Goal: Task Accomplishment & Management: Use online tool/utility

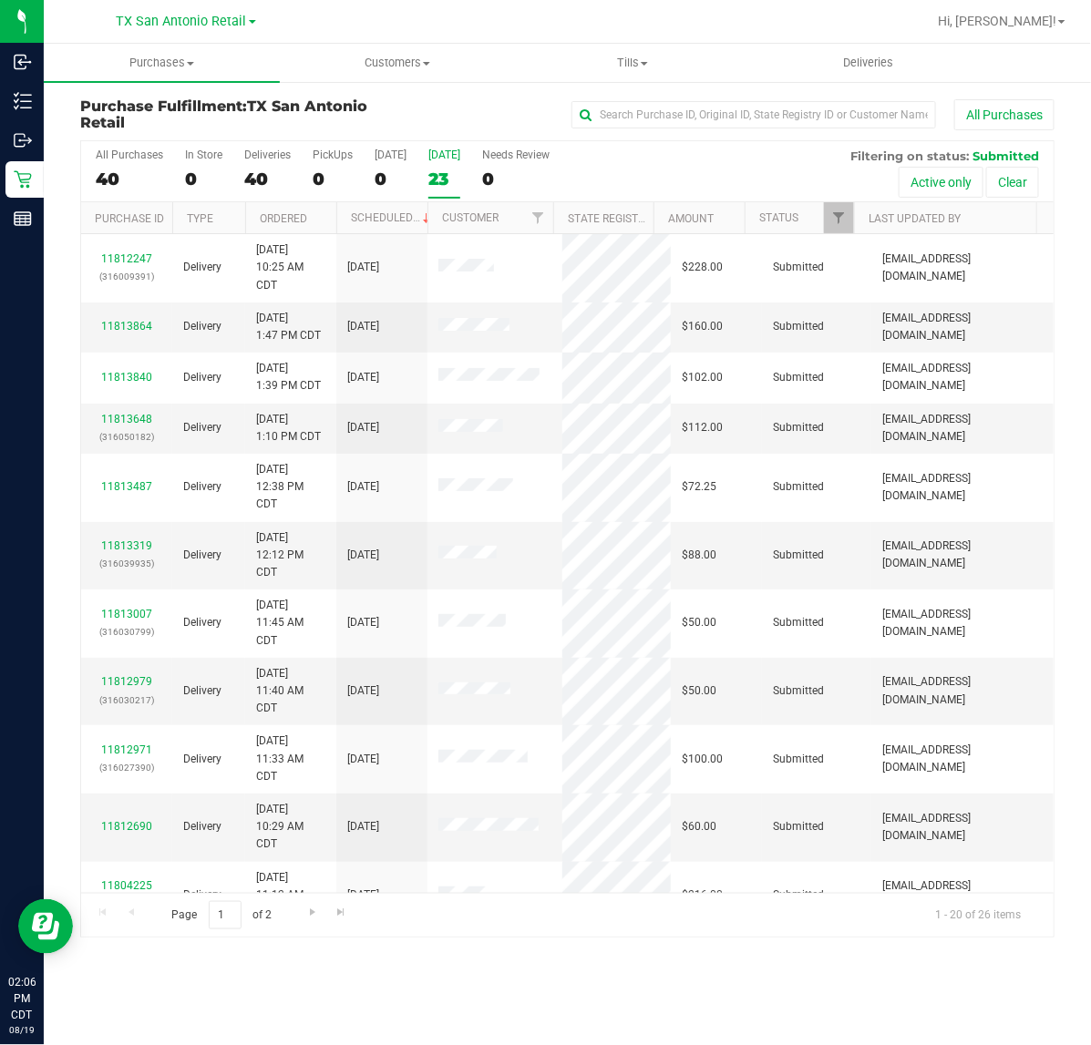
click at [428, 182] on div "23" at bounding box center [444, 179] width 32 height 21
click at [0, 0] on input "[DATE] 23" at bounding box center [0, 0] width 0 height 0
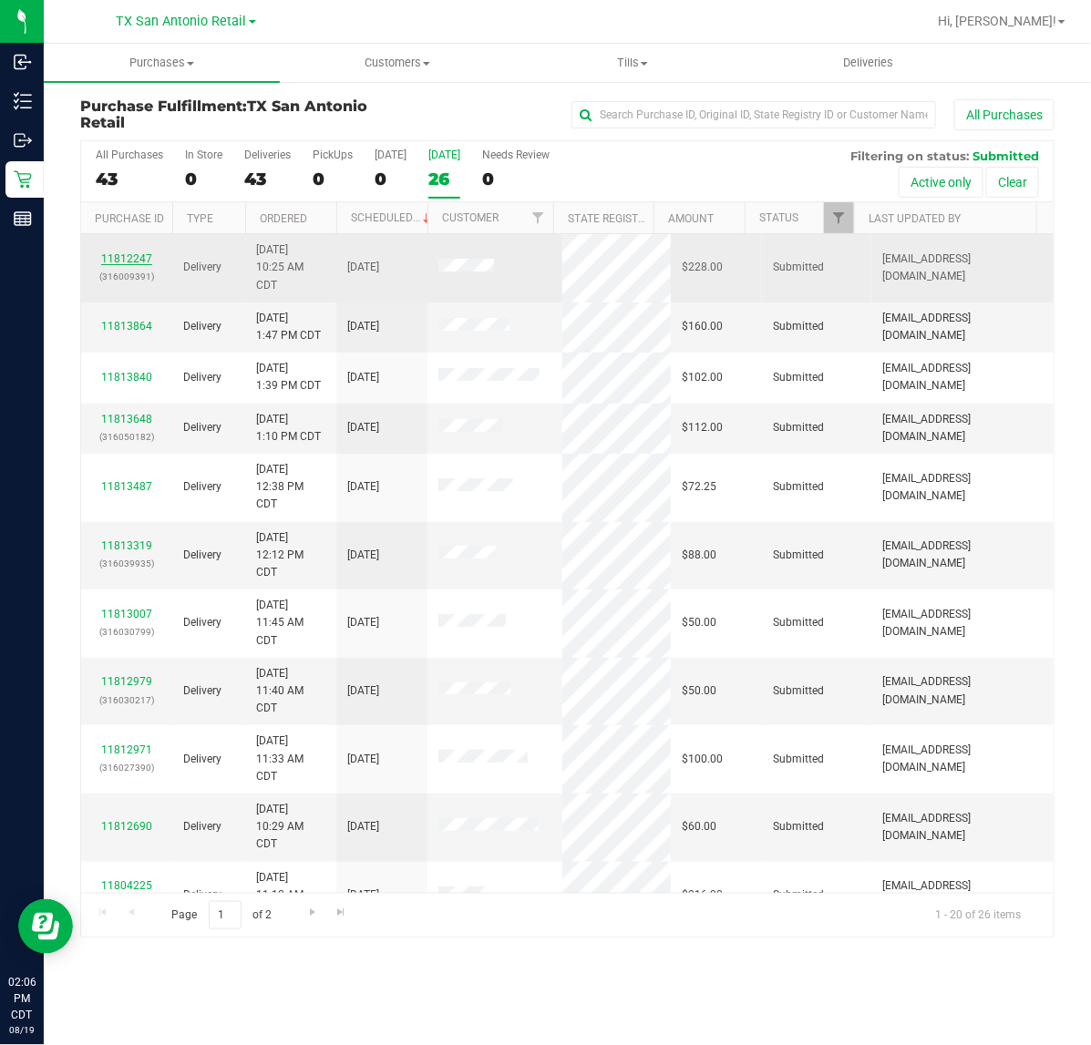
click at [129, 262] on link "11812247" at bounding box center [126, 258] width 51 height 13
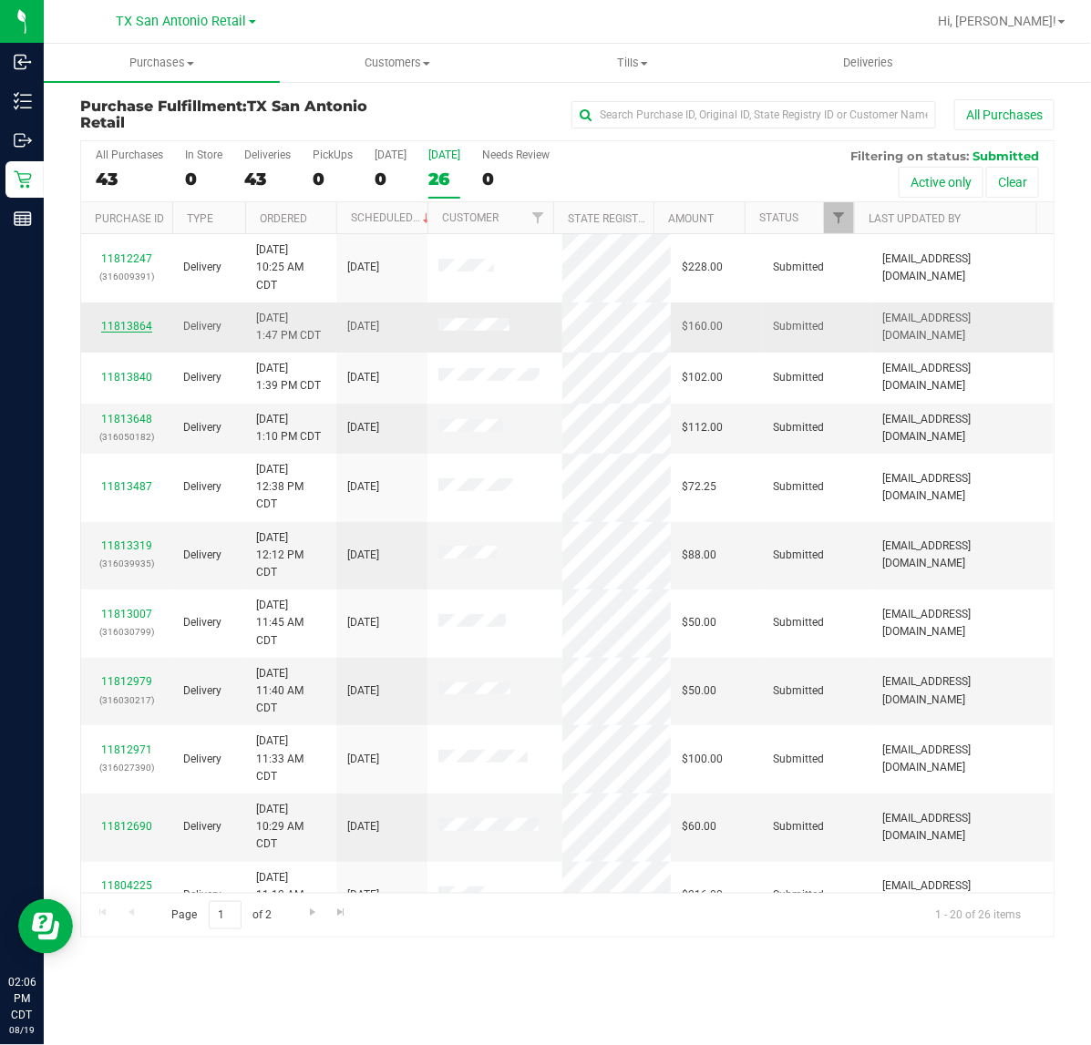
click at [121, 330] on link "11813864" at bounding box center [126, 326] width 51 height 13
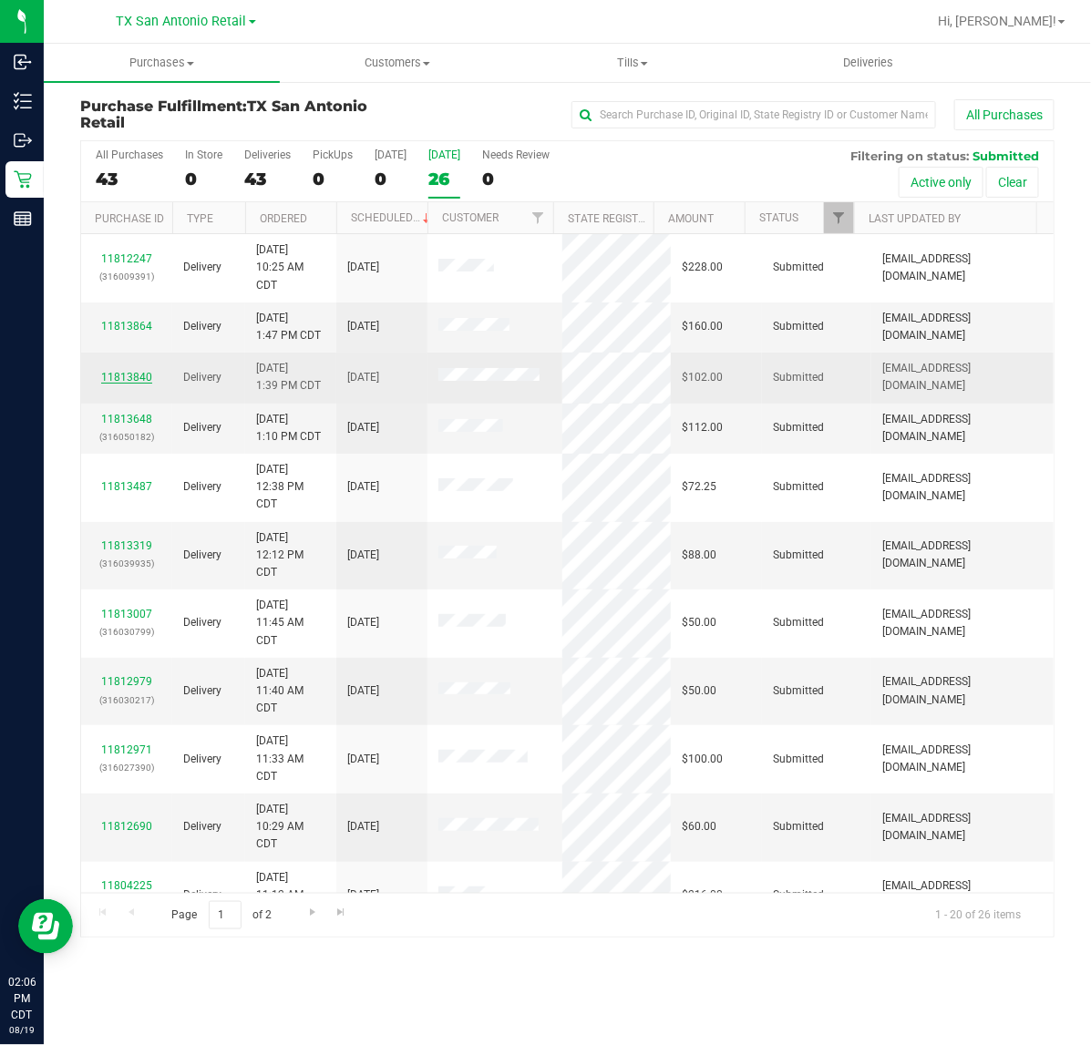
click at [128, 375] on link "11813840" at bounding box center [126, 377] width 51 height 13
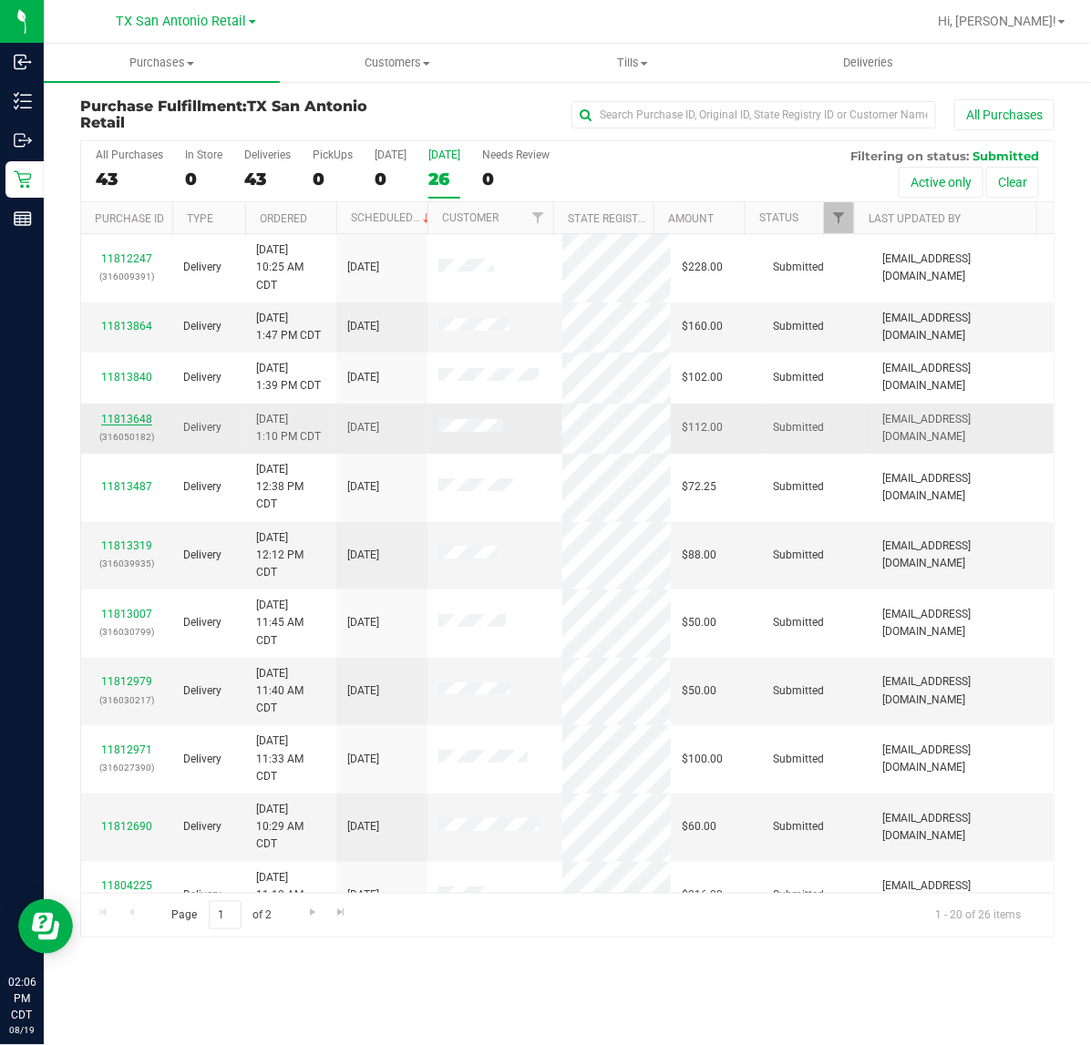
click at [133, 422] on link "11813648" at bounding box center [126, 419] width 51 height 13
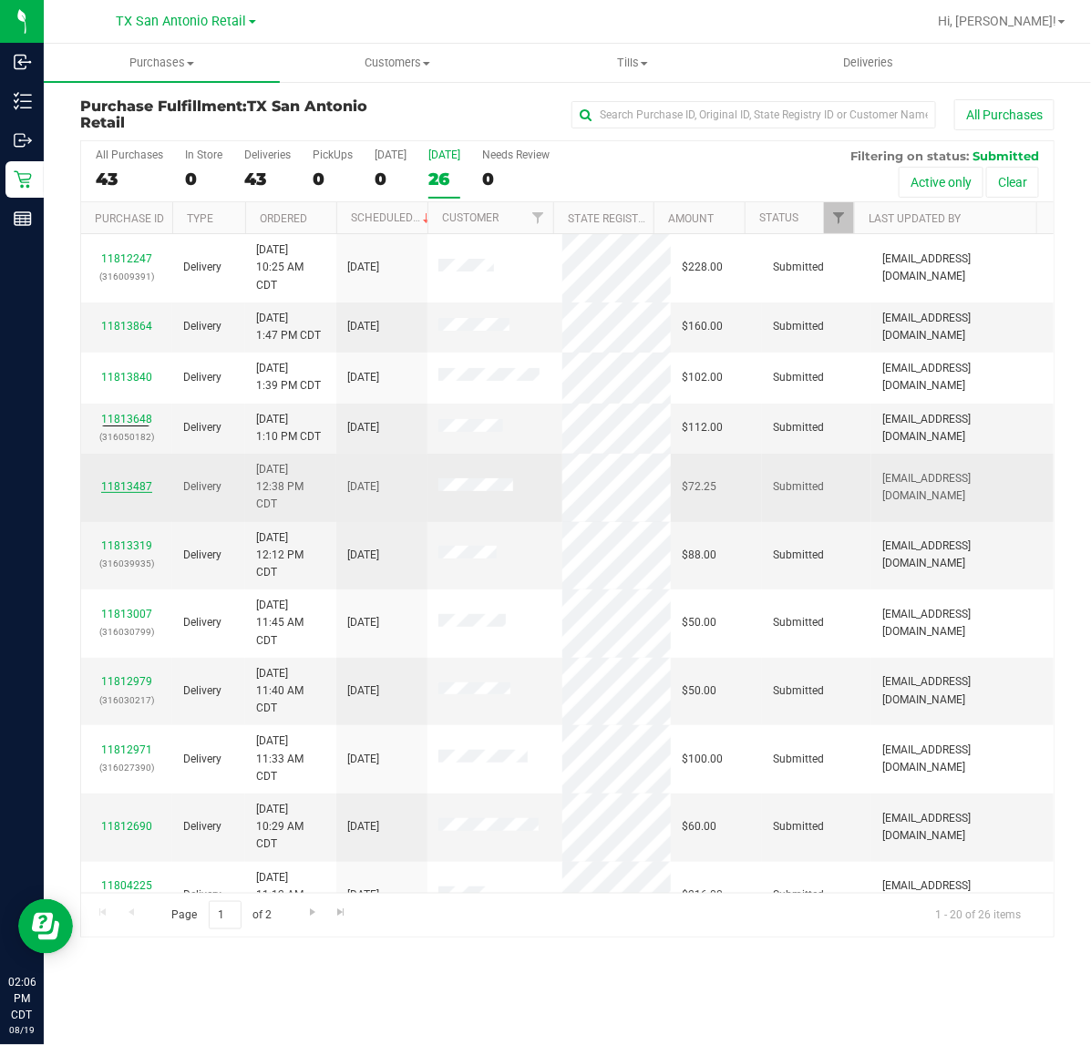
click at [124, 485] on link "11813487" at bounding box center [126, 486] width 51 height 13
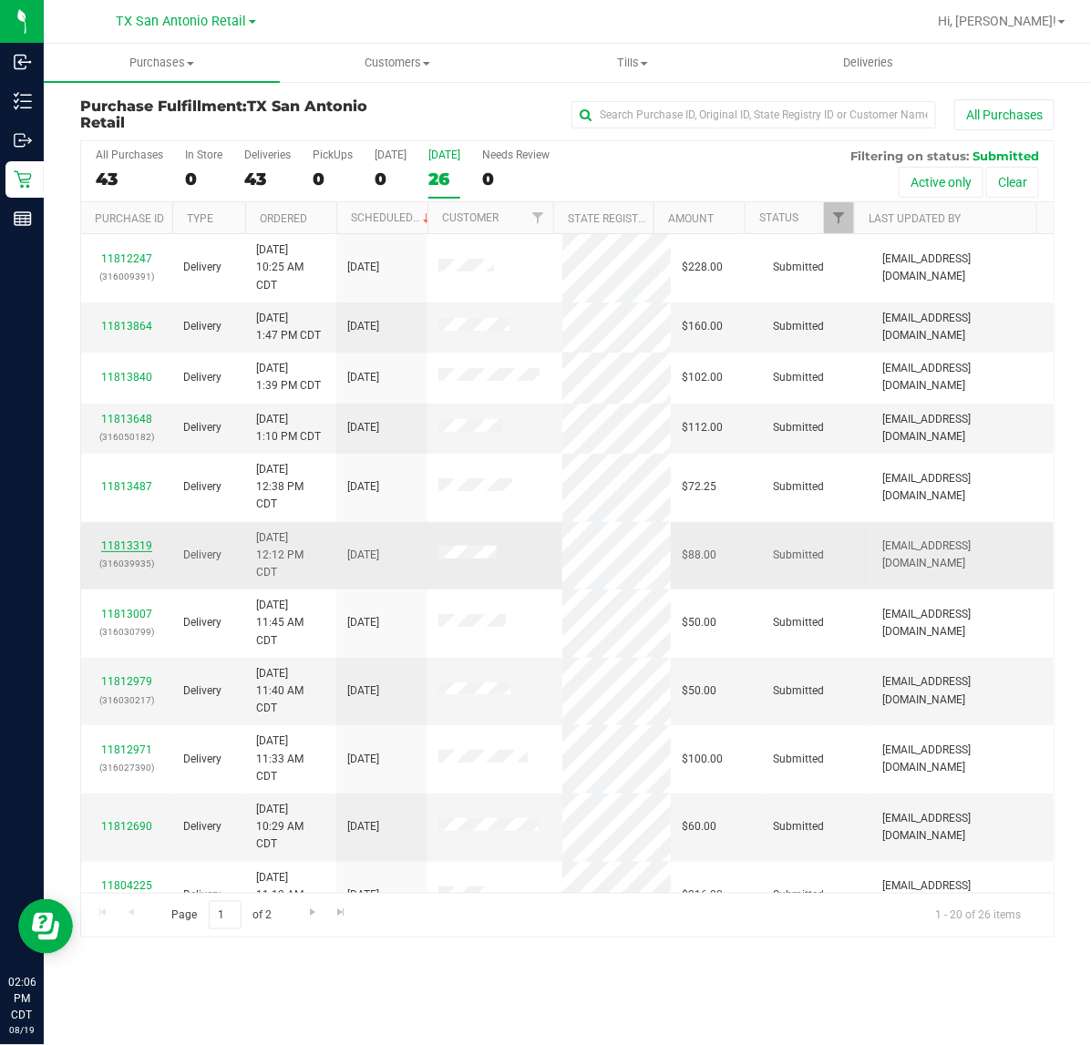
click at [130, 543] on link "11813319" at bounding box center [126, 545] width 51 height 13
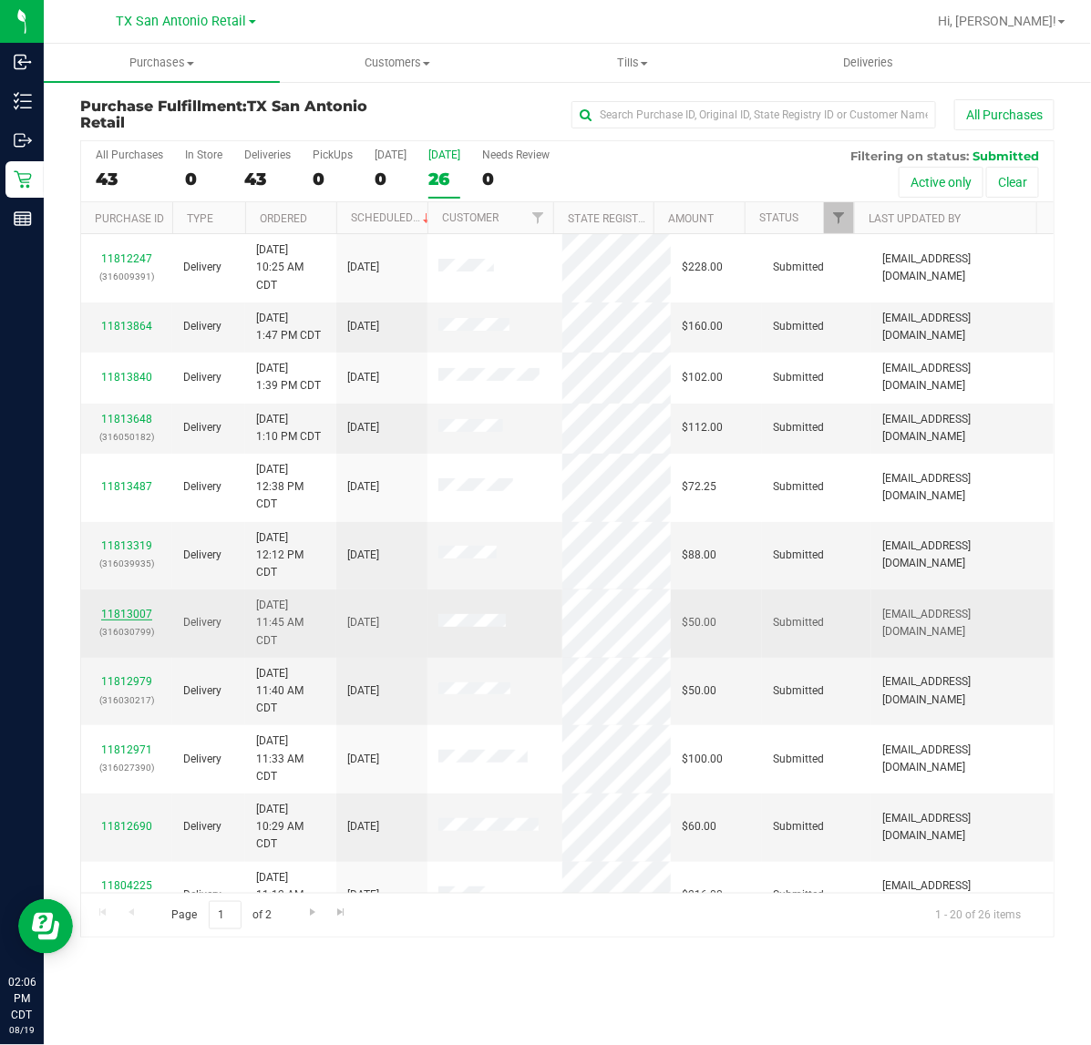
click at [134, 615] on link "11813007" at bounding box center [126, 614] width 51 height 13
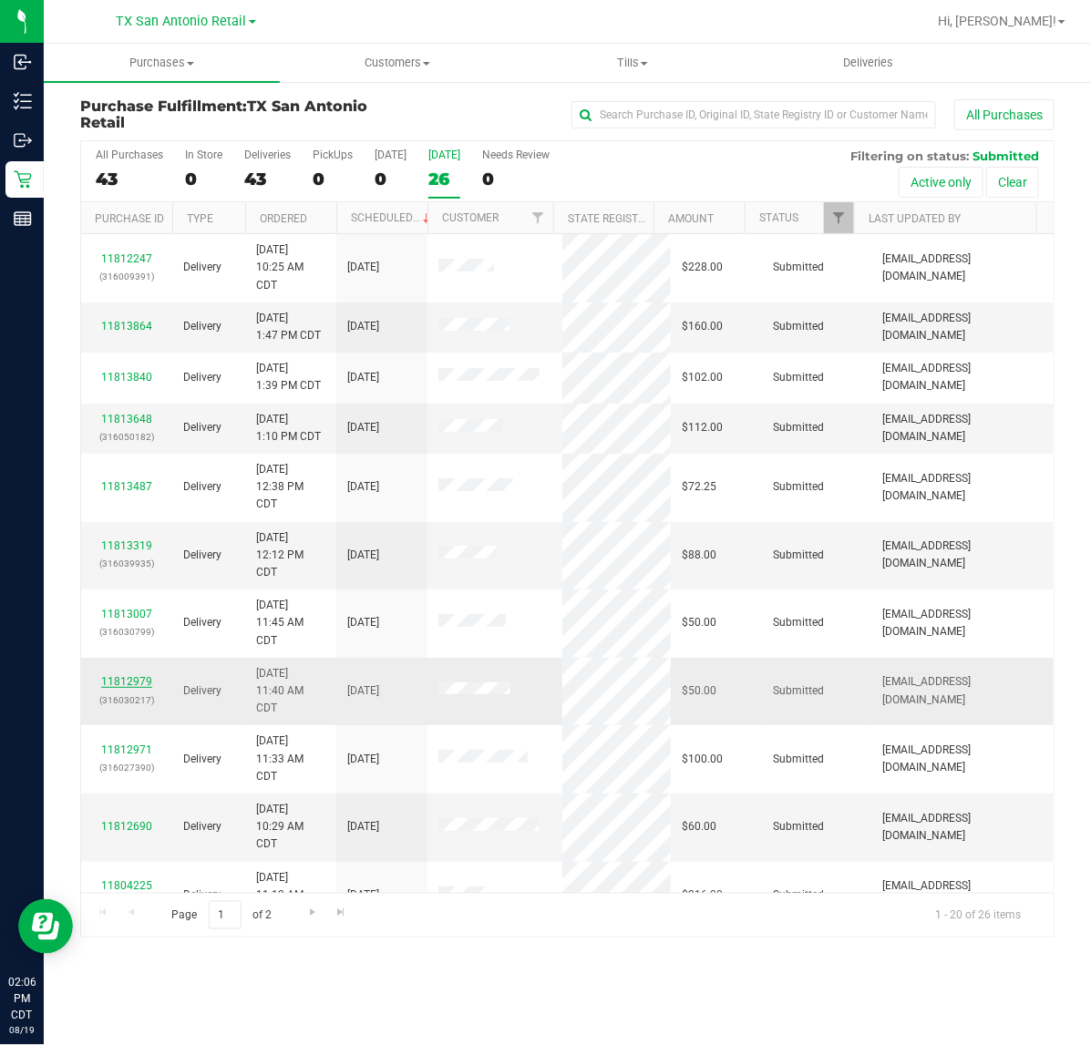
click at [119, 684] on link "11812979" at bounding box center [126, 681] width 51 height 13
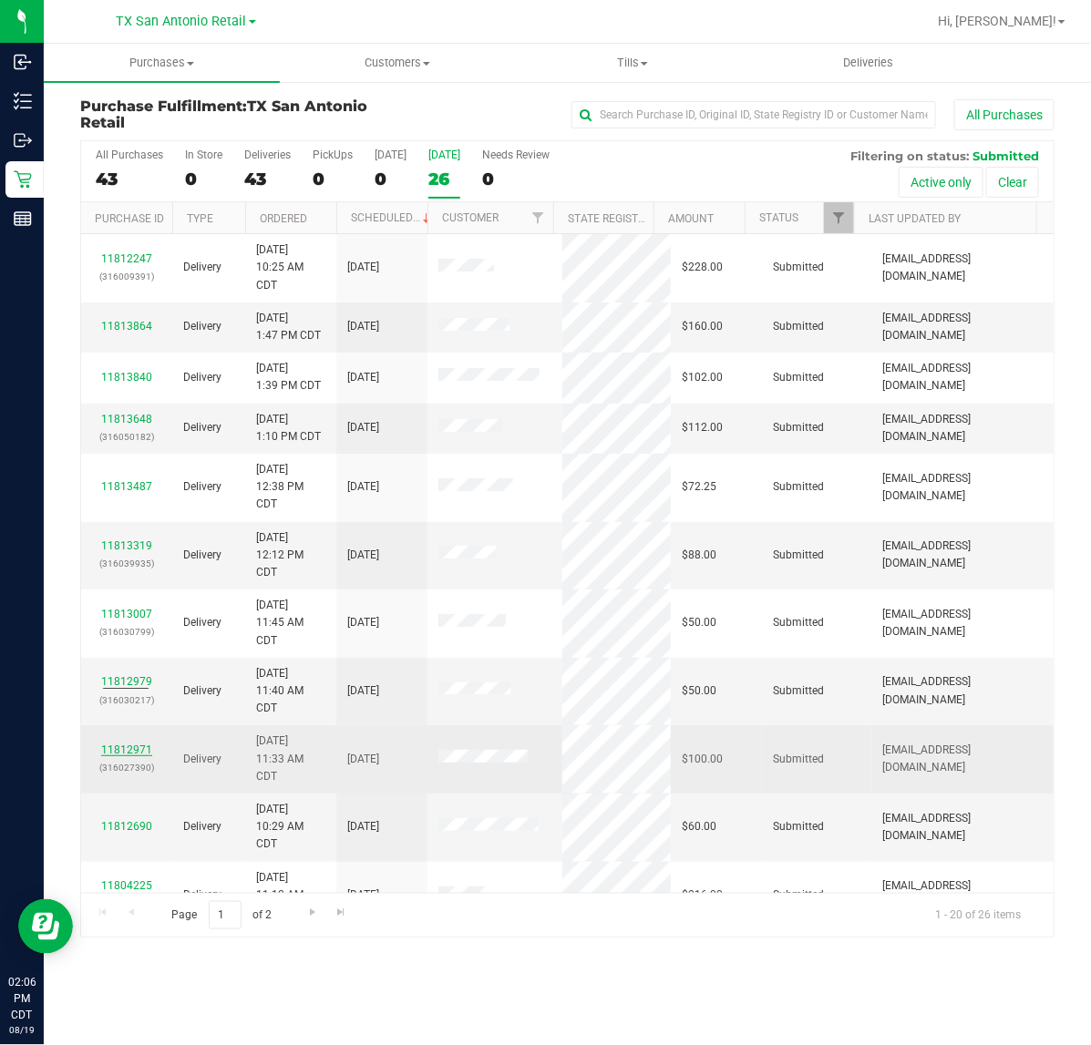
click at [124, 749] on link "11812971" at bounding box center [126, 750] width 51 height 13
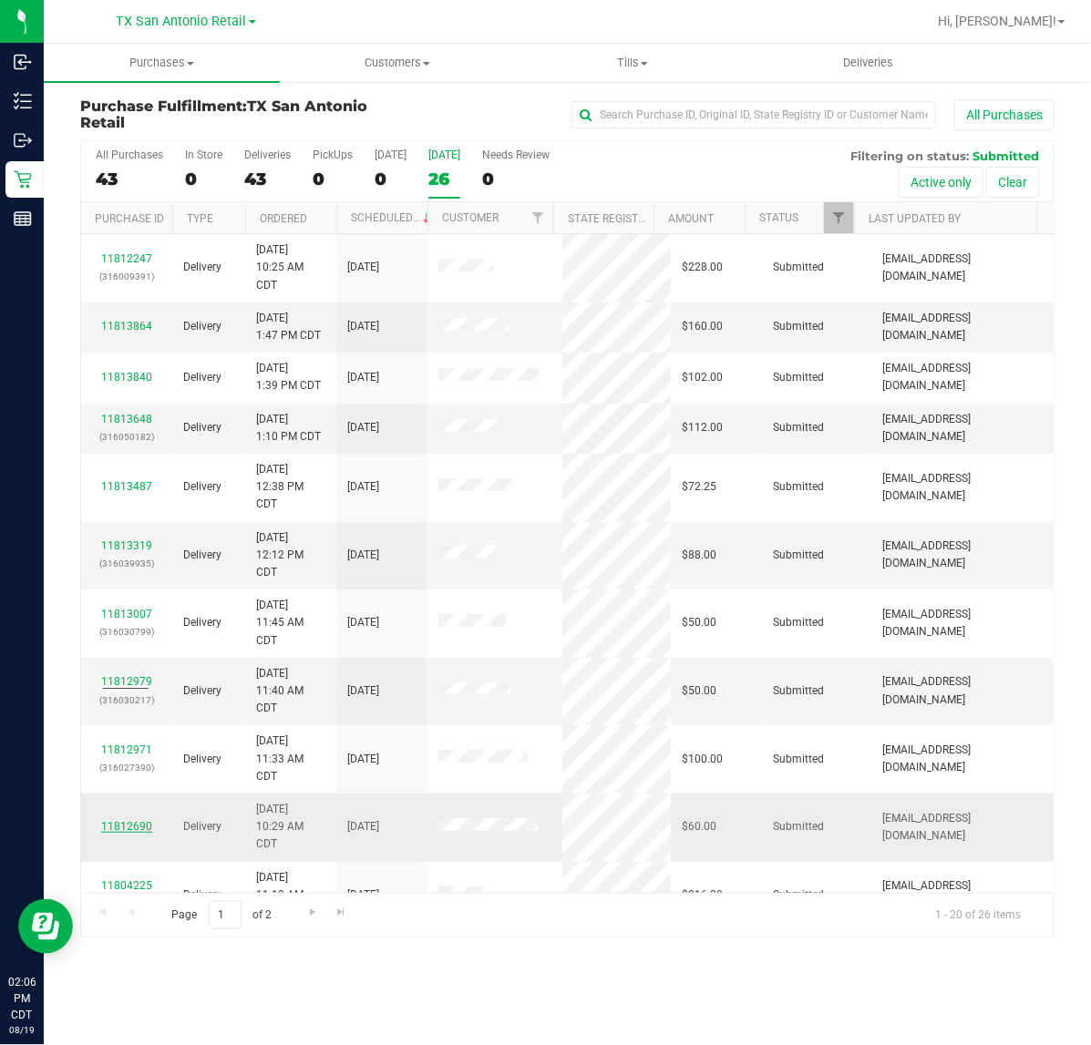
click at [124, 823] on link "11812690" at bounding box center [126, 826] width 51 height 13
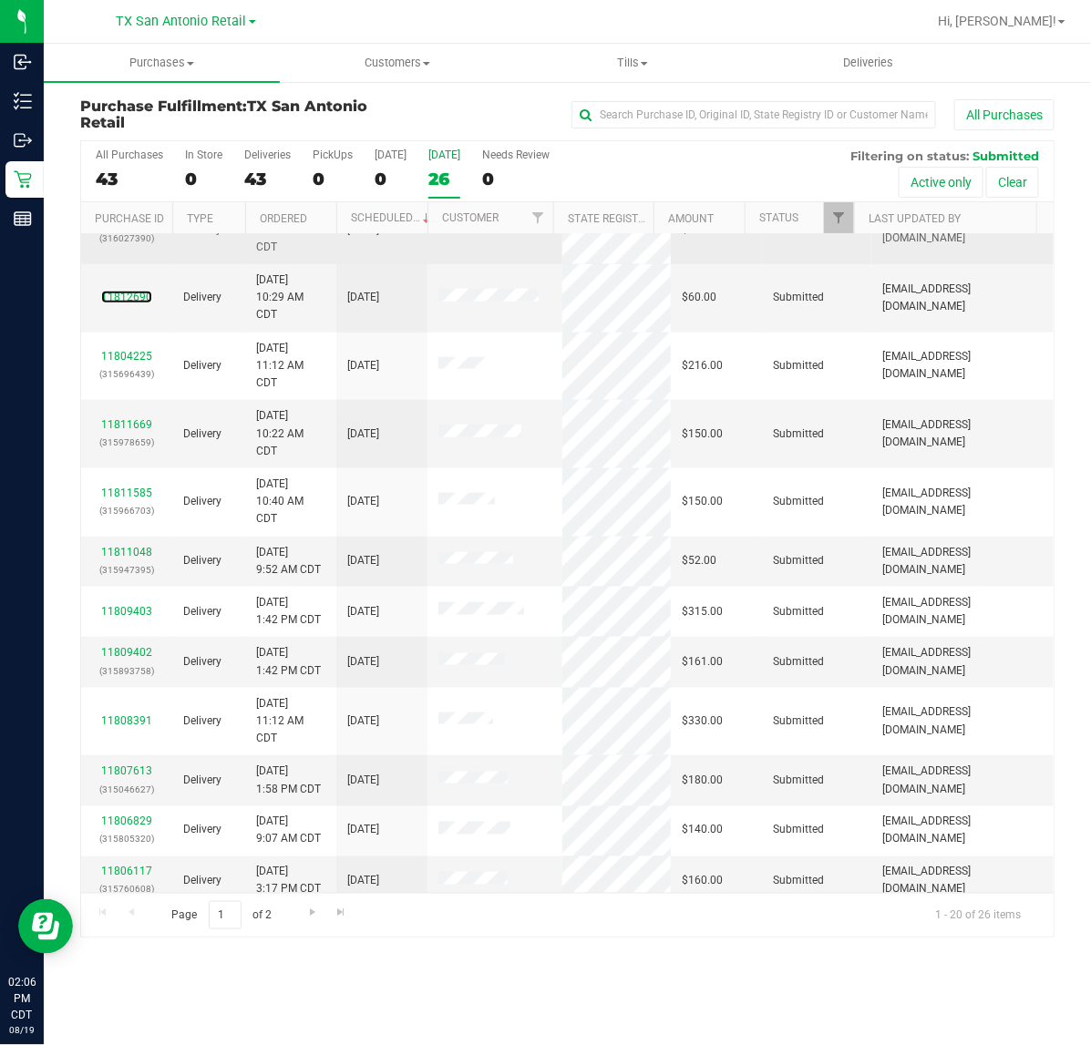
scroll to position [547, 0]
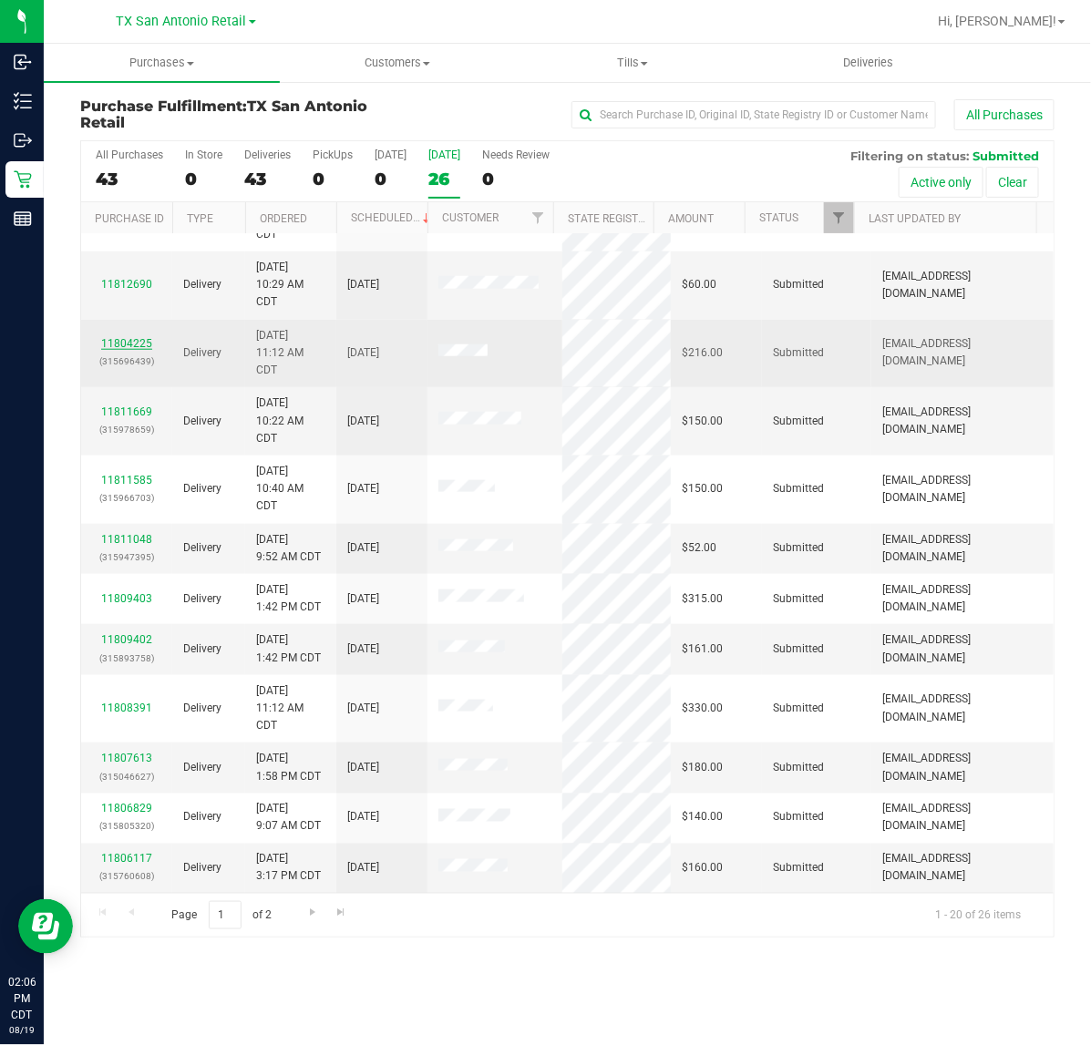
click at [133, 347] on link "11804225" at bounding box center [126, 343] width 51 height 13
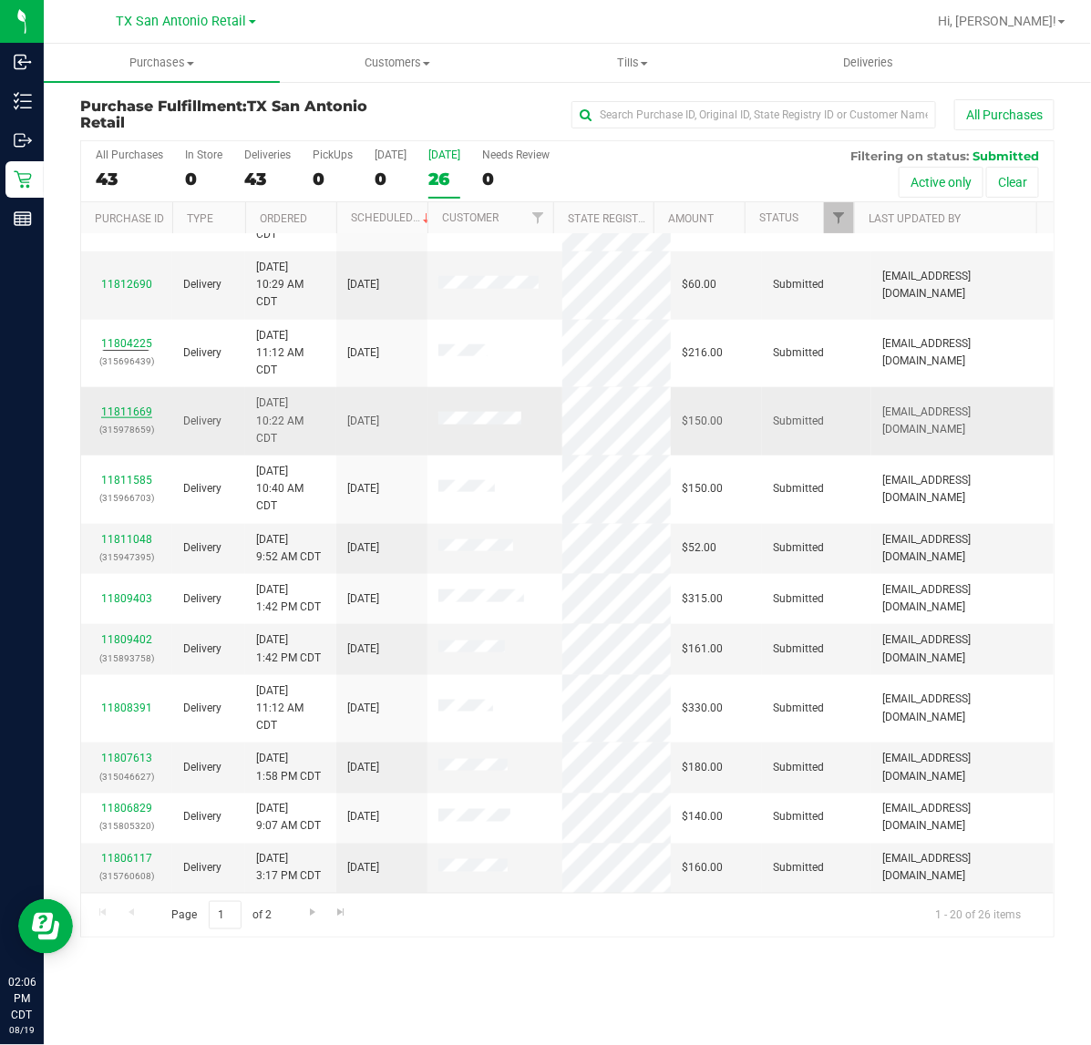
click at [121, 411] on link "11811669" at bounding box center [126, 412] width 51 height 13
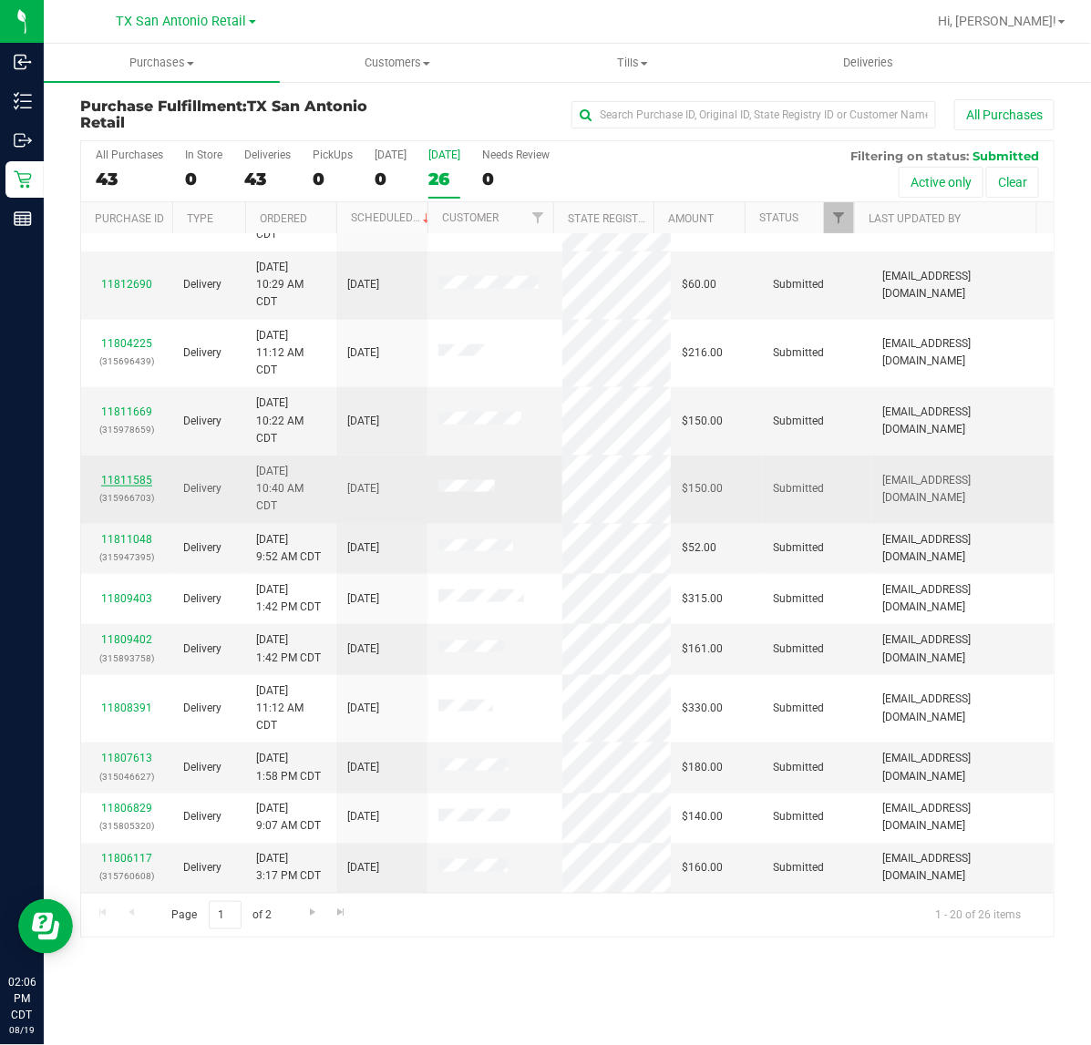
click at [129, 476] on link "11811585" at bounding box center [126, 480] width 51 height 13
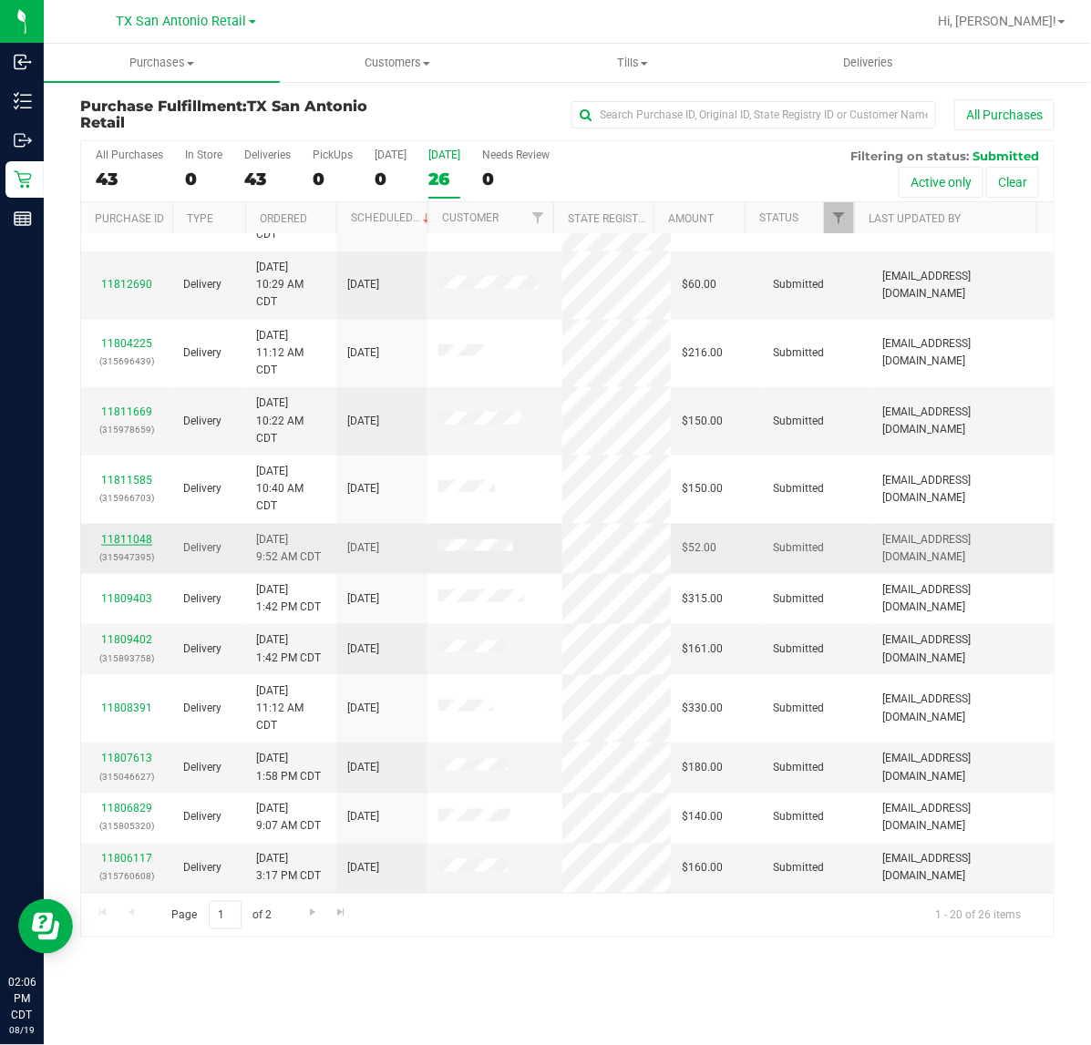
click at [134, 540] on link "11811048" at bounding box center [126, 539] width 51 height 13
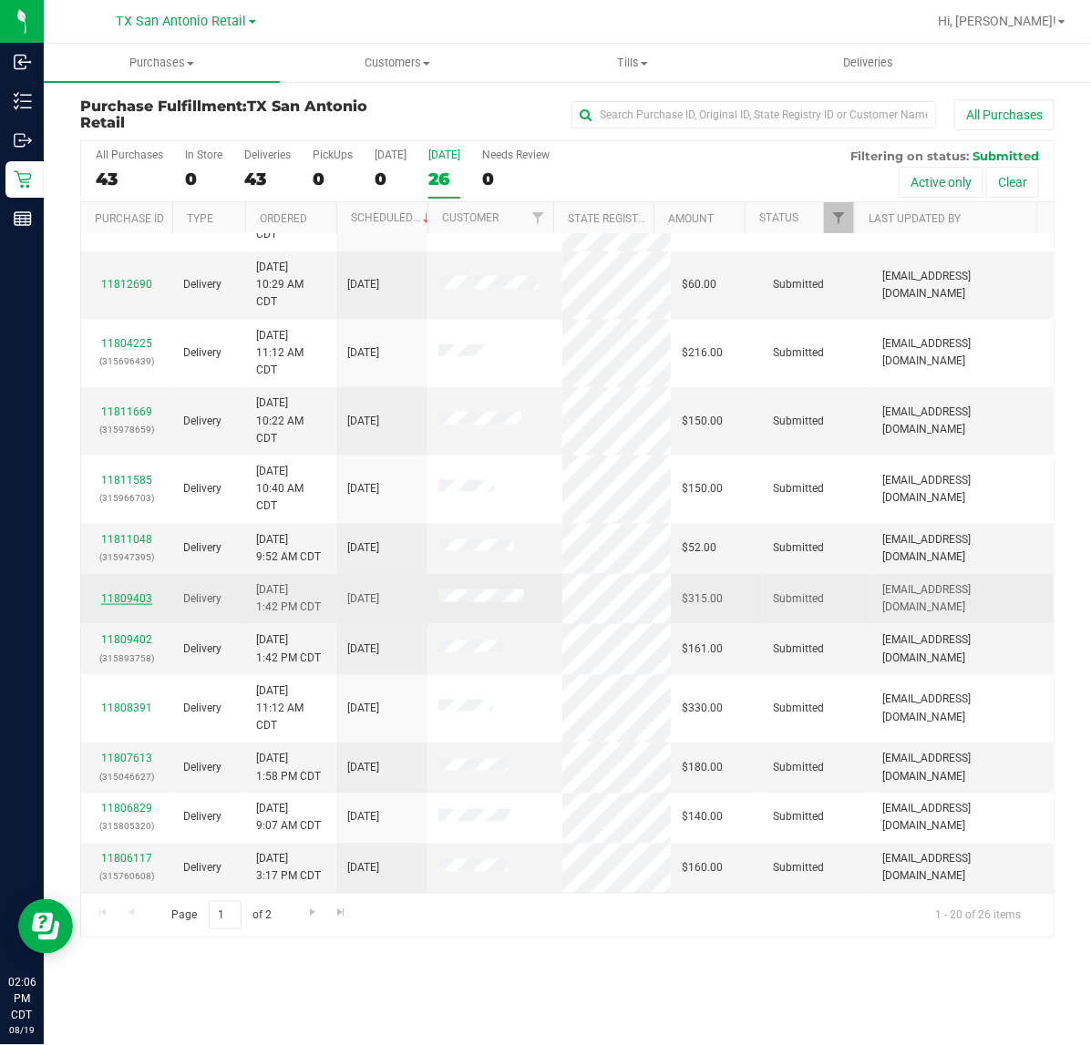
click at [144, 603] on link "11809403" at bounding box center [126, 598] width 51 height 13
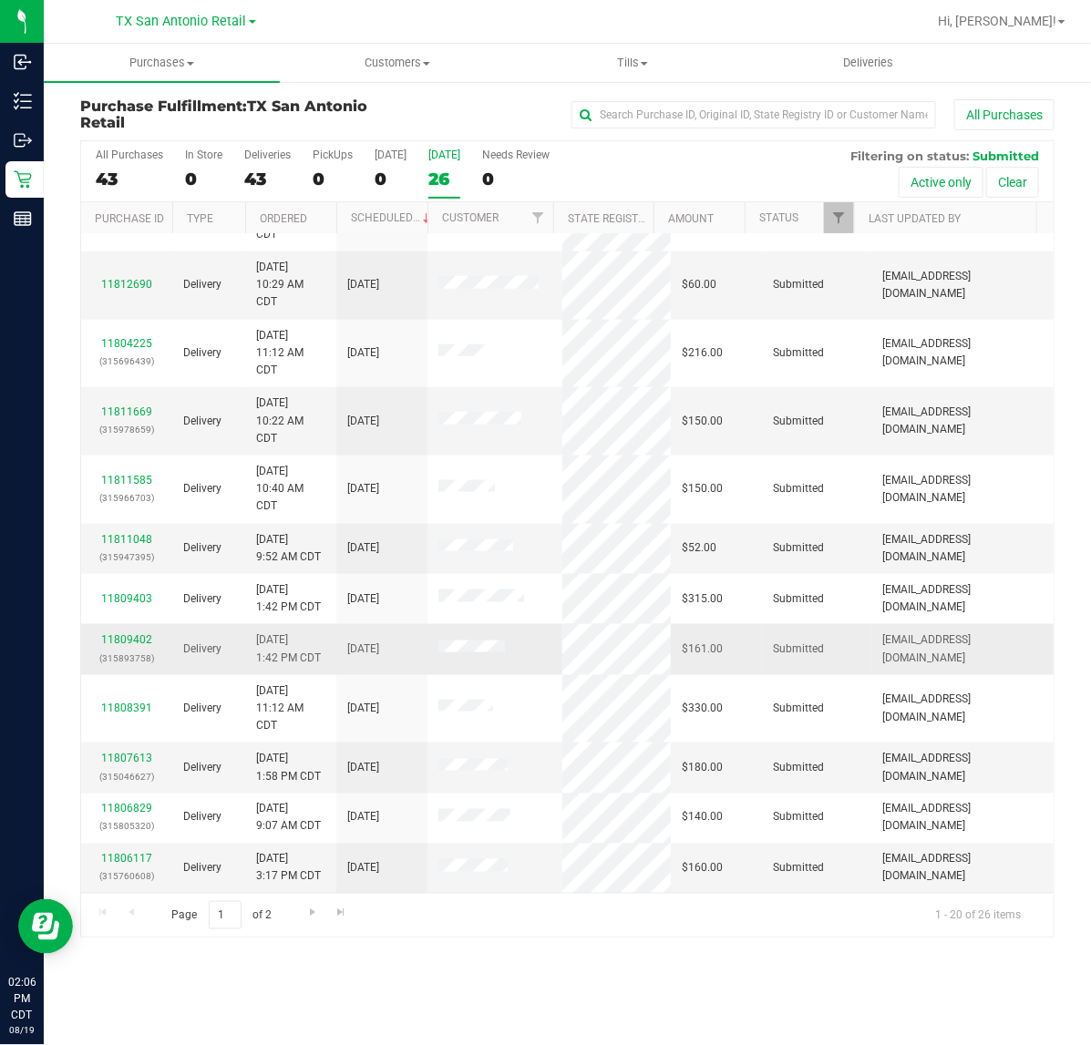
click at [133, 650] on p "(315893758)" at bounding box center [126, 658] width 69 height 17
click at [134, 641] on link "11809402" at bounding box center [126, 639] width 51 height 13
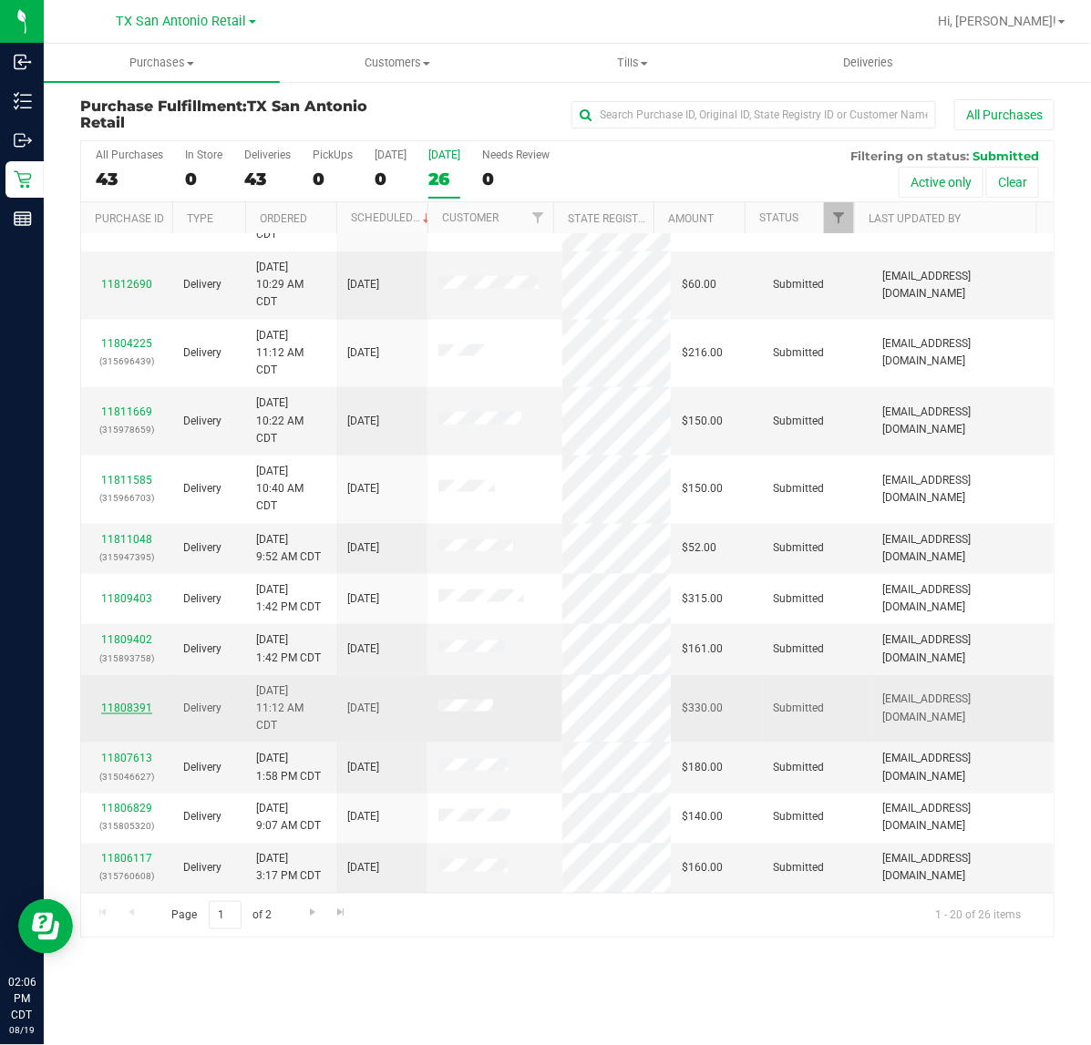
click at [137, 703] on link "11808391" at bounding box center [126, 708] width 51 height 13
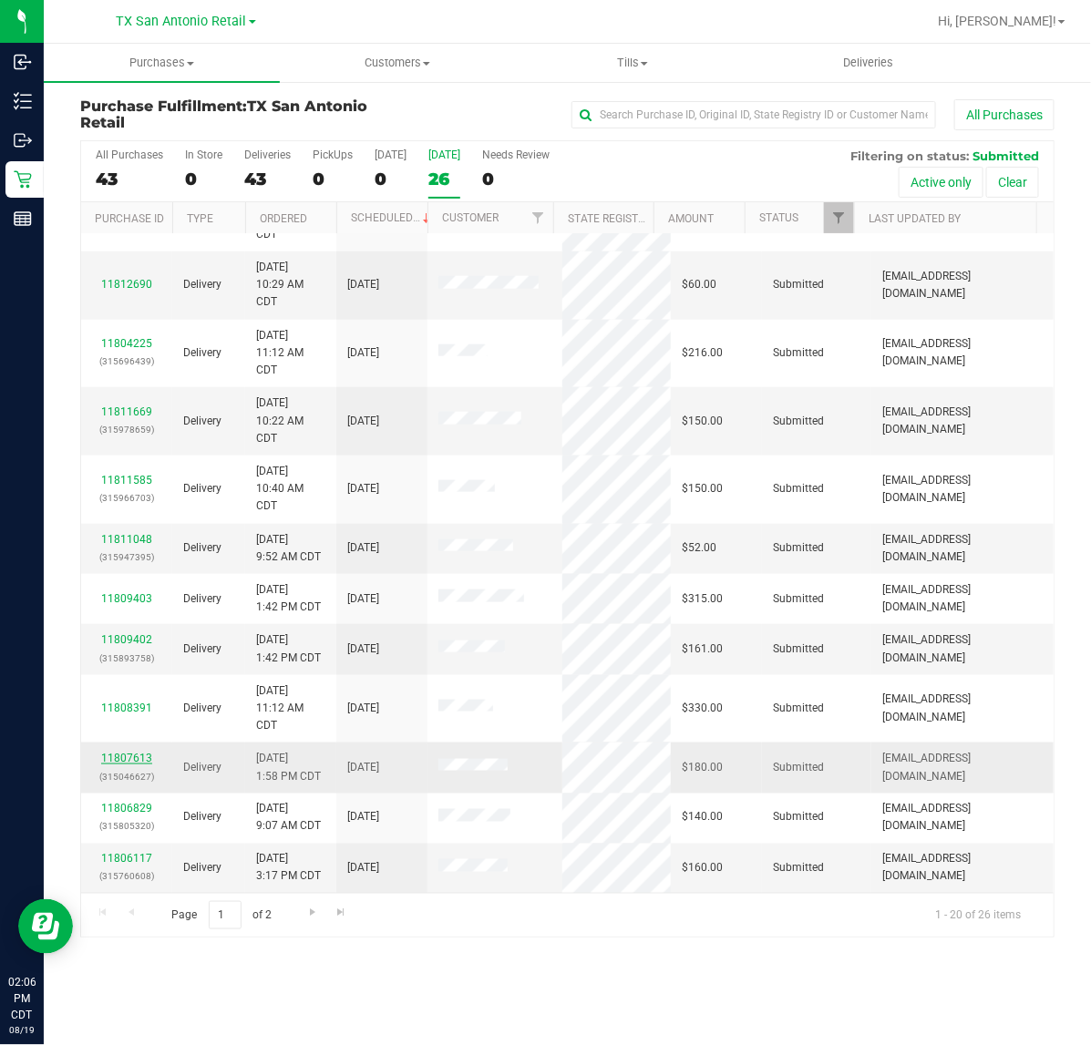
click at [138, 758] on link "11807613" at bounding box center [126, 758] width 51 height 13
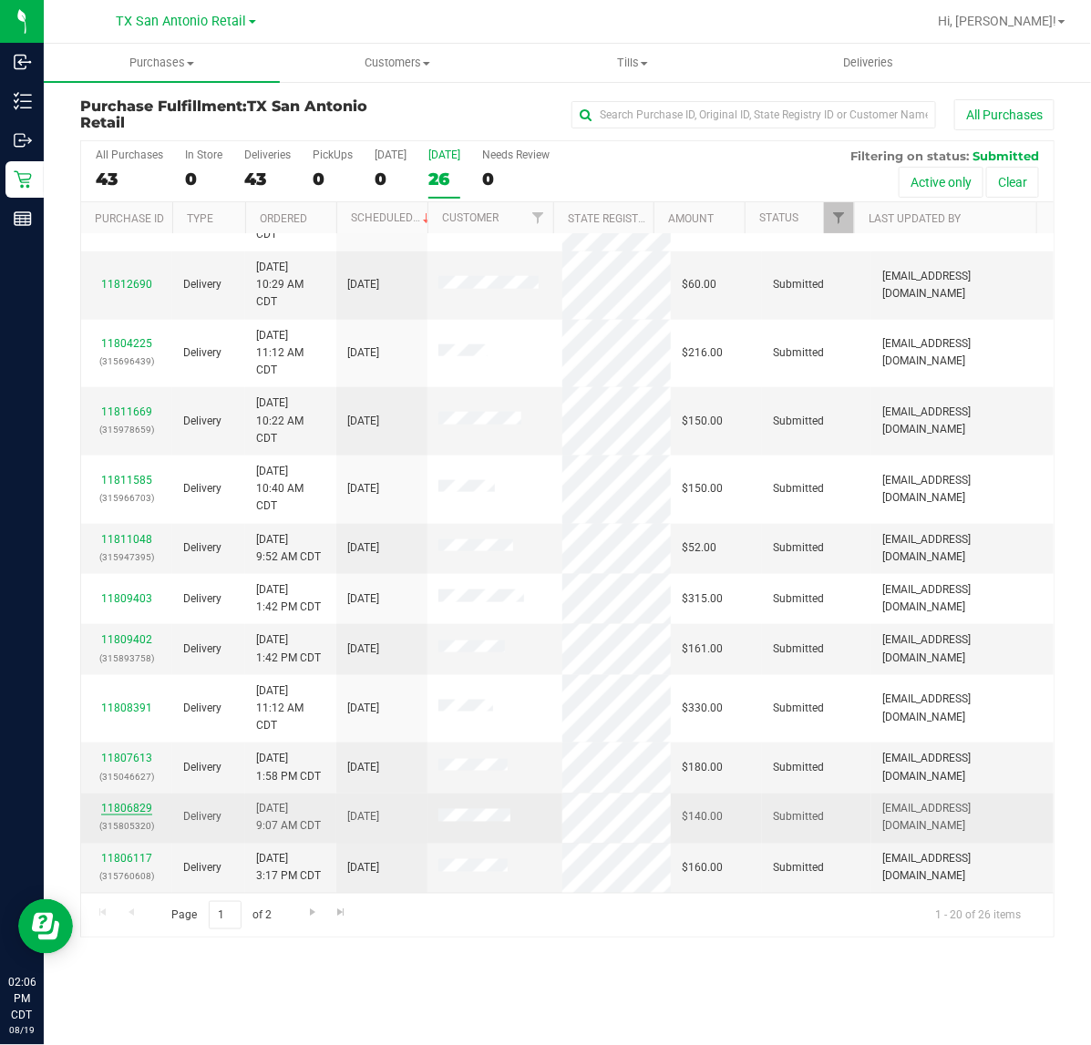
click at [128, 812] on link "11806829" at bounding box center [126, 809] width 51 height 13
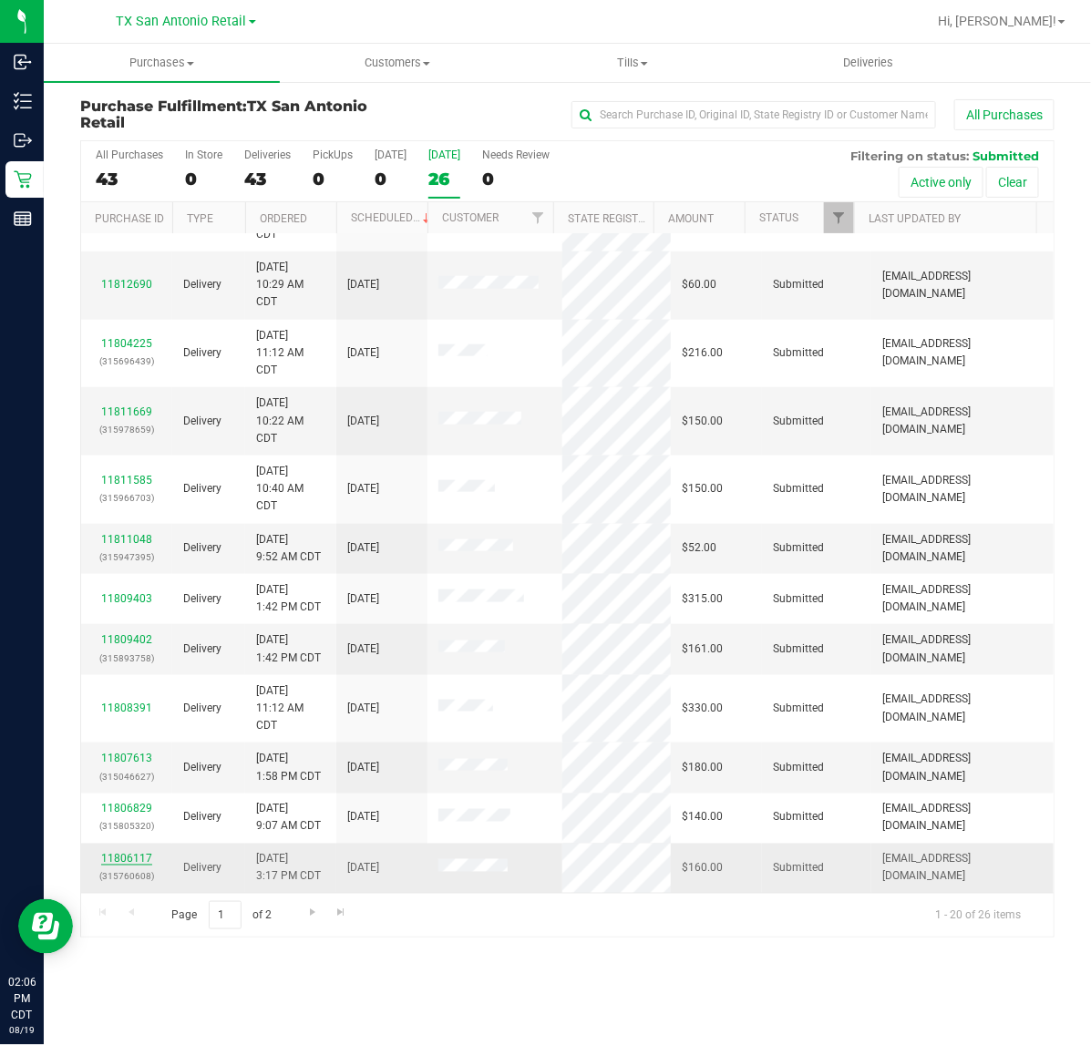
click at [120, 861] on link "11806117" at bounding box center [126, 859] width 51 height 13
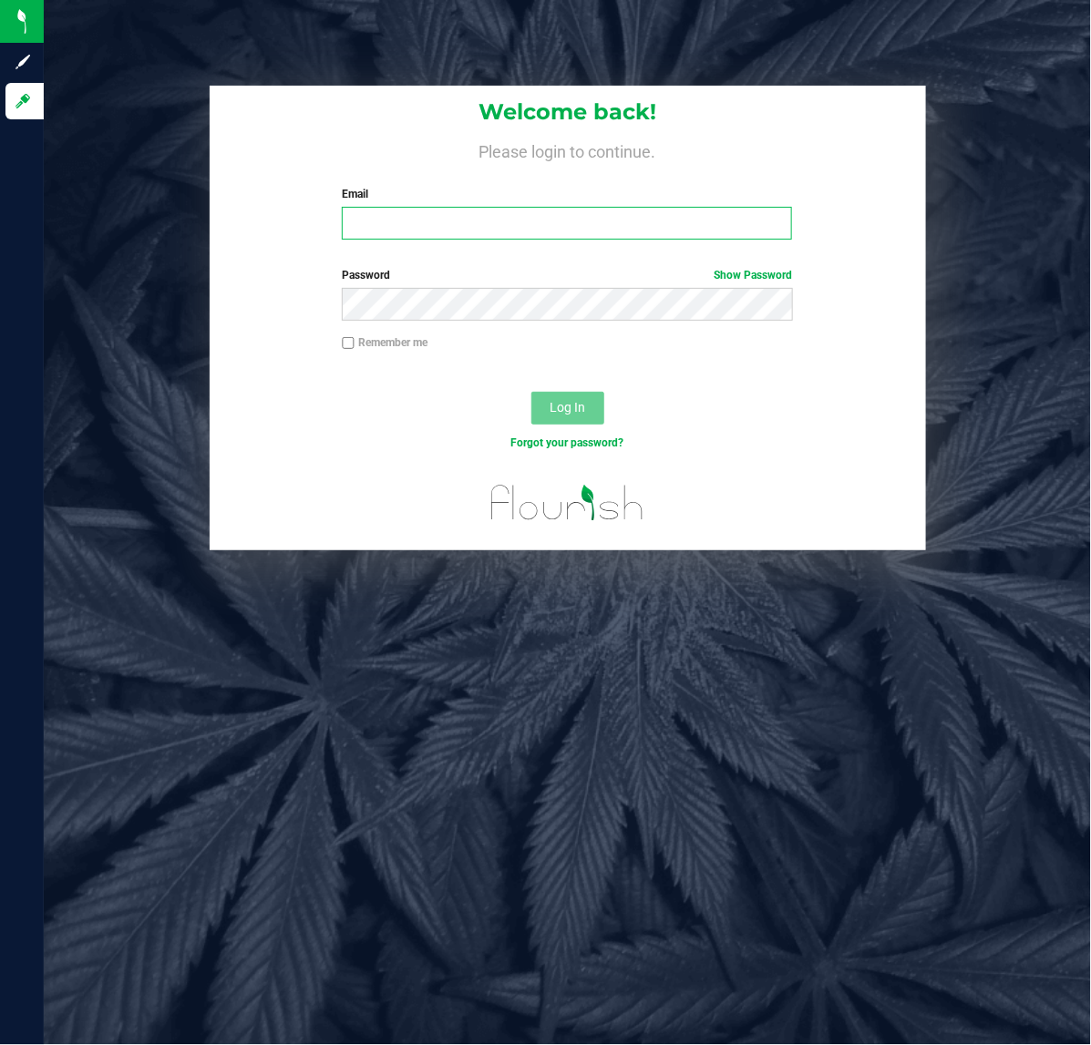
click at [398, 238] on input "Email" at bounding box center [567, 223] width 450 height 33
type input "Lsherman@Liveparallel.com"
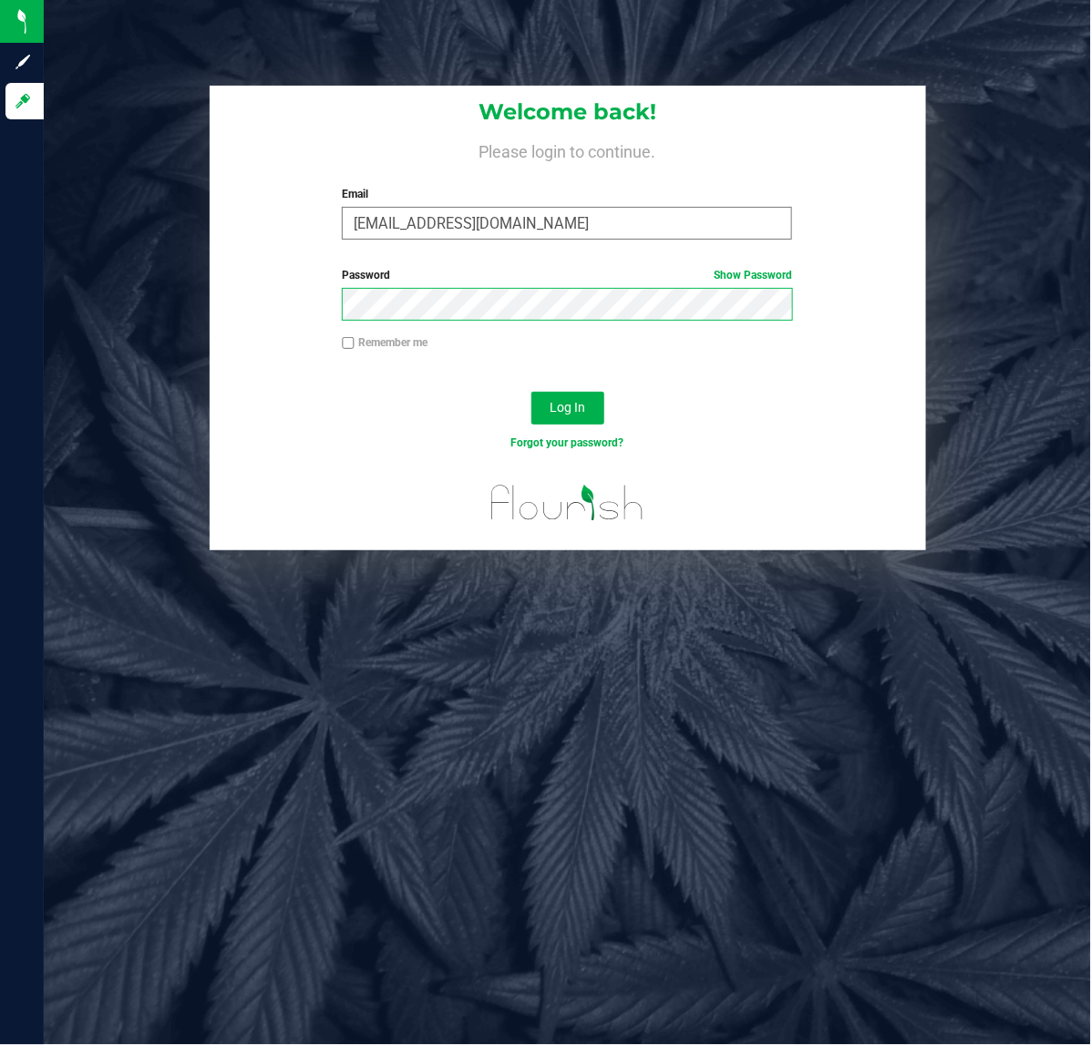
click at [531, 392] on button "Log In" at bounding box center [567, 408] width 73 height 33
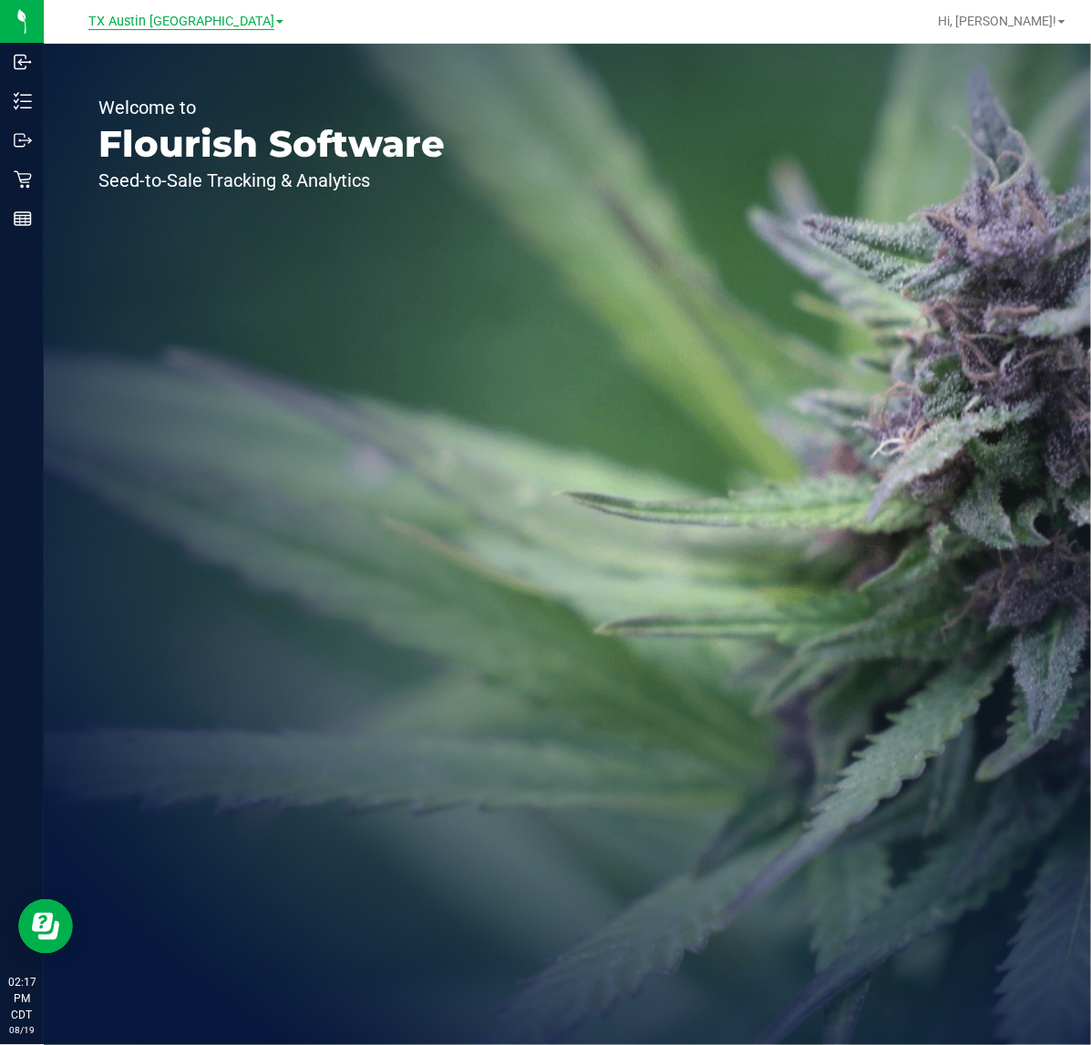
click at [189, 15] on span "TX Austin [GEOGRAPHIC_DATA]" at bounding box center [181, 22] width 186 height 16
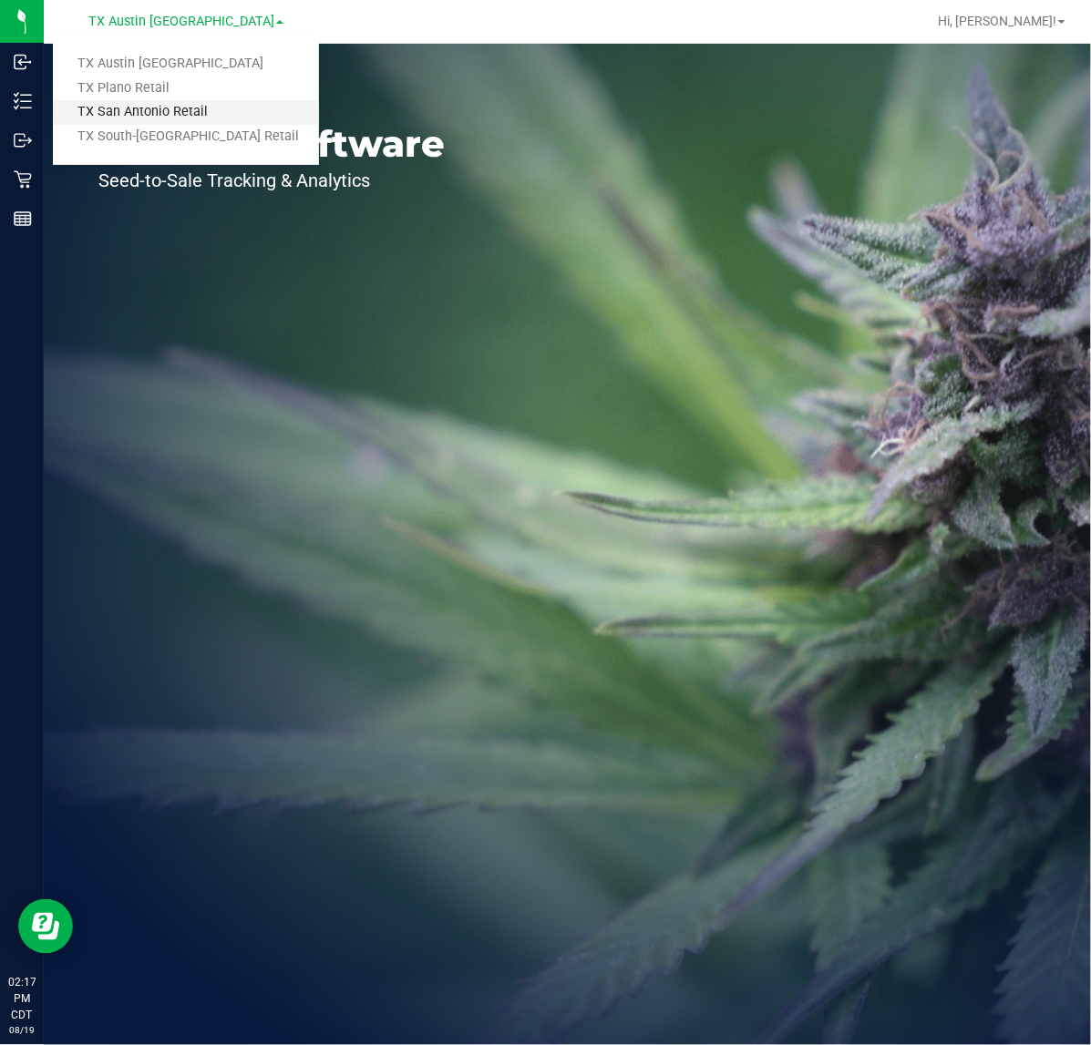
click at [161, 117] on link "TX San Antonio Retail" at bounding box center [186, 112] width 266 height 25
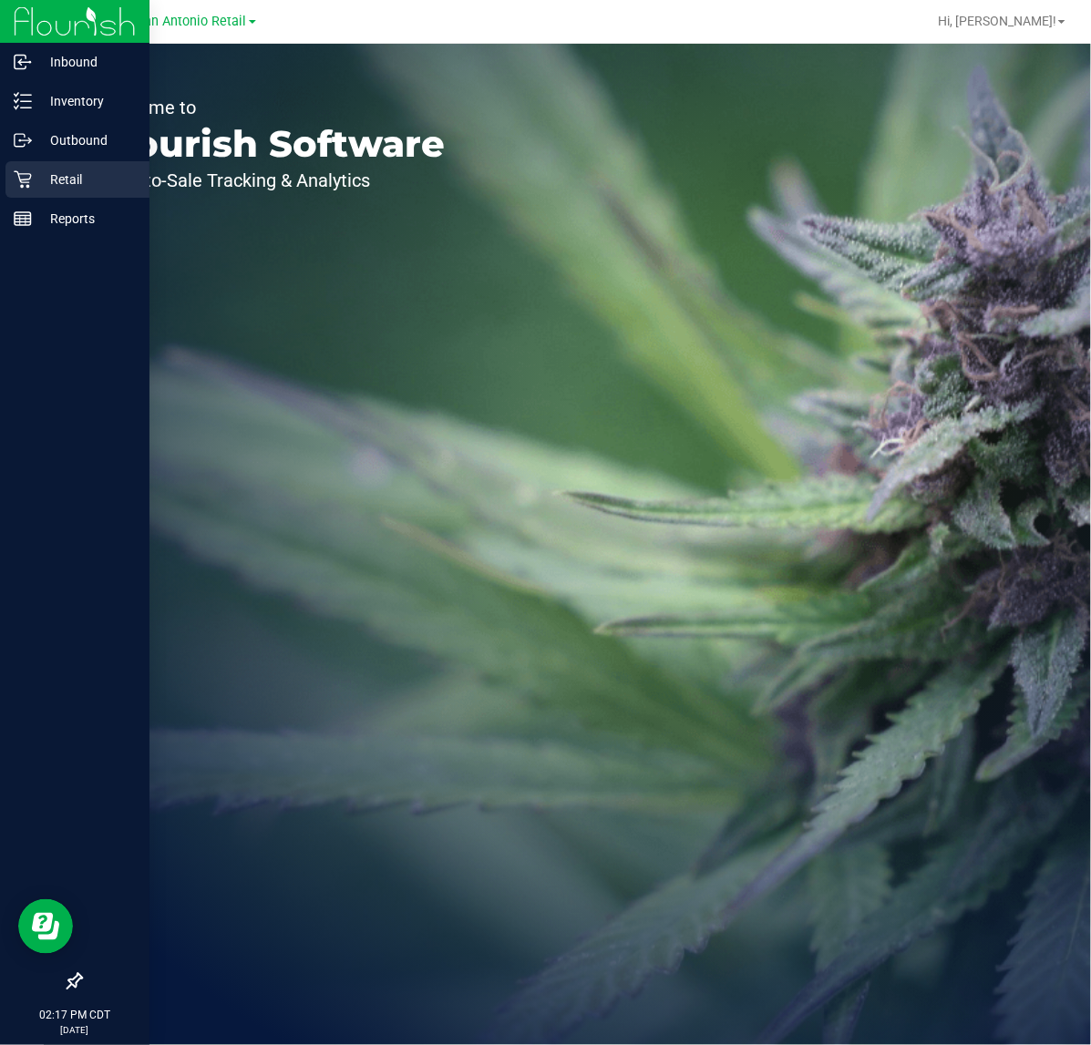
click at [27, 180] on icon at bounding box center [23, 179] width 18 height 18
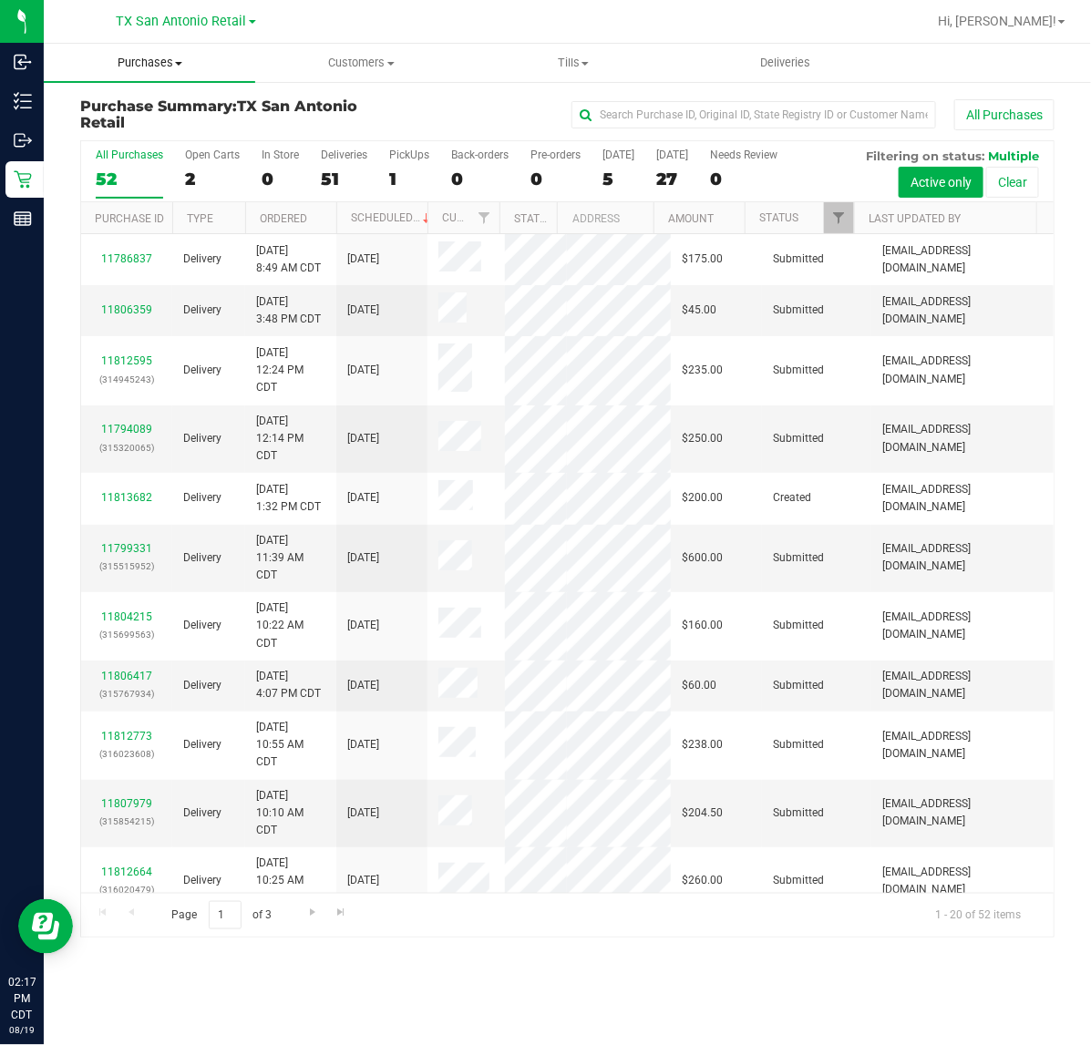
click at [128, 67] on span "Purchases" at bounding box center [149, 63] width 211 height 16
click at [119, 143] on li "All purchases" at bounding box center [149, 154] width 211 height 22
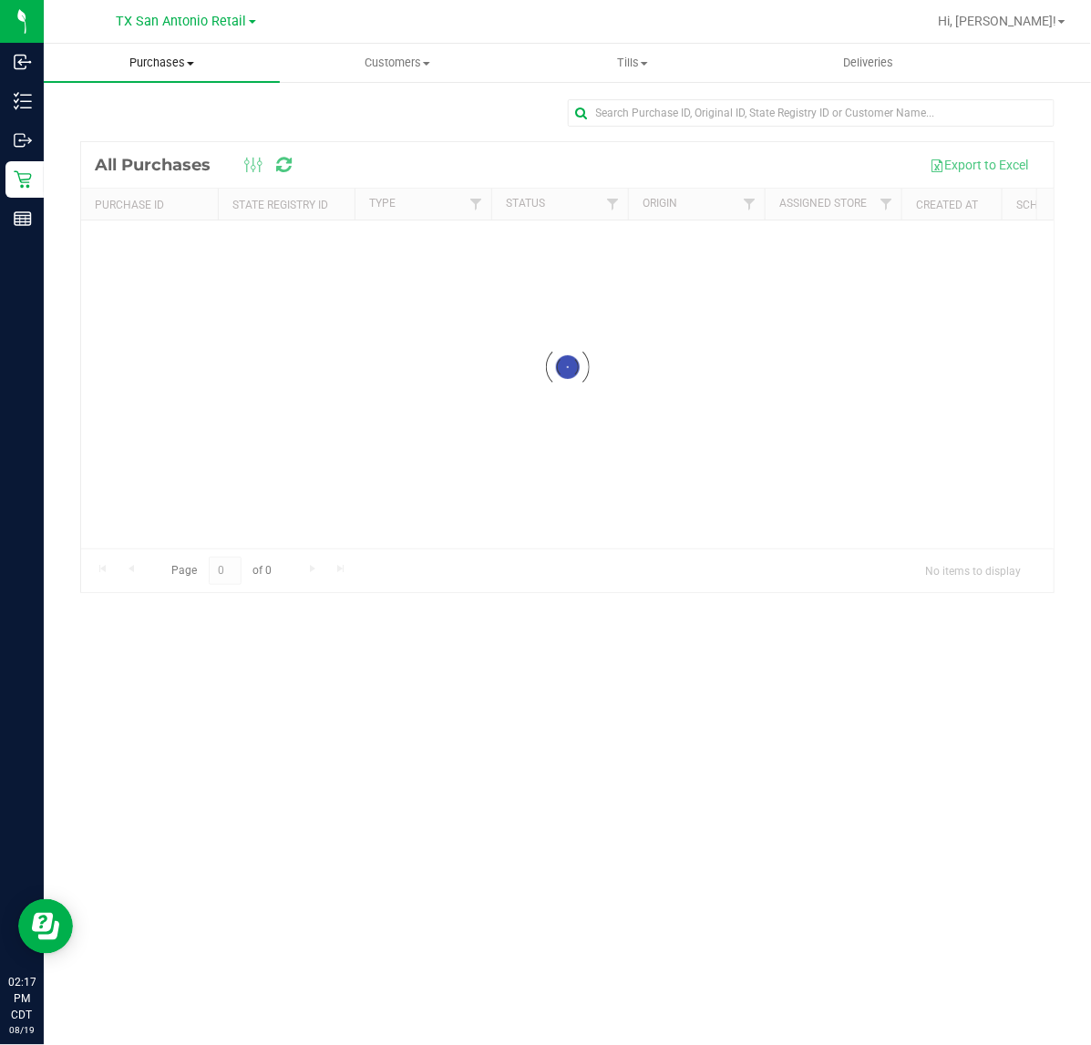
click at [155, 66] on span "Purchases" at bounding box center [162, 63] width 236 height 16
click at [118, 121] on li "Fulfillment" at bounding box center [162, 132] width 236 height 22
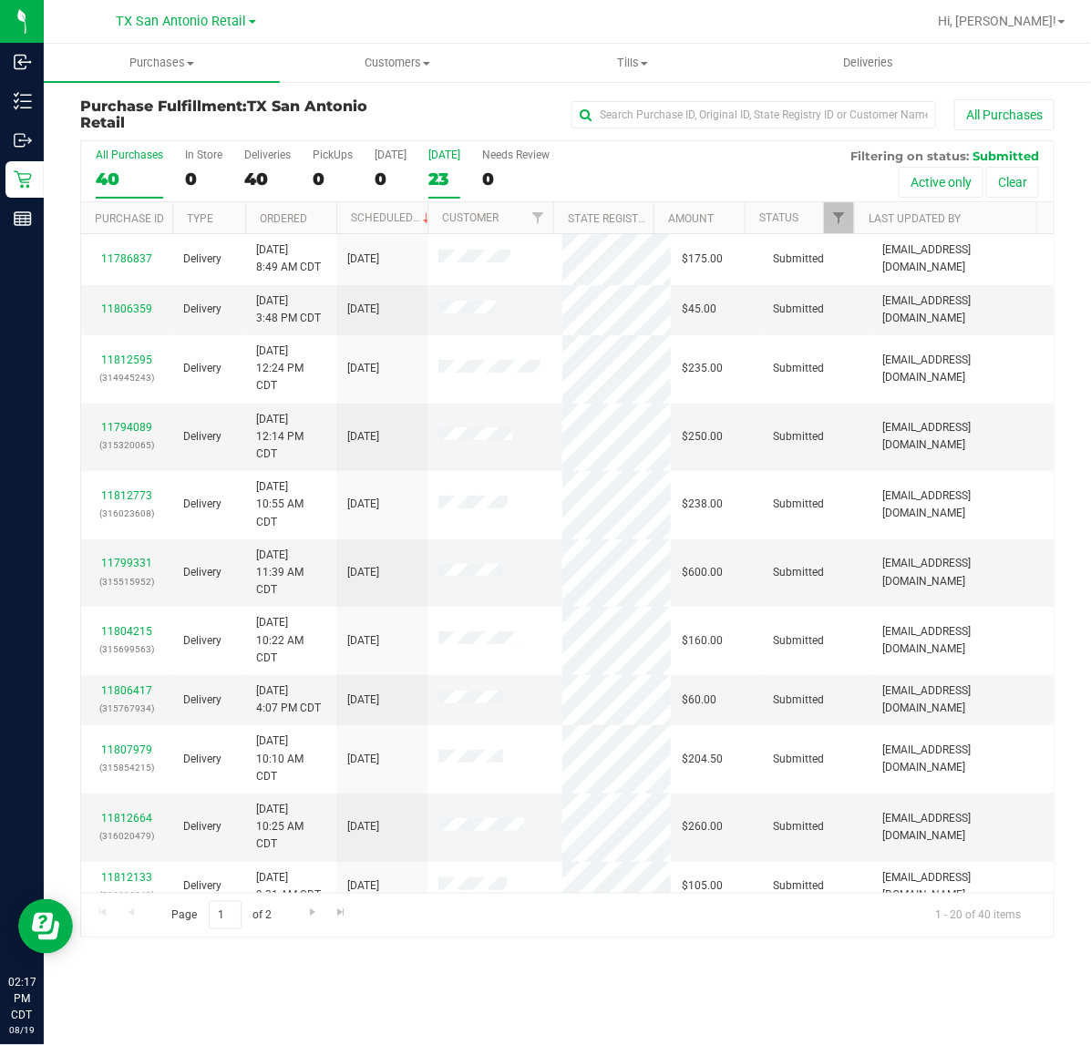
click at [428, 156] on div "Tomorrow" at bounding box center [444, 155] width 32 height 13
click at [0, 0] on input "Tomorrow 23" at bounding box center [0, 0] width 0 height 0
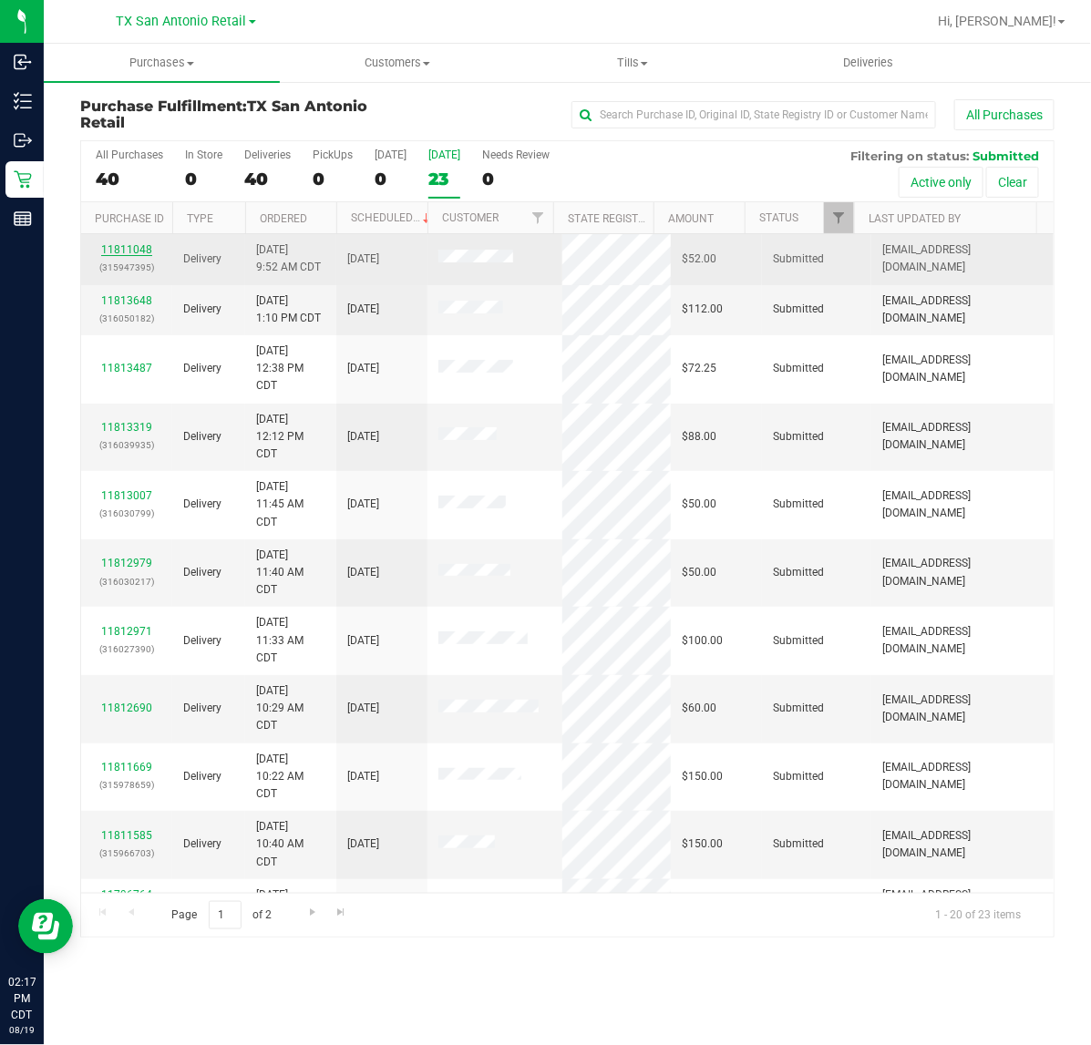
click at [132, 255] on link "11811048" at bounding box center [126, 249] width 51 height 13
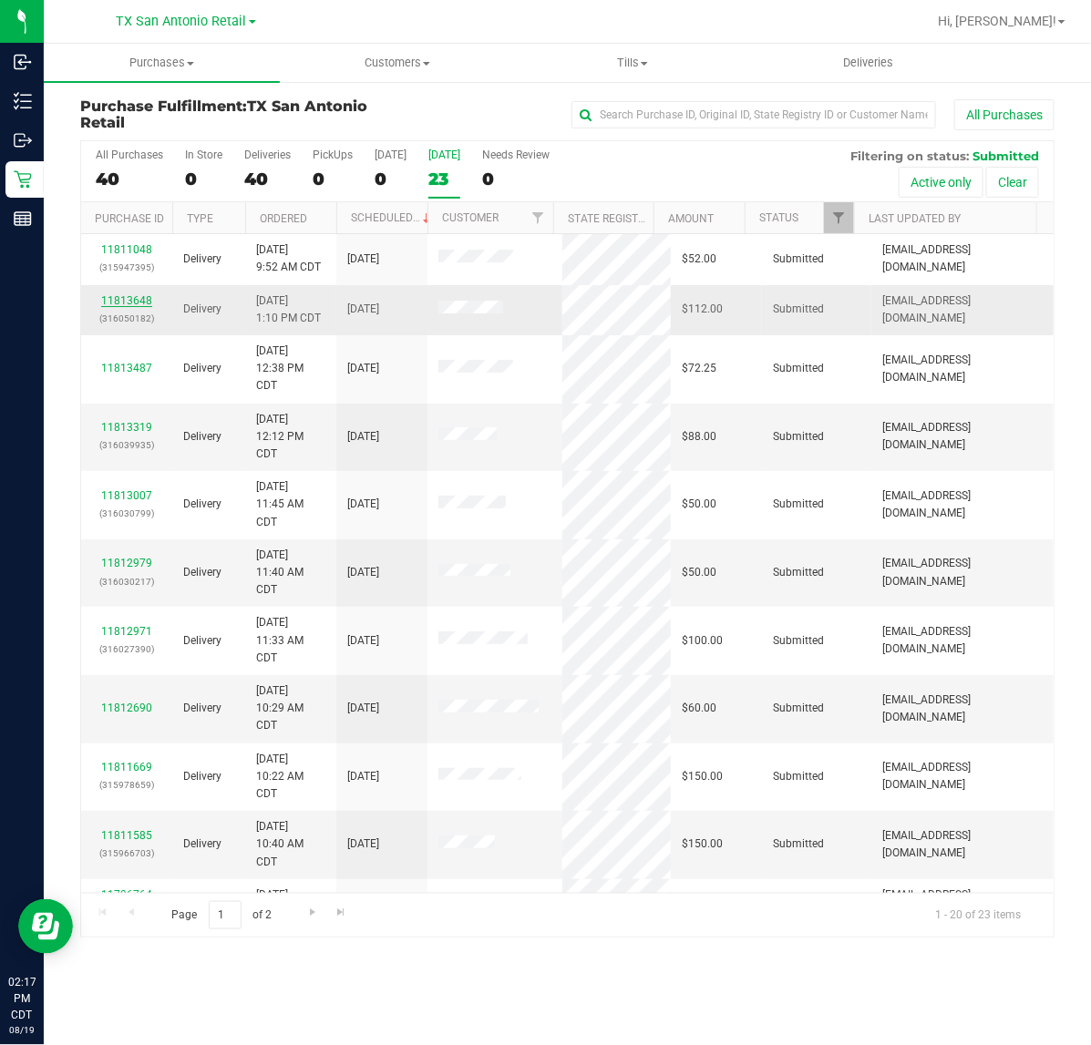
click at [124, 297] on link "11813648" at bounding box center [126, 300] width 51 height 13
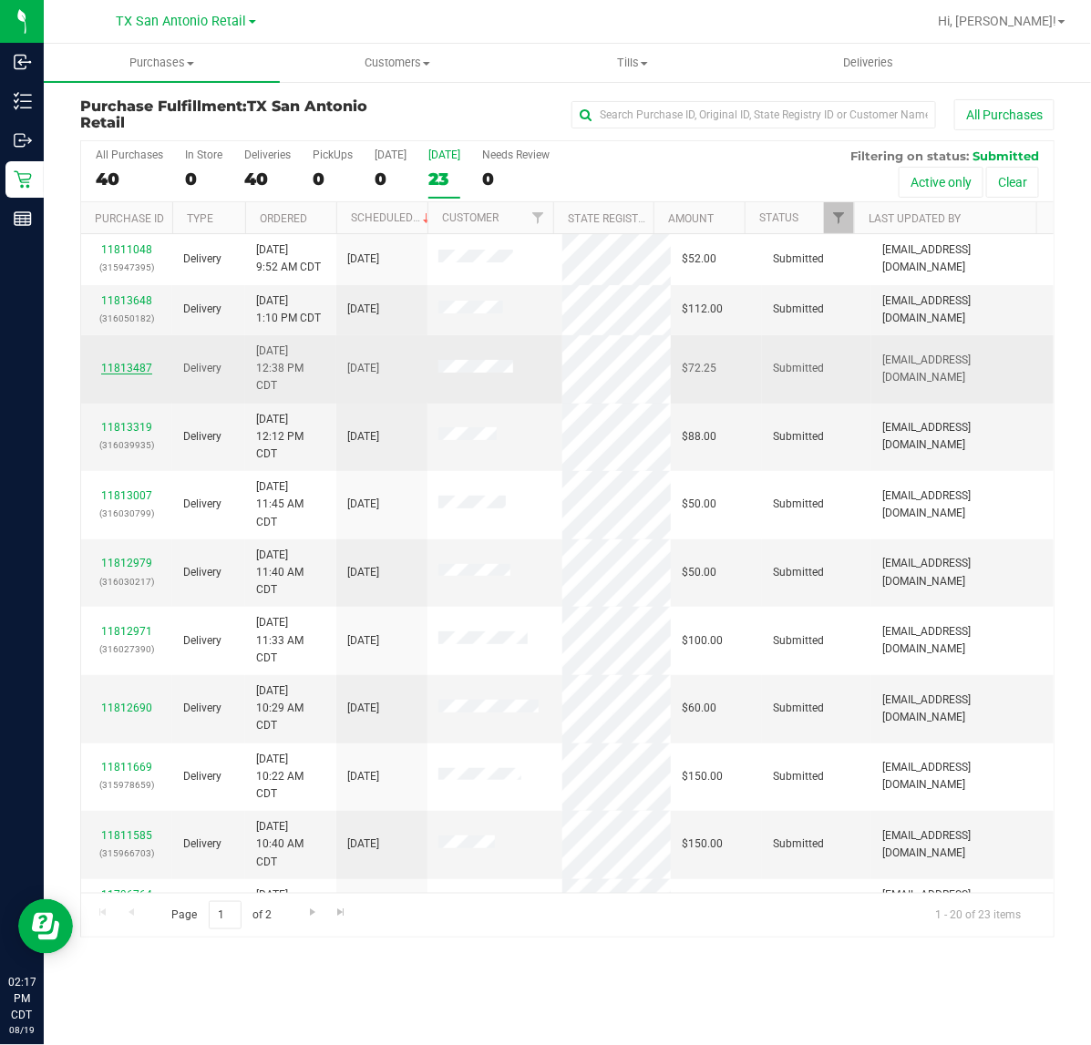
click at [111, 365] on link "11813487" at bounding box center [126, 368] width 51 height 13
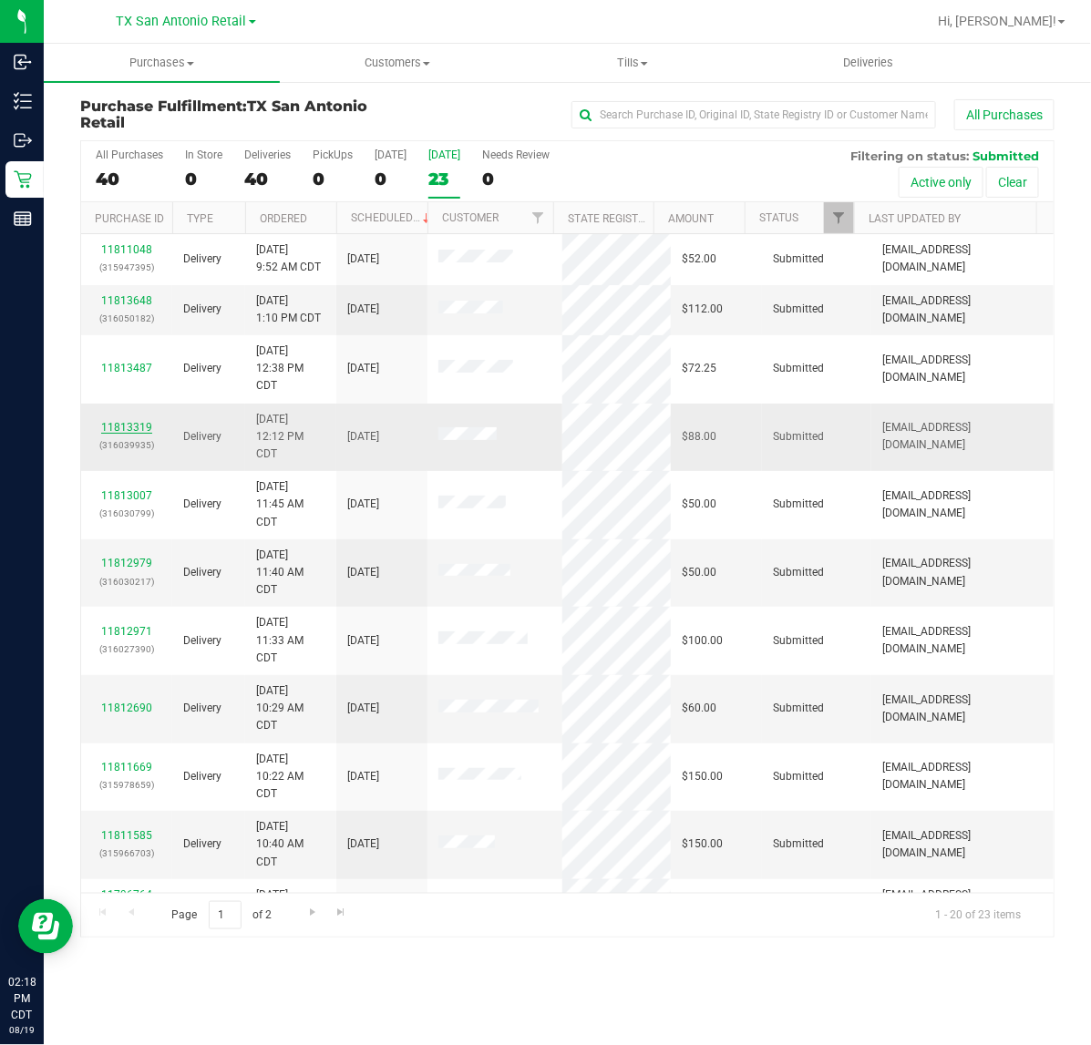
click at [134, 434] on link "11813319" at bounding box center [126, 427] width 51 height 13
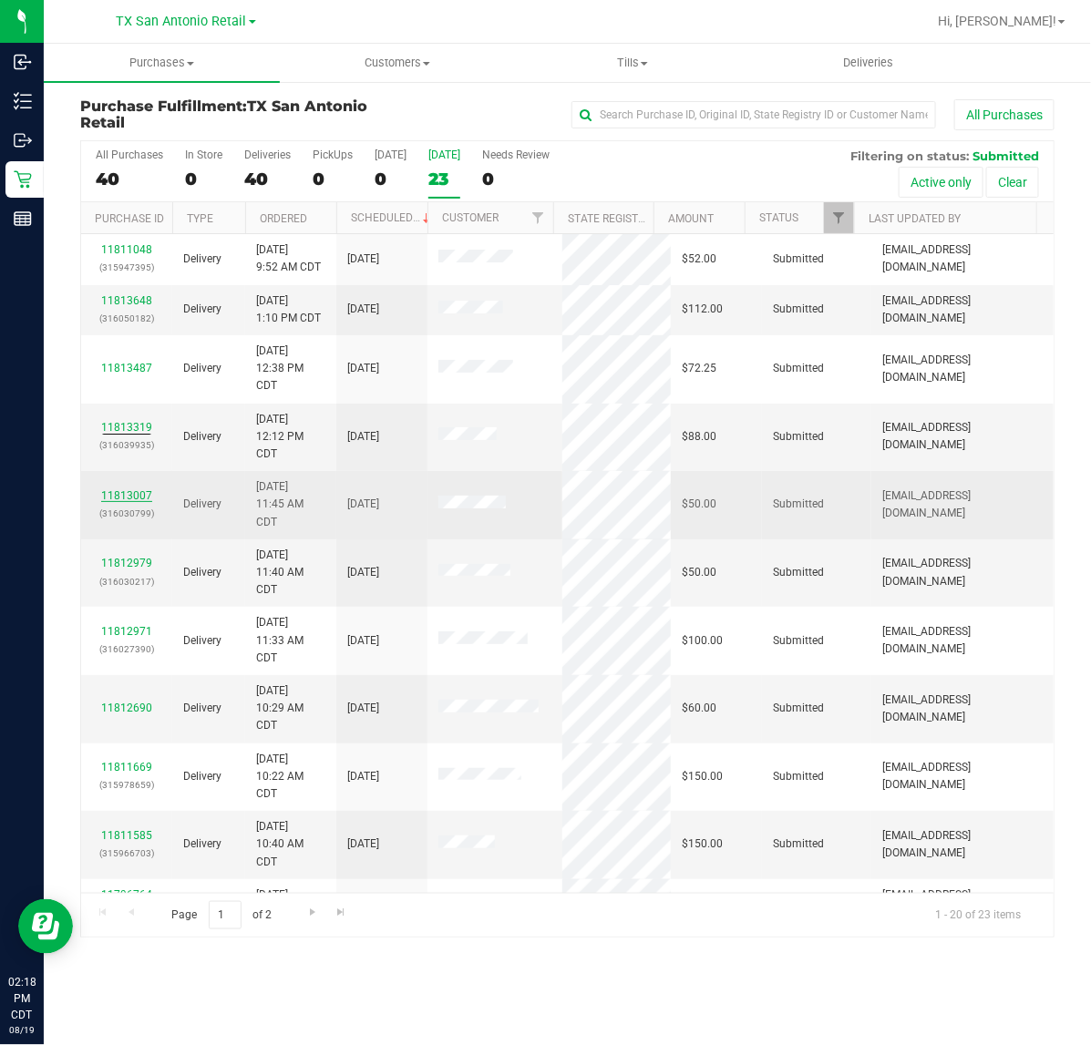
click at [132, 498] on link "11813007" at bounding box center [126, 495] width 51 height 13
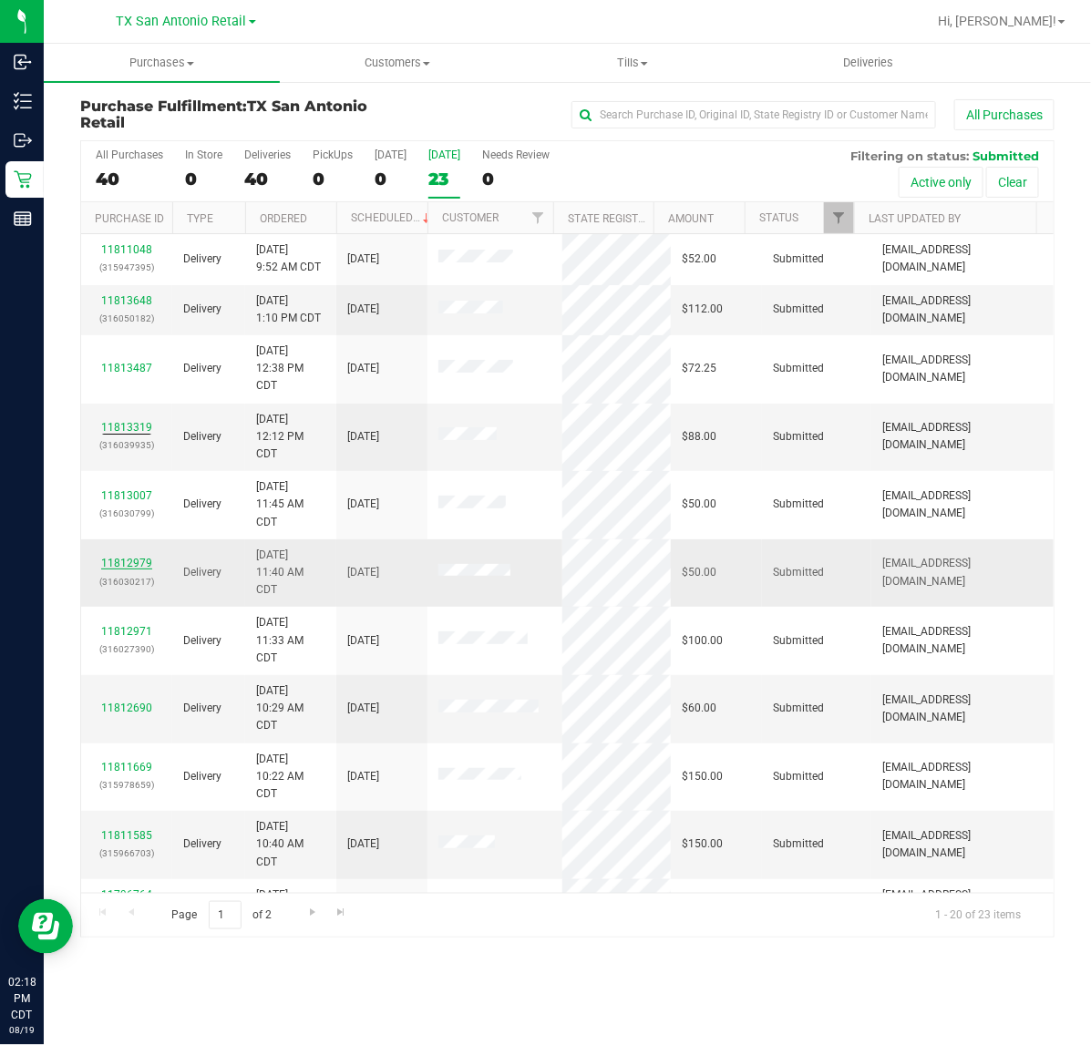
click at [125, 565] on link "11812979" at bounding box center [126, 563] width 51 height 13
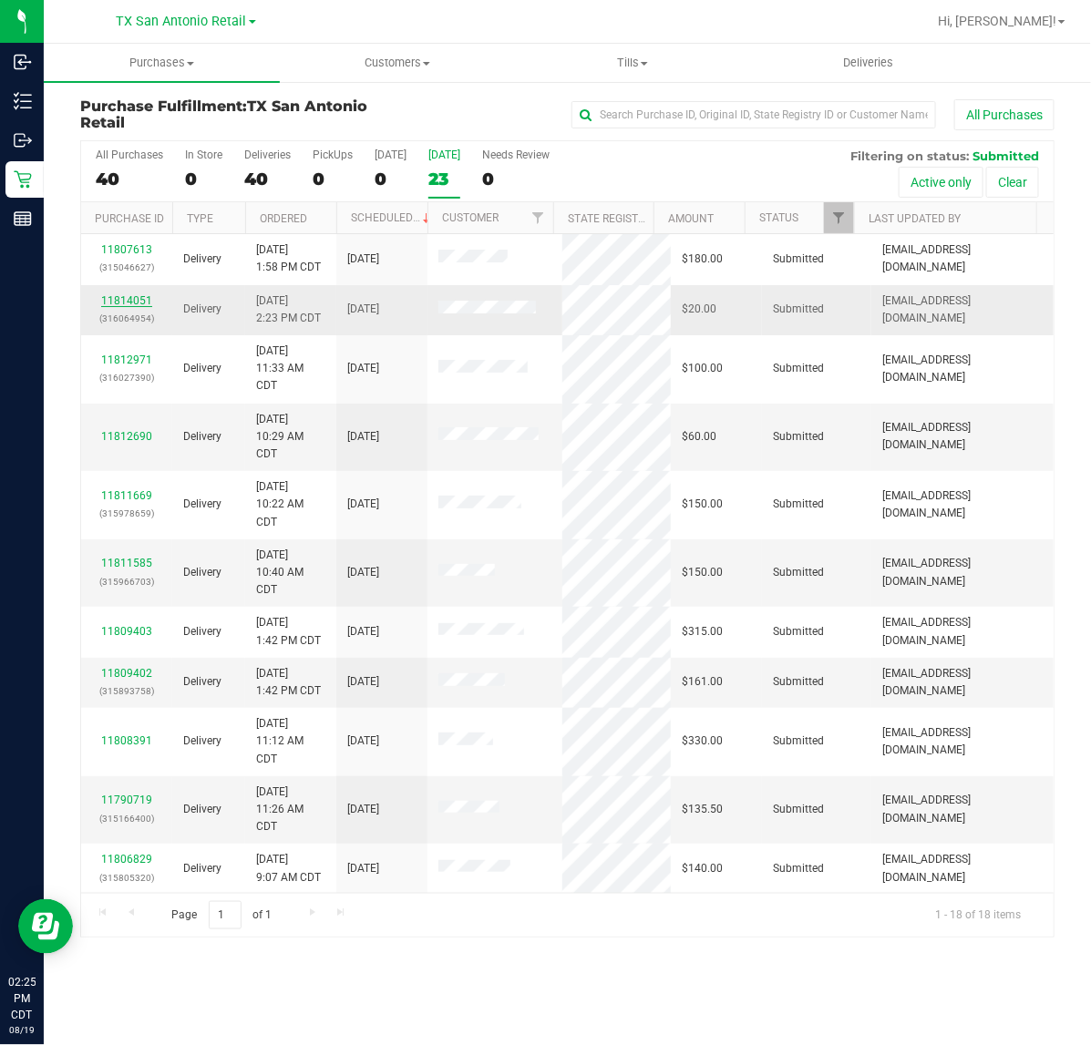
click at [130, 303] on link "11814051" at bounding box center [126, 300] width 51 height 13
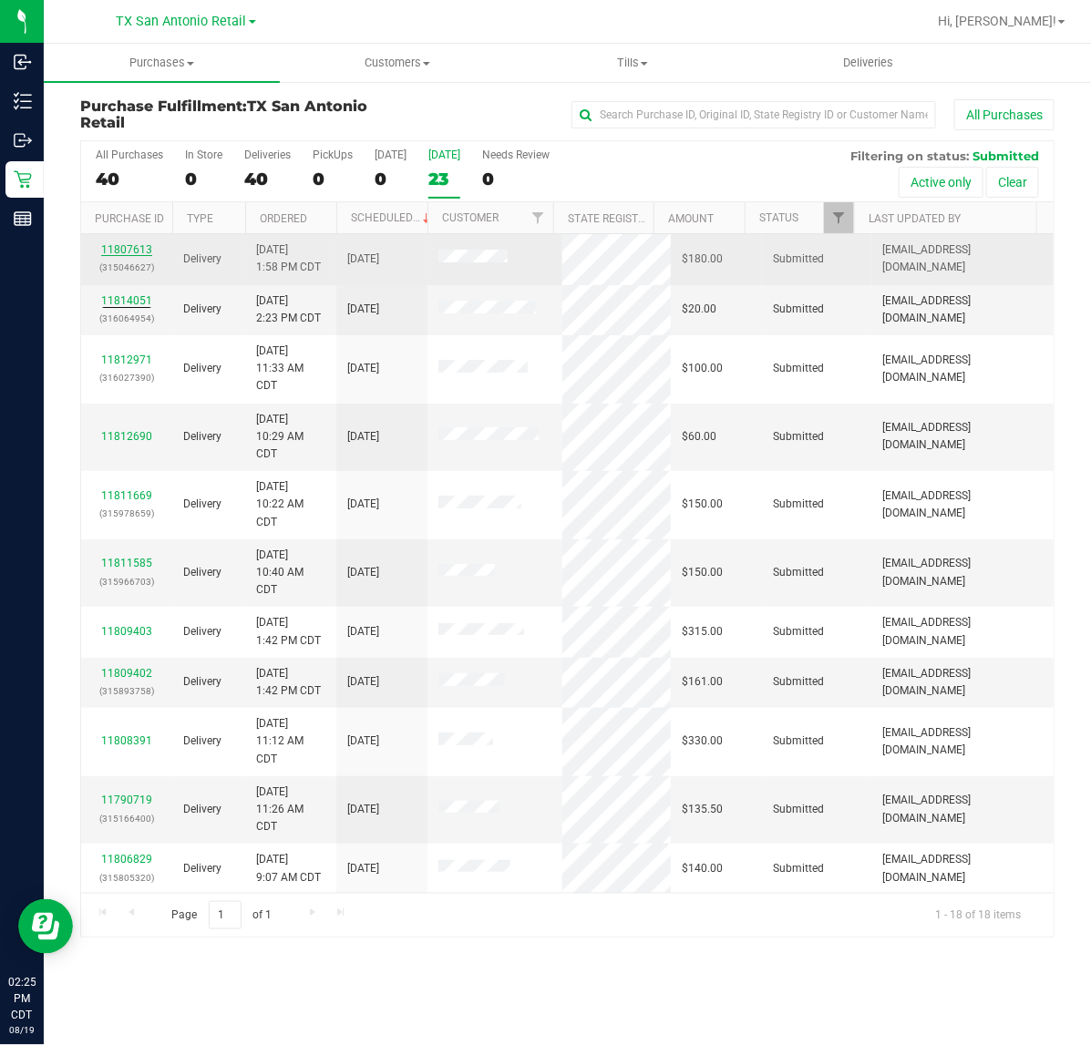
click at [135, 252] on link "11807613" at bounding box center [126, 249] width 51 height 13
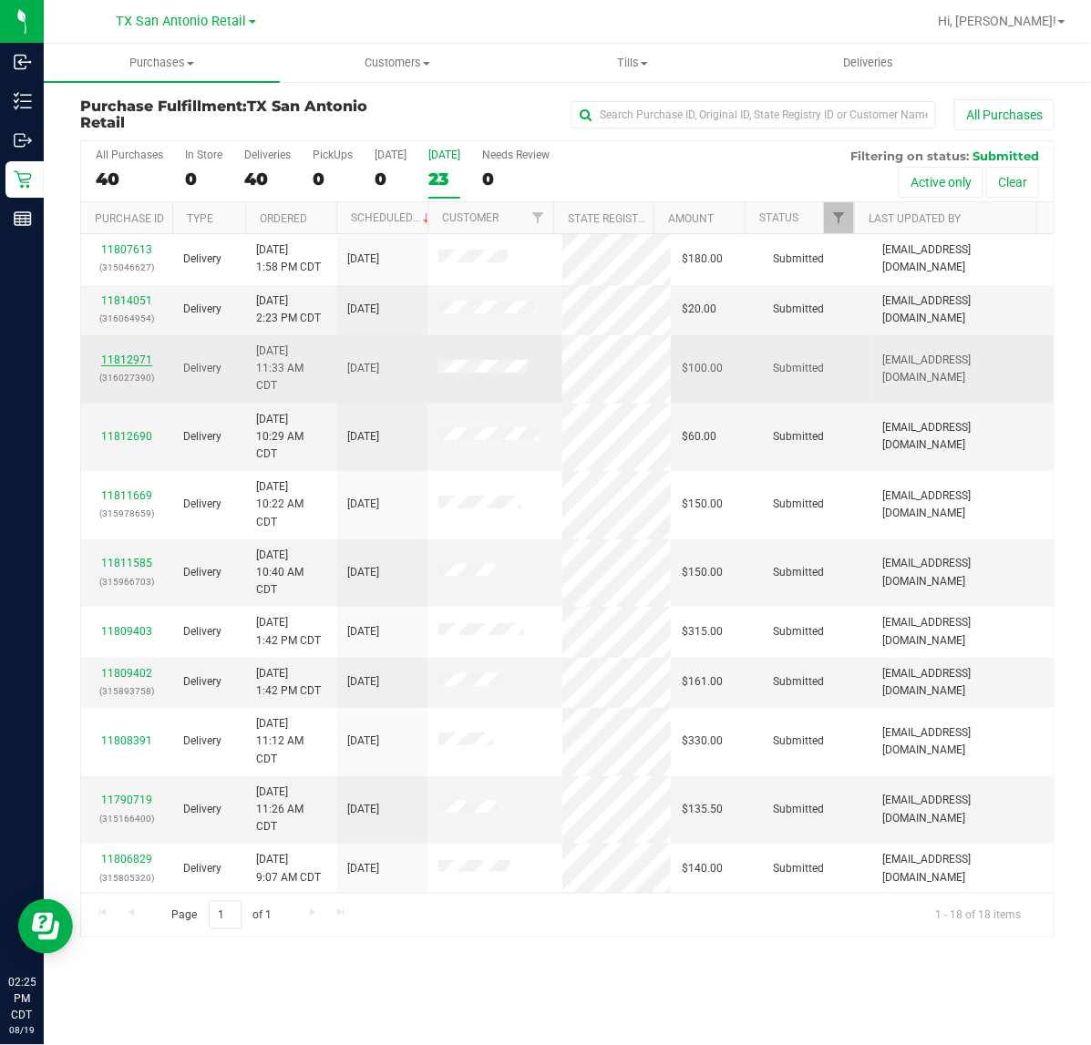
click at [138, 361] on link "11812971" at bounding box center [126, 360] width 51 height 13
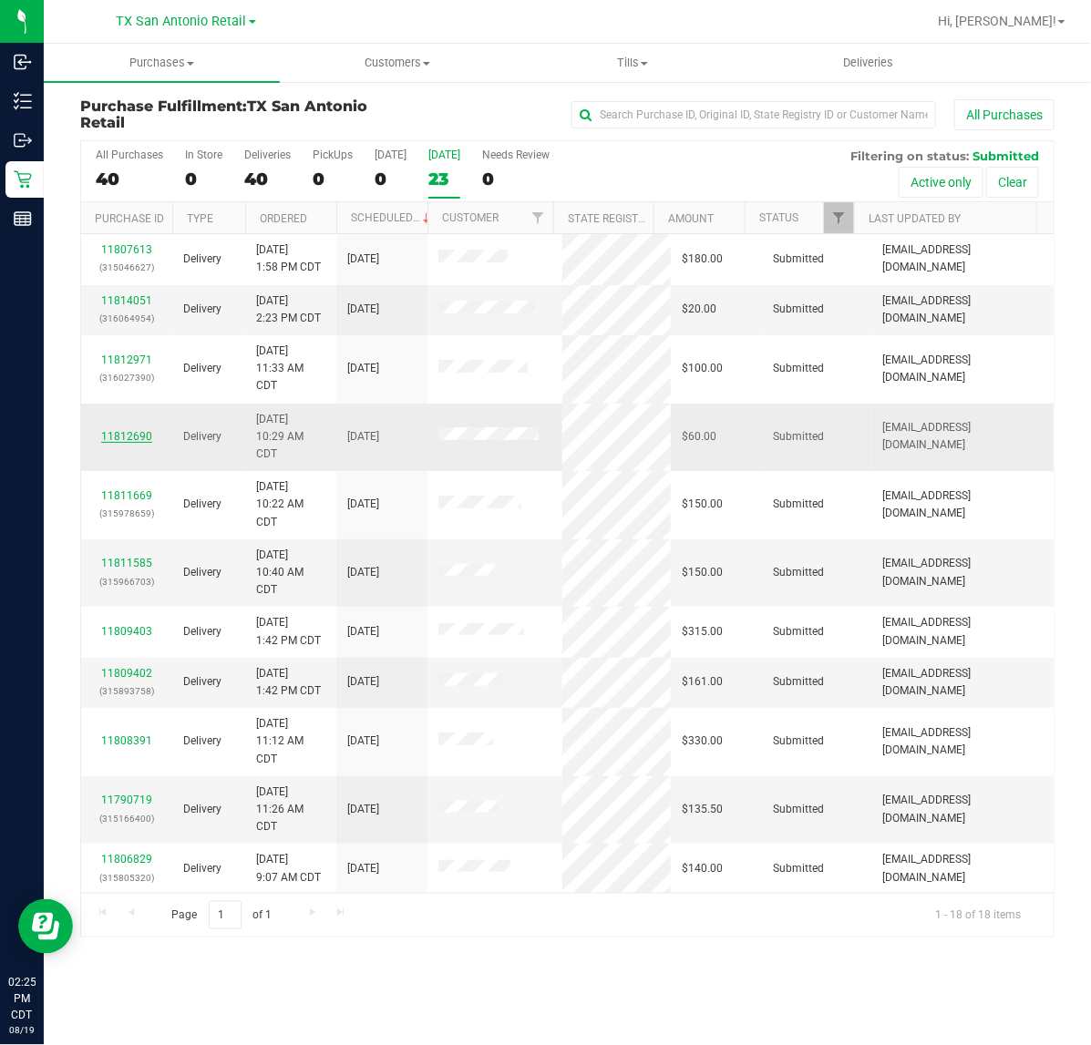
click at [130, 435] on link "11812690" at bounding box center [126, 436] width 51 height 13
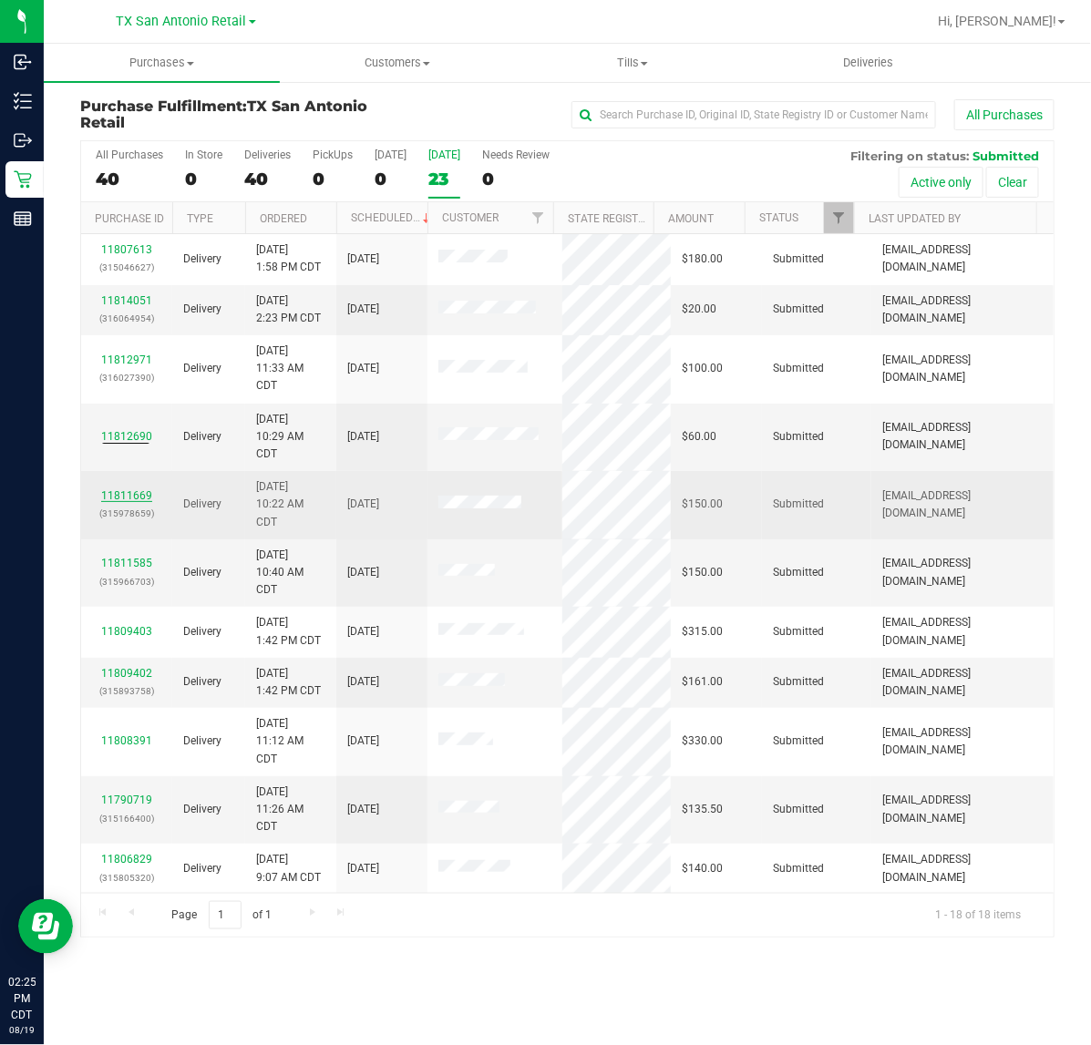
click at [134, 498] on link "11811669" at bounding box center [126, 495] width 51 height 13
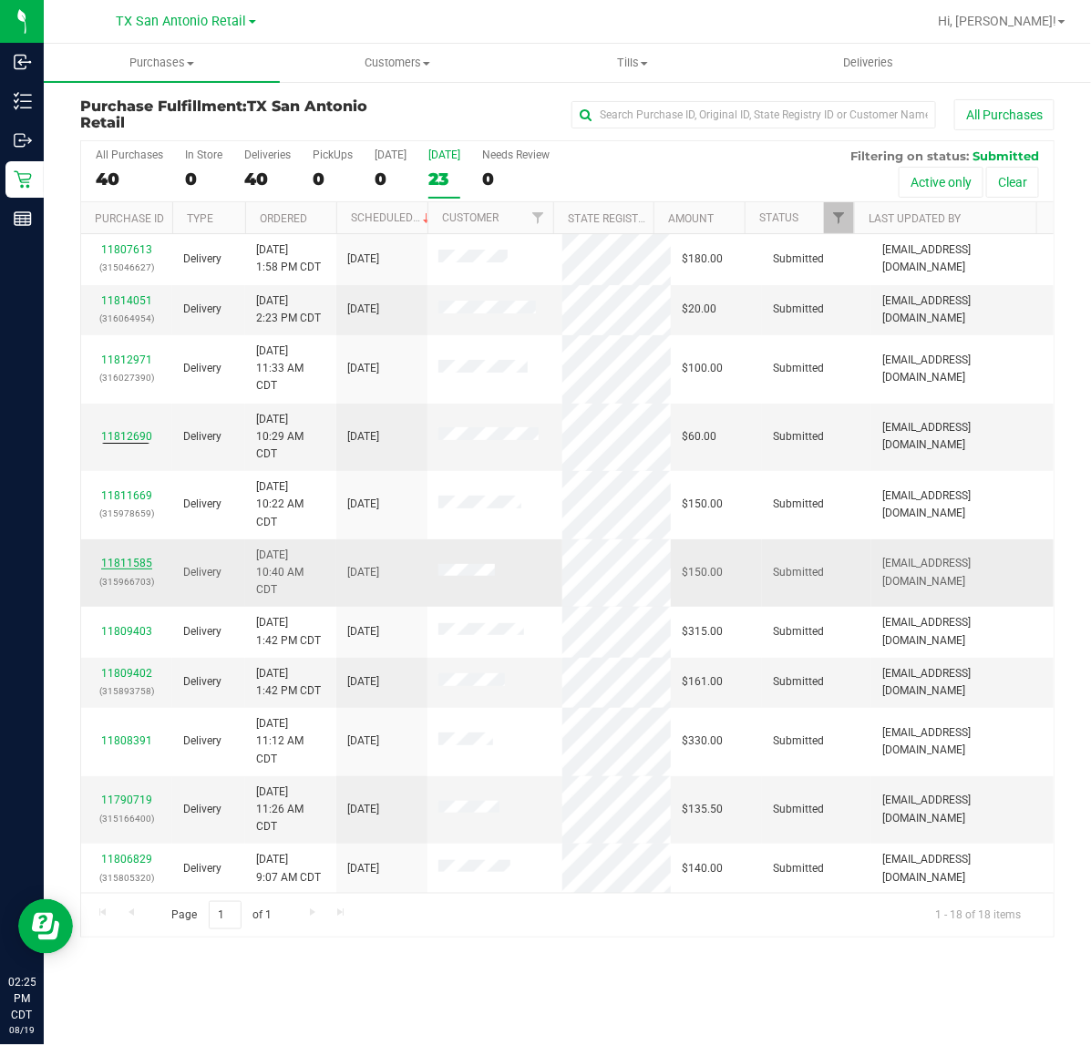
click at [123, 568] on link "11811585" at bounding box center [126, 563] width 51 height 13
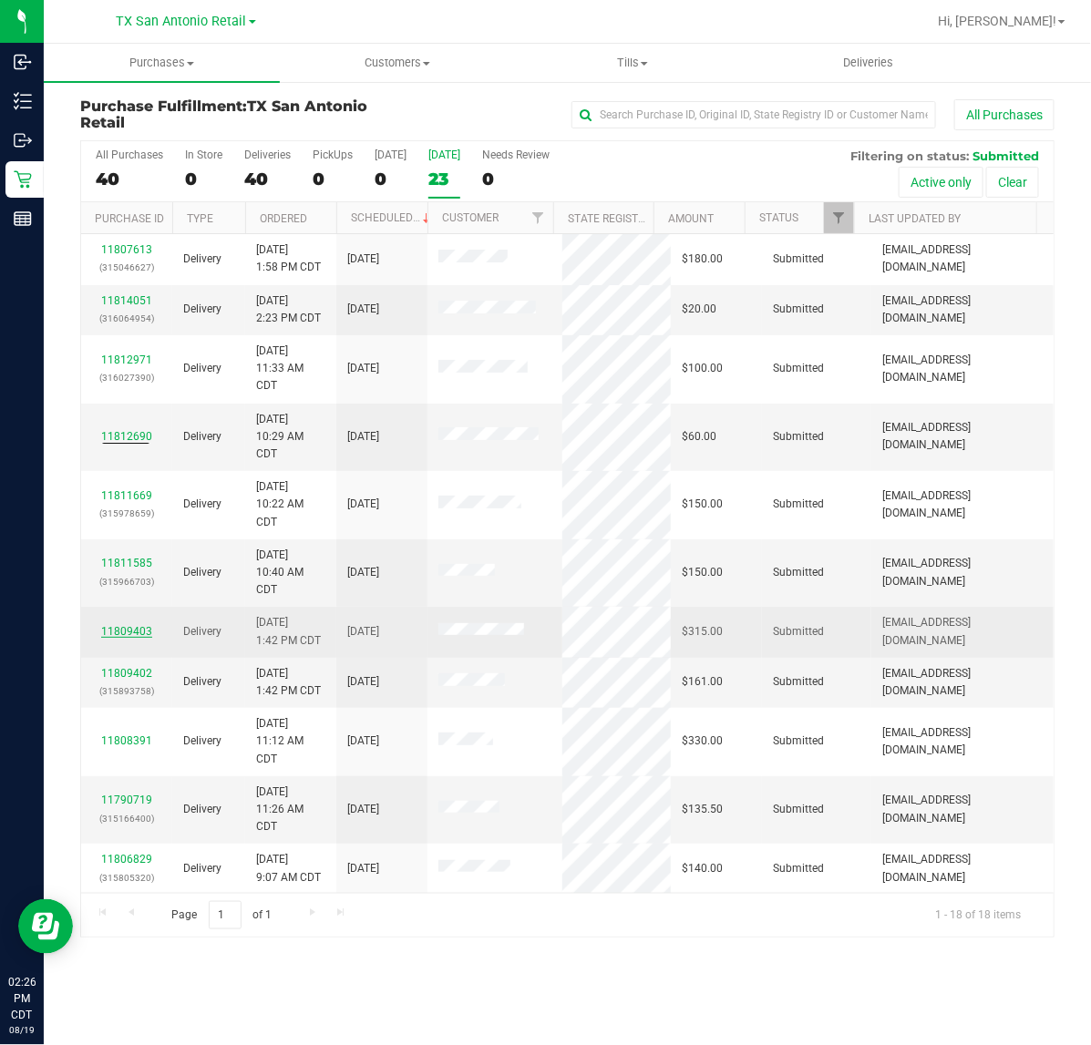
click at [128, 636] on link "11809403" at bounding box center [126, 631] width 51 height 13
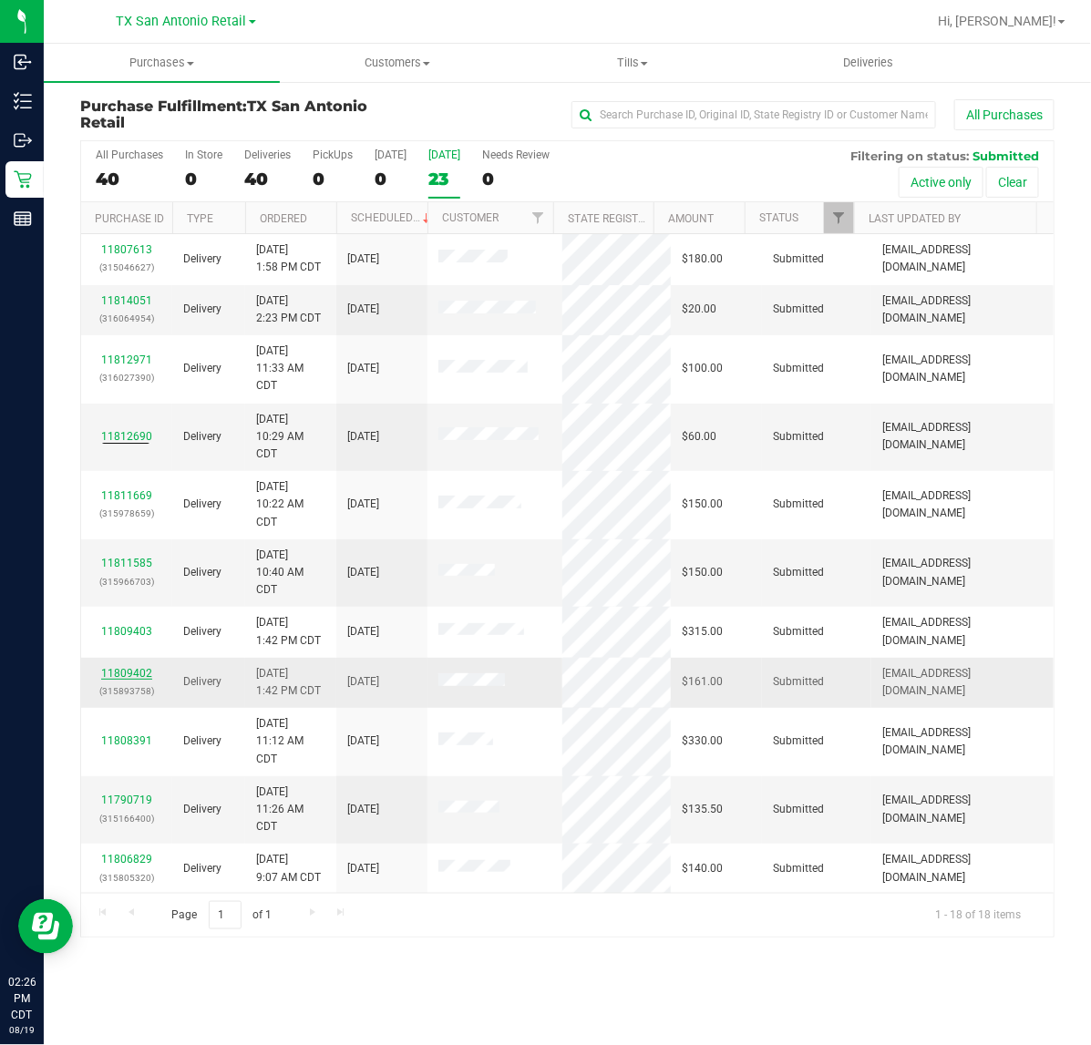
click at [123, 677] on link "11809402" at bounding box center [126, 673] width 51 height 13
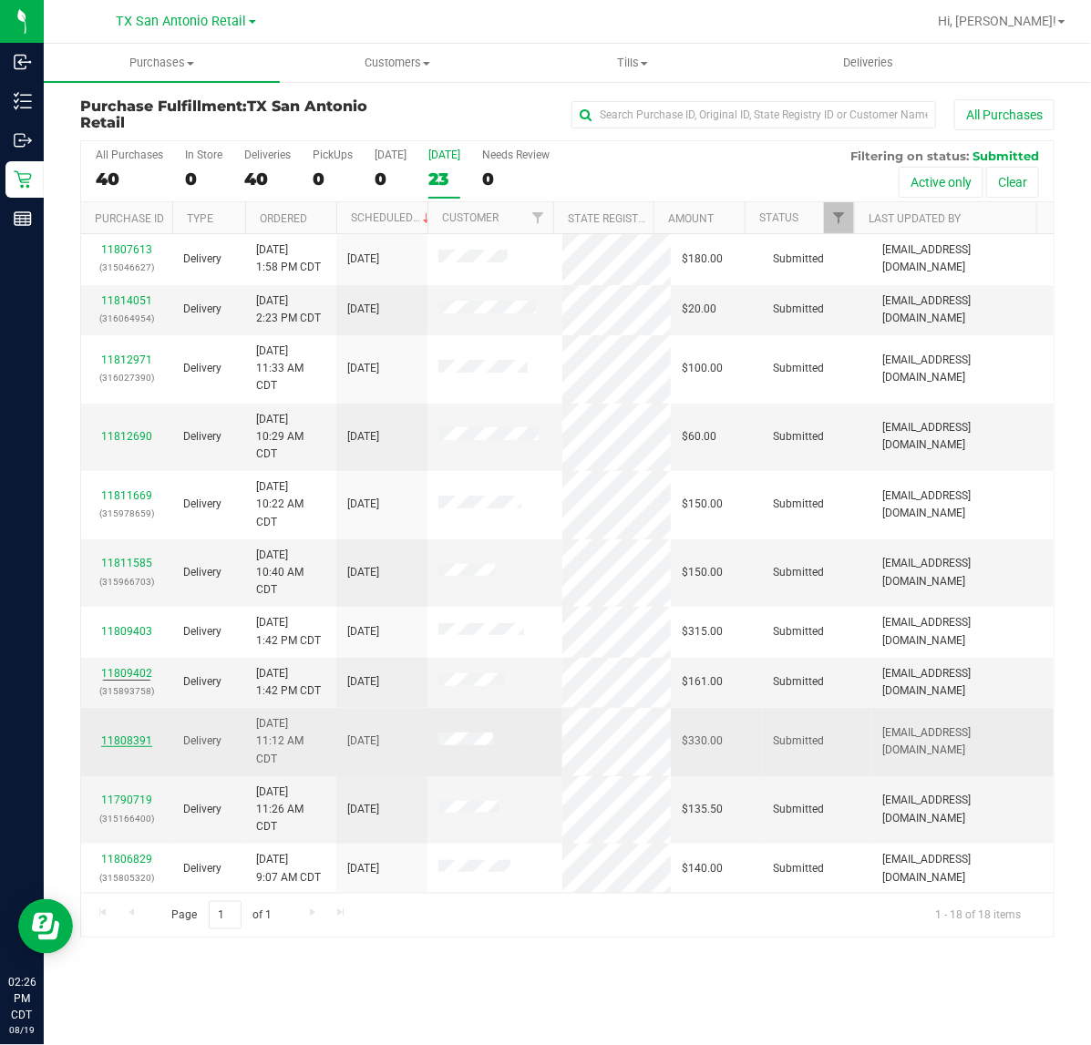
click at [123, 740] on link "11808391" at bounding box center [126, 740] width 51 height 13
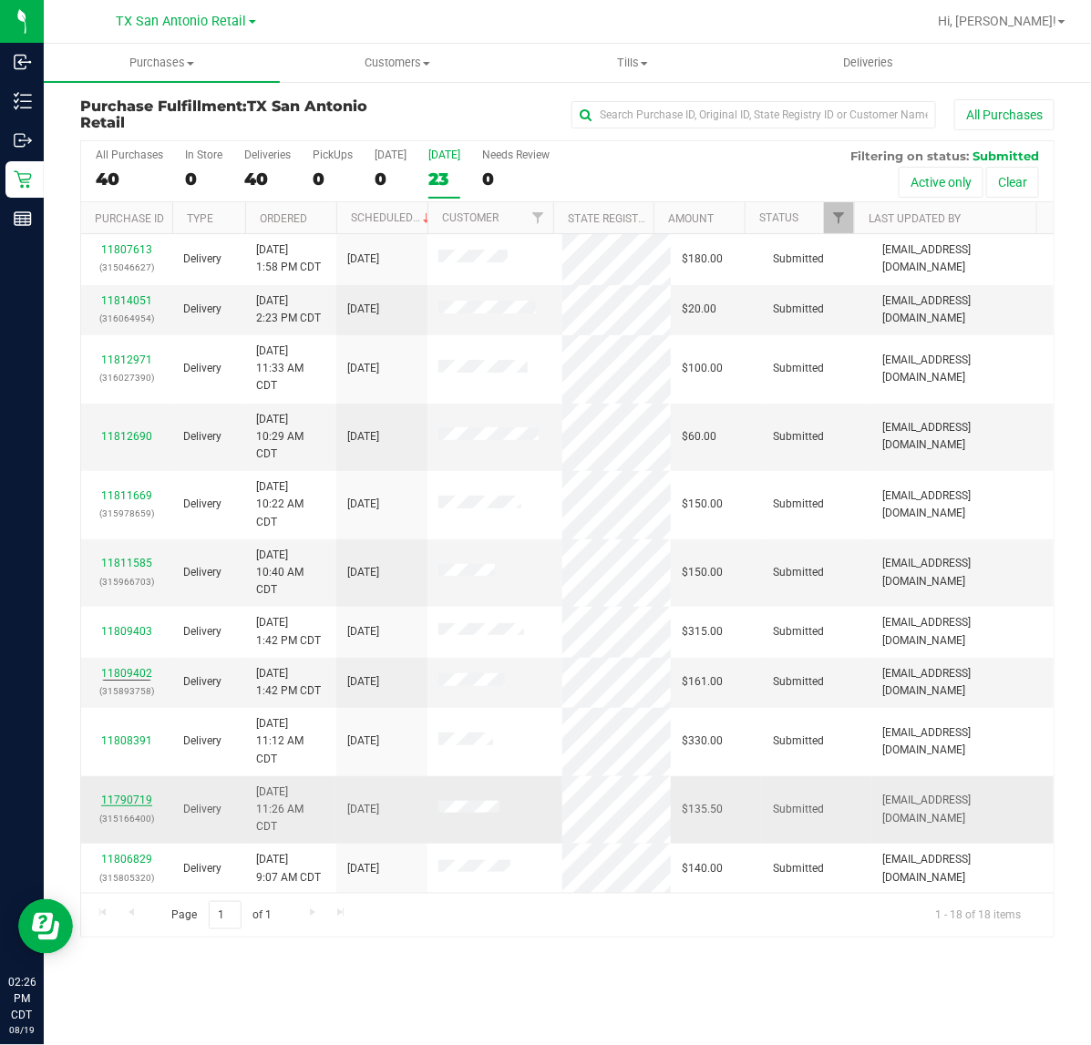
click at [126, 799] on link "11790719" at bounding box center [126, 800] width 51 height 13
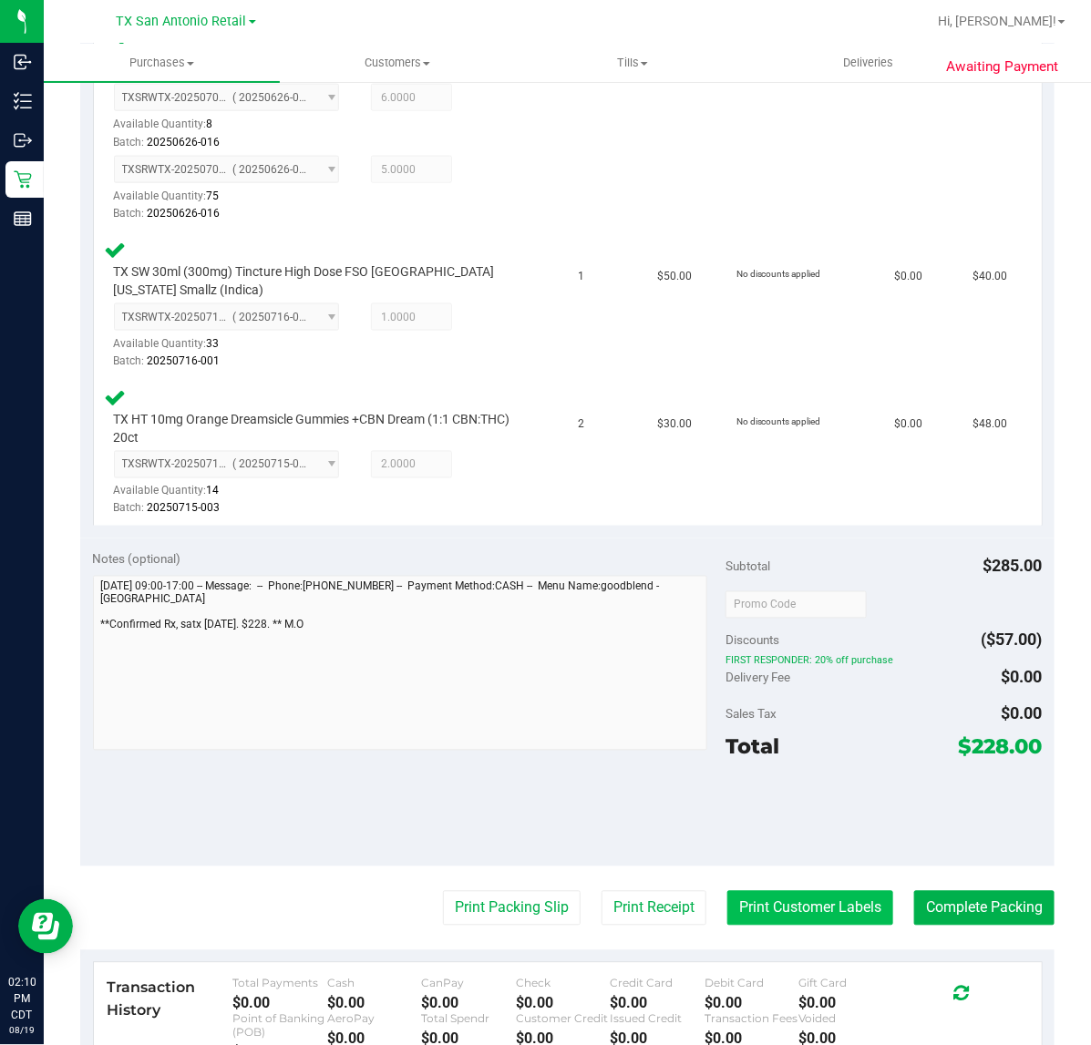
scroll to position [683, 0]
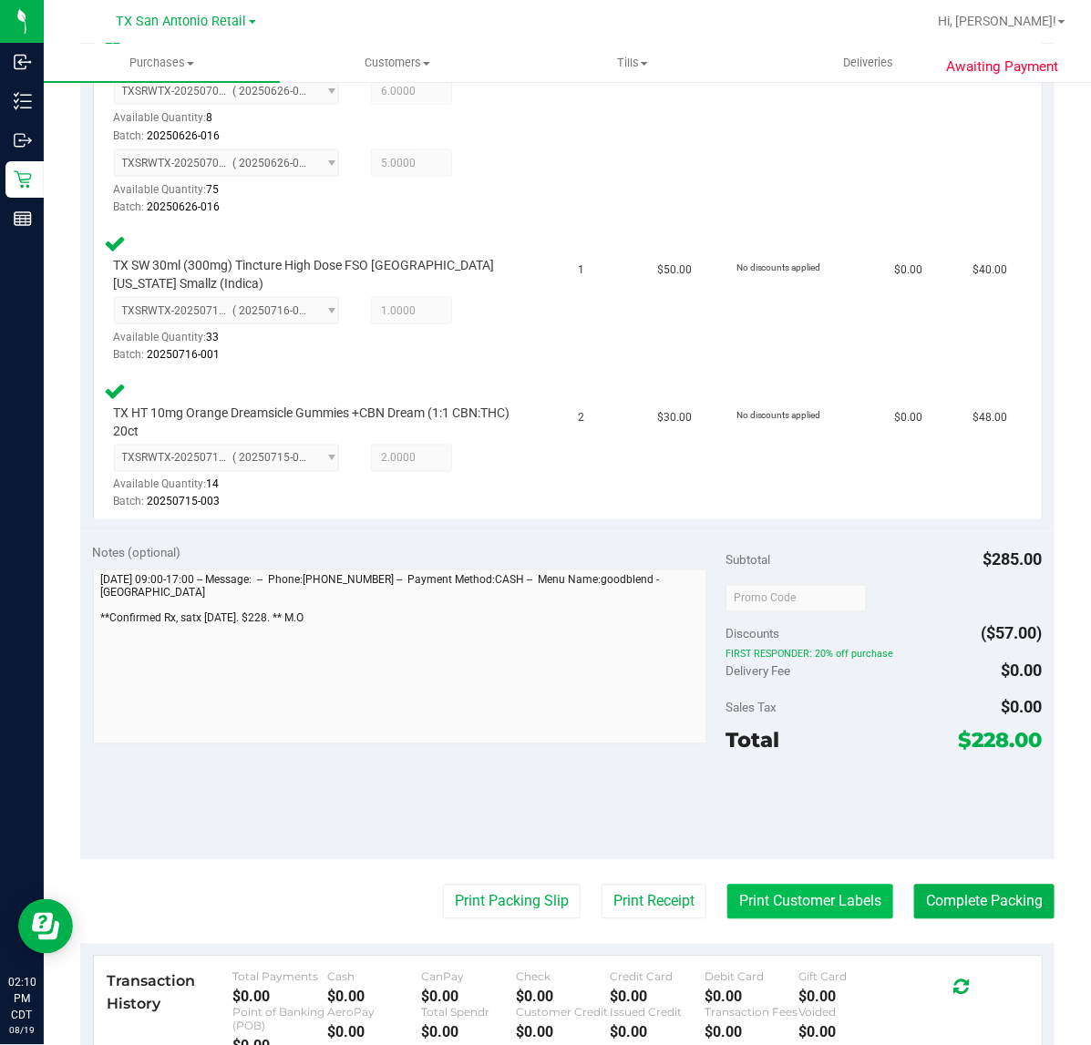
click at [732, 903] on button "Print Customer Labels" at bounding box center [810, 902] width 166 height 35
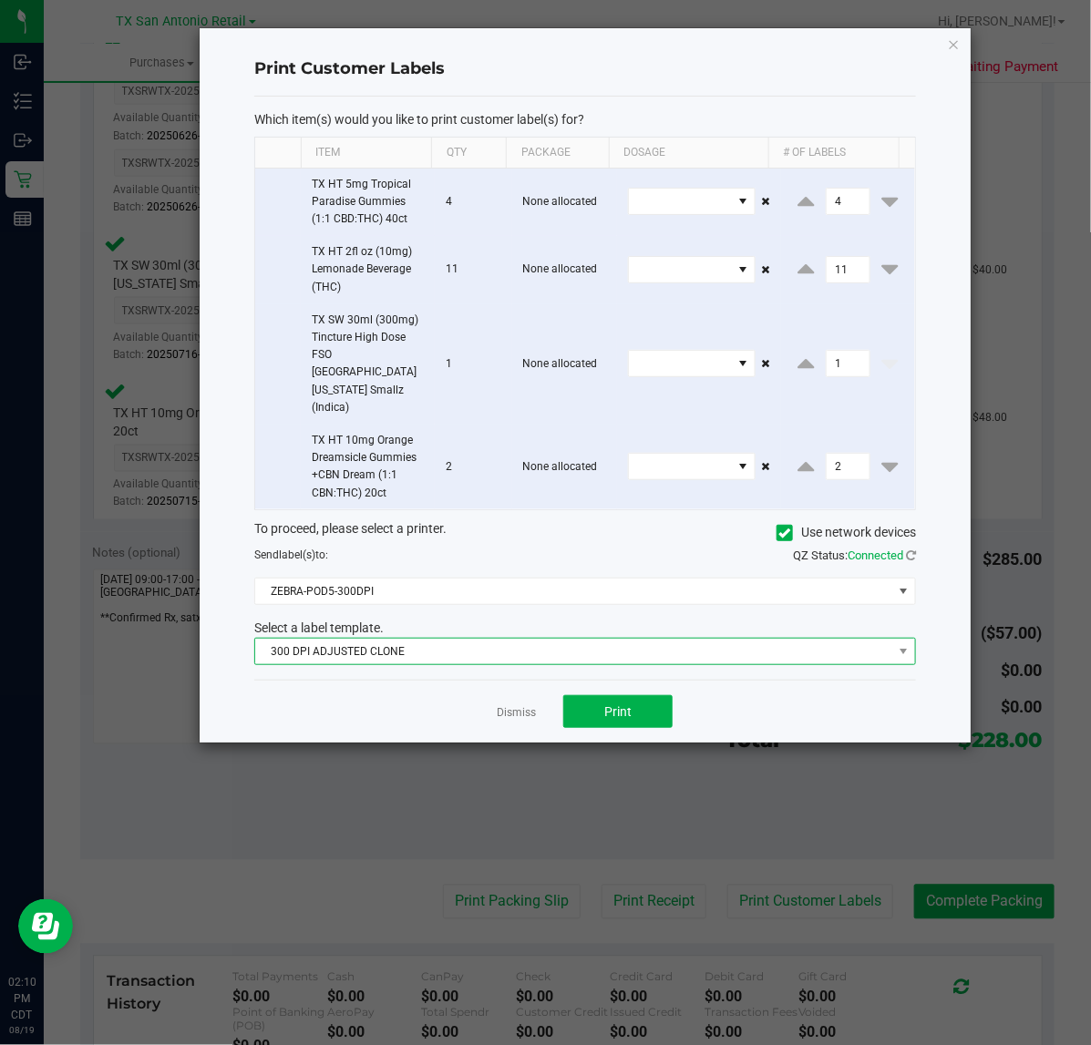
click at [554, 639] on span "300 DPI ADJUSTED CLONE" at bounding box center [573, 652] width 637 height 26
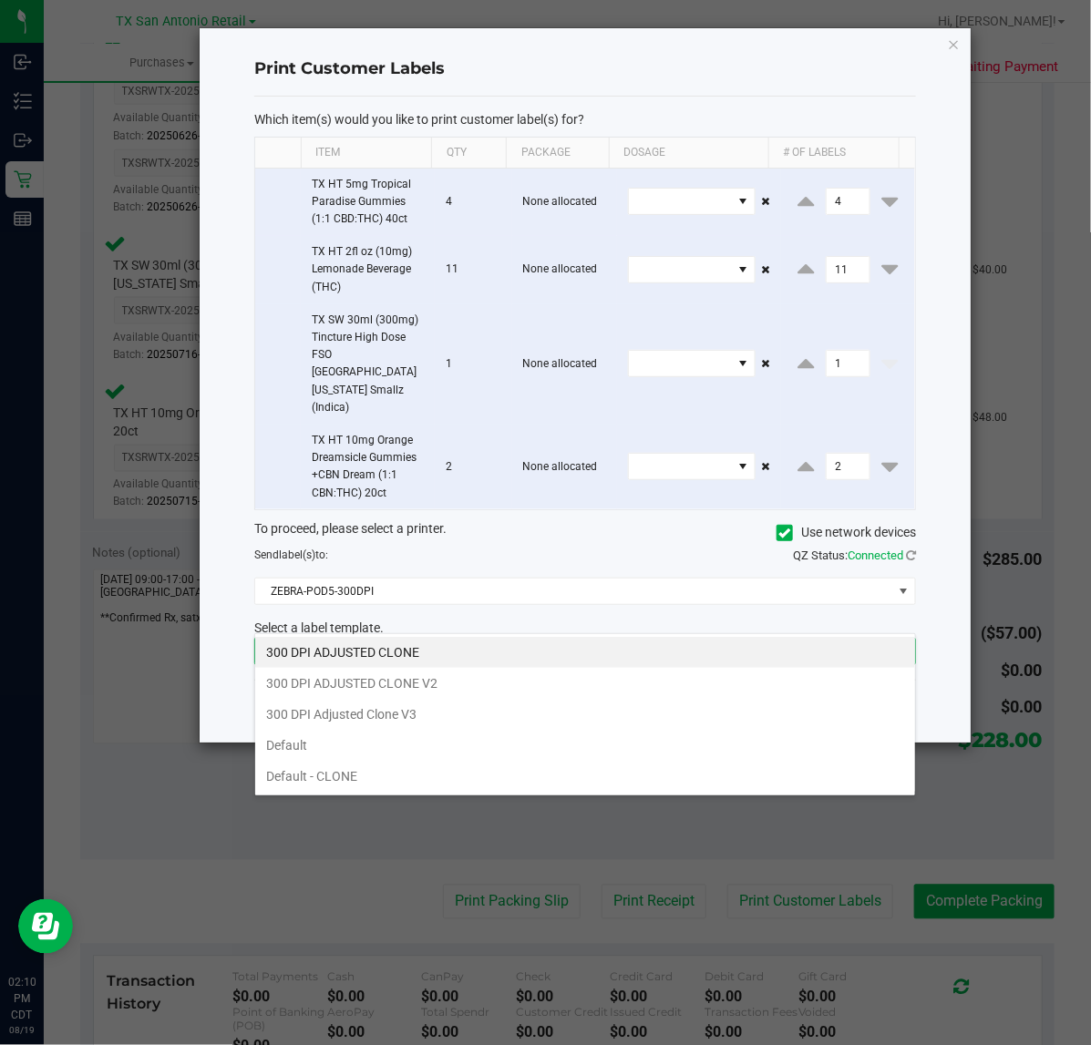
scroll to position [28, 662]
click at [486, 704] on li "300 DPI Adjusted Clone V3" at bounding box center [585, 714] width 660 height 31
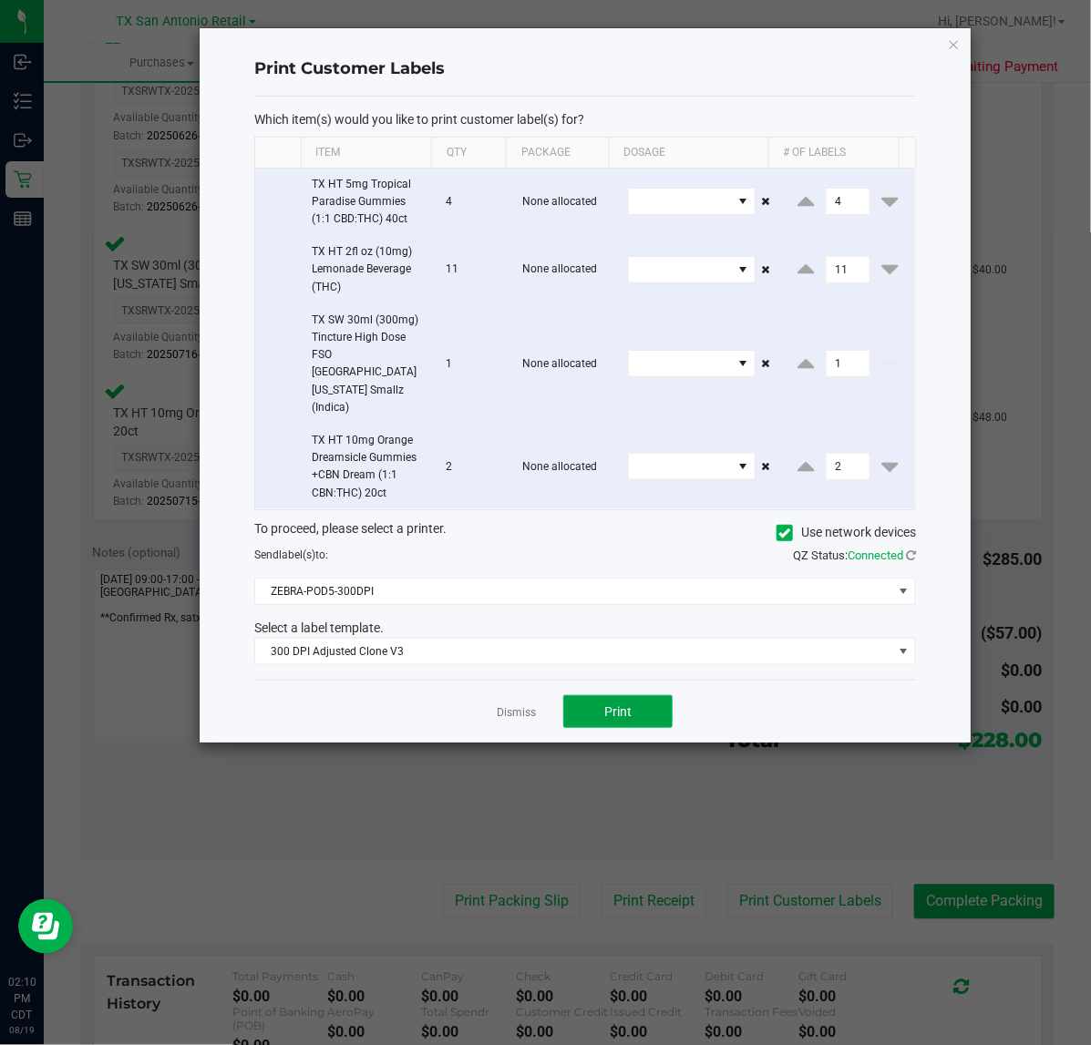
click at [581, 695] on button "Print" at bounding box center [617, 711] width 109 height 33
click at [508, 705] on link "Dismiss" at bounding box center [516, 712] width 39 height 15
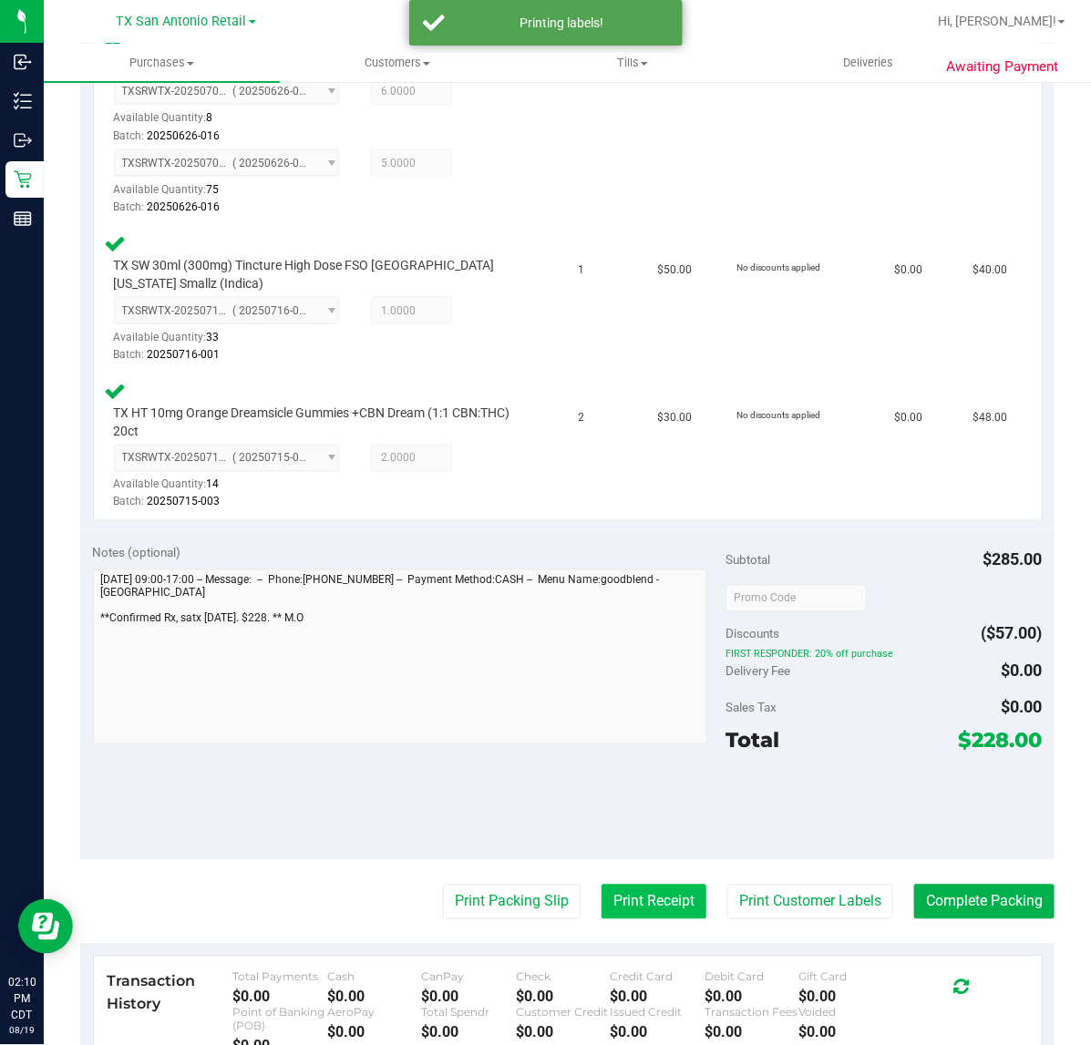
click at [608, 887] on button "Print Receipt" at bounding box center [653, 902] width 105 height 35
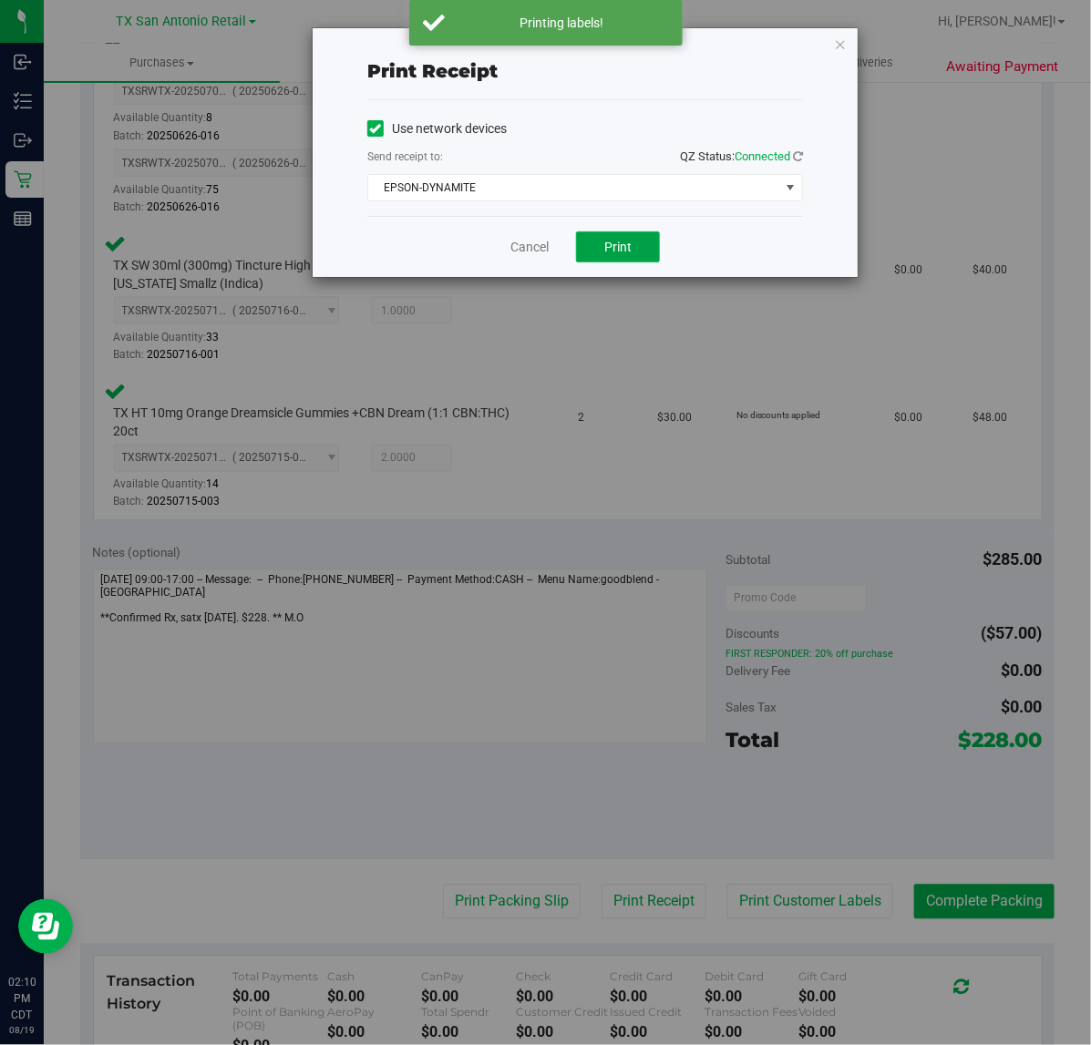
click at [584, 241] on button "Print" at bounding box center [618, 246] width 84 height 31
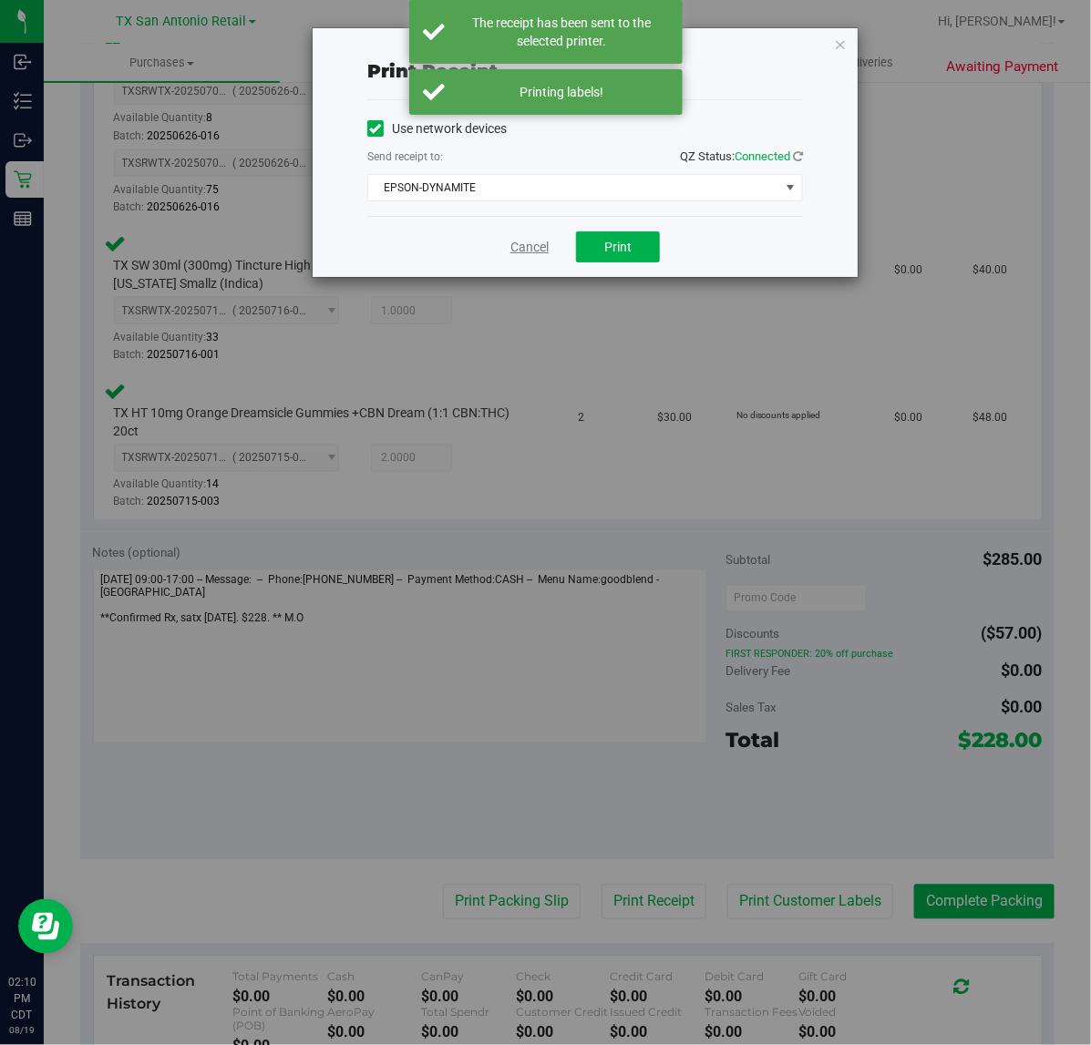
click at [529, 243] on link "Cancel" at bounding box center [529, 247] width 38 height 19
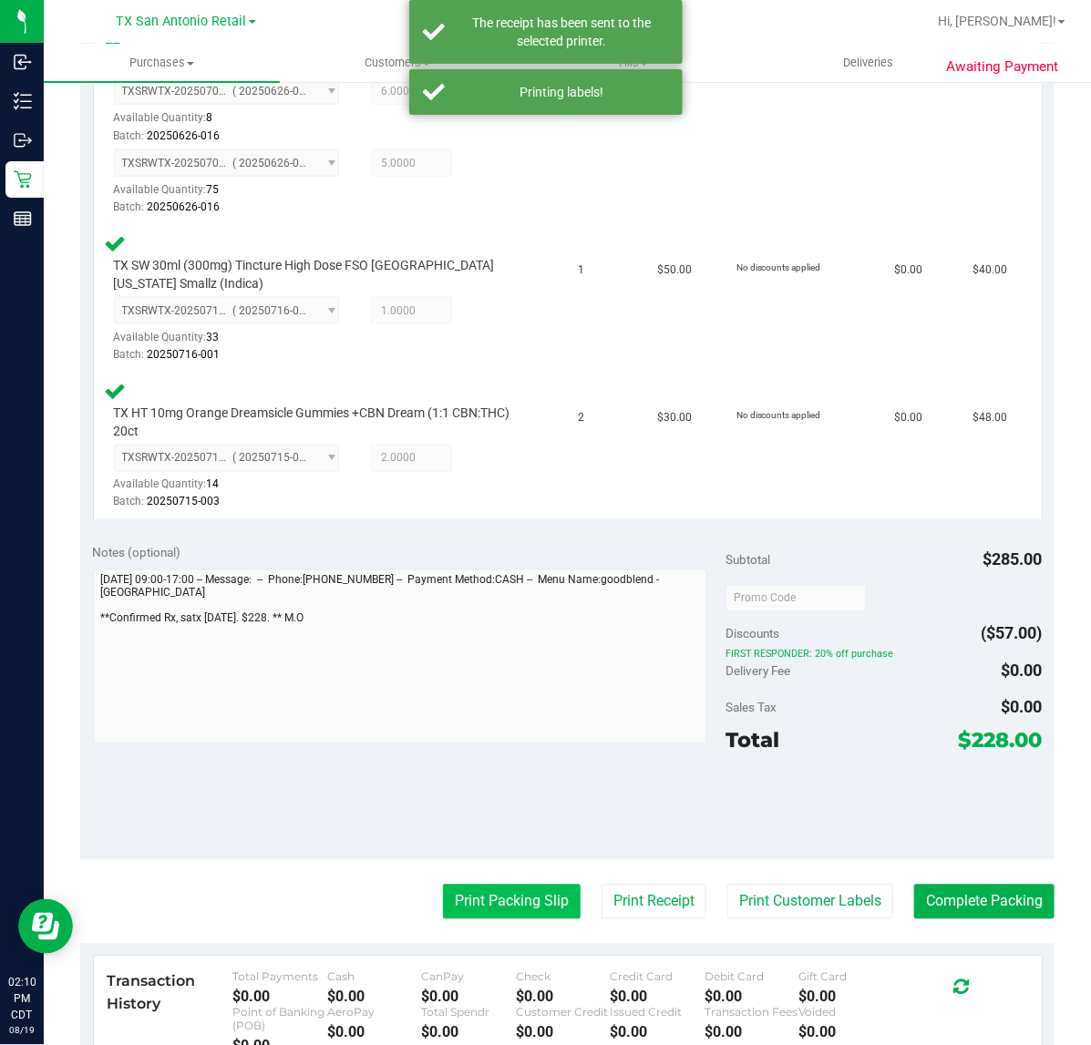
click at [538, 904] on button "Print Packing Slip" at bounding box center [512, 902] width 138 height 35
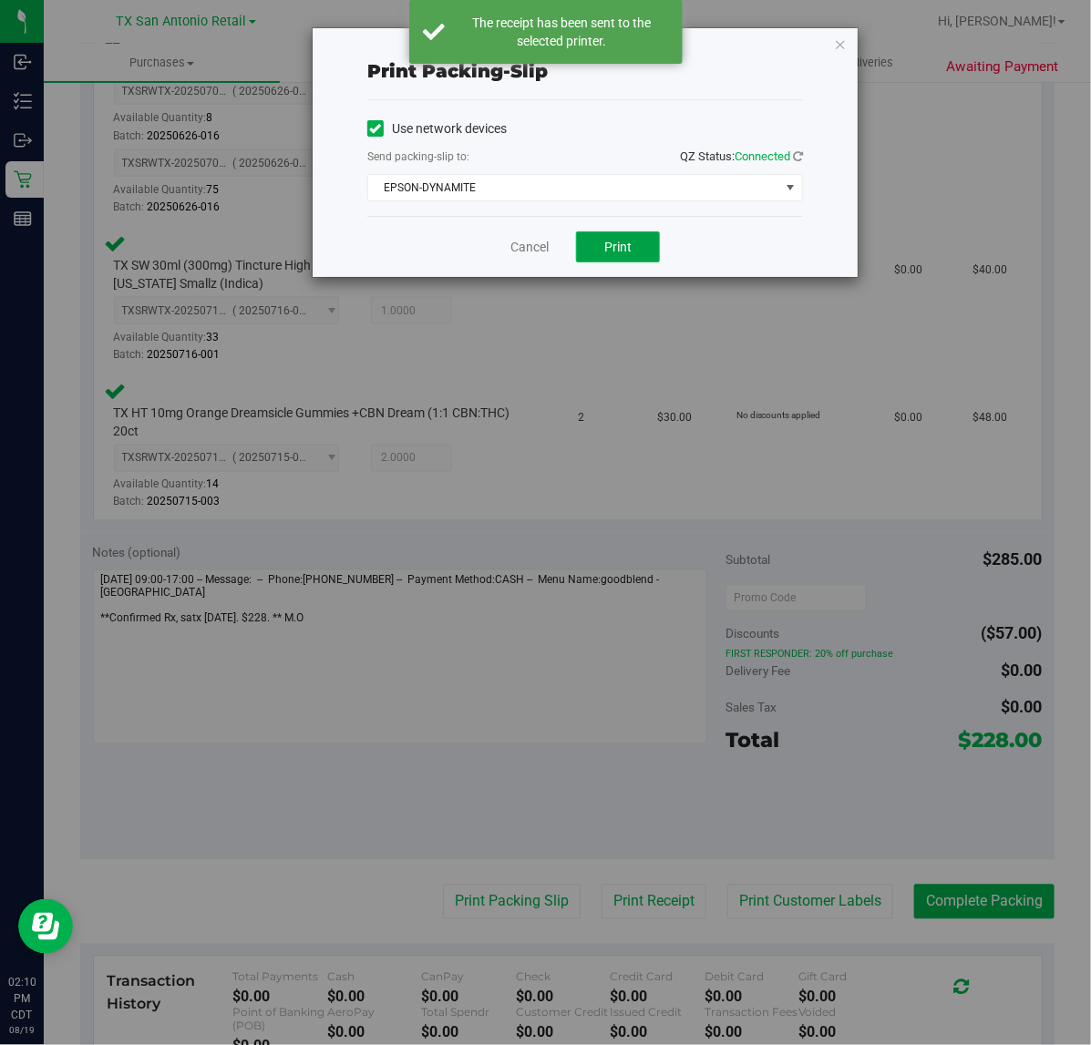
click at [609, 252] on span "Print" at bounding box center [617, 247] width 27 height 15
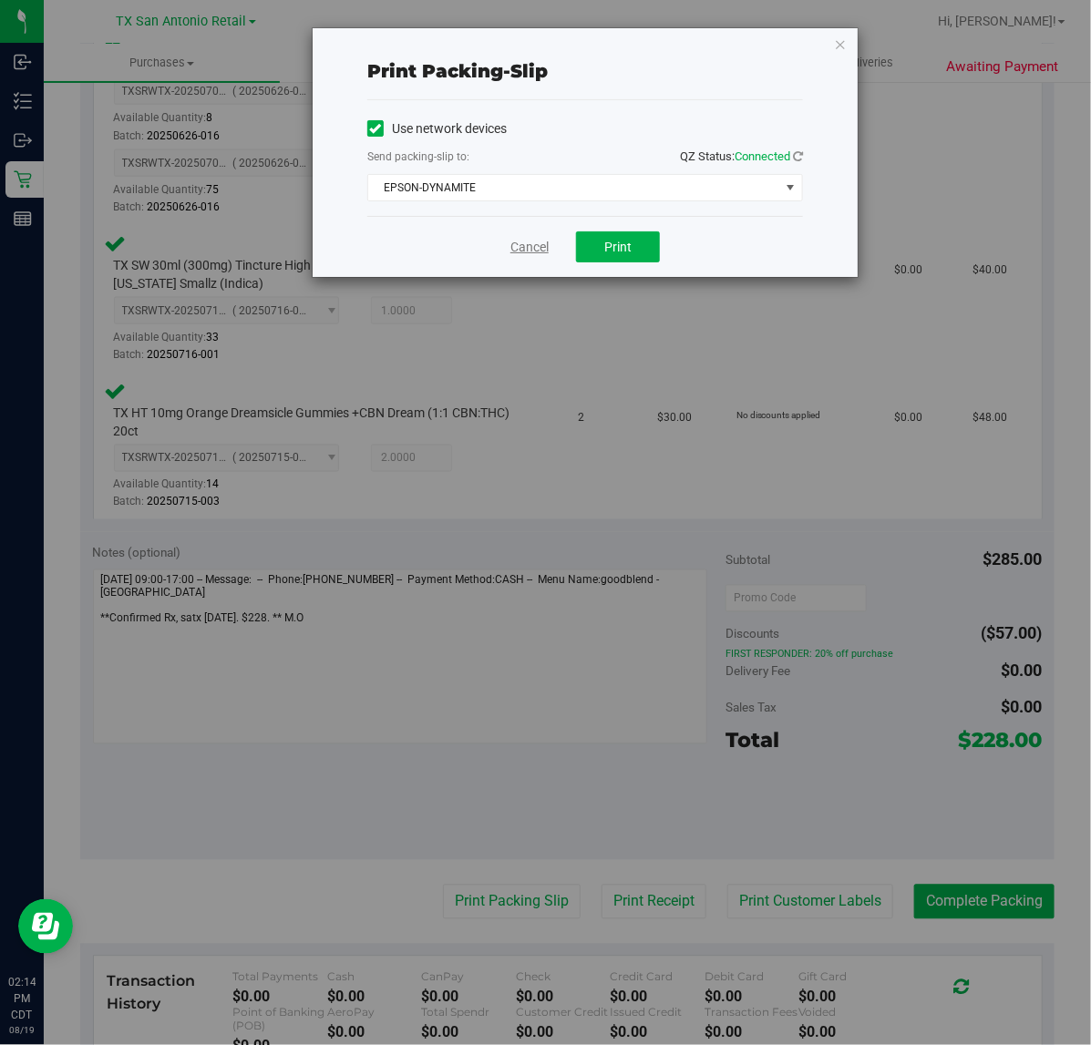
click at [531, 252] on link "Cancel" at bounding box center [529, 247] width 38 height 19
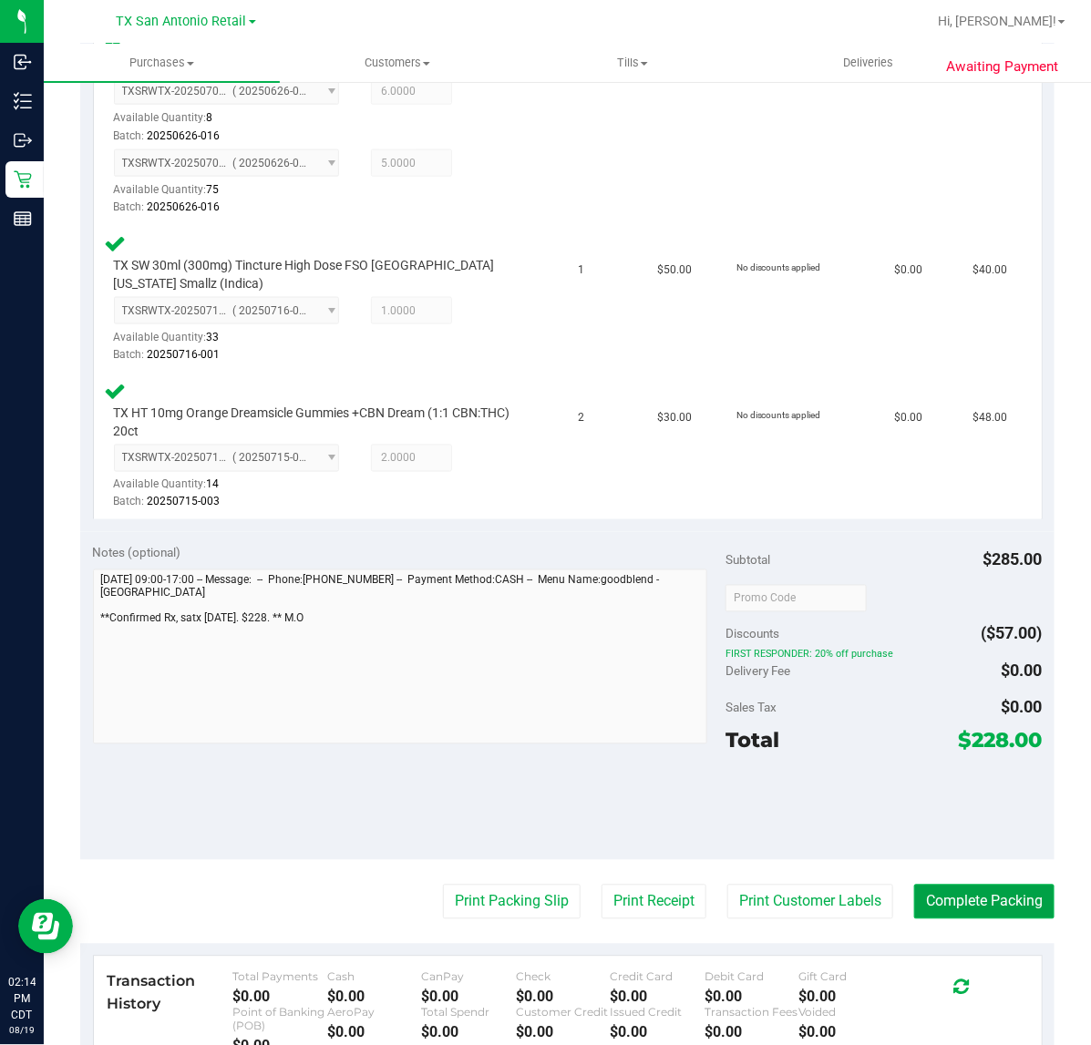
click at [1014, 902] on button "Complete Packing" at bounding box center [984, 902] width 140 height 35
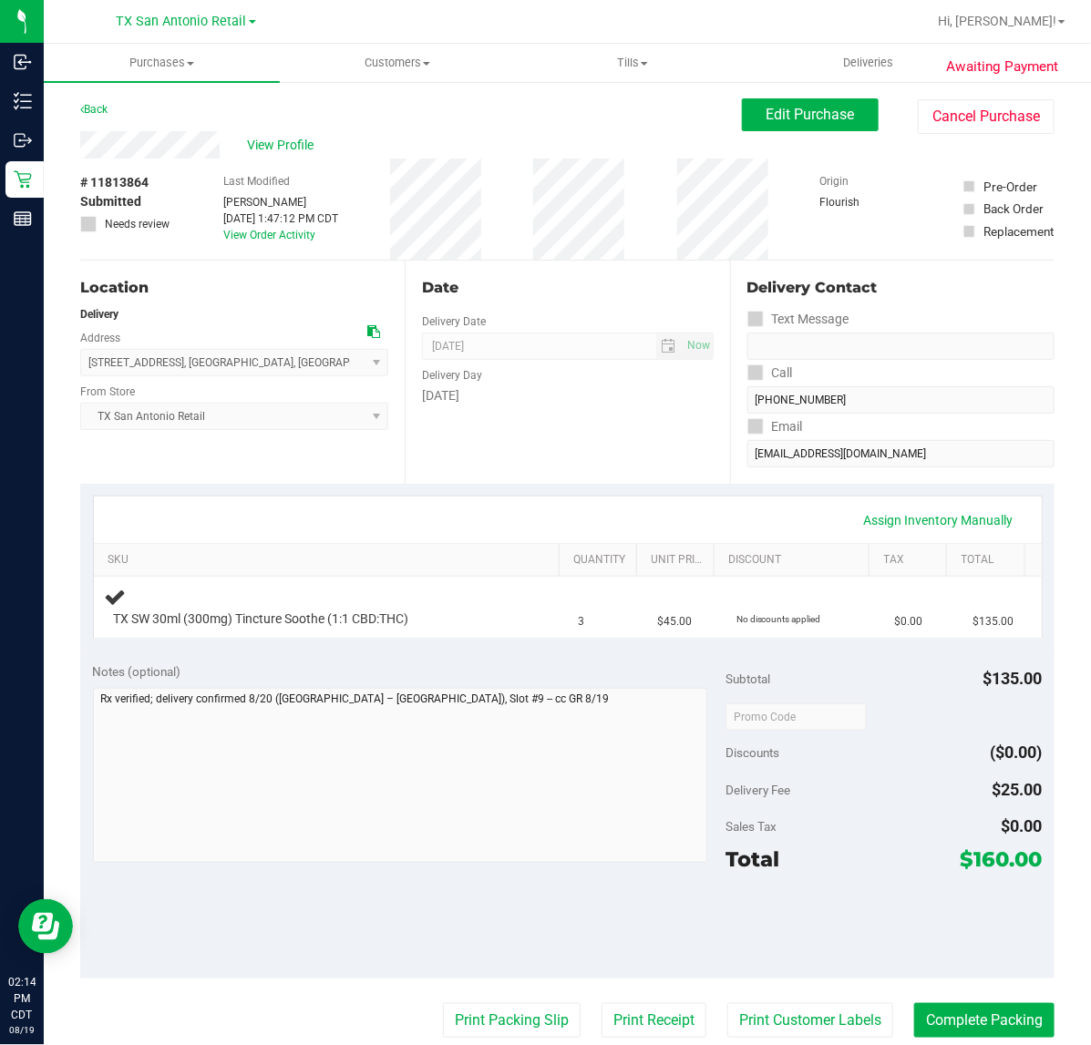
click at [608, 451] on div "Date Delivery Date 08/20/2025 Now 08/20/2025 07:00 AM Now Delivery Day Wednesday" at bounding box center [567, 372] width 324 height 223
click at [879, 836] on div "Sales Tax $0.00" at bounding box center [883, 826] width 316 height 33
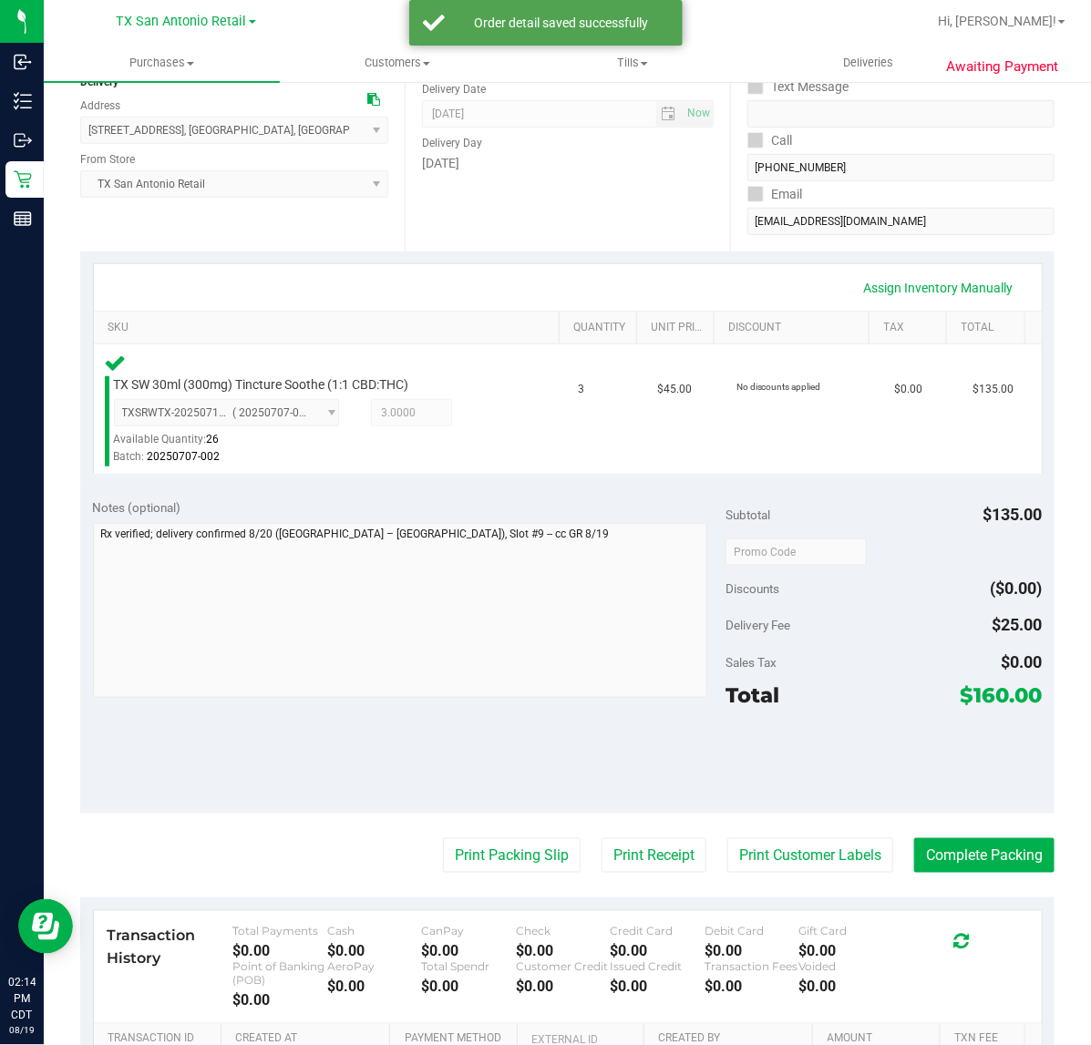
scroll to position [261, 0]
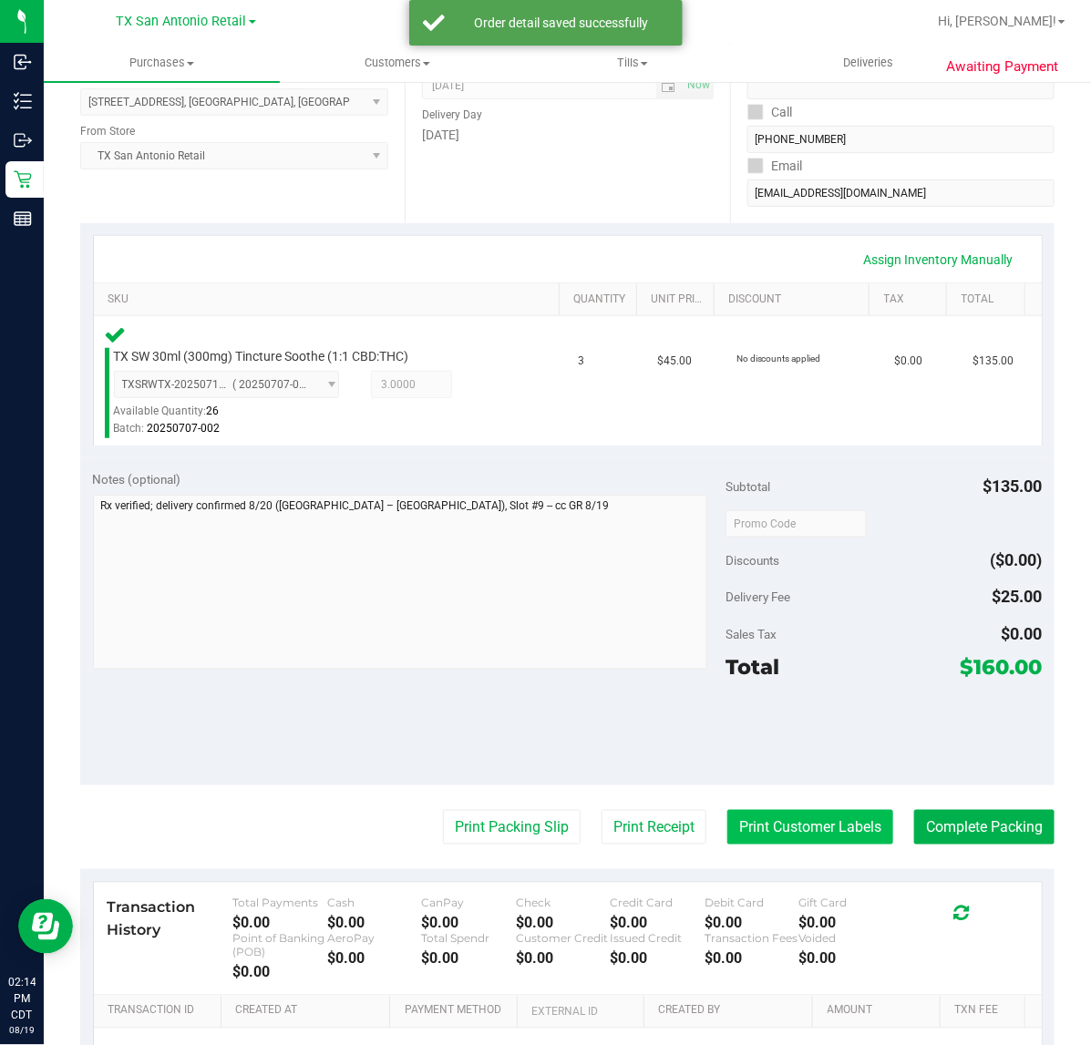
click at [806, 835] on button "Print Customer Labels" at bounding box center [810, 827] width 166 height 35
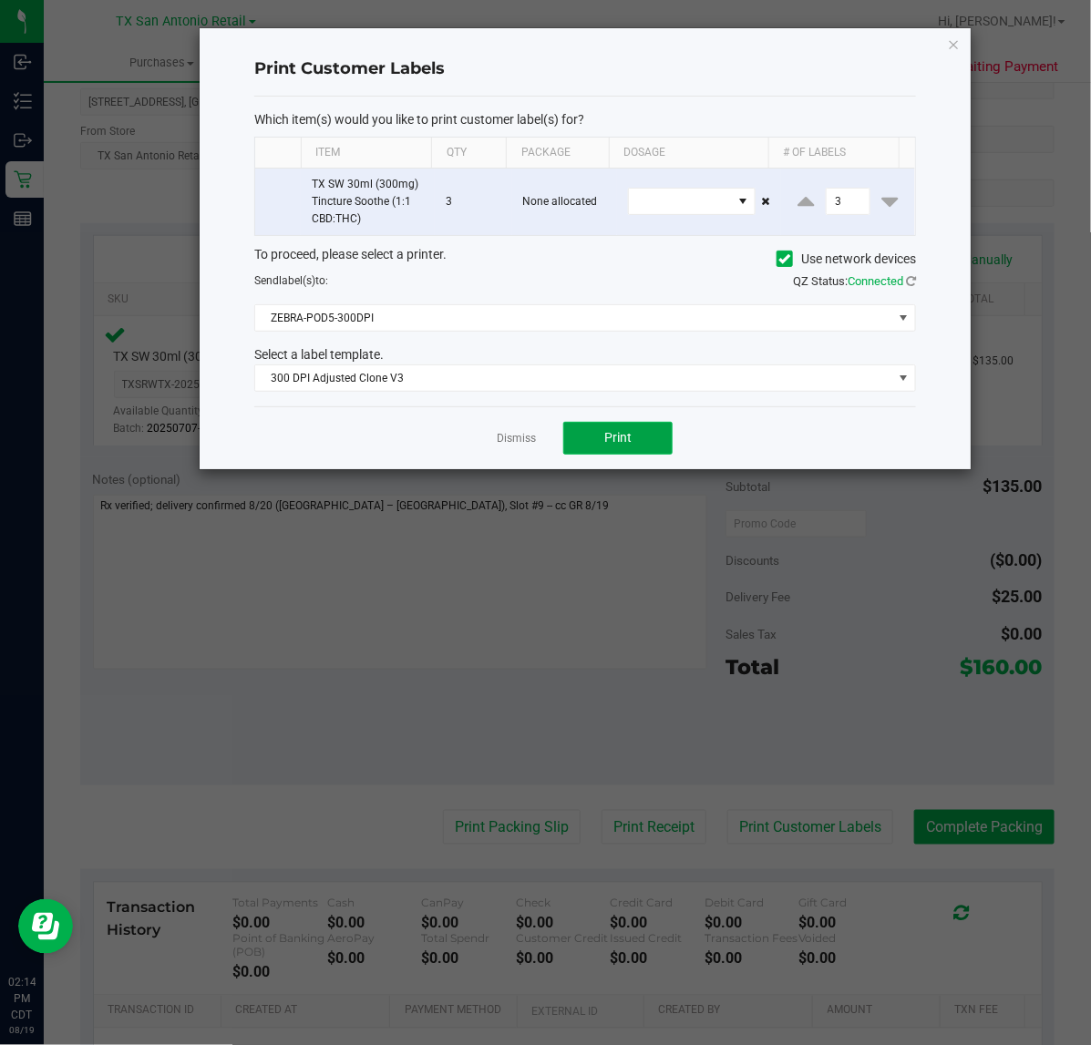
click at [621, 439] on span "Print" at bounding box center [617, 437] width 27 height 15
click at [531, 435] on div at bounding box center [585, 248] width 771 height 441
click at [626, 794] on ngb-modal-window "Print Customer Labels Which item(s) would you like to print customer label(s) f…" at bounding box center [552, 522] width 1104 height 1045
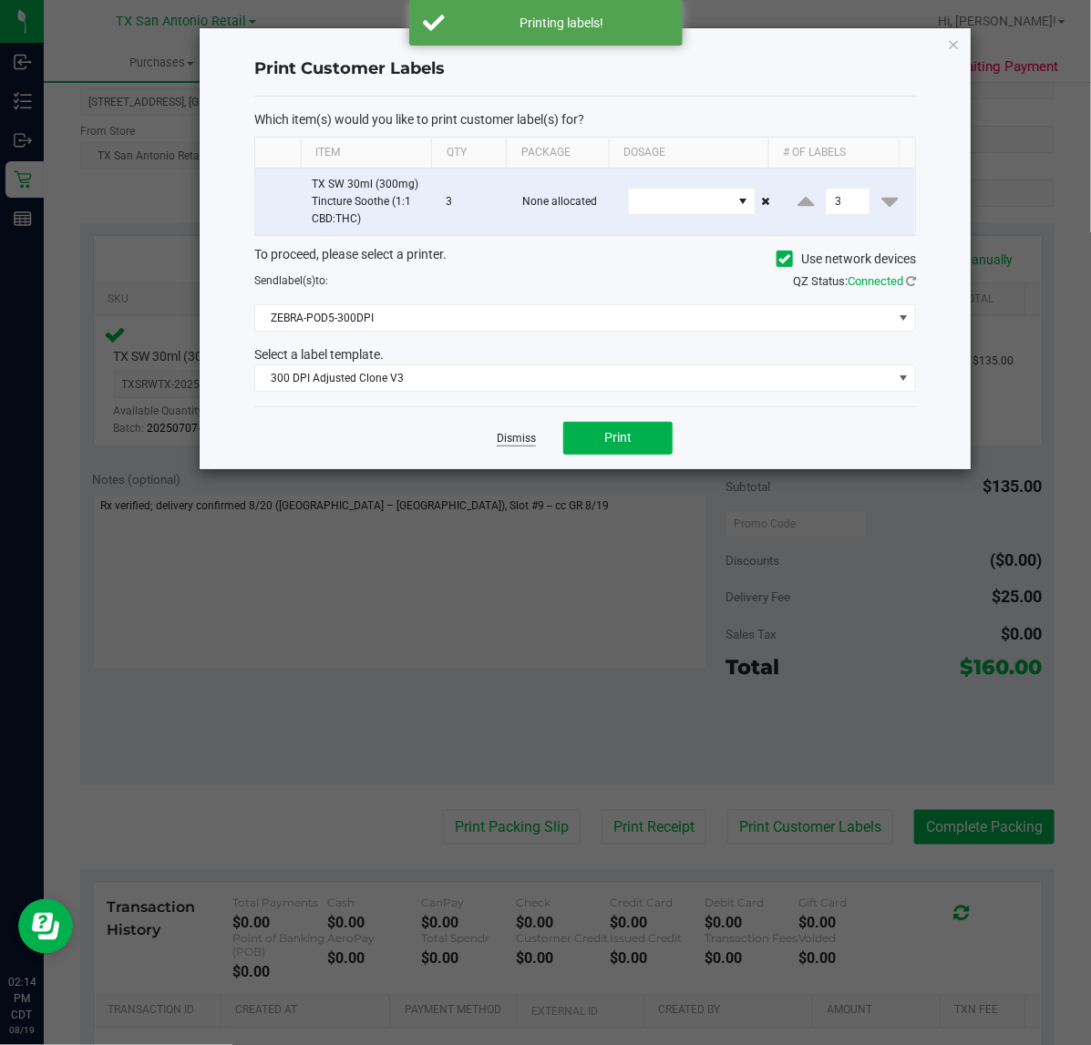
click at [510, 443] on link "Dismiss" at bounding box center [516, 438] width 39 height 15
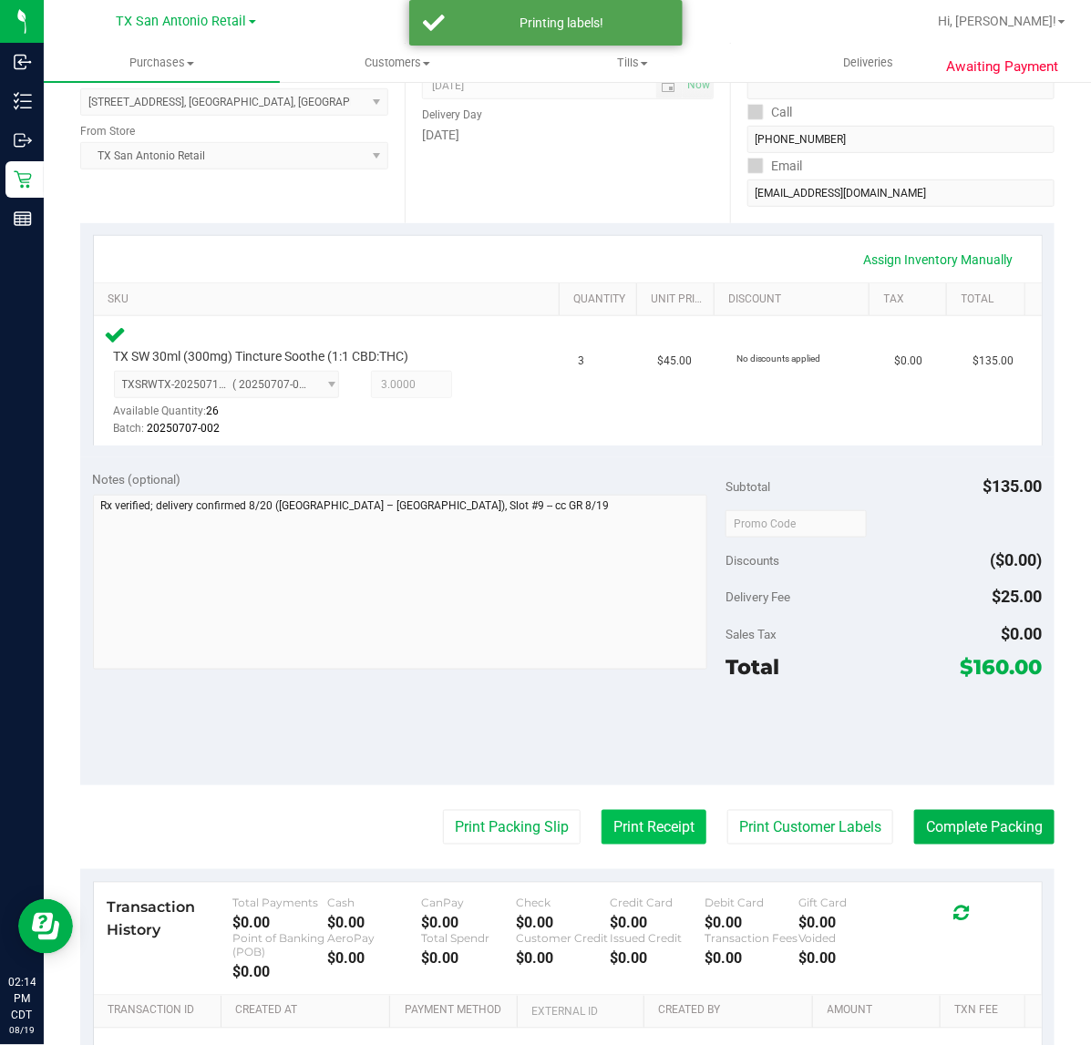
click at [611, 829] on button "Print Receipt" at bounding box center [653, 827] width 105 height 35
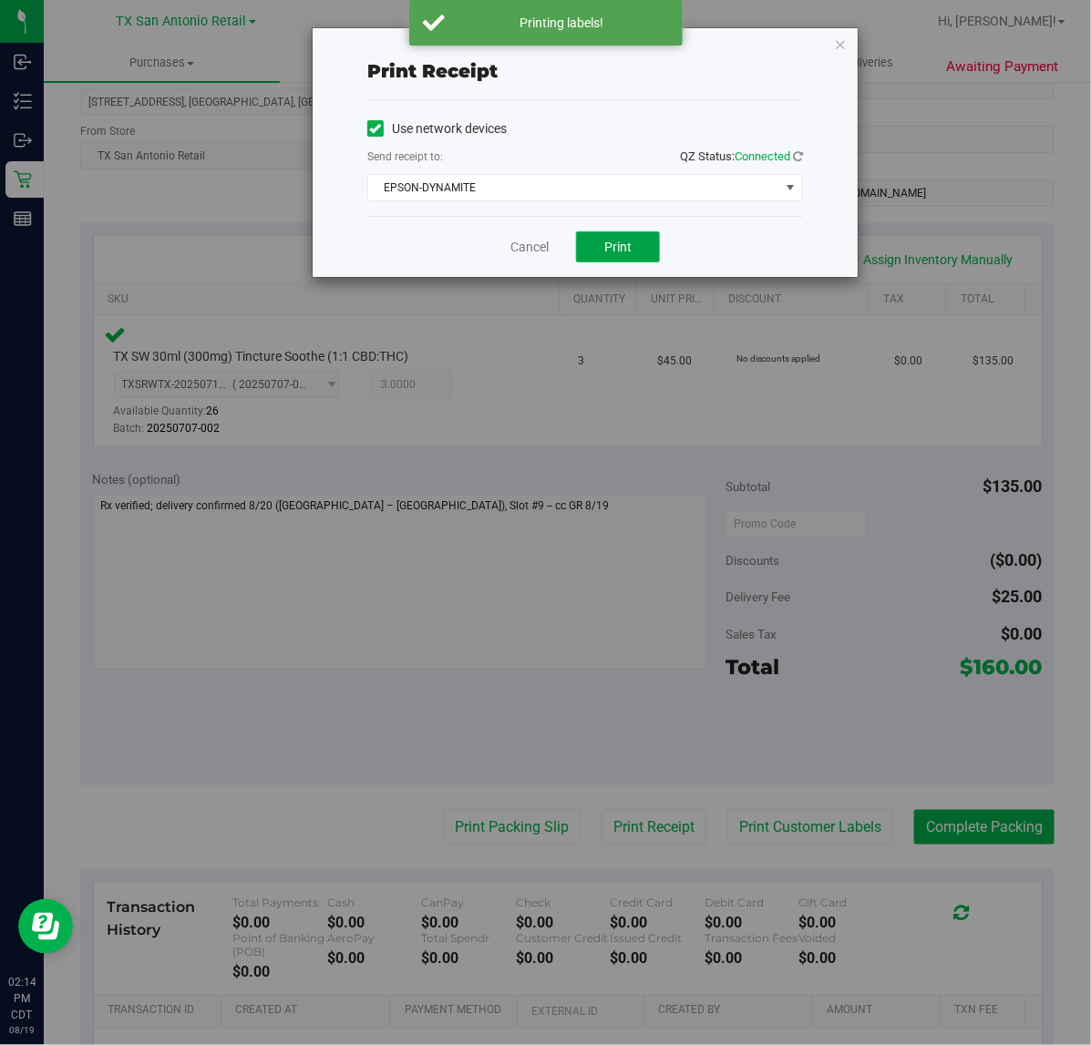
click at [621, 248] on span "Print" at bounding box center [617, 247] width 27 height 15
click at [506, 247] on link "Cancel" at bounding box center [522, 247] width 38 height 19
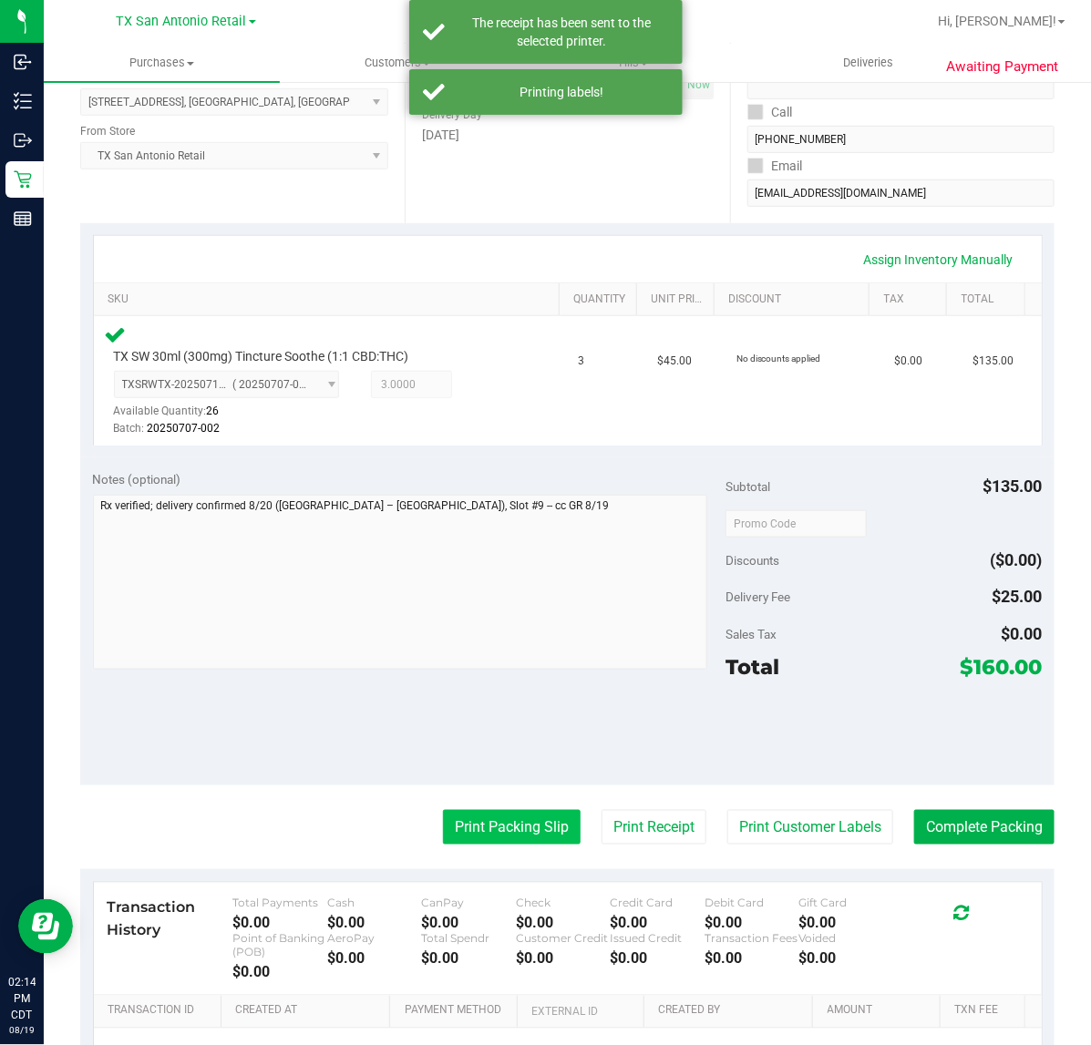
click at [461, 816] on button "Print Packing Slip" at bounding box center [512, 827] width 138 height 35
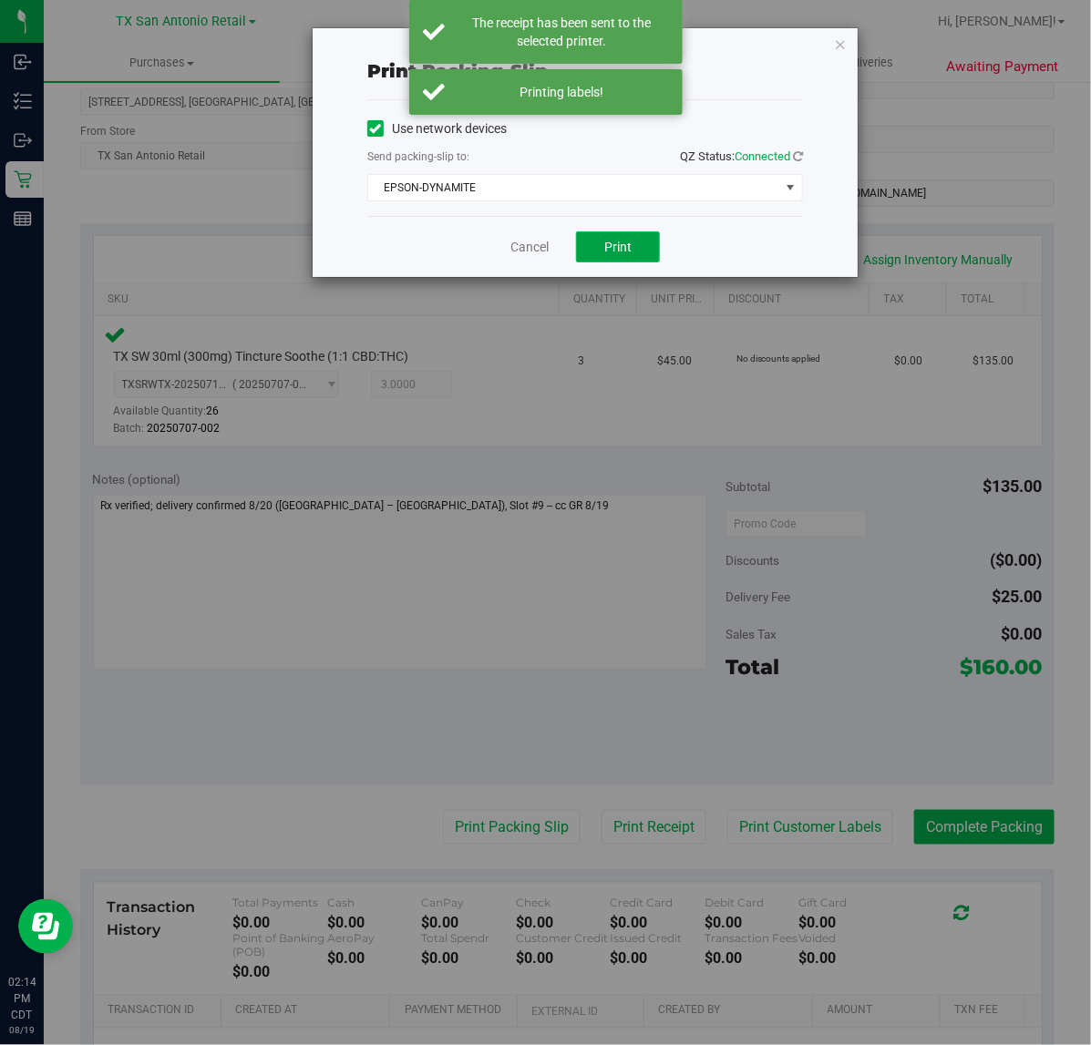
click at [604, 244] on span "Print" at bounding box center [617, 247] width 27 height 15
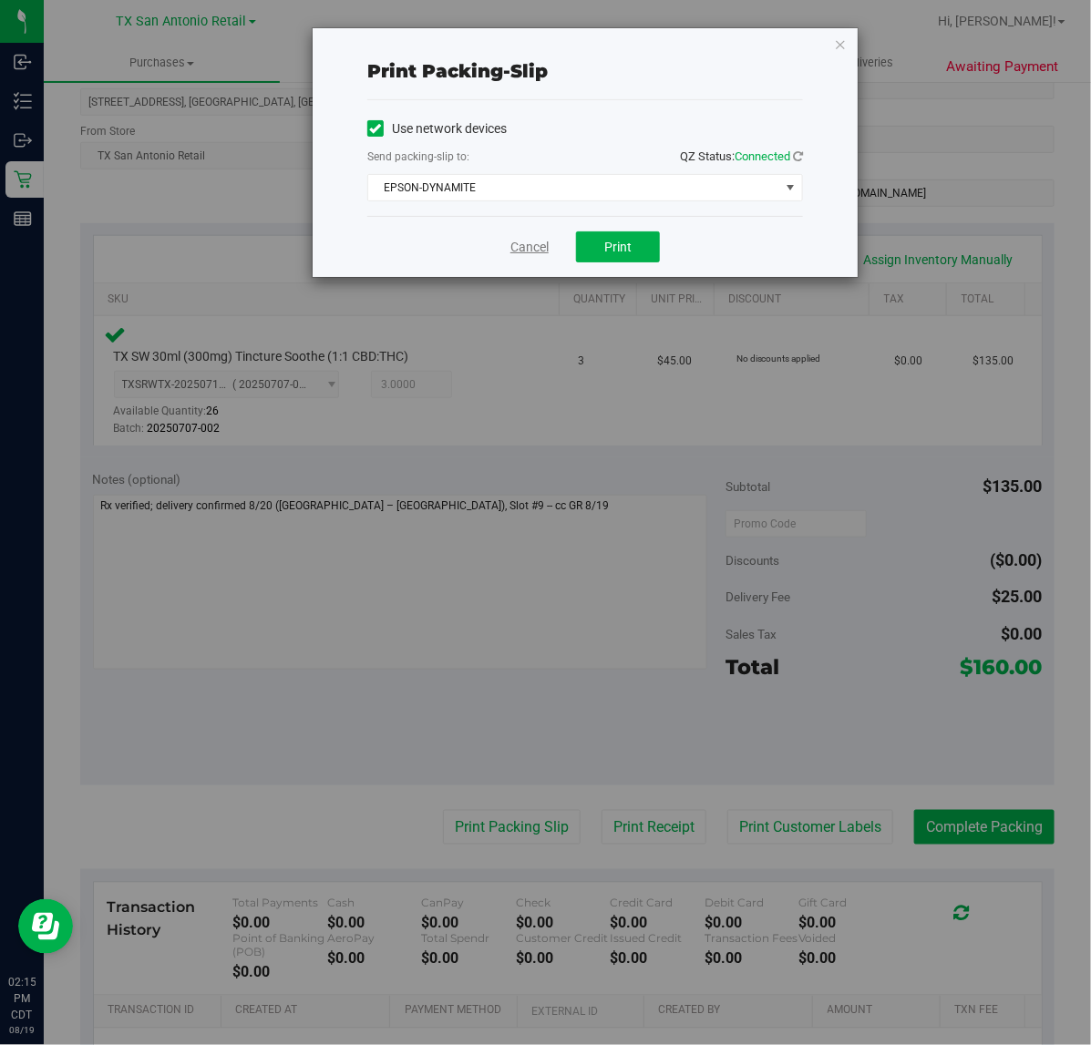
click at [529, 247] on link "Cancel" at bounding box center [529, 247] width 38 height 19
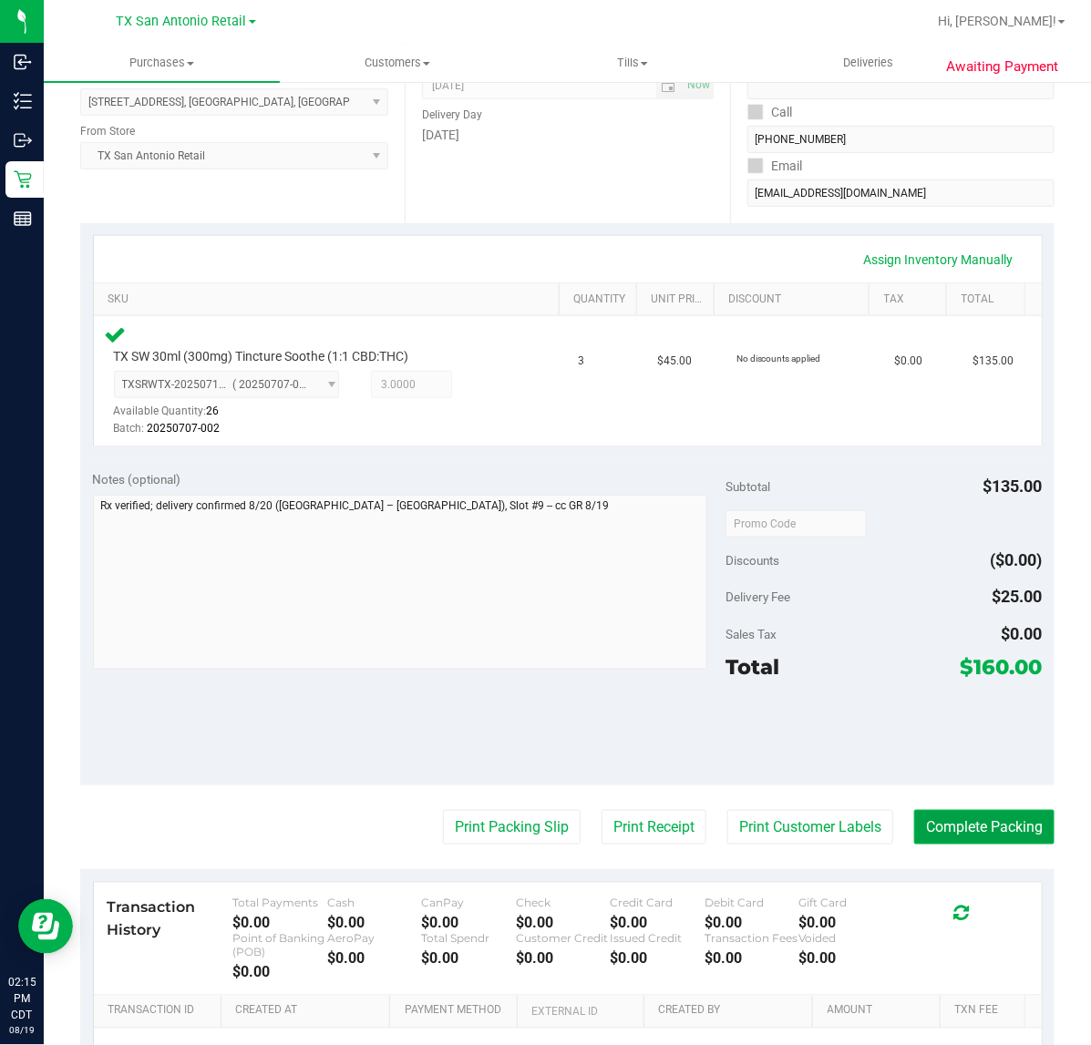
click at [959, 823] on button "Complete Packing" at bounding box center [984, 827] width 140 height 35
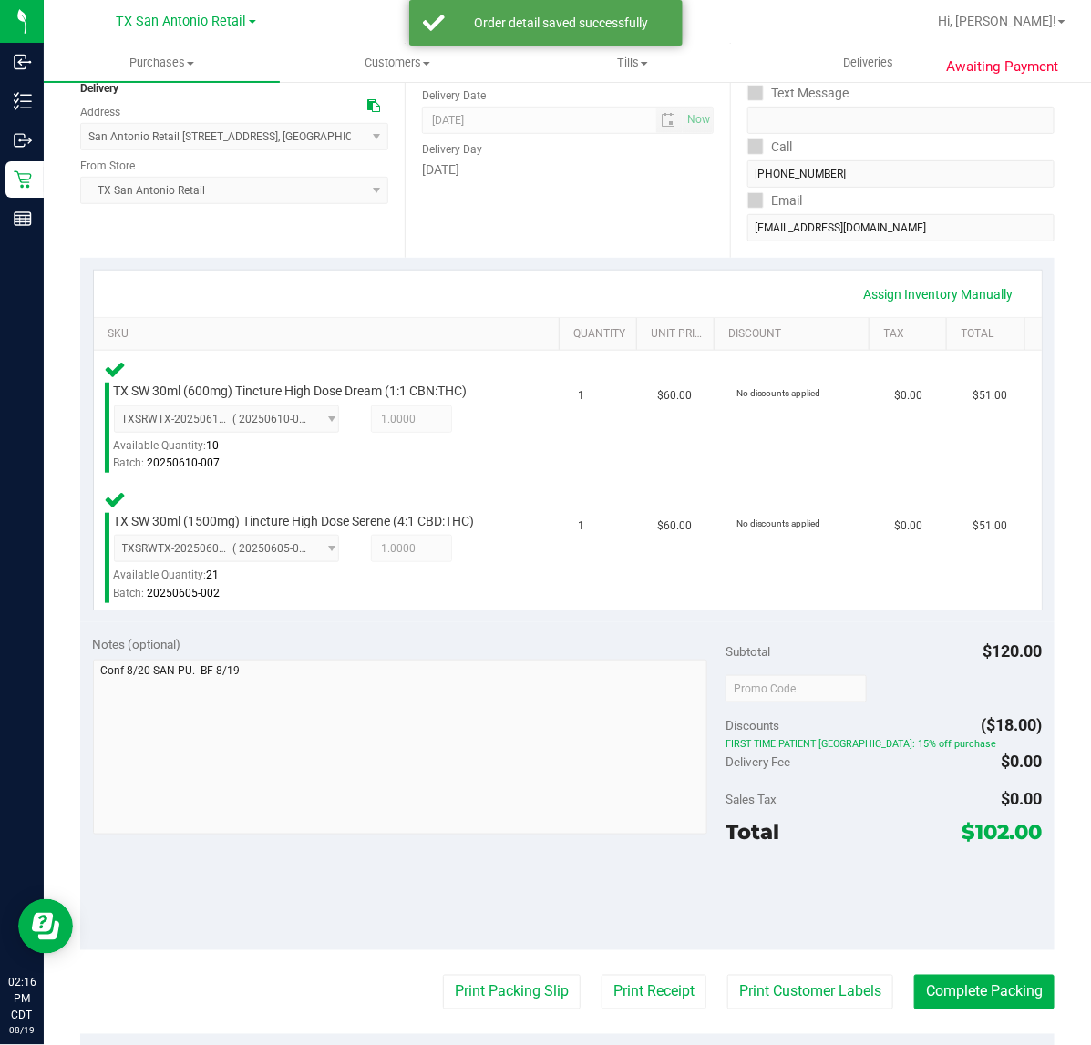
scroll to position [228, 0]
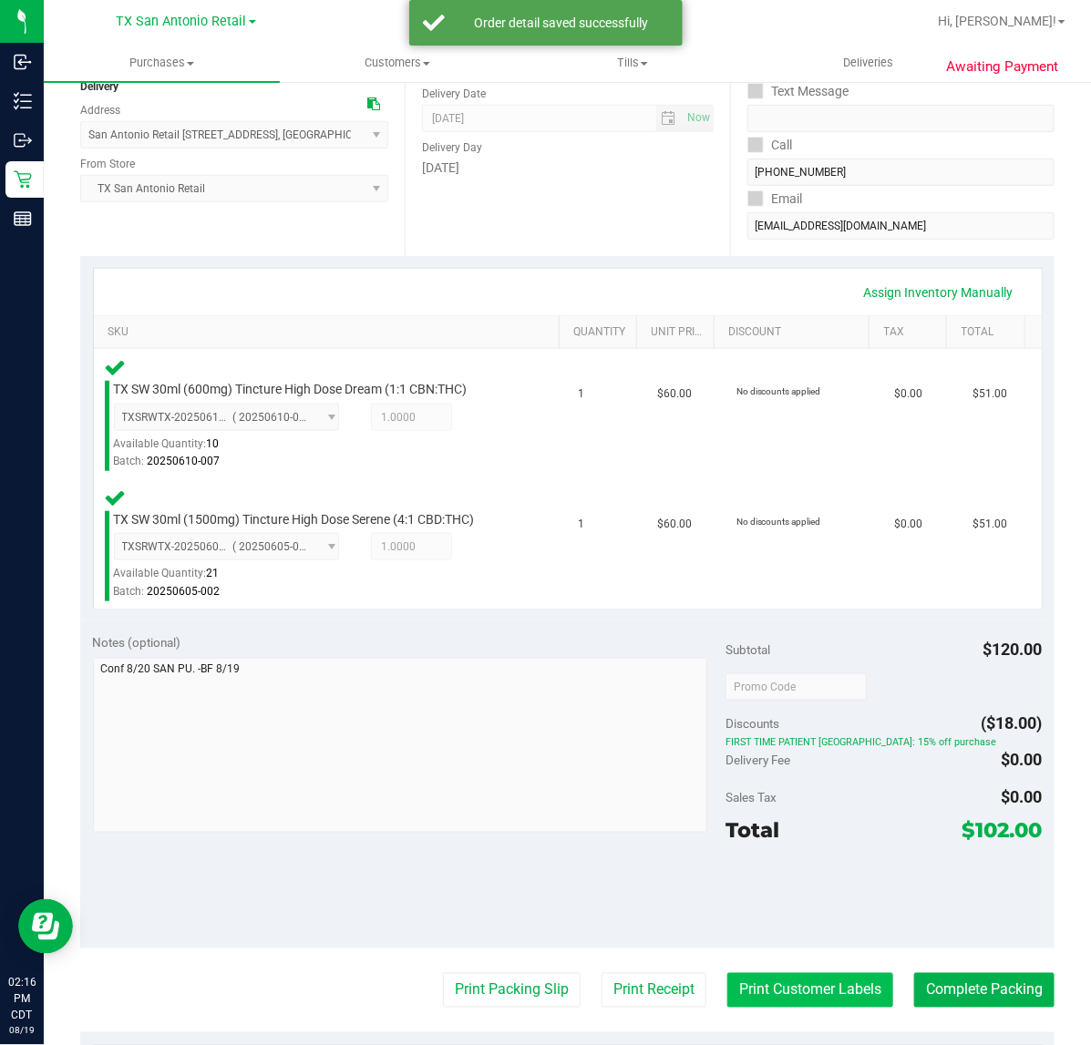
click at [768, 984] on button "Print Customer Labels" at bounding box center [810, 990] width 166 height 35
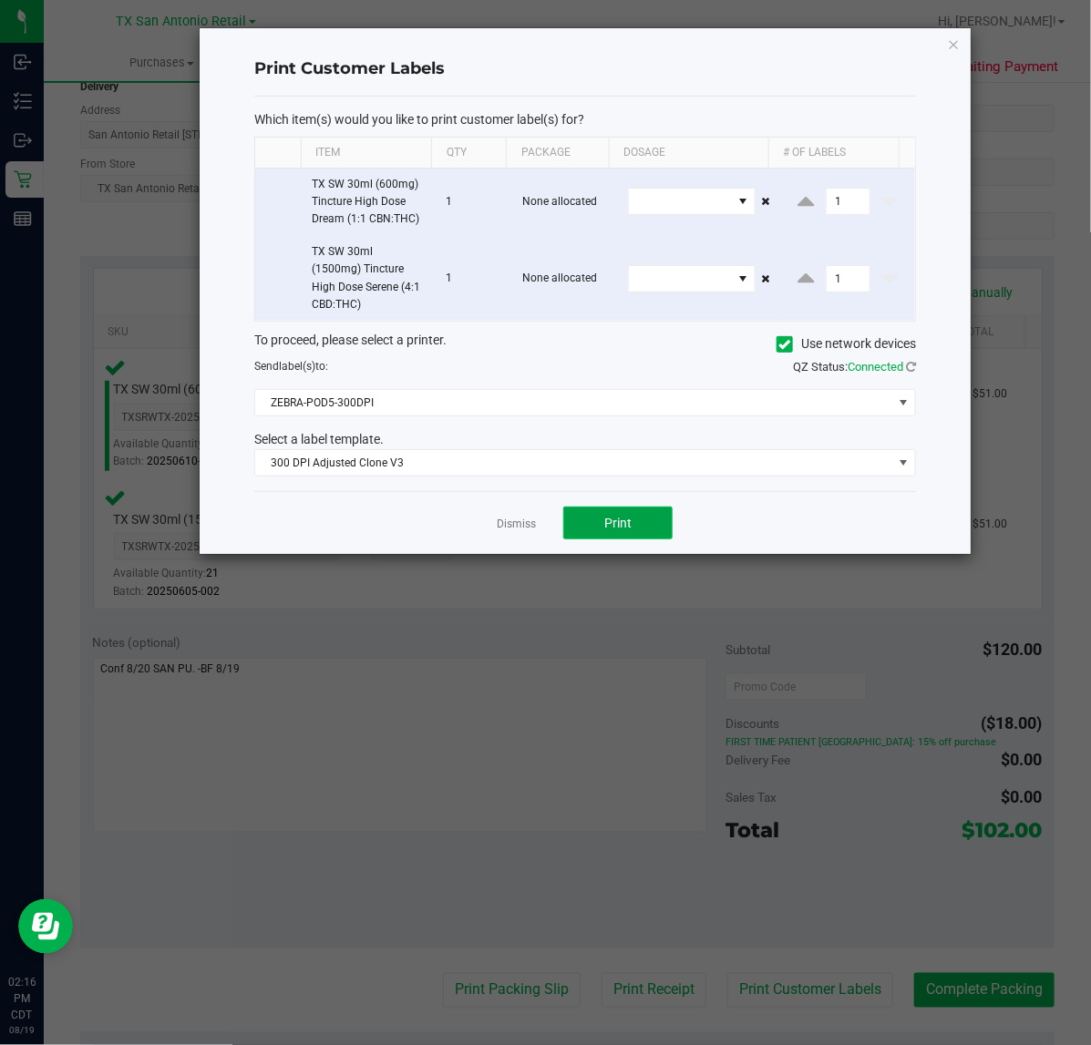
click at [601, 524] on button "Print" at bounding box center [617, 523] width 109 height 33
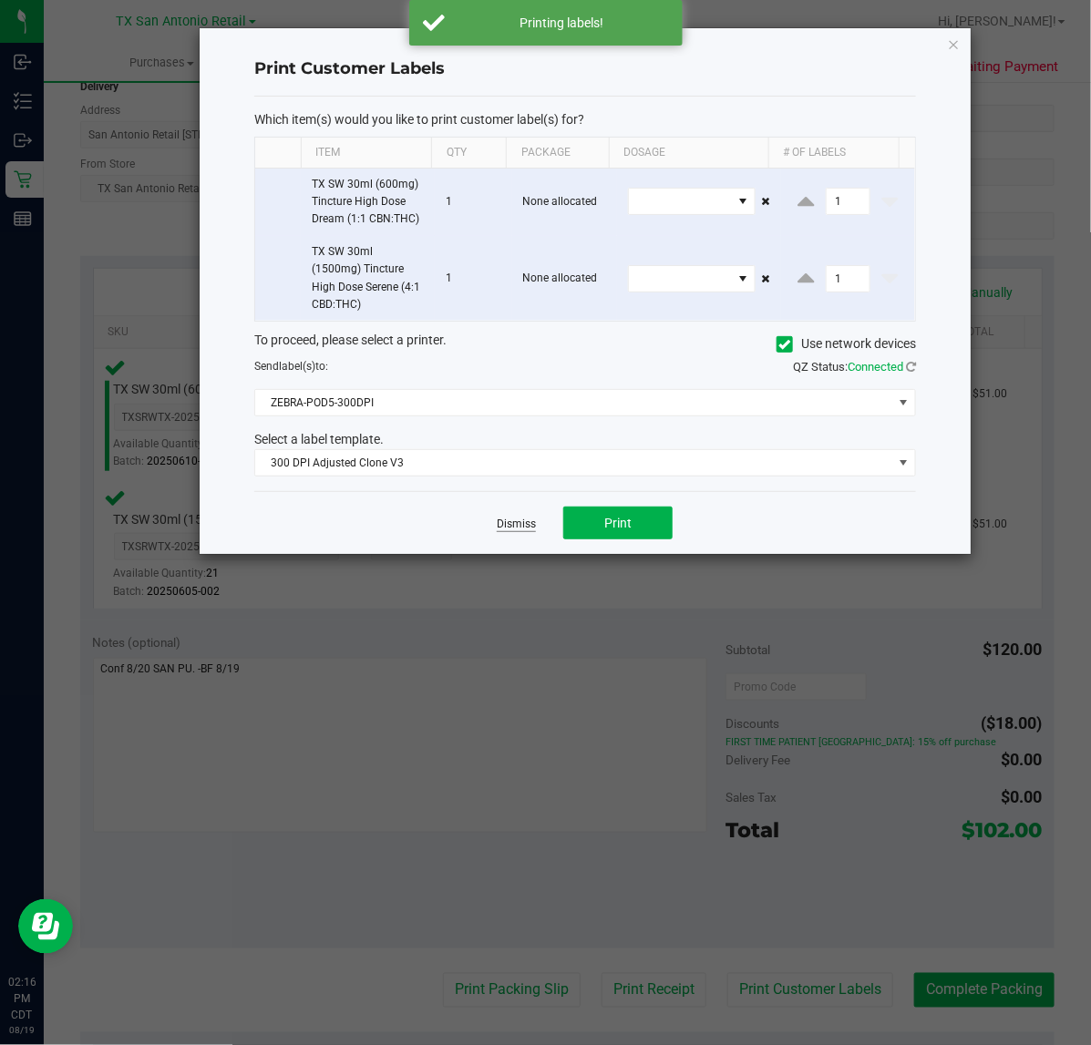
click at [512, 527] on link "Dismiss" at bounding box center [516, 524] width 39 height 15
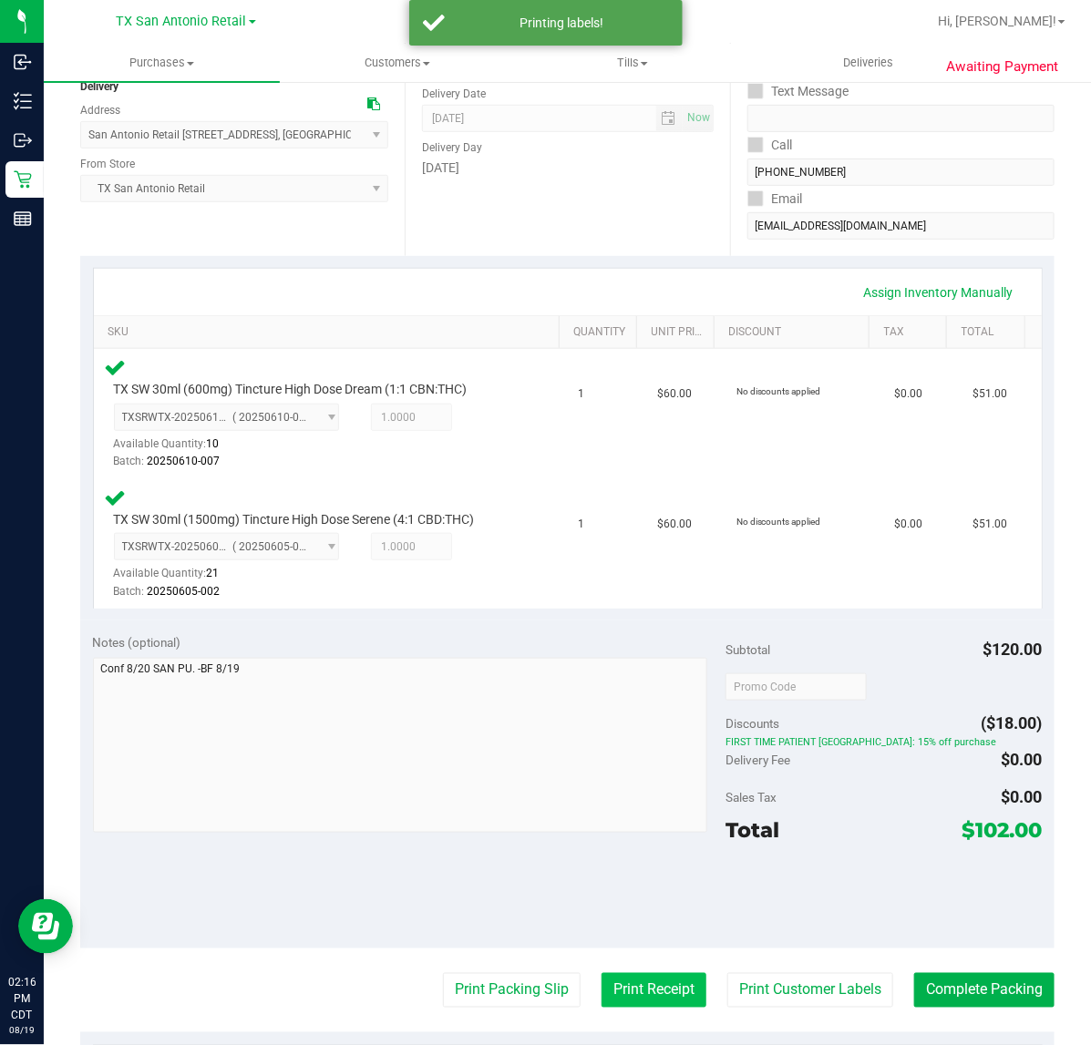
click at [662, 985] on button "Print Receipt" at bounding box center [653, 990] width 105 height 35
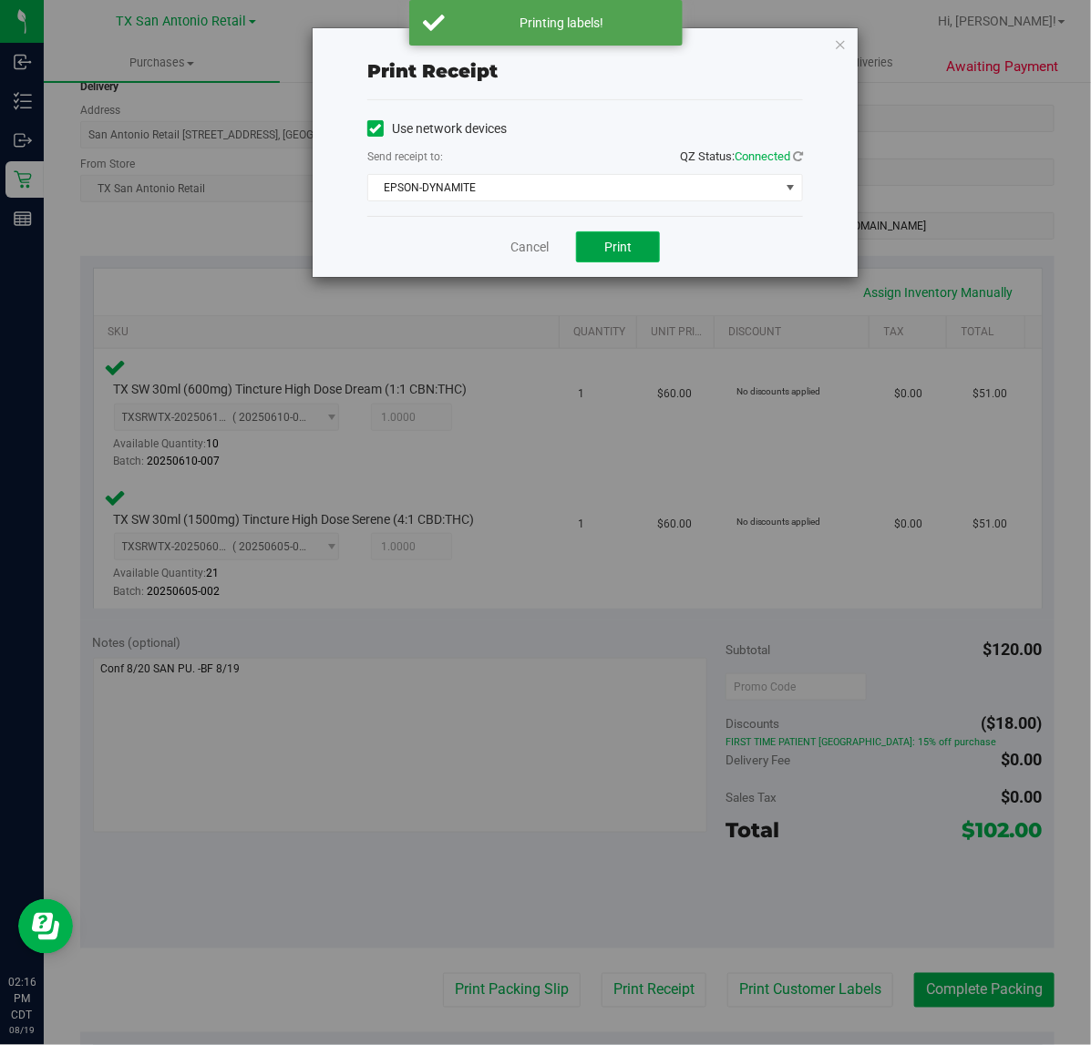
drag, startPoint x: 603, startPoint y: 251, endPoint x: 571, endPoint y: 251, distance: 31.9
click at [602, 251] on button "Print" at bounding box center [618, 246] width 84 height 31
click at [520, 238] on link "Cancel" at bounding box center [522, 247] width 38 height 19
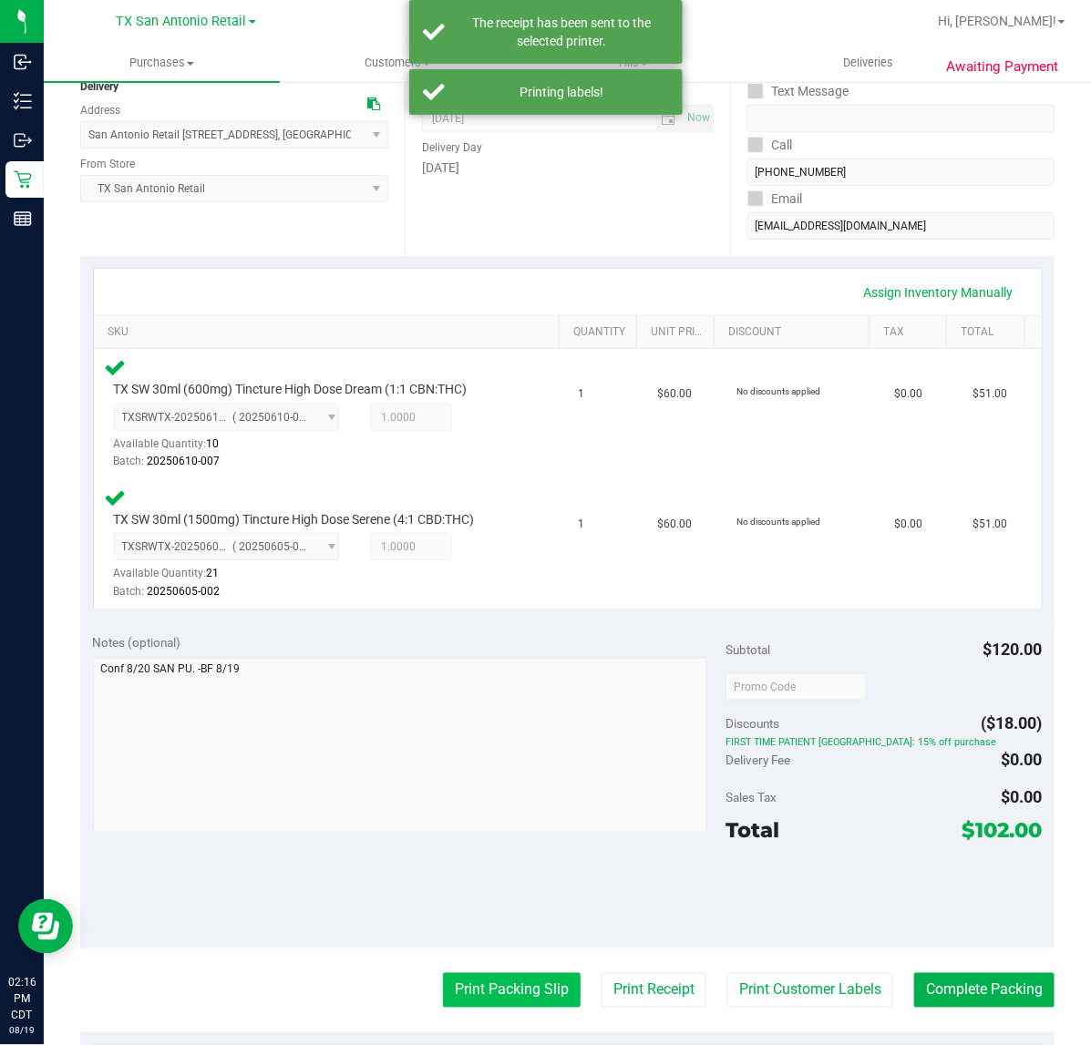
click at [448, 985] on button "Print Packing Slip" at bounding box center [512, 990] width 138 height 35
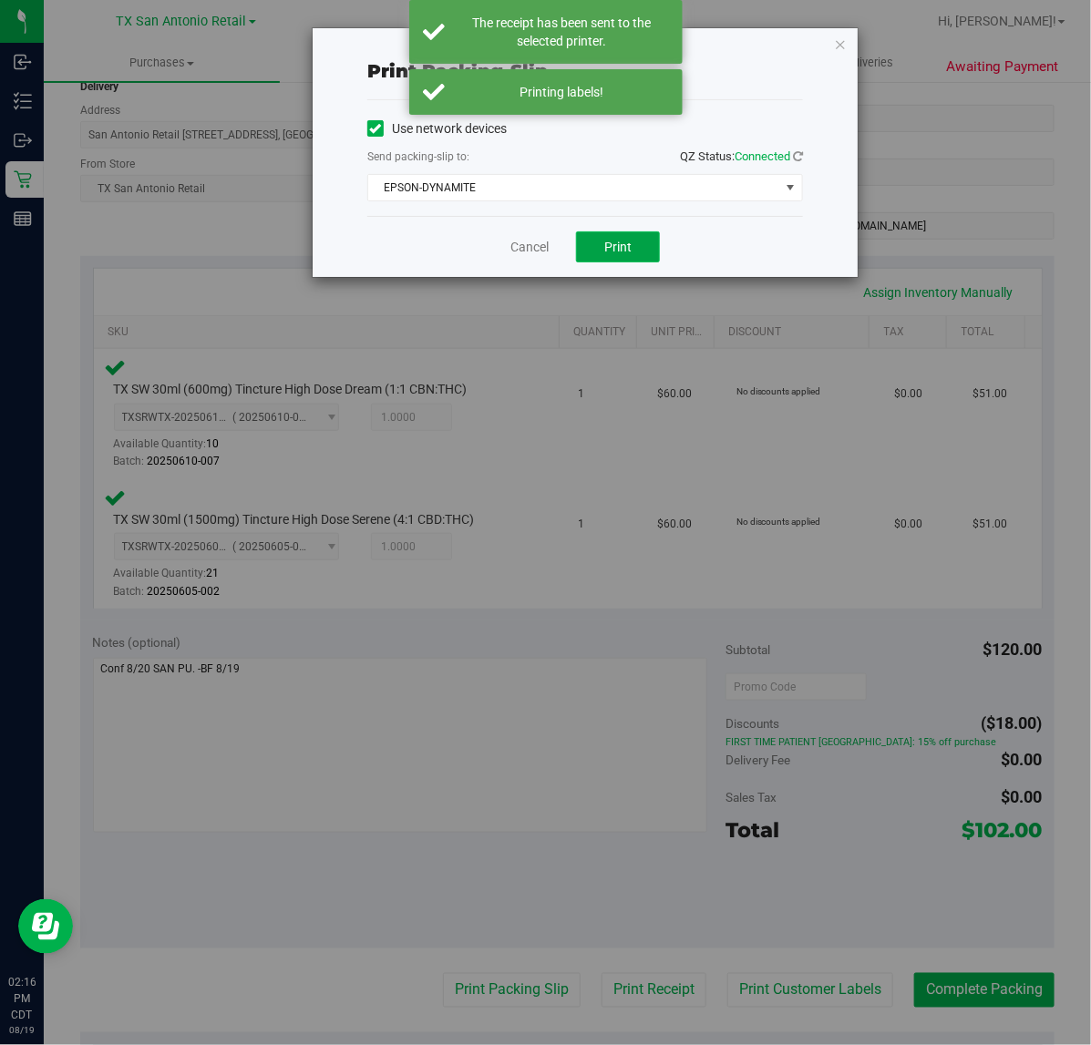
click at [618, 248] on span "Print" at bounding box center [617, 247] width 27 height 15
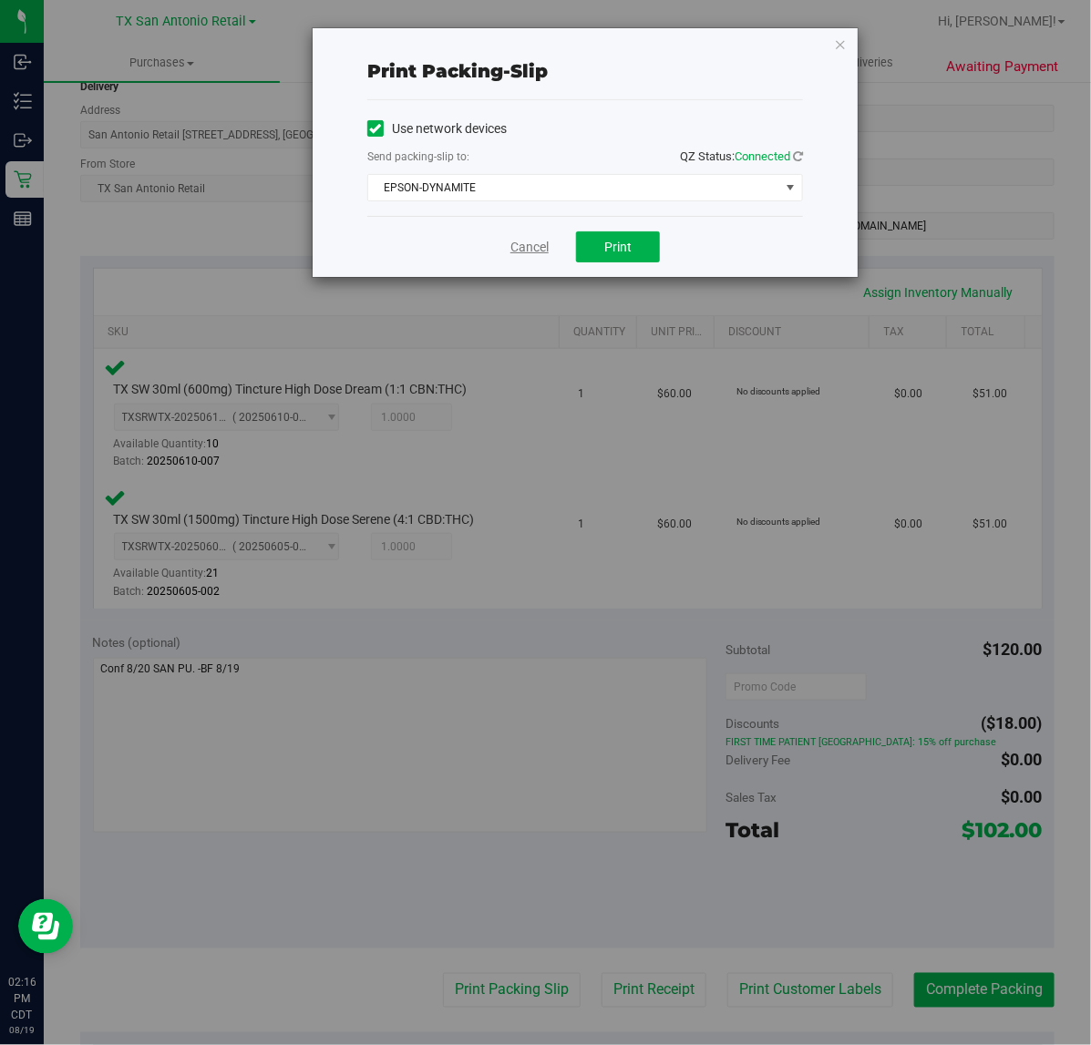
click at [526, 252] on link "Cancel" at bounding box center [529, 247] width 38 height 19
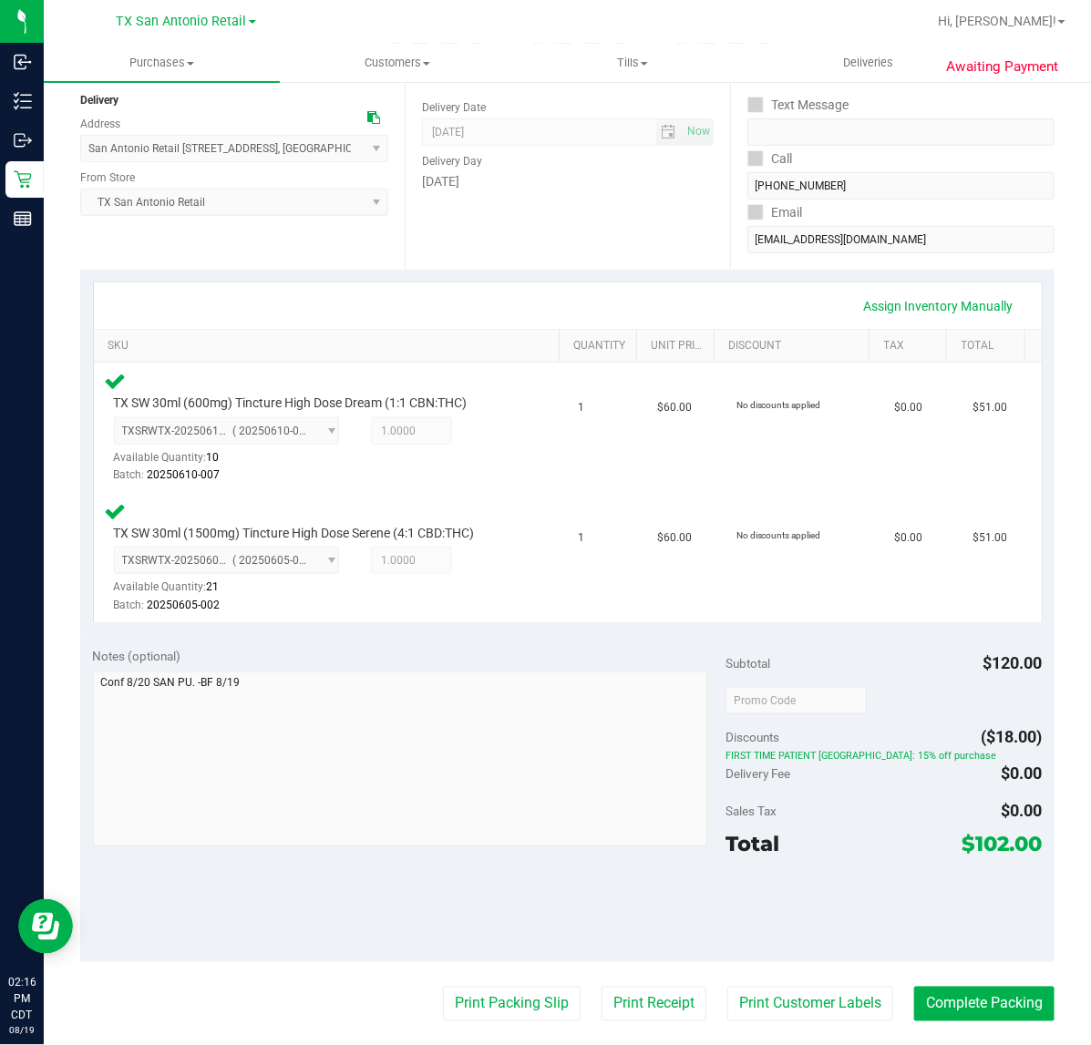
scroll to position [358, 0]
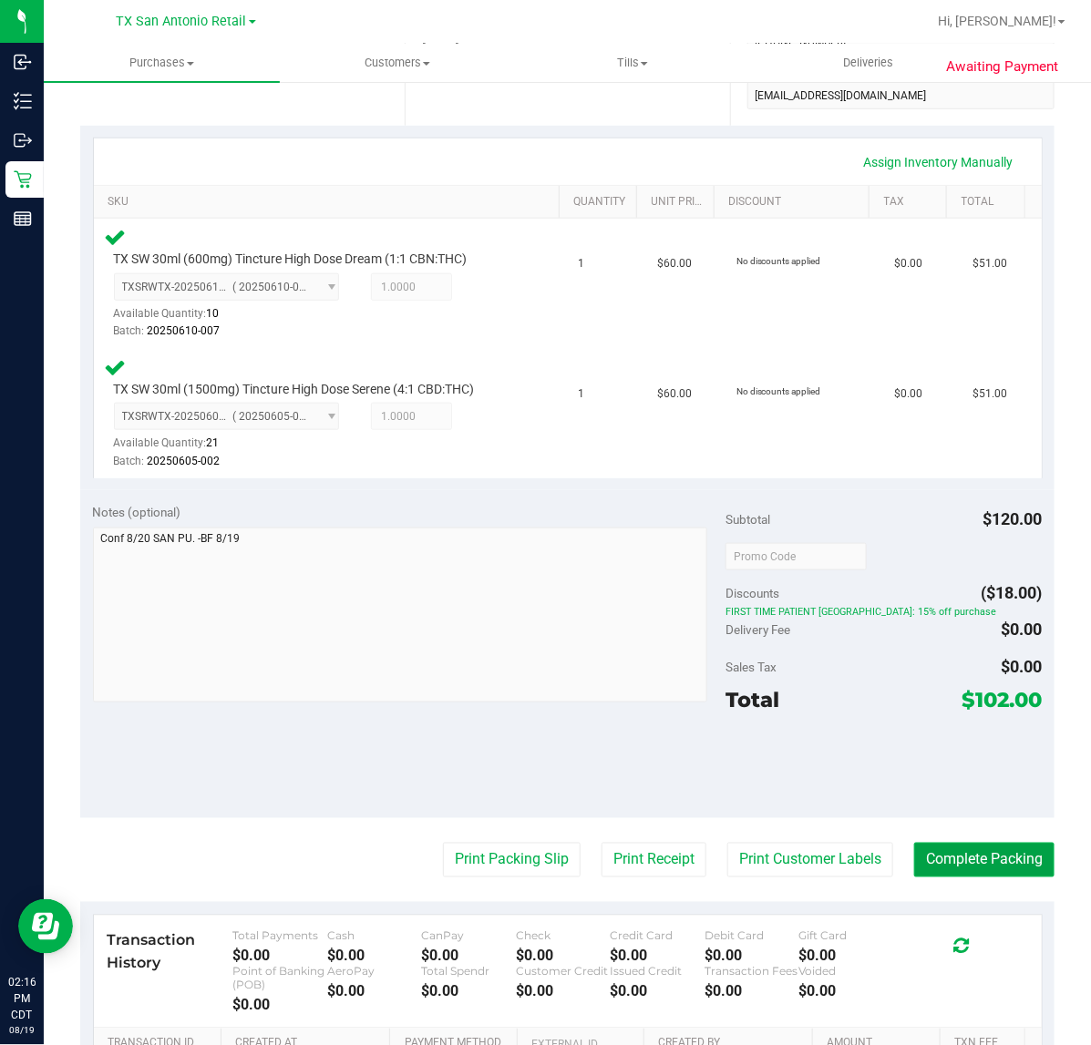
click at [964, 858] on button "Complete Packing" at bounding box center [984, 860] width 140 height 35
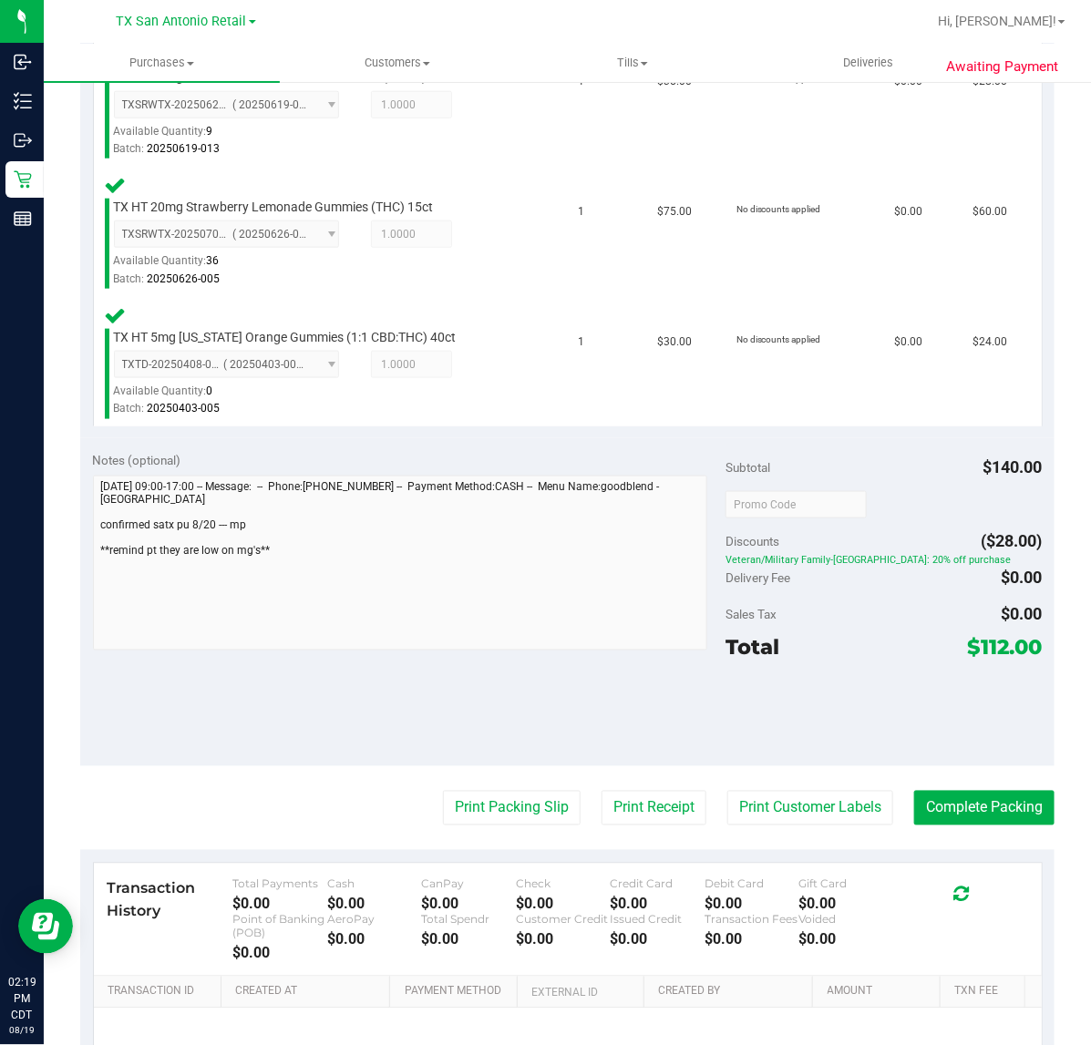
scroll to position [570, 0]
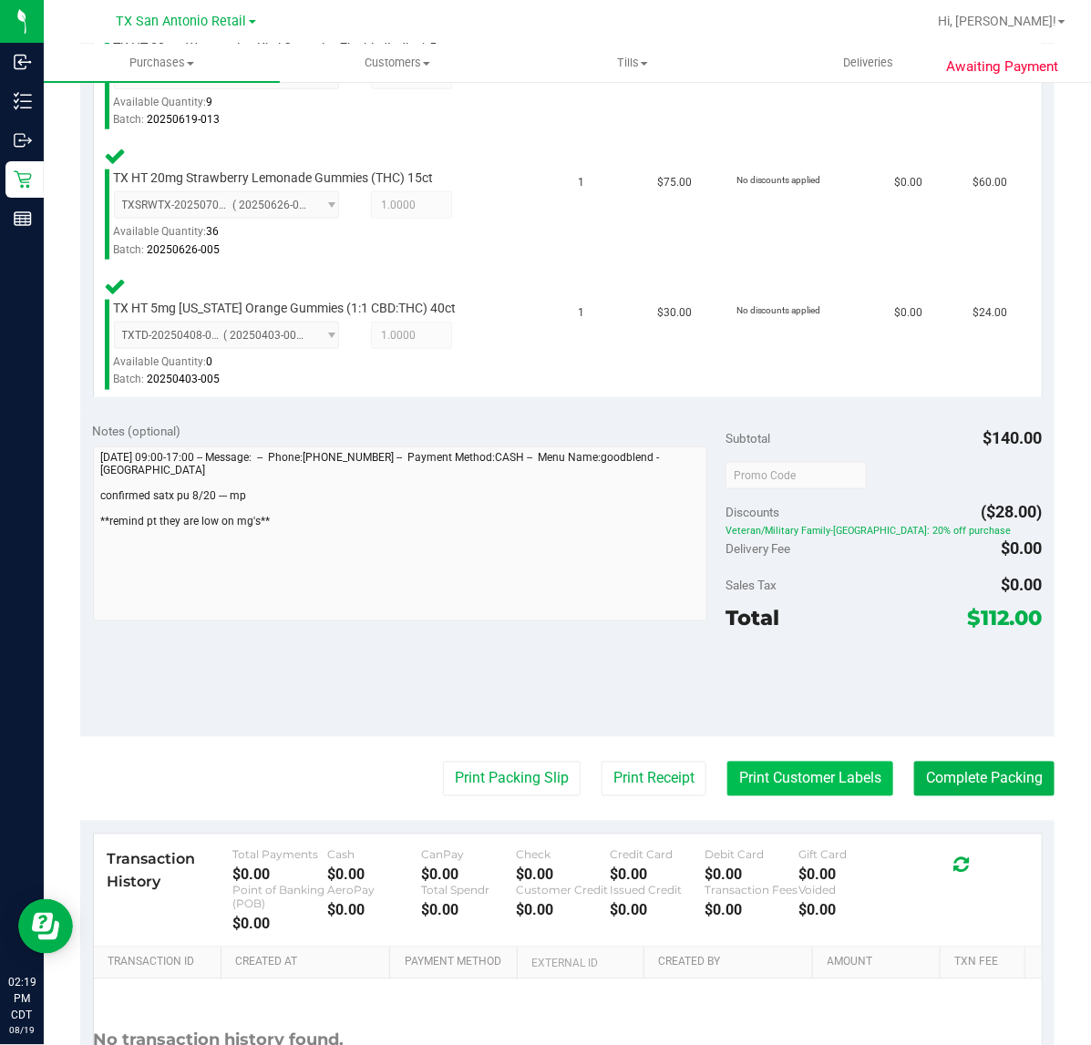
click at [750, 775] on button "Print Customer Labels" at bounding box center [810, 779] width 166 height 35
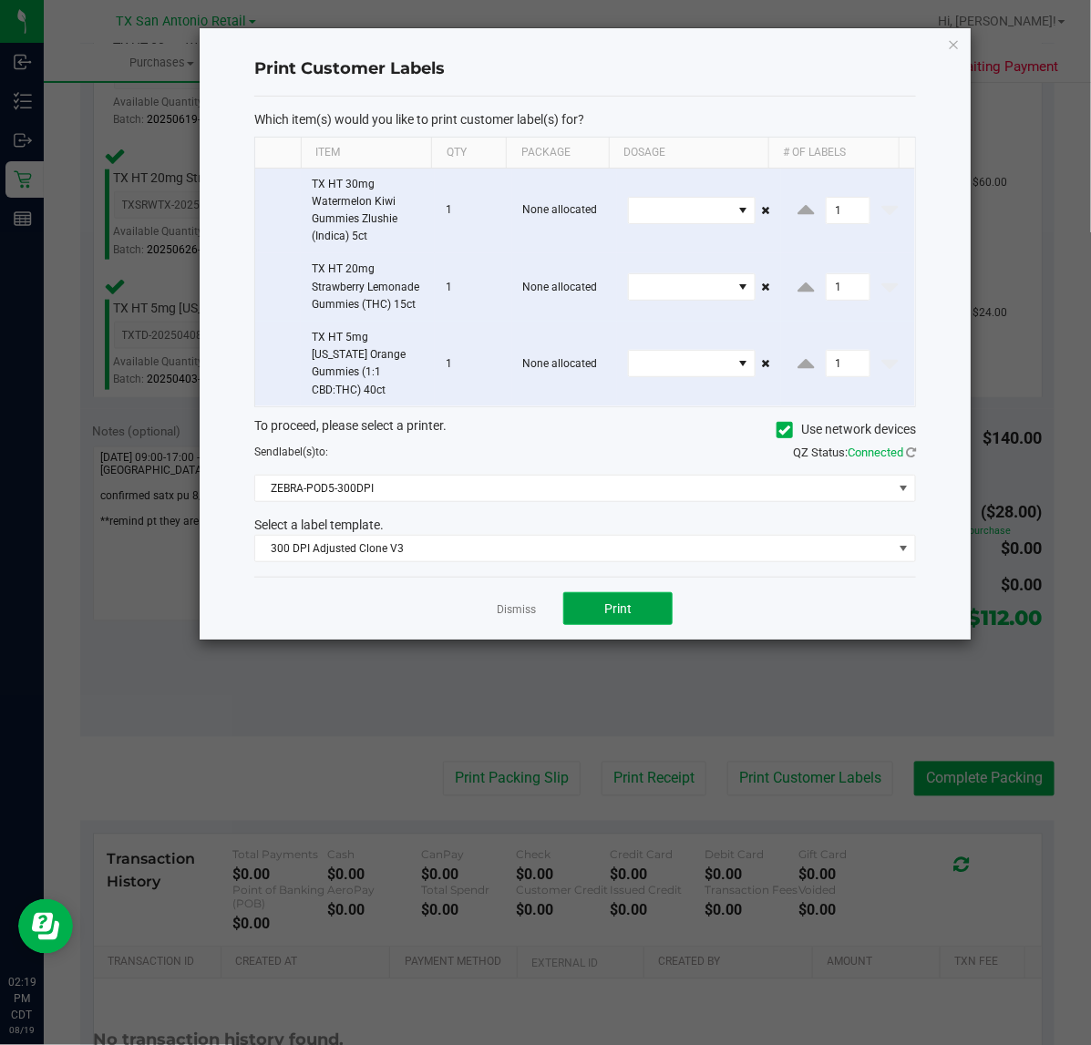
click at [584, 592] on button "Print" at bounding box center [617, 608] width 109 height 33
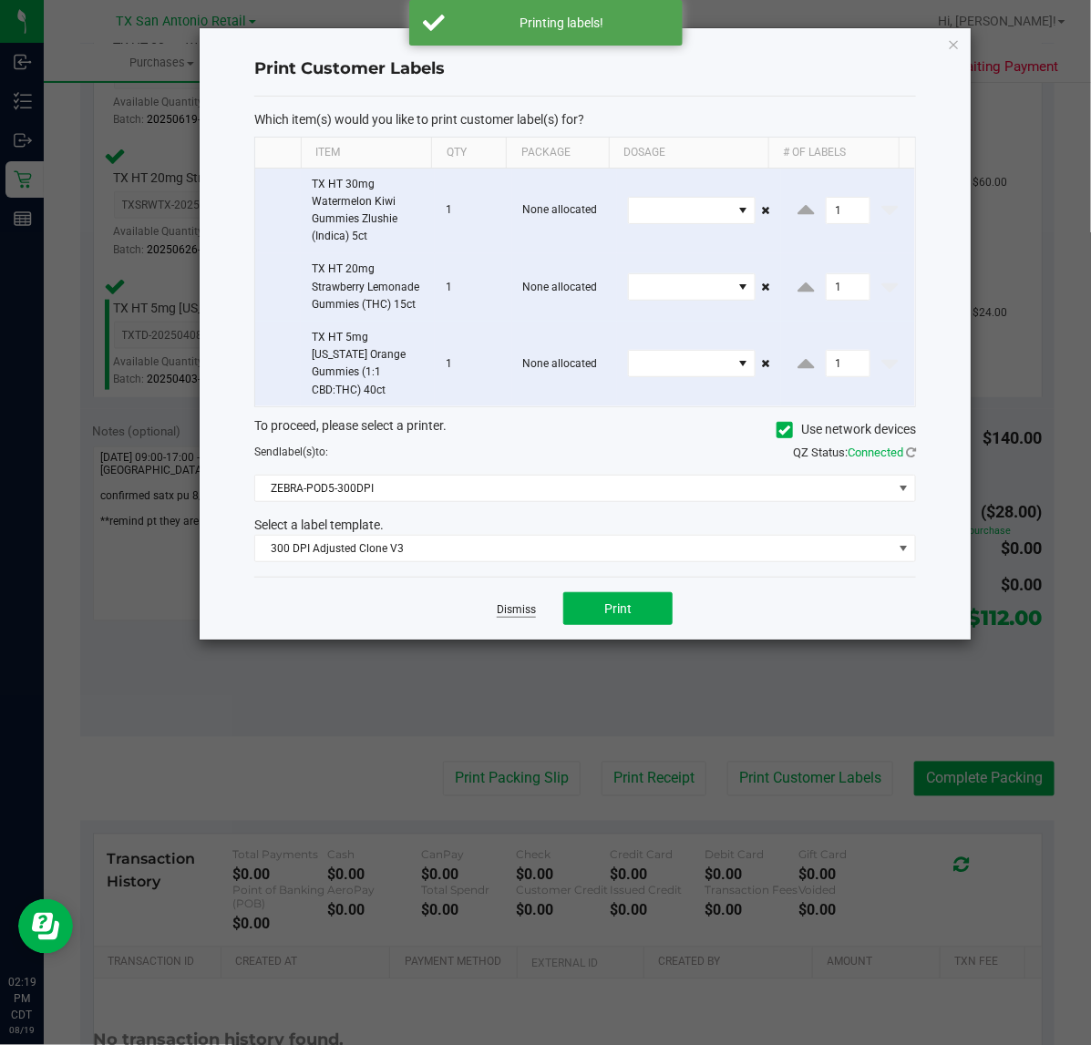
click at [513, 602] on link "Dismiss" at bounding box center [516, 609] width 39 height 15
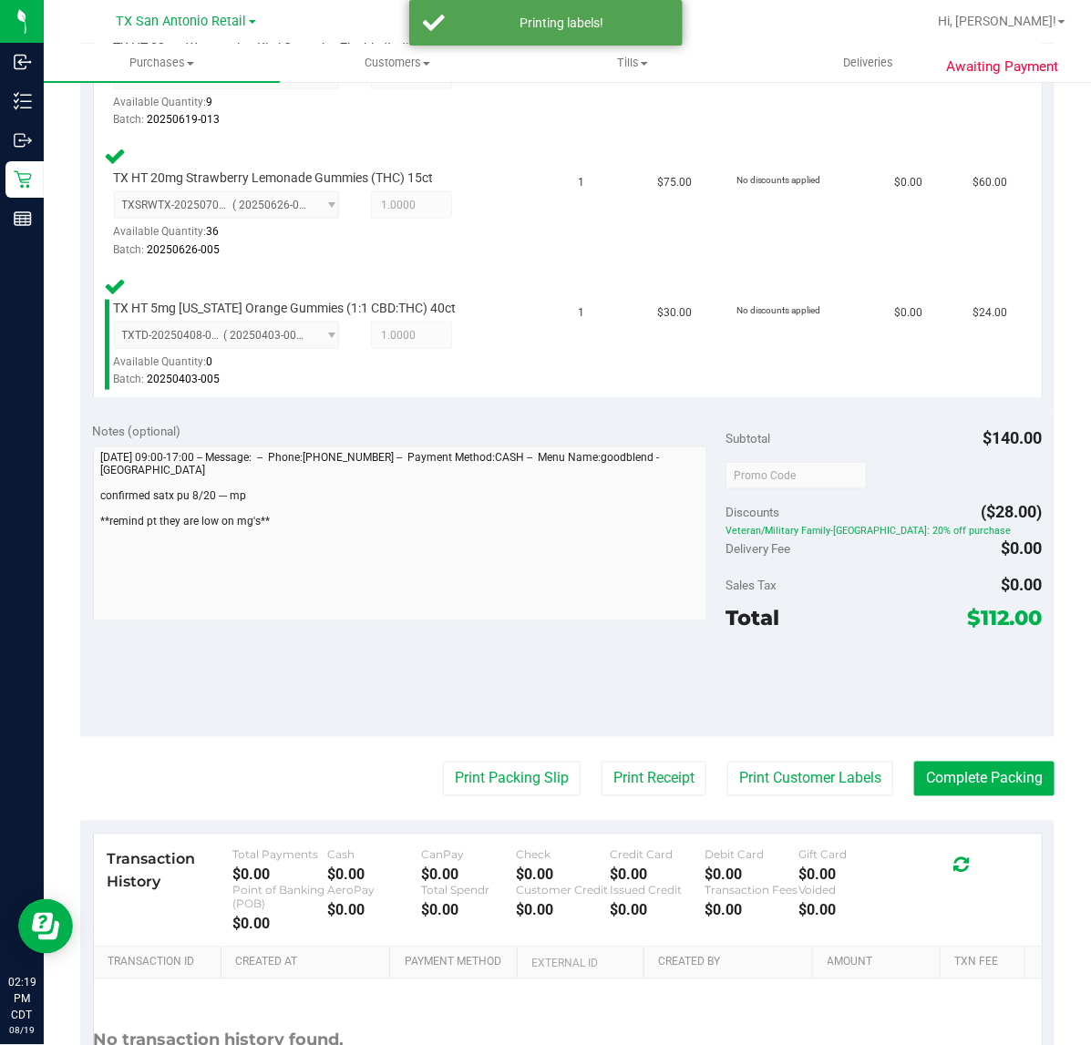
drag, startPoint x: 631, startPoint y: 766, endPoint x: 625, endPoint y: 626, distance: 140.5
click at [631, 729] on purchase-details "Back Edit Purchase Cancel Purchase View Profile # 11813648 Submitted Needs revi…" at bounding box center [567, 352] width 974 height 1647
click at [644, 768] on button "Print Receipt" at bounding box center [653, 779] width 105 height 35
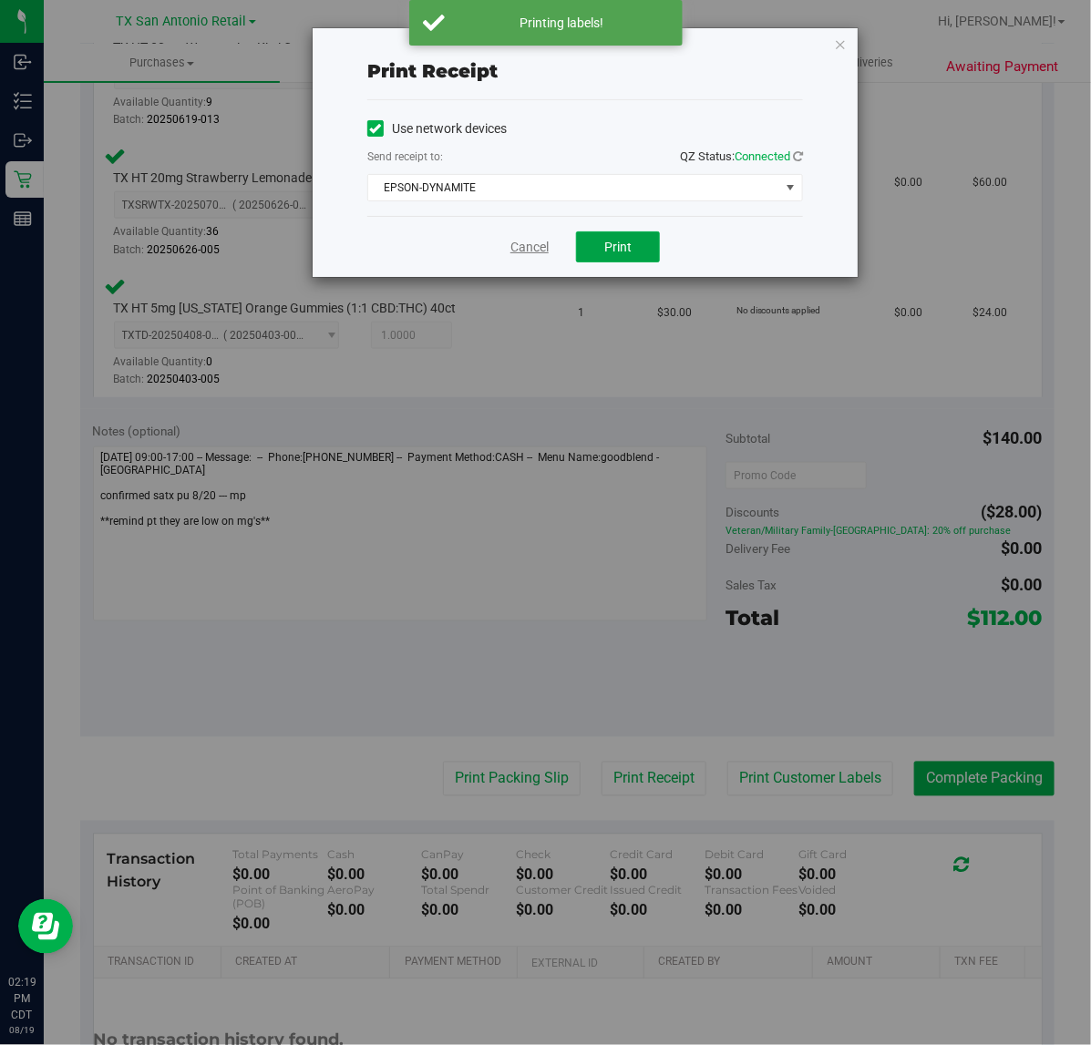
drag, startPoint x: 615, startPoint y: 234, endPoint x: 524, endPoint y: 241, distance: 91.4
click at [613, 233] on button "Print" at bounding box center [618, 246] width 84 height 31
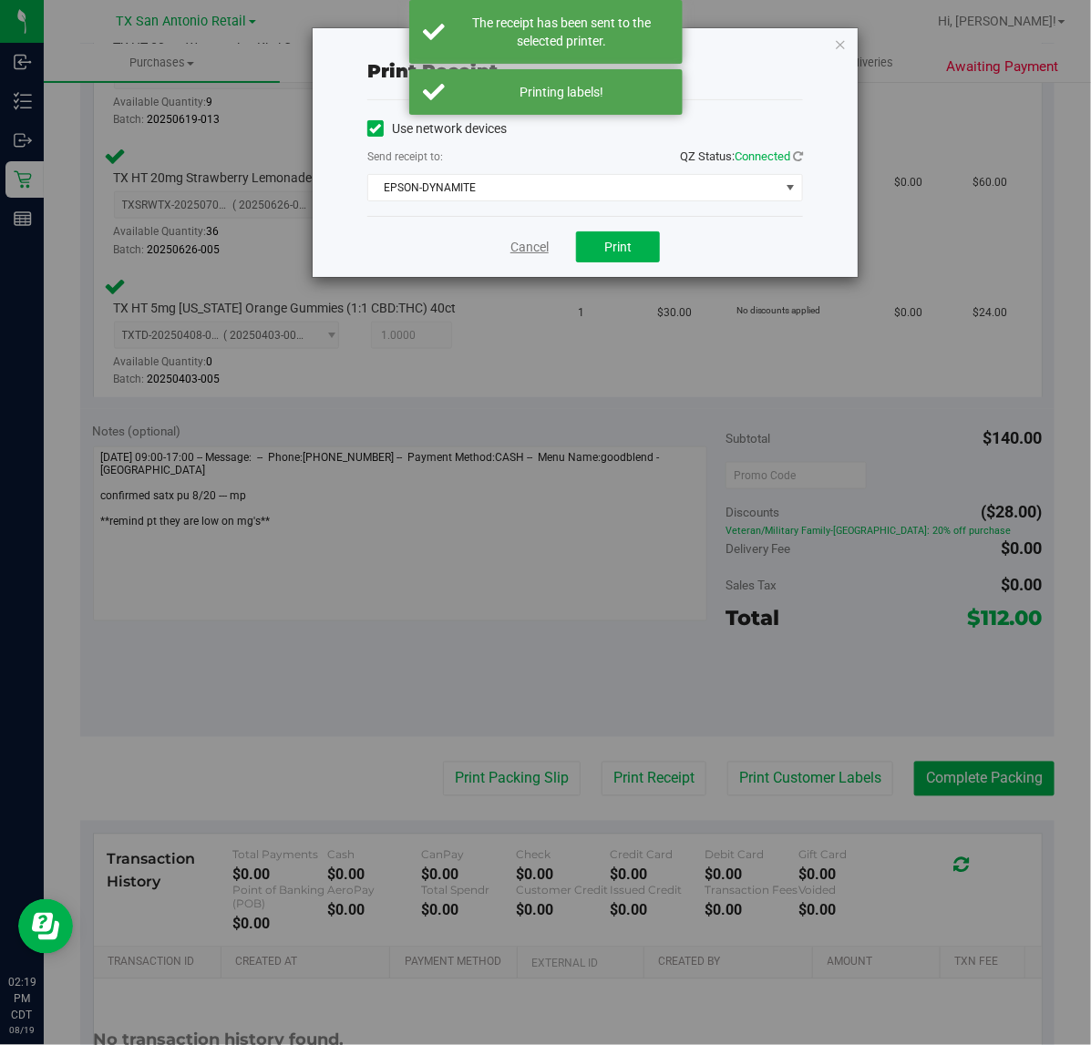
click at [526, 240] on link "Cancel" at bounding box center [529, 247] width 38 height 19
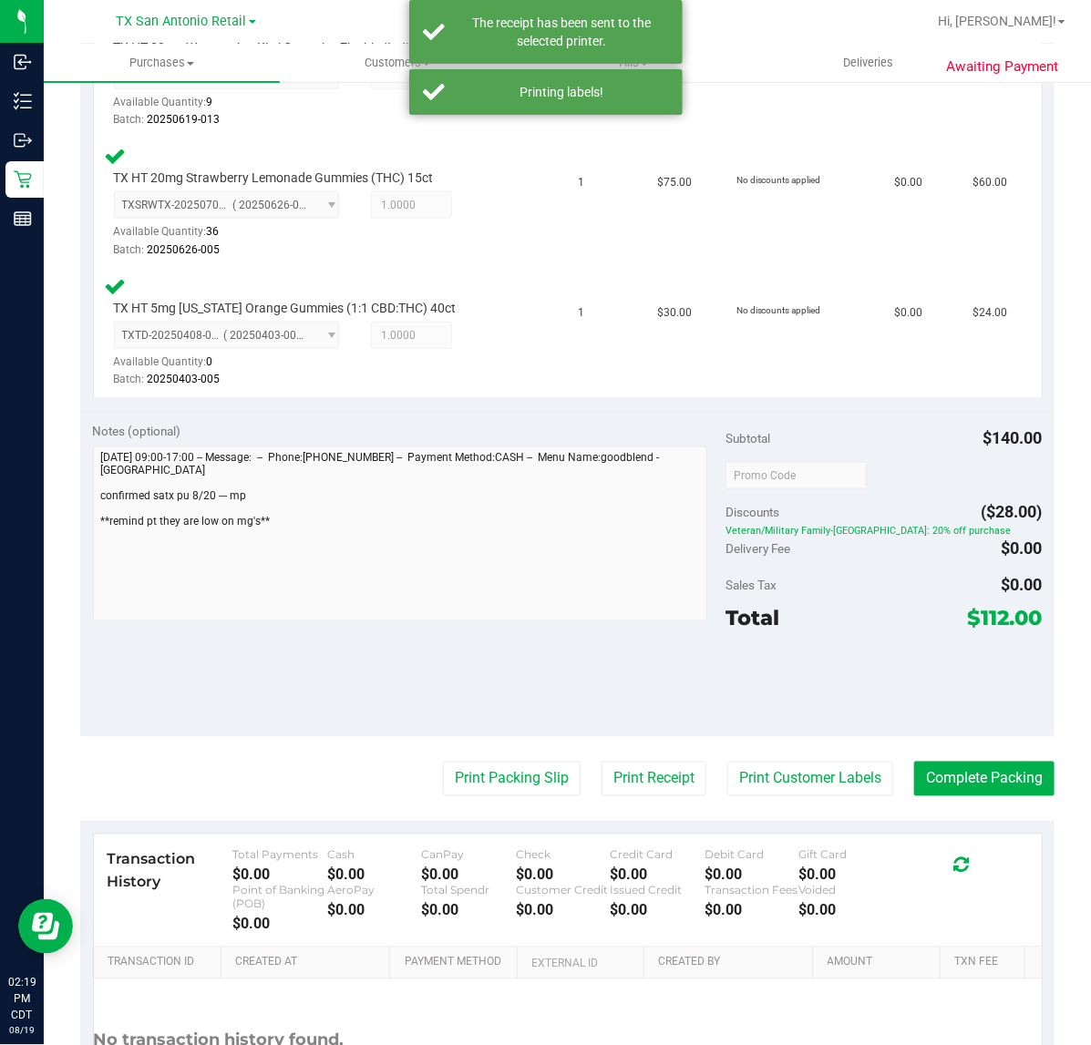
drag, startPoint x: 507, startPoint y: 766, endPoint x: 615, endPoint y: 411, distance: 371.6
click at [508, 757] on purchase-details "Back Edit Purchase Cancel Purchase View Profile # 11813648 Submitted Needs revi…" at bounding box center [567, 352] width 974 height 1647
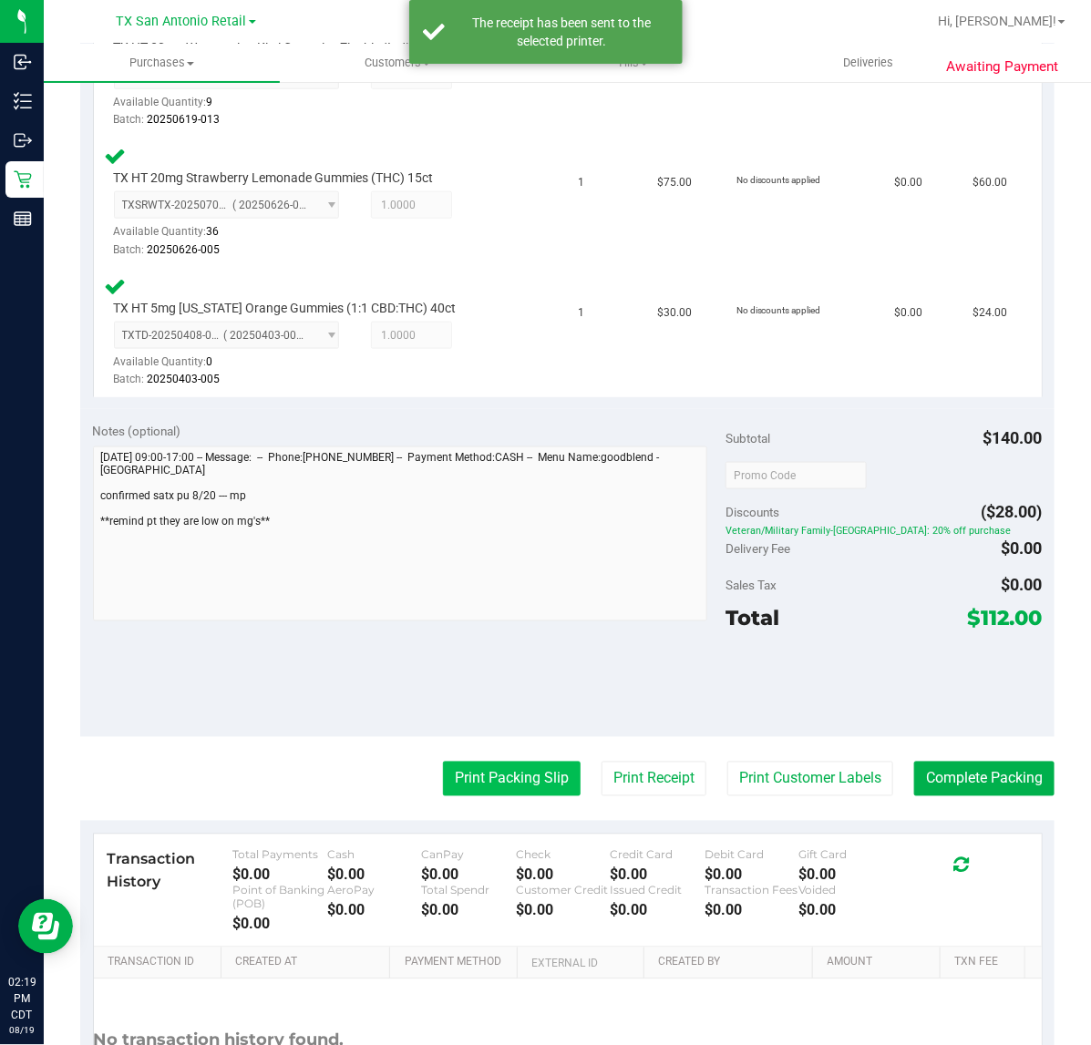
click at [515, 775] on button "Print Packing Slip" at bounding box center [512, 779] width 138 height 35
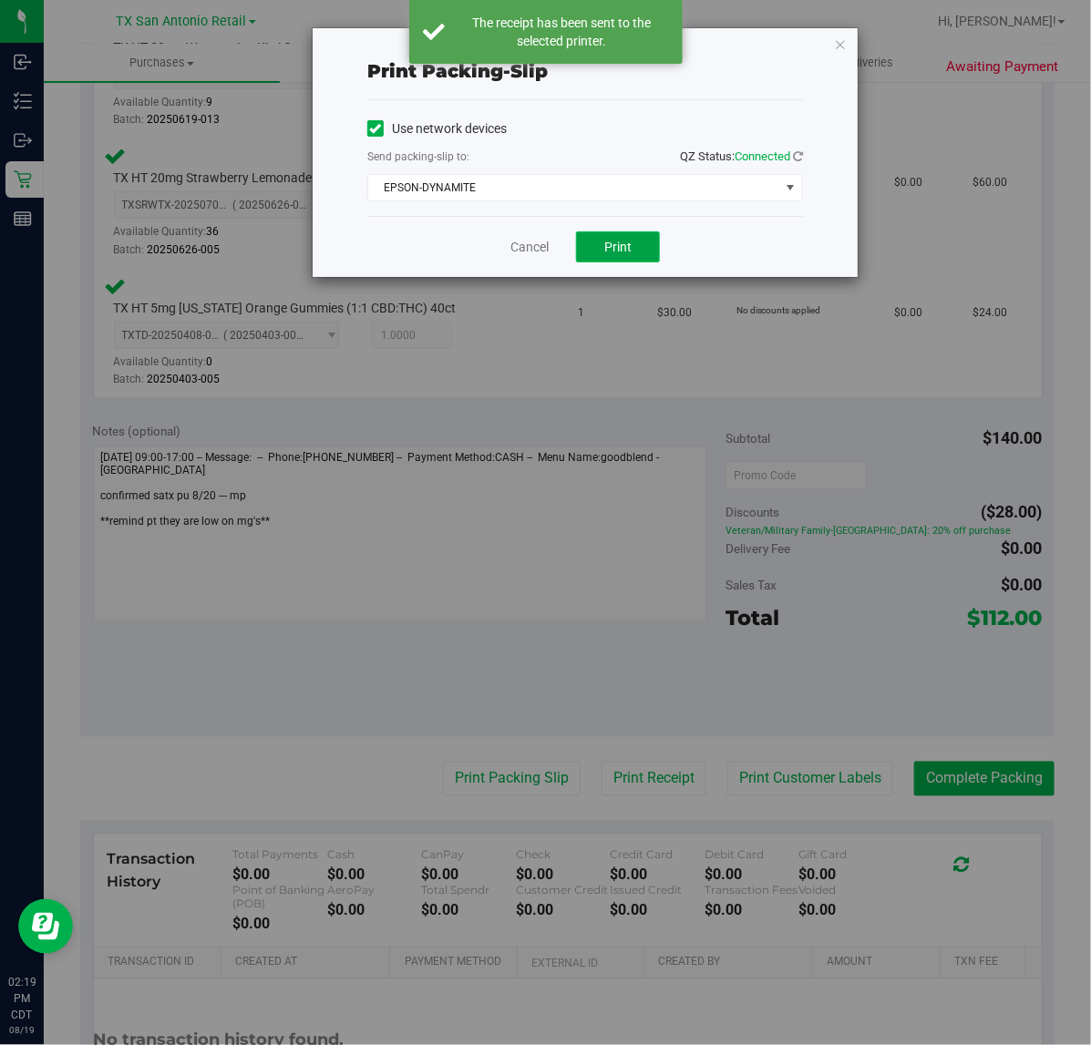
click at [602, 247] on button "Print" at bounding box center [618, 246] width 84 height 31
click at [533, 251] on link "Cancel" at bounding box center [529, 247] width 38 height 19
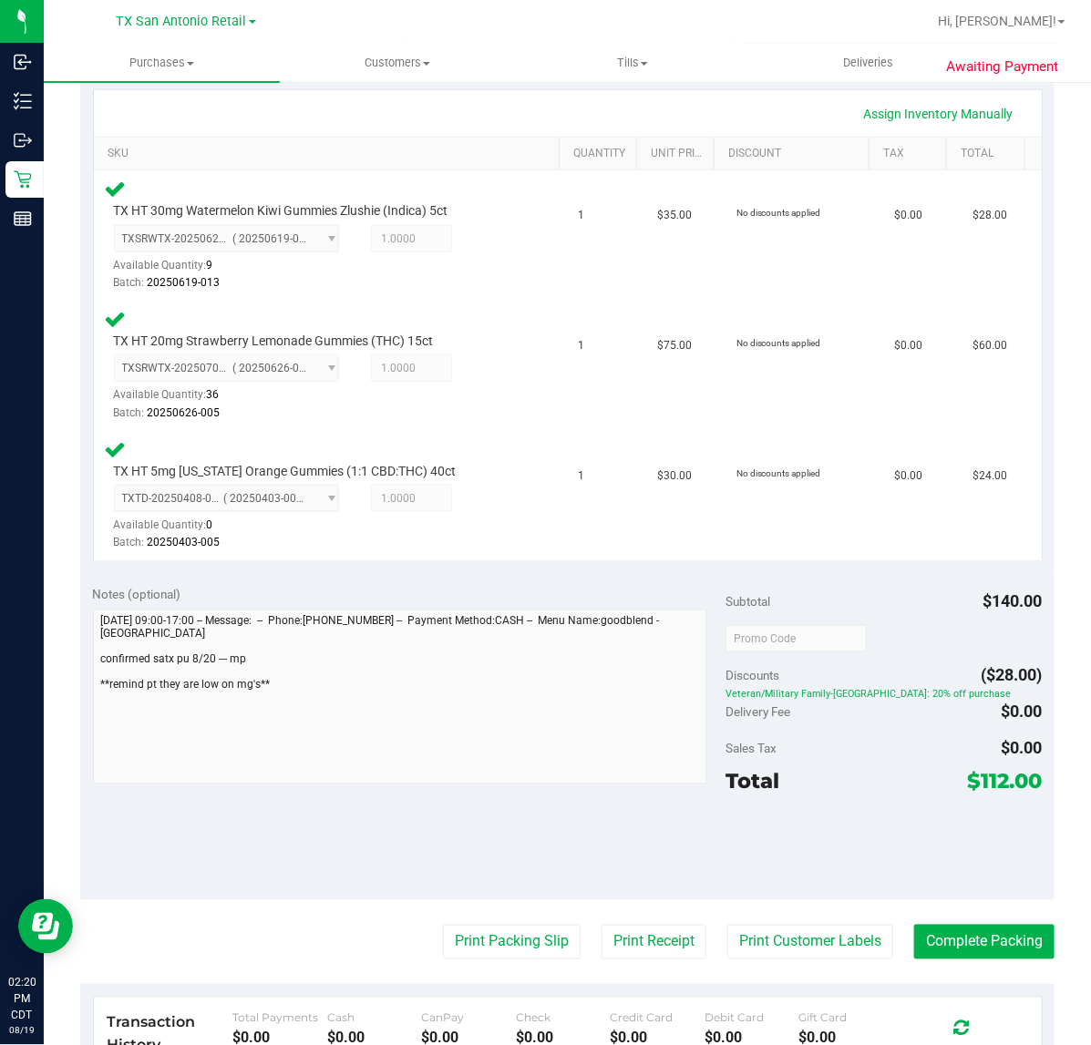
scroll to position [433, 0]
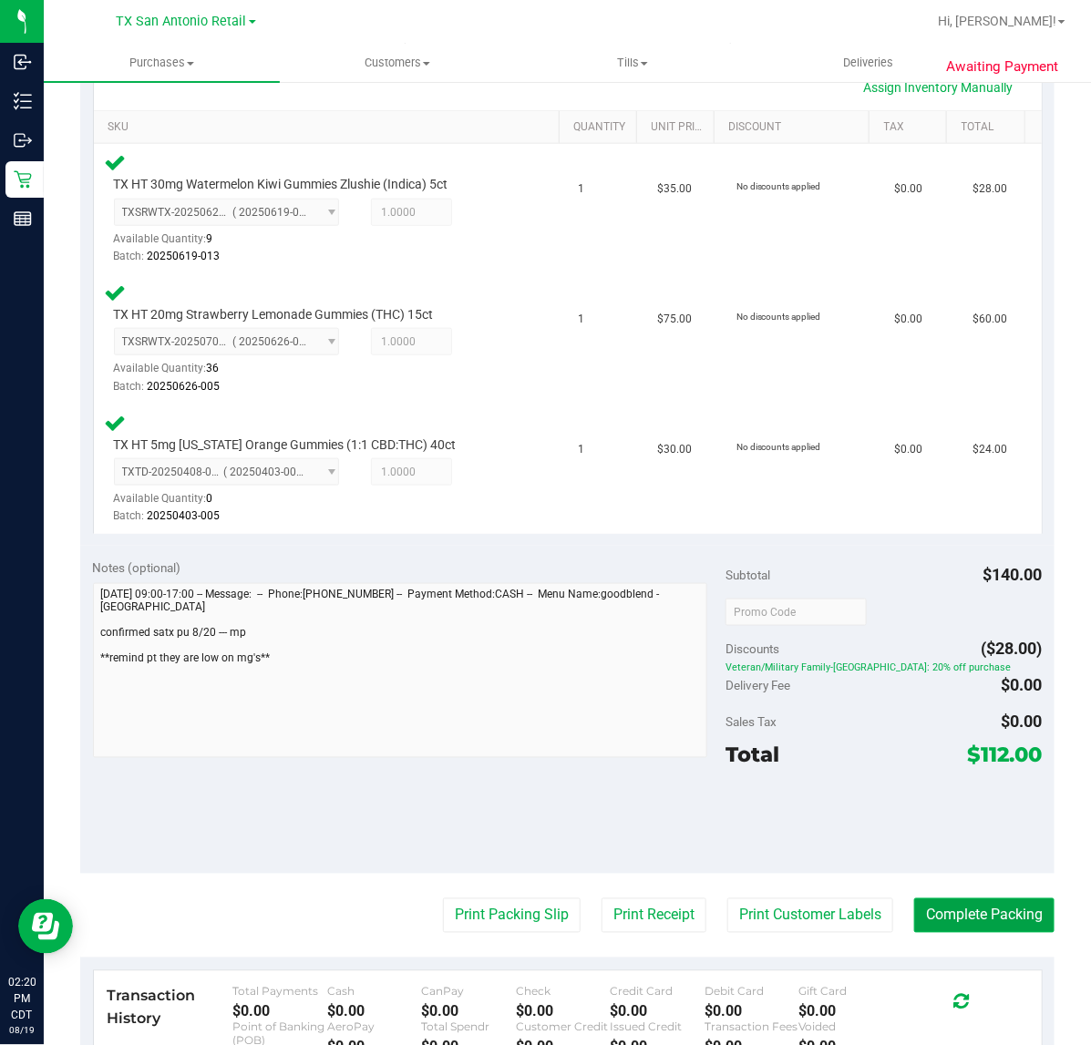
click at [967, 913] on button "Complete Packing" at bounding box center [984, 915] width 140 height 35
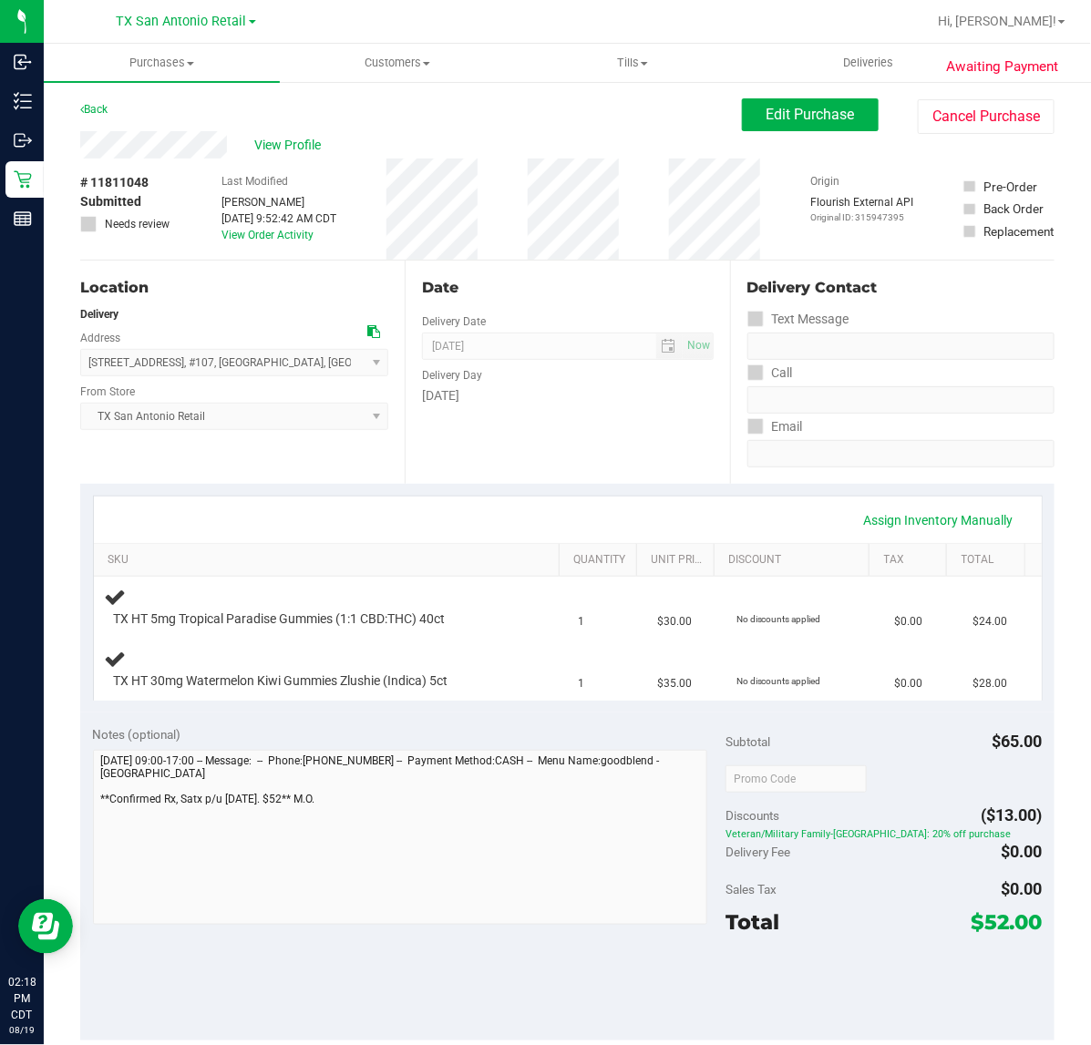
click at [611, 465] on div "Date Delivery Date 08/20/2025 Now 08/20/2025 07:00 AM Now Delivery Day Wednesday" at bounding box center [567, 372] width 324 height 223
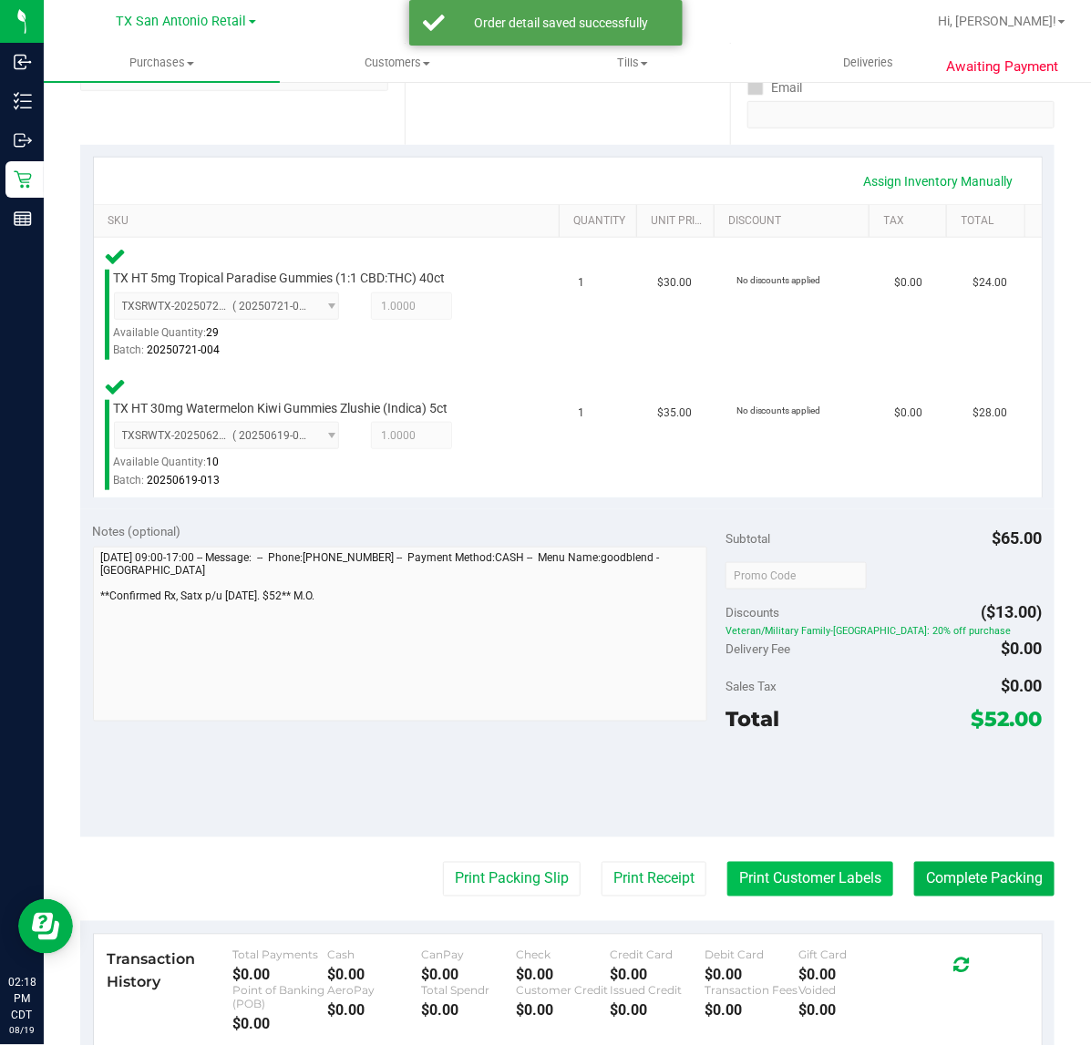
scroll to position [342, 0]
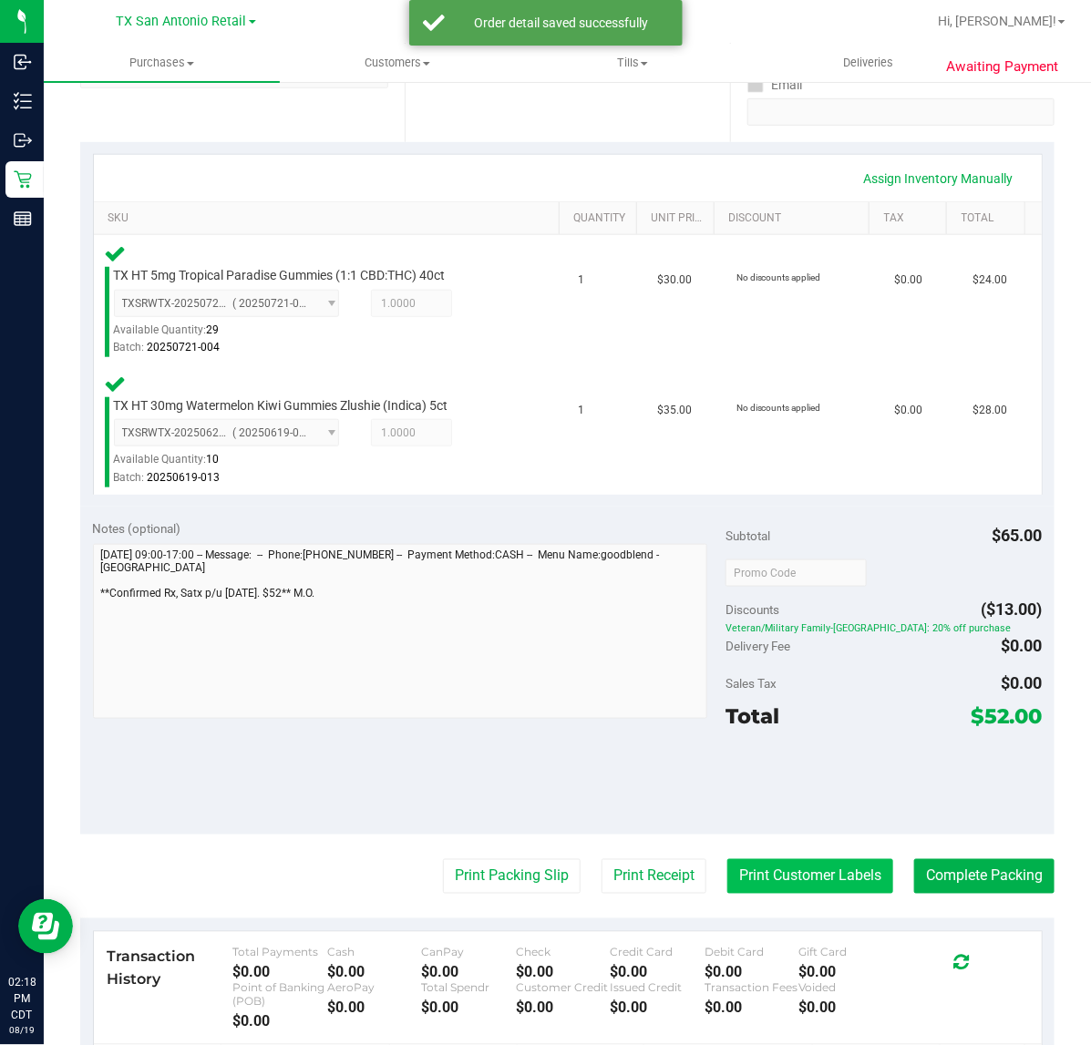
click at [727, 867] on button "Print Customer Labels" at bounding box center [810, 876] width 166 height 35
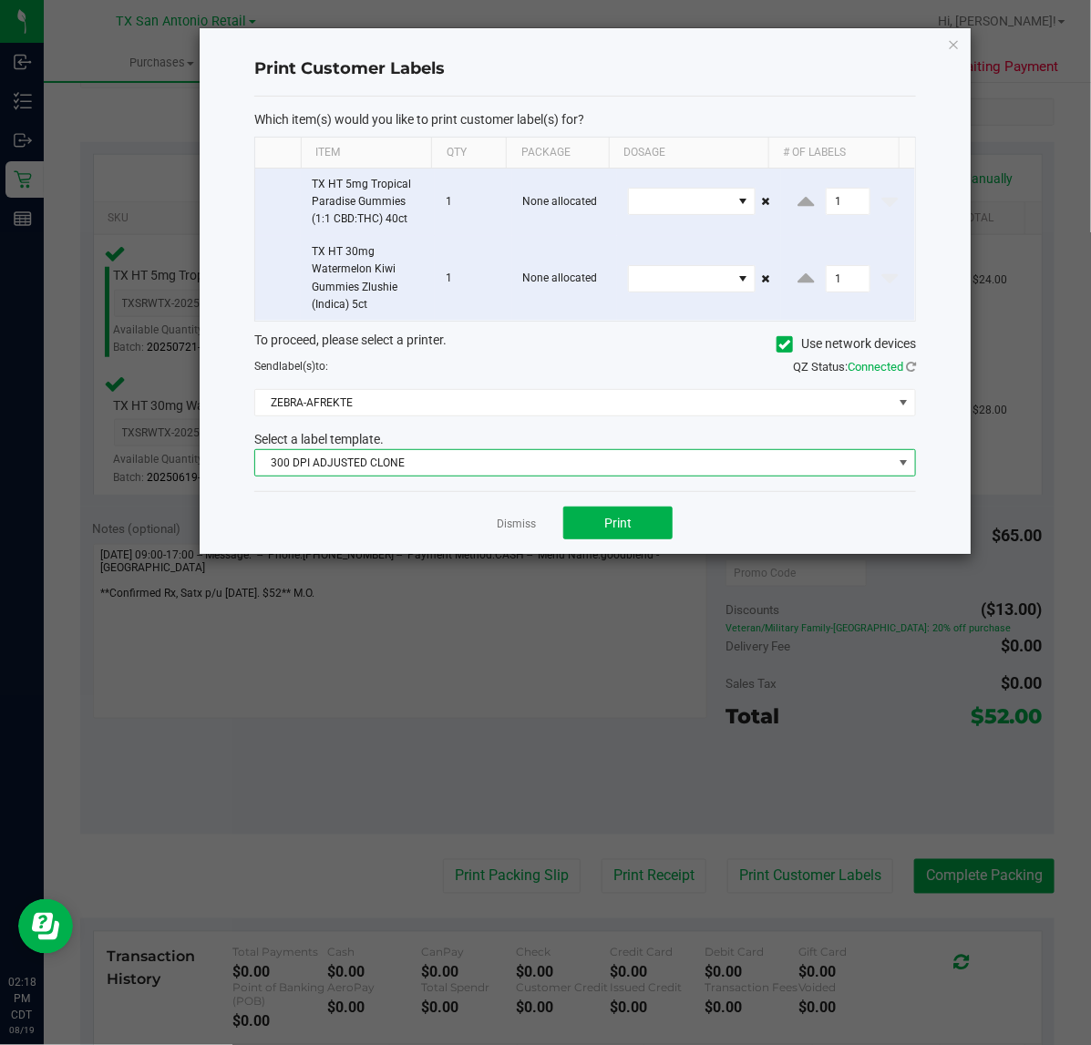
click at [560, 467] on span "300 DPI ADJUSTED CLONE" at bounding box center [573, 463] width 637 height 26
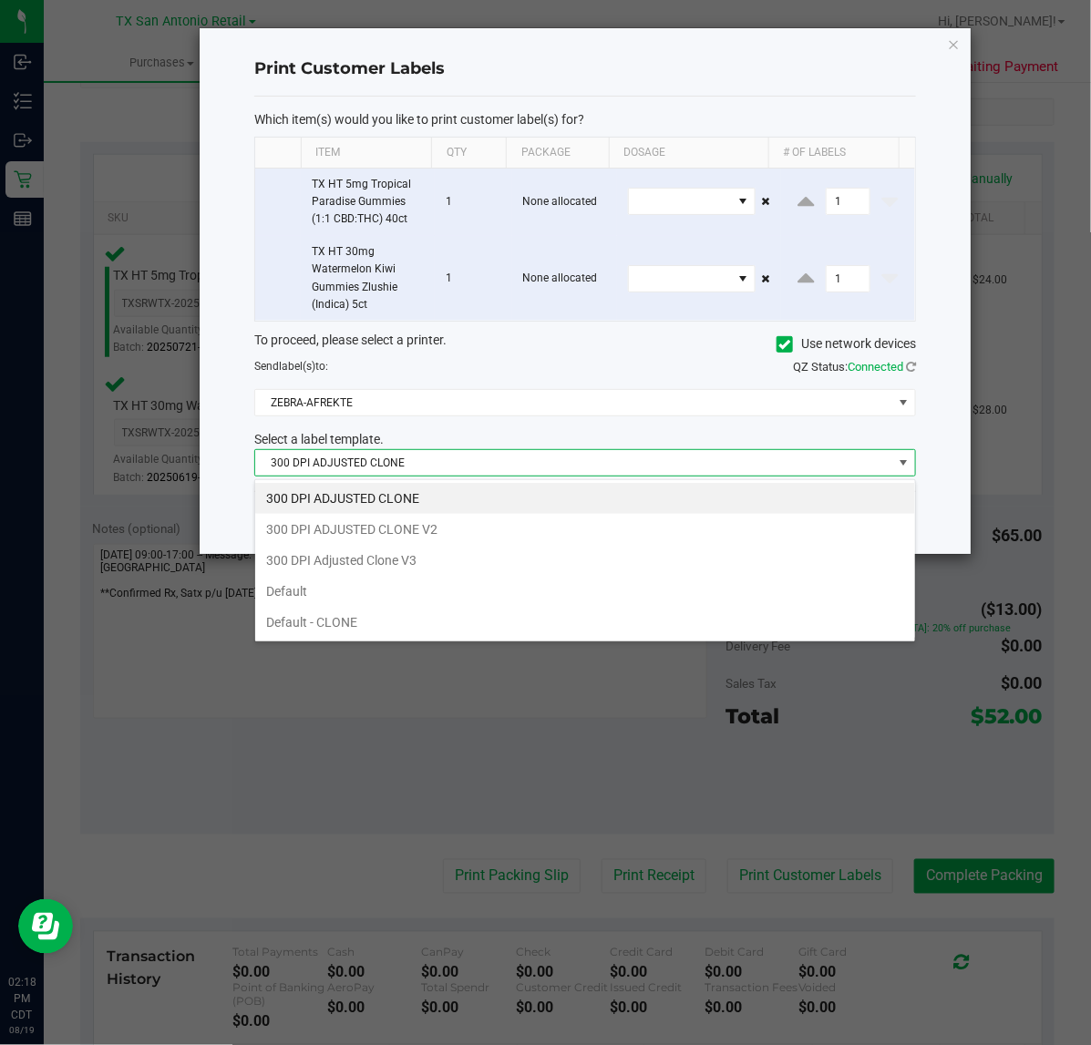
scroll to position [28, 662]
click at [527, 559] on li "300 DPI Adjusted Clone V3" at bounding box center [585, 560] width 660 height 31
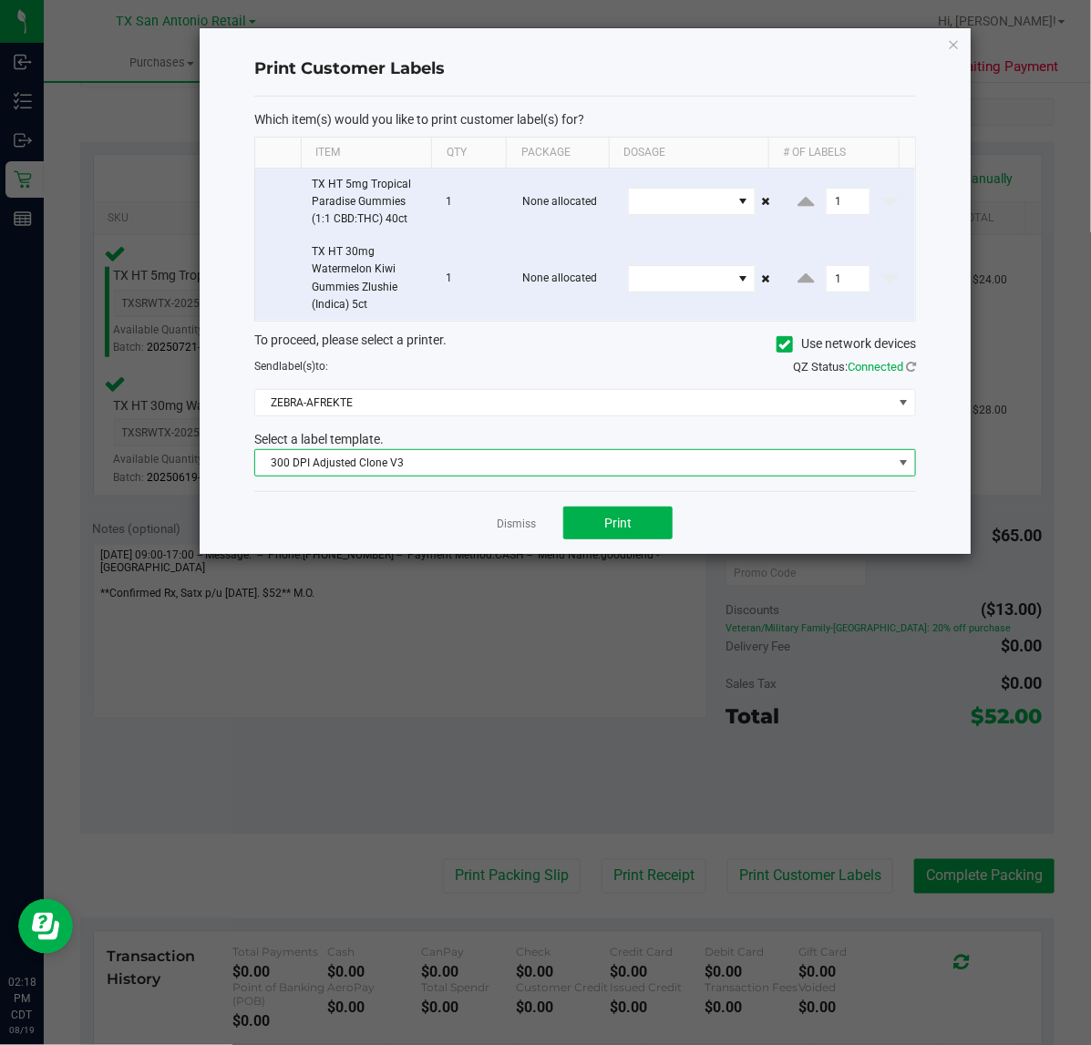
click at [556, 429] on div "To proceed, please select a printer. Use network devices Send label(s) to: QZ S…" at bounding box center [585, 404] width 662 height 147
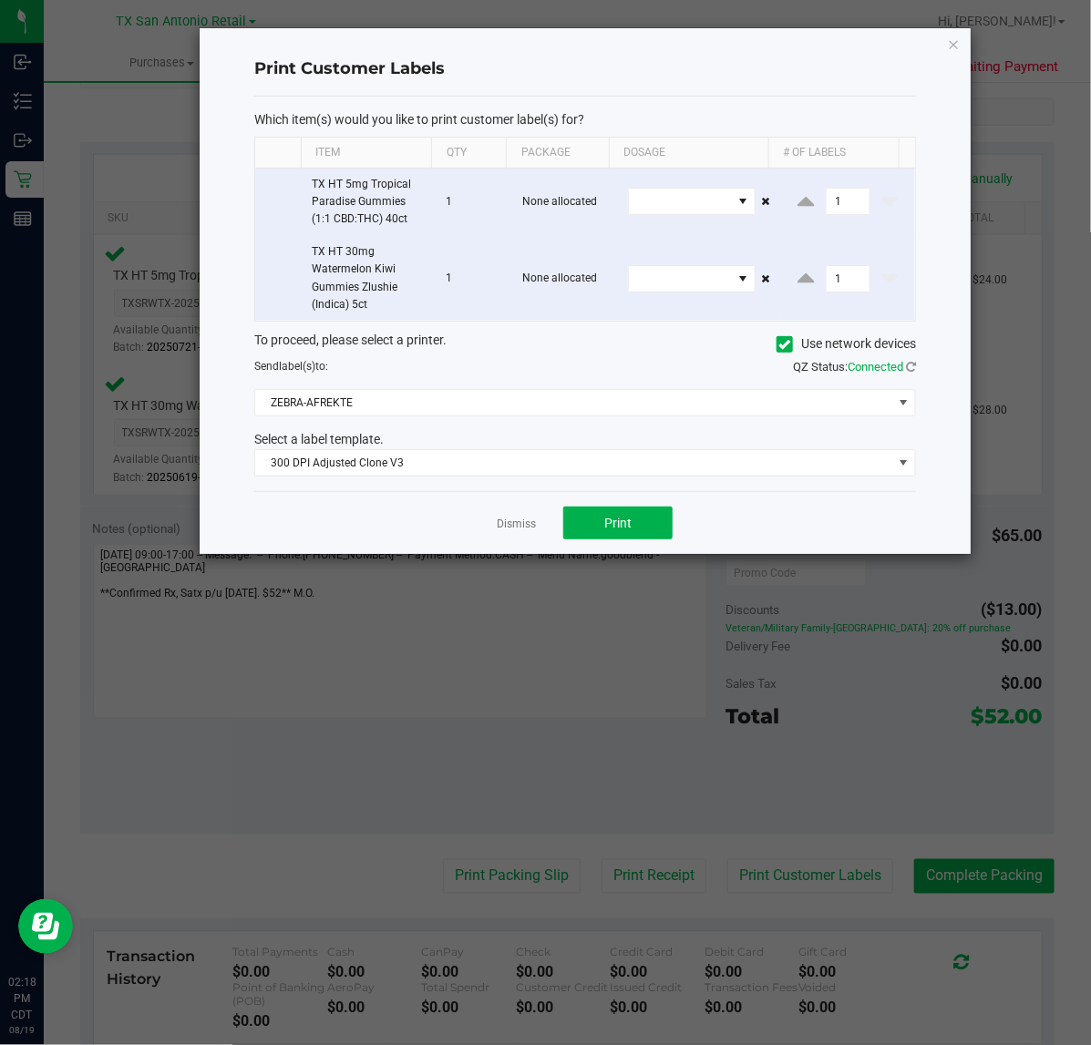
click at [562, 419] on div "To proceed, please select a printer. Use network devices Send label(s) to: QZ S…" at bounding box center [585, 404] width 662 height 147
click at [567, 406] on span "ZEBRA-AFREKTE" at bounding box center [573, 403] width 637 height 26
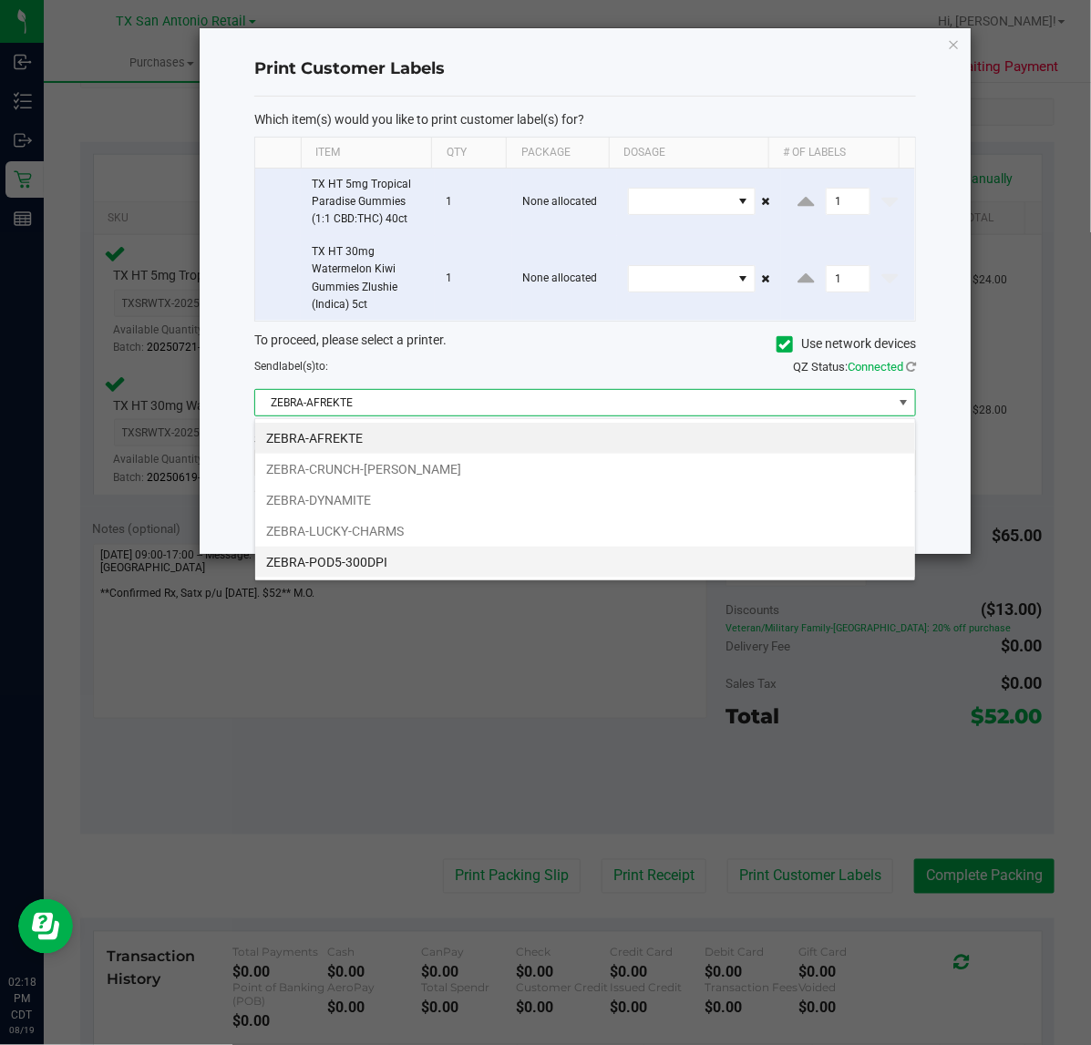
click at [483, 568] on li "ZEBRA-POD5-300DPI" at bounding box center [585, 562] width 660 height 31
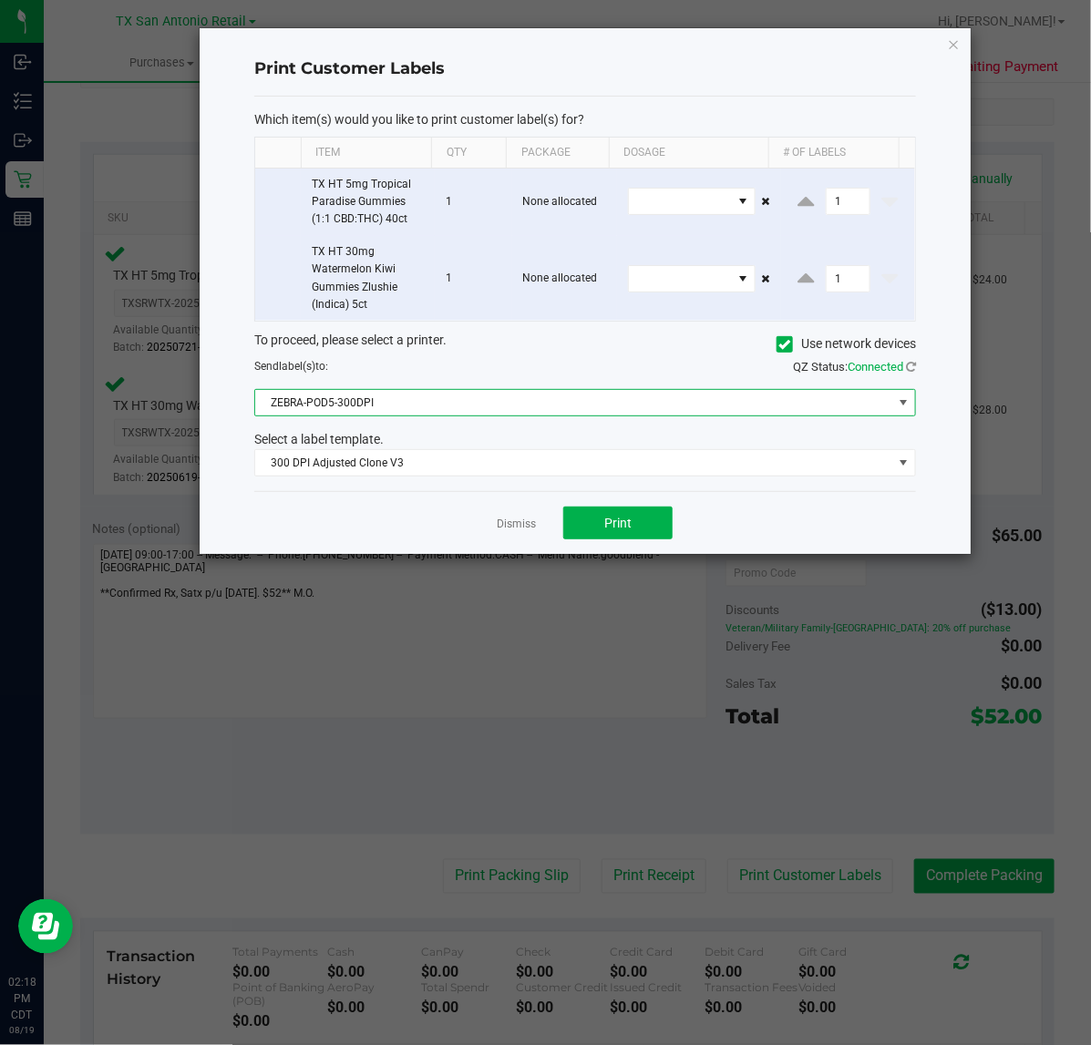
click at [586, 544] on div "Dismiss Print" at bounding box center [585, 522] width 662 height 63
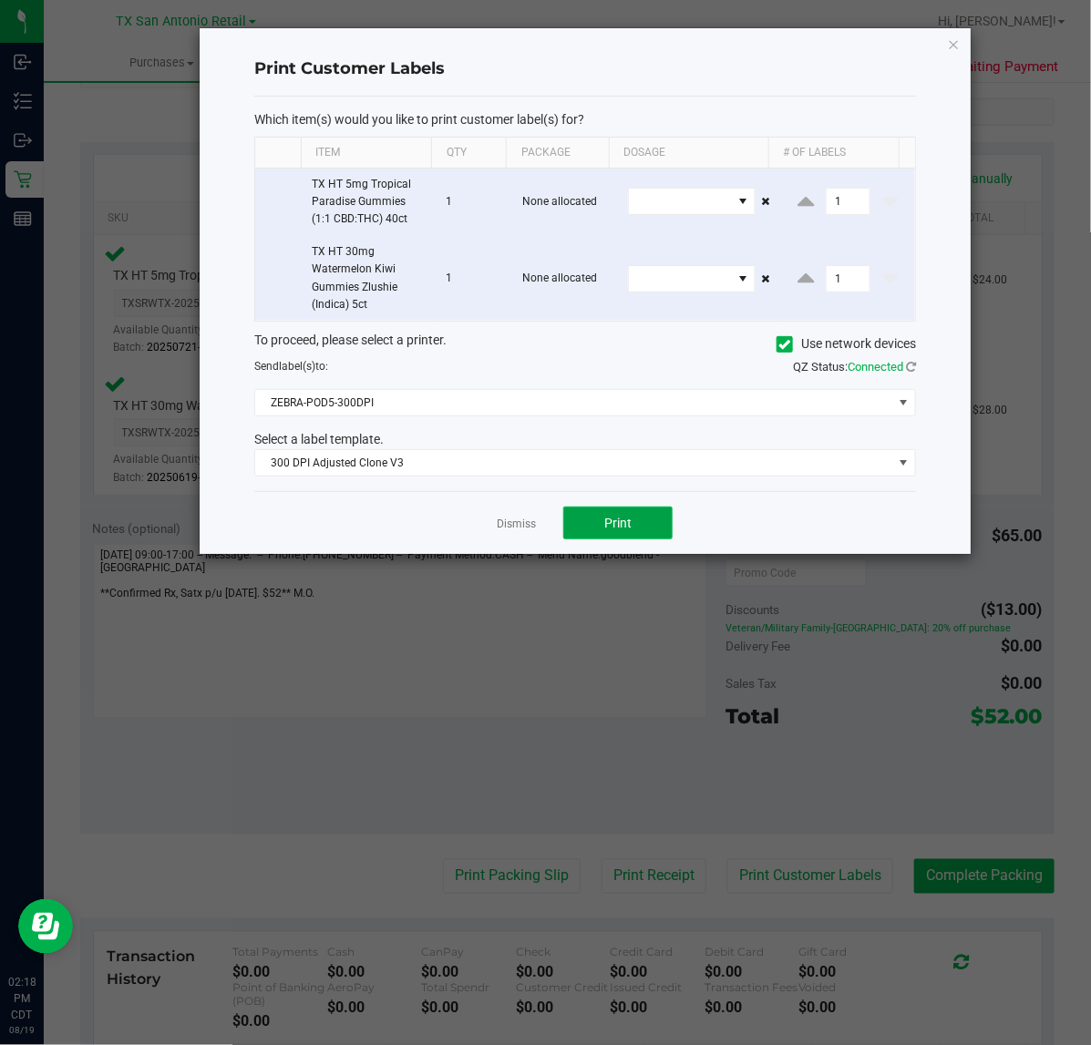
click at [571, 525] on button "Print" at bounding box center [617, 523] width 109 height 33
drag, startPoint x: 571, startPoint y: 525, endPoint x: 559, endPoint y: 617, distance: 92.9
click at [522, 532] on link "Dismiss" at bounding box center [516, 524] width 39 height 15
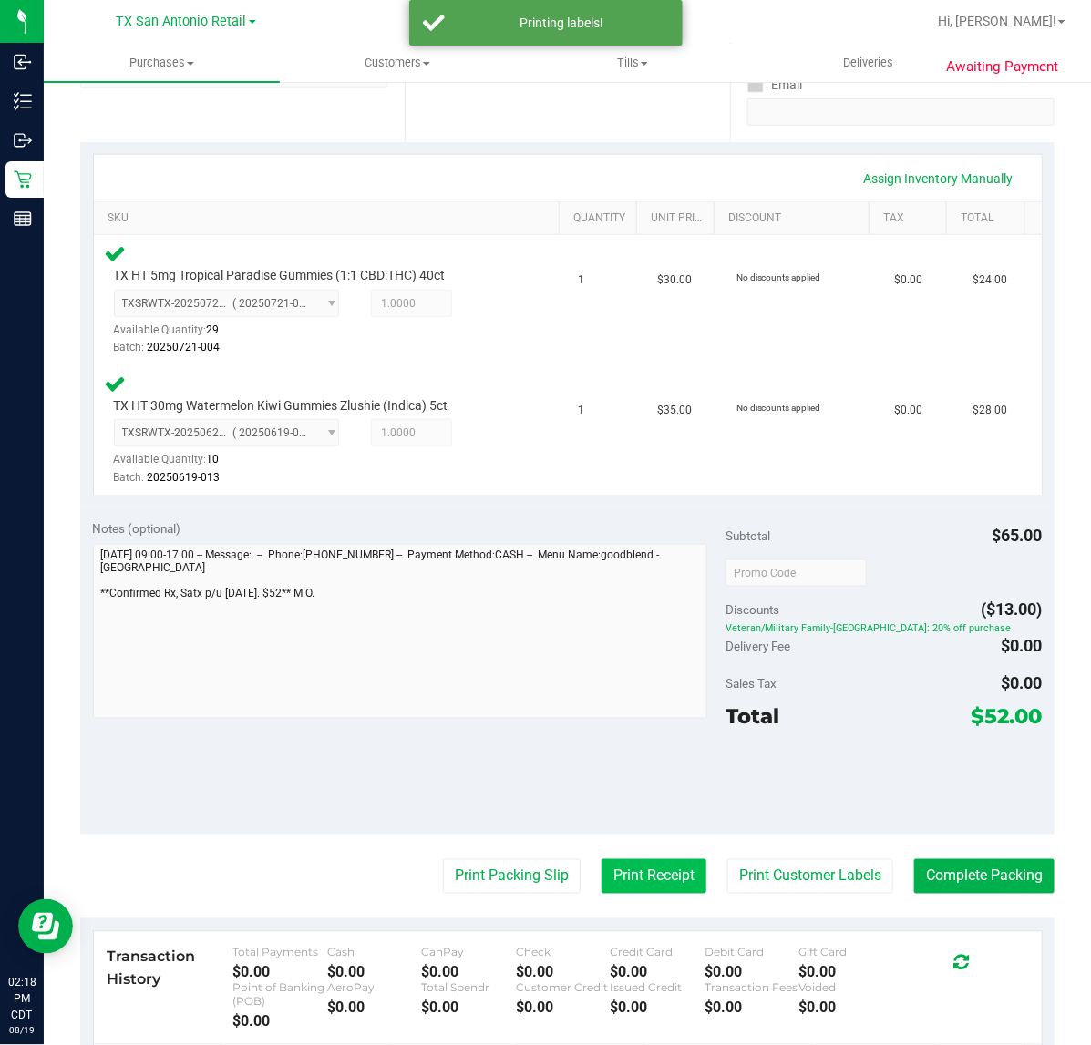
click at [641, 875] on button "Print Receipt" at bounding box center [653, 876] width 105 height 35
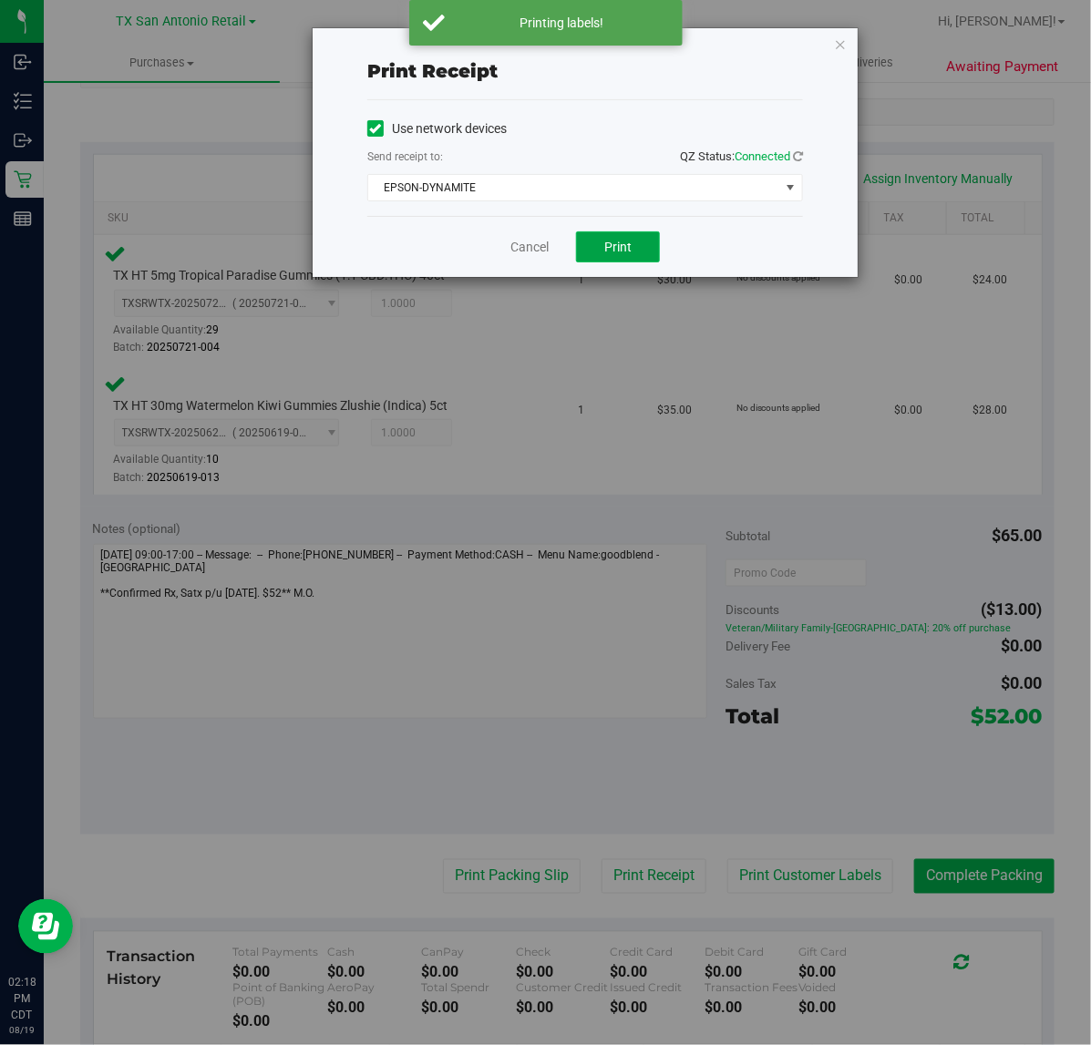
click at [595, 232] on button "Print" at bounding box center [618, 246] width 84 height 31
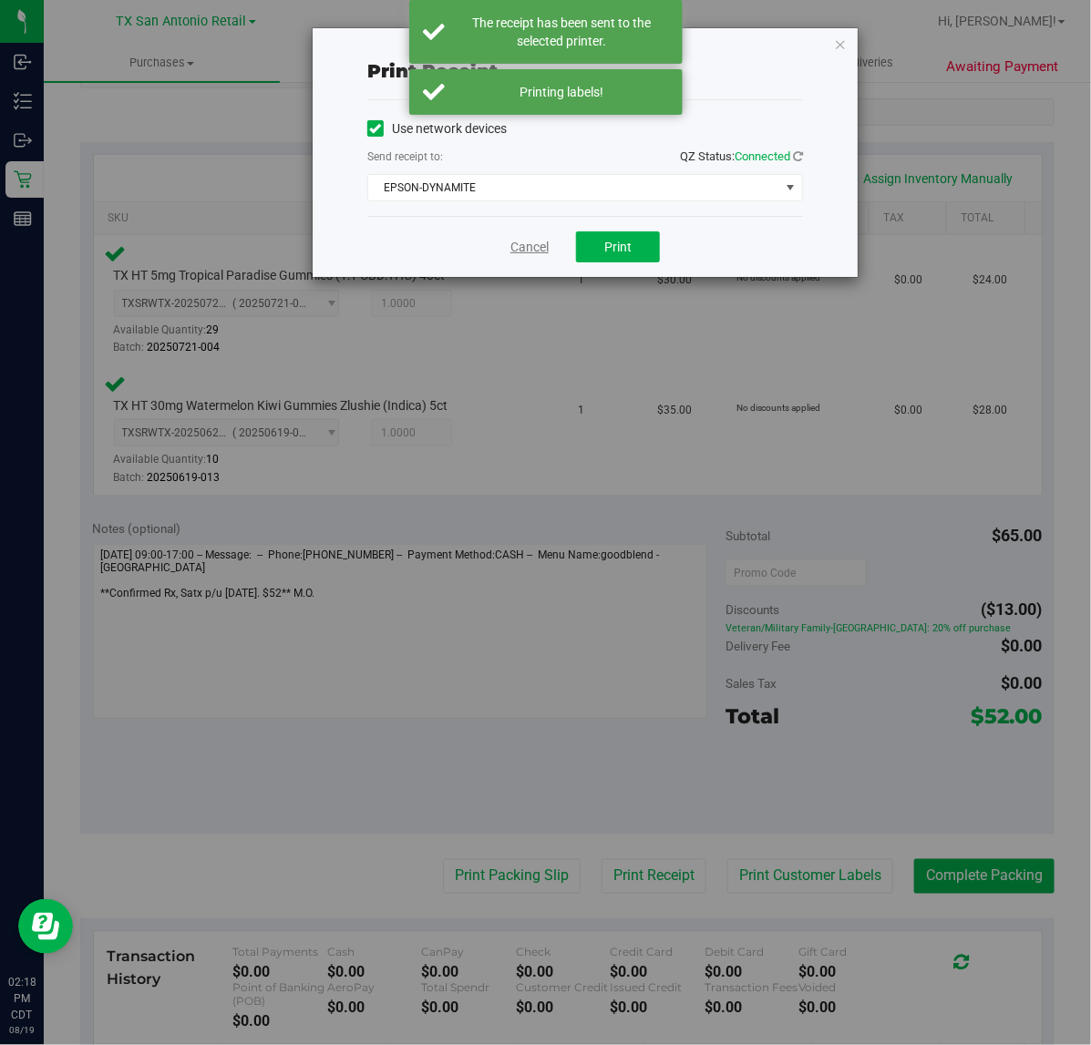
click at [518, 247] on link "Cancel" at bounding box center [529, 247] width 38 height 19
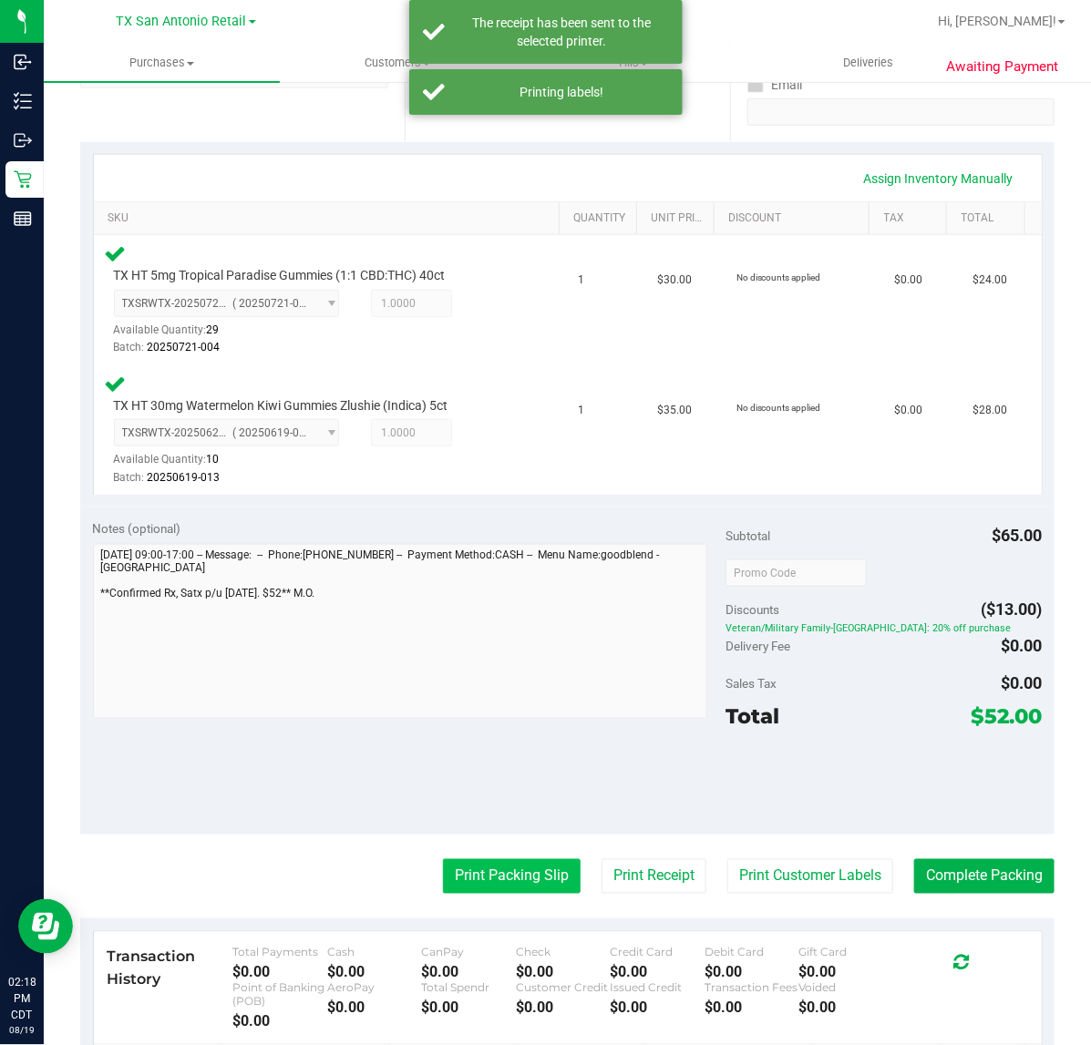
click at [498, 871] on button "Print Packing Slip" at bounding box center [512, 876] width 138 height 35
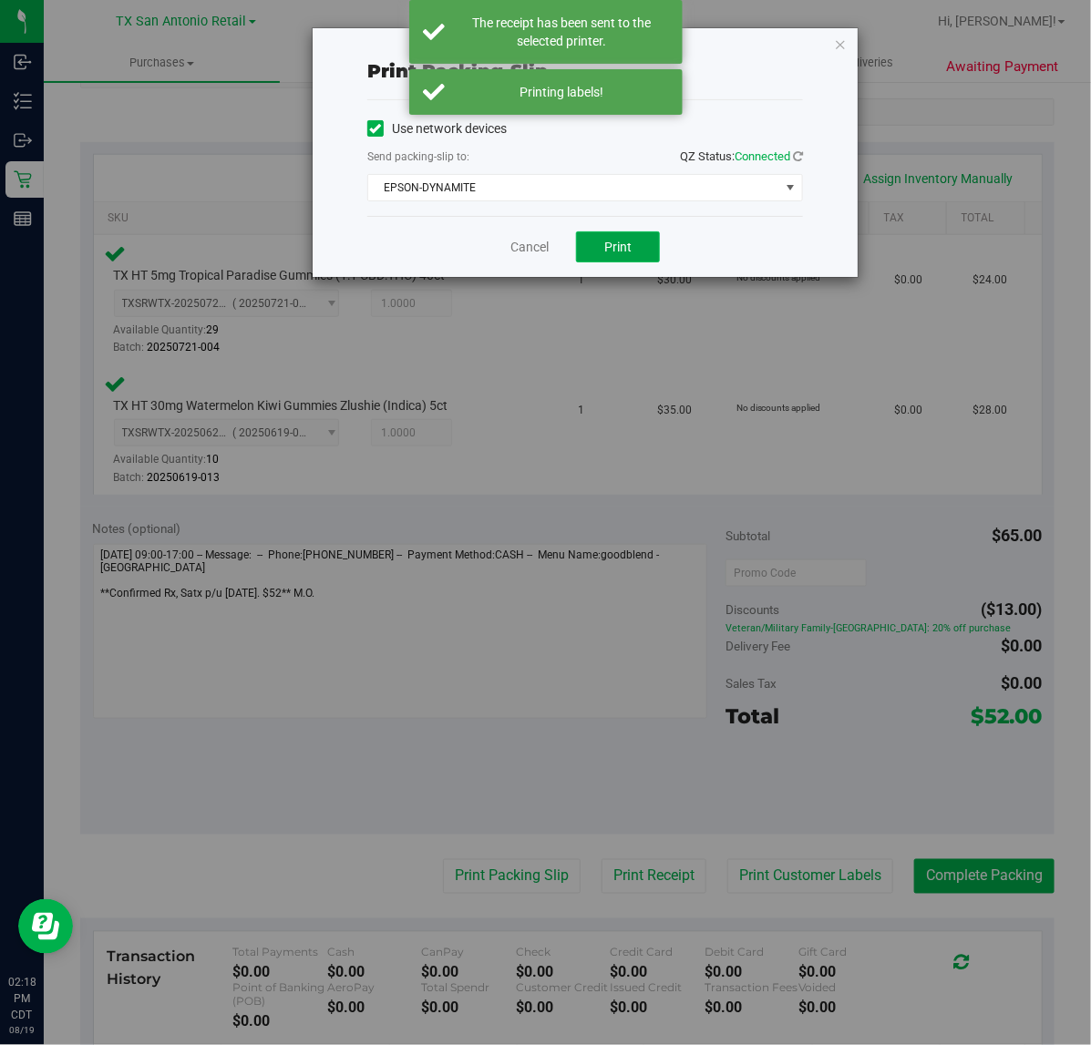
click at [626, 242] on span "Print" at bounding box center [617, 247] width 27 height 15
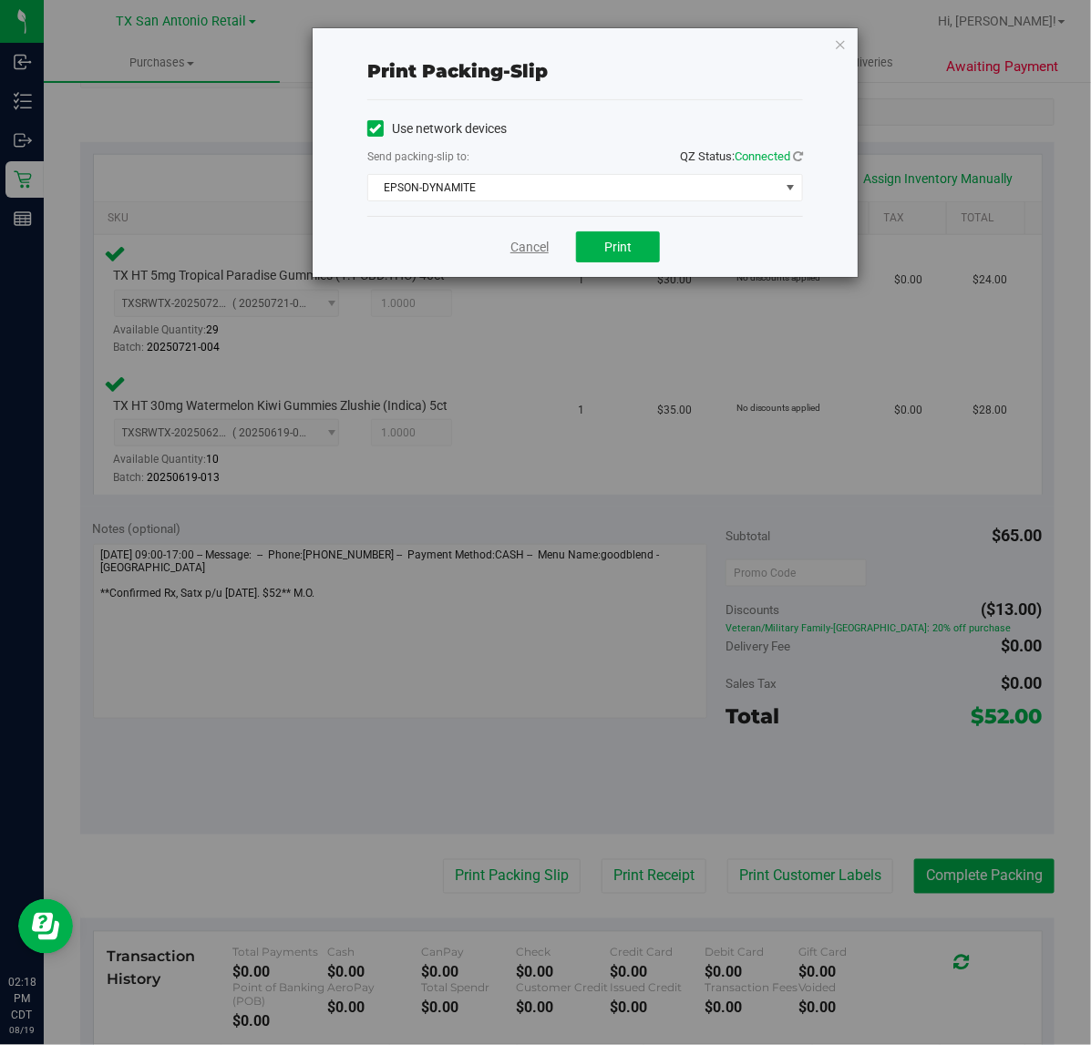
click at [518, 252] on link "Cancel" at bounding box center [529, 247] width 38 height 19
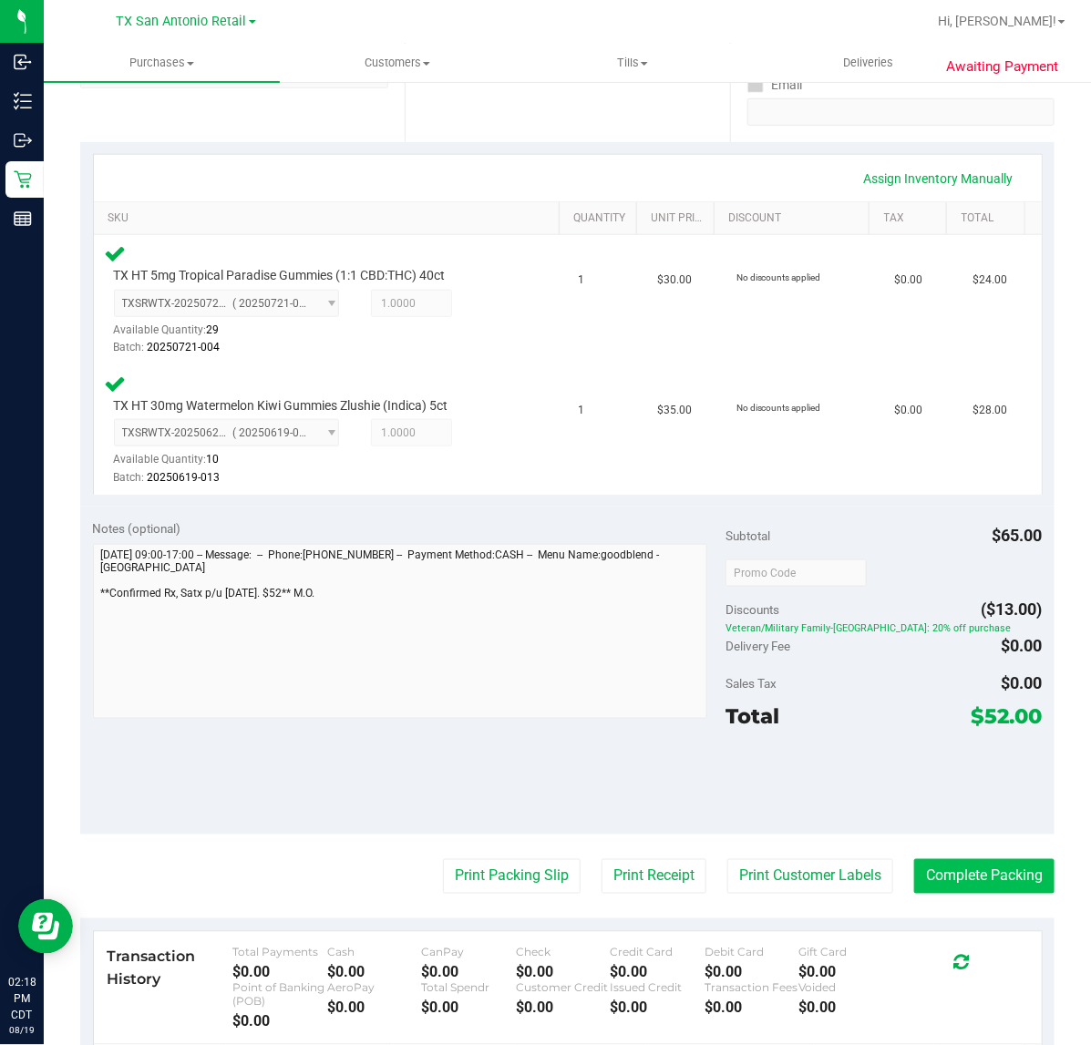
click at [961, 875] on button "Complete Packing" at bounding box center [984, 876] width 140 height 35
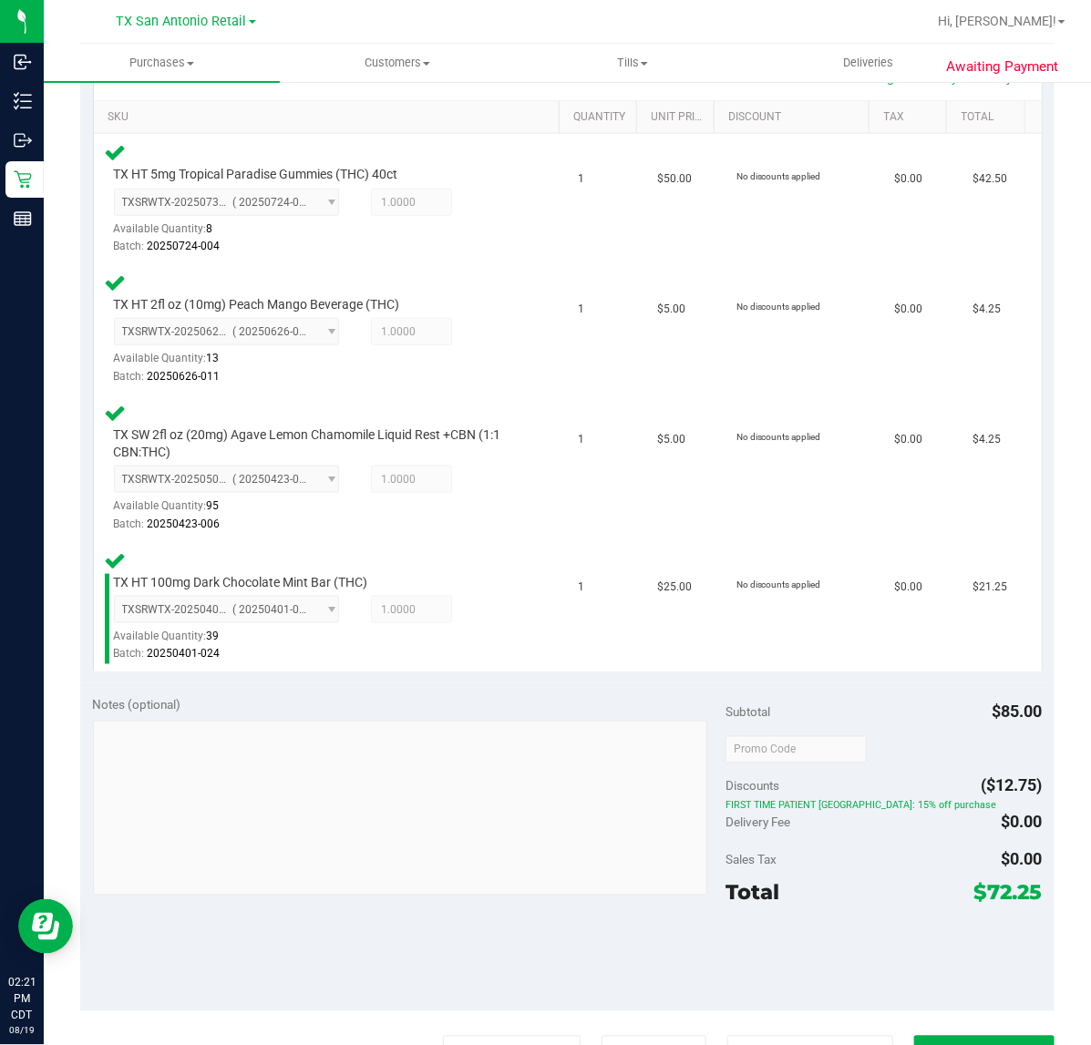
scroll to position [570, 0]
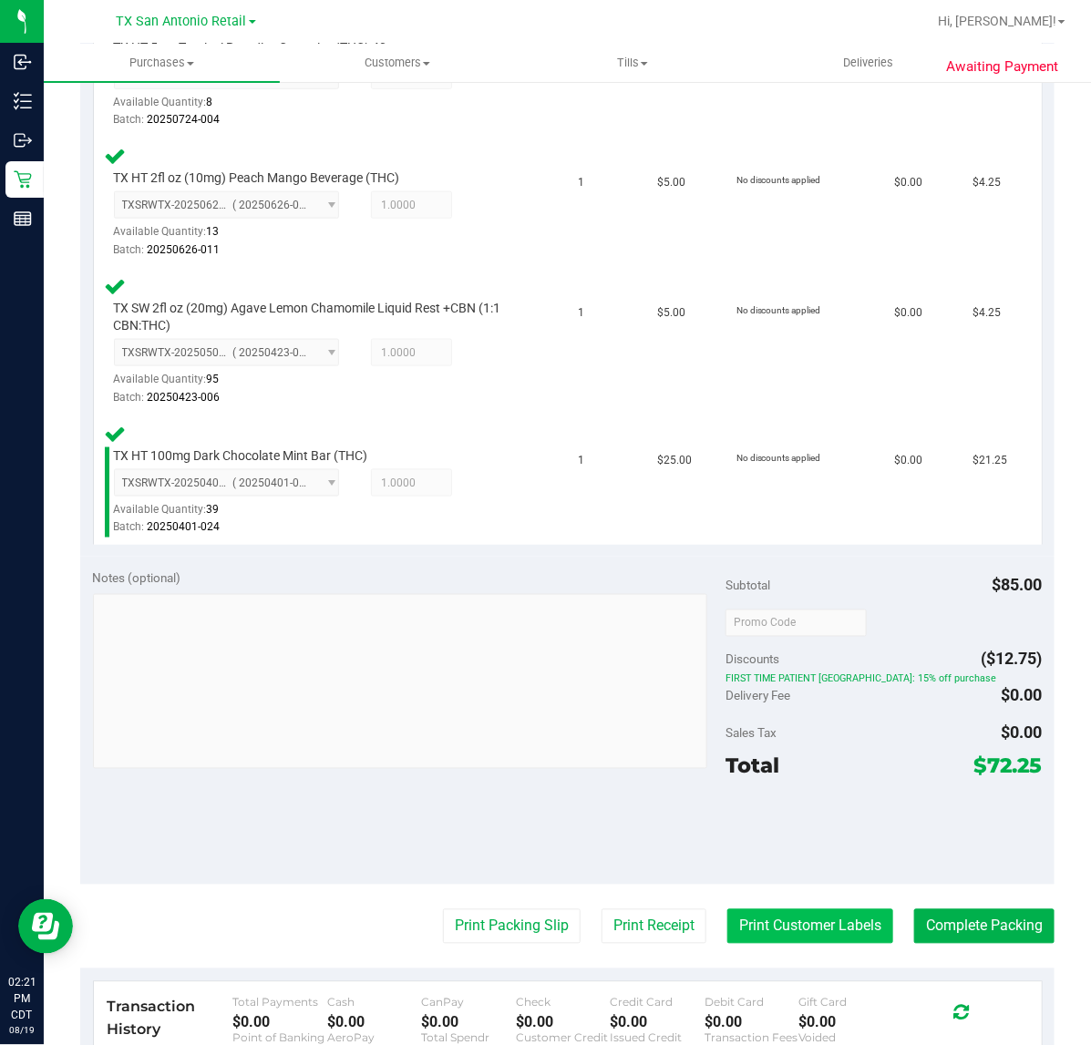
click at [794, 928] on button "Print Customer Labels" at bounding box center [810, 926] width 166 height 35
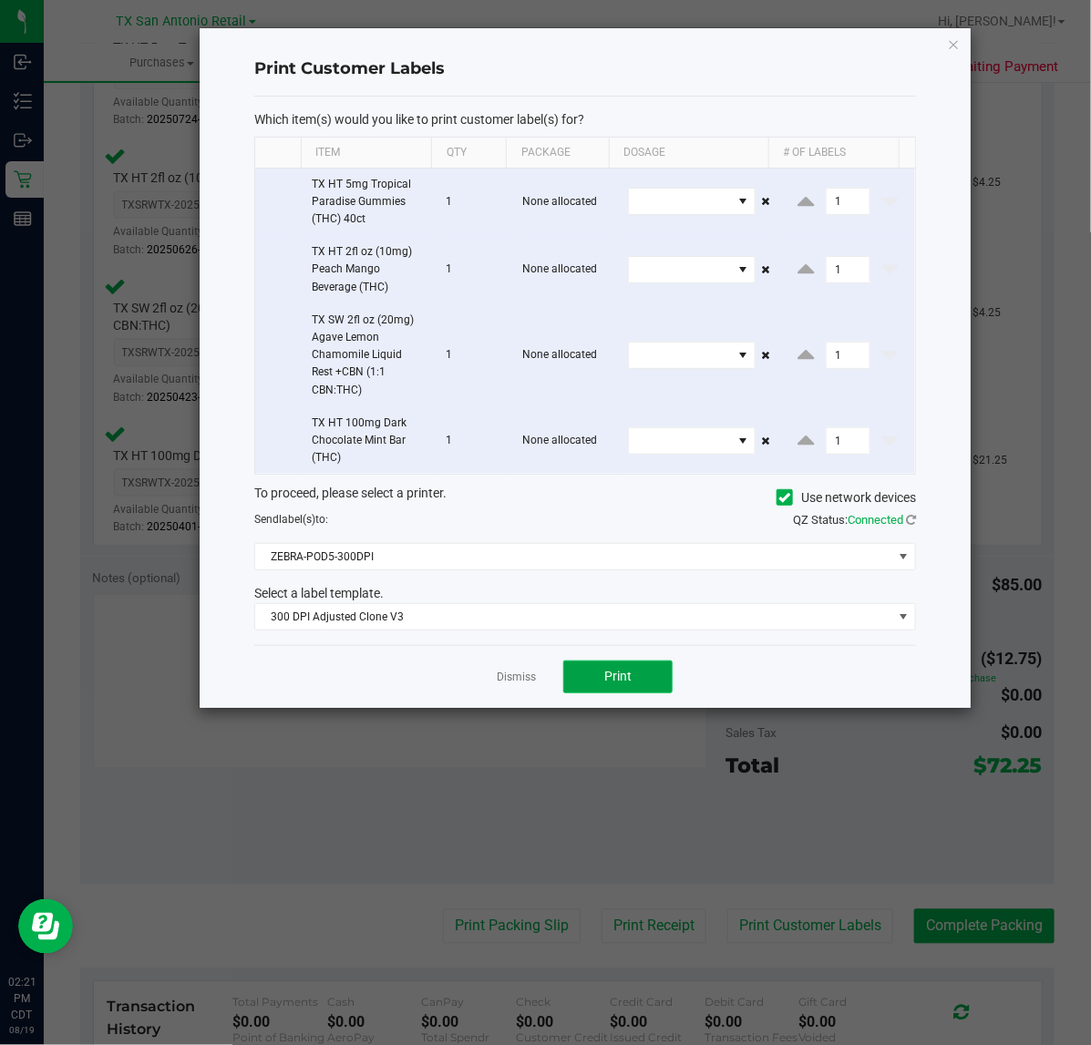
click at [581, 663] on button "Print" at bounding box center [617, 677] width 109 height 33
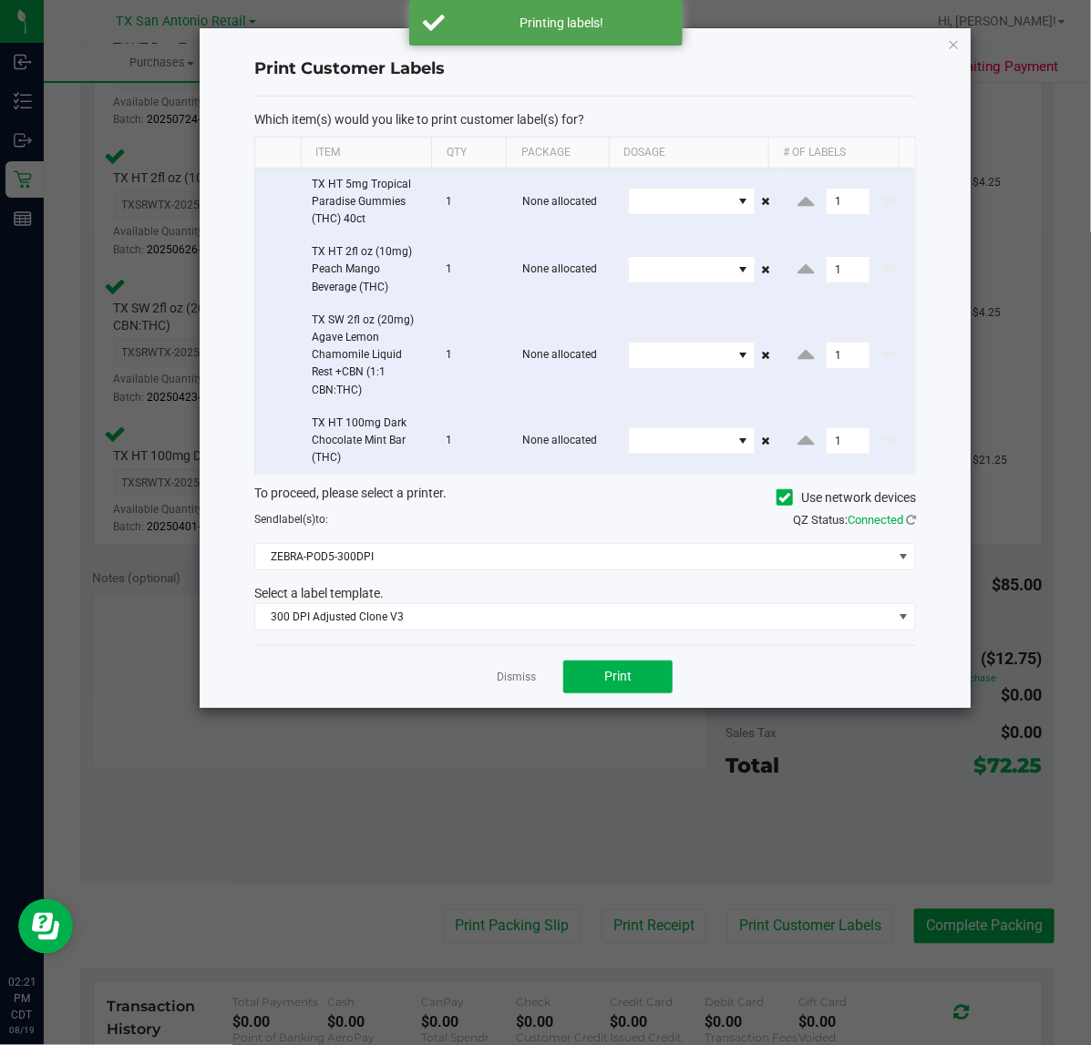
click at [521, 671] on app-cancel-button "Dismiss" at bounding box center [516, 676] width 39 height 19
click at [521, 672] on link "Dismiss" at bounding box center [516, 677] width 39 height 15
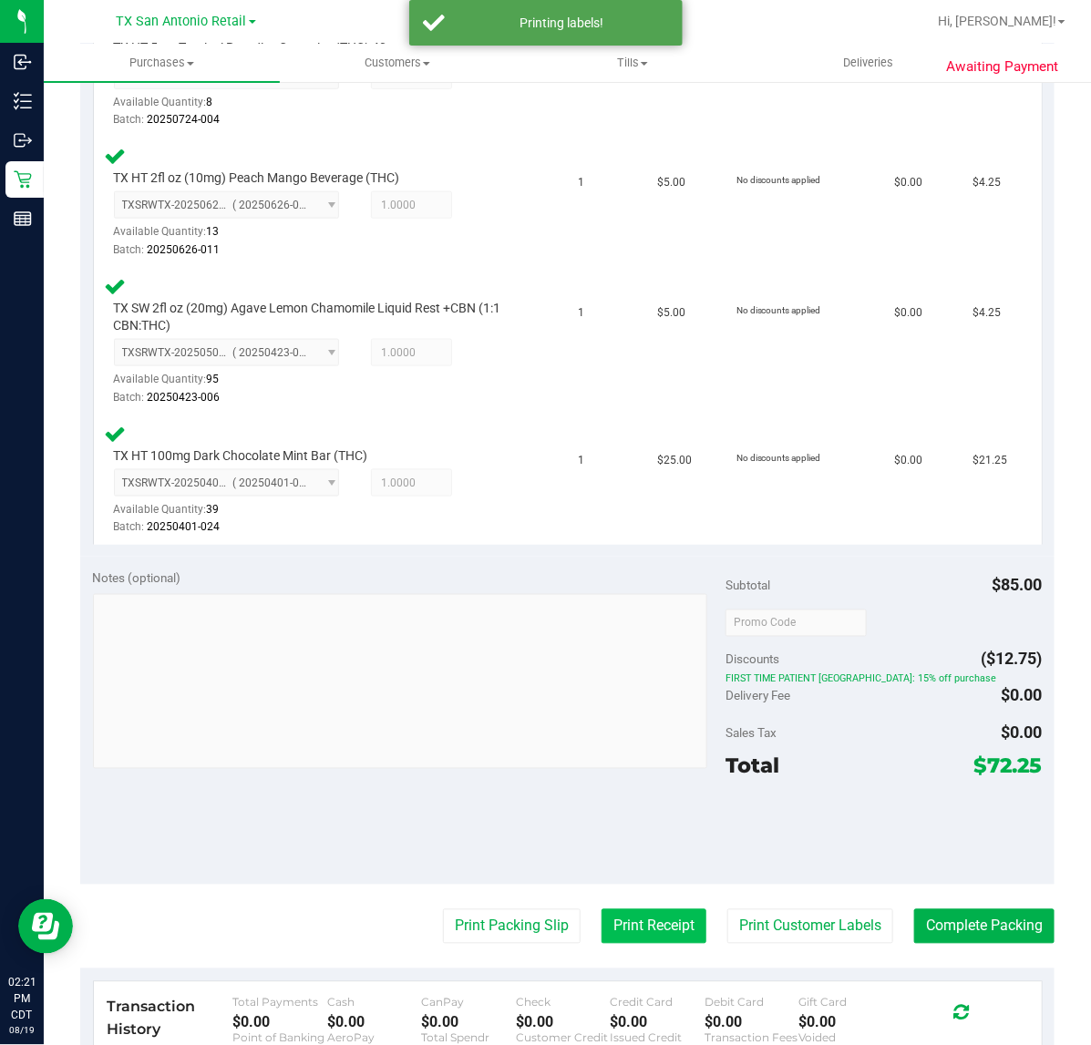
click at [633, 932] on button "Print Receipt" at bounding box center [653, 926] width 105 height 35
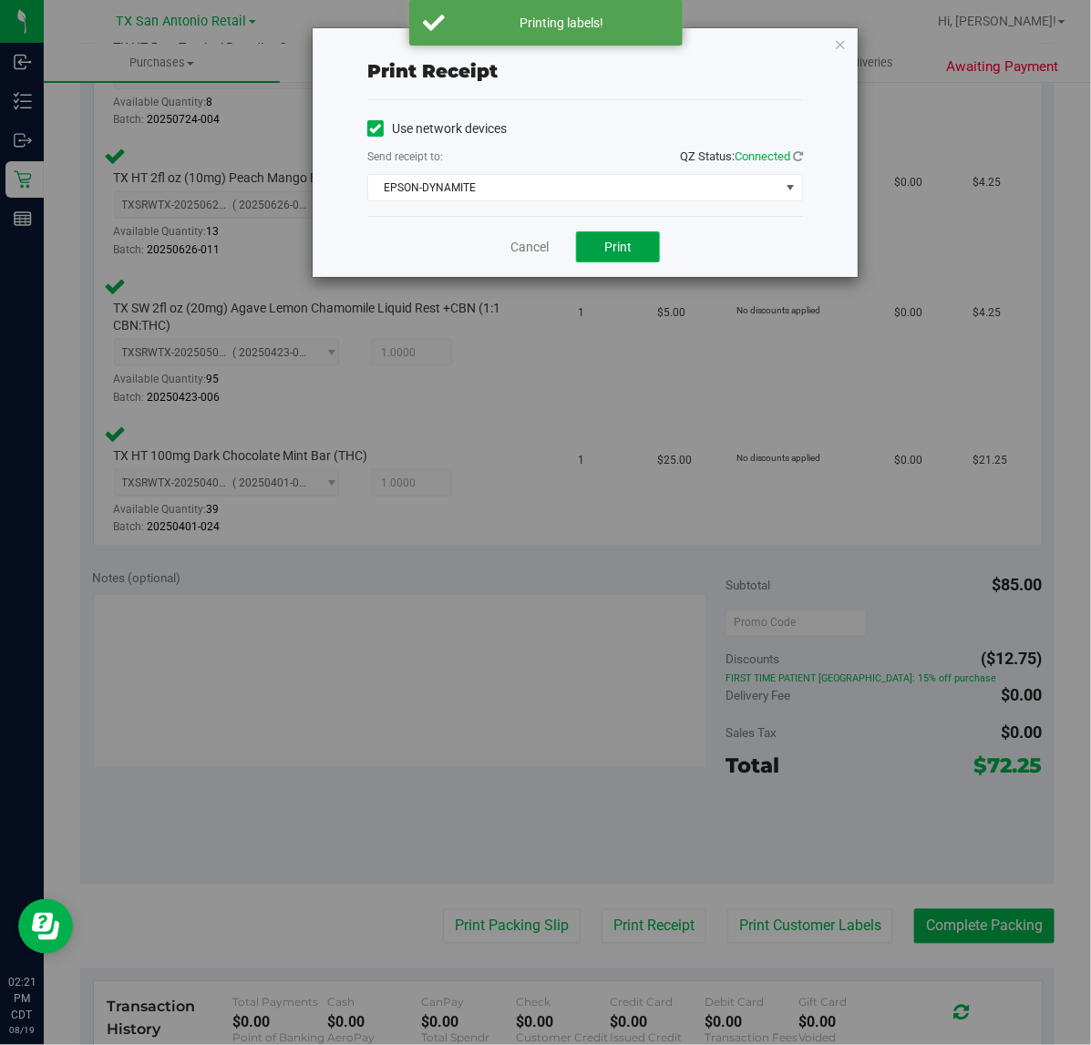
click at [597, 252] on button "Print" at bounding box center [618, 246] width 84 height 31
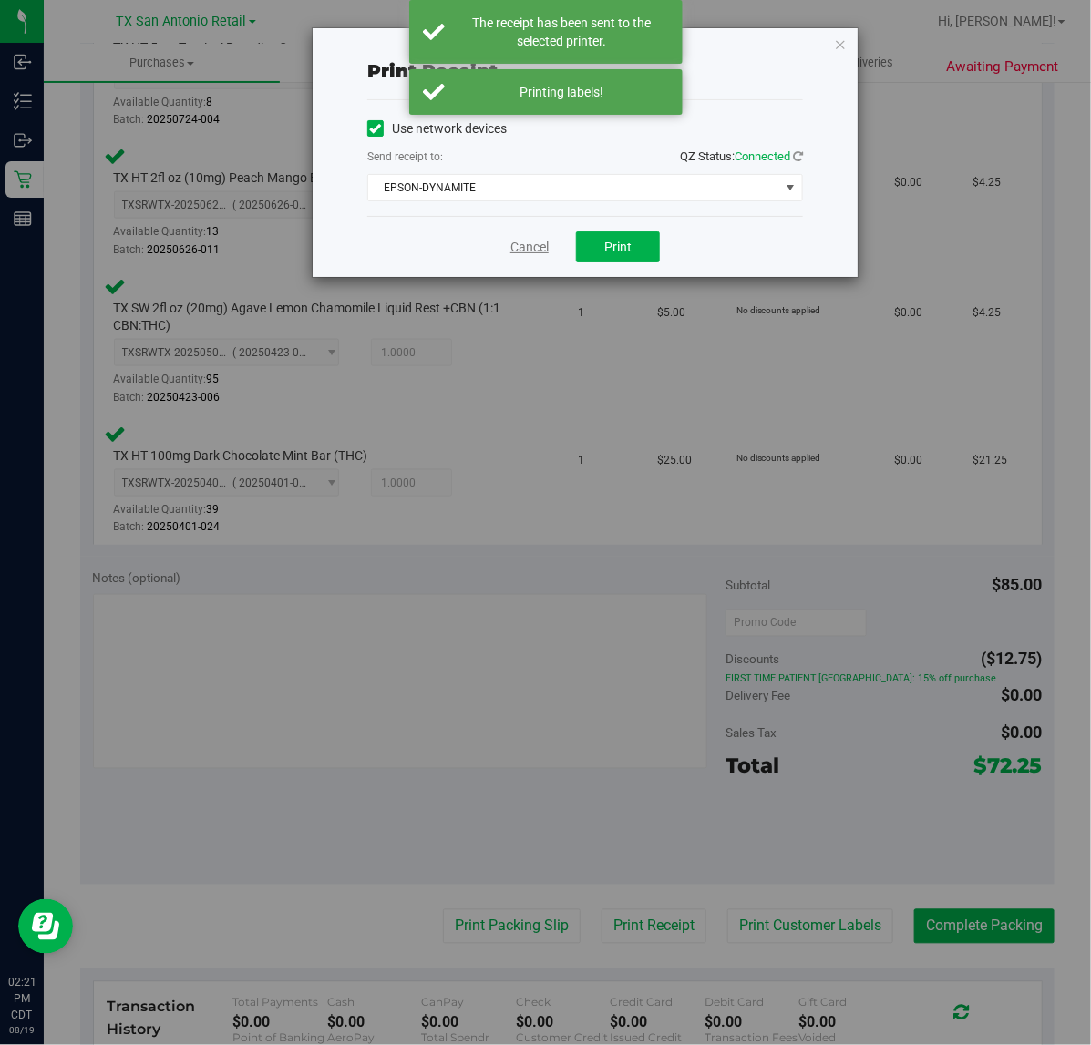
click at [539, 252] on link "Cancel" at bounding box center [529, 247] width 38 height 19
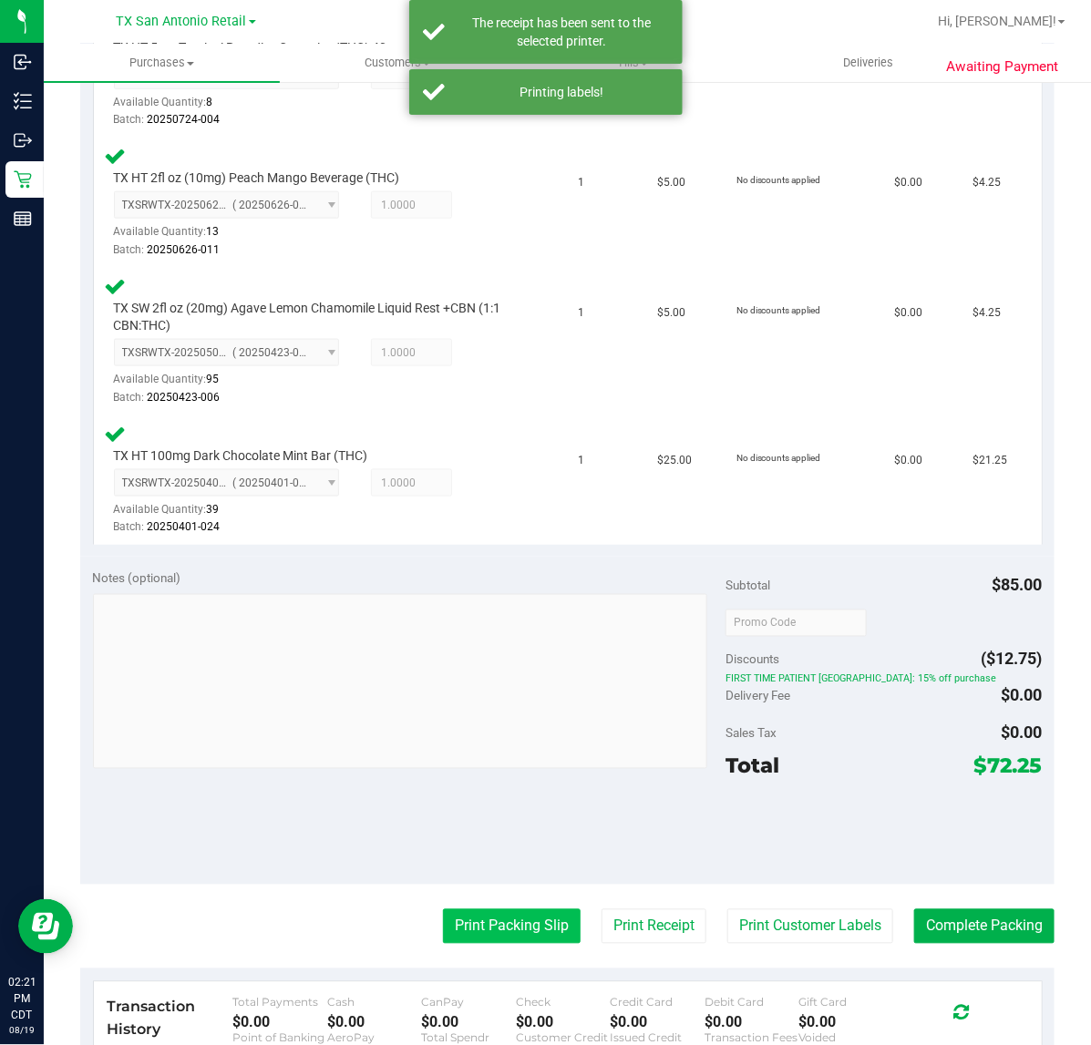
click at [511, 918] on button "Print Packing Slip" at bounding box center [512, 926] width 138 height 35
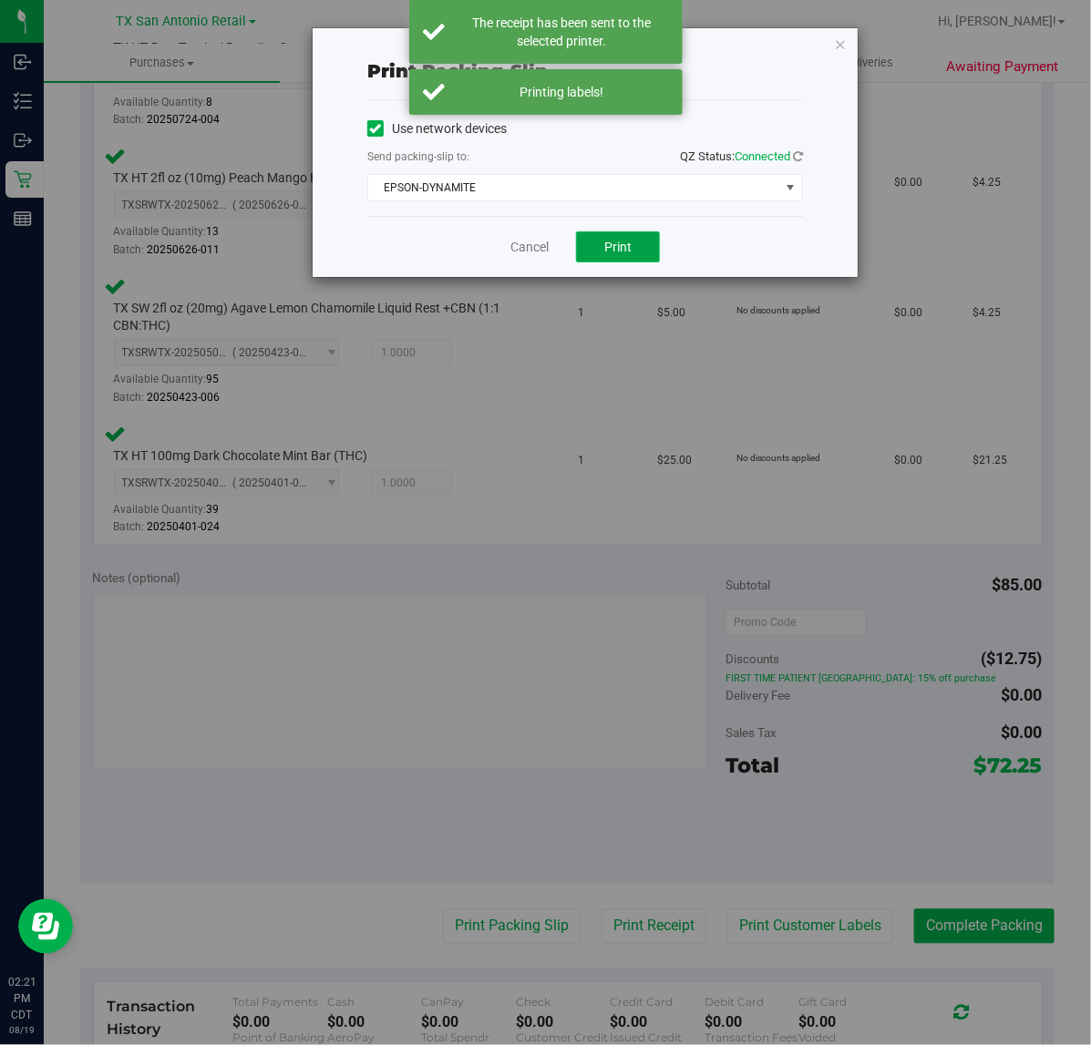
click at [592, 240] on button "Print" at bounding box center [618, 246] width 84 height 31
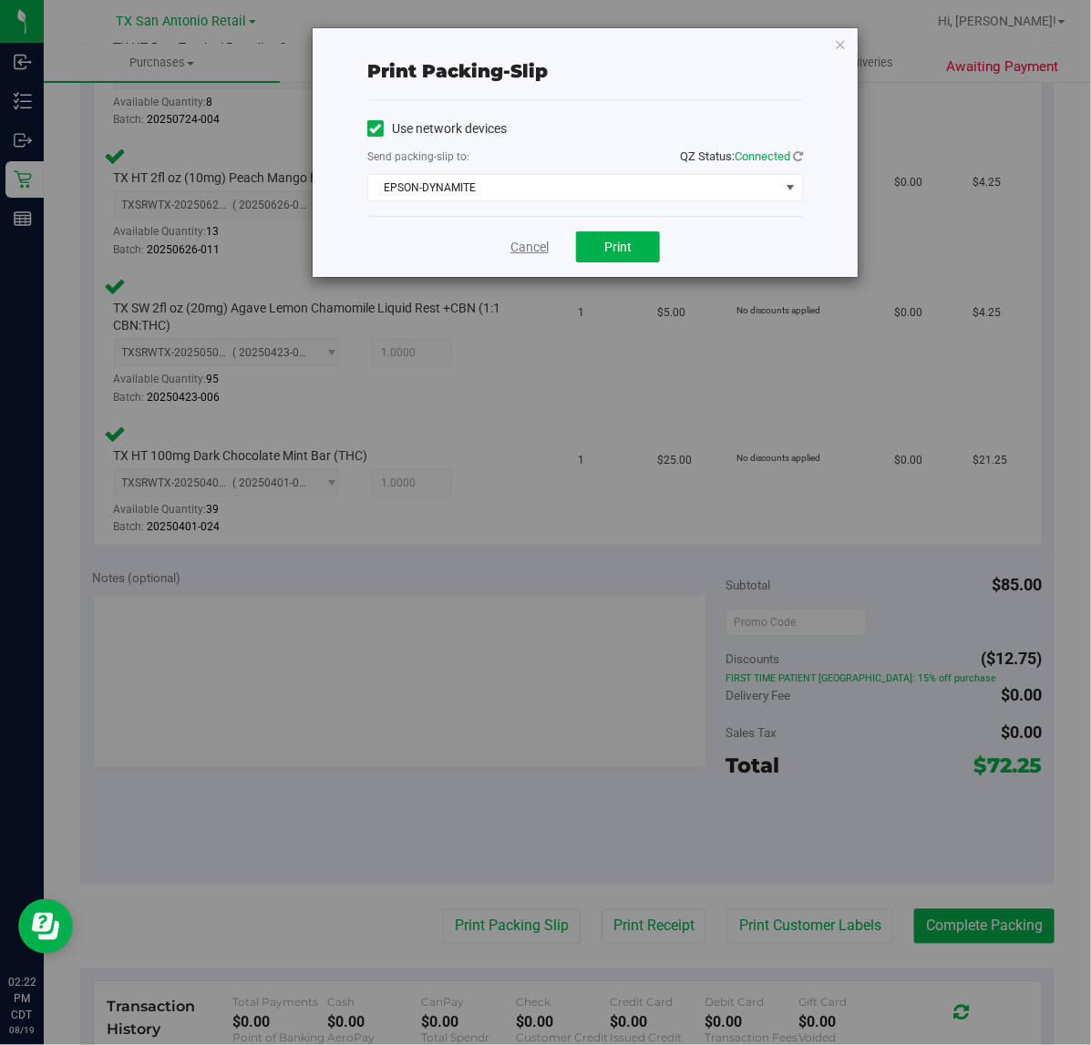
click at [545, 242] on link "Cancel" at bounding box center [529, 247] width 38 height 19
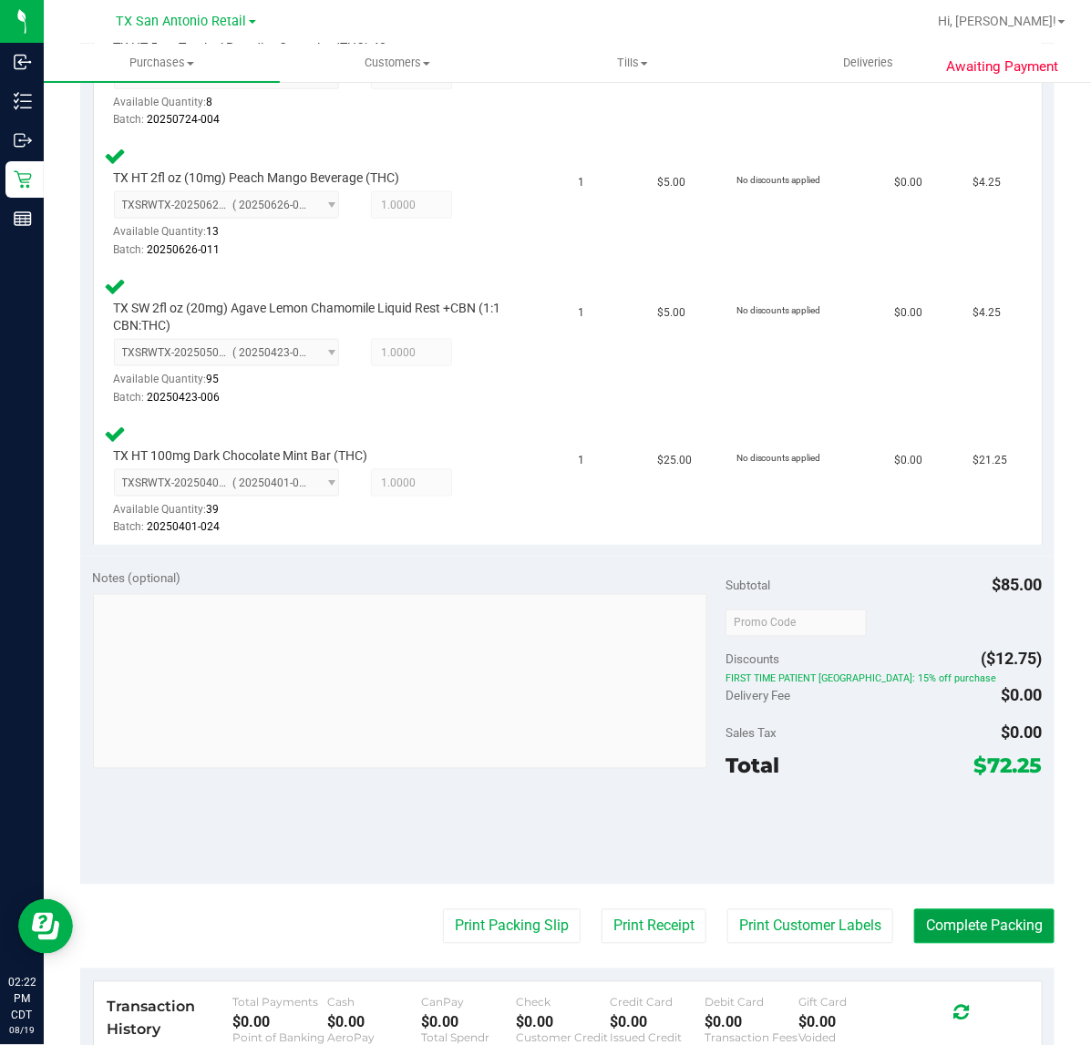
click at [961, 923] on button "Complete Packing" at bounding box center [984, 926] width 140 height 35
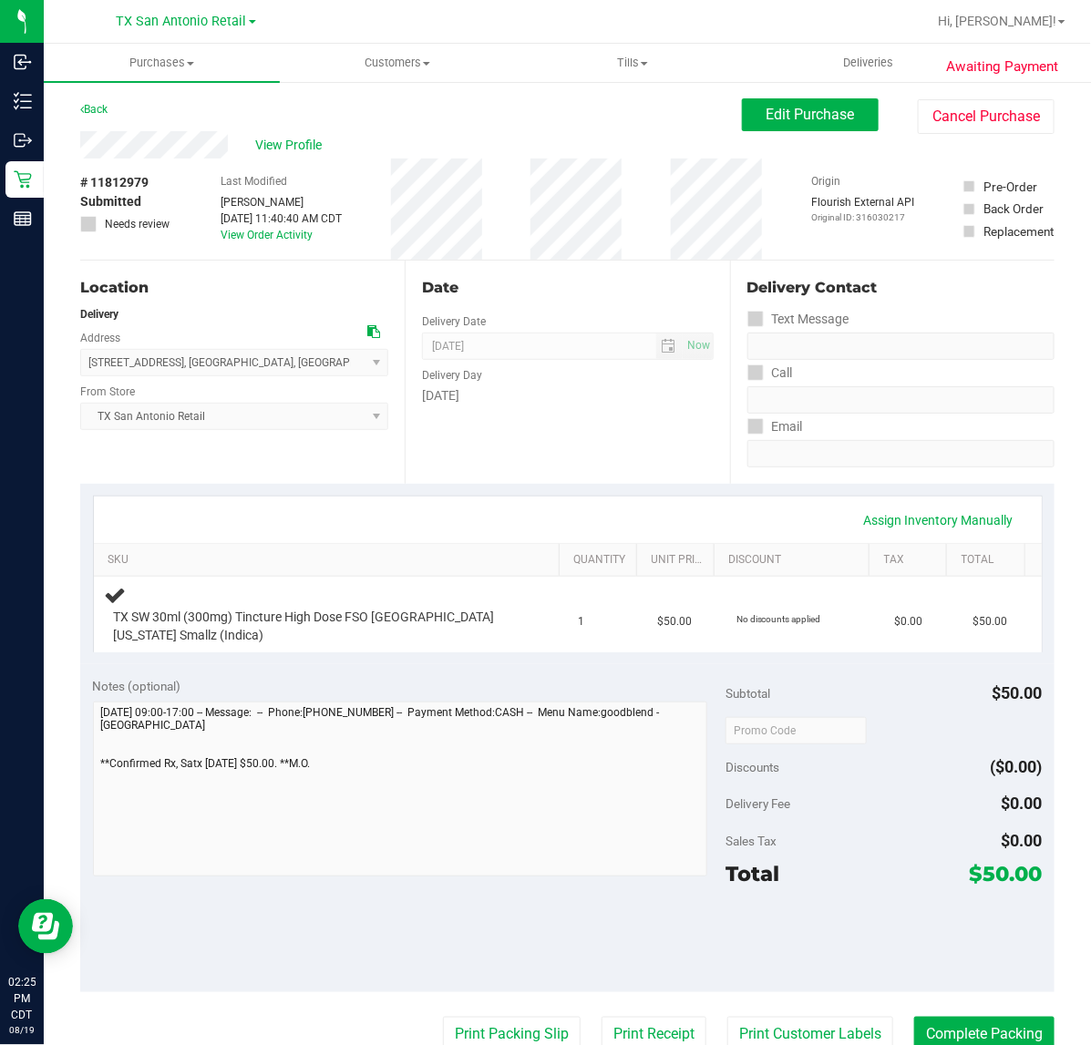
click at [652, 494] on div "Assign Inventory Manually SKU Quantity Unit Price Discount Tax Total TX SW 30ml…" at bounding box center [567, 574] width 974 height 180
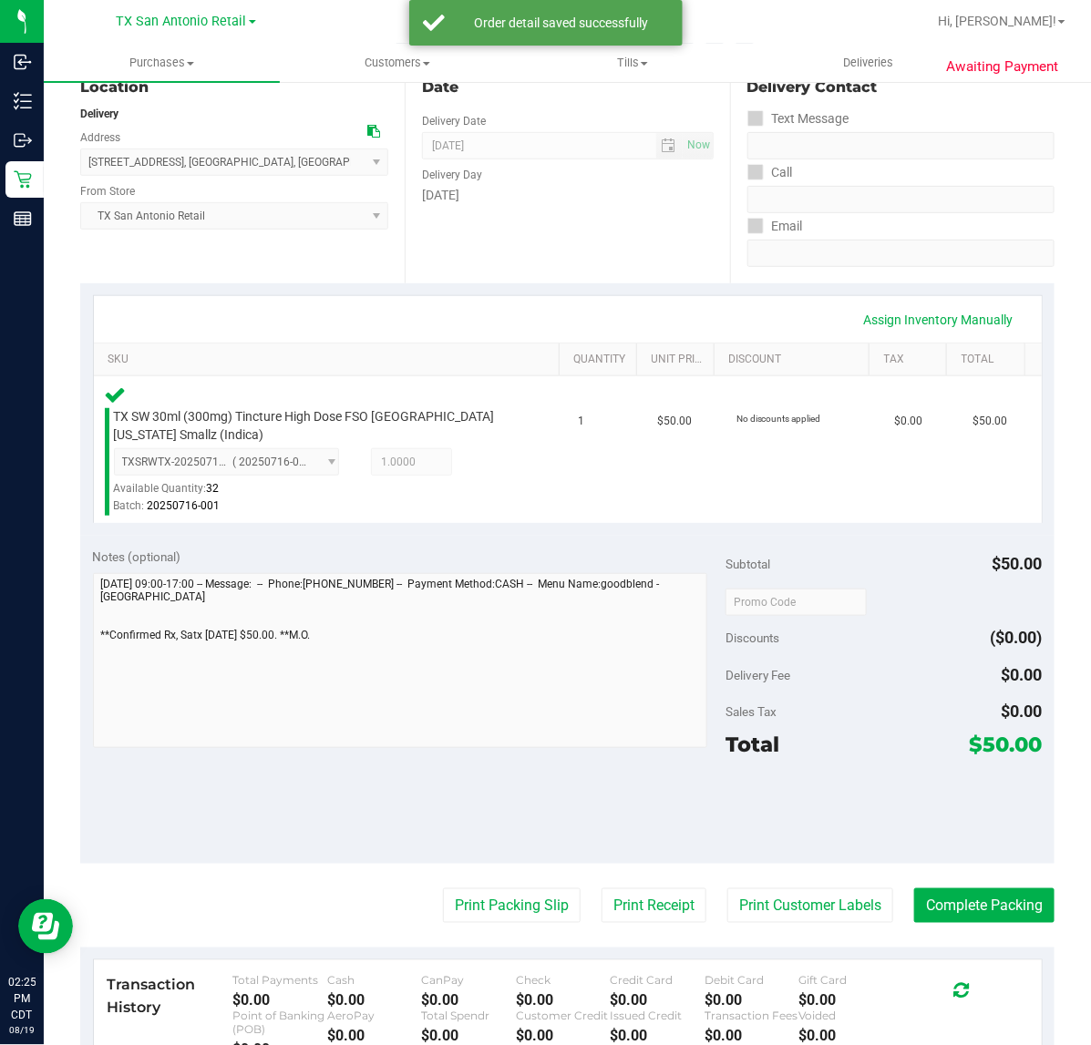
scroll to position [265, 0]
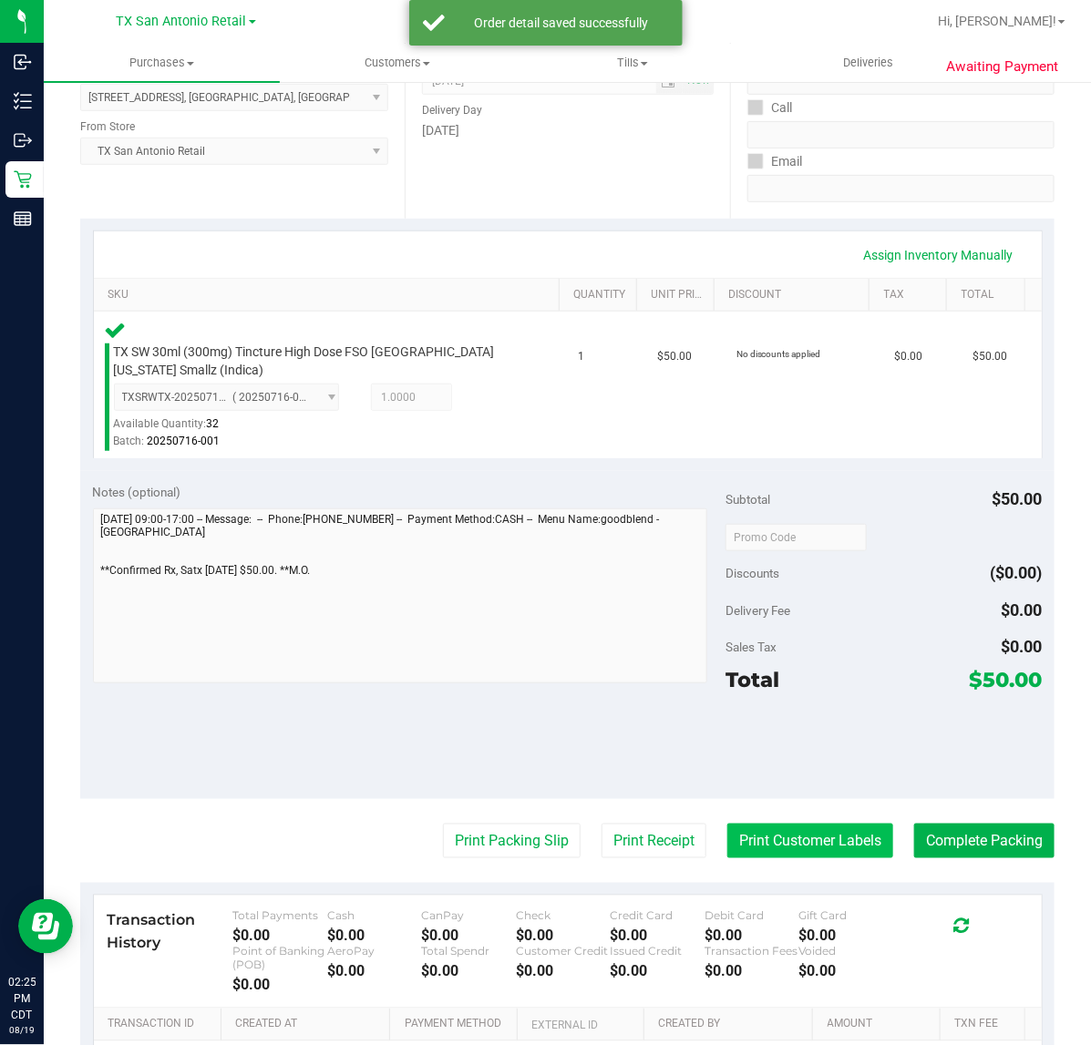
click at [812, 849] on button "Print Customer Labels" at bounding box center [810, 841] width 166 height 35
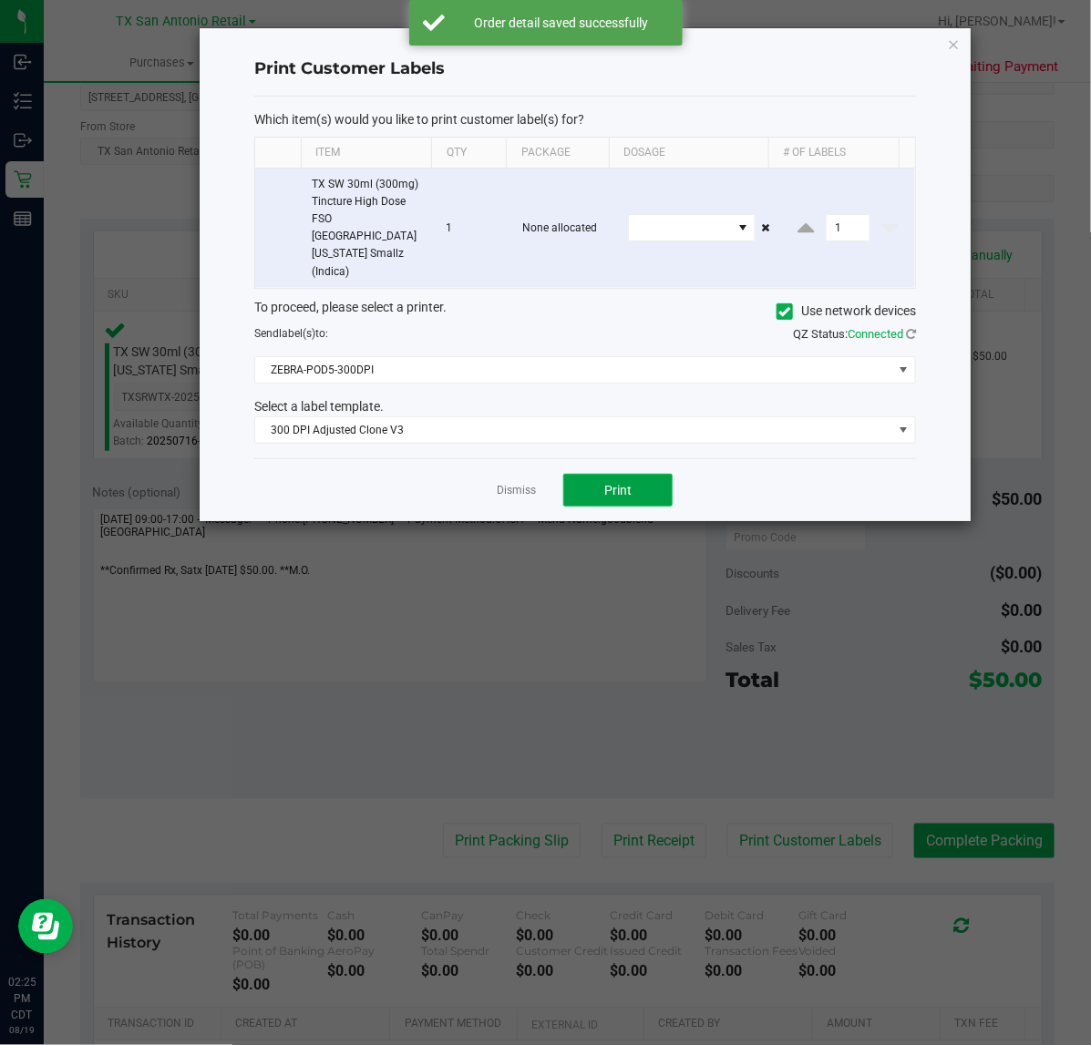
click at [642, 474] on button "Print" at bounding box center [617, 490] width 109 height 33
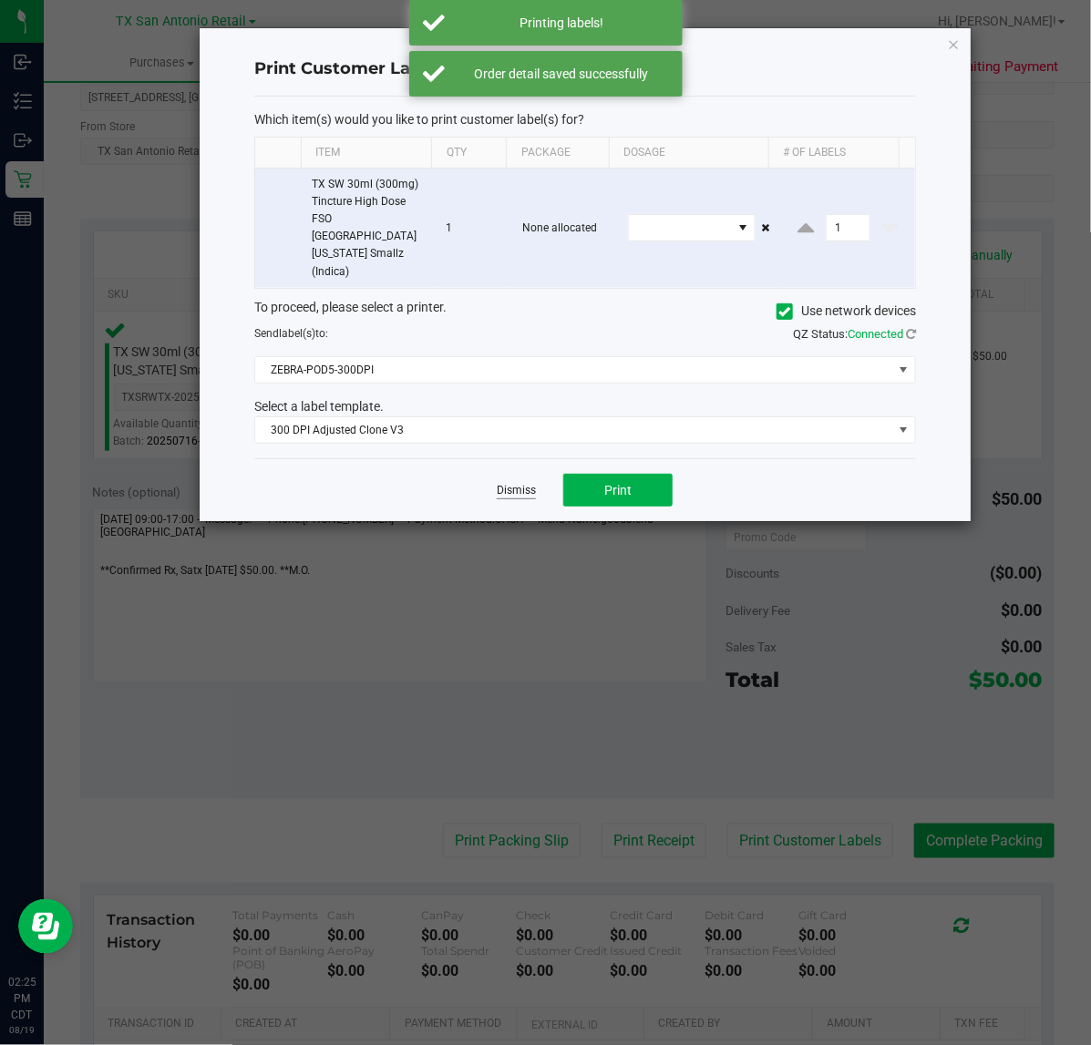
click at [518, 483] on link "Dismiss" at bounding box center [516, 490] width 39 height 15
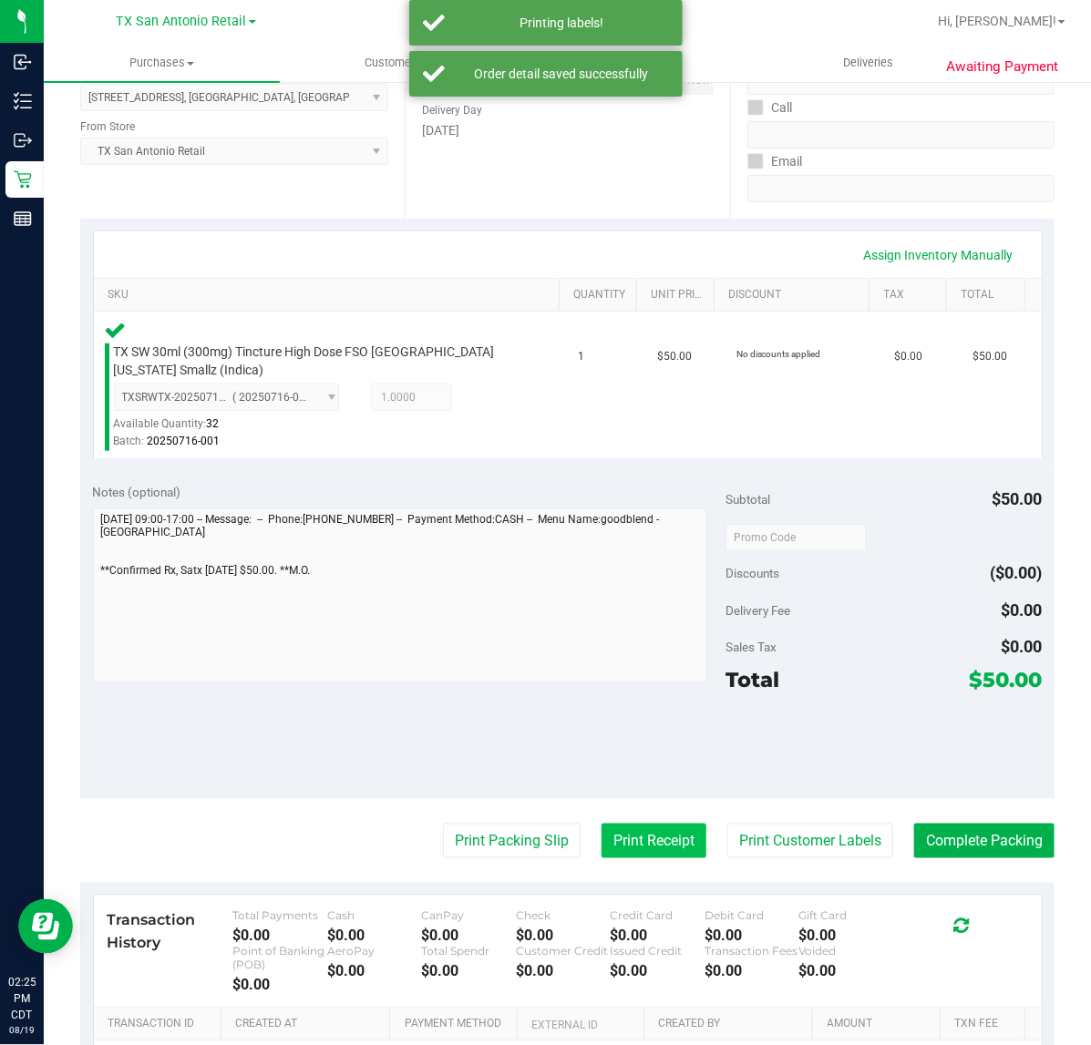
click at [652, 826] on button "Print Receipt" at bounding box center [653, 841] width 105 height 35
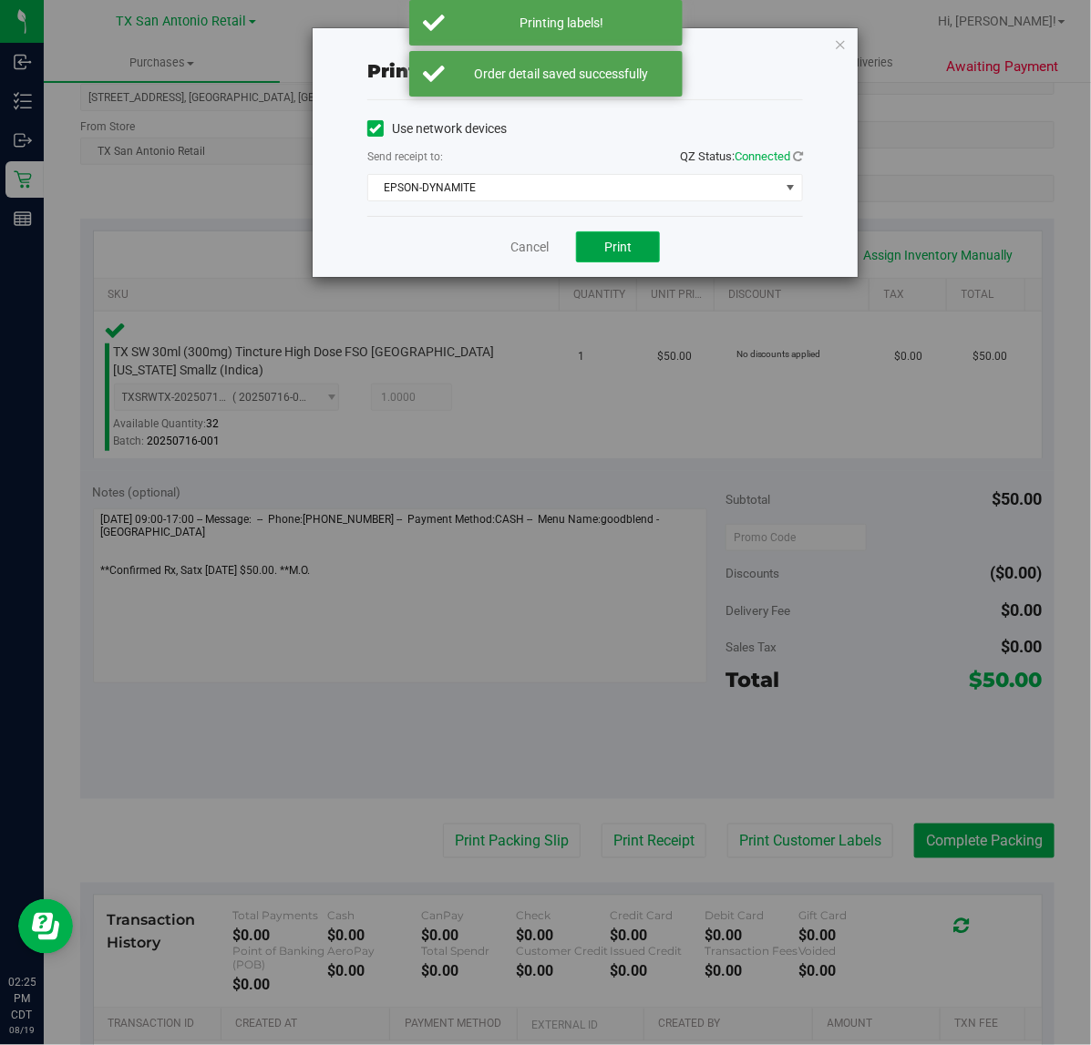
click at [618, 249] on span "Print" at bounding box center [617, 247] width 27 height 15
click at [527, 242] on link "Cancel" at bounding box center [522, 247] width 38 height 19
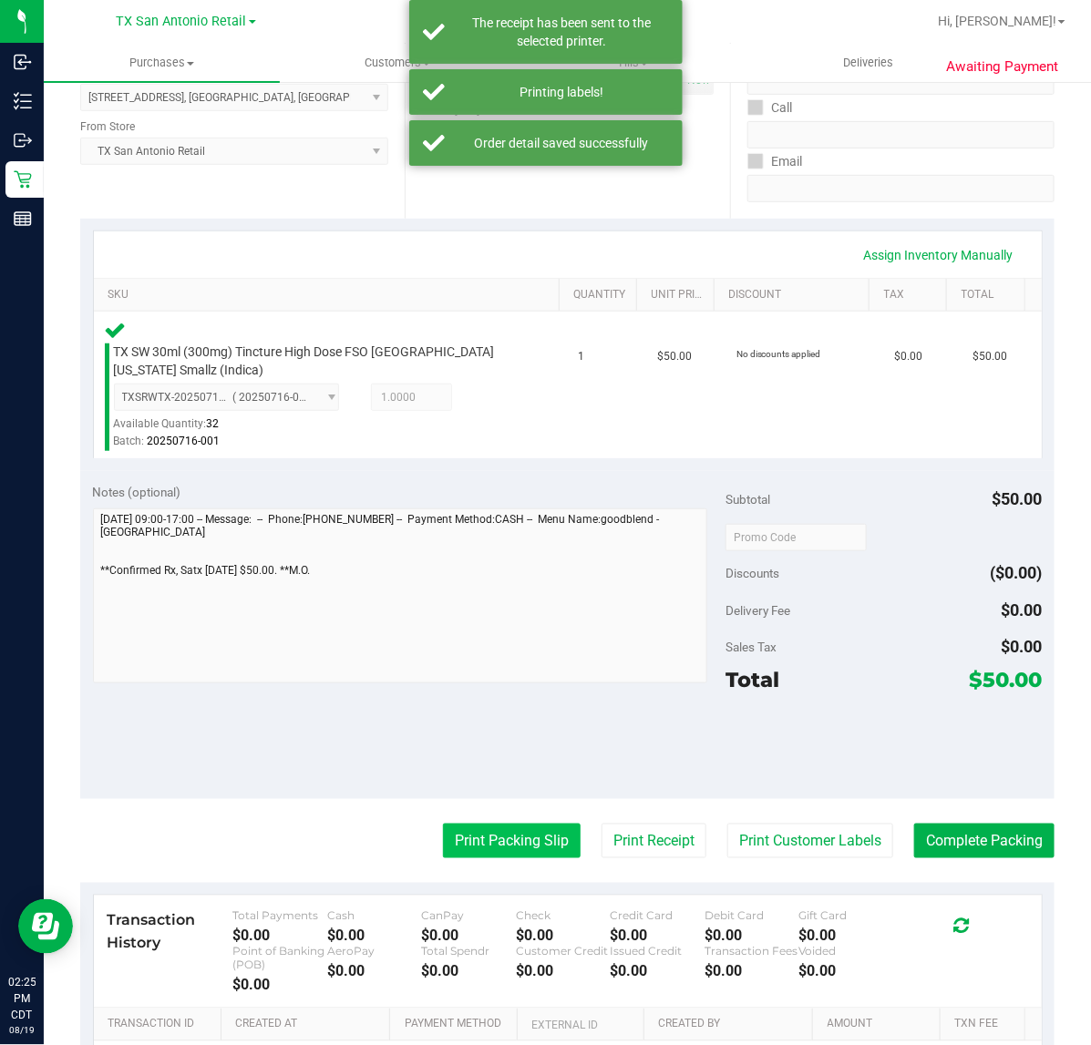
click at [486, 830] on button "Print Packing Slip" at bounding box center [512, 841] width 138 height 35
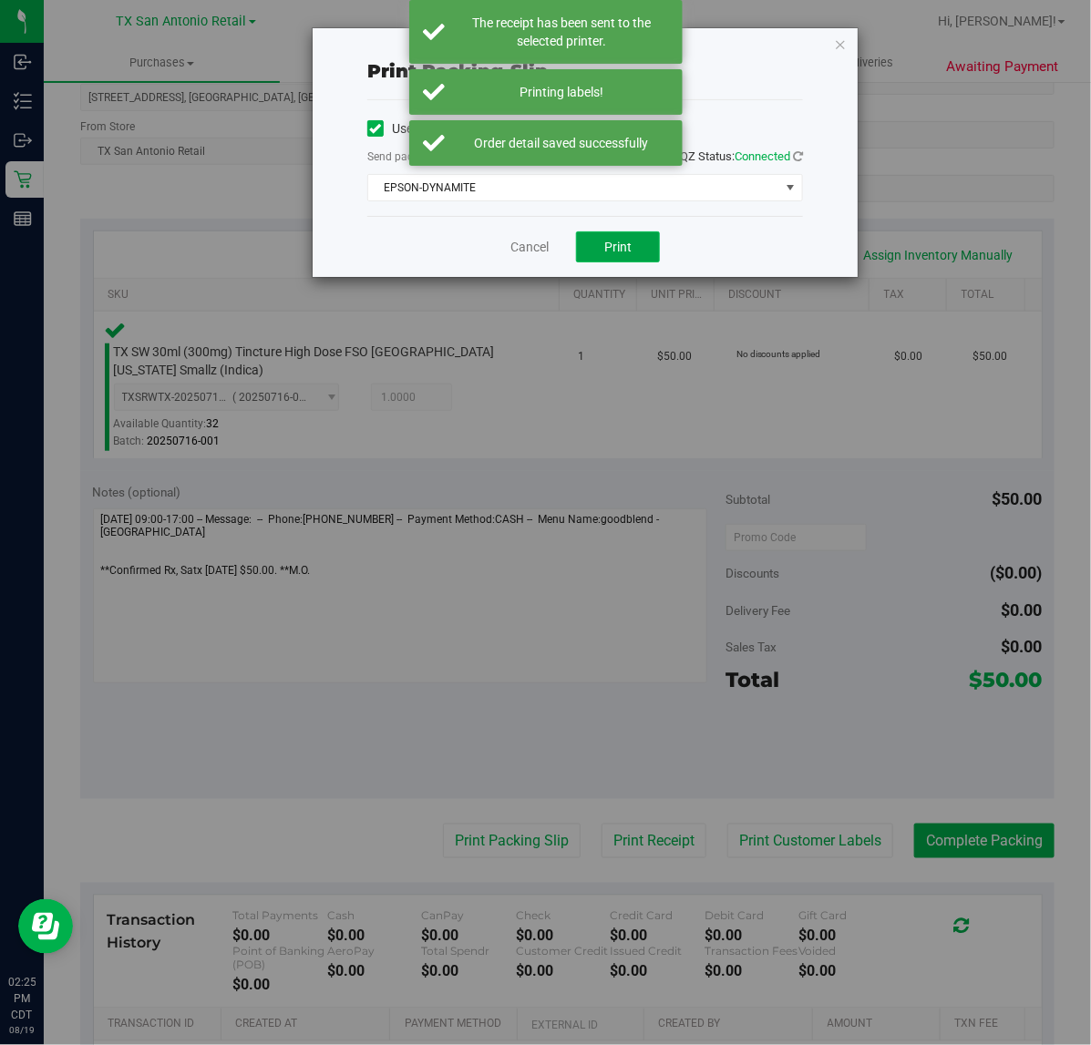
click at [618, 249] on span "Print" at bounding box center [617, 247] width 27 height 15
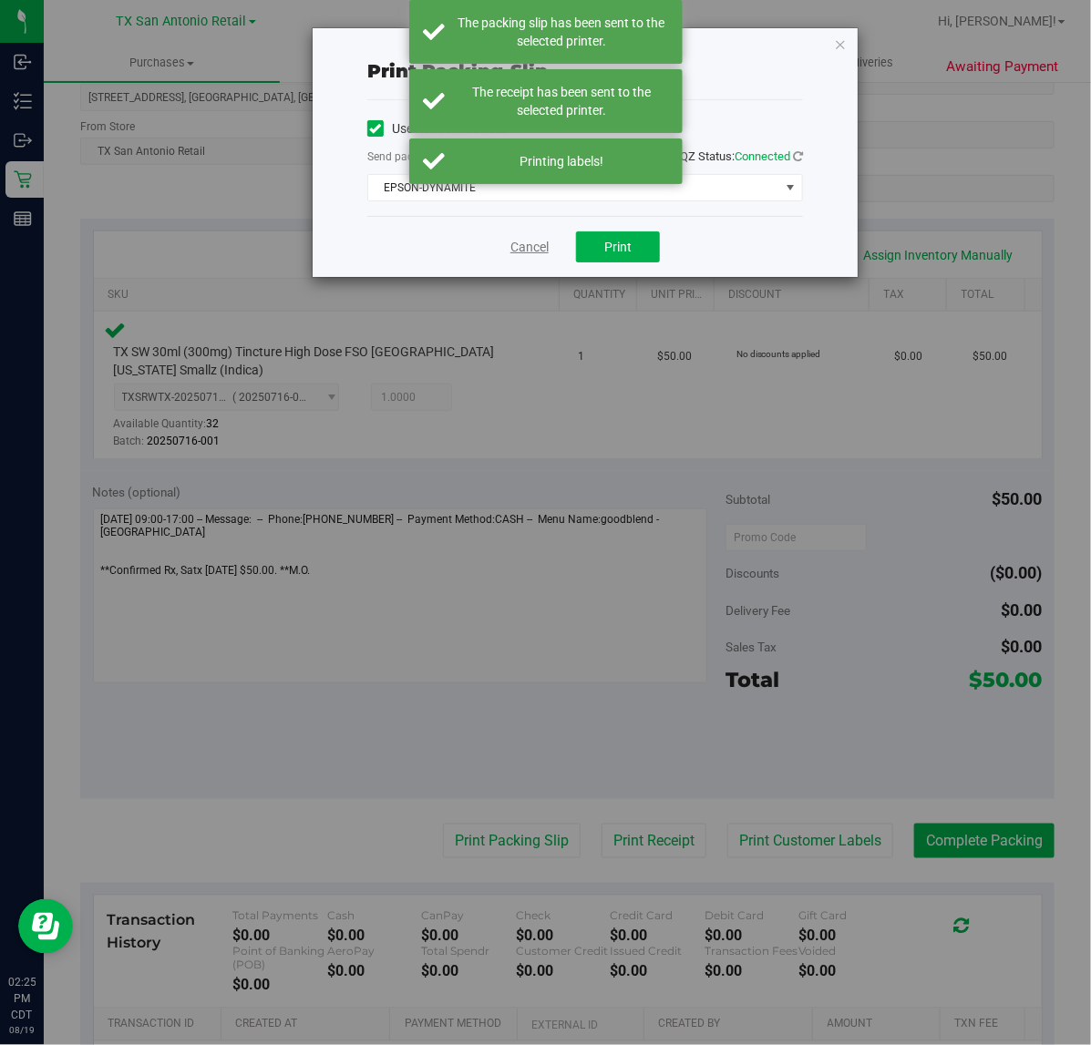
click at [519, 246] on link "Cancel" at bounding box center [529, 247] width 38 height 19
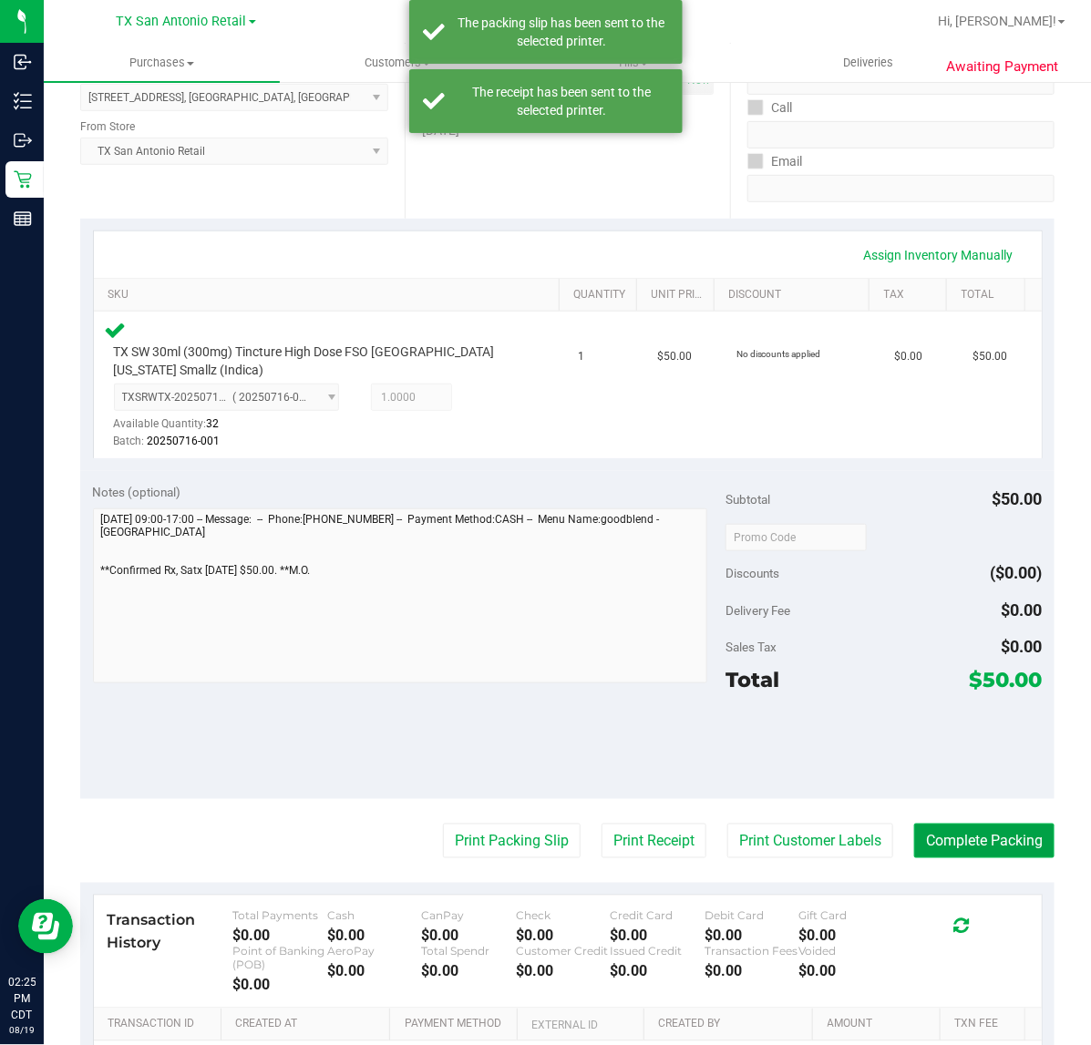
click at [986, 840] on button "Complete Packing" at bounding box center [984, 841] width 140 height 35
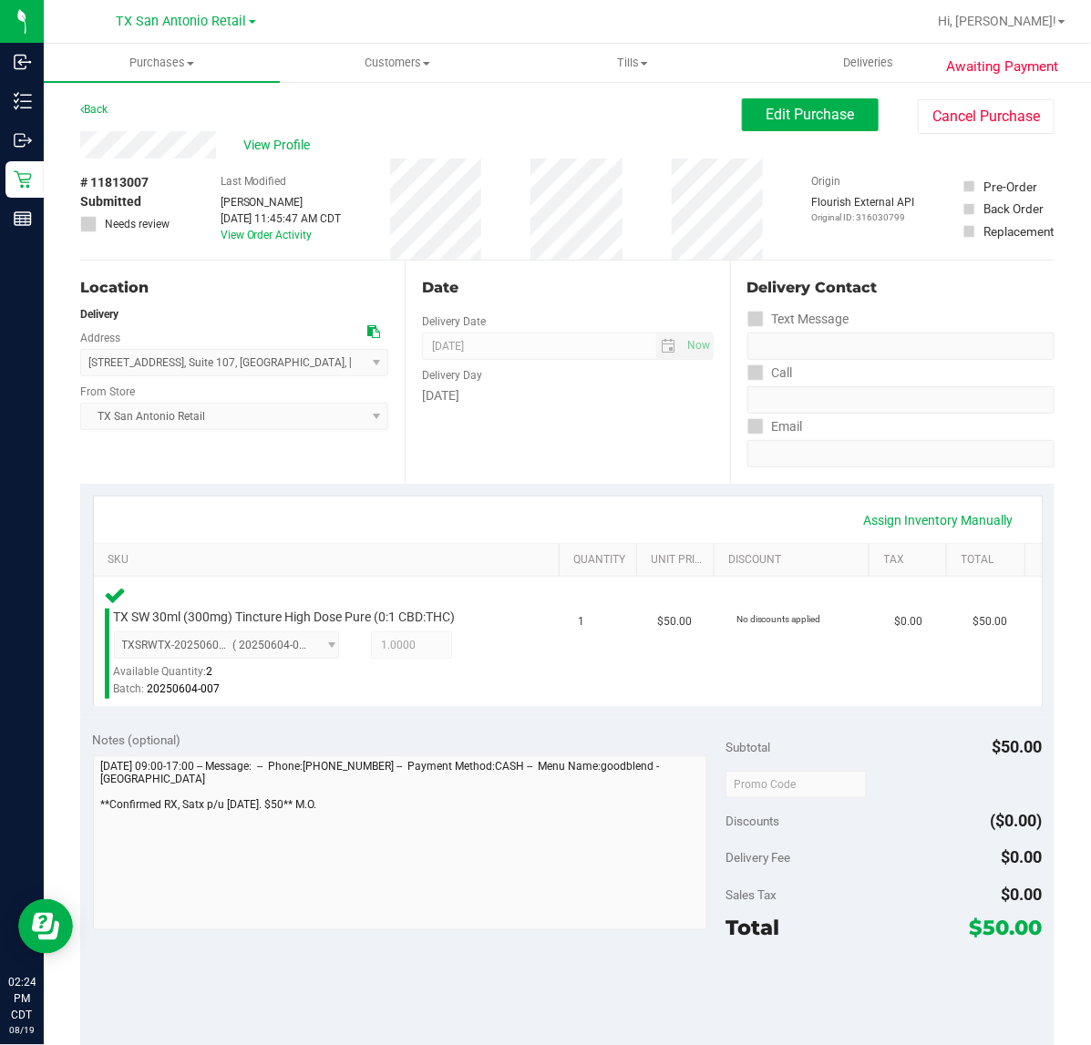
scroll to position [114, 0]
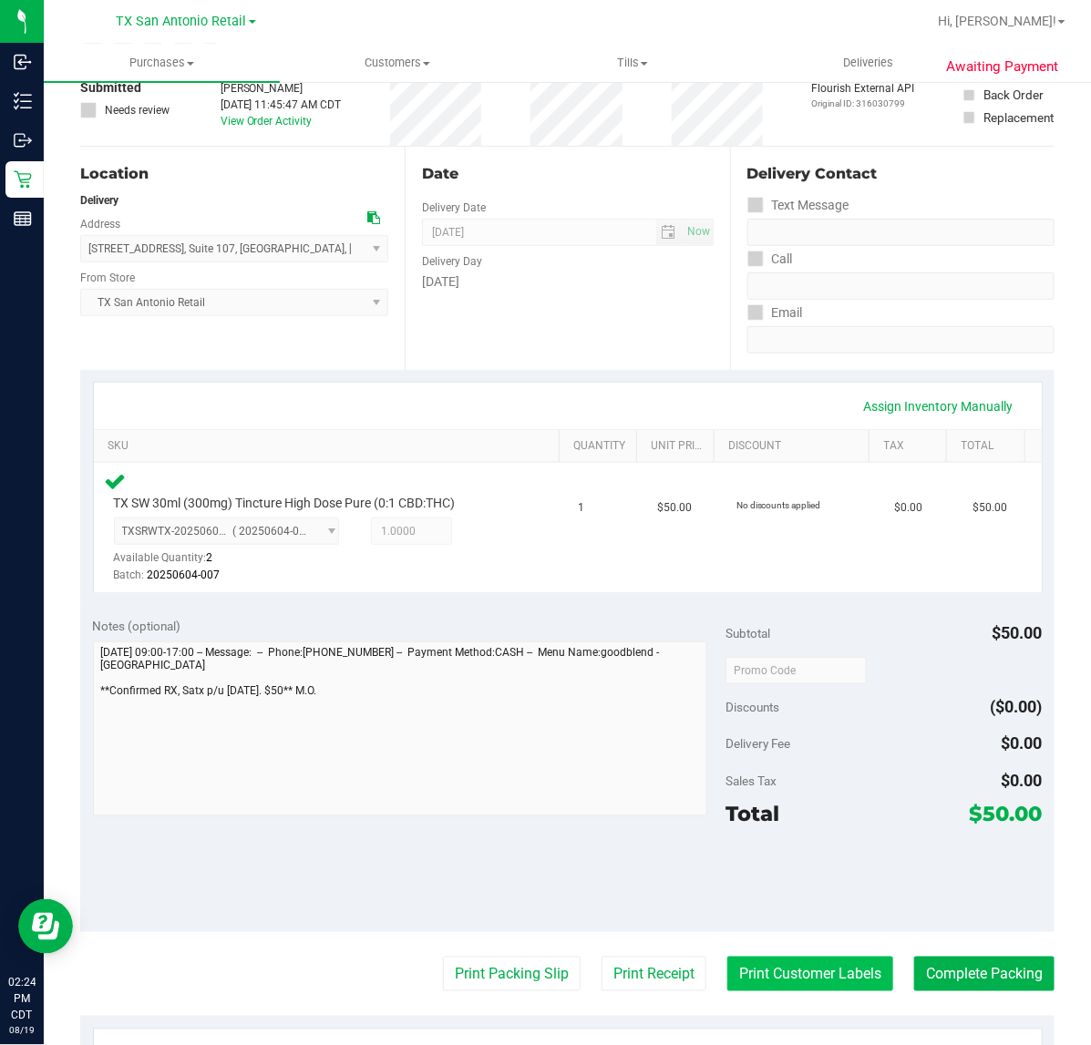
click at [771, 953] on purchase-details "Back Edit Purchase Cancel Purchase View Profile # 11813007 Submitted Needs revi…" at bounding box center [567, 678] width 974 height 1386
click at [771, 961] on button "Print Customer Labels" at bounding box center [810, 974] width 166 height 35
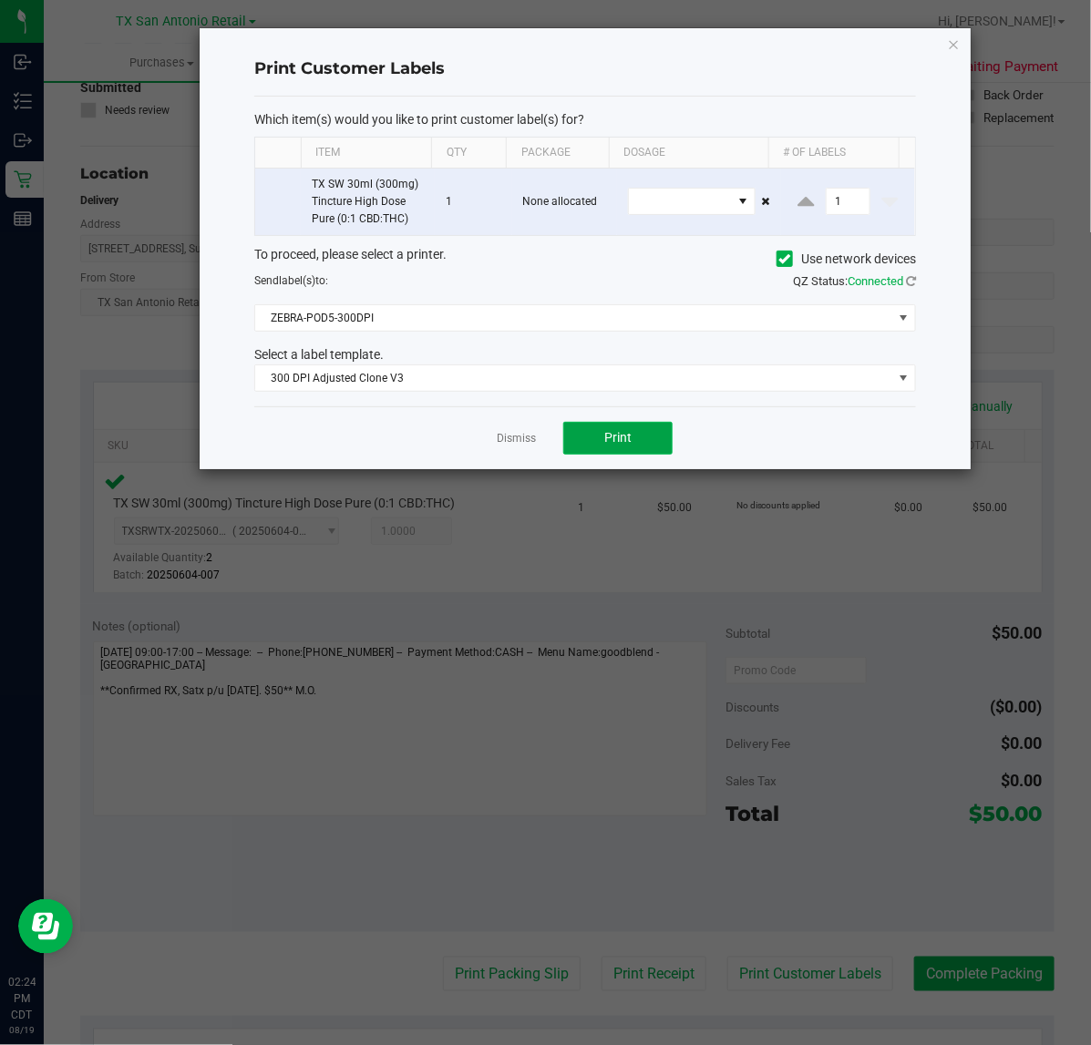
click at [598, 433] on button "Print" at bounding box center [617, 438] width 109 height 33
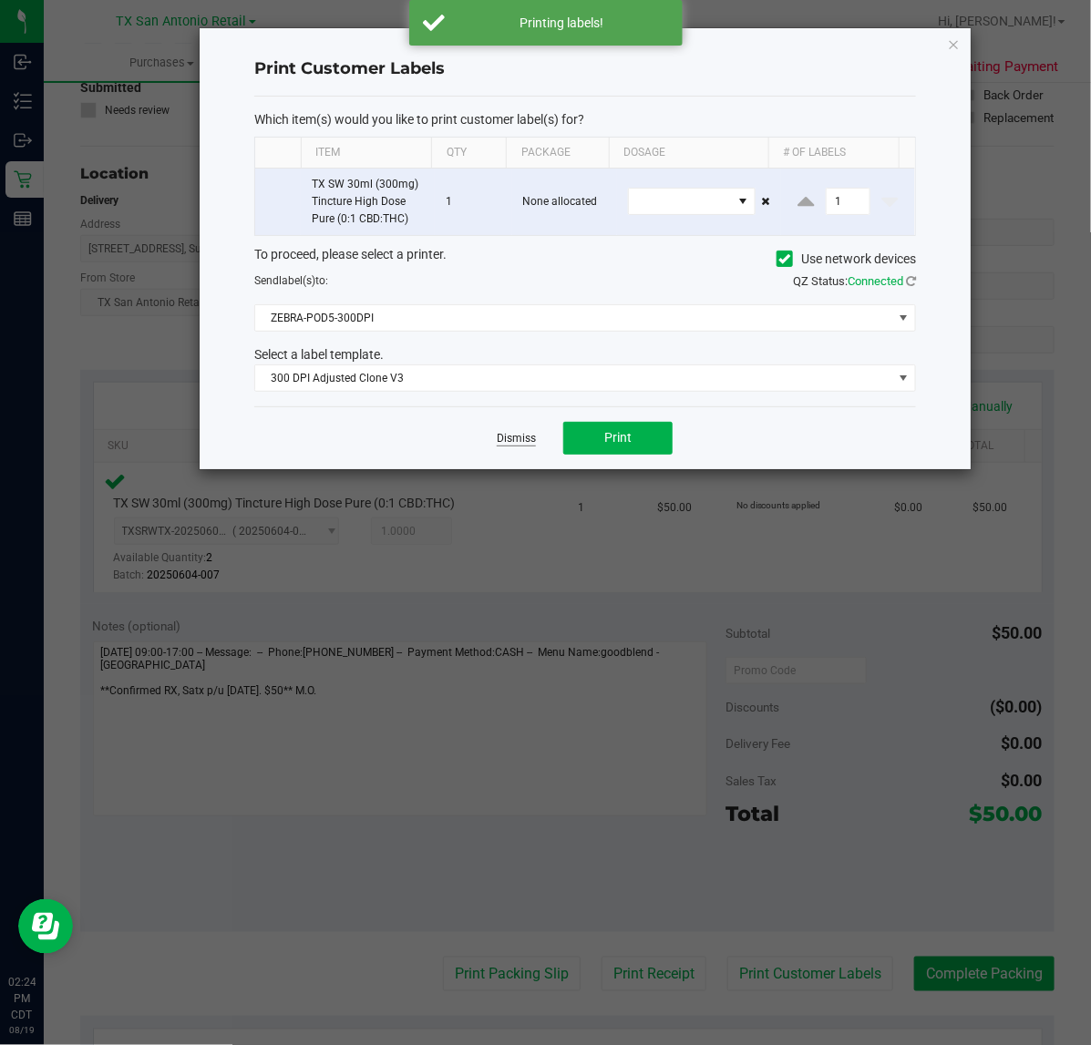
click at [498, 437] on link "Dismiss" at bounding box center [516, 438] width 39 height 15
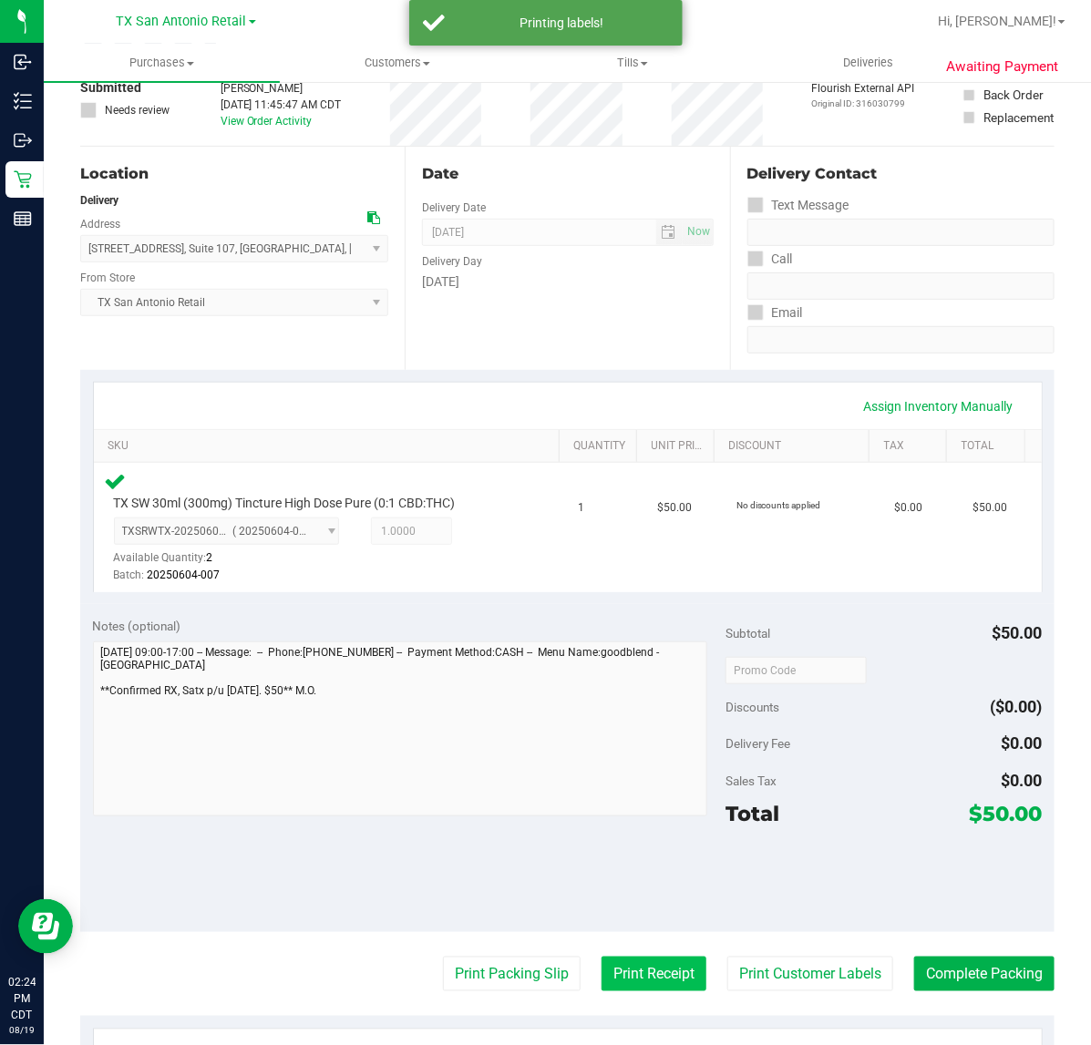
click at [634, 964] on button "Print Receipt" at bounding box center [653, 974] width 105 height 35
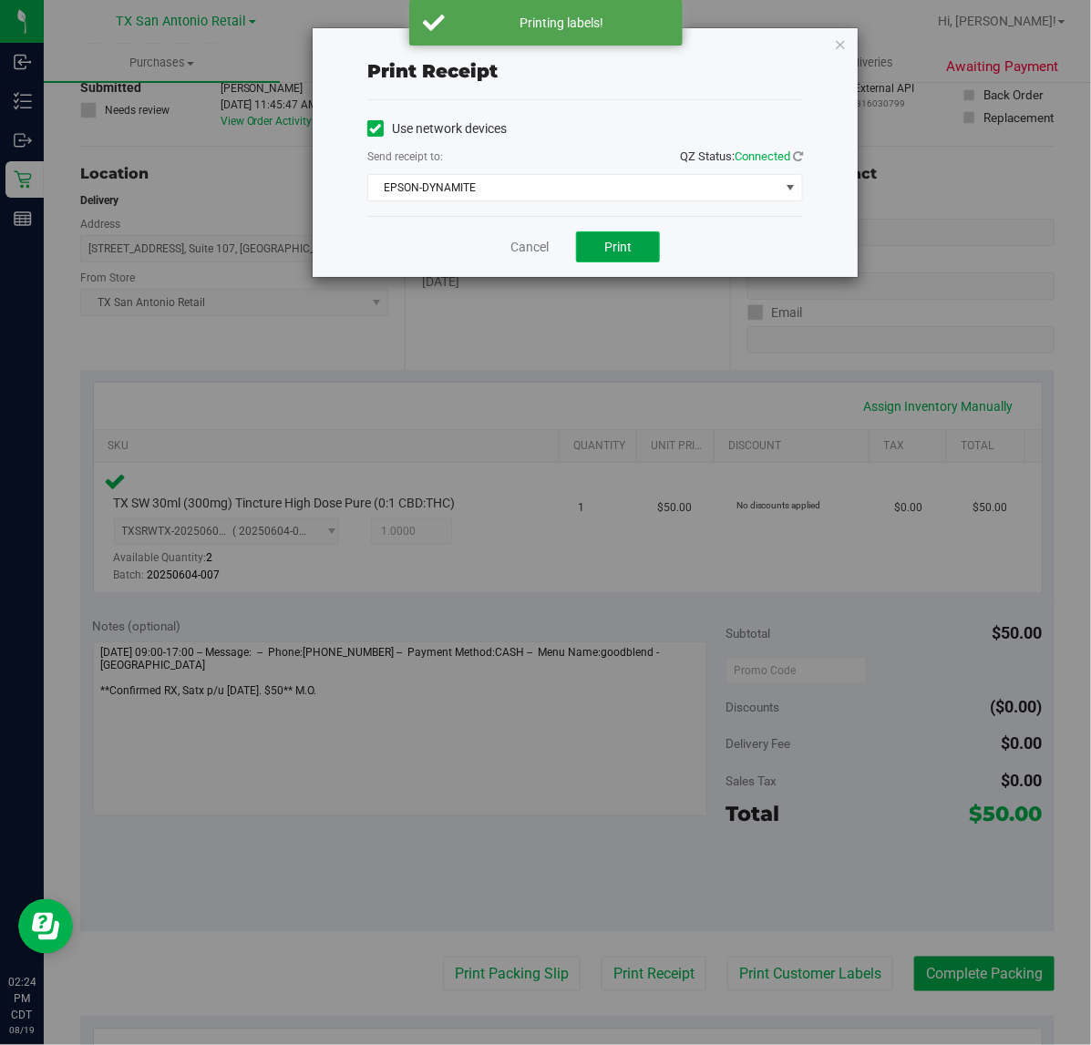
click at [601, 241] on button "Print" at bounding box center [618, 246] width 84 height 31
click at [522, 247] on link "Cancel" at bounding box center [522, 247] width 38 height 19
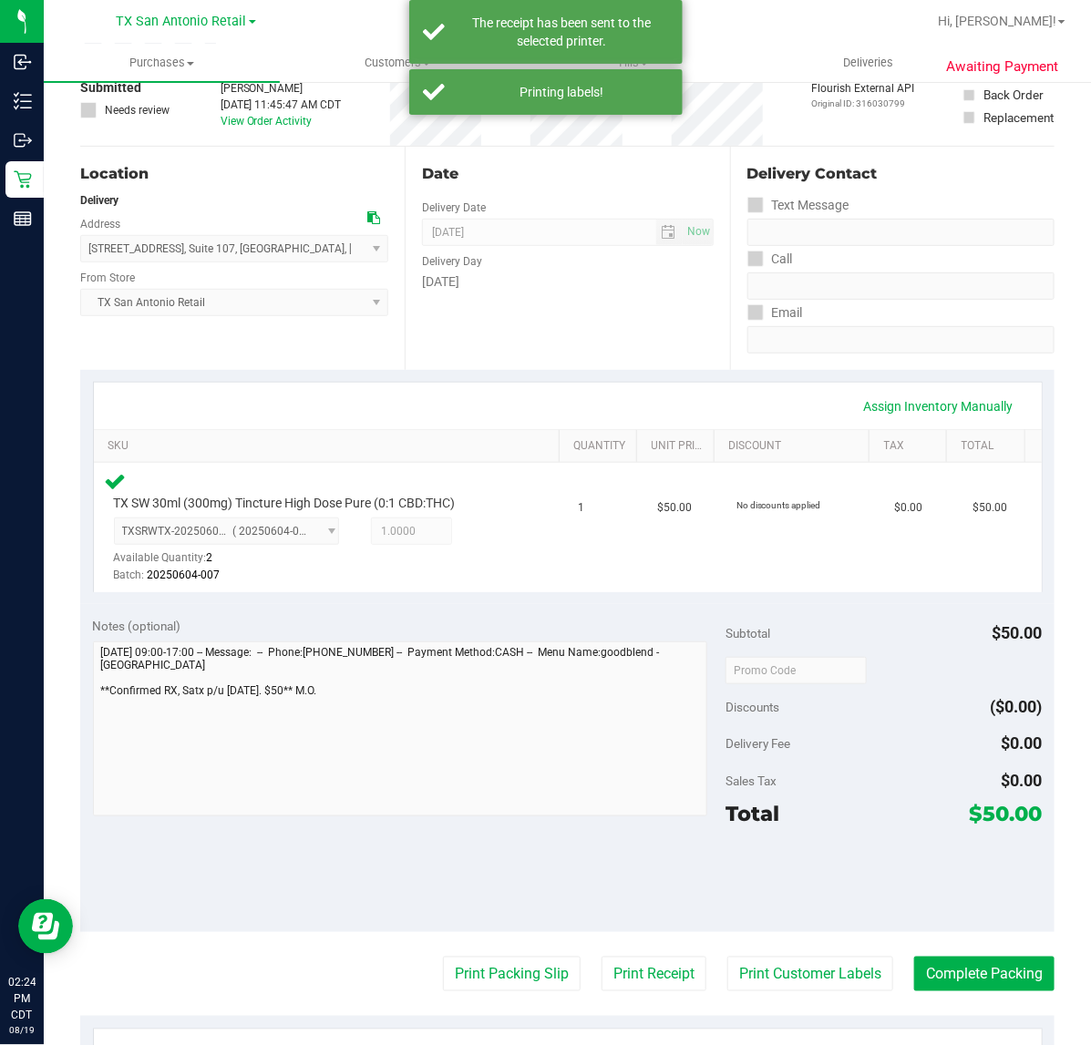
click at [467, 950] on purchase-details "Back Edit Purchase Cancel Purchase View Profile # 11813007 Submitted Needs revi…" at bounding box center [567, 678] width 974 height 1386
click at [467, 959] on button "Print Packing Slip" at bounding box center [512, 974] width 138 height 35
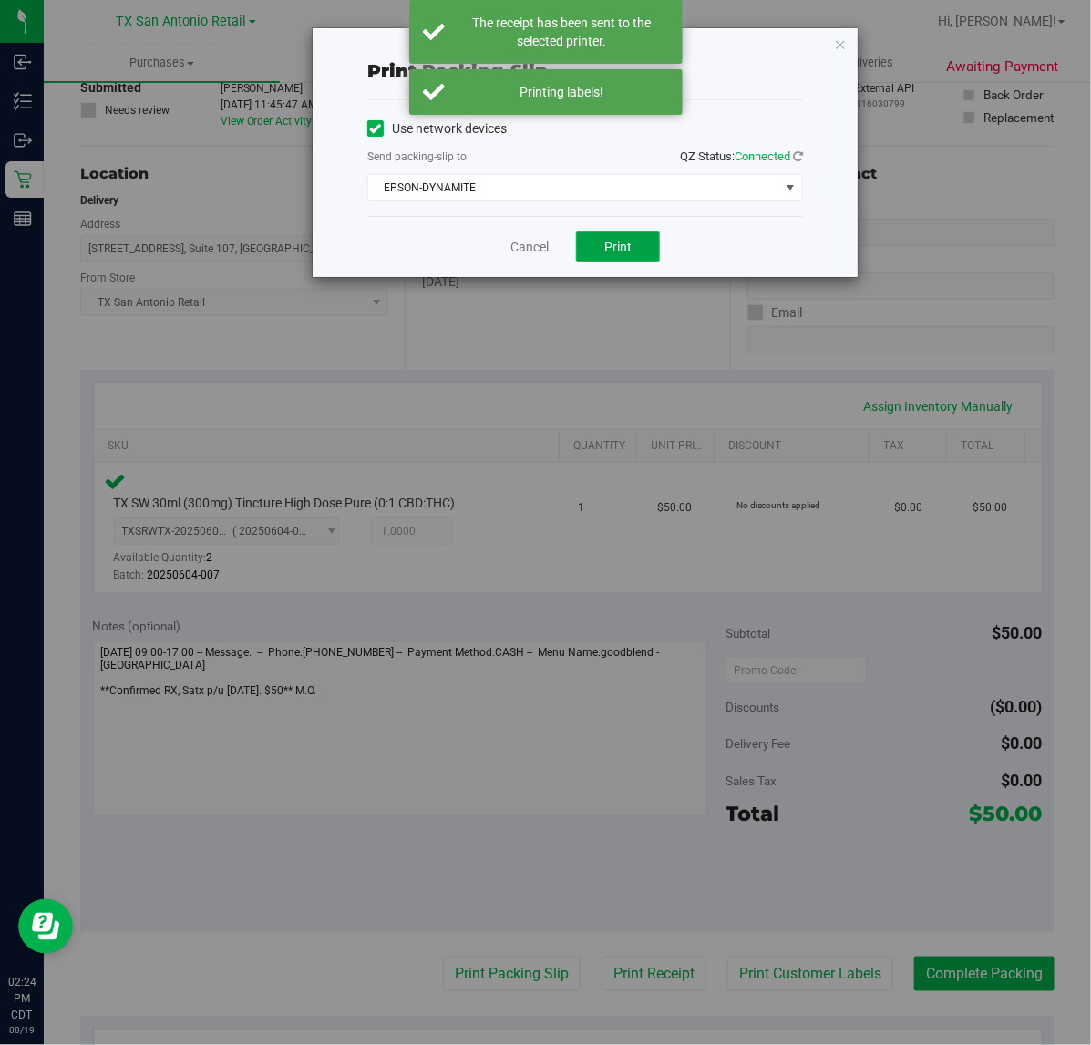
click at [630, 243] on span "Print" at bounding box center [617, 247] width 27 height 15
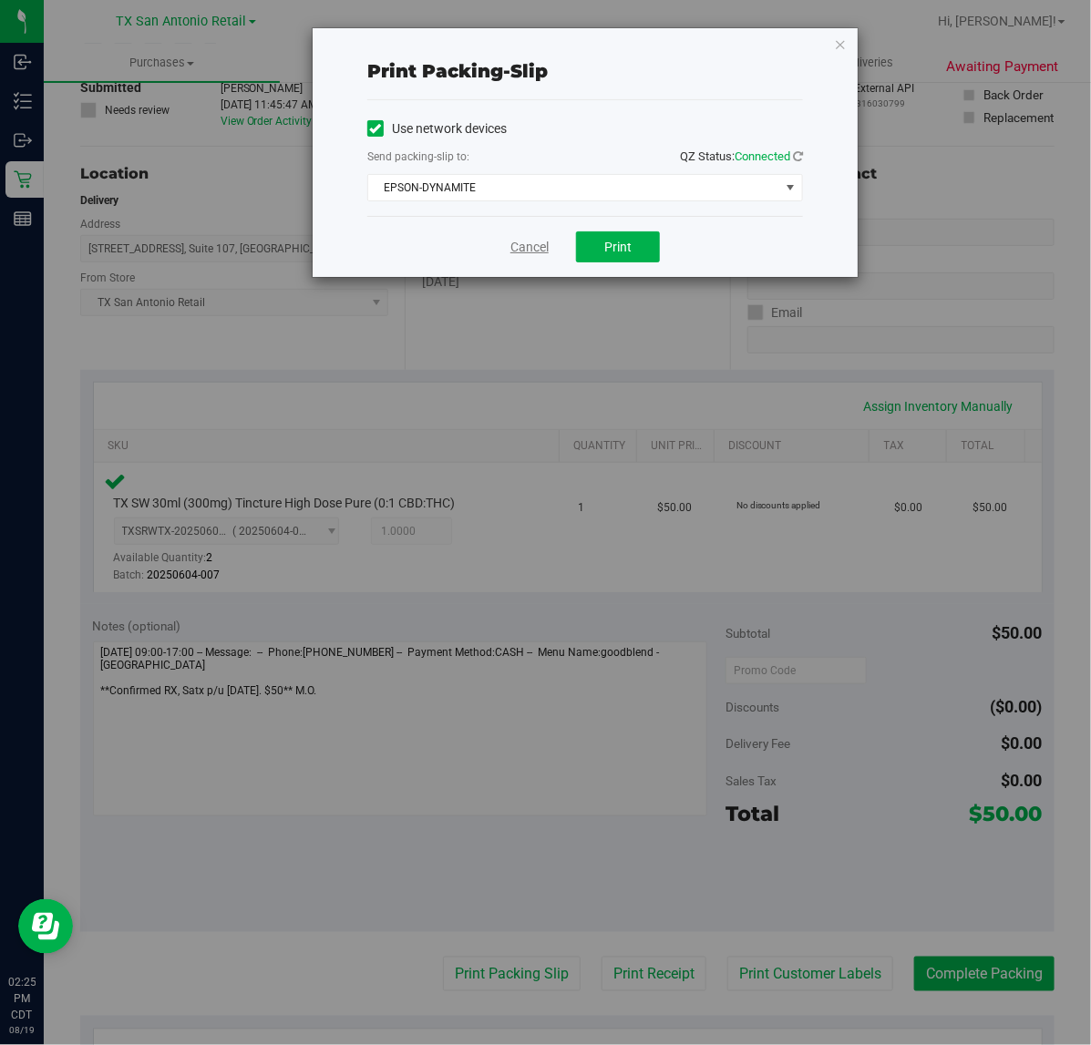
click at [529, 248] on link "Cancel" at bounding box center [529, 247] width 38 height 19
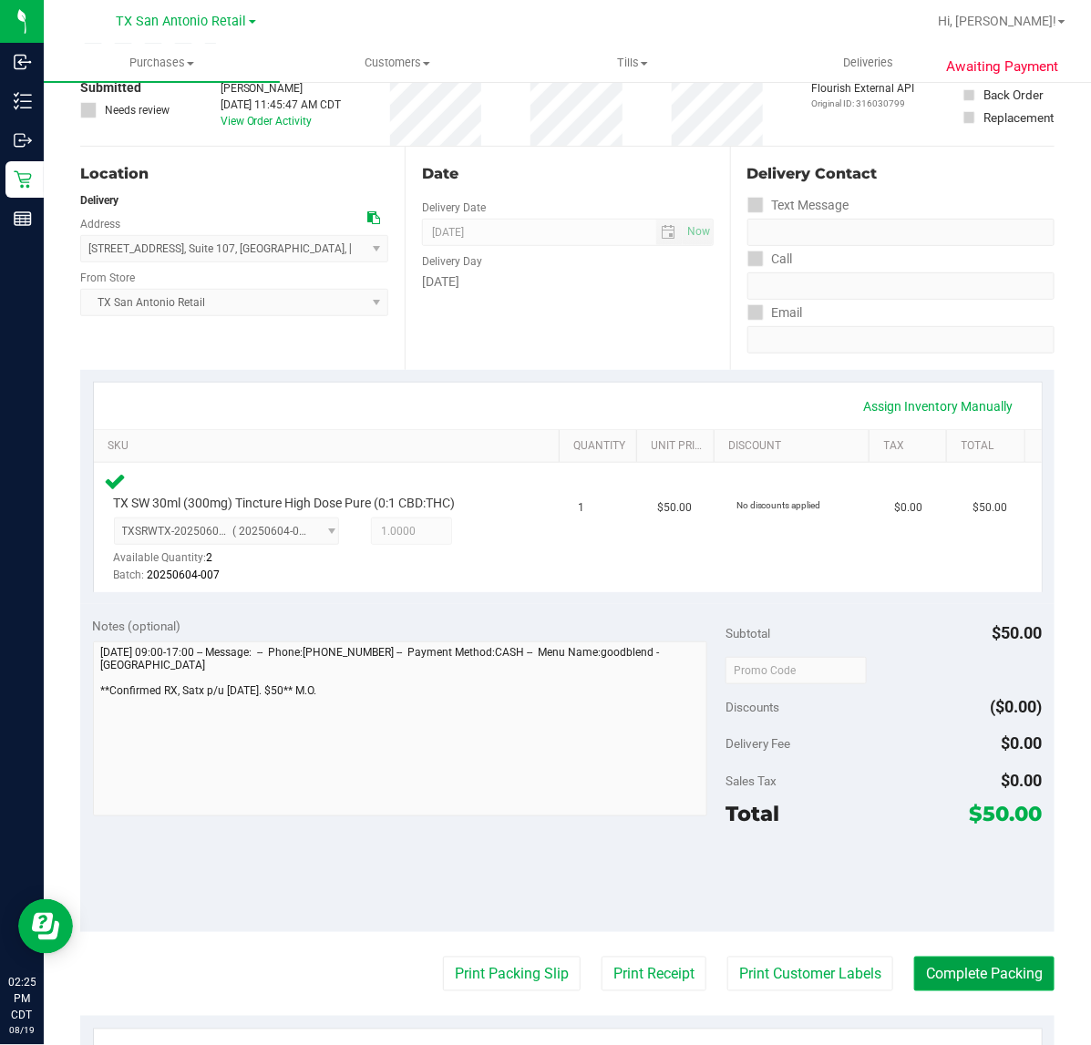
click at [936, 958] on button "Complete Packing" at bounding box center [984, 974] width 140 height 35
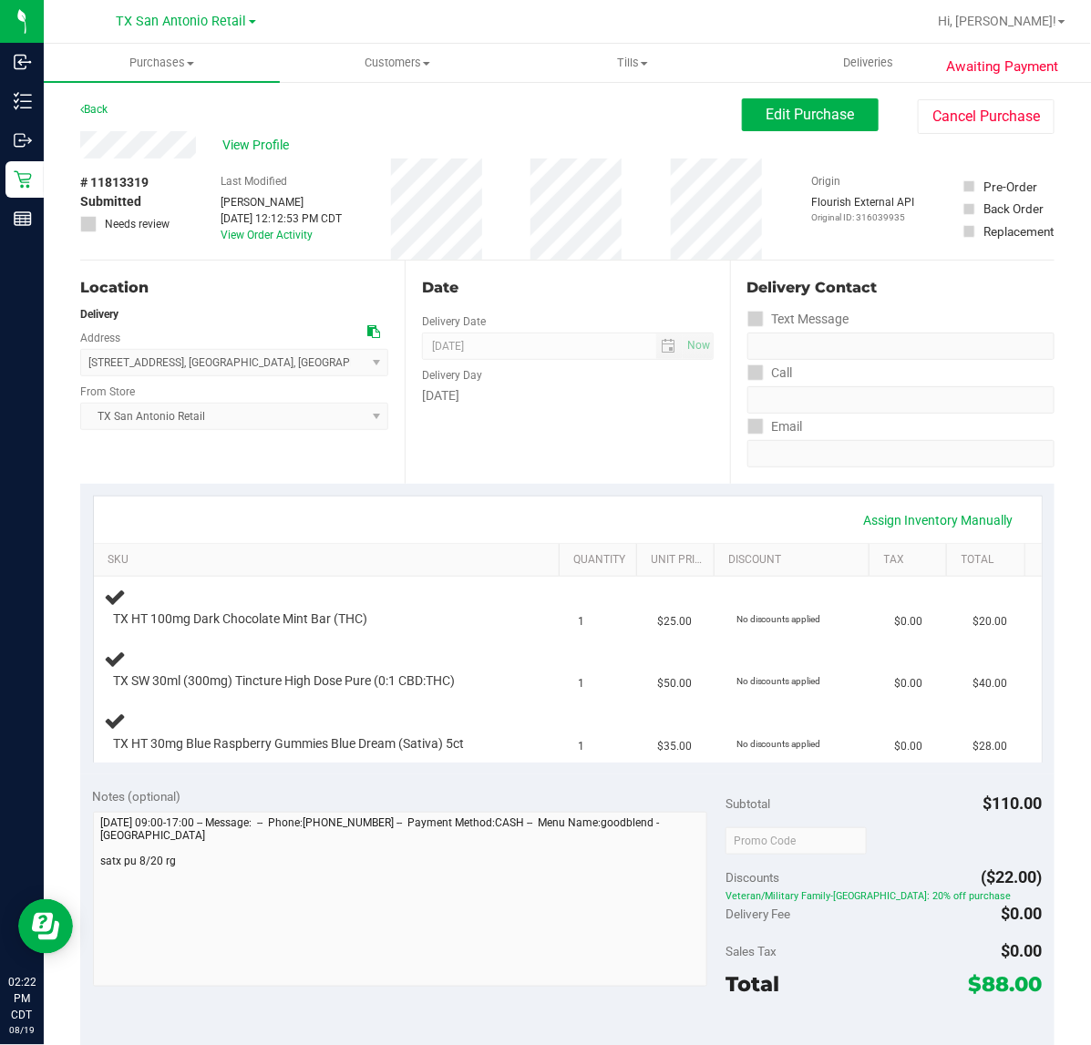
click at [609, 429] on div "Date Delivery Date 08/20/2025 Now 08/20/2025 07:00 AM Now Delivery Day Wednesday" at bounding box center [567, 372] width 324 height 223
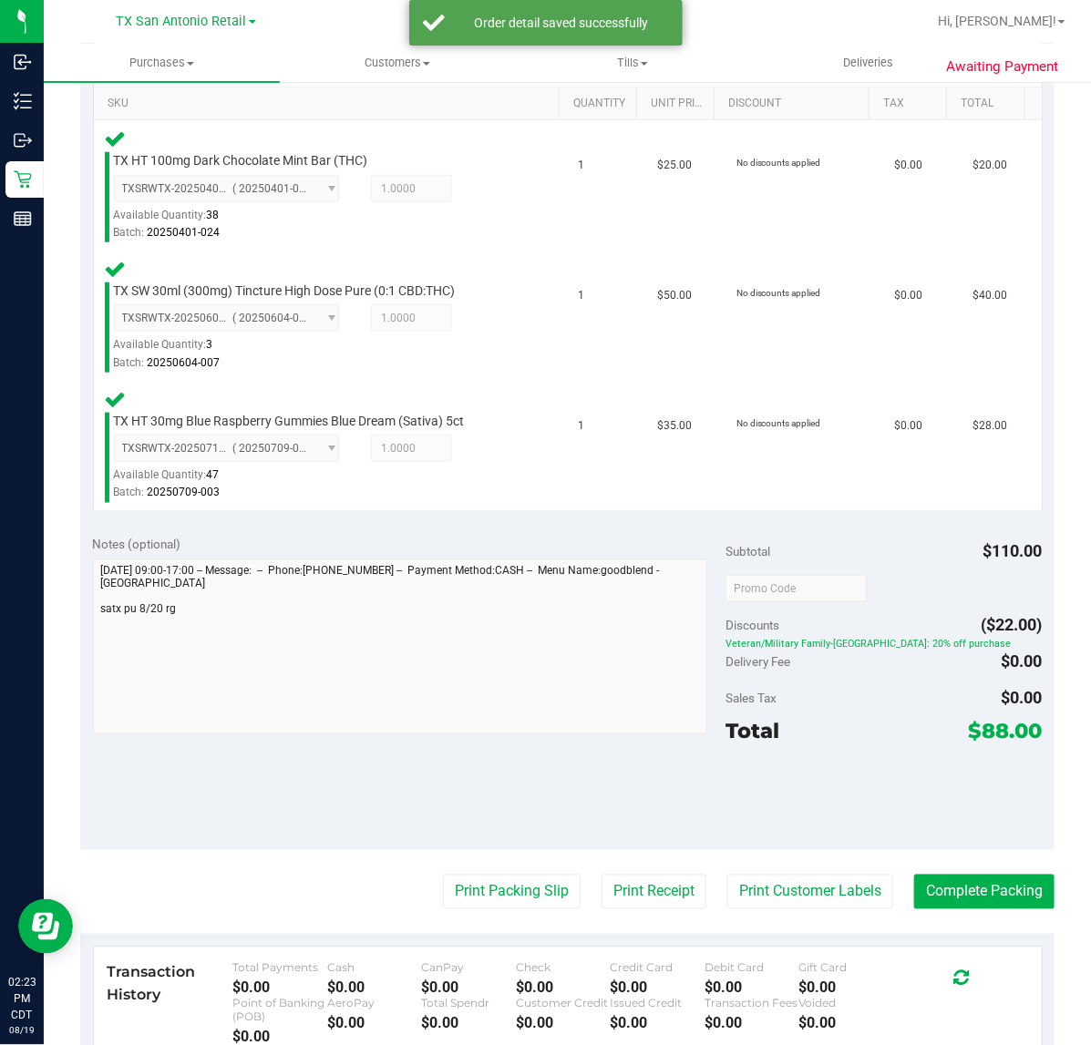
scroll to position [527, 0]
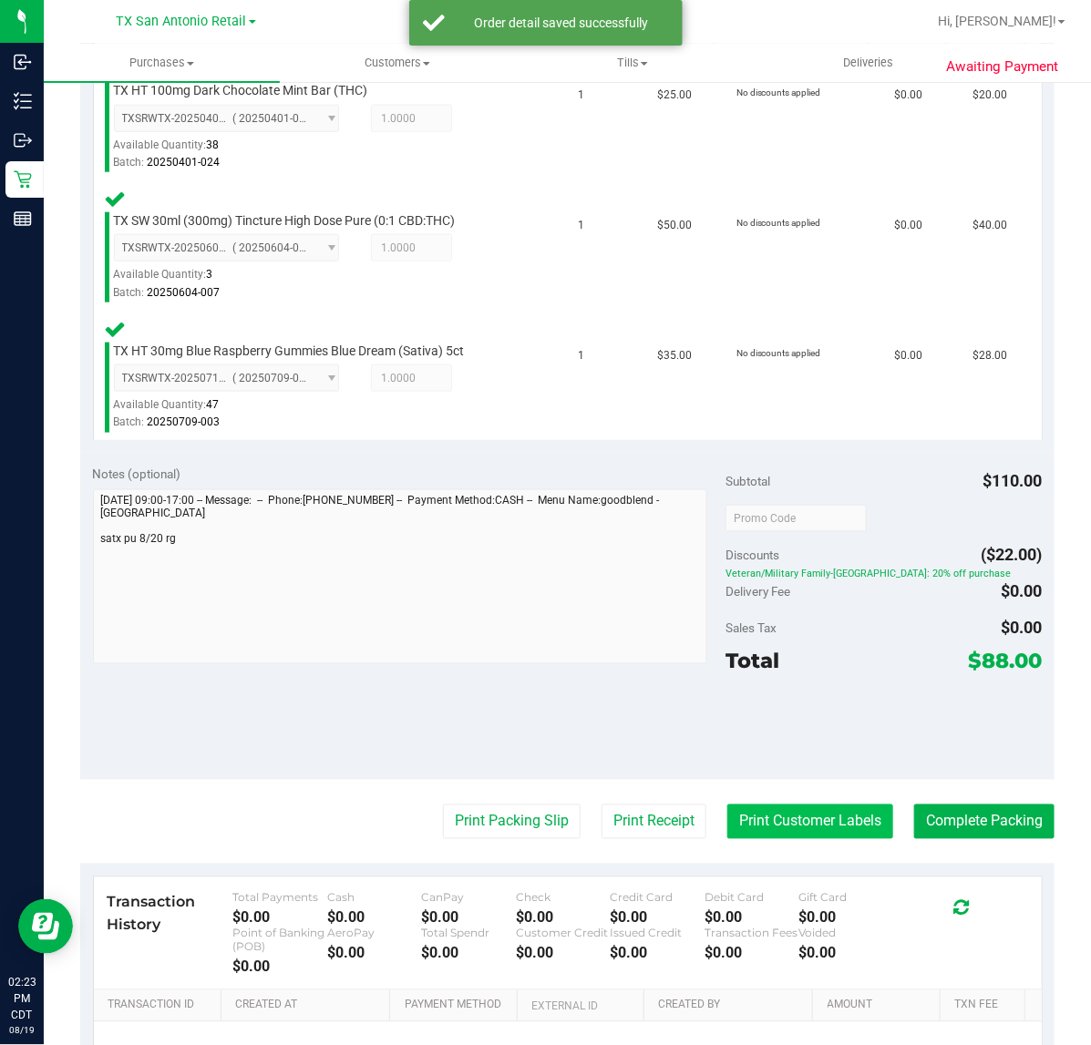
click at [850, 823] on button "Print Customer Labels" at bounding box center [810, 822] width 166 height 35
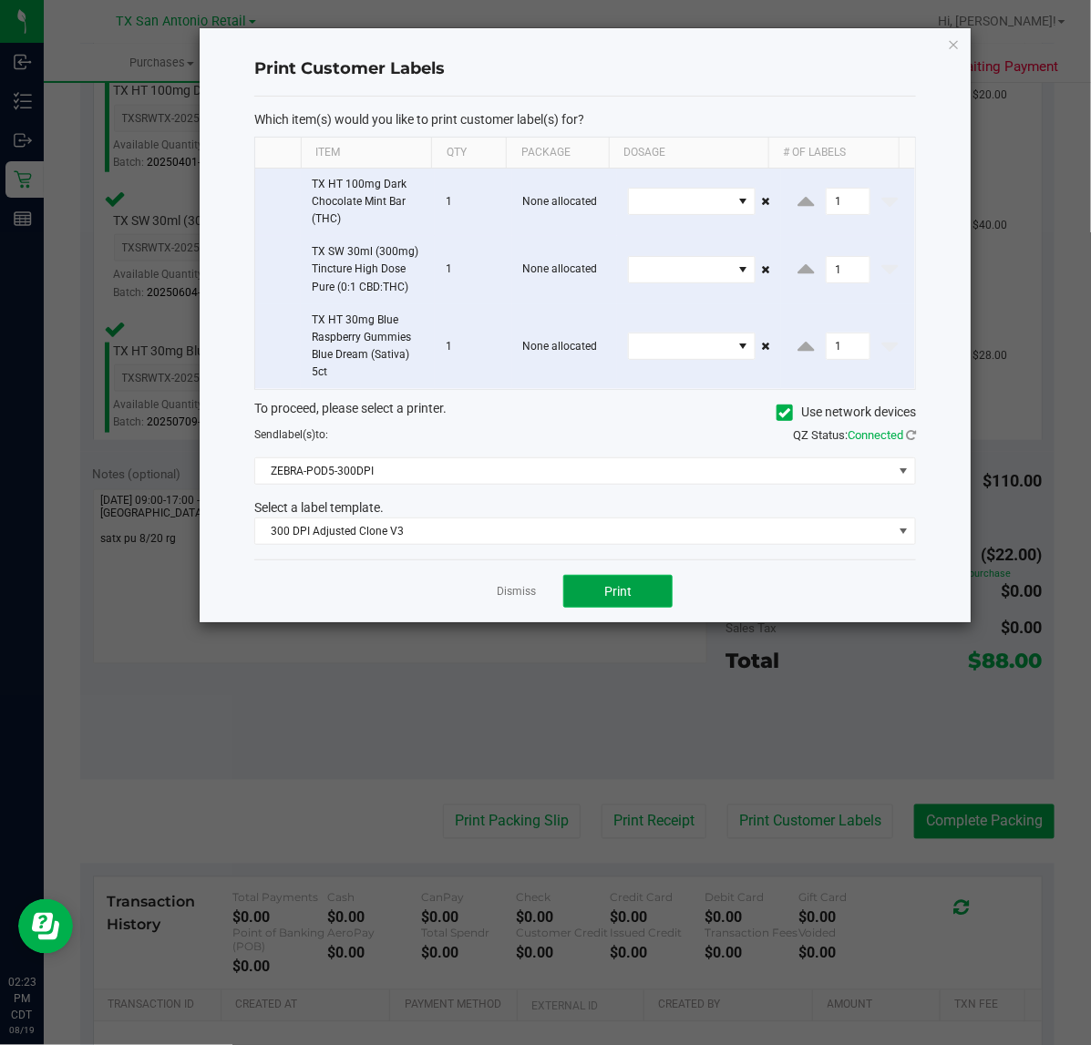
click at [644, 584] on button "Print" at bounding box center [617, 591] width 109 height 33
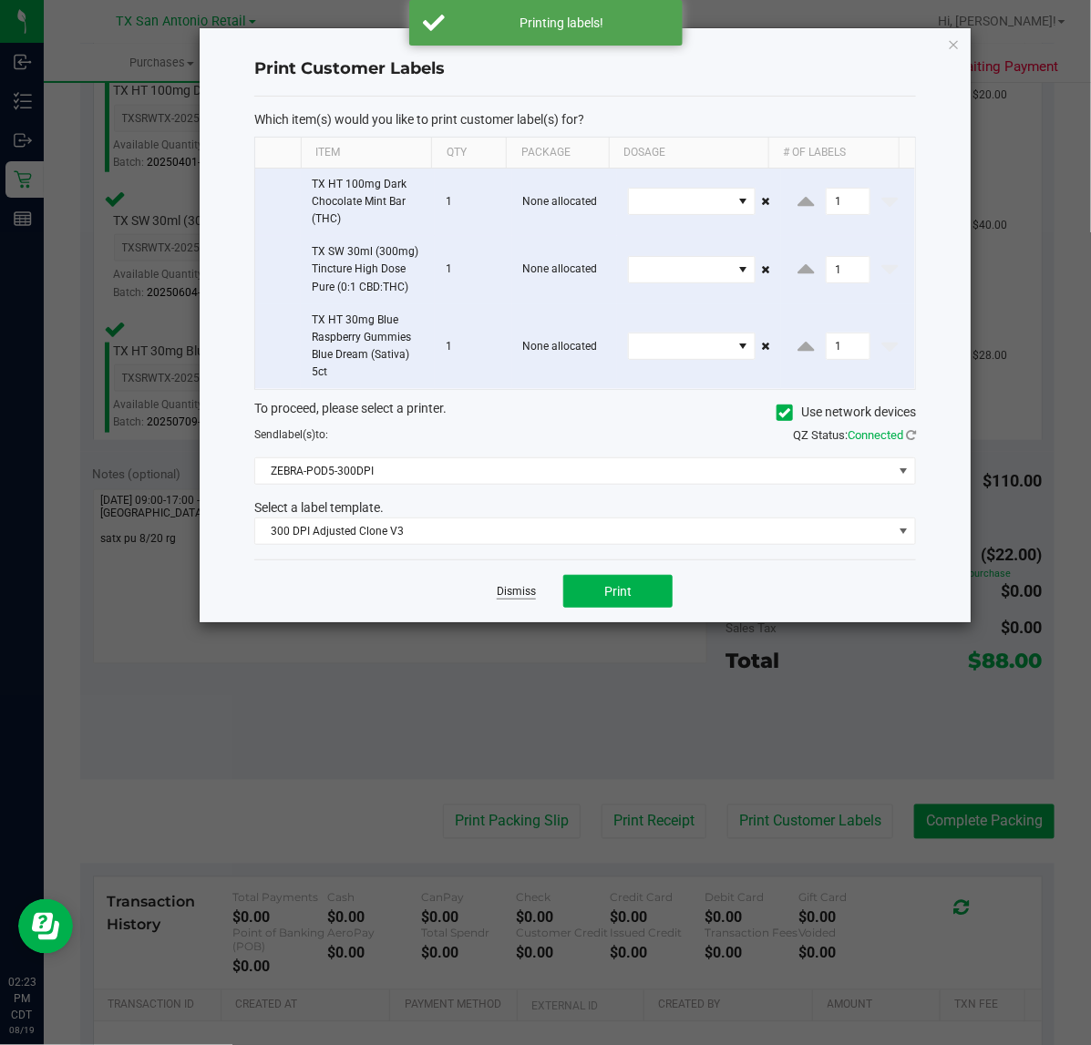
click at [522, 594] on link "Dismiss" at bounding box center [516, 591] width 39 height 15
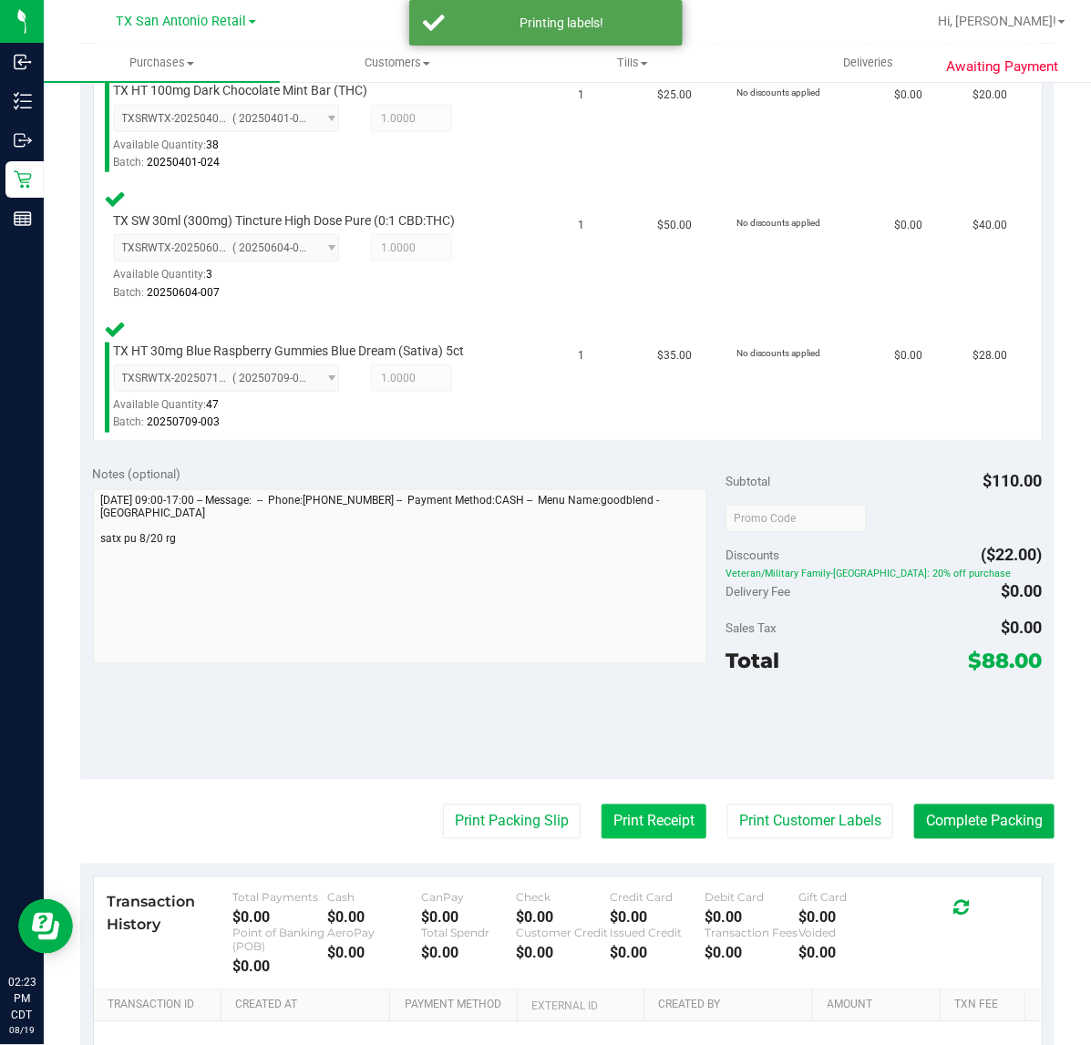
click at [624, 805] on button "Print Receipt" at bounding box center [653, 822] width 105 height 35
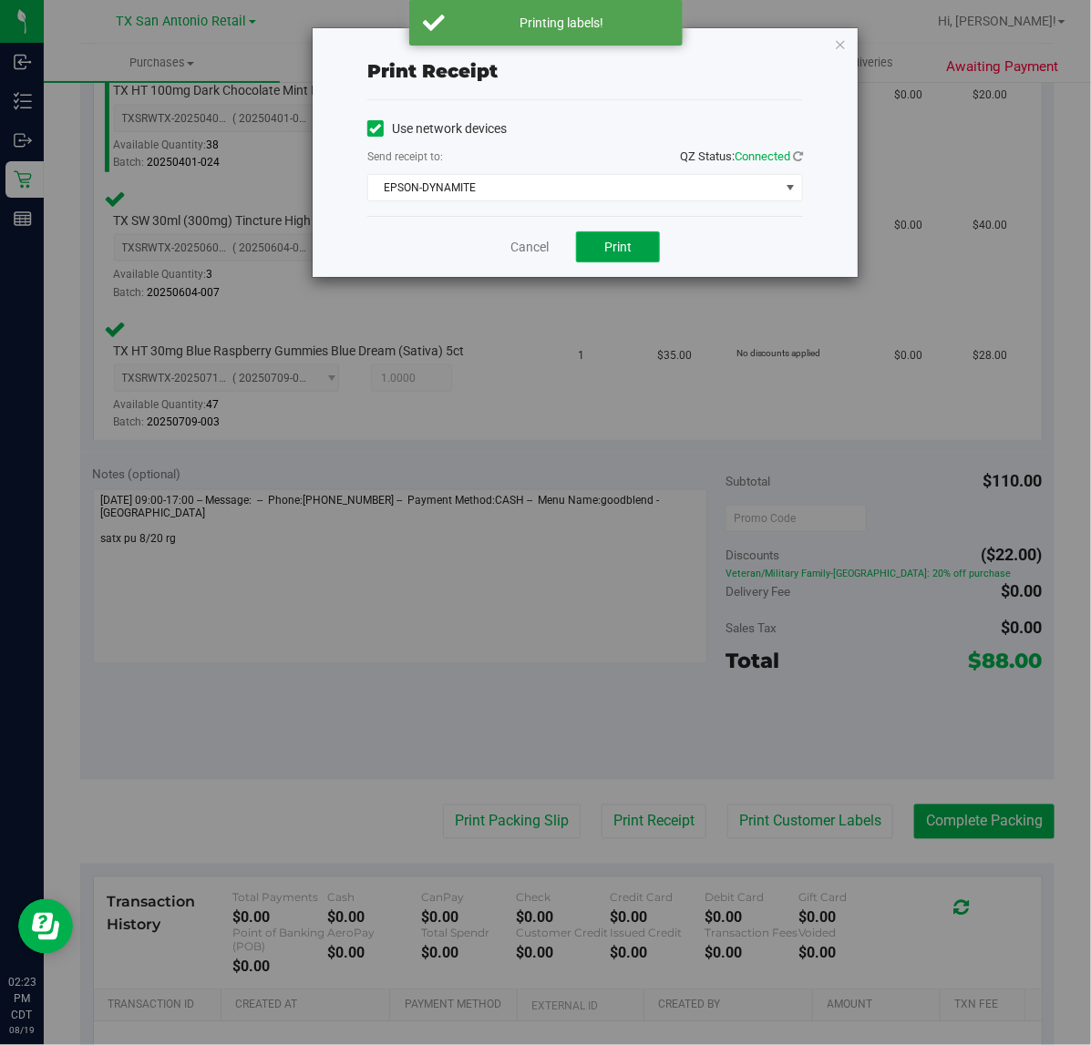
click at [602, 237] on button "Print" at bounding box center [618, 246] width 84 height 31
click at [517, 244] on link "Cancel" at bounding box center [522, 247] width 38 height 19
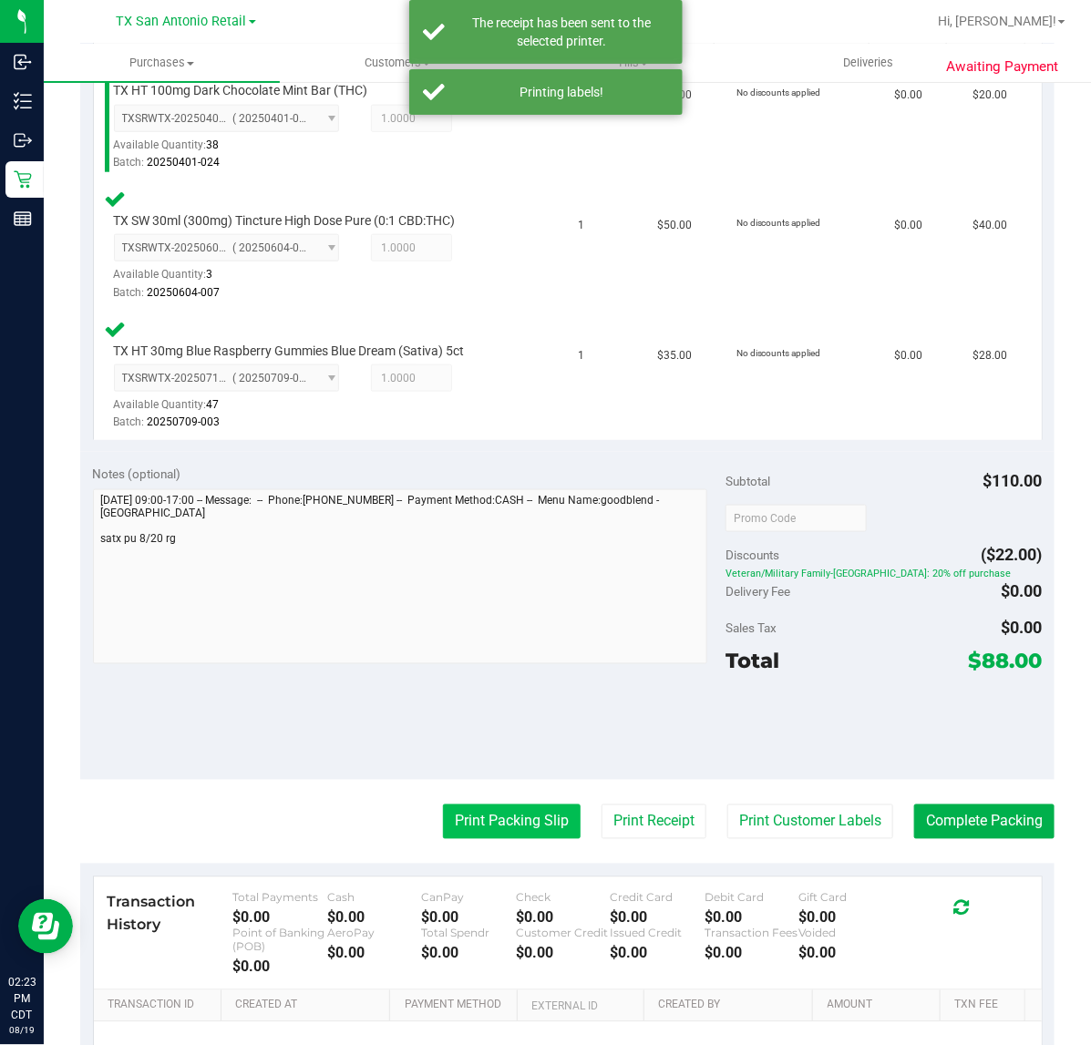
click at [457, 826] on button "Print Packing Slip" at bounding box center [512, 822] width 138 height 35
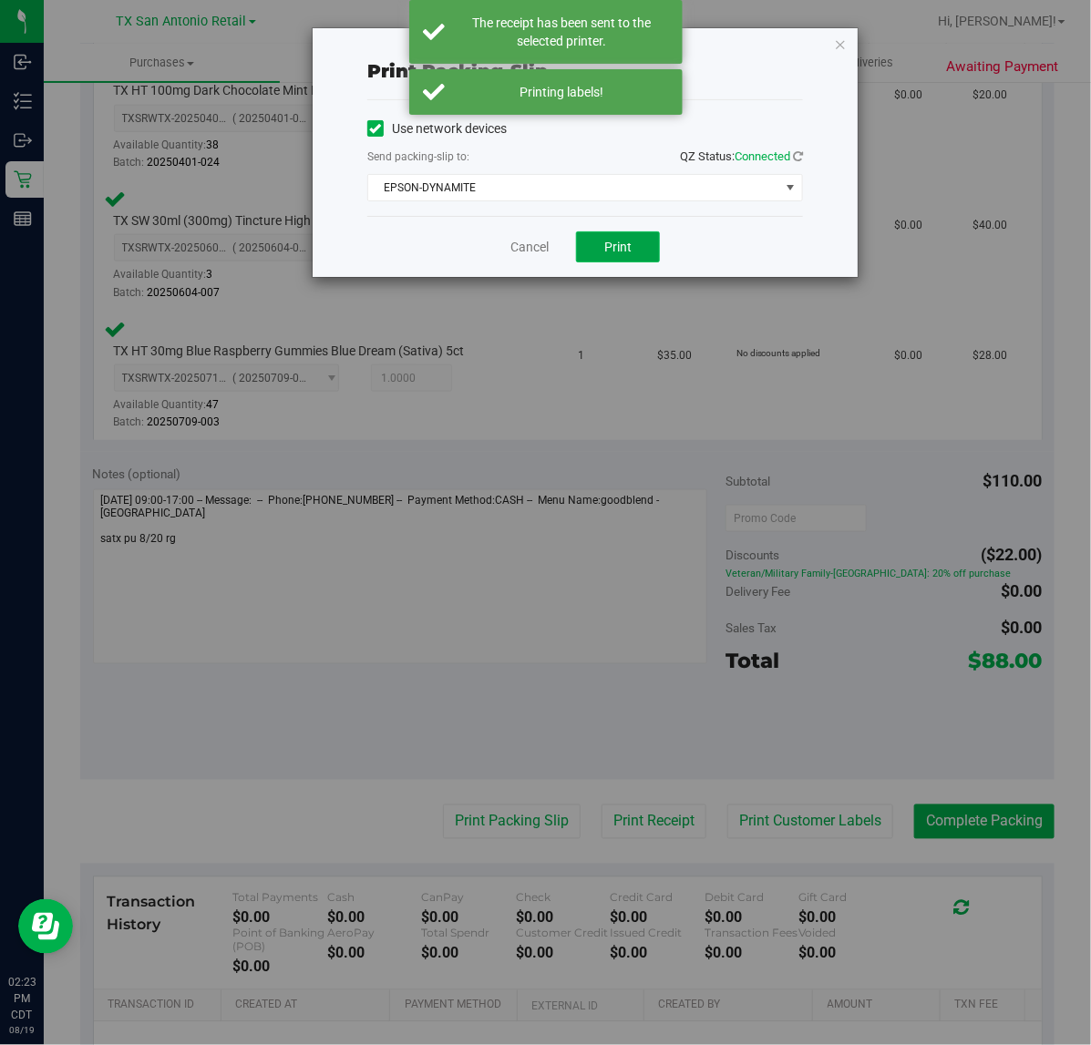
click at [600, 238] on button "Print" at bounding box center [618, 246] width 84 height 31
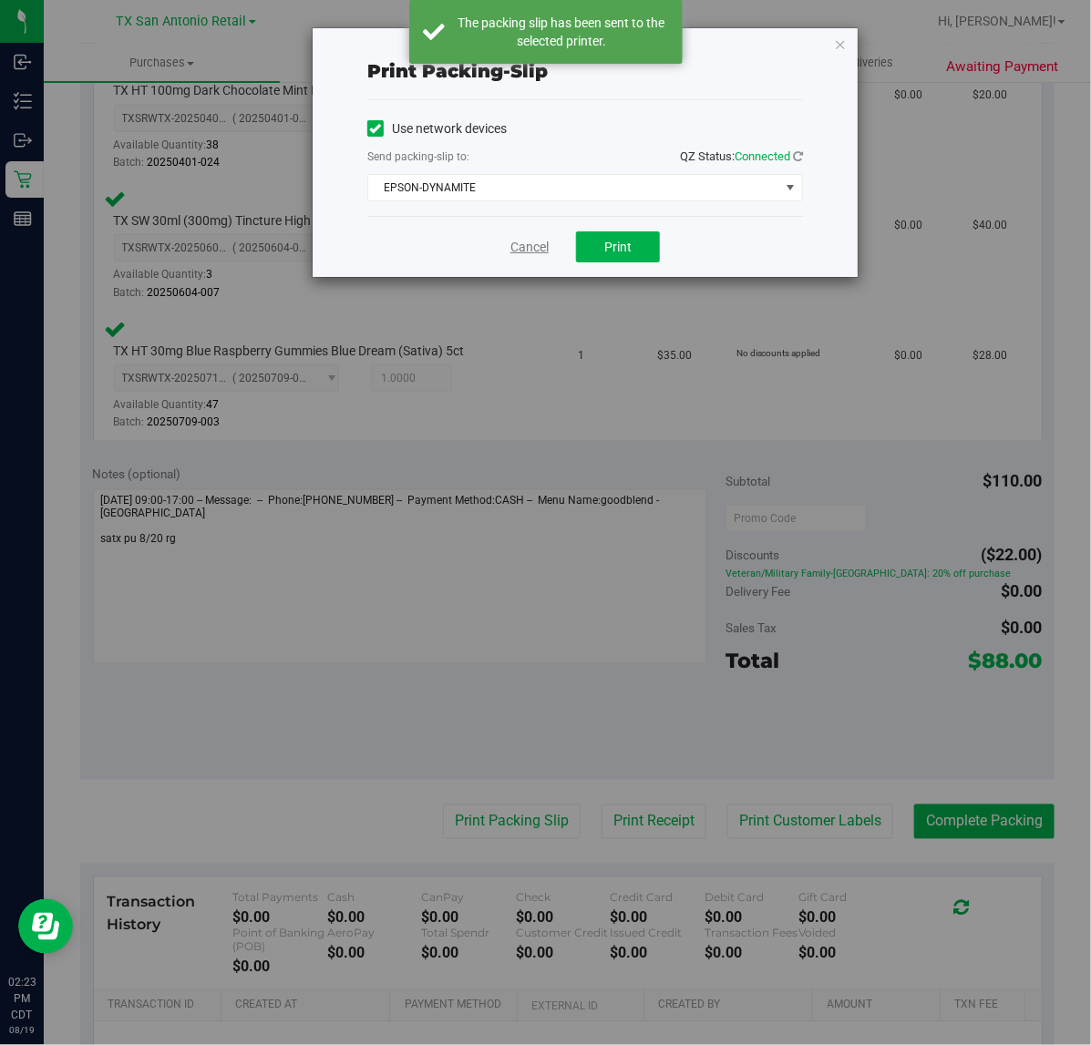
click at [518, 242] on link "Cancel" at bounding box center [529, 247] width 38 height 19
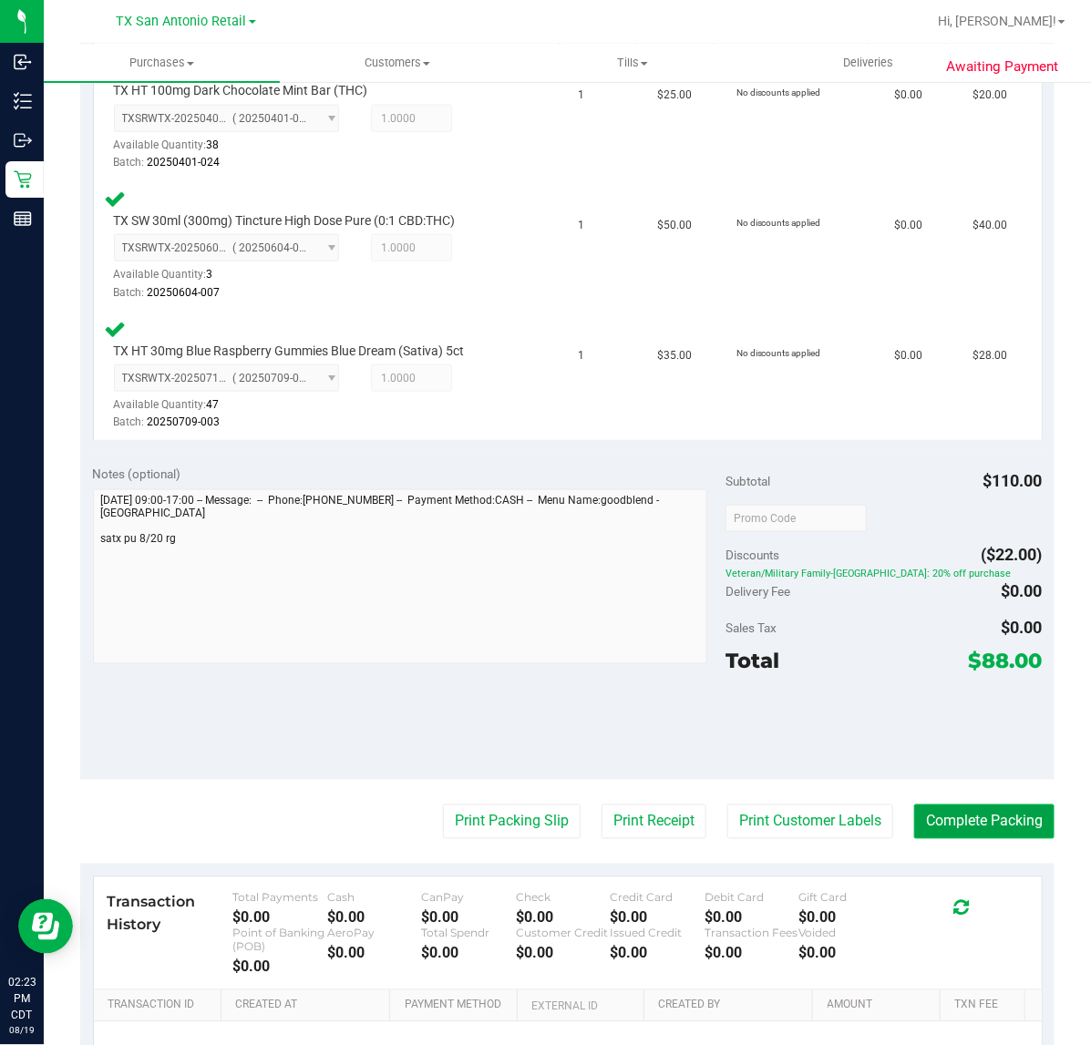
click at [980, 808] on button "Complete Packing" at bounding box center [984, 822] width 140 height 35
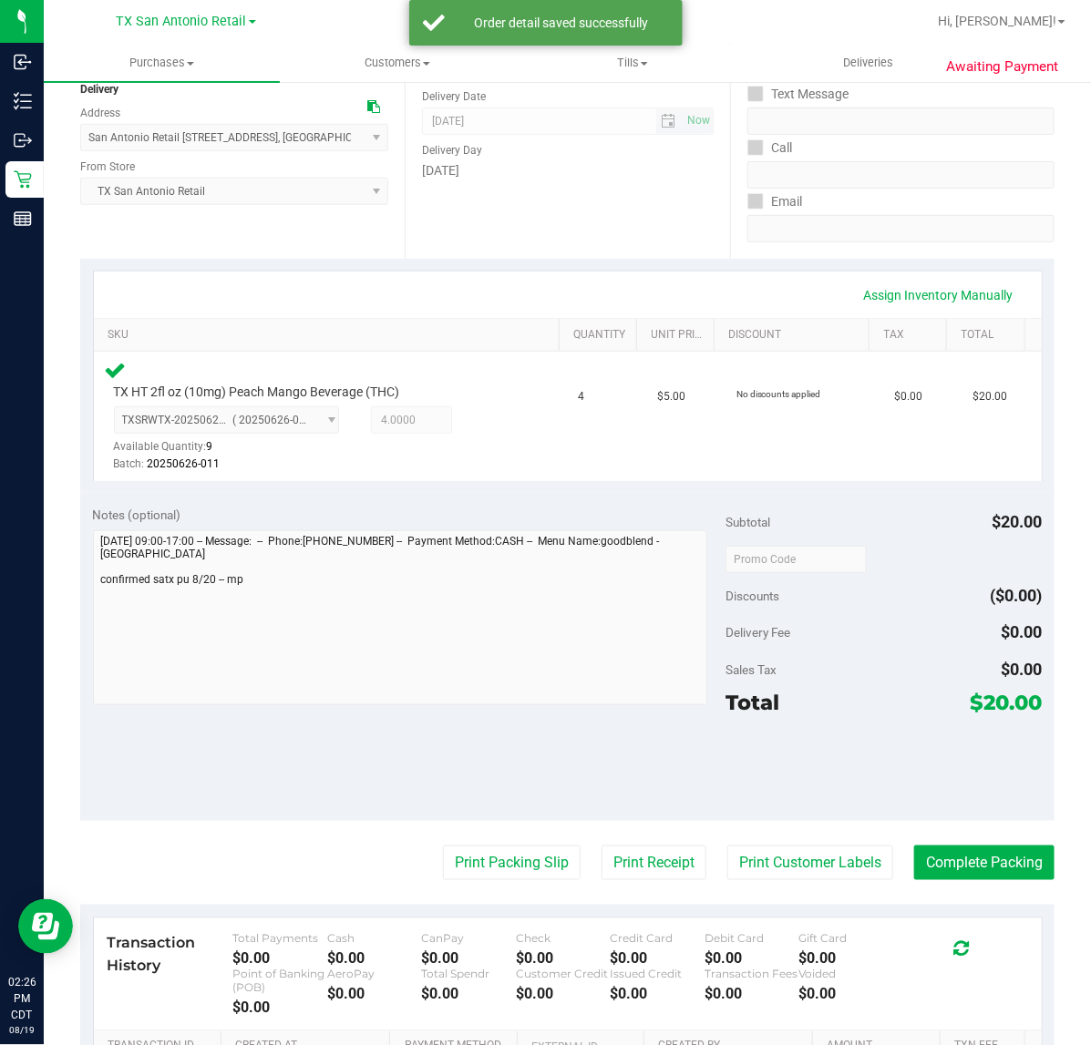
scroll to position [228, 0]
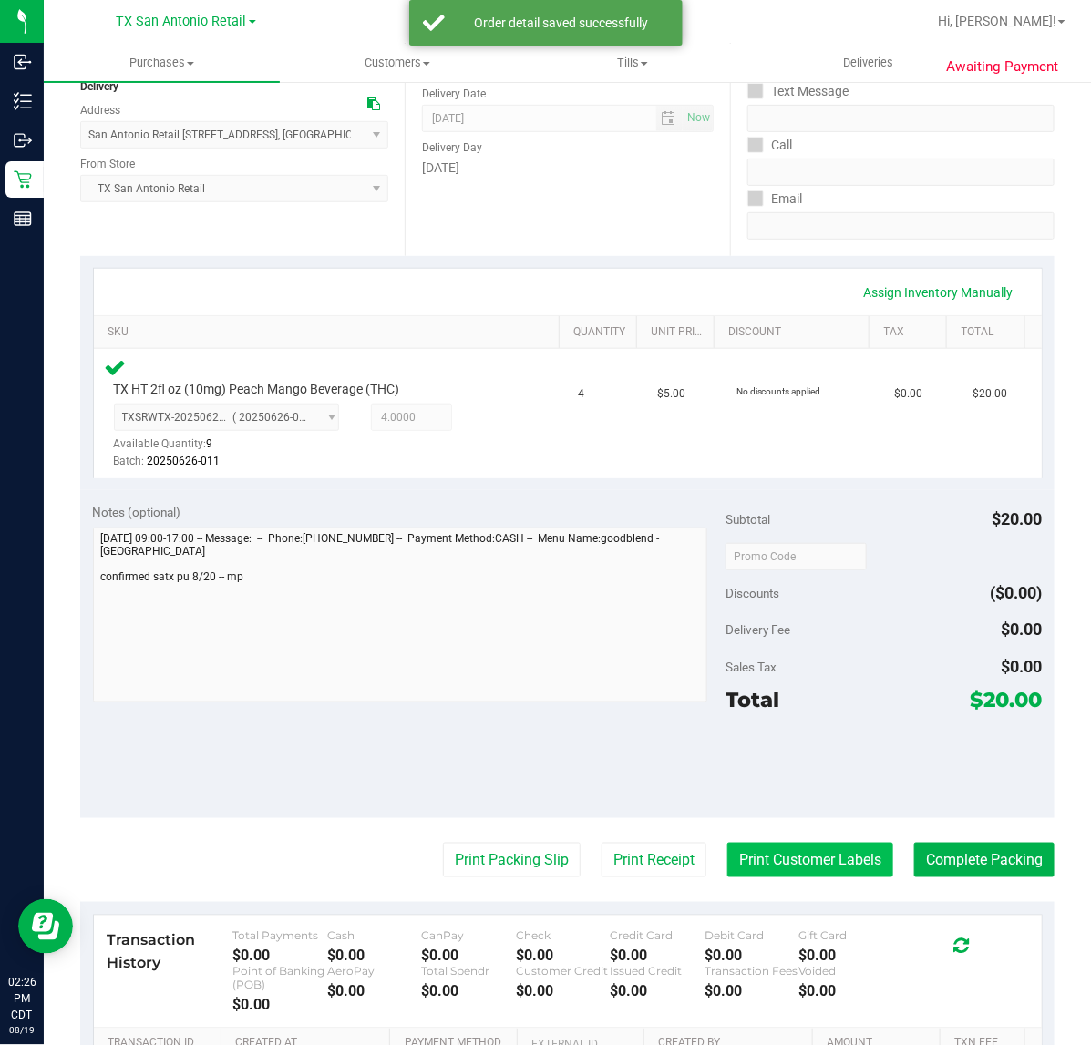
click at [727, 866] on button "Print Customer Labels" at bounding box center [810, 860] width 166 height 35
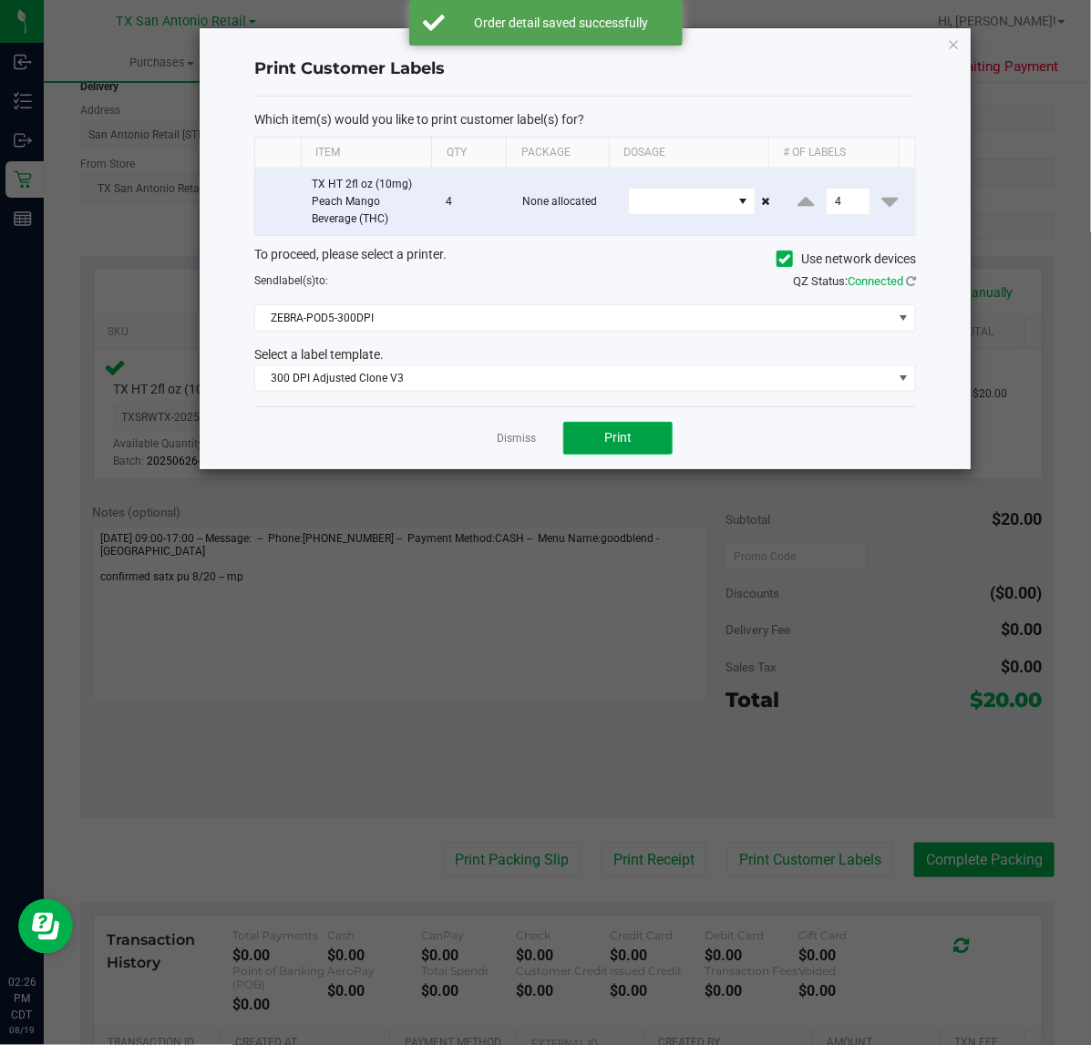
click at [621, 445] on span "Print" at bounding box center [617, 437] width 27 height 15
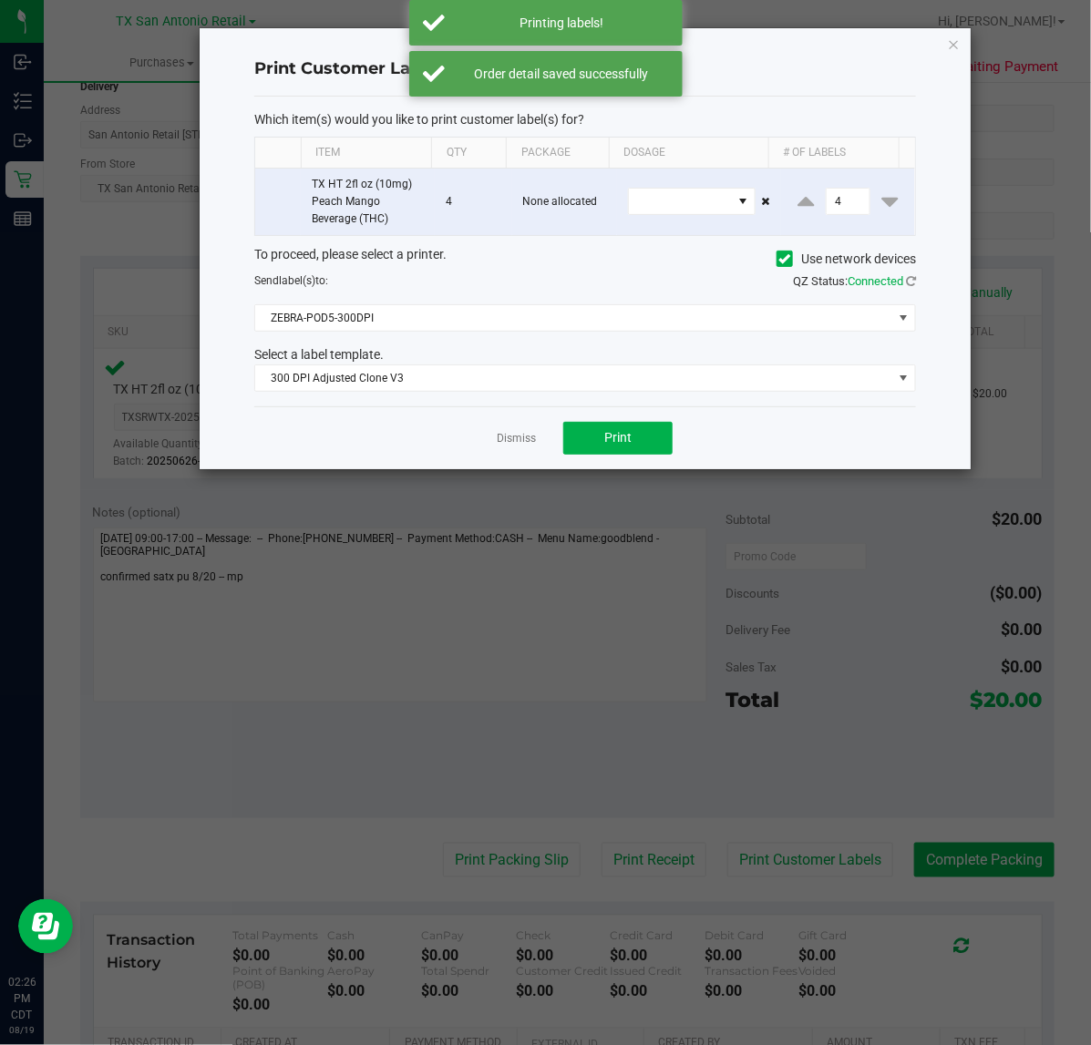
click at [525, 430] on app-cancel-button "Dismiss" at bounding box center [516, 437] width 39 height 19
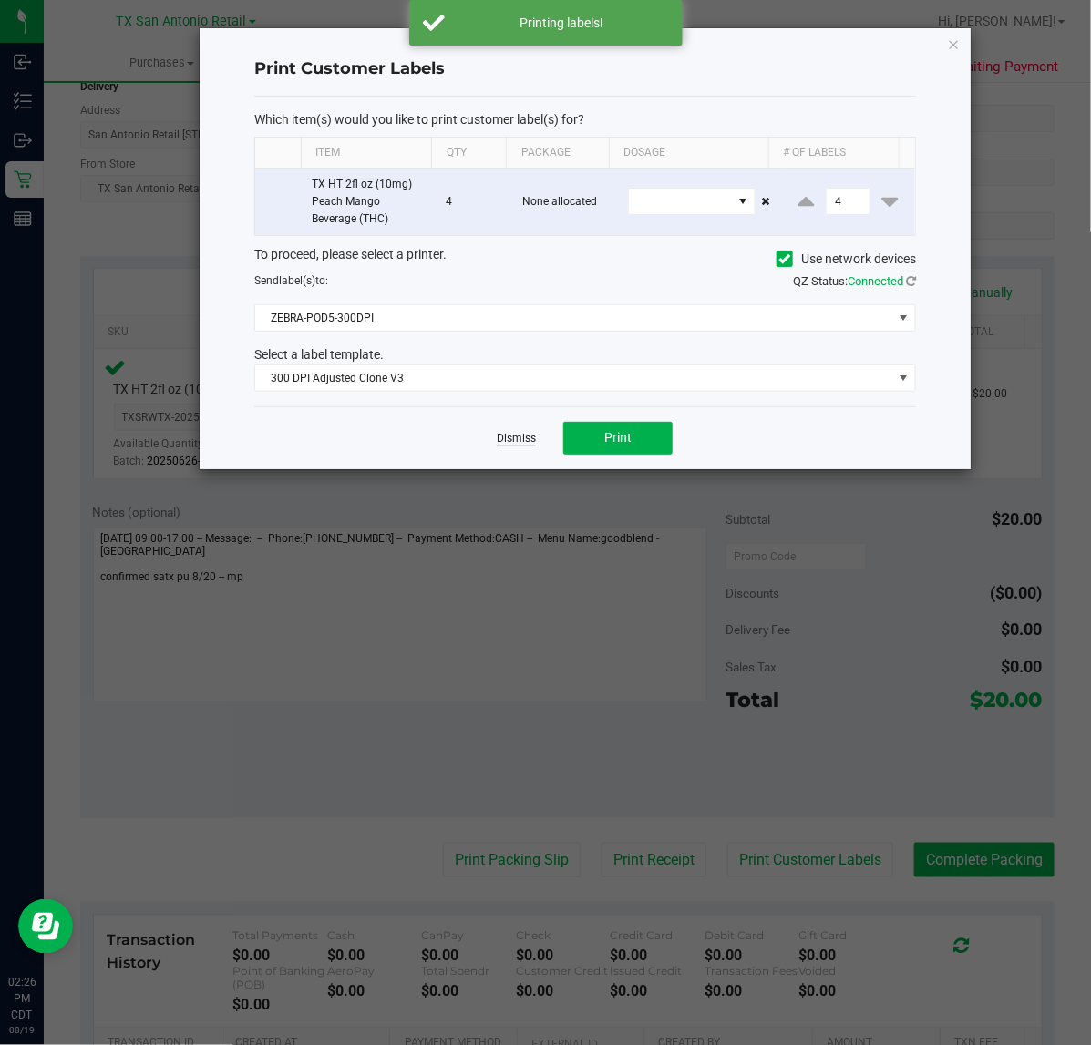
click at [519, 436] on link "Dismiss" at bounding box center [516, 438] width 39 height 15
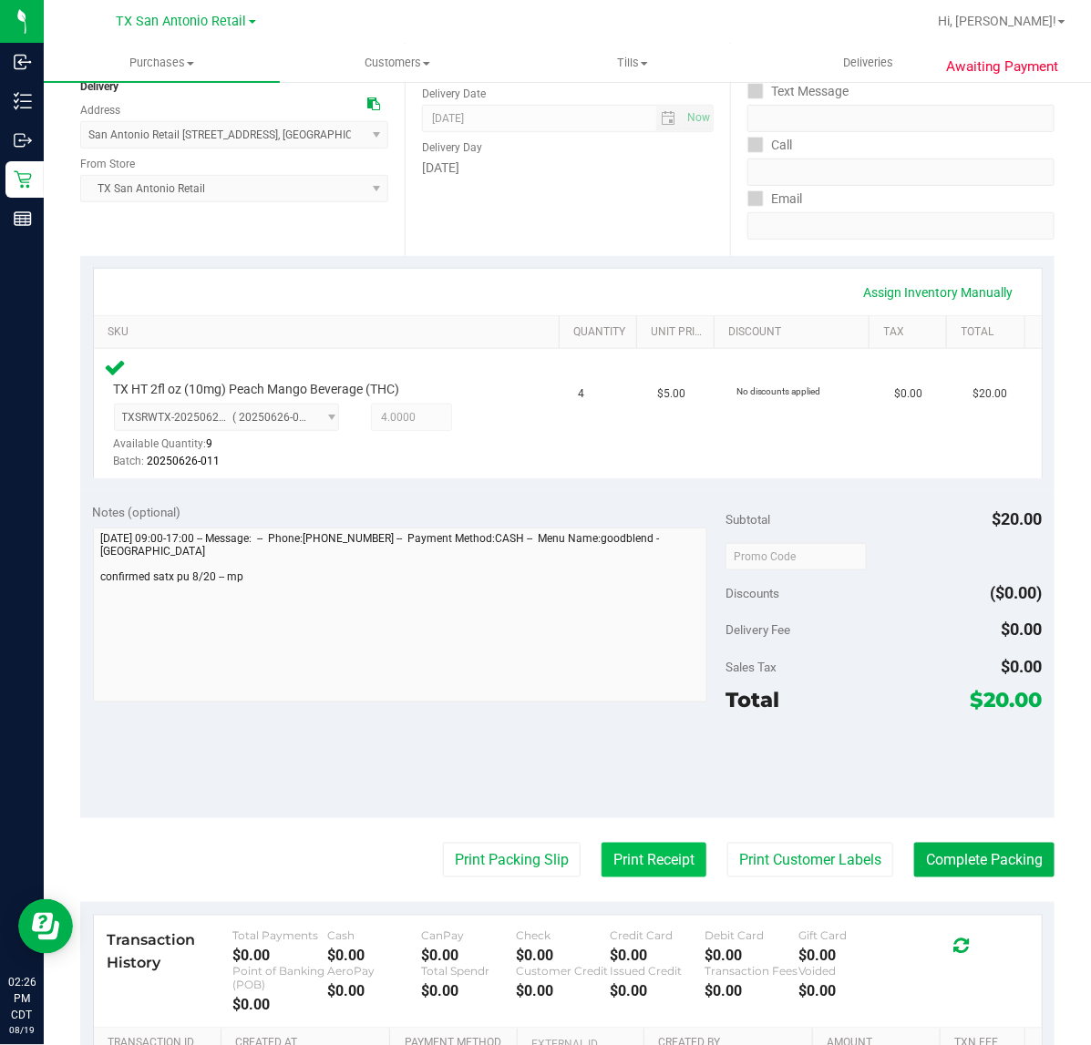
click at [644, 858] on button "Print Receipt" at bounding box center [653, 860] width 105 height 35
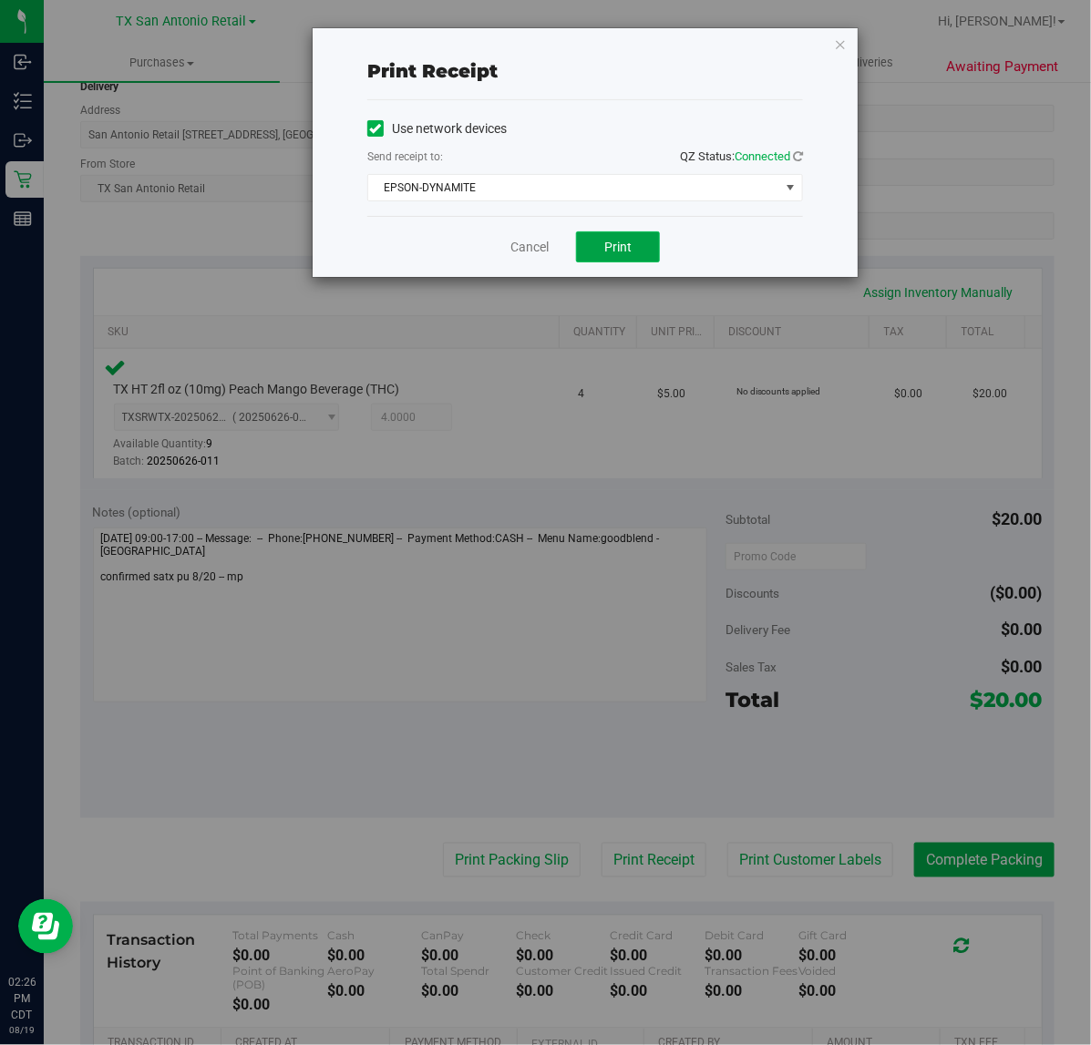
click at [631, 244] on button "Print" at bounding box center [618, 246] width 84 height 31
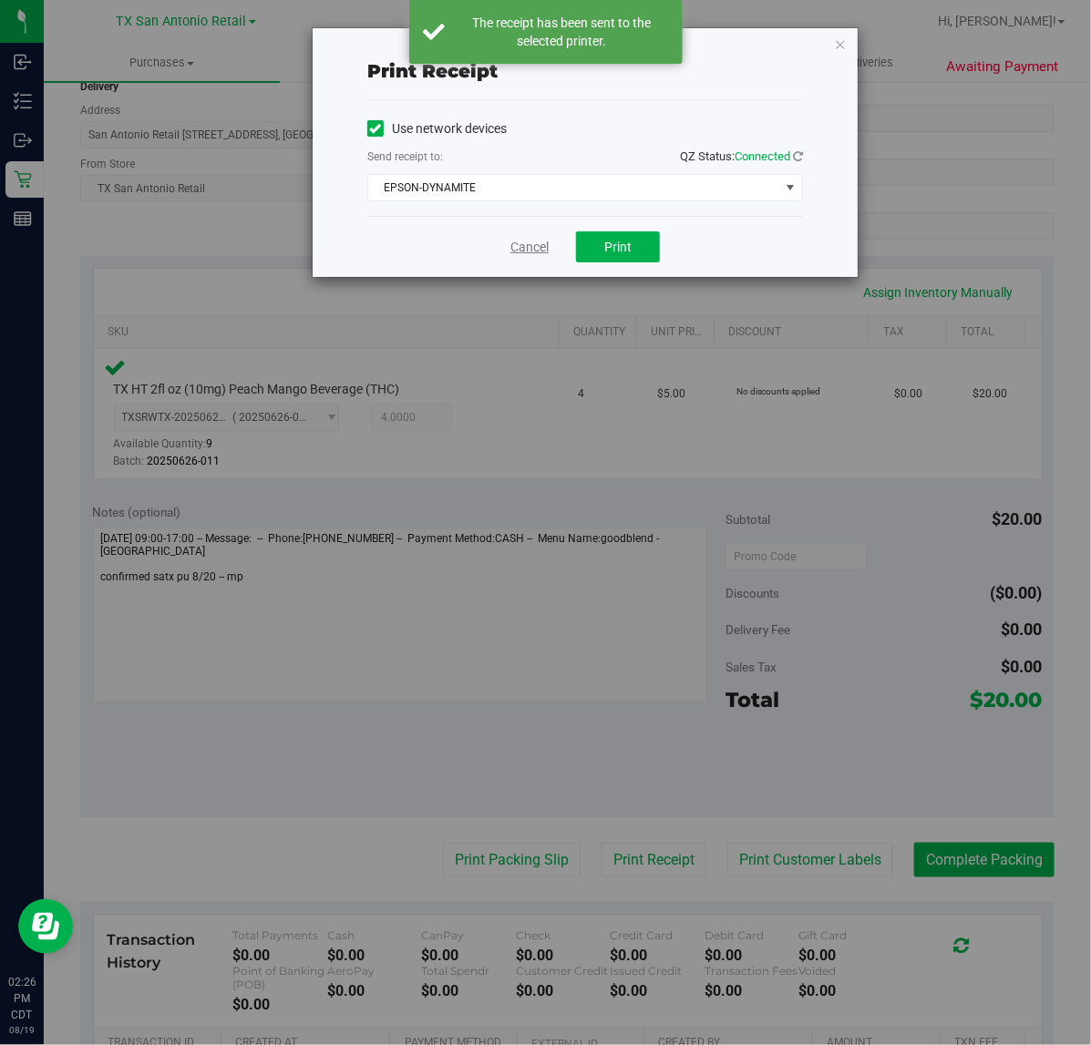
click at [524, 246] on link "Cancel" at bounding box center [529, 247] width 38 height 19
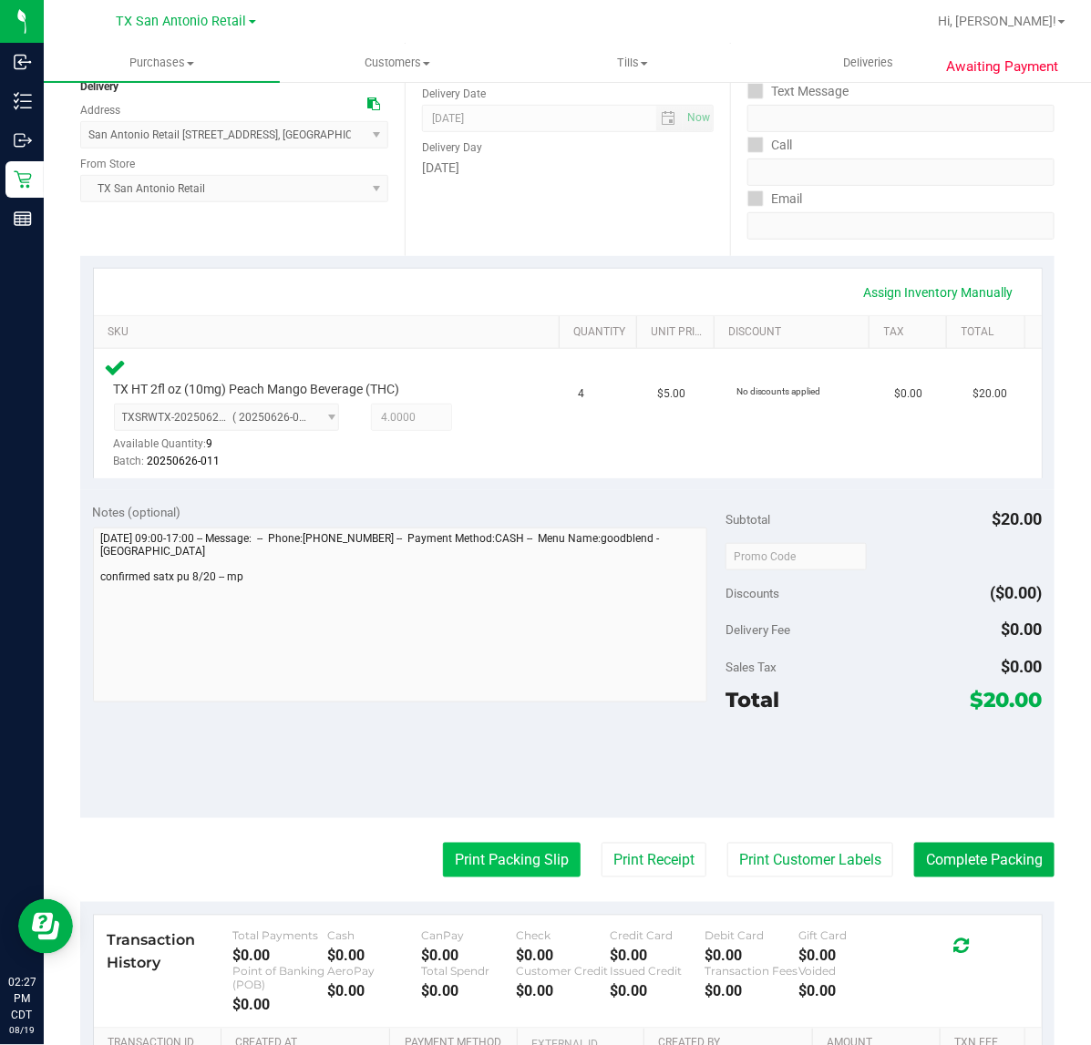
click at [492, 859] on button "Print Packing Slip" at bounding box center [512, 860] width 138 height 35
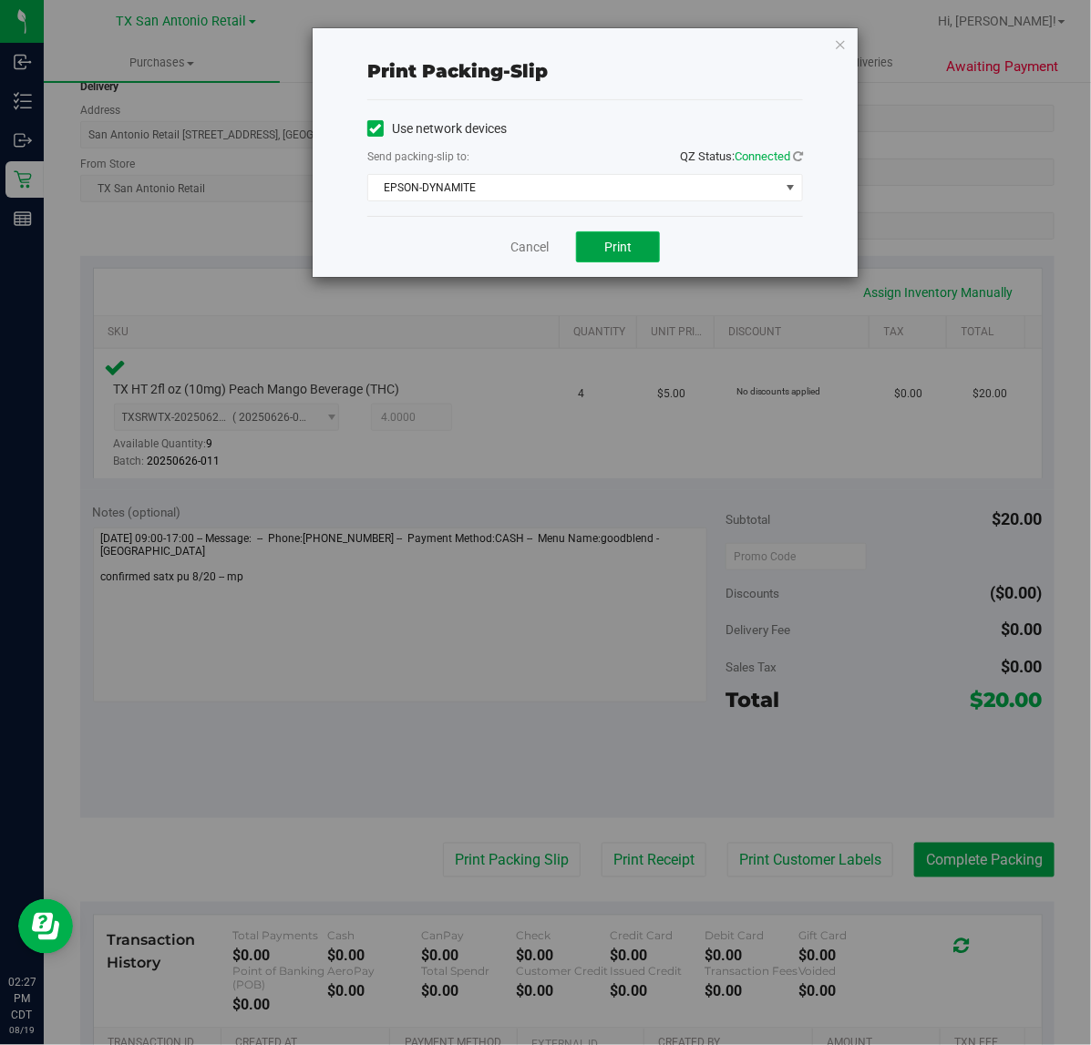
click at [636, 239] on button "Print" at bounding box center [618, 246] width 84 height 31
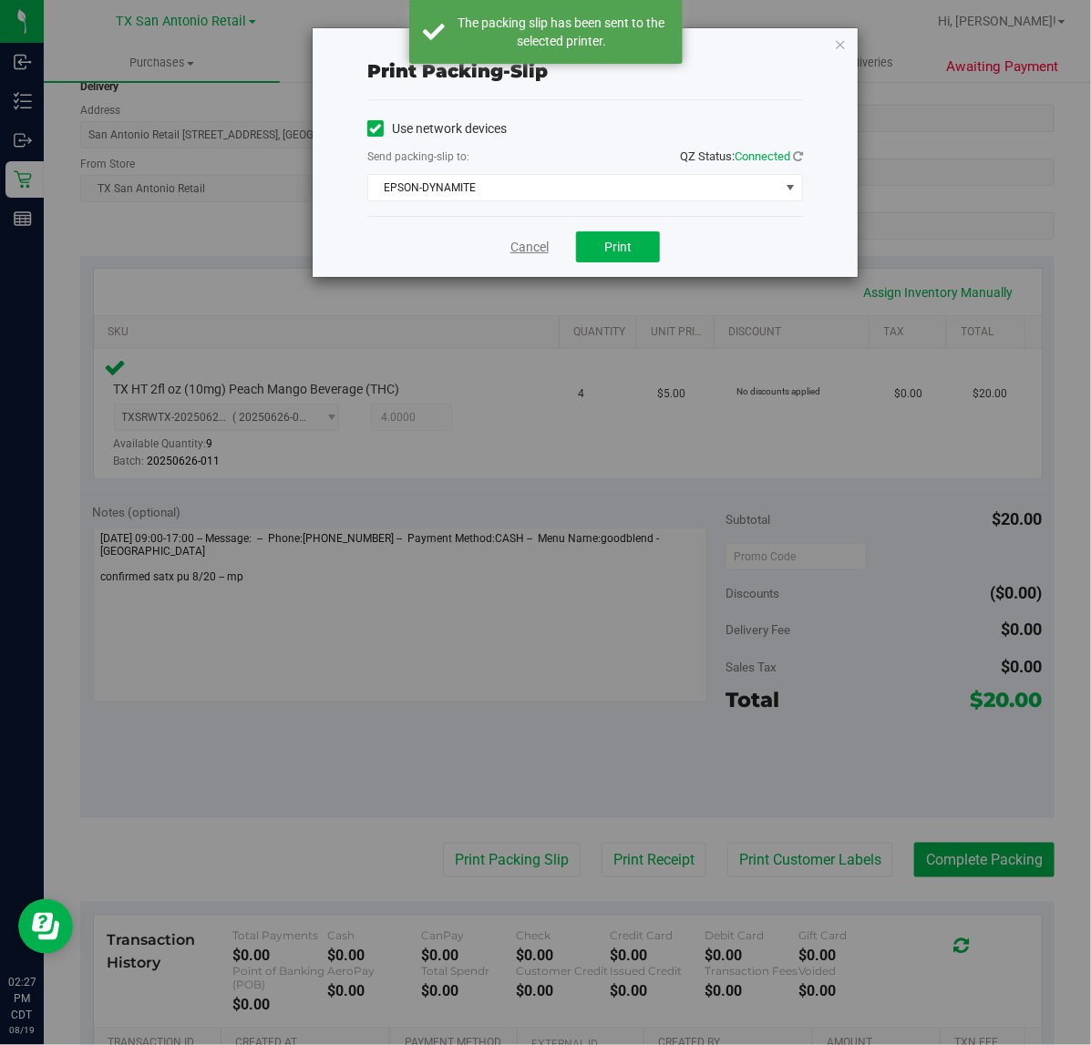
click at [525, 253] on link "Cancel" at bounding box center [529, 247] width 38 height 19
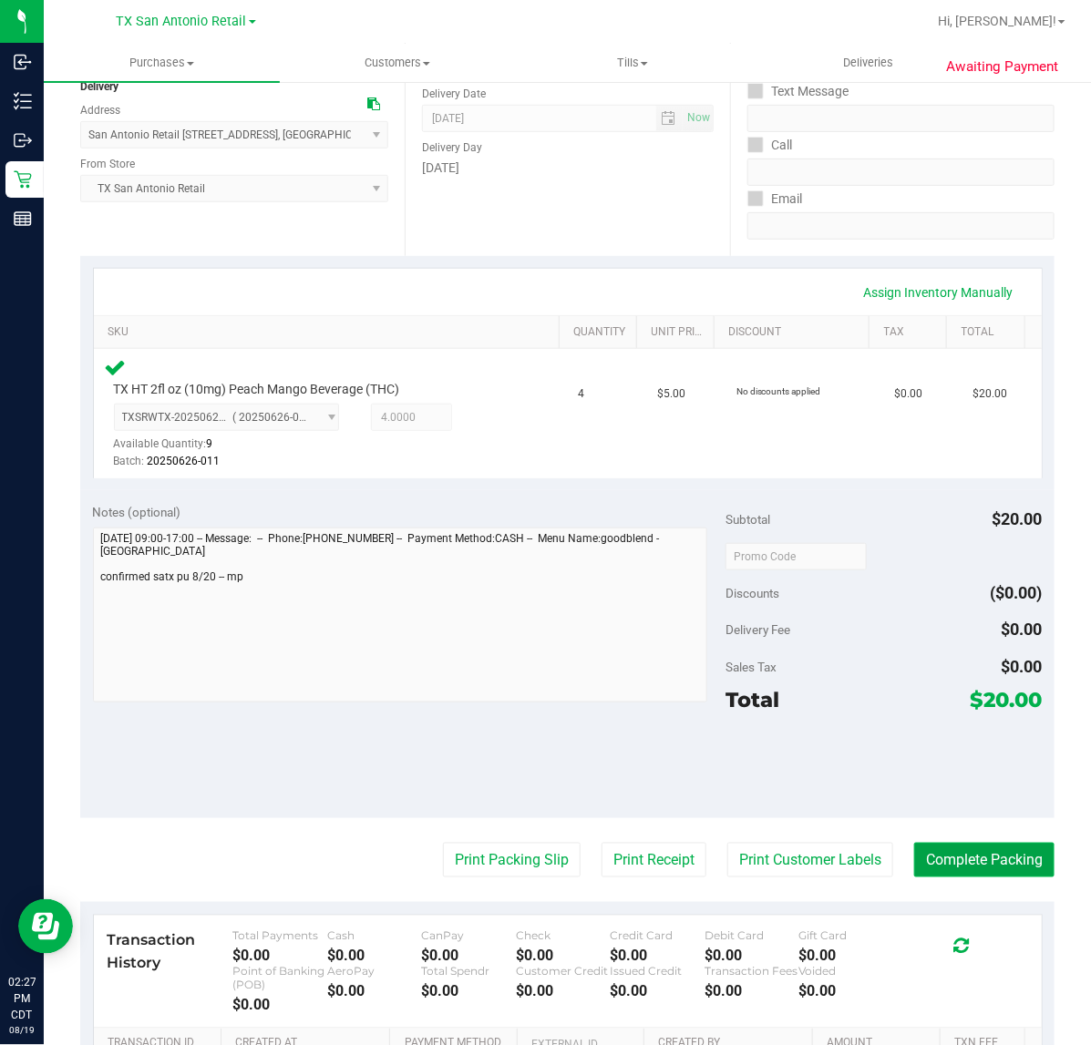
click at [950, 843] on button "Complete Packing" at bounding box center [984, 860] width 140 height 35
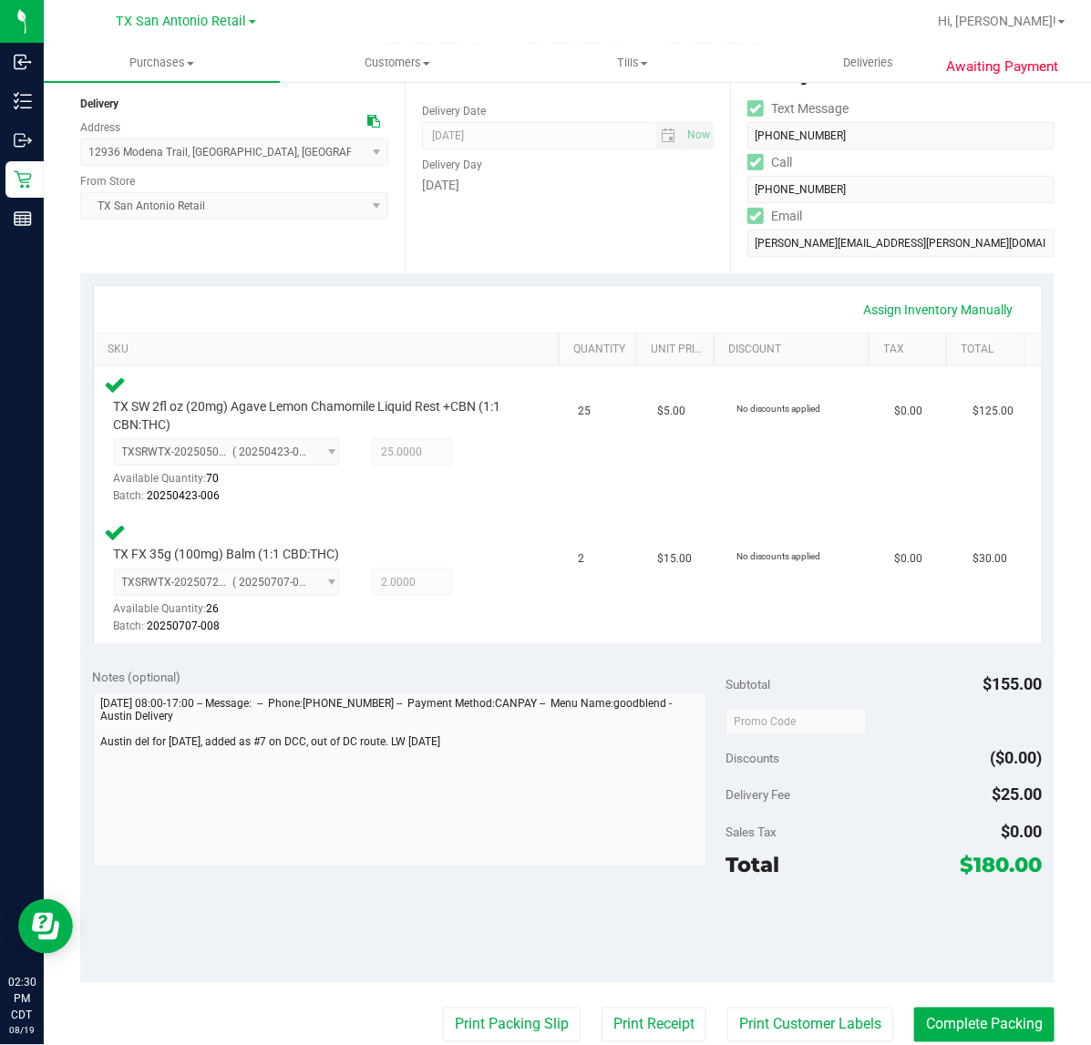
scroll to position [228, 0]
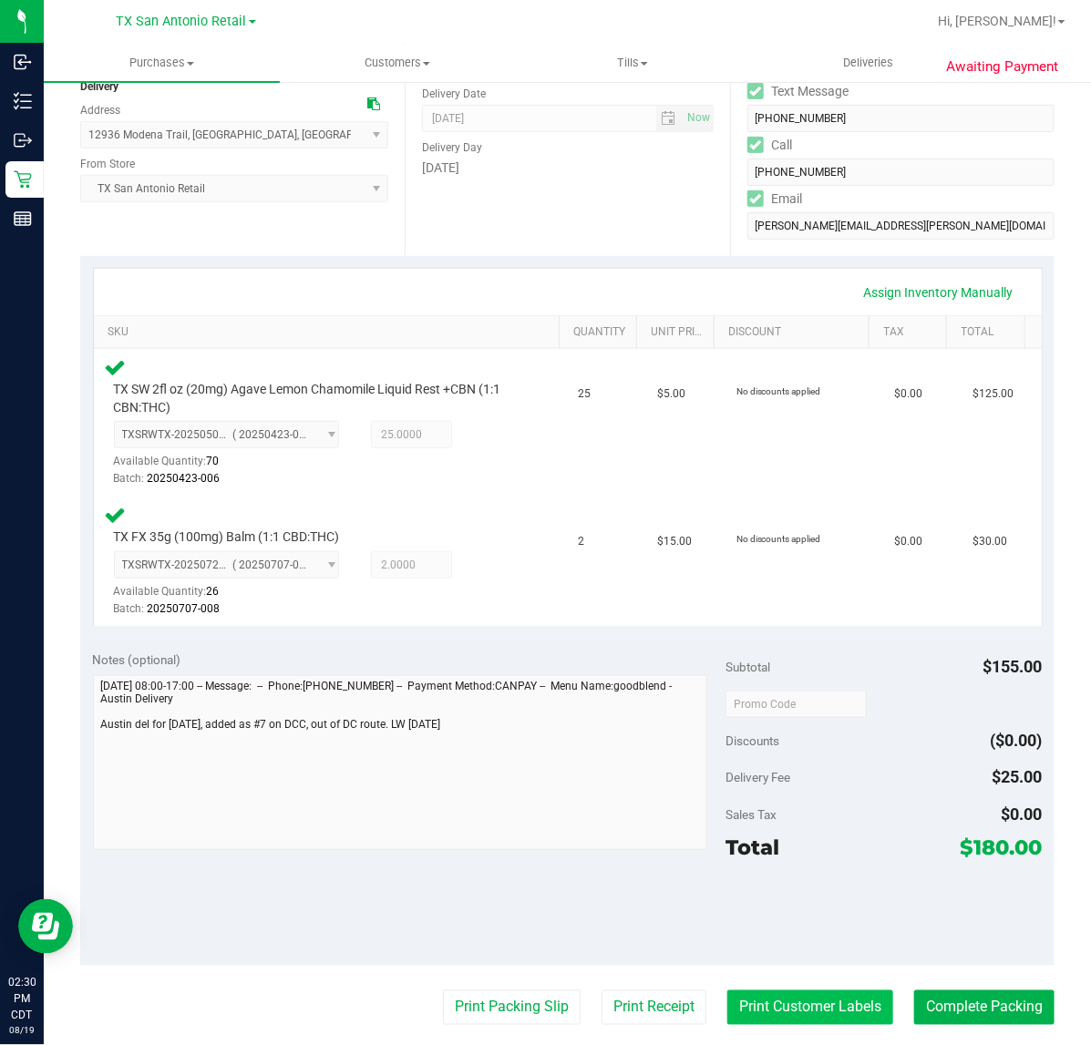
click at [727, 1019] on button "Print Customer Labels" at bounding box center [810, 1008] width 166 height 35
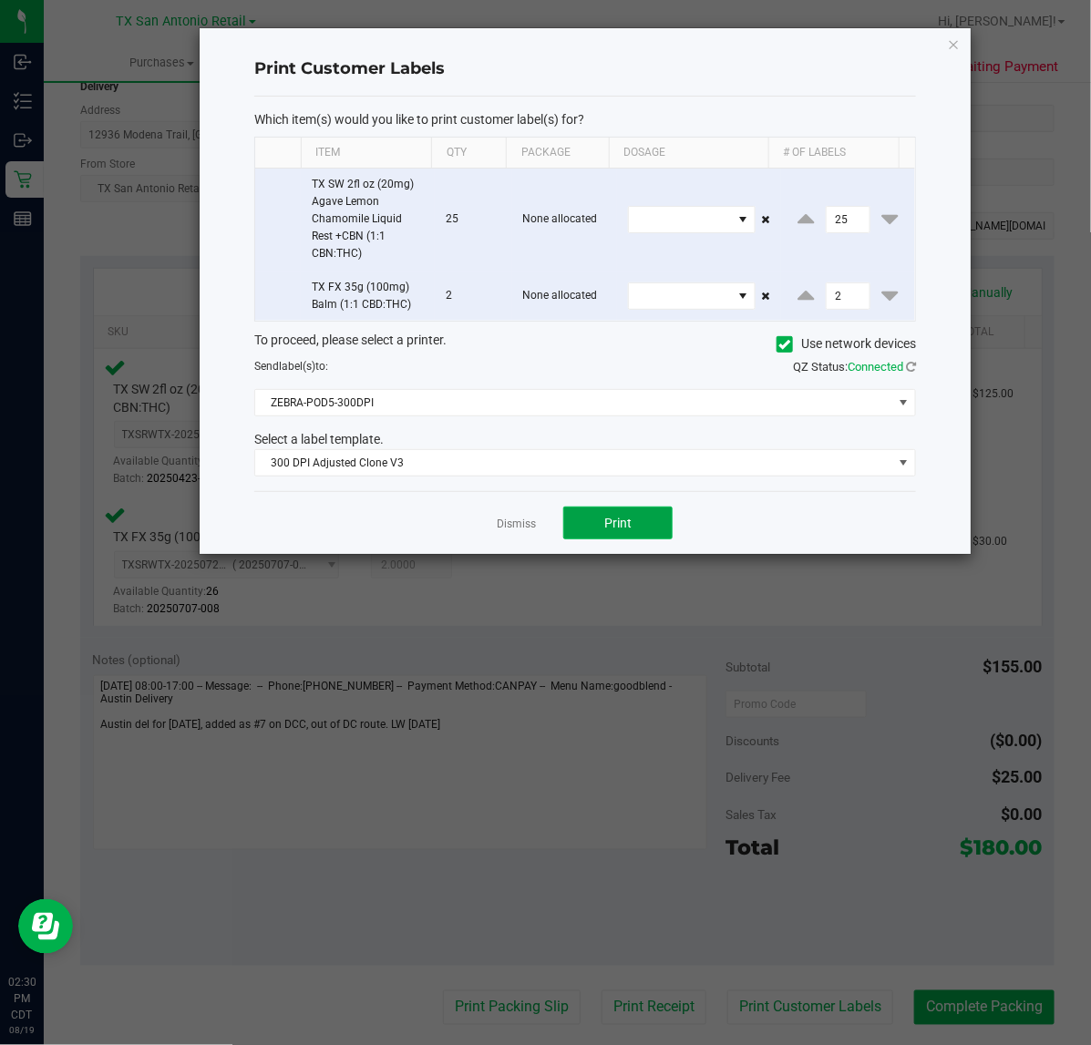
click at [592, 539] on button "Print" at bounding box center [617, 523] width 109 height 33
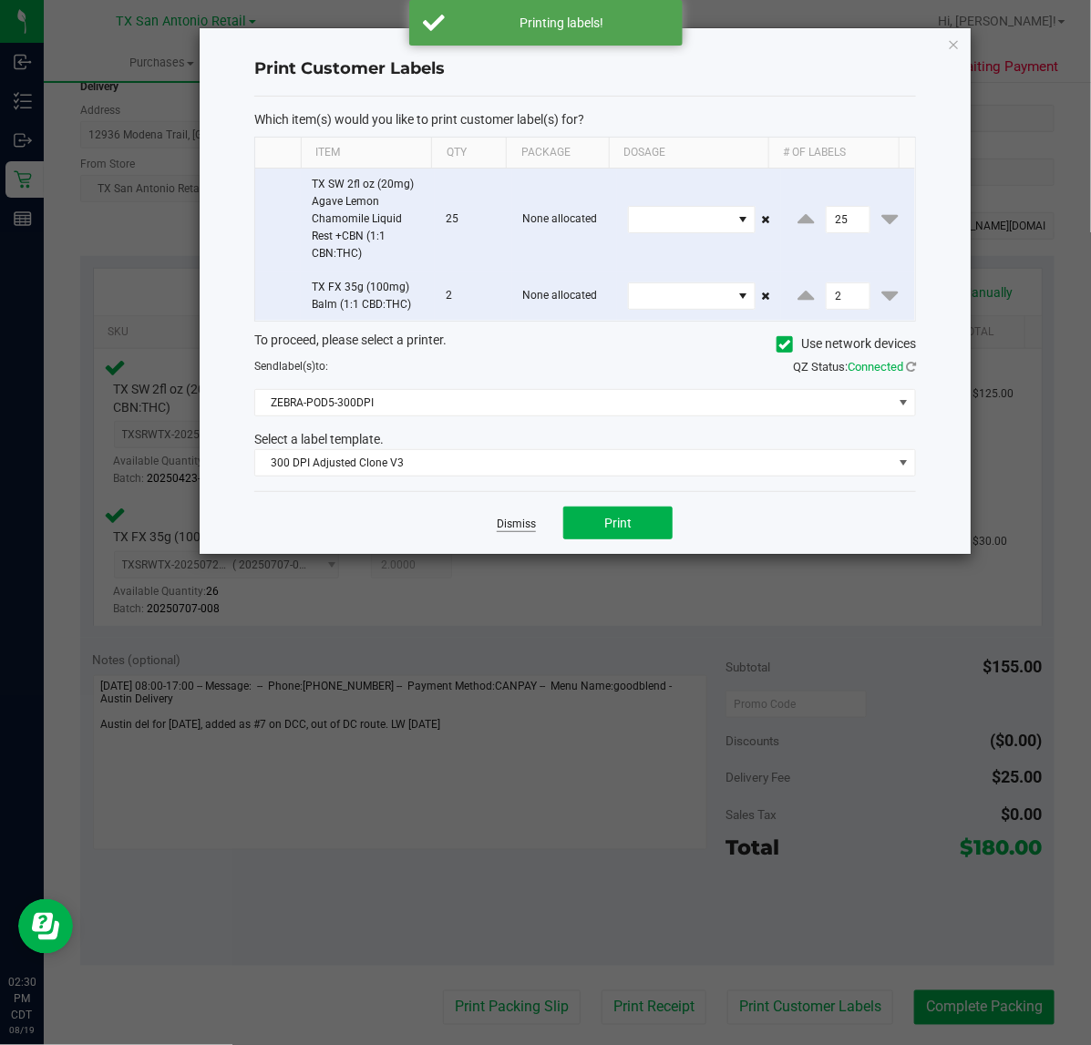
click at [512, 524] on link "Dismiss" at bounding box center [516, 524] width 39 height 15
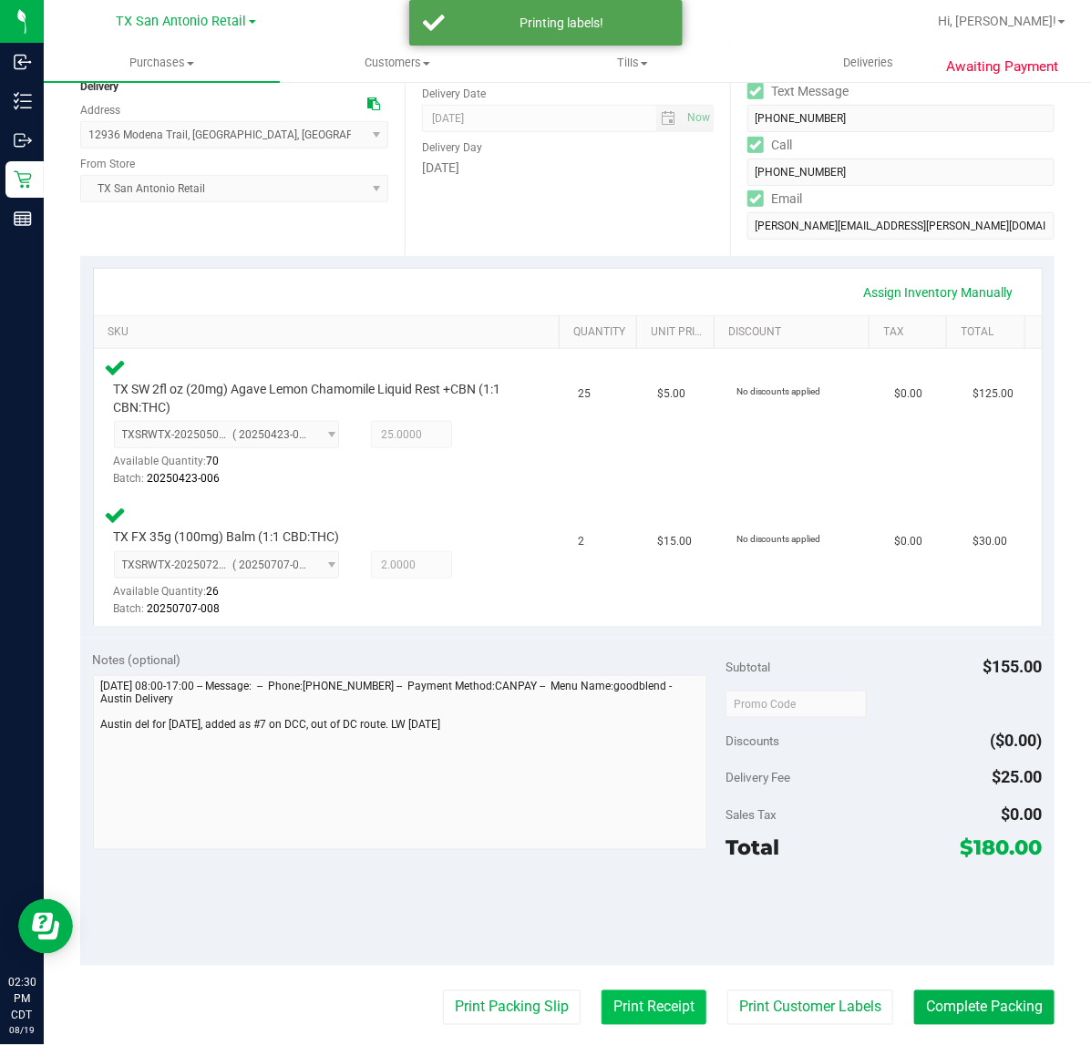
click at [645, 1011] on button "Print Receipt" at bounding box center [653, 1008] width 105 height 35
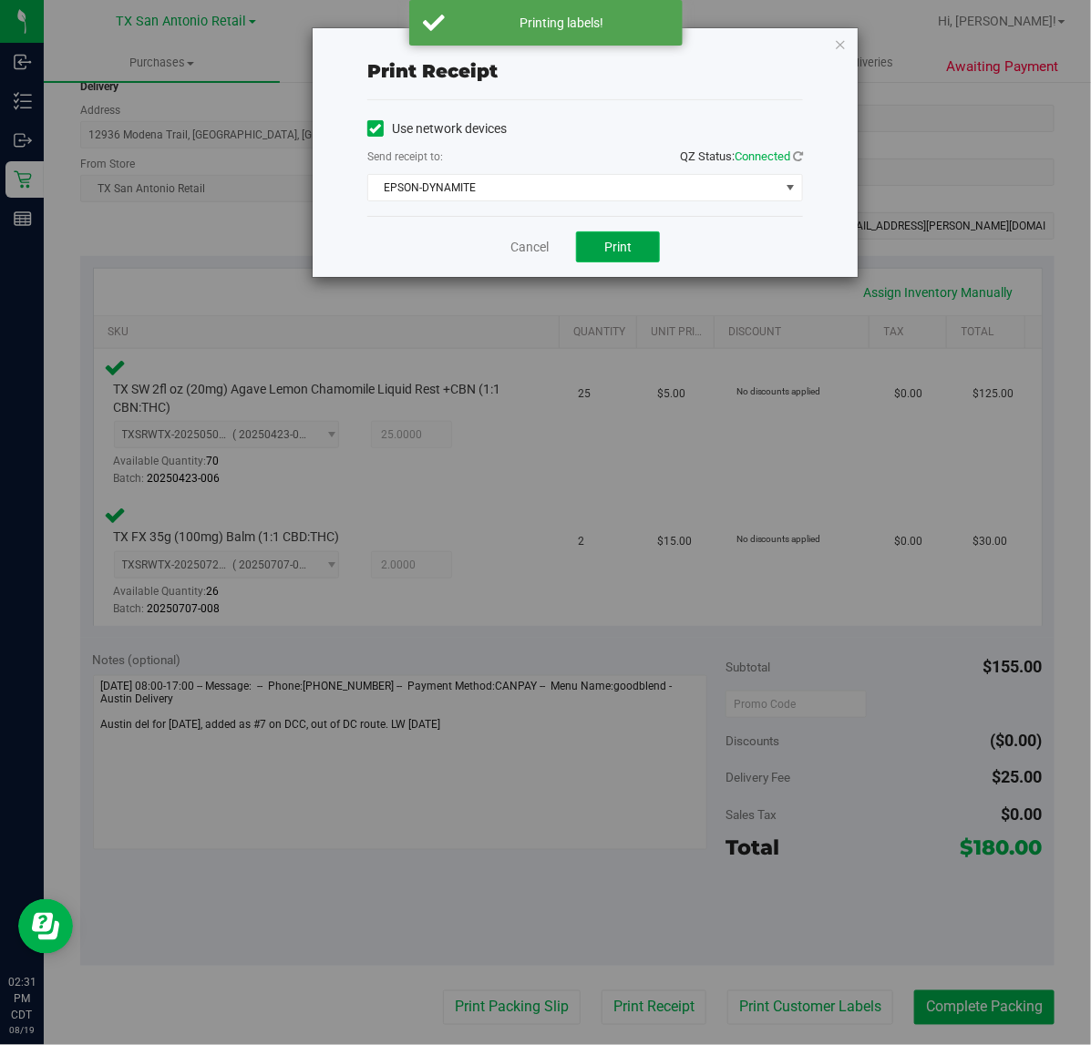
click at [615, 262] on button "Print" at bounding box center [618, 246] width 84 height 31
click at [541, 247] on link "Cancel" at bounding box center [522, 247] width 38 height 19
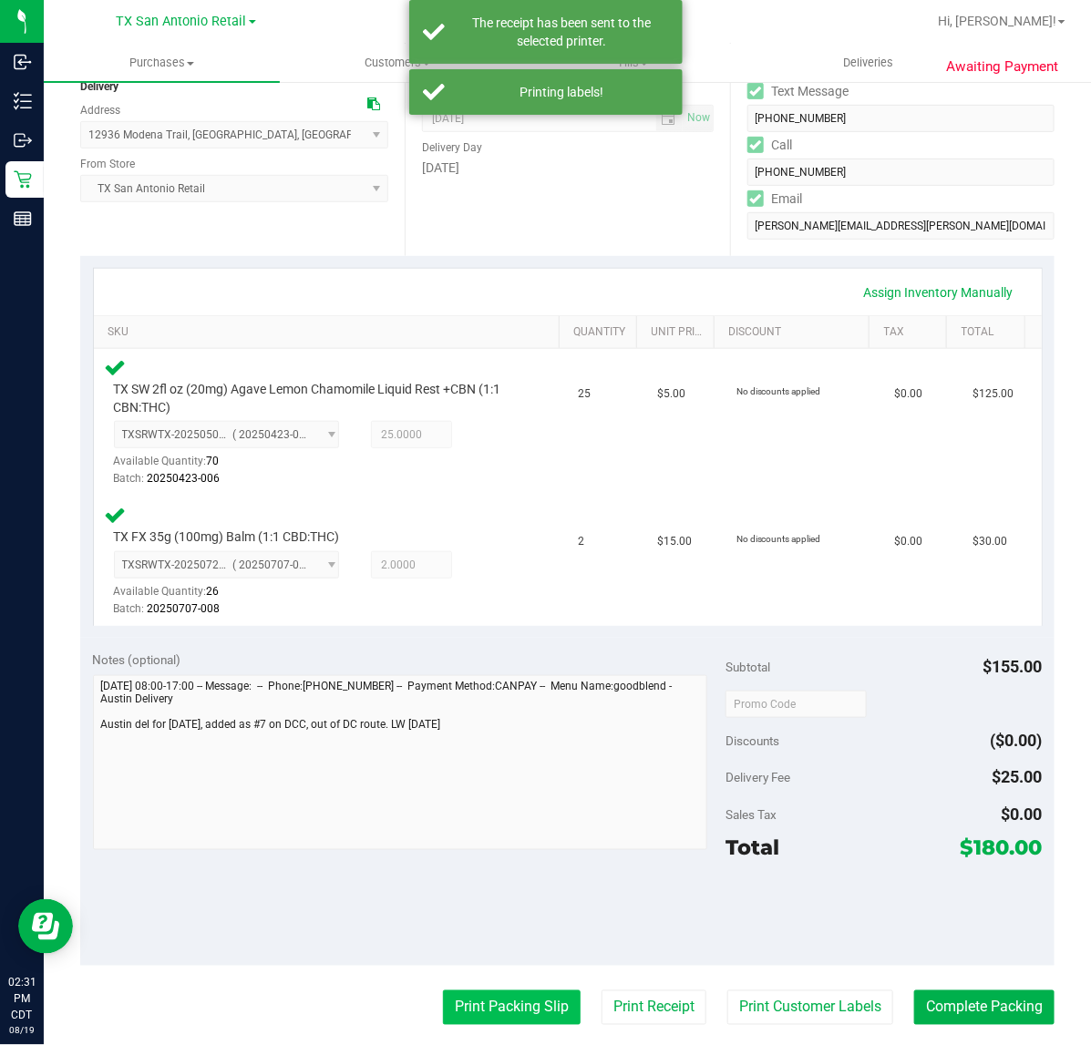
click at [443, 1007] on button "Print Packing Slip" at bounding box center [512, 1008] width 138 height 35
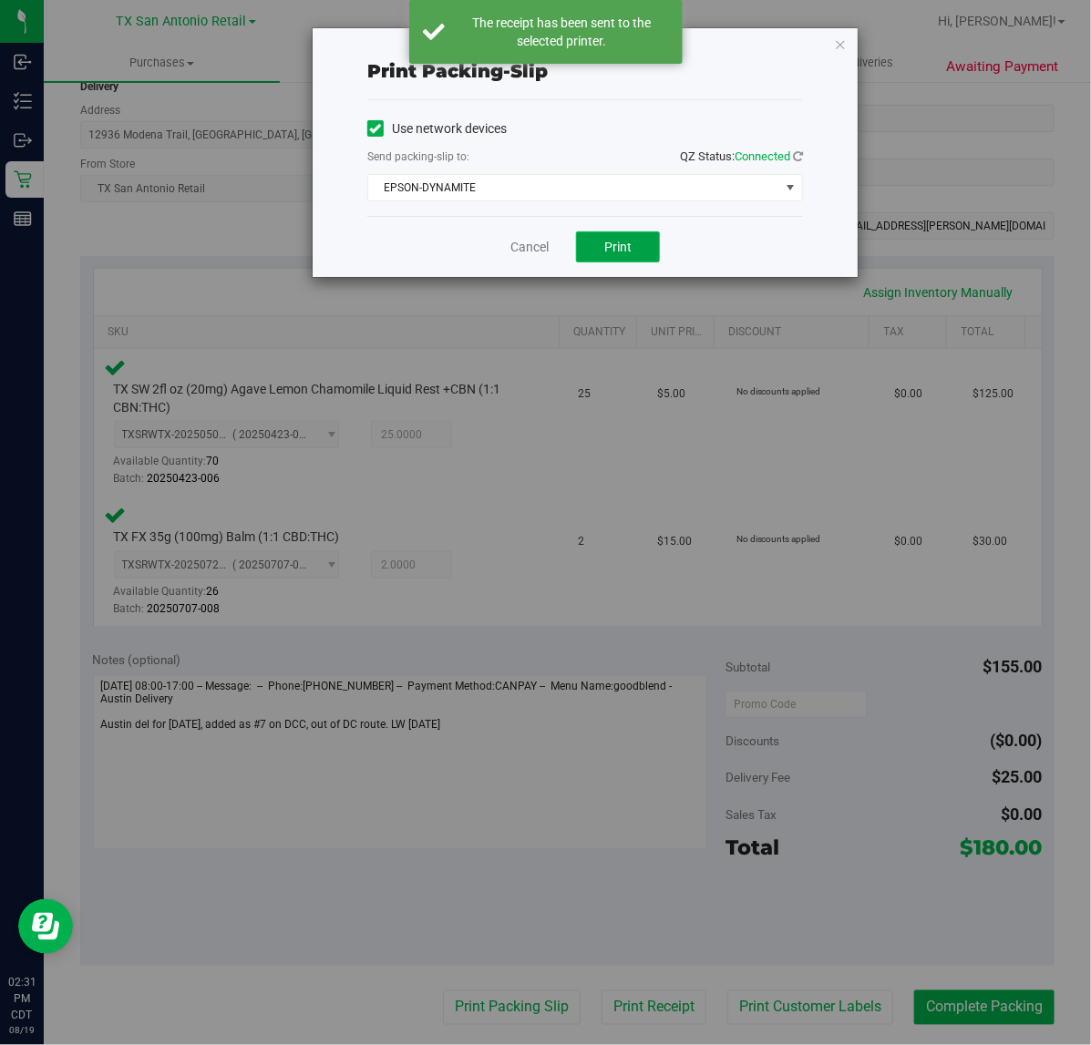
click at [618, 240] on span "Print" at bounding box center [617, 247] width 27 height 15
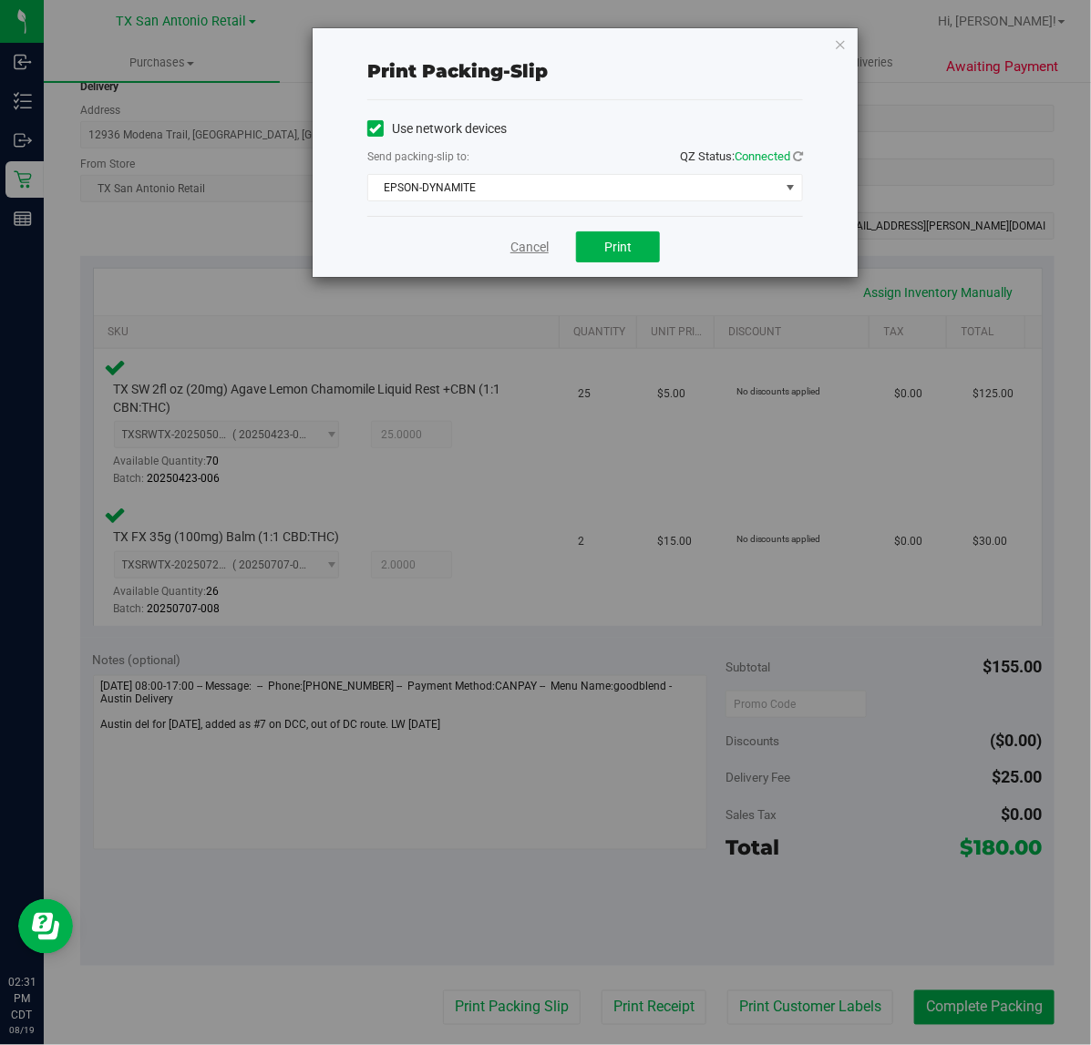
click at [526, 252] on link "Cancel" at bounding box center [529, 247] width 38 height 19
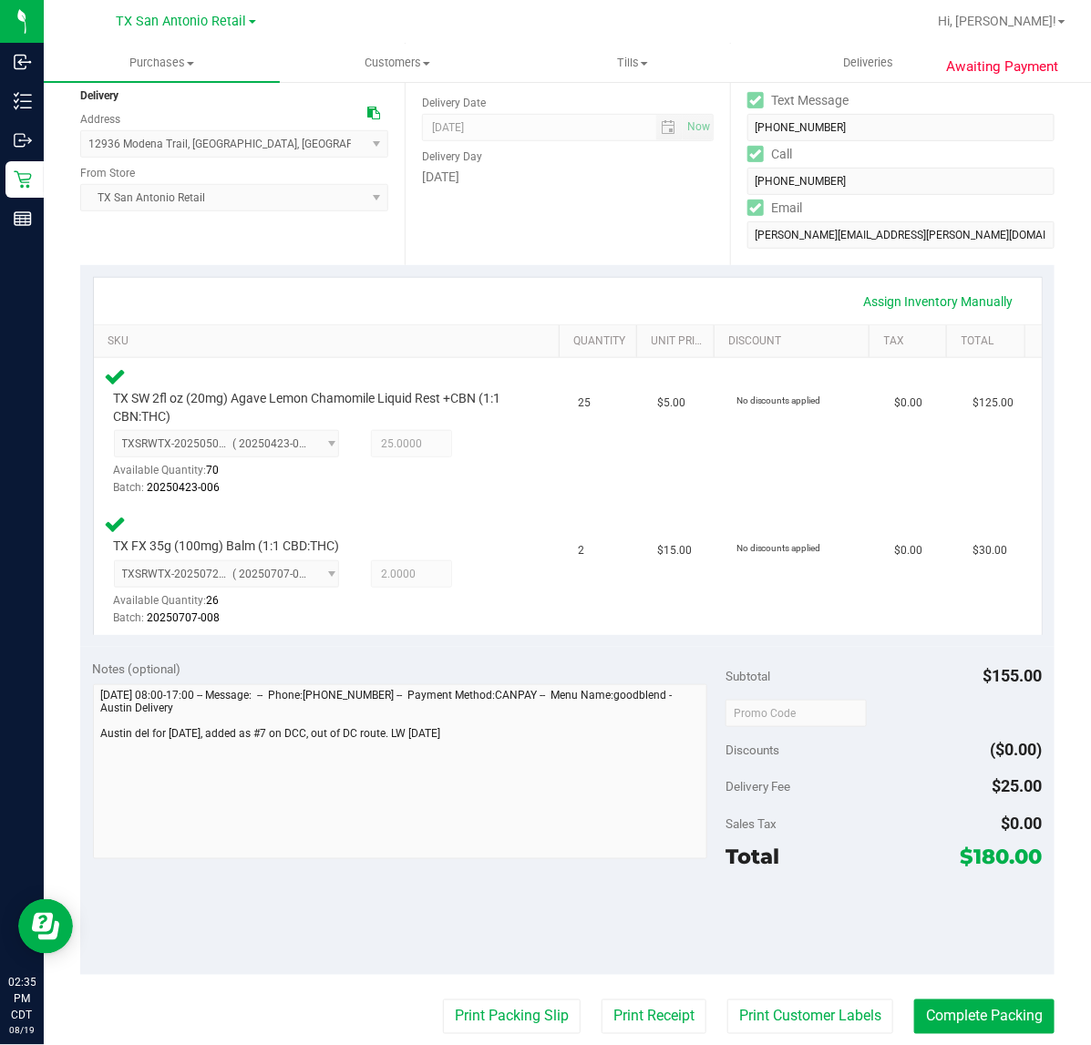
scroll to position [456, 0]
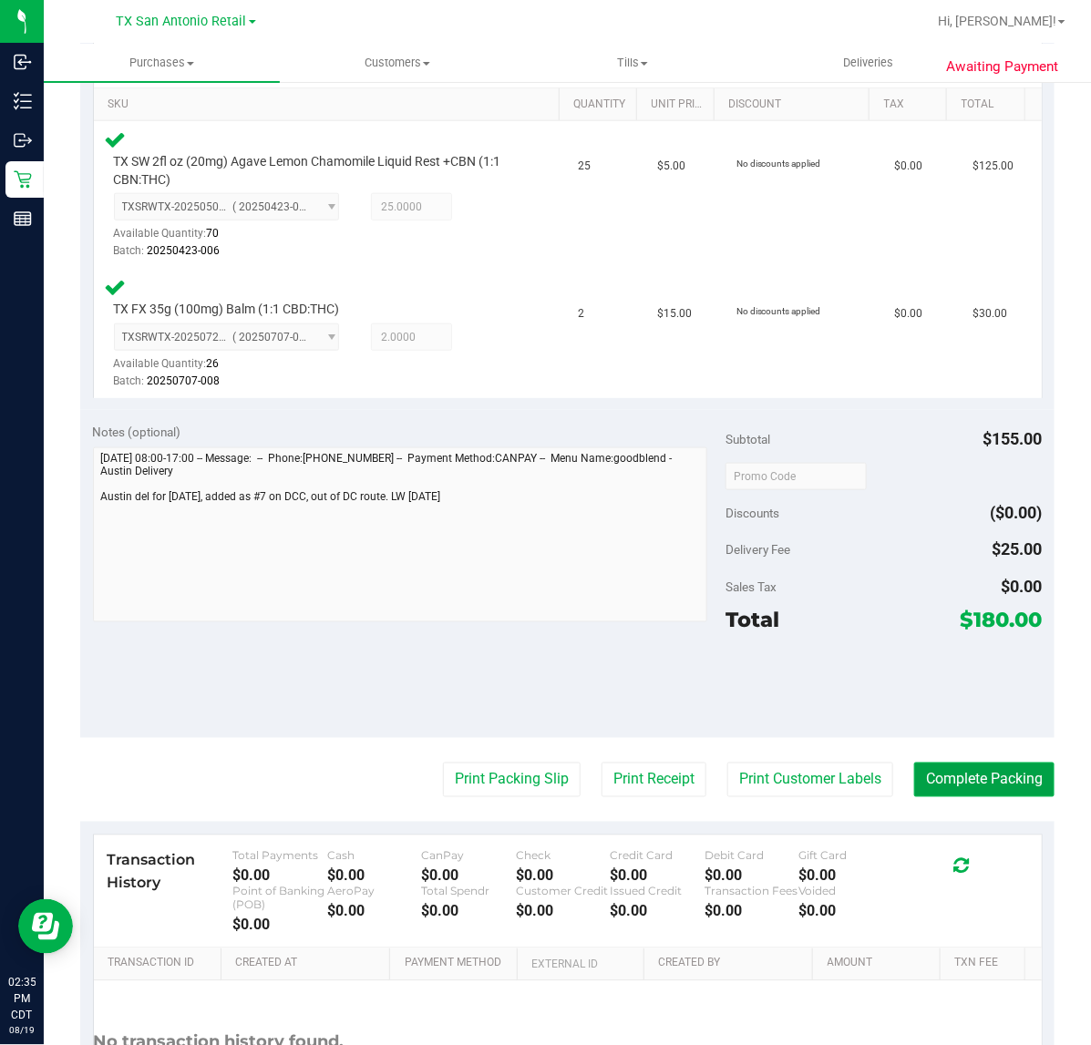
click at [914, 782] on button "Complete Packing" at bounding box center [984, 780] width 140 height 35
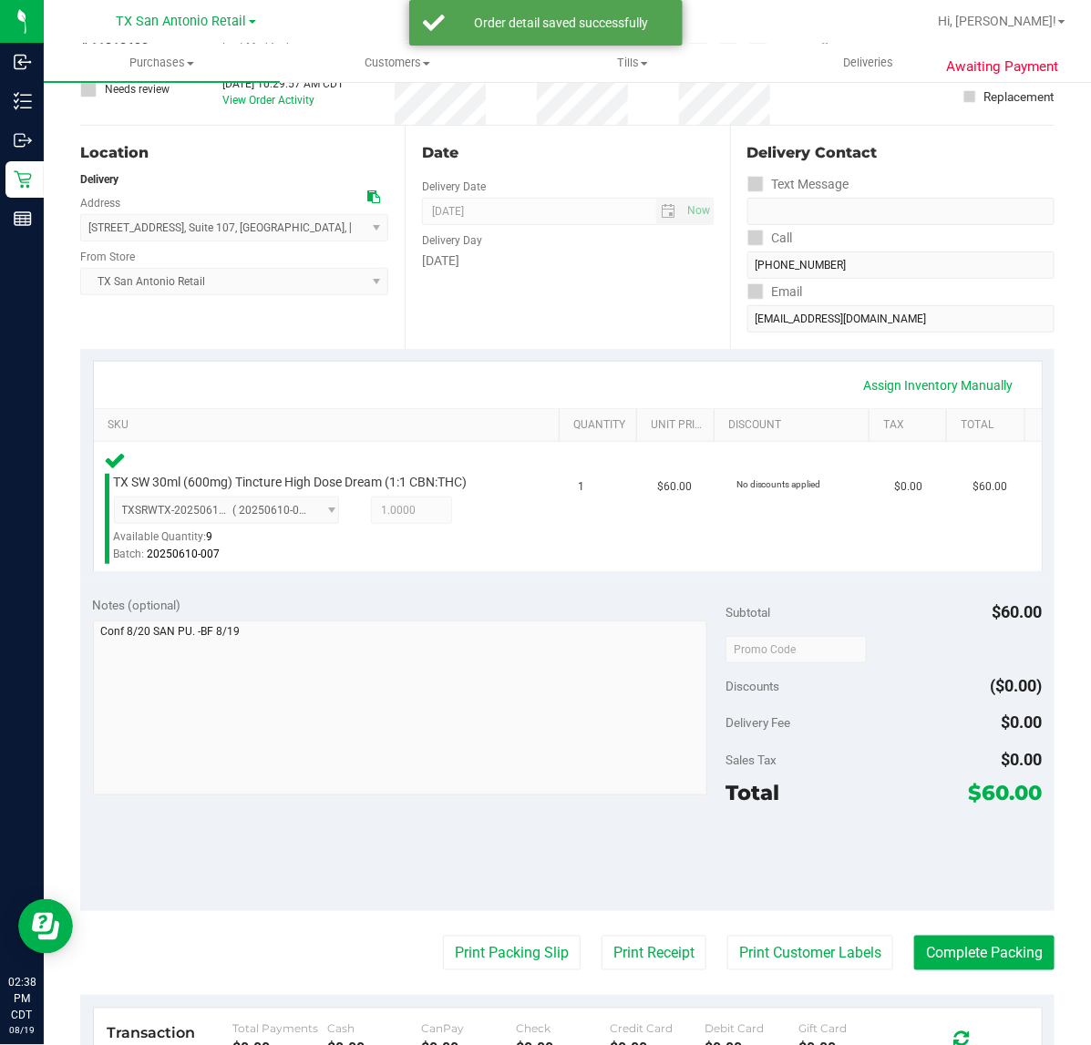
scroll to position [472, 0]
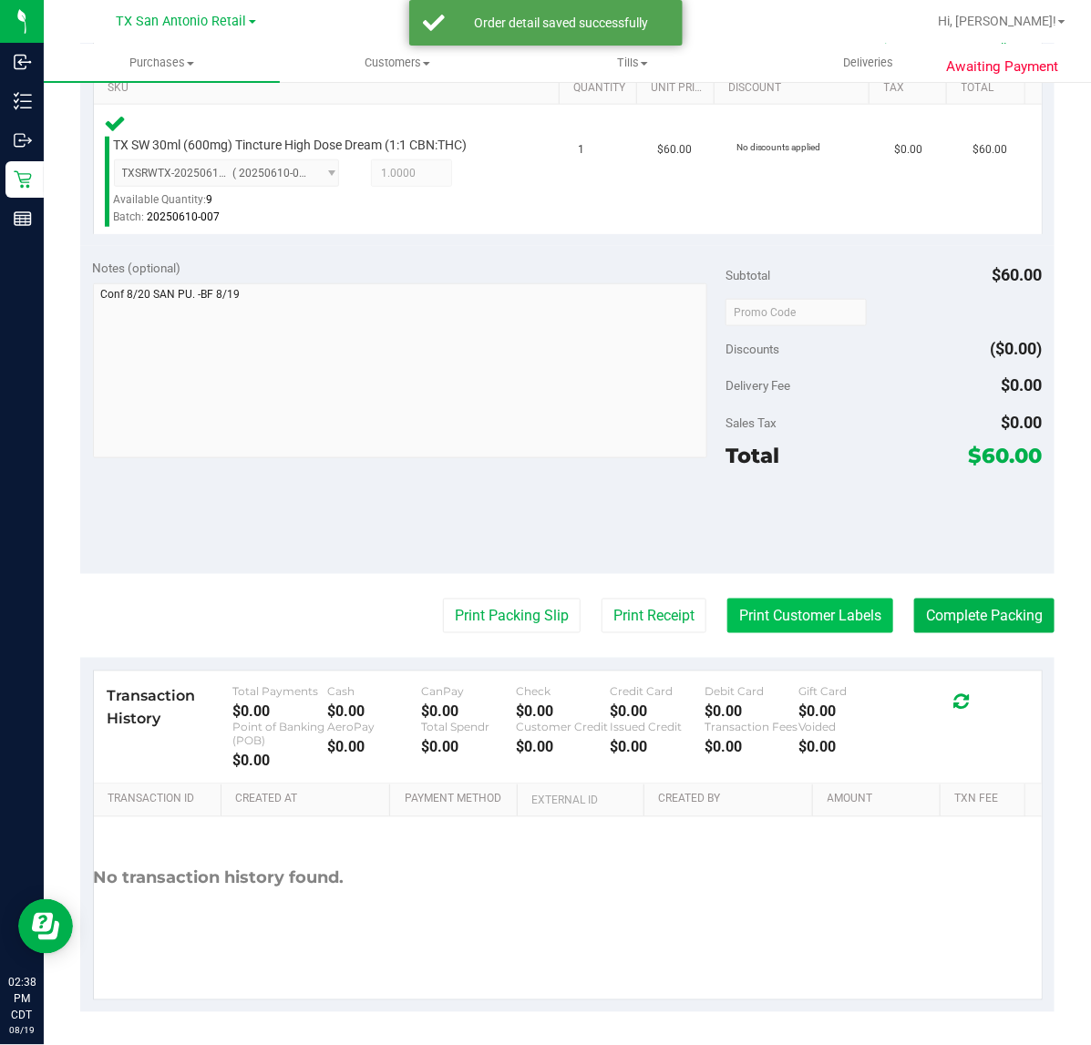
click at [776, 627] on button "Print Customer Labels" at bounding box center [810, 616] width 166 height 35
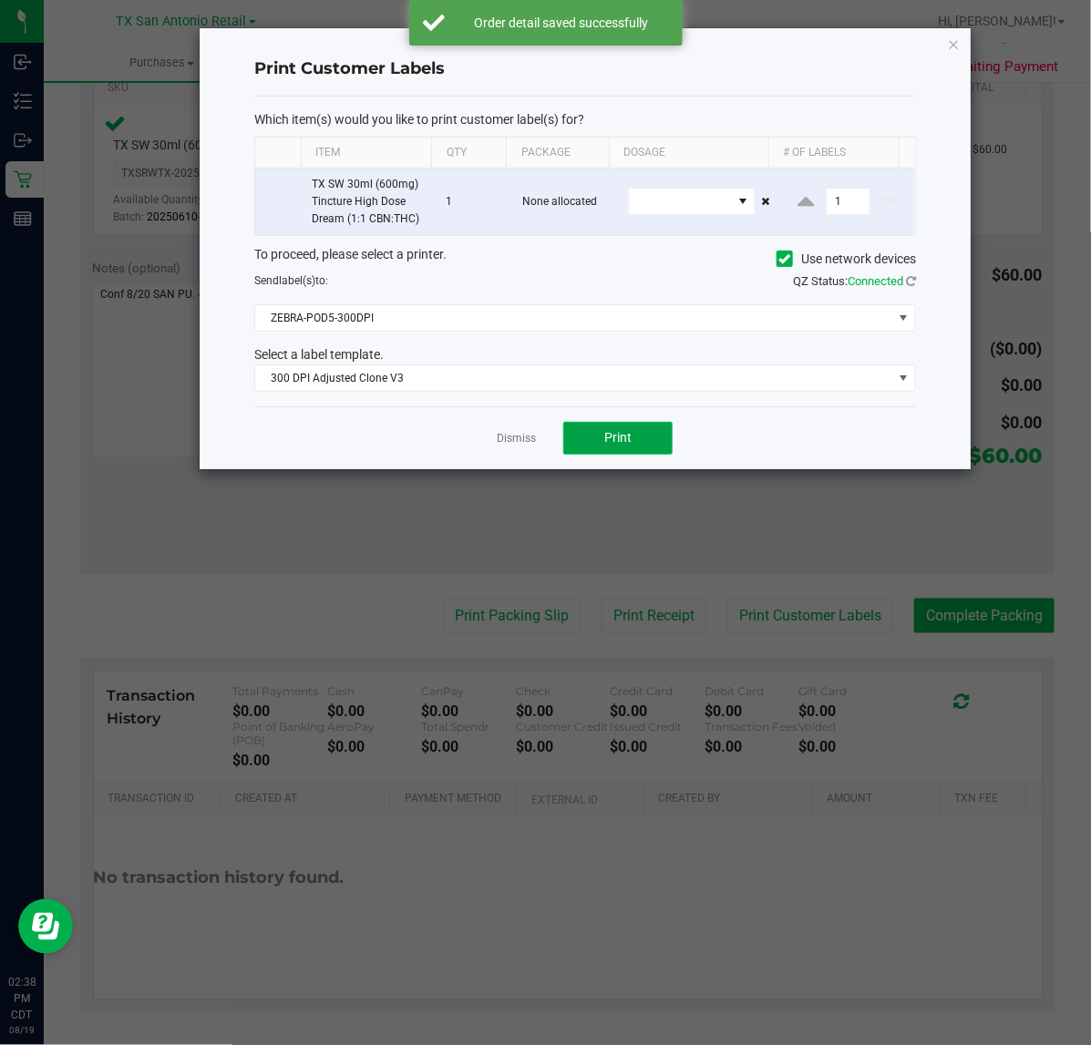
click at [580, 442] on button "Print" at bounding box center [617, 438] width 109 height 33
click at [501, 434] on link "Dismiss" at bounding box center [516, 438] width 39 height 15
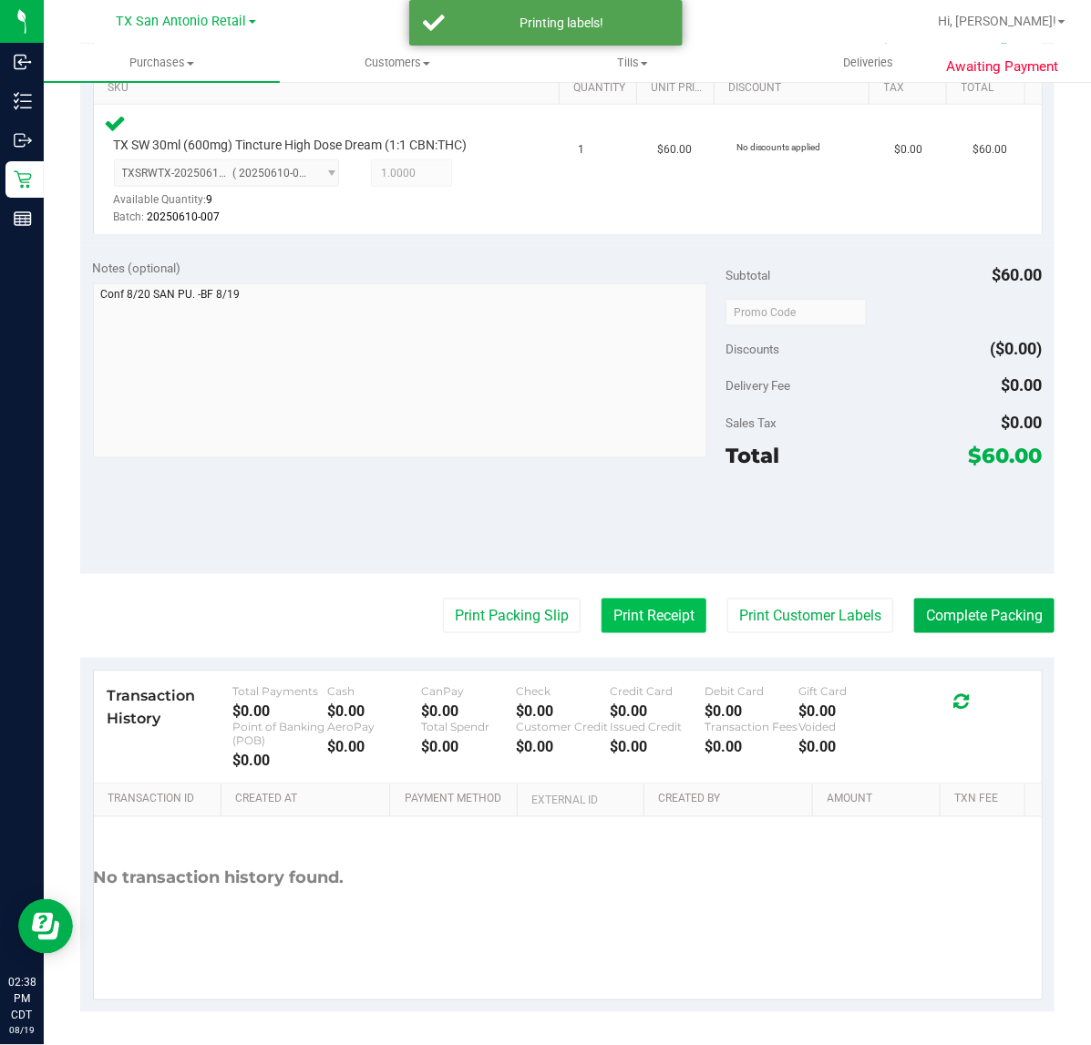
click at [662, 611] on button "Print Receipt" at bounding box center [653, 616] width 105 height 35
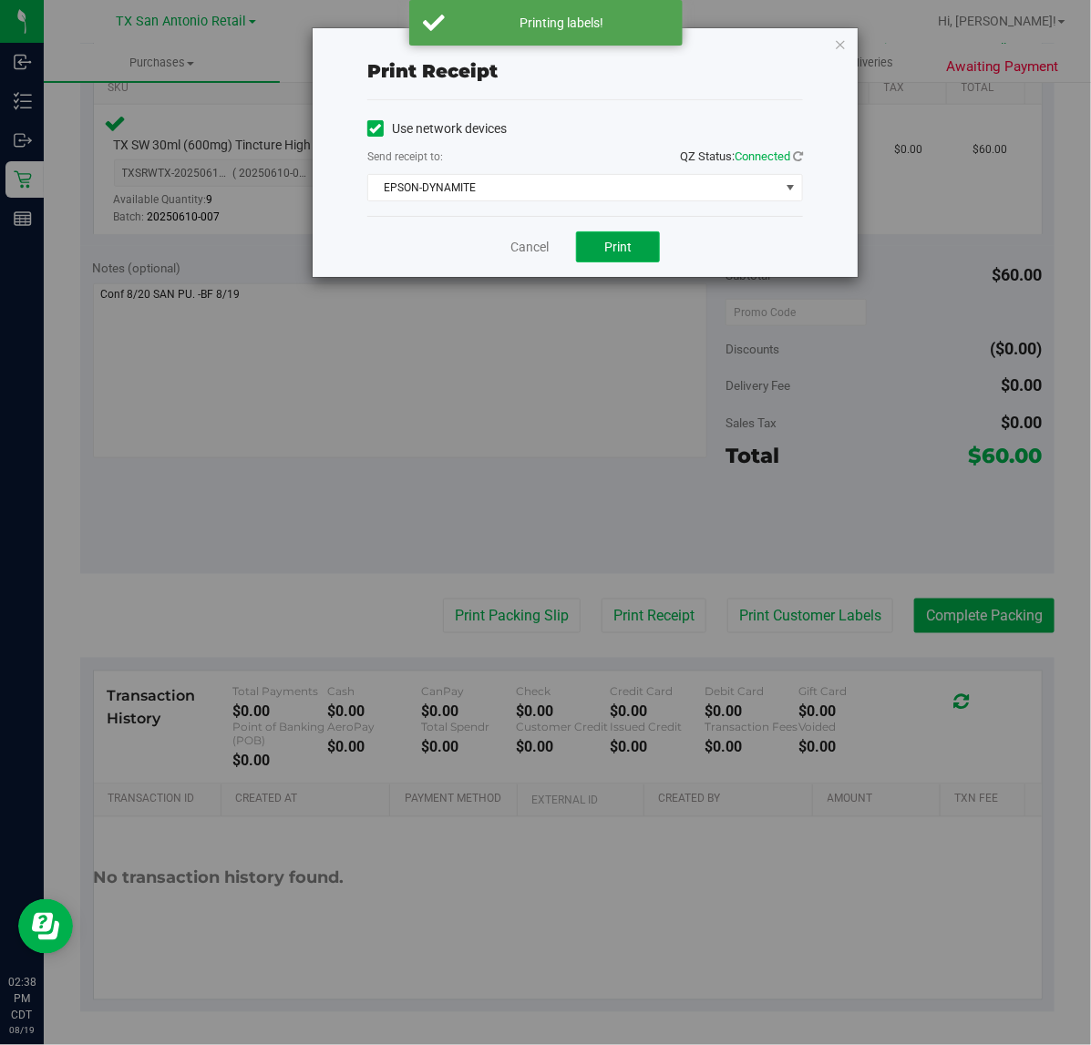
click at [621, 253] on span "Print" at bounding box center [617, 247] width 27 height 15
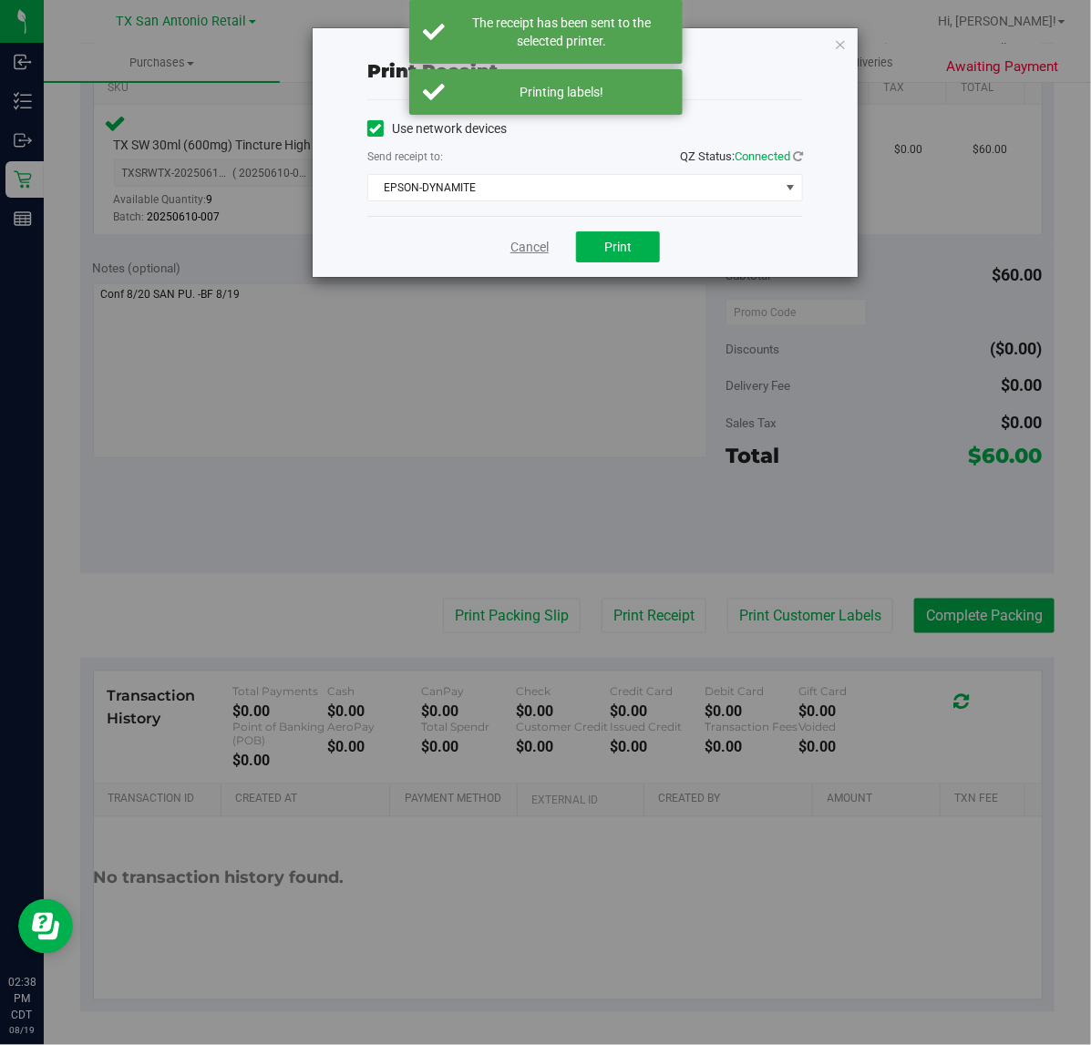
click at [540, 252] on link "Cancel" at bounding box center [529, 247] width 38 height 19
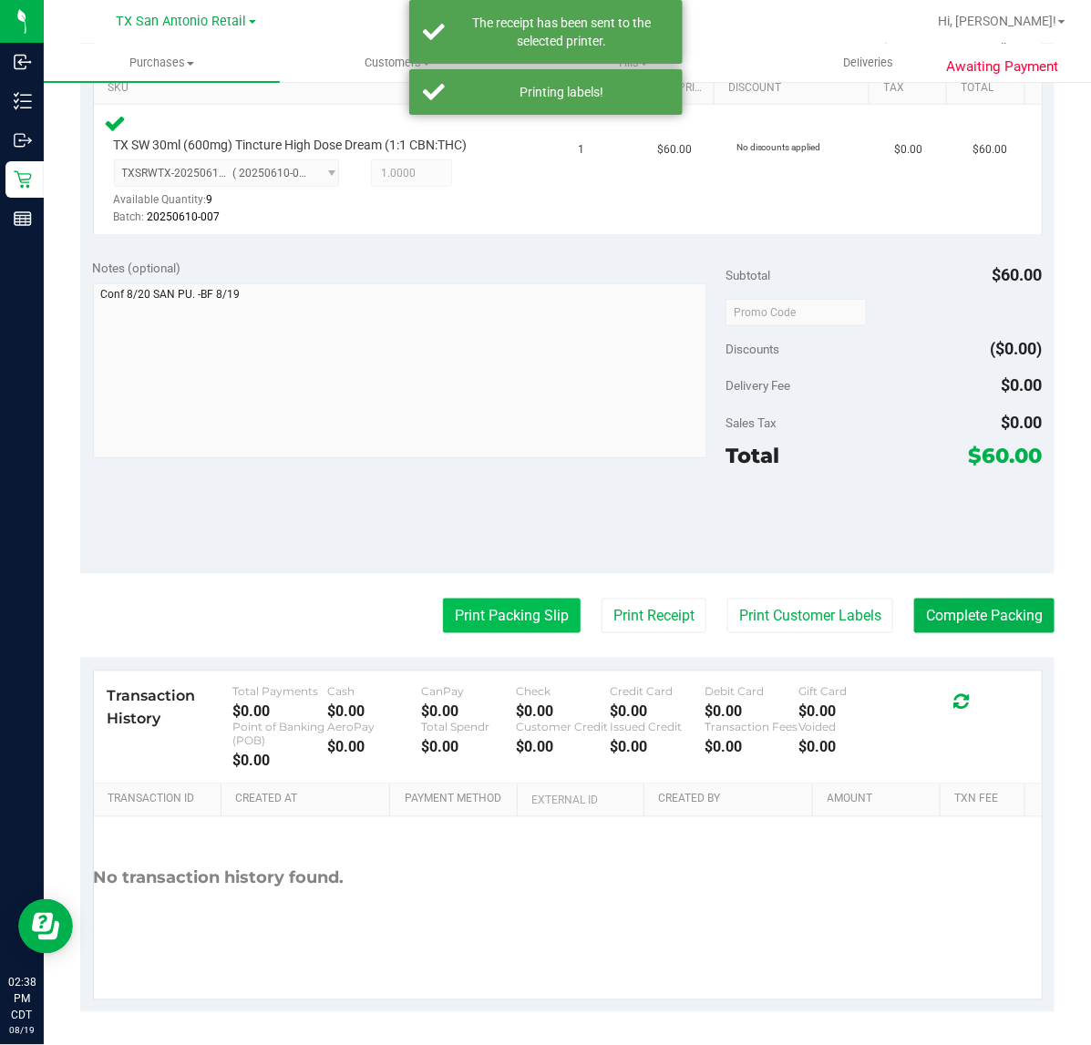
click at [508, 599] on button "Print Packing Slip" at bounding box center [512, 616] width 138 height 35
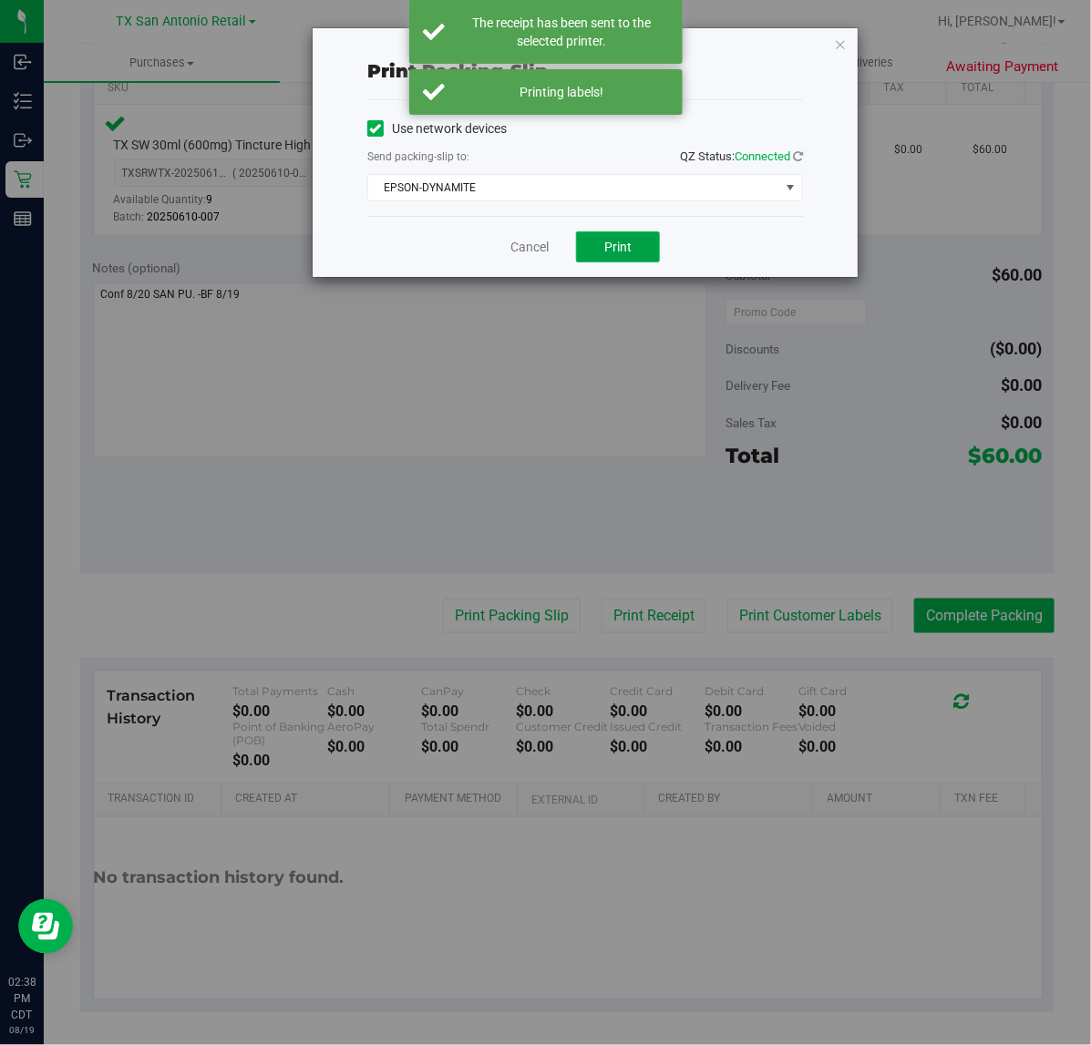
click at [595, 242] on button "Print" at bounding box center [618, 246] width 84 height 31
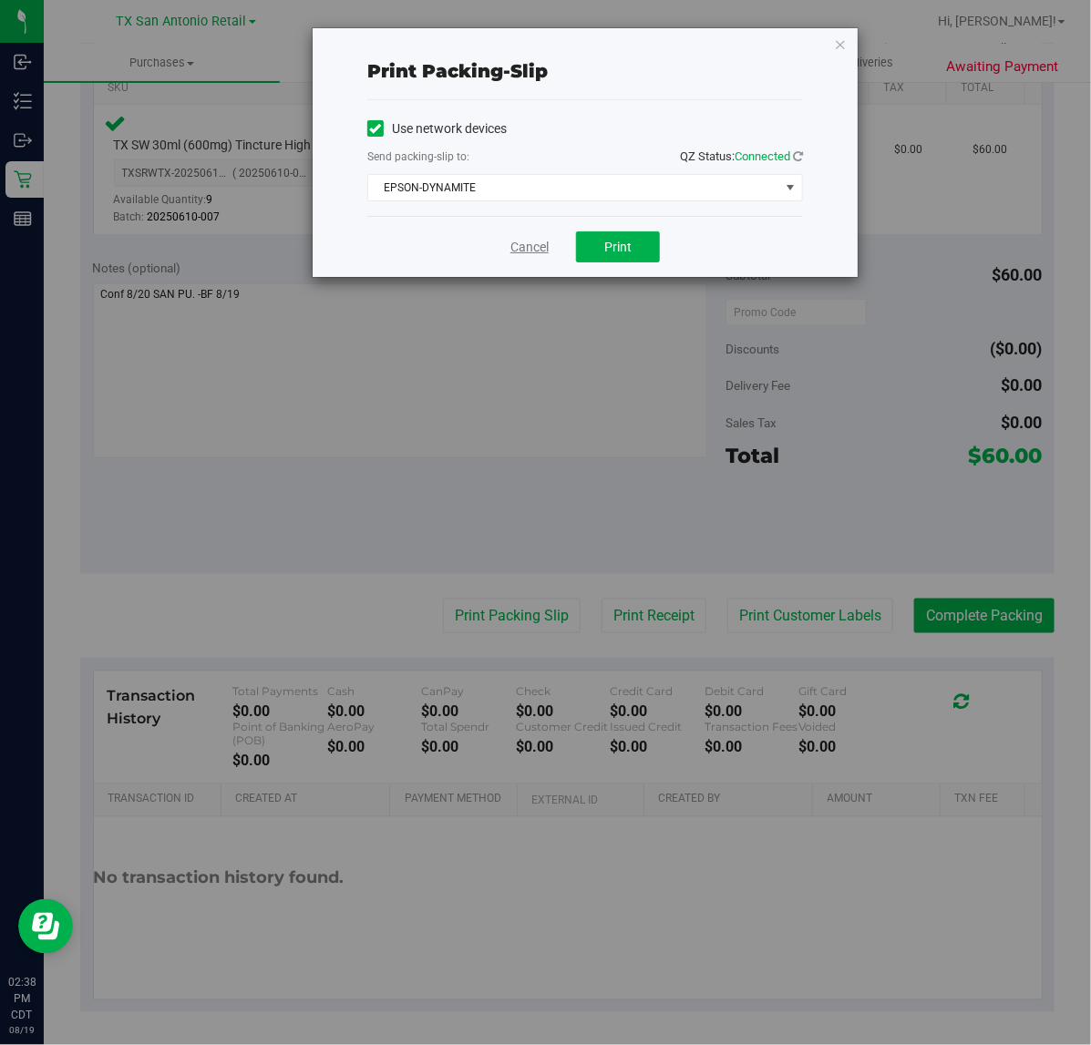
click at [535, 257] on link "Cancel" at bounding box center [529, 247] width 38 height 19
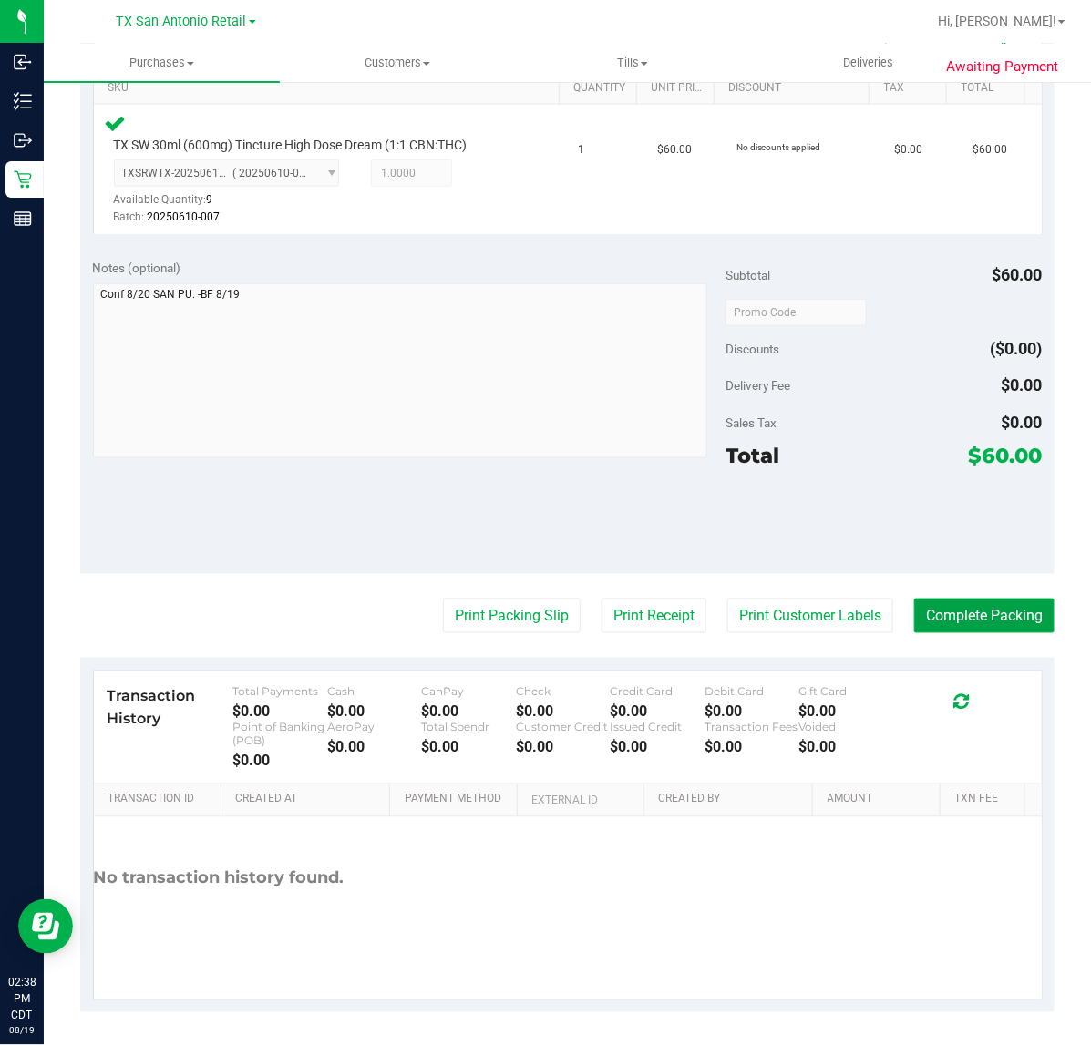
click at [920, 604] on button "Complete Packing" at bounding box center [984, 616] width 140 height 35
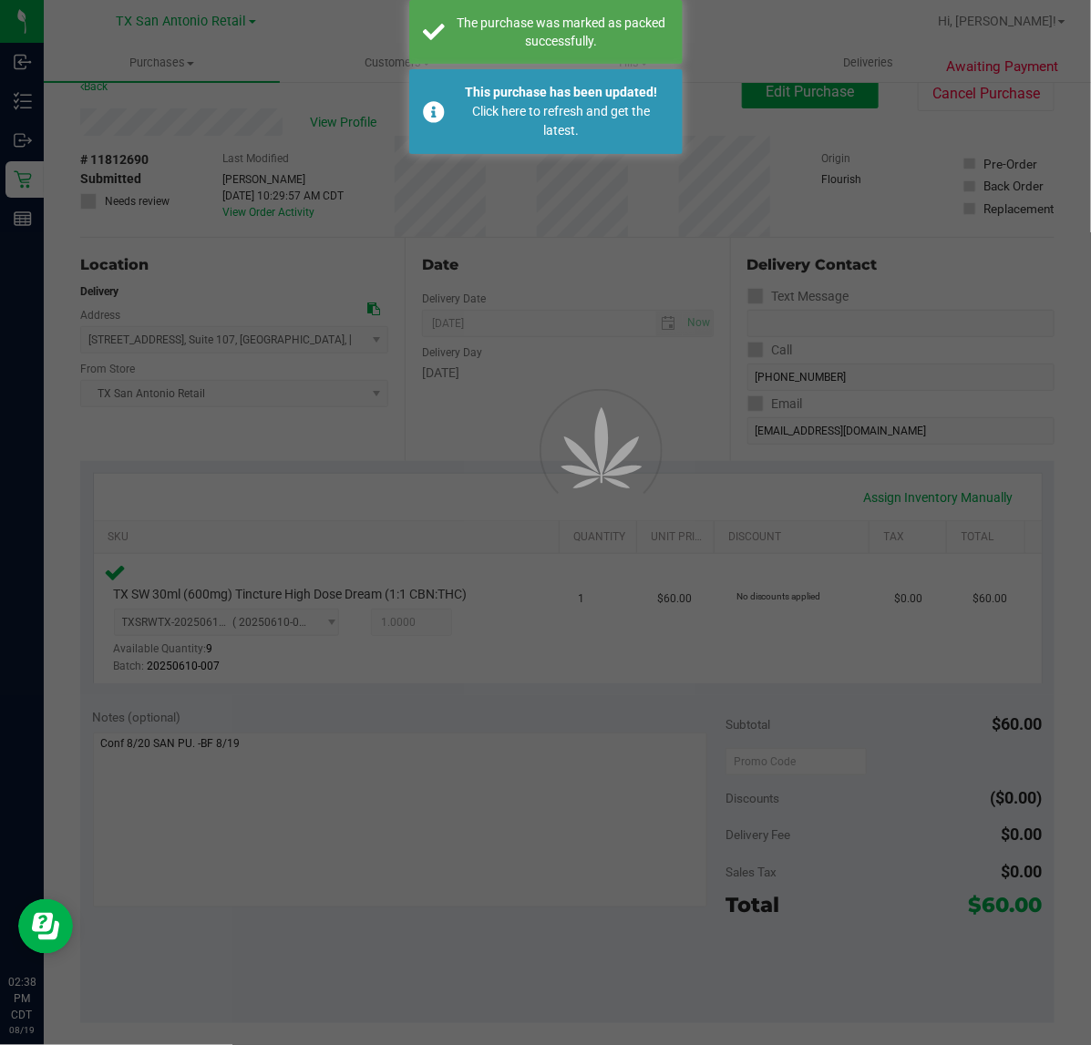
scroll to position [16, 0]
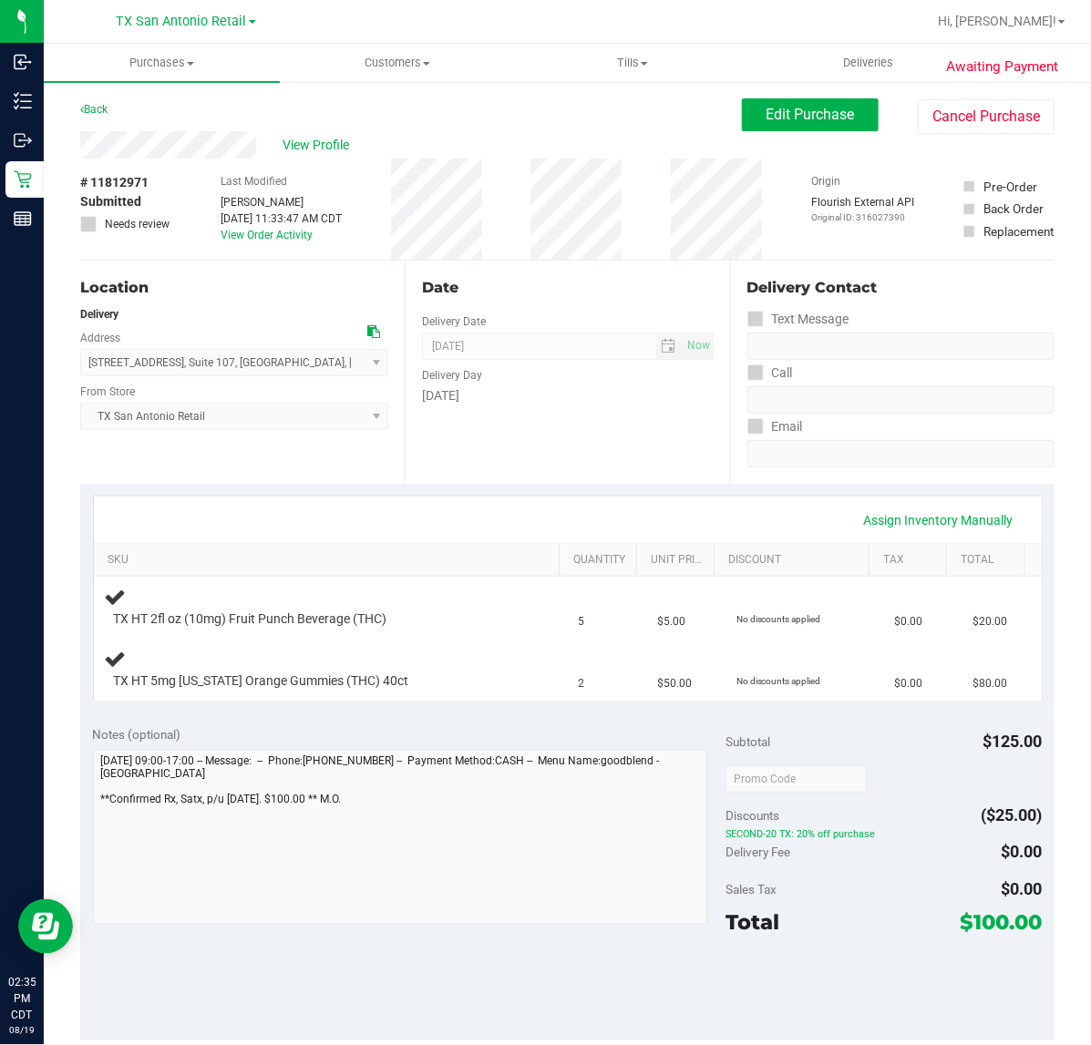
click at [648, 434] on div "Date Delivery Date [DATE] Now [DATE] 07:00 AM Now Delivery Day [DATE]" at bounding box center [567, 372] width 324 height 223
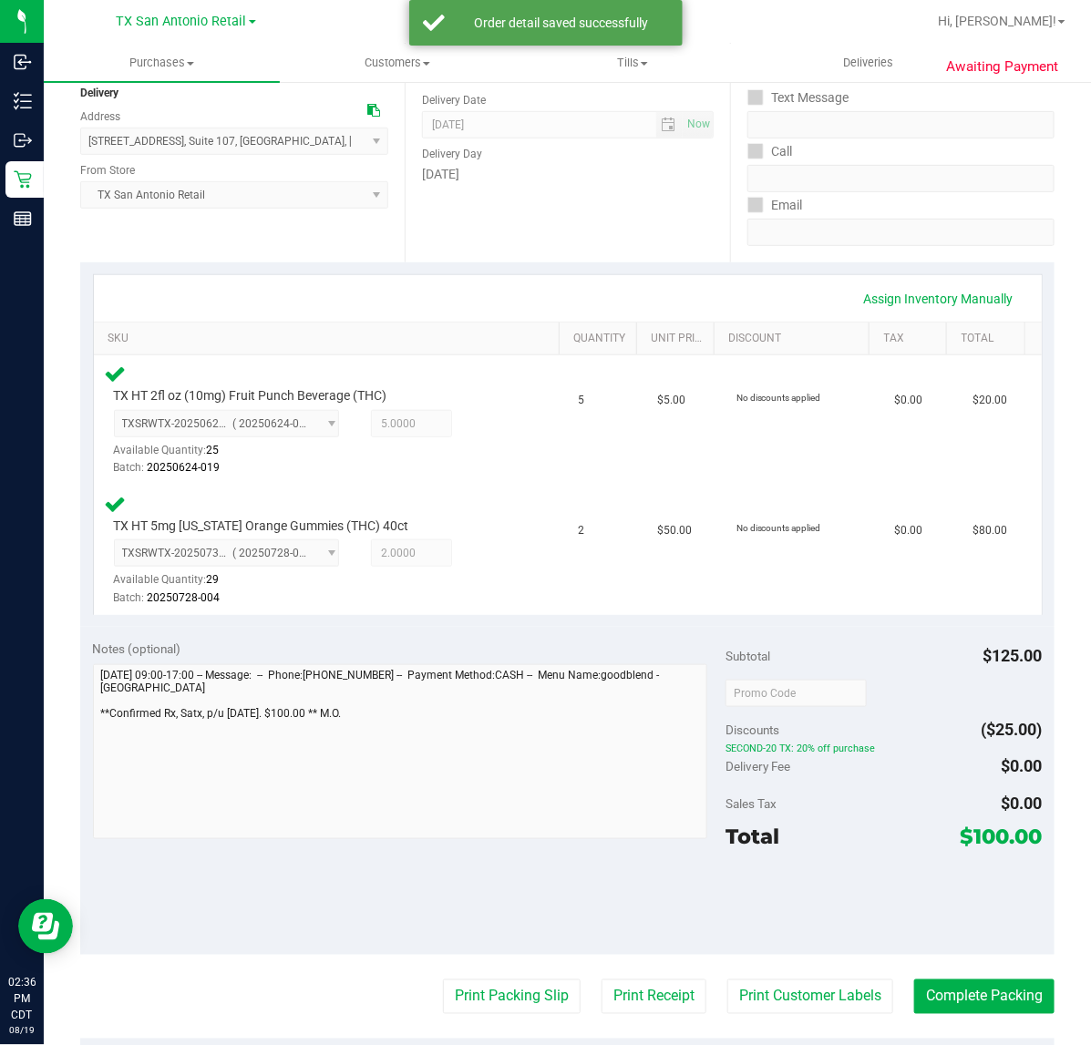
scroll to position [228, 0]
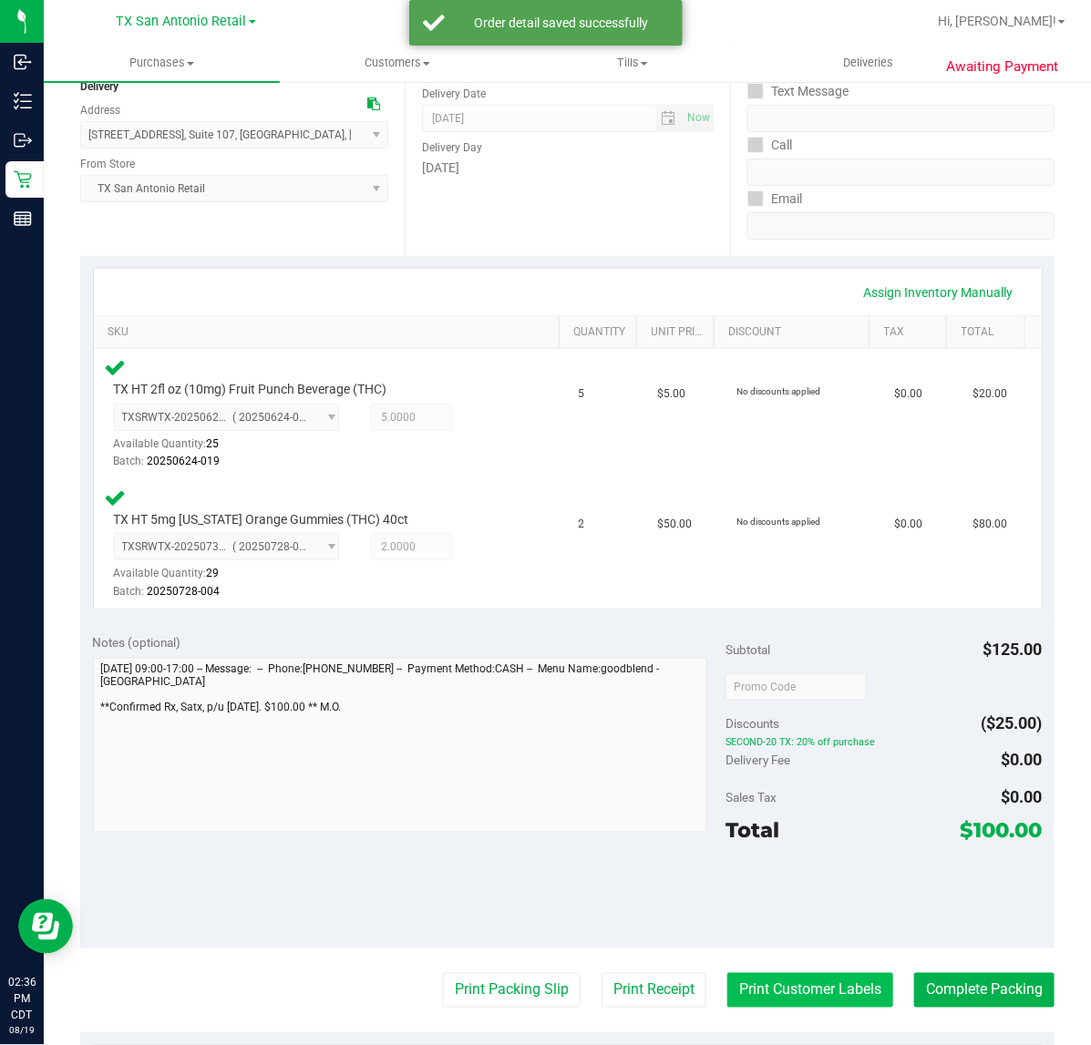
click at [743, 991] on button "Print Customer Labels" at bounding box center [810, 990] width 166 height 35
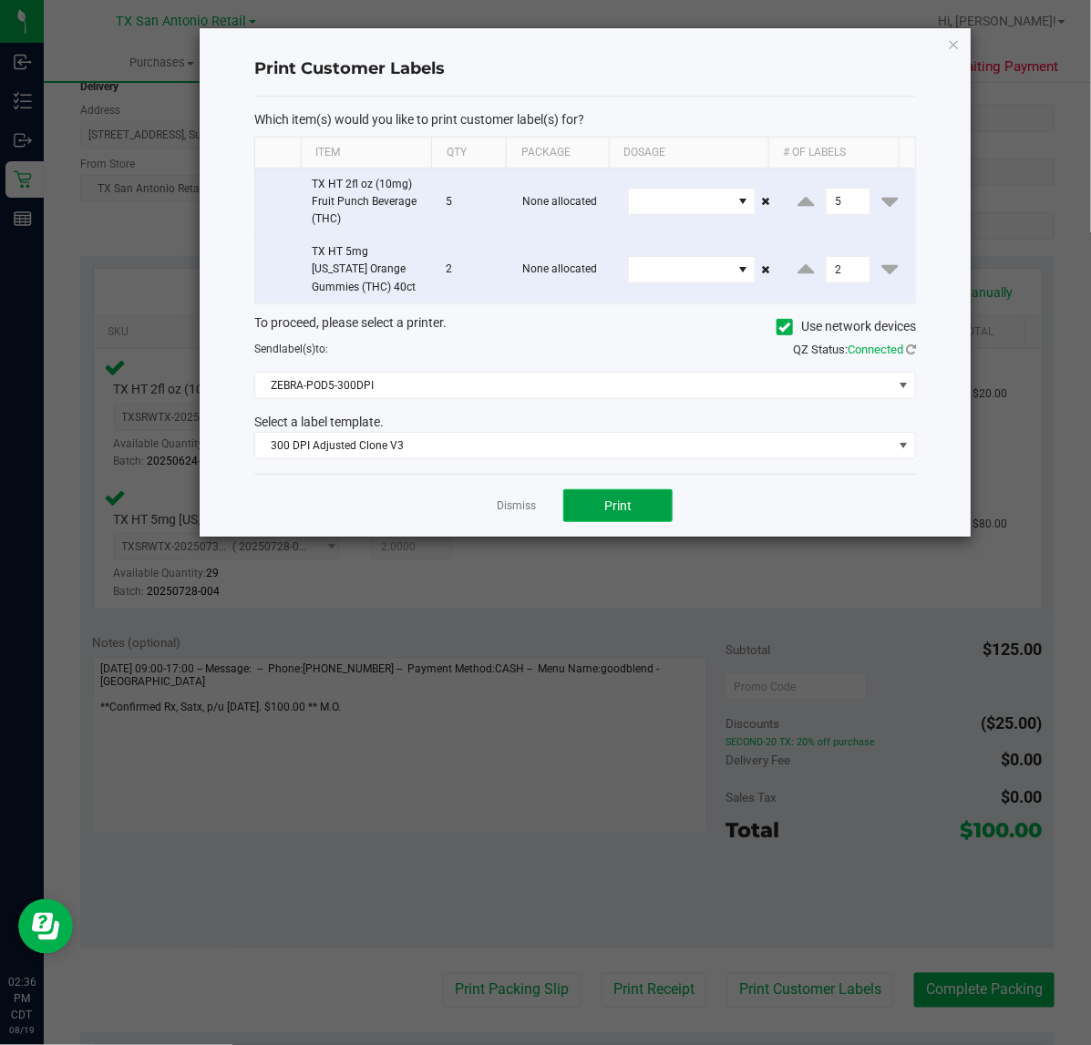
click at [574, 498] on button "Print" at bounding box center [617, 505] width 109 height 33
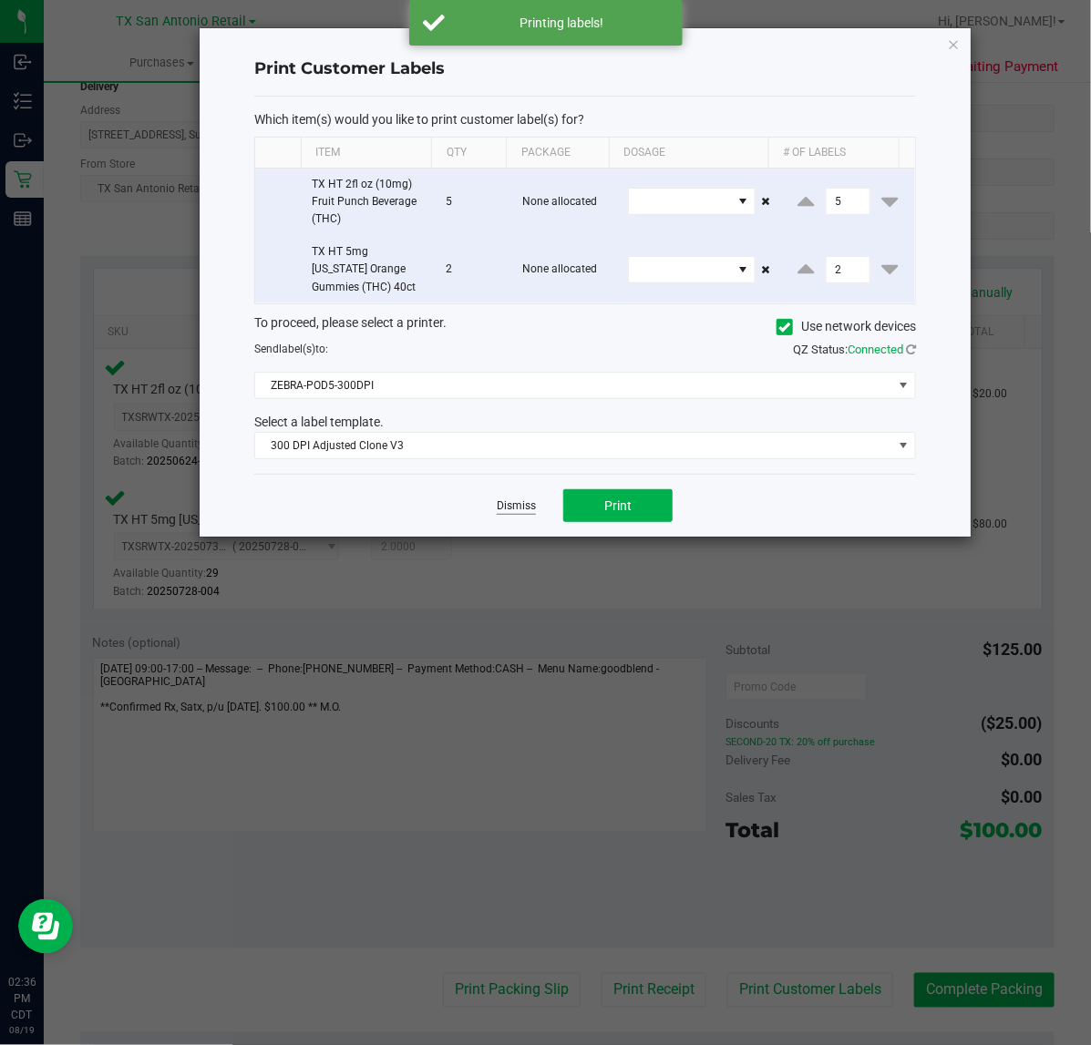
click at [521, 503] on link "Dismiss" at bounding box center [516, 505] width 39 height 15
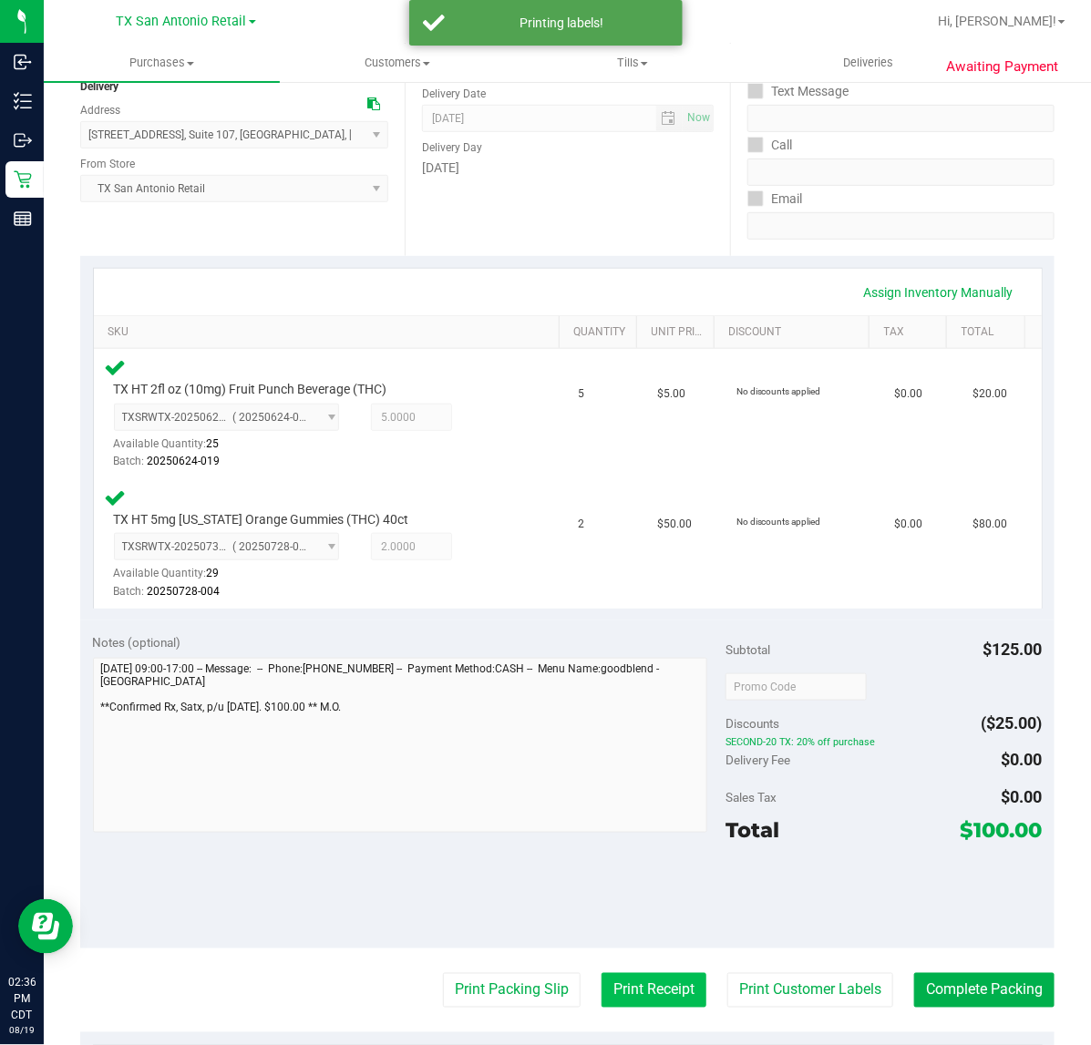
drag, startPoint x: 631, startPoint y: 1008, endPoint x: 634, endPoint y: 995, distance: 13.0
click at [631, 1005] on purchase-details "Back Edit Purchase Cancel Purchase View Profile # 11812971 Submitted Needs revi…" at bounding box center [567, 629] width 974 height 1516
click at [636, 976] on button "Print Receipt" at bounding box center [653, 990] width 105 height 35
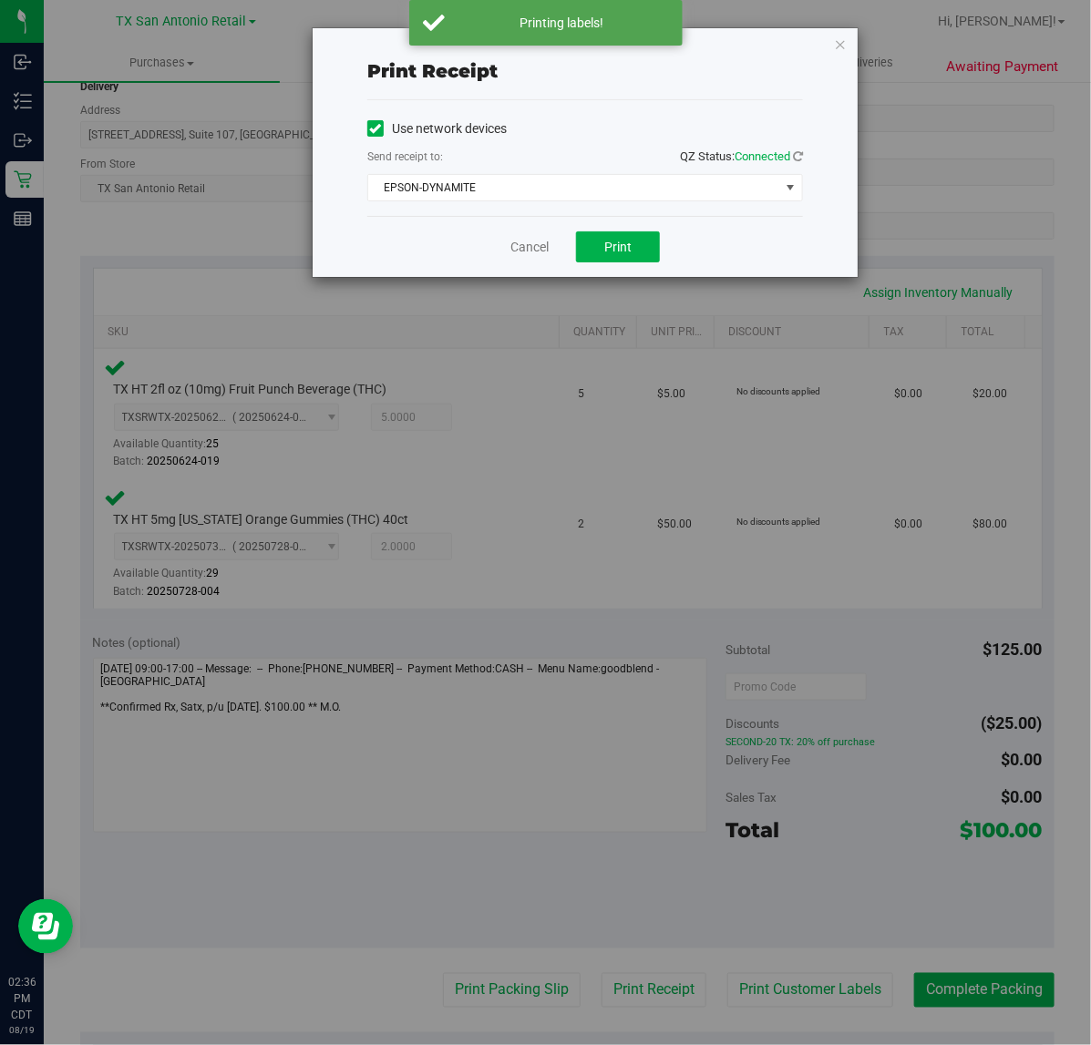
drag, startPoint x: 745, startPoint y: 898, endPoint x: 691, endPoint y: 407, distance: 493.3
click at [745, 893] on div "Print receipt Use network devices Send receipt to: QZ Status: Connected EPSON-D…" at bounding box center [552, 522] width 1104 height 1045
click at [621, 252] on span "Print" at bounding box center [617, 247] width 27 height 15
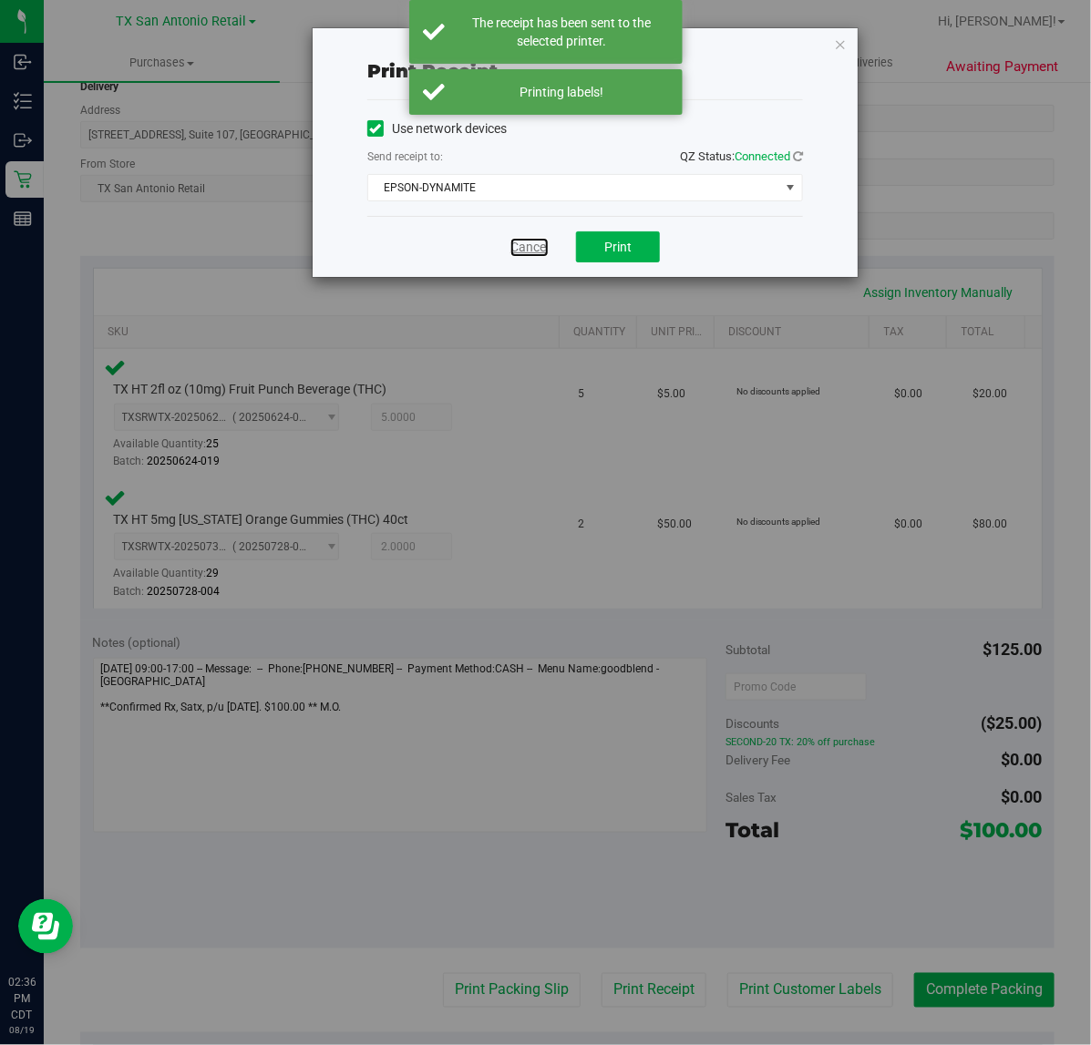
click at [543, 247] on link "Cancel" at bounding box center [529, 247] width 38 height 19
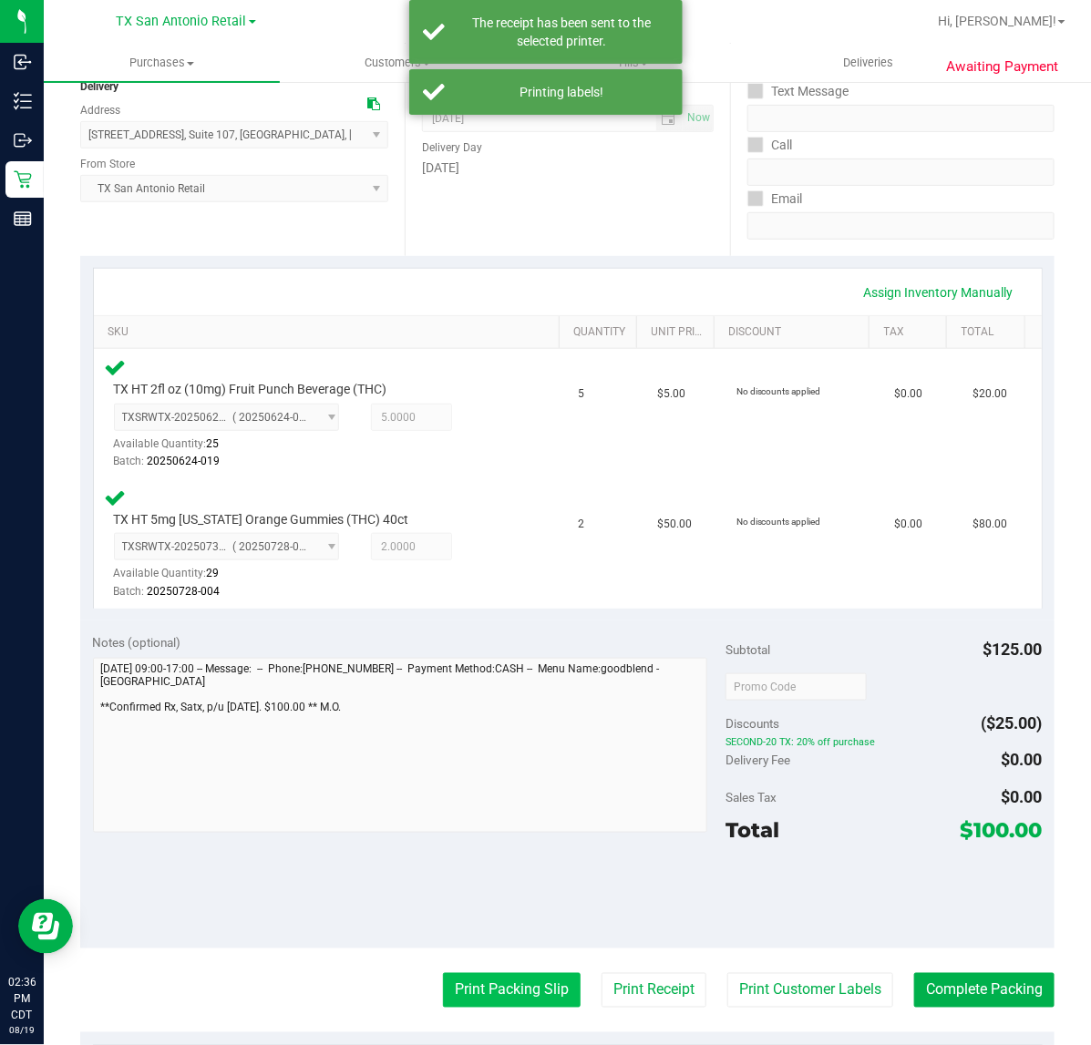
click at [488, 991] on button "Print Packing Slip" at bounding box center [512, 990] width 138 height 35
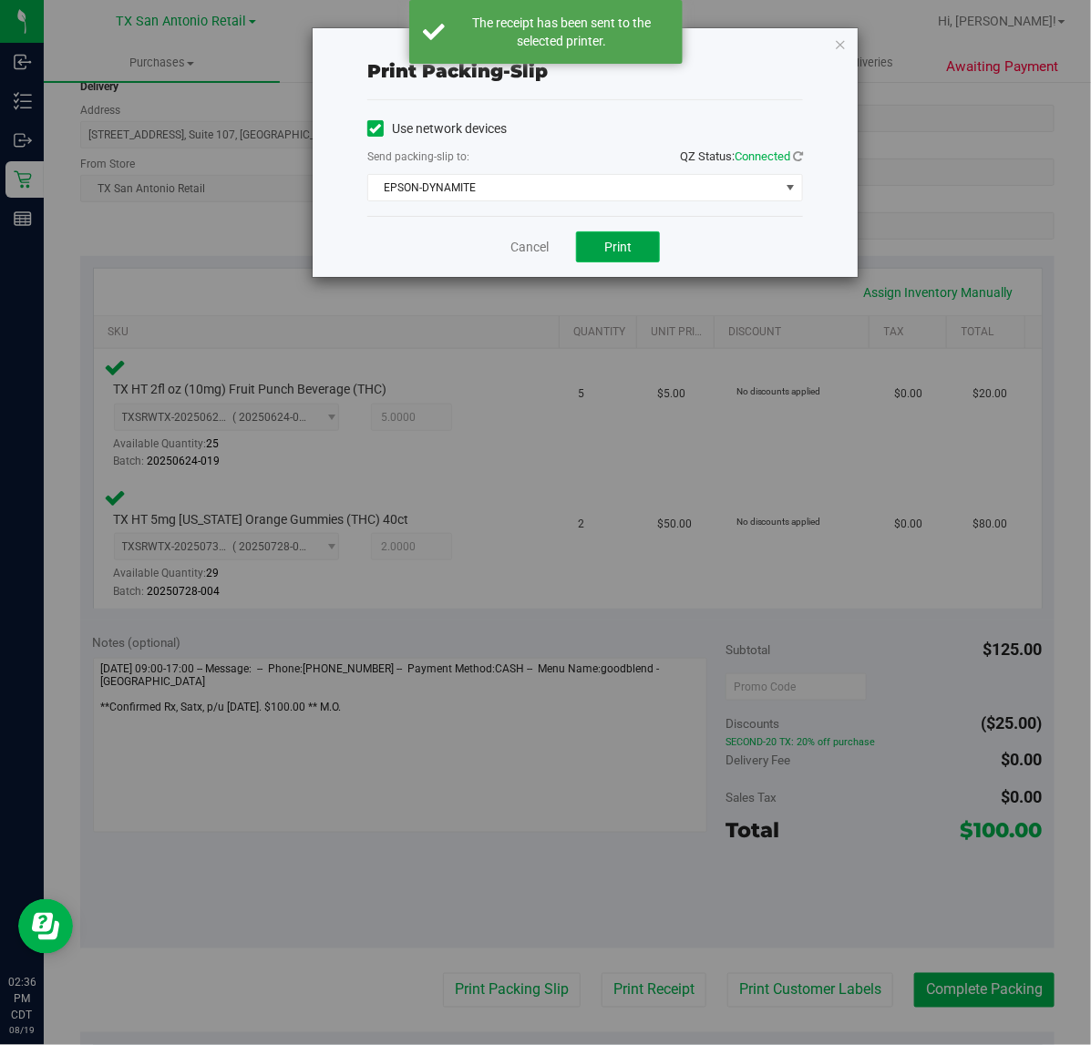
click at [612, 238] on button "Print" at bounding box center [618, 246] width 84 height 31
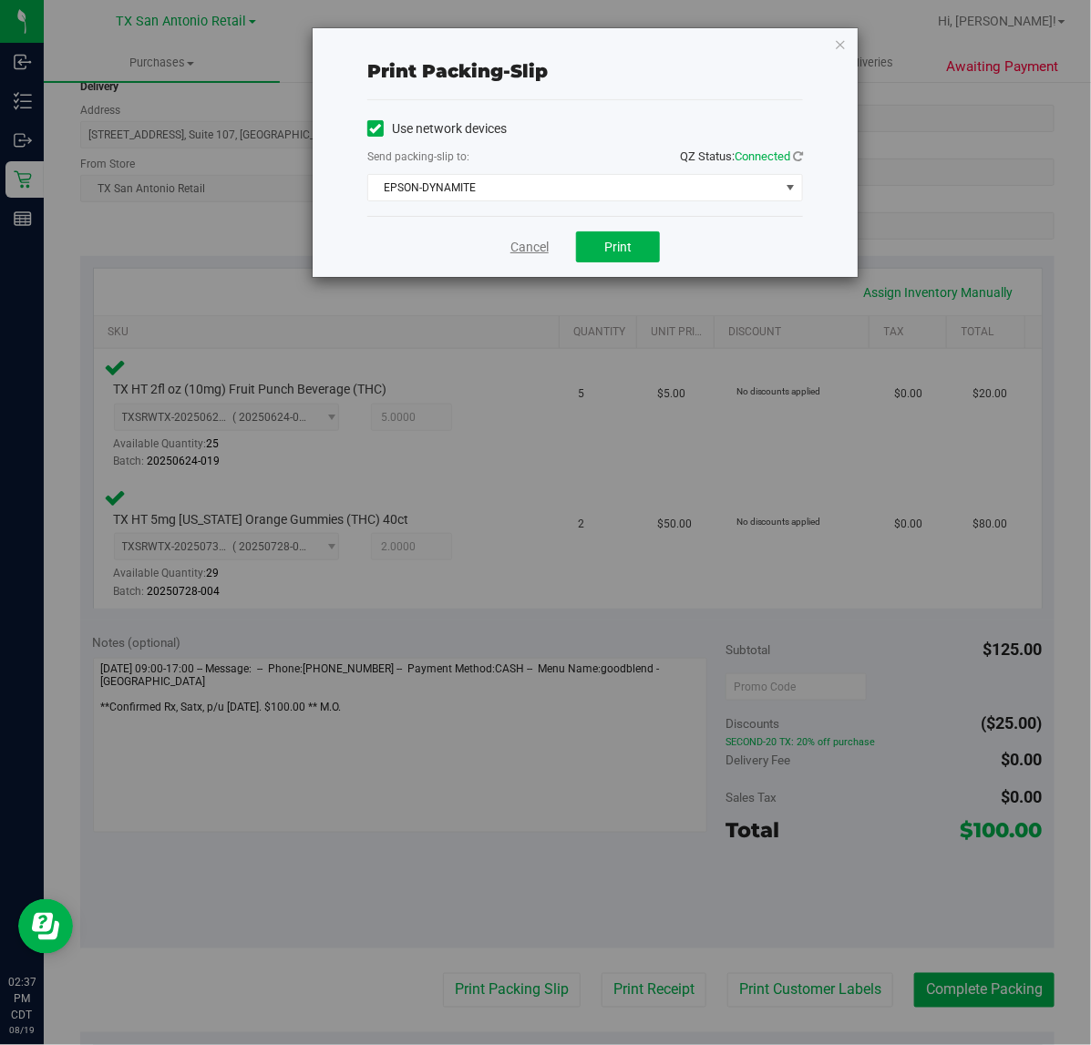
click at [525, 248] on link "Cancel" at bounding box center [529, 247] width 38 height 19
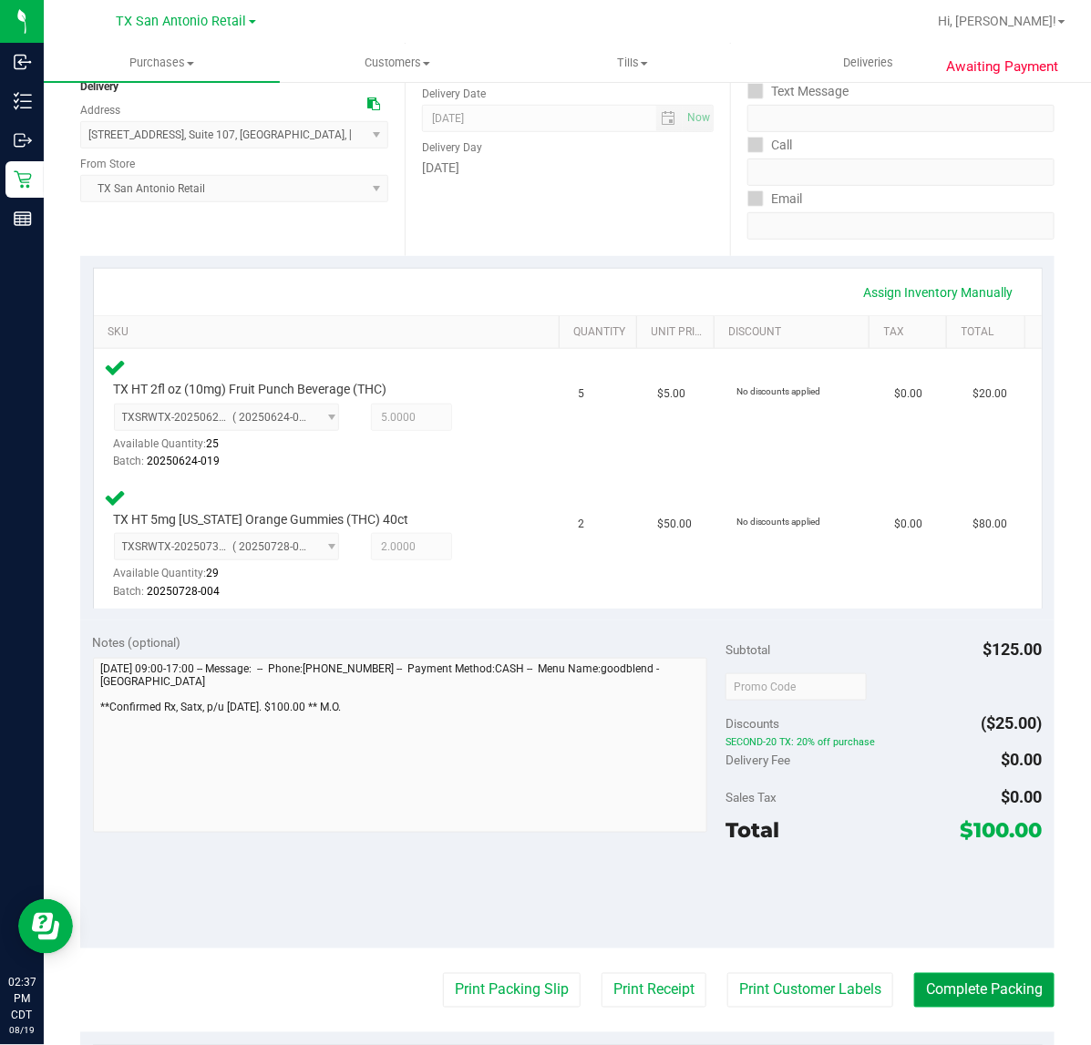
click at [984, 973] on button "Complete Packing" at bounding box center [984, 990] width 140 height 35
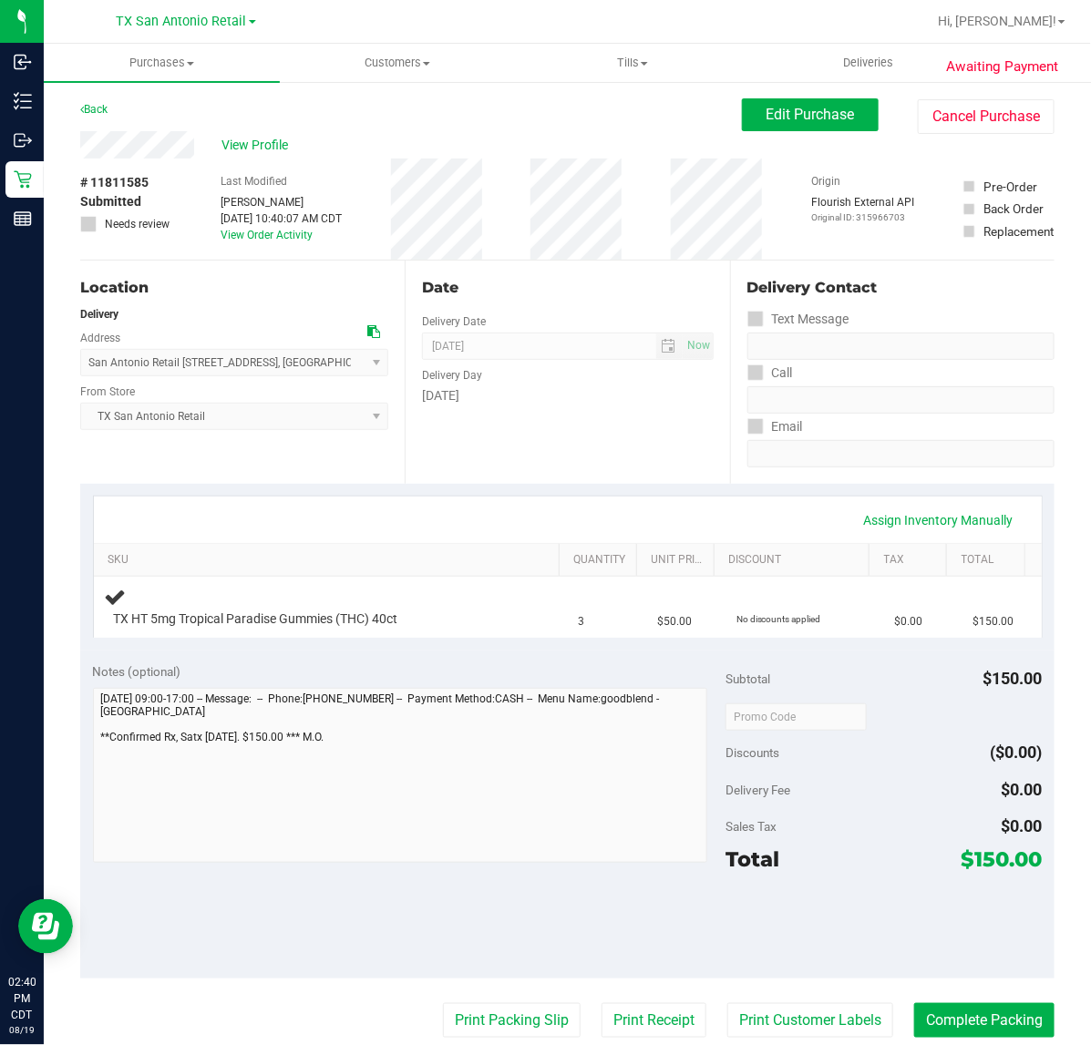
click at [598, 493] on div "Assign Inventory Manually SKU Quantity Unit Price Discount Tax Total TX HT 5mg …" at bounding box center [567, 567] width 974 height 167
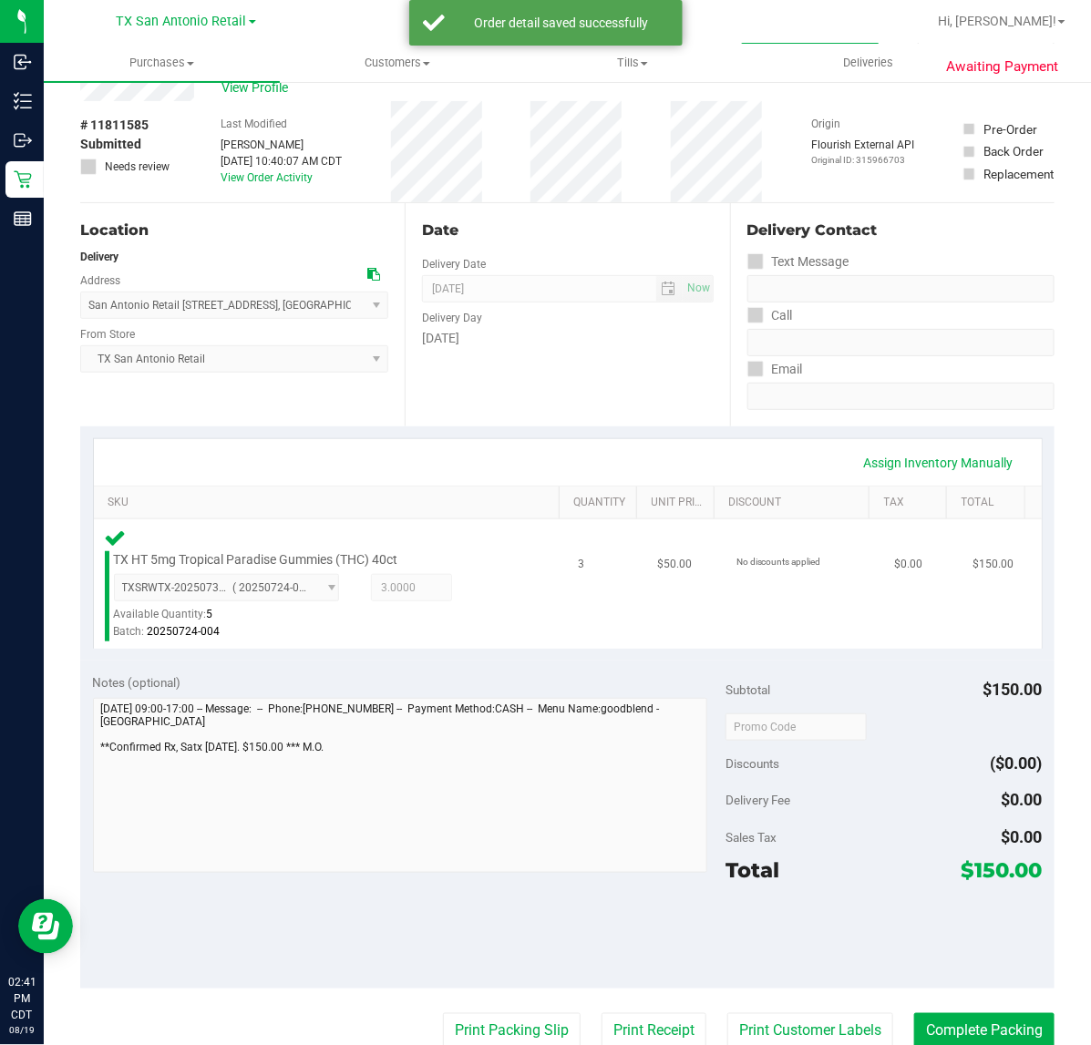
scroll to position [114, 0]
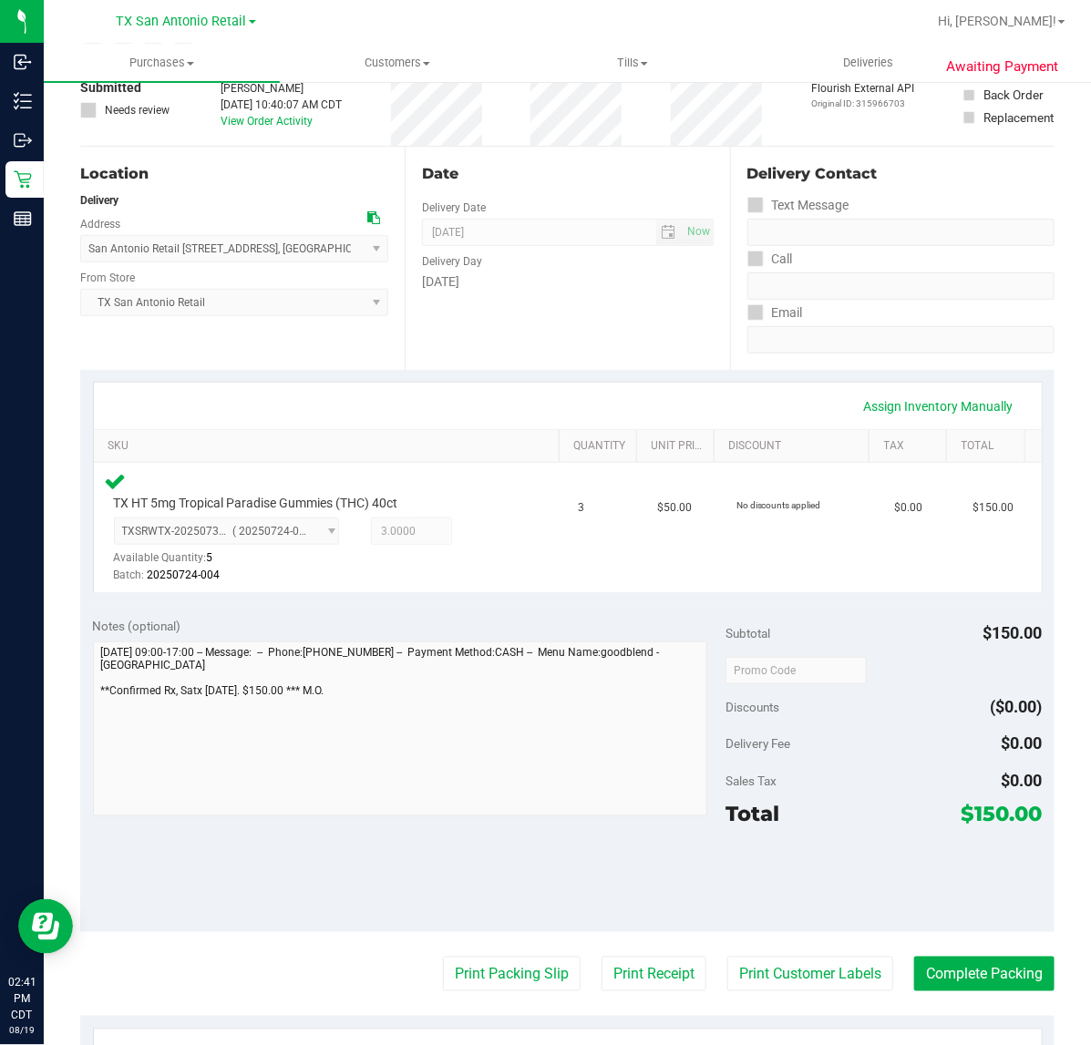
click at [752, 943] on purchase-details "Back Edit Purchase Cancel Purchase View Profile # 11811585 Submitted Needs revi…" at bounding box center [567, 678] width 974 height 1386
click at [755, 954] on purchase-details "Back Edit Purchase Cancel Purchase View Profile # 11811585 Submitted Needs revi…" at bounding box center [567, 678] width 974 height 1386
click at [756, 959] on button "Print Customer Labels" at bounding box center [810, 974] width 166 height 35
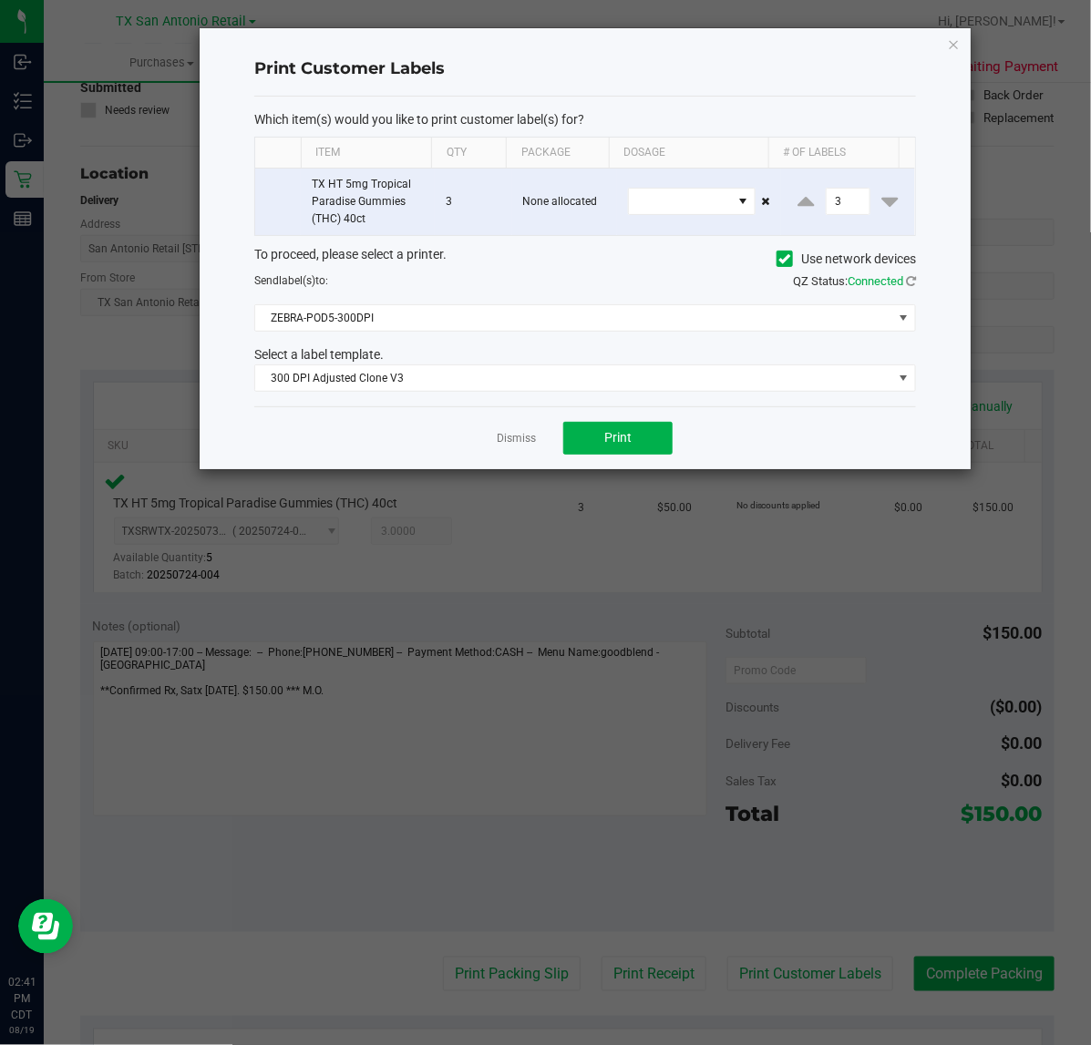
click at [611, 457] on div "Dismiss Print" at bounding box center [585, 437] width 662 height 63
click at [584, 449] on button "Print" at bounding box center [617, 438] width 109 height 33
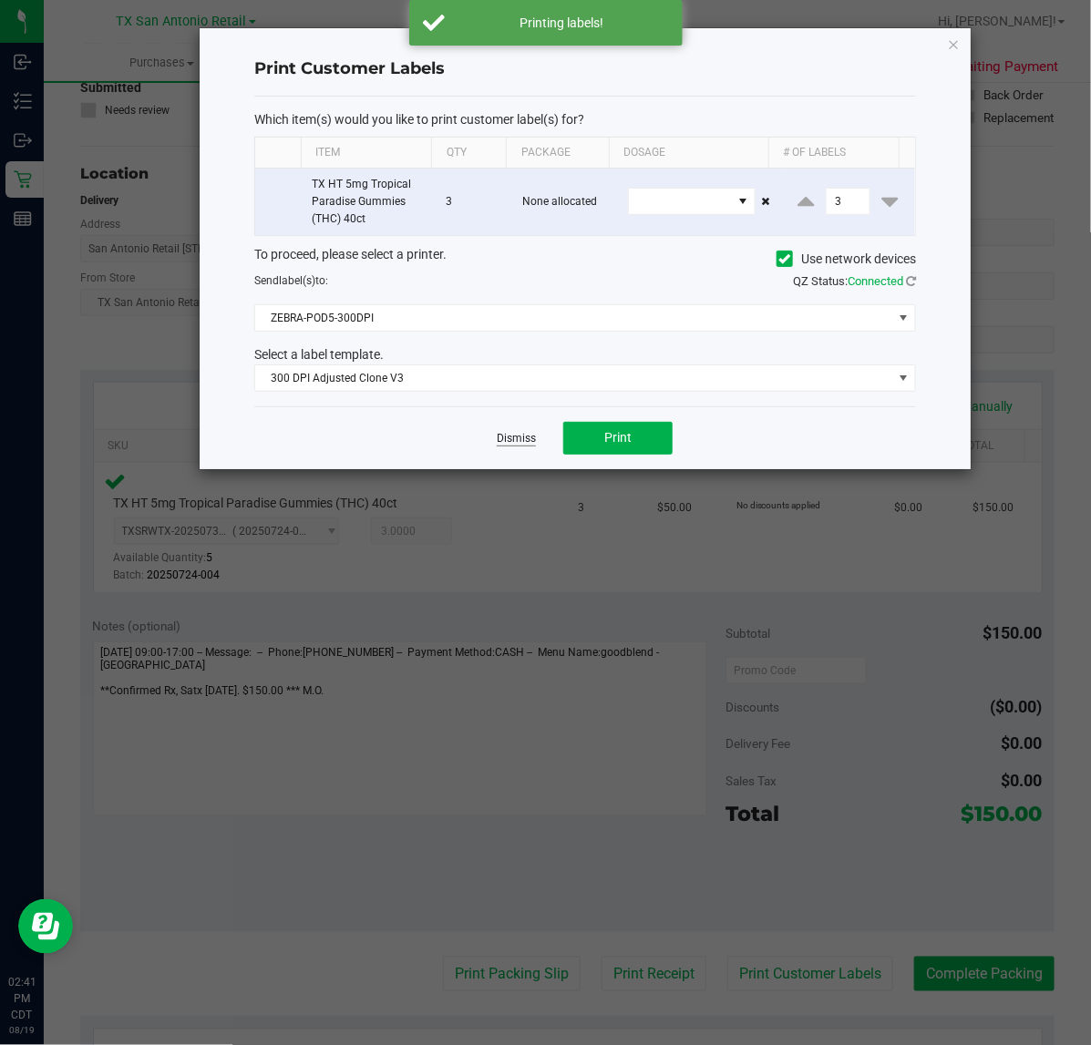
click at [535, 443] on link "Dismiss" at bounding box center [516, 438] width 39 height 15
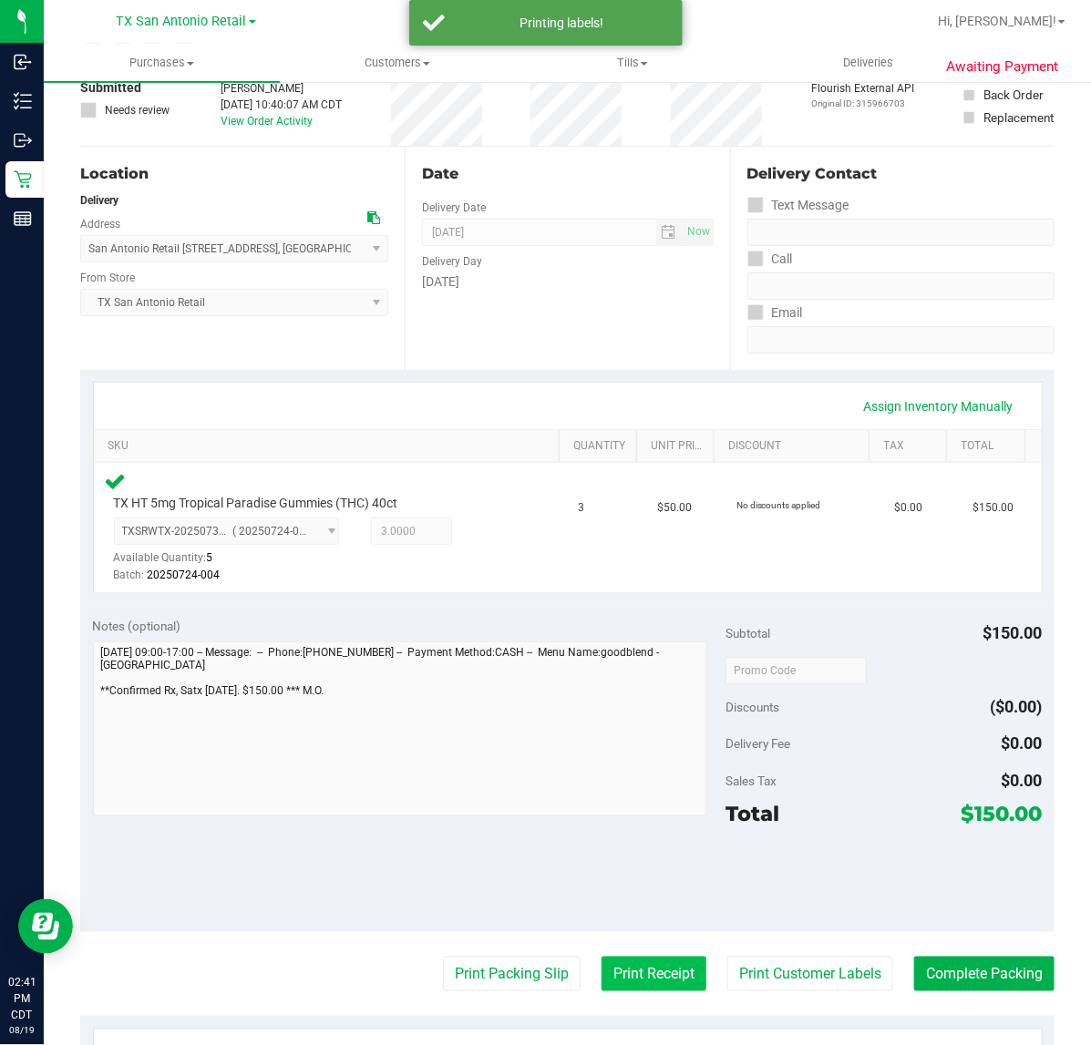
drag, startPoint x: 649, startPoint y: 973, endPoint x: 634, endPoint y: 973, distance: 14.6
click at [634, 973] on button "Print Receipt" at bounding box center [653, 974] width 105 height 35
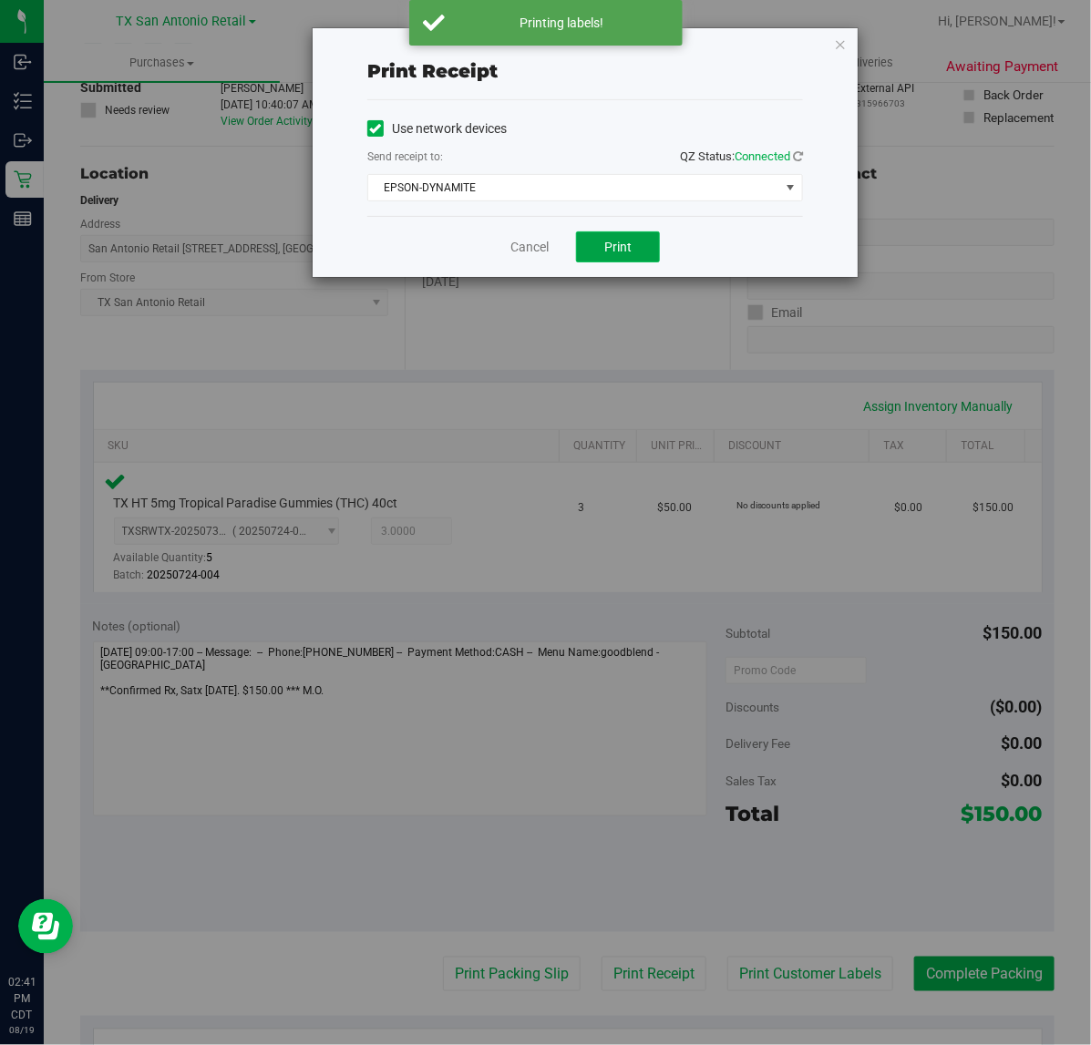
click at [621, 257] on button "Print" at bounding box center [618, 246] width 84 height 31
click at [529, 257] on link "Cancel" at bounding box center [522, 247] width 38 height 19
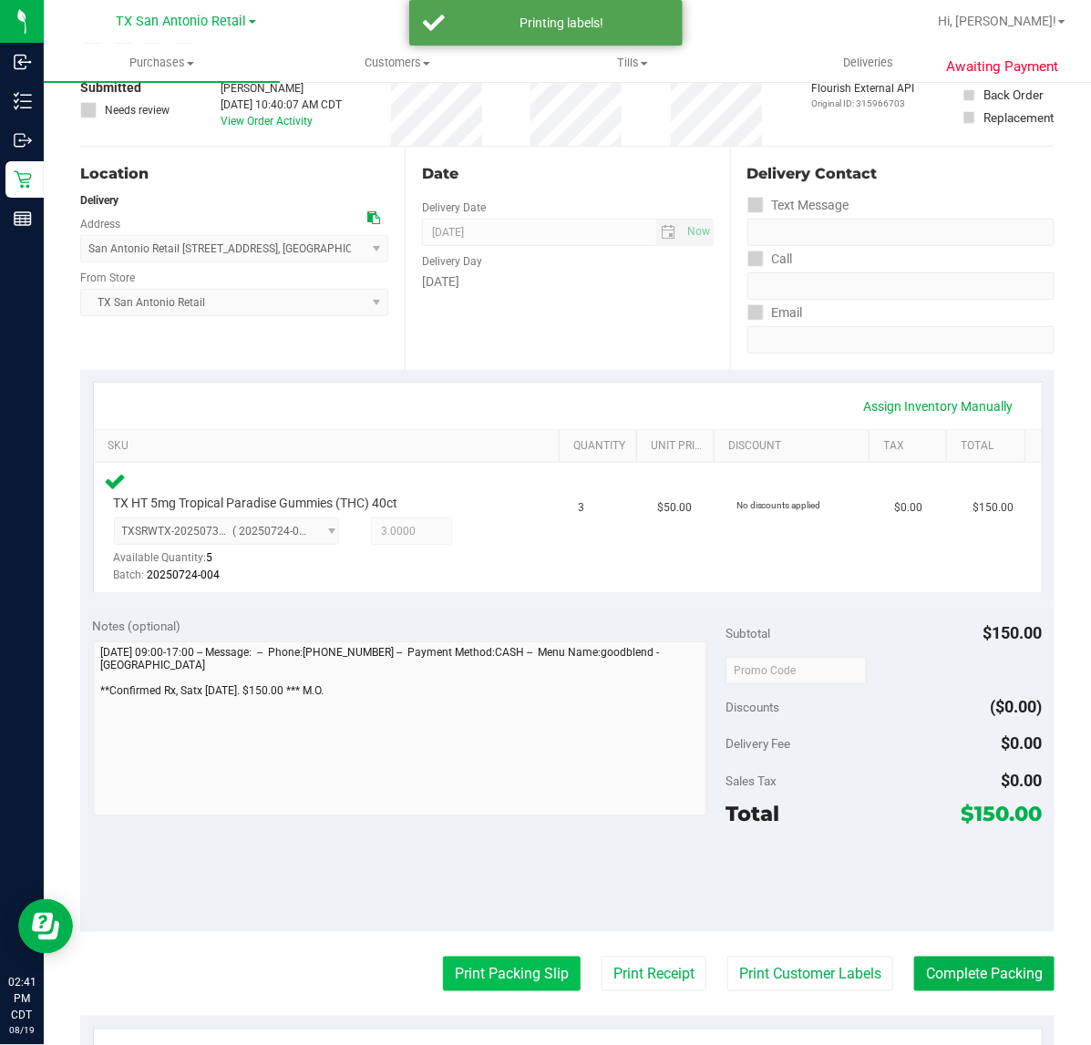
click at [467, 960] on button "Print Packing Slip" at bounding box center [512, 974] width 138 height 35
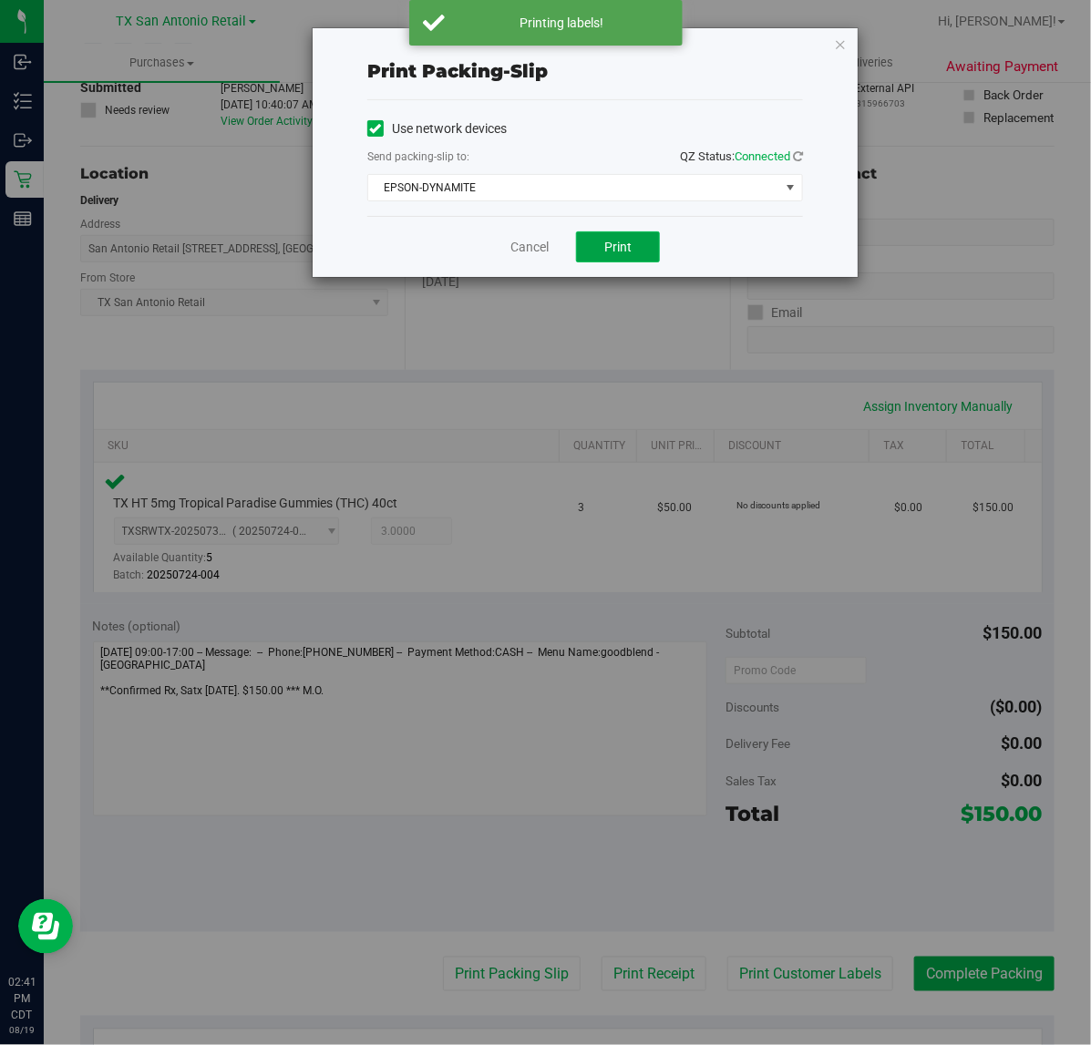
click at [636, 248] on button "Print" at bounding box center [618, 246] width 84 height 31
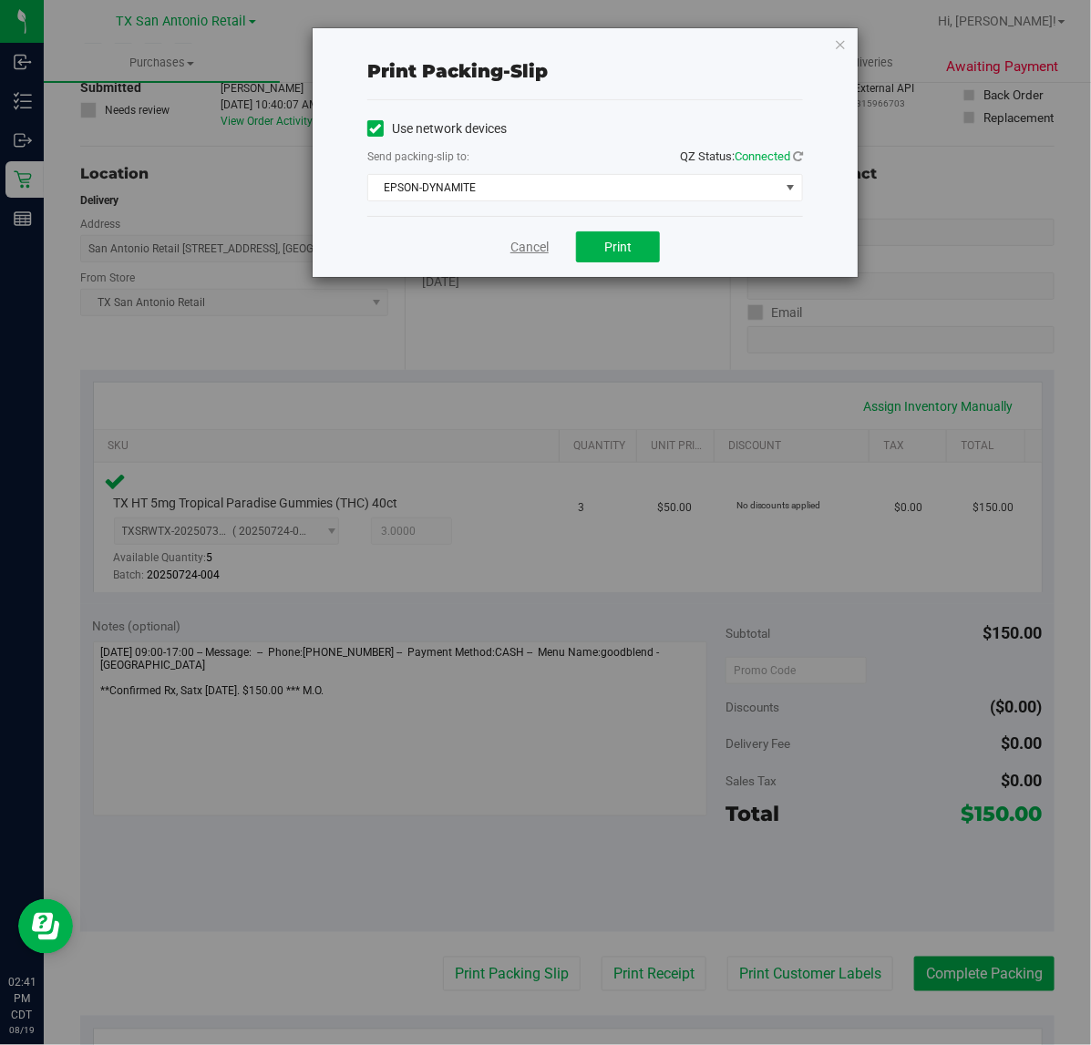
click at [520, 256] on link "Cancel" at bounding box center [529, 247] width 38 height 19
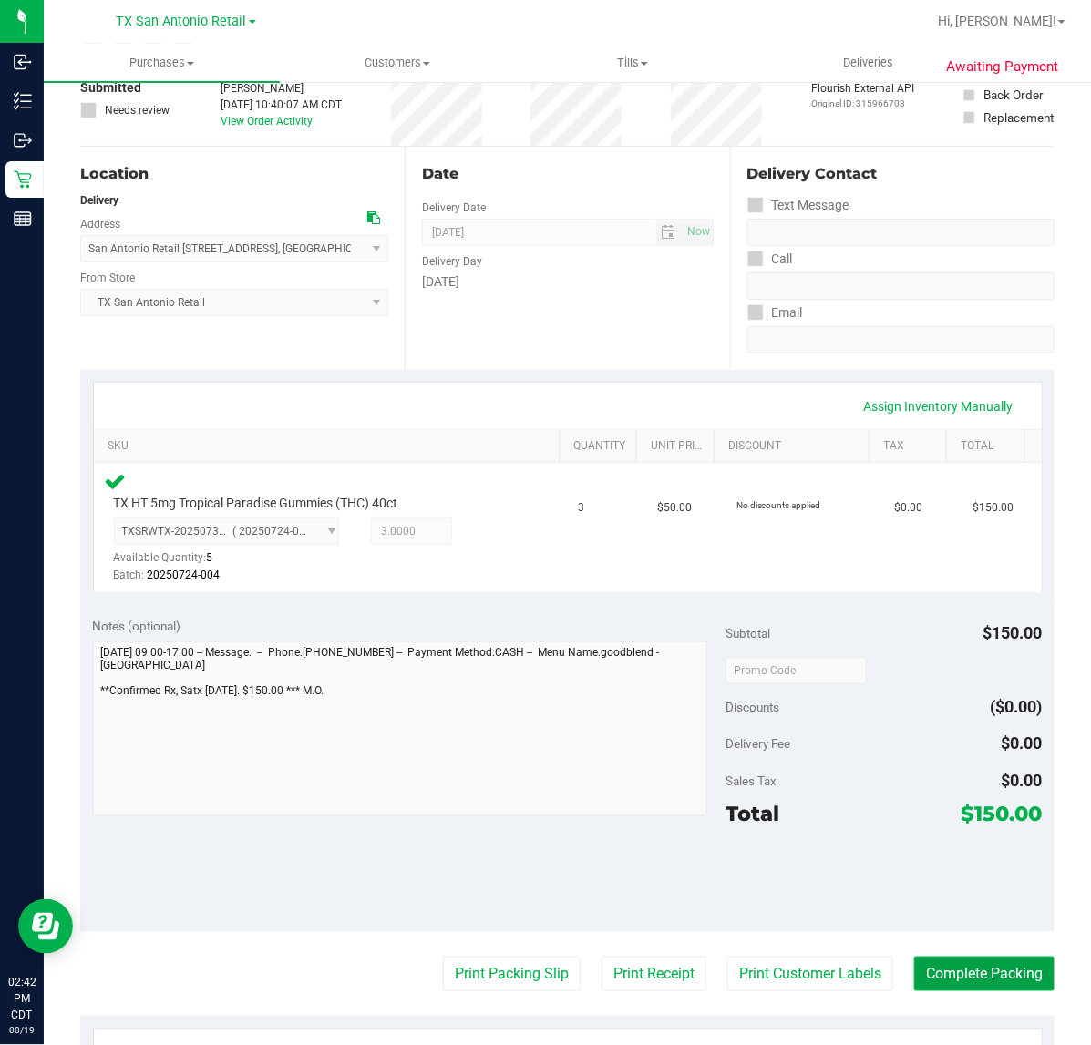
click at [944, 978] on button "Complete Packing" at bounding box center [984, 974] width 140 height 35
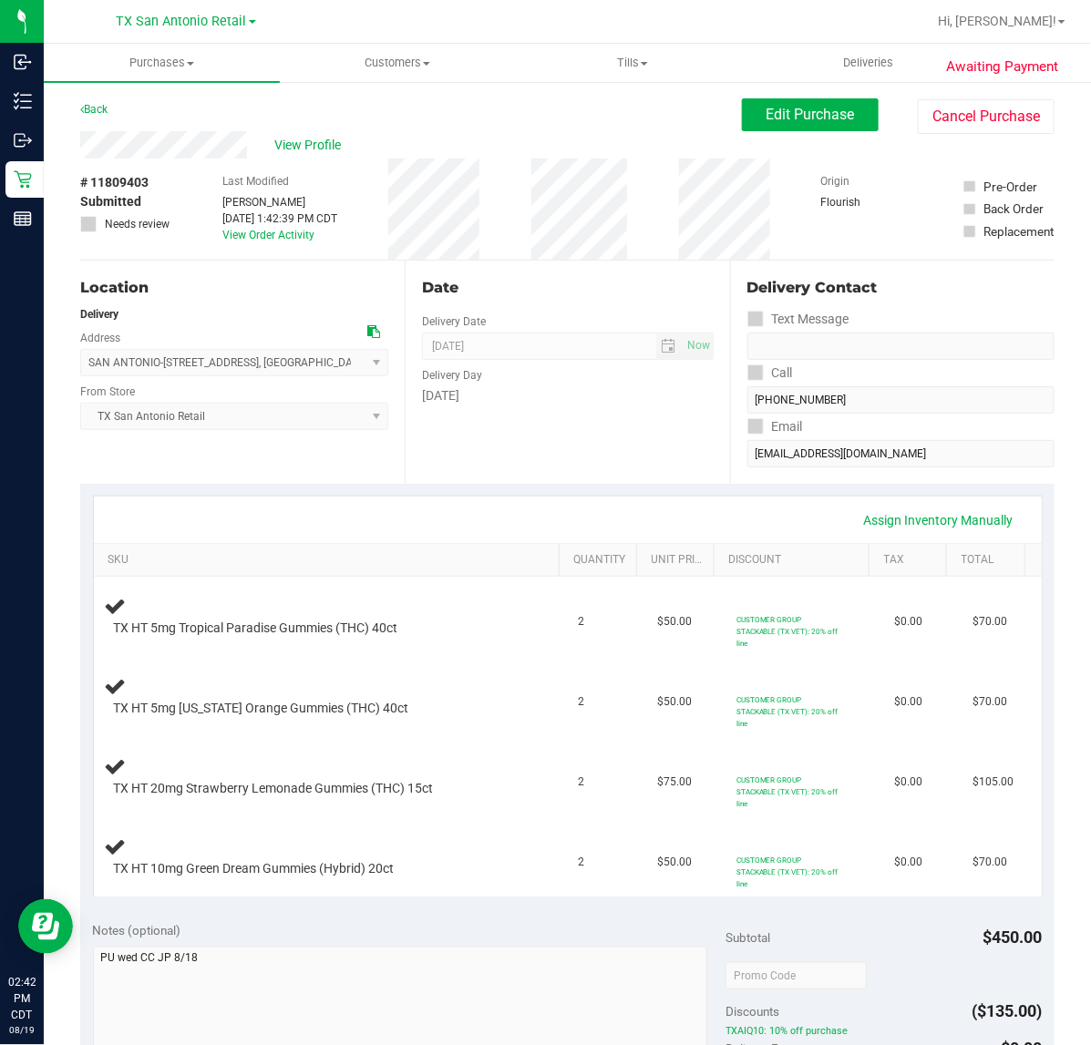
click at [602, 502] on div "Assign Inventory Manually" at bounding box center [568, 520] width 948 height 46
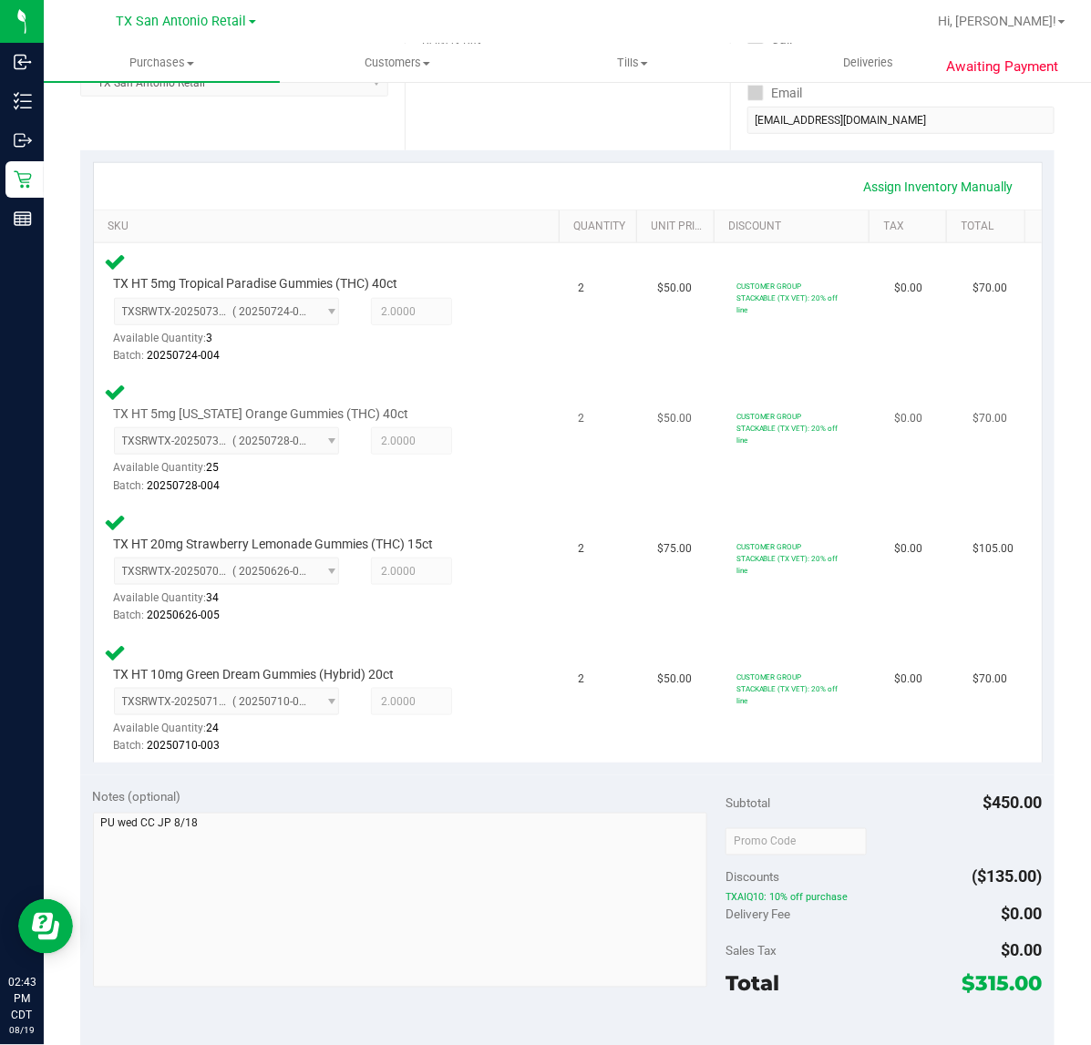
scroll to position [570, 0]
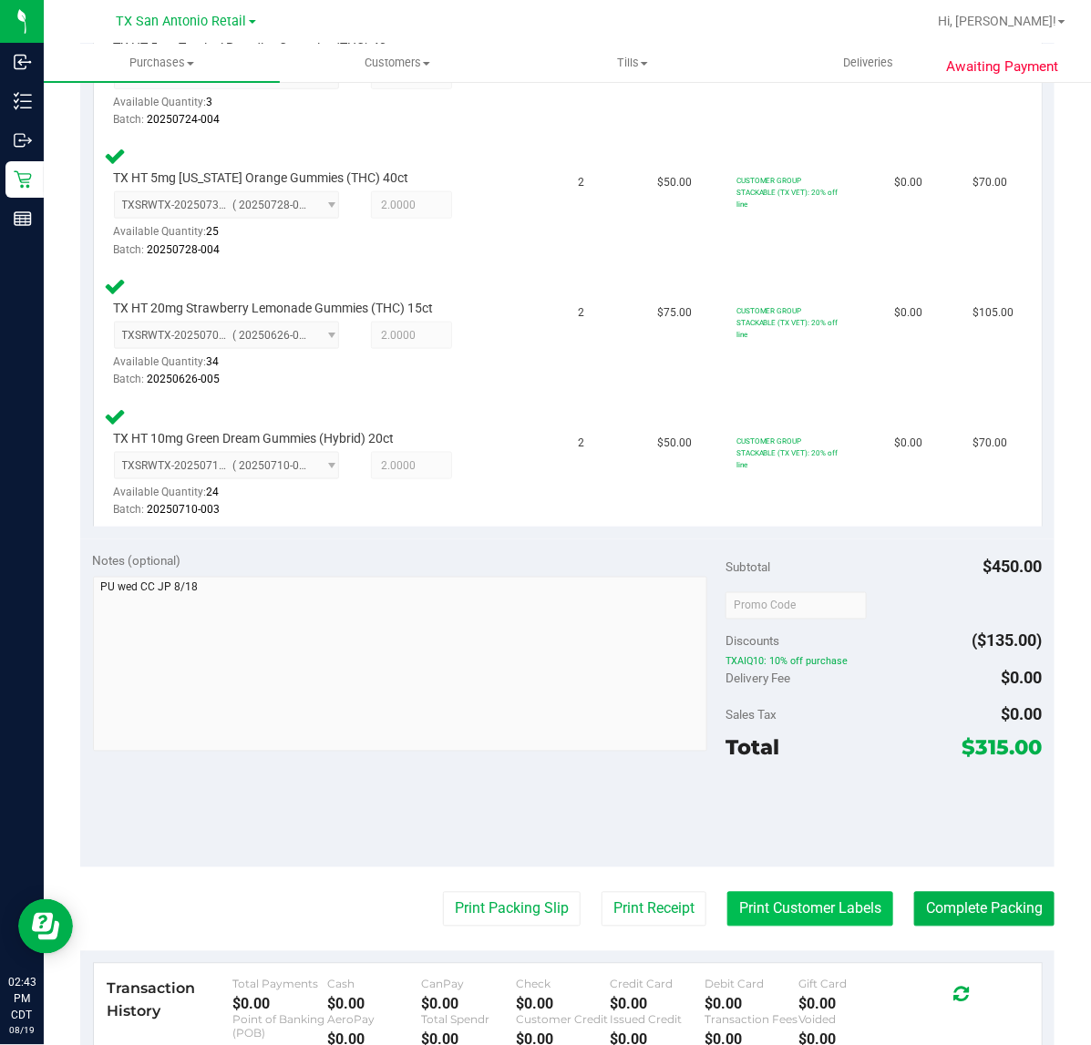
click at [782, 914] on button "Print Customer Labels" at bounding box center [810, 909] width 166 height 35
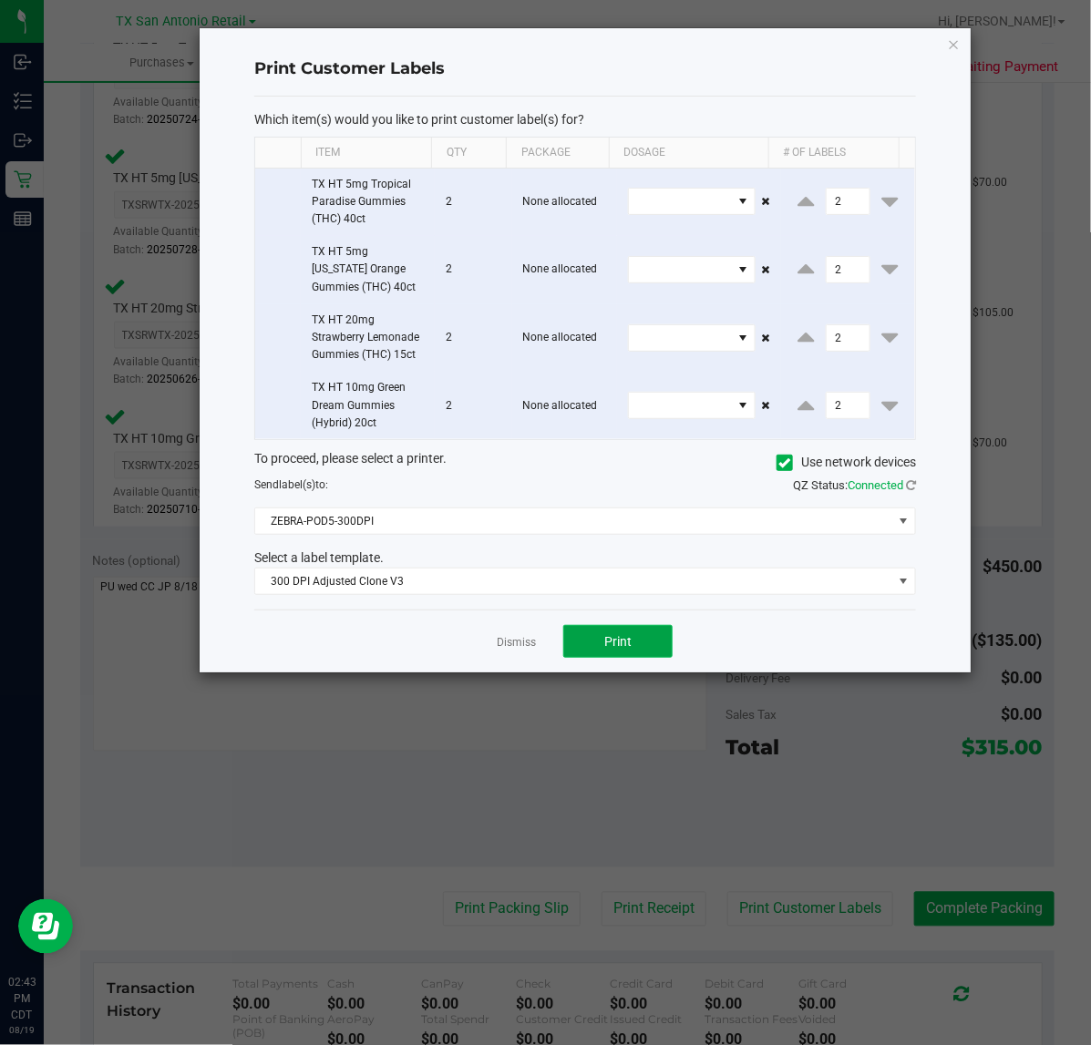
click at [581, 653] on button "Print" at bounding box center [617, 641] width 109 height 33
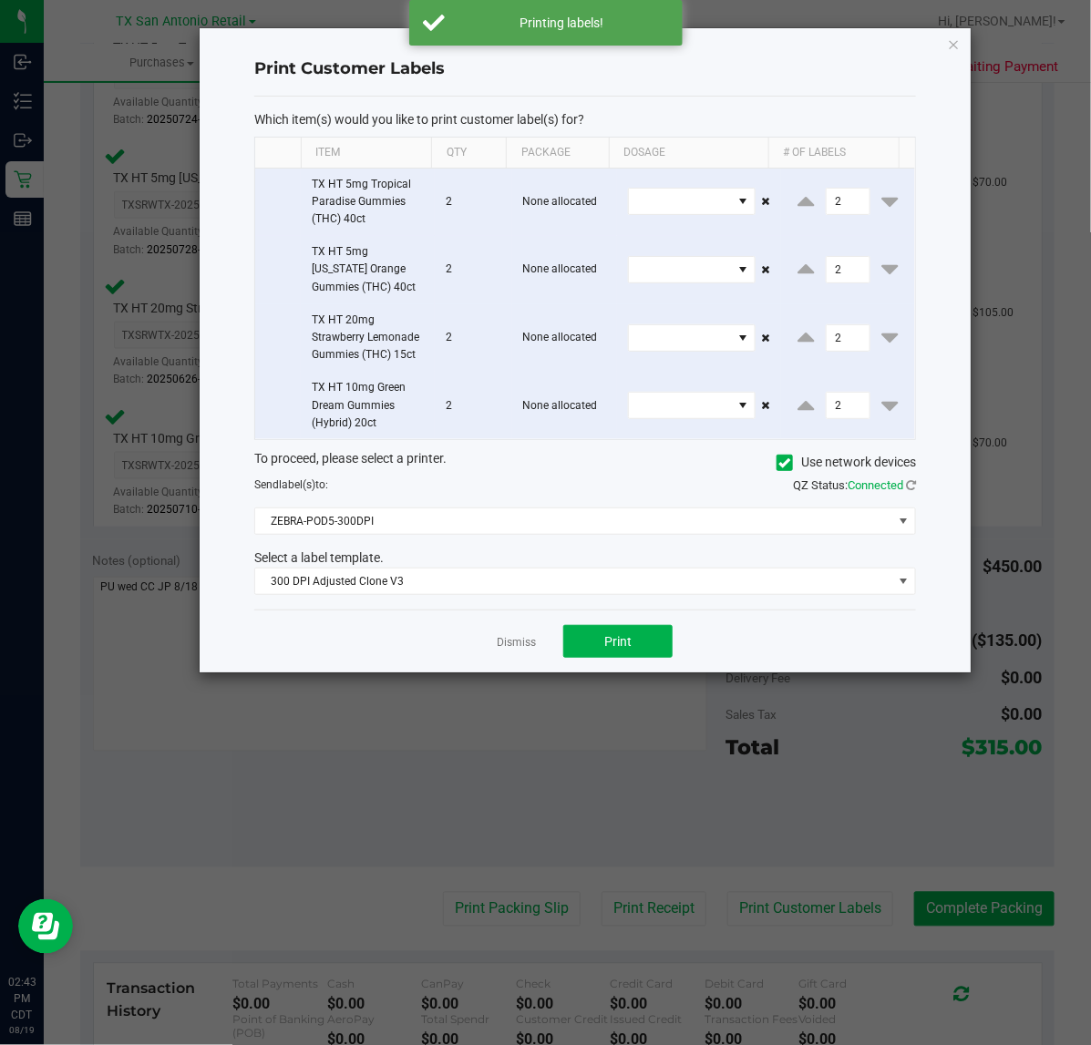
click at [494, 641] on div "Dismiss Print" at bounding box center [585, 641] width 662 height 63
click at [522, 651] on link "Dismiss" at bounding box center [516, 642] width 39 height 15
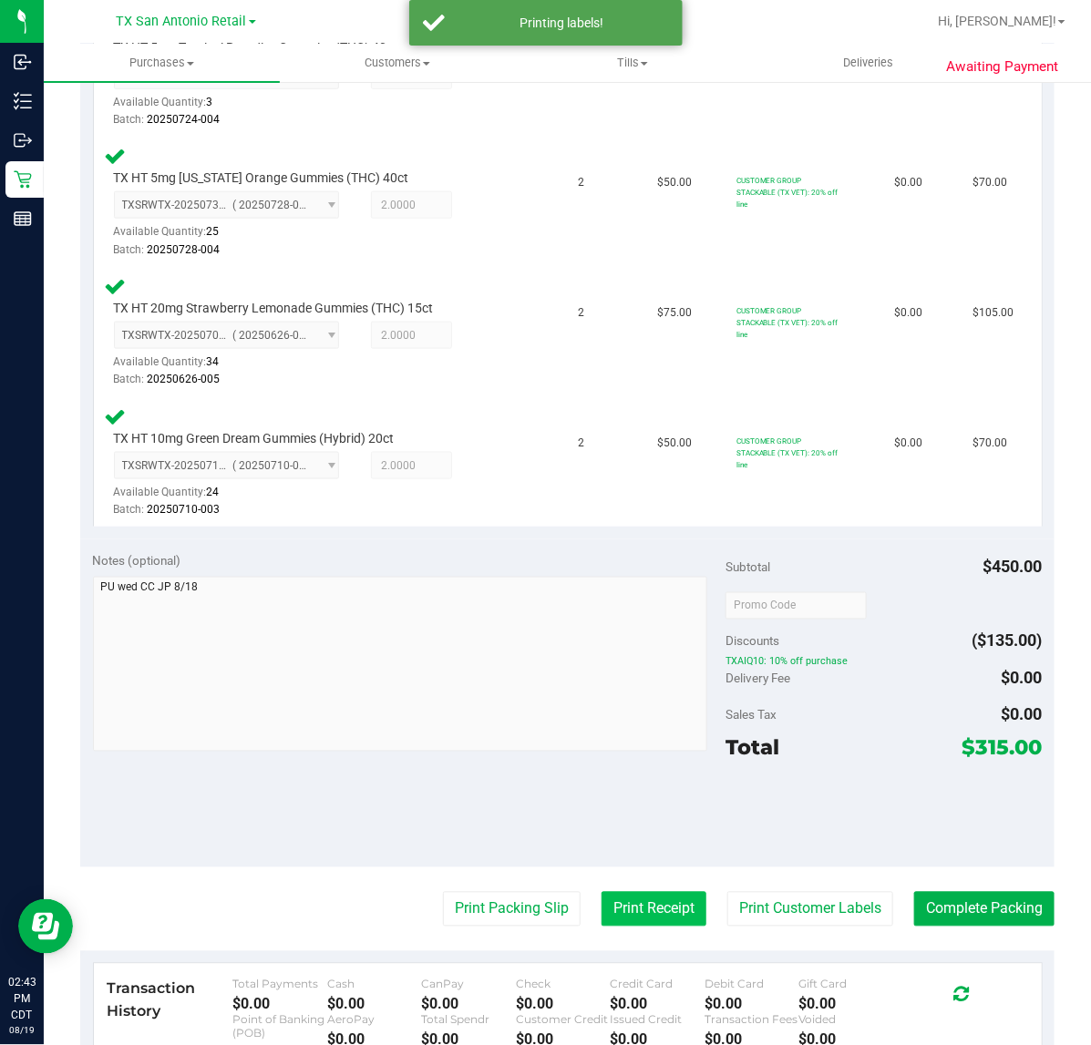
click at [616, 905] on button "Print Receipt" at bounding box center [653, 909] width 105 height 35
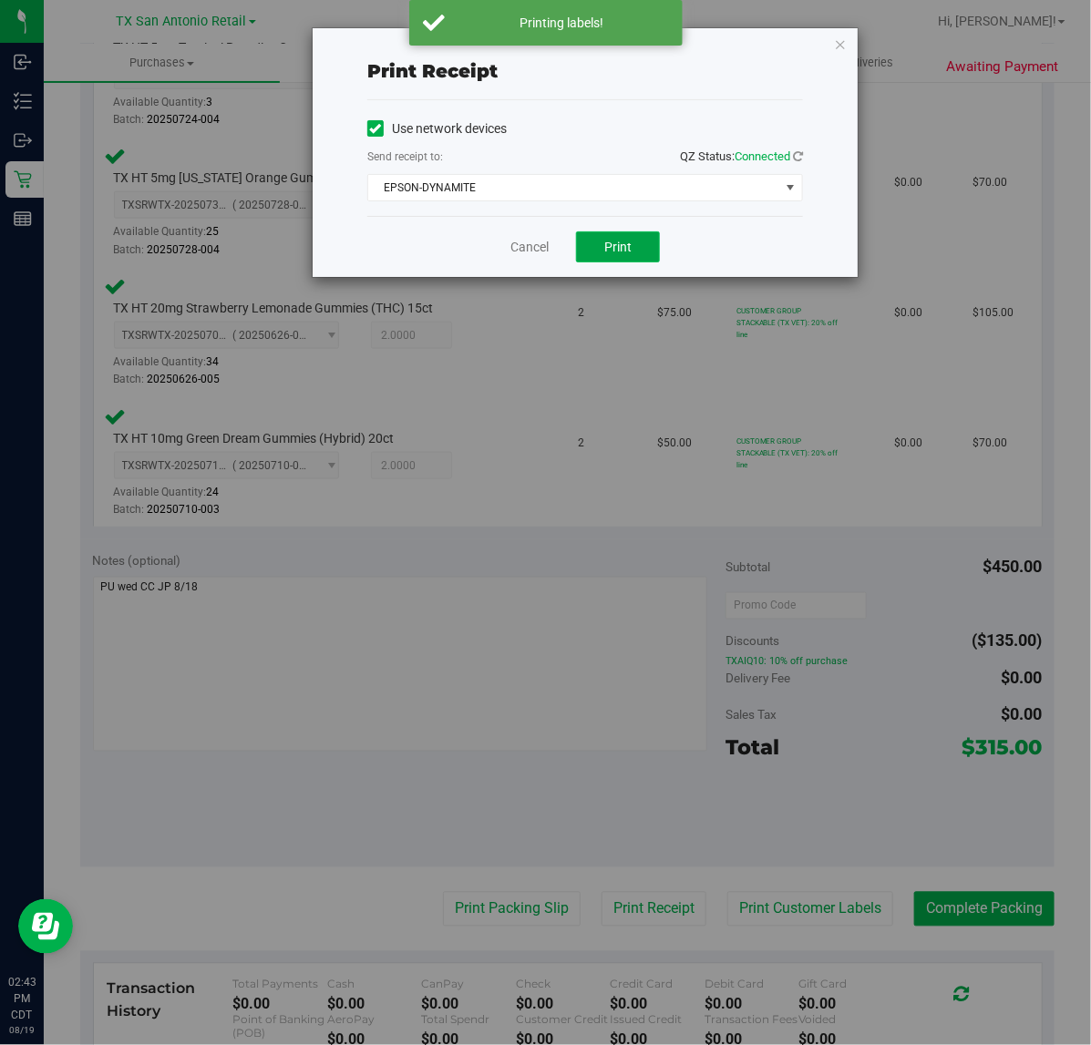
click at [639, 255] on button "Print" at bounding box center [618, 246] width 84 height 31
click at [536, 252] on link "Cancel" at bounding box center [522, 247] width 38 height 19
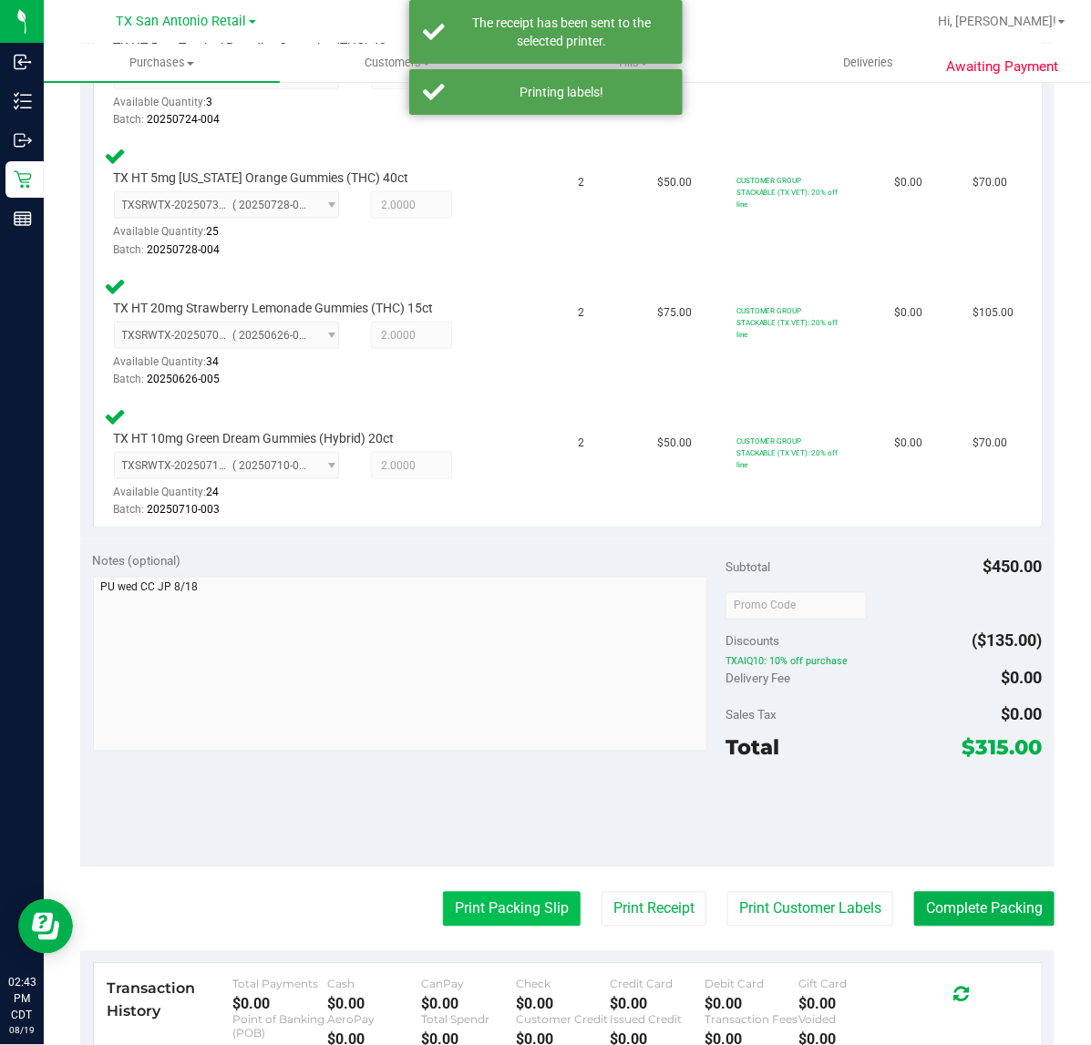
click at [512, 909] on button "Print Packing Slip" at bounding box center [512, 909] width 138 height 35
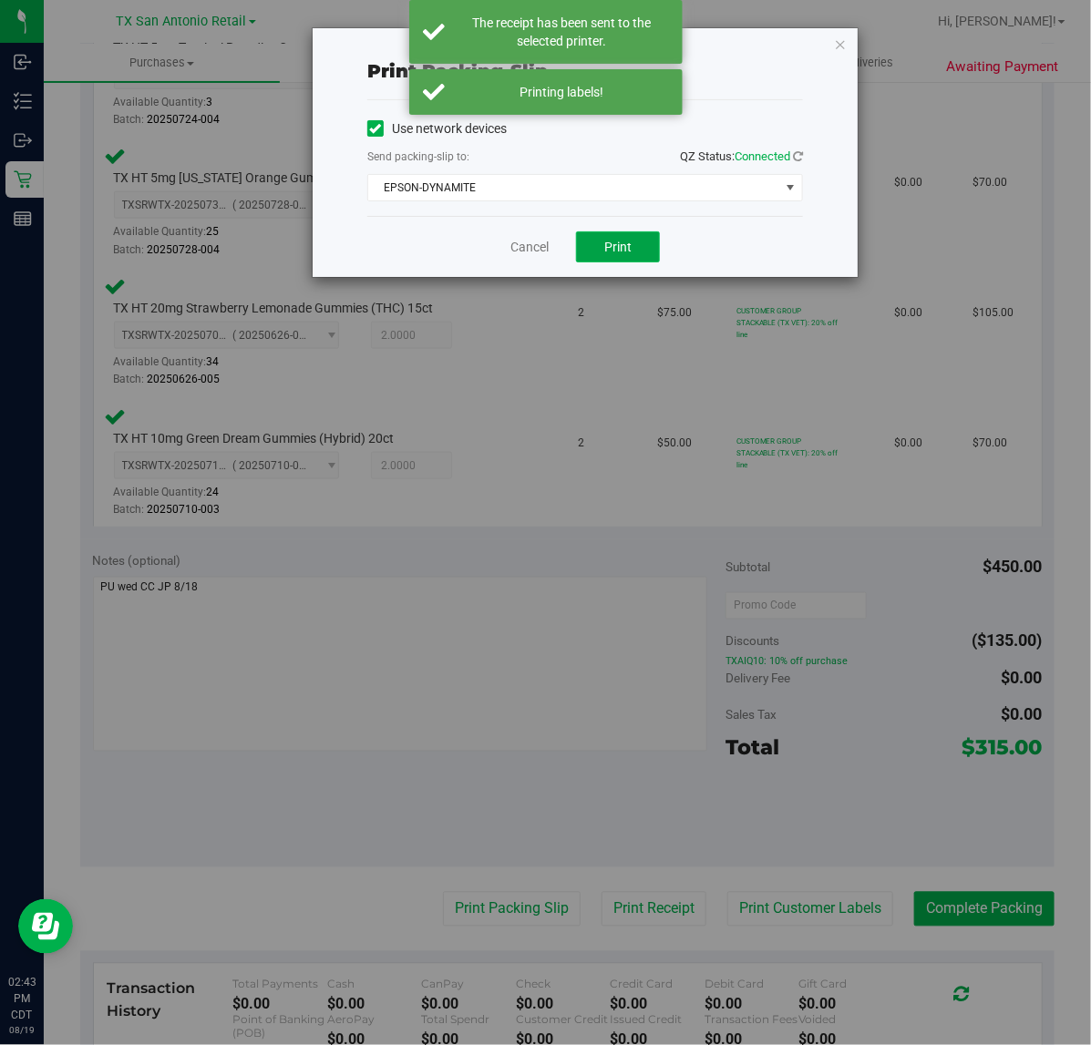
click at [640, 233] on button "Print" at bounding box center [618, 246] width 84 height 31
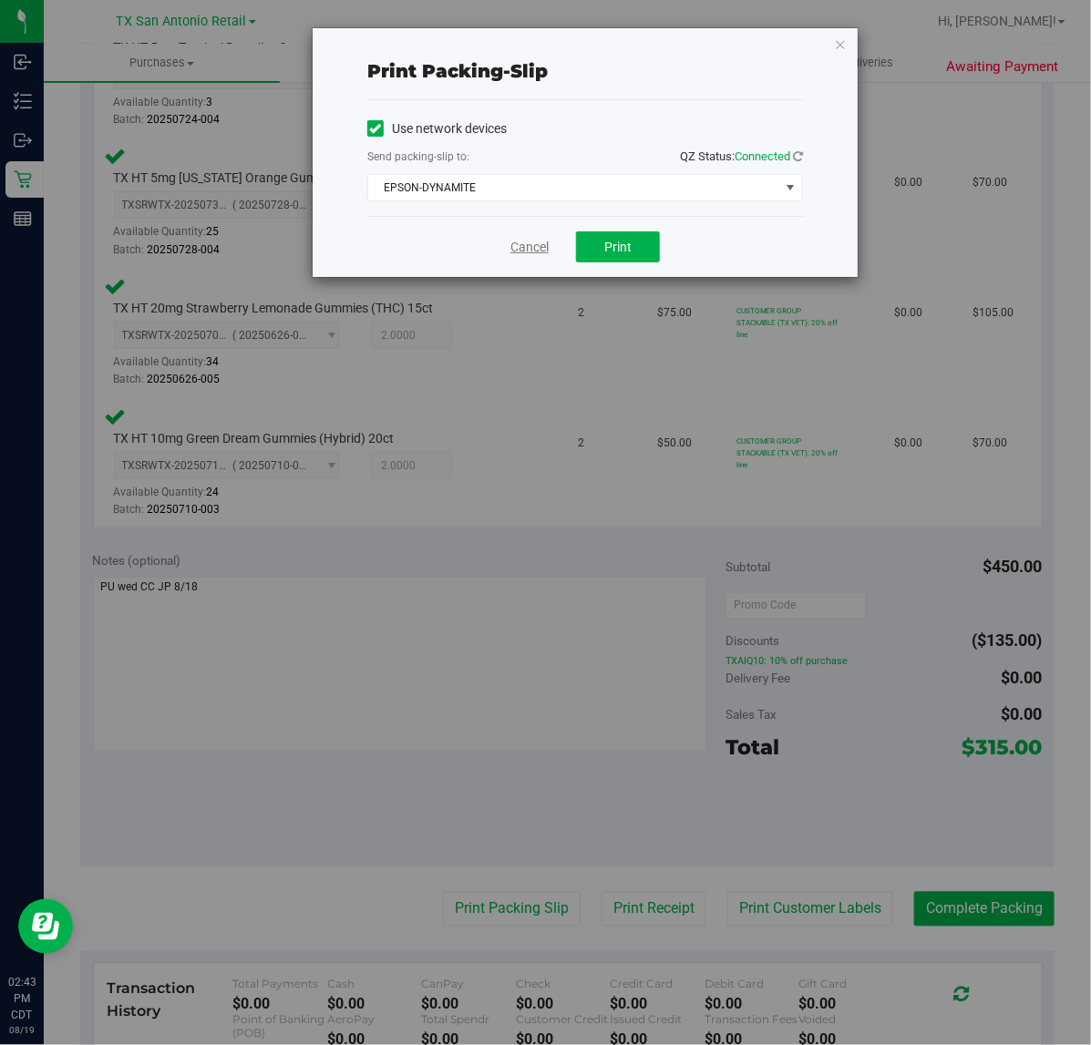
click at [543, 241] on link "Cancel" at bounding box center [529, 247] width 38 height 19
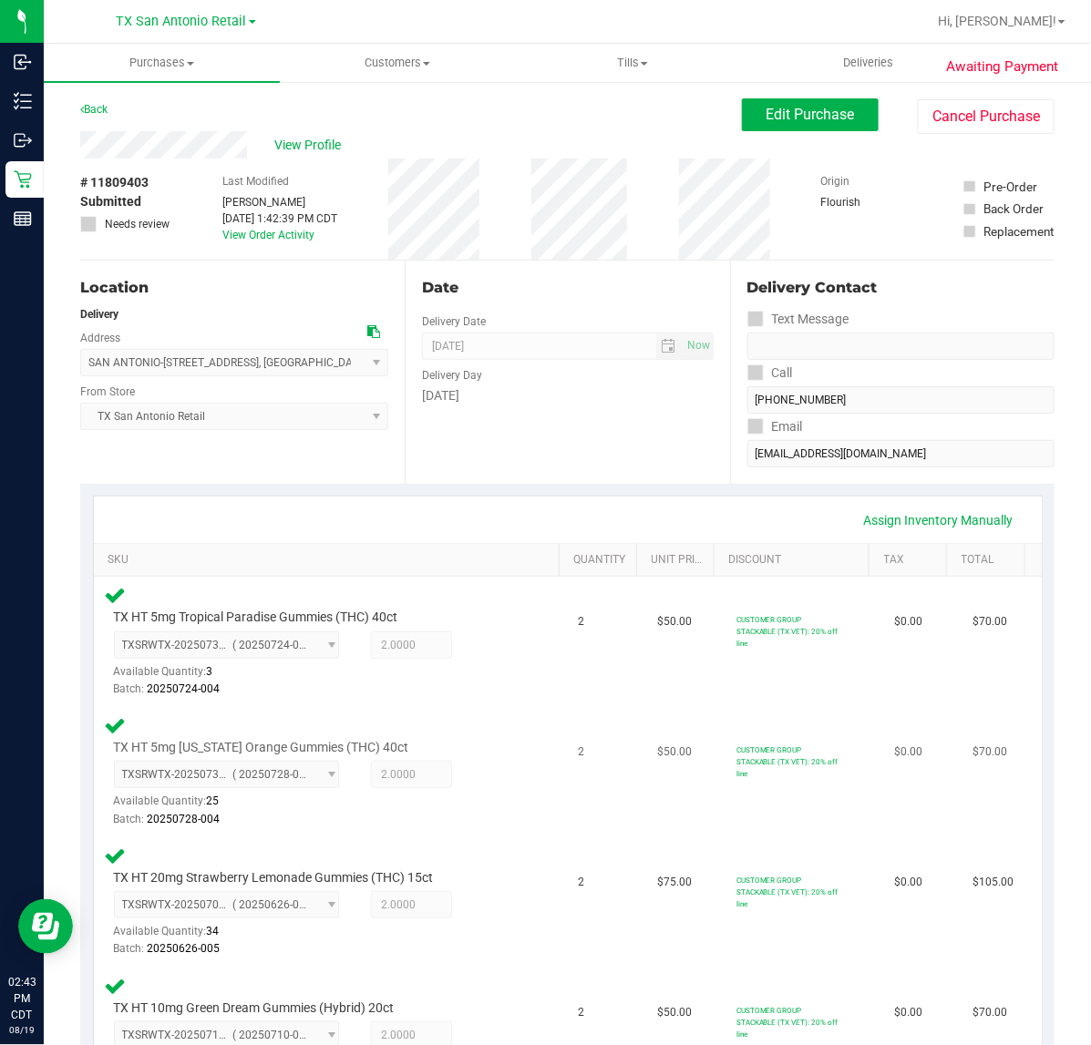
scroll to position [456, 0]
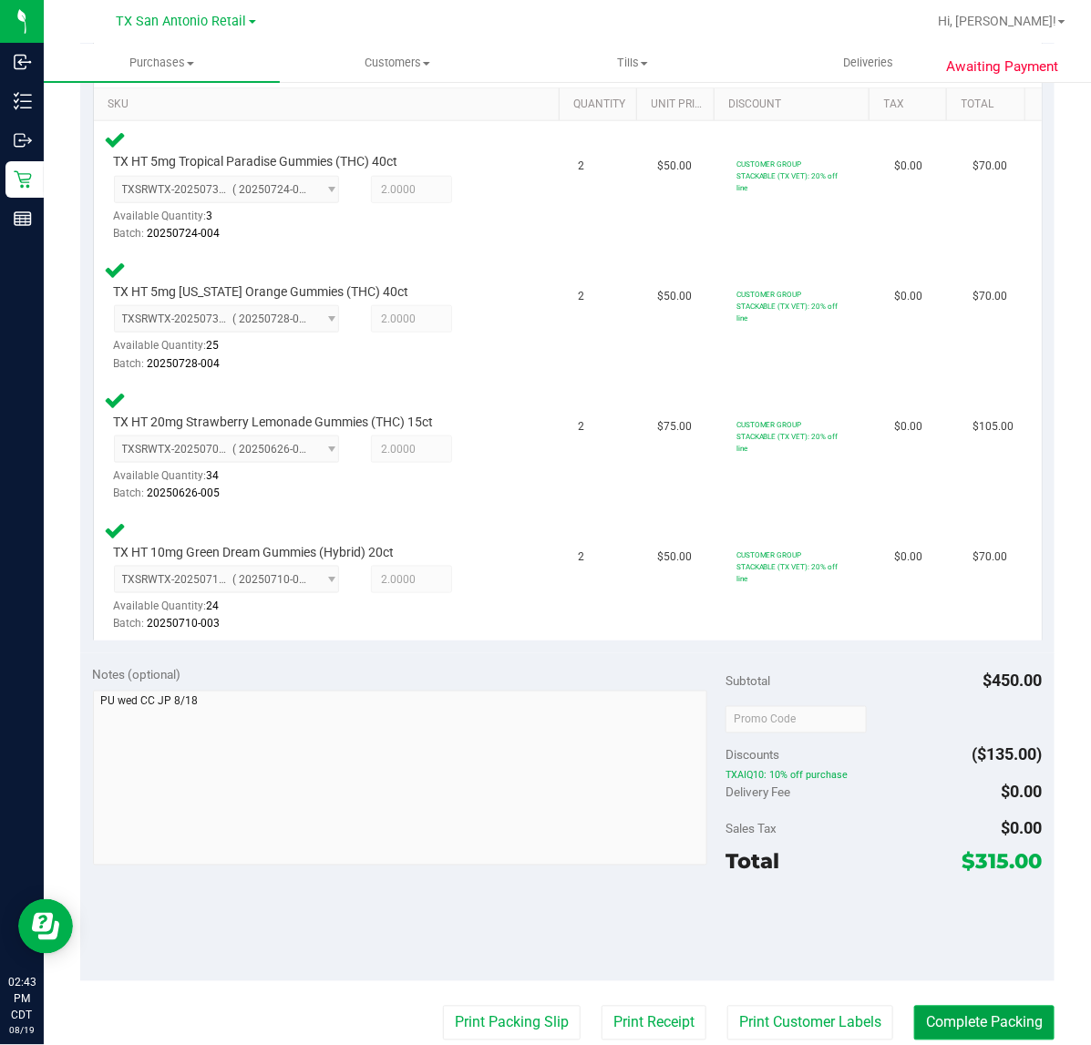
click at [984, 1008] on button "Complete Packing" at bounding box center [984, 1023] width 140 height 35
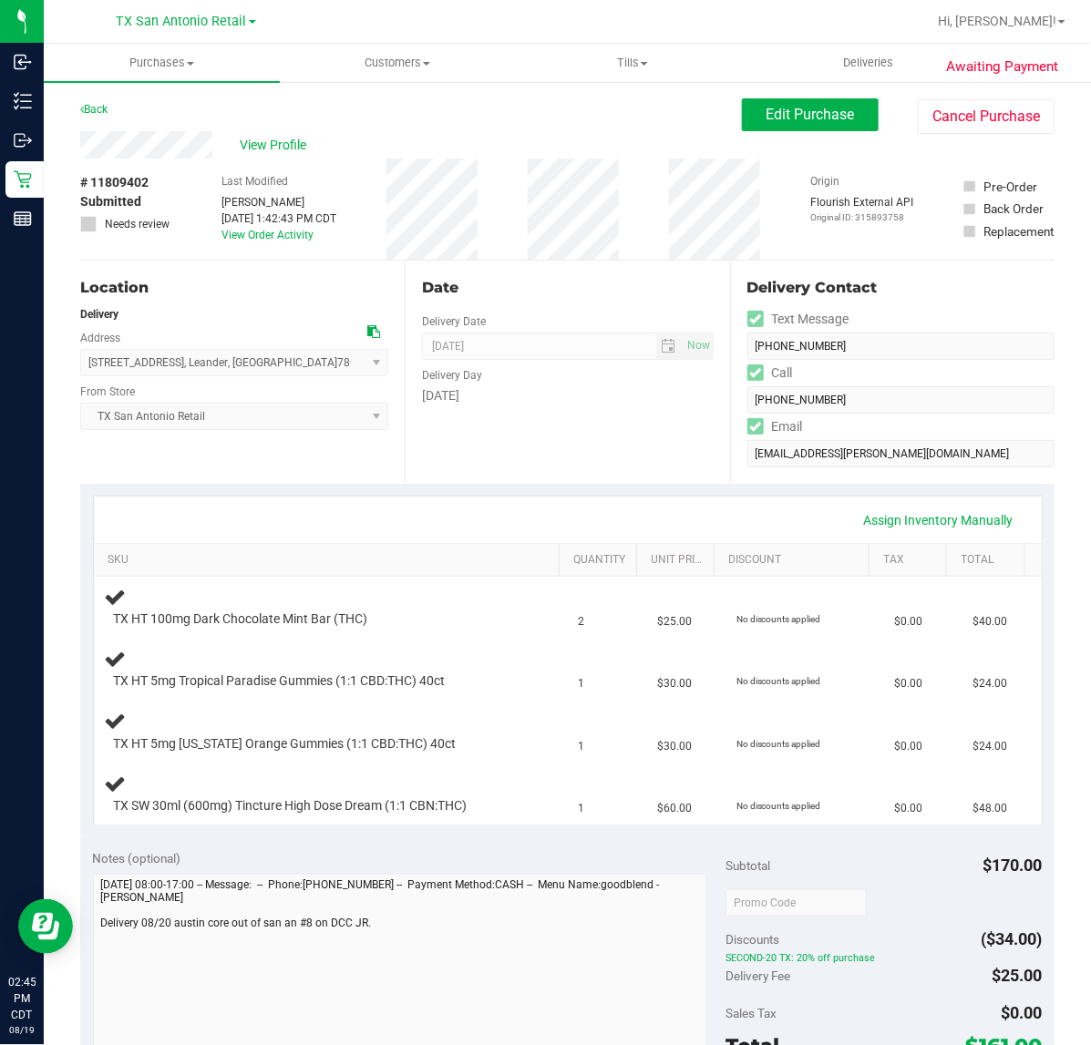
click at [572, 453] on div "Date Delivery Date [DATE] Now [DATE] 07:00 AM Now Delivery Day [DATE]" at bounding box center [567, 372] width 324 height 223
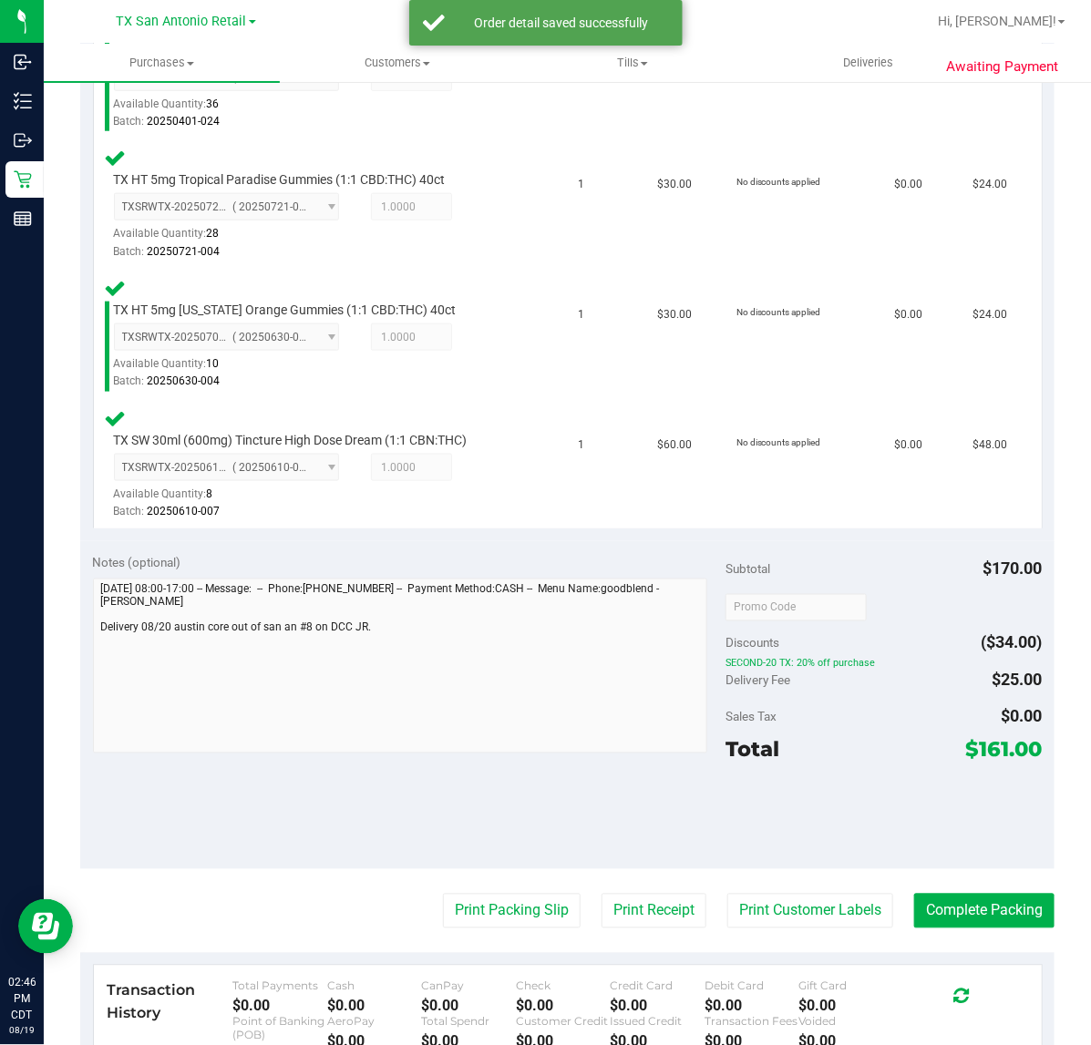
scroll to position [600, 0]
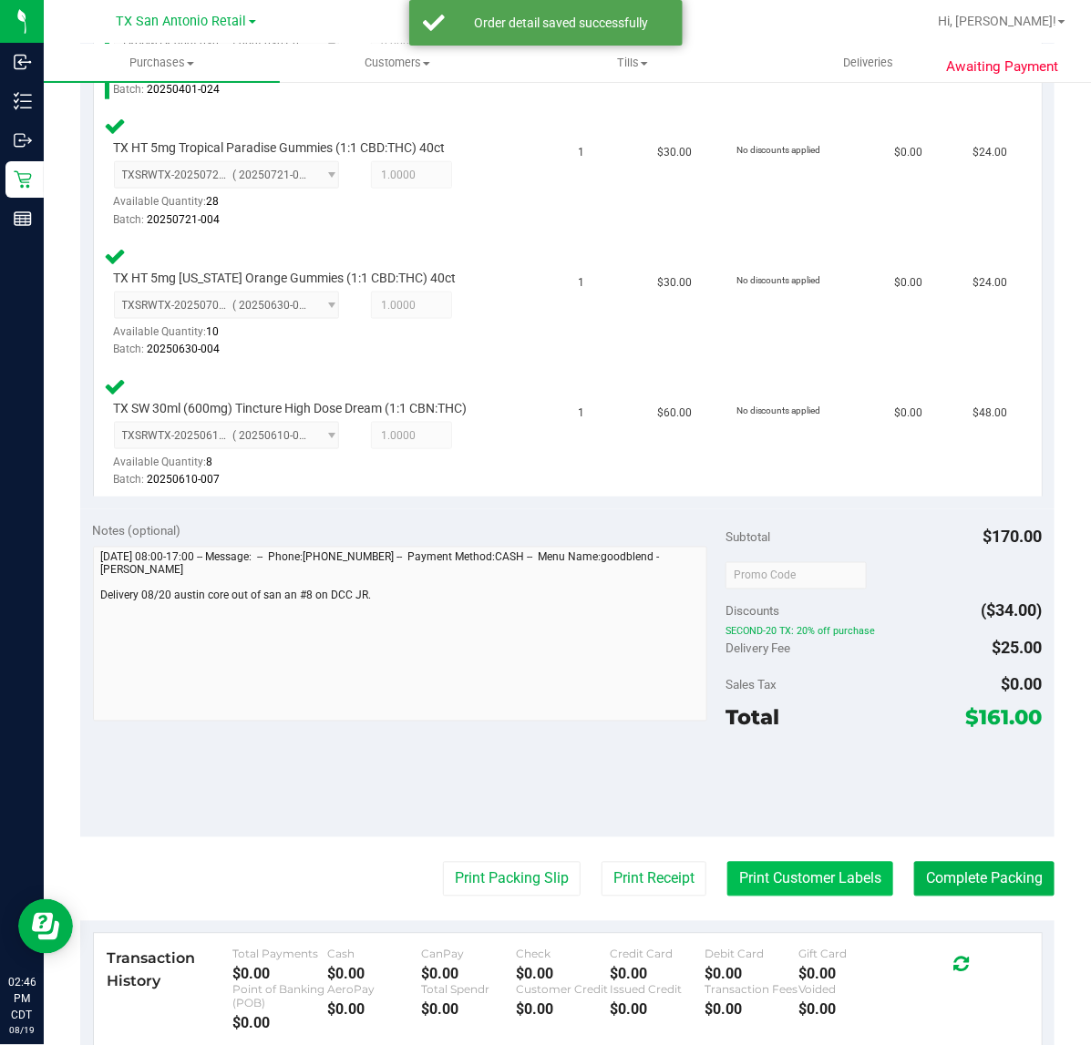
click at [790, 876] on button "Print Customer Labels" at bounding box center [810, 879] width 166 height 35
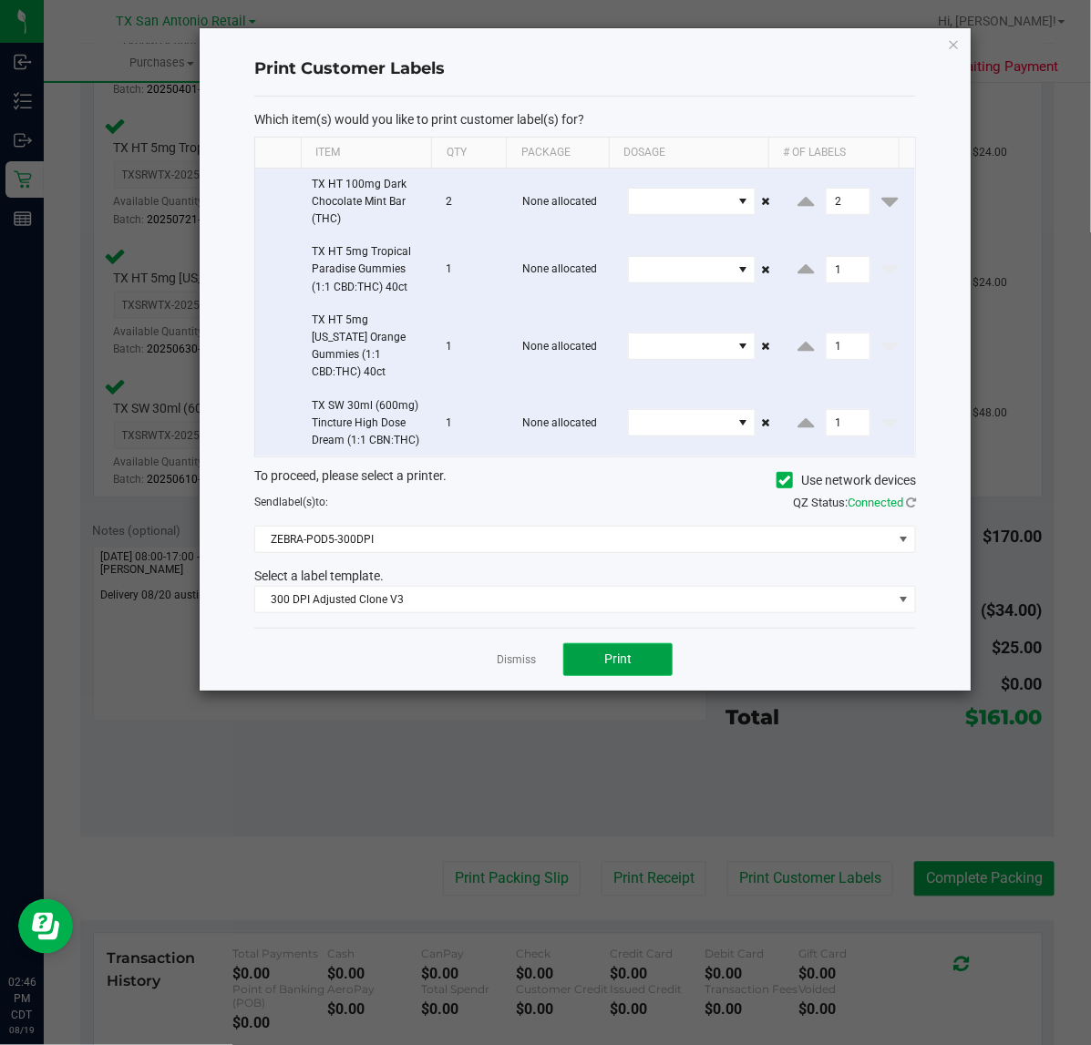
click at [636, 645] on button "Print" at bounding box center [617, 659] width 109 height 33
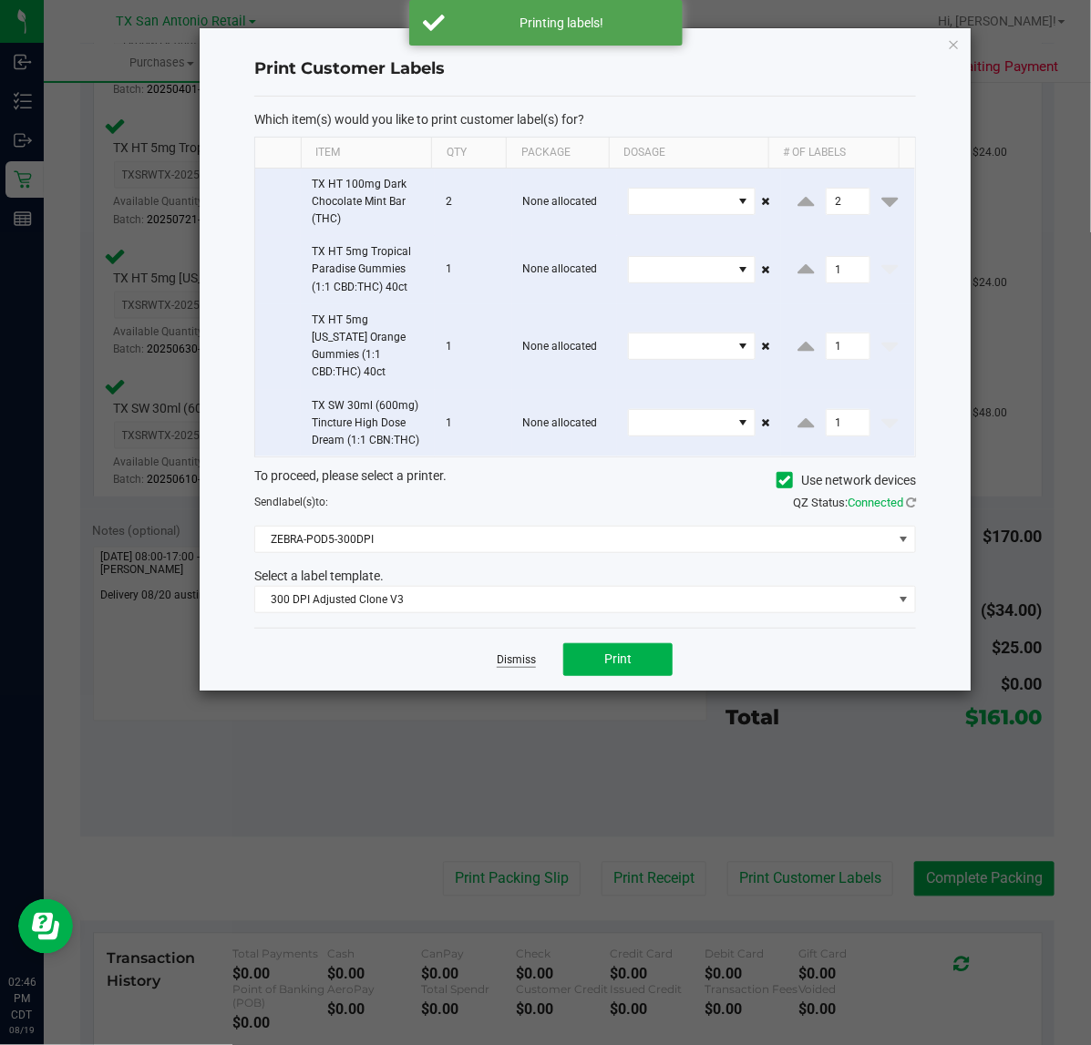
click at [521, 652] on link "Dismiss" at bounding box center [516, 659] width 39 height 15
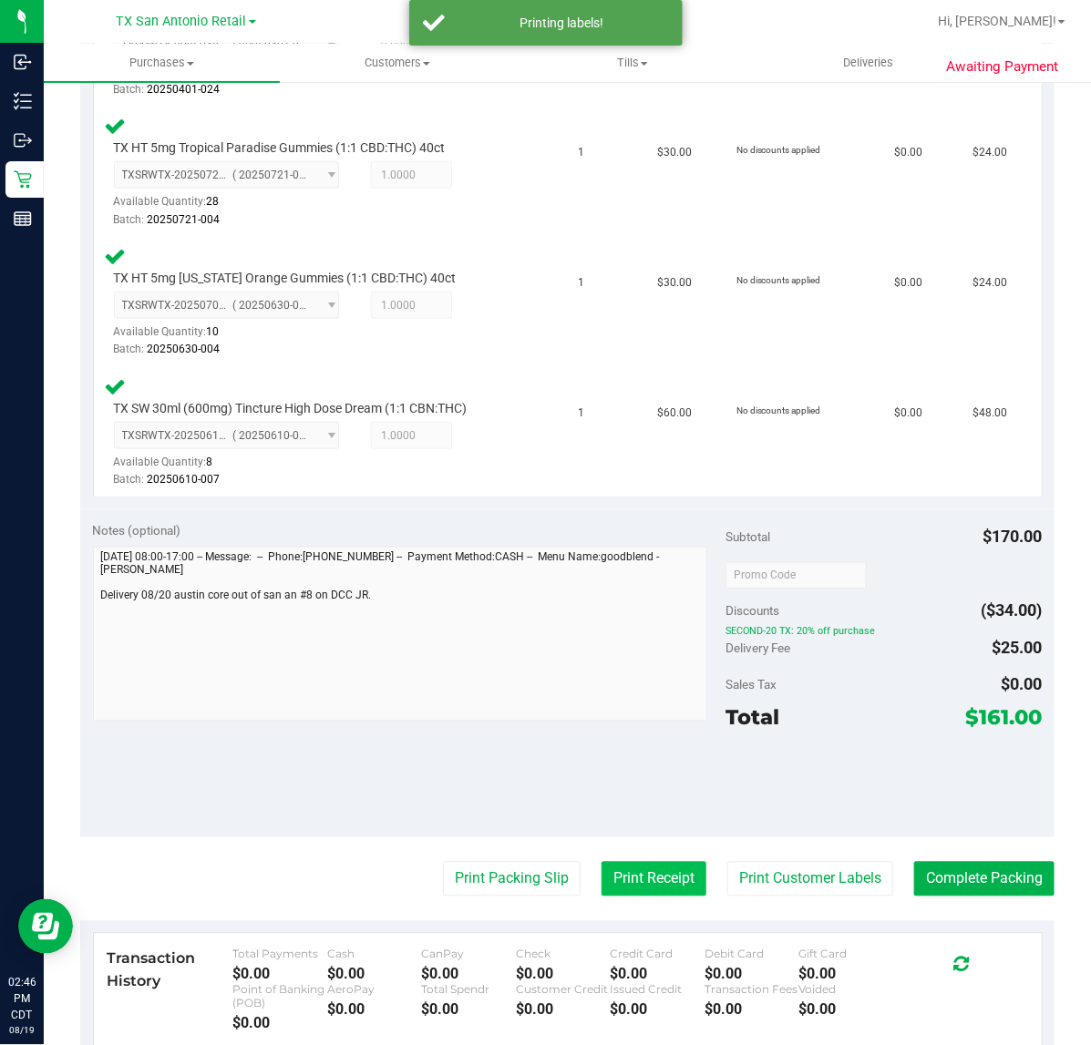
click at [656, 877] on button "Print Receipt" at bounding box center [653, 879] width 105 height 35
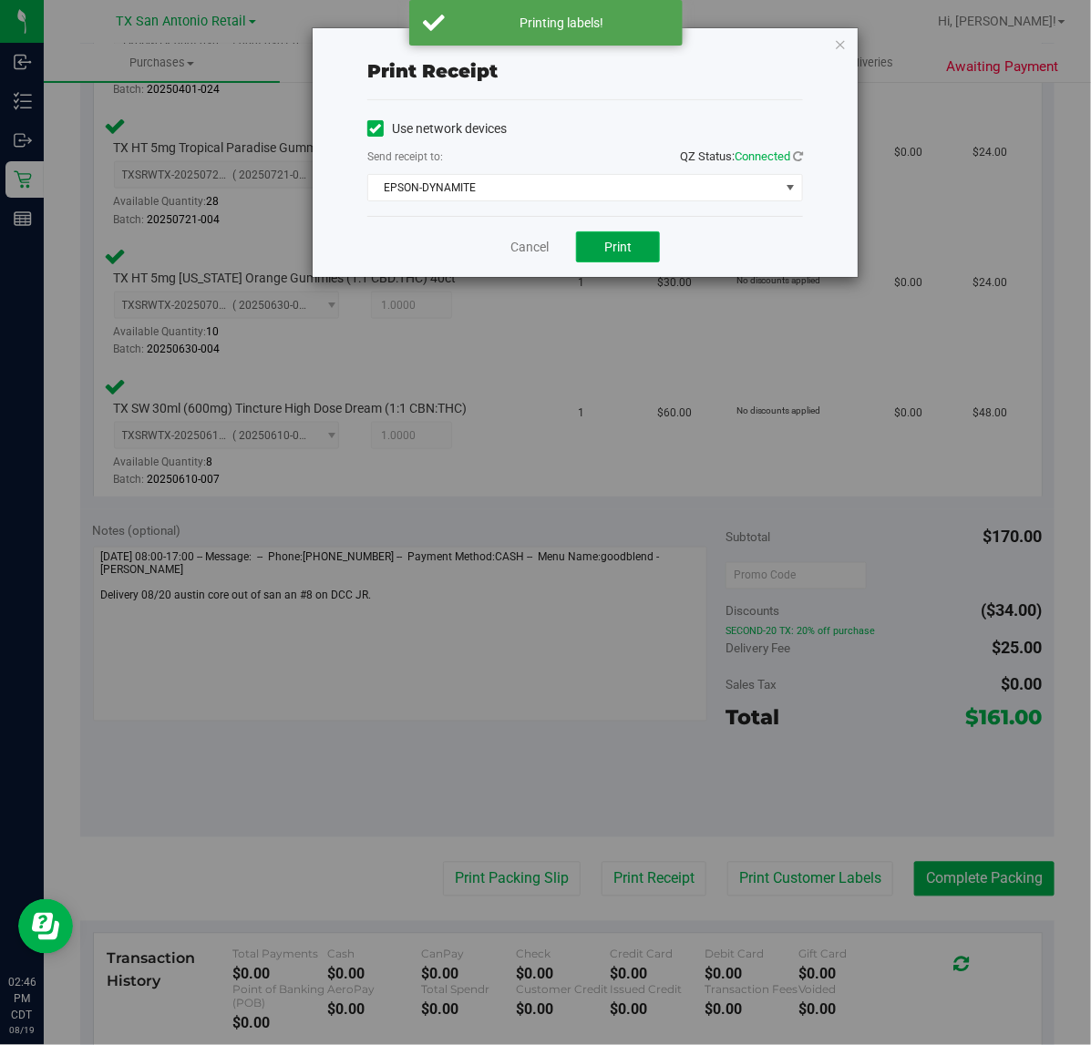
click at [629, 262] on button "Print" at bounding box center [618, 246] width 84 height 31
click at [534, 247] on link "Cancel" at bounding box center [522, 247] width 38 height 19
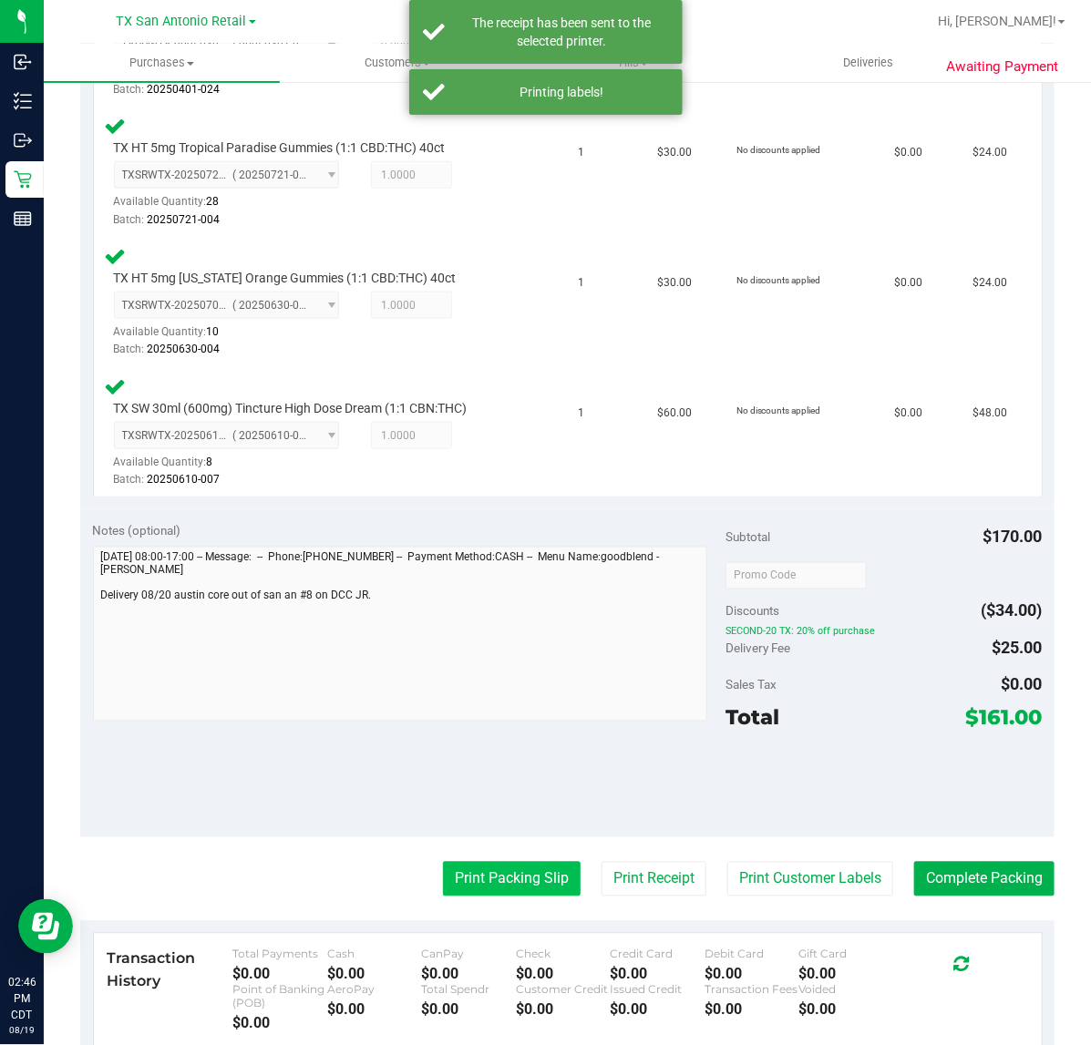
click at [502, 884] on button "Print Packing Slip" at bounding box center [512, 879] width 138 height 35
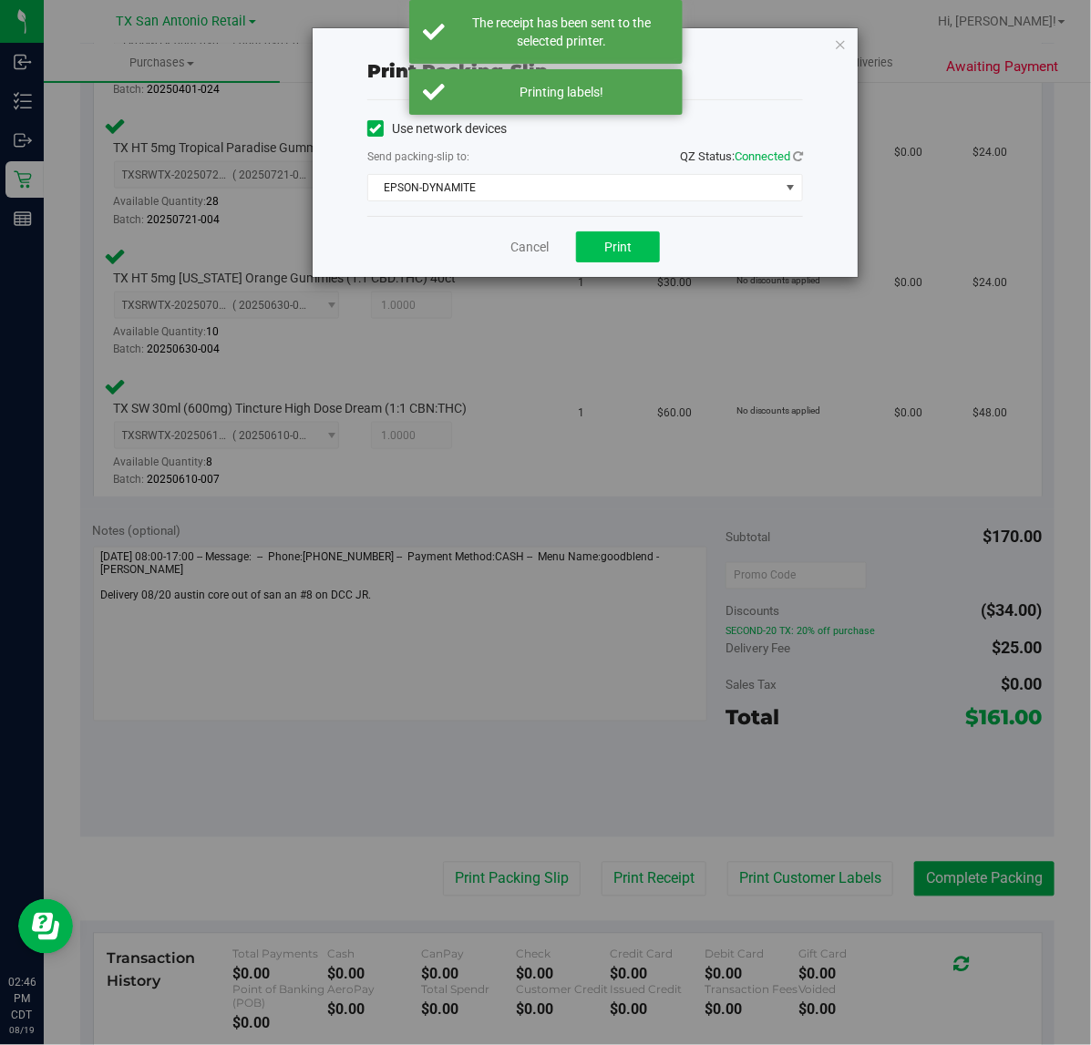
click at [611, 258] on button "Print" at bounding box center [618, 246] width 84 height 31
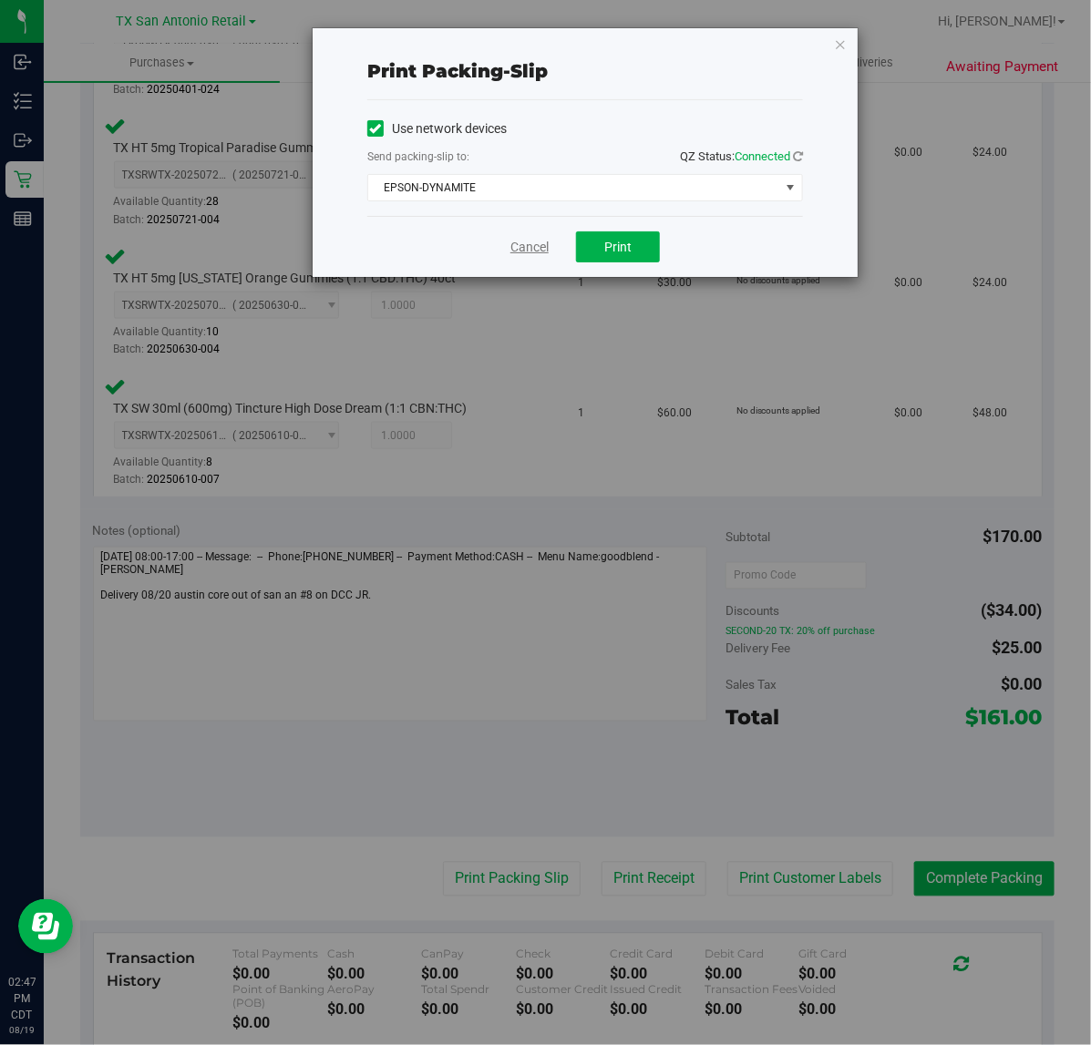
click at [519, 242] on link "Cancel" at bounding box center [529, 247] width 38 height 19
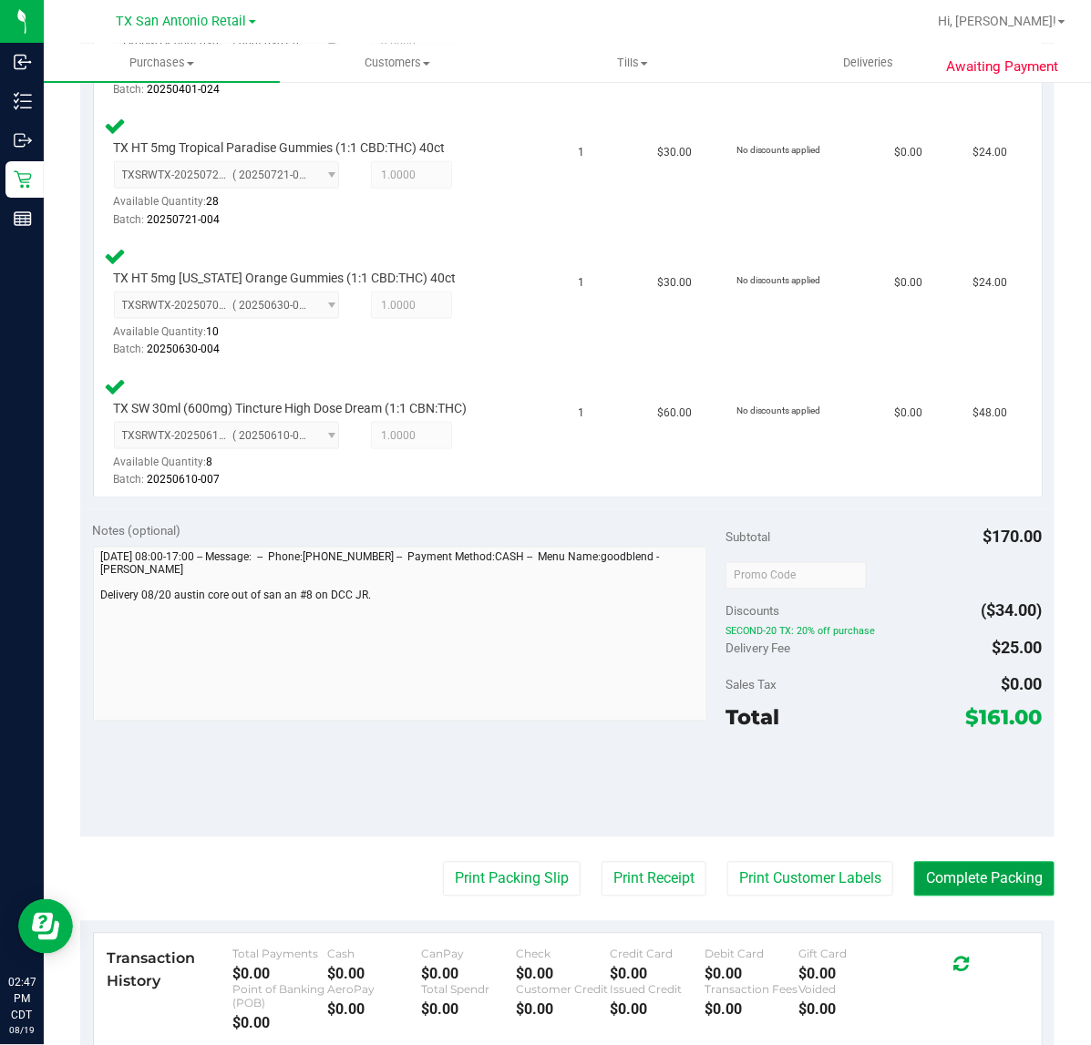
click at [961, 890] on button "Complete Packing" at bounding box center [984, 879] width 140 height 35
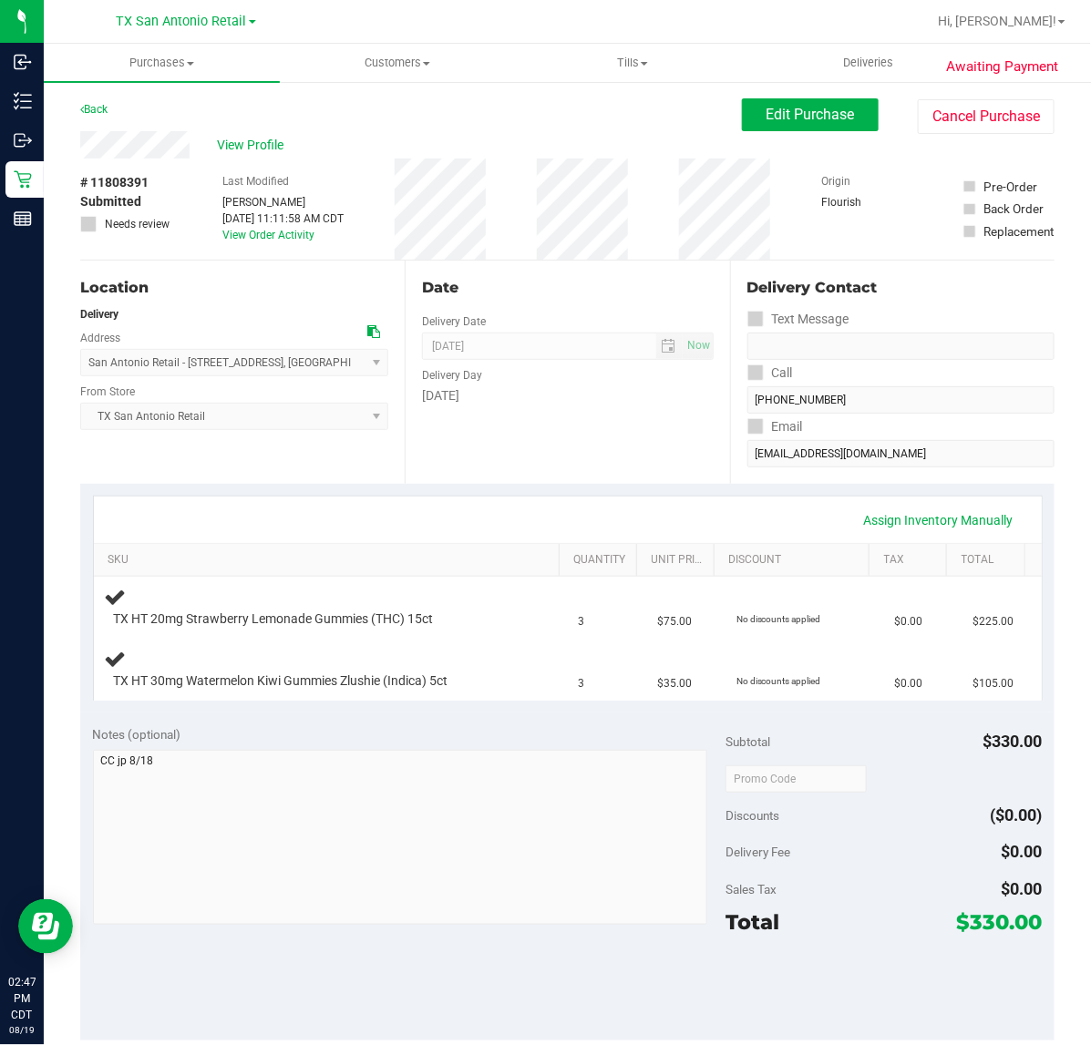
click at [518, 443] on div "Date Delivery Date [DATE] Now [DATE] 07:00 AM Now Delivery Day [DATE]" at bounding box center [567, 372] width 324 height 223
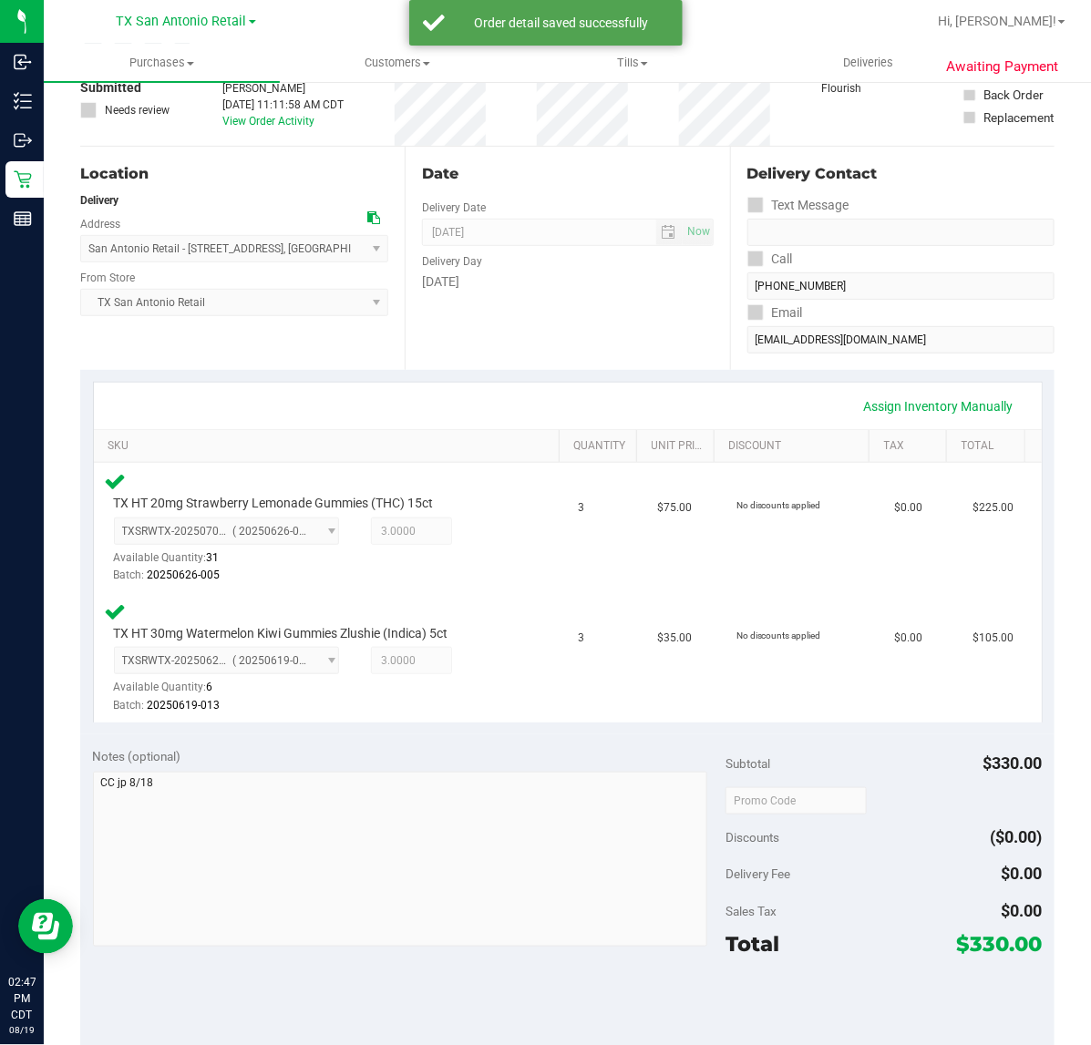
scroll to position [228, 0]
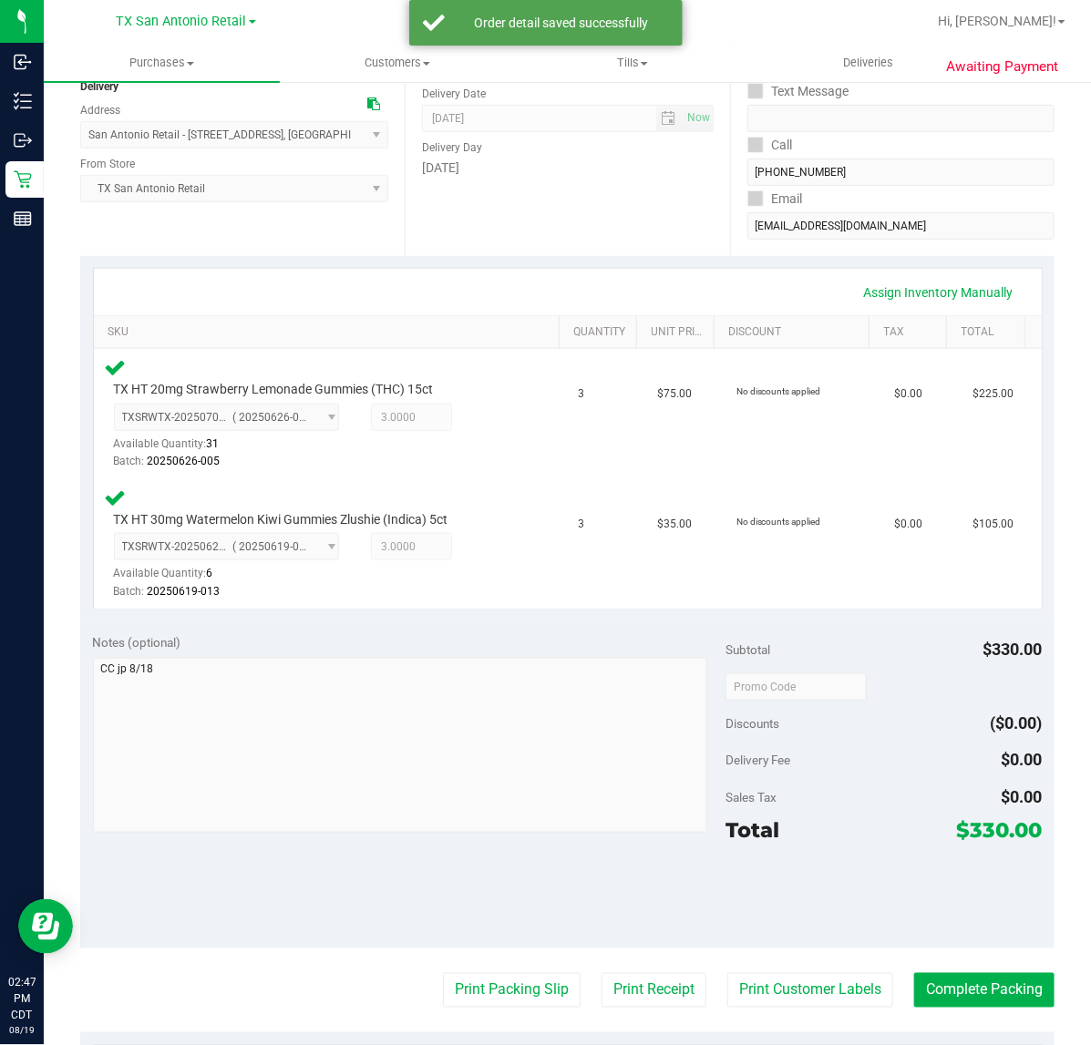
click at [744, 1016] on purchase-details "Back Edit Purchase Cancel Purchase View Profile # 11808391 Submitted Needs revi…" at bounding box center [567, 629] width 974 height 1516
click at [747, 995] on button "Print Customer Labels" at bounding box center [810, 990] width 166 height 35
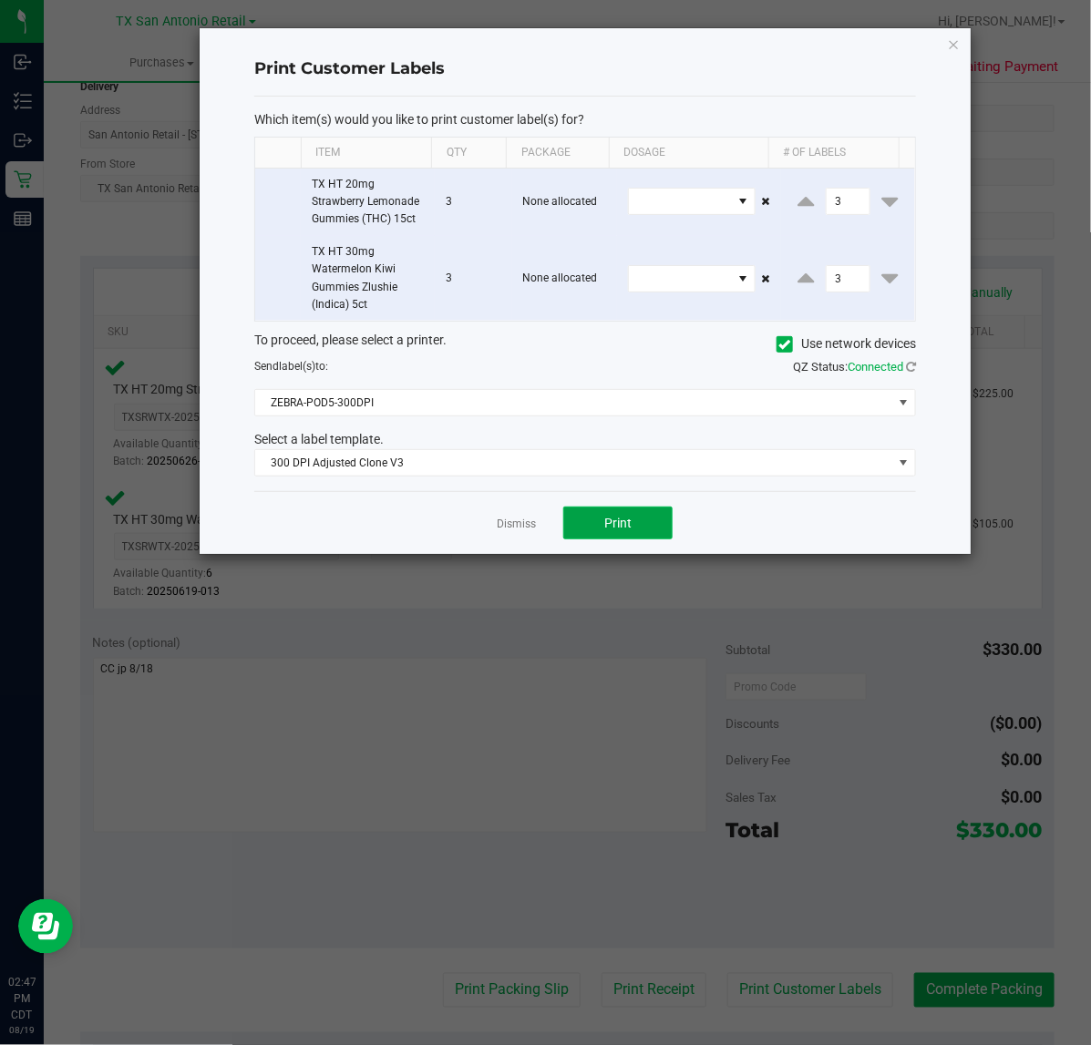
click at [604, 525] on span "Print" at bounding box center [617, 523] width 27 height 15
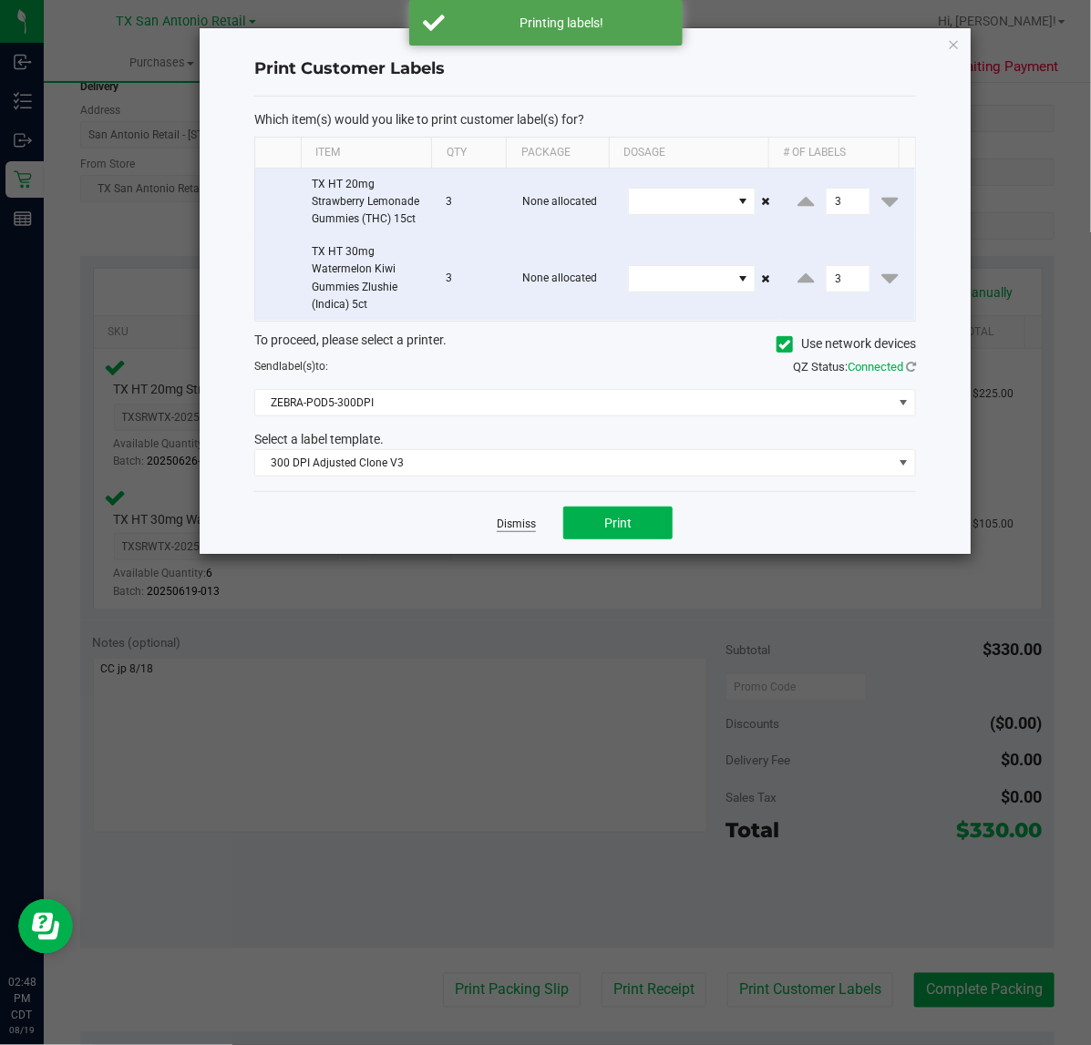
click at [519, 525] on link "Dismiss" at bounding box center [516, 524] width 39 height 15
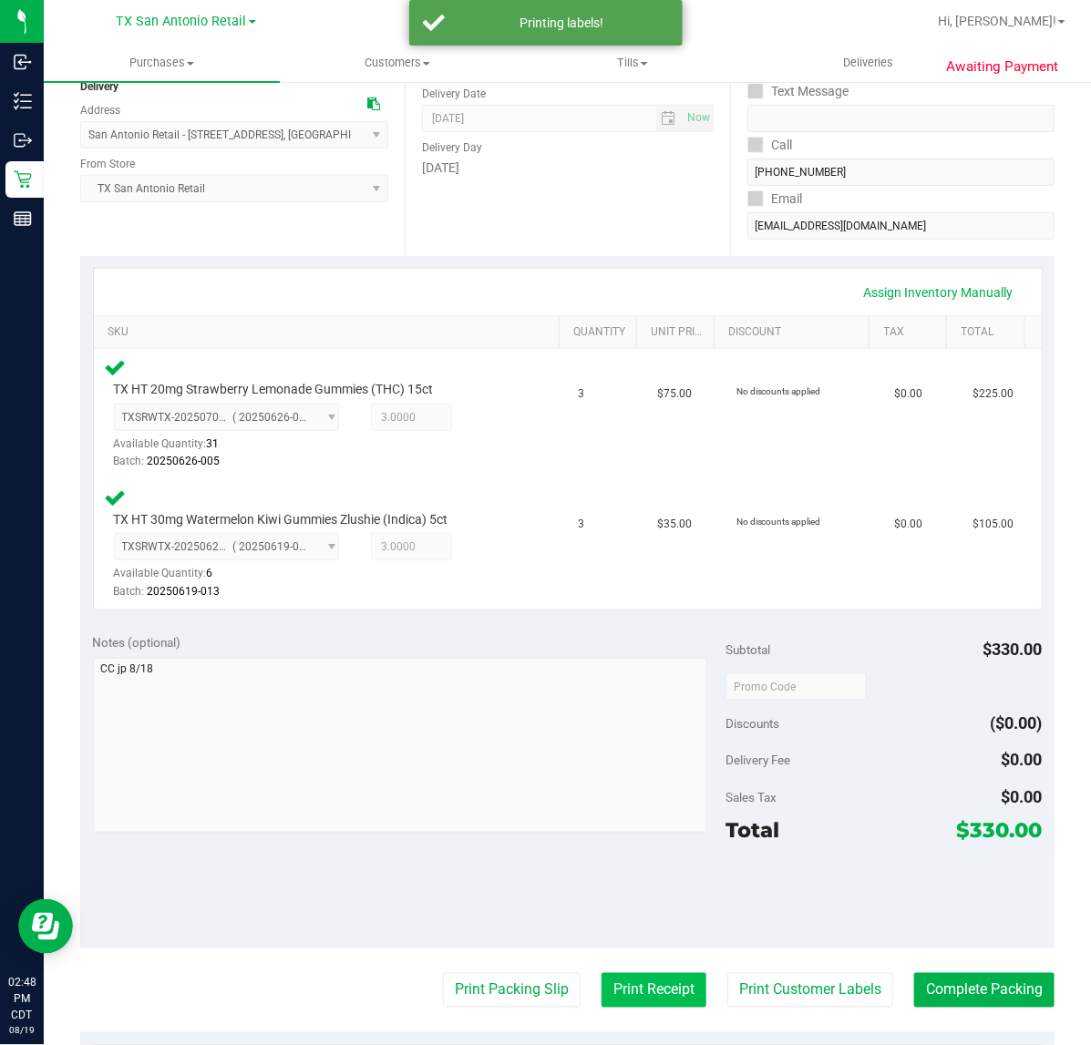
click at [609, 986] on button "Print Receipt" at bounding box center [653, 990] width 105 height 35
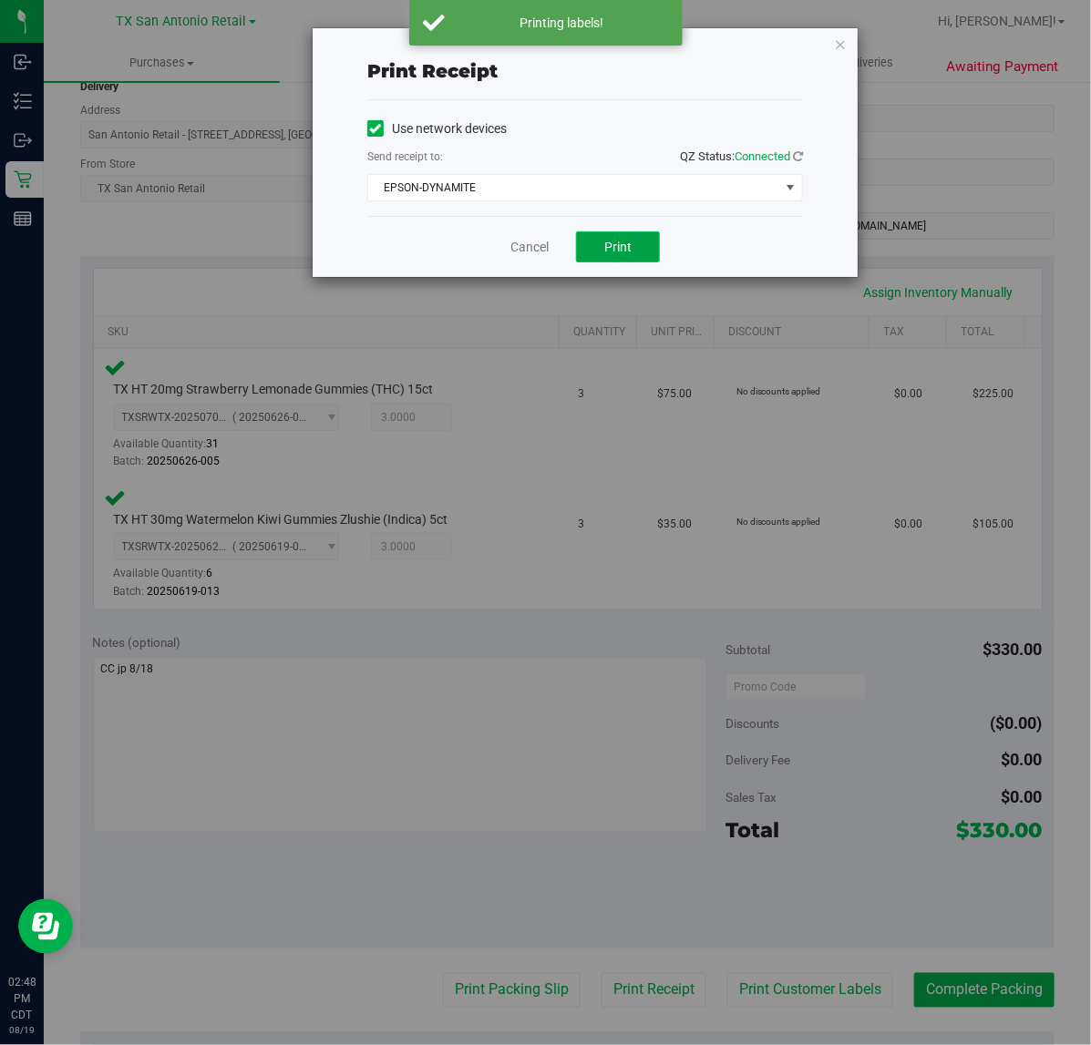
click at [615, 252] on span "Print" at bounding box center [617, 247] width 27 height 15
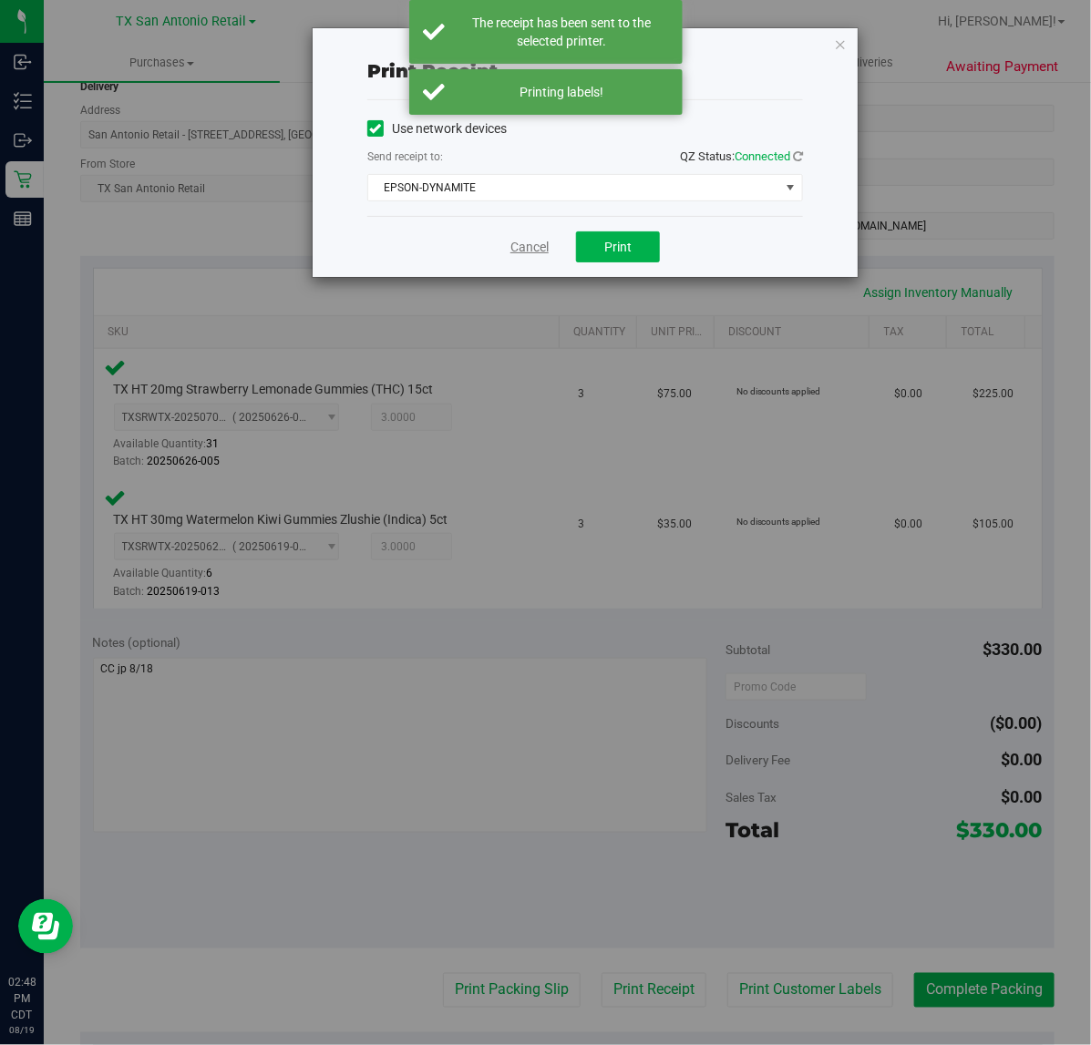
click at [547, 247] on link "Cancel" at bounding box center [529, 247] width 38 height 19
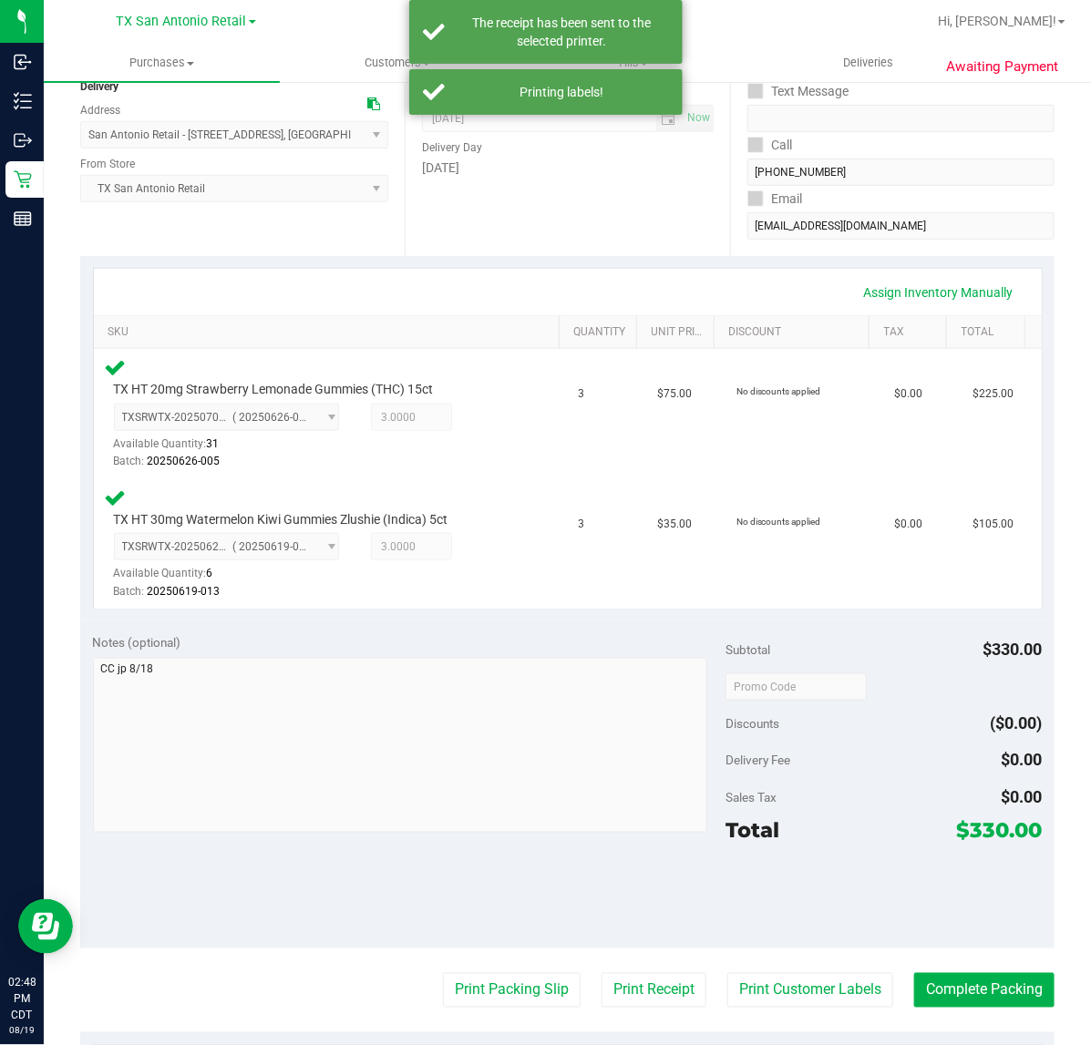
click at [503, 968] on purchase-details "Back Edit Purchase Cancel Purchase View Profile # 11808391 Submitted Needs revi…" at bounding box center [567, 629] width 974 height 1516
click at [512, 973] on button "Print Packing Slip" at bounding box center [512, 990] width 138 height 35
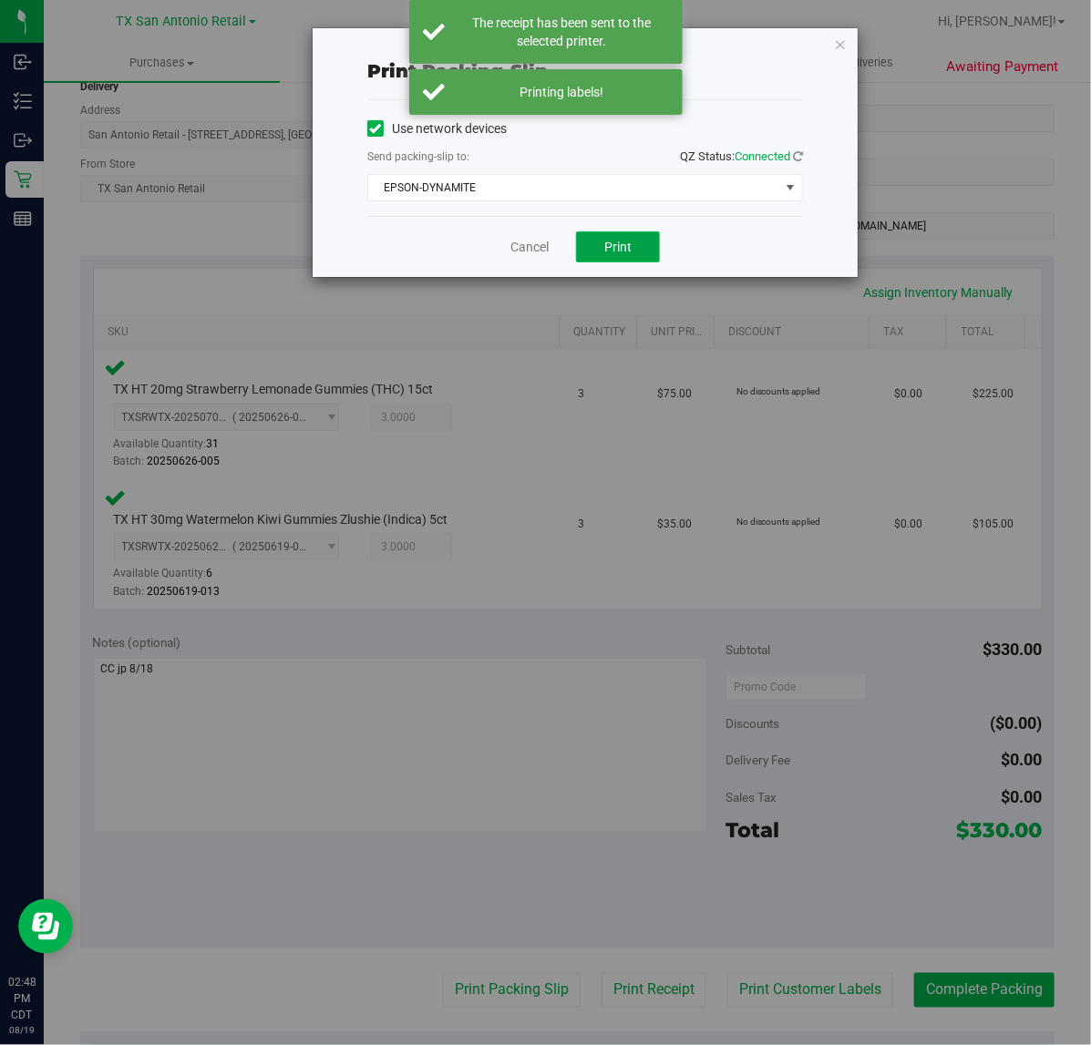
click at [633, 252] on button "Print" at bounding box center [618, 246] width 84 height 31
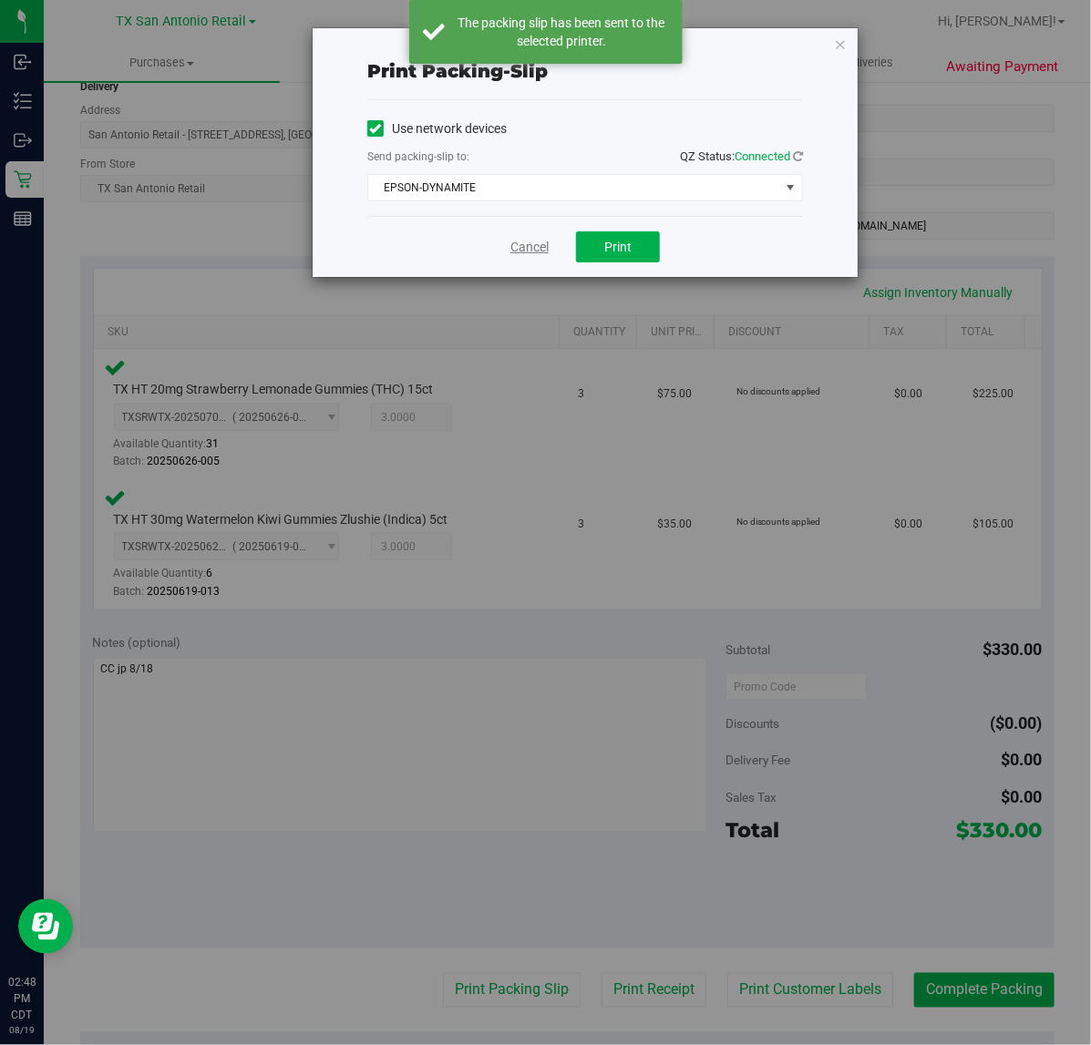
click at [524, 247] on link "Cancel" at bounding box center [529, 247] width 38 height 19
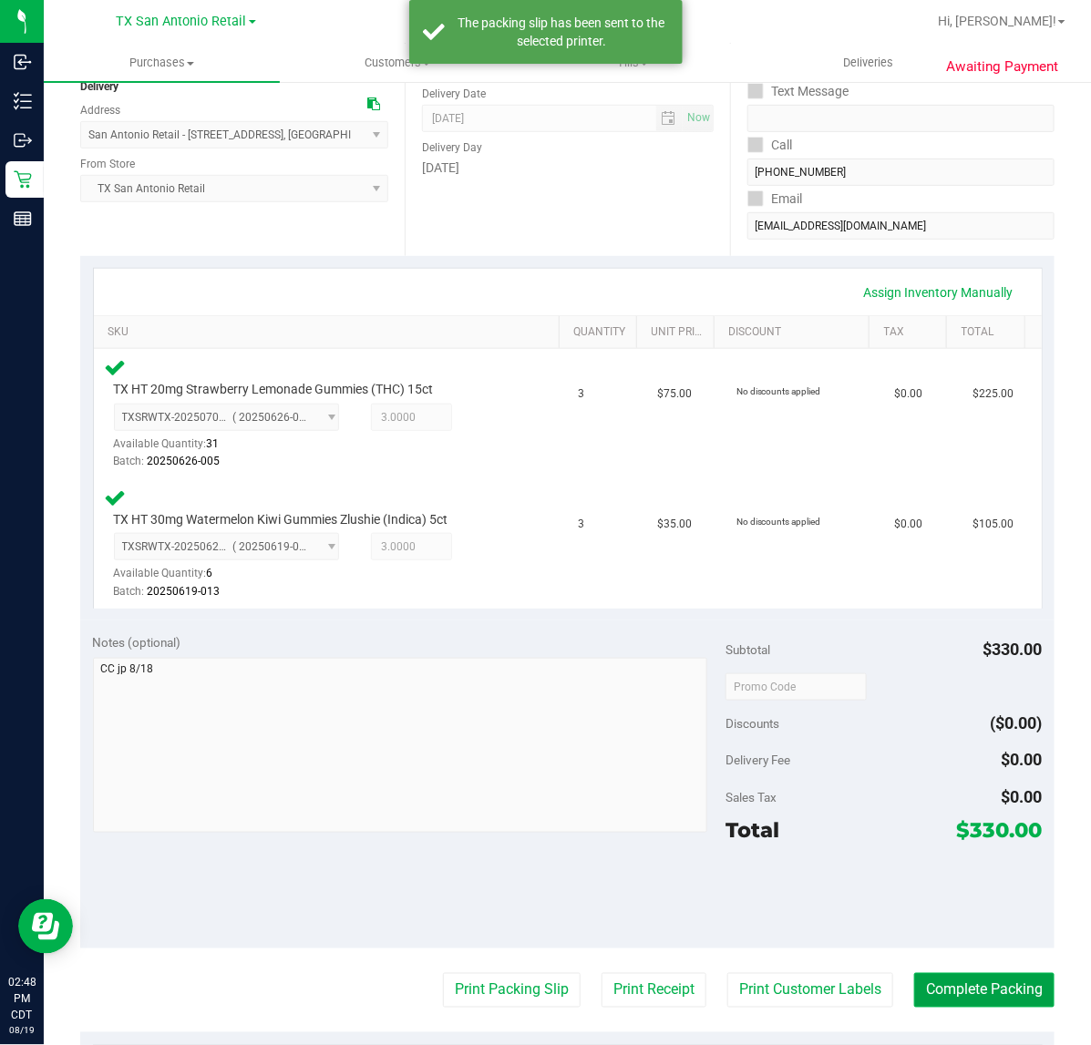
click at [953, 976] on button "Complete Packing" at bounding box center [984, 990] width 140 height 35
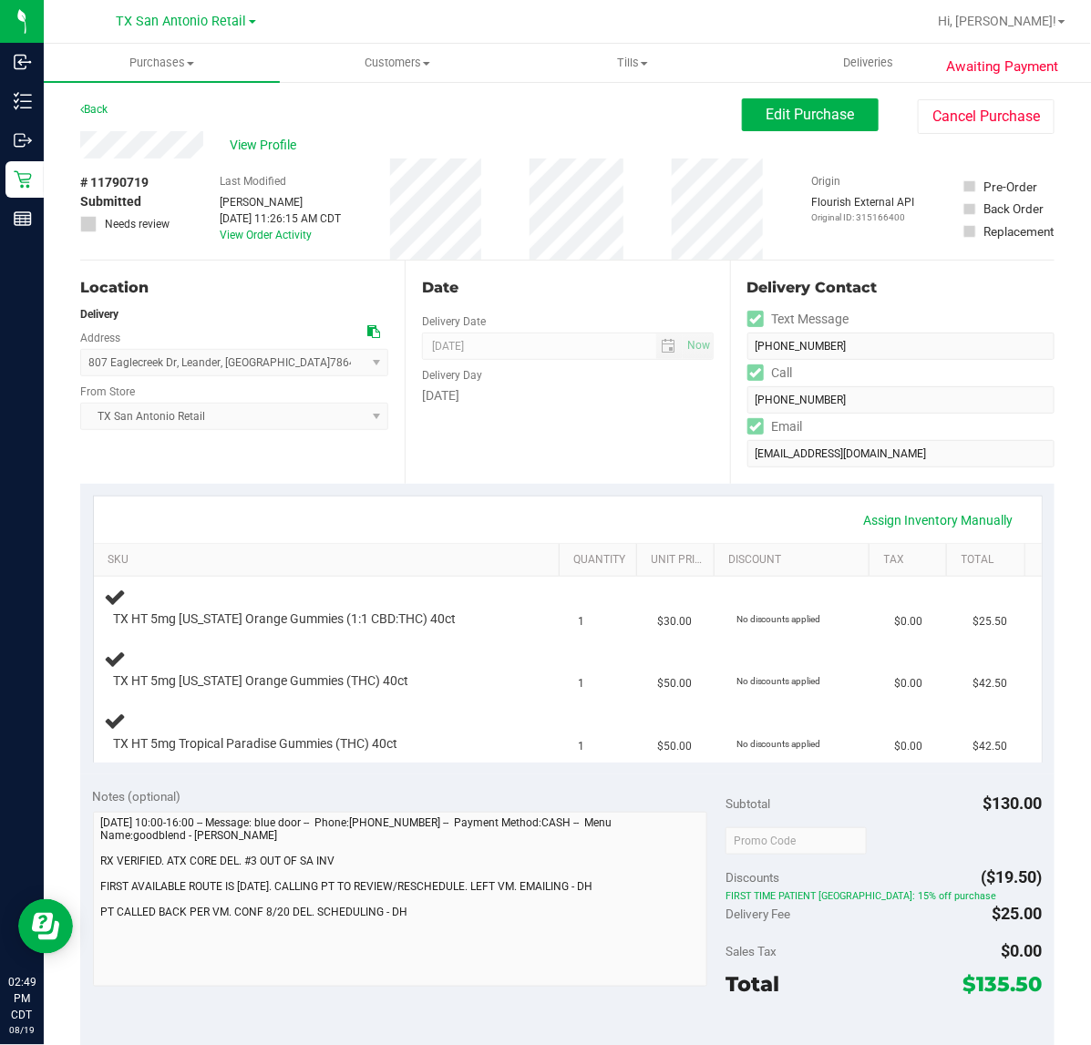
click at [684, 493] on div "Assign Inventory Manually SKU Quantity Unit Price Discount Tax Total TX HT 5mg …" at bounding box center [567, 629] width 974 height 291
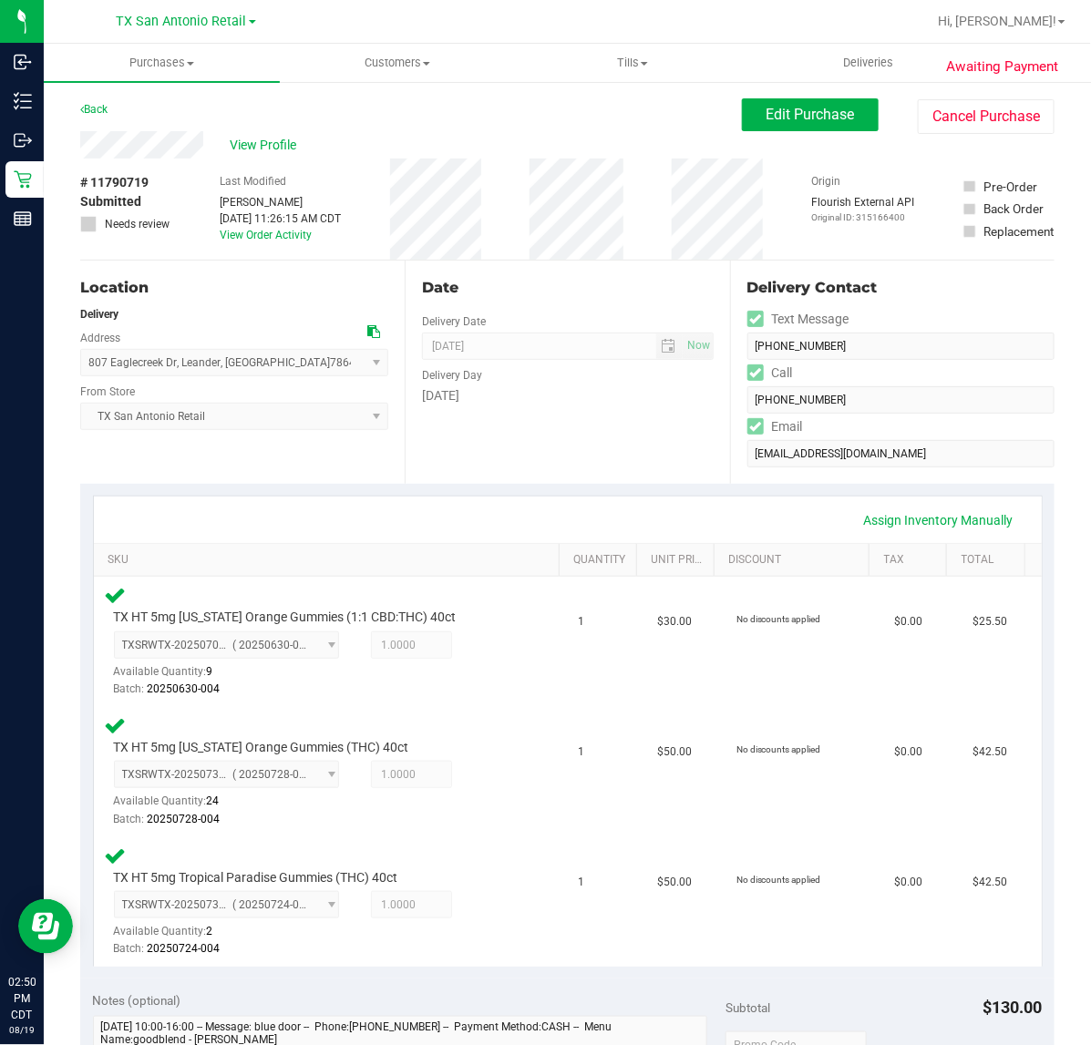
click at [620, 442] on div "Date Delivery Date [DATE] Now [DATE] 07:00 AM Now Delivery Day [DATE]" at bounding box center [567, 372] width 324 height 223
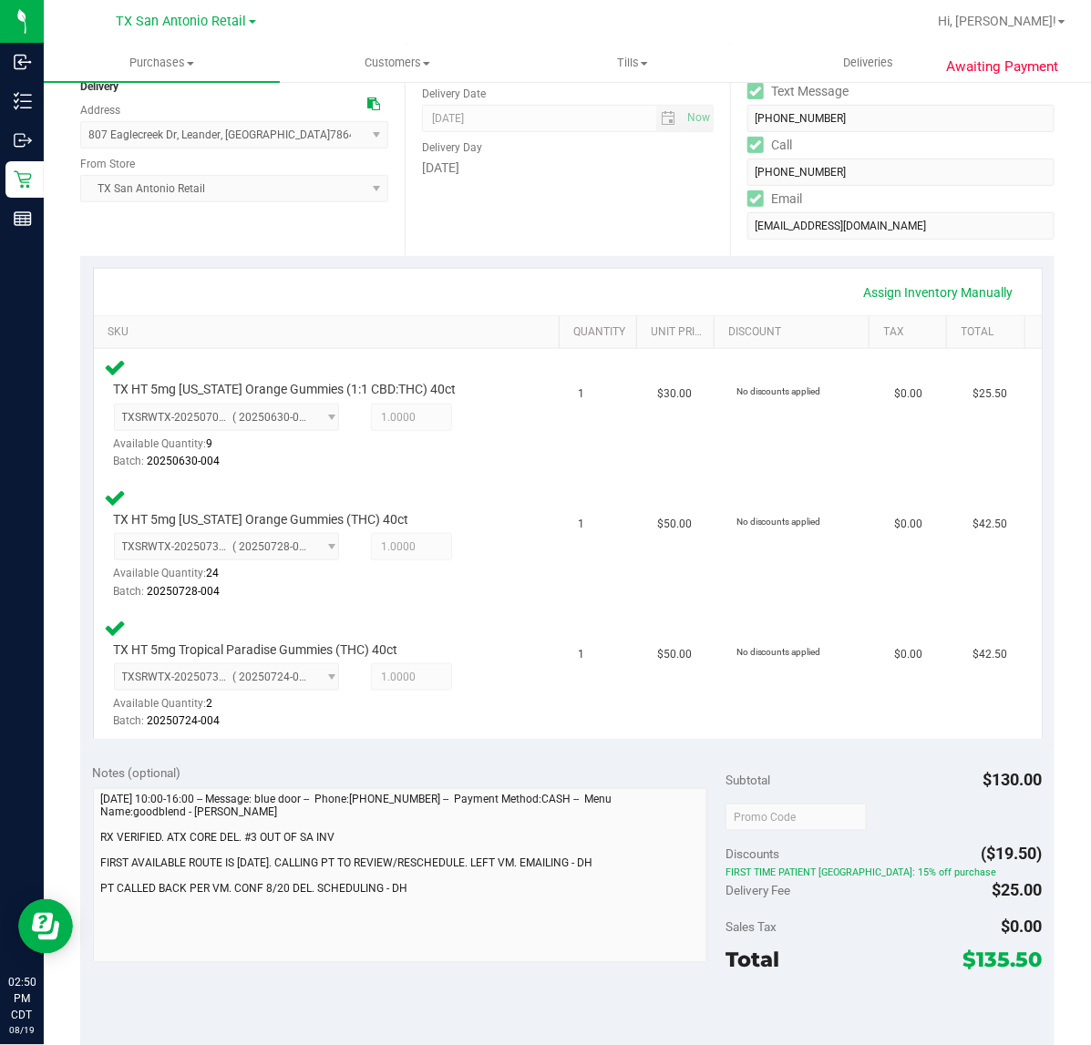
scroll to position [342, 0]
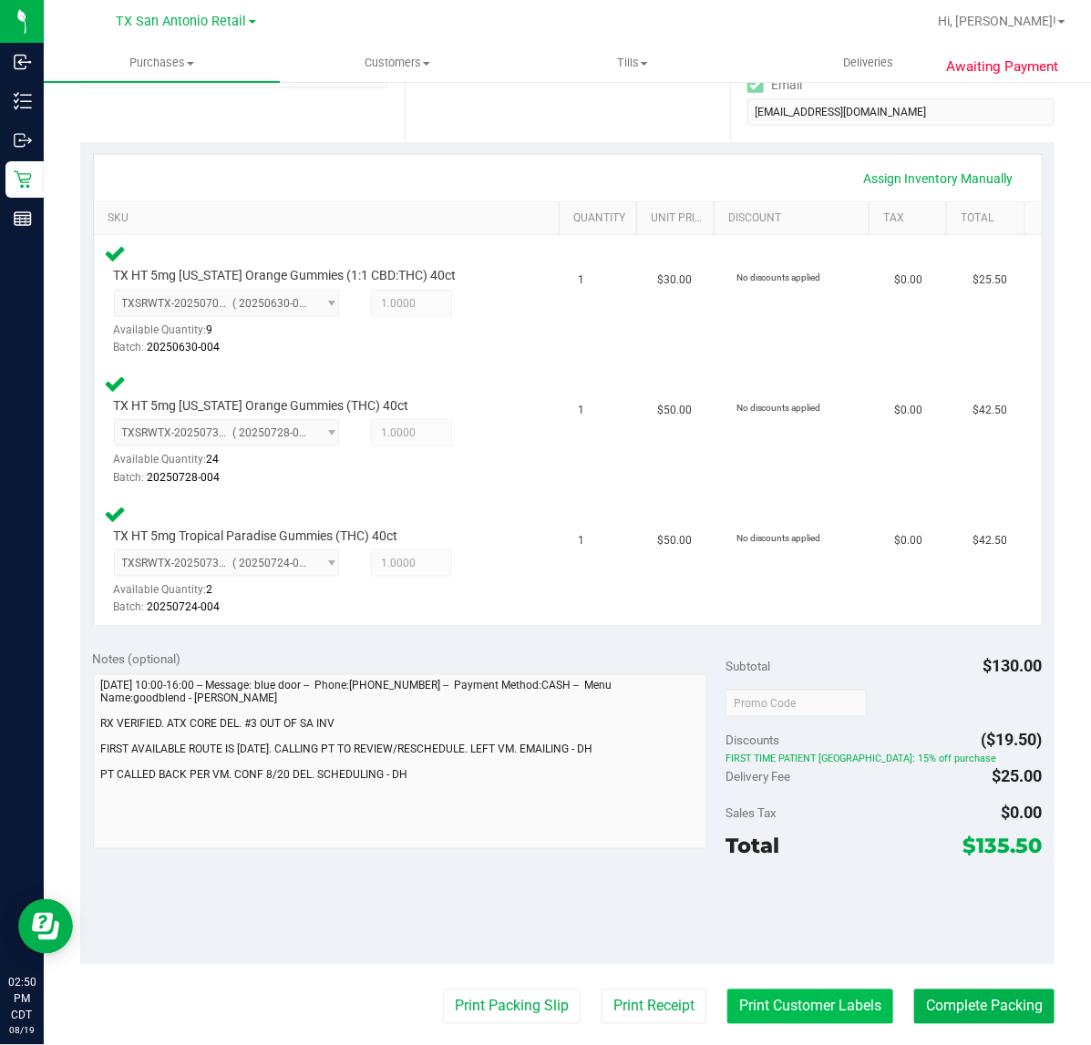
click at [773, 1019] on button "Print Customer Labels" at bounding box center [810, 1007] width 166 height 35
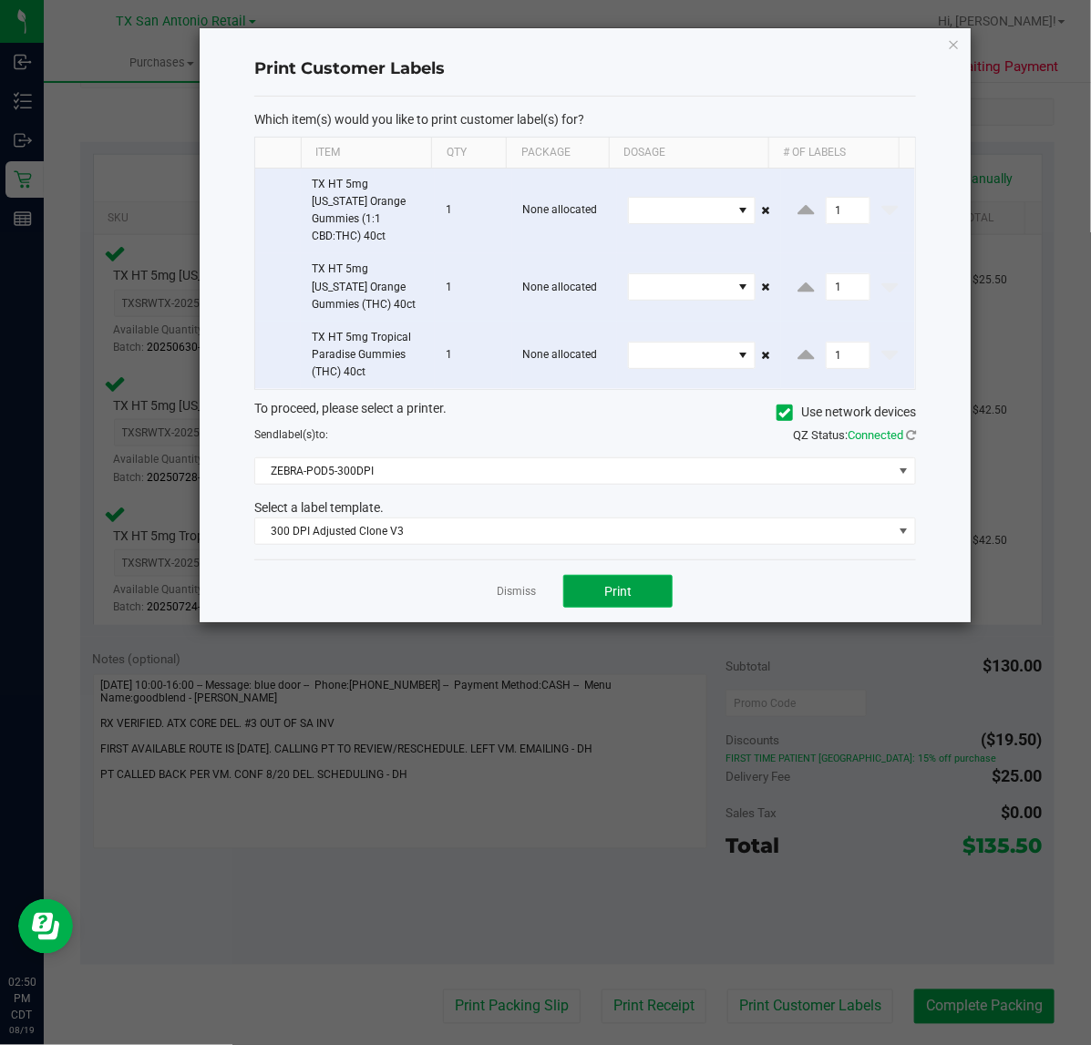
click at [584, 575] on button "Print" at bounding box center [617, 591] width 109 height 33
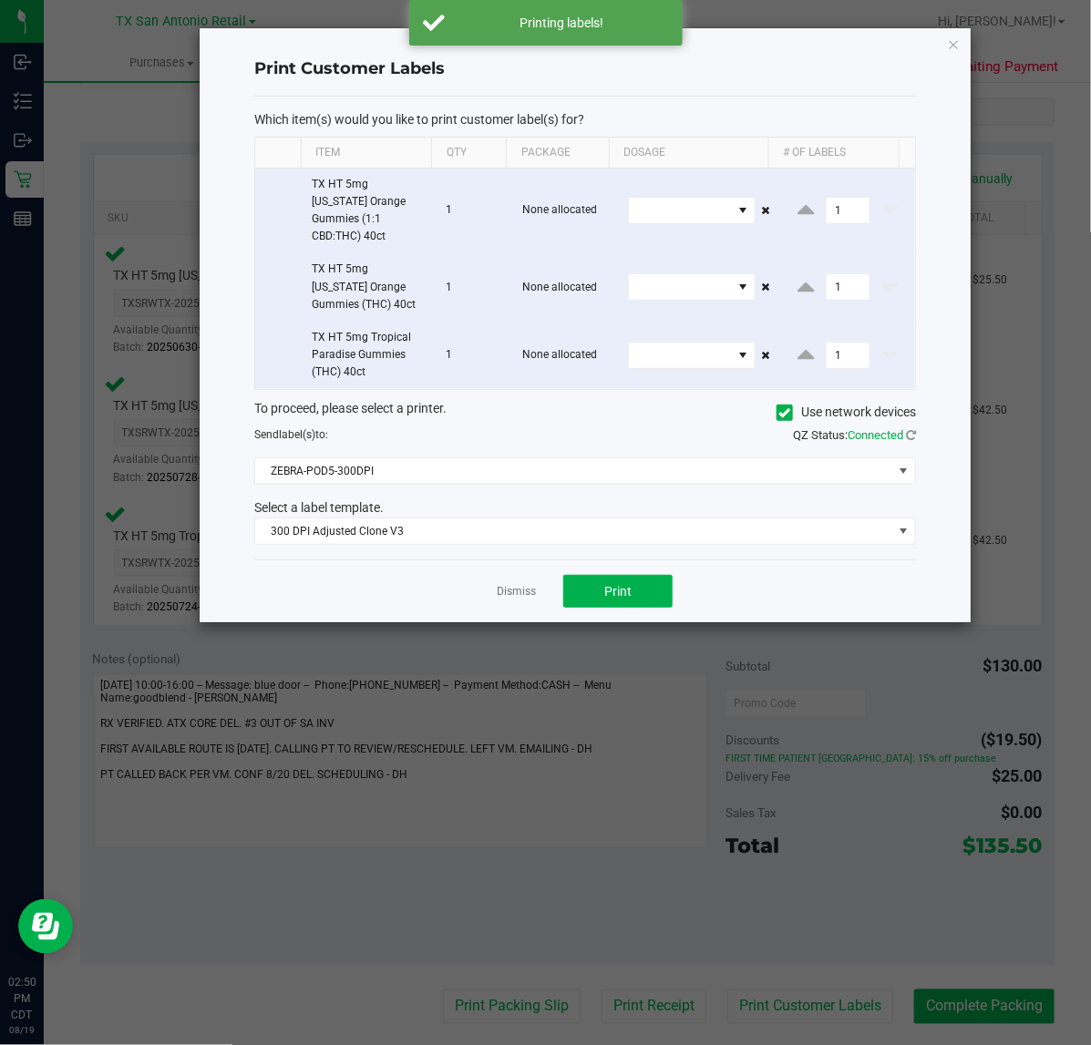
click at [486, 572] on div "Dismiss Print" at bounding box center [585, 590] width 662 height 63
click at [503, 584] on link "Dismiss" at bounding box center [516, 591] width 39 height 15
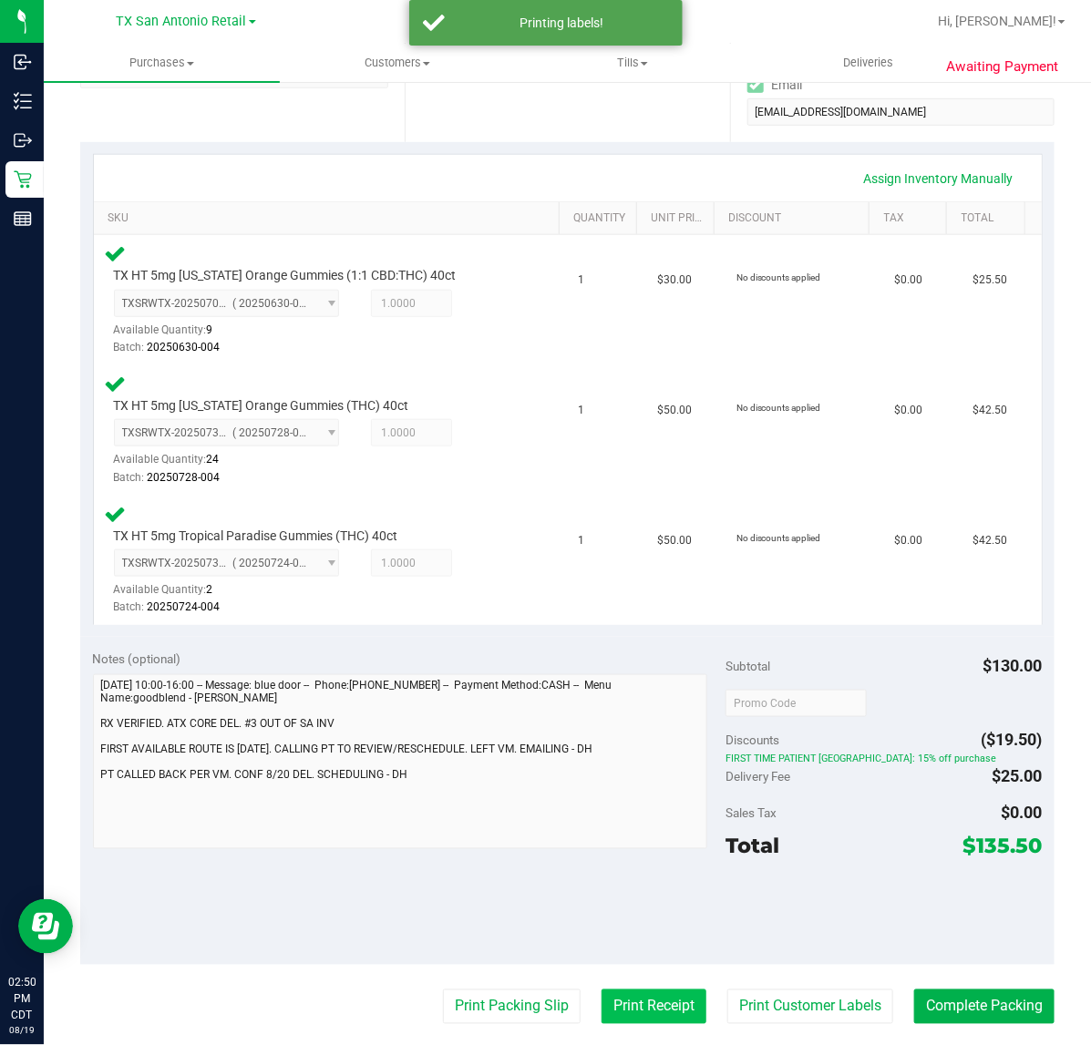
drag, startPoint x: 617, startPoint y: 985, endPoint x: 620, endPoint y: 994, distance: 9.5
click at [618, 985] on purchase-details "Back Edit Purchase Cancel Purchase View Profile # 11790719 Submitted Needs revi…" at bounding box center [567, 580] width 974 height 1647
click at [620, 995] on button "Print Receipt" at bounding box center [653, 1007] width 105 height 35
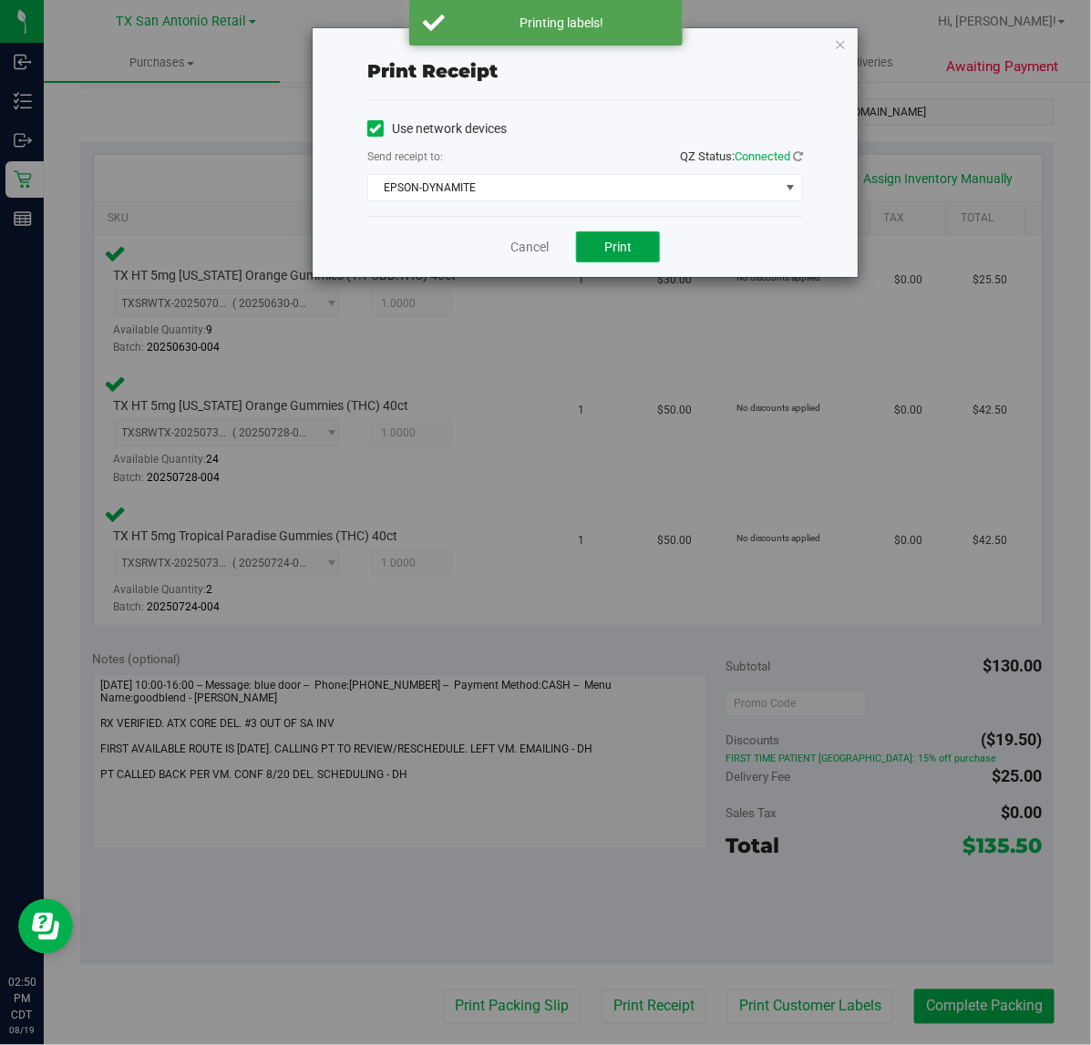
click at [603, 238] on button "Print" at bounding box center [618, 246] width 84 height 31
click at [513, 238] on link "Cancel" at bounding box center [522, 247] width 38 height 19
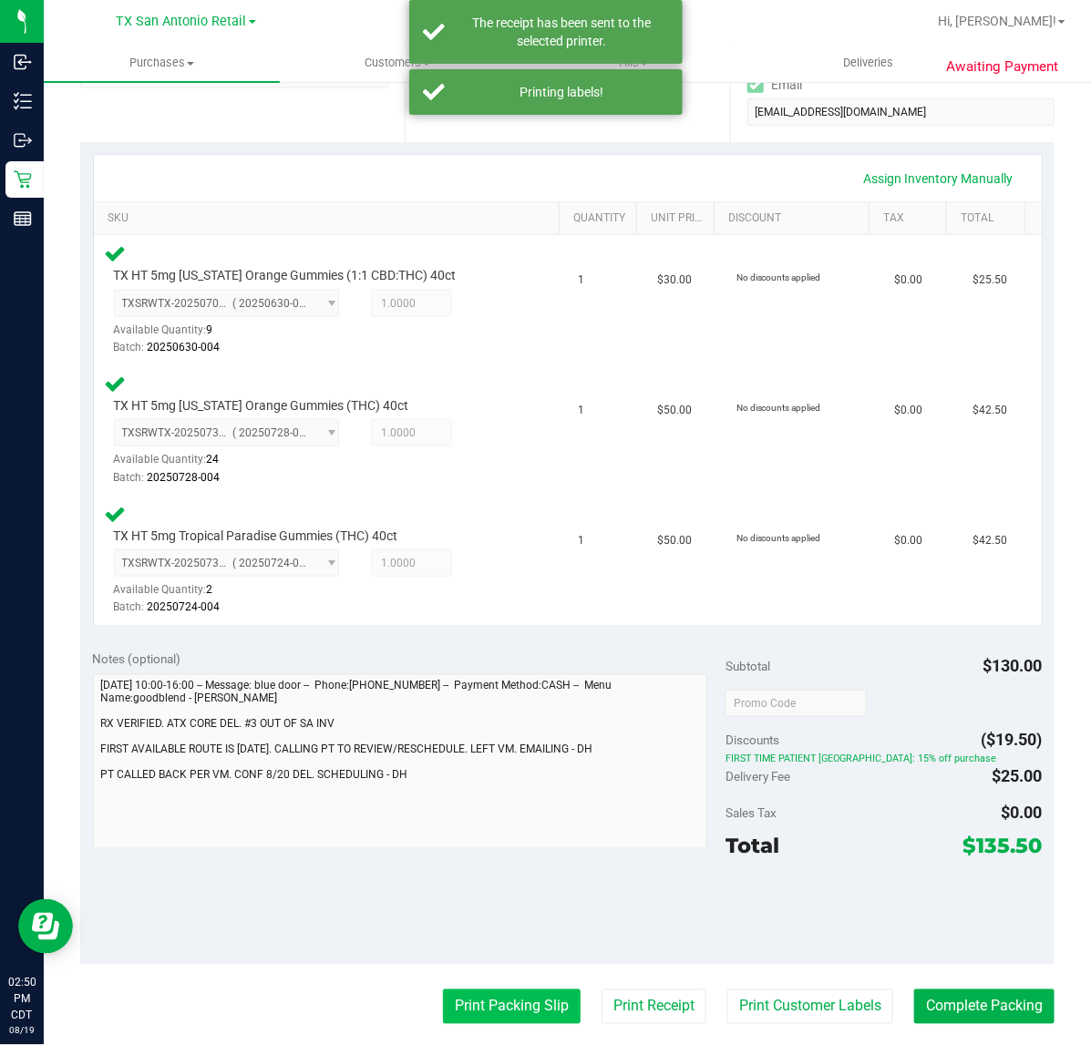
click at [498, 990] on button "Print Packing Slip" at bounding box center [512, 1007] width 138 height 35
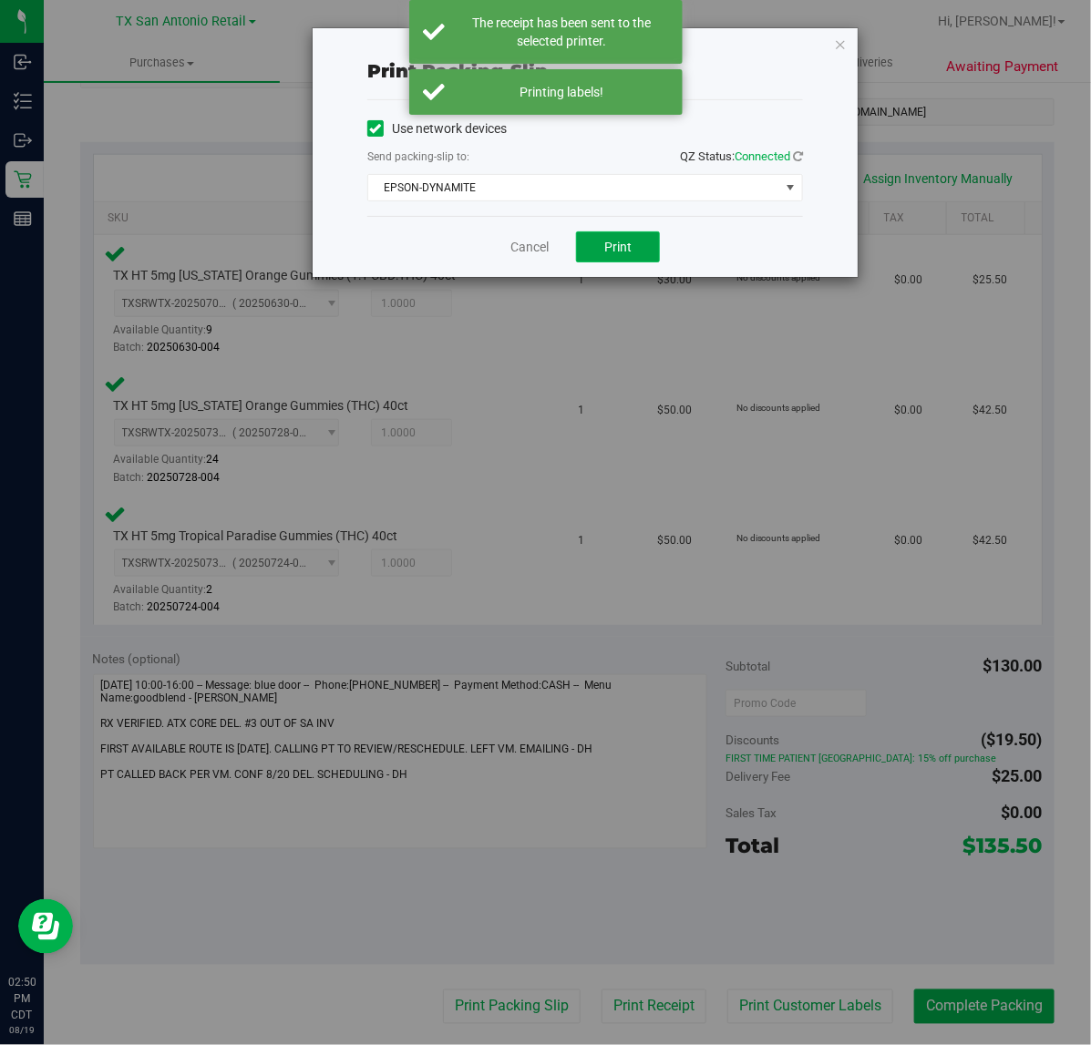
click at [604, 232] on button "Print" at bounding box center [618, 246] width 84 height 31
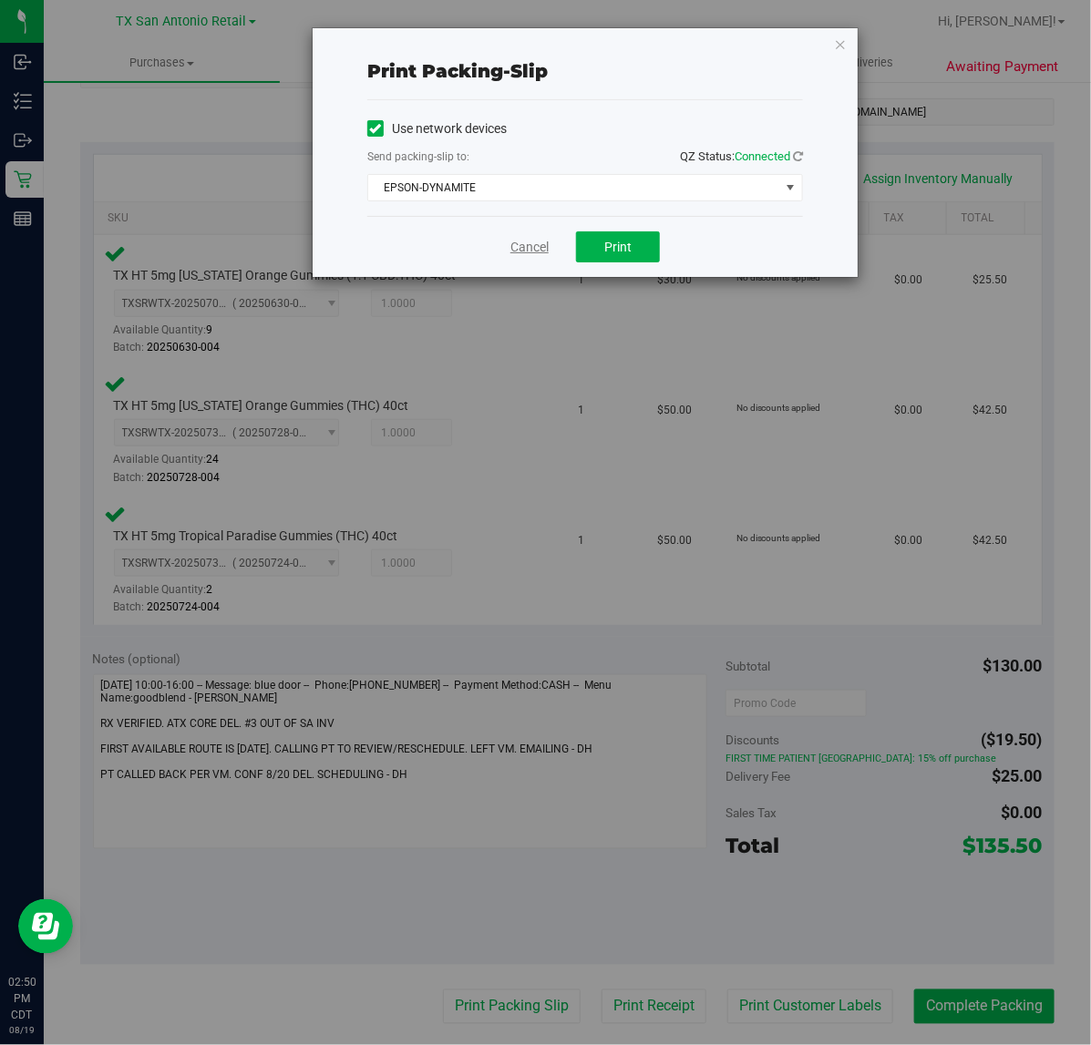
click at [521, 252] on link "Cancel" at bounding box center [529, 247] width 38 height 19
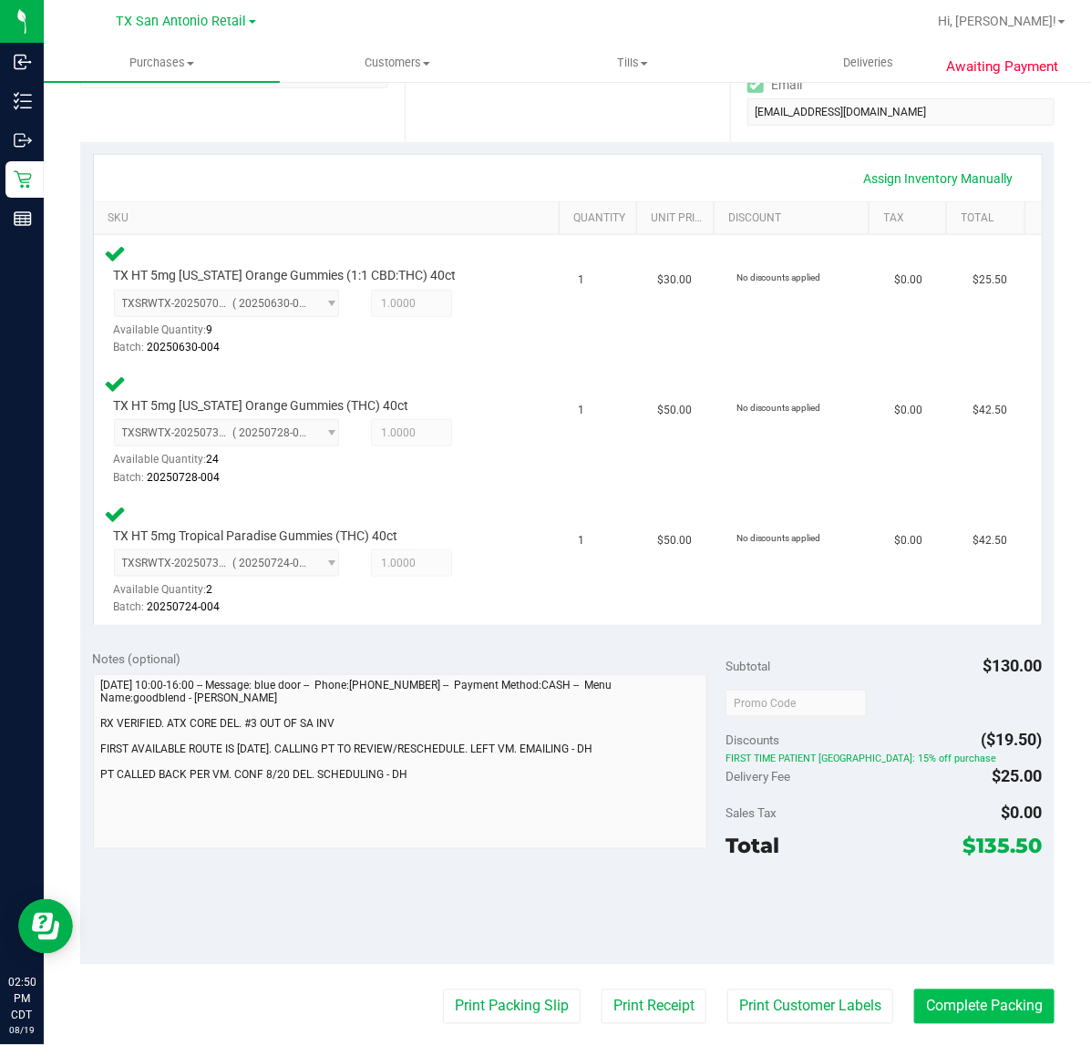
click at [1005, 990] on button "Complete Packing" at bounding box center [984, 1007] width 140 height 35
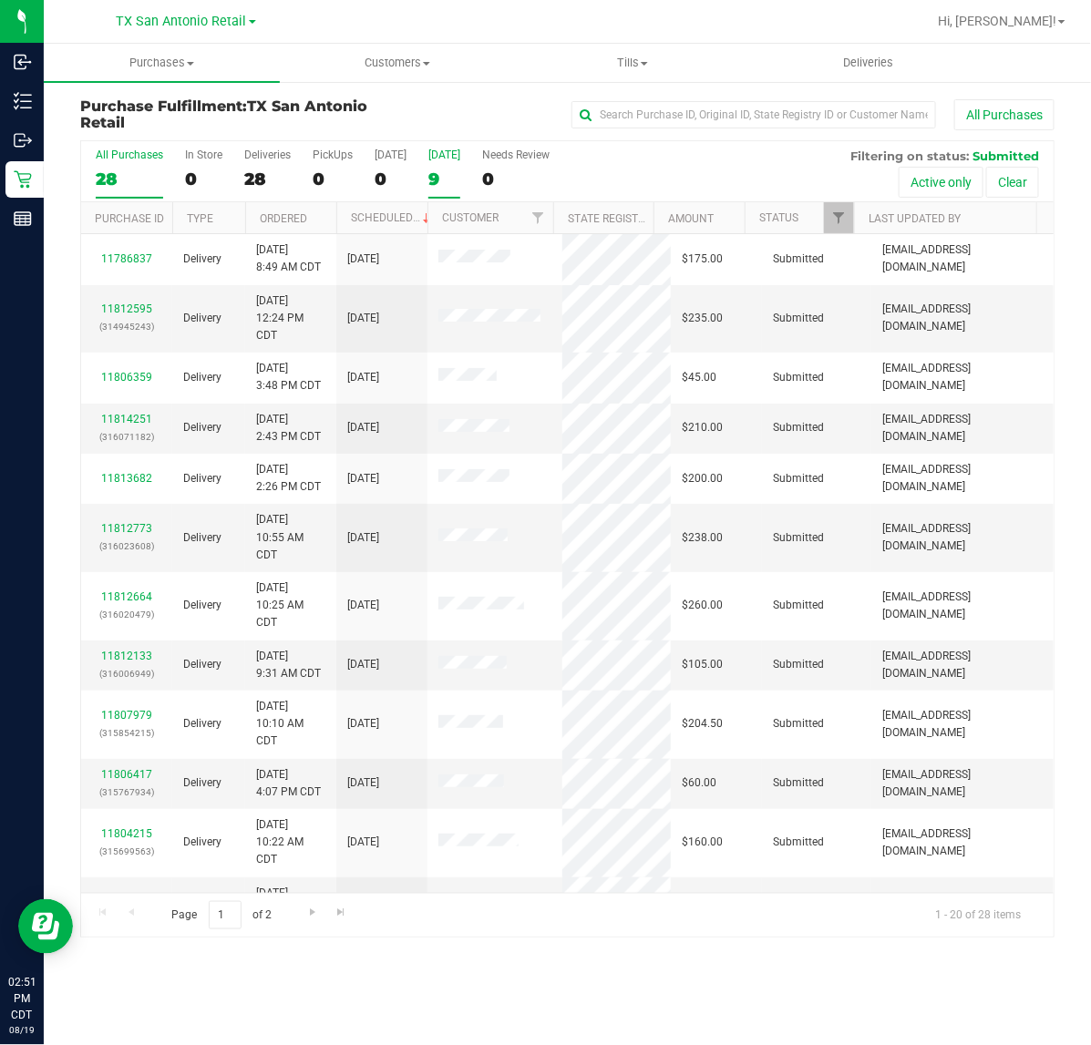
click at [448, 179] on div "9" at bounding box center [444, 179] width 32 height 21
click at [0, 0] on input "Tomorrow 9" at bounding box center [0, 0] width 0 height 0
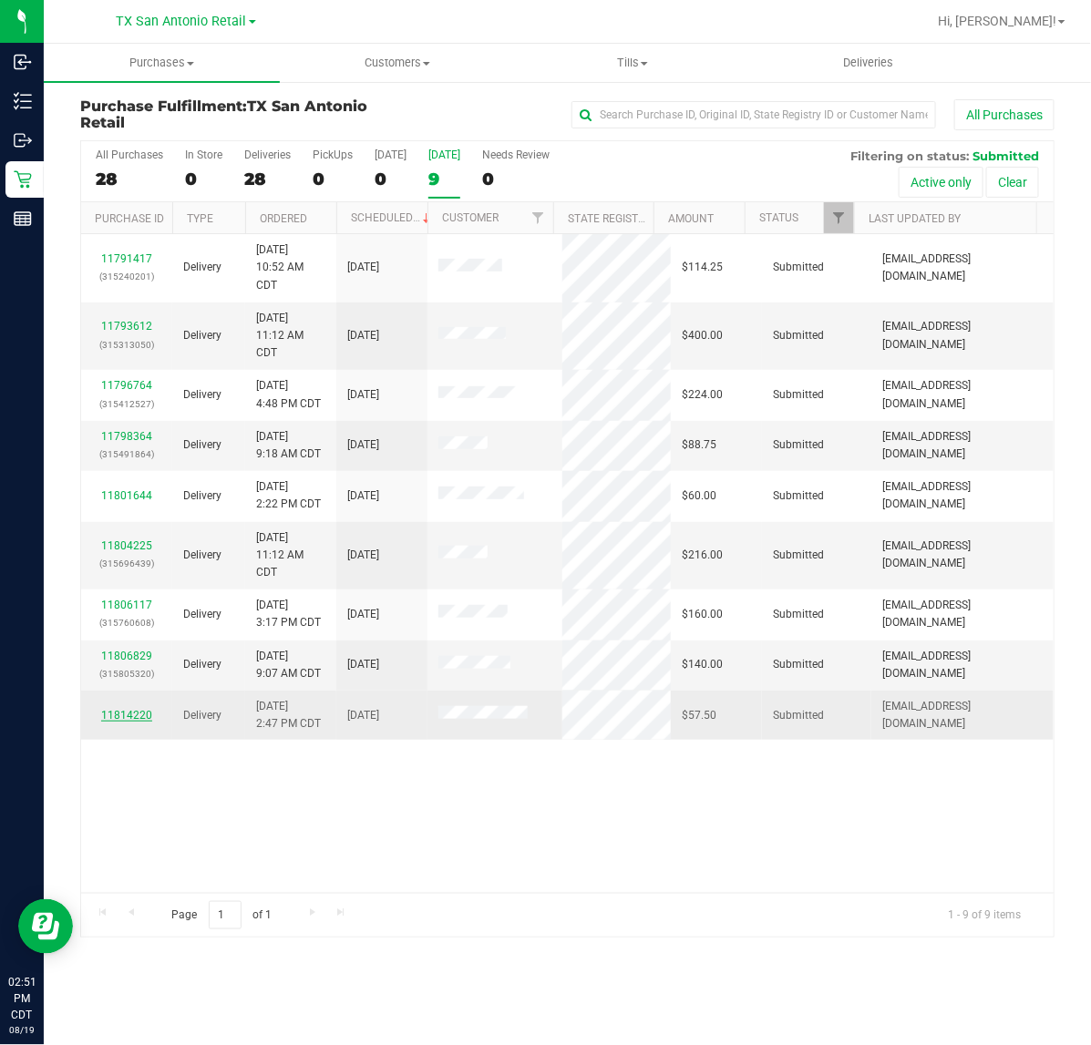
click at [115, 720] on link "11814220" at bounding box center [126, 715] width 51 height 13
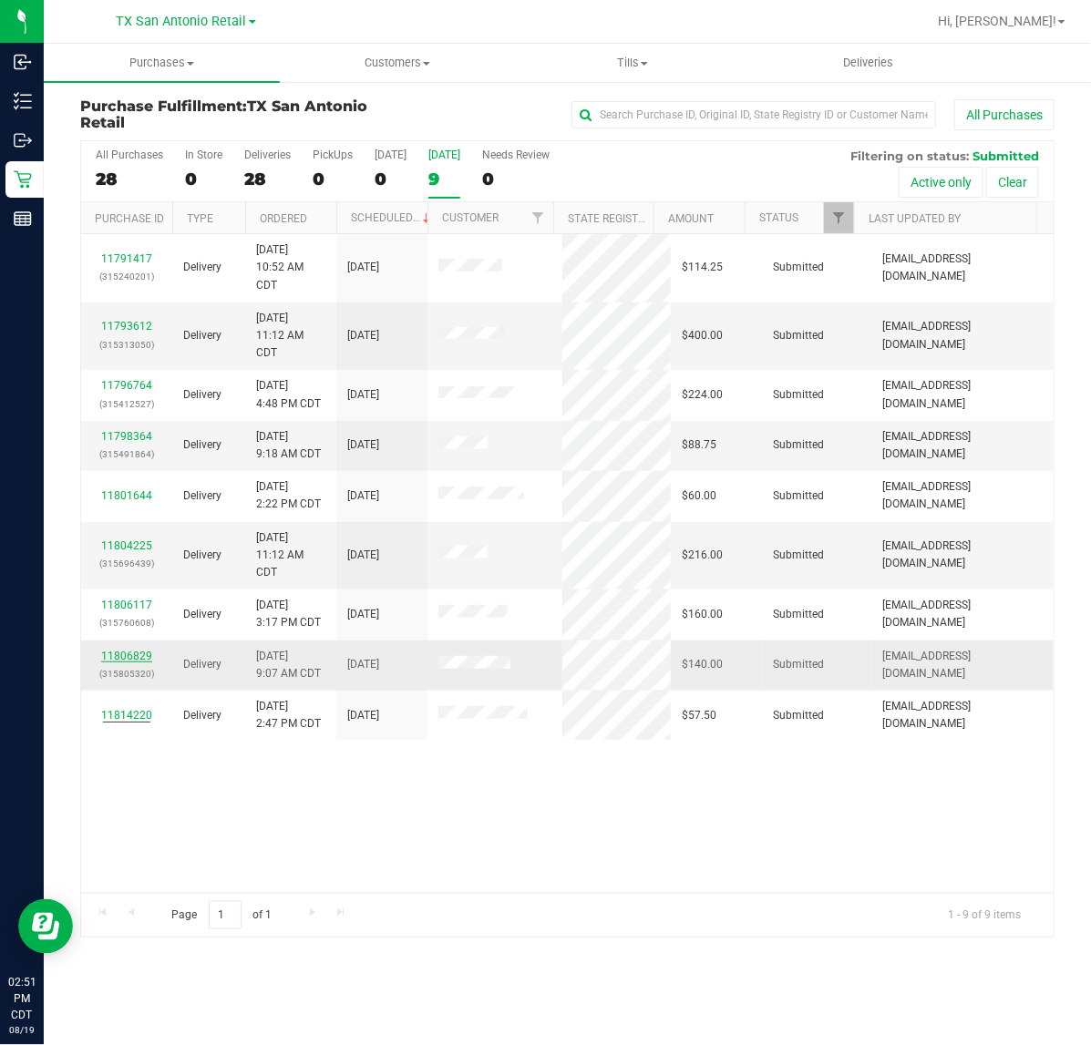
click at [128, 658] on link "11806829" at bounding box center [126, 656] width 51 height 13
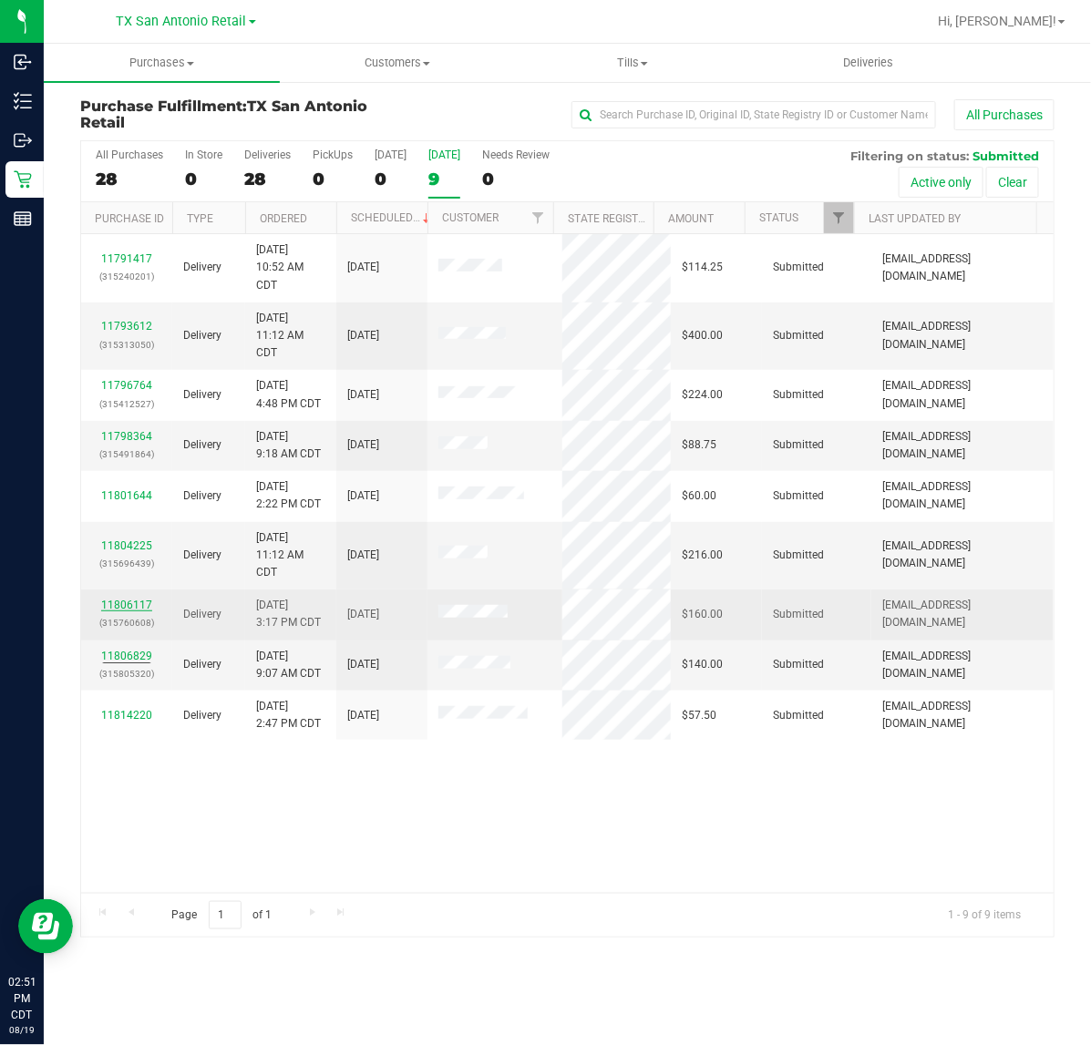
click at [129, 611] on link "11806117" at bounding box center [126, 605] width 51 height 13
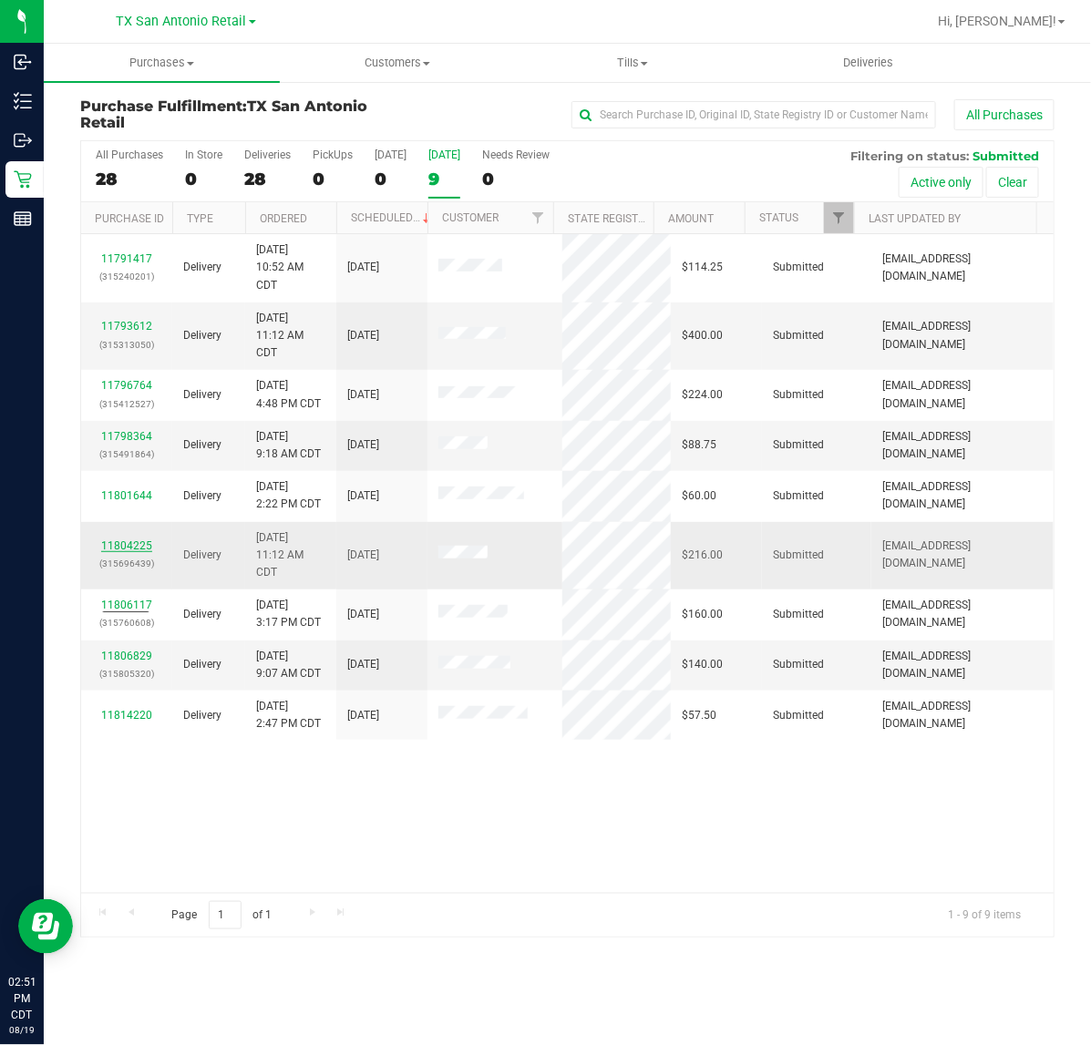
click at [125, 552] on link "11804225" at bounding box center [126, 545] width 51 height 13
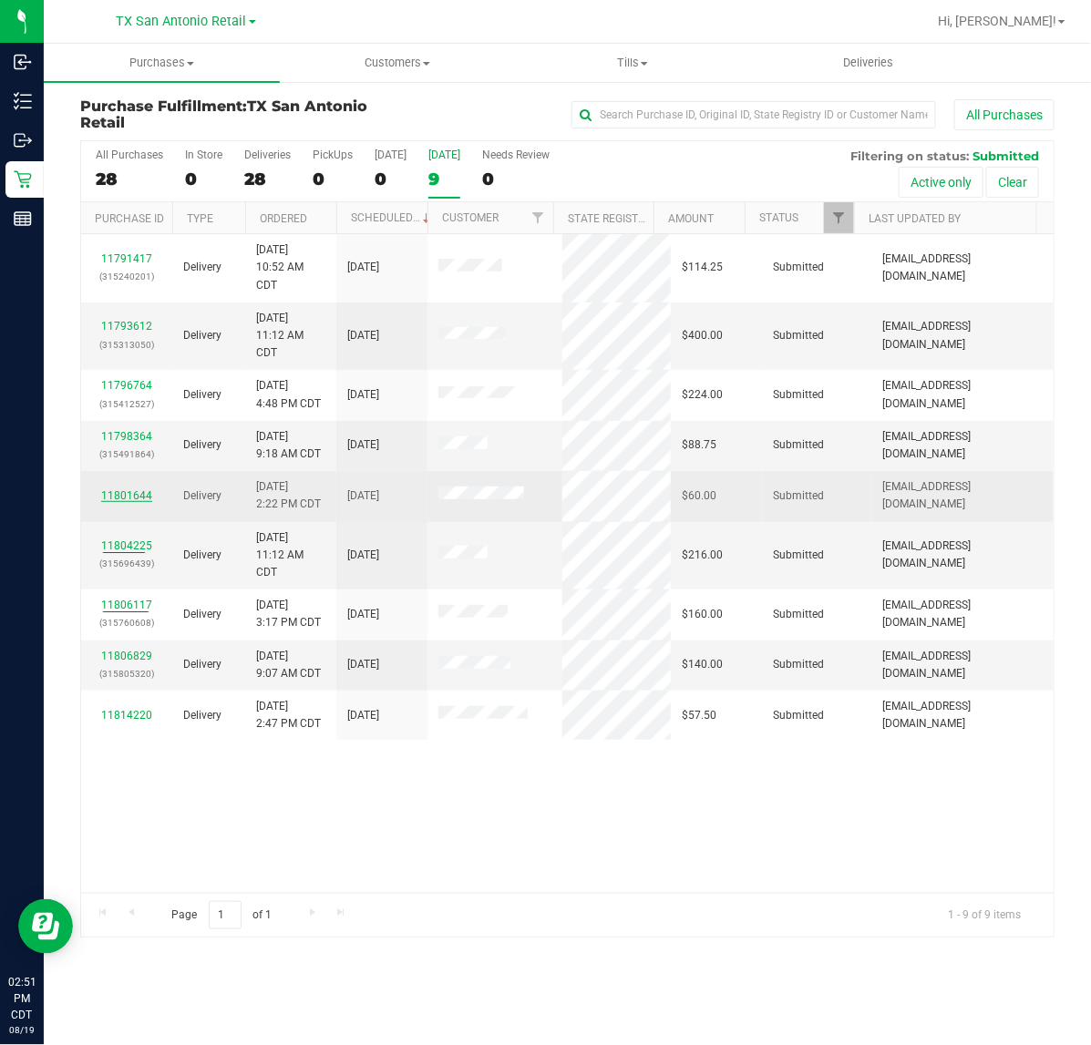
click at [132, 502] on link "11801644" at bounding box center [126, 495] width 51 height 13
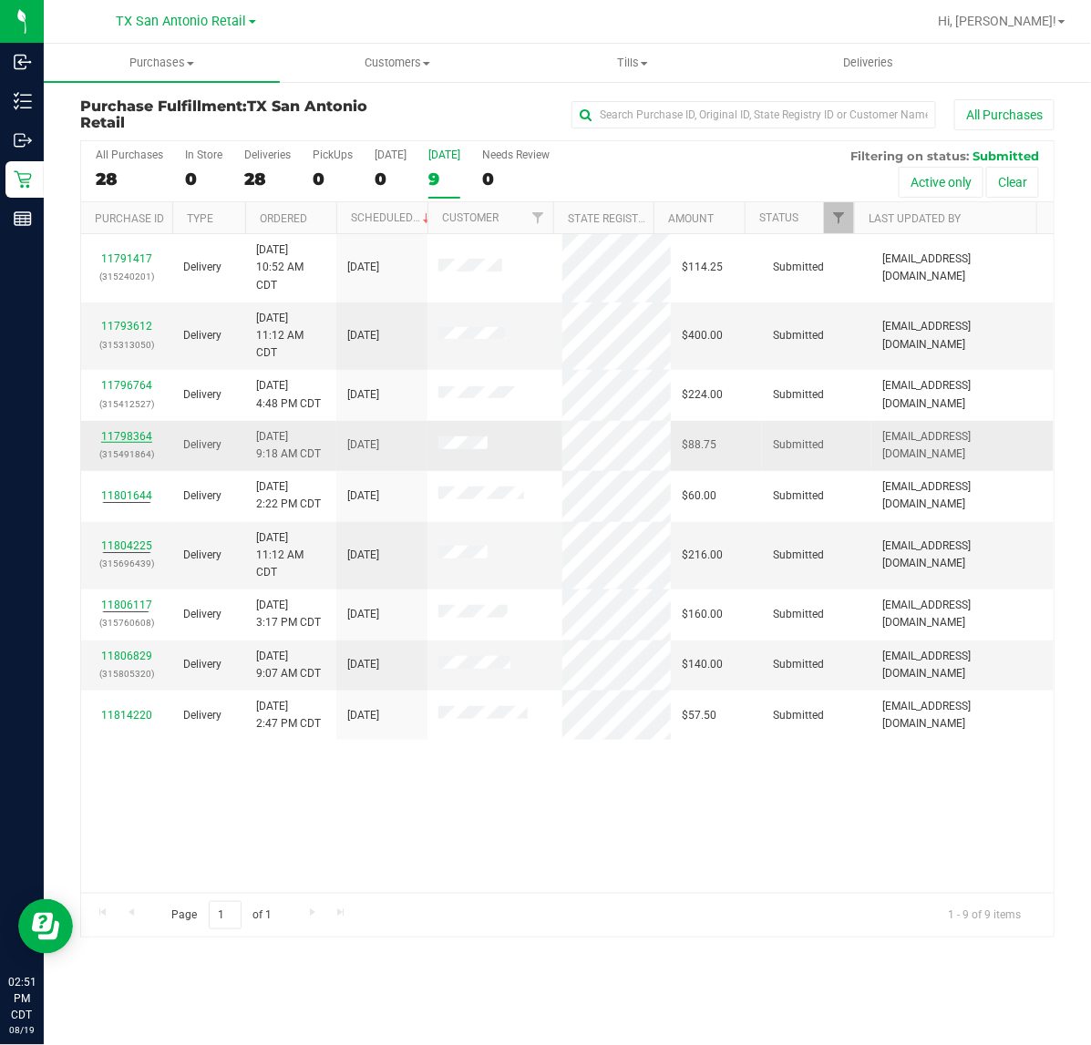
click at [124, 440] on link "11798364" at bounding box center [126, 436] width 51 height 13
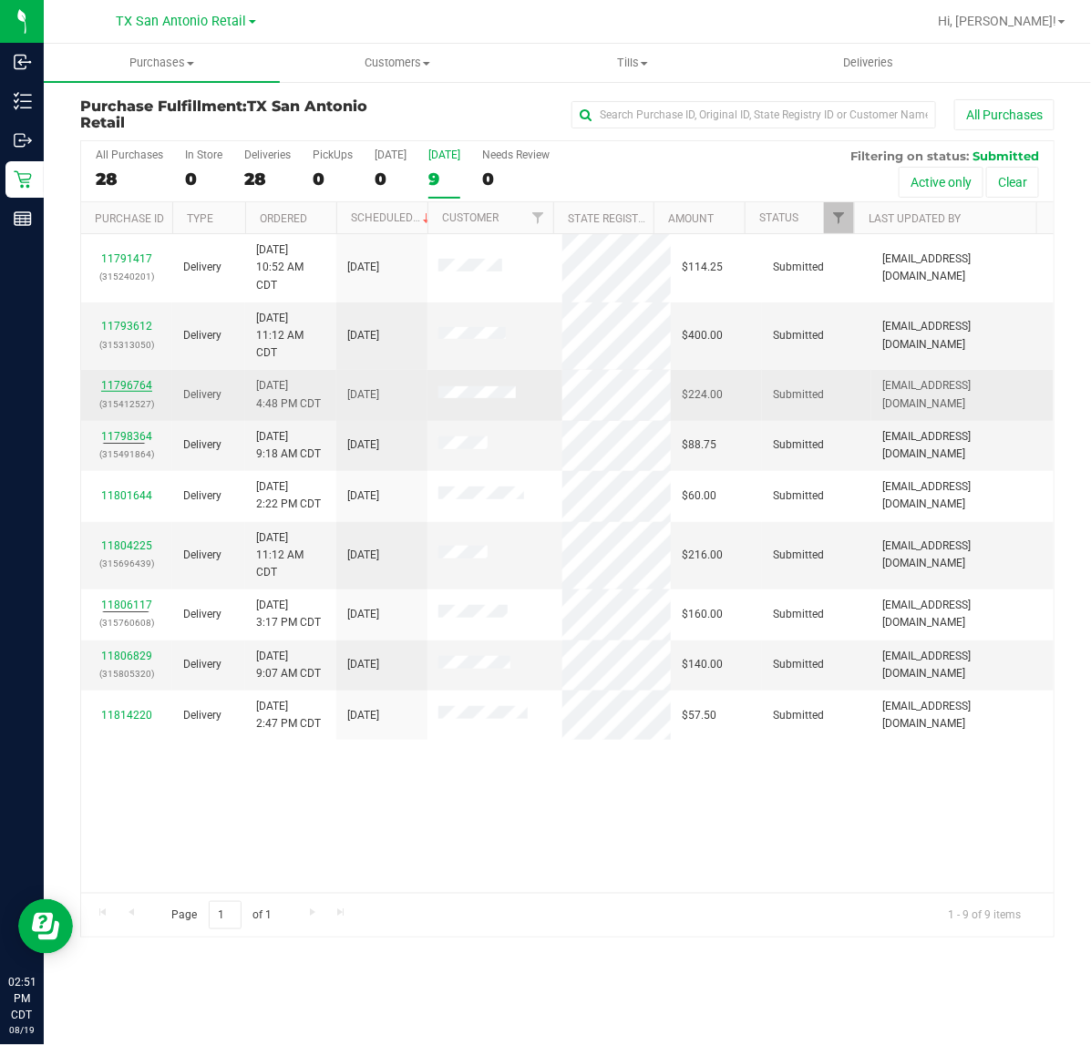
click at [119, 392] on link "11796764" at bounding box center [126, 385] width 51 height 13
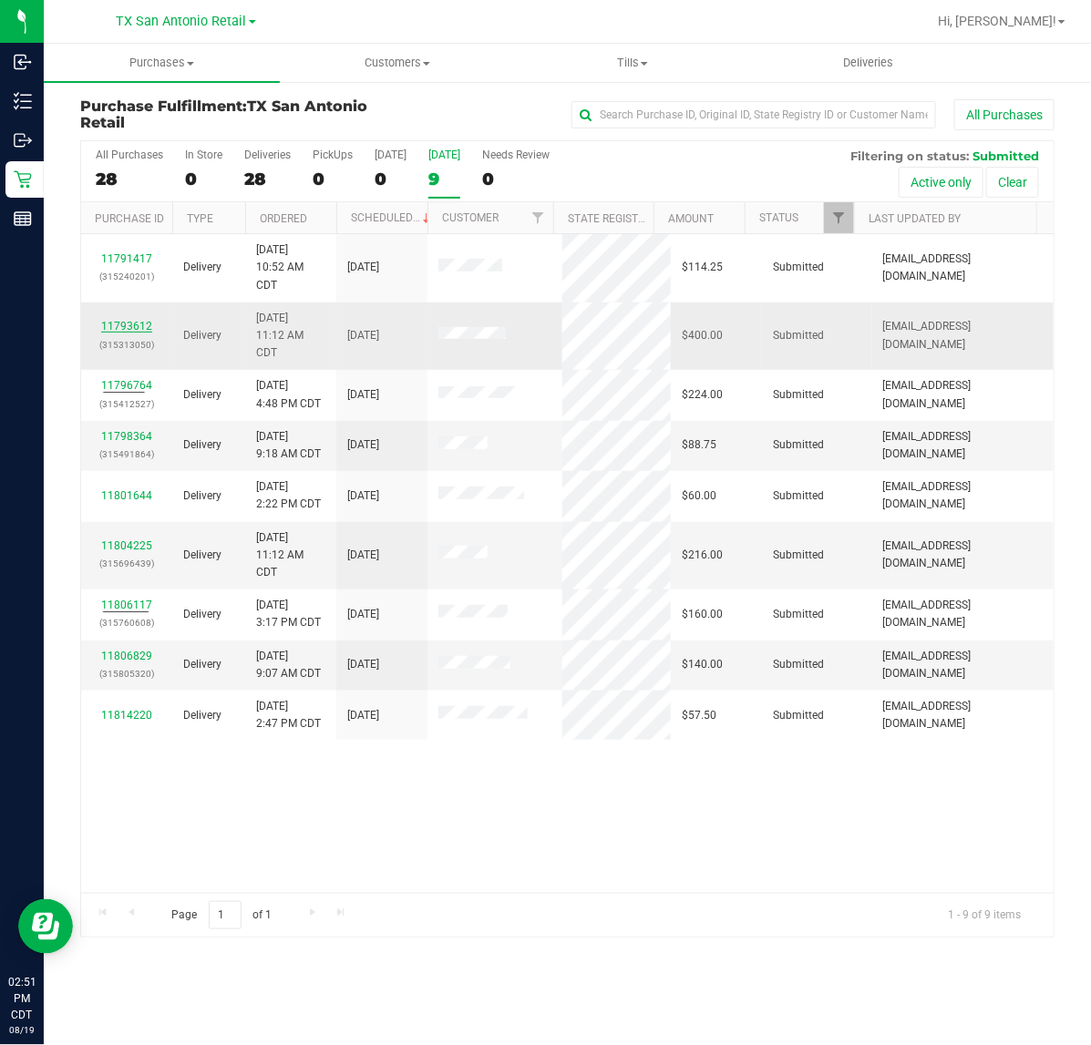
click at [118, 331] on link "11793612" at bounding box center [126, 326] width 51 height 13
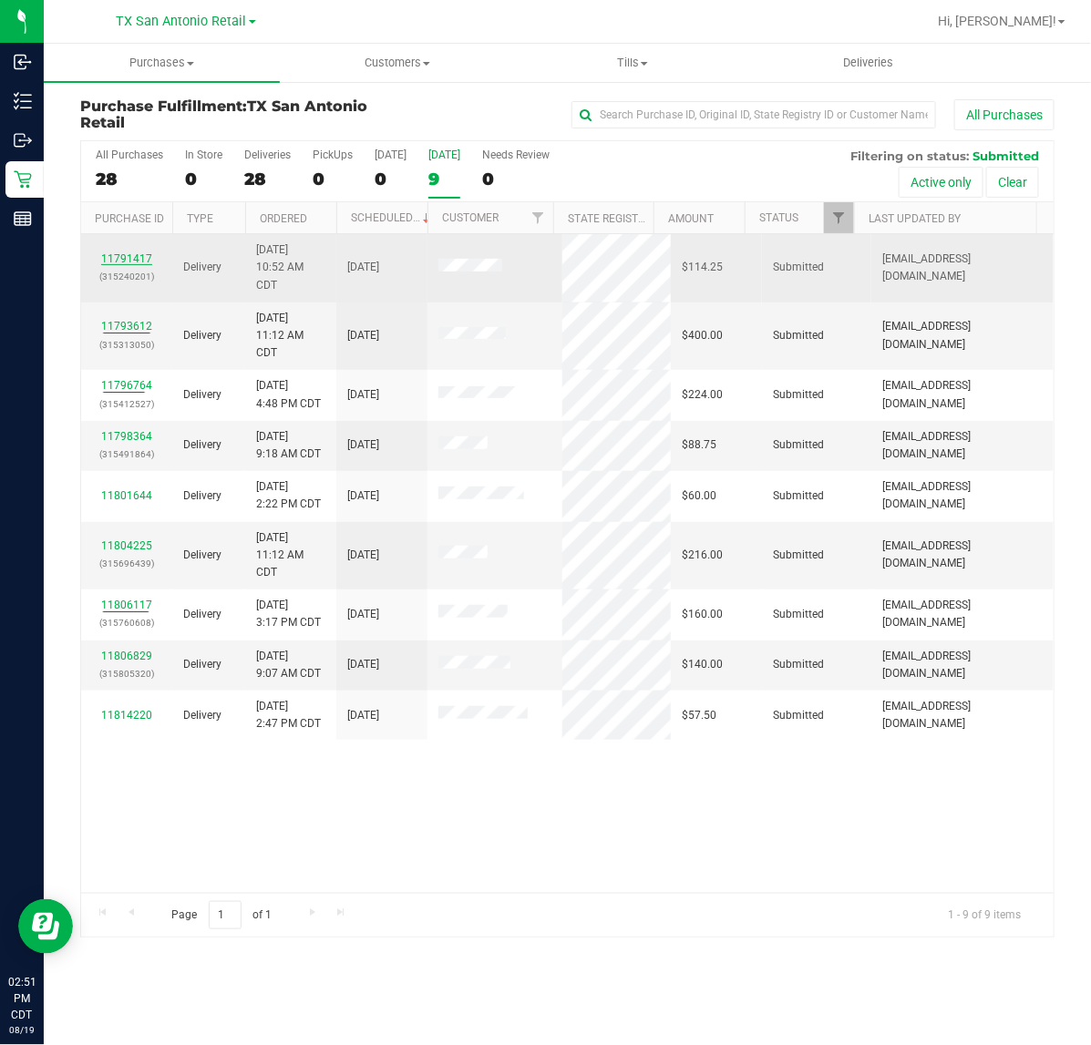
click at [128, 264] on link "11791417" at bounding box center [126, 258] width 51 height 13
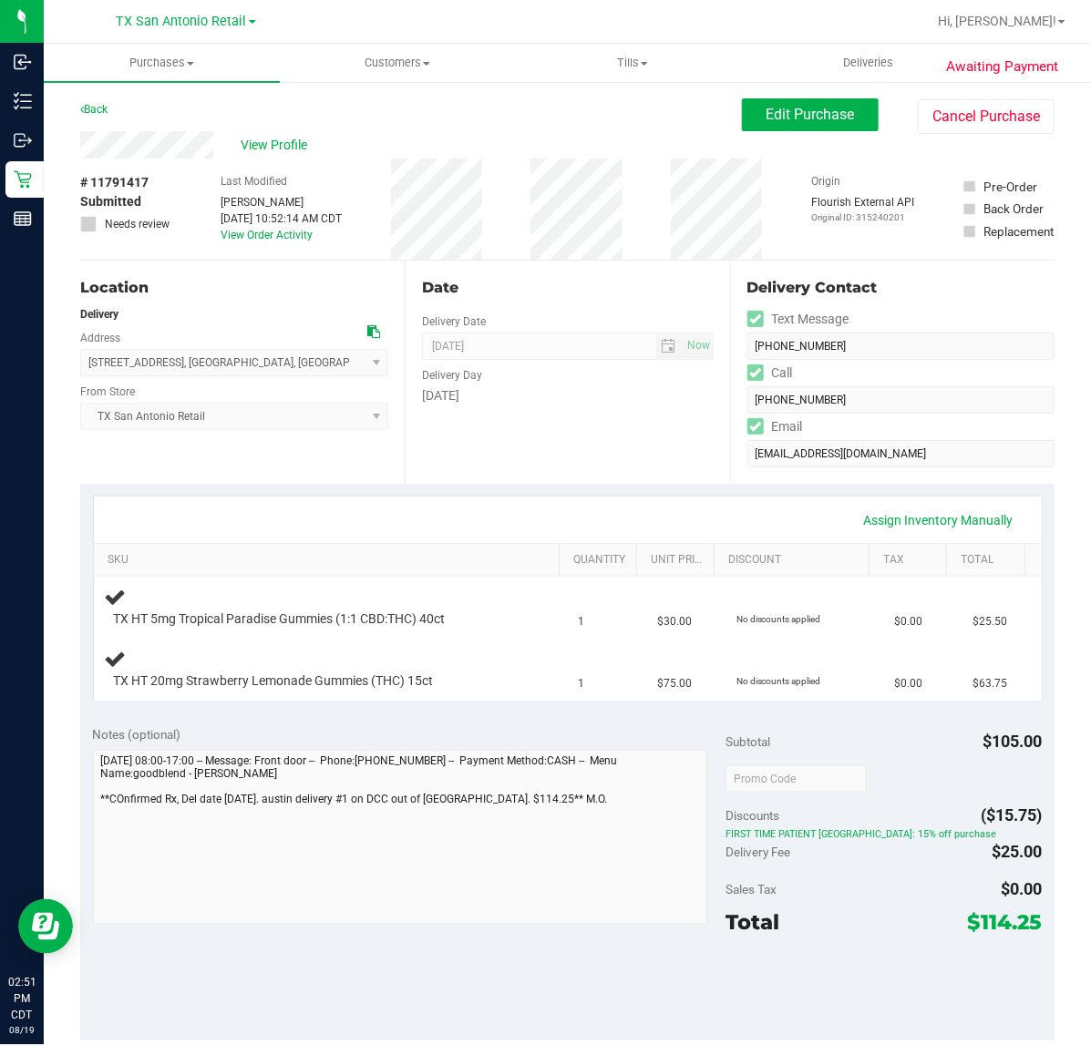
click at [431, 477] on div "Date Delivery Date 08/20/2025 Now 08/20/2025 07:00 AM Now Delivery Day Wednesday" at bounding box center [567, 372] width 324 height 223
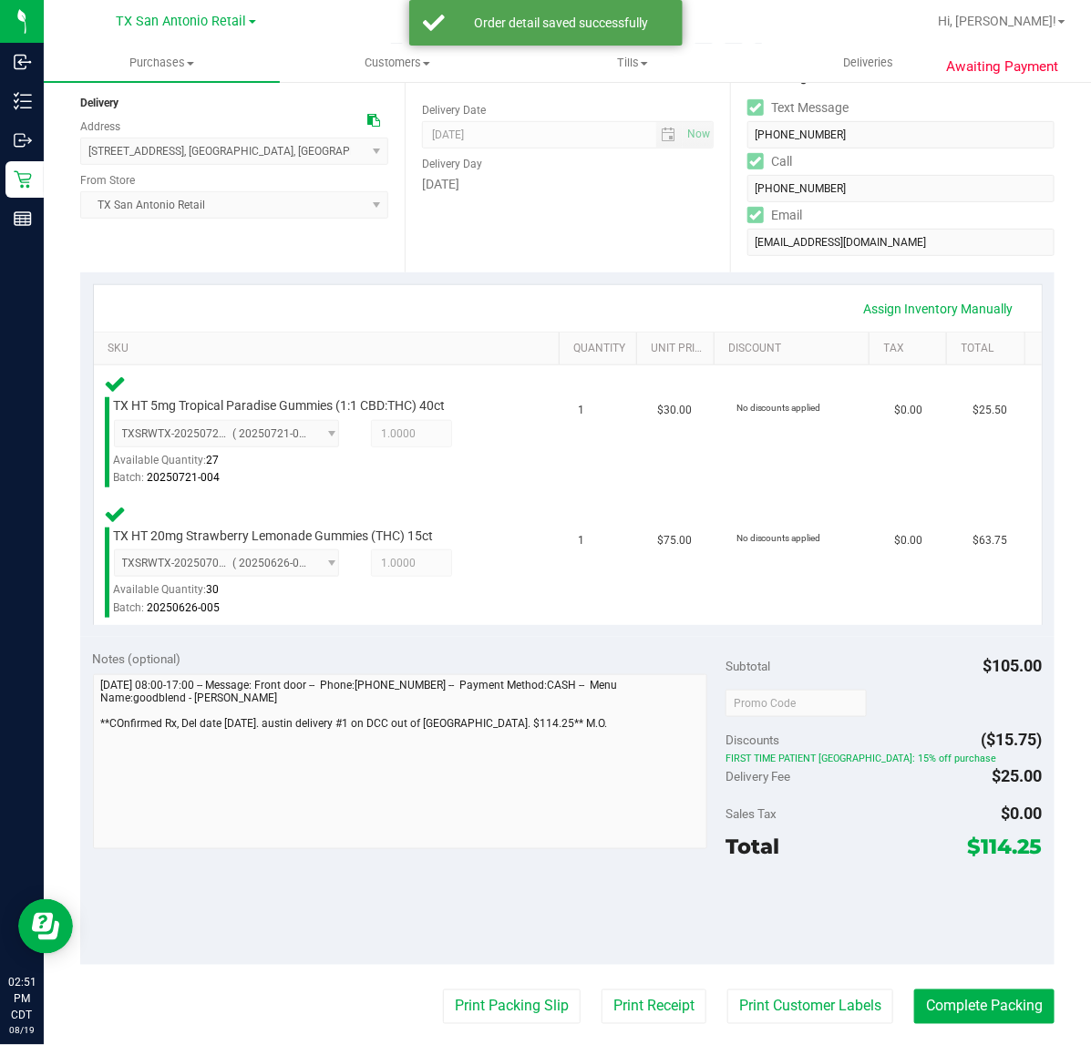
scroll to position [228, 0]
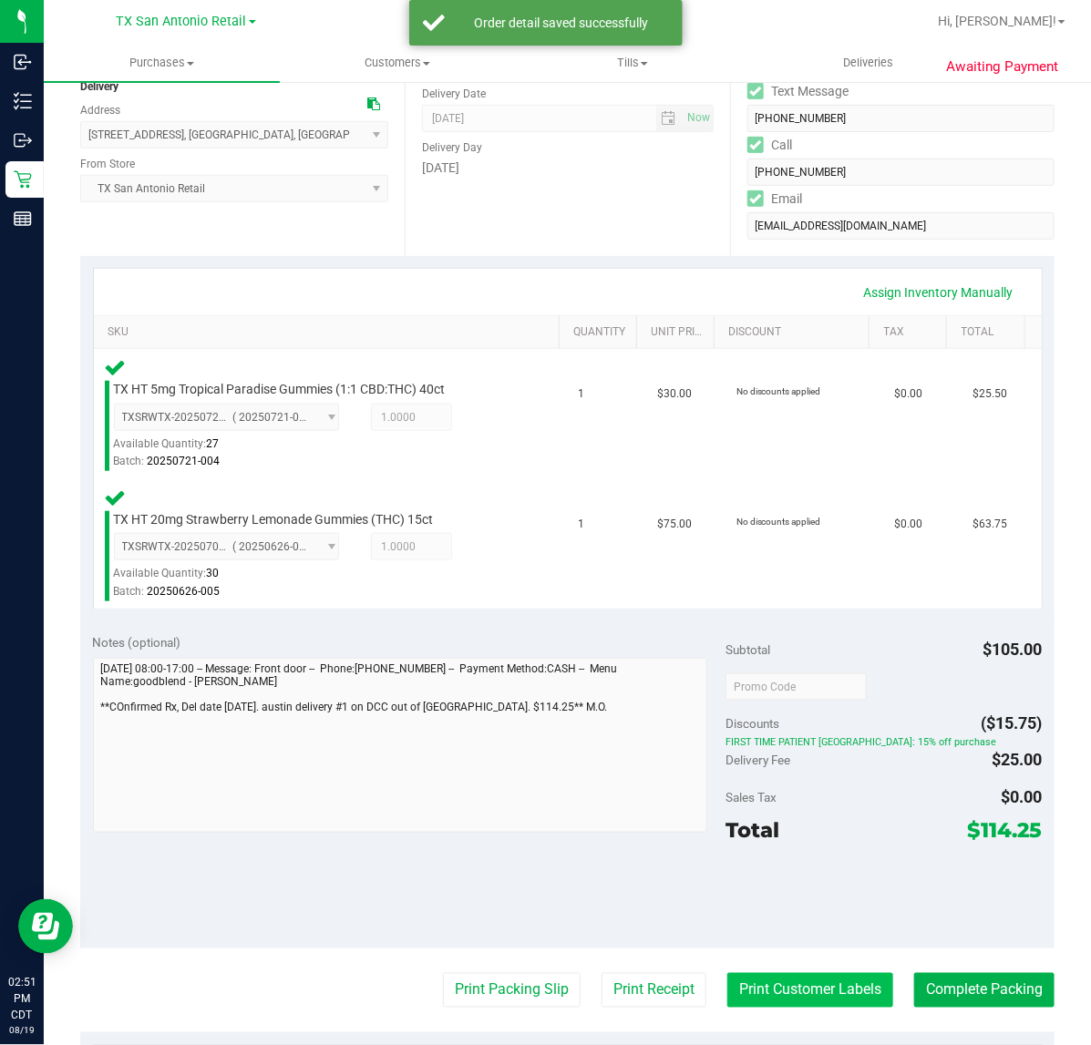
click at [736, 986] on button "Print Customer Labels" at bounding box center [810, 990] width 166 height 35
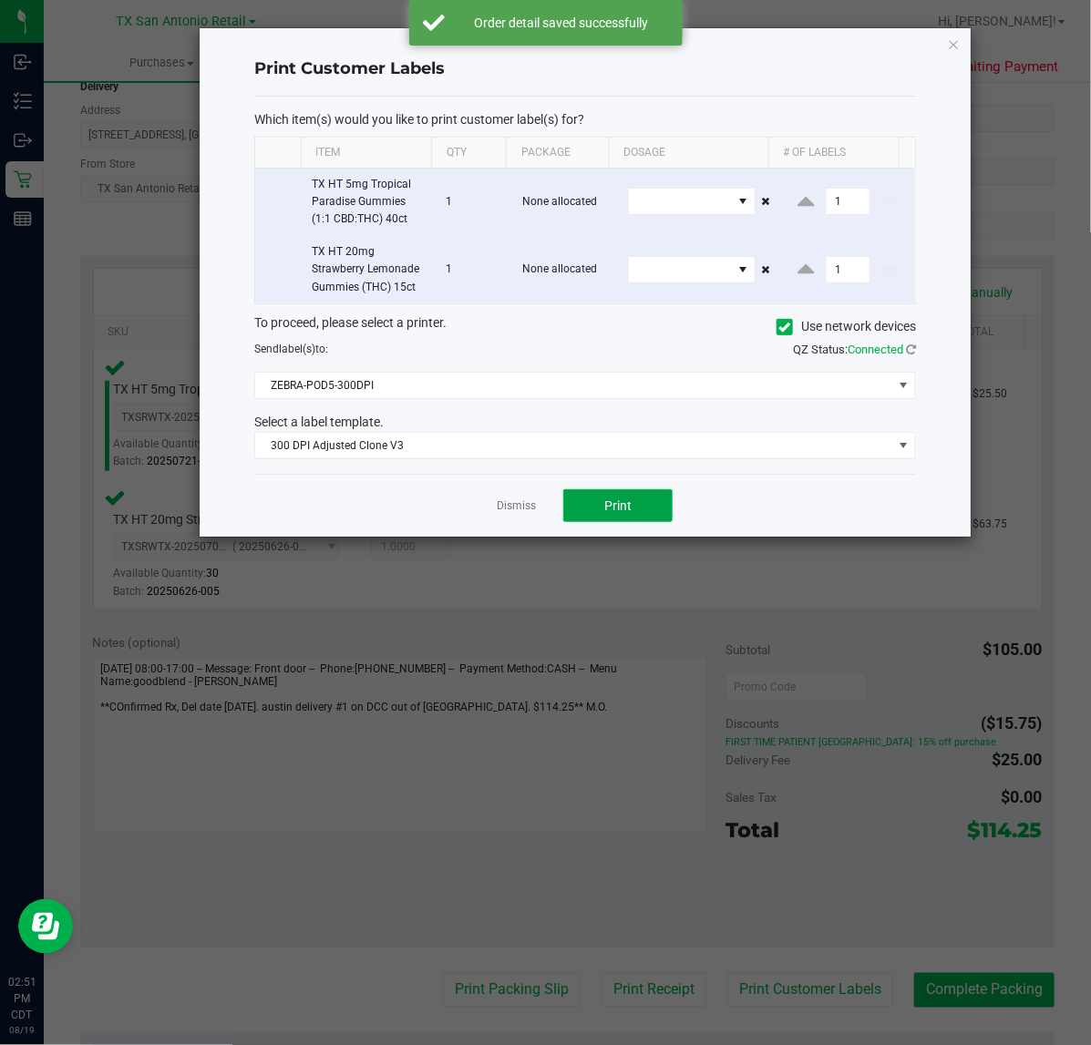
click at [616, 504] on span "Print" at bounding box center [617, 505] width 27 height 15
click at [519, 506] on link "Dismiss" at bounding box center [516, 505] width 39 height 15
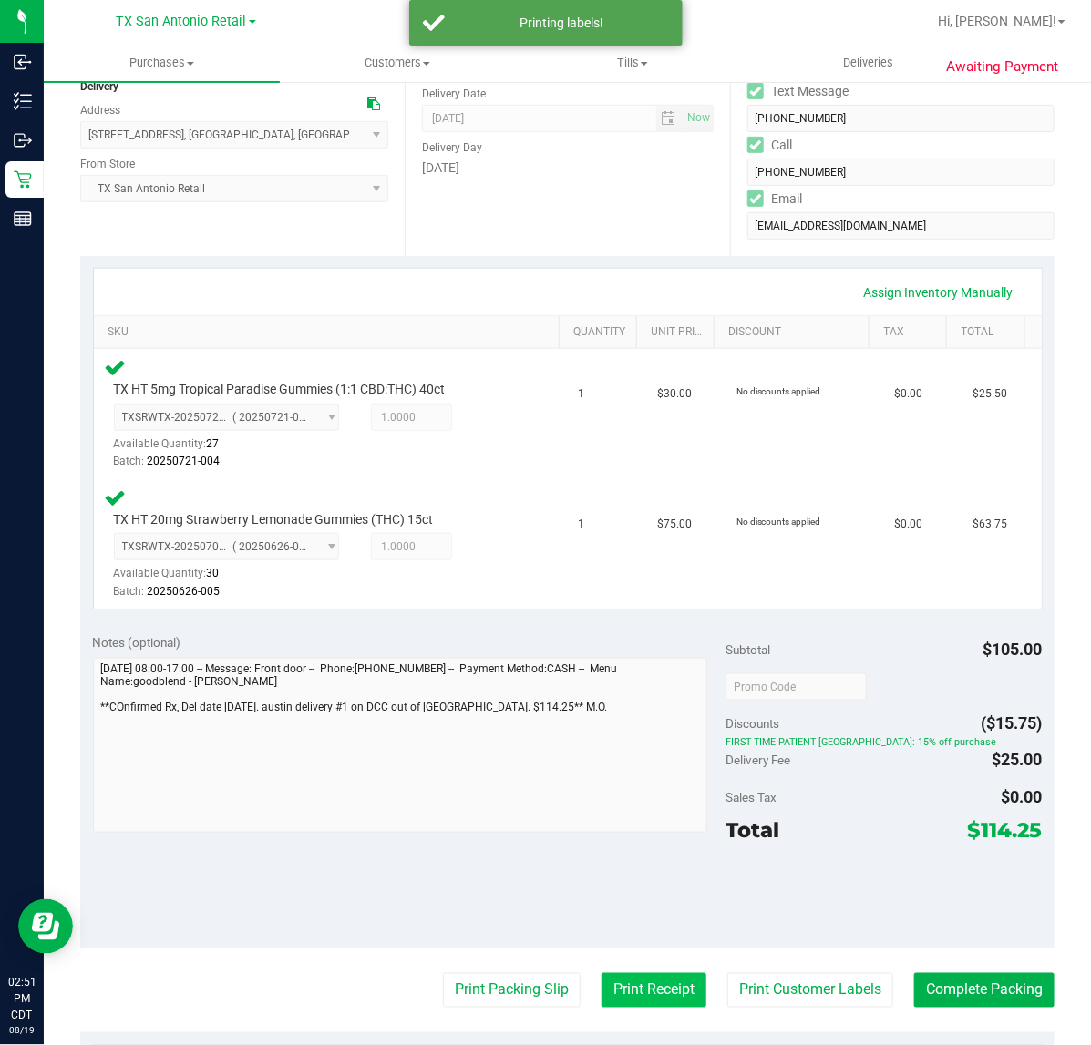
click at [607, 993] on button "Print Receipt" at bounding box center [653, 990] width 105 height 35
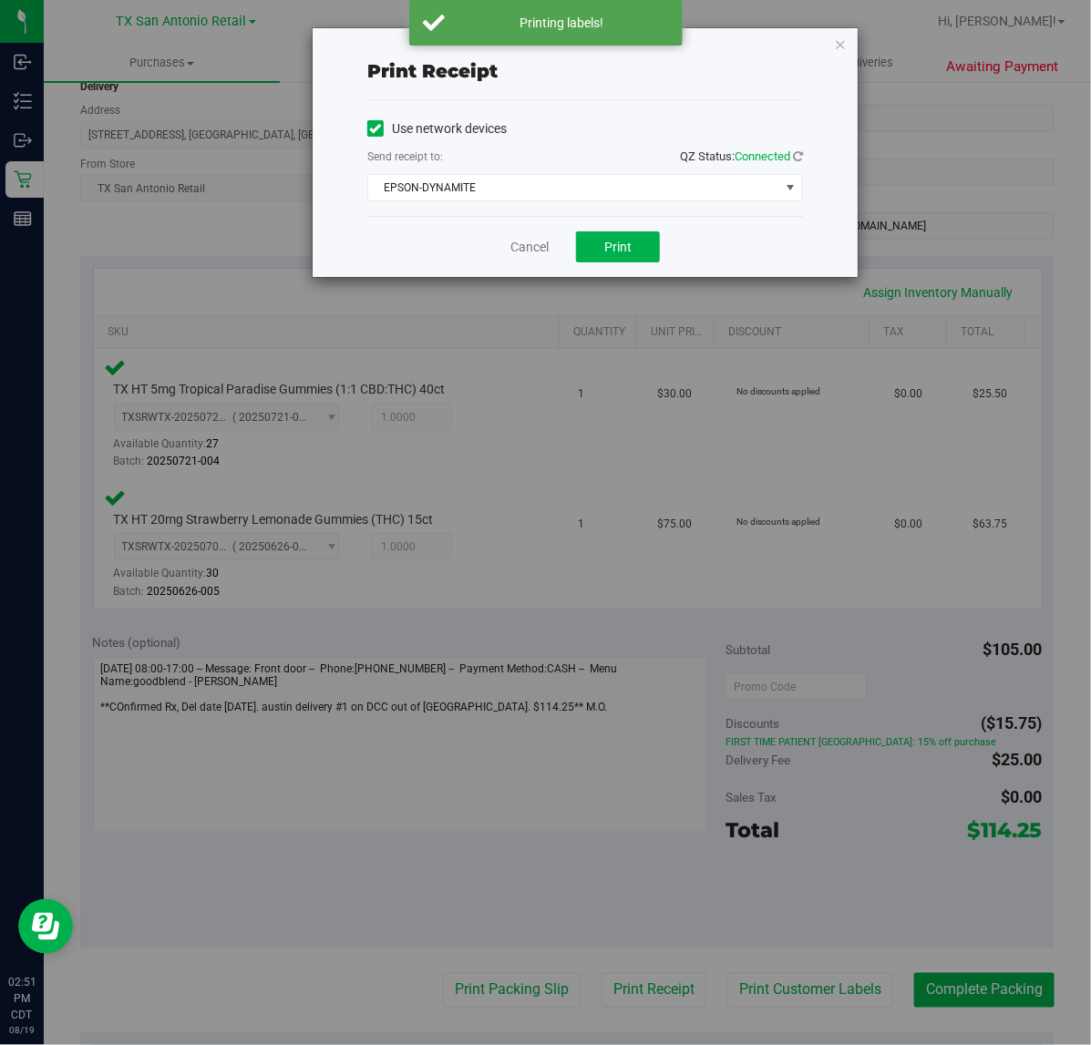
click at [611, 231] on div "Cancel Print" at bounding box center [585, 246] width 436 height 61
click at [609, 252] on span "Print" at bounding box center [617, 247] width 27 height 15
click at [534, 255] on link "Cancel" at bounding box center [529, 247] width 38 height 19
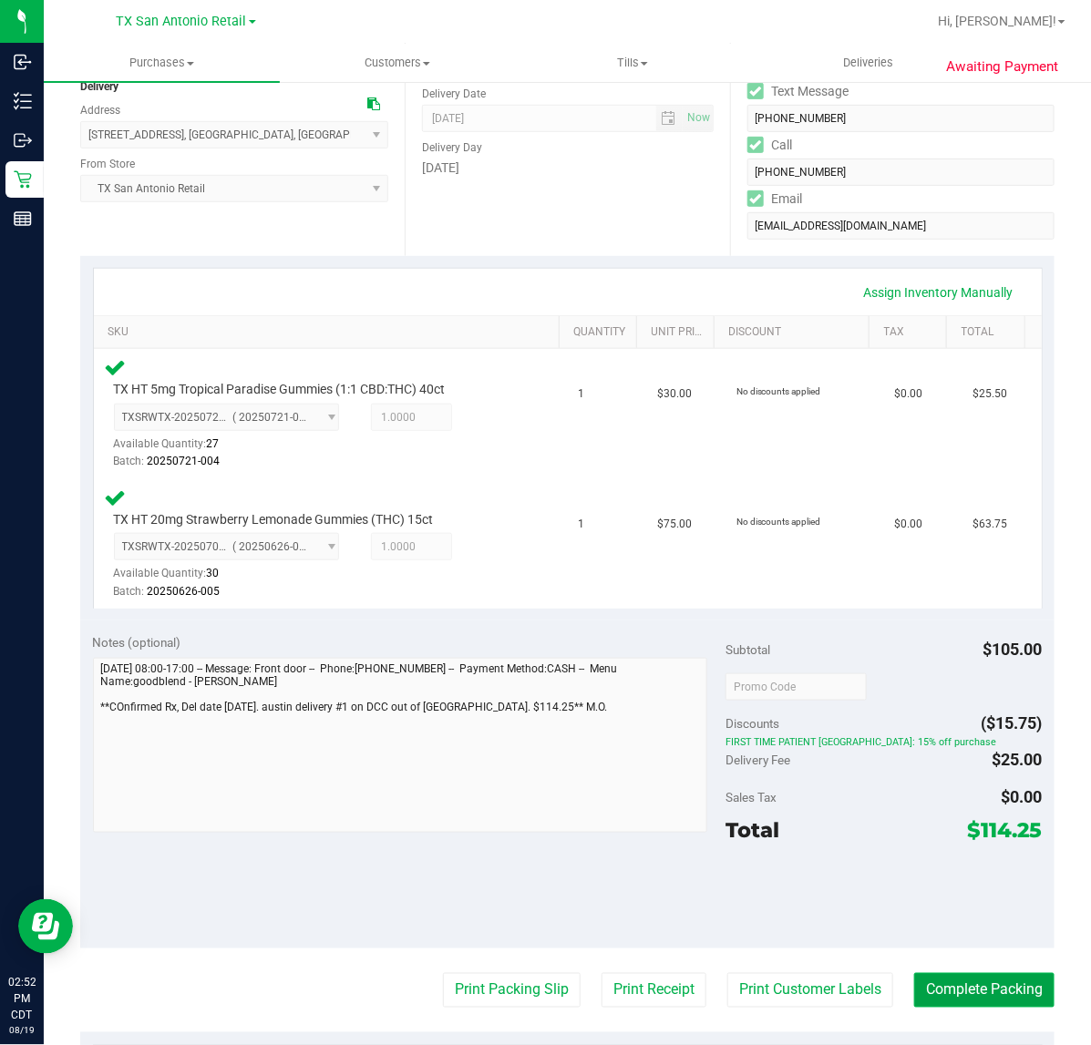
click at [972, 987] on button "Complete Packing" at bounding box center [984, 990] width 140 height 35
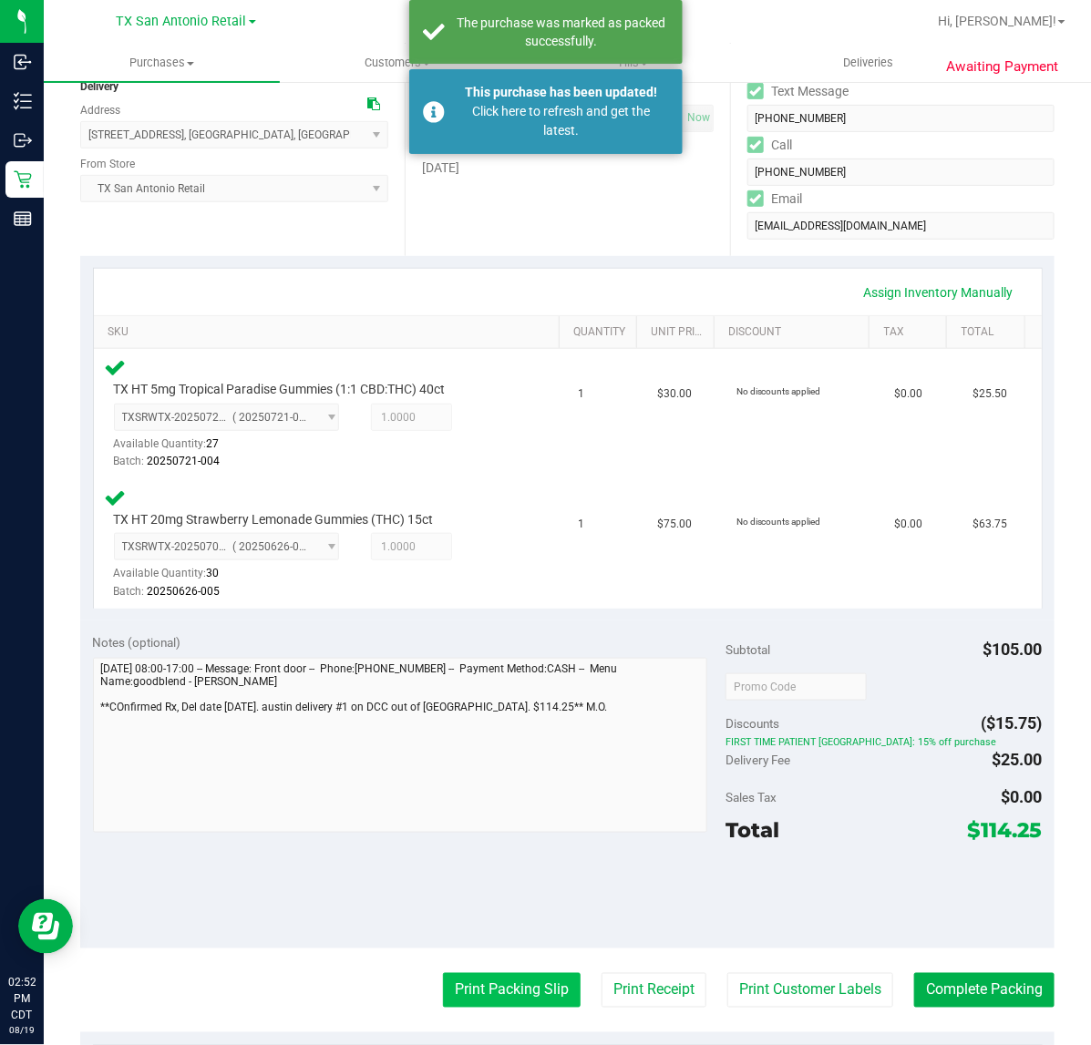
click at [529, 991] on button "Print Packing Slip" at bounding box center [512, 990] width 138 height 35
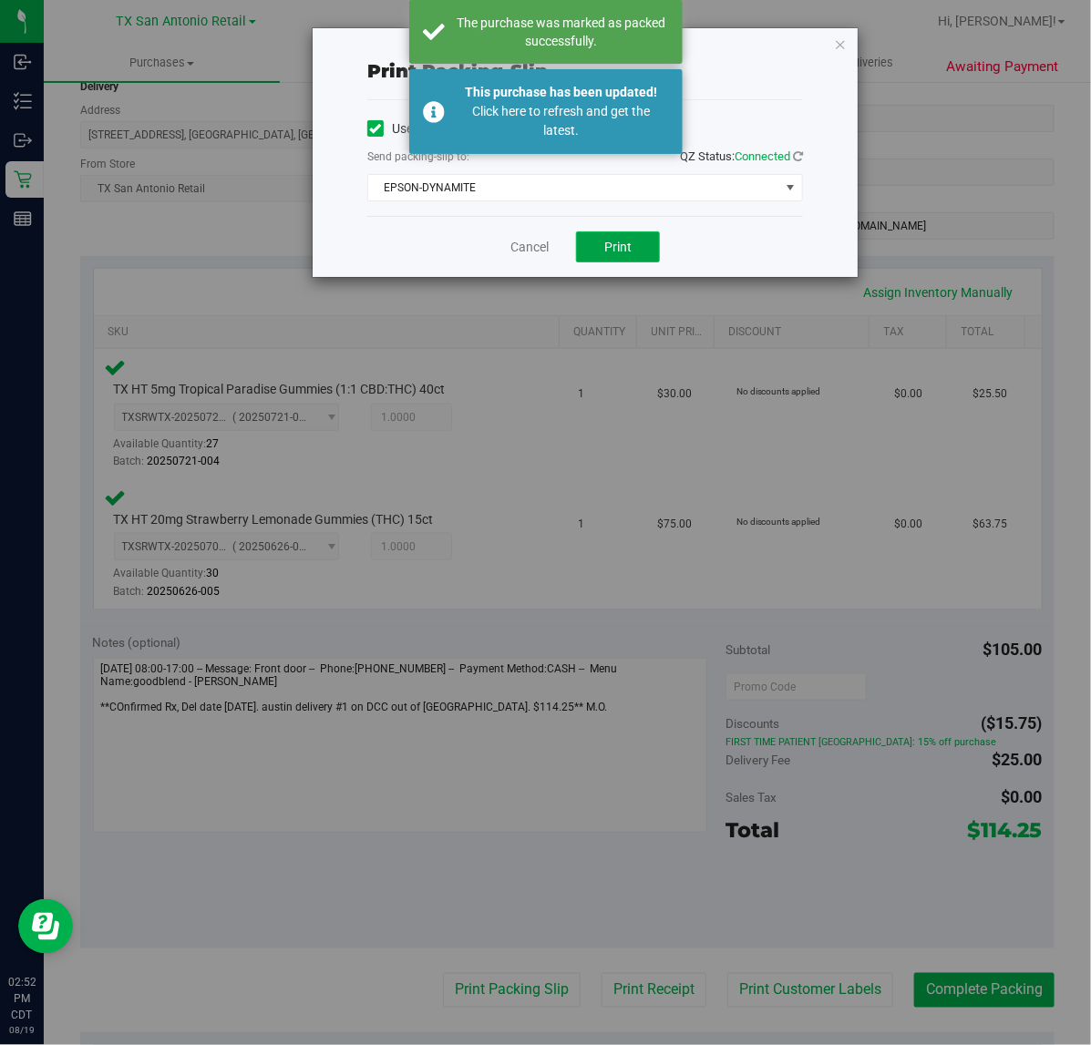
click at [618, 249] on span "Print" at bounding box center [617, 247] width 27 height 15
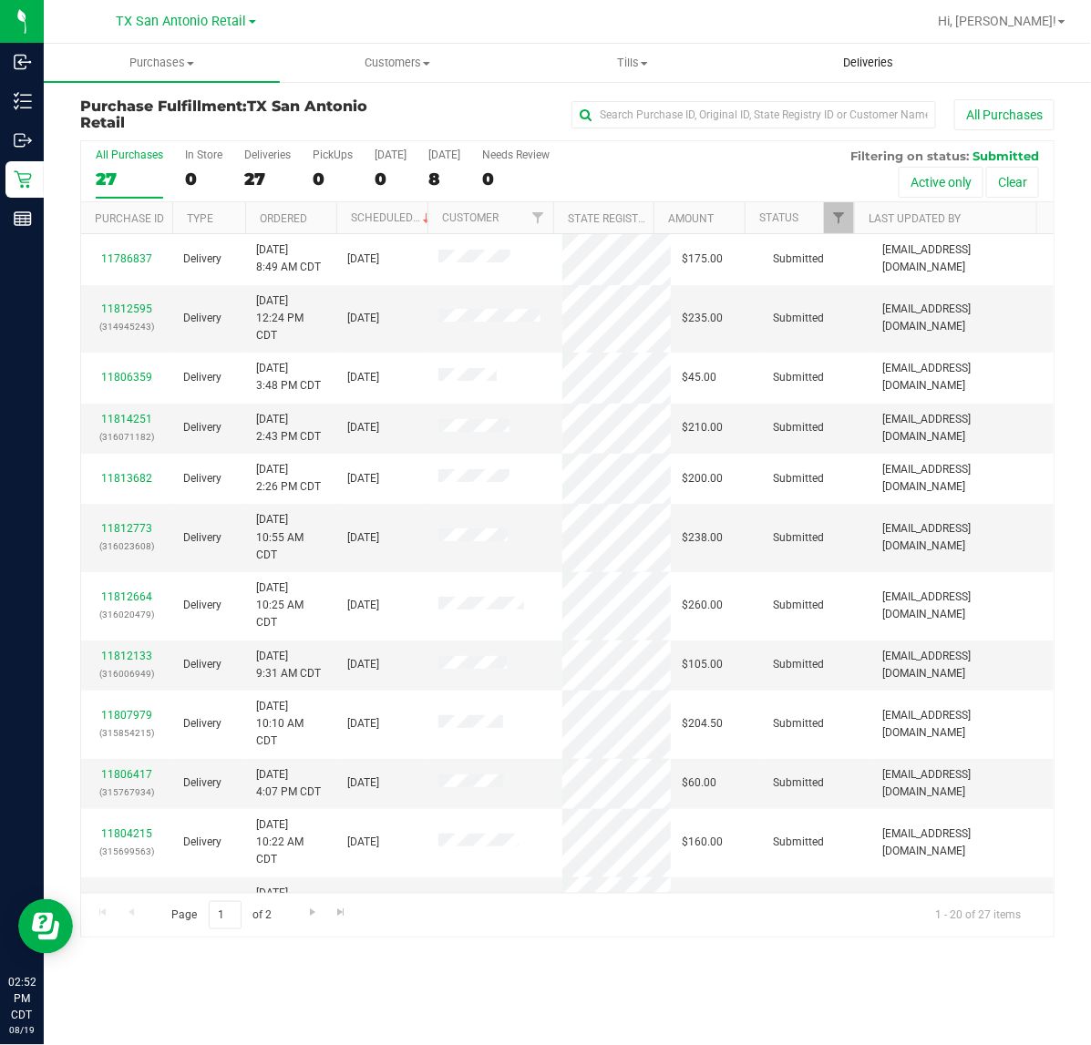
click at [875, 77] on uib-tab-heading "Deliveries" at bounding box center [869, 63] width 234 height 36
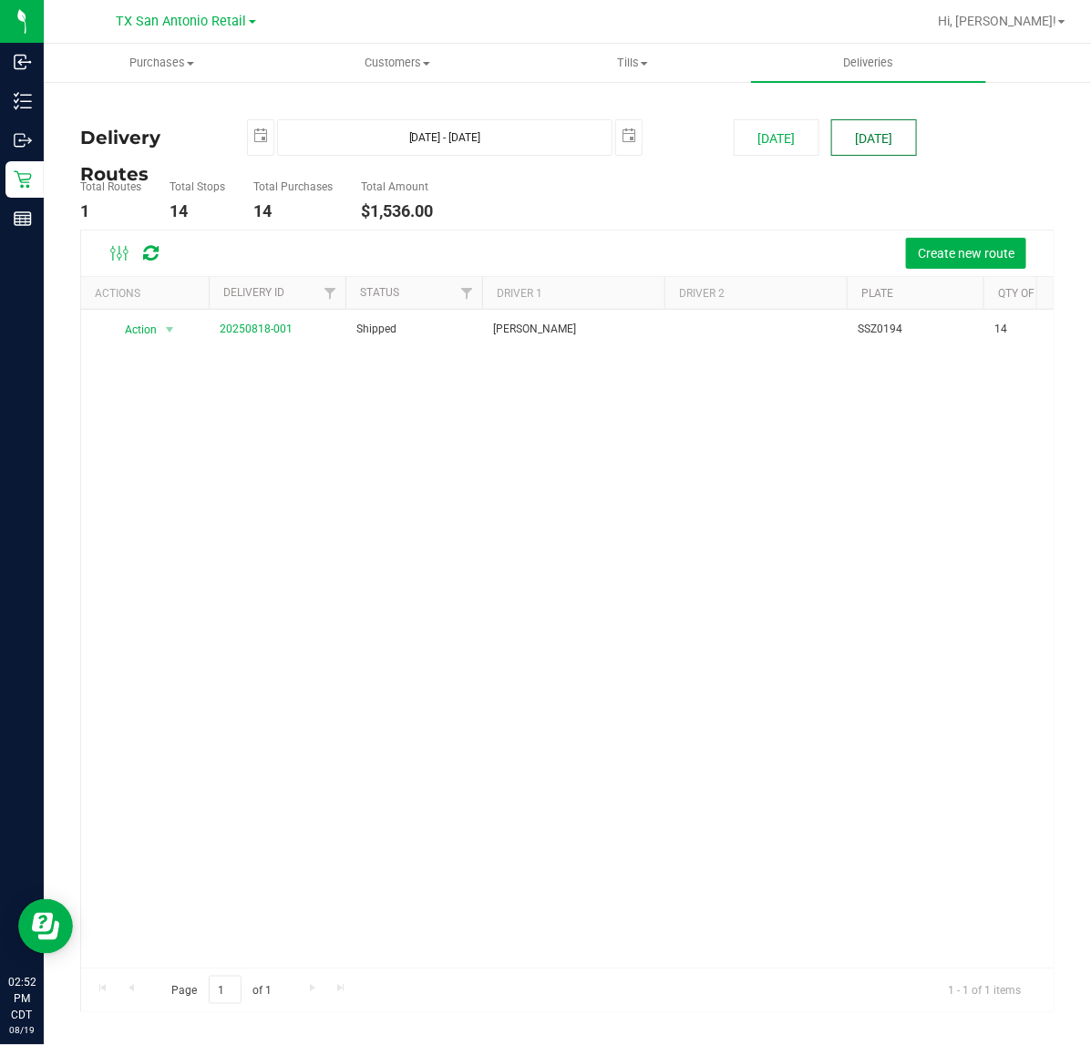
click at [861, 143] on button "[DATE]" at bounding box center [874, 137] width 86 height 36
type input "Aug 20, 2025 - Aug 20, 2025"
type input "2025-08-20"
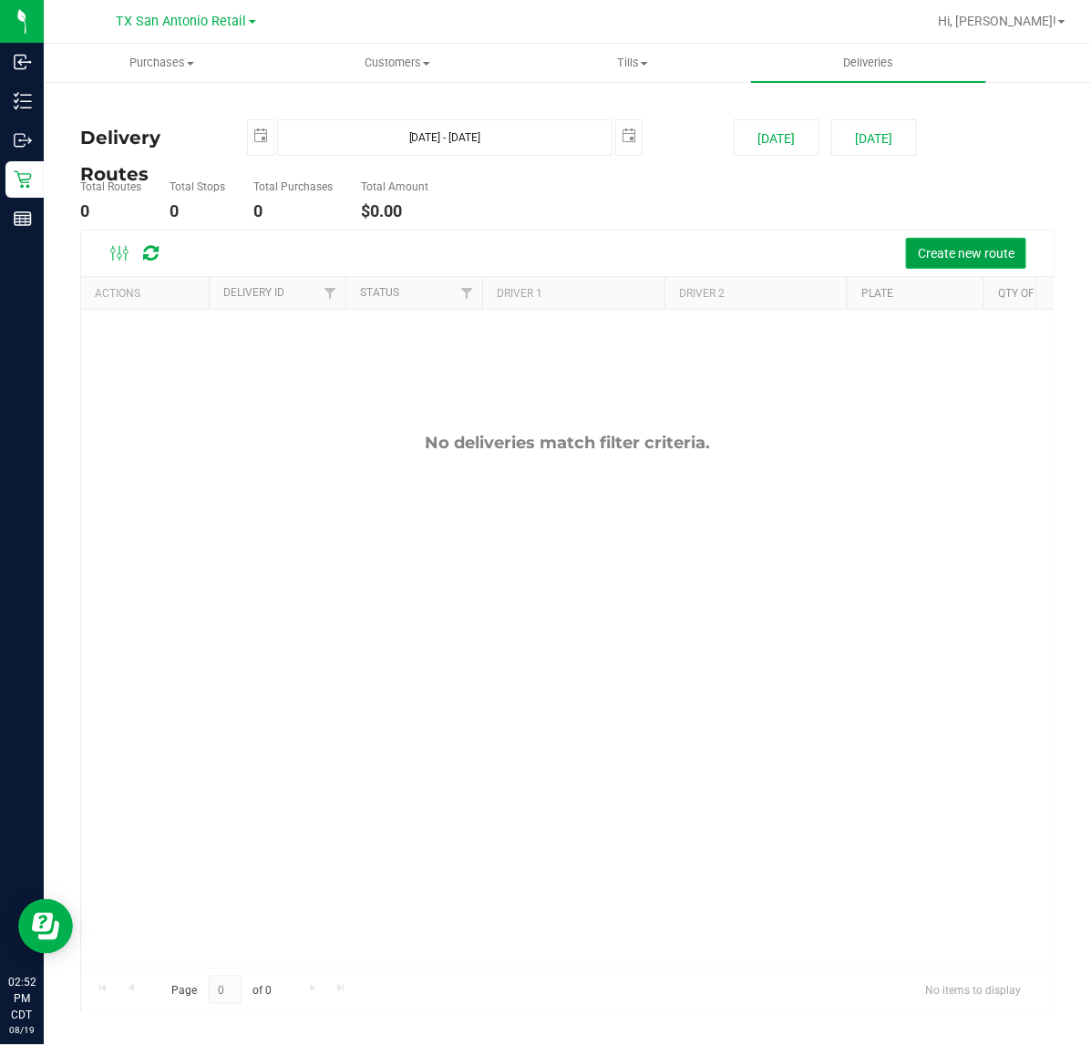
click at [939, 257] on span "Create new route" at bounding box center [966, 253] width 97 height 15
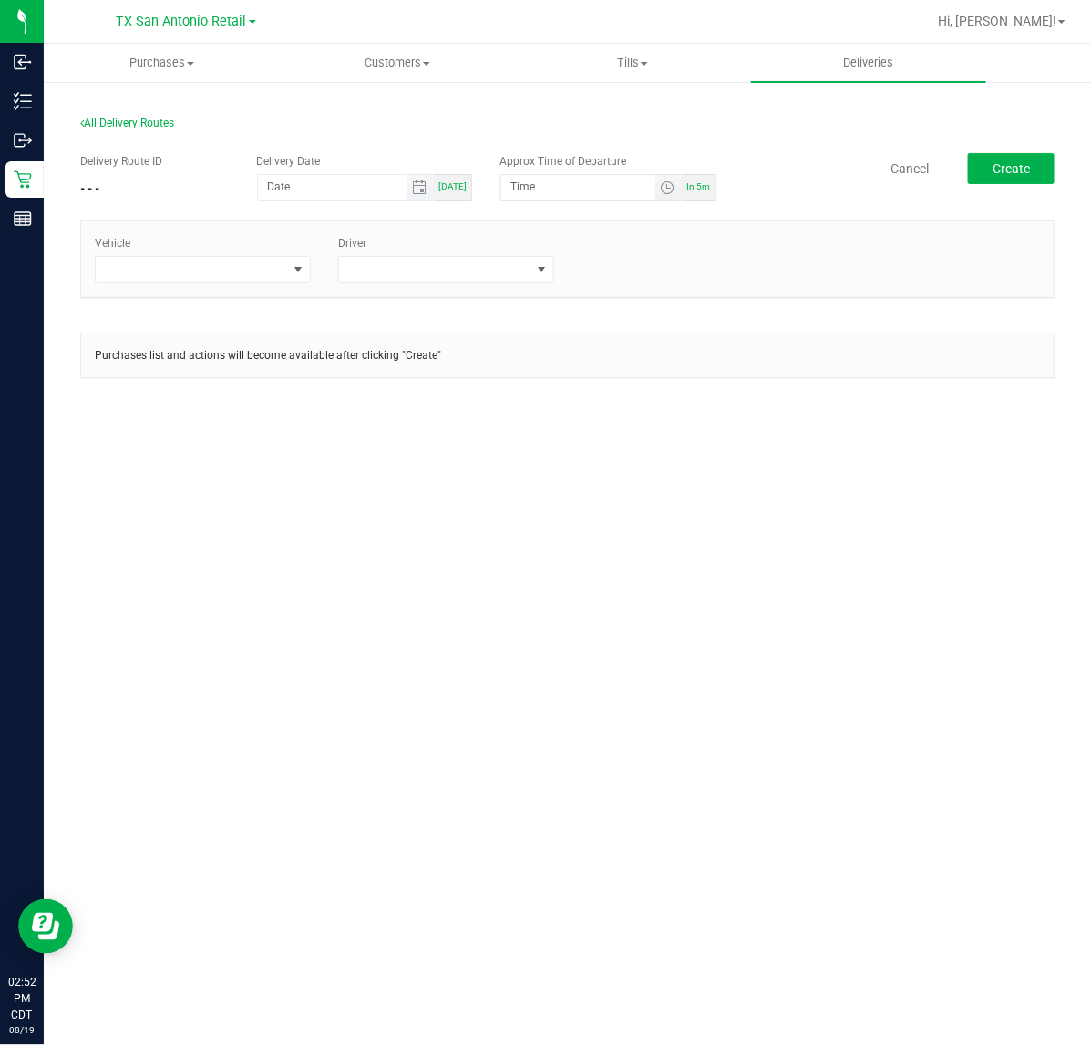
click at [413, 182] on span "Toggle calendar" at bounding box center [420, 188] width 26 height 26
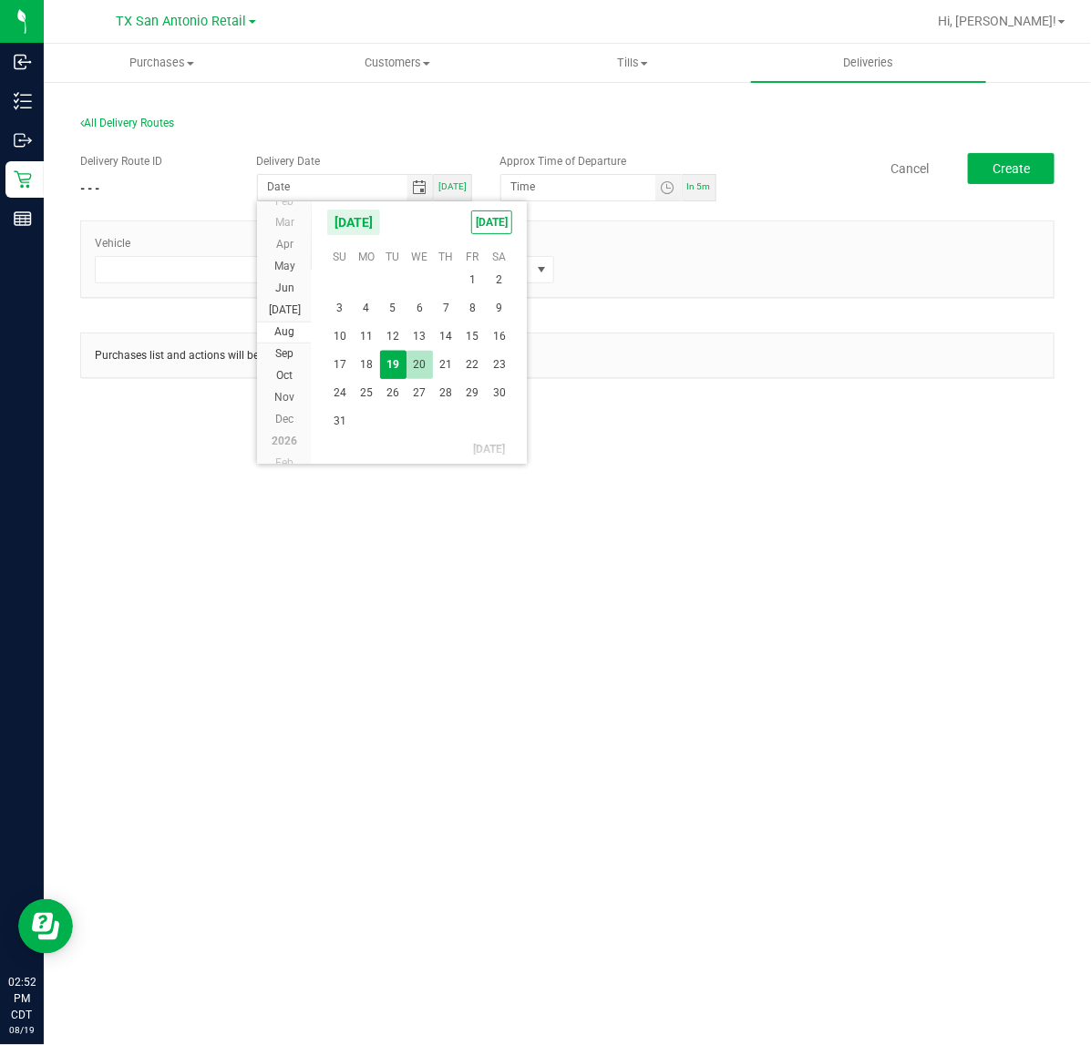
click at [419, 357] on span "20" at bounding box center [419, 365] width 26 height 28
type input "[DATE]"
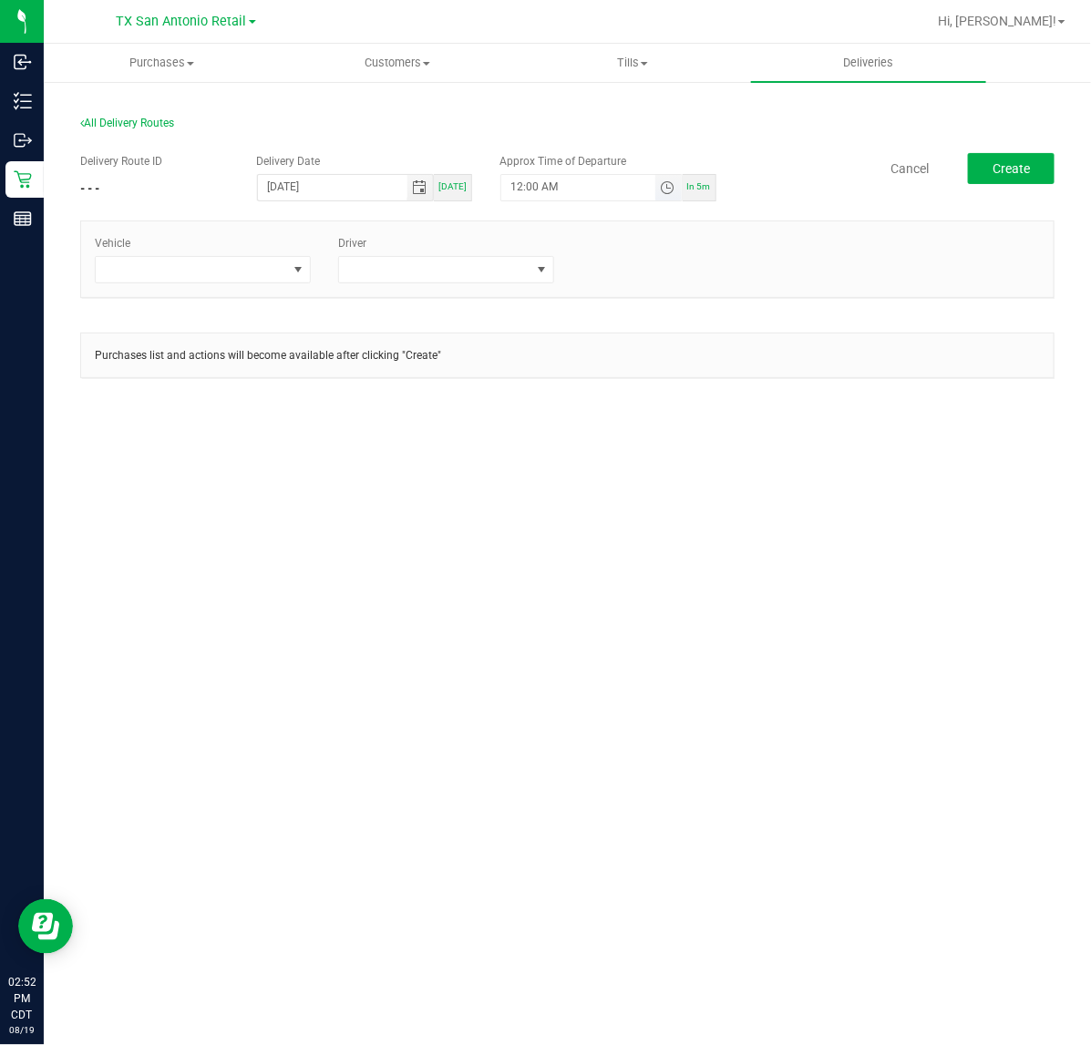
click at [661, 180] on span "Toggle time list" at bounding box center [667, 187] width 15 height 15
click at [535, 343] on li "5" at bounding box center [539, 343] width 44 height 25
click at [636, 552] on button "Set" at bounding box center [634, 543] width 68 height 40
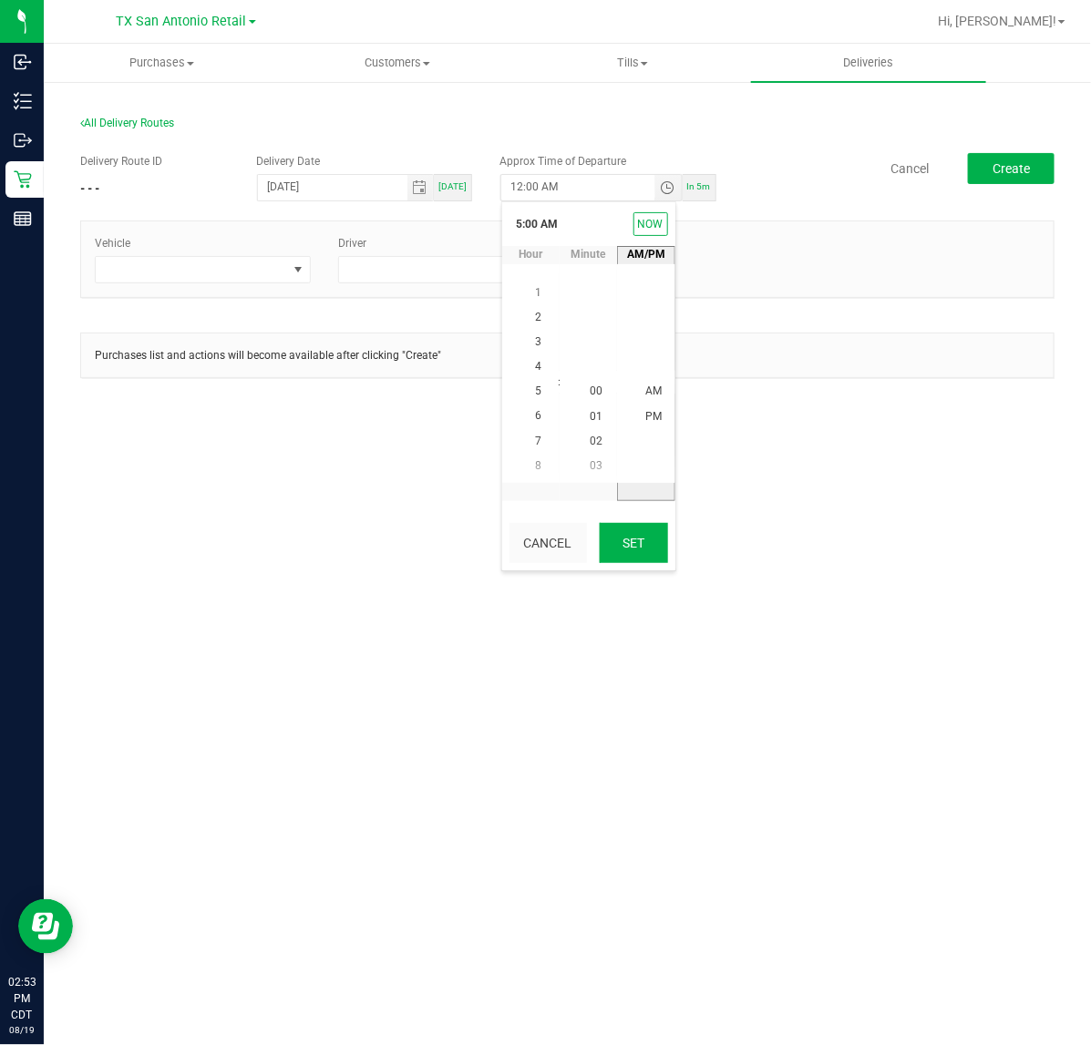
type input "5:00 AM"
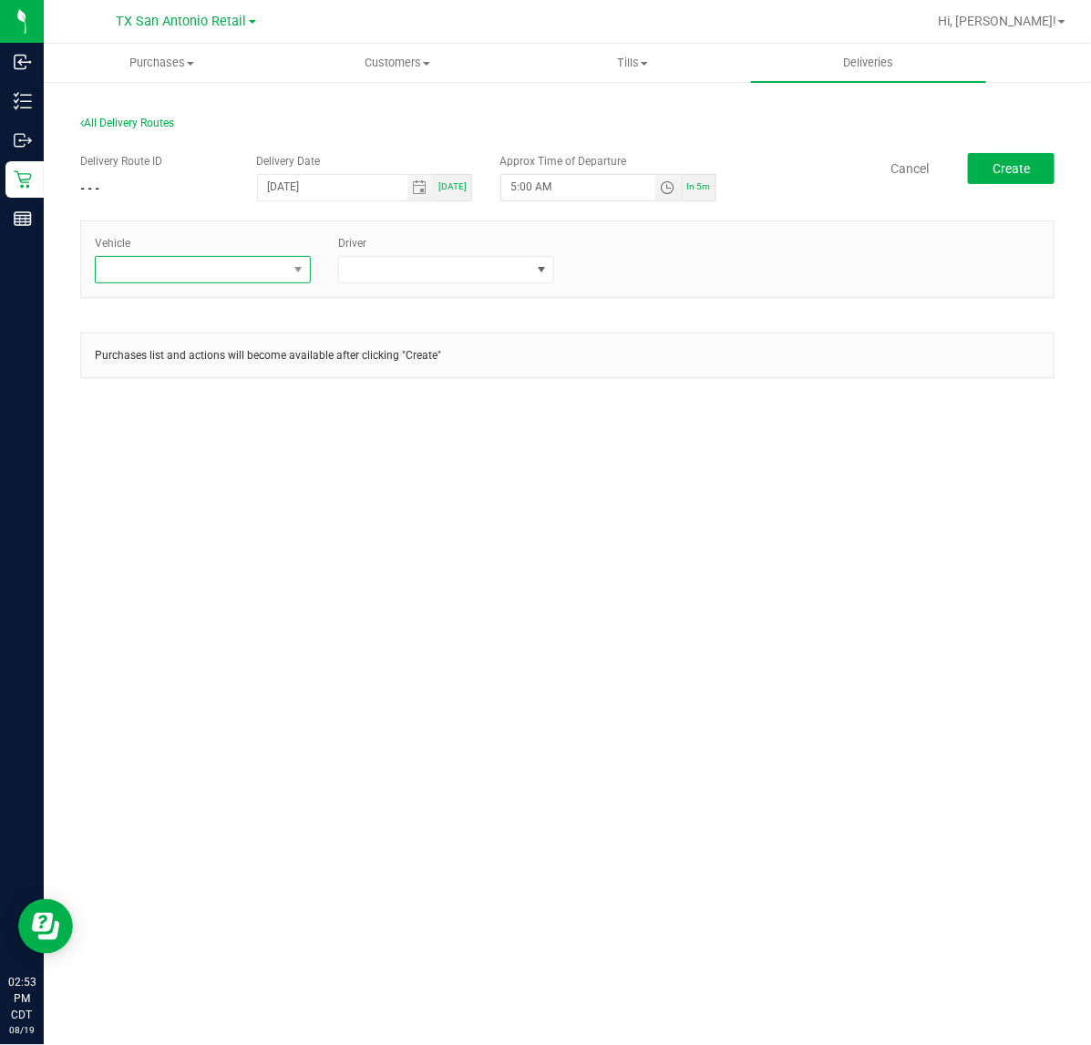
click at [287, 273] on span at bounding box center [298, 270] width 23 height 26
type input "tx"
click at [238, 429] on li "TX-ESCAPE-54" at bounding box center [203, 441] width 214 height 31
click at [426, 266] on span at bounding box center [434, 270] width 191 height 26
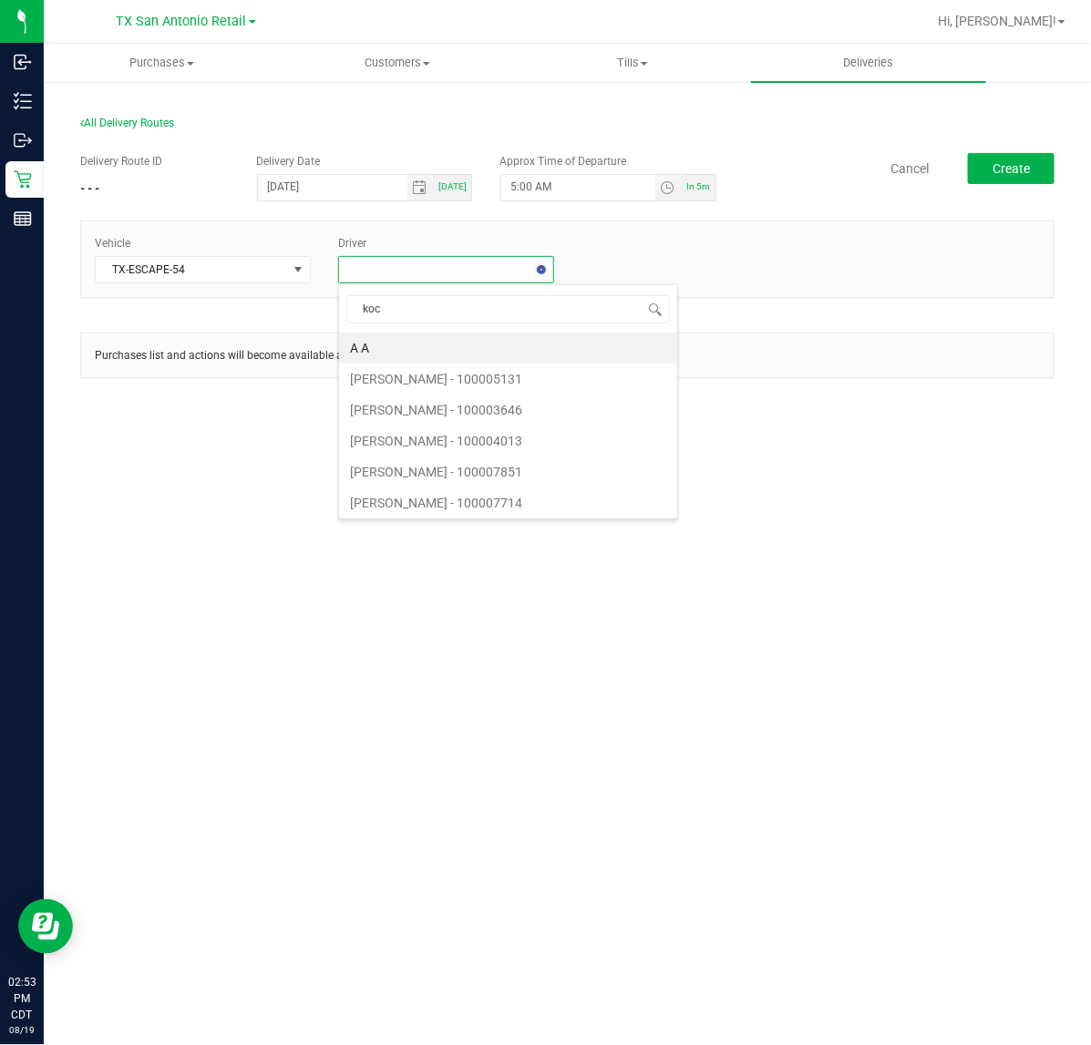
type input "koch"
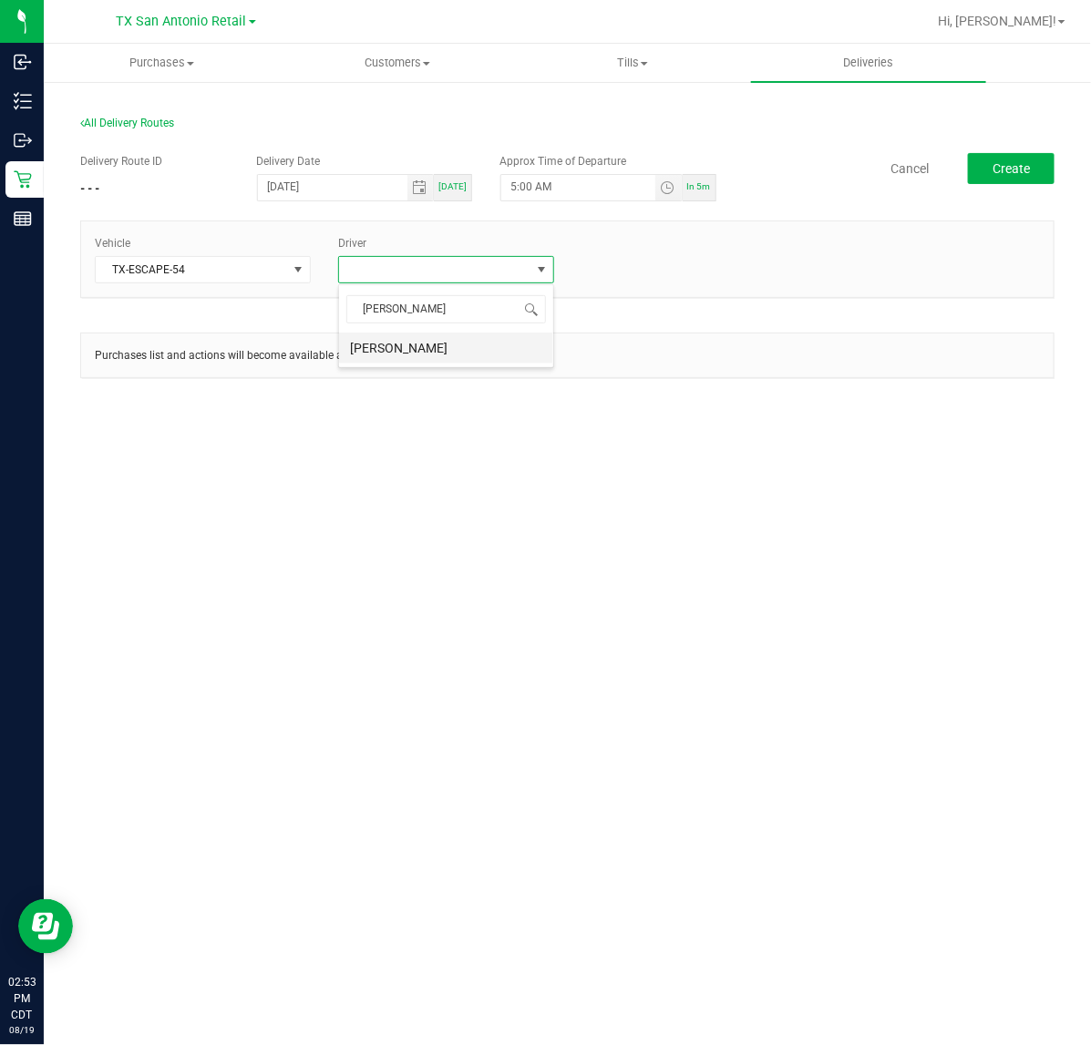
click at [426, 344] on li "Miles Koch" at bounding box center [446, 348] width 214 height 31
click at [1035, 179] on button "Create" at bounding box center [1011, 168] width 87 height 31
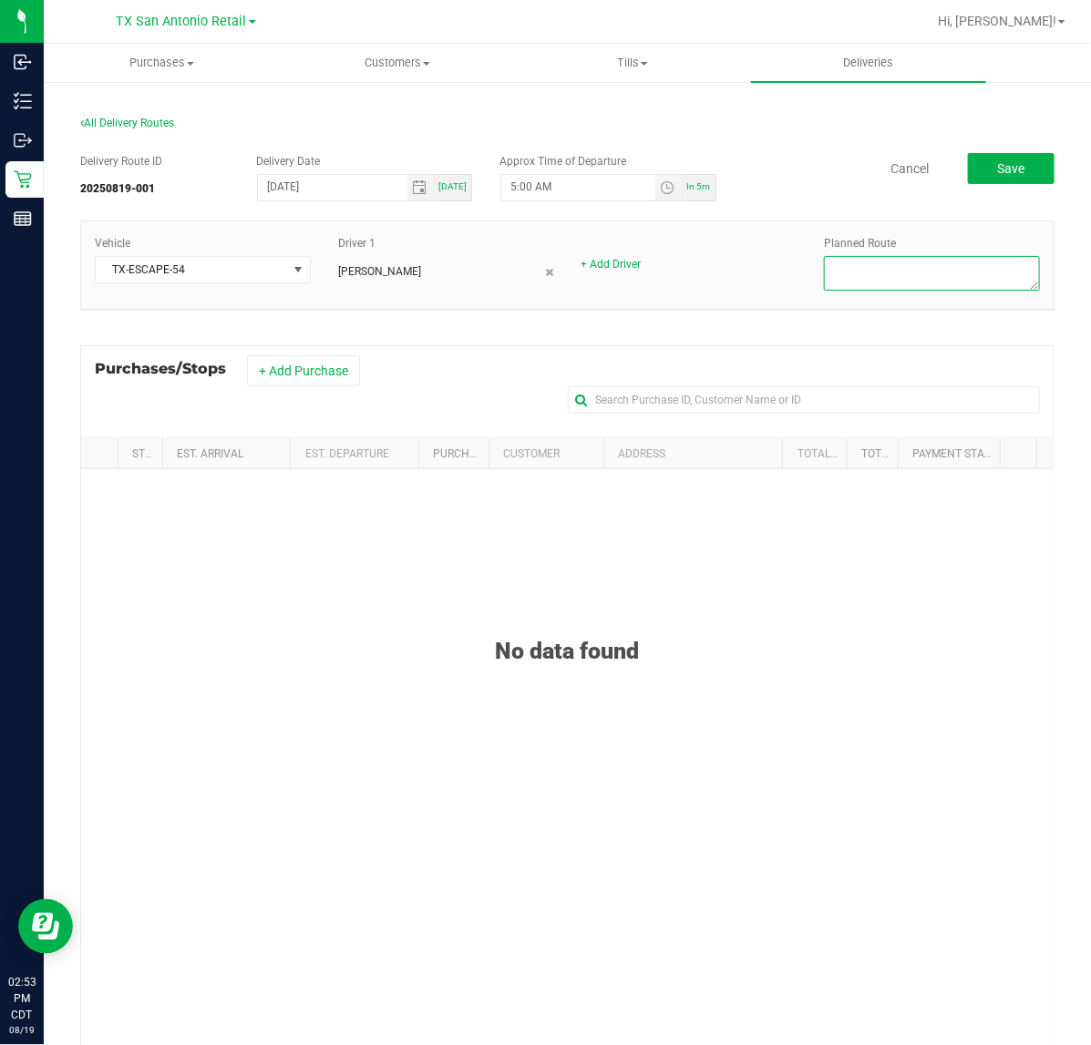
click at [986, 273] on textarea at bounding box center [932, 273] width 216 height 35
type textarea "Austin DEL (San Antonio DC)"
click at [343, 367] on button "+ Add Purchase" at bounding box center [303, 370] width 113 height 31
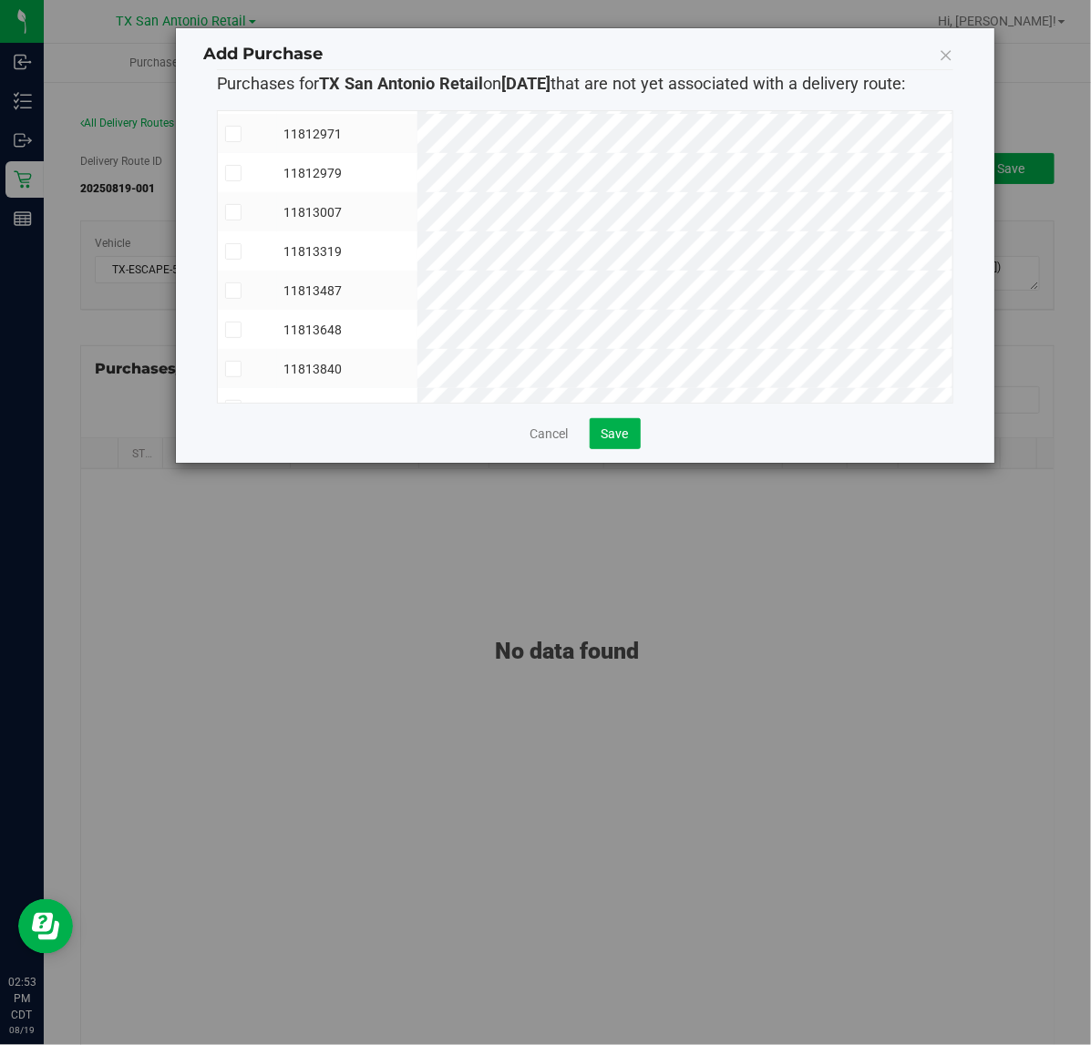
scroll to position [542, 0]
click at [625, 431] on span "Save" at bounding box center [614, 433] width 27 height 15
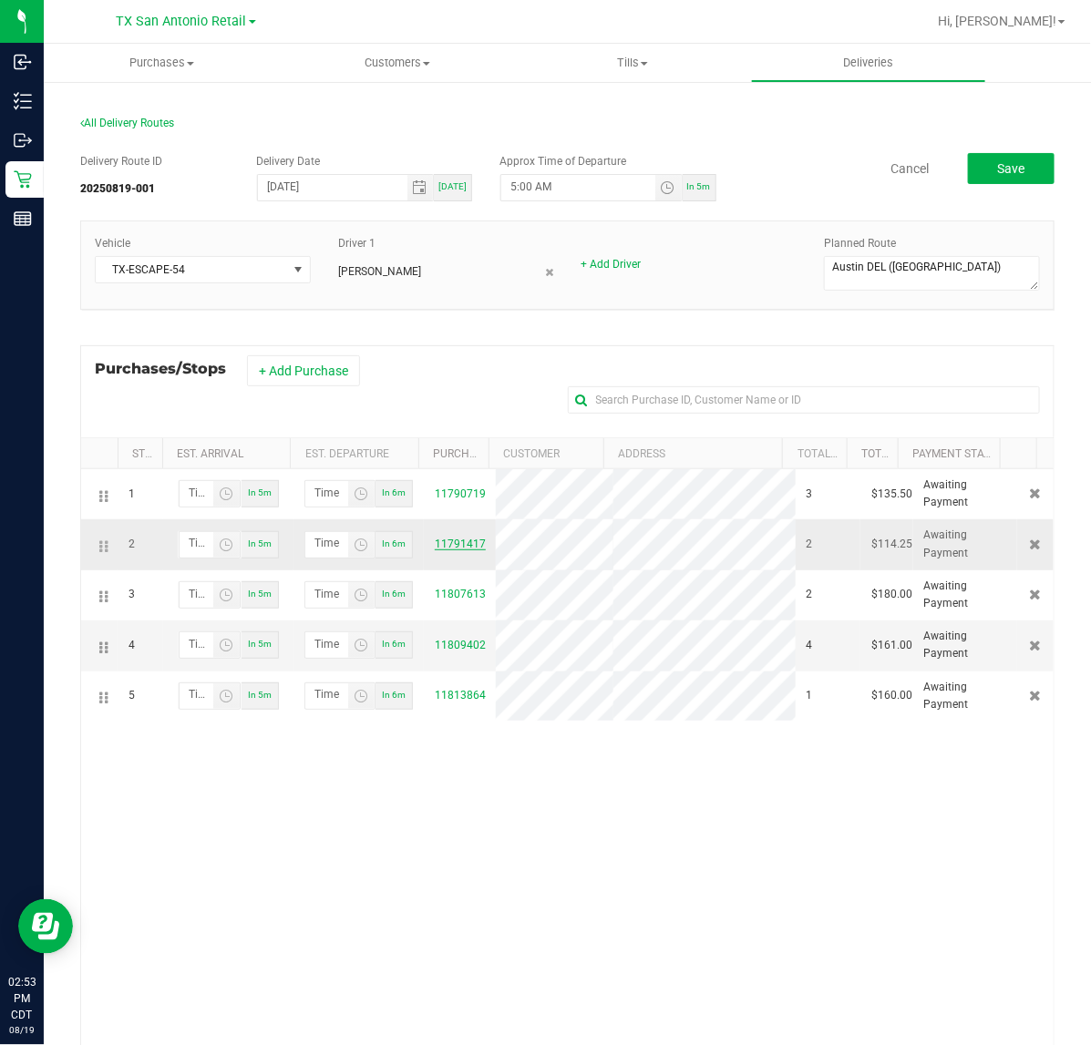
click at [445, 544] on link "11791417" at bounding box center [460, 544] width 51 height 13
click at [1012, 158] on button "Save" at bounding box center [1011, 168] width 87 height 31
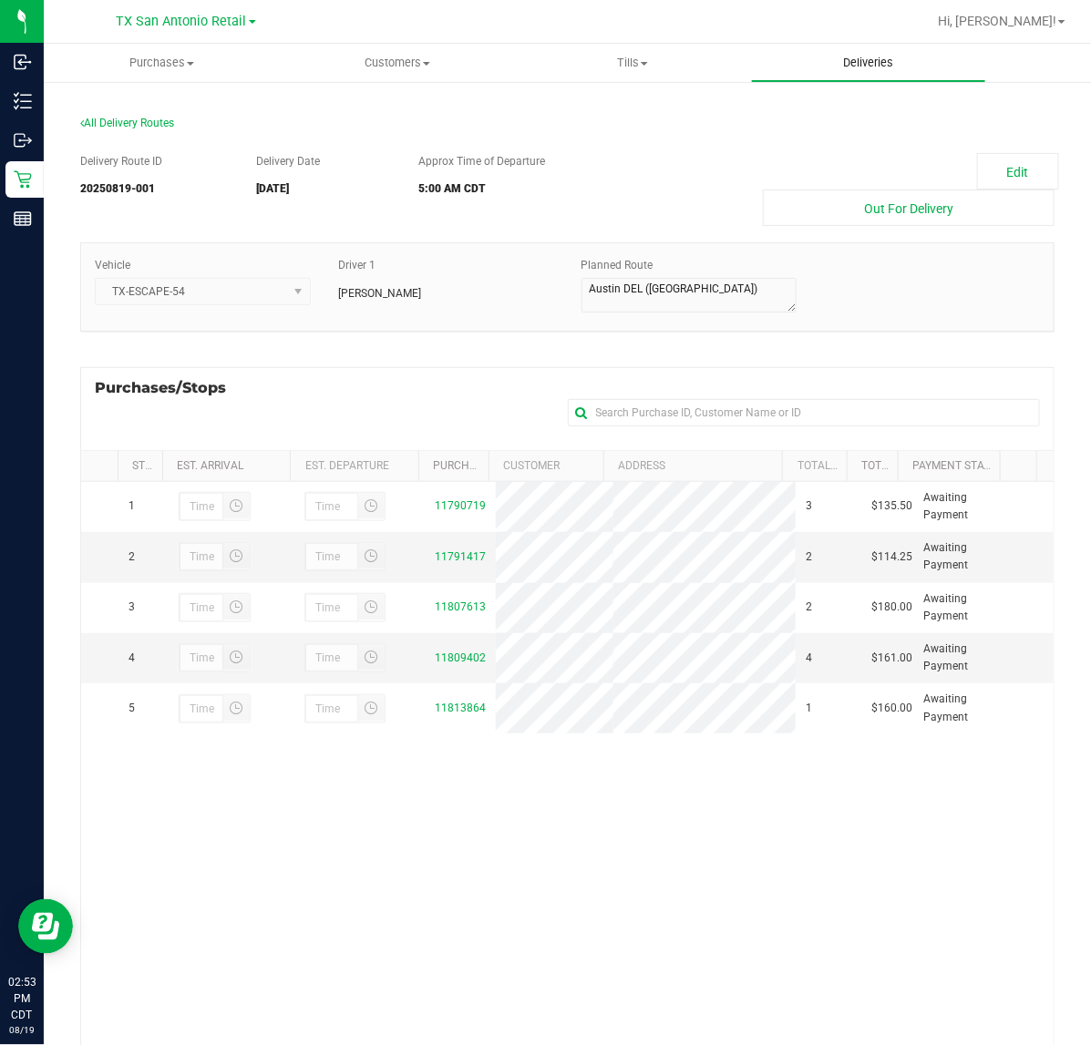
click at [894, 62] on span "Deliveries" at bounding box center [867, 63] width 99 height 16
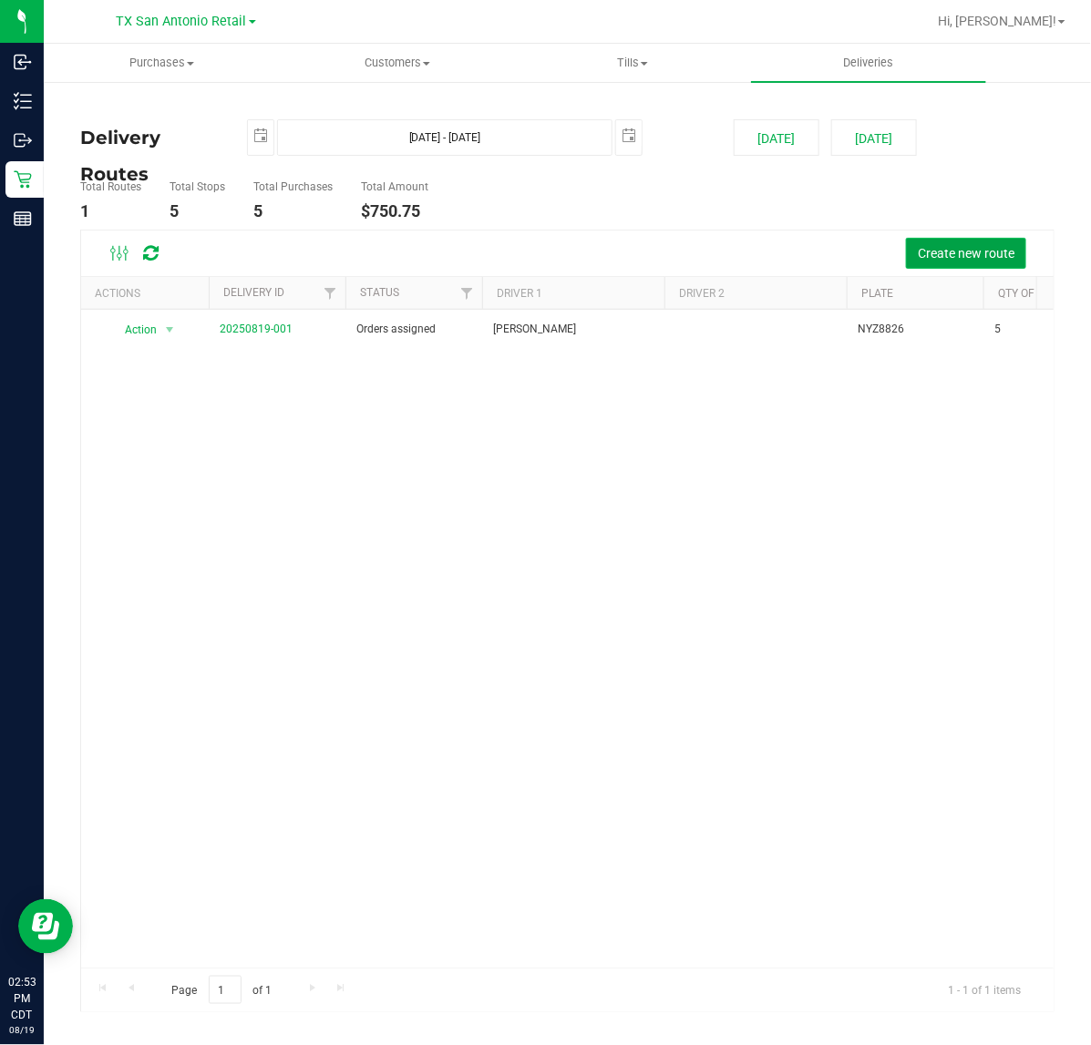
click at [943, 257] on span "Create new route" at bounding box center [966, 253] width 97 height 15
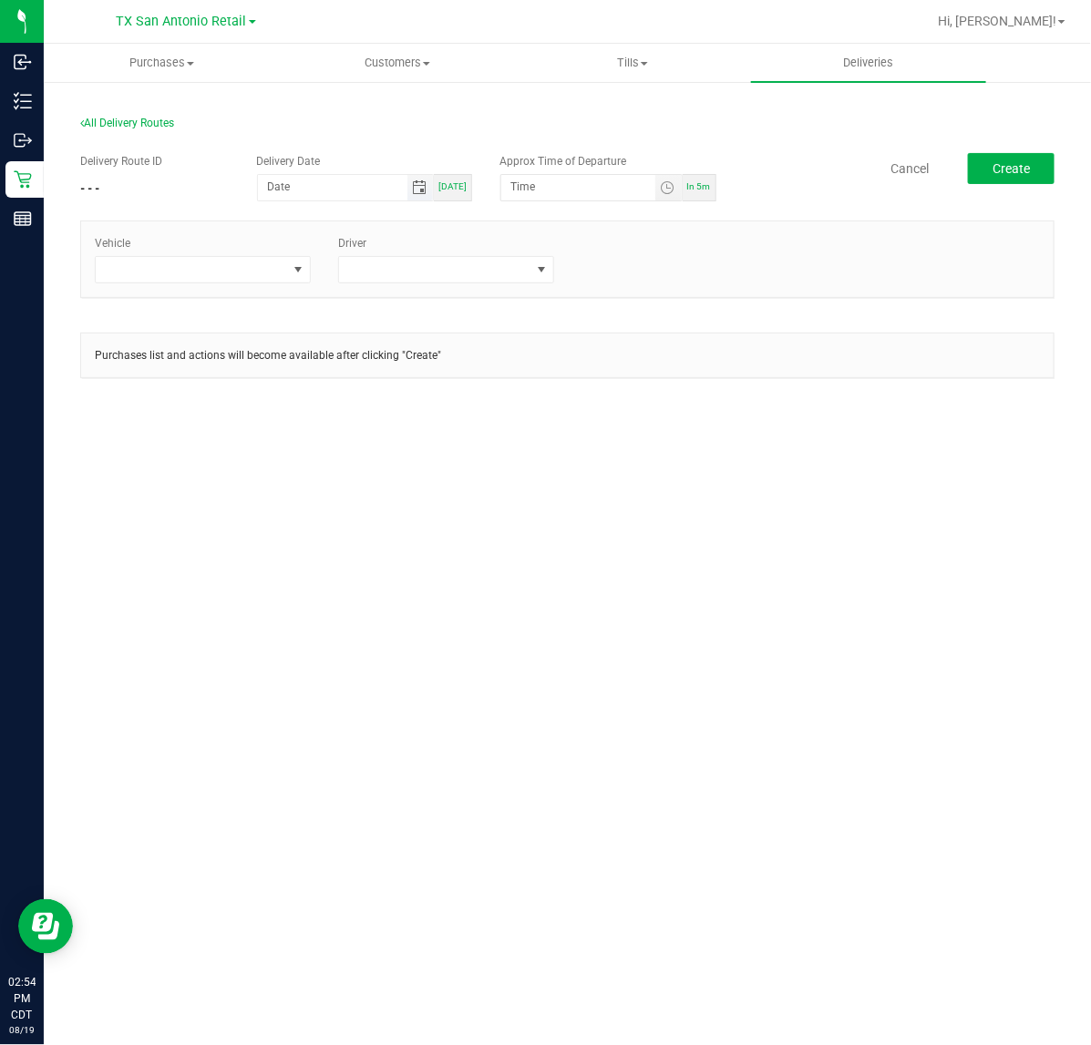
click at [426, 189] on span "Toggle calendar" at bounding box center [419, 187] width 15 height 15
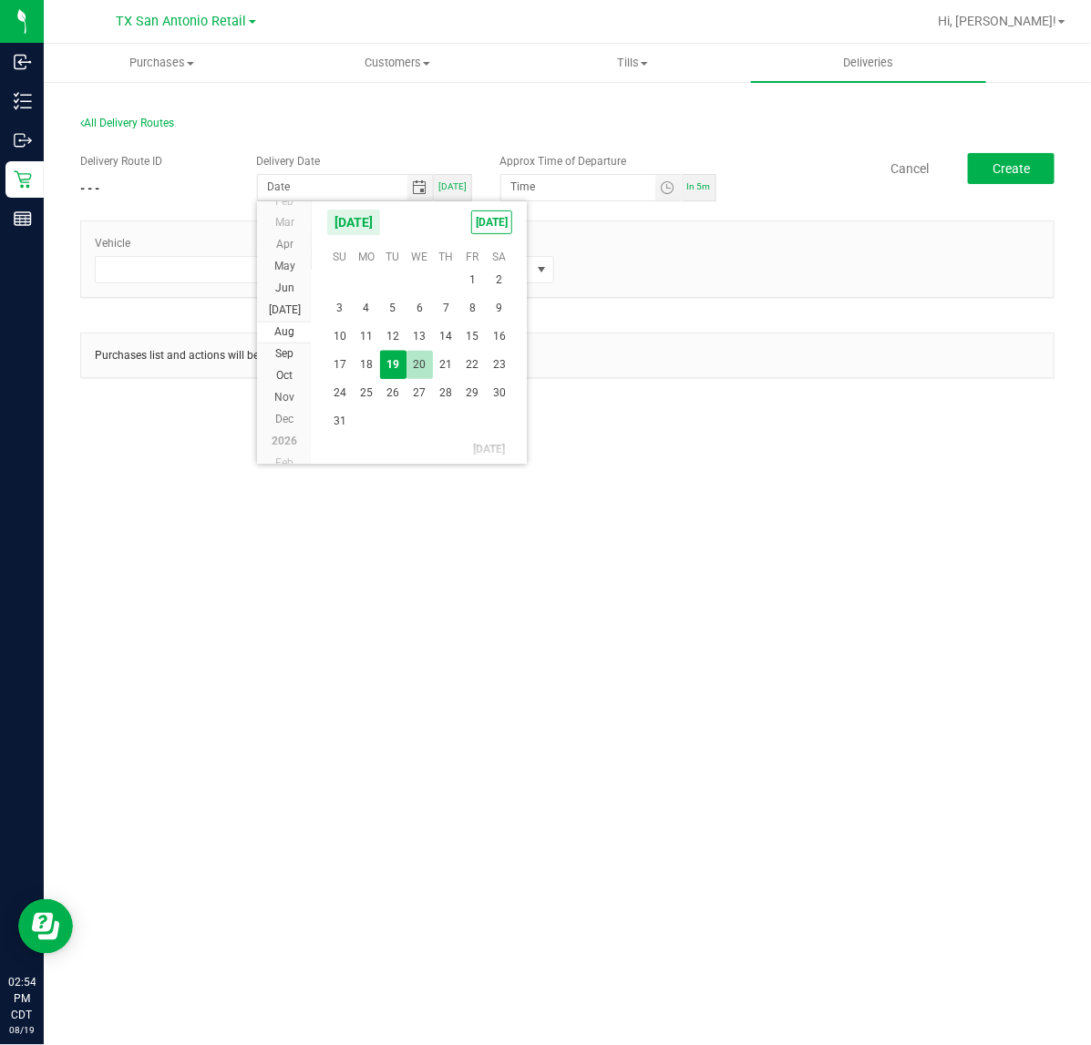
click at [424, 364] on span "20" at bounding box center [419, 365] width 26 height 28
type input "[DATE]"
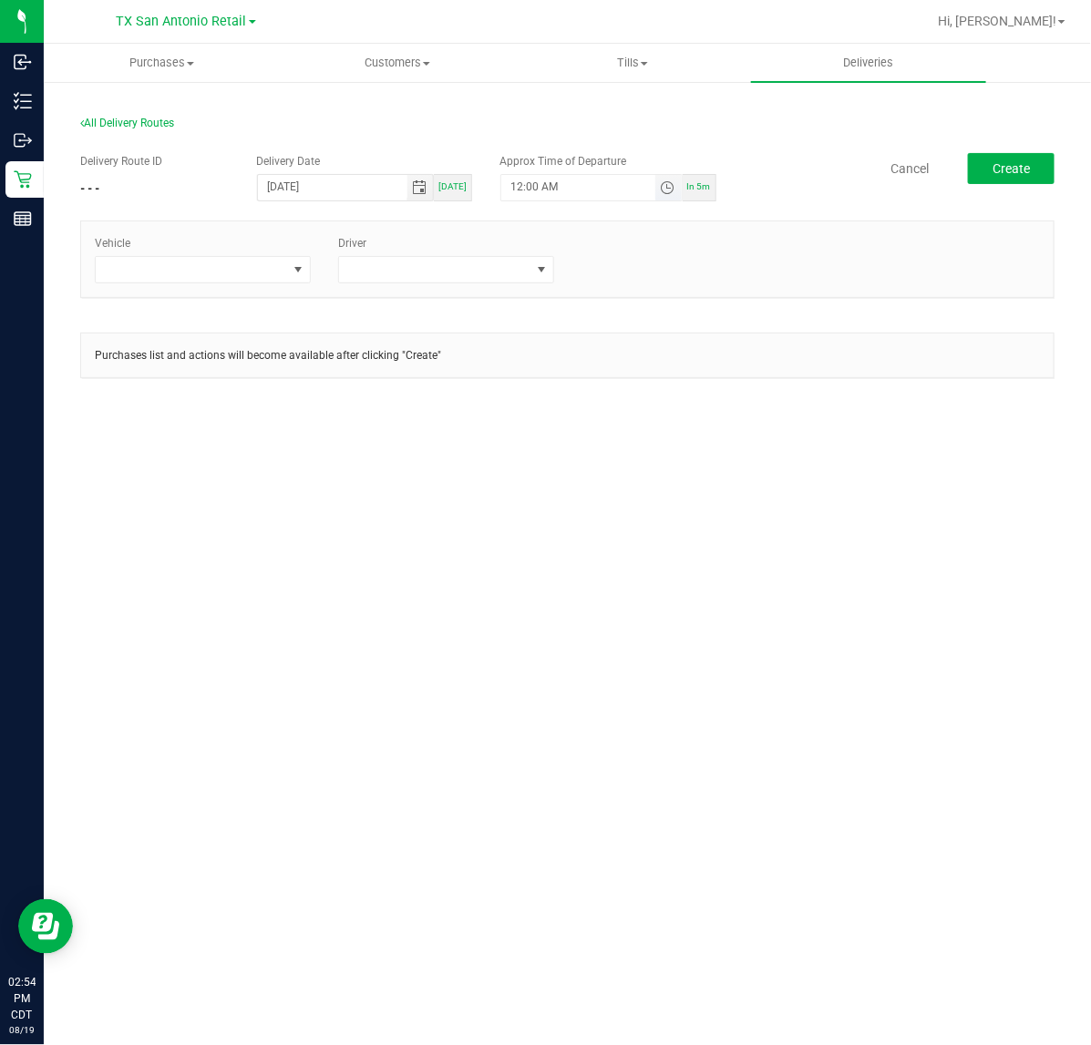
click at [666, 183] on span "Toggle time list" at bounding box center [667, 187] width 15 height 15
click at [647, 554] on button "Set" at bounding box center [634, 543] width 68 height 40
type input "5:00 AM"
click at [324, 278] on div "Driver" at bounding box center [445, 259] width 243 height 48
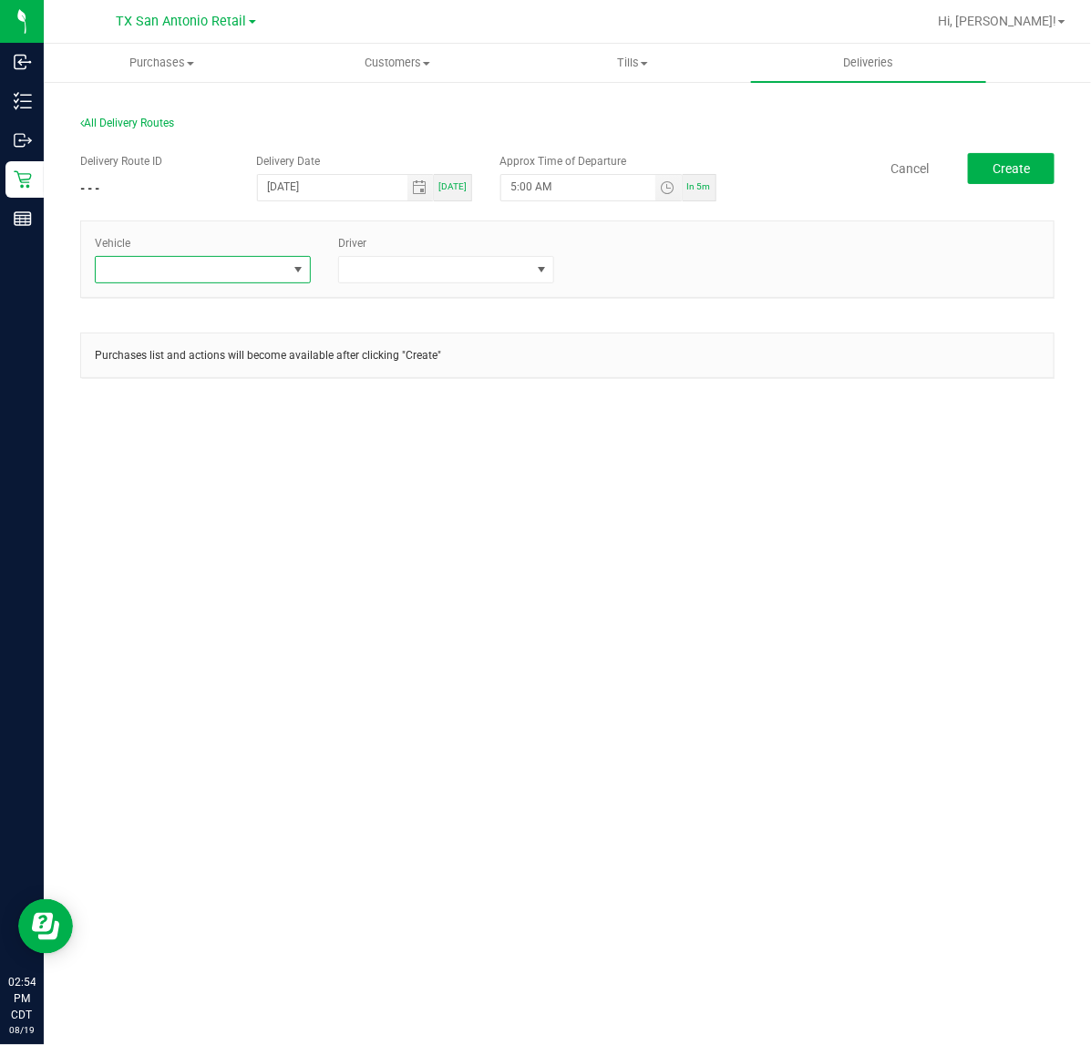
click at [303, 273] on span at bounding box center [298, 269] width 15 height 15
type input "tx"
click at [217, 440] on li "TX-ESCAPE-54" at bounding box center [203, 441] width 214 height 31
click at [456, 275] on span at bounding box center [434, 270] width 191 height 26
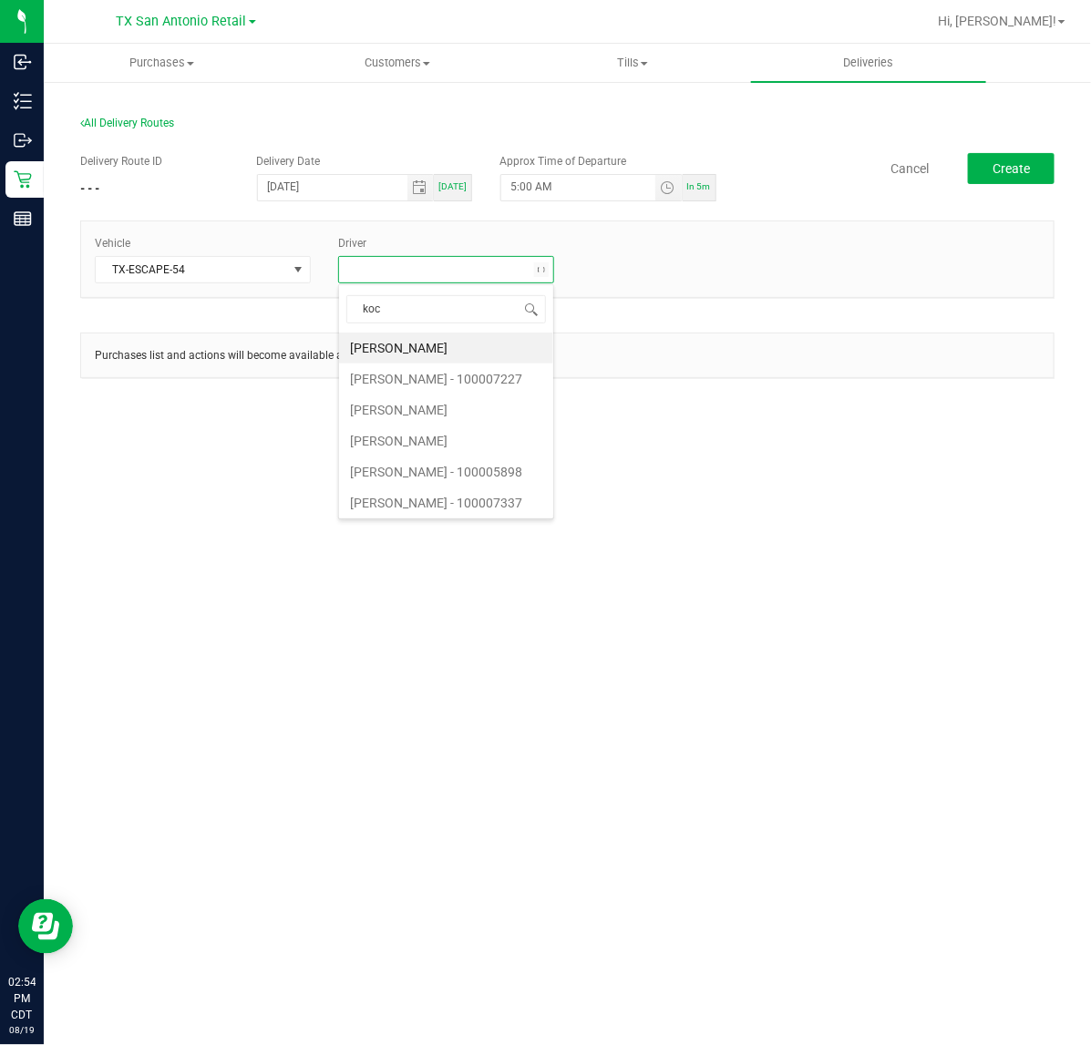
type input "koch"
click at [520, 344] on li "Miles Koch" at bounding box center [446, 348] width 214 height 31
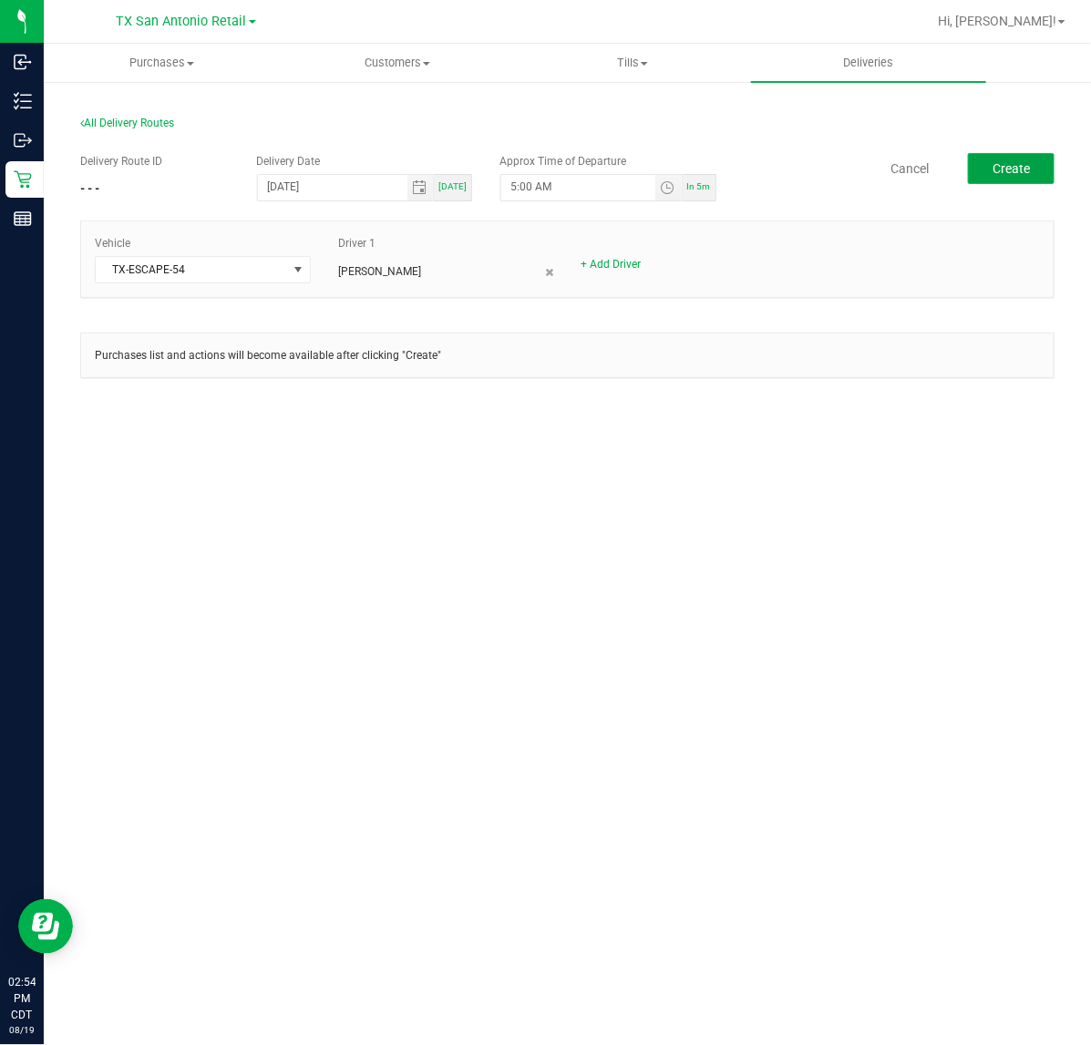
click at [1035, 169] on button "Create" at bounding box center [1011, 168] width 87 height 31
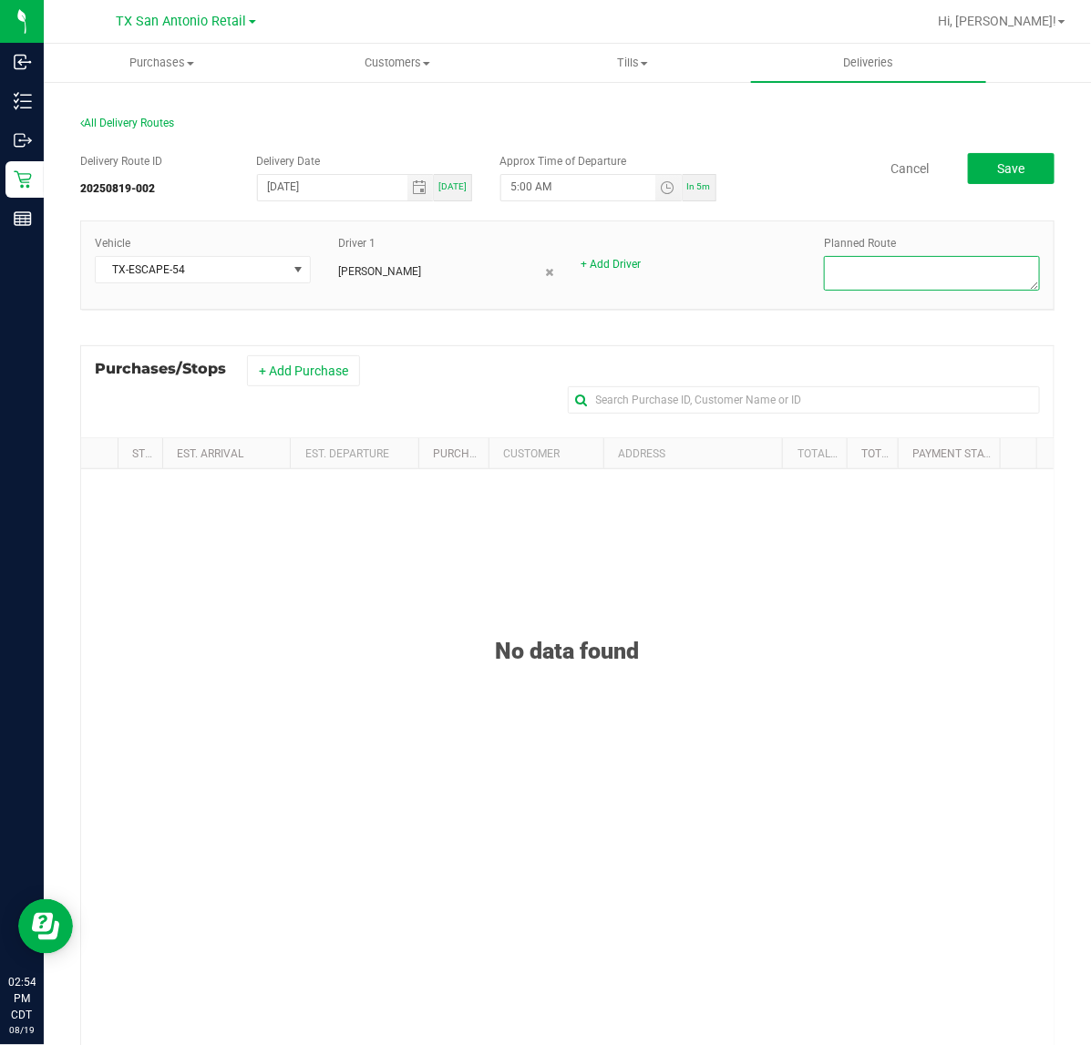
click at [831, 264] on textarea at bounding box center [932, 273] width 216 height 35
type textarea "San Antonio Retail"
click at [274, 374] on button "+ Add Purchase" at bounding box center [303, 370] width 113 height 31
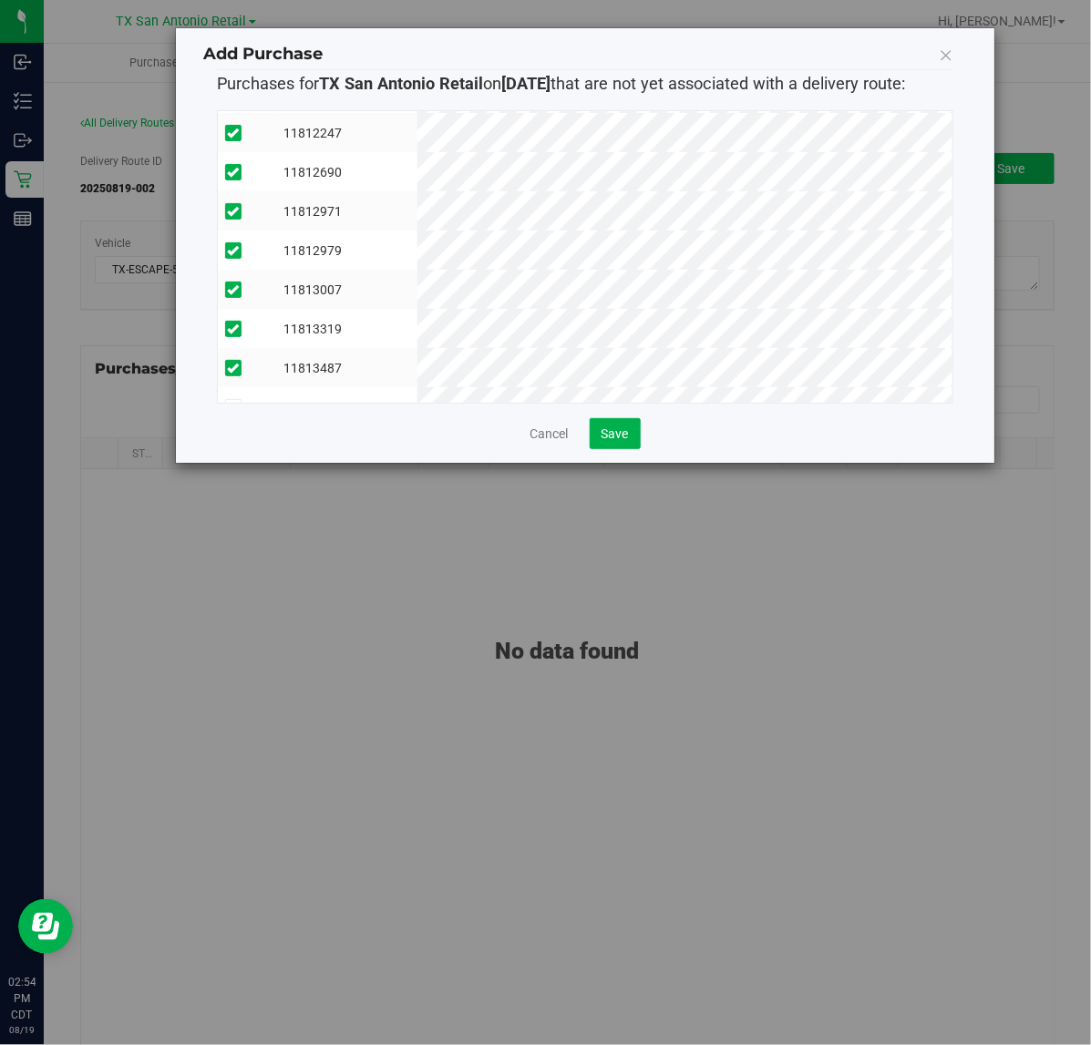
scroll to position [346, 0]
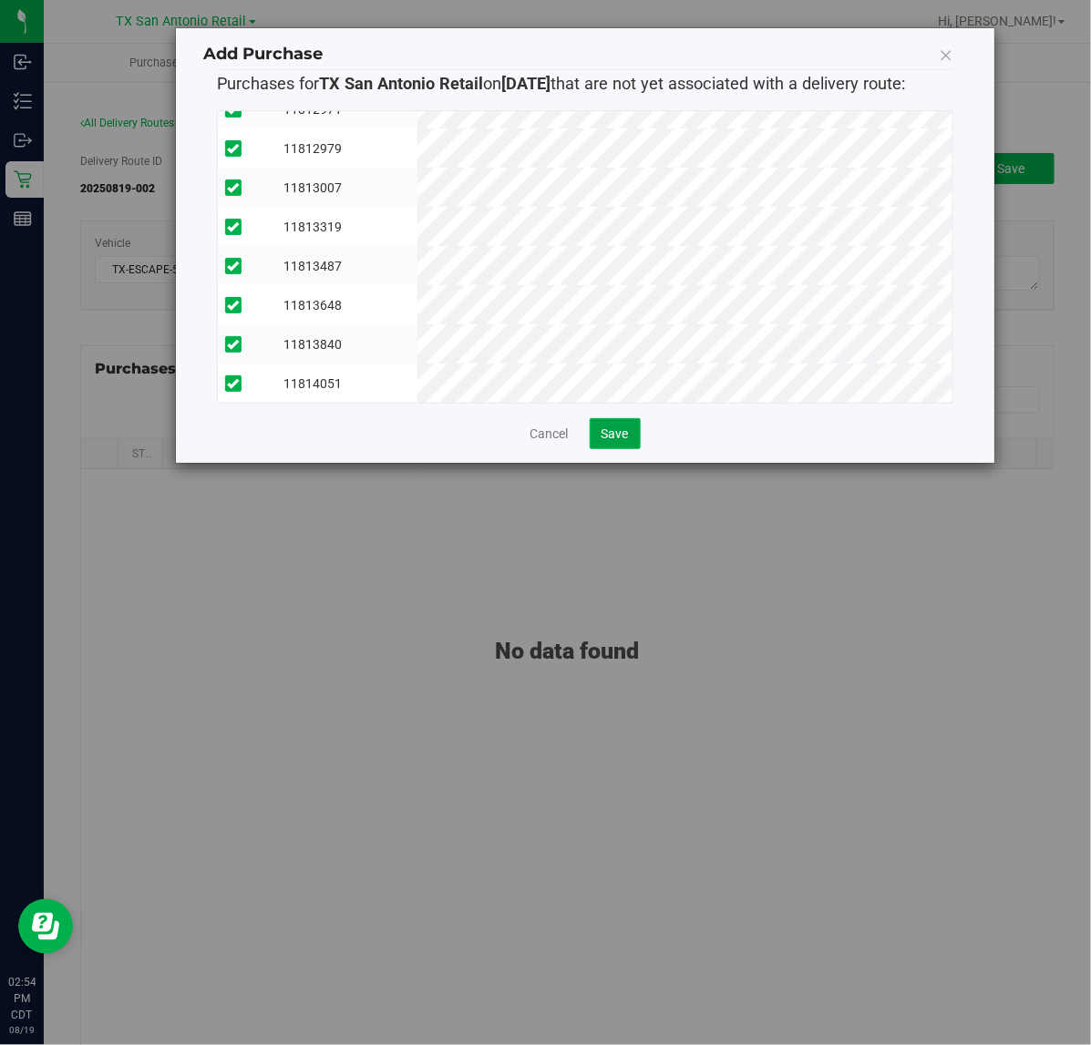
click at [631, 424] on button "Save" at bounding box center [615, 433] width 51 height 31
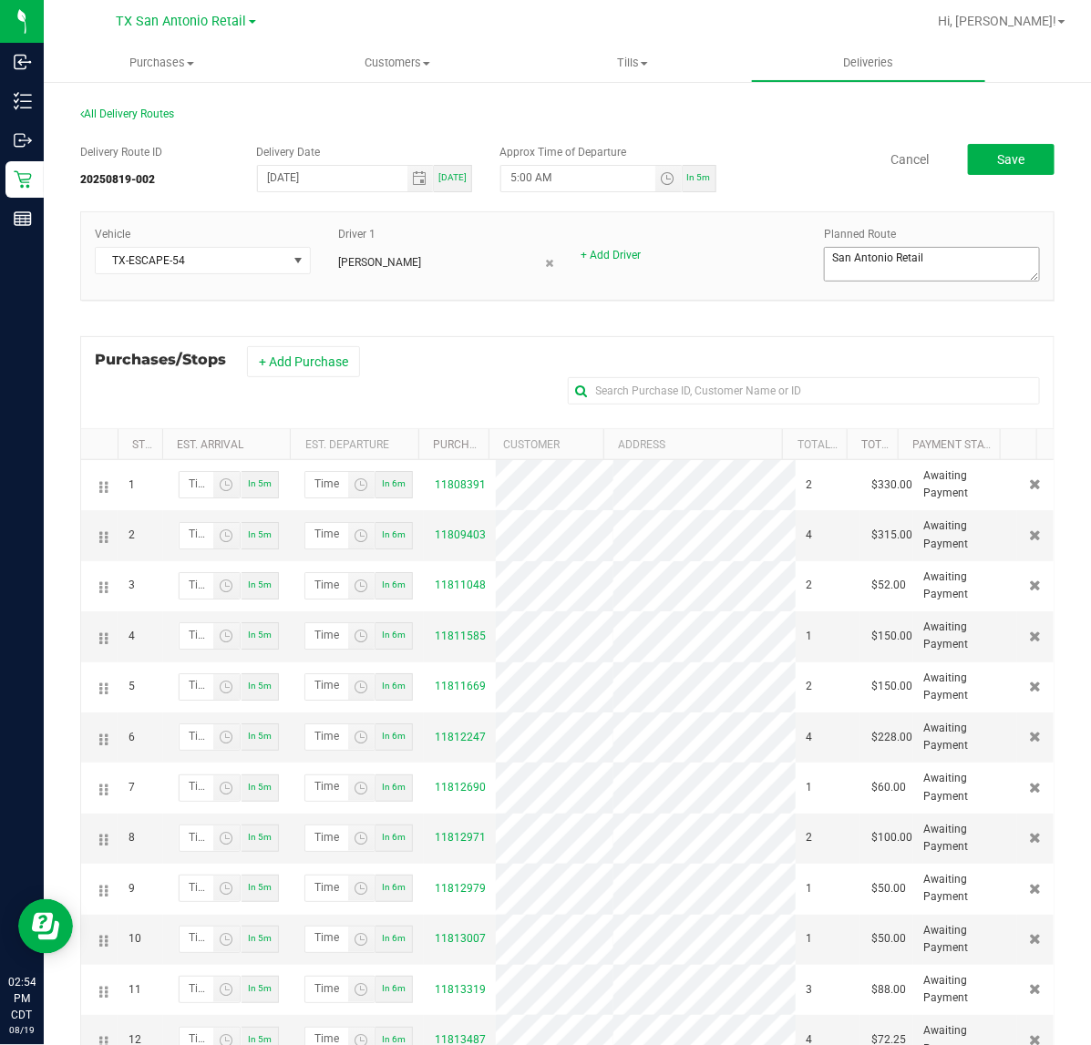
scroll to position [0, 0]
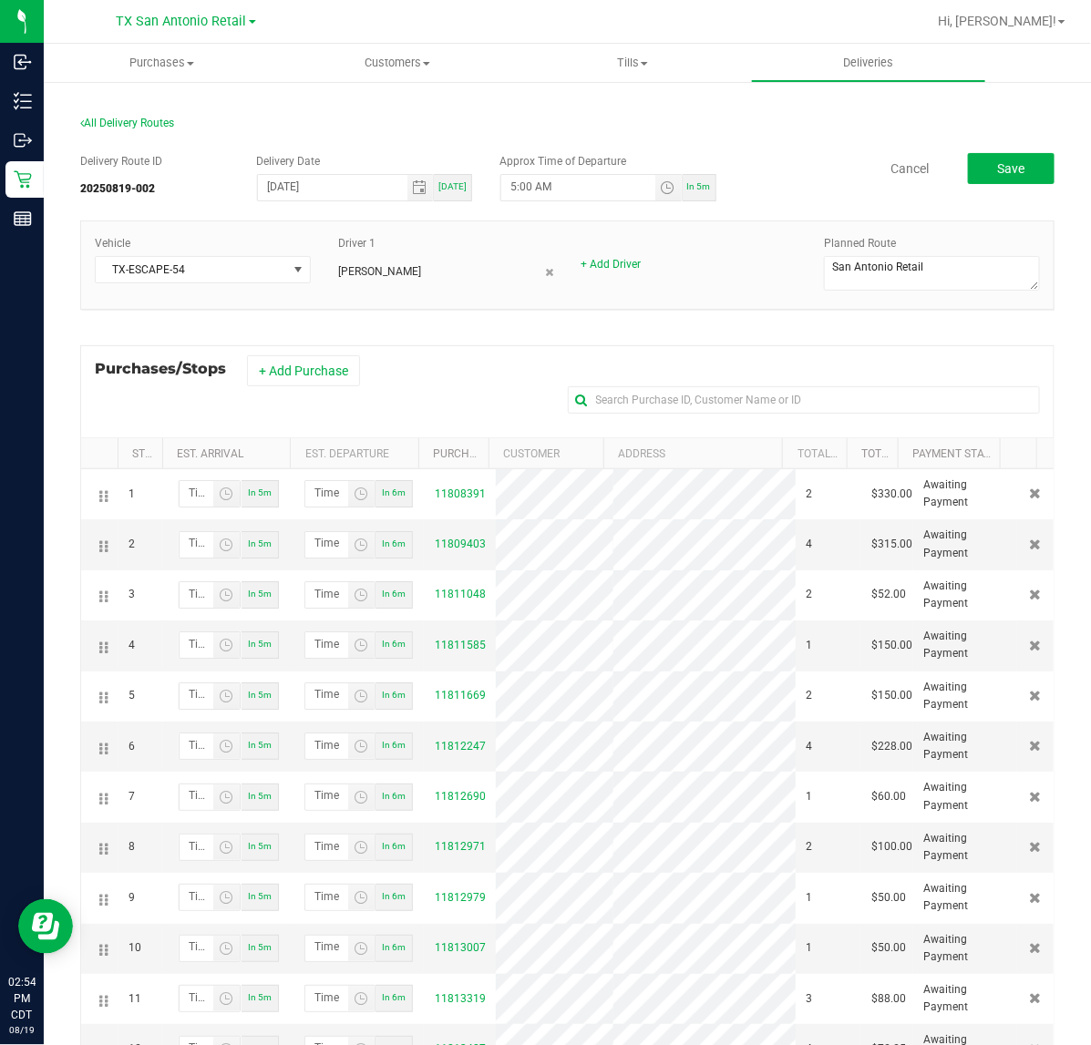
click at [1050, 175] on div "All Delivery Routes Delivery Route ID 20250819-002 Delivery Date 08/20/2025 Tod…" at bounding box center [567, 650] width 1001 height 1104
click at [1001, 158] on button "Save" at bounding box center [1011, 168] width 87 height 31
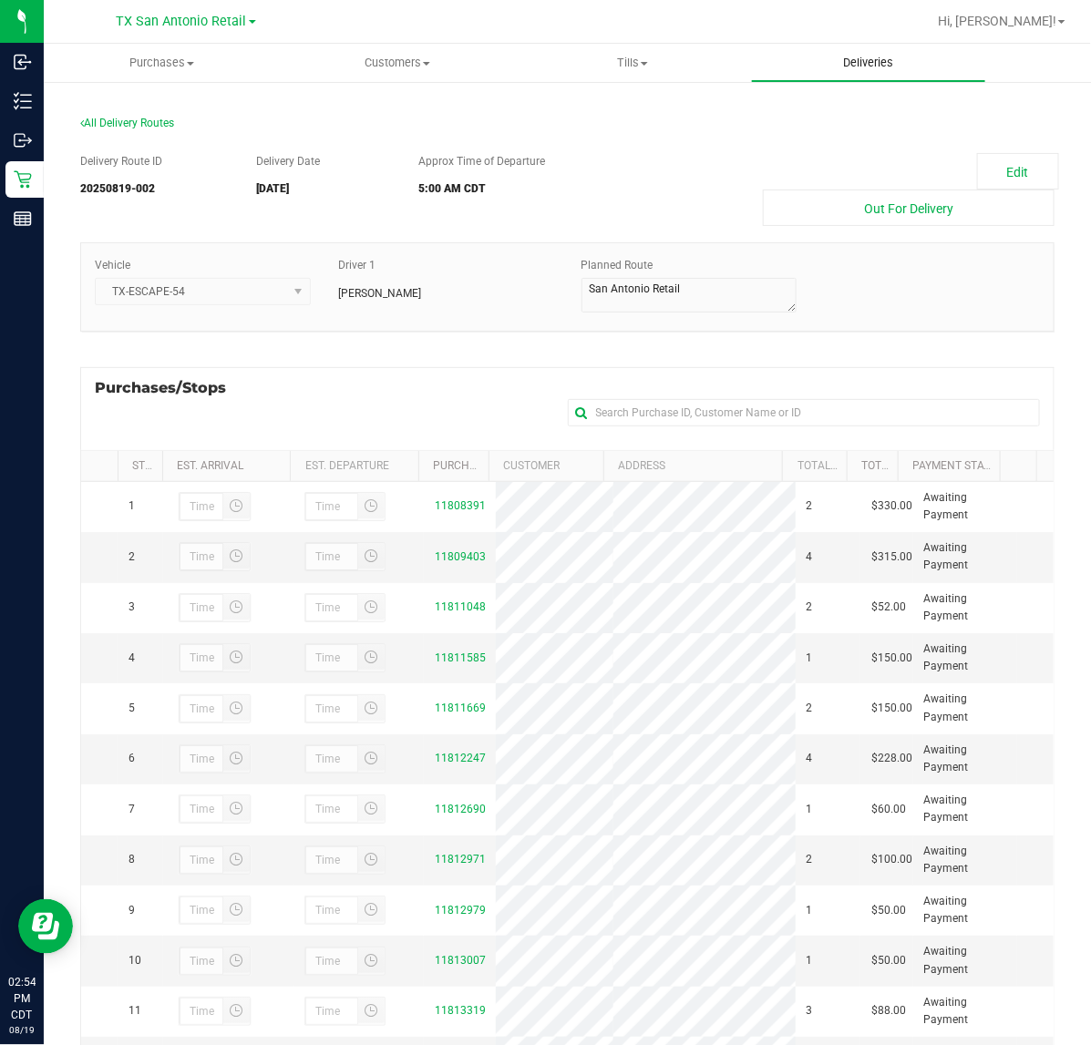
click at [826, 62] on span "Deliveries" at bounding box center [867, 63] width 99 height 16
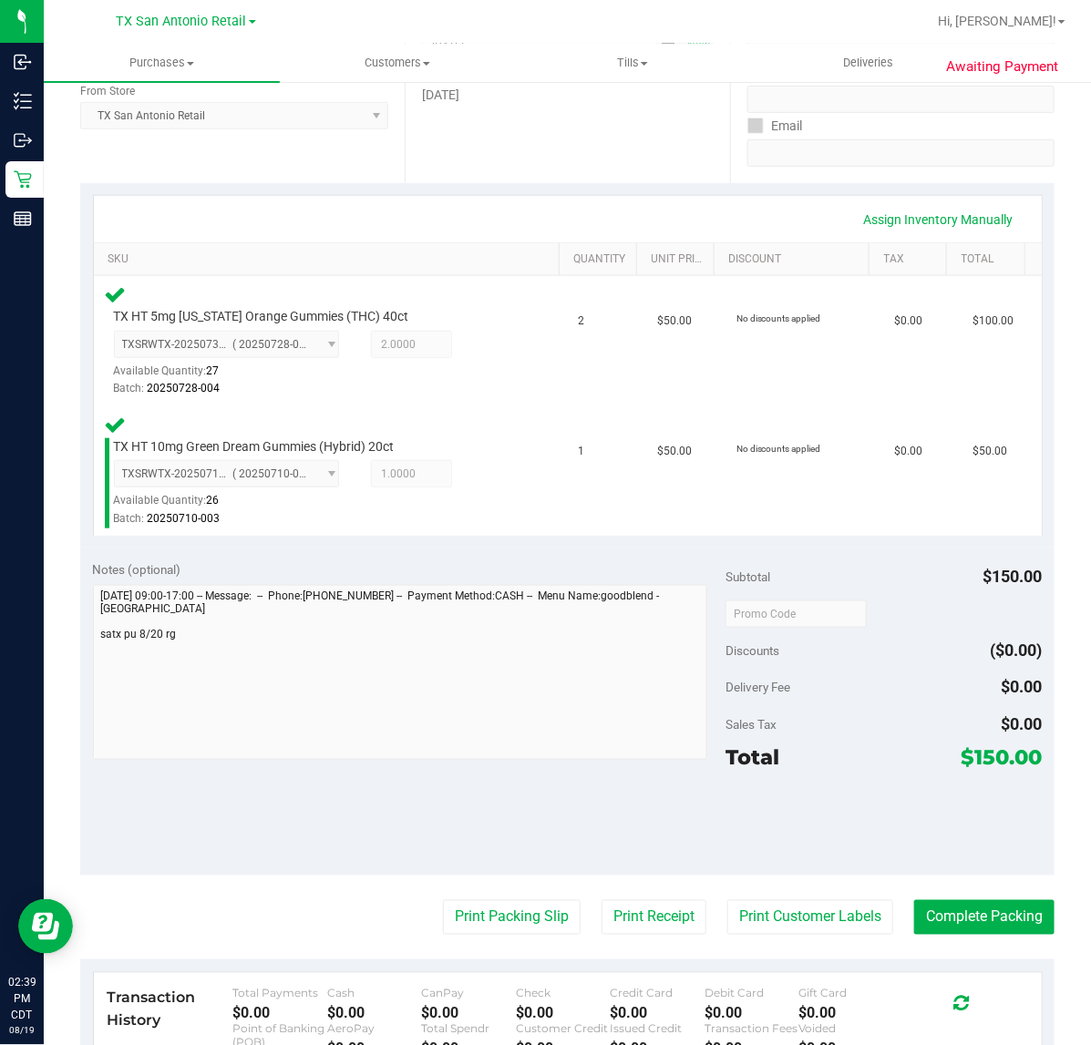
scroll to position [299, 0]
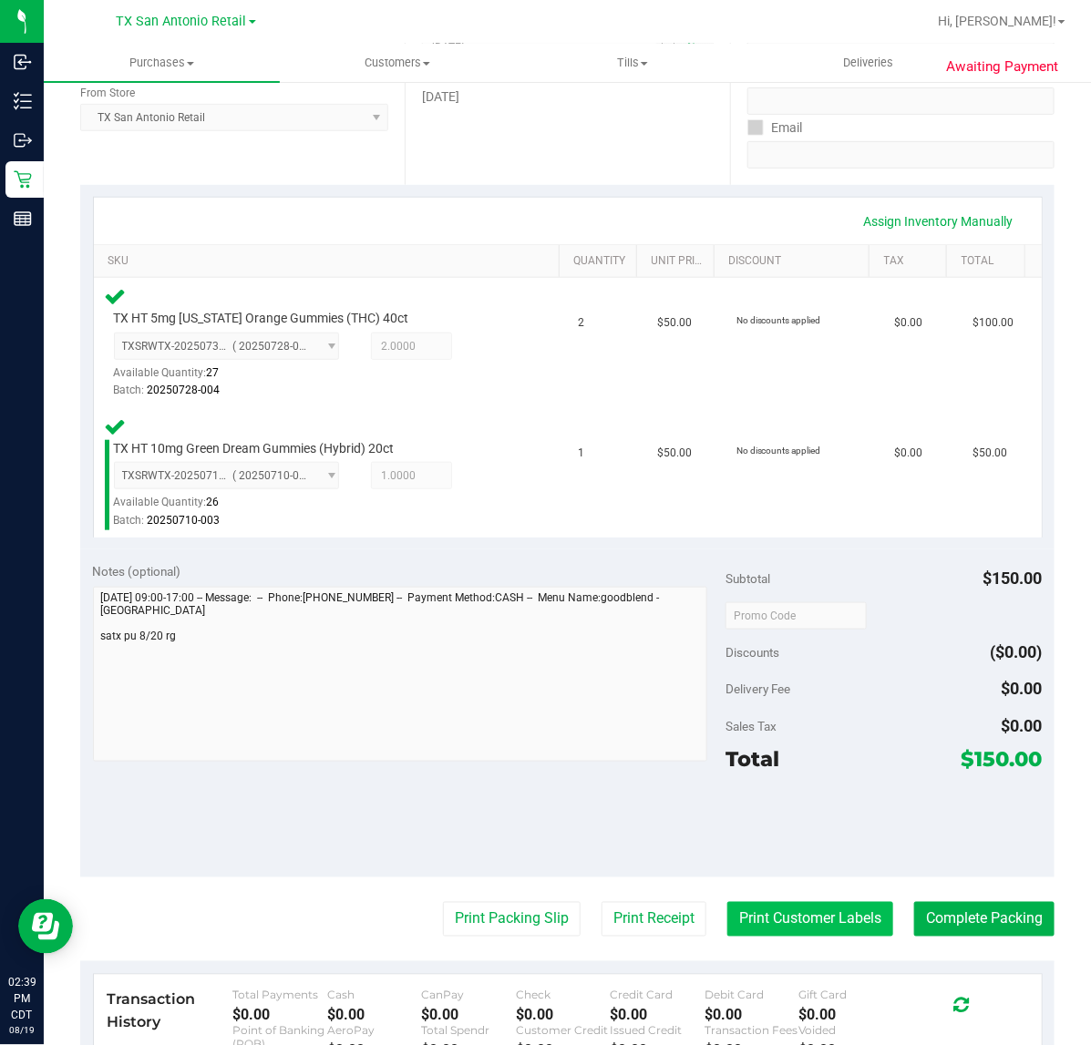
click at [779, 934] on button "Print Customer Labels" at bounding box center [810, 919] width 166 height 35
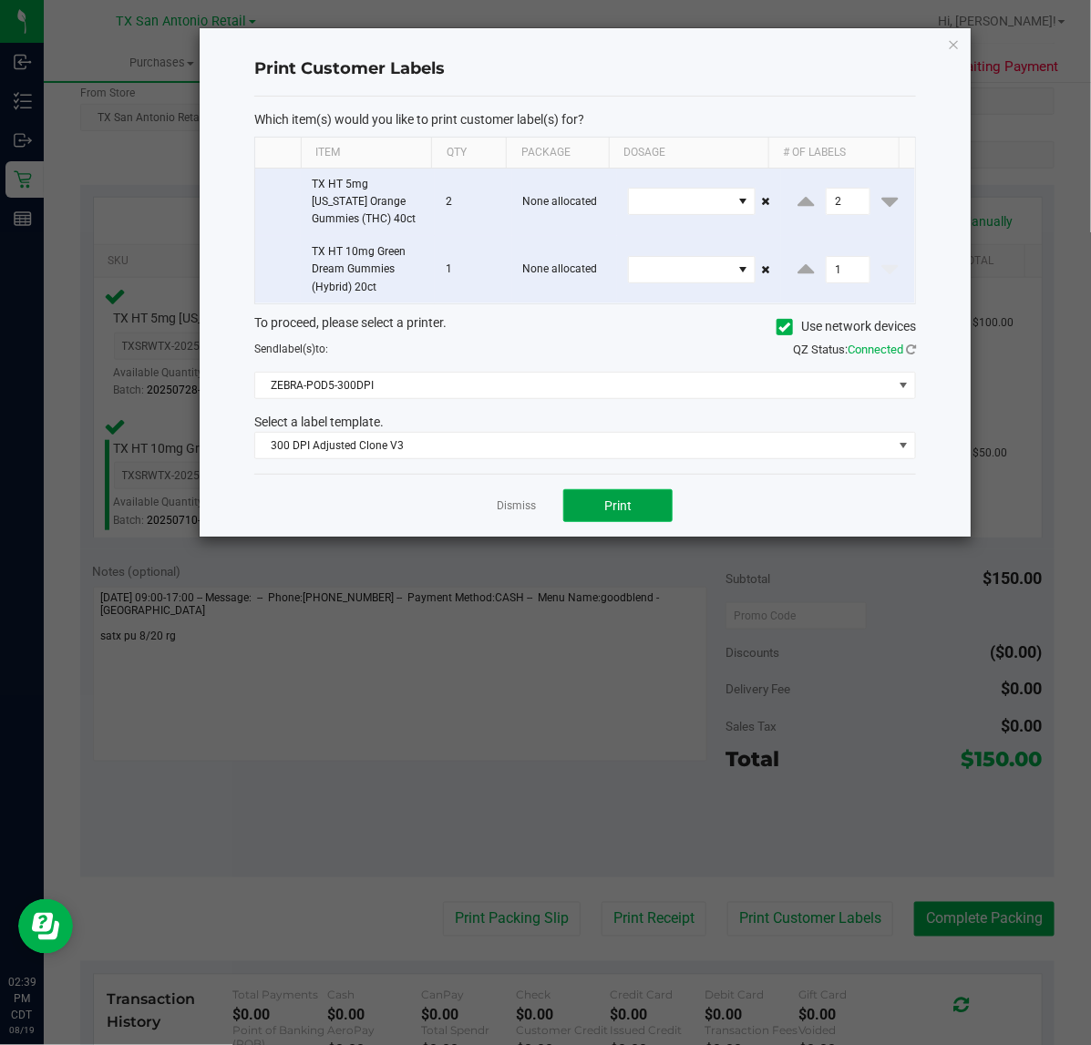
click at [606, 518] on button "Print" at bounding box center [617, 505] width 109 height 33
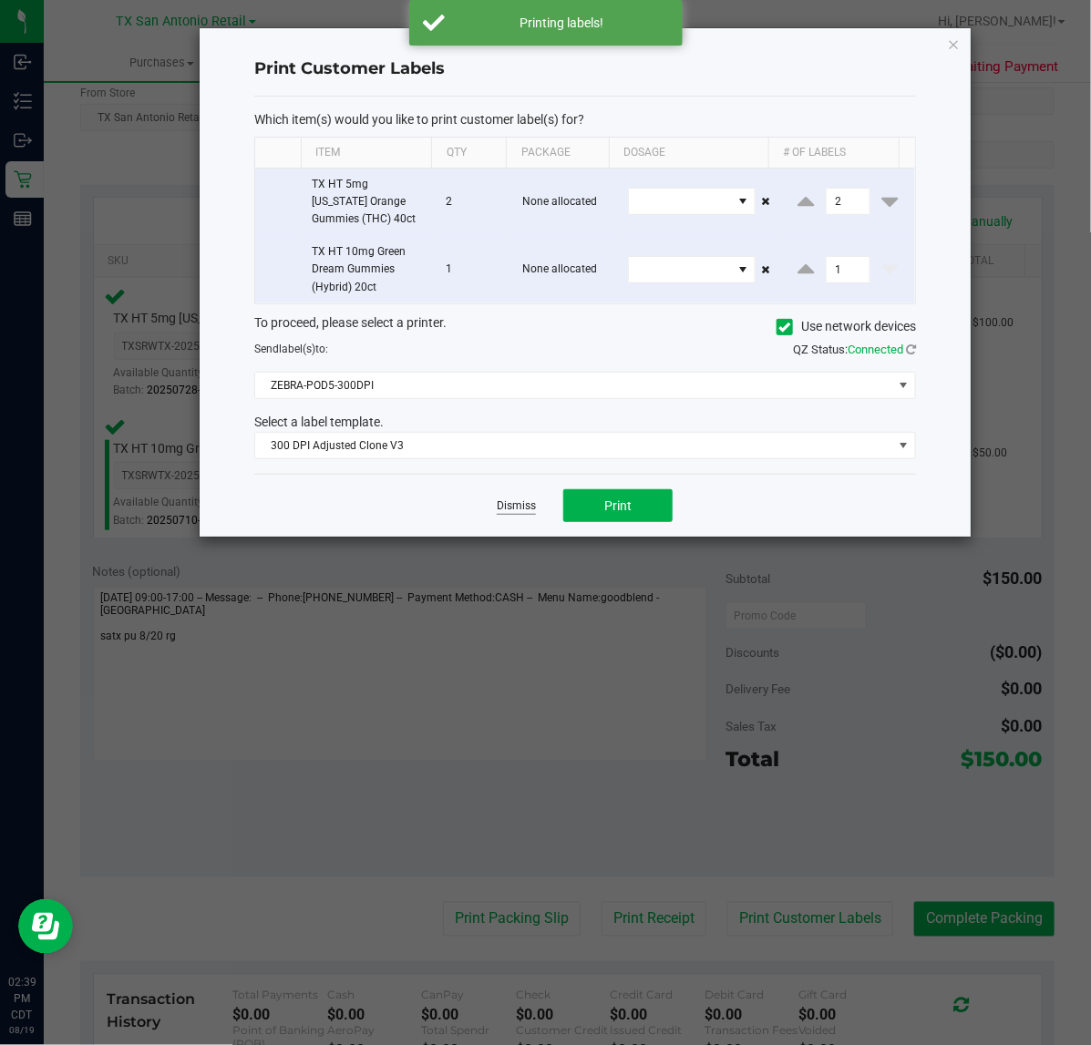
click at [511, 506] on link "Dismiss" at bounding box center [516, 505] width 39 height 15
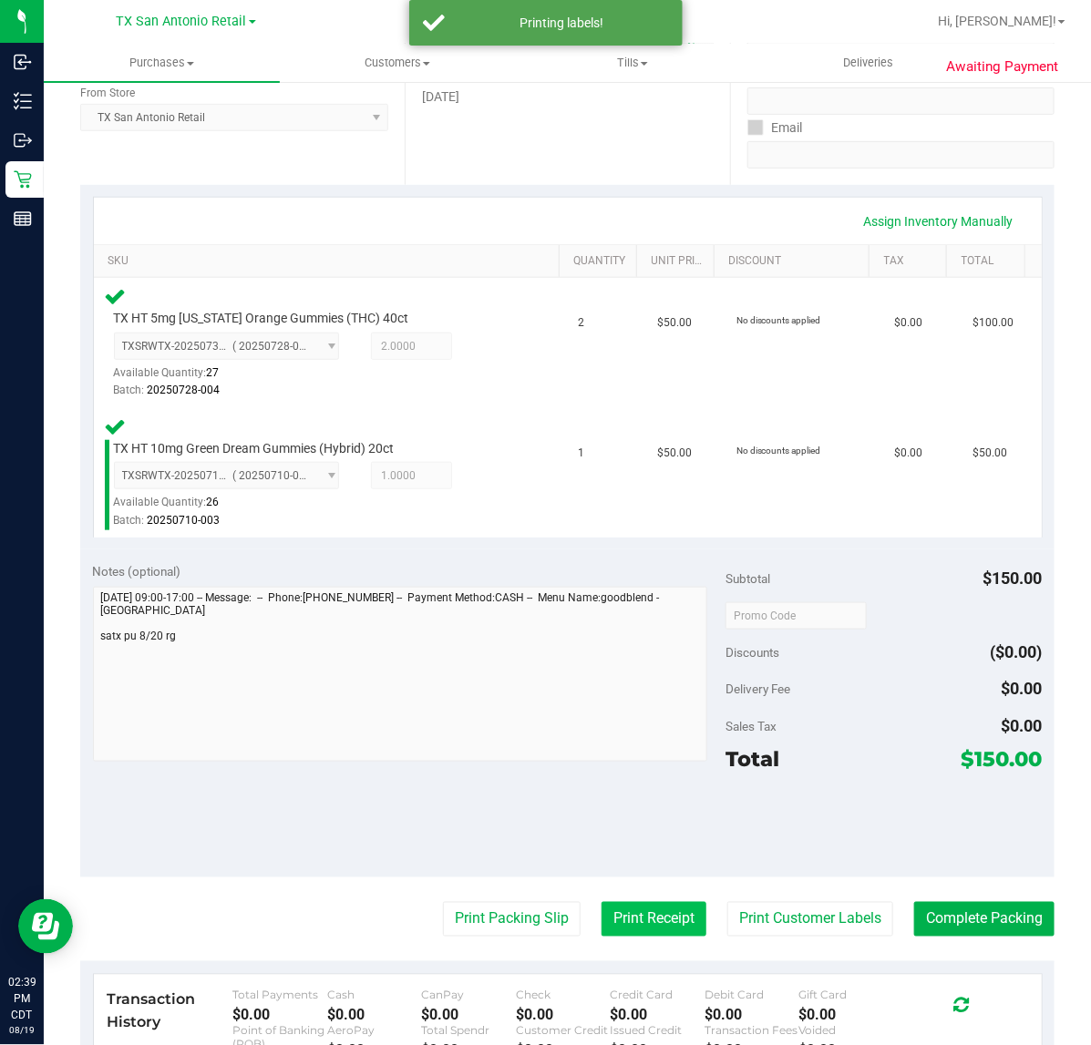
click at [649, 918] on button "Print Receipt" at bounding box center [653, 919] width 105 height 35
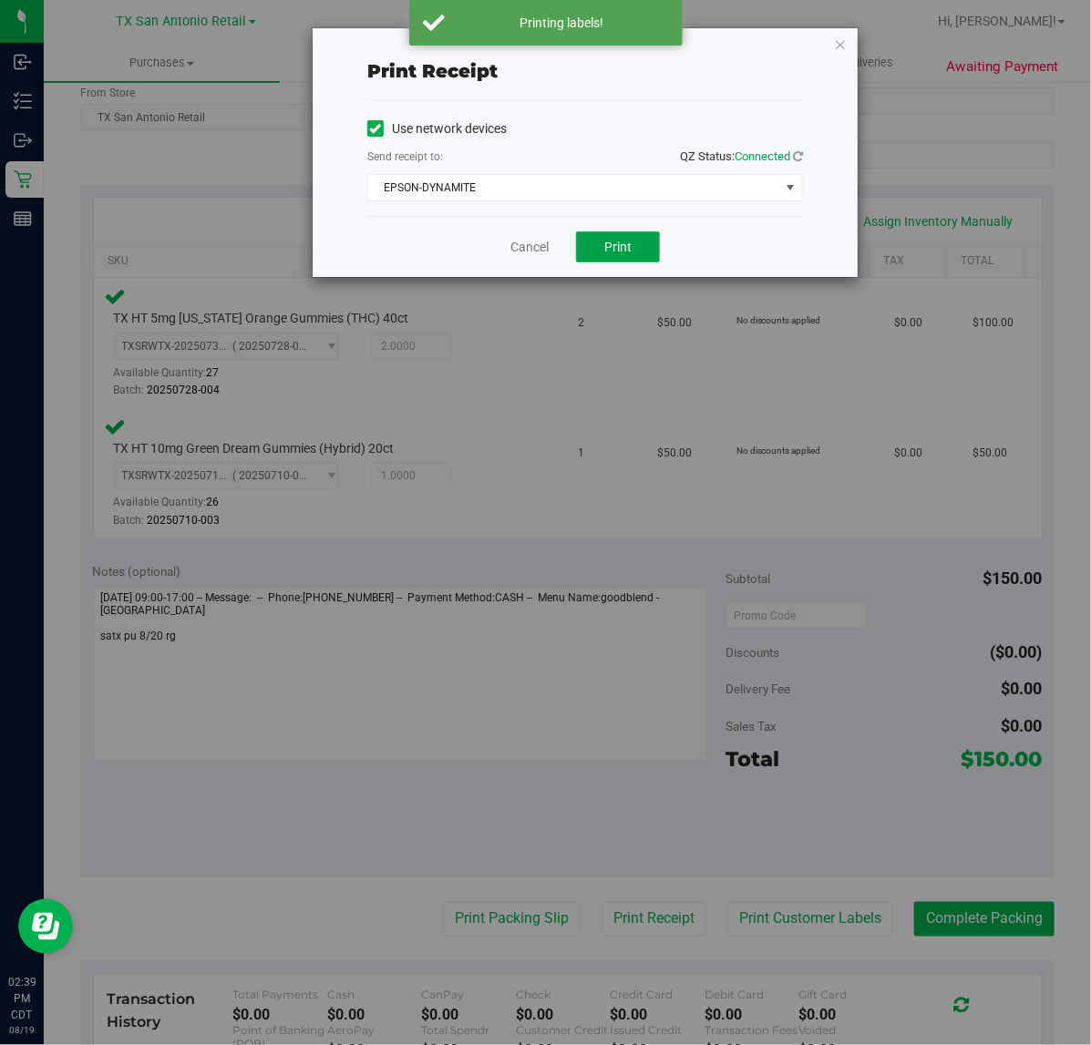
click at [634, 257] on button "Print" at bounding box center [618, 246] width 84 height 31
click at [535, 247] on link "Cancel" at bounding box center [522, 247] width 38 height 19
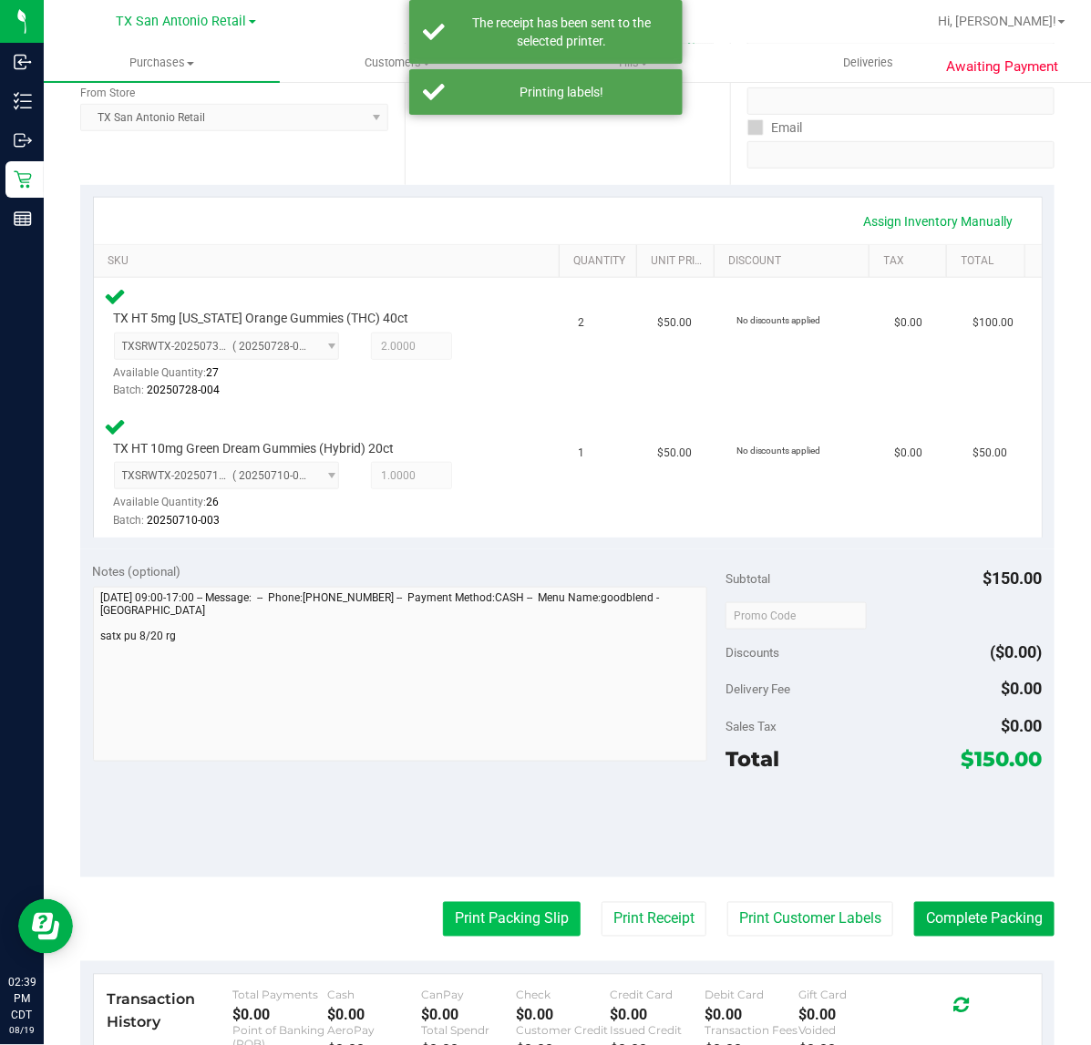
click at [490, 914] on button "Print Packing Slip" at bounding box center [512, 919] width 138 height 35
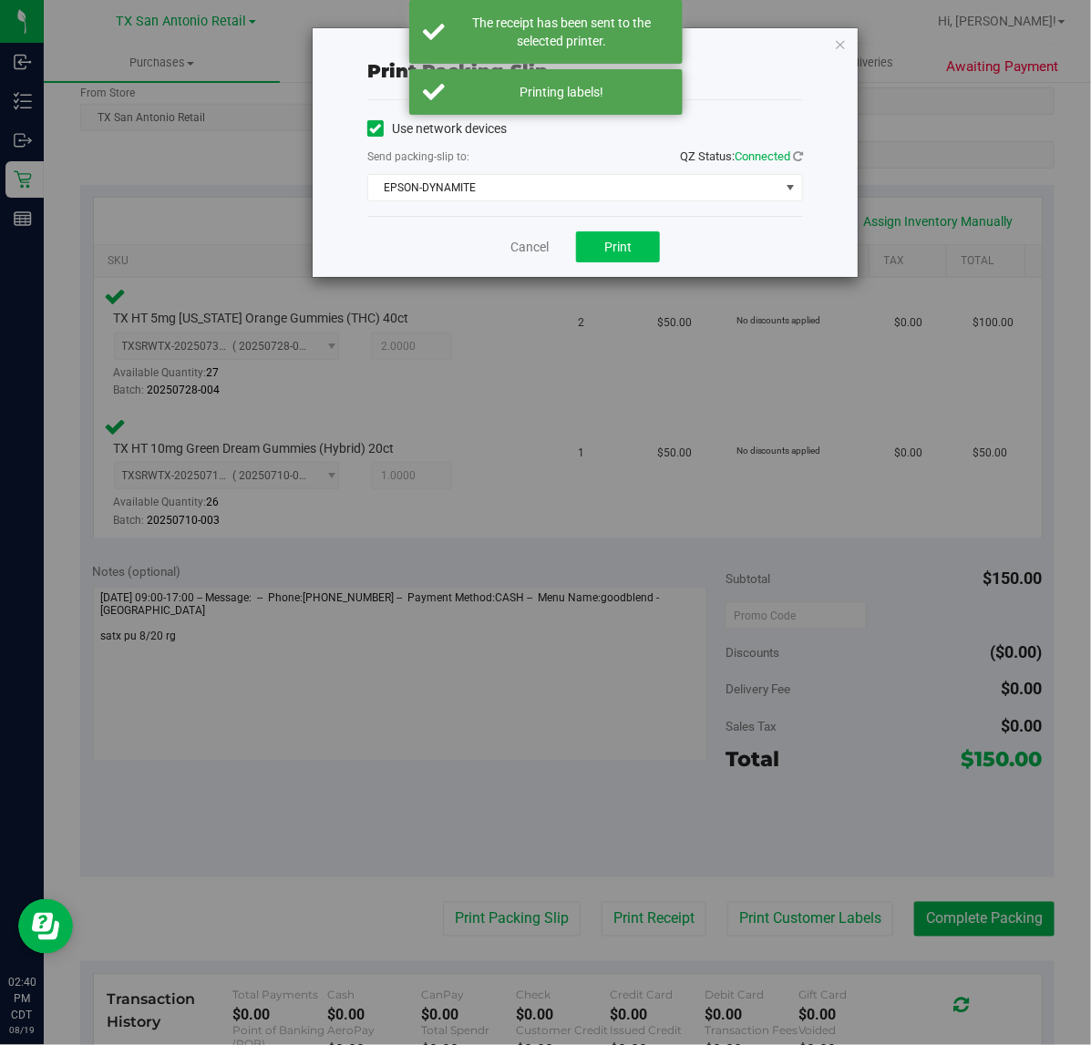
click at [613, 254] on span "Print" at bounding box center [617, 247] width 27 height 15
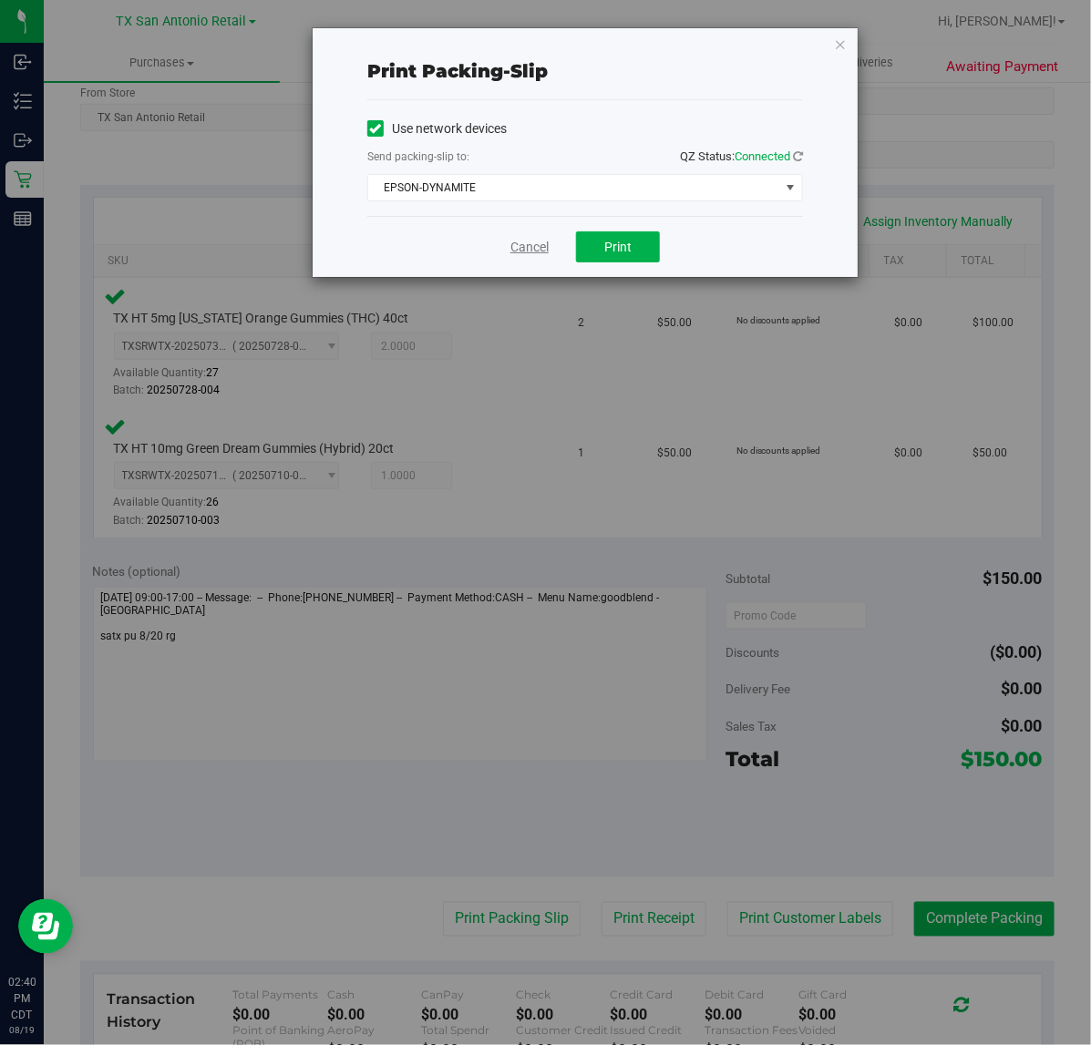
click at [520, 252] on link "Cancel" at bounding box center [529, 247] width 38 height 19
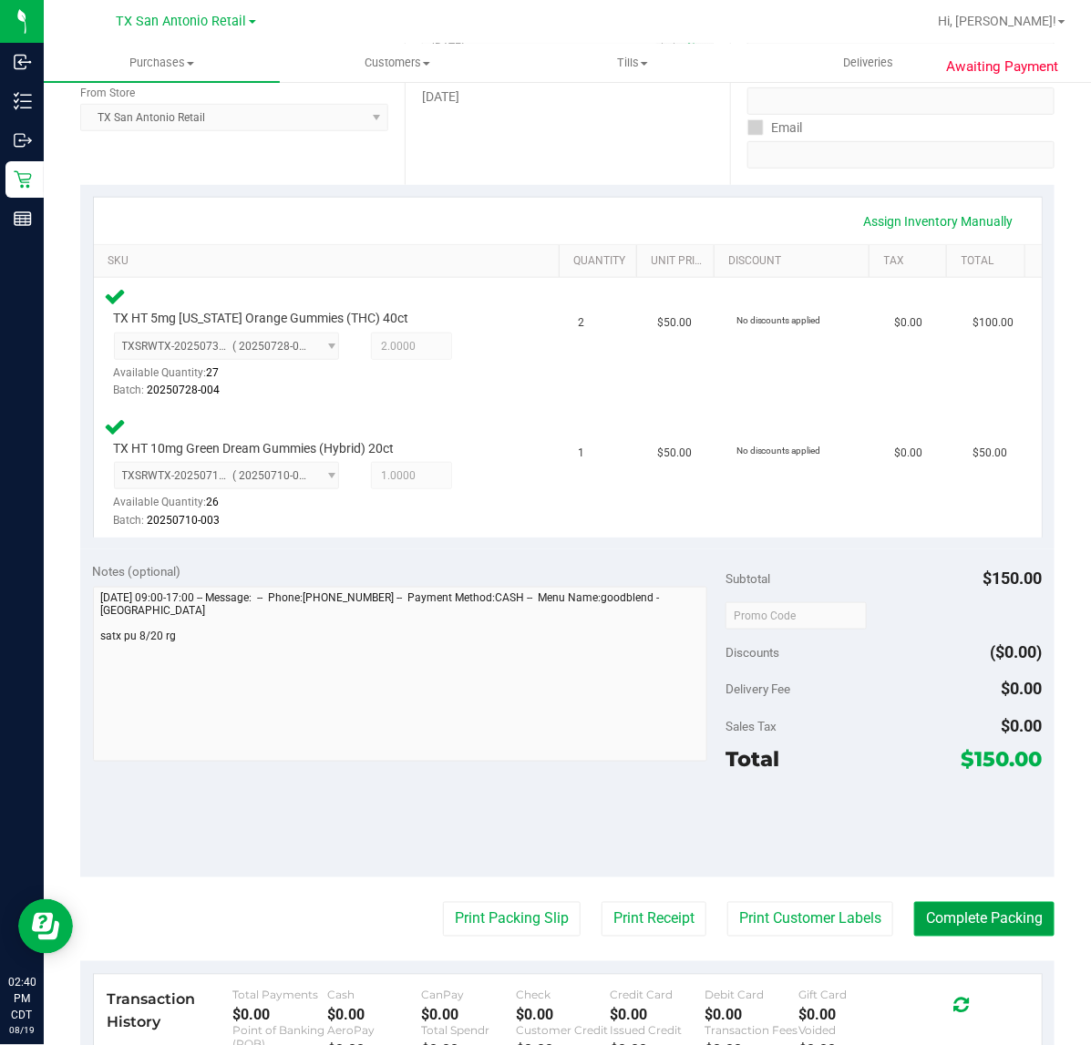
click at [990, 907] on button "Complete Packing" at bounding box center [984, 919] width 140 height 35
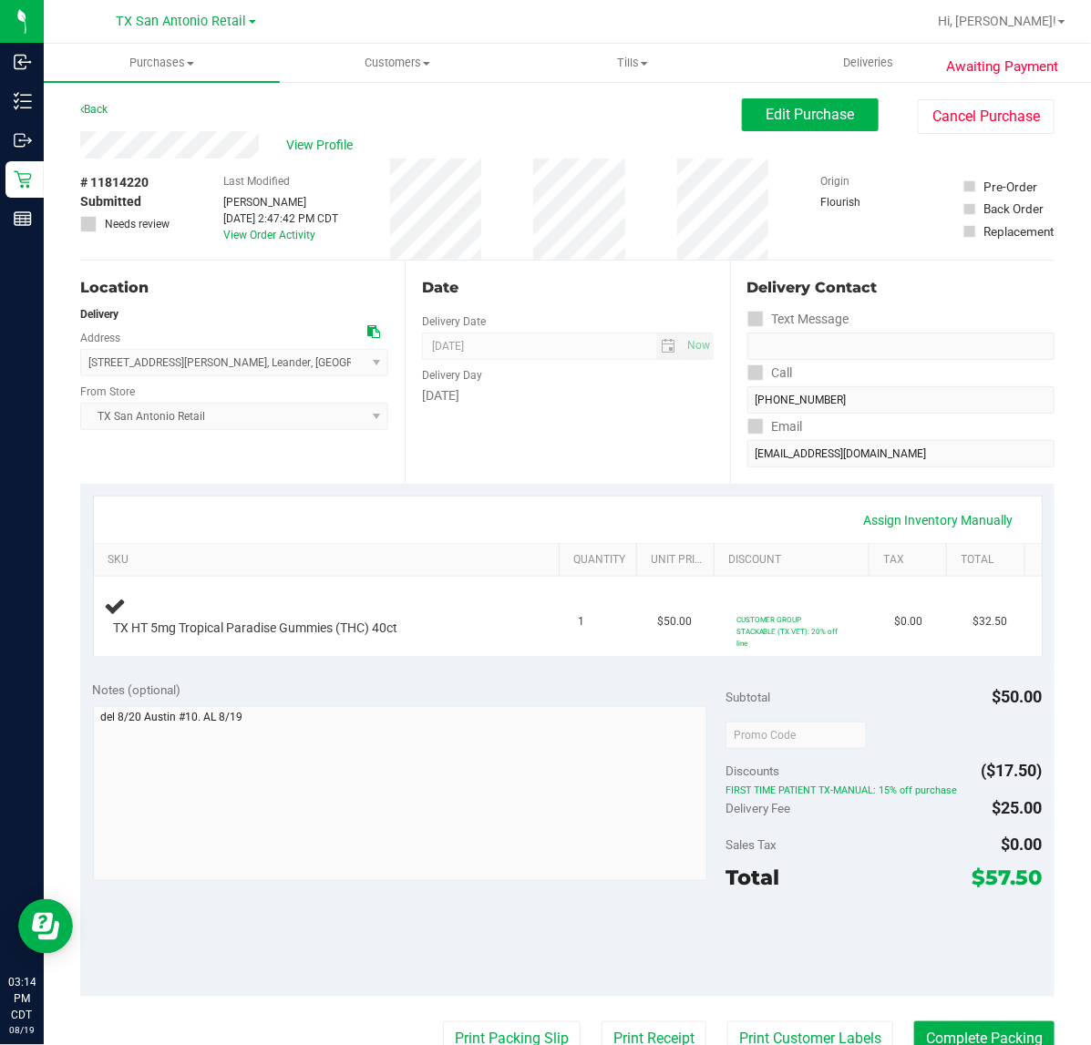
click at [574, 472] on div "Date Delivery Date [DATE] Now [DATE] 07:00 AM Now Delivery Day [DATE]" at bounding box center [567, 372] width 324 height 223
click at [552, 502] on div "Assign Inventory Manually" at bounding box center [568, 520] width 948 height 46
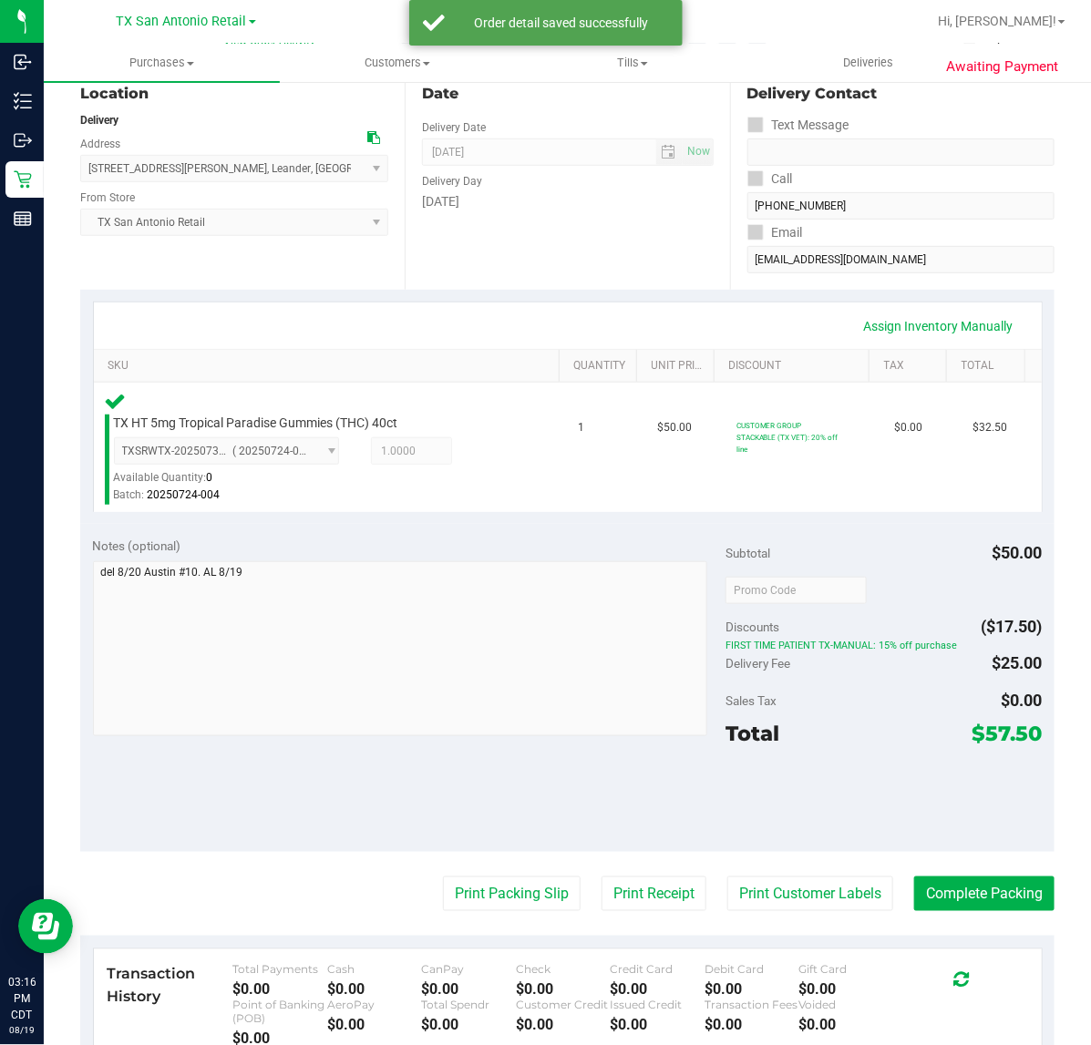
scroll to position [228, 0]
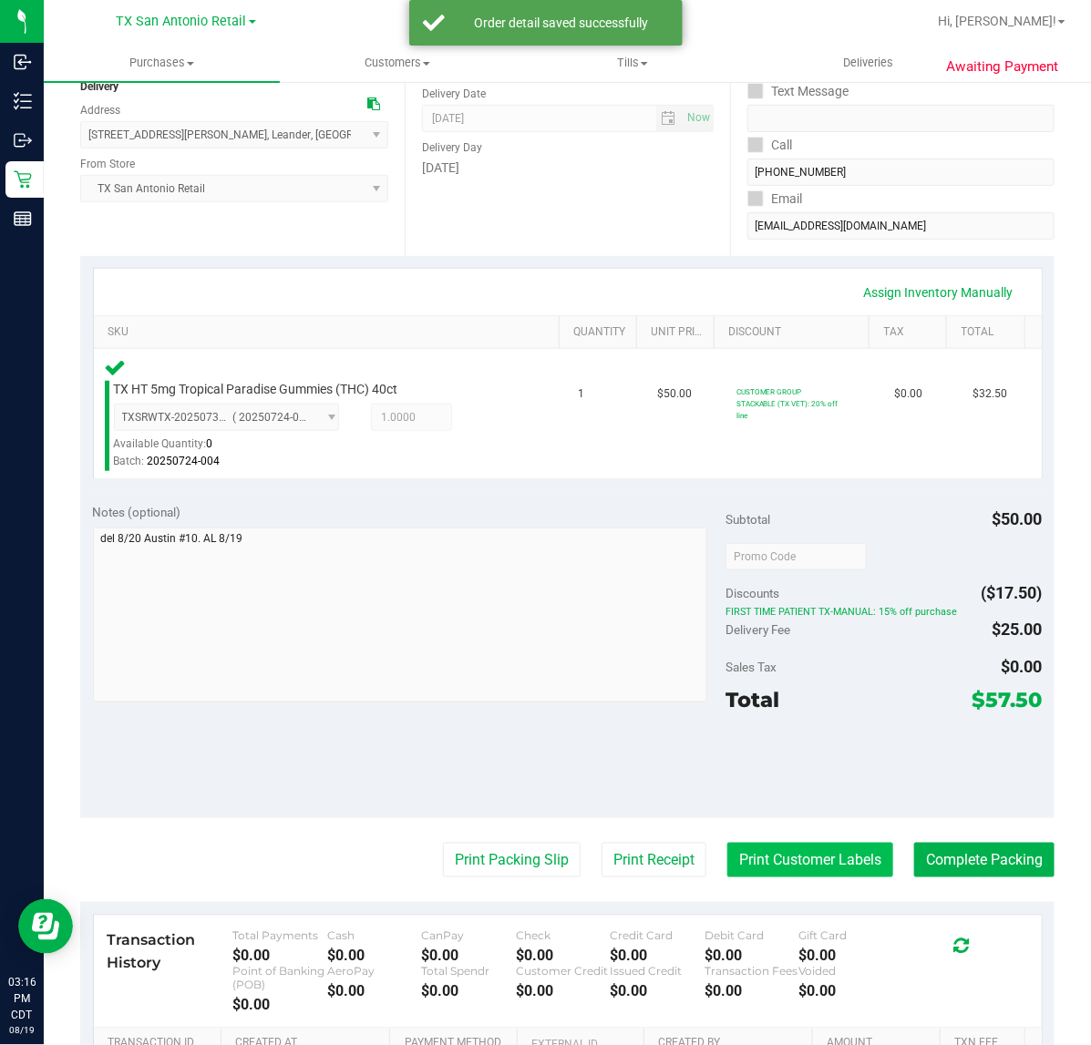
click at [766, 852] on button "Print Customer Labels" at bounding box center [810, 860] width 166 height 35
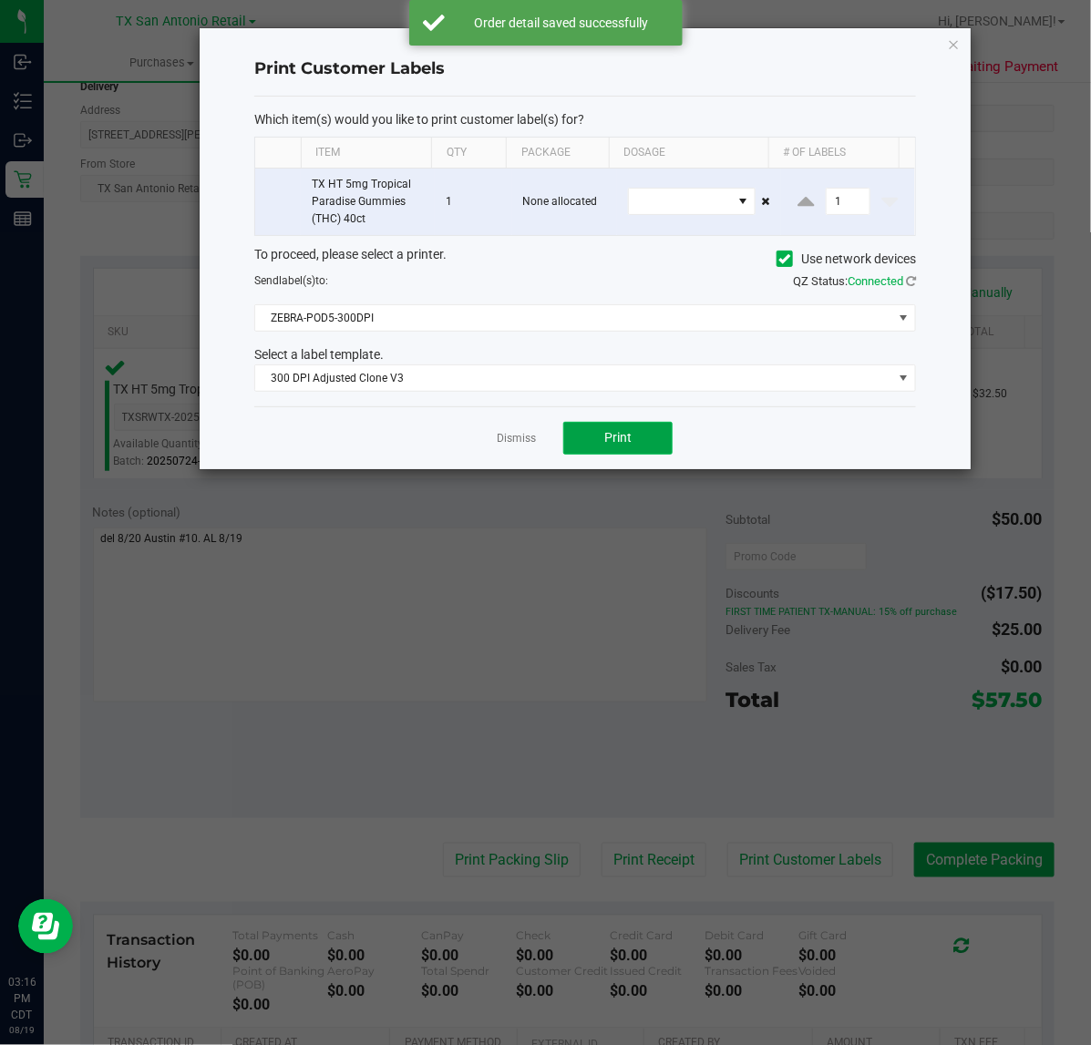
click at [590, 438] on button "Print" at bounding box center [617, 438] width 109 height 33
click at [499, 438] on div at bounding box center [585, 248] width 771 height 441
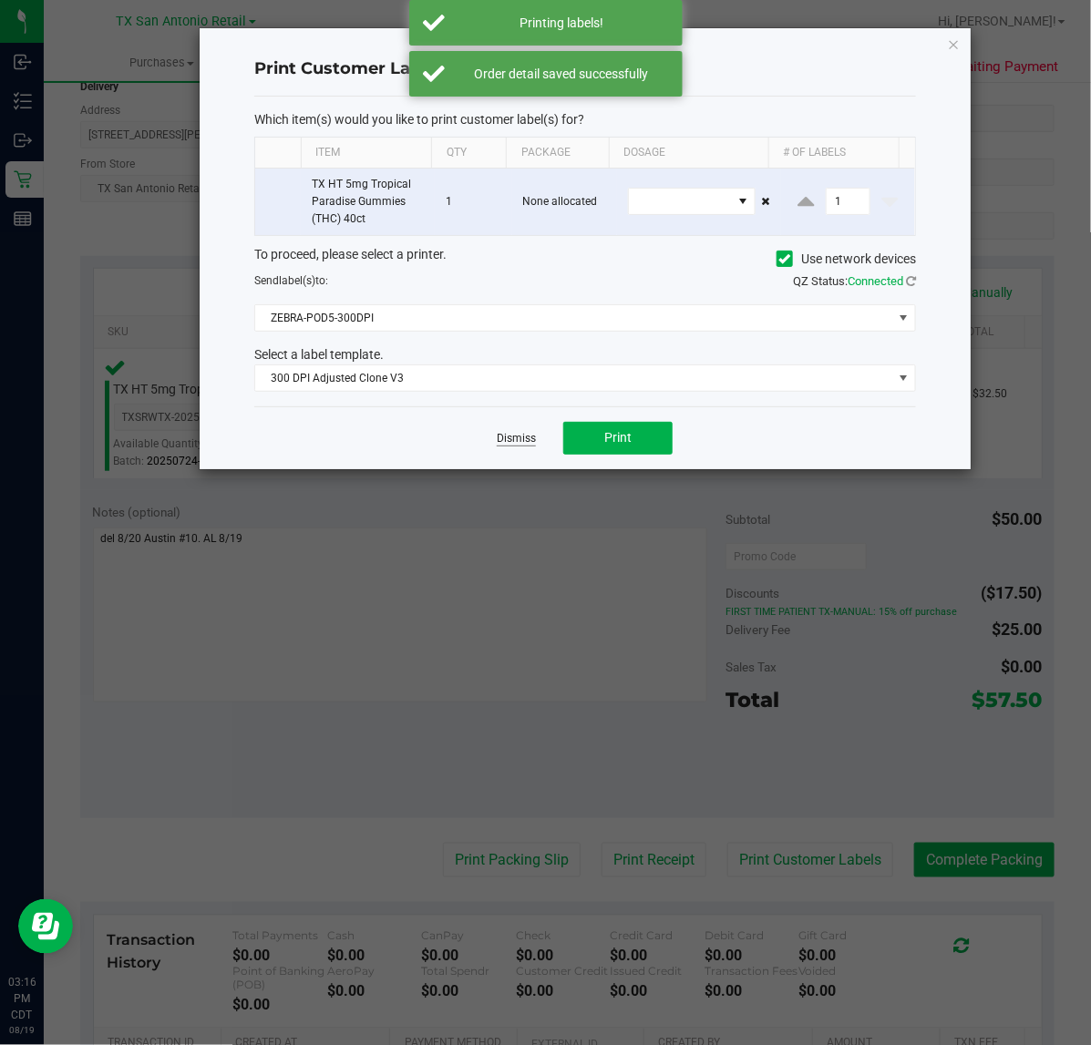
click at [522, 444] on link "Dismiss" at bounding box center [516, 438] width 39 height 15
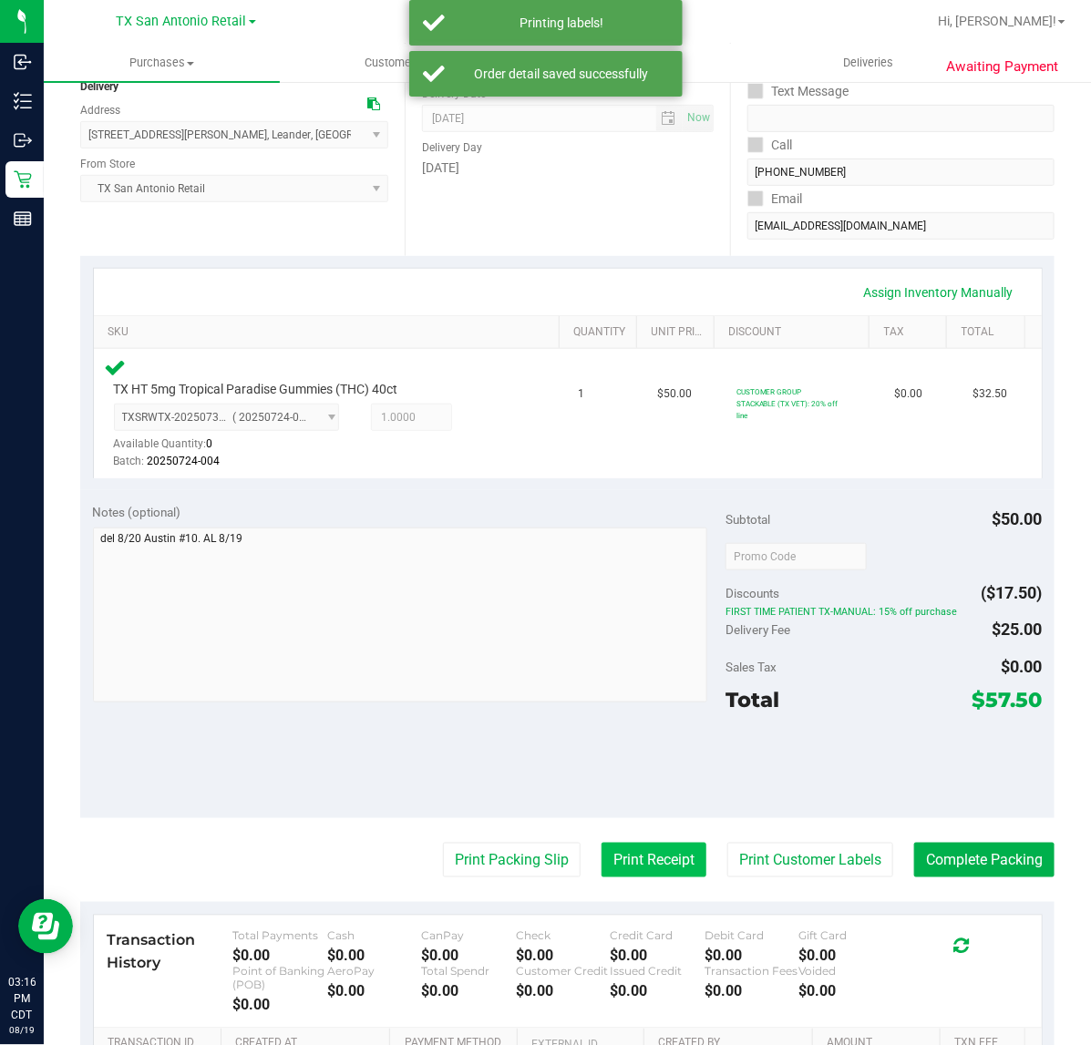
click at [621, 857] on button "Print Receipt" at bounding box center [653, 860] width 105 height 35
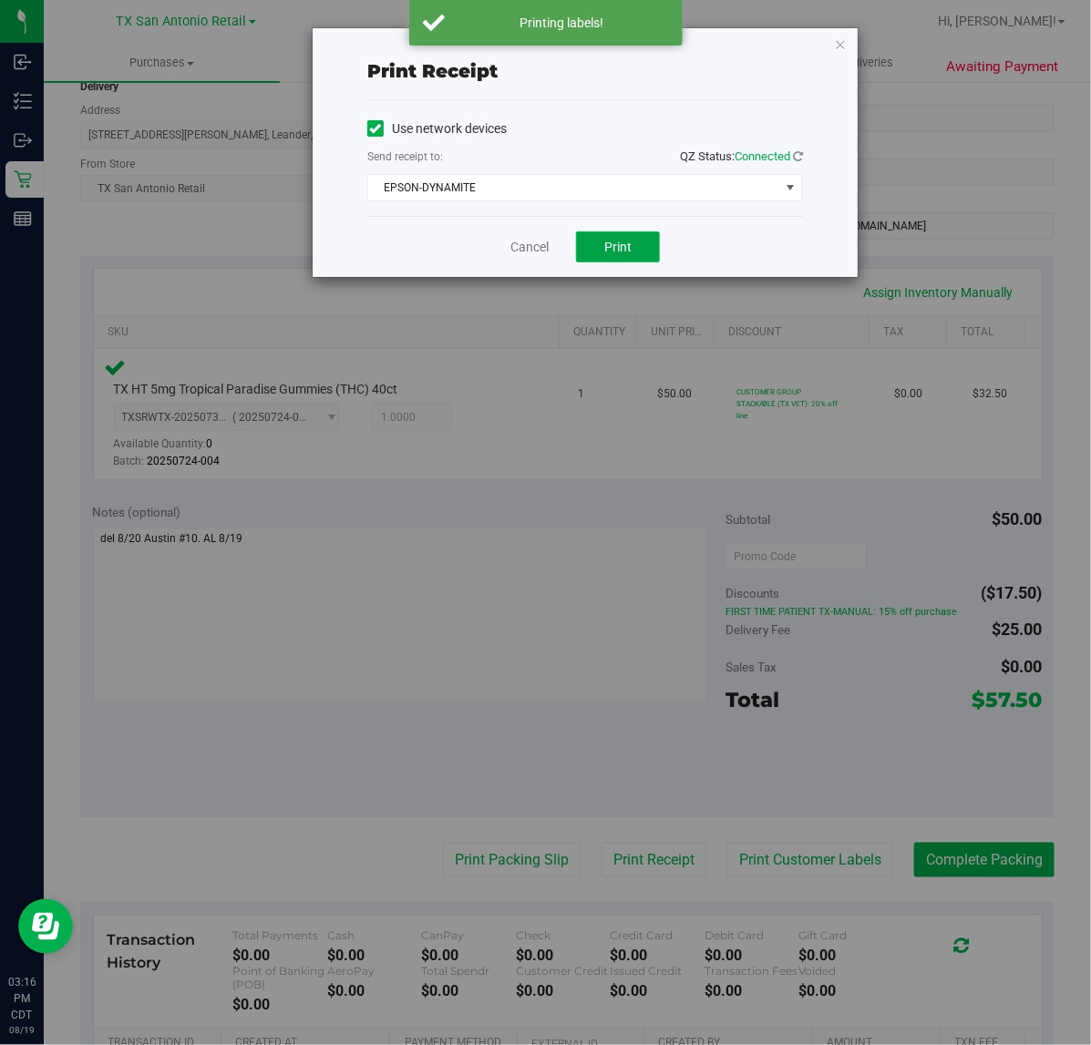
click at [634, 262] on button "Print" at bounding box center [618, 246] width 84 height 31
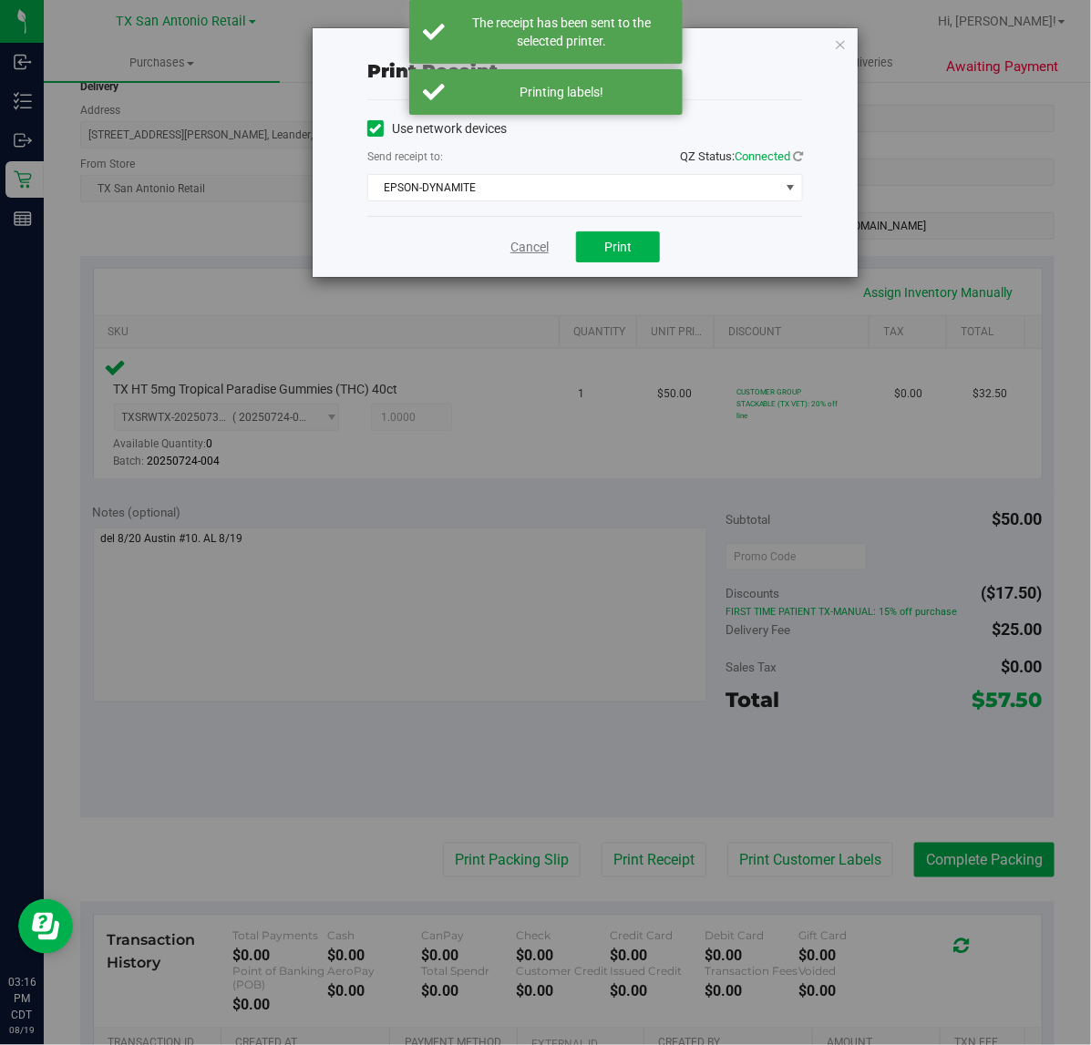
click at [511, 246] on link "Cancel" at bounding box center [529, 247] width 38 height 19
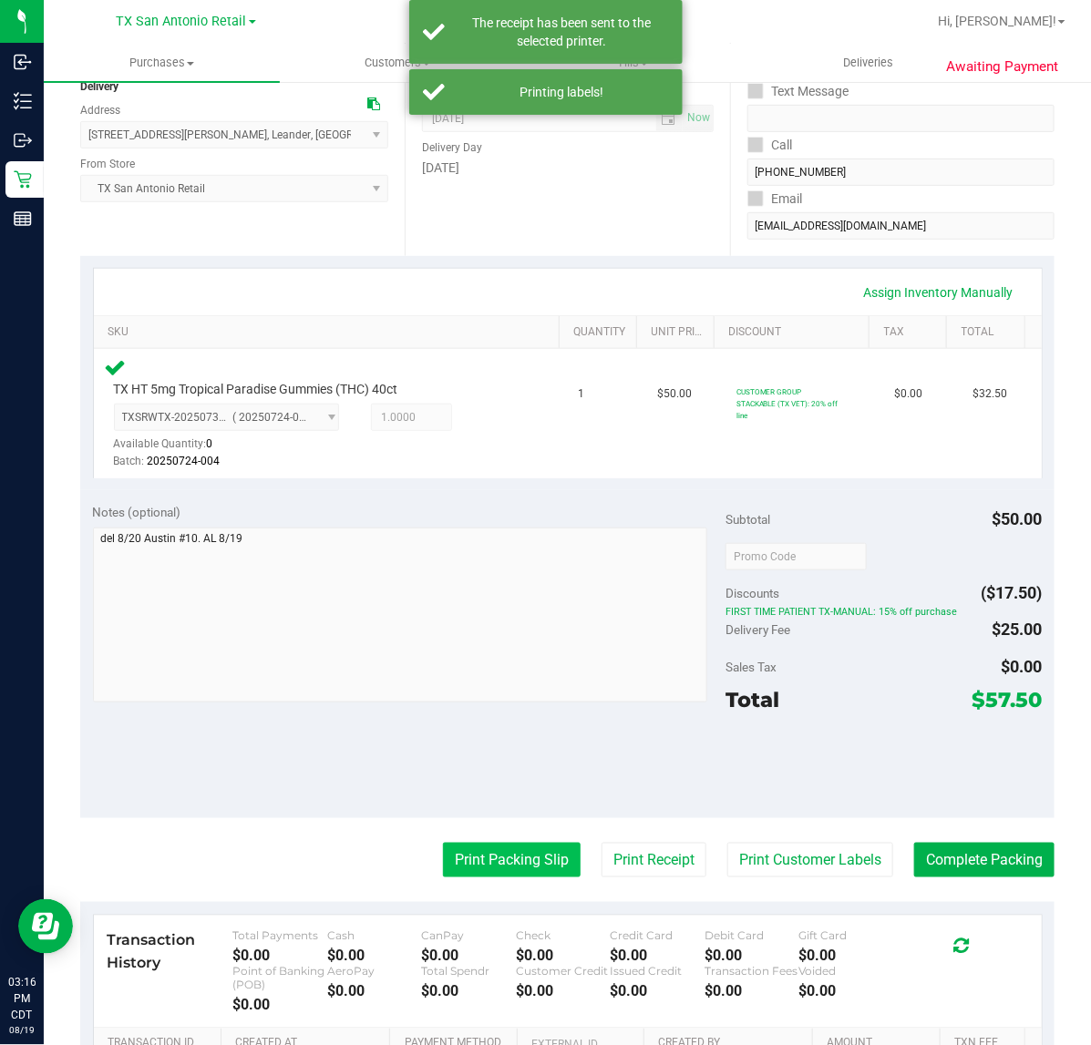
click at [492, 868] on button "Print Packing Slip" at bounding box center [512, 860] width 138 height 35
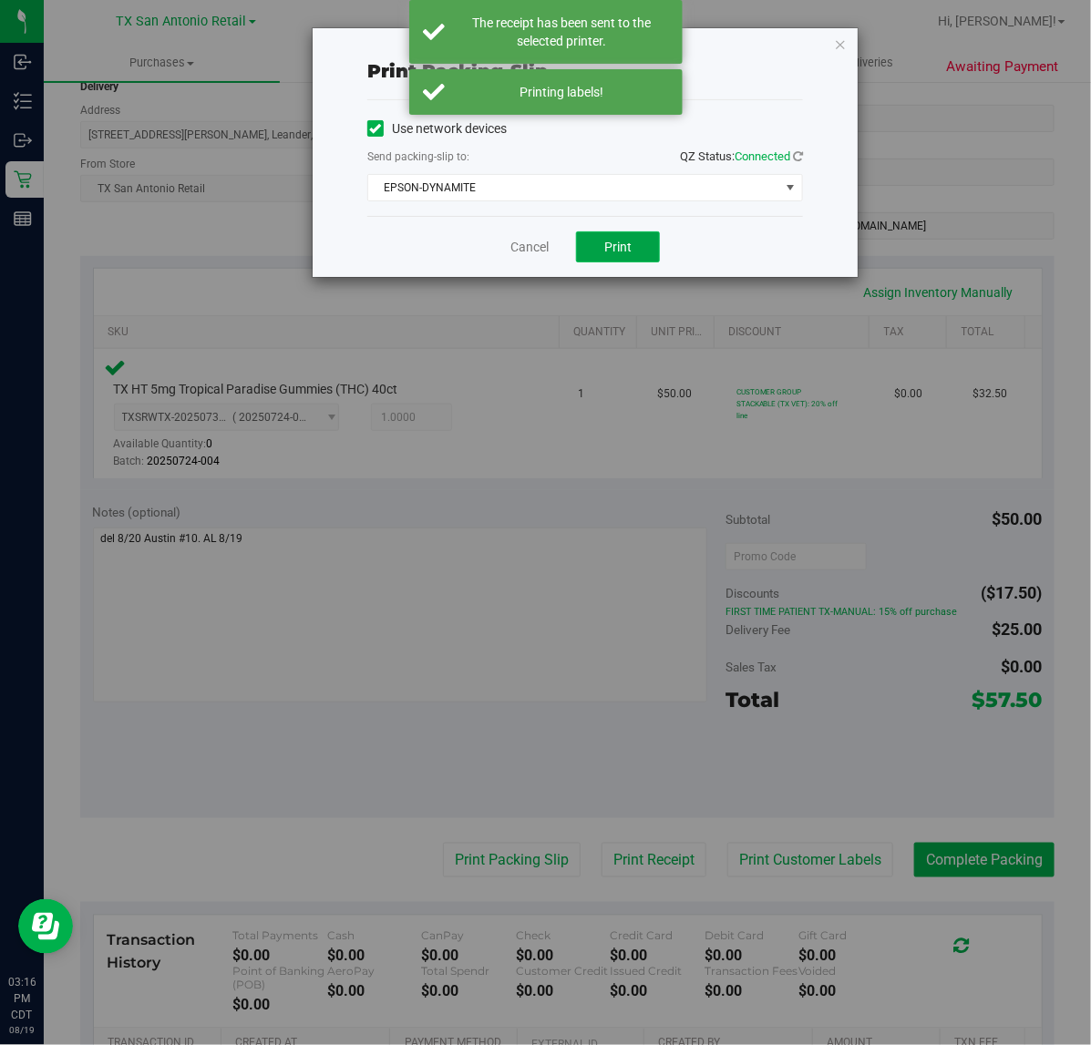
click at [627, 261] on button "Print" at bounding box center [618, 246] width 84 height 31
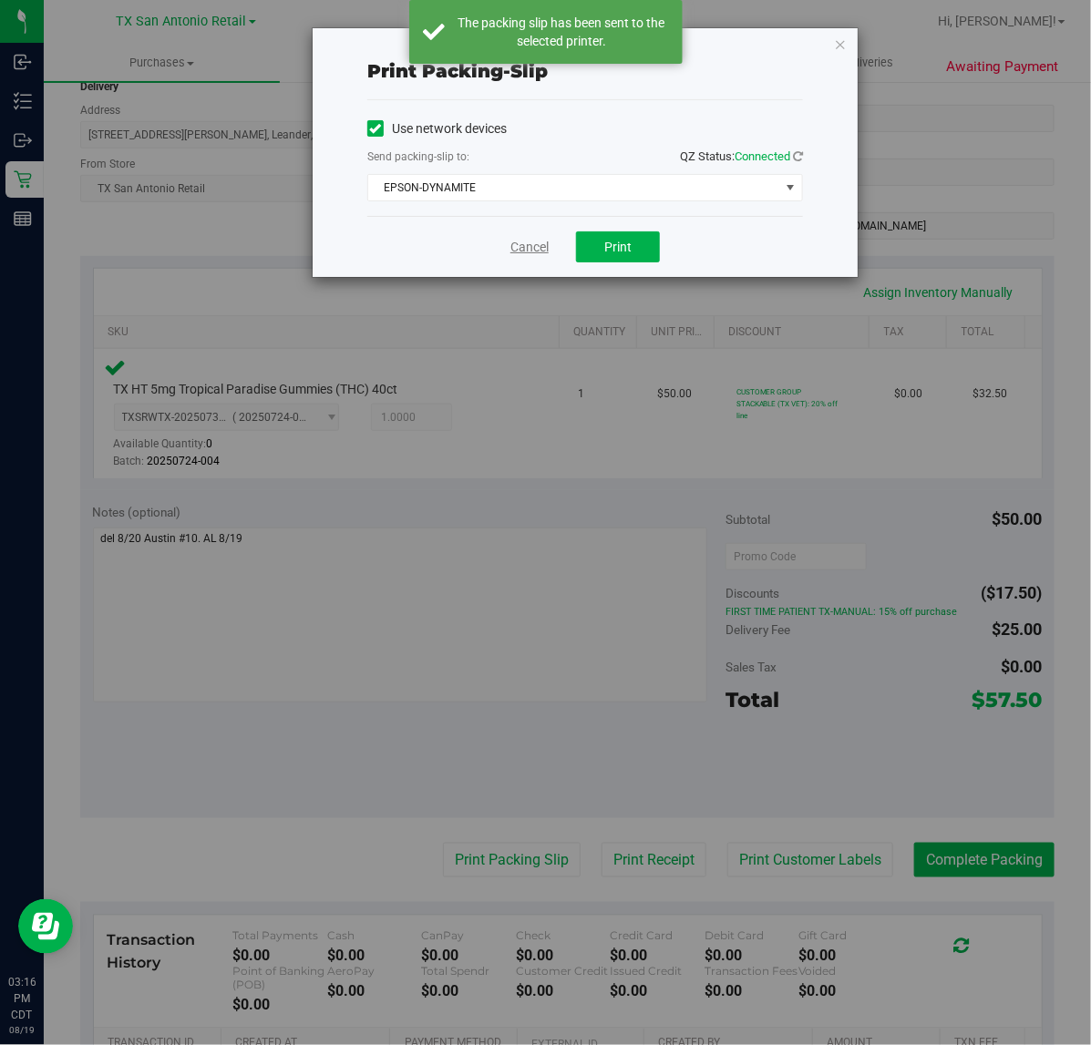
click at [536, 242] on link "Cancel" at bounding box center [529, 247] width 38 height 19
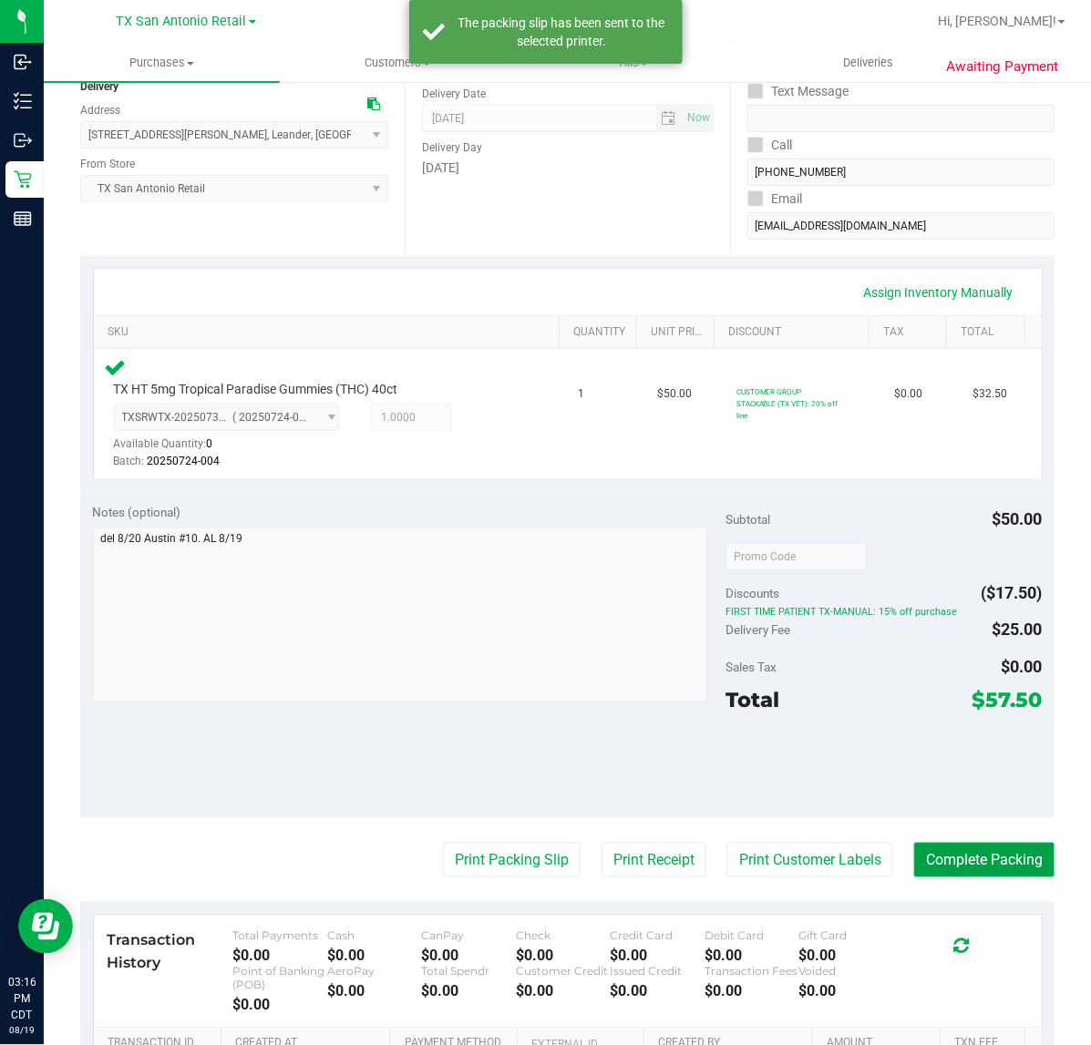
click at [959, 850] on button "Complete Packing" at bounding box center [984, 860] width 140 height 35
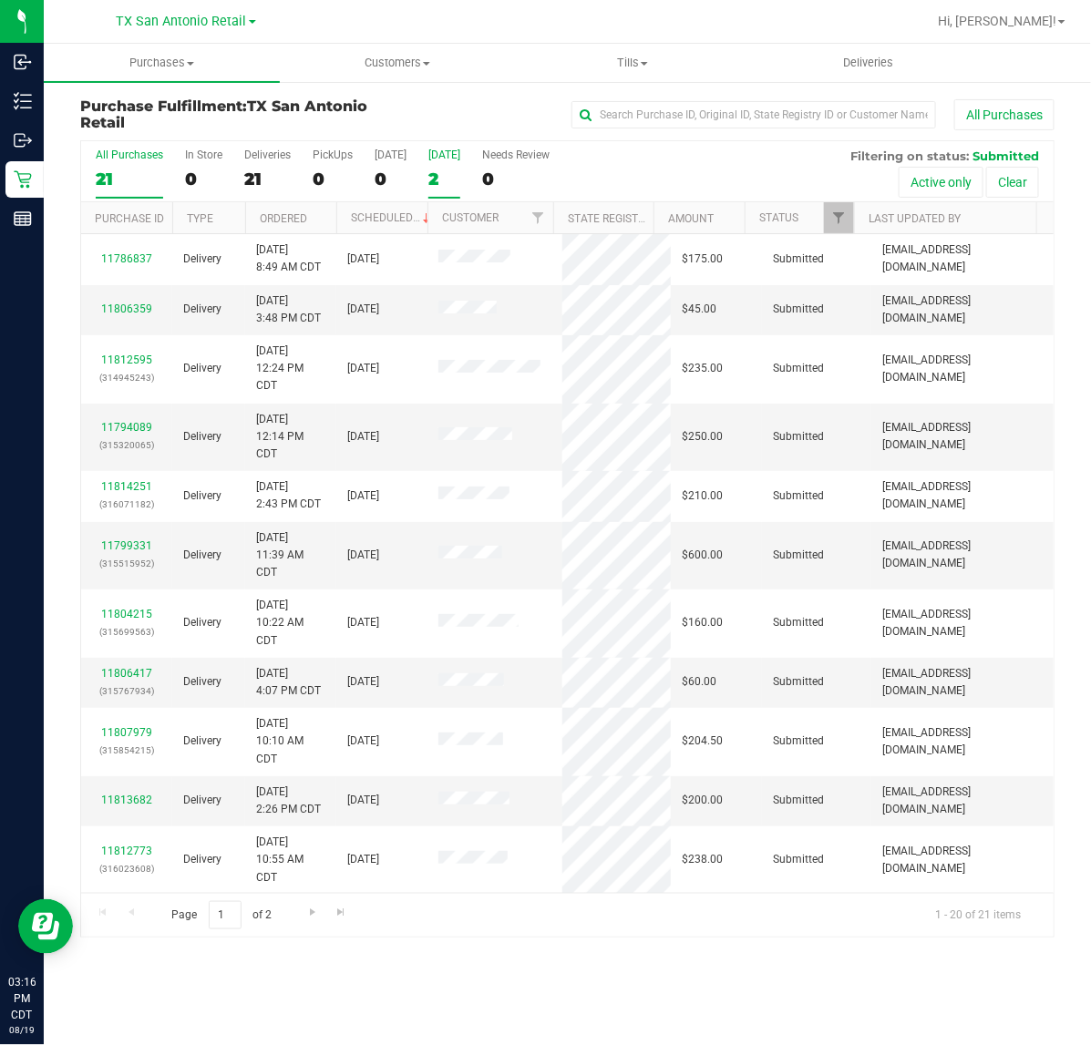
click at [428, 167] on label "[DATE] 2" at bounding box center [444, 174] width 32 height 50
click at [0, 0] on input "[DATE] 2" at bounding box center [0, 0] width 0 height 0
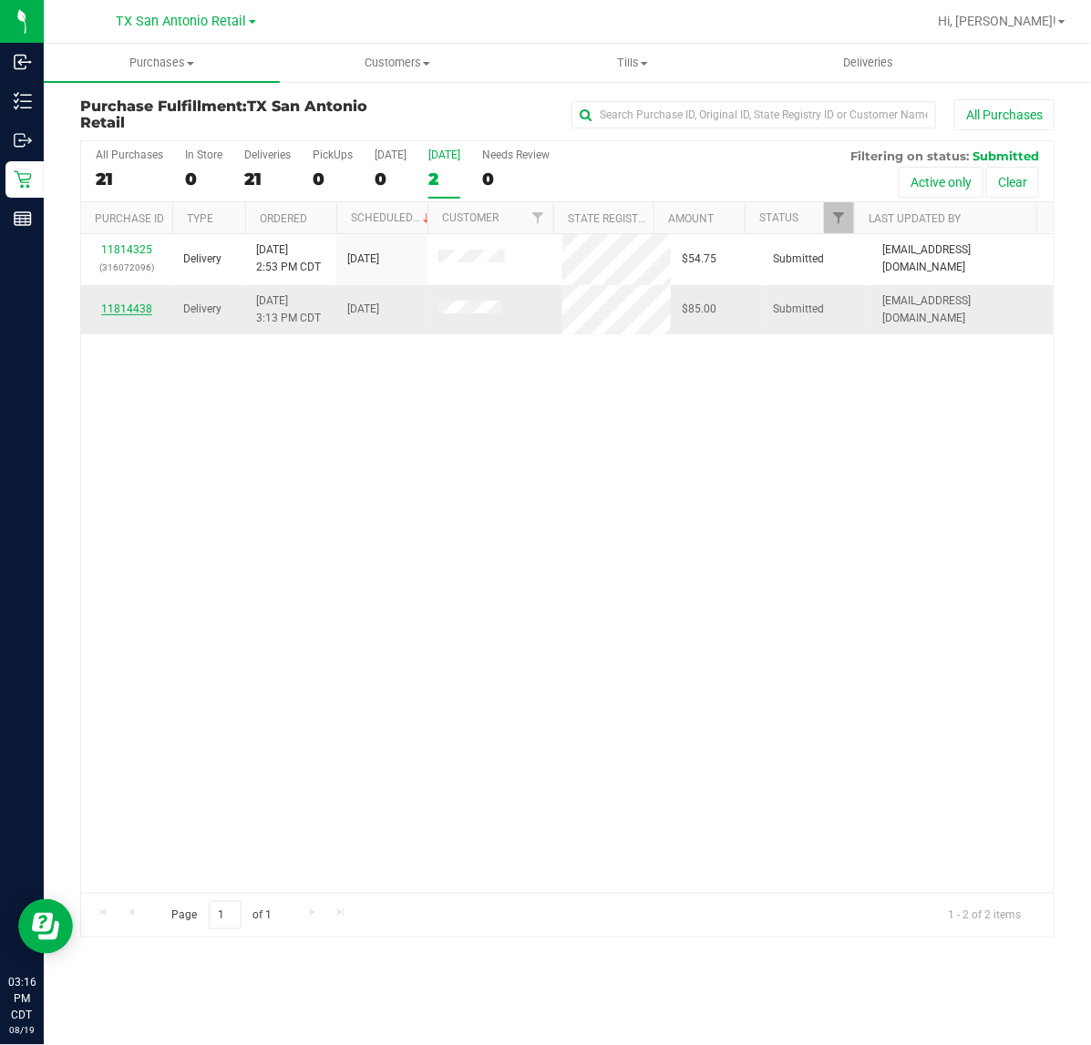
click at [142, 310] on link "11814438" at bounding box center [126, 309] width 51 height 13
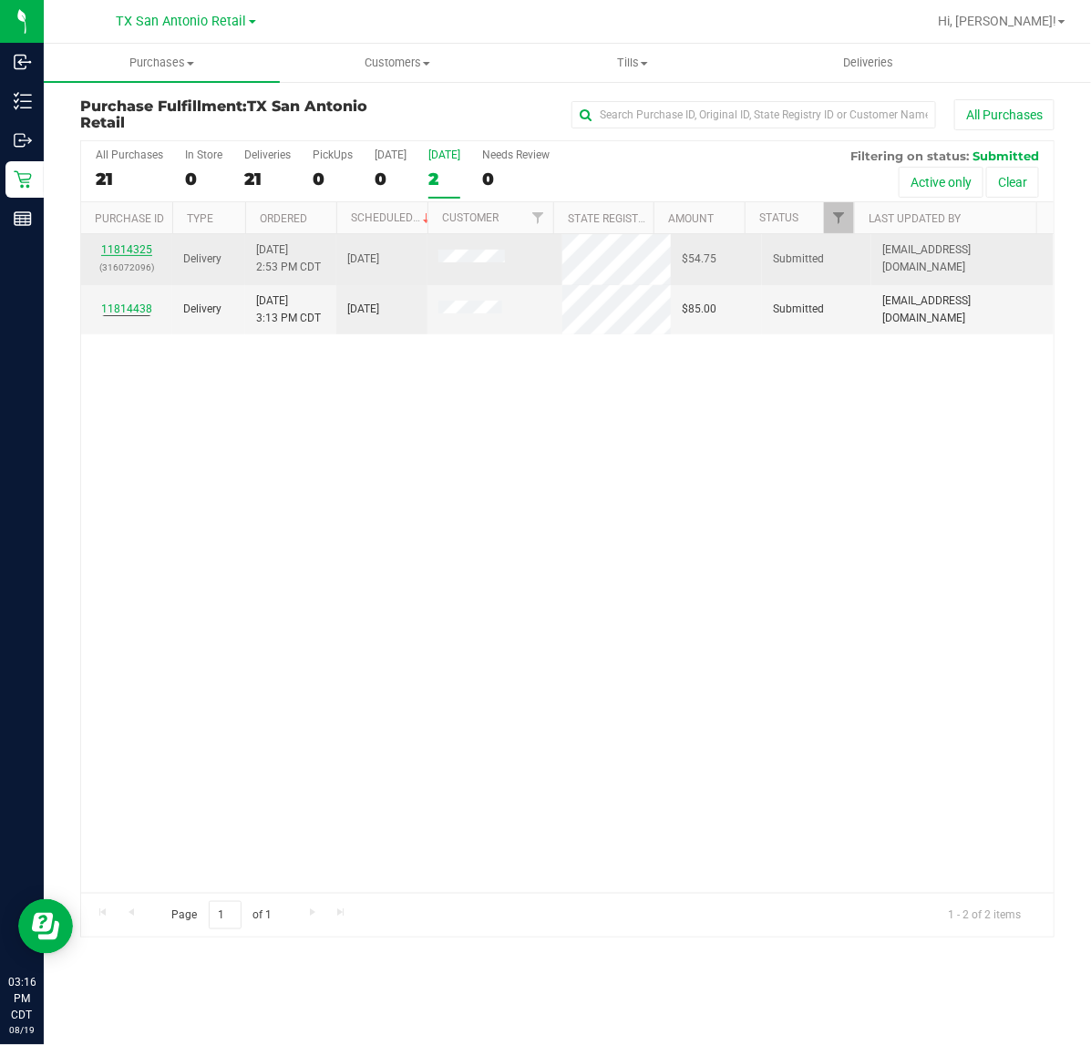
click at [132, 253] on link "11814325" at bounding box center [126, 249] width 51 height 13
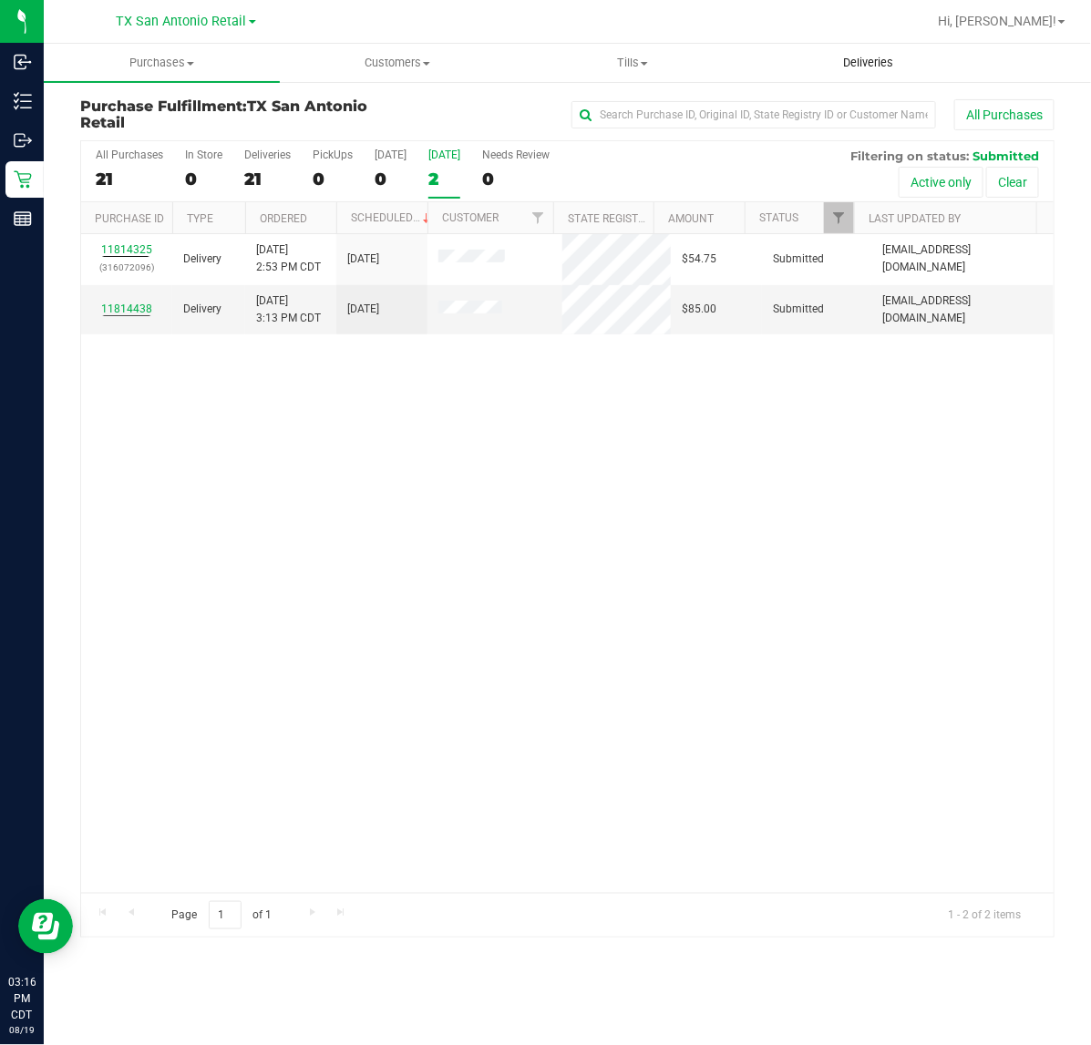
click at [884, 50] on uib-tab-heading "Deliveries" at bounding box center [869, 63] width 234 height 36
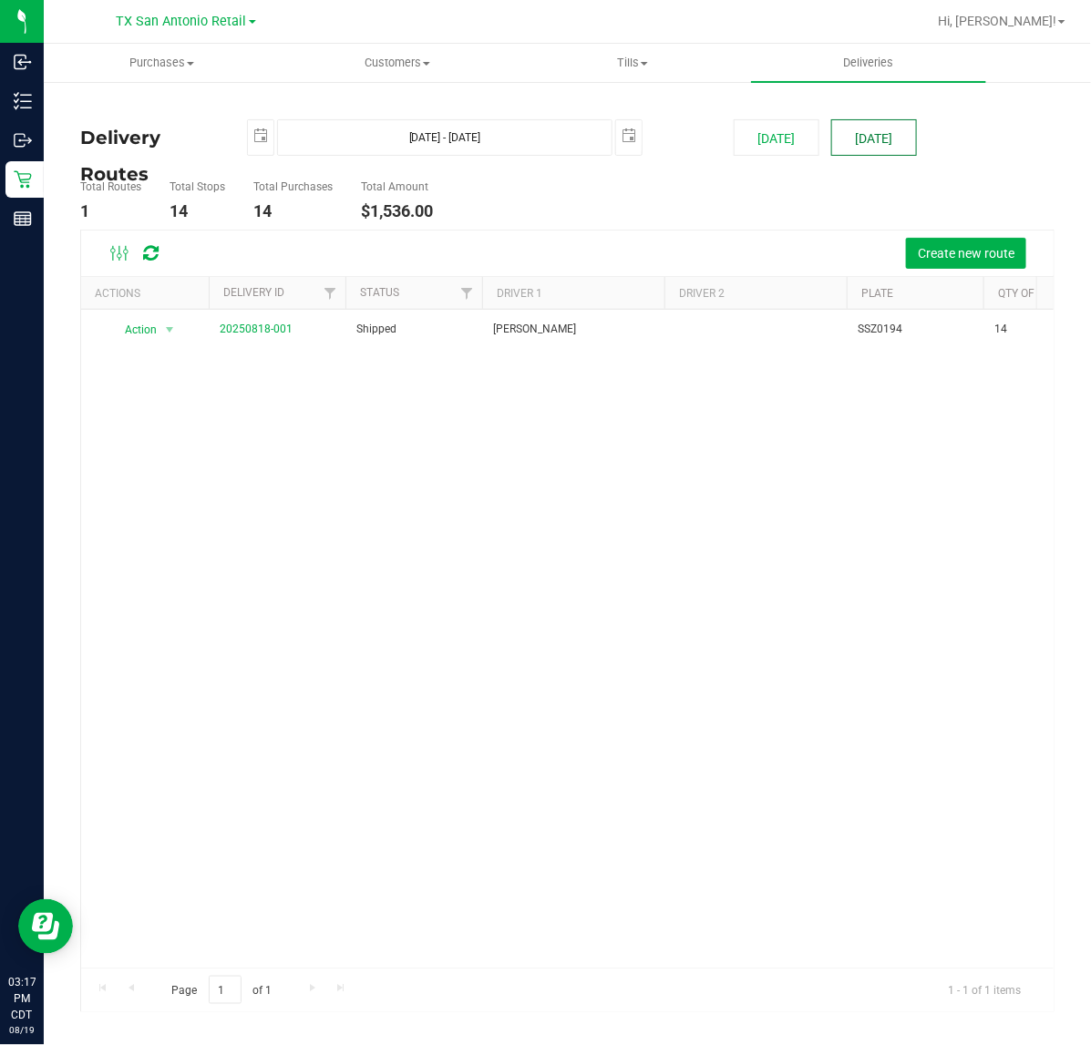
click at [885, 128] on button "[DATE]" at bounding box center [874, 137] width 86 height 36
type input "[DATE] - [DATE]"
type input "[DATE]"
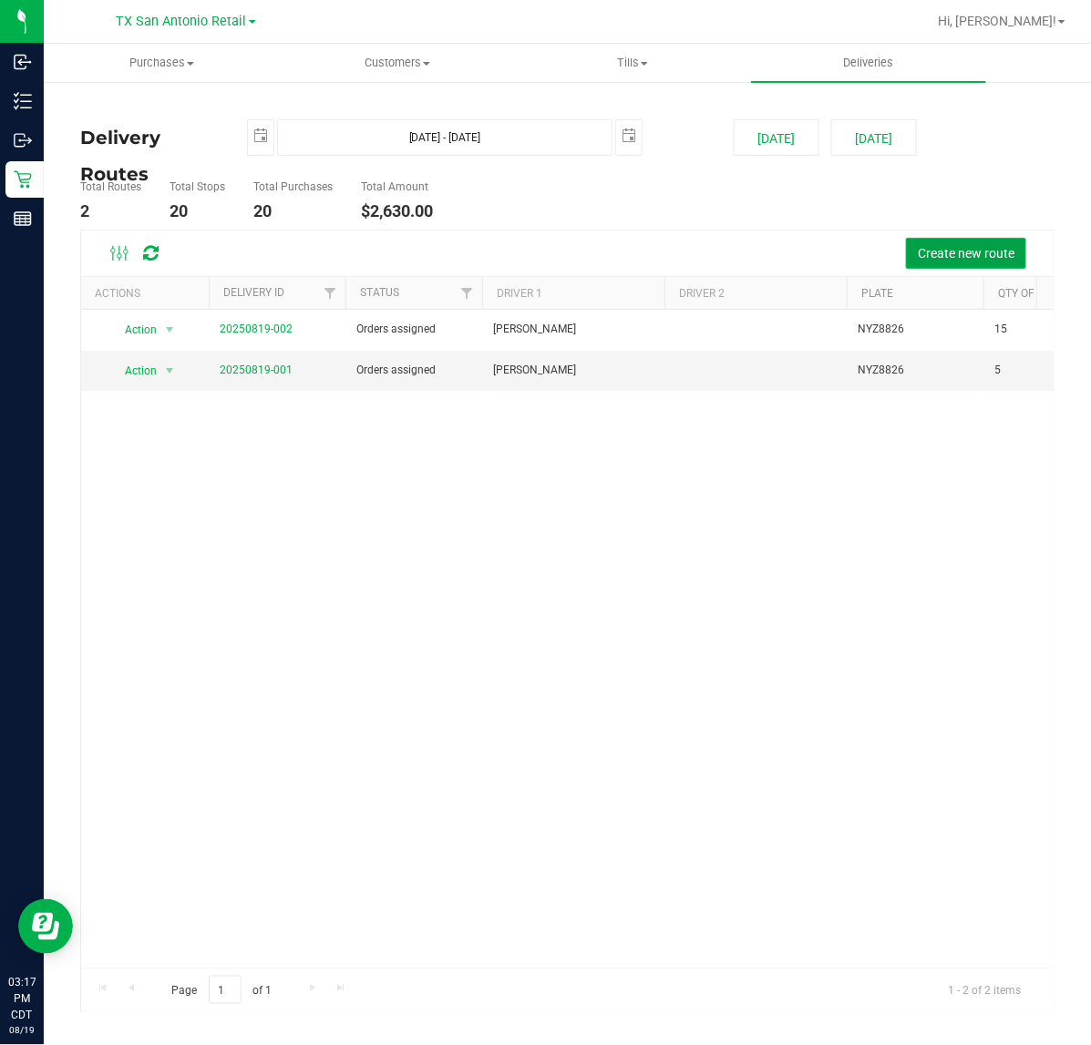
click at [984, 253] on span "Create new route" at bounding box center [966, 253] width 97 height 15
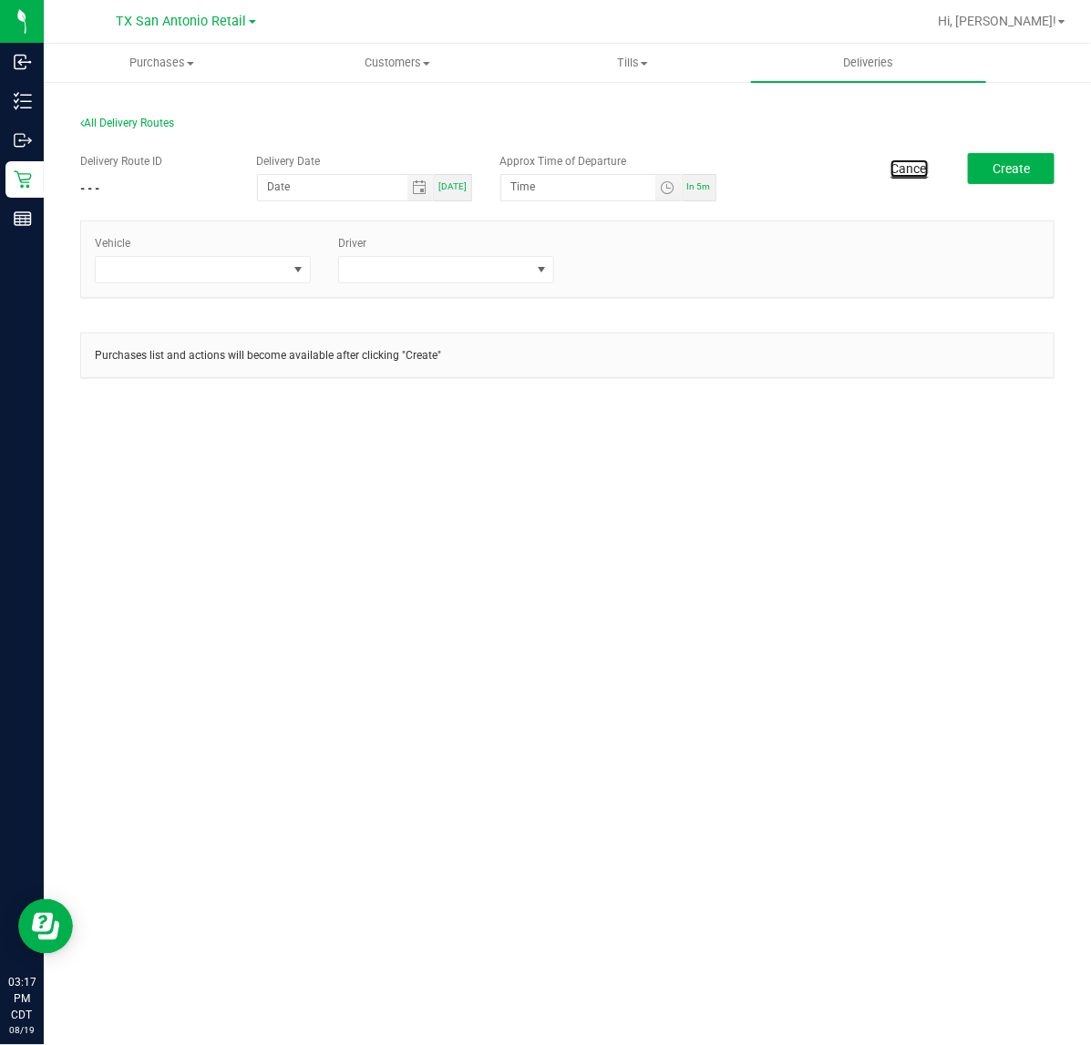
click at [903, 167] on link "Cancel" at bounding box center [909, 168] width 38 height 18
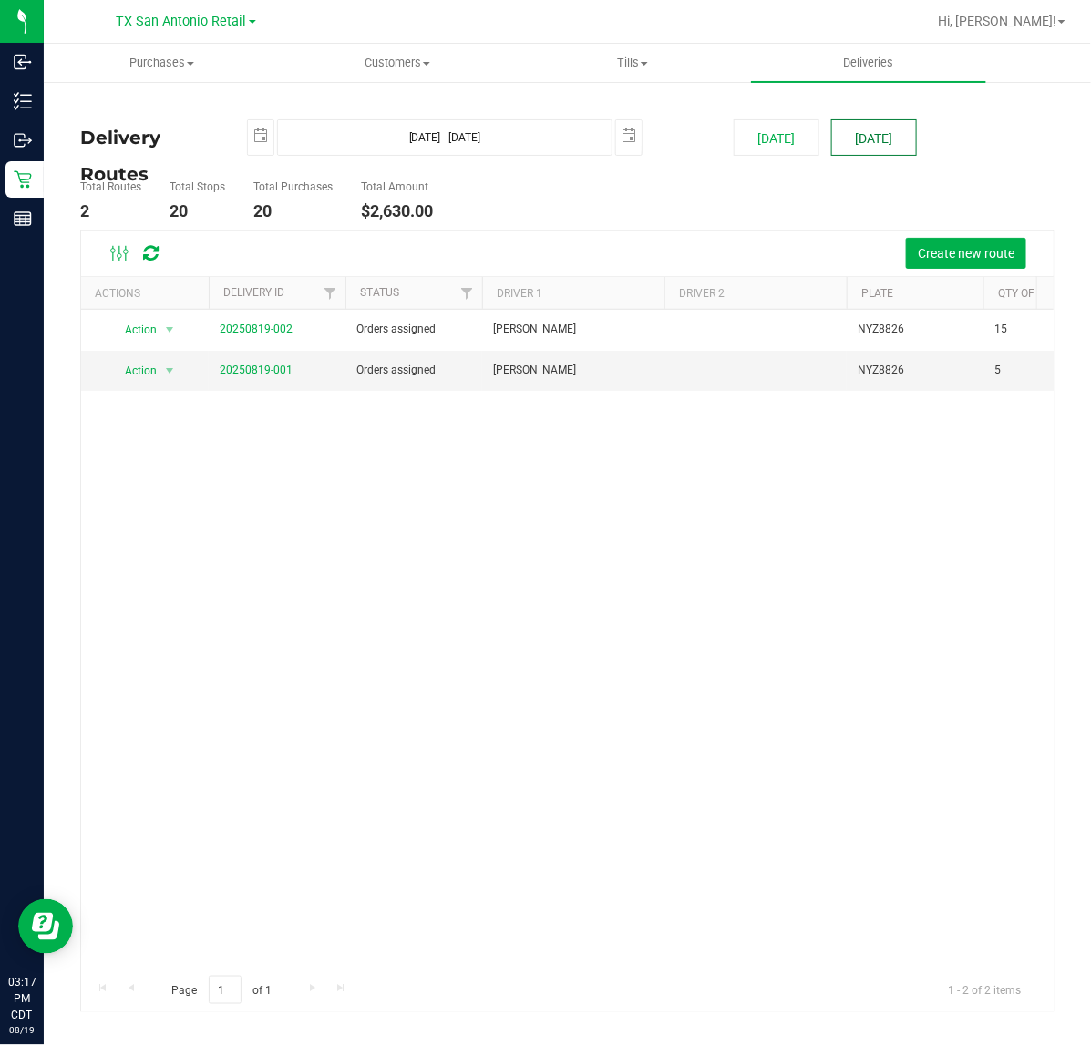
click at [868, 146] on button "[DATE]" at bounding box center [874, 137] width 86 height 36
click at [221, 366] on link "20250819-001" at bounding box center [256, 370] width 73 height 13
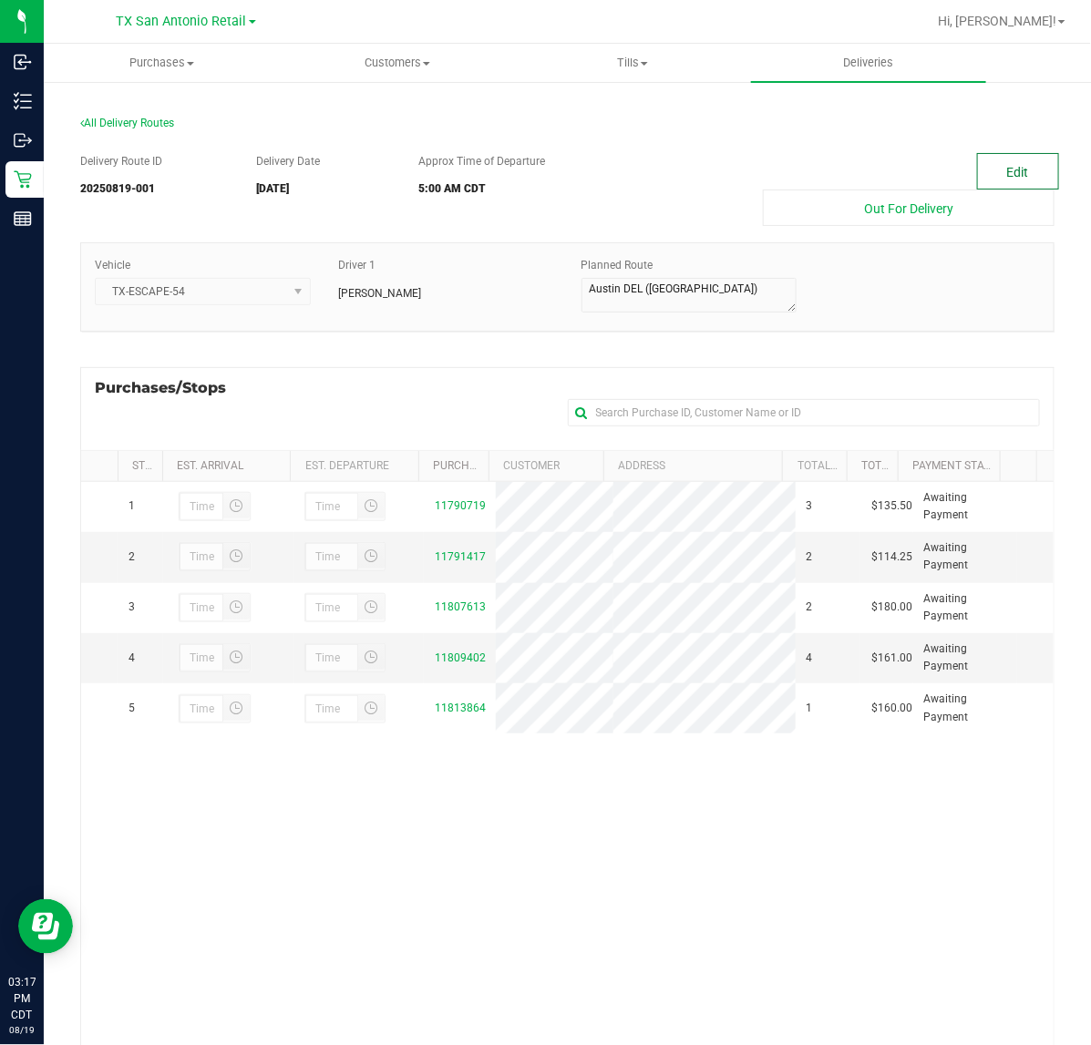
click at [1032, 165] on button "Edit" at bounding box center [1018, 171] width 82 height 36
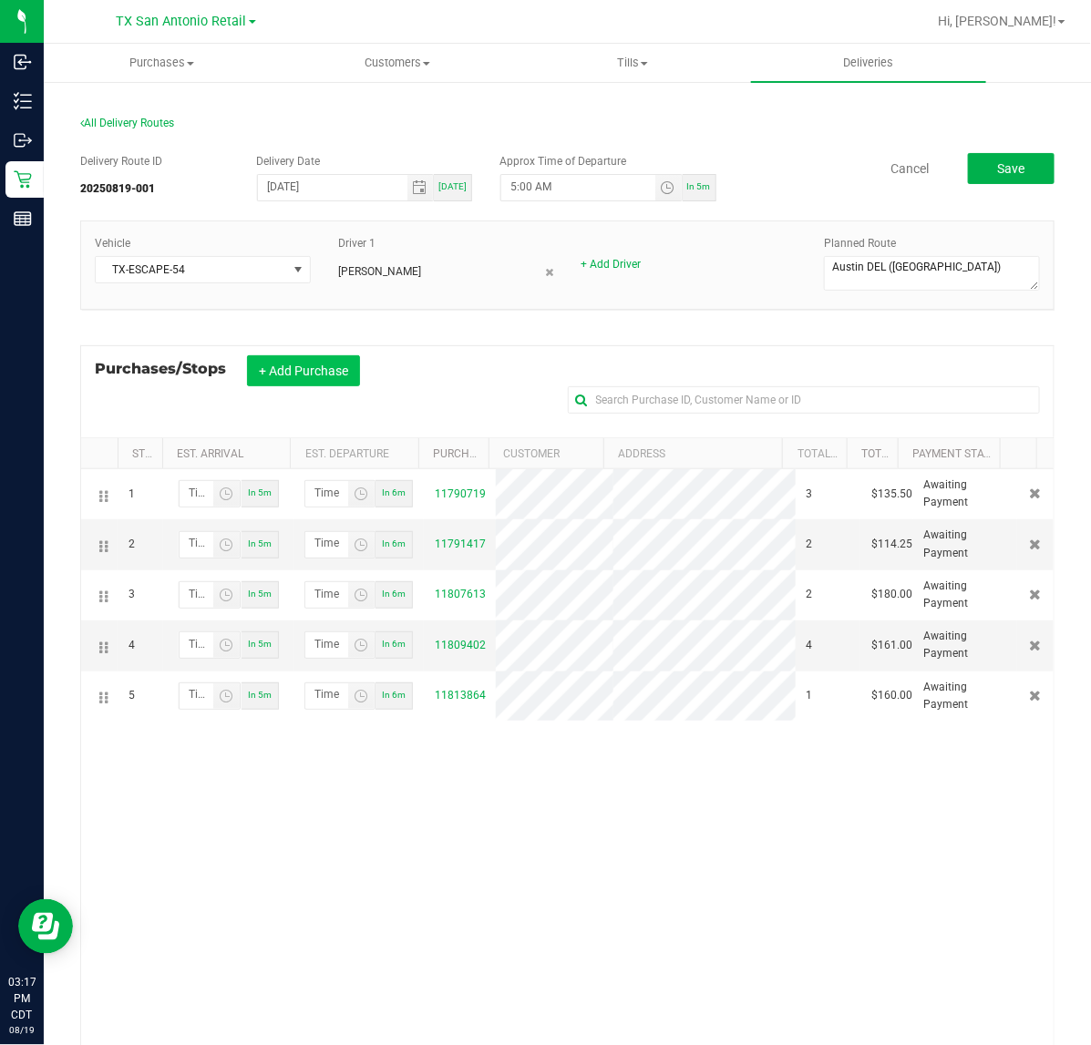
click at [329, 357] on button "+ Add Purchase" at bounding box center [303, 370] width 113 height 31
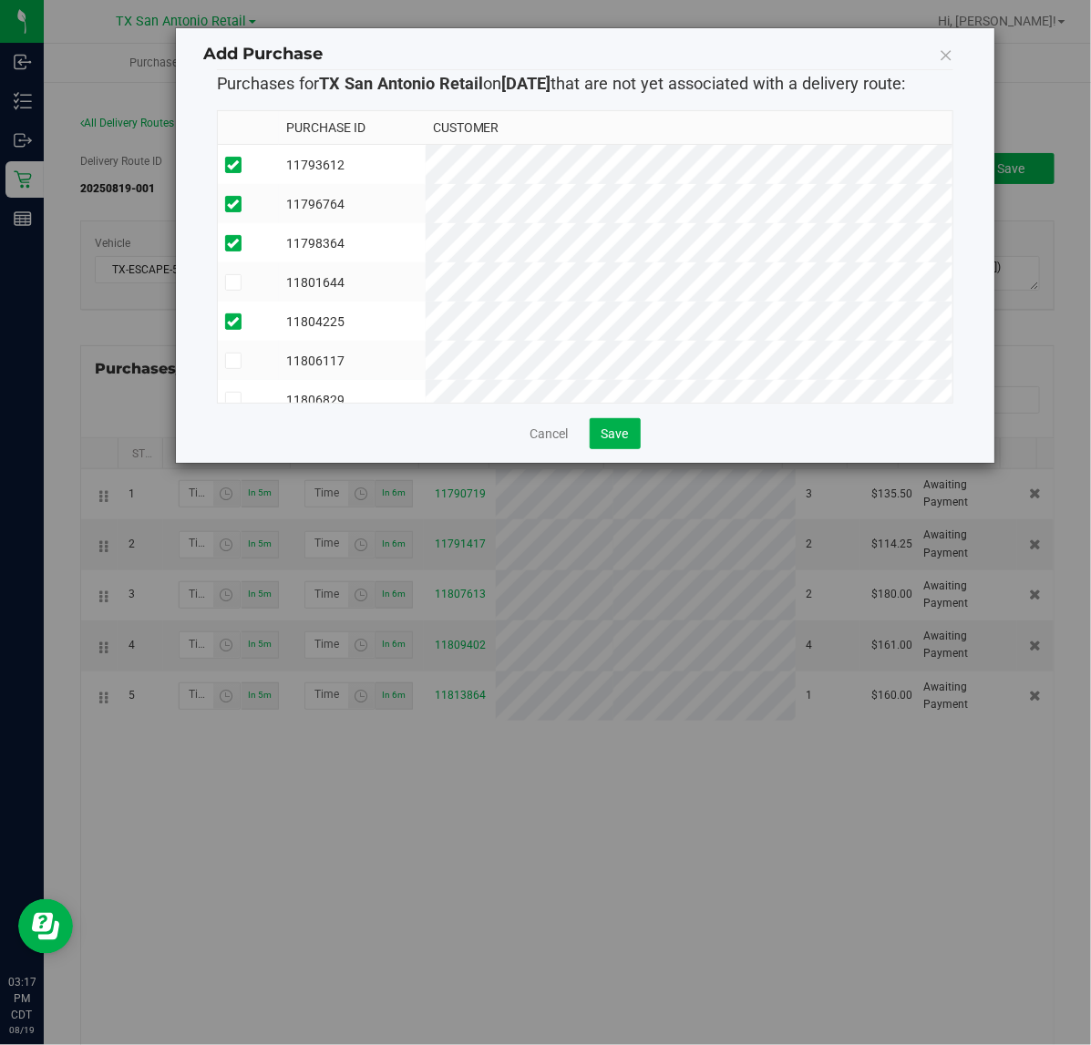
scroll to position [73, 0]
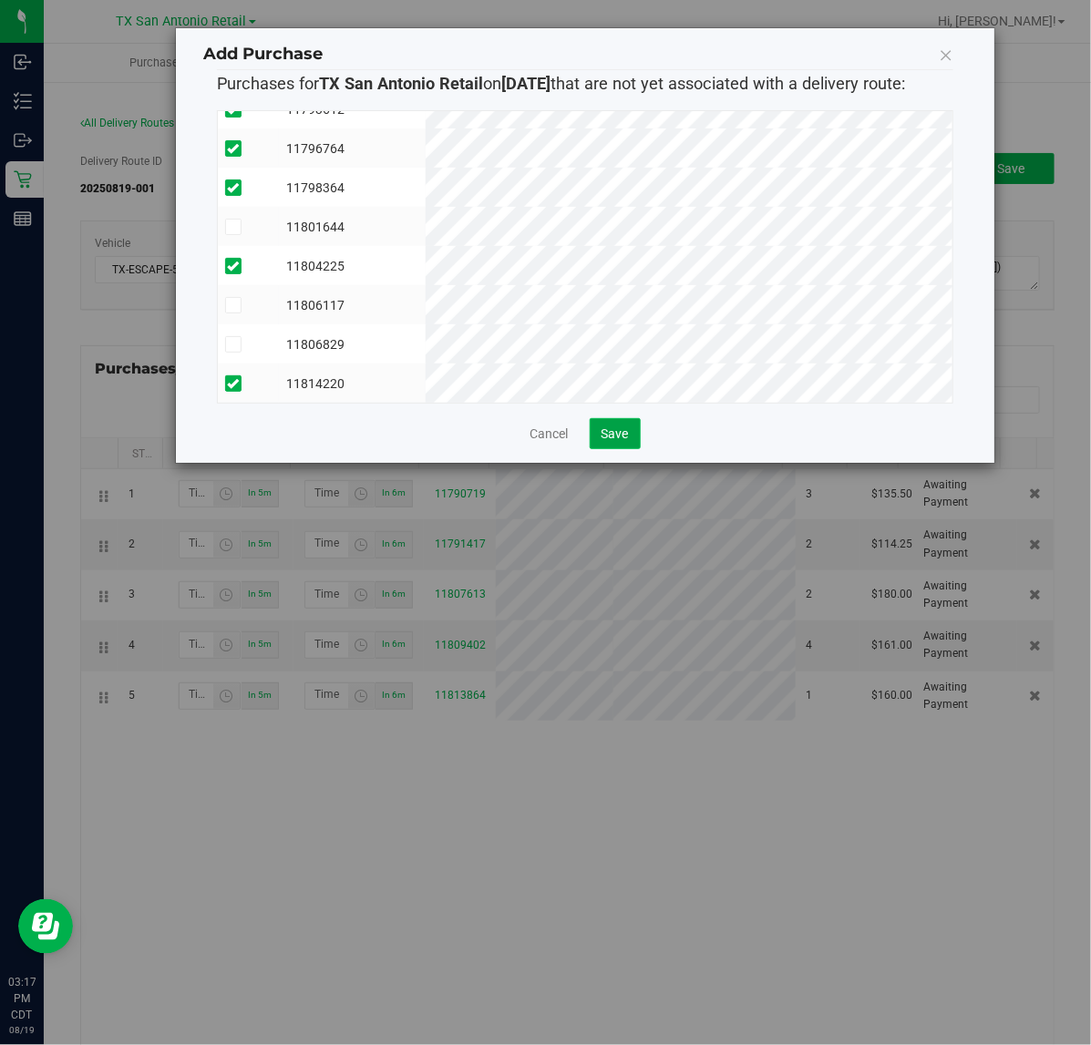
click at [626, 422] on button "Save" at bounding box center [615, 433] width 51 height 31
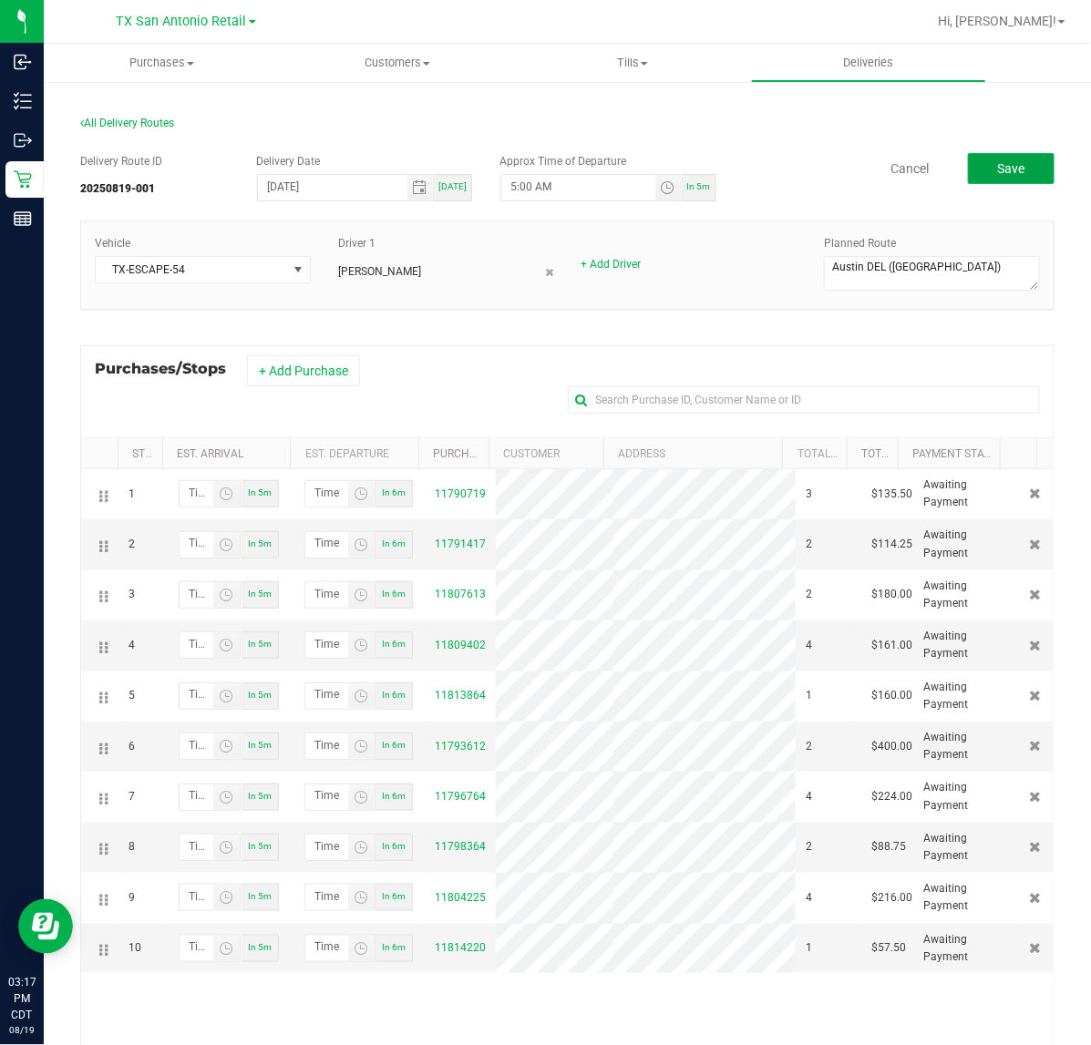
click at [968, 174] on button "Save" at bounding box center [1011, 168] width 87 height 31
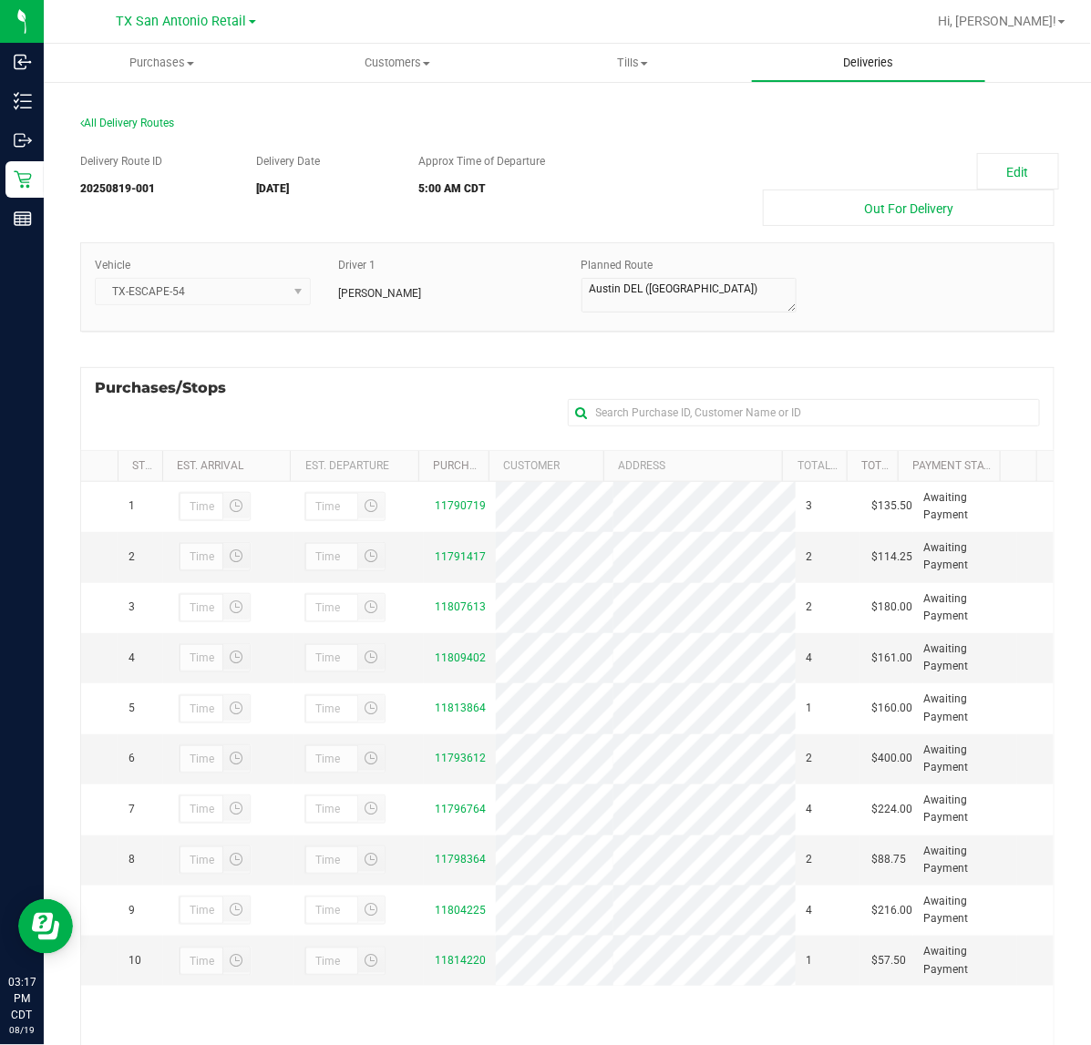
click at [908, 70] on span "Deliveries" at bounding box center [867, 63] width 99 height 16
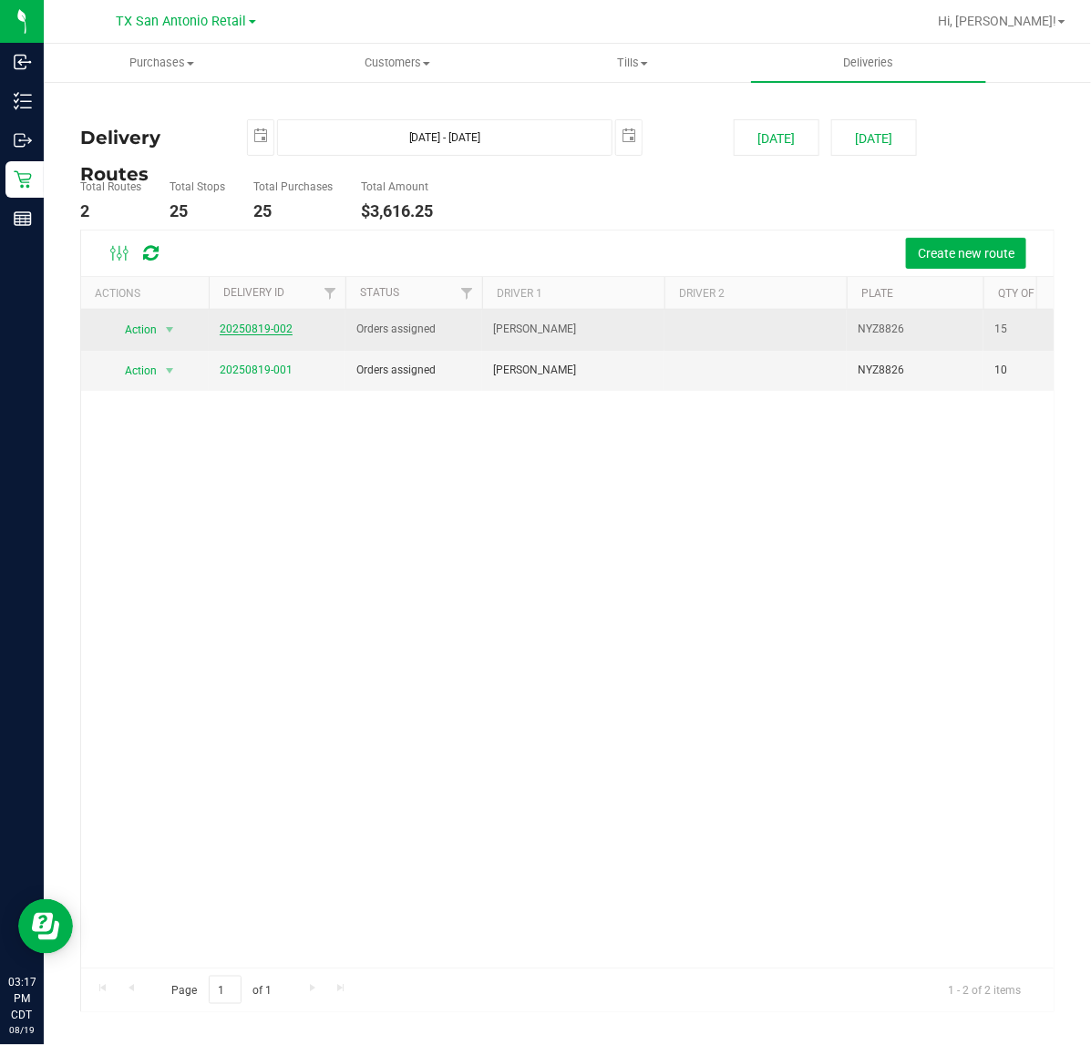
click at [280, 333] on link "20250819-002" at bounding box center [256, 329] width 73 height 13
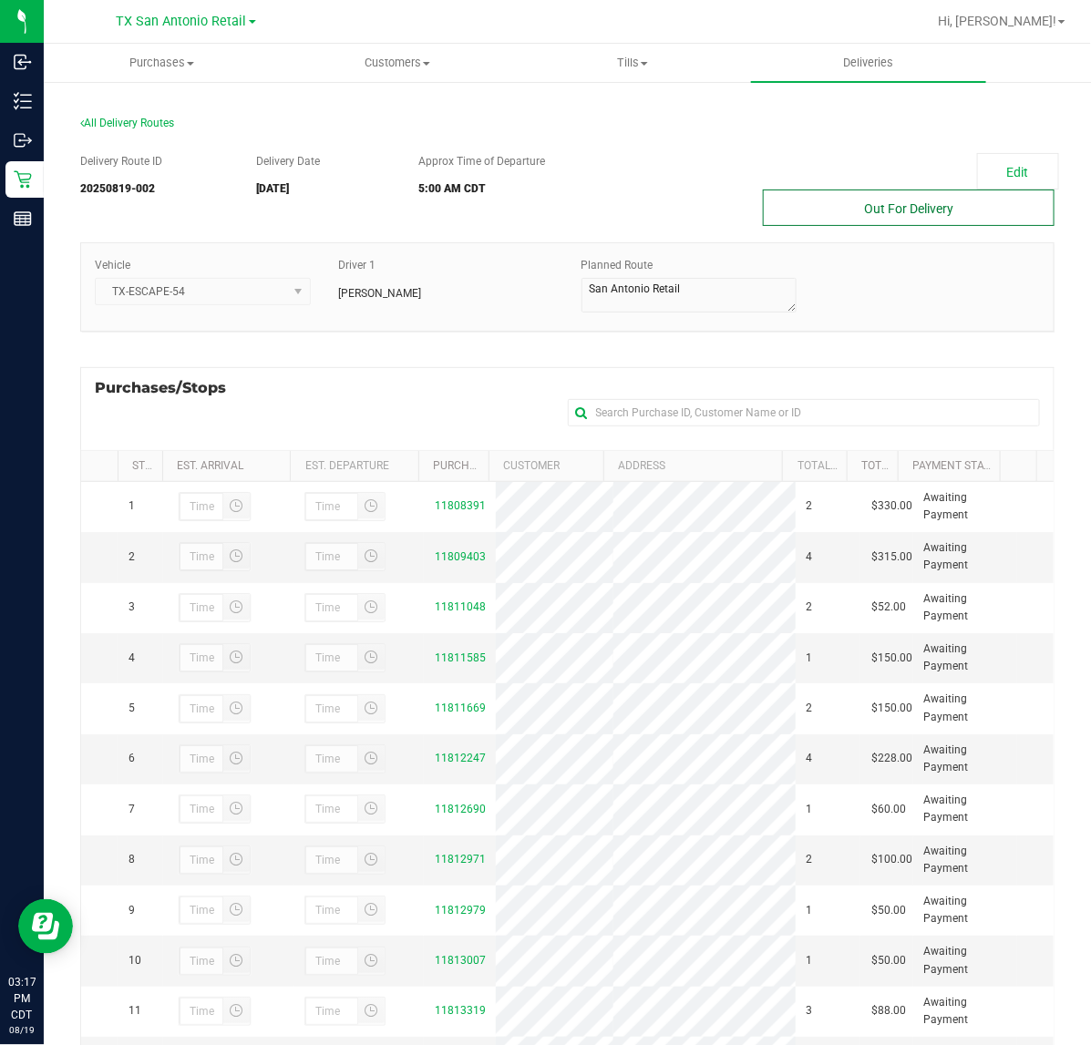
click at [926, 210] on button "Out For Delivery" at bounding box center [909, 208] width 292 height 36
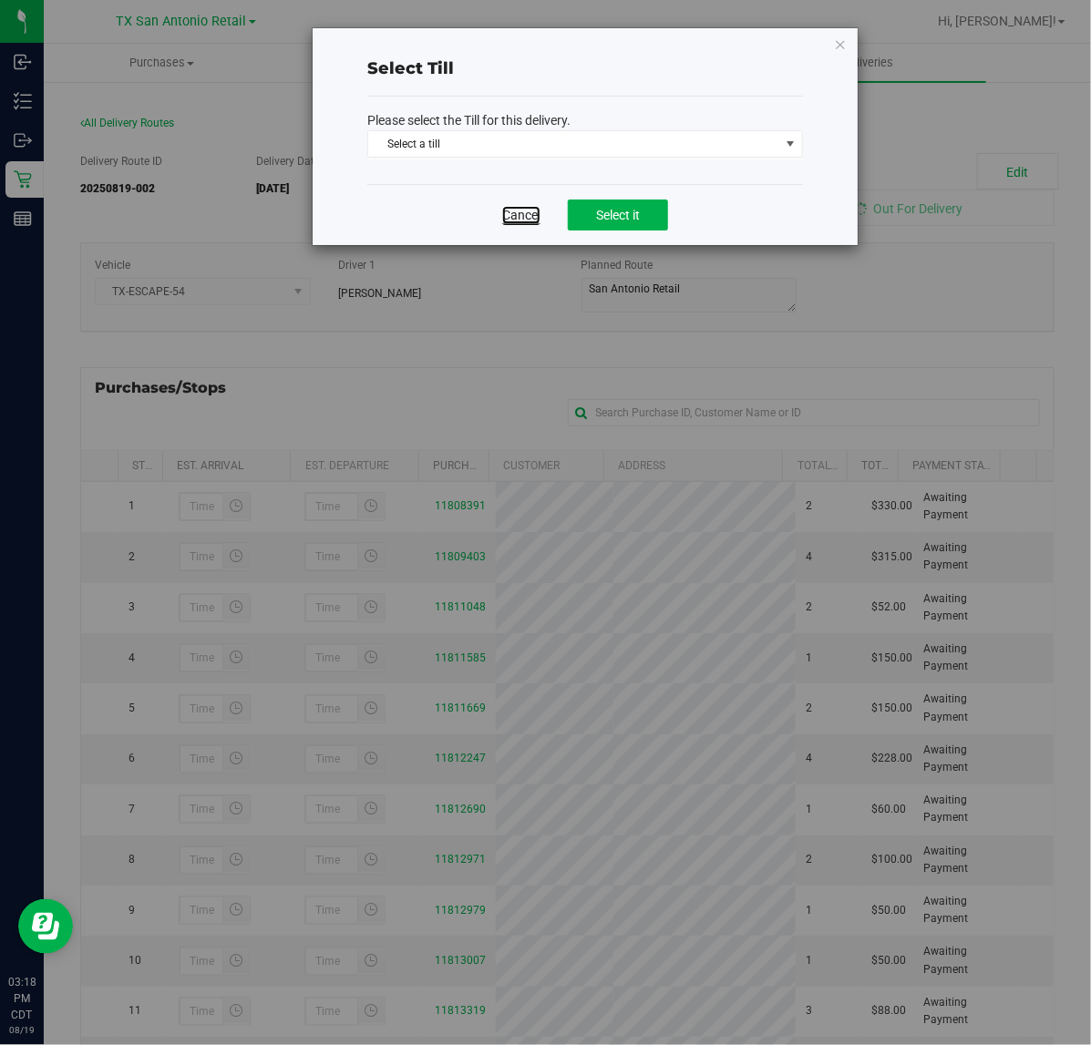
click at [521, 215] on link "Cancel" at bounding box center [521, 215] width 38 height 18
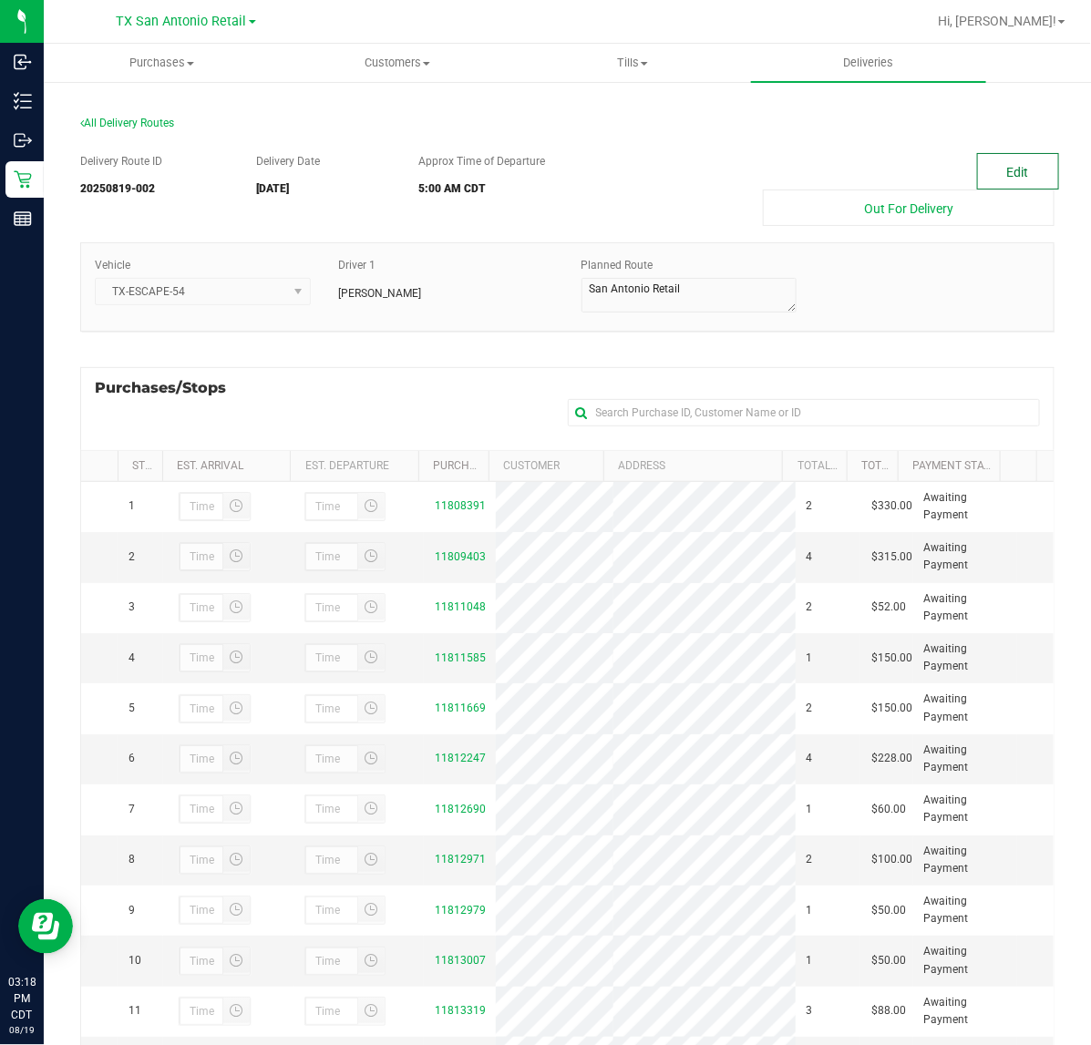
click at [1027, 170] on button "Edit" at bounding box center [1018, 171] width 82 height 36
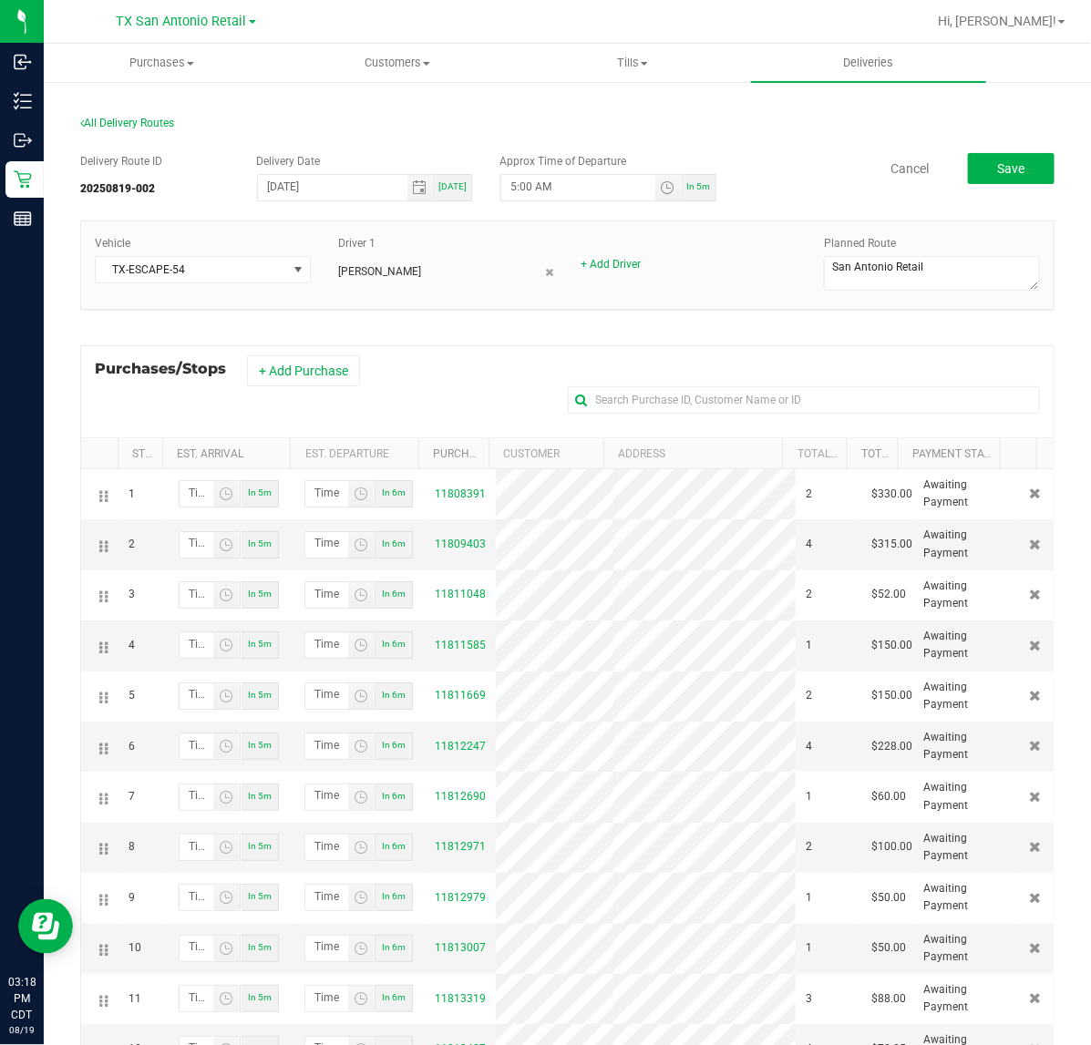
click at [307, 352] on div "Purchases/Stops + Add Purchase" at bounding box center [567, 391] width 974 height 92
click at [326, 360] on button "+ Add Purchase" at bounding box center [303, 370] width 113 height 31
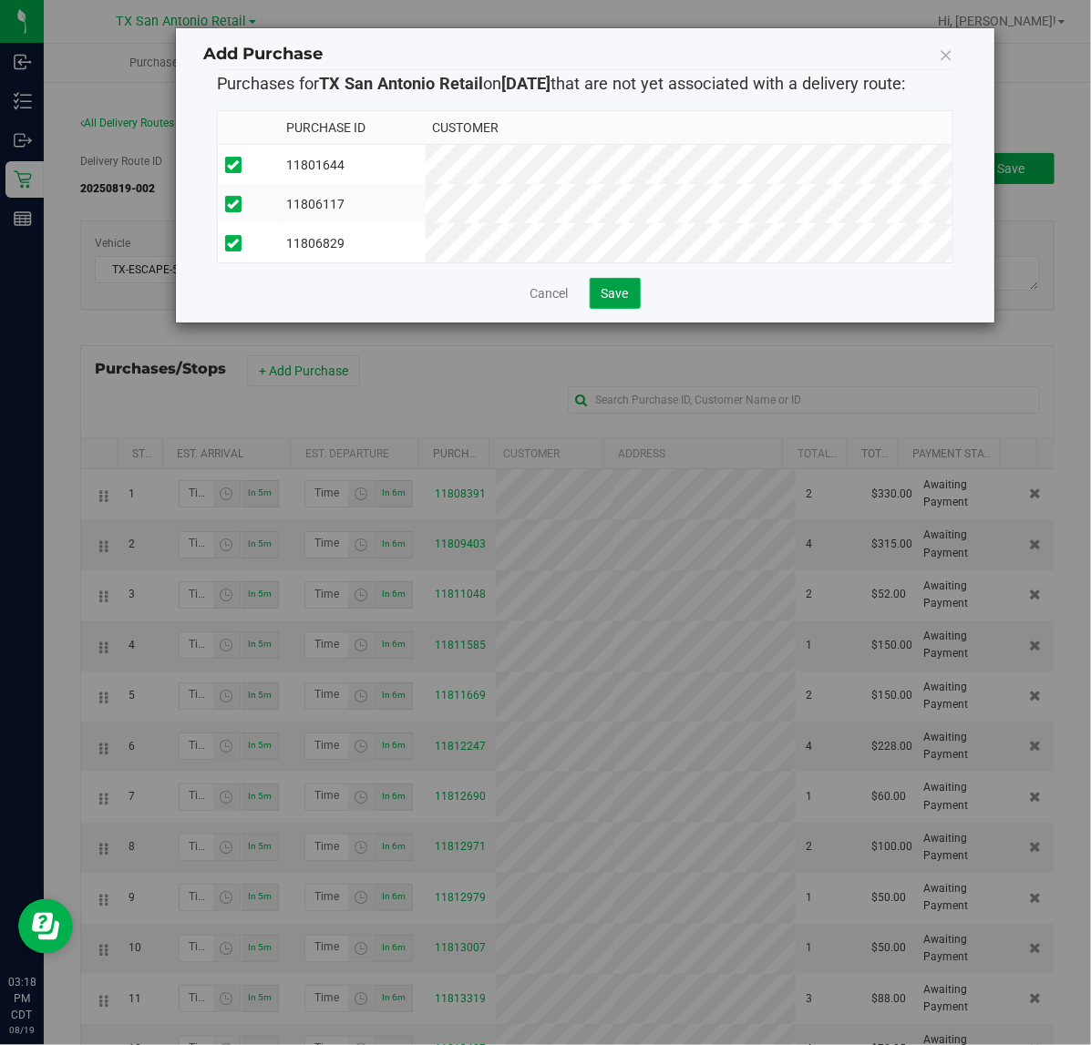
click at [604, 301] on span "Save" at bounding box center [614, 293] width 27 height 15
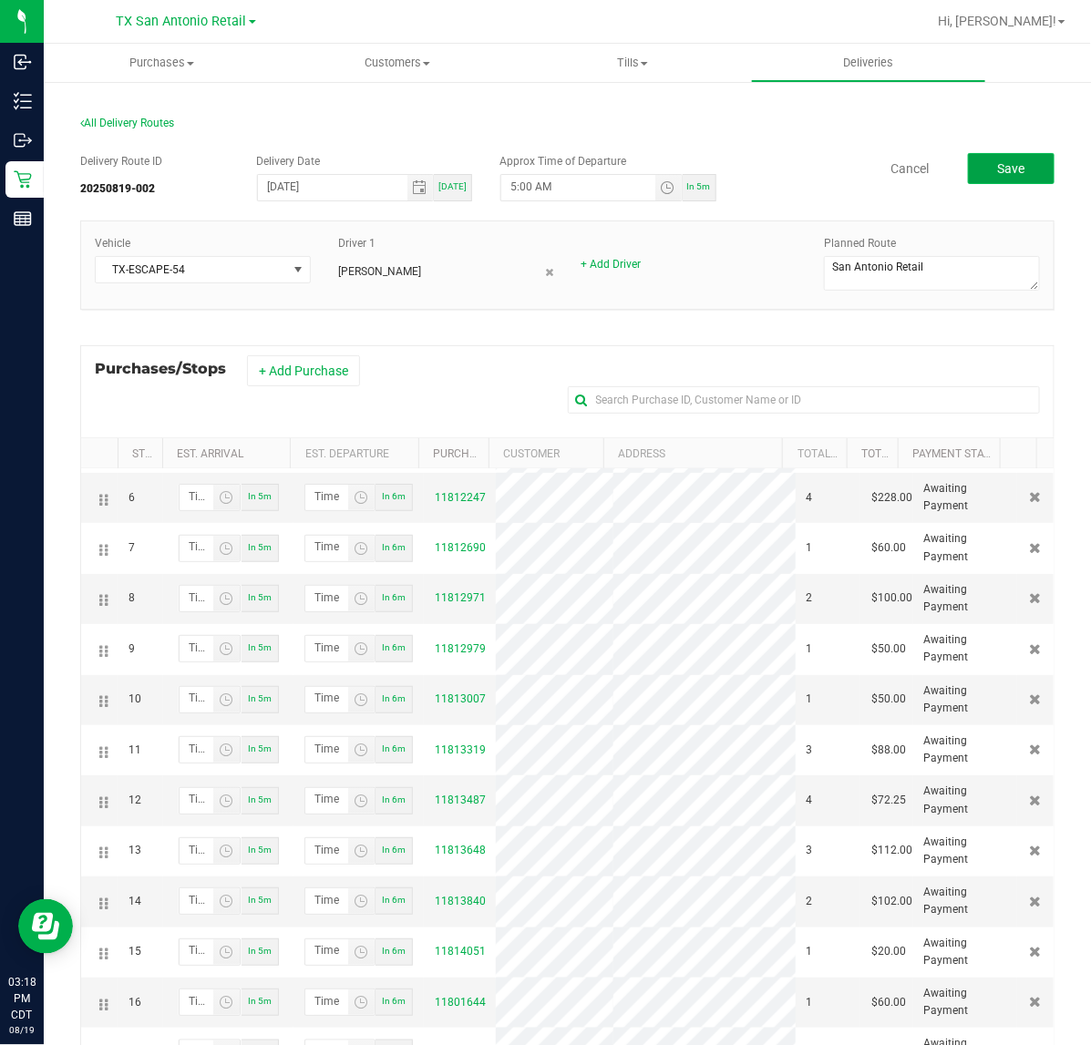
click at [968, 175] on button "Save" at bounding box center [1011, 168] width 87 height 31
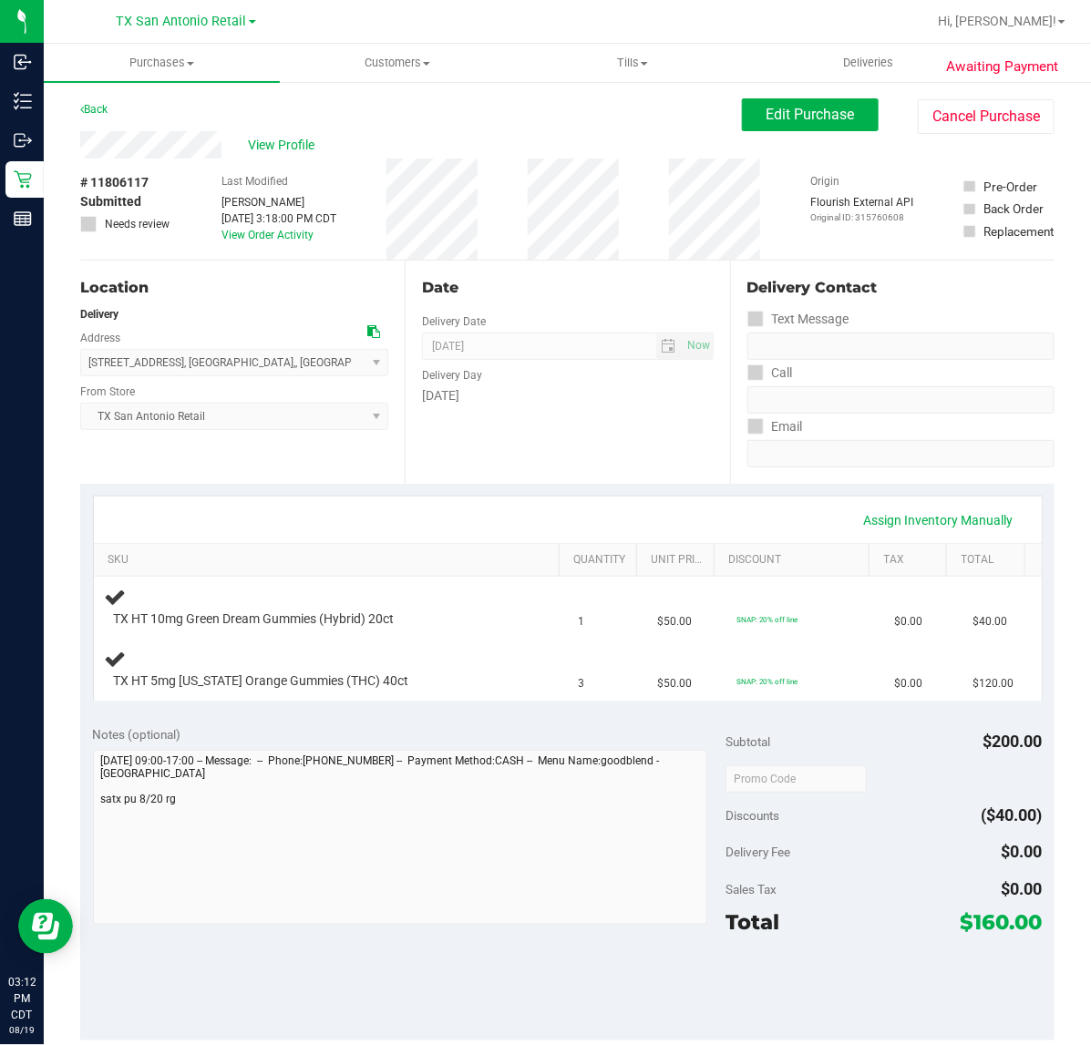
click at [630, 406] on div "Date Delivery Date [DATE] Now [DATE] 07:00 AM Now Delivery Day [DATE]" at bounding box center [567, 372] width 324 height 223
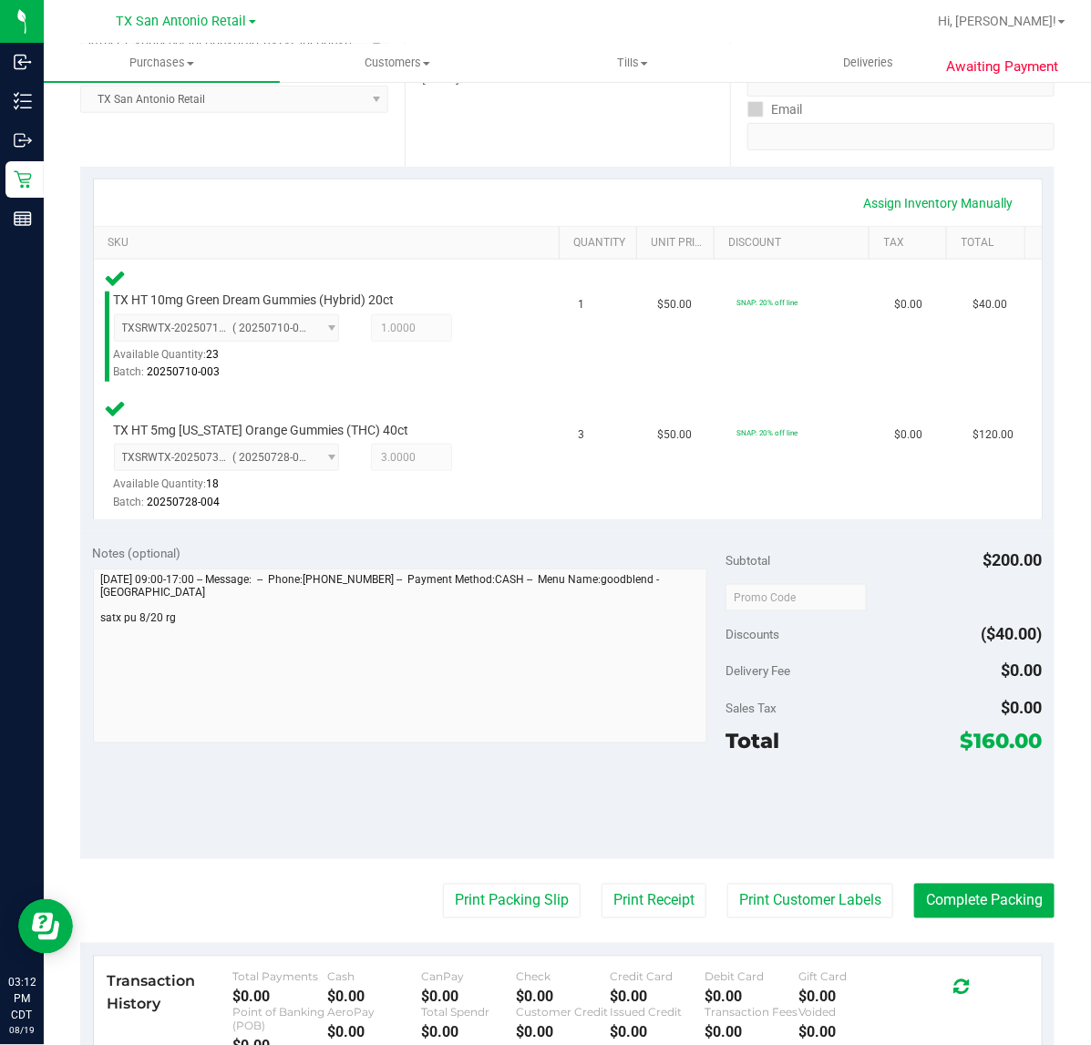
scroll to position [353, 0]
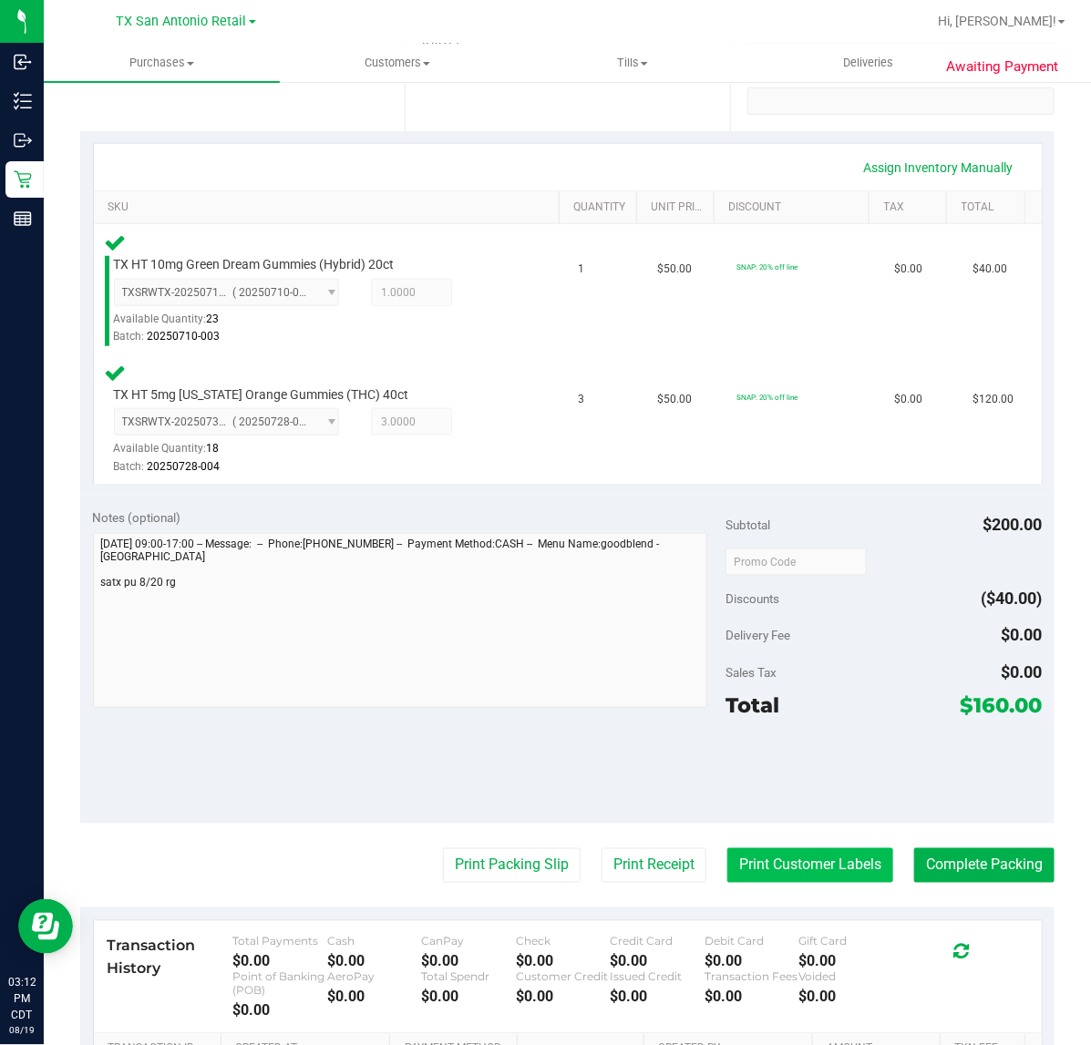
click at [800, 862] on button "Print Customer Labels" at bounding box center [810, 865] width 166 height 35
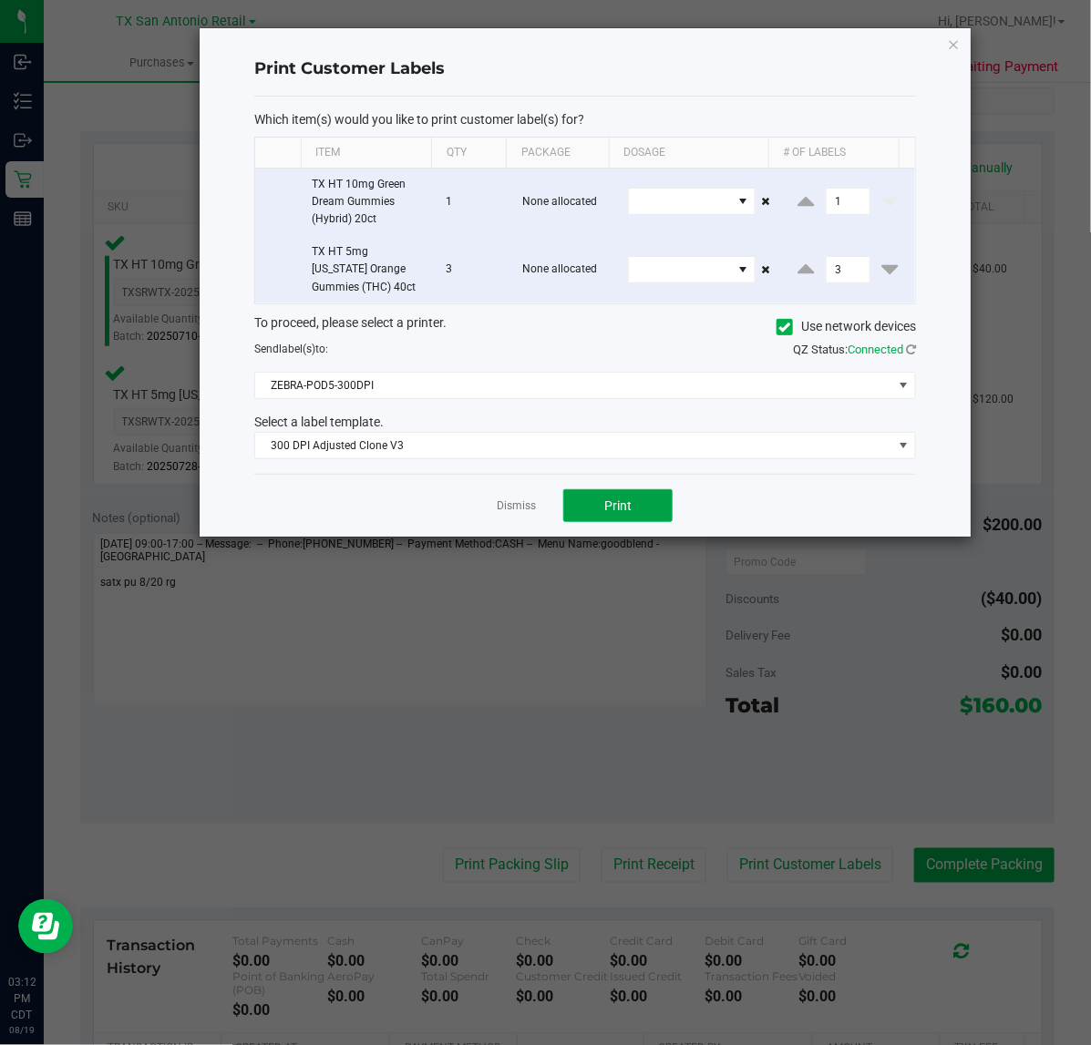
click at [617, 513] on span "Print" at bounding box center [617, 505] width 27 height 15
click at [507, 507] on link "Dismiss" at bounding box center [516, 505] width 39 height 15
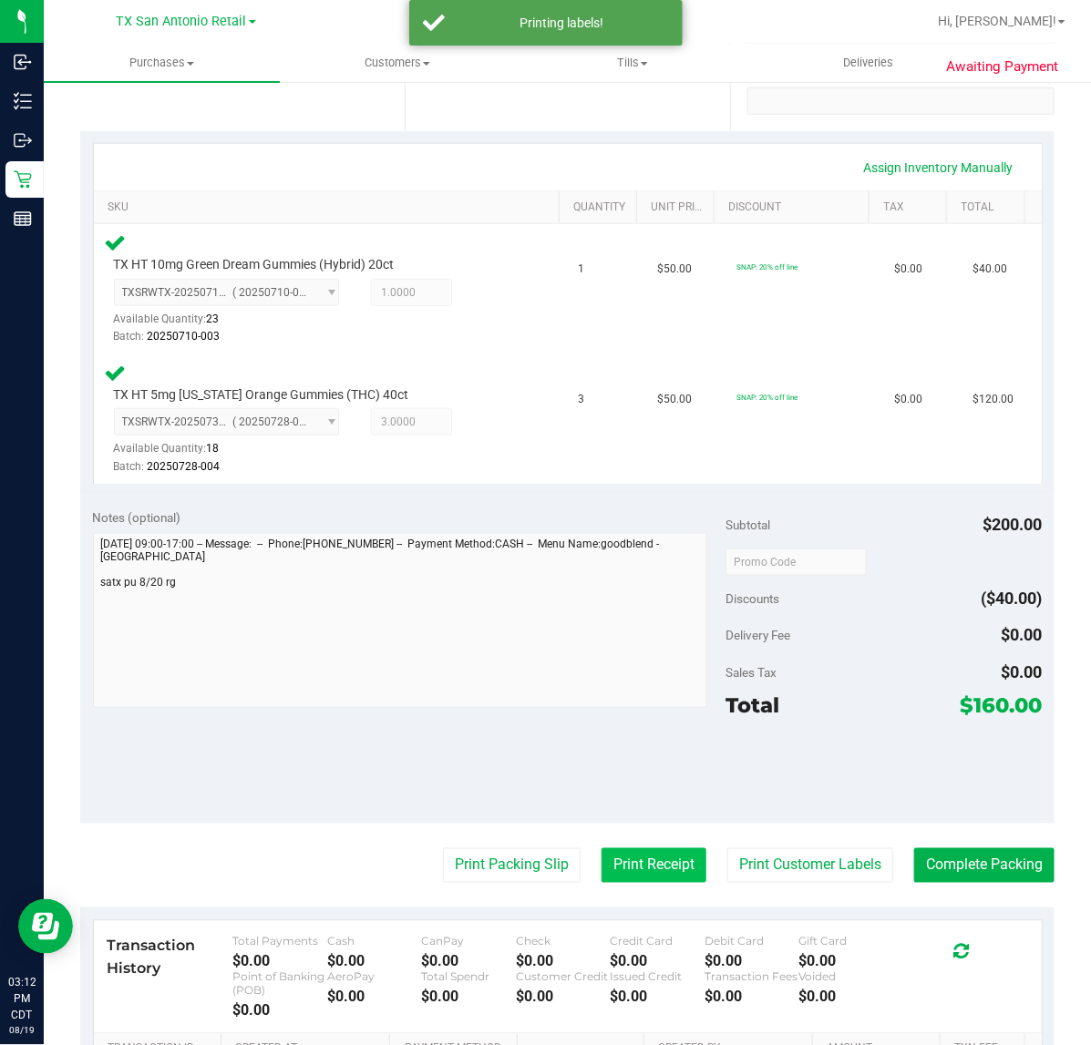
click at [633, 857] on button "Print Receipt" at bounding box center [653, 865] width 105 height 35
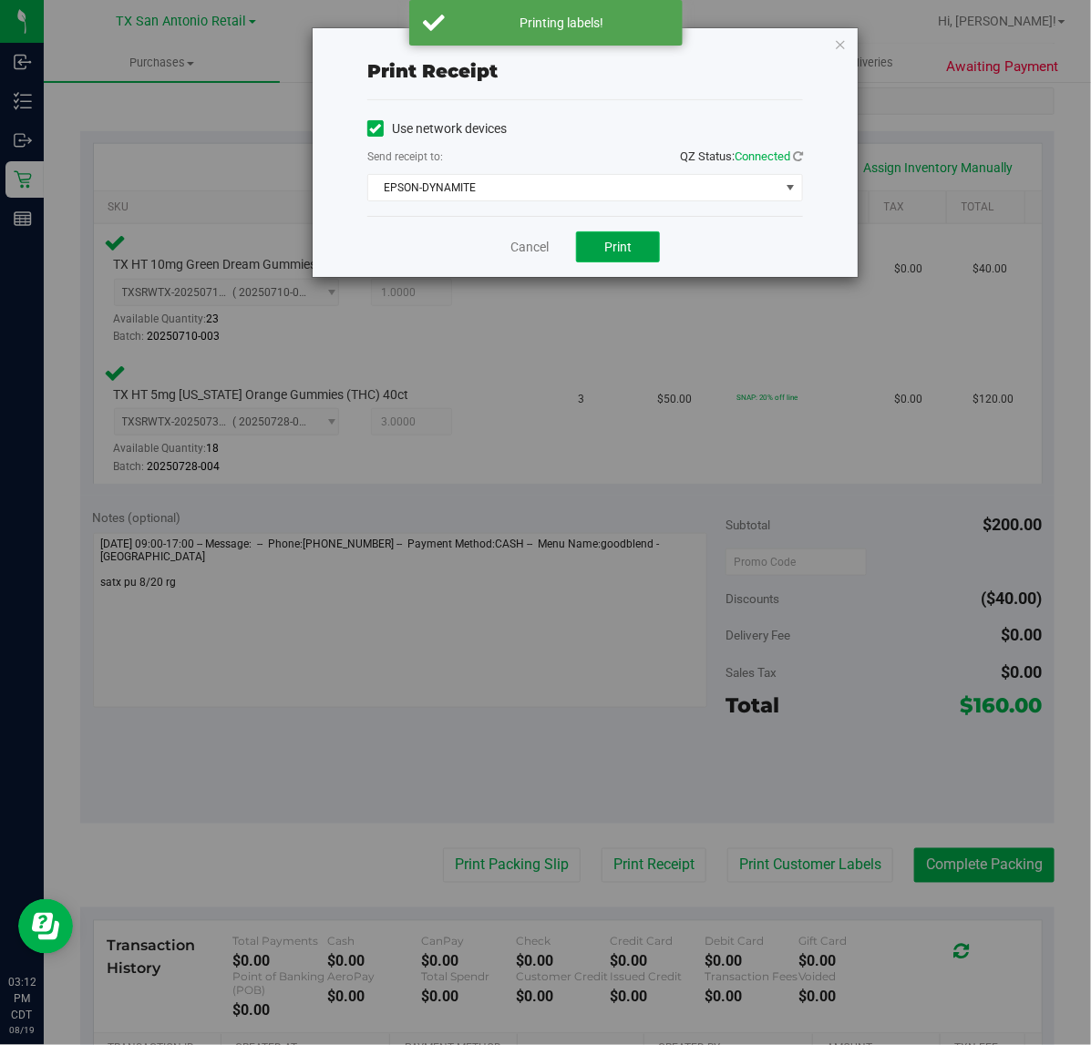
click at [636, 260] on button "Print" at bounding box center [618, 246] width 84 height 31
click at [524, 277] on div "Cancel Print" at bounding box center [585, 246] width 436 height 61
click at [517, 849] on div "Print receipt Use network devices Send receipt to: QZ Status: Connected EPSON-D…" at bounding box center [552, 522] width 1104 height 1045
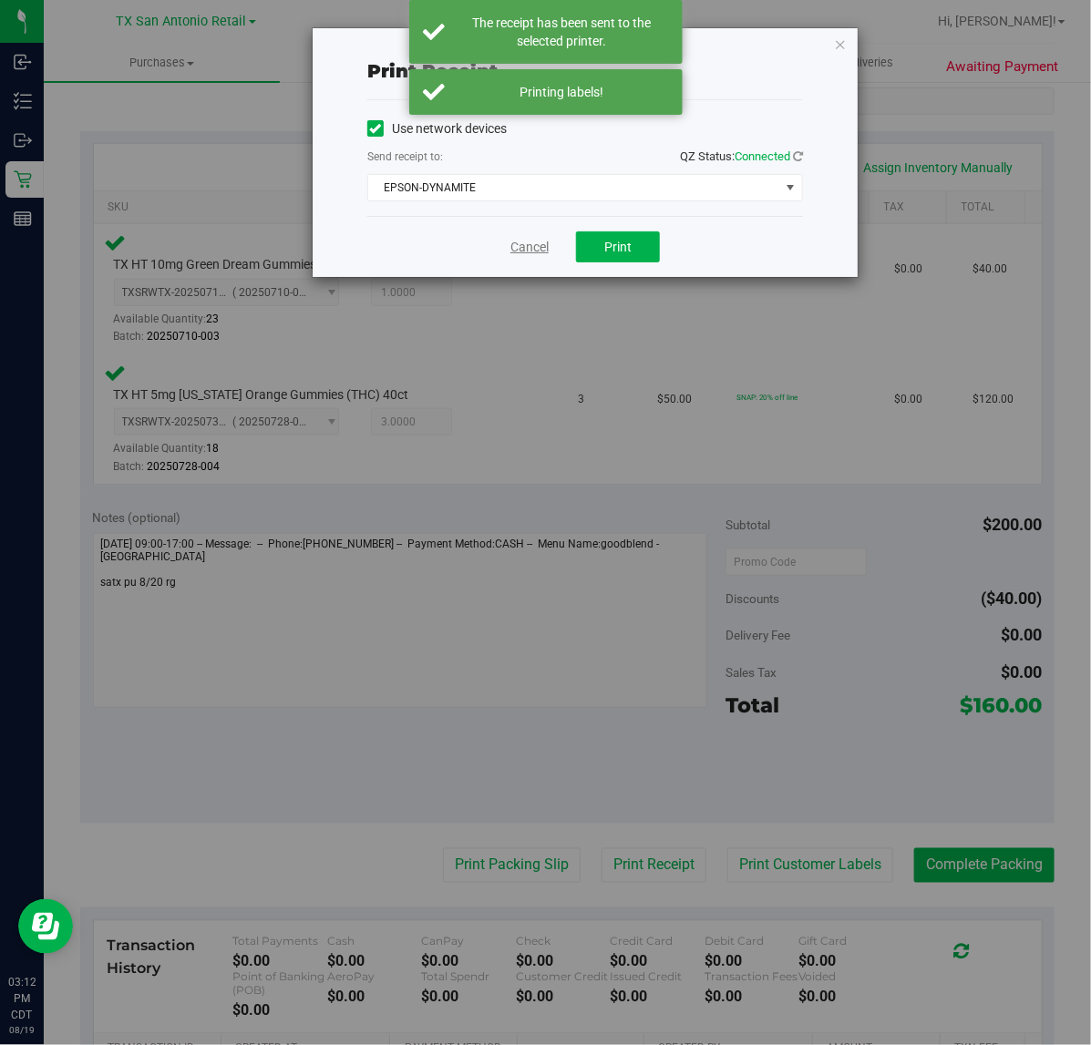
click at [536, 252] on link "Cancel" at bounding box center [529, 247] width 38 height 19
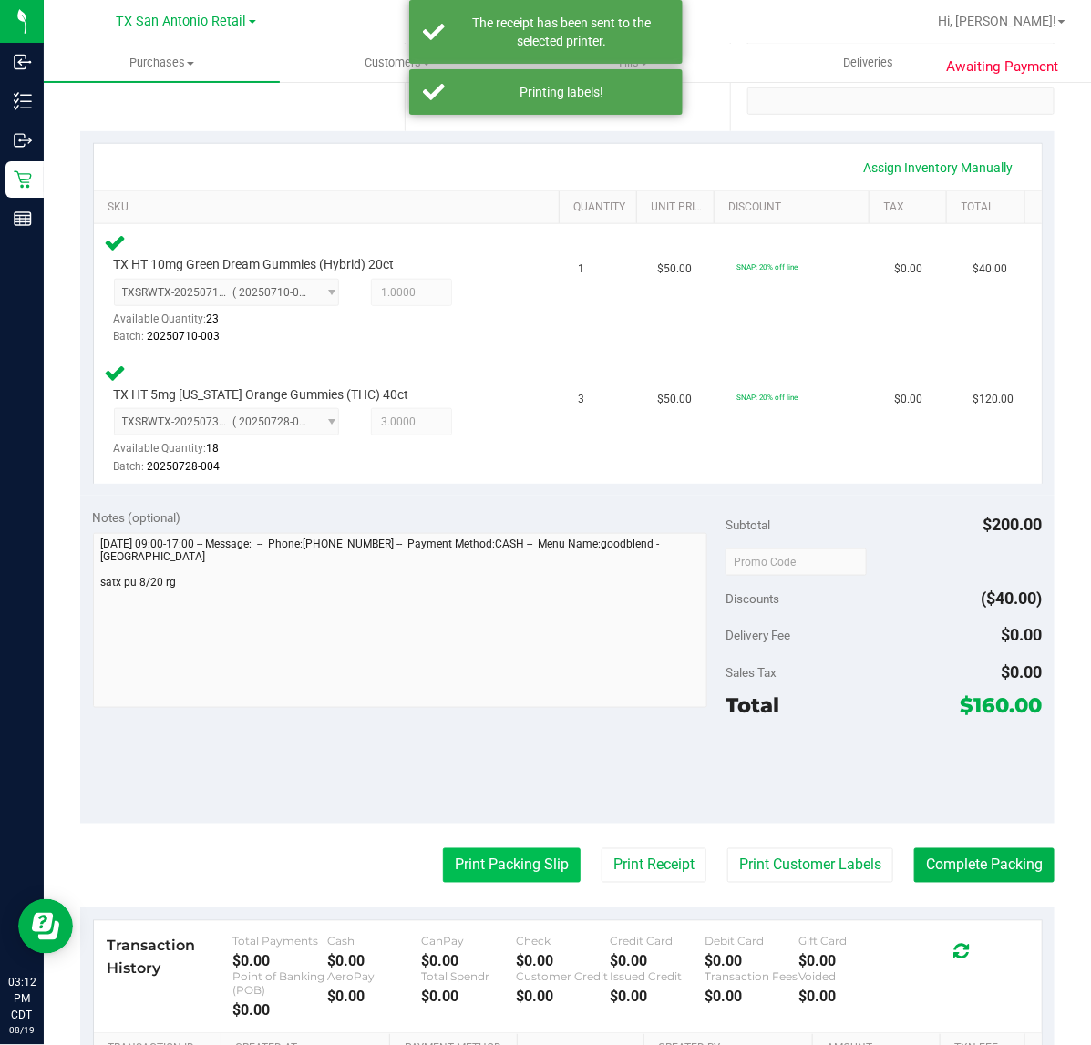
click at [494, 861] on button "Print Packing Slip" at bounding box center [512, 865] width 138 height 35
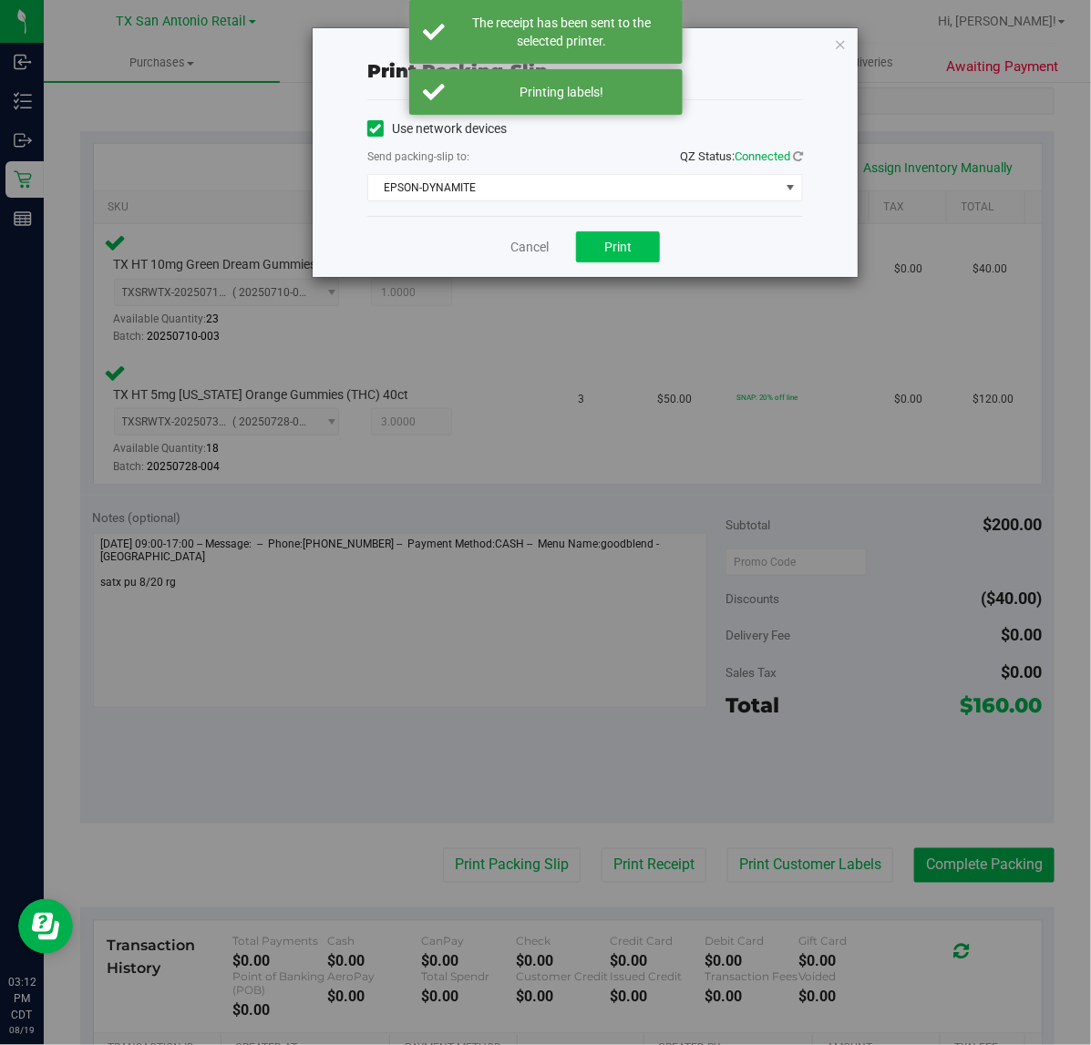
click at [627, 242] on span "Print" at bounding box center [617, 247] width 27 height 15
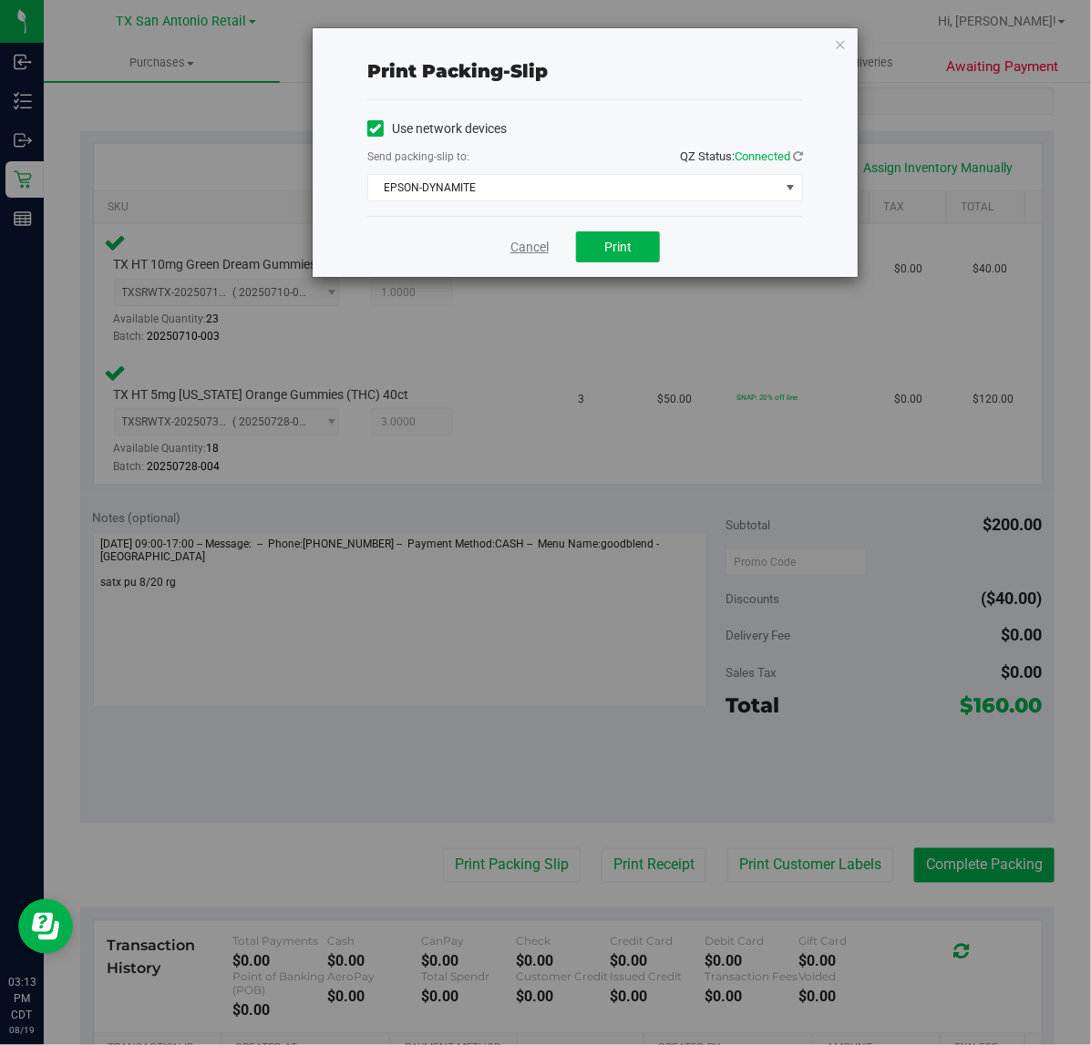
click at [527, 255] on link "Cancel" at bounding box center [529, 247] width 38 height 19
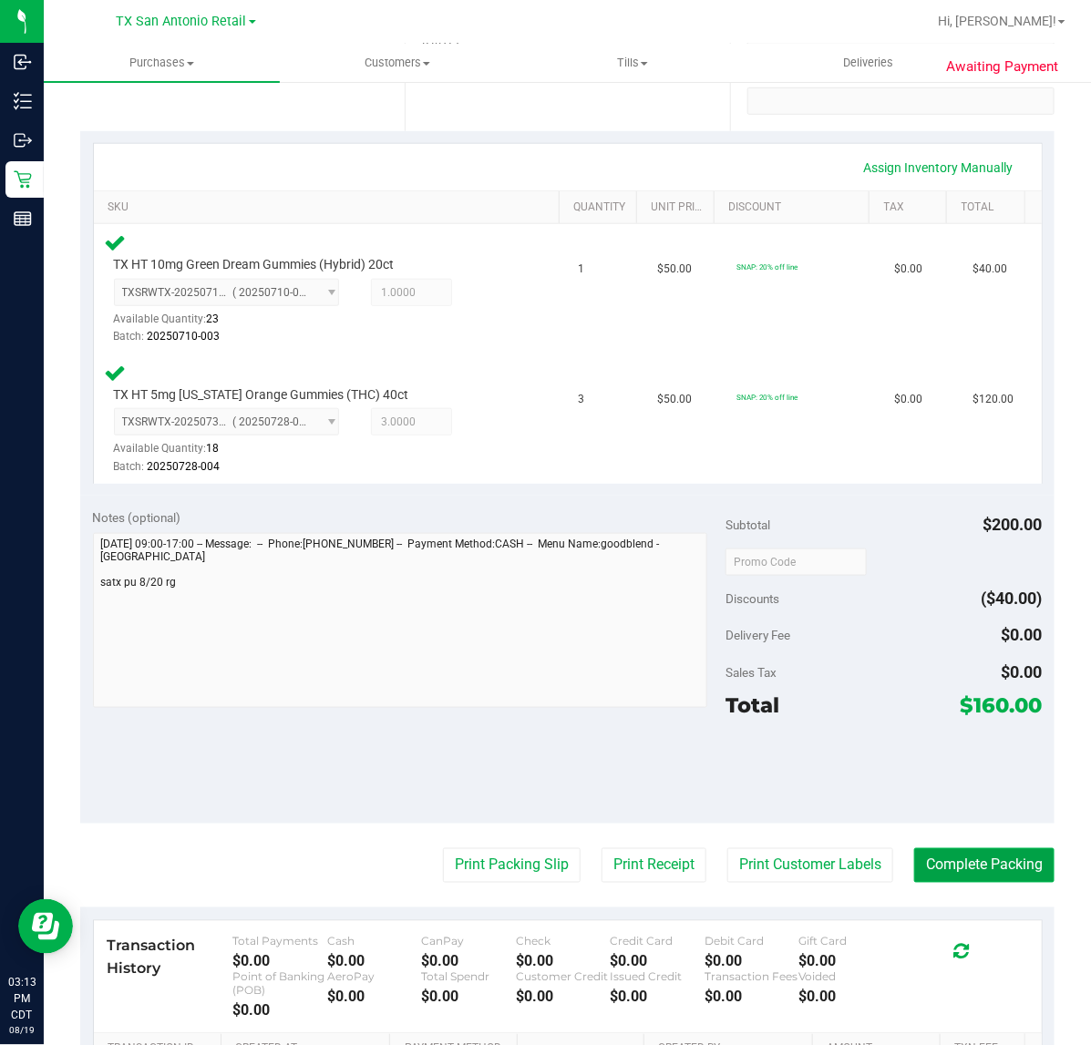
click at [962, 881] on button "Complete Packing" at bounding box center [984, 865] width 140 height 35
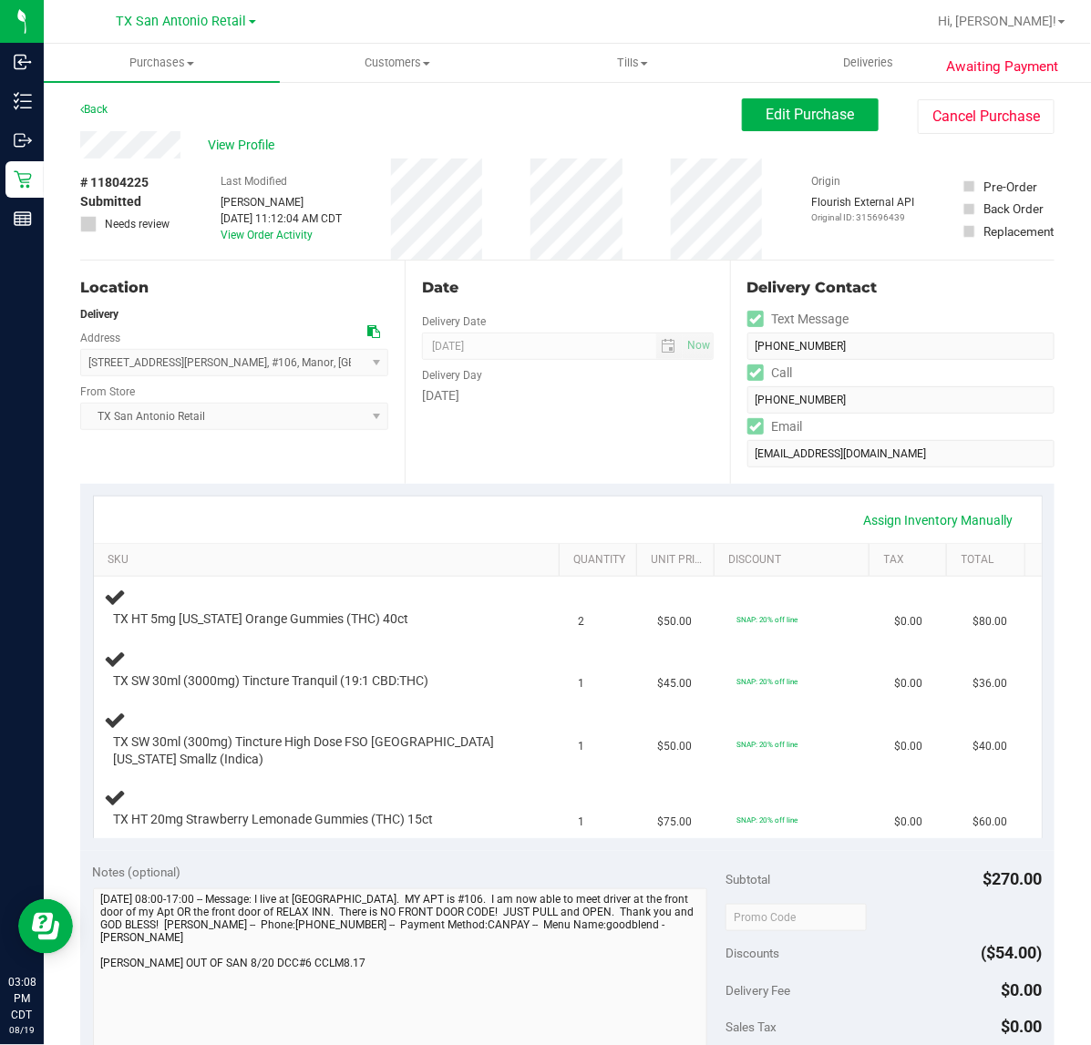
click at [543, 440] on div "Date Delivery Date [DATE] Now [DATE] 07:00 AM Now Delivery Day [DATE]" at bounding box center [567, 372] width 324 height 223
click at [645, 452] on div "Date Delivery Date [DATE] Now [DATE] 07:00 AM Now Delivery Day [DATE]" at bounding box center [567, 372] width 324 height 223
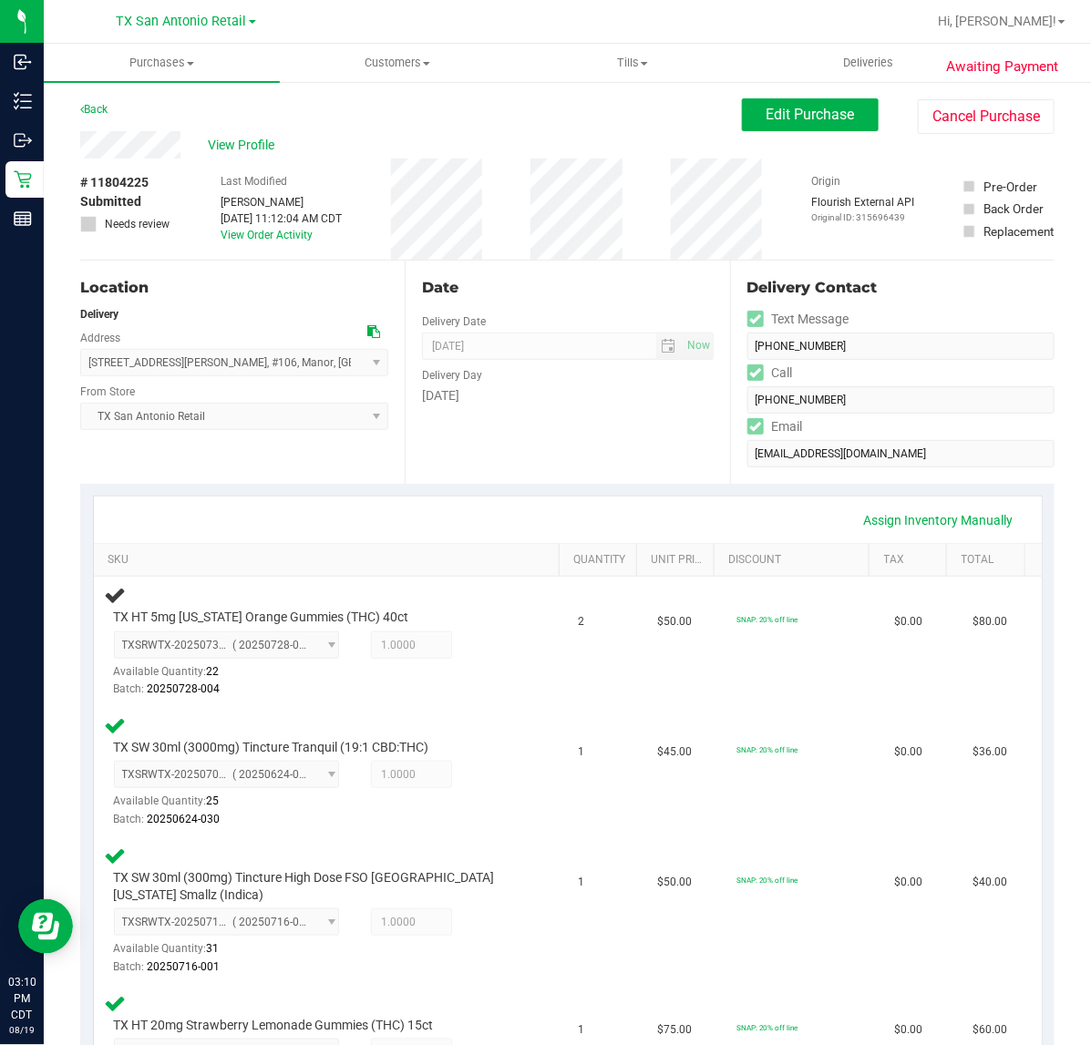
click at [652, 480] on div "Date Delivery Date [DATE] Now [DATE] 07:00 AM Now Delivery Day [DATE]" at bounding box center [567, 372] width 324 height 223
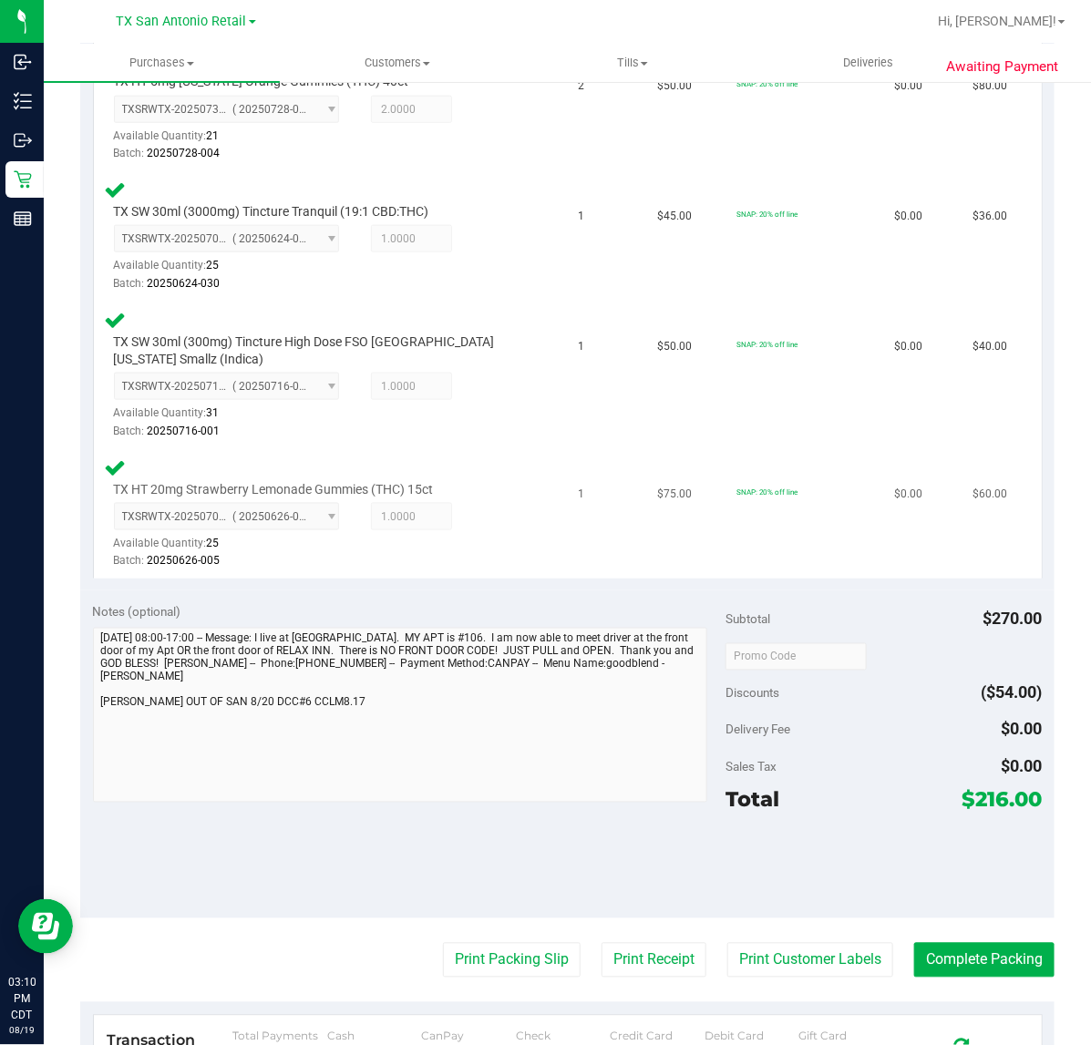
scroll to position [538, 0]
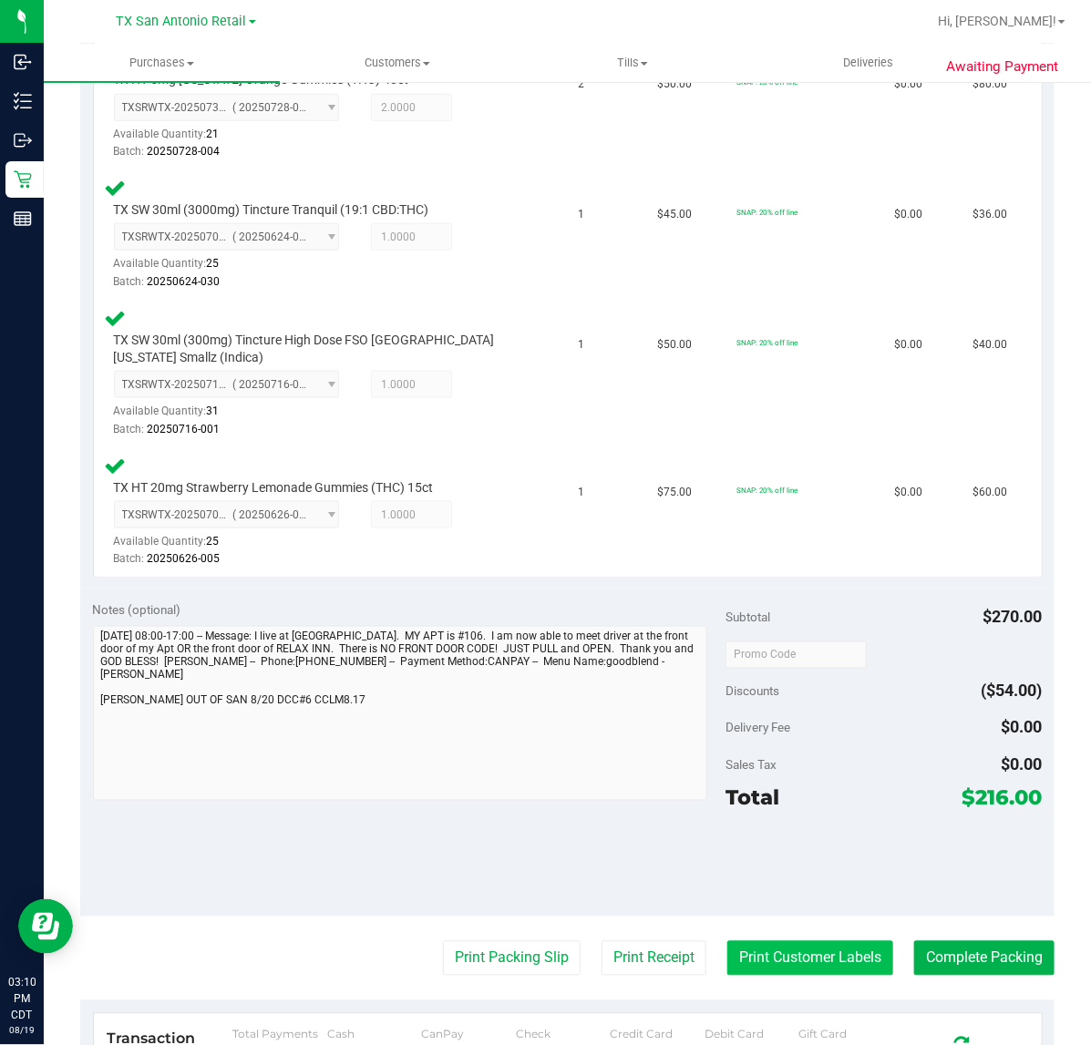
click at [727, 948] on button "Print Customer Labels" at bounding box center [810, 958] width 166 height 35
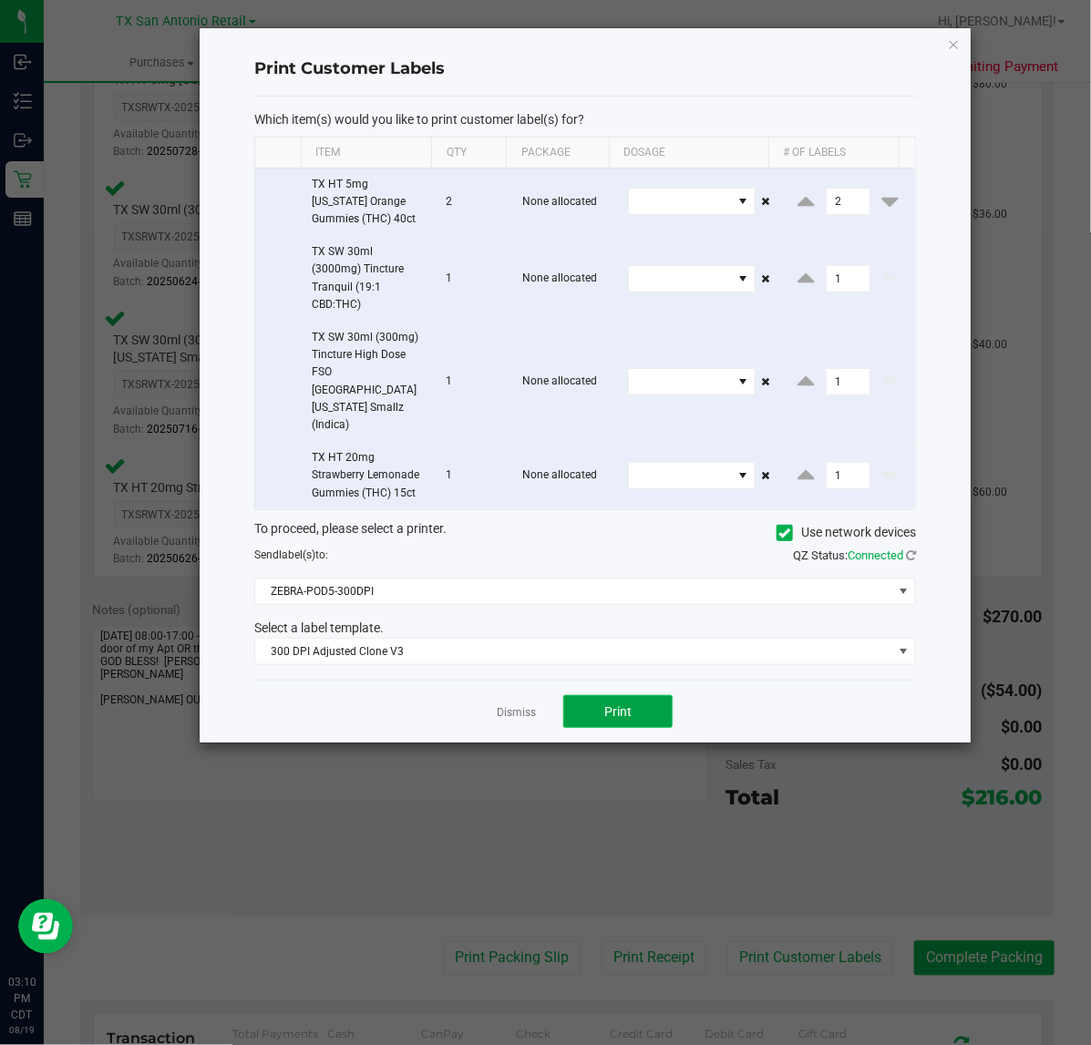
click at [593, 695] on button "Print" at bounding box center [617, 711] width 109 height 33
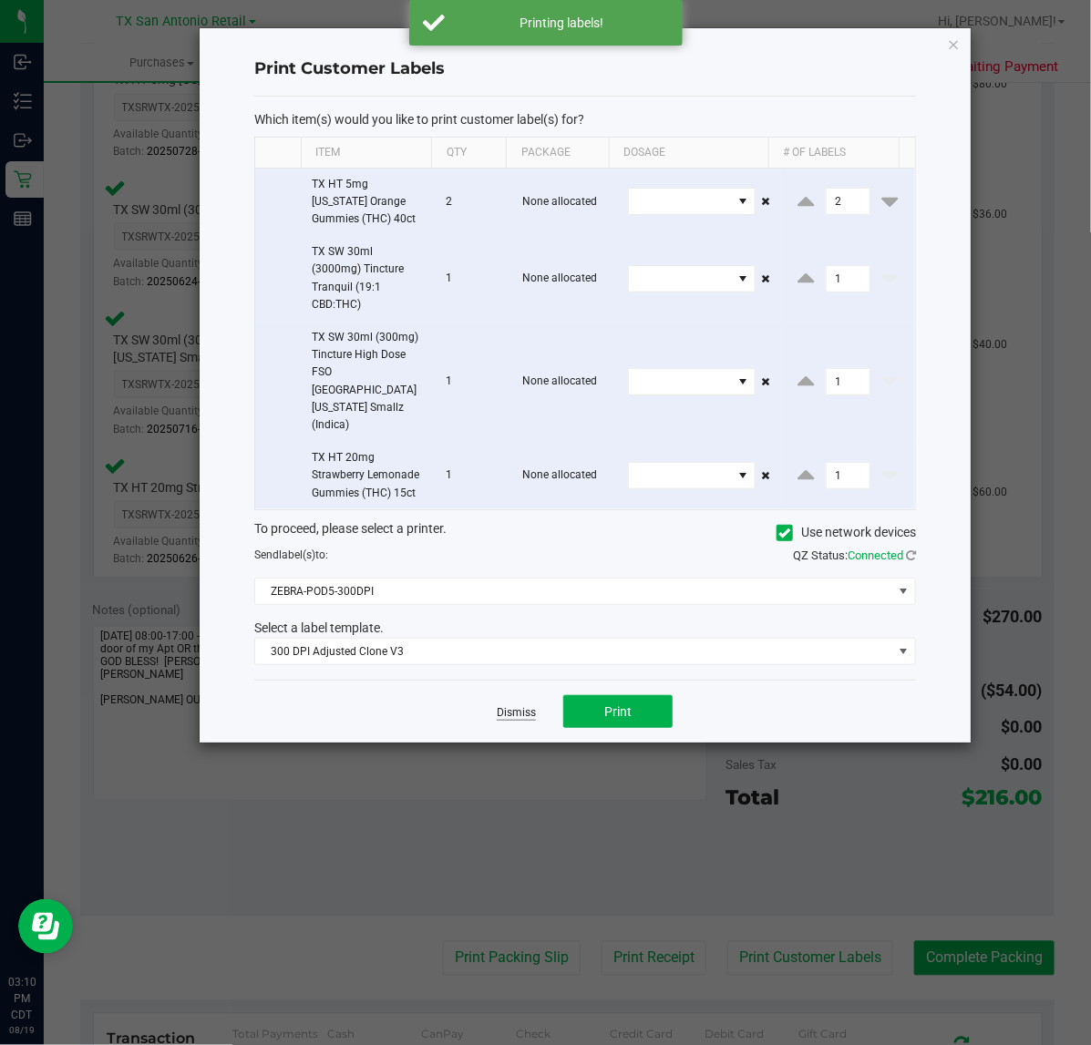
click at [525, 705] on link "Dismiss" at bounding box center [516, 712] width 39 height 15
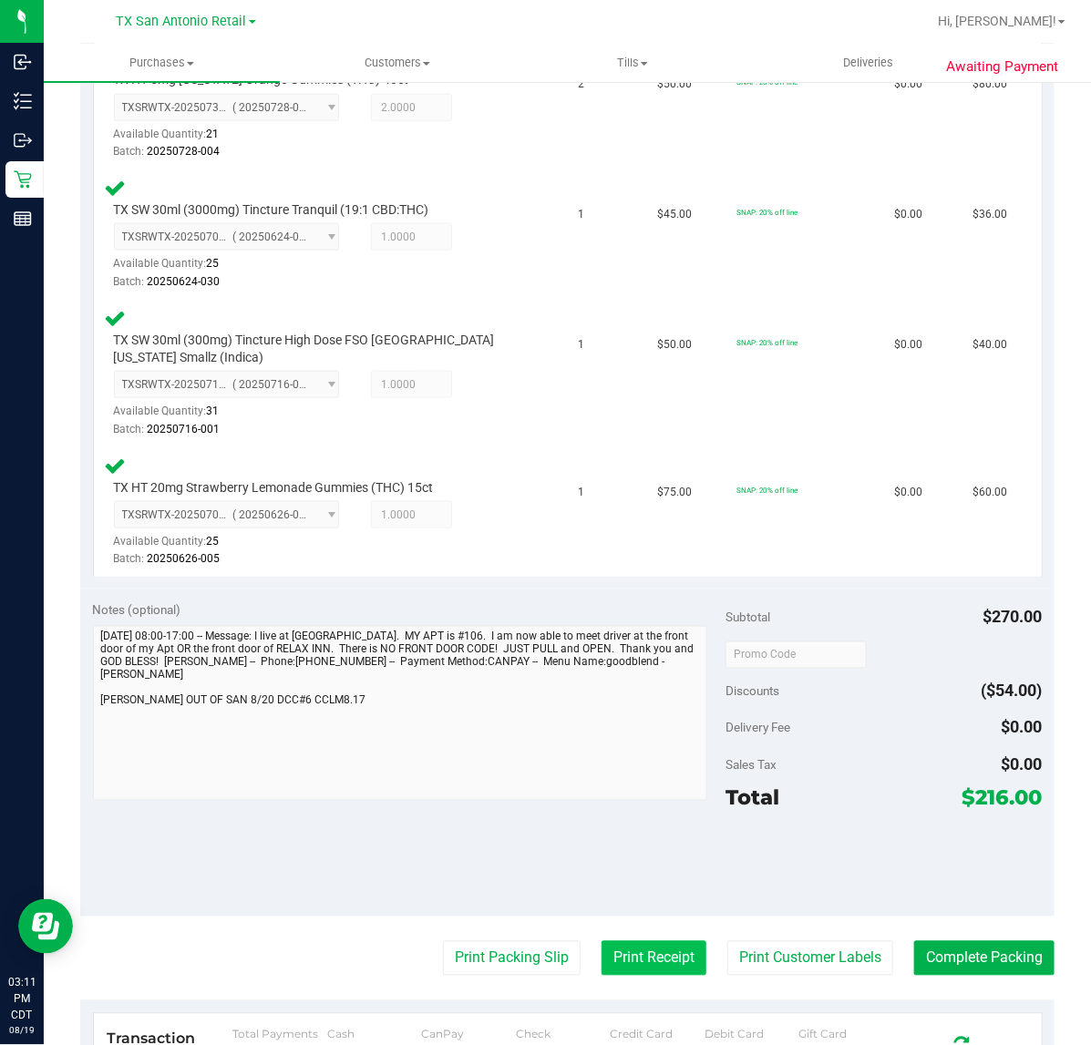
click at [652, 954] on button "Print Receipt" at bounding box center [653, 958] width 105 height 35
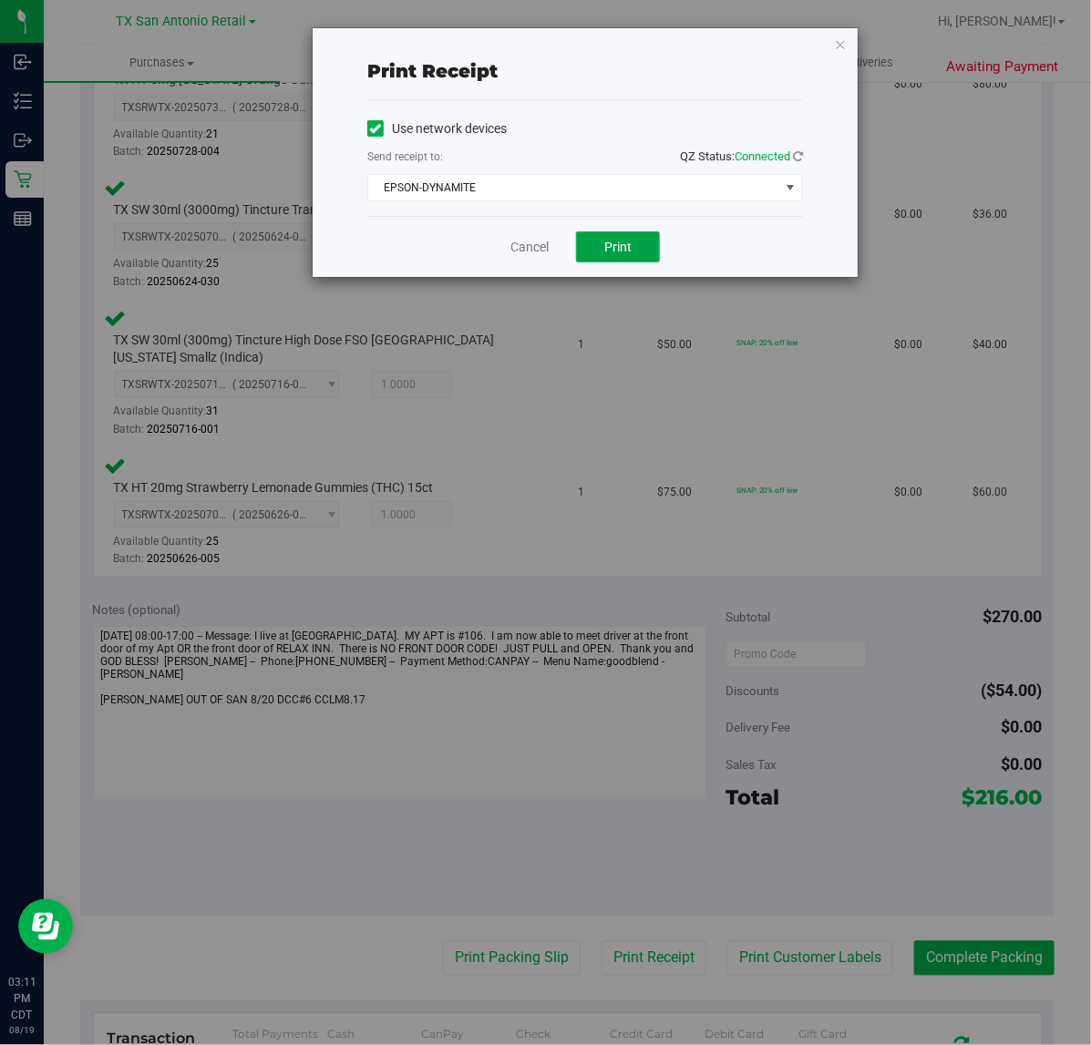
click at [602, 256] on button "Print" at bounding box center [618, 246] width 84 height 31
click at [517, 252] on link "Cancel" at bounding box center [522, 247] width 38 height 19
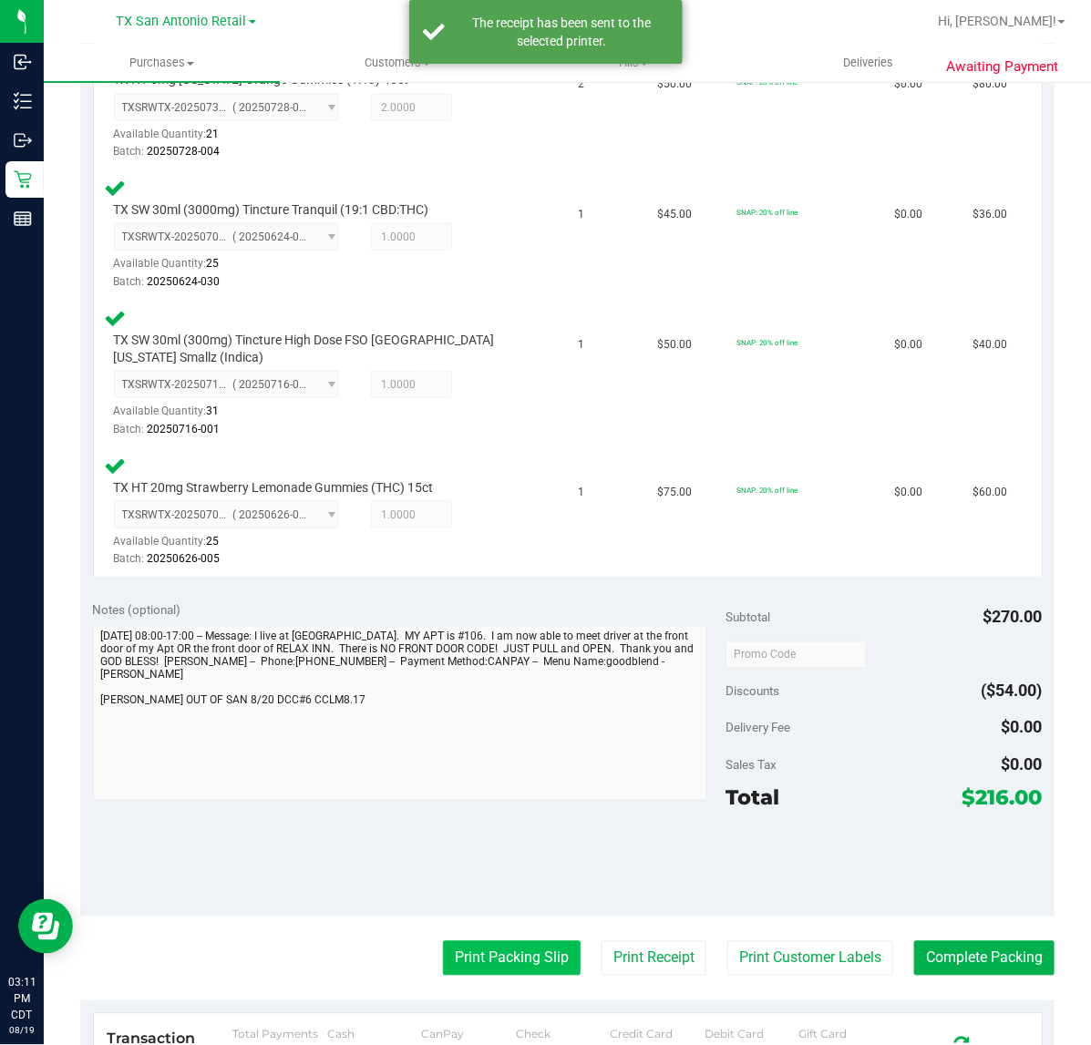
click at [486, 955] on button "Print Packing Slip" at bounding box center [512, 958] width 138 height 35
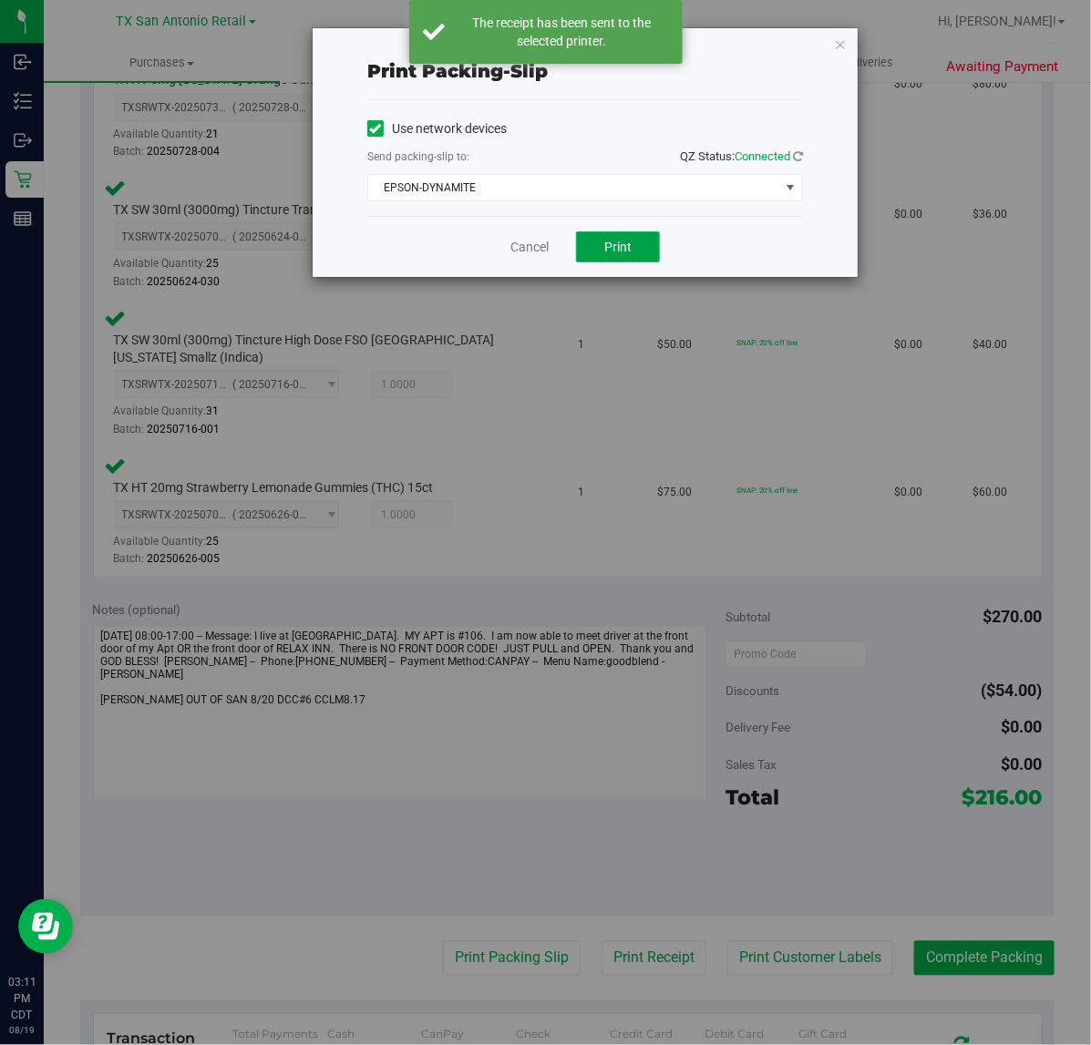
click at [630, 232] on button "Print" at bounding box center [618, 246] width 84 height 31
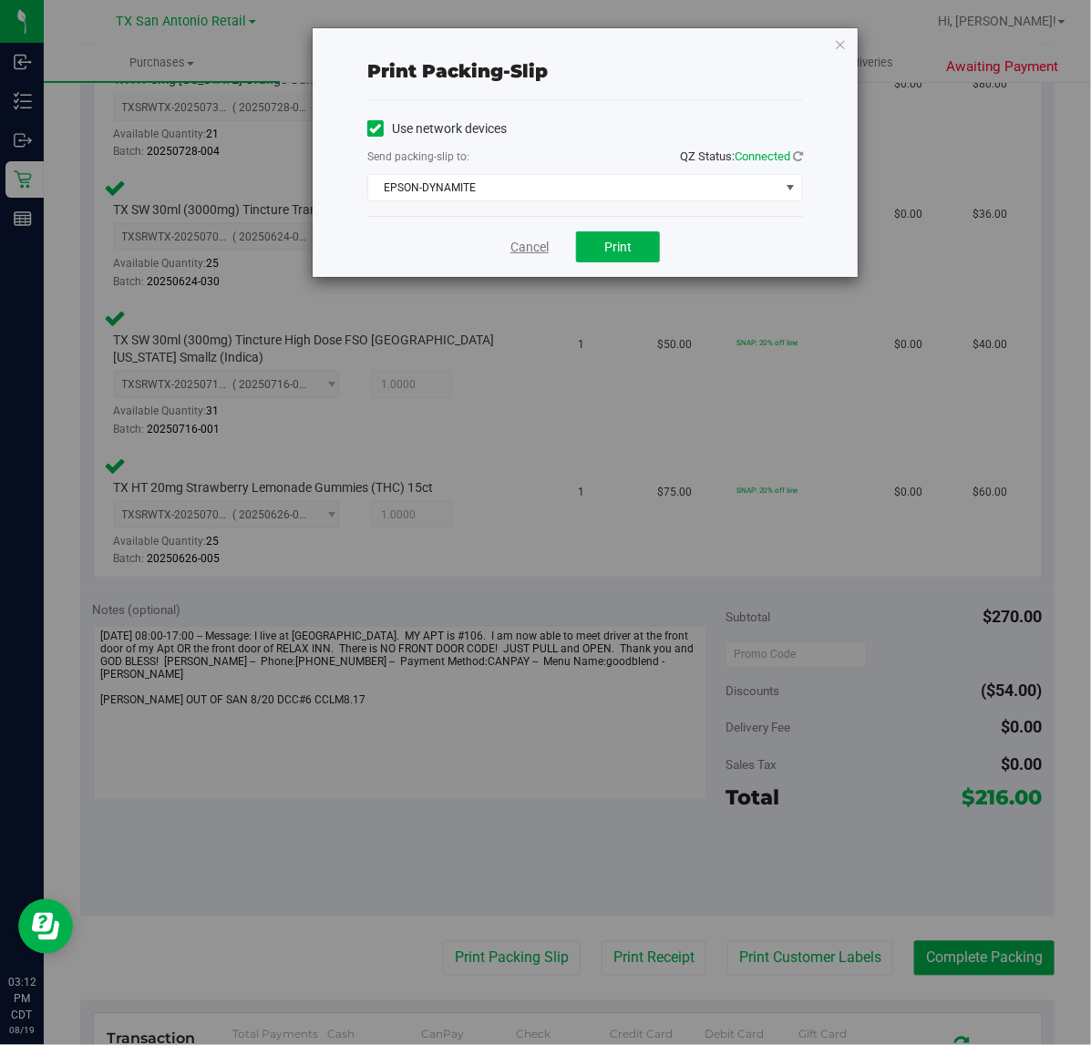
click at [531, 247] on link "Cancel" at bounding box center [529, 247] width 38 height 19
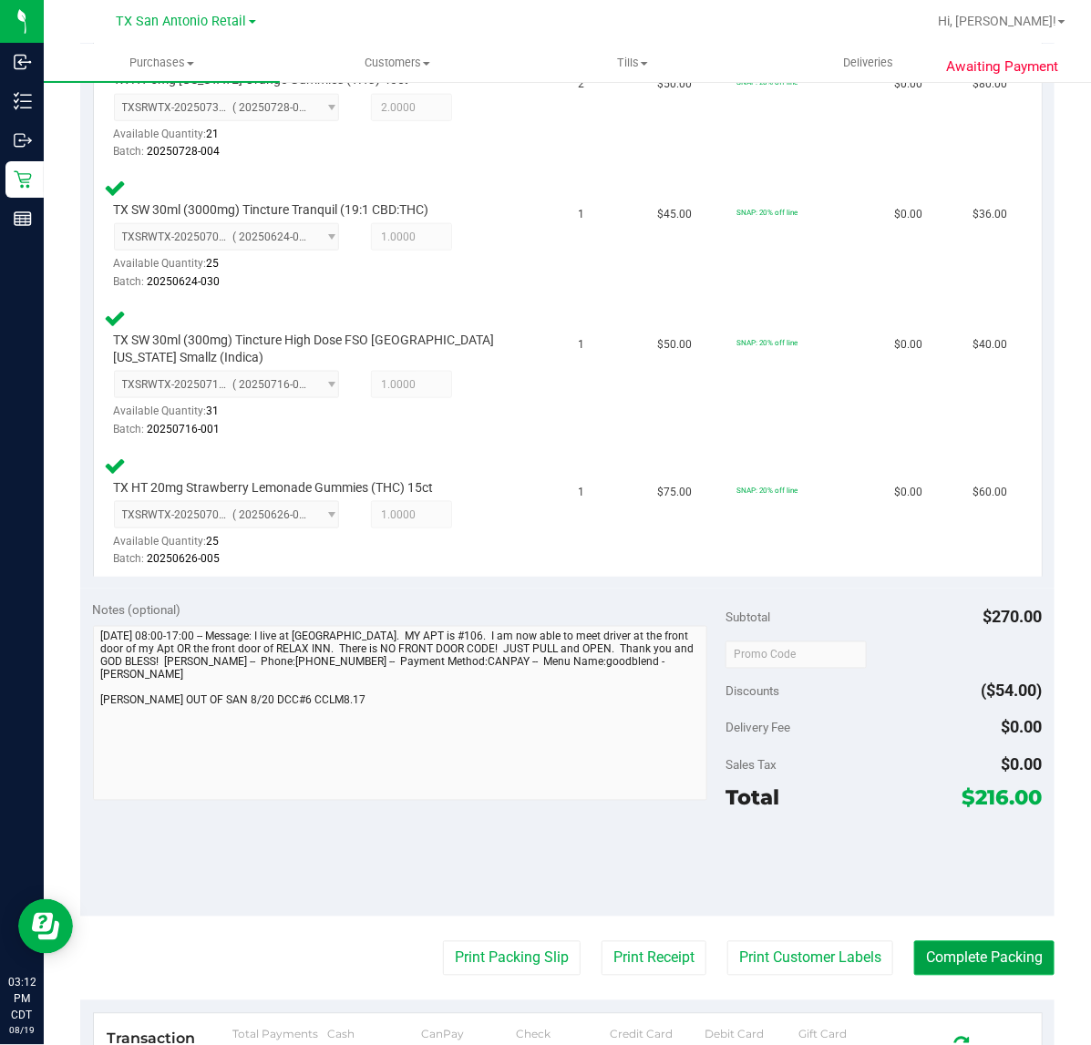
click at [1007, 970] on button "Complete Packing" at bounding box center [984, 958] width 140 height 35
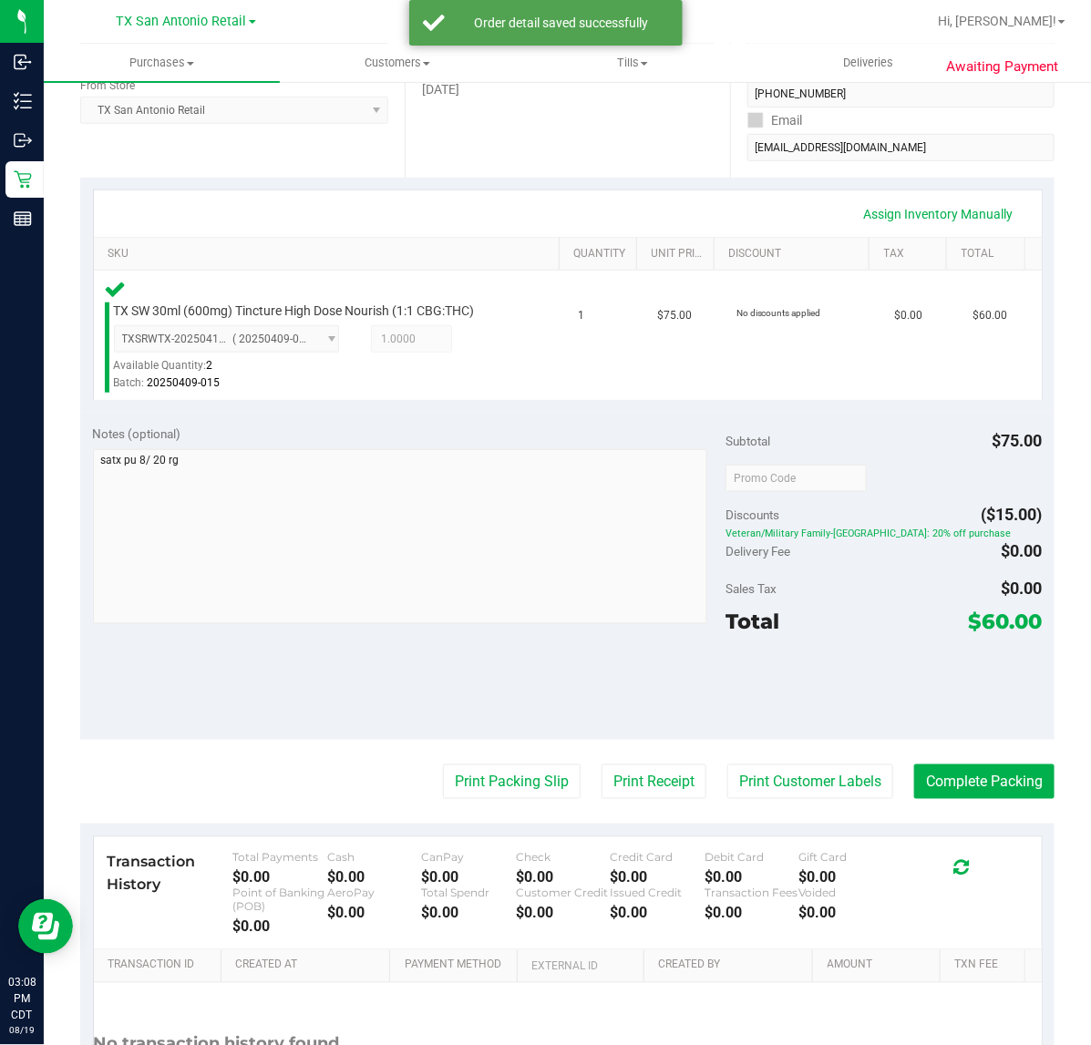
scroll to position [303, 0]
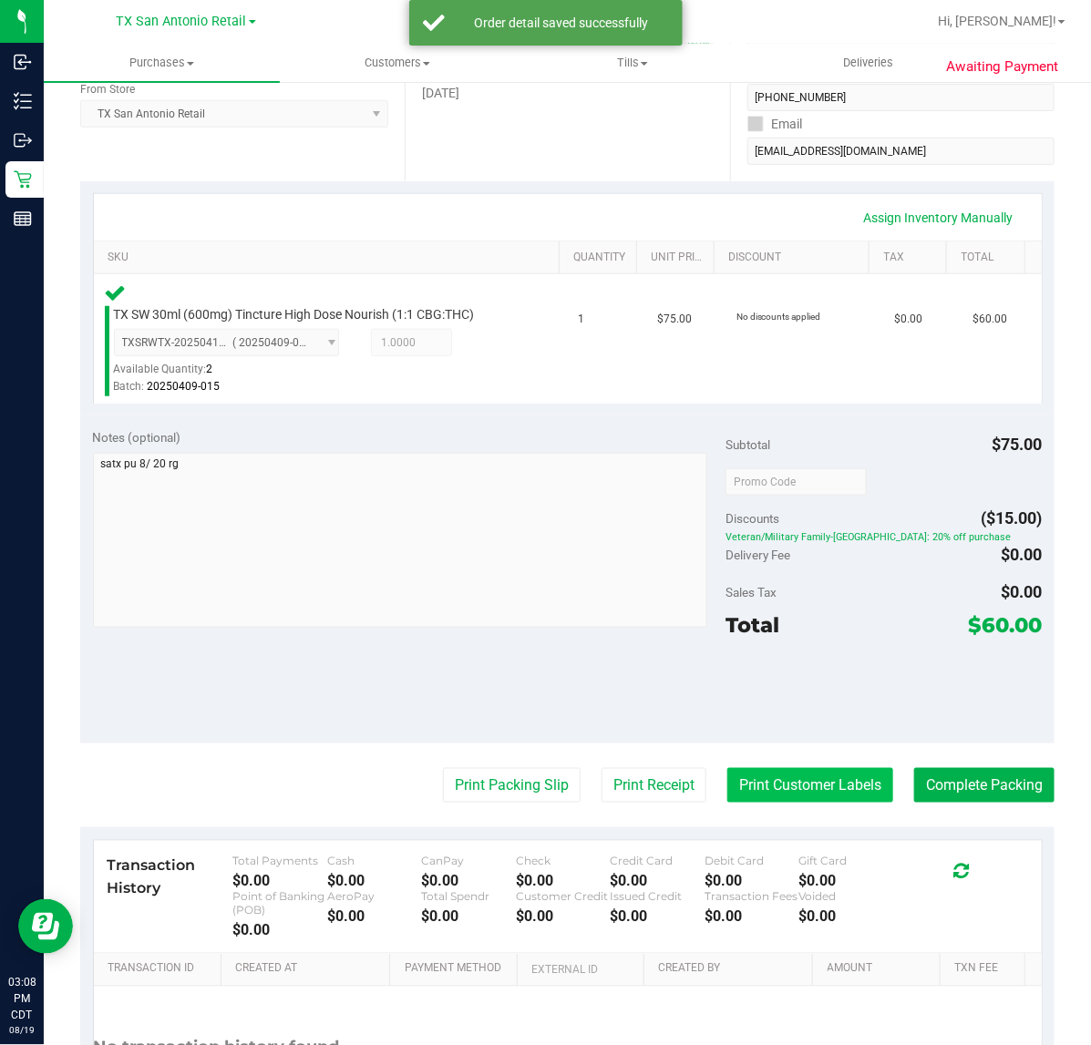
click at [829, 789] on button "Print Customer Labels" at bounding box center [810, 785] width 166 height 35
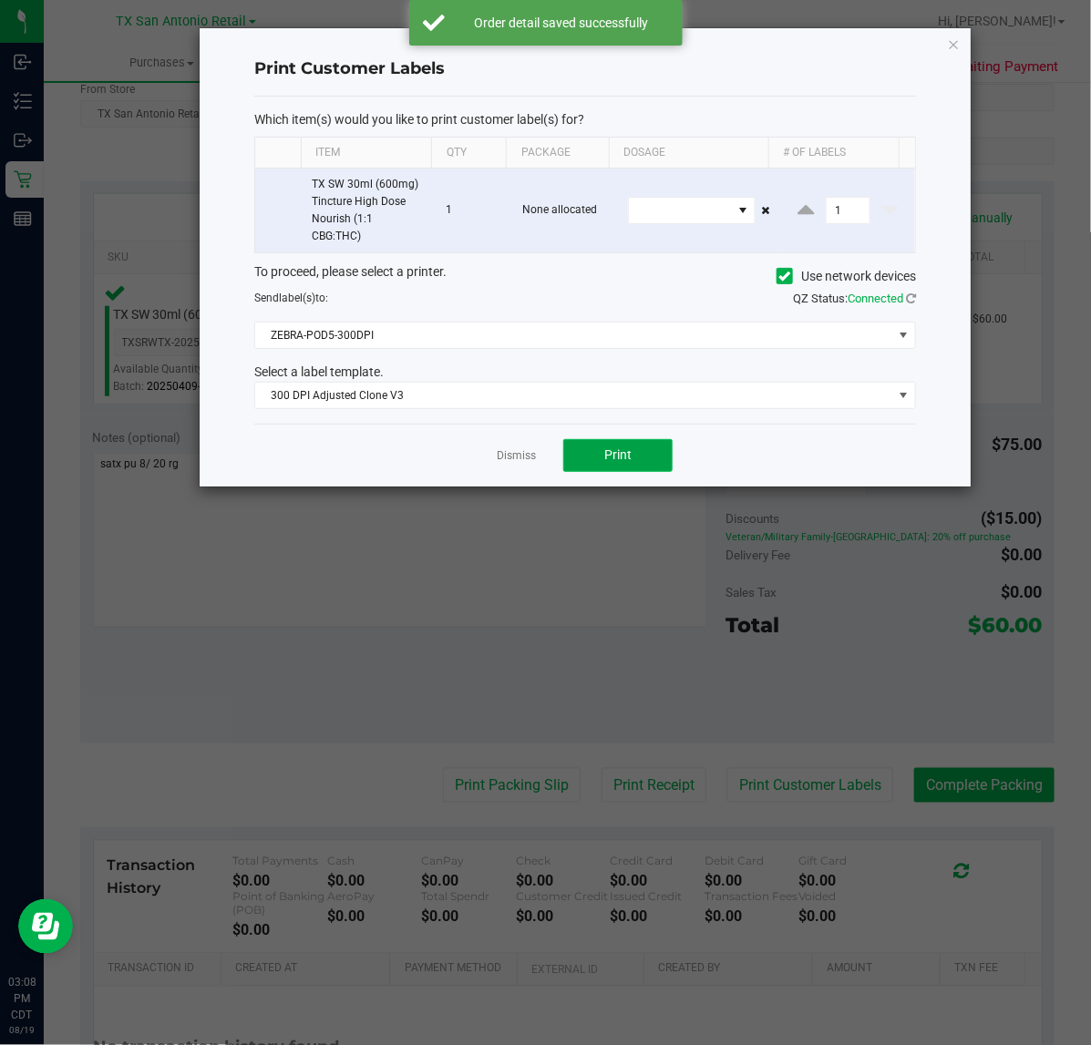
click at [618, 458] on span "Print" at bounding box center [617, 454] width 27 height 15
click at [512, 460] on link "Dismiss" at bounding box center [516, 455] width 39 height 15
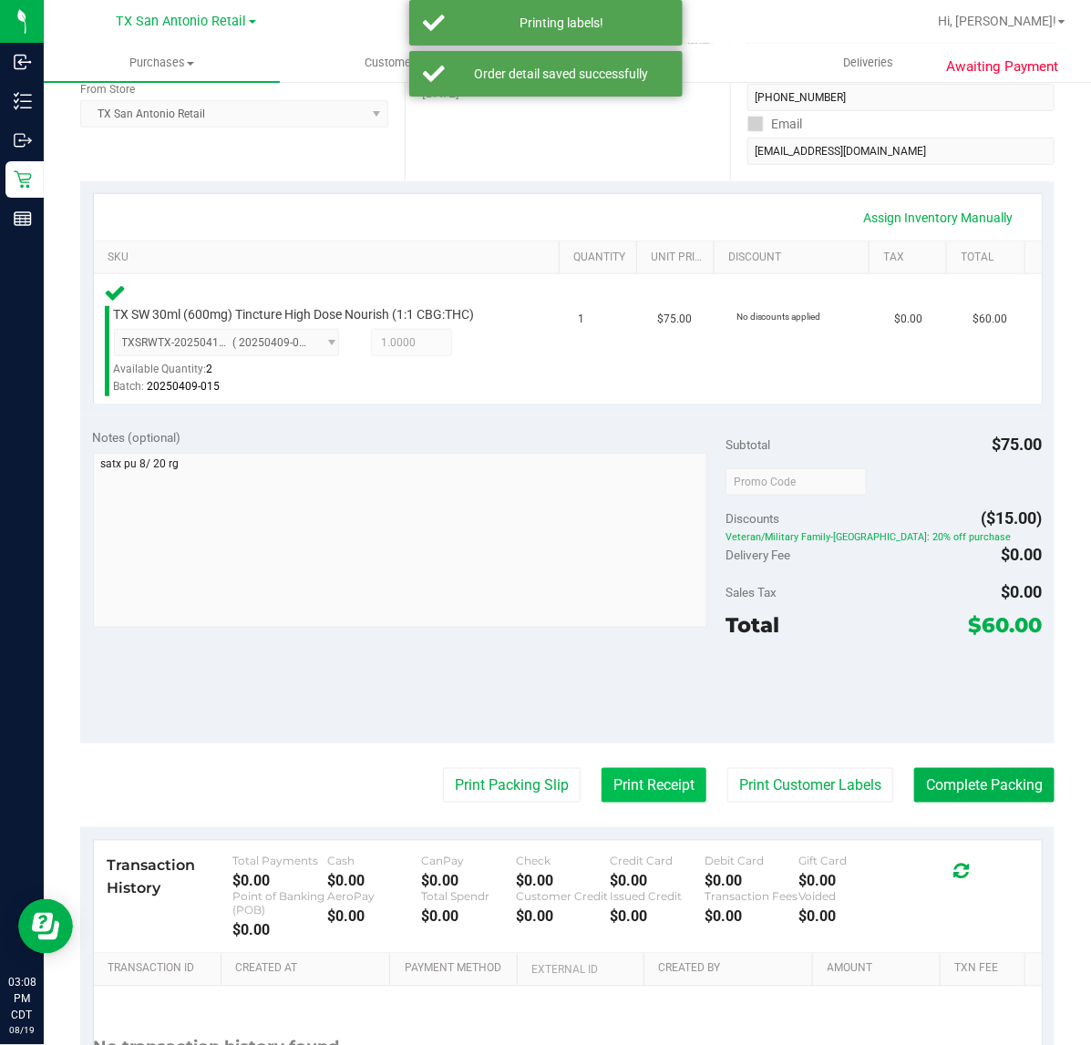
click at [647, 794] on button "Print Receipt" at bounding box center [653, 785] width 105 height 35
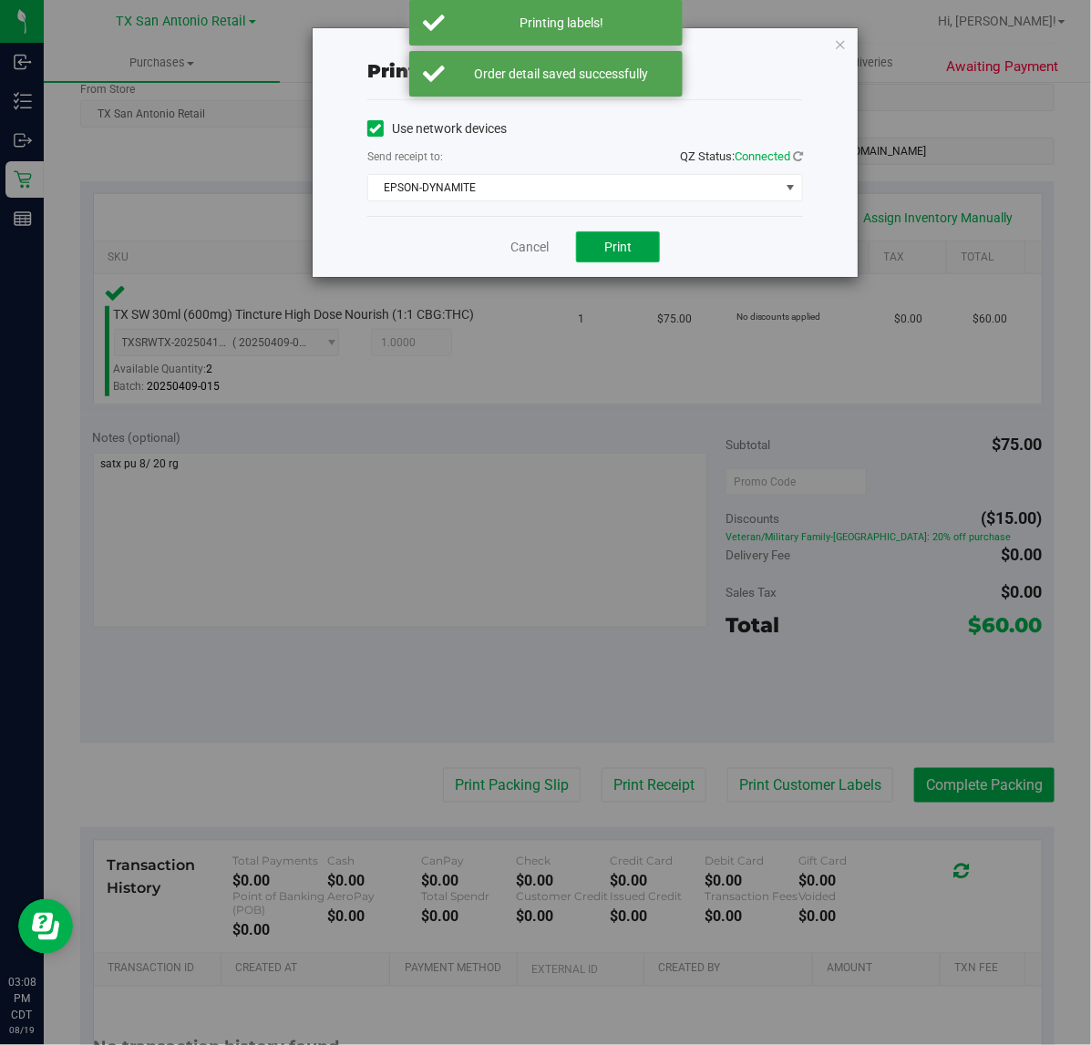
click at [620, 248] on span "Print" at bounding box center [617, 247] width 27 height 15
click at [524, 252] on link "Cancel" at bounding box center [522, 247] width 38 height 19
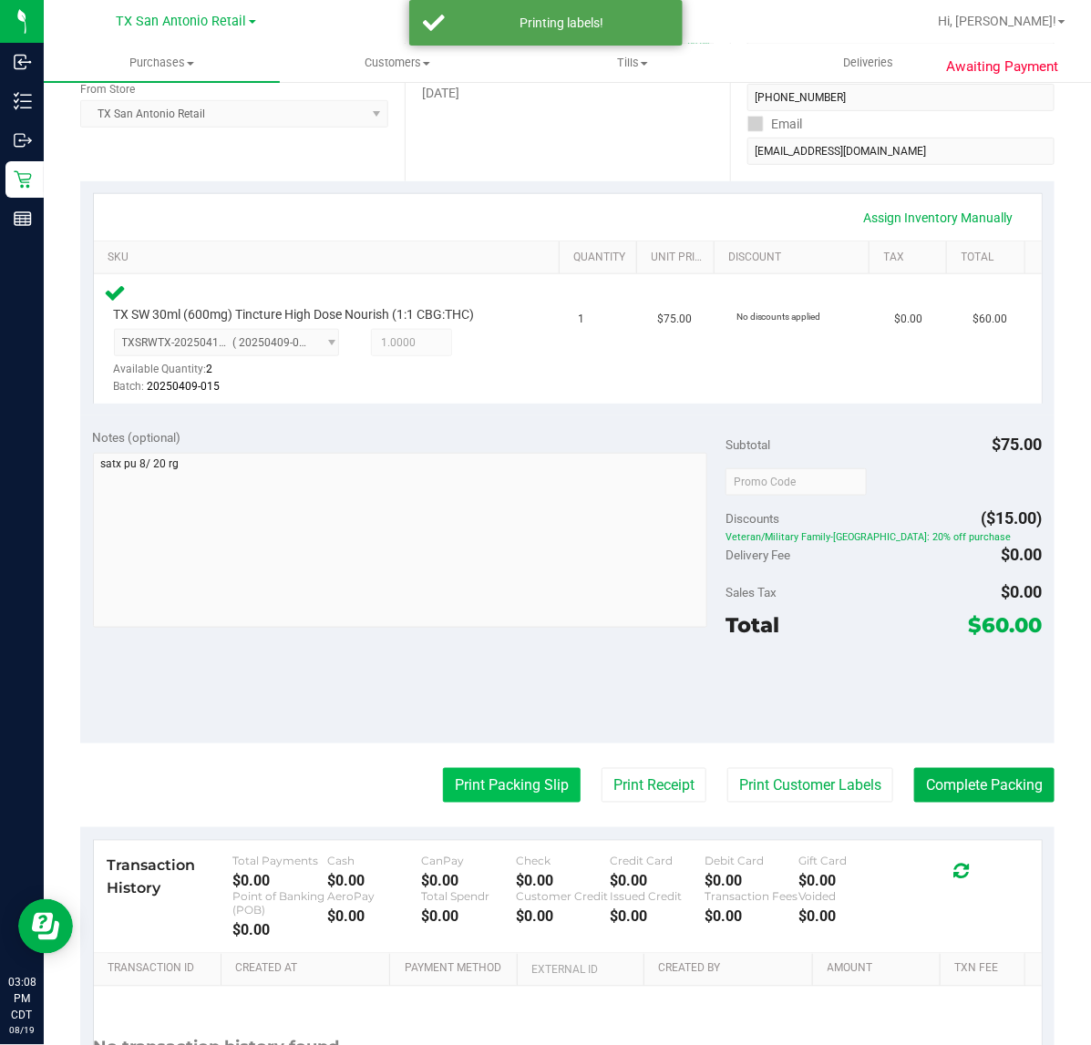
click at [490, 802] on button "Print Packing Slip" at bounding box center [512, 785] width 138 height 35
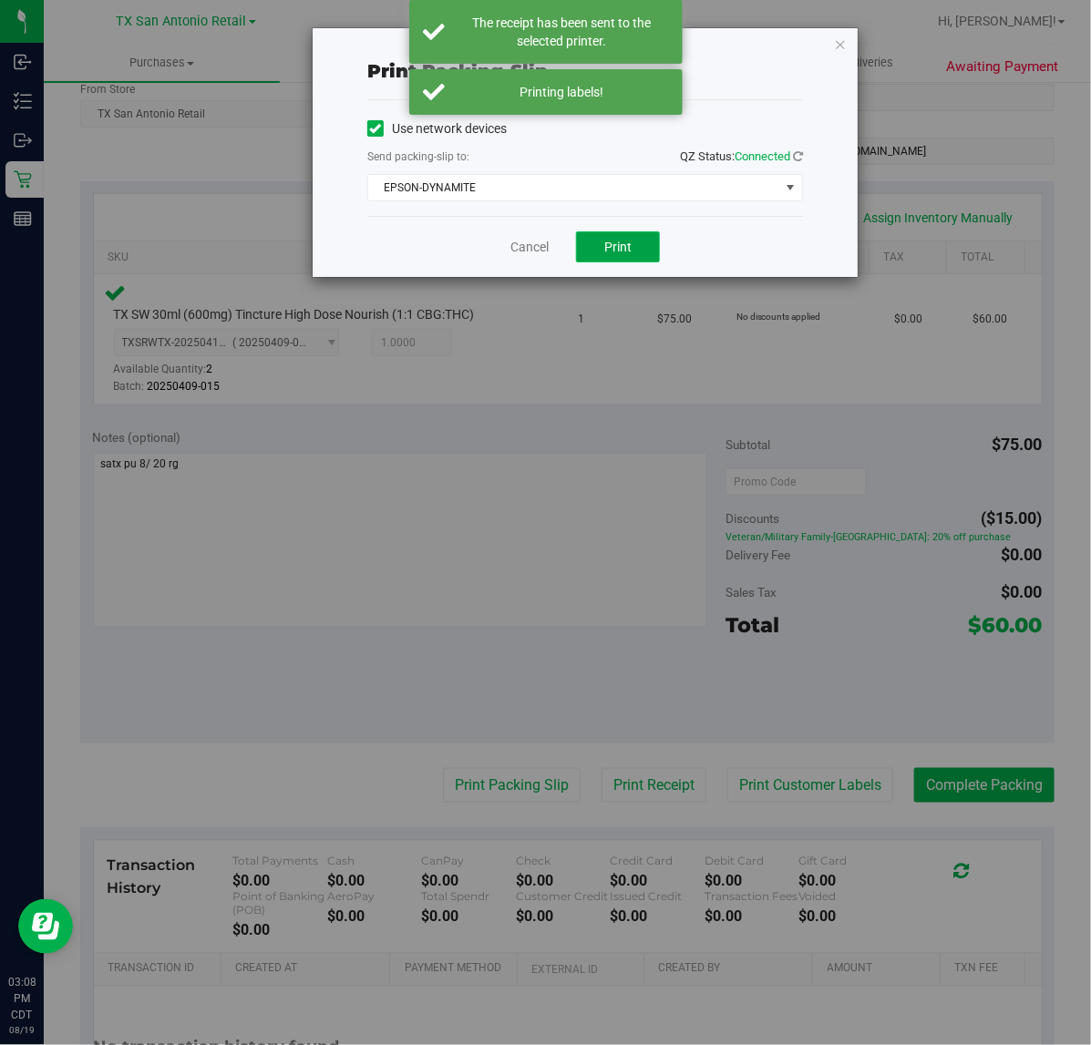
click at [625, 246] on span "Print" at bounding box center [617, 247] width 27 height 15
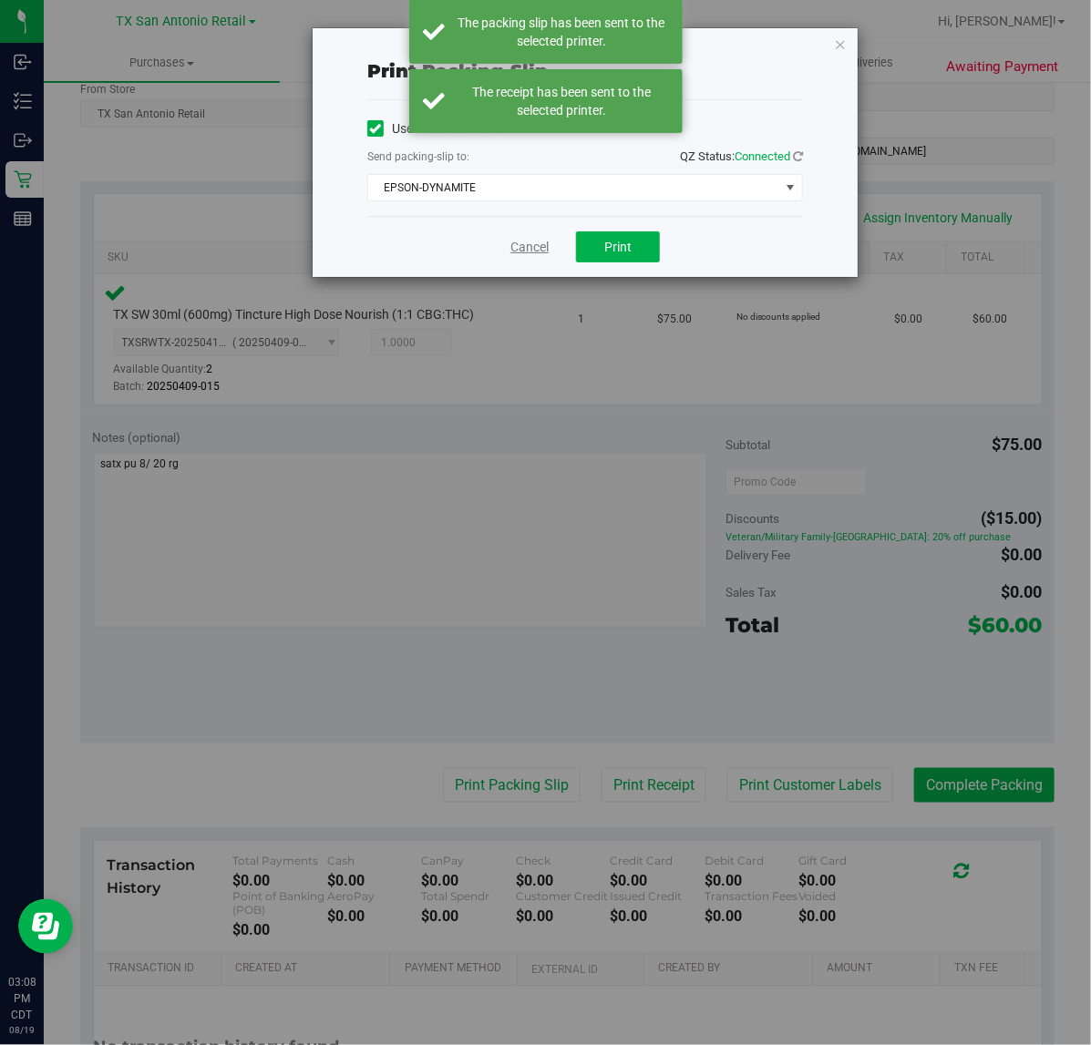
click at [529, 255] on link "Cancel" at bounding box center [529, 247] width 38 height 19
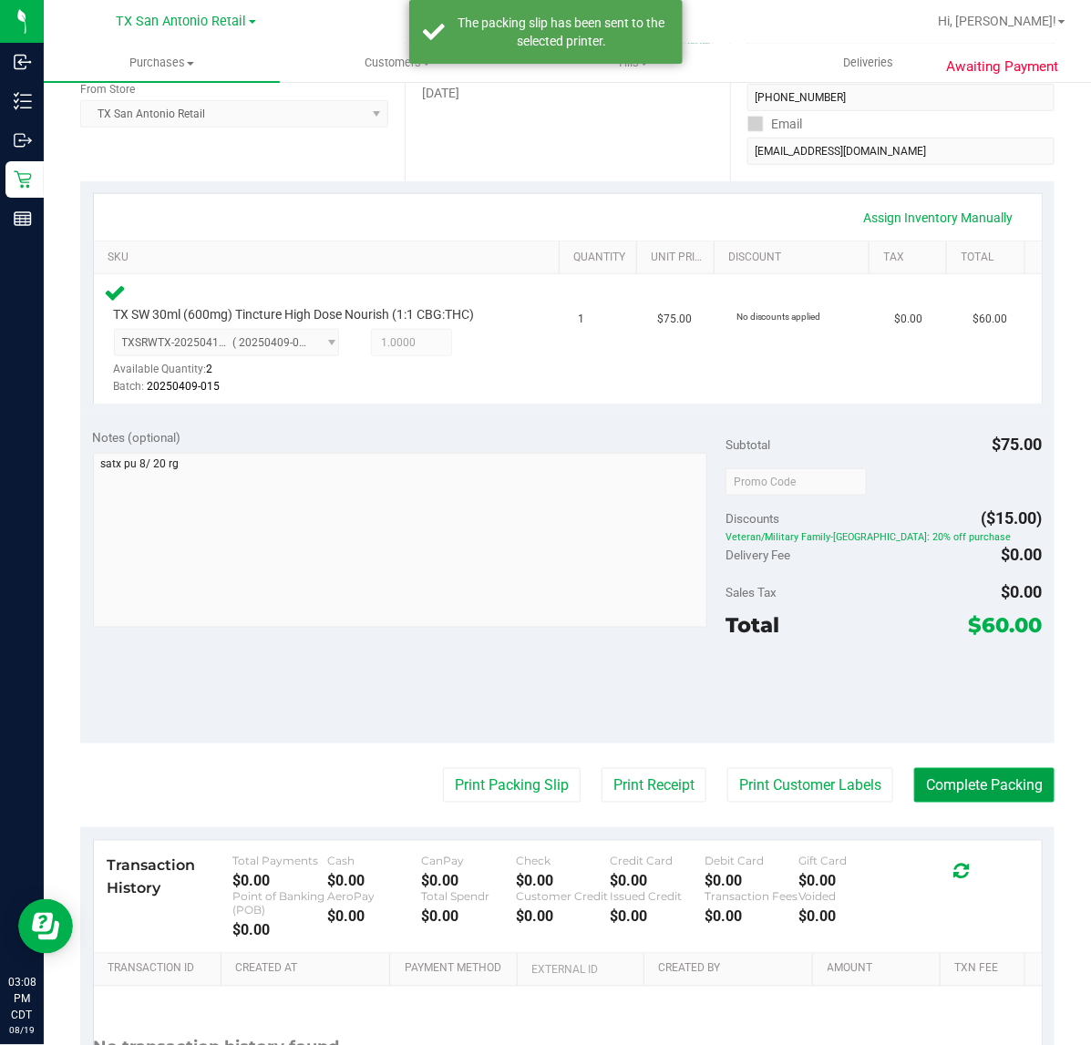
click at [967, 785] on button "Complete Packing" at bounding box center [984, 785] width 140 height 35
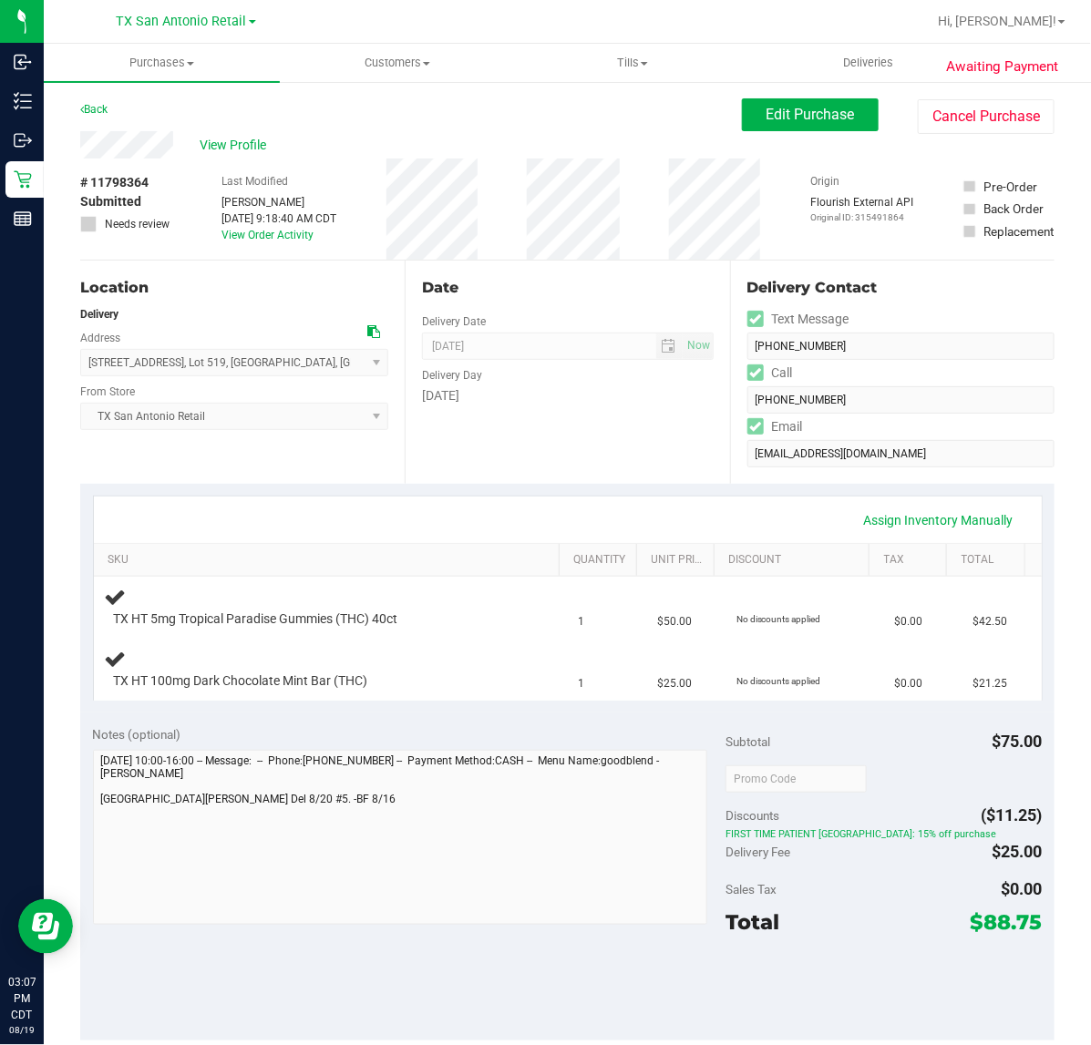
click at [935, 775] on div at bounding box center [883, 778] width 316 height 33
click at [935, 816] on div "Discounts ($11.25)" at bounding box center [883, 815] width 316 height 33
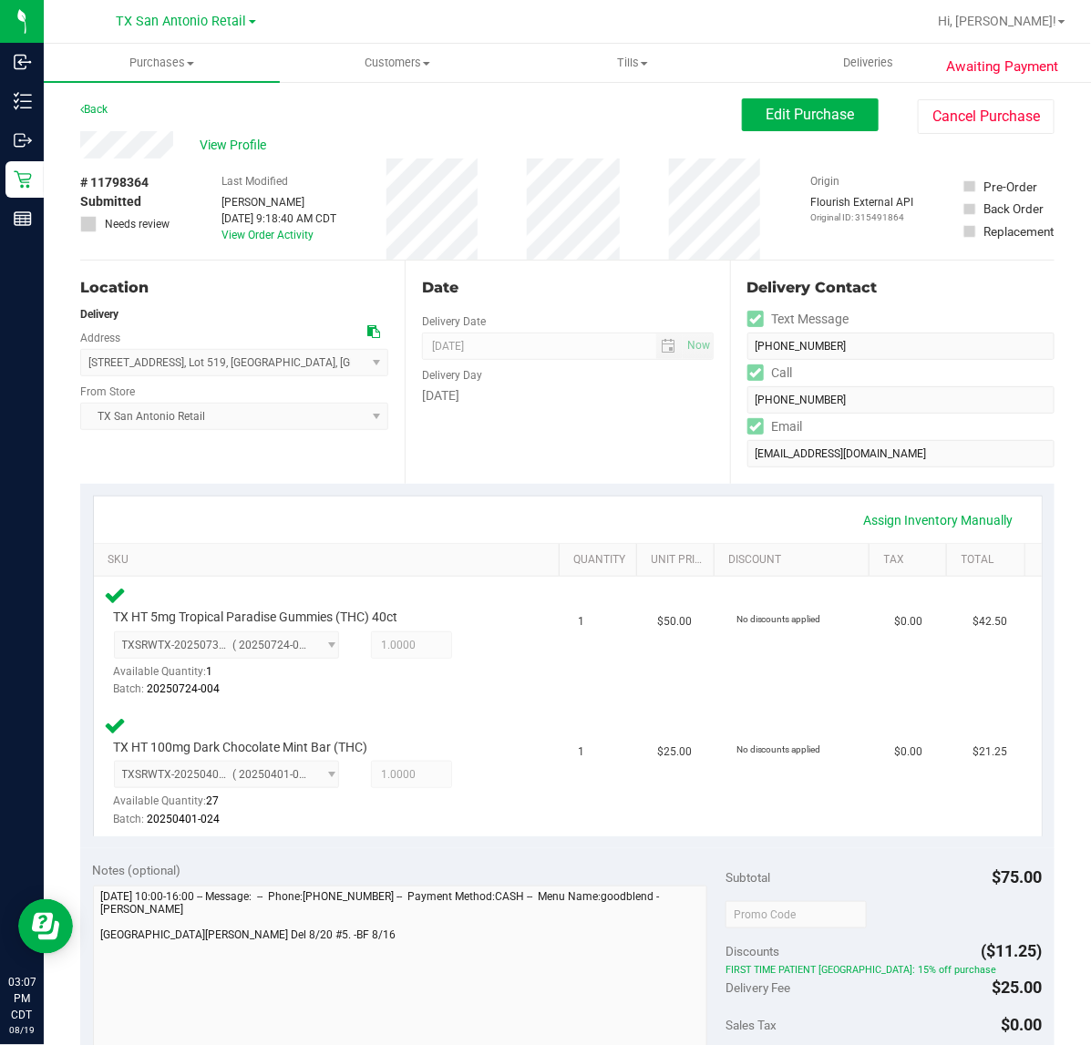
click at [493, 477] on div "Date Delivery Date [DATE] Now [DATE] 07:00 AM Now Delivery Day [DATE]" at bounding box center [567, 372] width 324 height 223
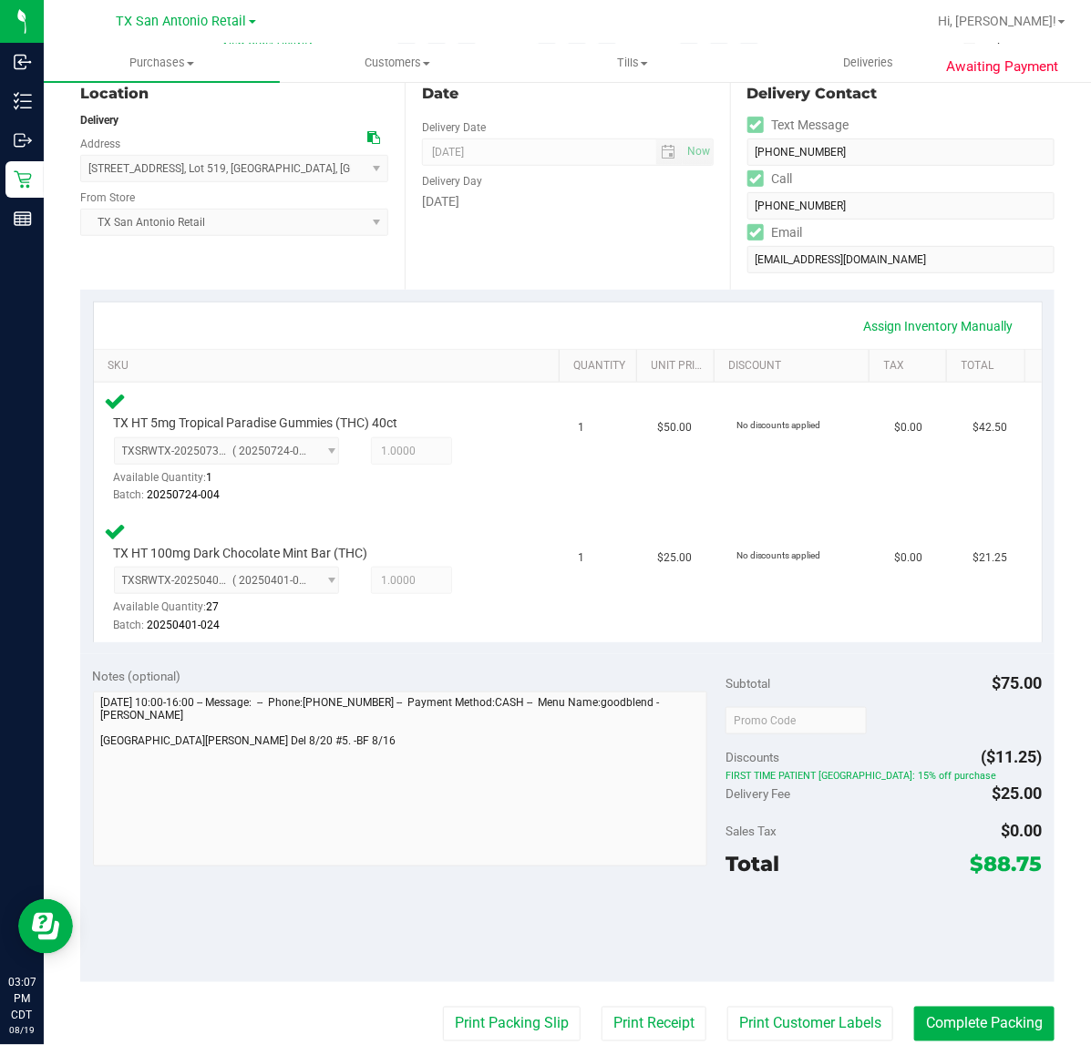
scroll to position [228, 0]
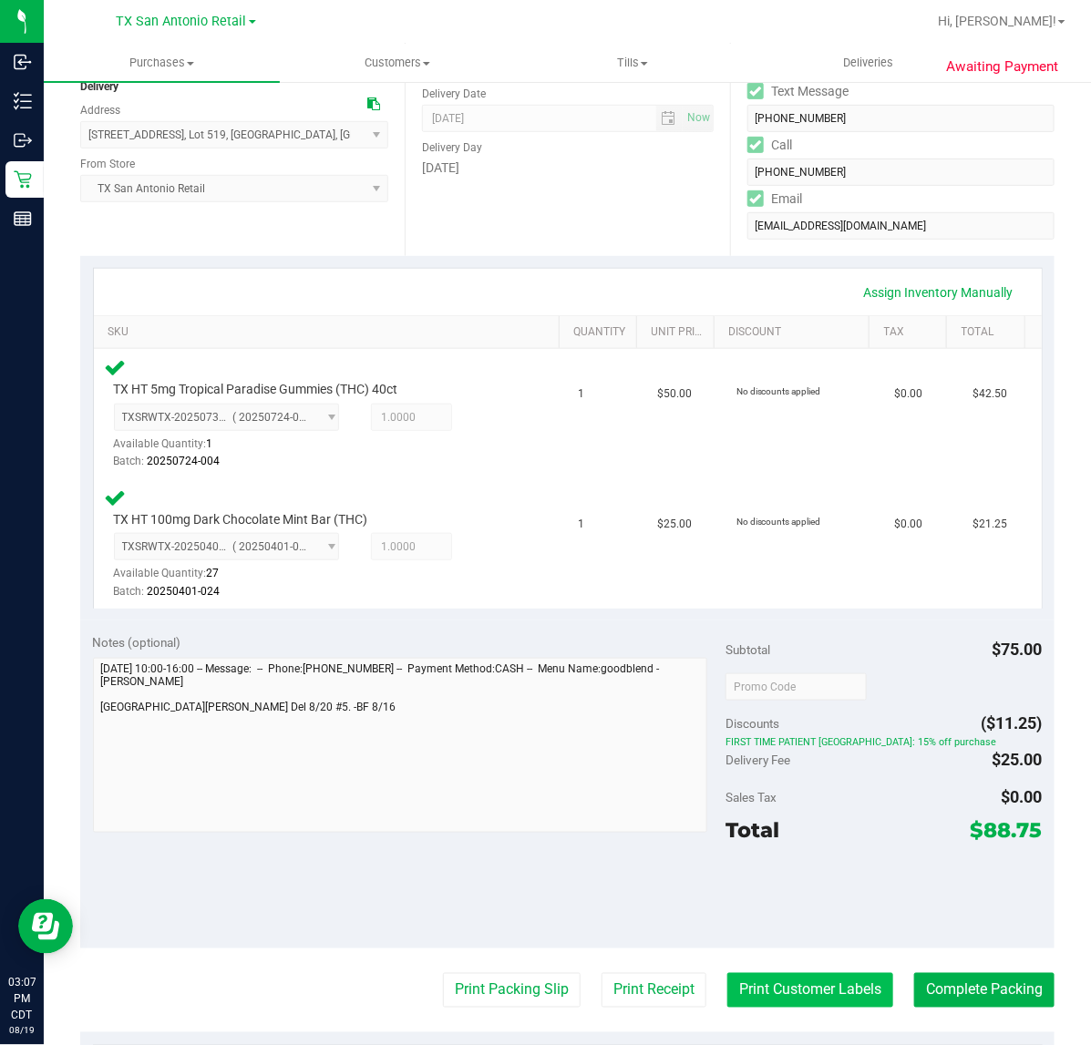
click at [772, 987] on button "Print Customer Labels" at bounding box center [810, 990] width 166 height 35
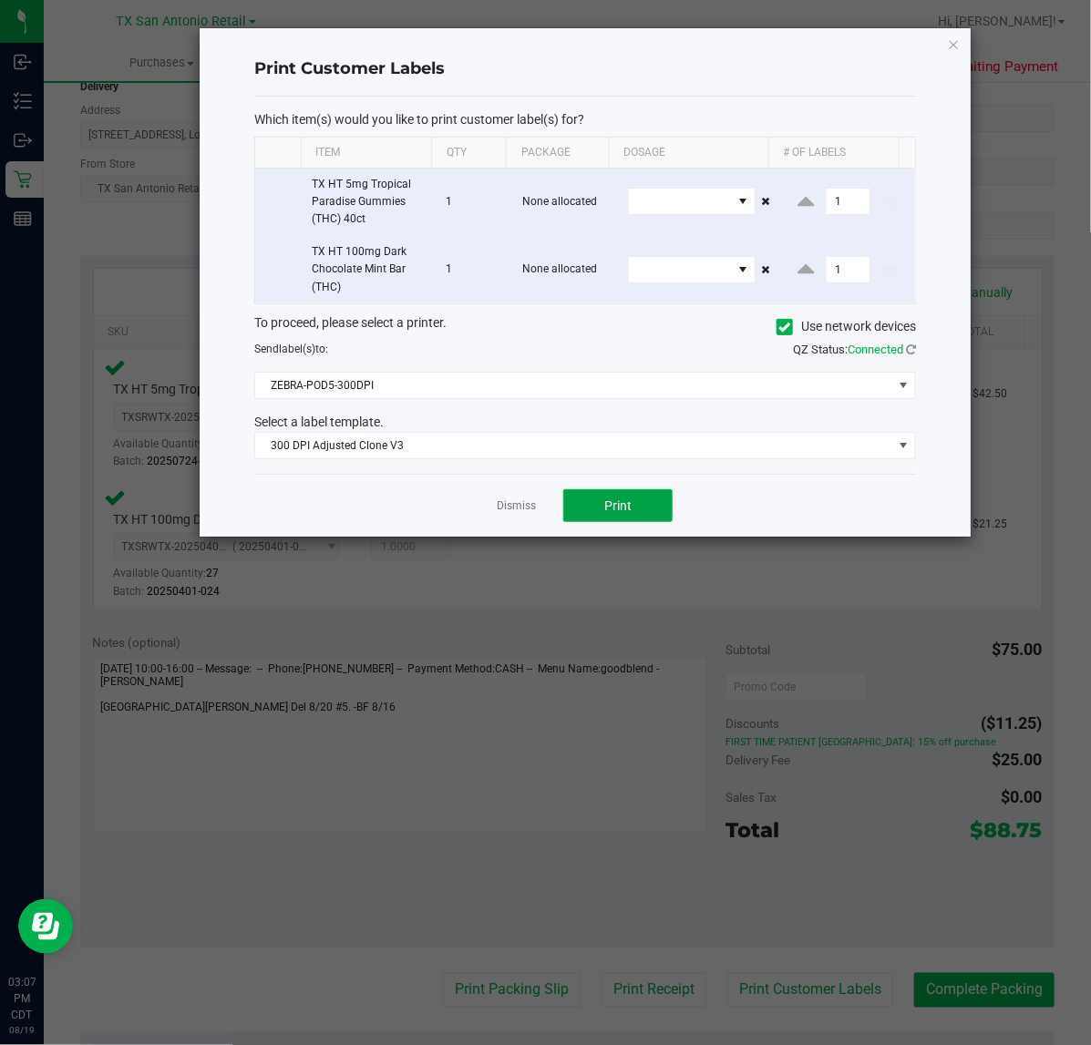
click at [570, 490] on button "Print" at bounding box center [617, 505] width 109 height 33
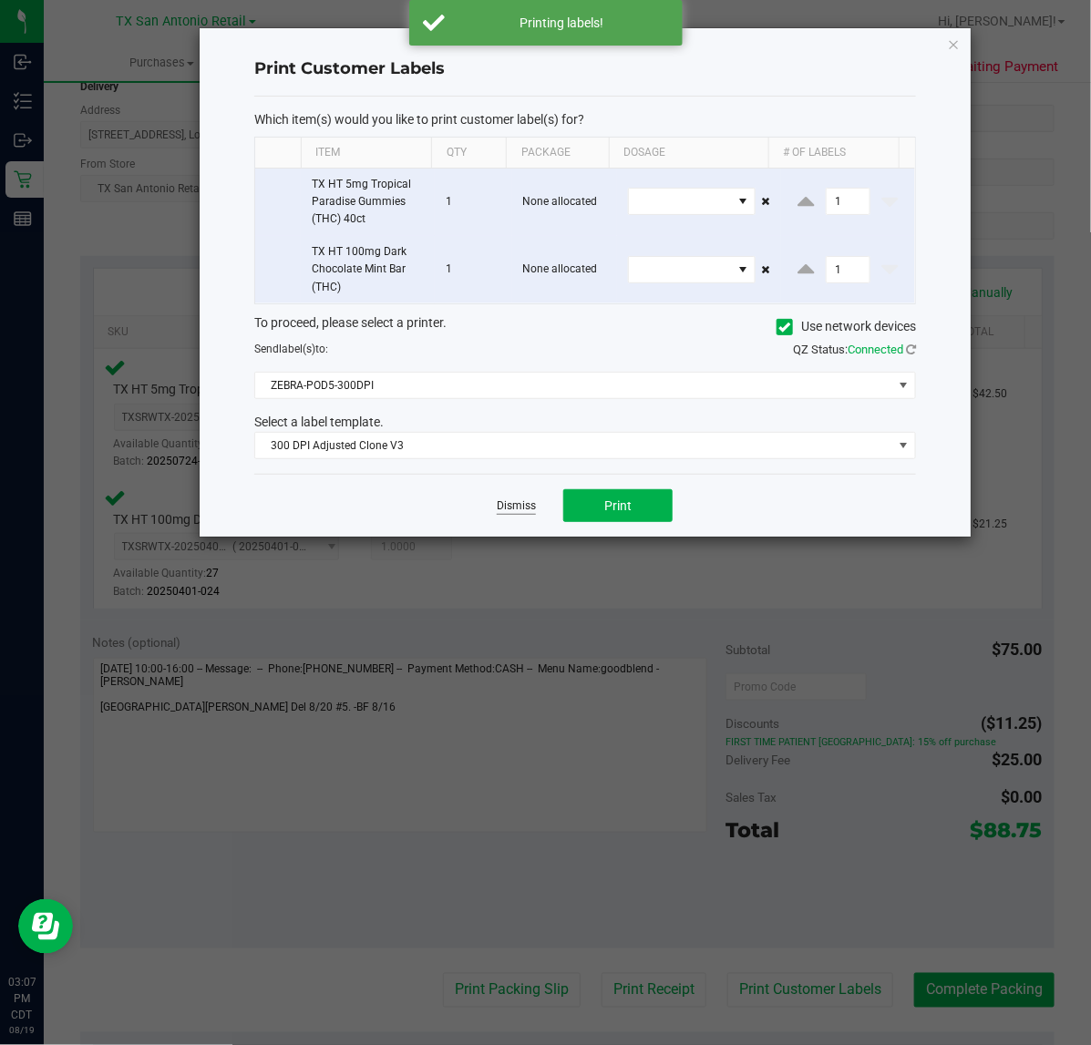
drag, startPoint x: 521, startPoint y: 498, endPoint x: 530, endPoint y: 507, distance: 12.3
click at [521, 499] on app-cancel-button "Dismiss" at bounding box center [516, 506] width 39 height 19
click at [530, 507] on link "Dismiss" at bounding box center [516, 505] width 39 height 15
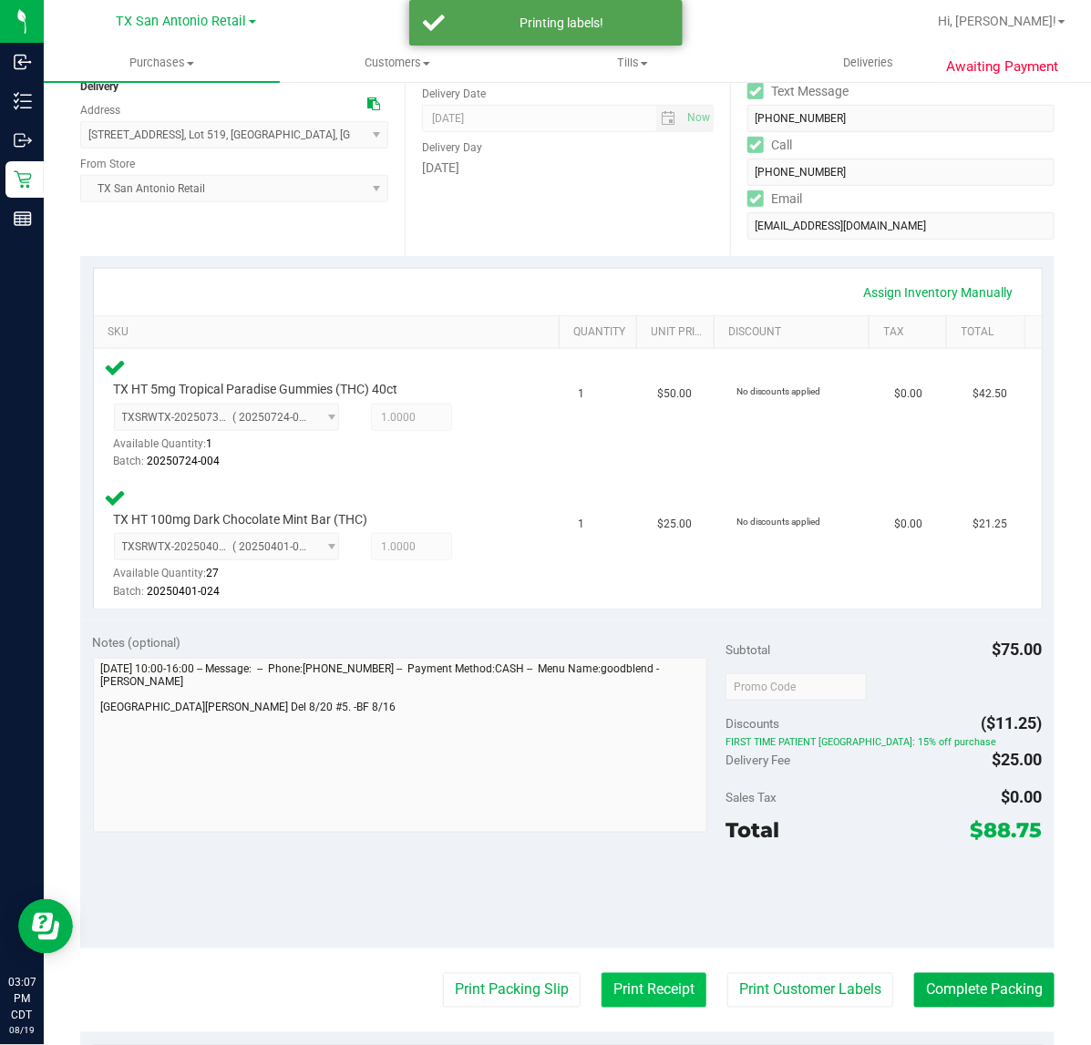
click at [630, 987] on button "Print Receipt" at bounding box center [653, 990] width 105 height 35
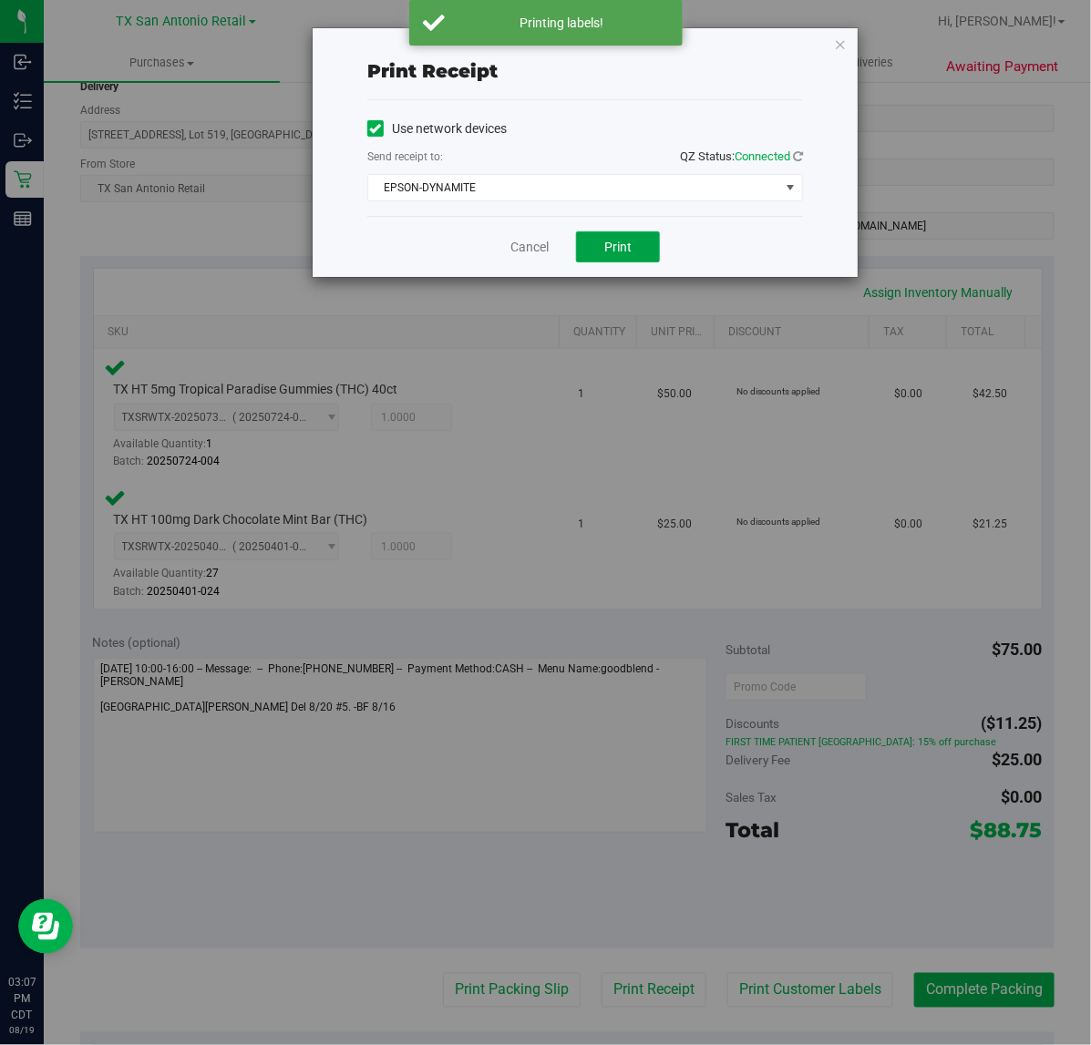
drag, startPoint x: 606, startPoint y: 253, endPoint x: 563, endPoint y: 249, distance: 43.1
click at [606, 252] on span "Print" at bounding box center [617, 247] width 27 height 15
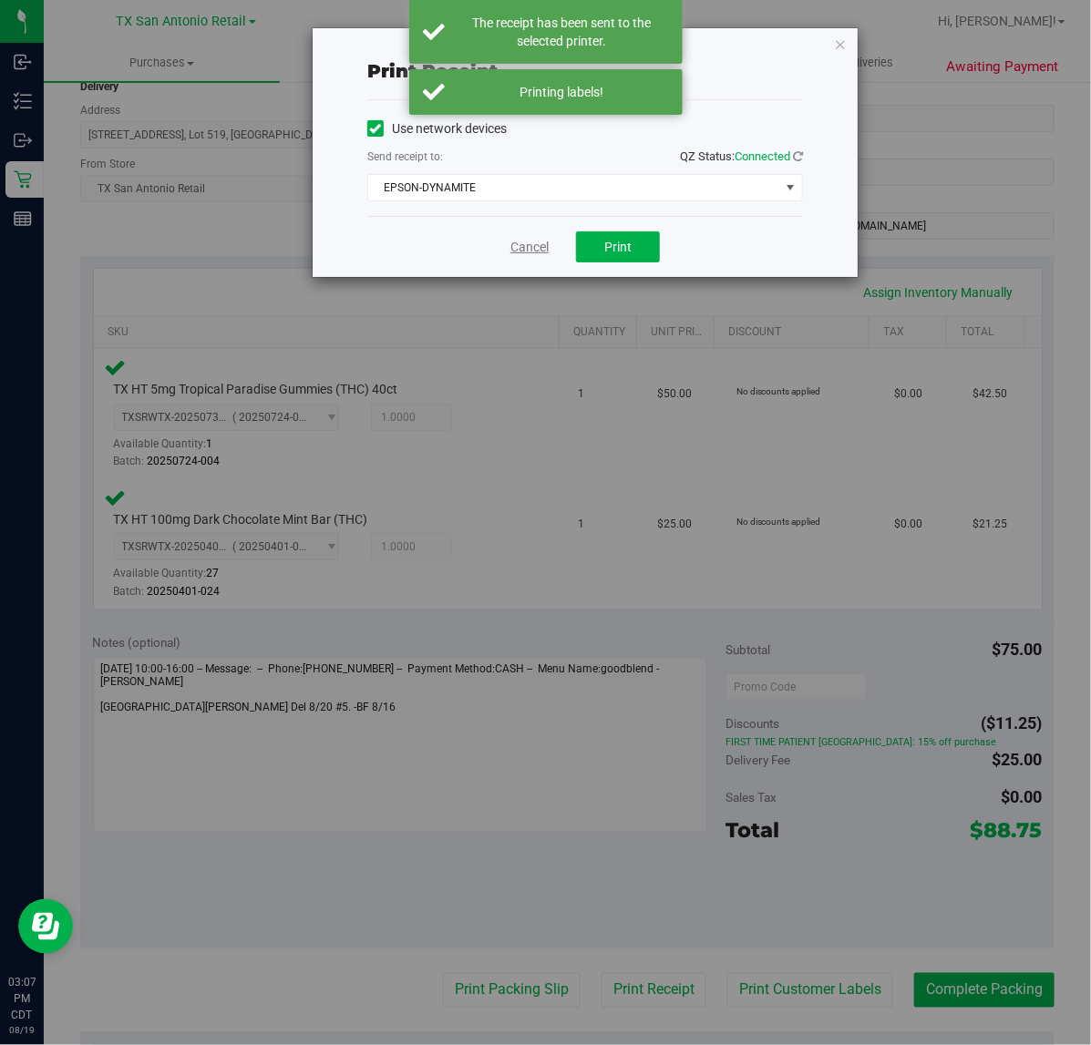
click at [527, 244] on link "Cancel" at bounding box center [529, 247] width 38 height 19
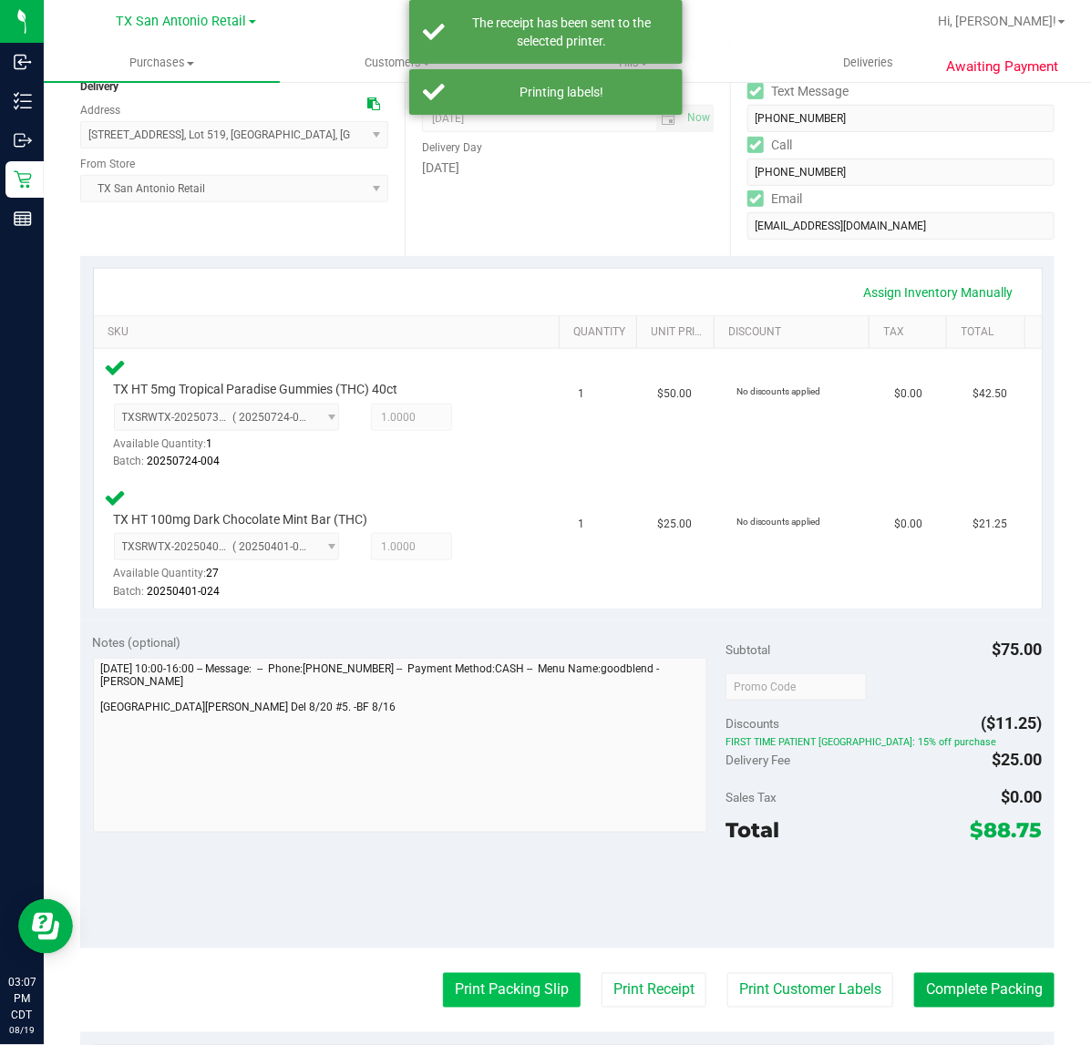
click at [529, 984] on button "Print Packing Slip" at bounding box center [512, 990] width 138 height 35
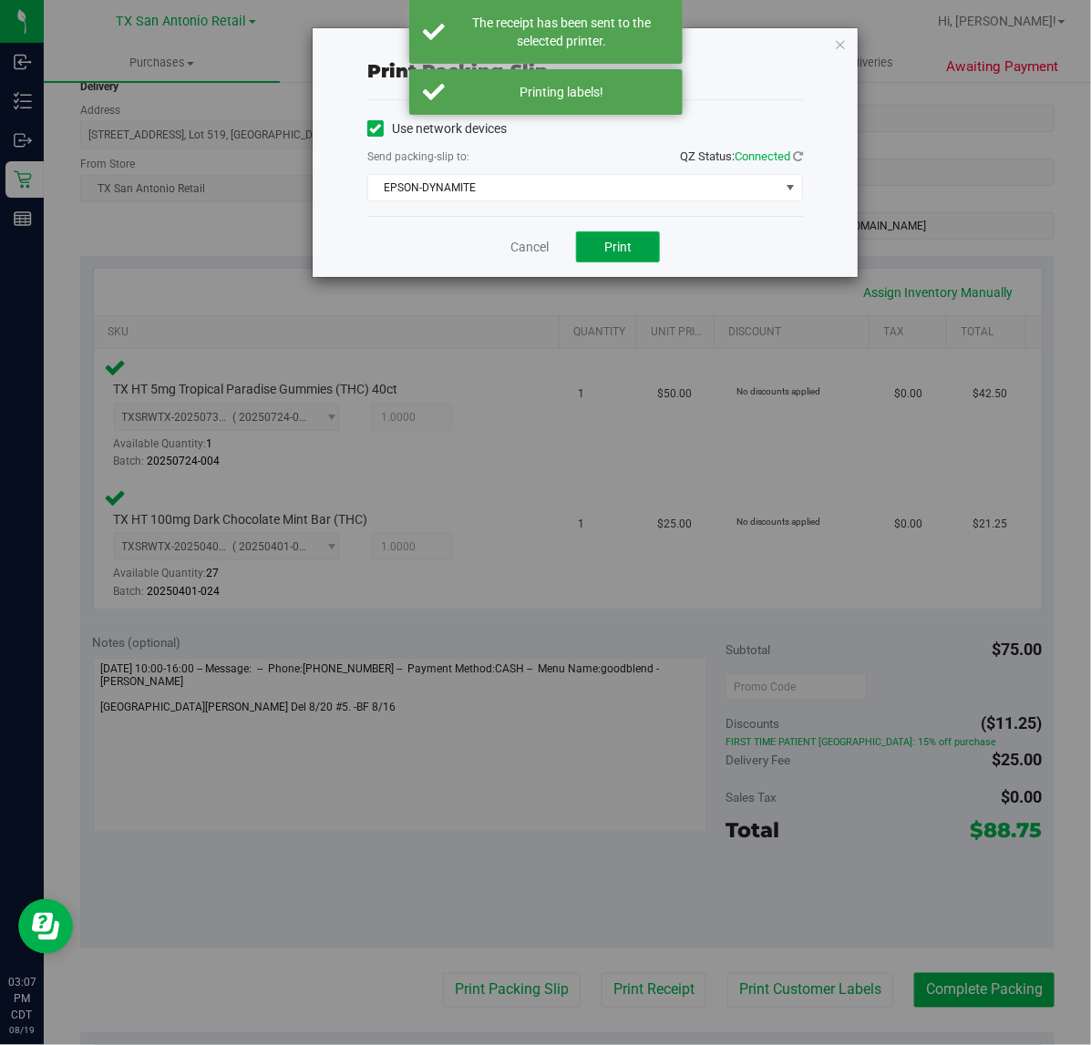
click at [626, 253] on span "Print" at bounding box center [617, 247] width 27 height 15
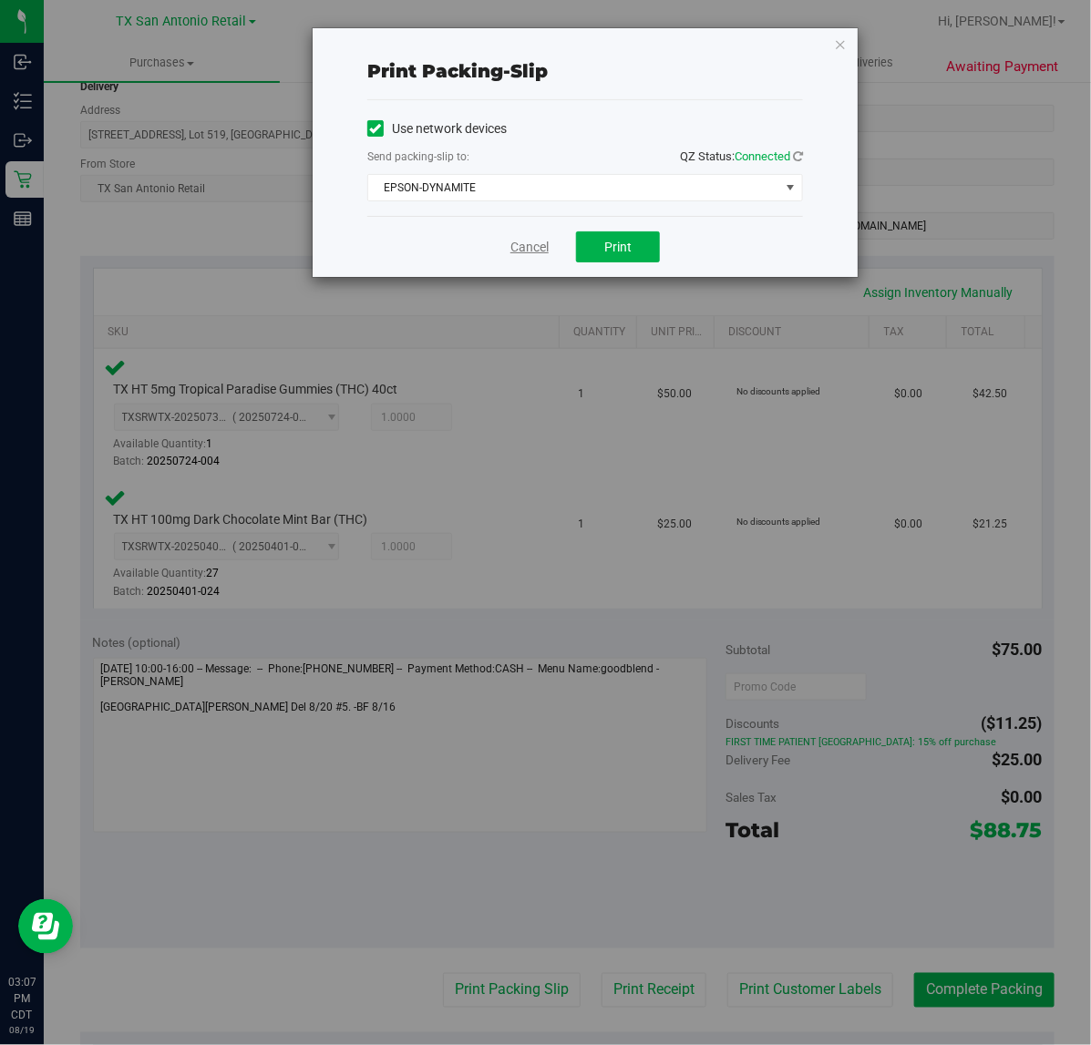
click at [525, 256] on link "Cancel" at bounding box center [529, 247] width 38 height 19
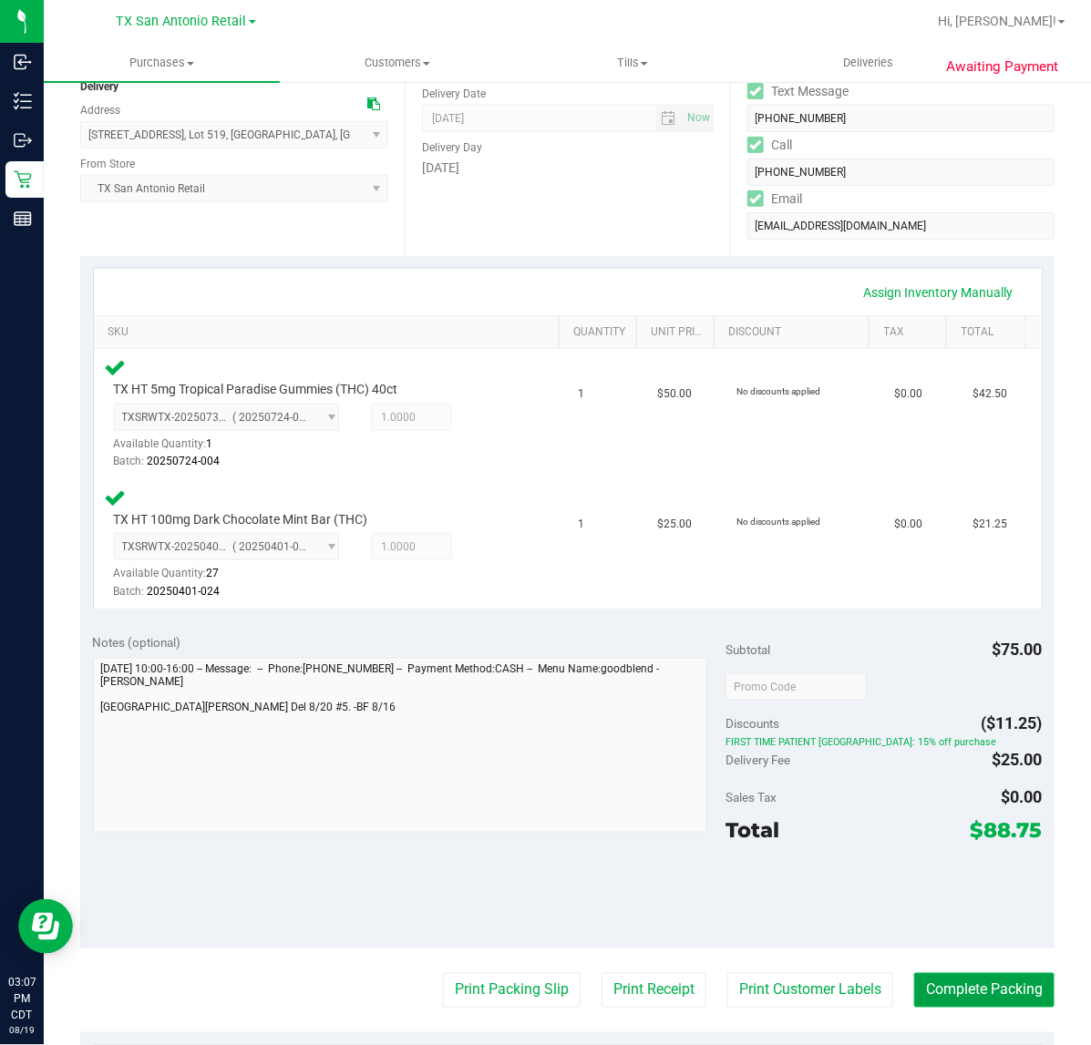
click at [971, 975] on button "Complete Packing" at bounding box center [984, 990] width 140 height 35
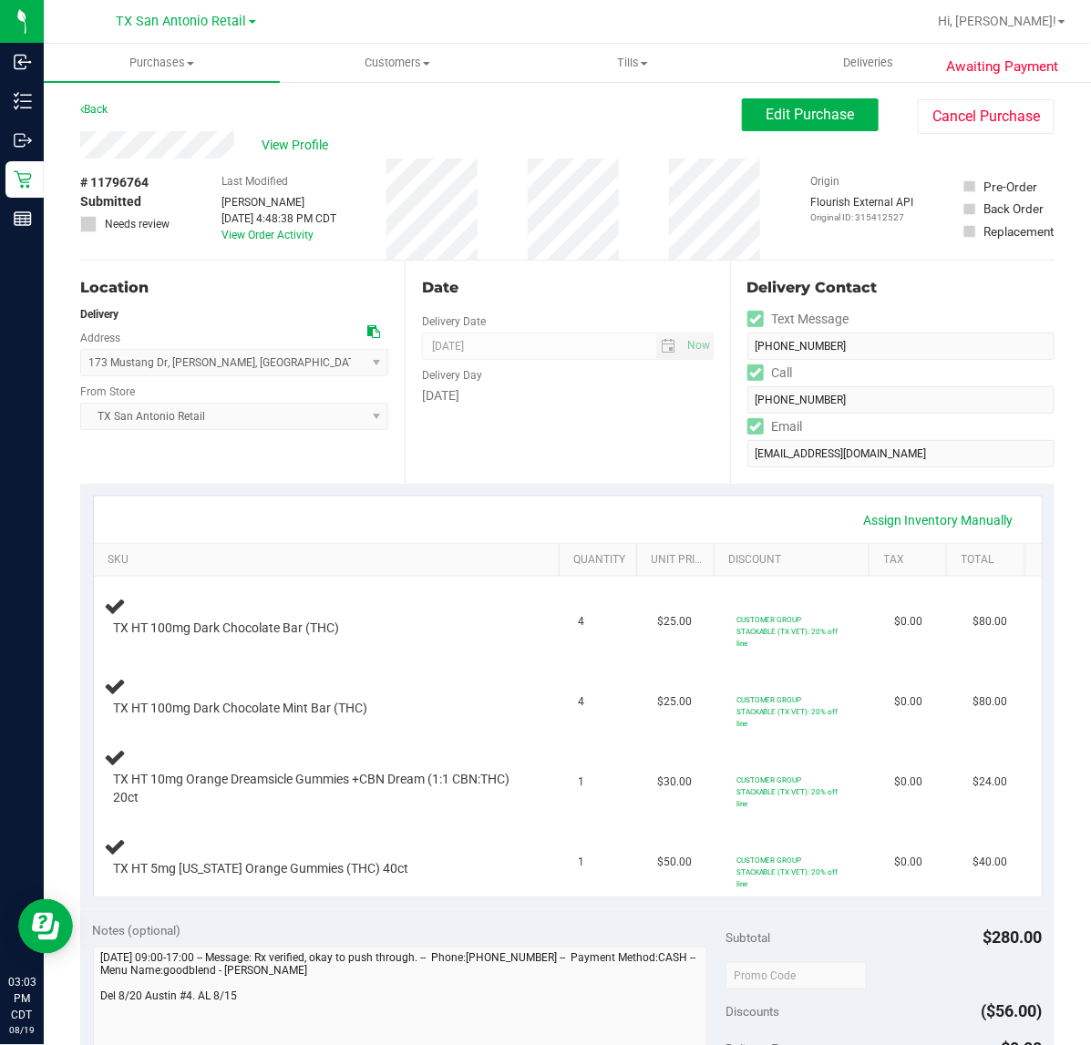
click at [627, 505] on div "Assign Inventory Manually" at bounding box center [567, 520] width 915 height 31
click at [540, 498] on div "Assign Inventory Manually" at bounding box center [568, 520] width 948 height 46
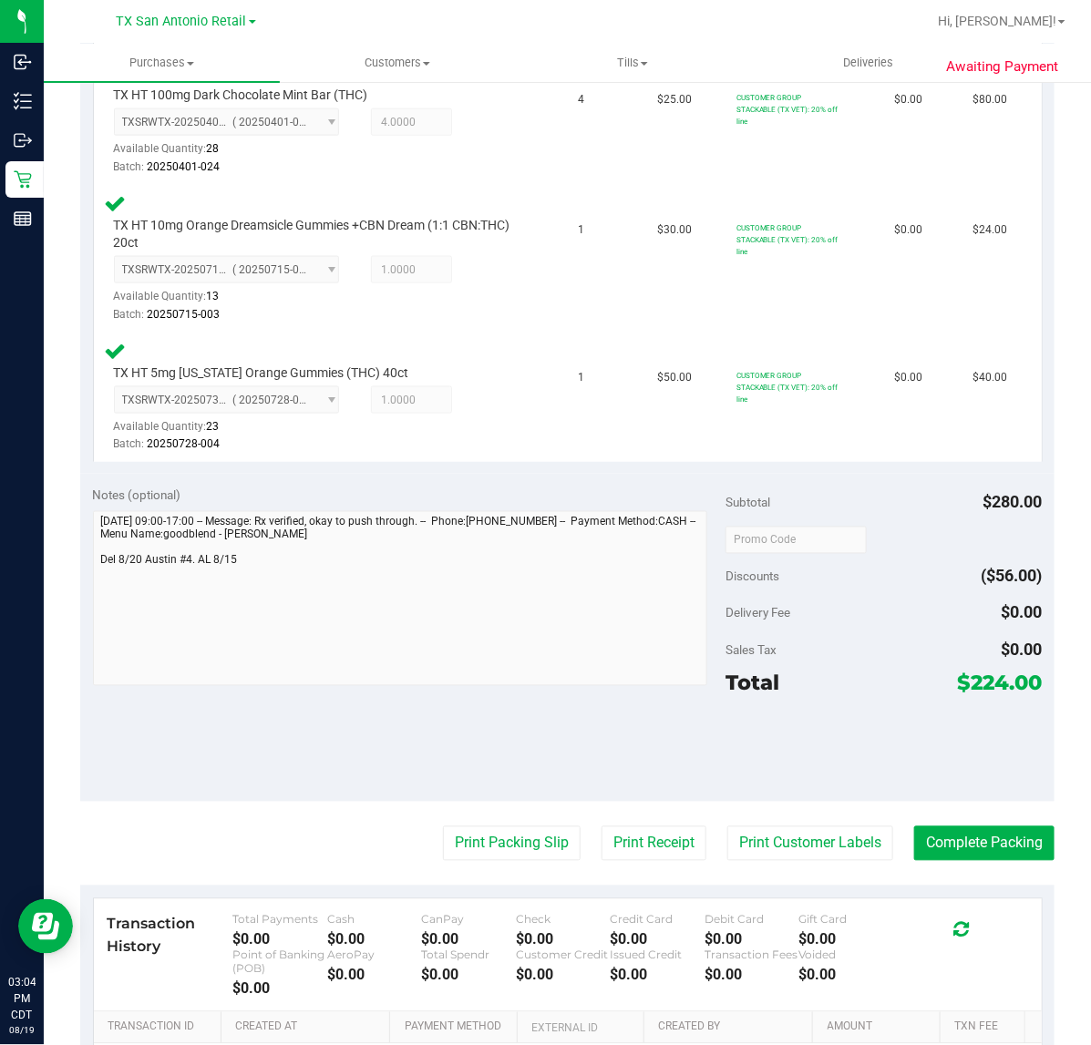
scroll to position [652, 0]
click at [816, 827] on button "Print Customer Labels" at bounding box center [810, 844] width 166 height 35
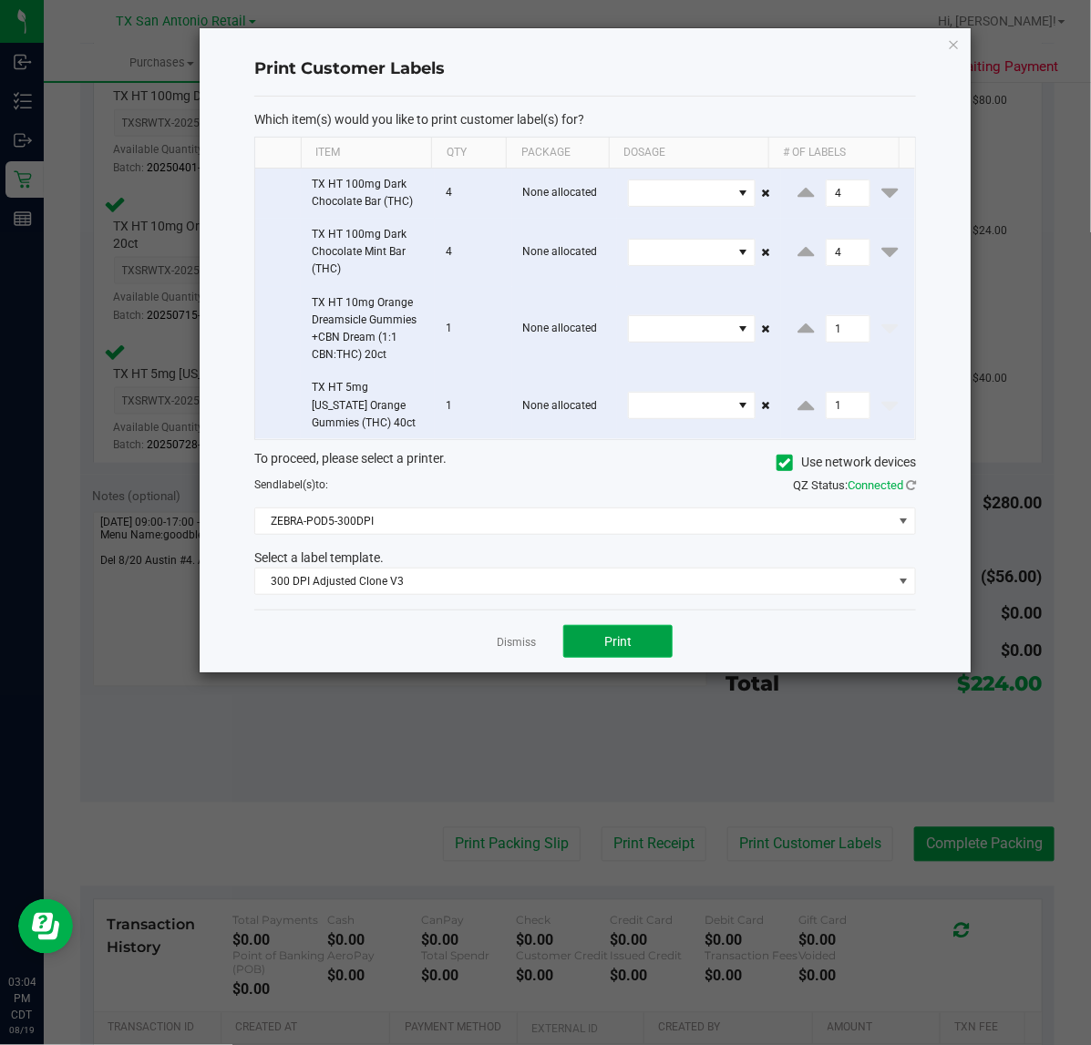
click at [598, 640] on button "Print" at bounding box center [617, 641] width 109 height 33
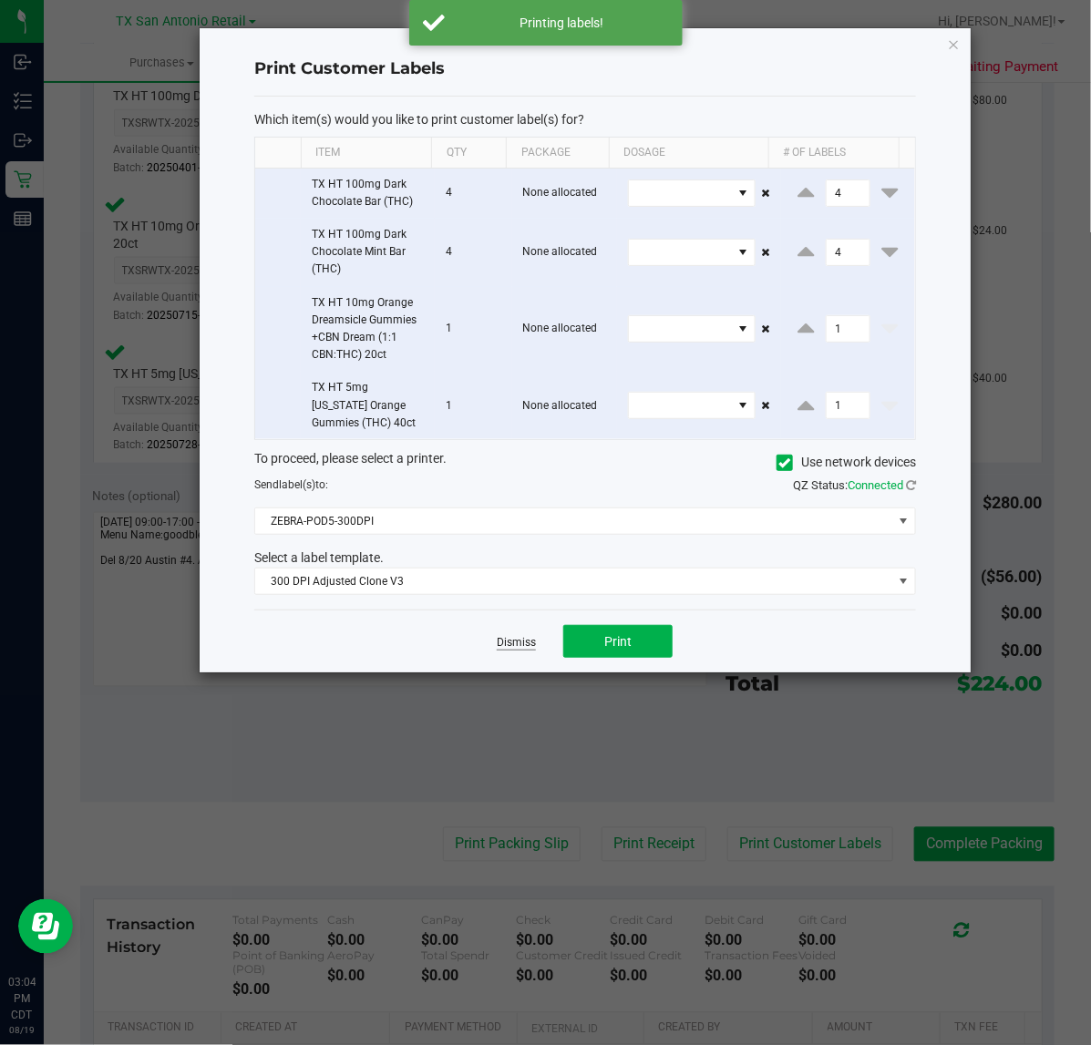
click at [516, 647] on link "Dismiss" at bounding box center [516, 642] width 39 height 15
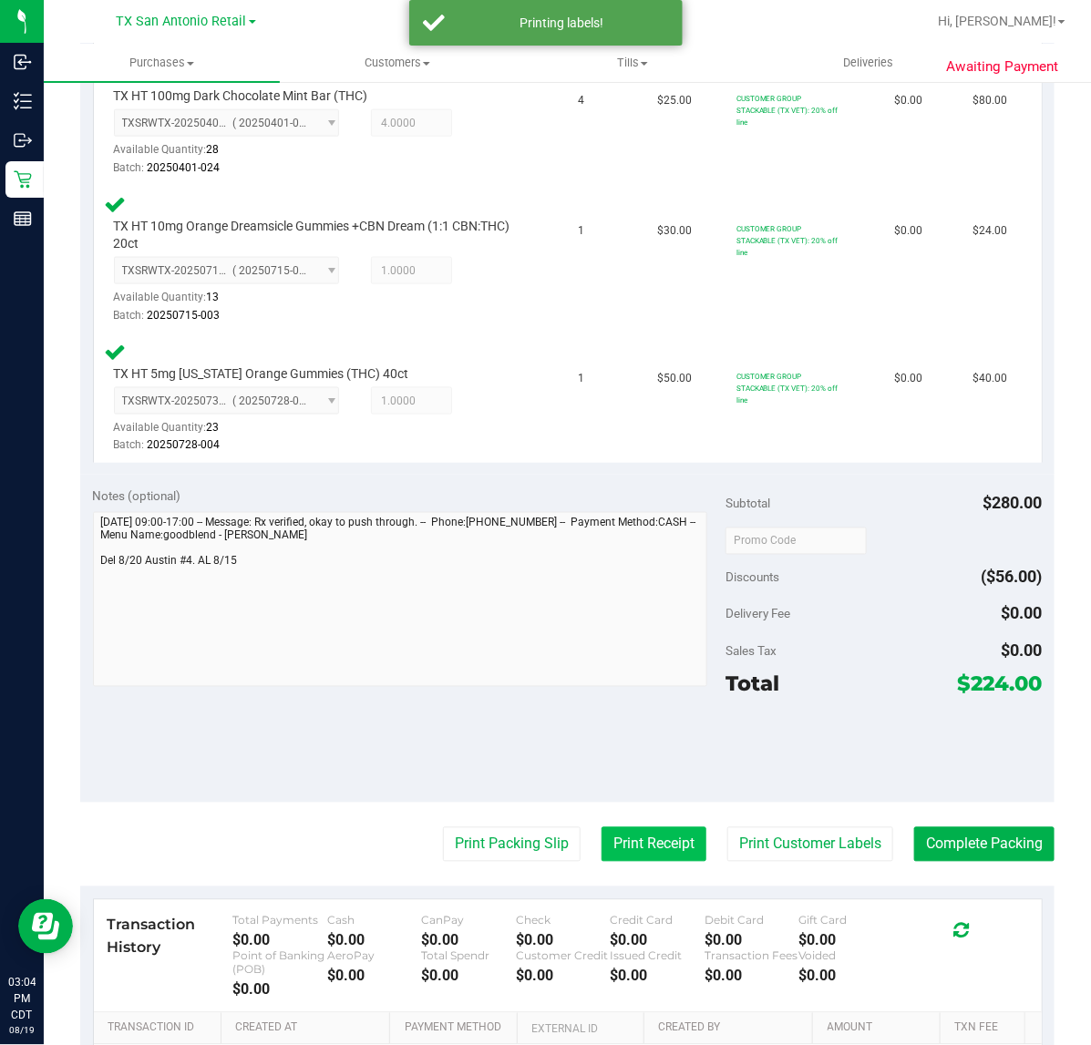
click at [624, 829] on button "Print Receipt" at bounding box center [653, 844] width 105 height 35
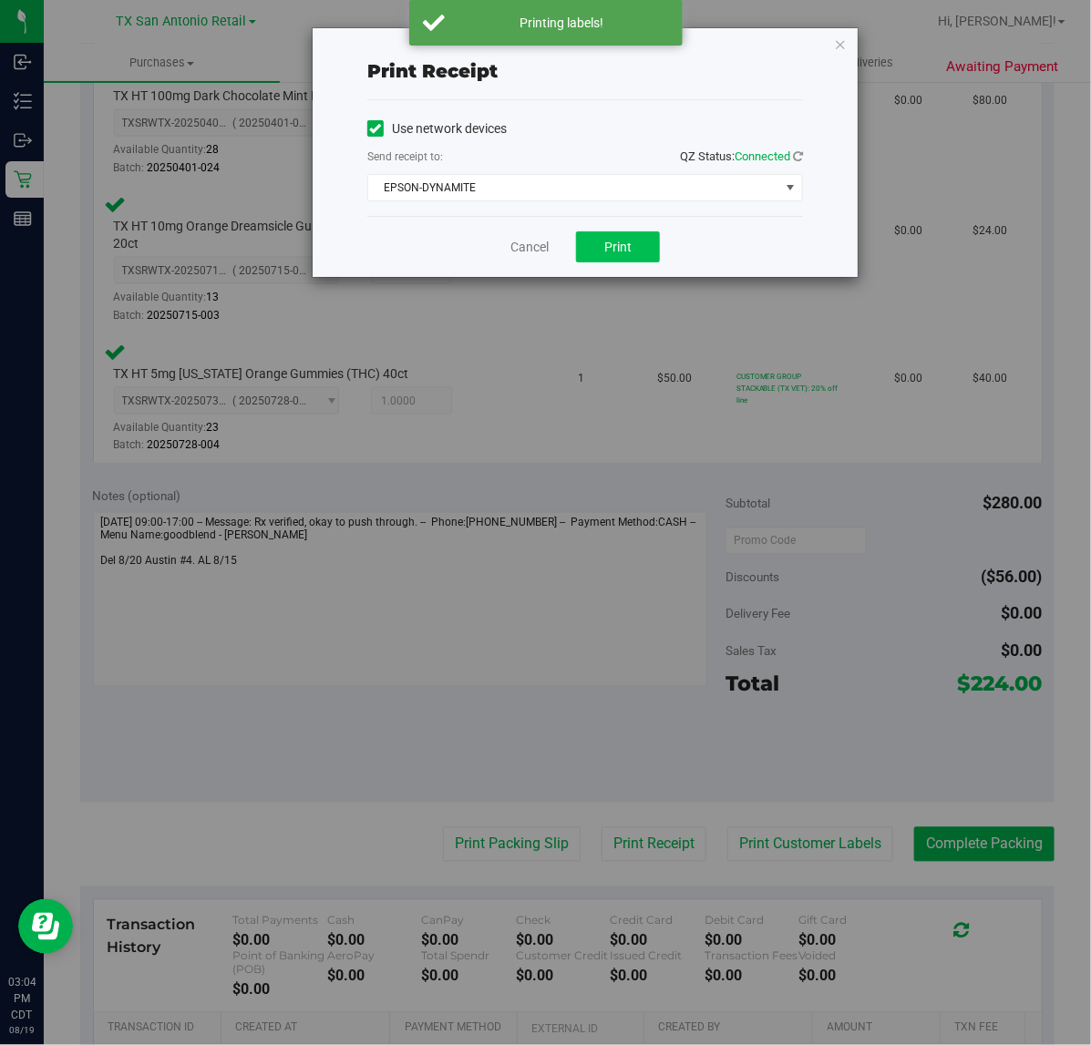
click at [621, 243] on span "Print" at bounding box center [617, 247] width 27 height 15
click at [531, 252] on link "Cancel" at bounding box center [529, 247] width 38 height 19
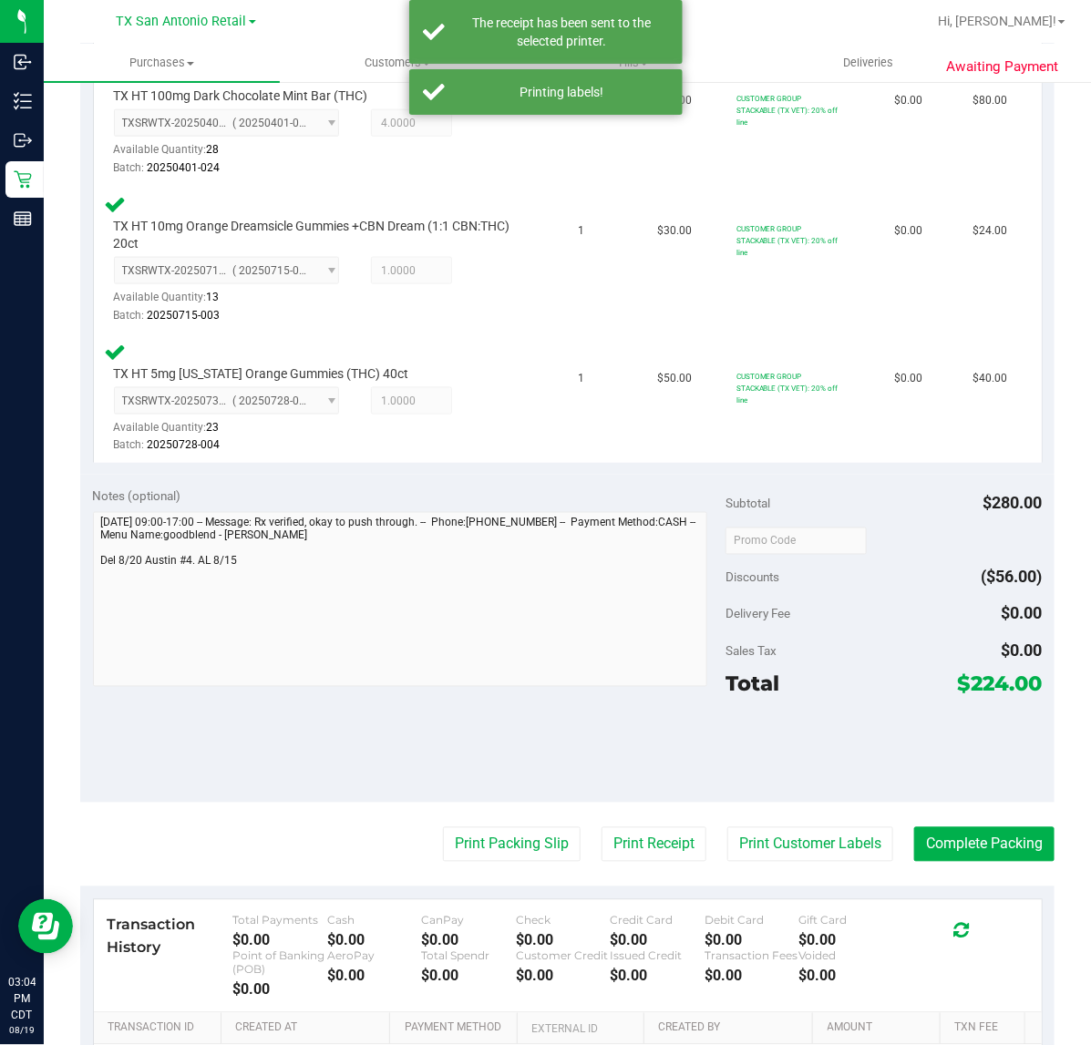
click at [486, 900] on div "Transaction History Total Payments $0.00 Cash $0.00 CanPay $0.00 Check $0.00 Cr…" at bounding box center [568, 956] width 948 height 113
click at [462, 835] on button "Print Packing Slip" at bounding box center [512, 844] width 138 height 35
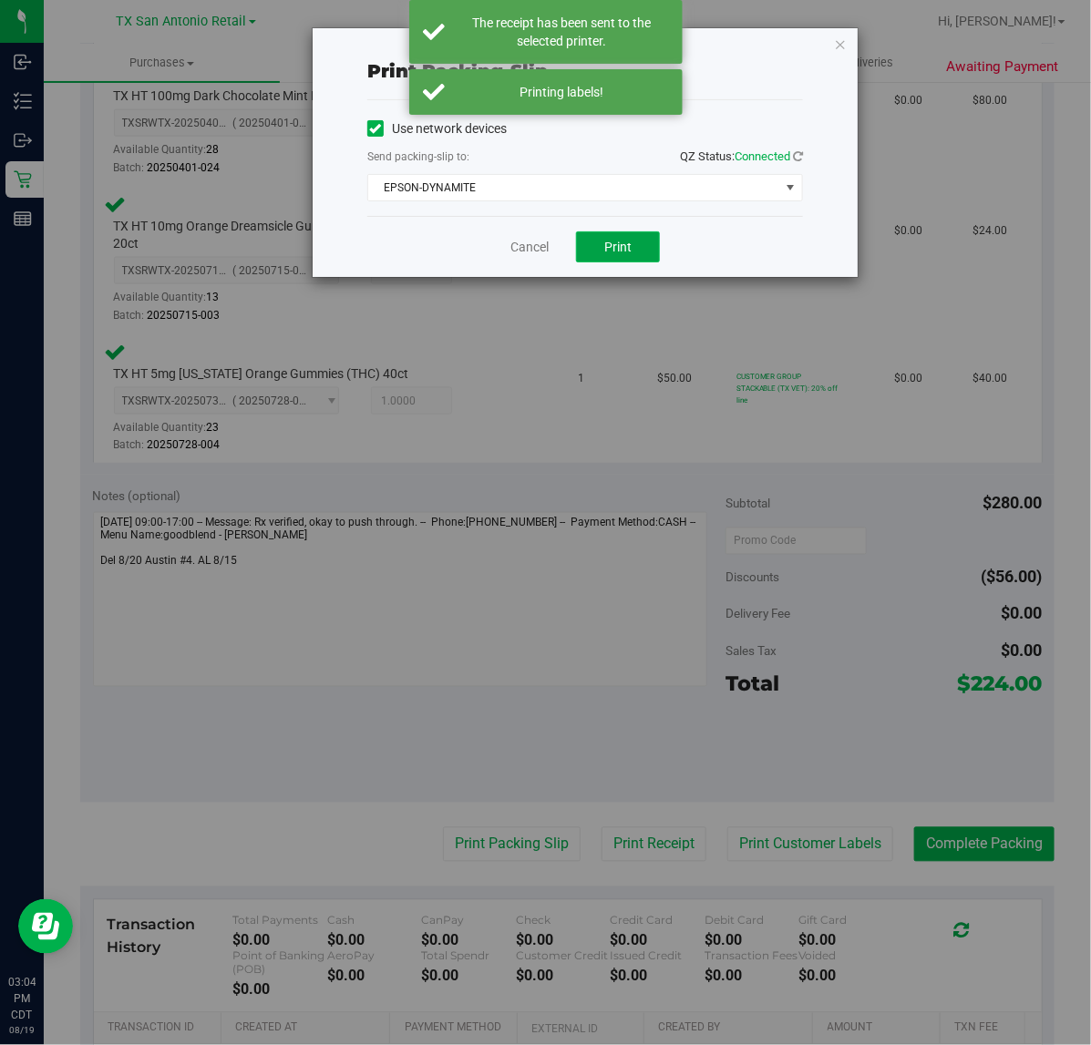
click at [593, 256] on button "Print" at bounding box center [618, 246] width 84 height 31
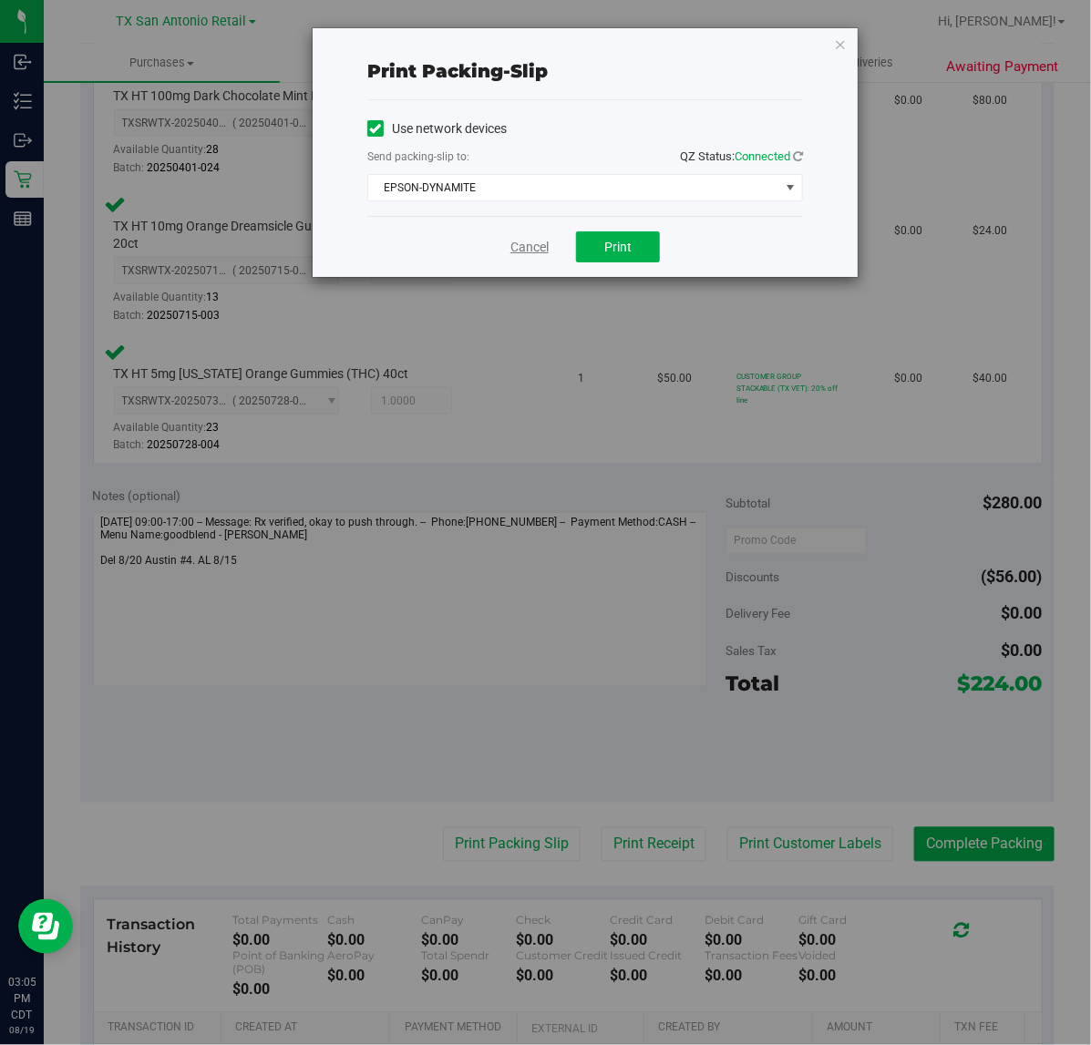
click at [533, 246] on link "Cancel" at bounding box center [529, 247] width 38 height 19
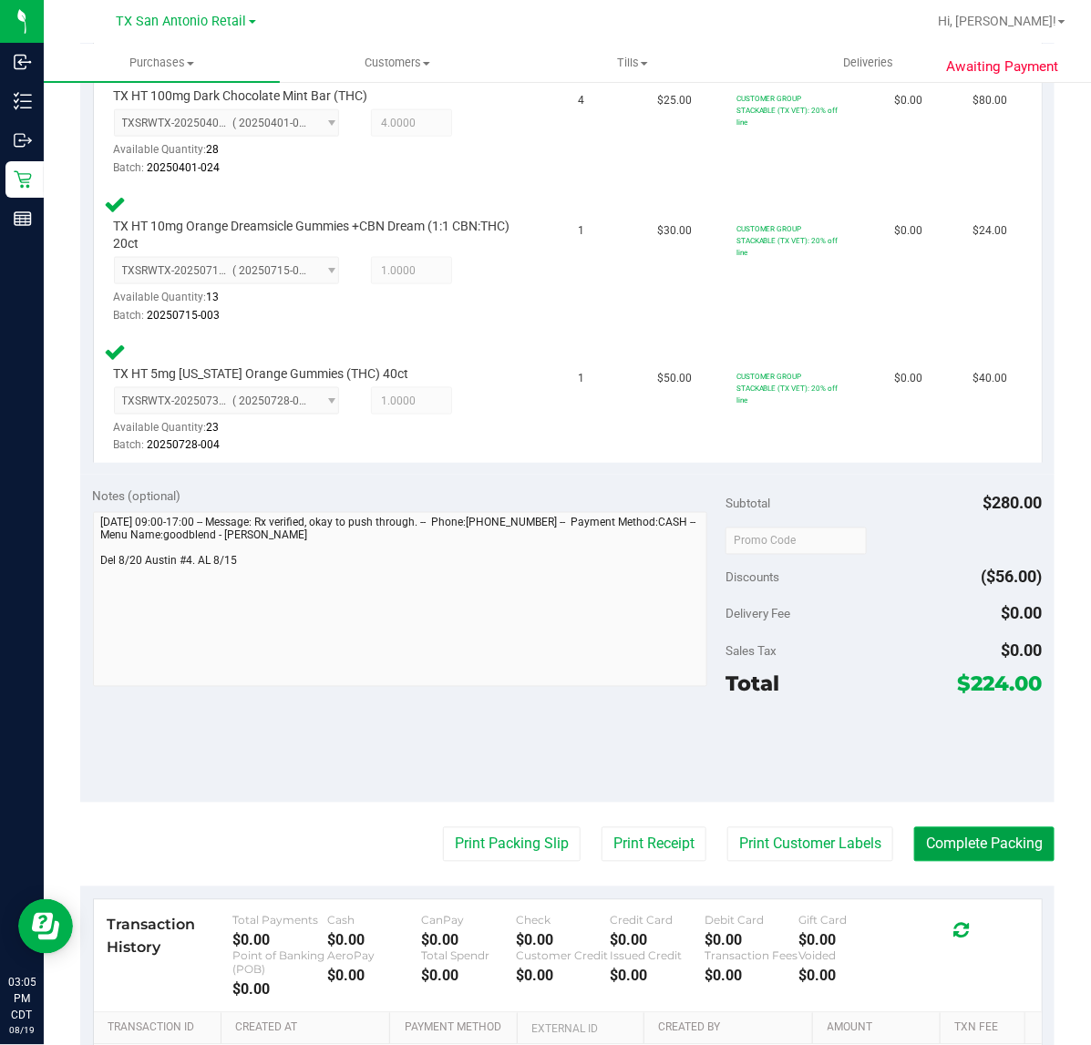
click at [1013, 855] on button "Complete Packing" at bounding box center [984, 844] width 140 height 35
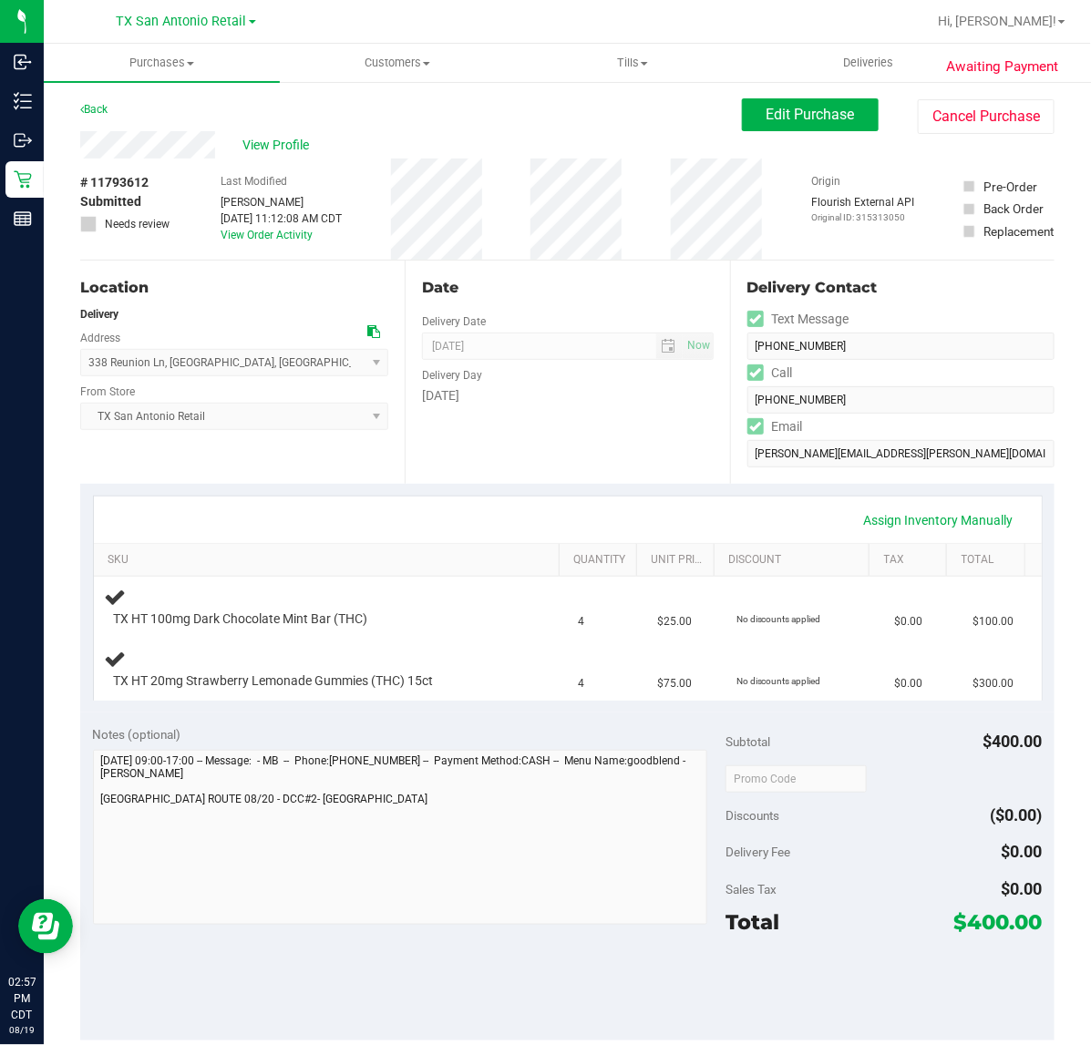
click at [408, 416] on div "Date Delivery Date [DATE] Now [DATE] 07:00 AM Now Delivery Day [DATE]" at bounding box center [567, 372] width 324 height 223
click at [612, 440] on div "Date Delivery Date [DATE] Now [DATE] 07:00 AM Now Delivery Day [DATE]" at bounding box center [567, 372] width 324 height 223
click at [652, 467] on div "Date Delivery Date [DATE] Now [DATE] 07:00 AM Now Delivery Day [DATE]" at bounding box center [567, 372] width 324 height 223
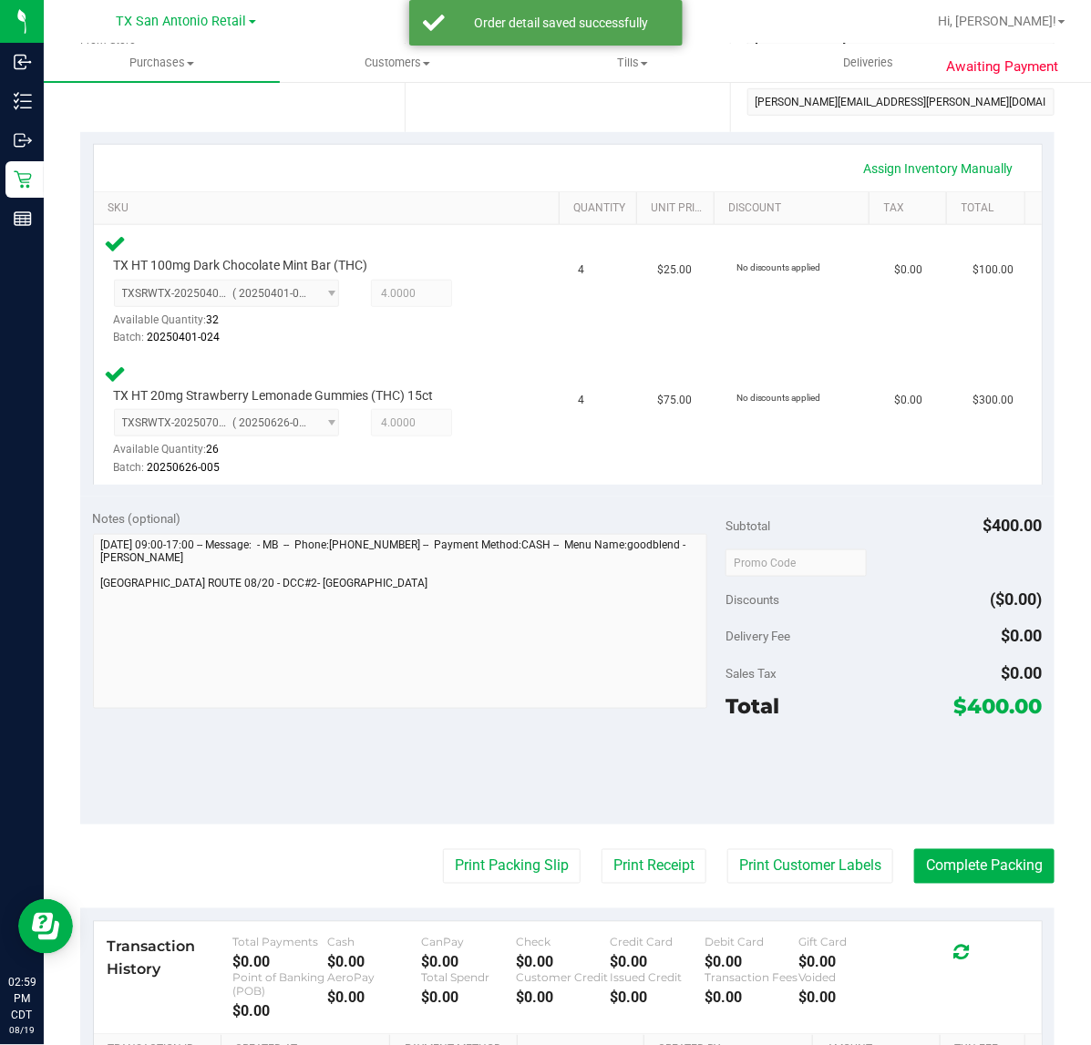
scroll to position [351, 0]
click at [806, 866] on button "Print Customer Labels" at bounding box center [810, 867] width 166 height 35
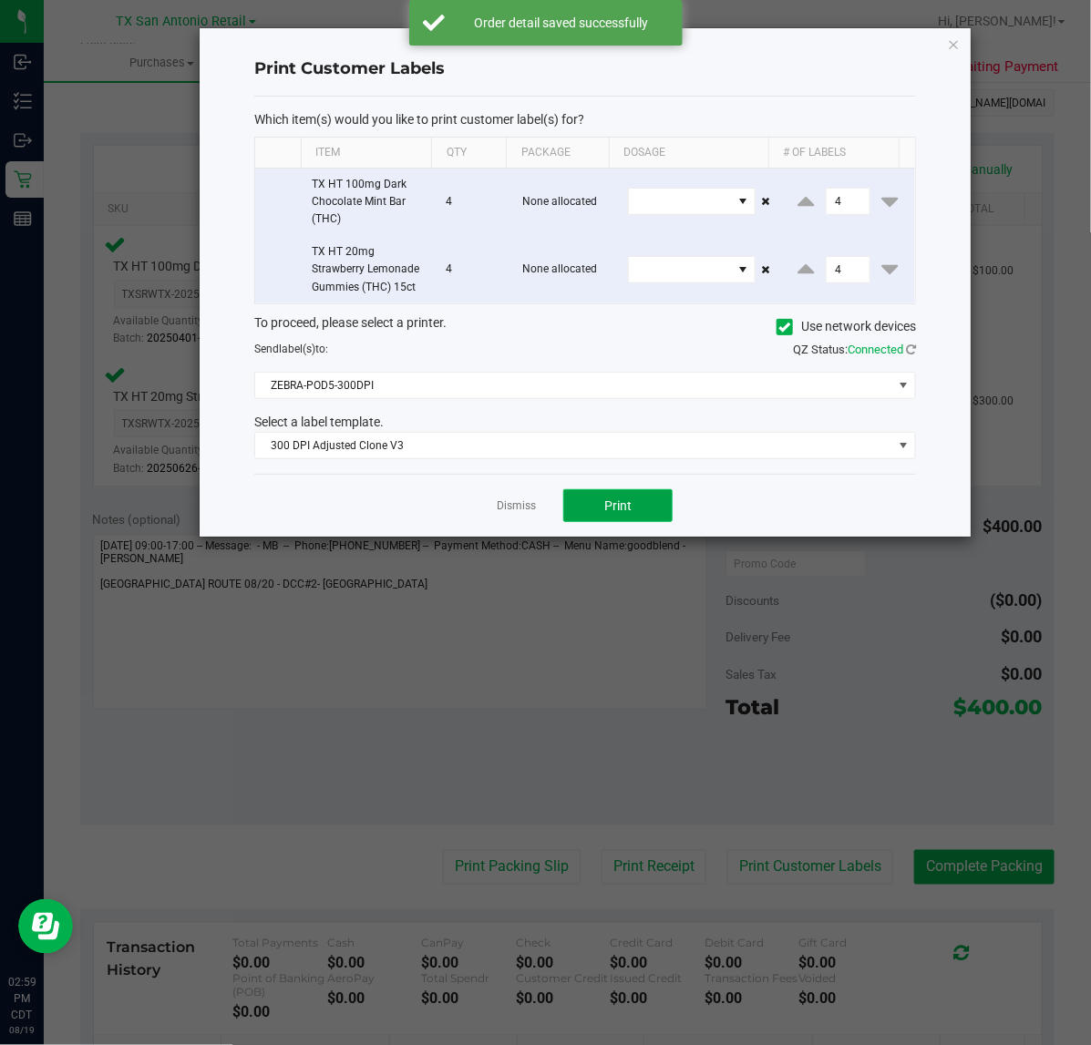
click at [585, 521] on button "Print" at bounding box center [617, 505] width 109 height 33
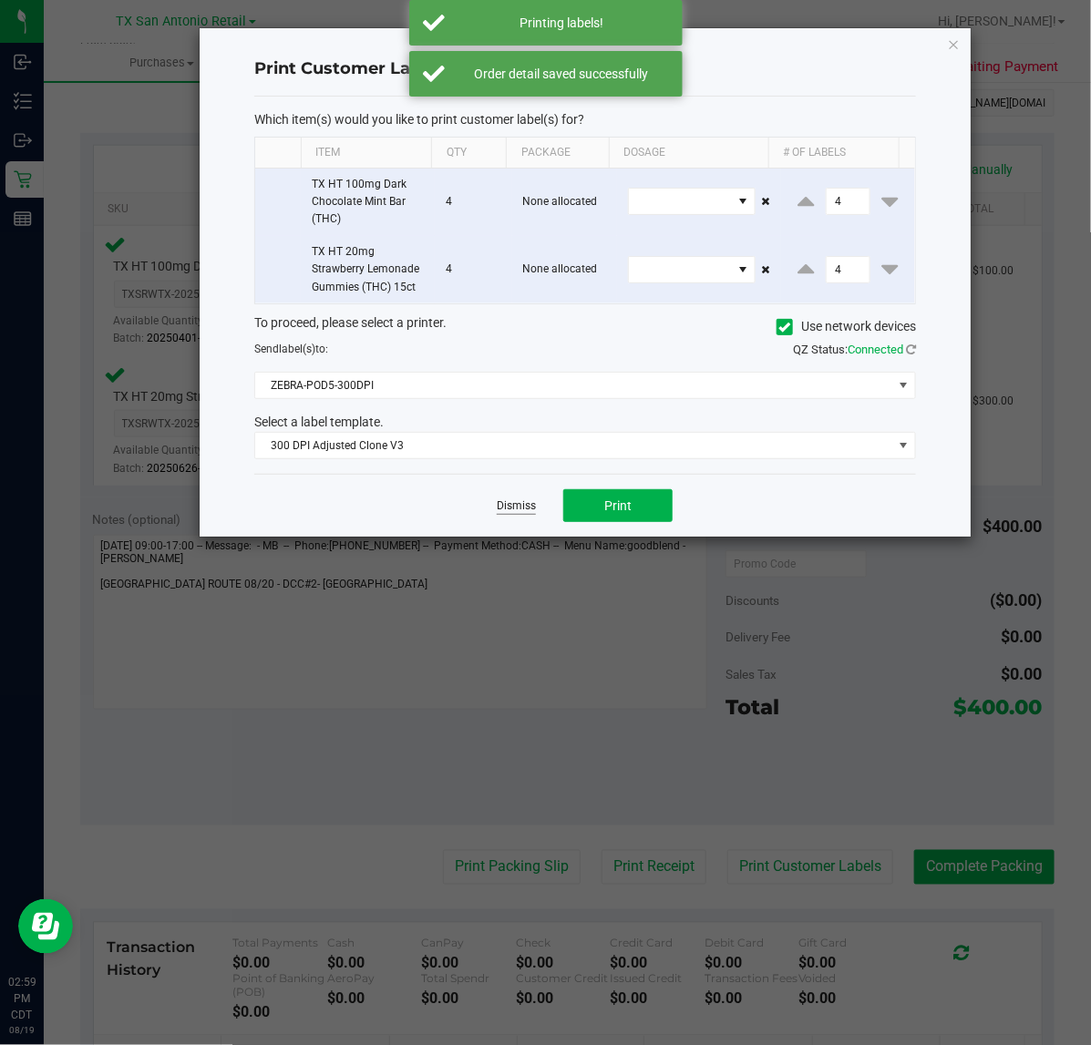
click at [512, 510] on link "Dismiss" at bounding box center [516, 505] width 39 height 15
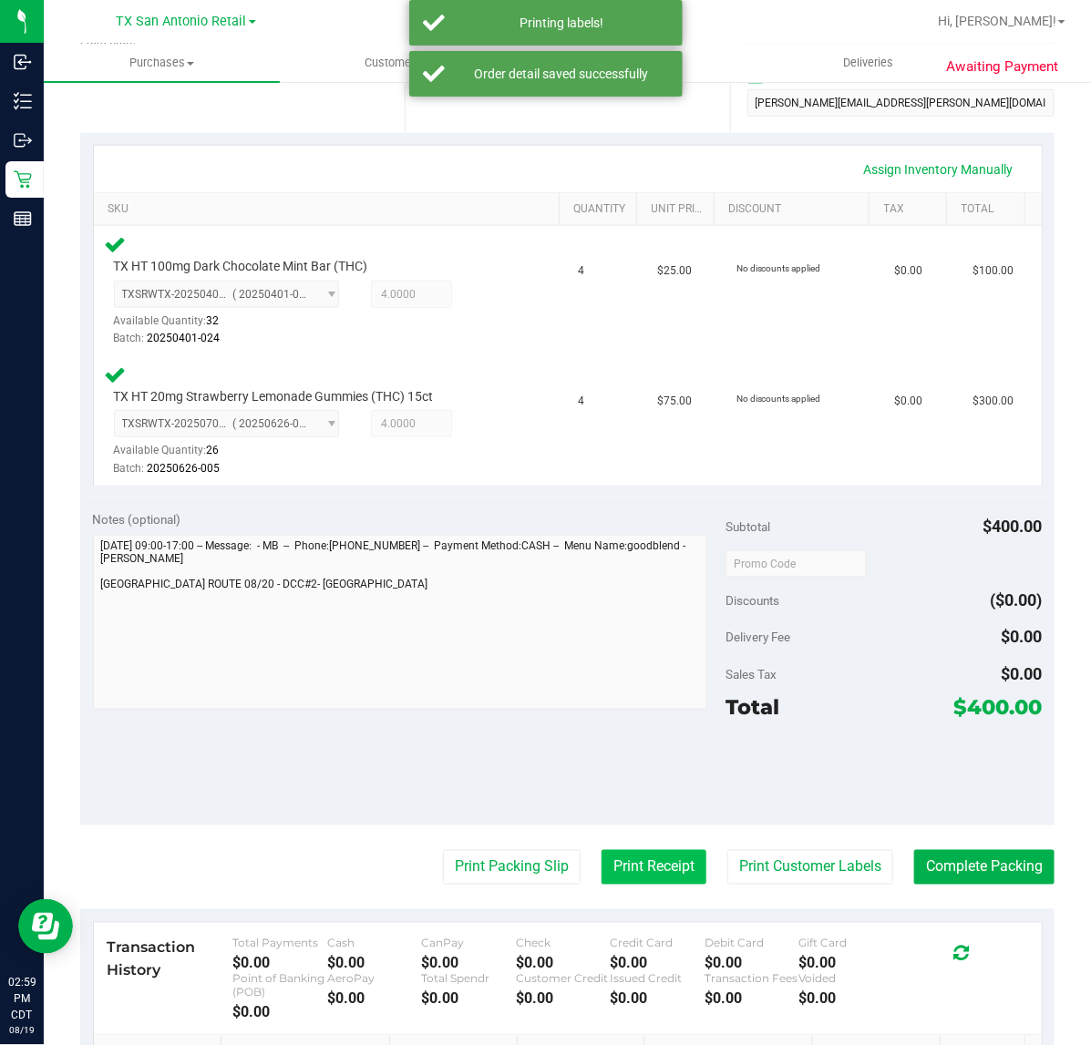
click at [620, 867] on button "Print Receipt" at bounding box center [653, 867] width 105 height 35
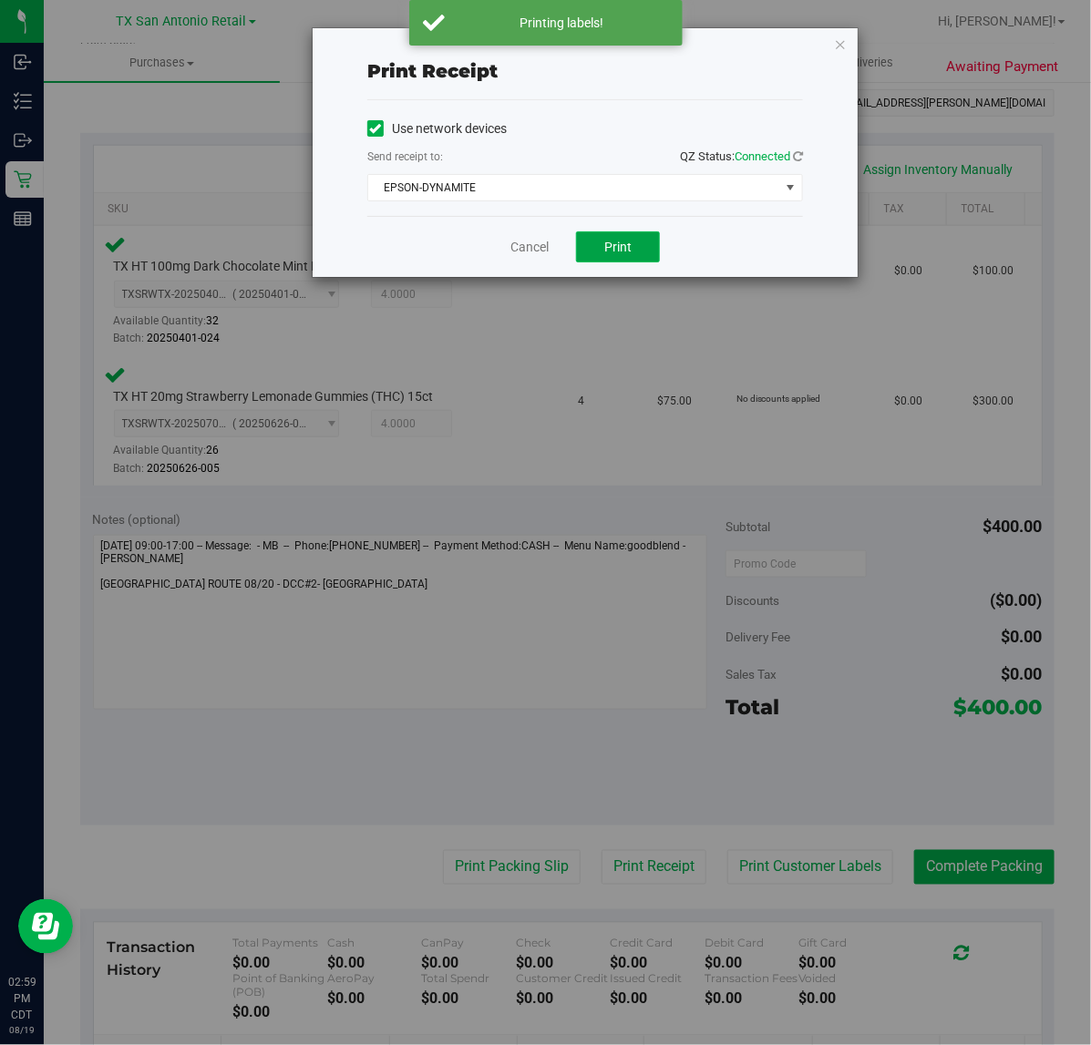
click at [618, 248] on span "Print" at bounding box center [617, 247] width 27 height 15
click at [521, 252] on link "Cancel" at bounding box center [522, 247] width 38 height 19
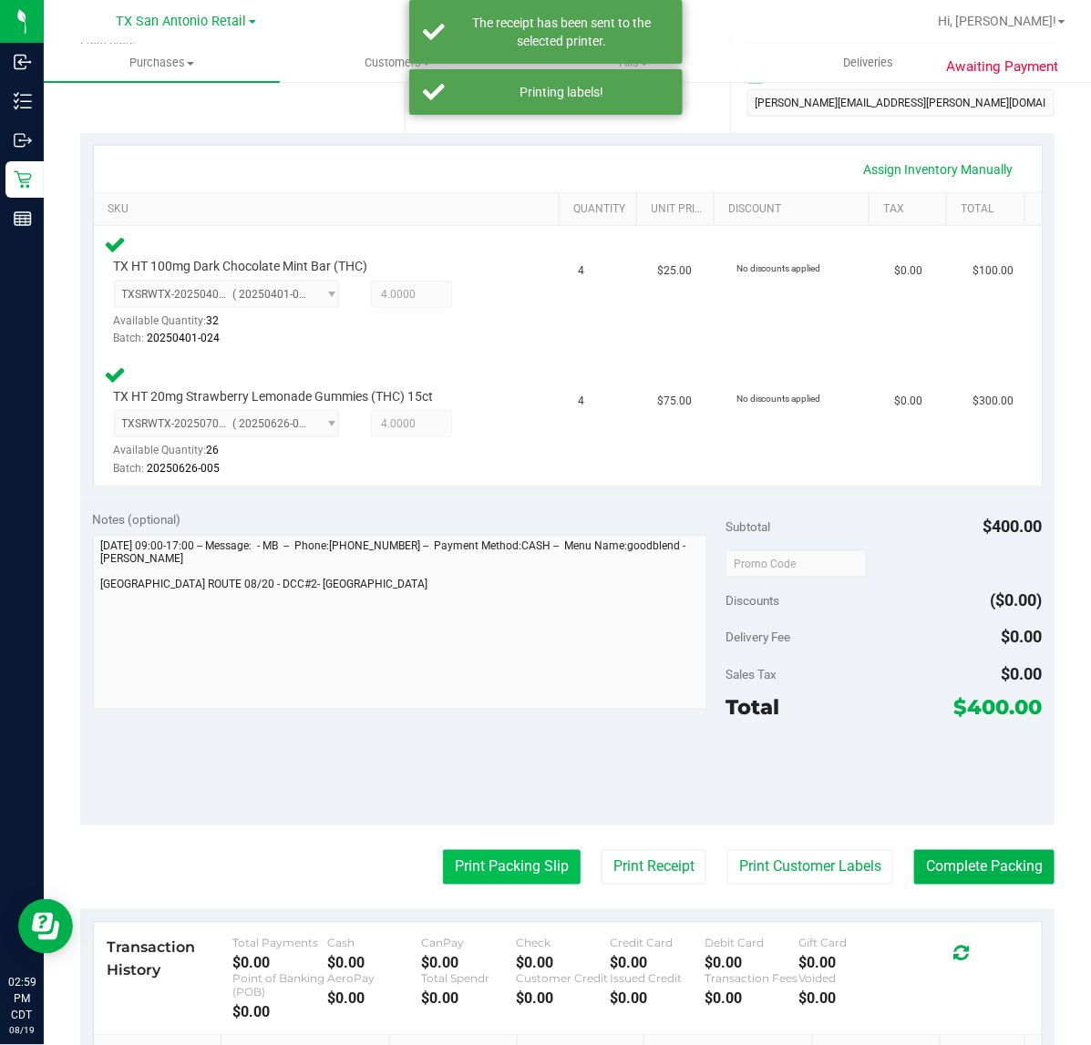
click at [493, 868] on button "Print Packing Slip" at bounding box center [512, 867] width 138 height 35
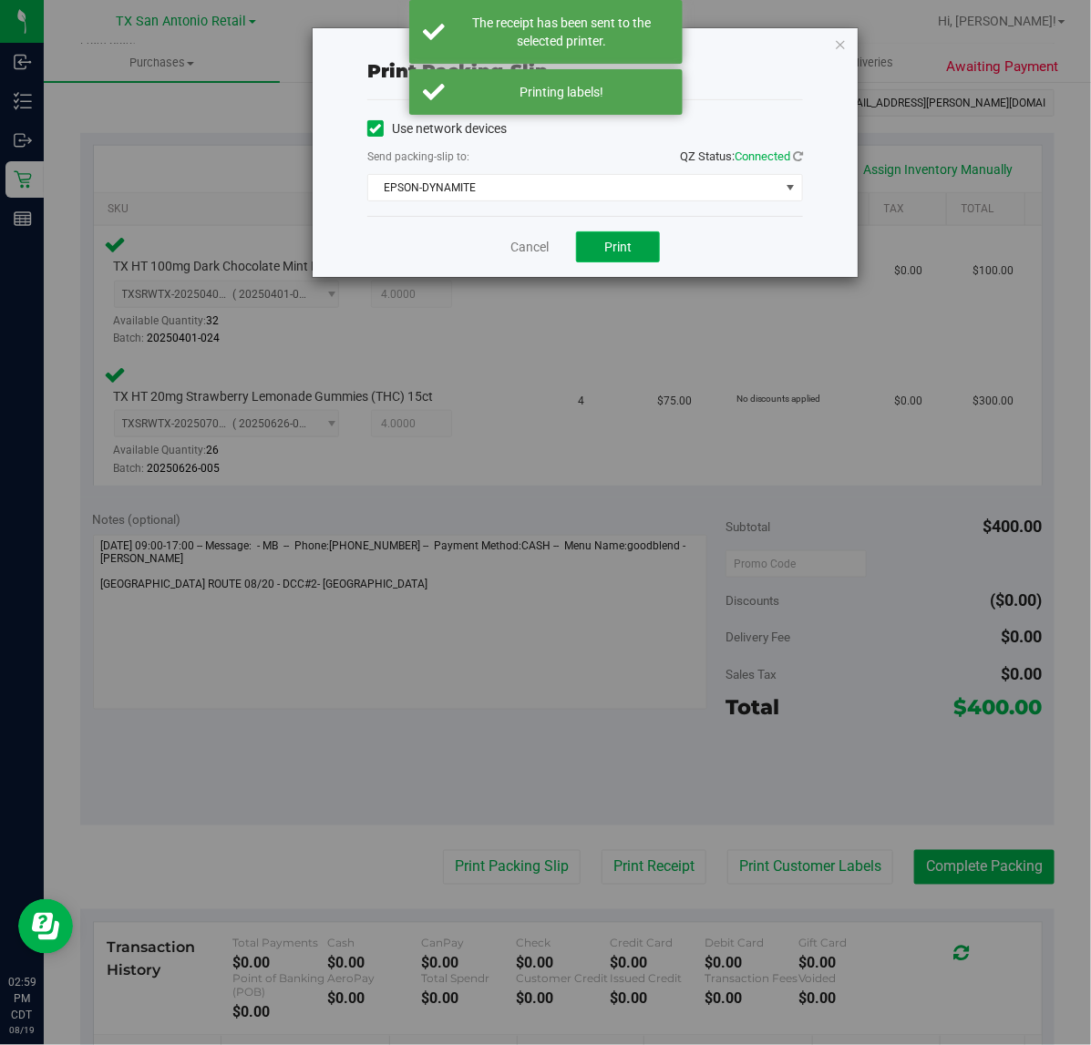
click at [615, 248] on span "Print" at bounding box center [617, 247] width 27 height 15
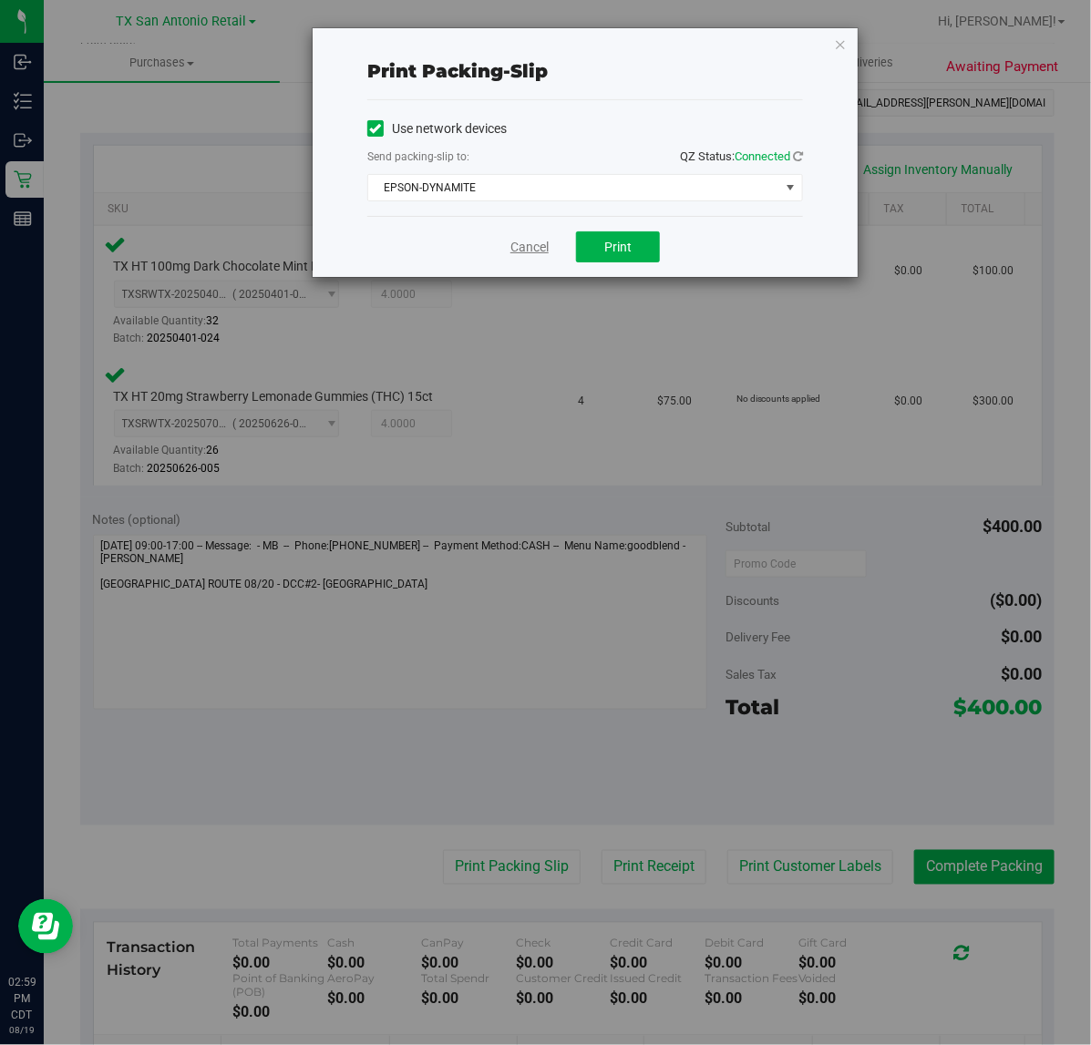
click at [529, 247] on link "Cancel" at bounding box center [529, 247] width 38 height 19
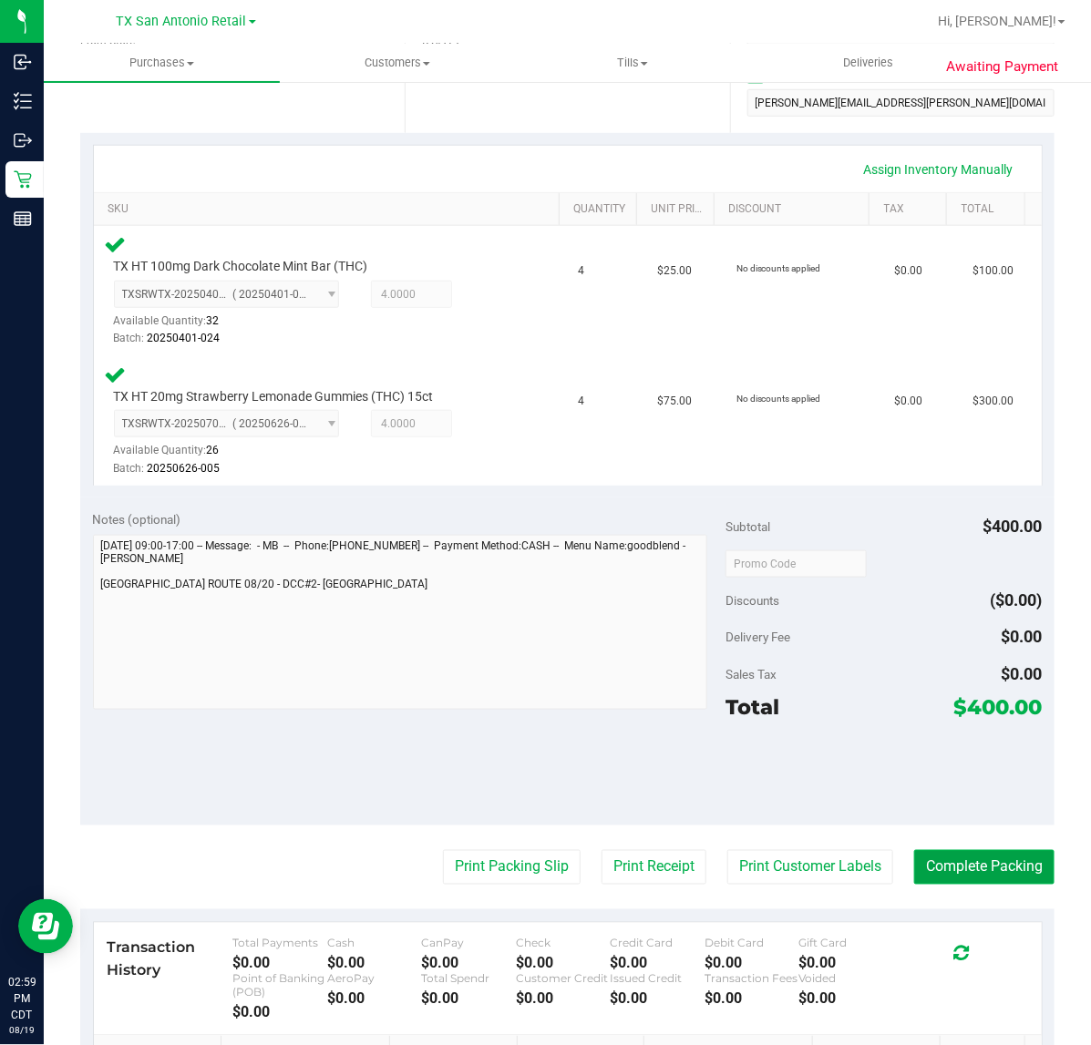
click at [1004, 868] on button "Complete Packing" at bounding box center [984, 867] width 140 height 35
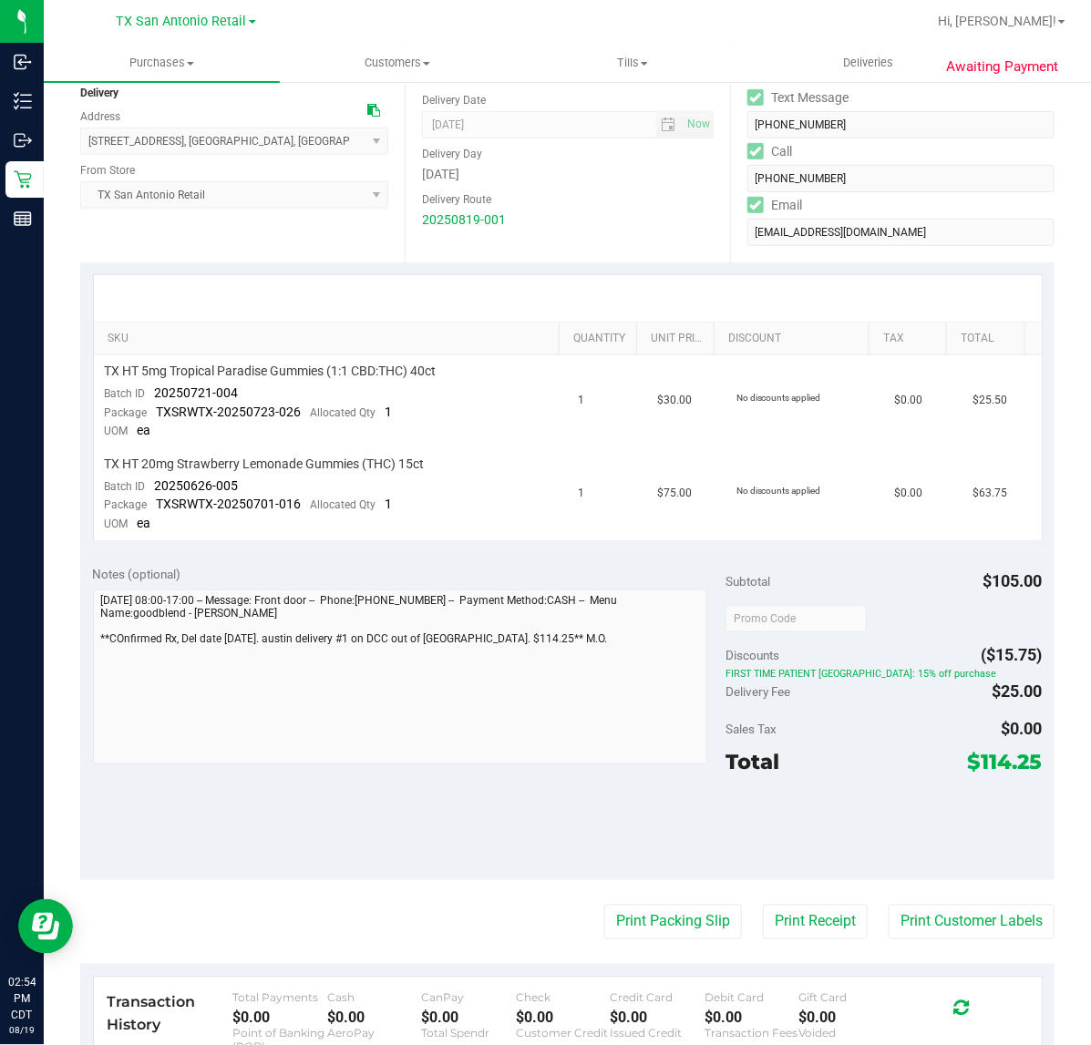
scroll to position [228, 0]
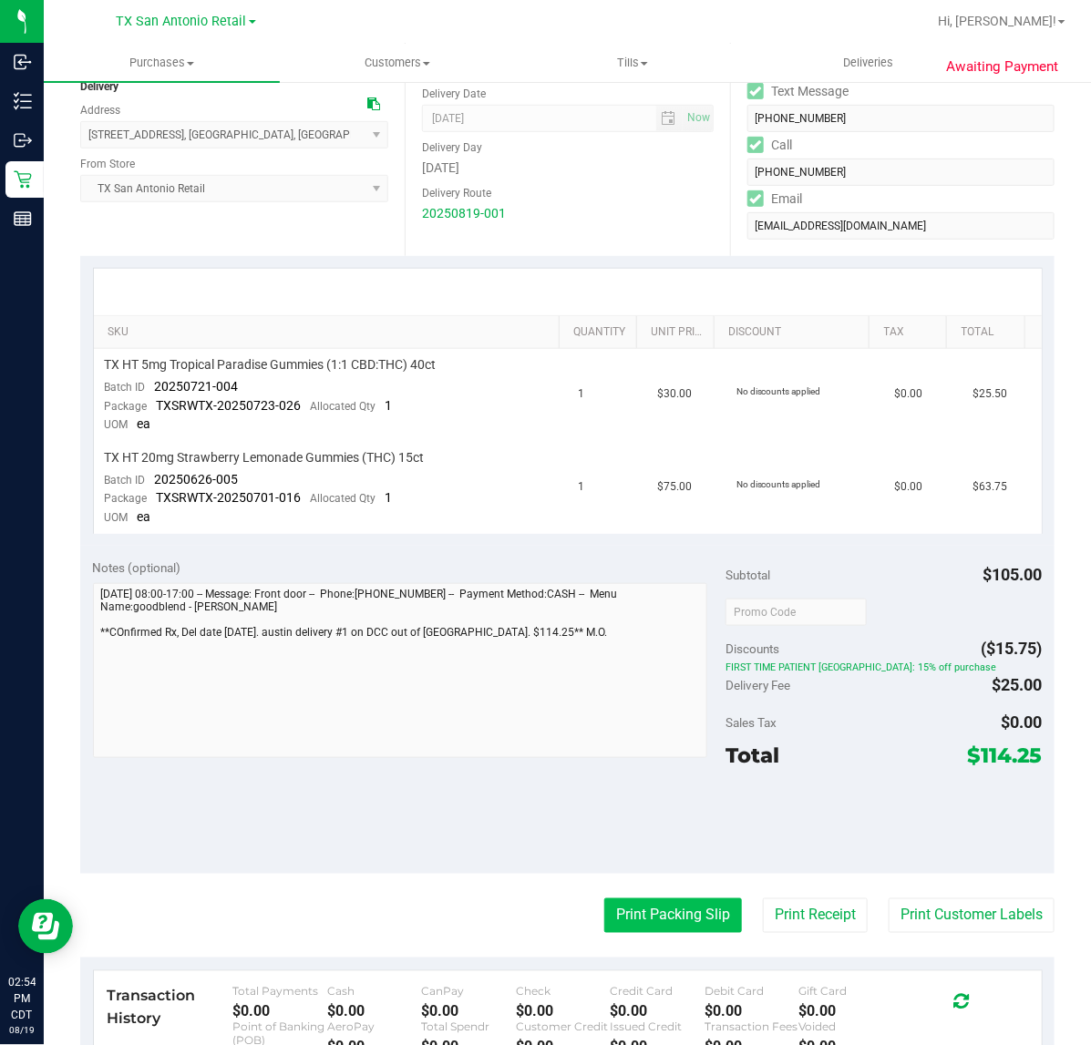
click at [652, 900] on button "Print Packing Slip" at bounding box center [673, 915] width 138 height 35
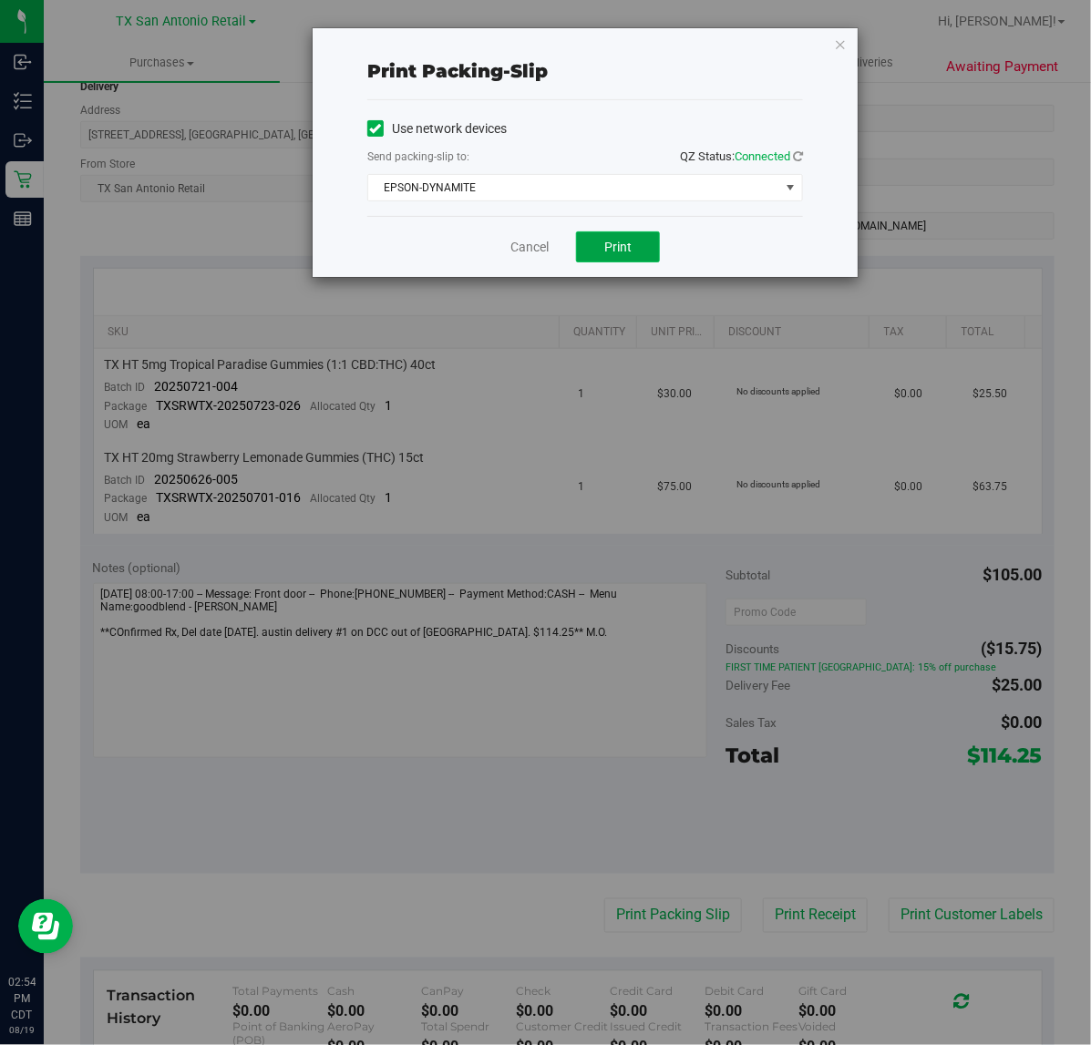
click at [633, 244] on button "Print" at bounding box center [618, 246] width 84 height 31
click at [517, 247] on link "Cancel" at bounding box center [529, 247] width 38 height 19
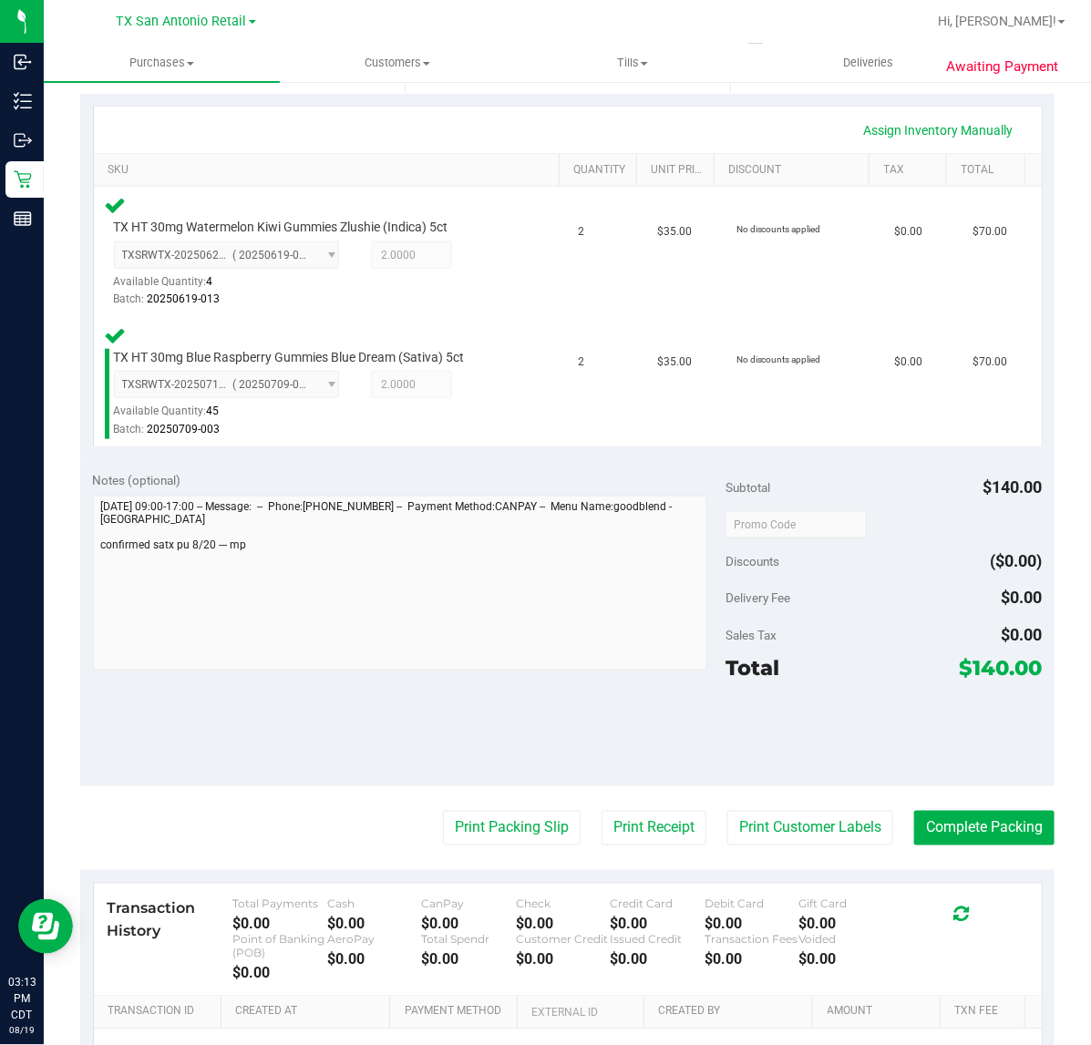
scroll to position [389, 0]
click at [790, 827] on button "Print Customer Labels" at bounding box center [810, 829] width 166 height 35
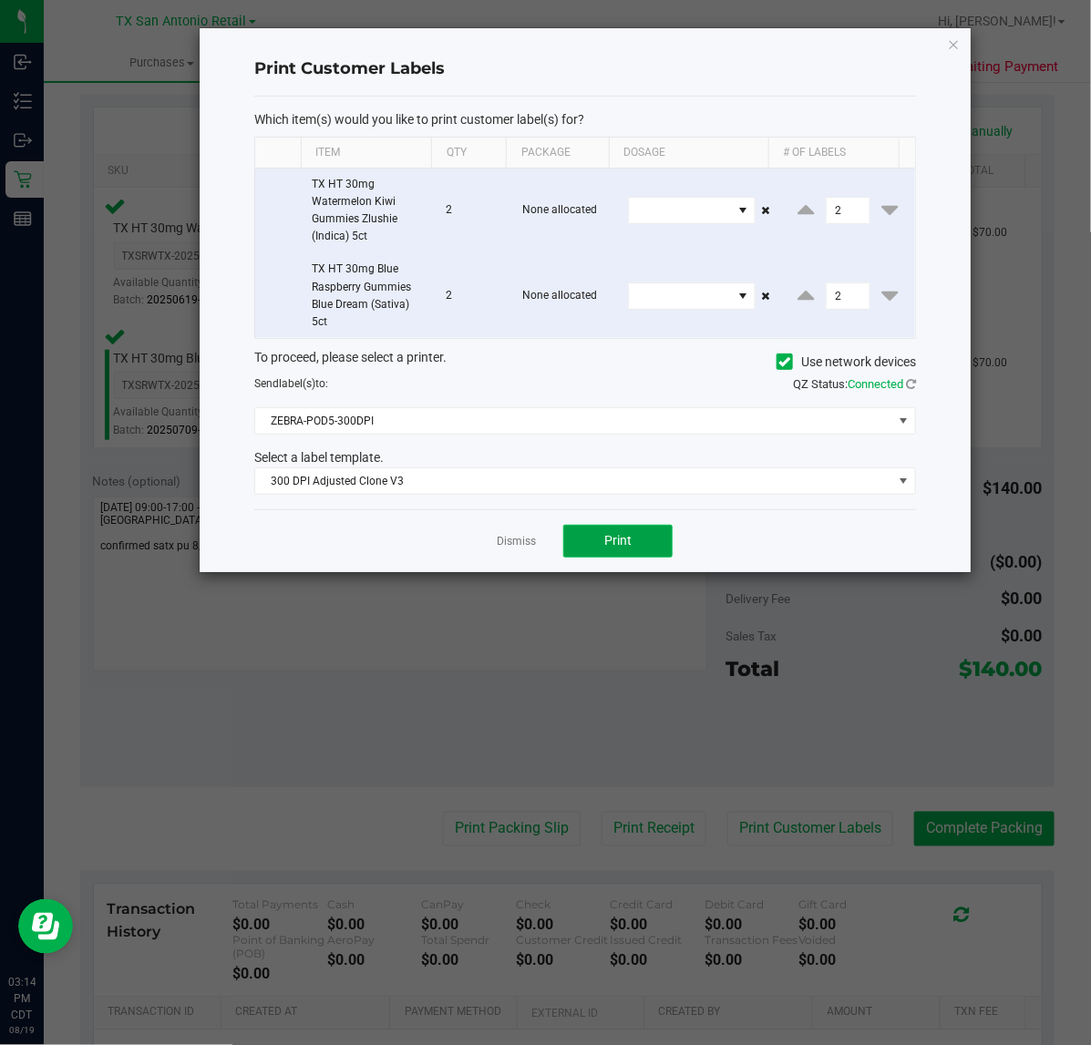
click at [633, 543] on button "Print" at bounding box center [617, 541] width 109 height 33
click at [511, 545] on link "Dismiss" at bounding box center [516, 541] width 39 height 15
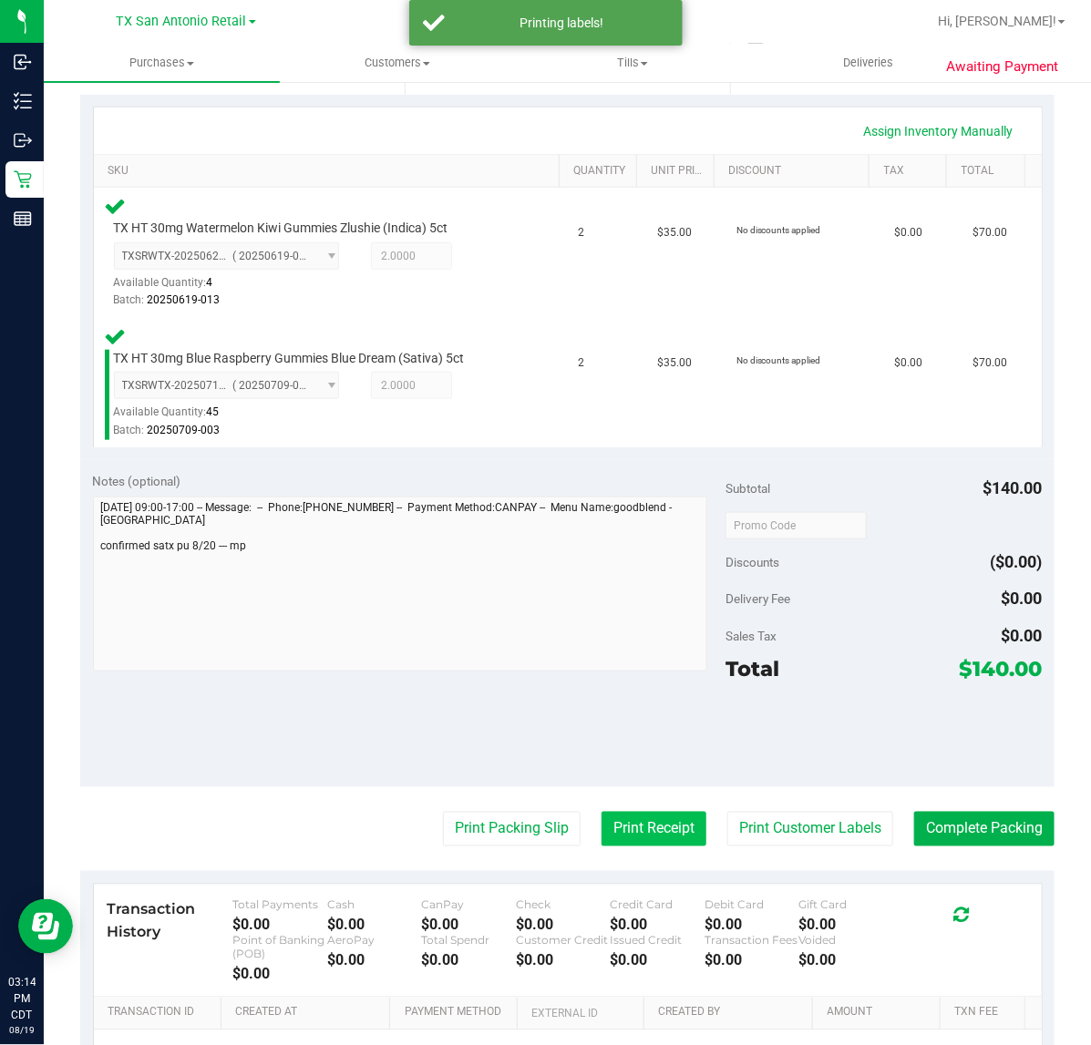
click at [630, 812] on button "Print Receipt" at bounding box center [653, 829] width 105 height 35
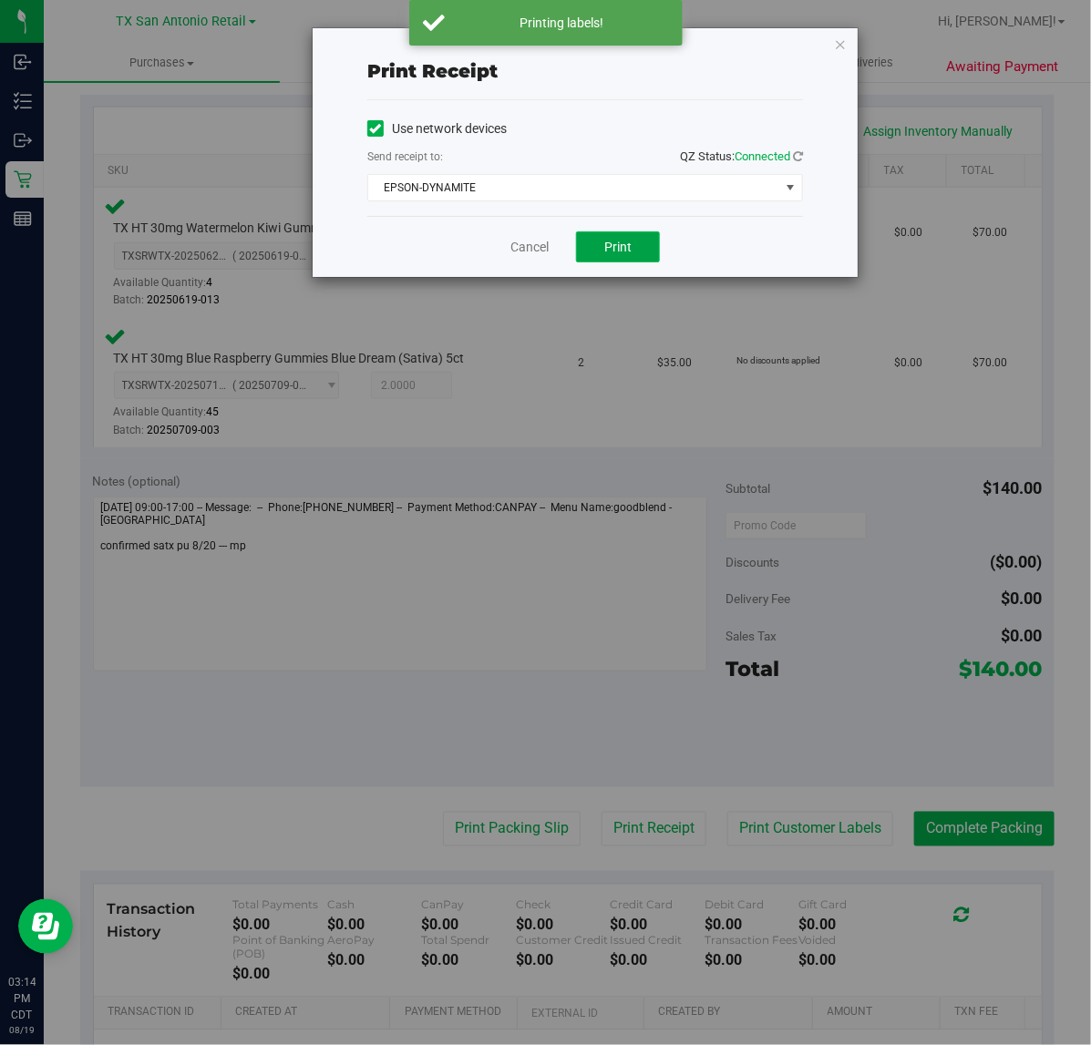
click at [621, 252] on span "Print" at bounding box center [617, 247] width 27 height 15
click at [508, 253] on link "Cancel" at bounding box center [522, 247] width 38 height 19
click at [475, 765] on div "Notes (optional) Subtotal $140.00 Discounts ($0.00) Delivery Fee $0.00 Sales Ta…" at bounding box center [567, 623] width 974 height 328
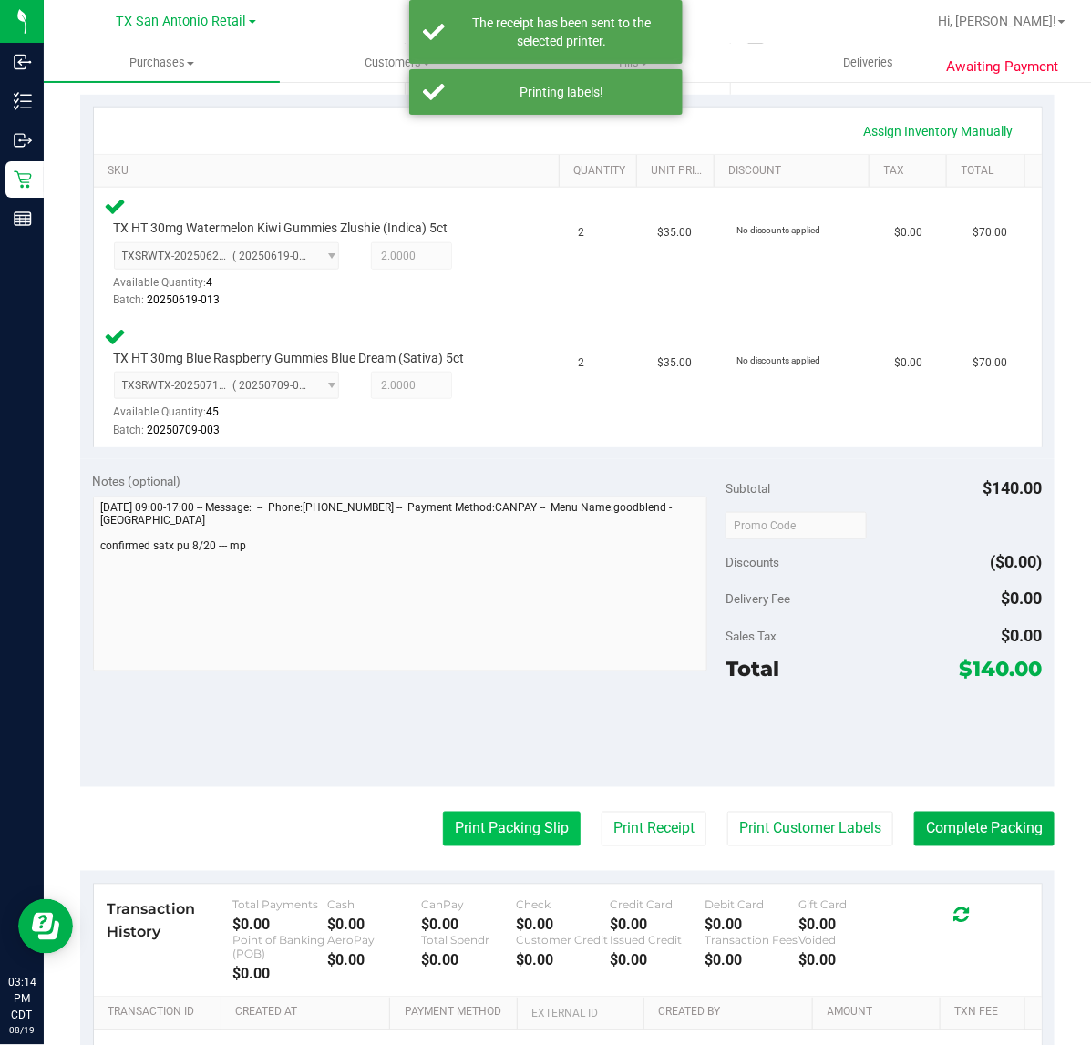
click at [454, 826] on button "Print Packing Slip" at bounding box center [512, 829] width 138 height 35
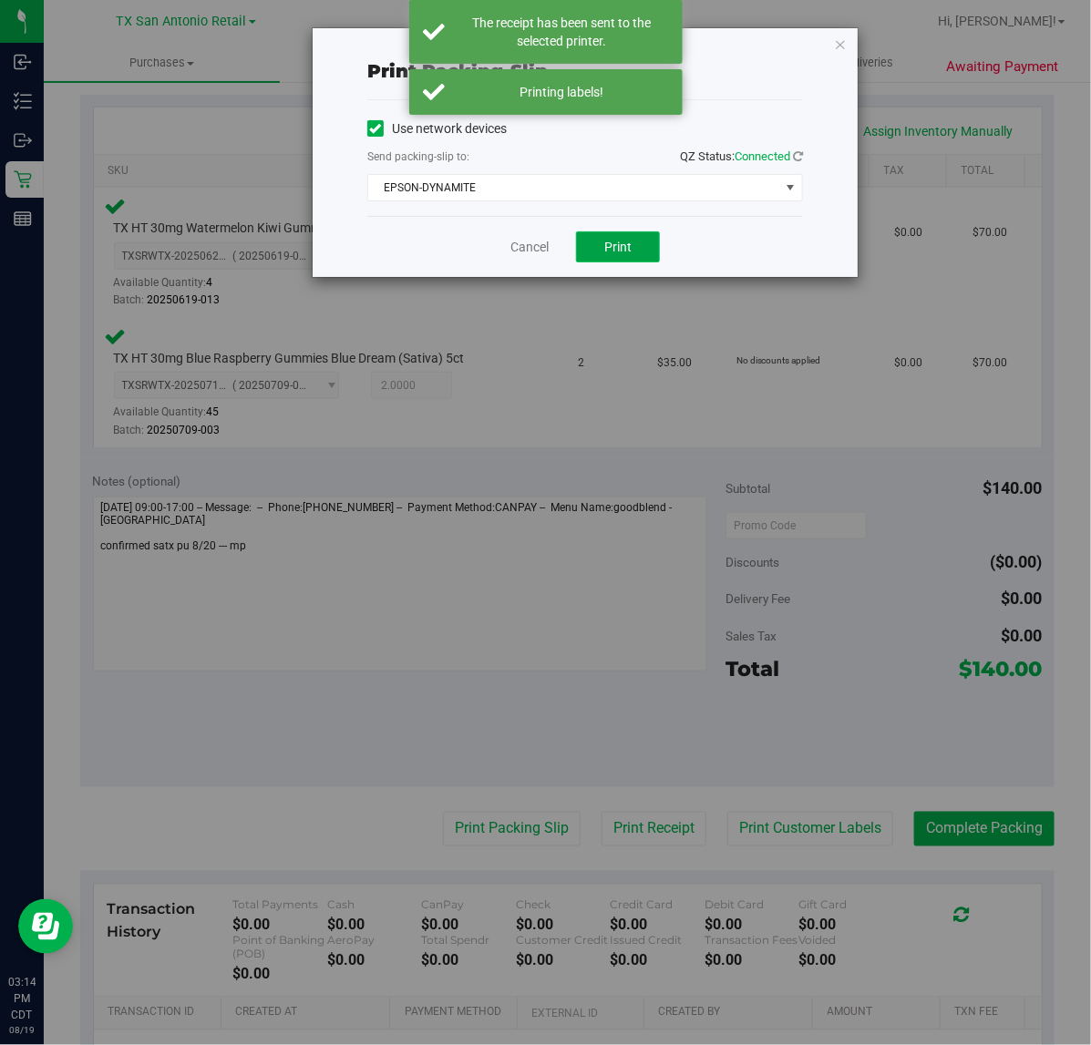
click at [649, 240] on button "Print" at bounding box center [618, 246] width 84 height 31
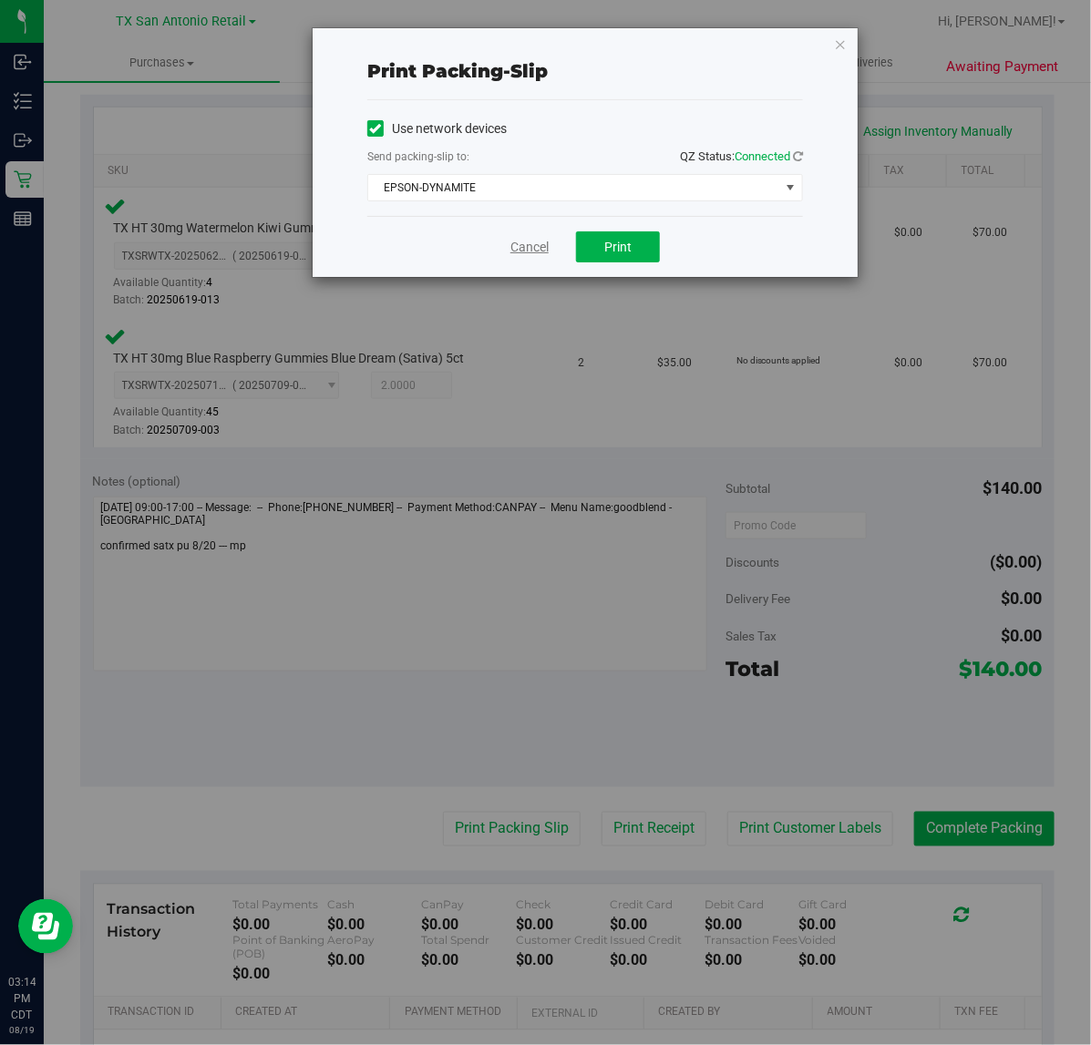
click at [519, 252] on link "Cancel" at bounding box center [529, 247] width 38 height 19
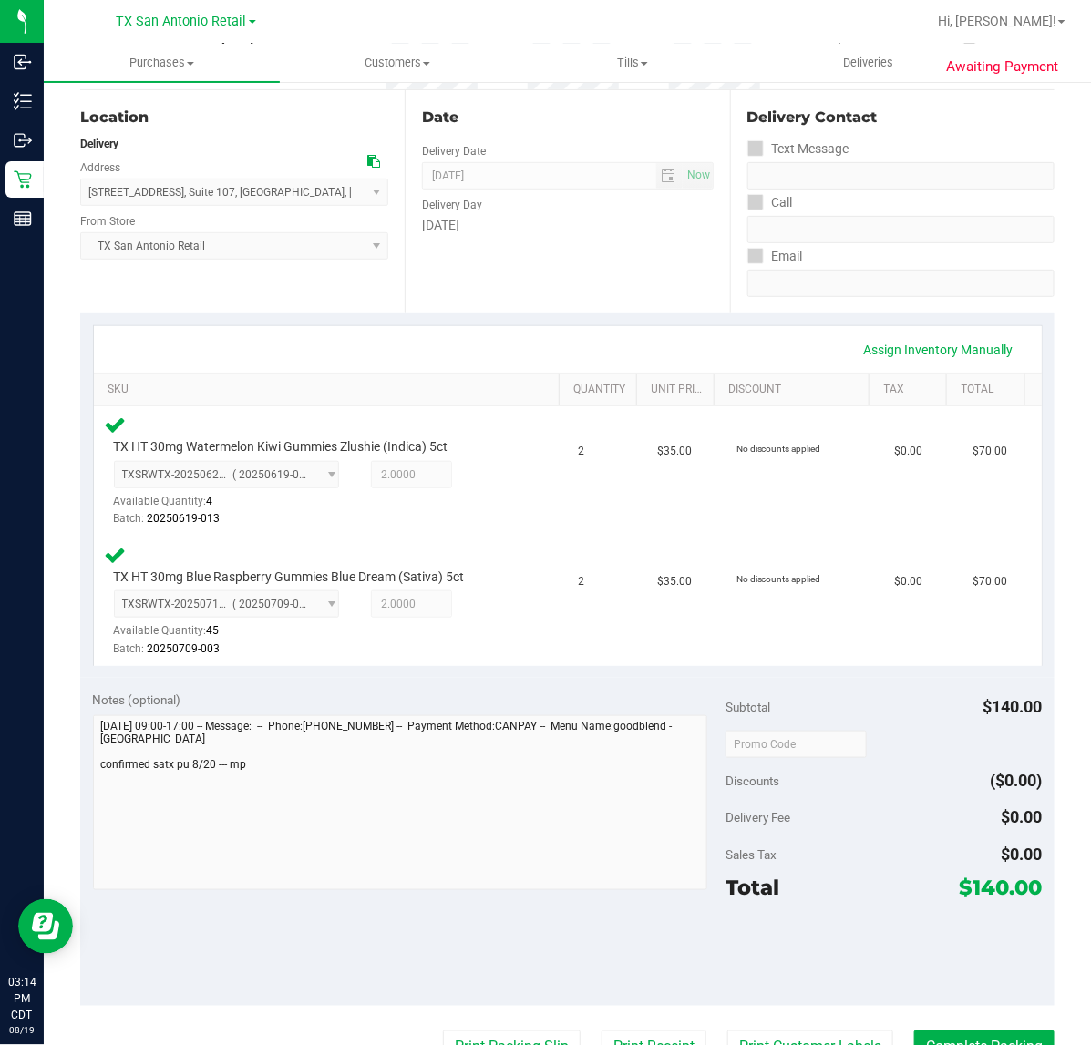
scroll to position [401, 0]
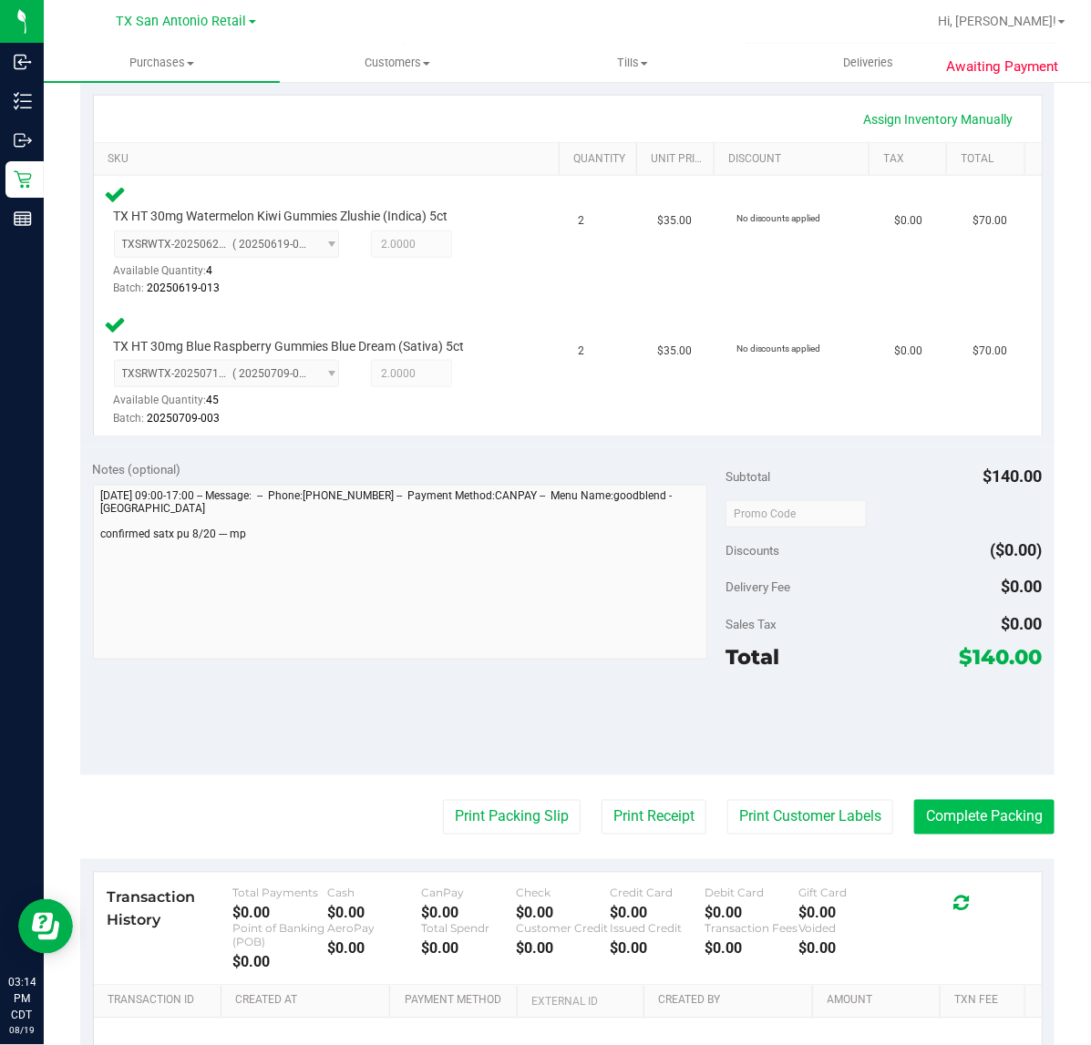
click at [969, 816] on button "Complete Packing" at bounding box center [984, 817] width 140 height 35
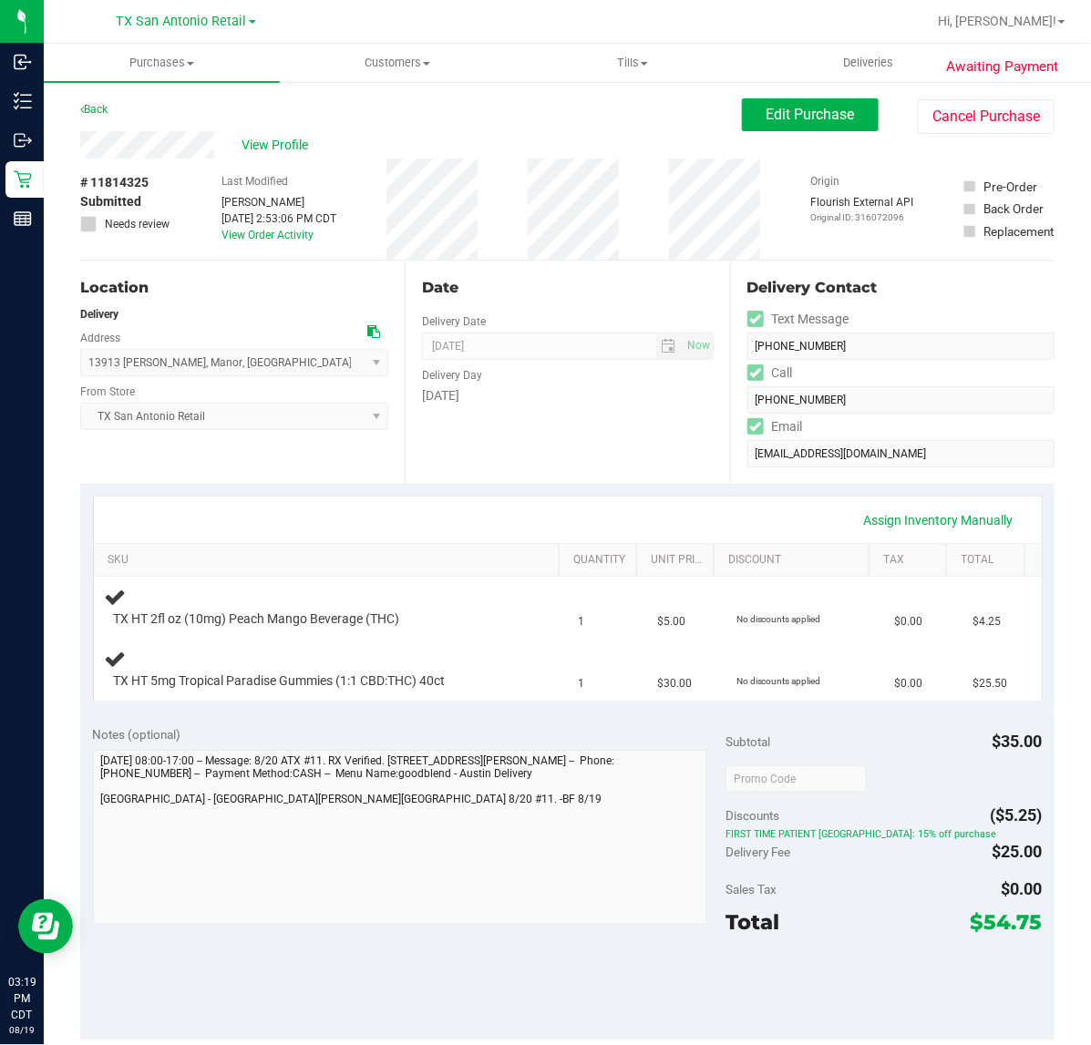
click at [611, 460] on div "Date Delivery Date [DATE] Now [DATE] 07:00 AM Now Delivery Day [DATE]" at bounding box center [567, 372] width 324 height 223
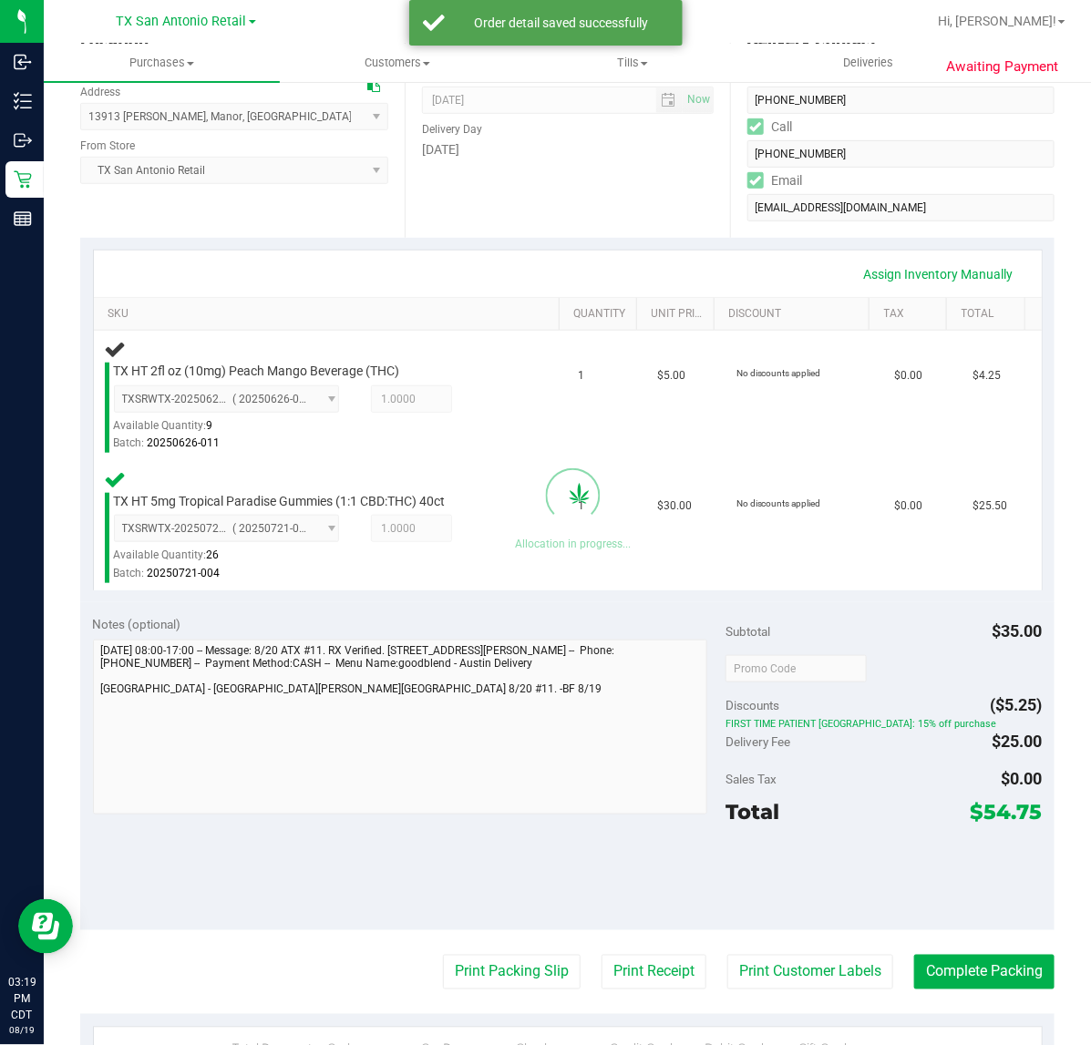
scroll to position [252, 0]
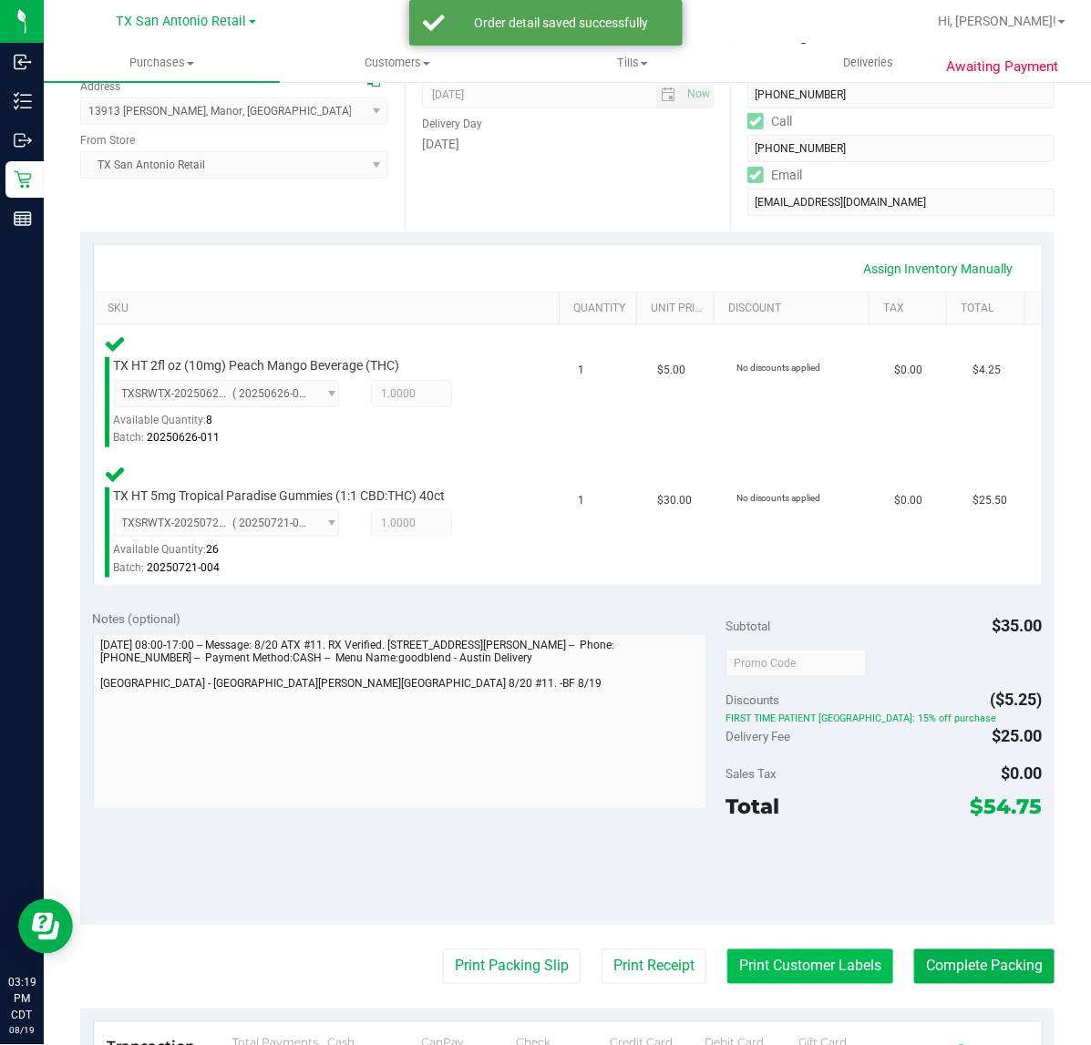
click at [814, 976] on button "Print Customer Labels" at bounding box center [810, 967] width 166 height 35
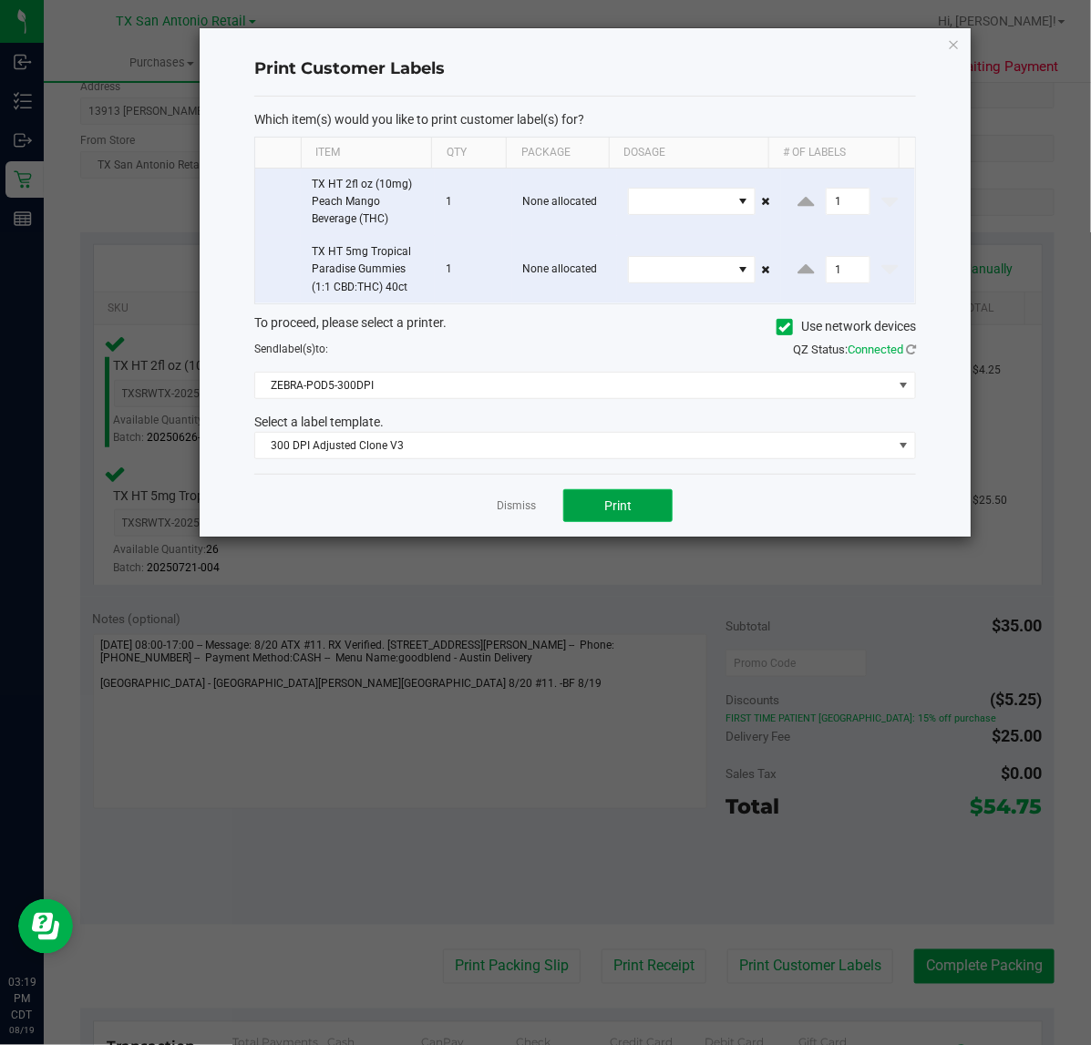
click at [636, 520] on button "Print" at bounding box center [617, 505] width 109 height 33
click at [517, 510] on div at bounding box center [585, 282] width 771 height 508
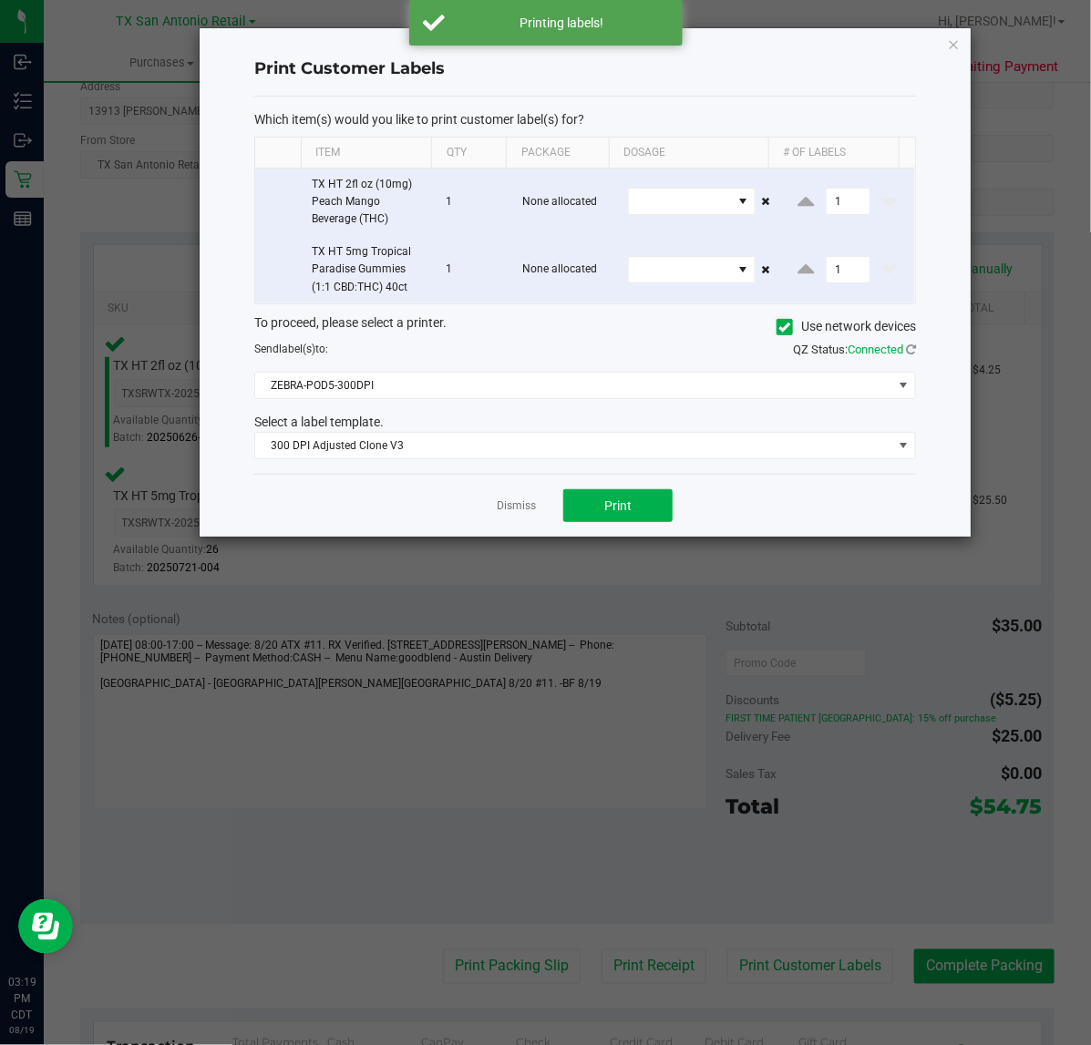
click at [656, 950] on ngb-modal-window "Print Customer Labels Which item(s) would you like to print customer label(s) f…" at bounding box center [552, 522] width 1104 height 1045
click at [519, 508] on link "Dismiss" at bounding box center [516, 505] width 39 height 15
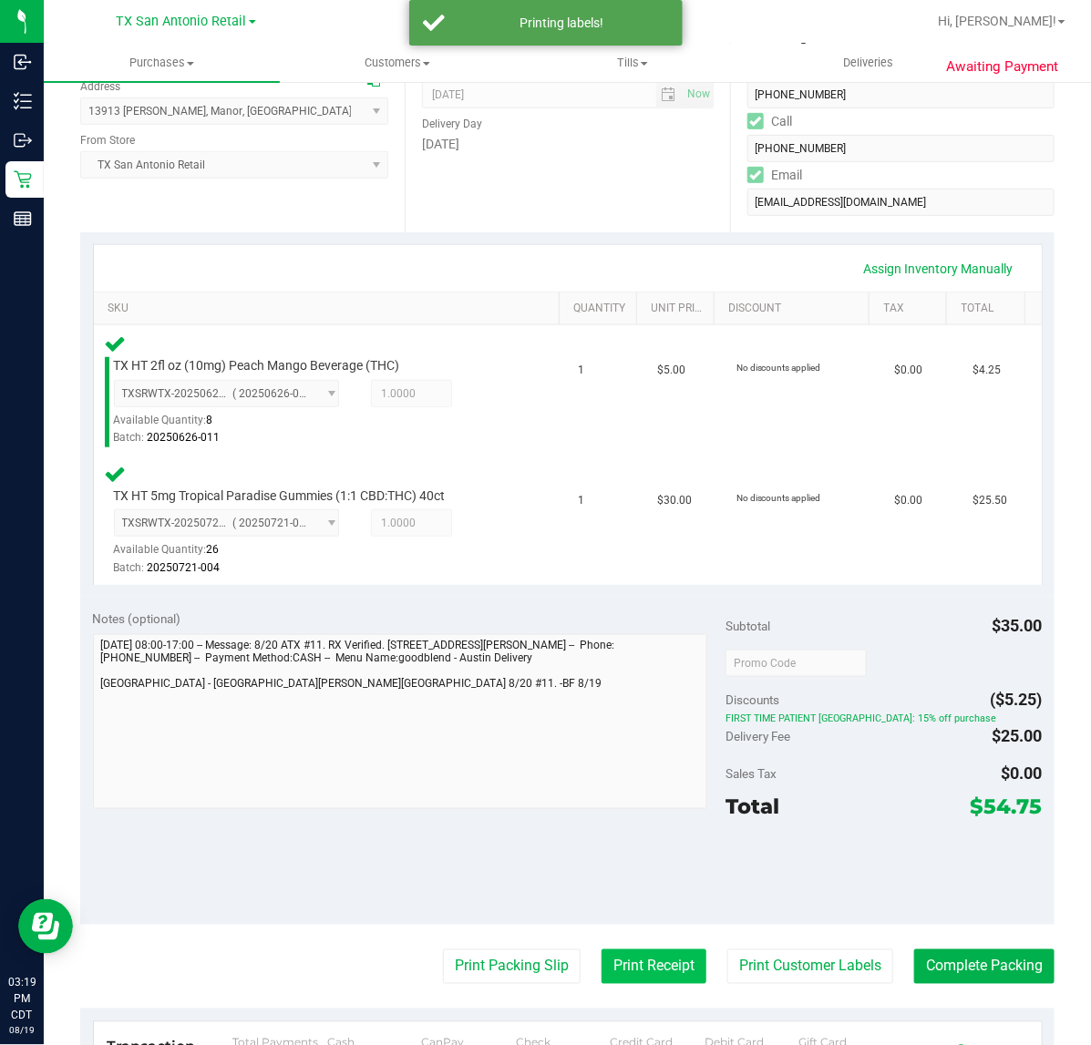
click at [613, 957] on button "Print Receipt" at bounding box center [653, 967] width 105 height 35
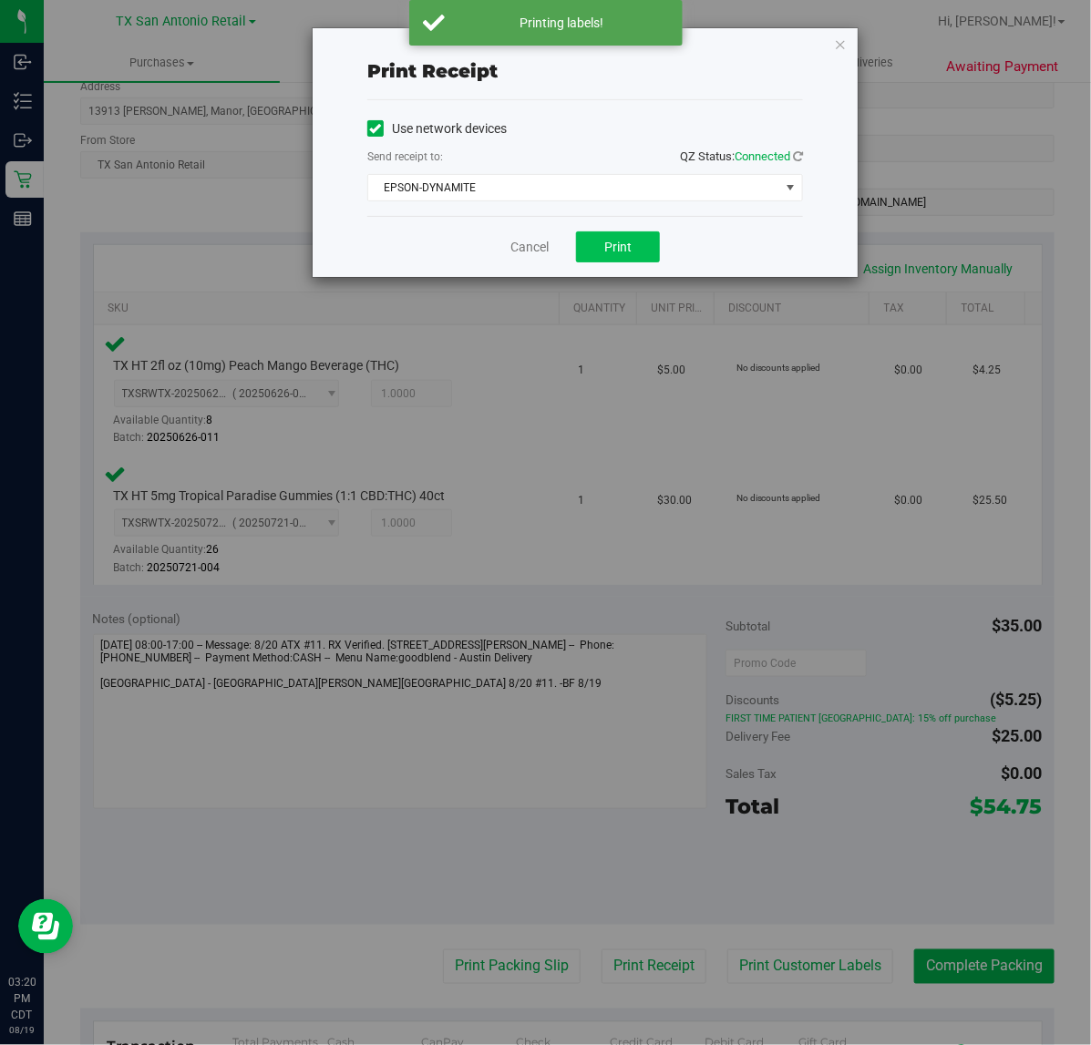
click at [620, 248] on span "Print" at bounding box center [617, 247] width 27 height 15
click at [519, 251] on link "Cancel" at bounding box center [522, 247] width 38 height 19
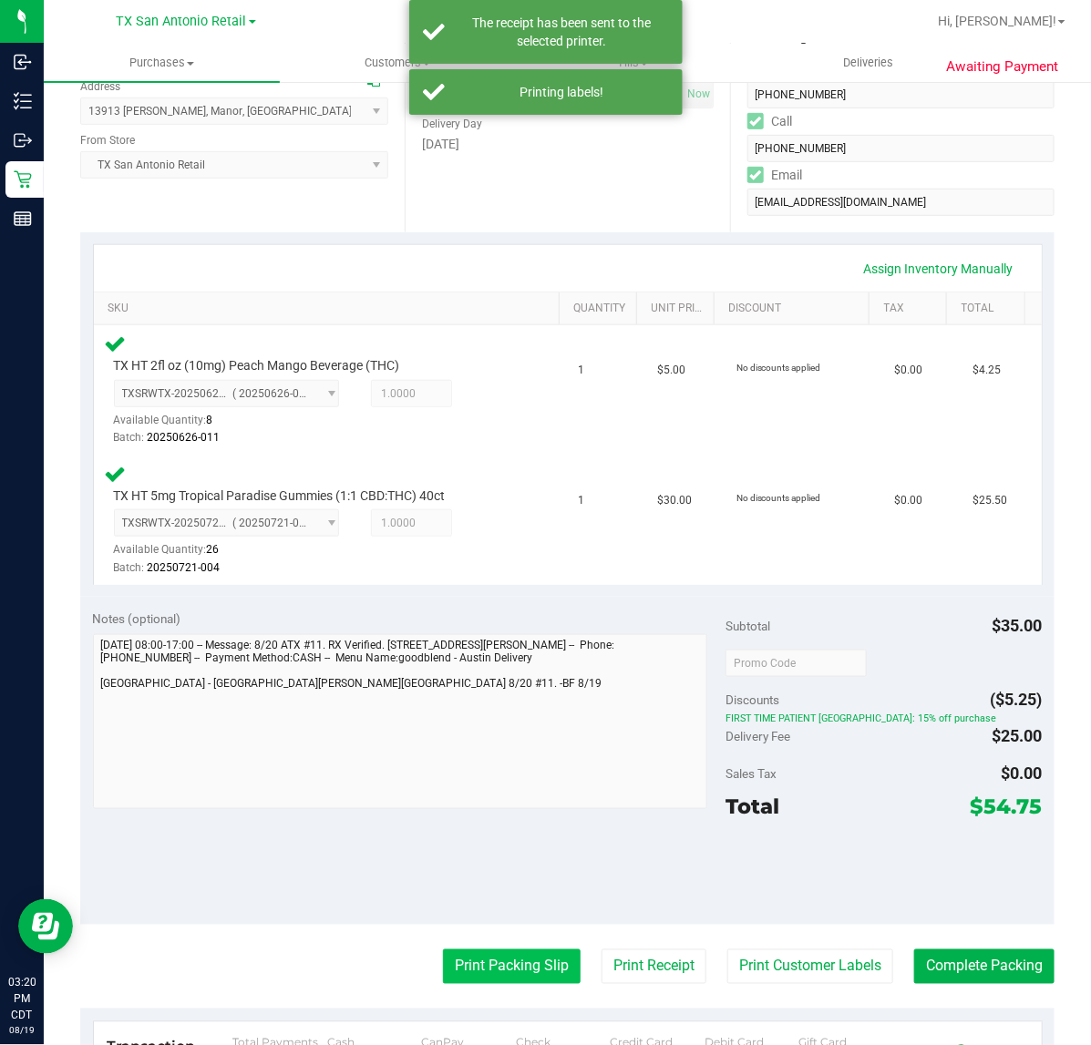
click at [495, 976] on button "Print Packing Slip" at bounding box center [512, 967] width 138 height 35
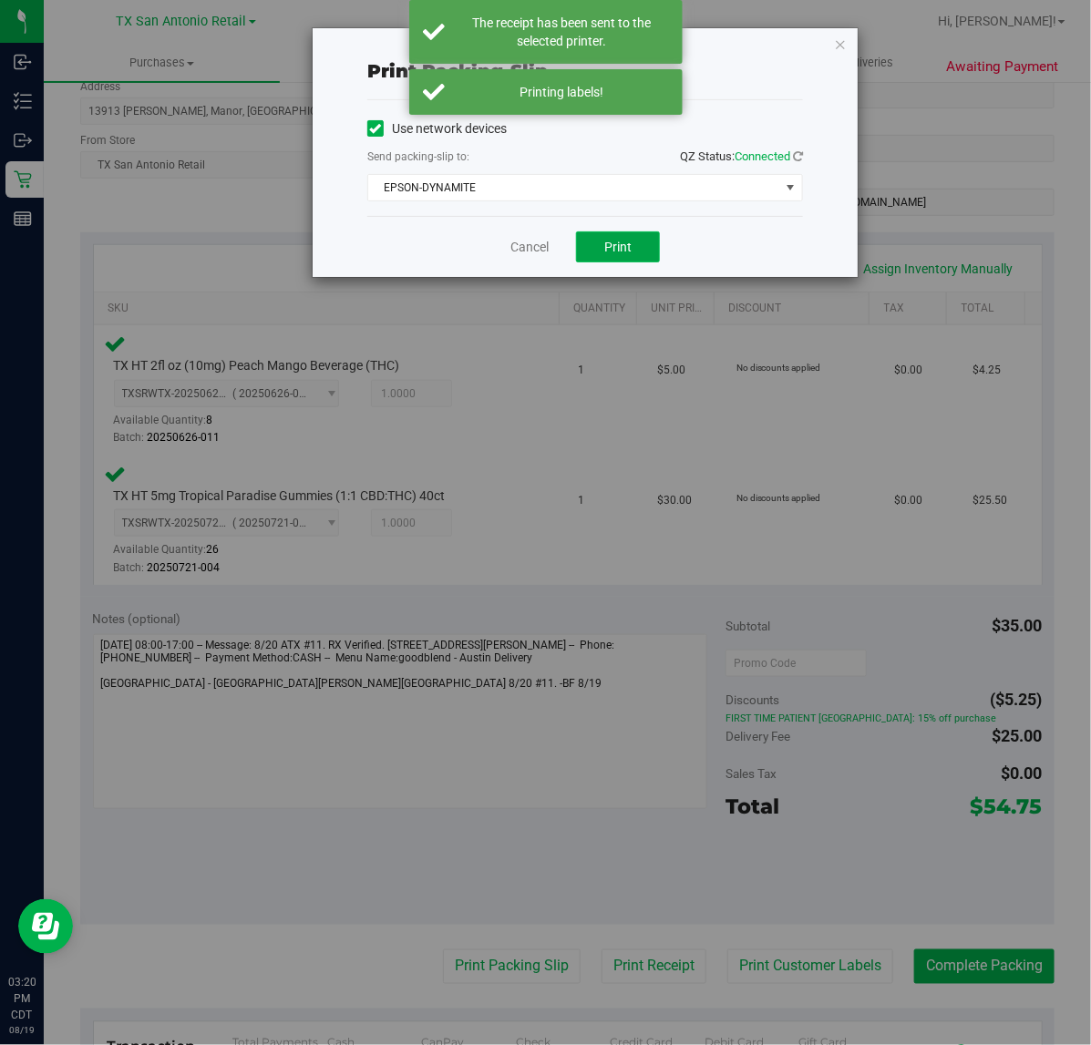
click at [609, 240] on span "Print" at bounding box center [617, 247] width 27 height 15
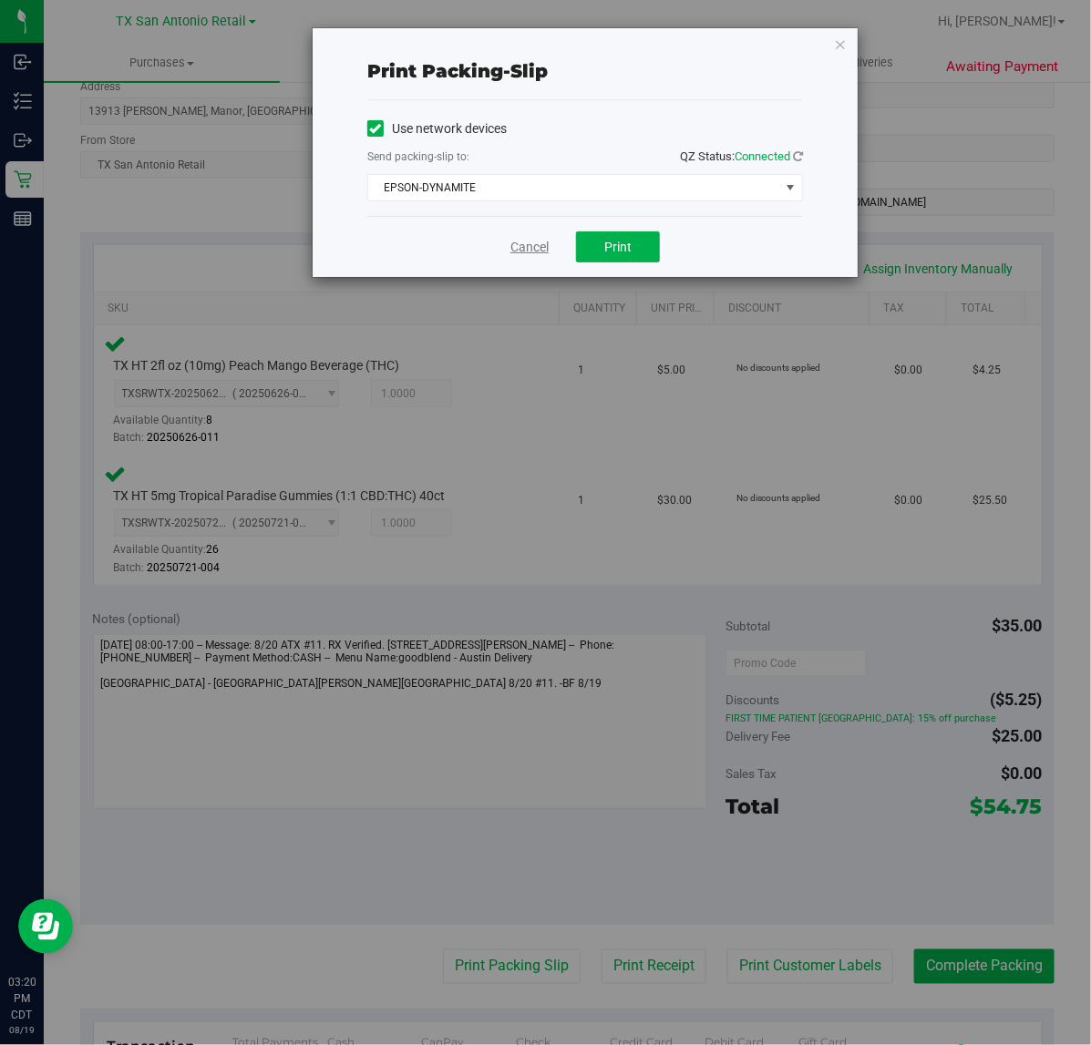
click at [529, 249] on link "Cancel" at bounding box center [529, 247] width 38 height 19
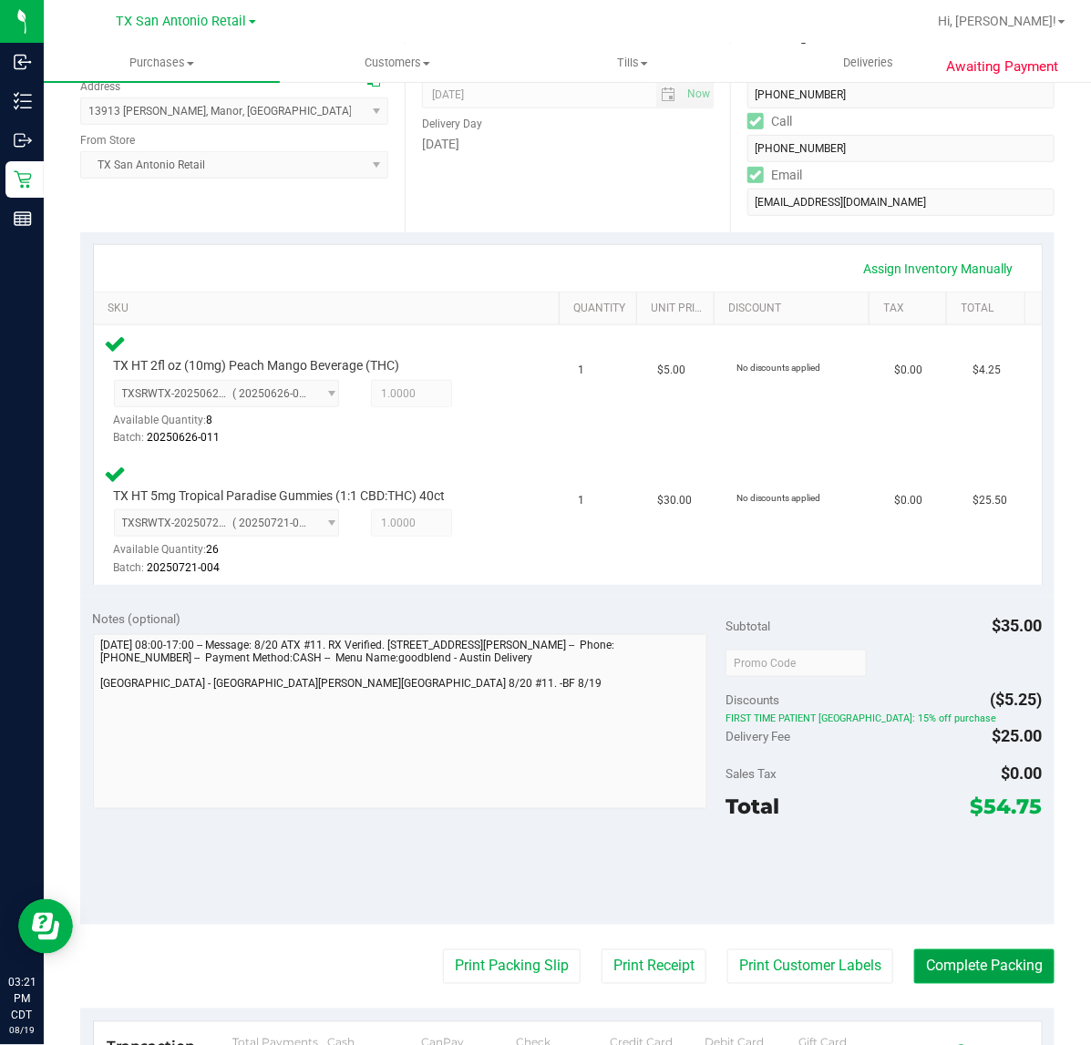
click at [996, 958] on button "Complete Packing" at bounding box center [984, 967] width 140 height 35
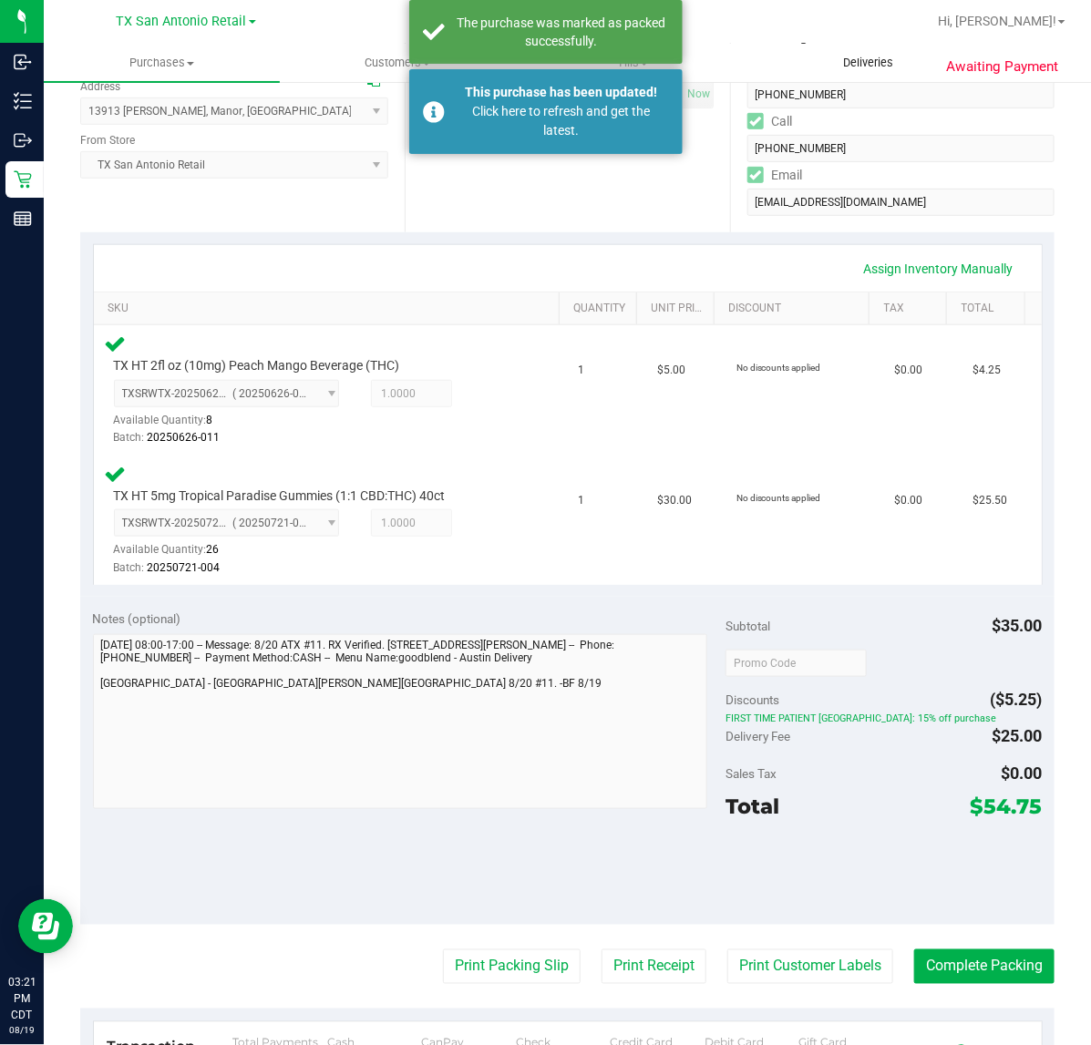
click at [880, 56] on span "Deliveries" at bounding box center [867, 63] width 99 height 16
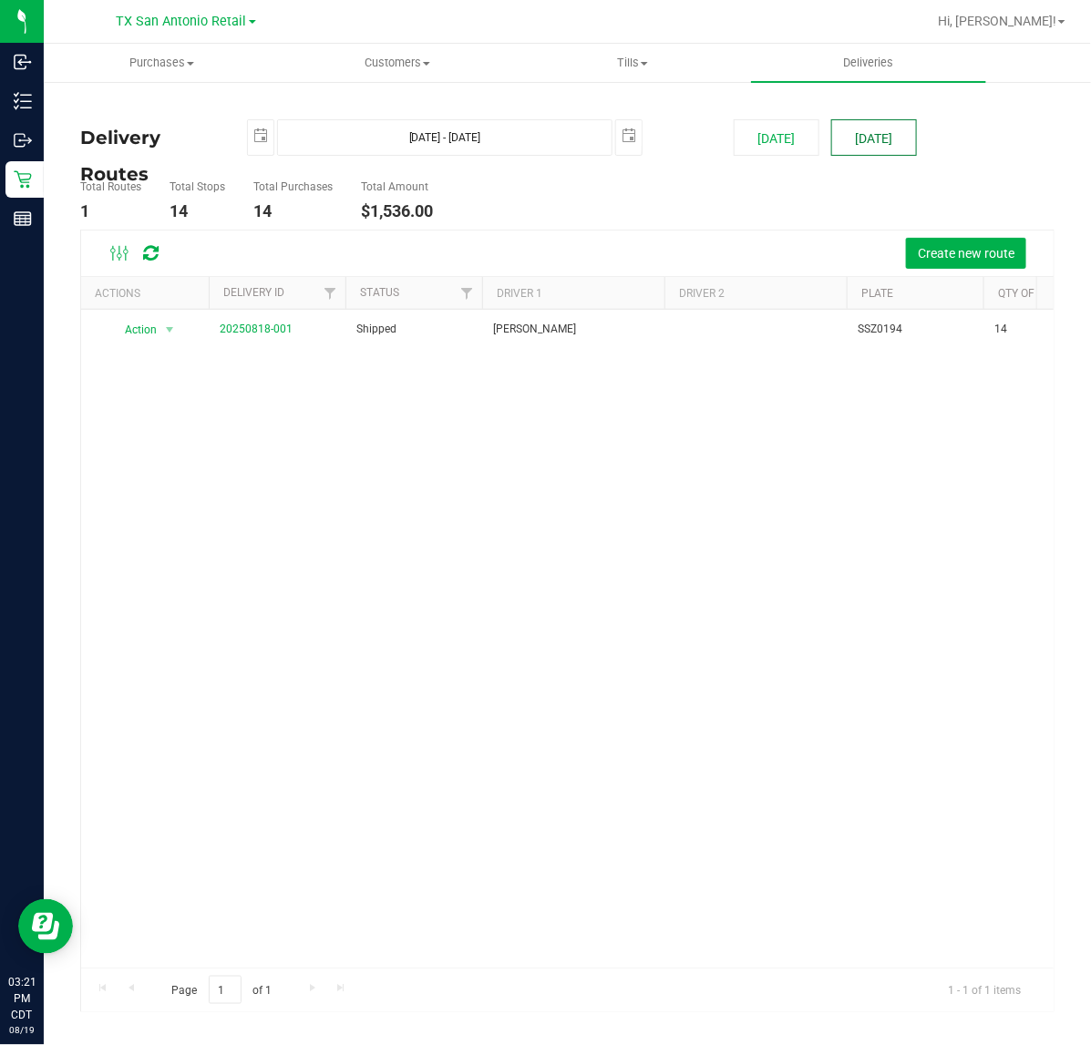
click at [889, 129] on button "[DATE]" at bounding box center [874, 137] width 86 height 36
type input "[DATE] - [DATE]"
type input "[DATE]"
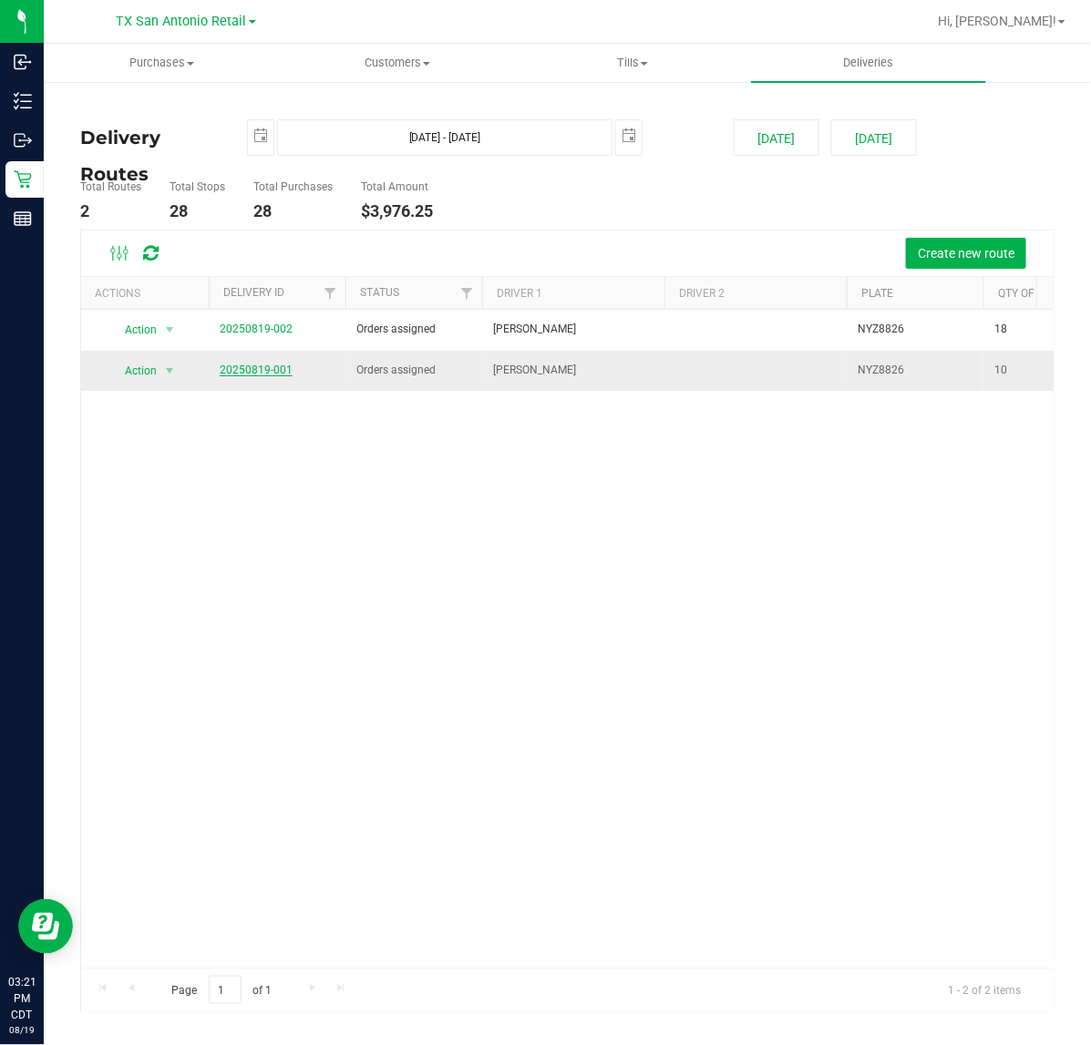
click at [276, 371] on link "20250819-001" at bounding box center [256, 370] width 73 height 13
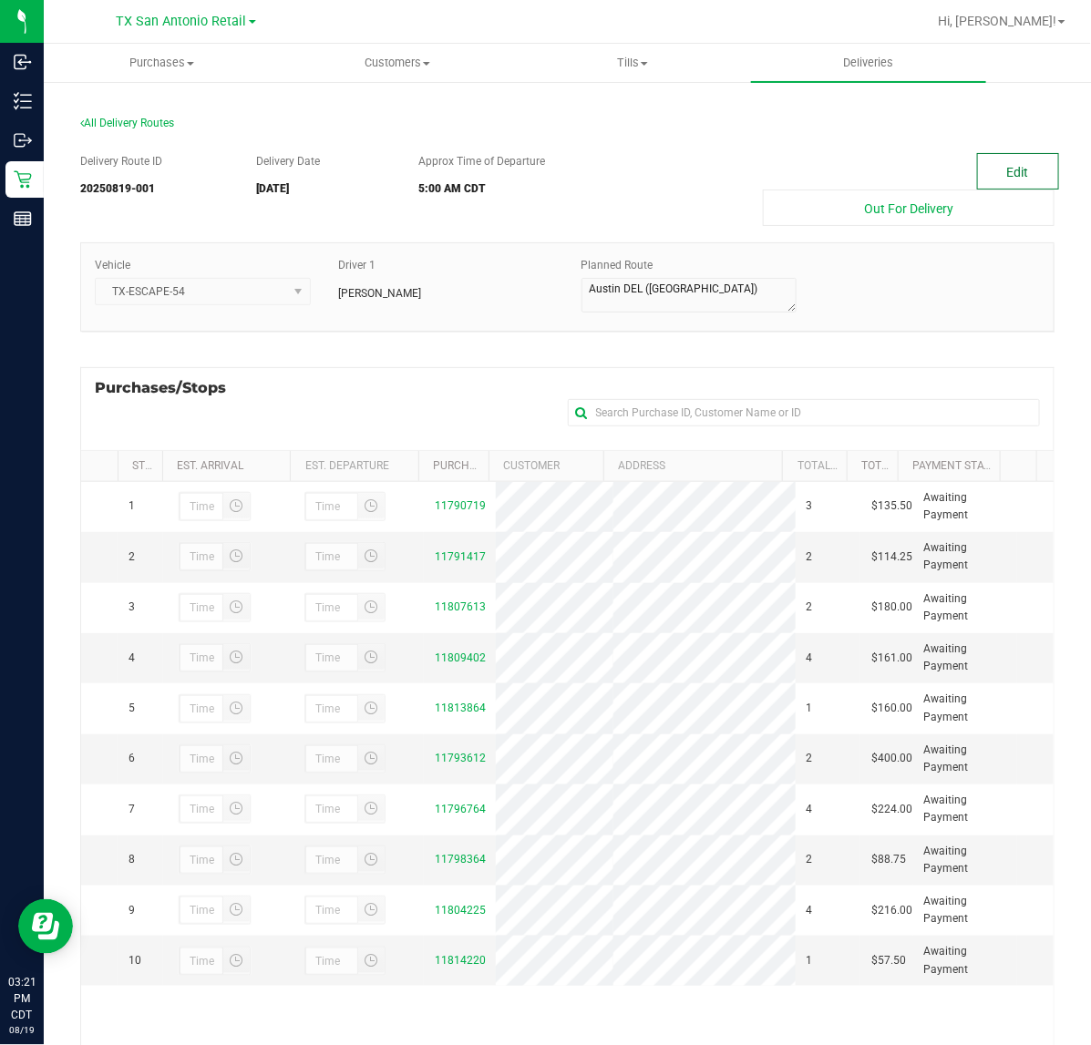
click at [1021, 171] on button "Edit" at bounding box center [1018, 171] width 82 height 36
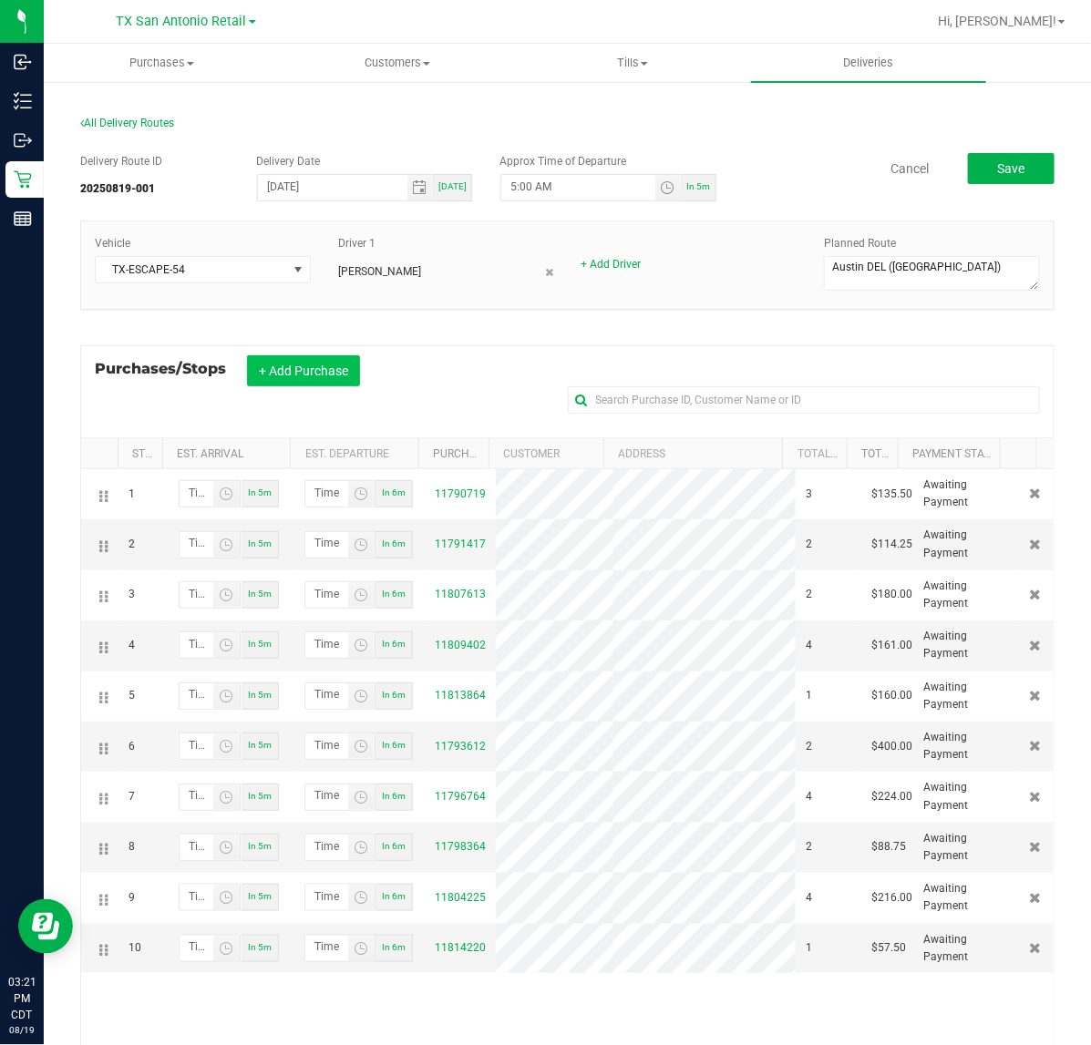
click at [313, 384] on button "+ Add Purchase" at bounding box center [303, 370] width 113 height 31
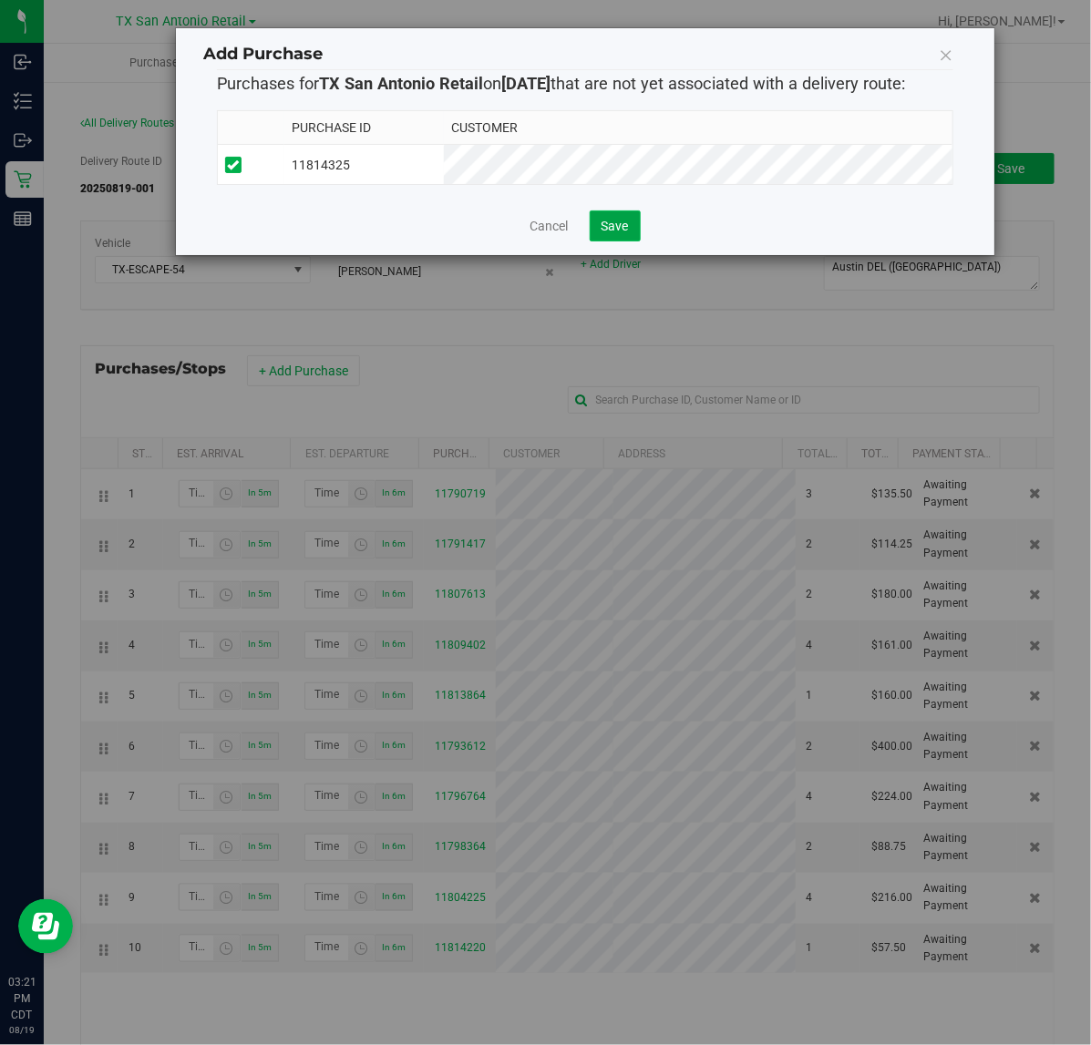
click at [627, 228] on span "Save" at bounding box center [614, 226] width 27 height 15
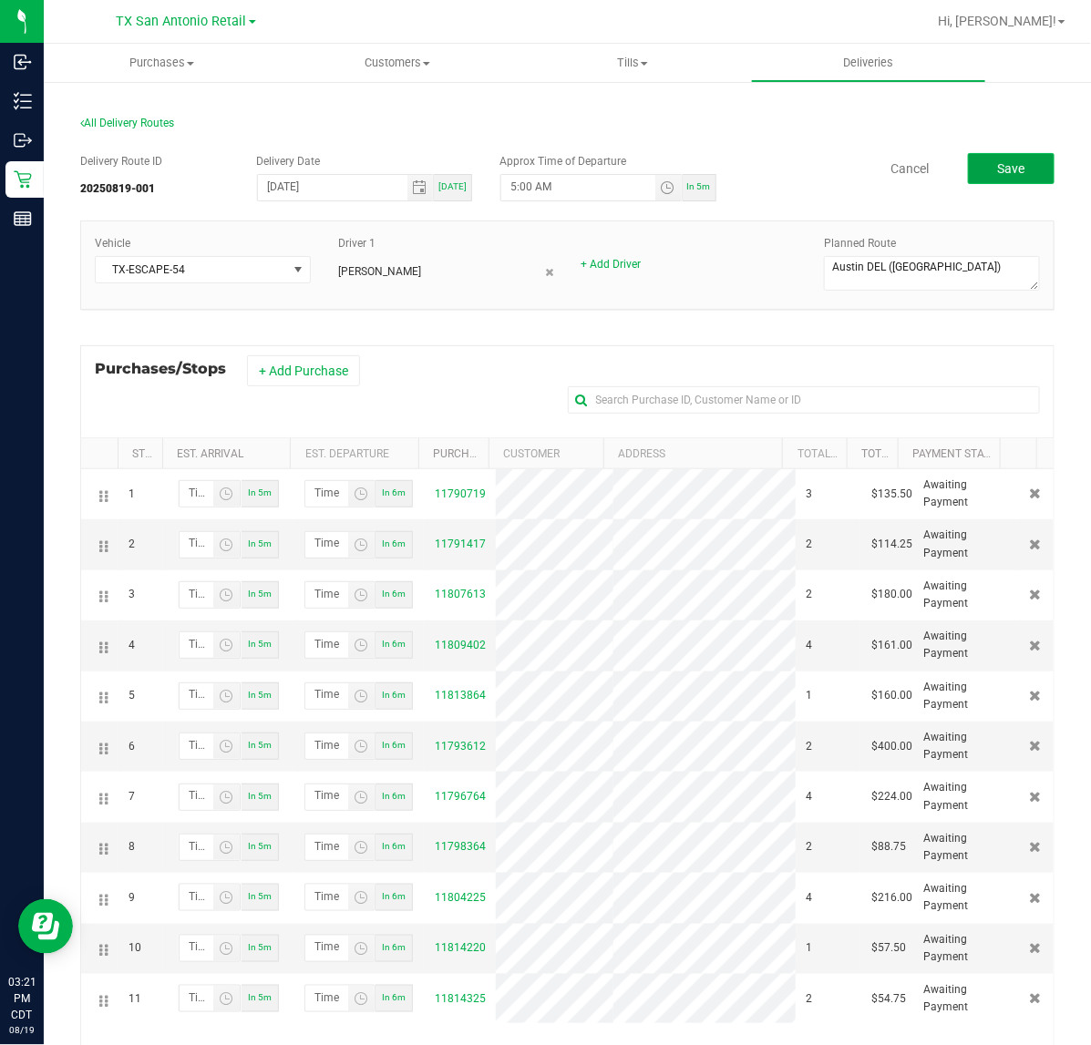
click at [1030, 160] on button "Save" at bounding box center [1011, 168] width 87 height 31
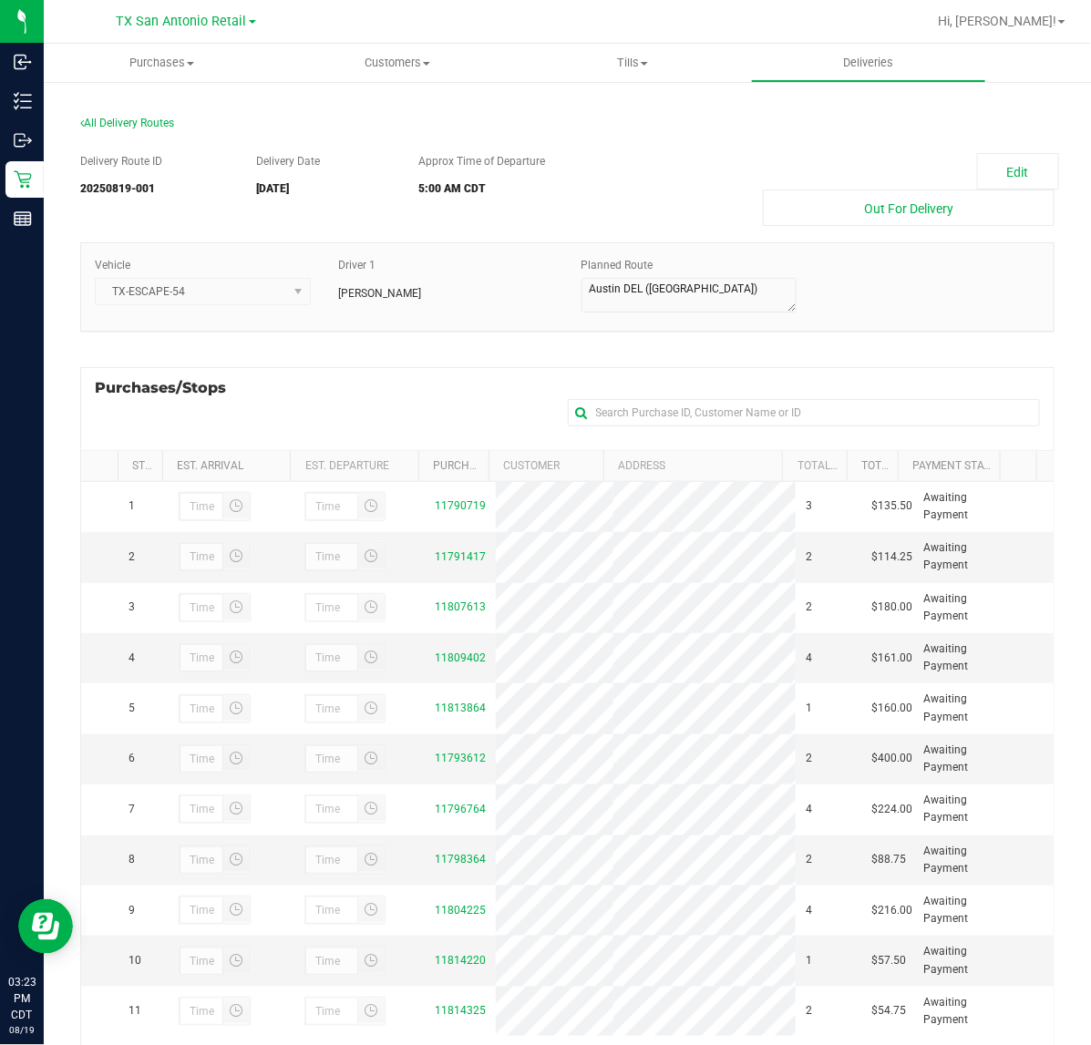
click at [743, 121] on div "All Delivery Routes" at bounding box center [567, 127] width 974 height 25
click at [847, 59] on span "Deliveries" at bounding box center [867, 63] width 99 height 16
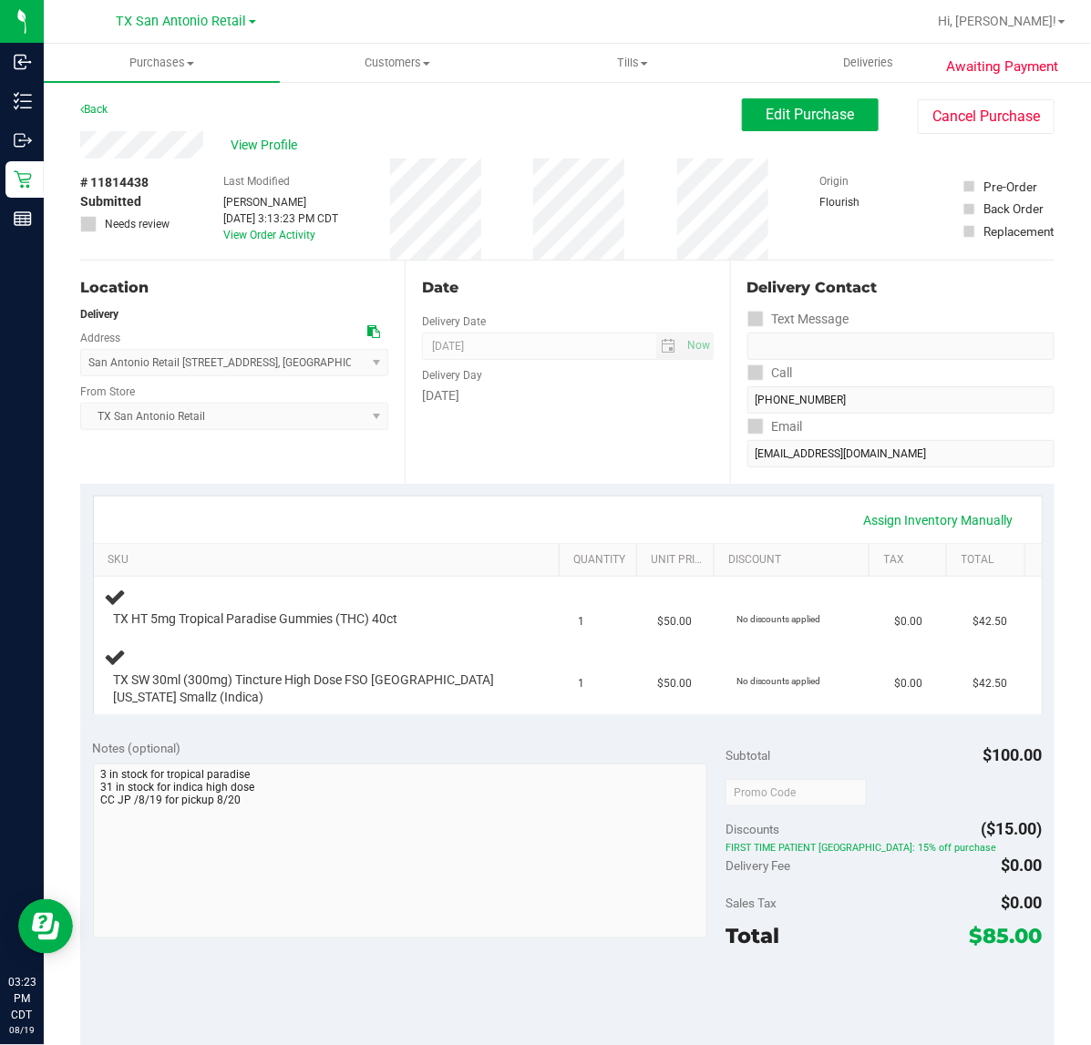
click at [585, 478] on div "Date Delivery Date [DATE] Now [DATE] 07:00 AM Now Delivery Day [DATE]" at bounding box center [567, 372] width 324 height 223
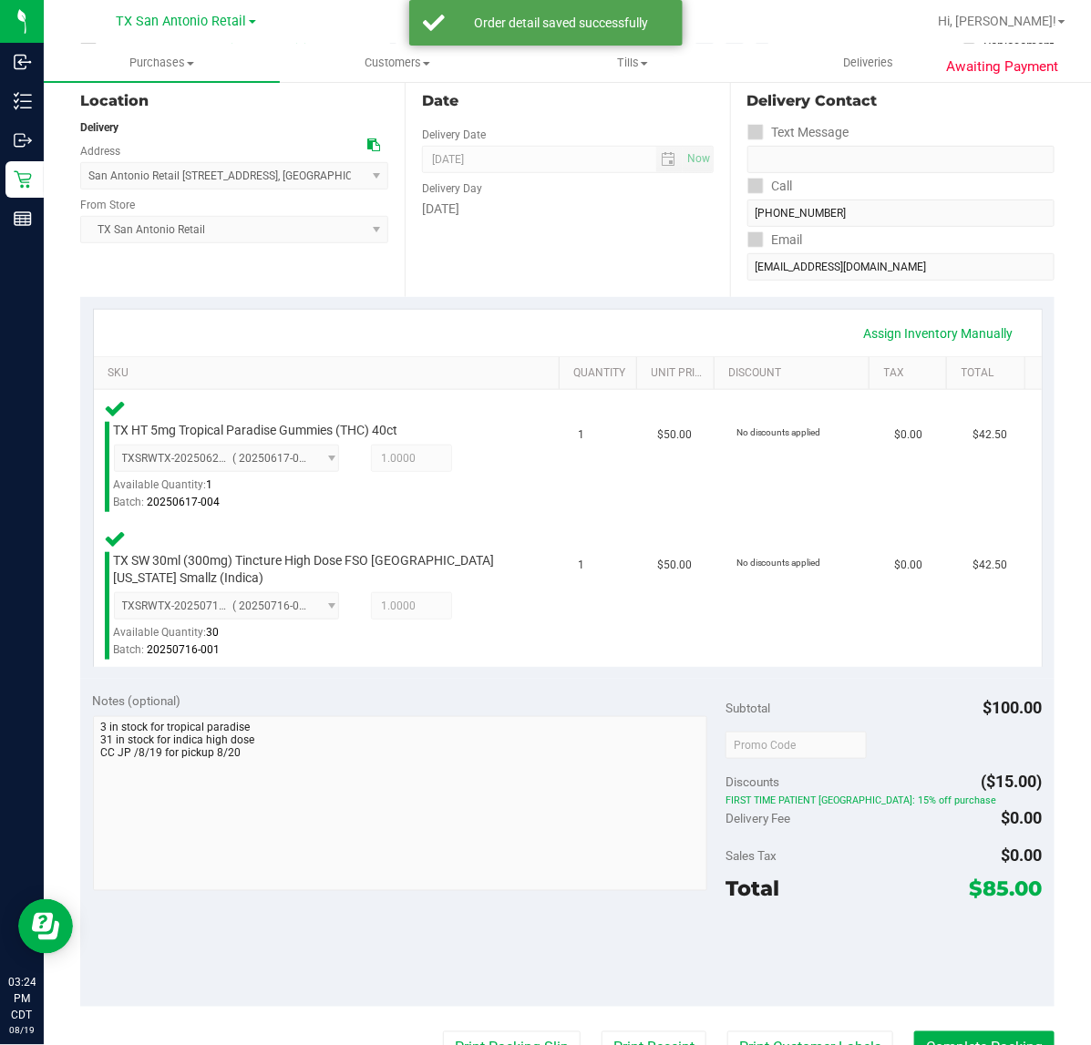
scroll to position [456, 0]
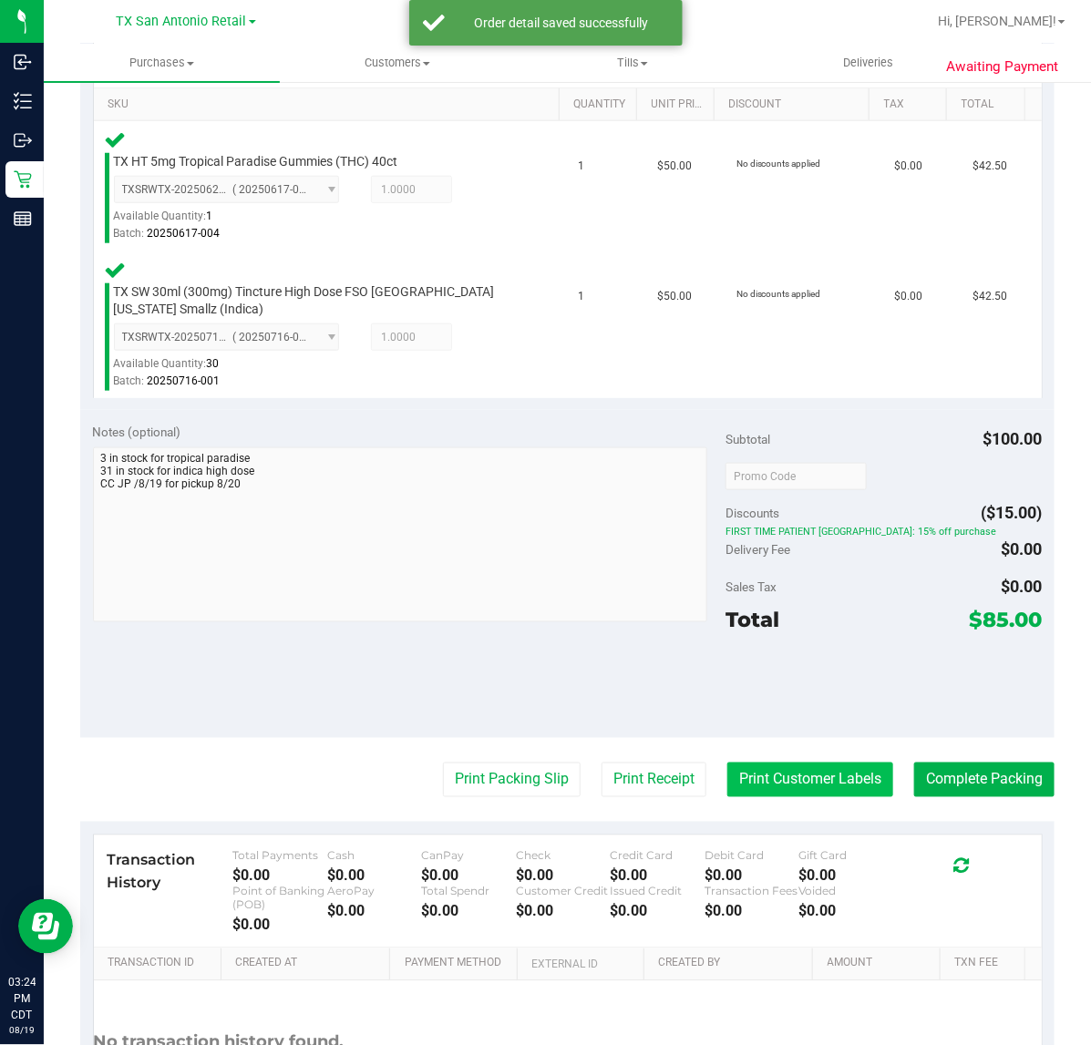
click at [744, 785] on button "Print Customer Labels" at bounding box center [810, 780] width 166 height 35
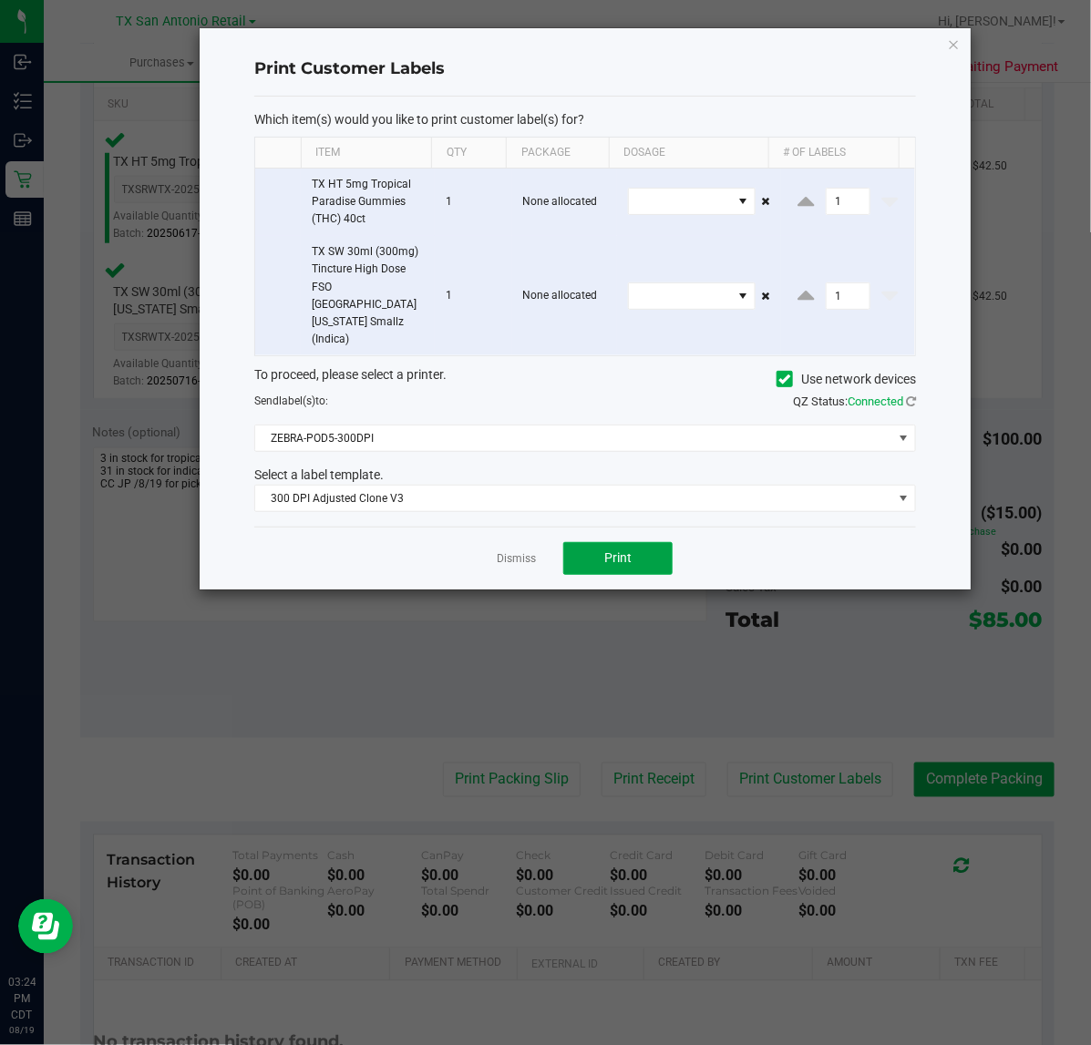
drag, startPoint x: 577, startPoint y: 513, endPoint x: 539, endPoint y: 517, distance: 37.5
click at [575, 542] on button "Print" at bounding box center [617, 558] width 109 height 33
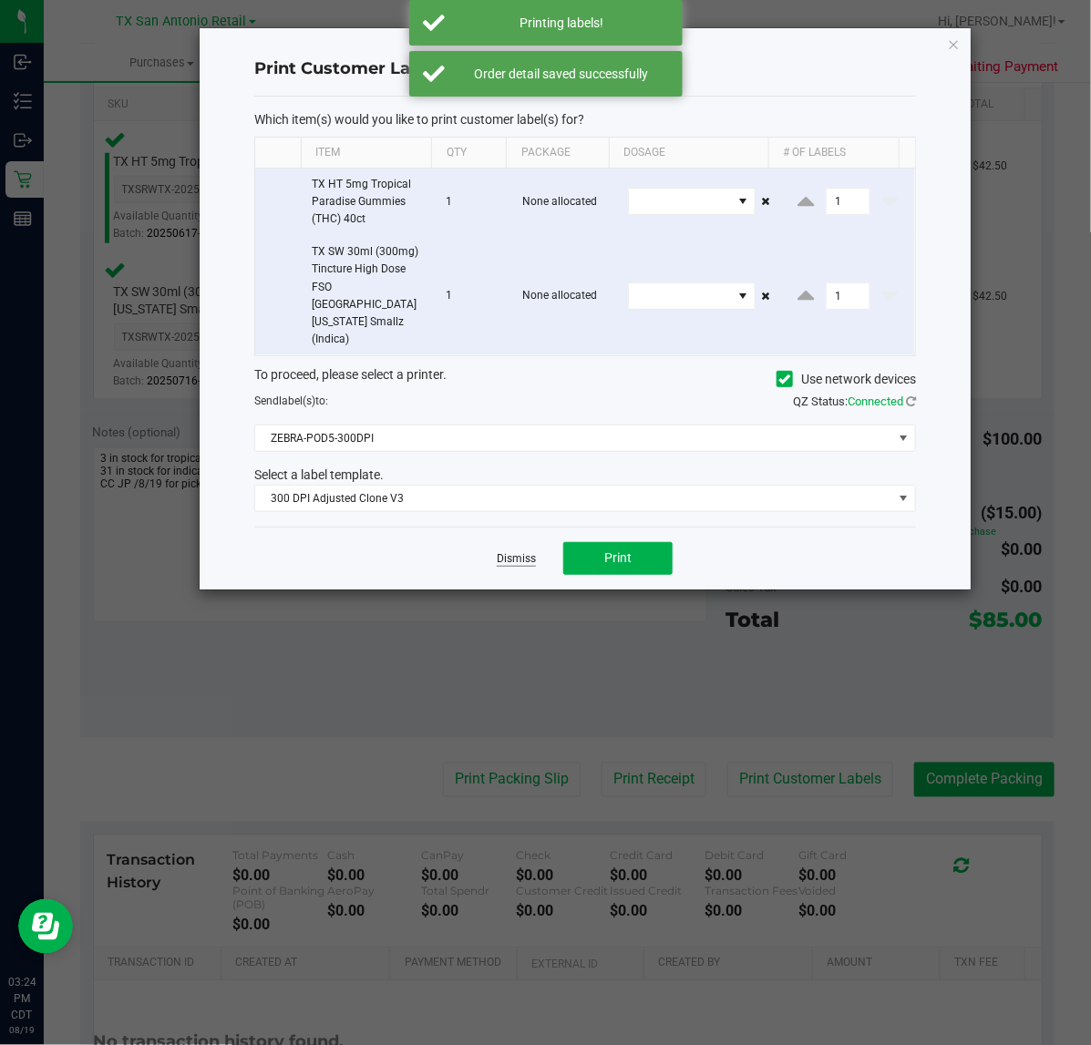
click at [511, 551] on link "Dismiss" at bounding box center [516, 558] width 39 height 15
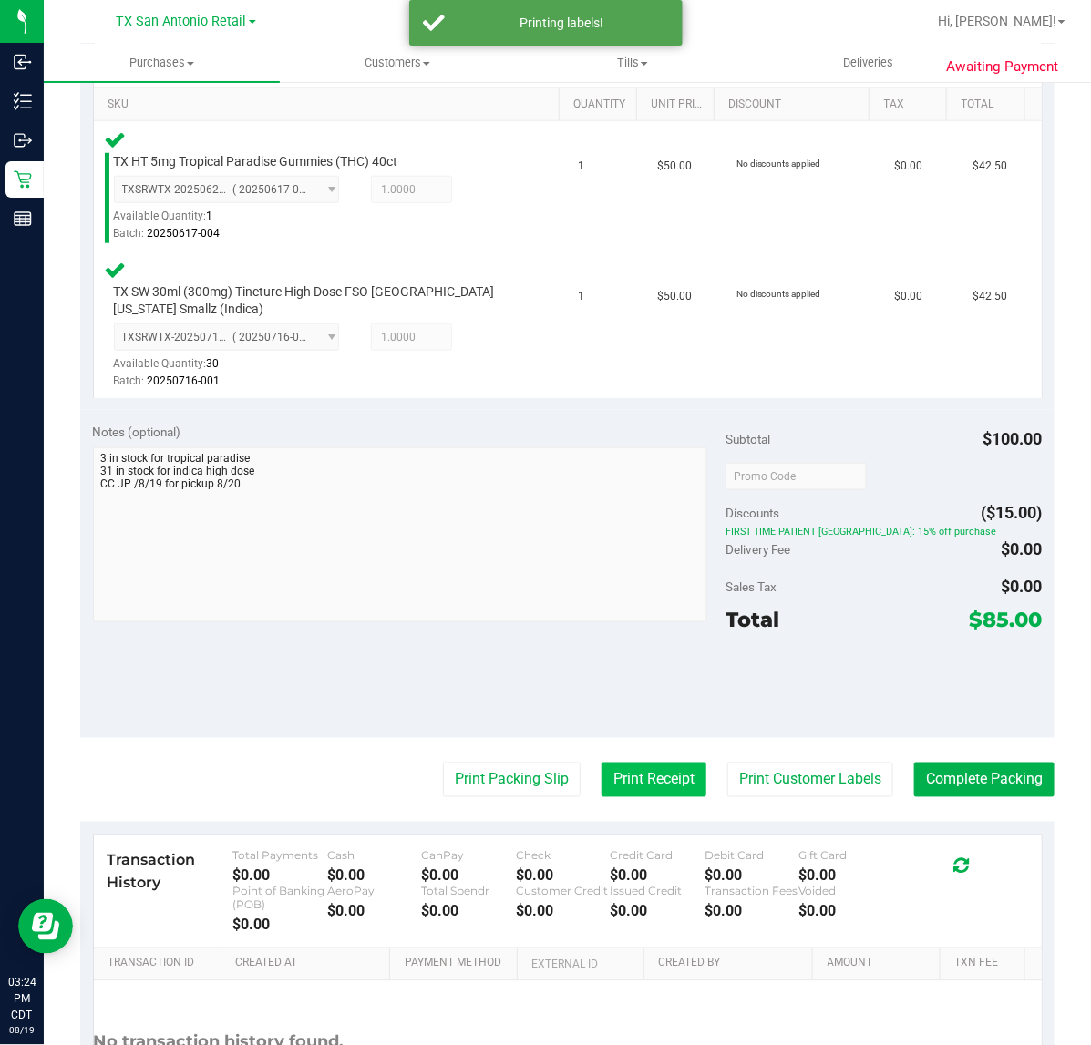
click at [608, 766] on button "Print Receipt" at bounding box center [653, 780] width 105 height 35
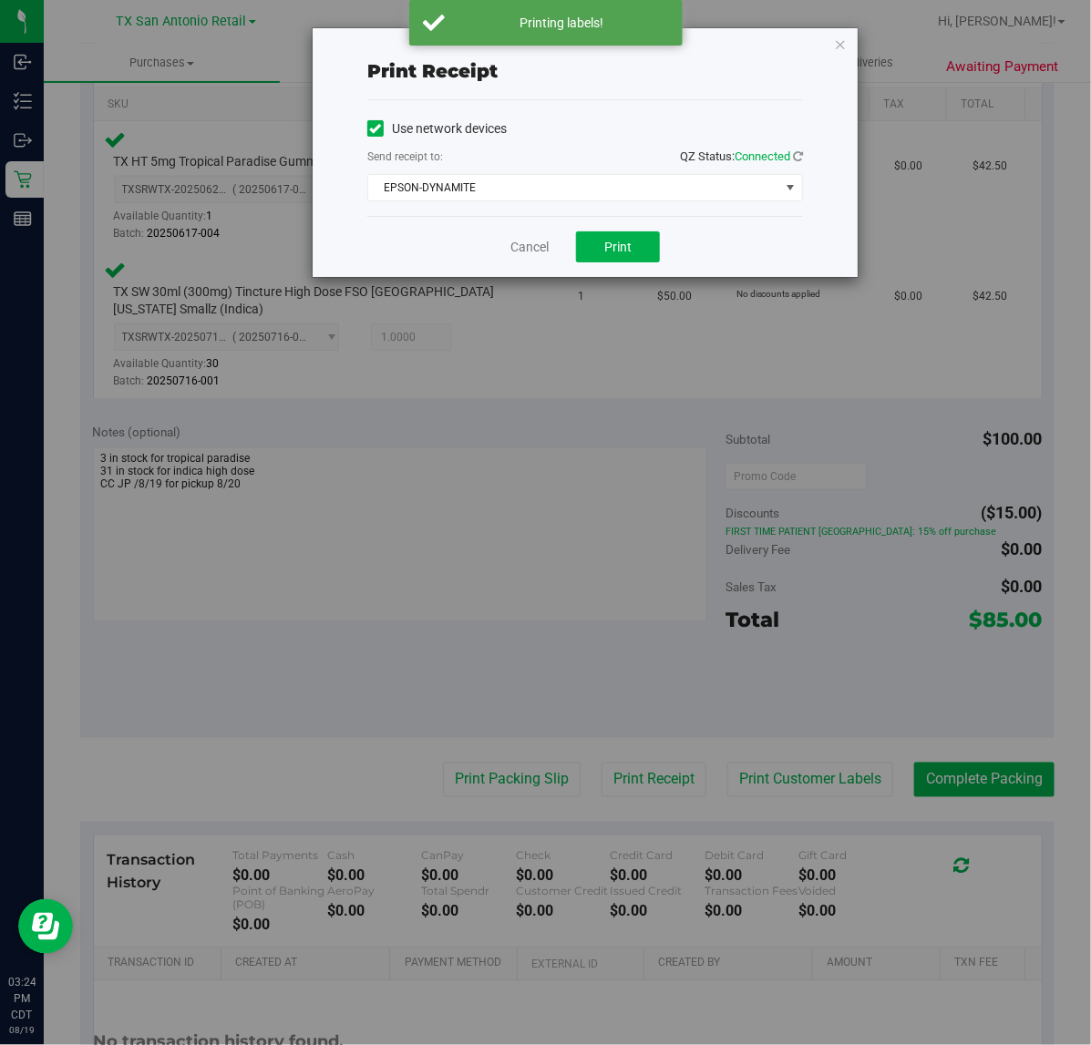
click at [574, 238] on div "Cancel Print" at bounding box center [585, 246] width 436 height 61
click at [576, 244] on button "Print" at bounding box center [618, 246] width 84 height 31
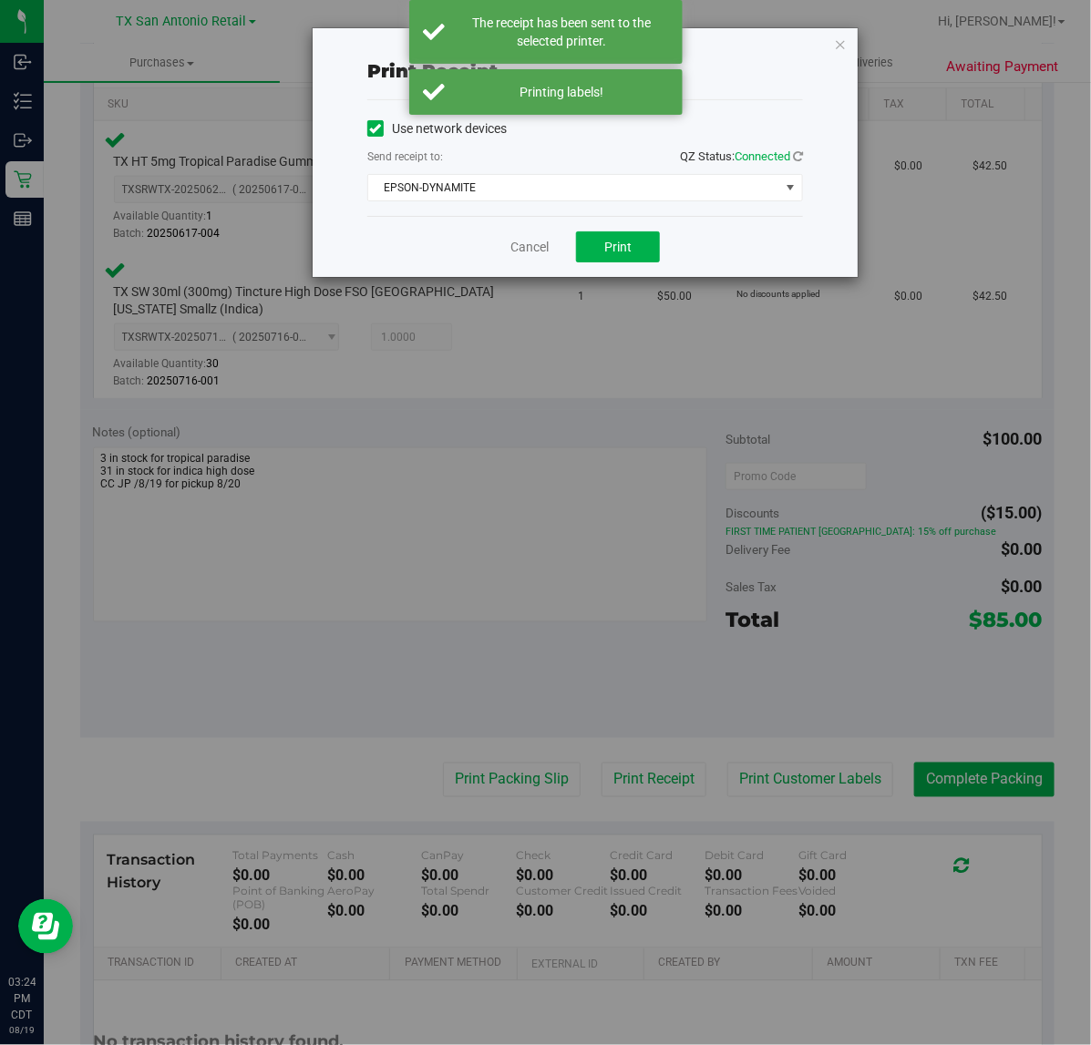
click at [549, 246] on div "Cancel Print" at bounding box center [585, 246] width 436 height 61
click at [547, 246] on link "Cancel" at bounding box center [529, 247] width 38 height 19
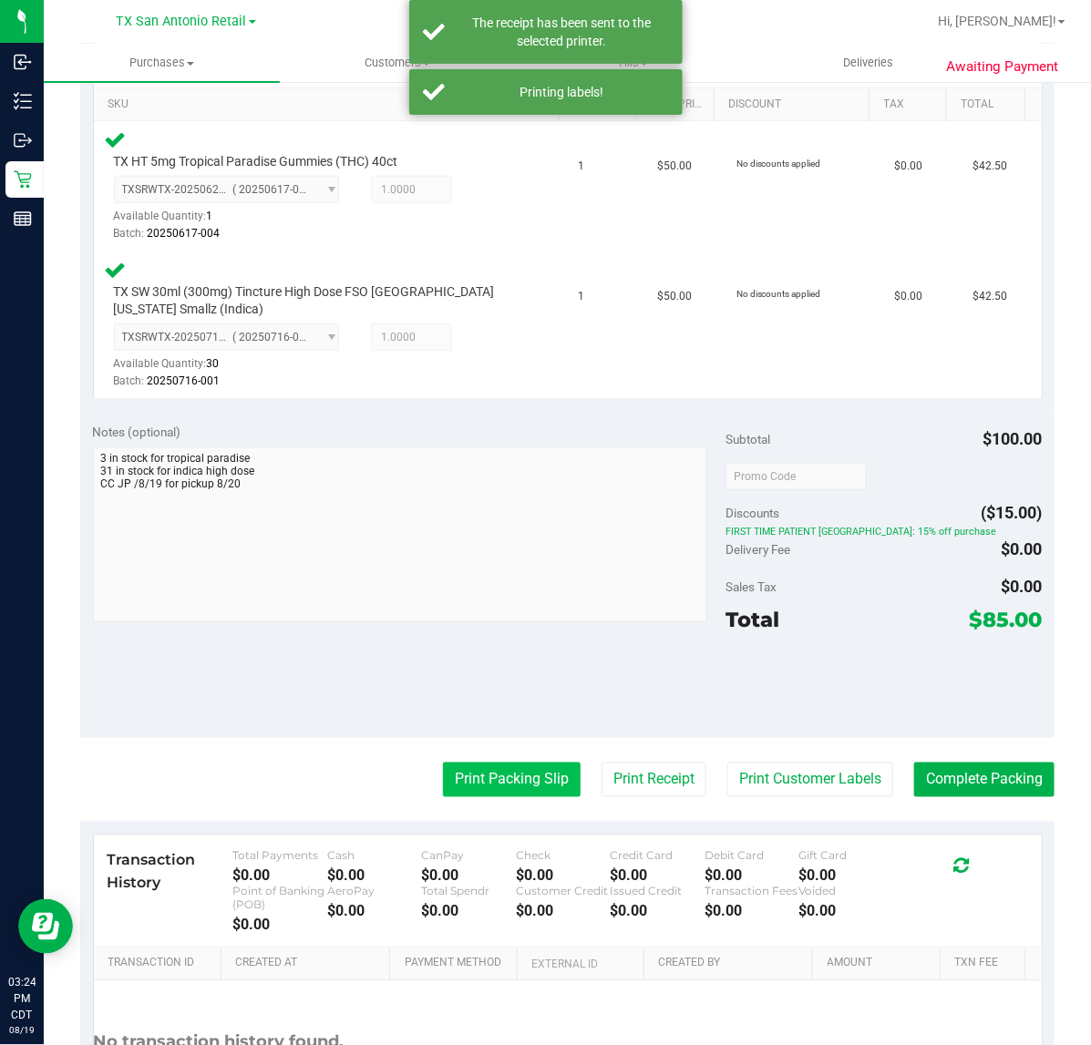
click at [497, 794] on button "Print Packing Slip" at bounding box center [512, 780] width 138 height 35
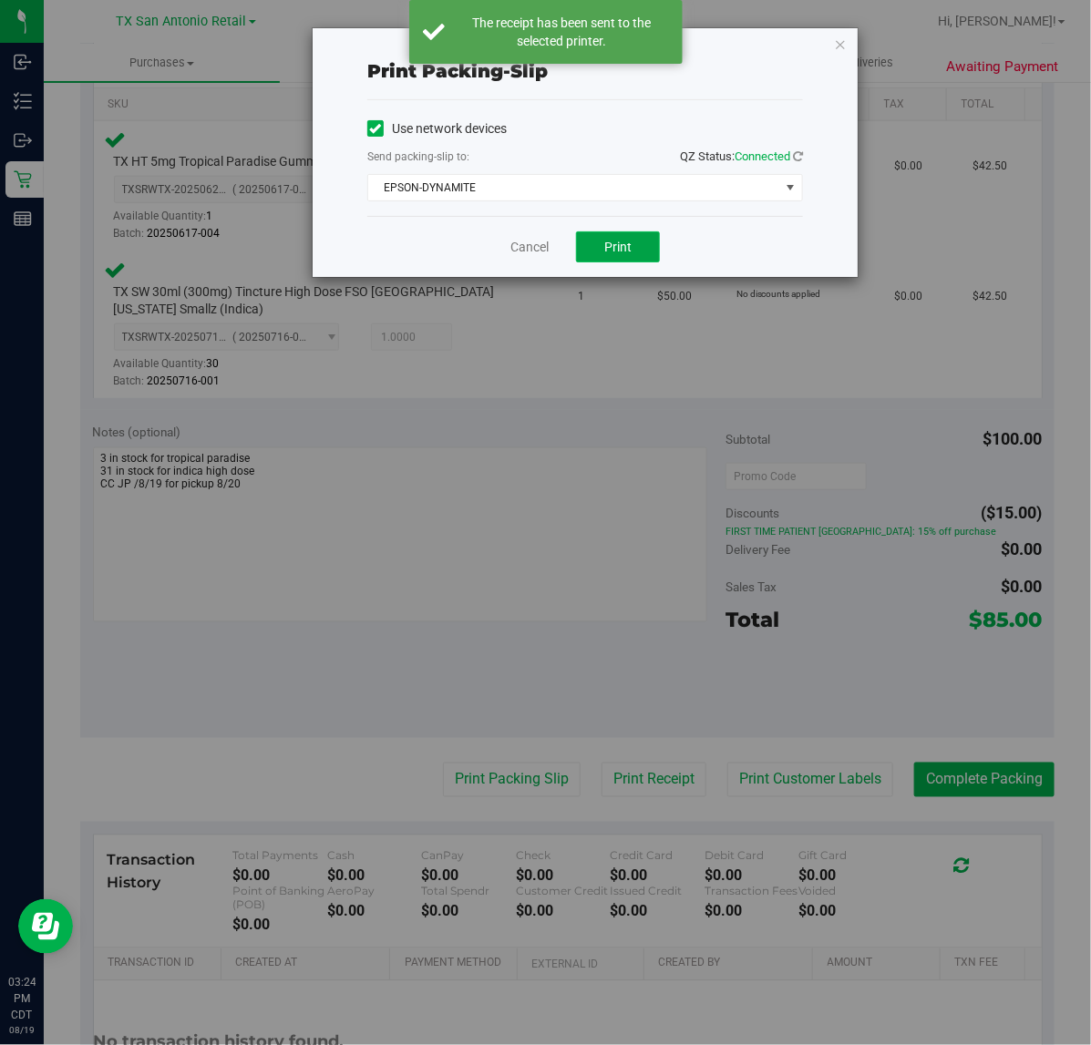
click at [602, 241] on button "Print" at bounding box center [618, 246] width 84 height 31
click at [524, 251] on link "Cancel" at bounding box center [529, 247] width 38 height 19
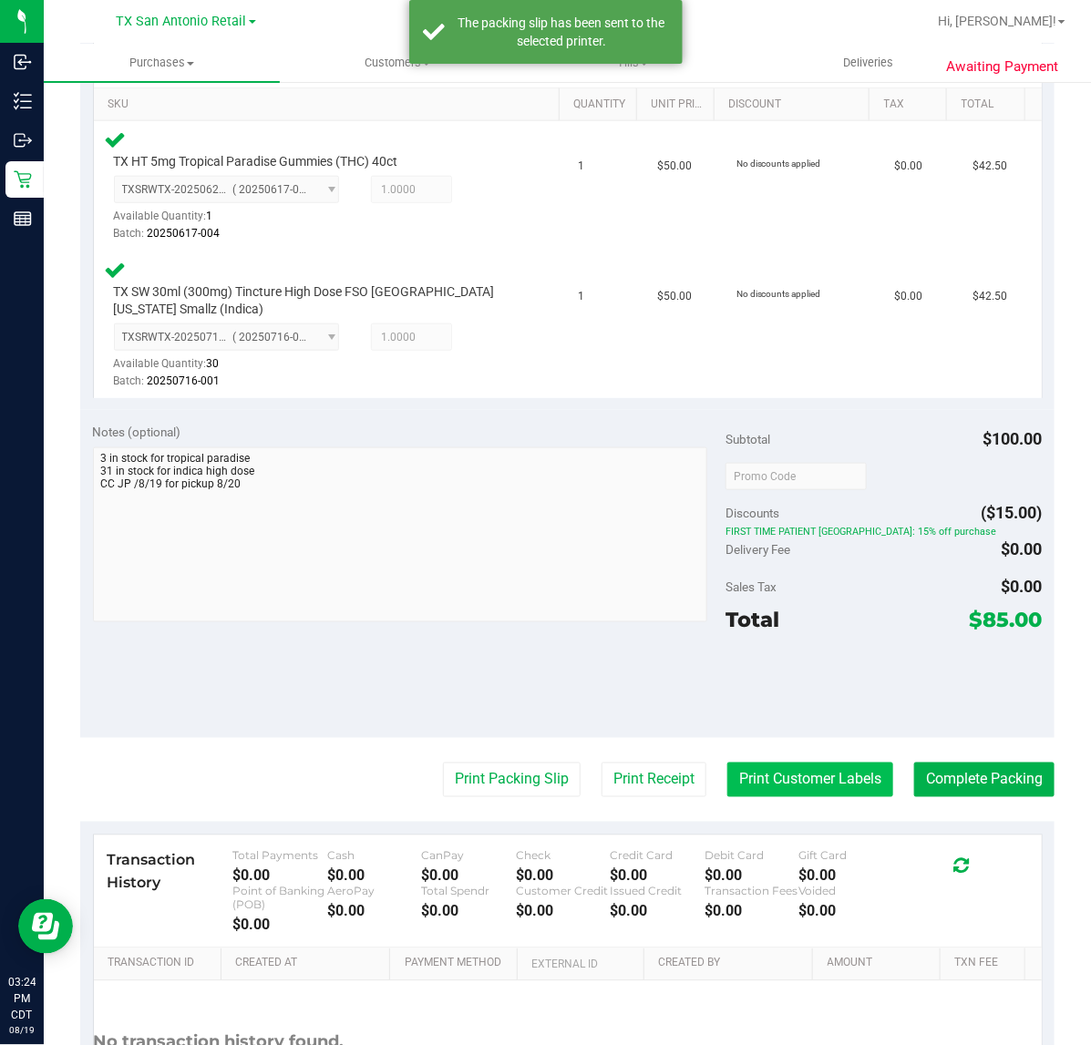
click at [763, 779] on button "Print Customer Labels" at bounding box center [810, 780] width 166 height 35
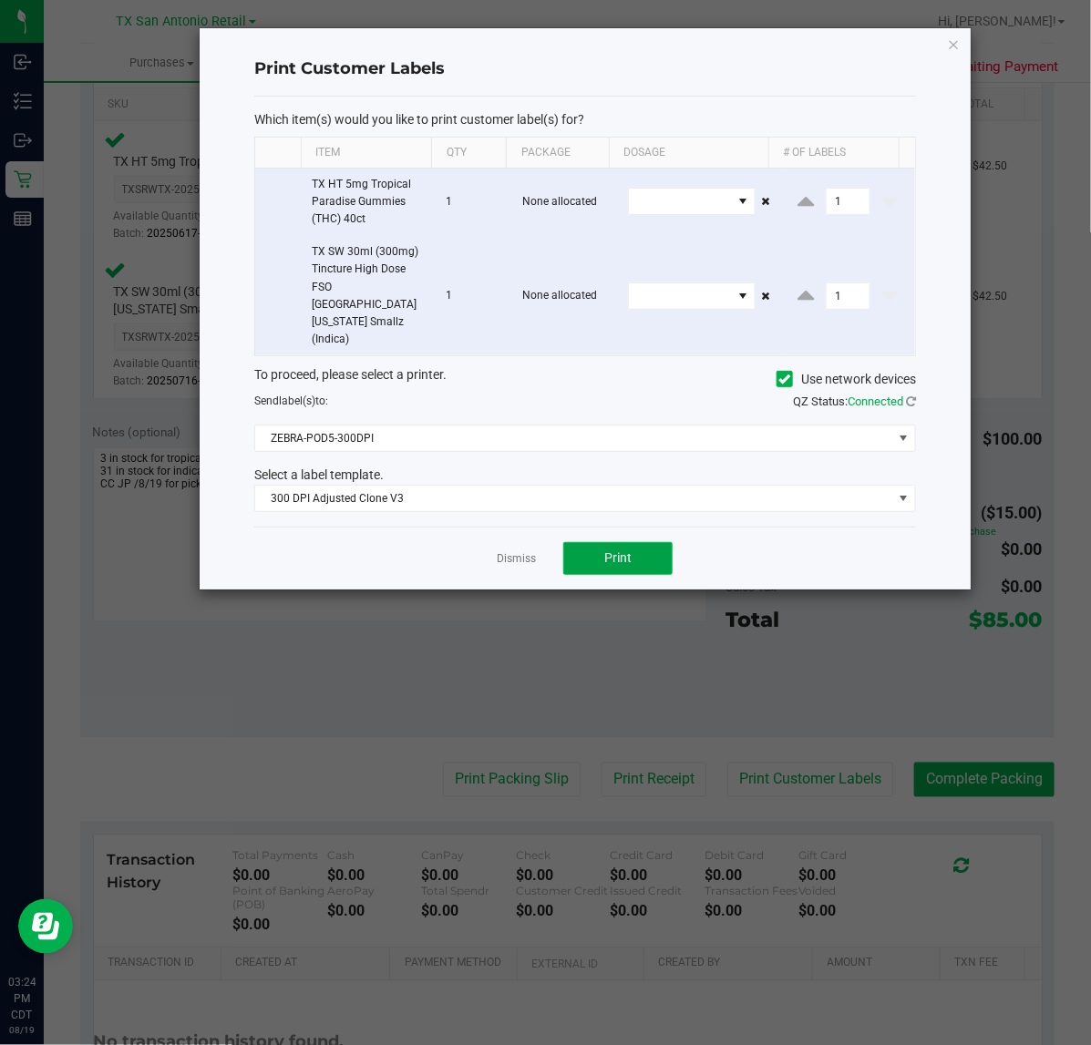
click at [630, 550] on span "Print" at bounding box center [617, 557] width 27 height 15
click at [504, 551] on link "Dismiss" at bounding box center [516, 558] width 39 height 15
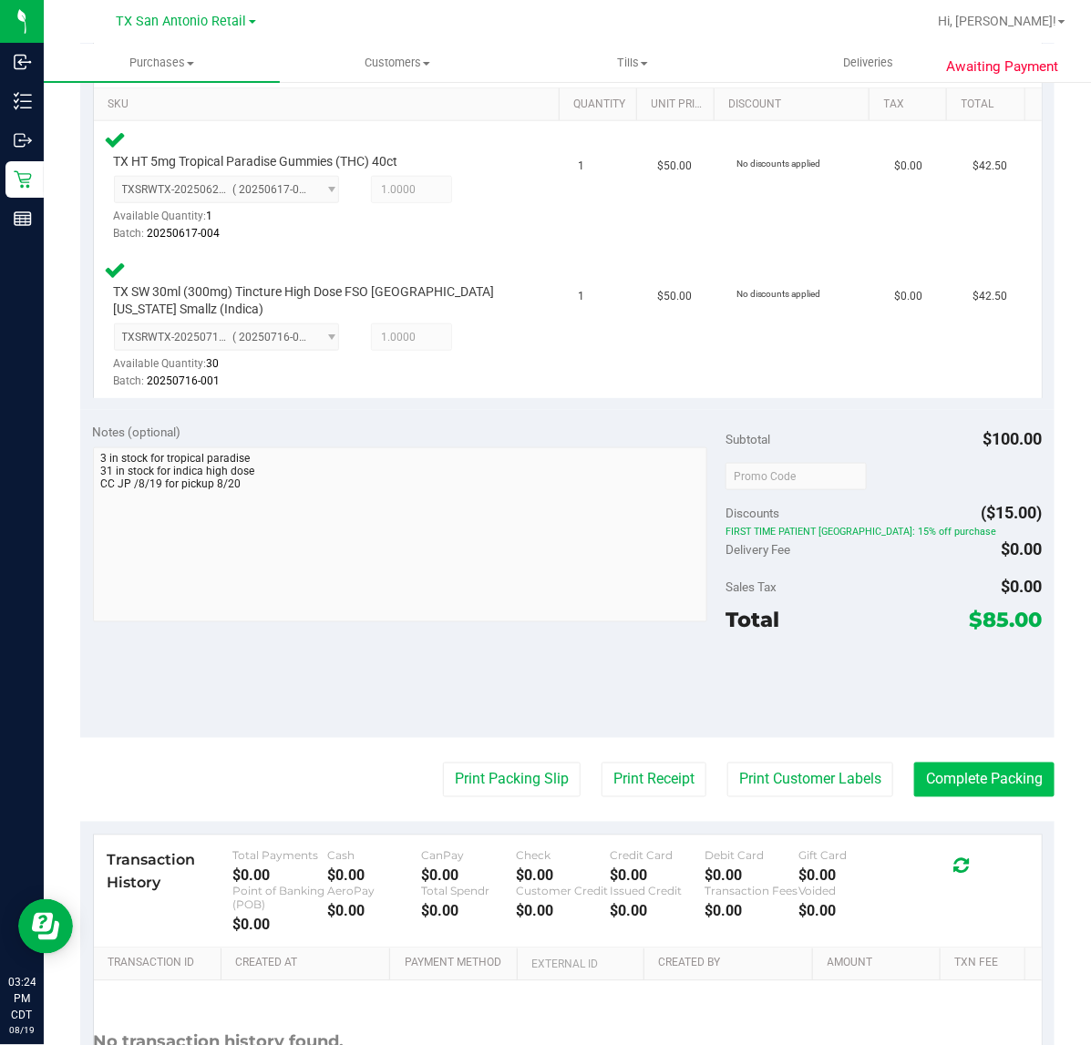
click at [969, 781] on button "Complete Packing" at bounding box center [984, 780] width 140 height 35
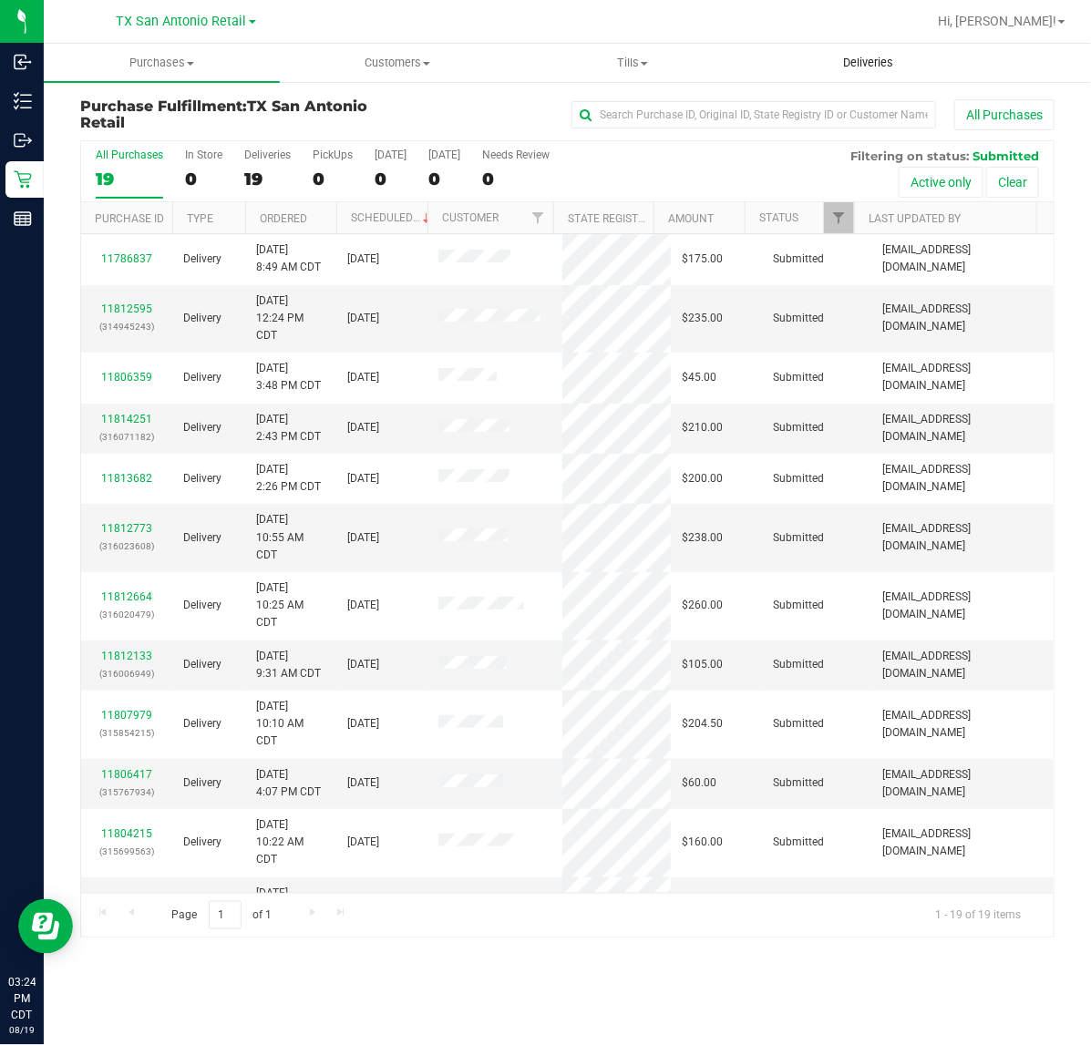
click at [850, 56] on span "Deliveries" at bounding box center [867, 63] width 99 height 16
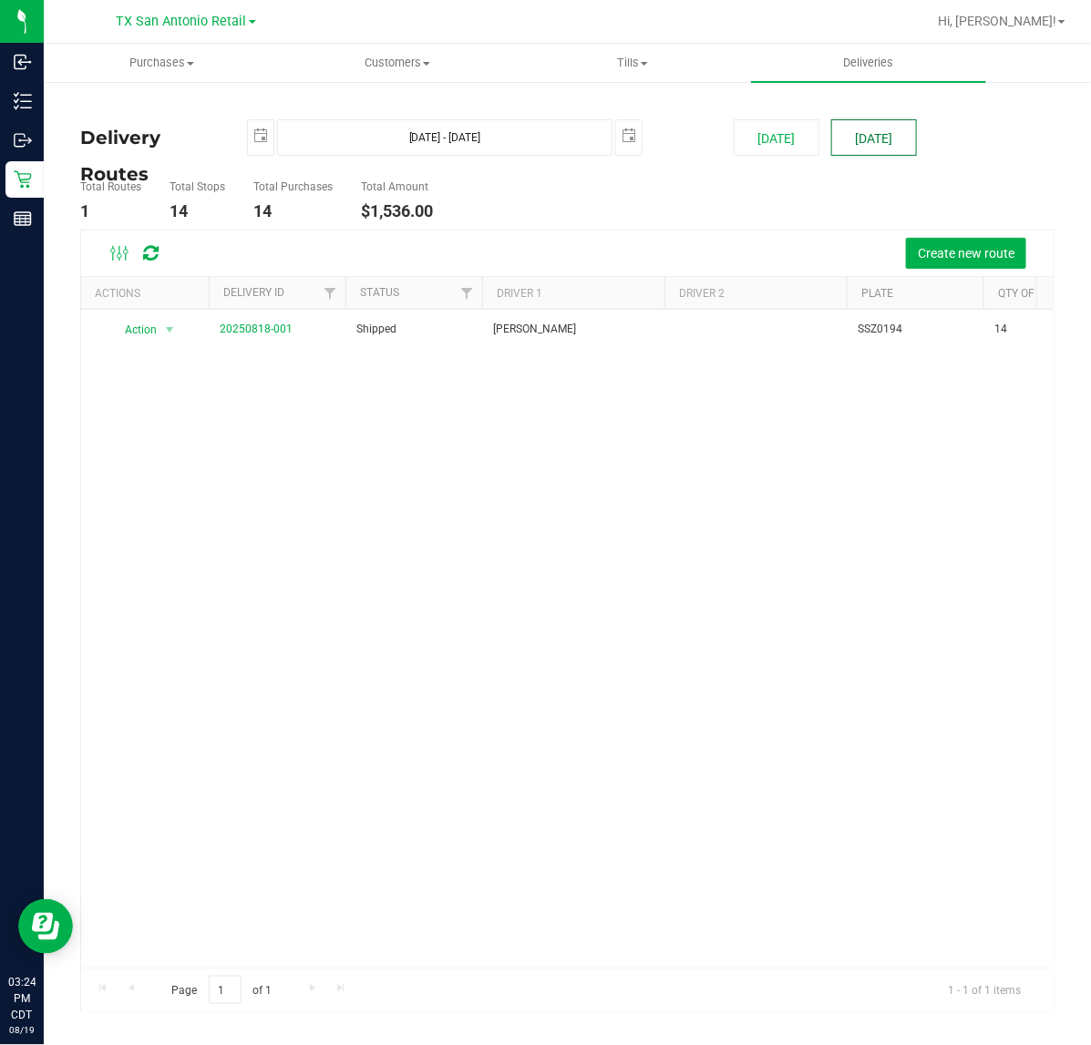
click at [885, 137] on button "[DATE]" at bounding box center [874, 137] width 86 height 36
type input "[DATE] - [DATE]"
type input "[DATE]"
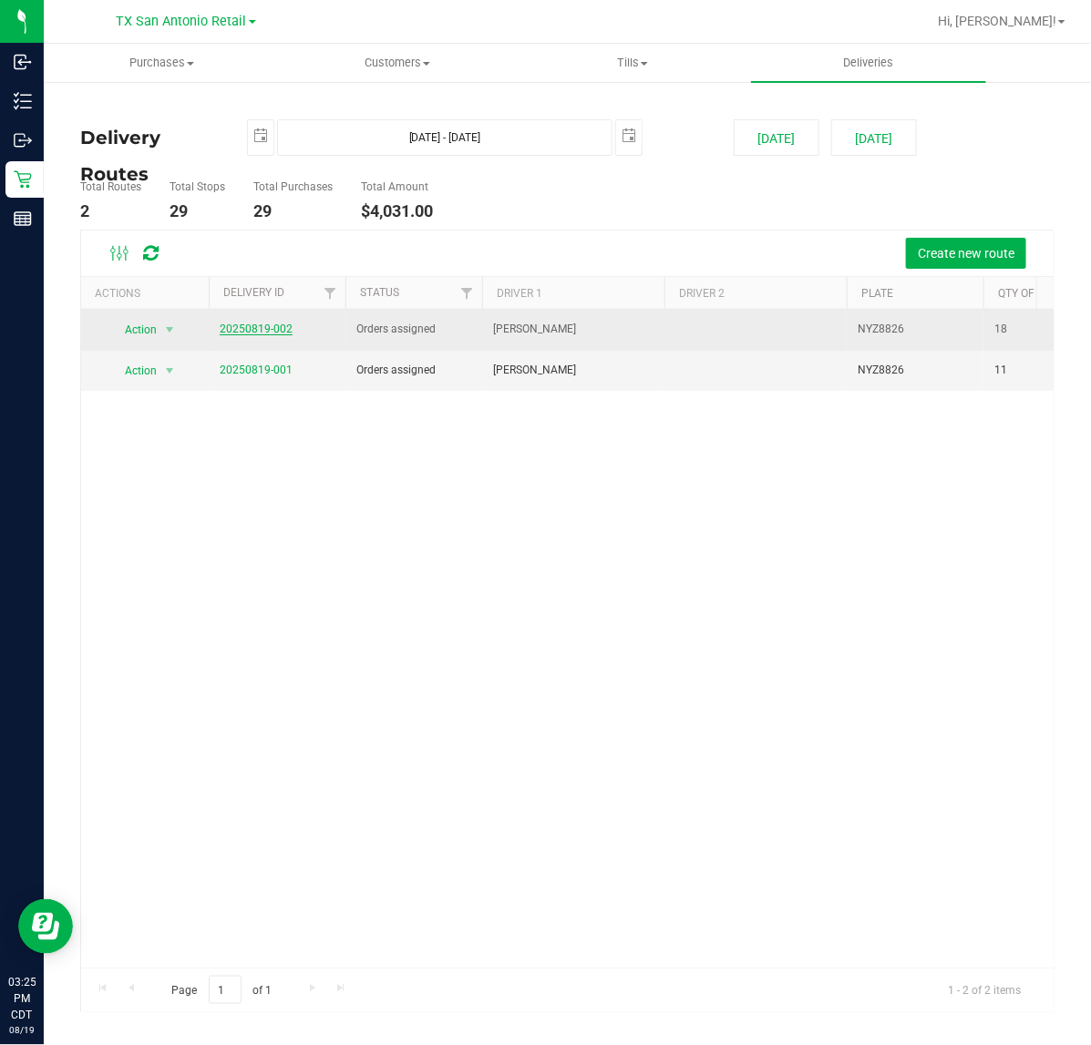
click at [280, 334] on link "20250819-002" at bounding box center [256, 329] width 73 height 13
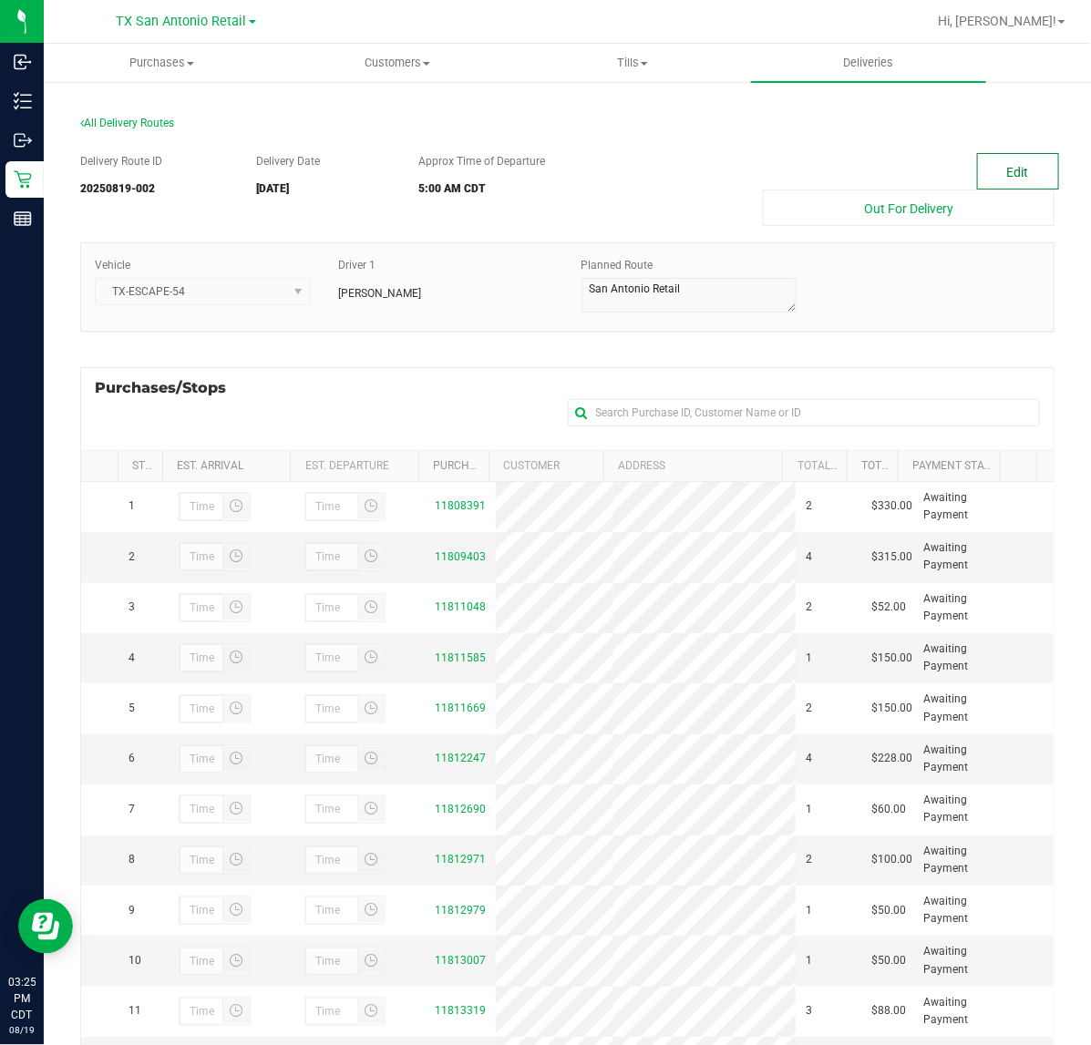
click at [991, 169] on button "Edit" at bounding box center [1018, 171] width 82 height 36
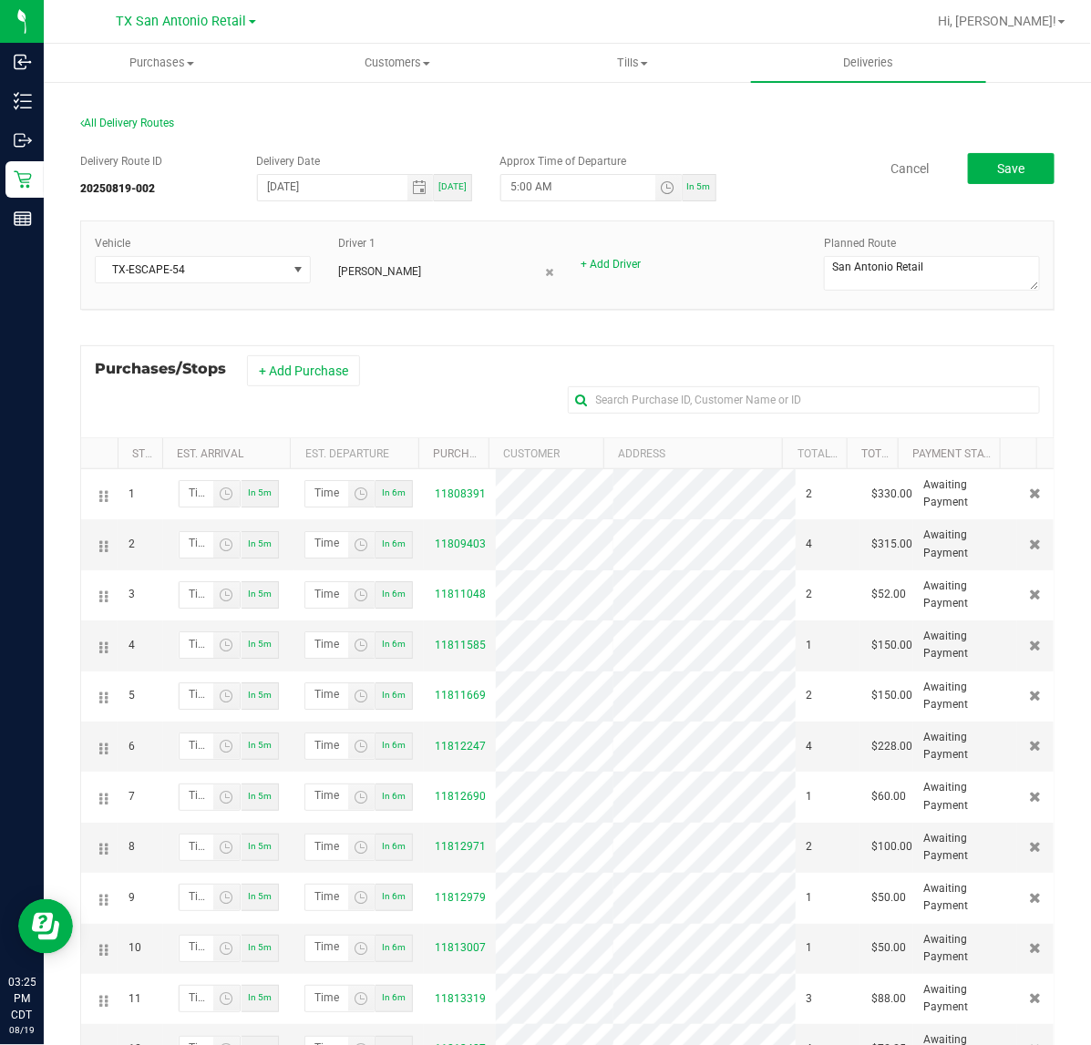
click at [305, 381] on button "+ Add Purchase" at bounding box center [303, 370] width 113 height 31
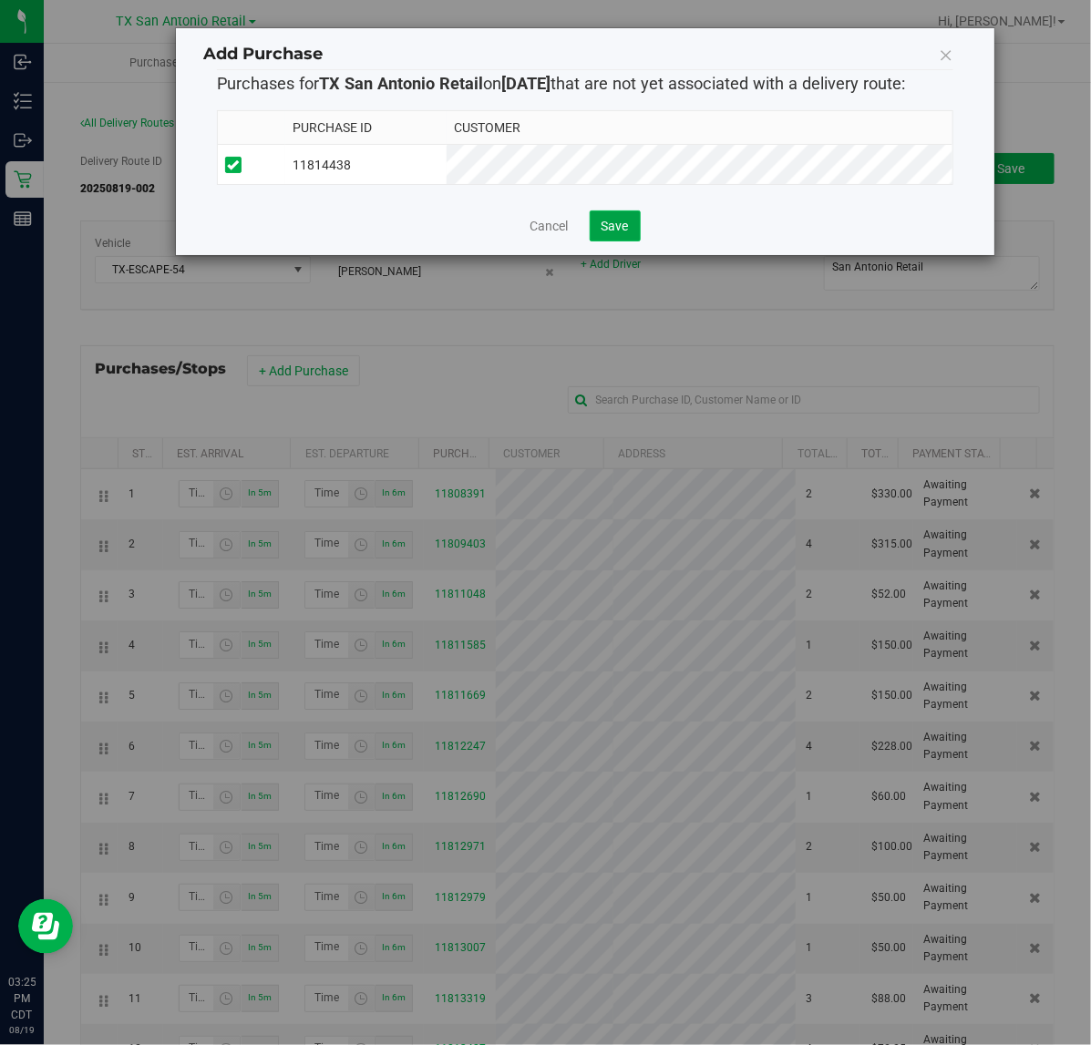
click at [599, 239] on button "Save" at bounding box center [615, 225] width 51 height 31
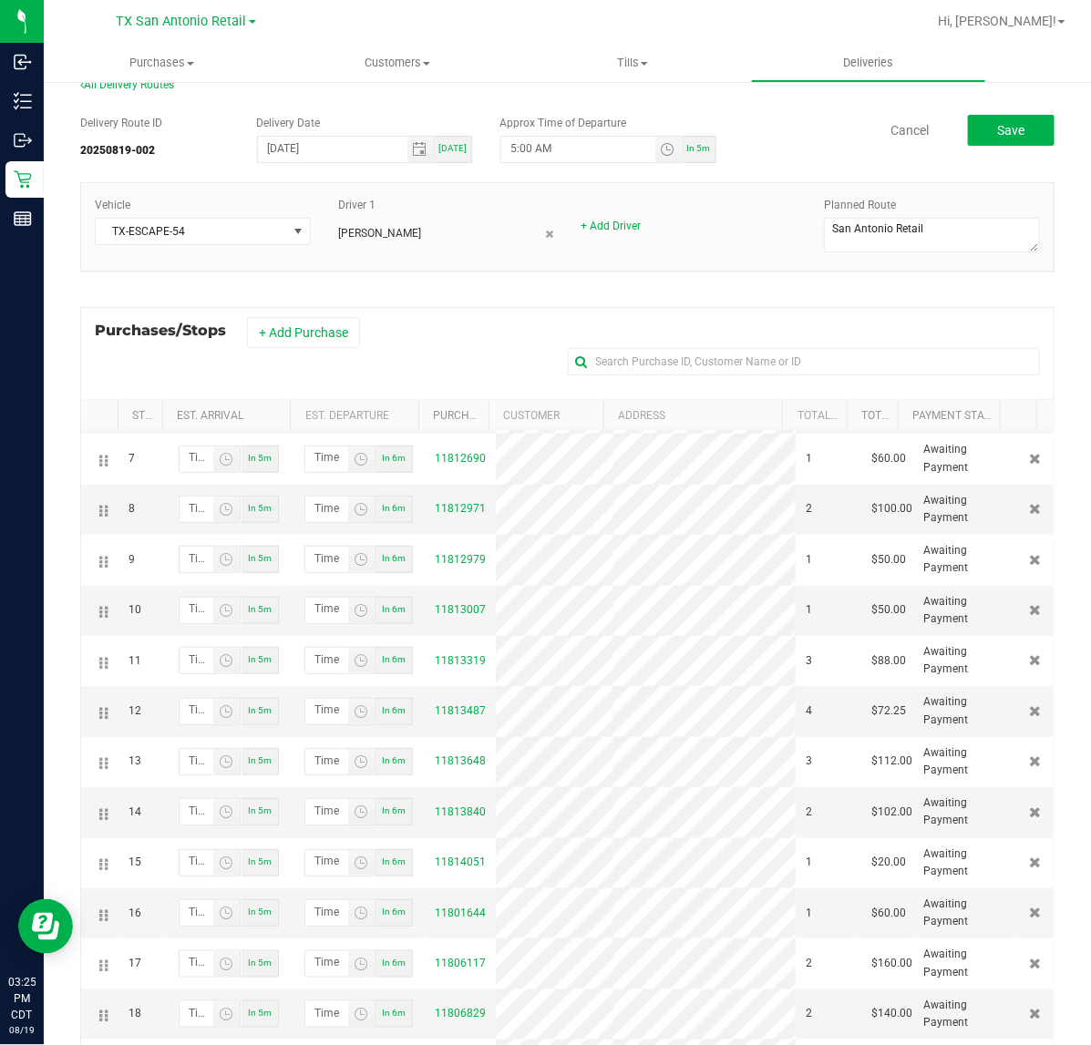
scroll to position [1, 0]
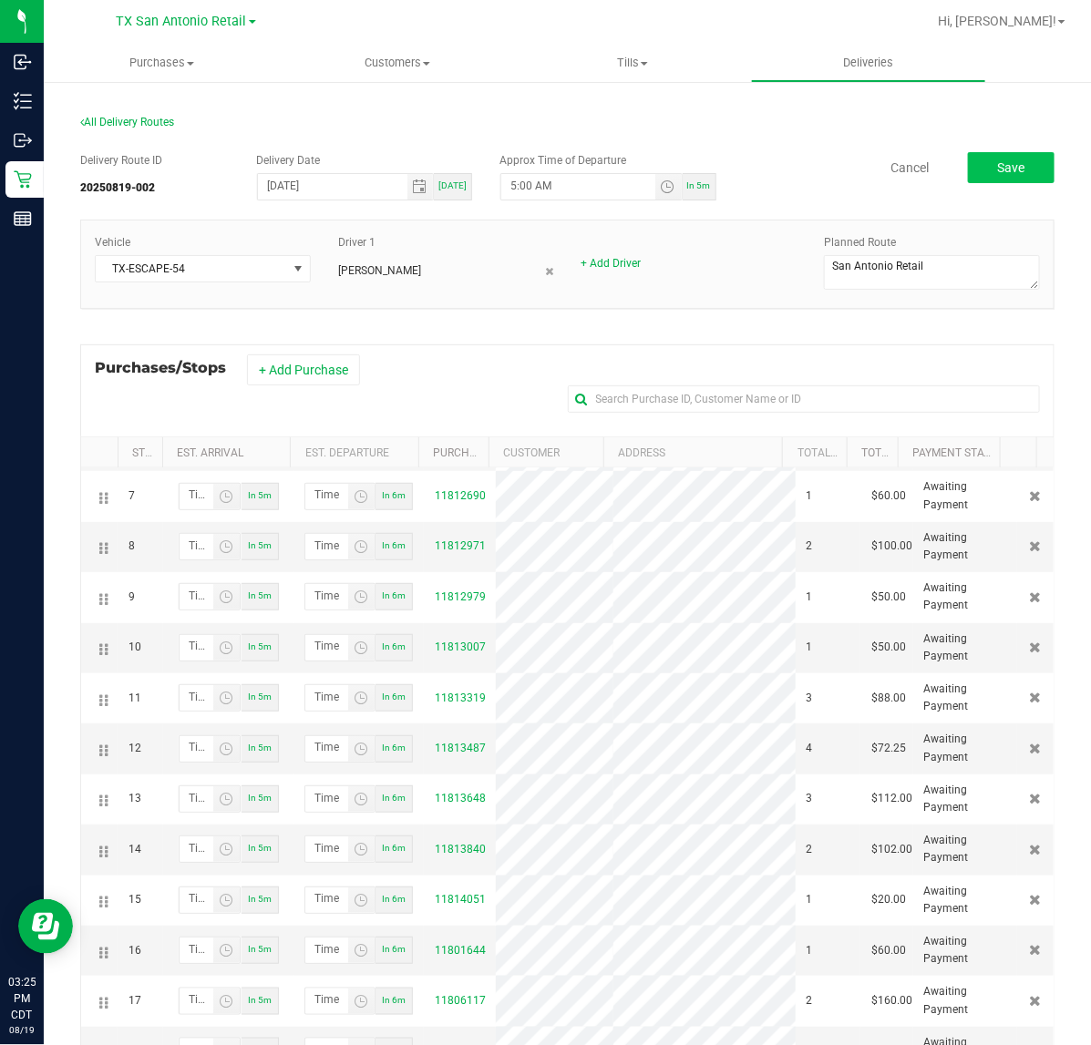
click at [997, 173] on span "Save" at bounding box center [1010, 167] width 27 height 15
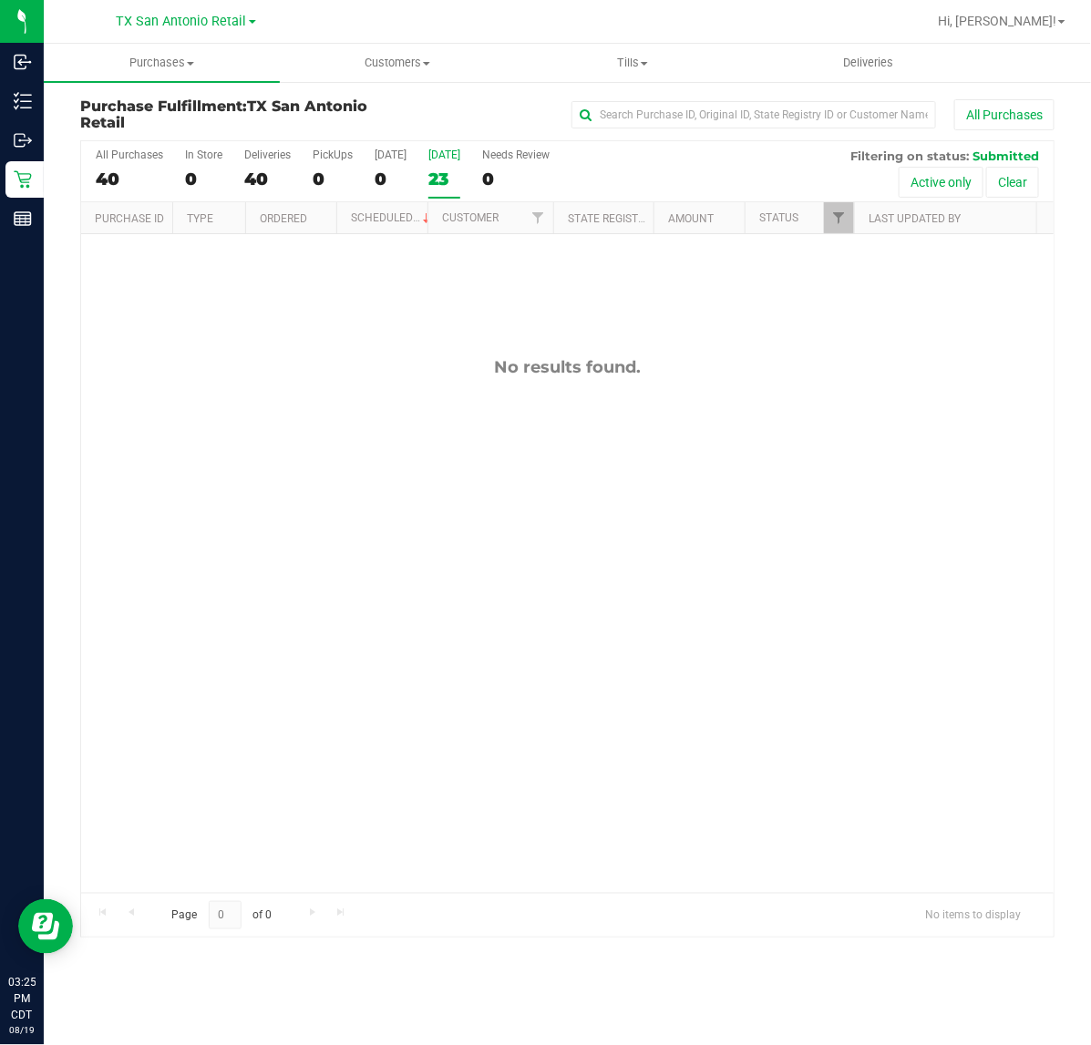
click at [460, 166] on label "[DATE] 23" at bounding box center [444, 174] width 32 height 50
click at [0, 0] on input "[DATE] 23" at bounding box center [0, 0] width 0 height 0
click at [180, 15] on span "TX San Antonio Retail" at bounding box center [182, 22] width 130 height 16
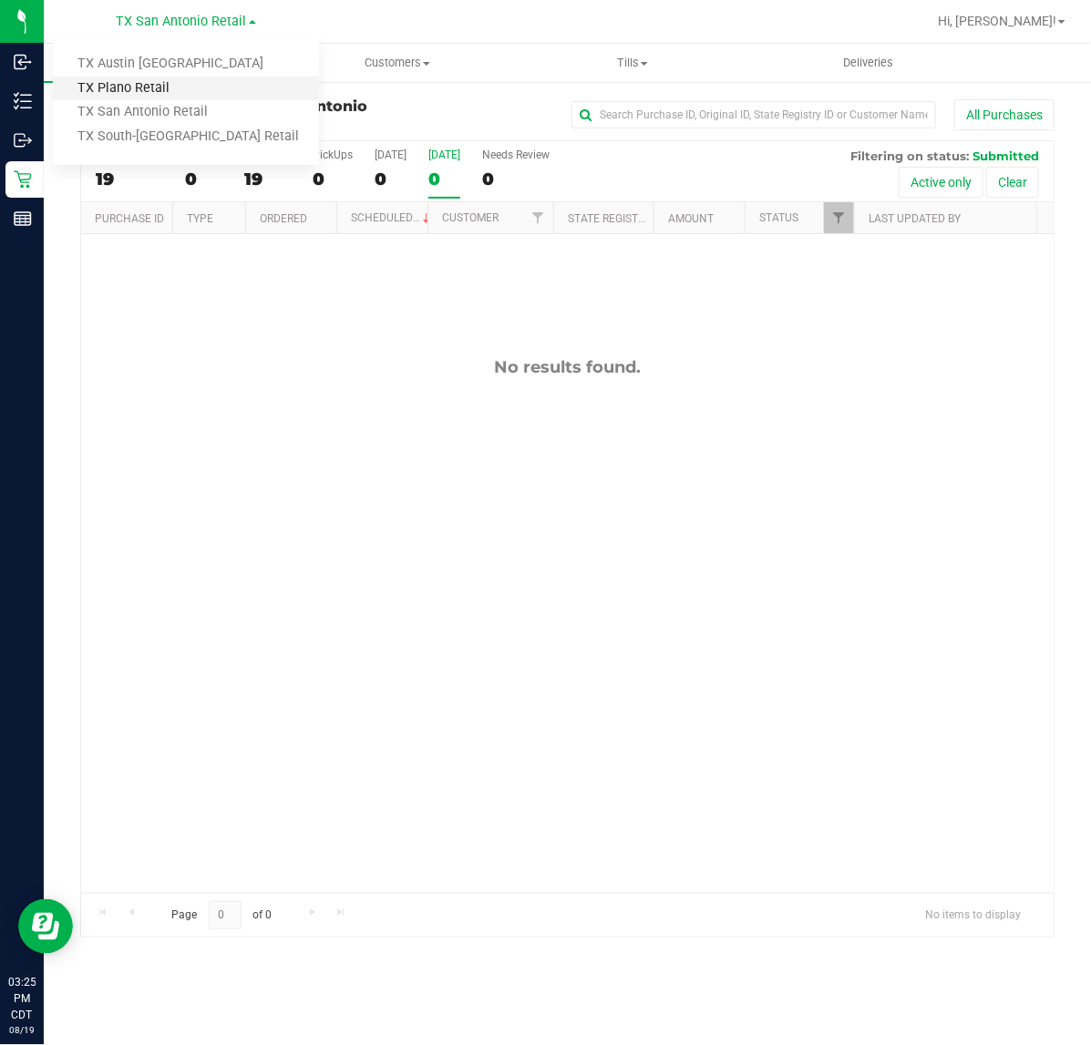
click at [184, 79] on link "TX Plano Retail" at bounding box center [186, 89] width 266 height 25
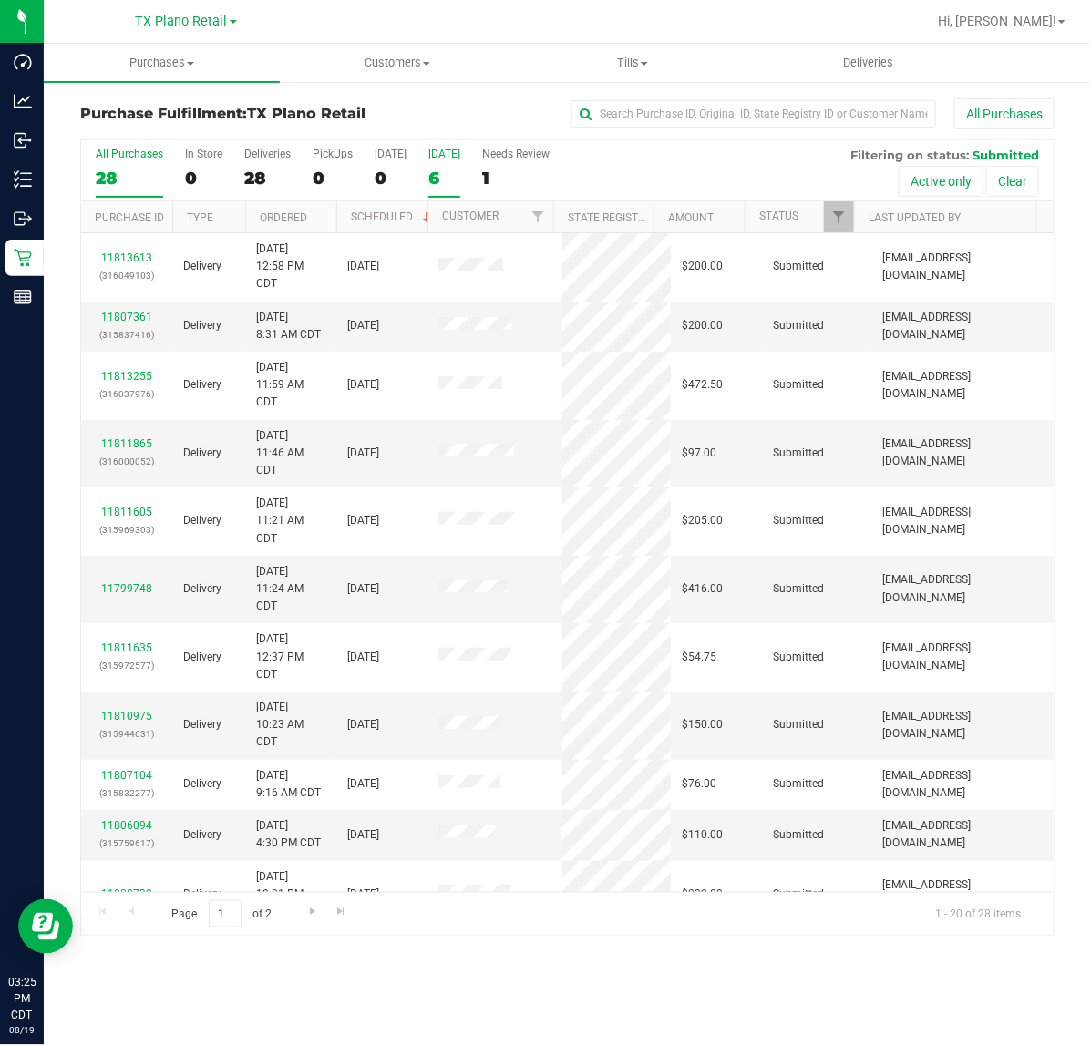
click at [448, 179] on div "6" at bounding box center [444, 178] width 32 height 21
click at [0, 0] on input "[DATE] 6" at bounding box center [0, 0] width 0 height 0
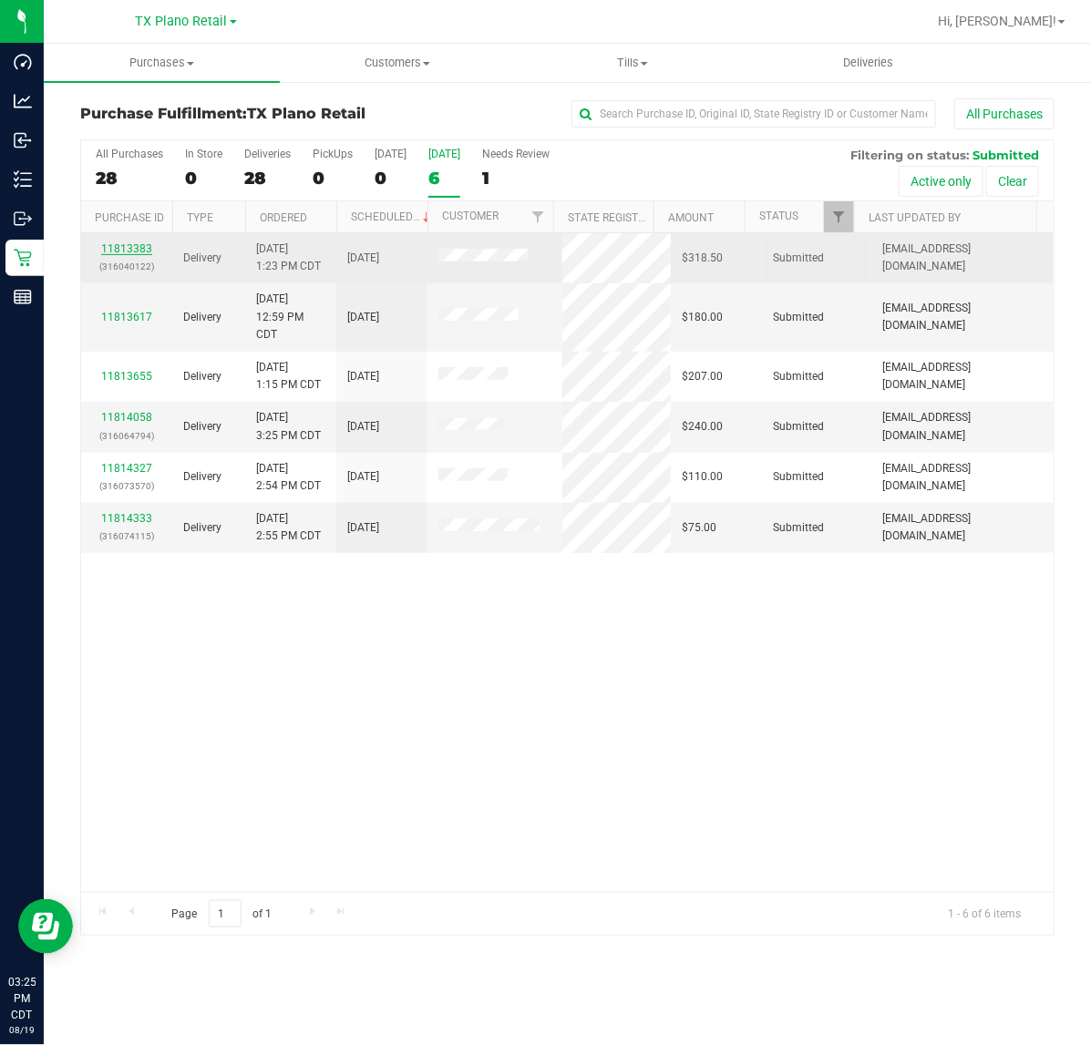
click at [148, 255] on link "11813383" at bounding box center [126, 248] width 51 height 13
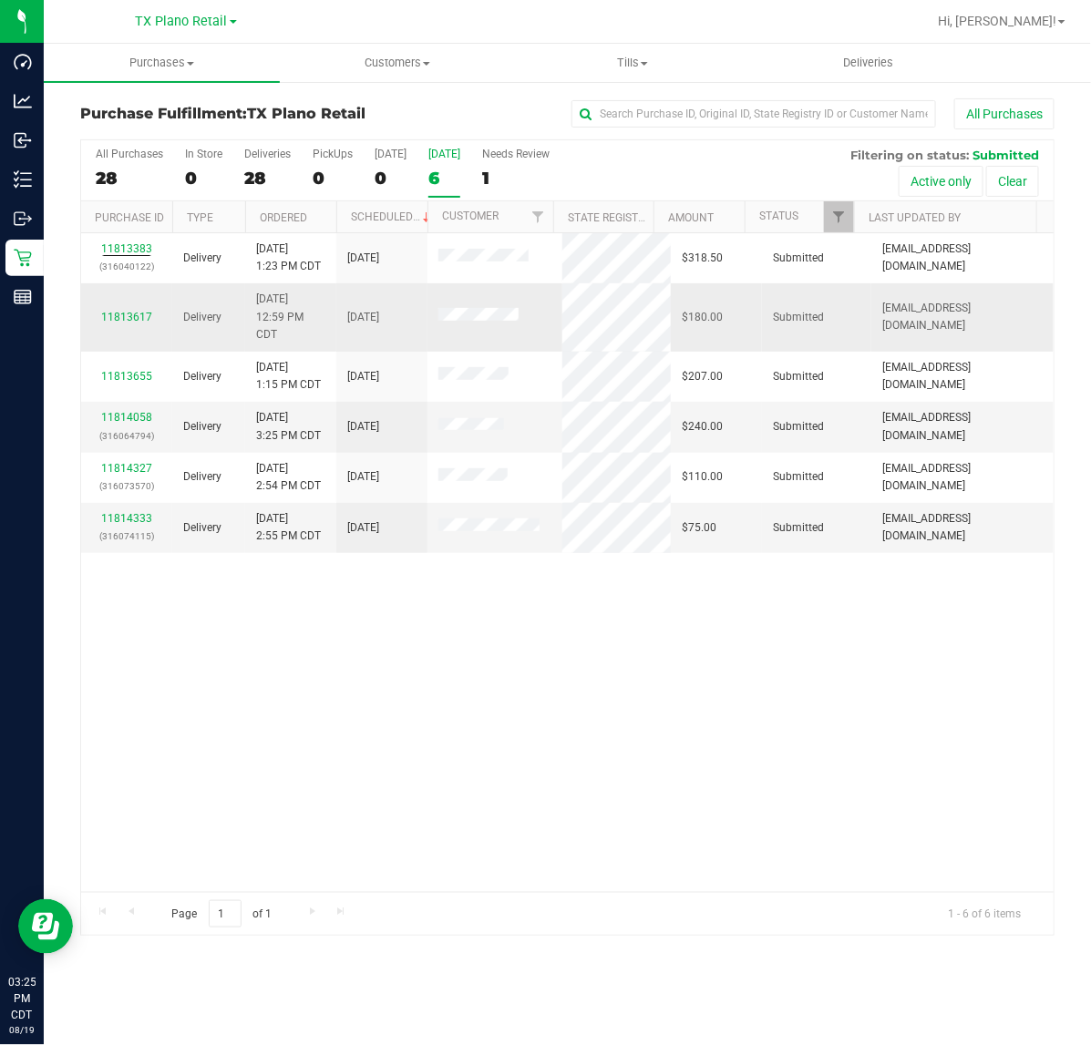
click at [121, 312] on div "11813617" at bounding box center [126, 317] width 69 height 17
click at [121, 316] on link "11813617" at bounding box center [126, 317] width 51 height 13
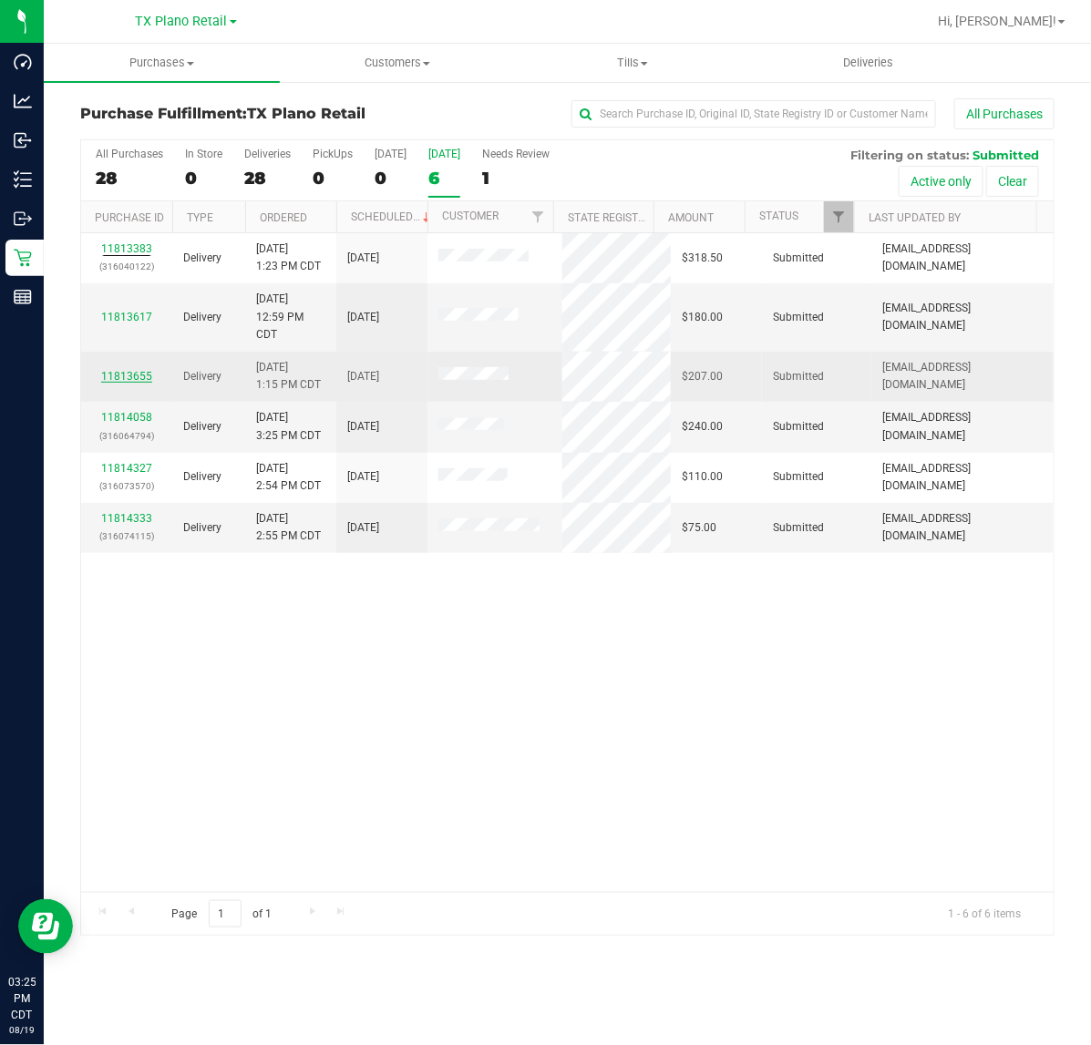
click at [129, 375] on link "11813655" at bounding box center [126, 376] width 51 height 13
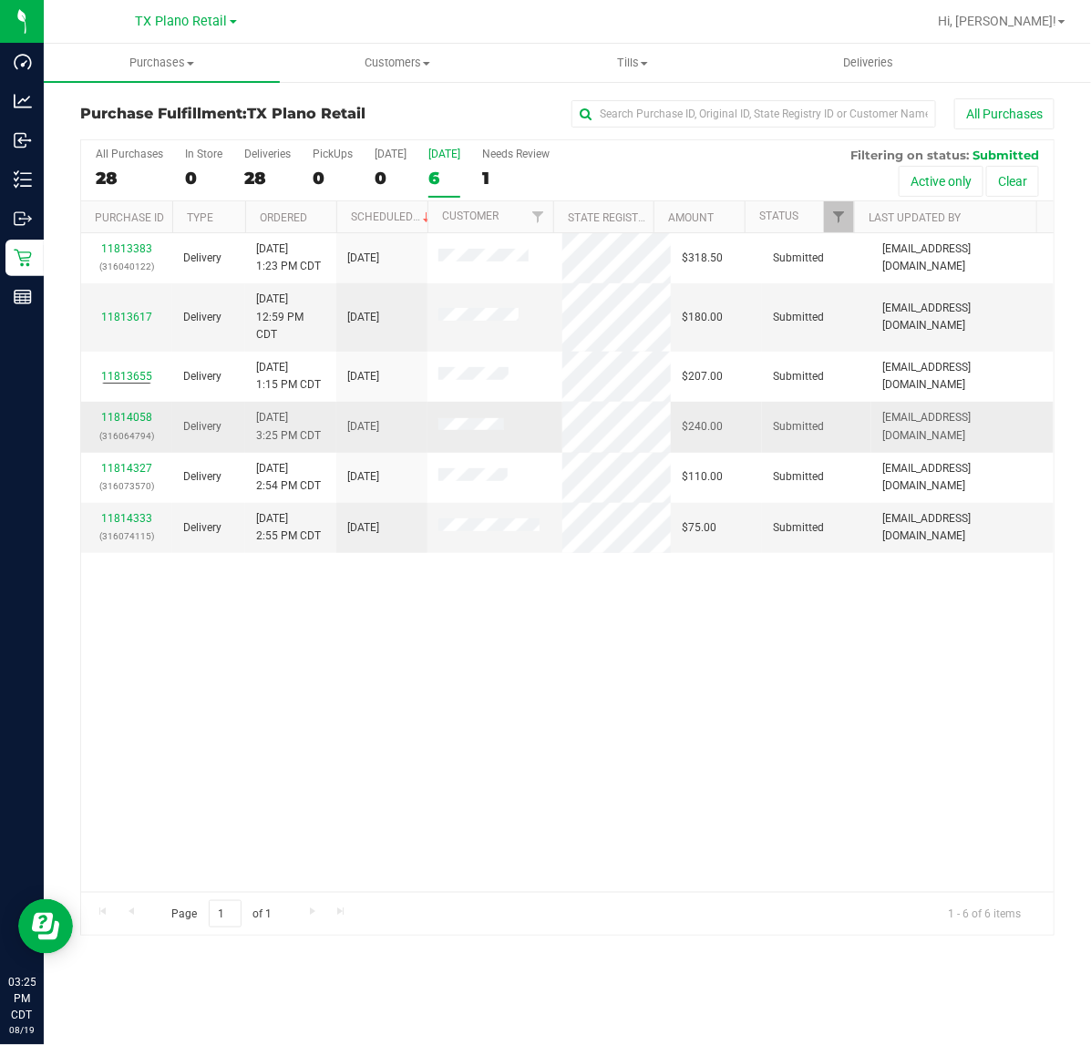
click at [126, 412] on div "11814058 (316064794)" at bounding box center [126, 426] width 69 height 35
click at [126, 417] on link "11814058" at bounding box center [126, 417] width 51 height 13
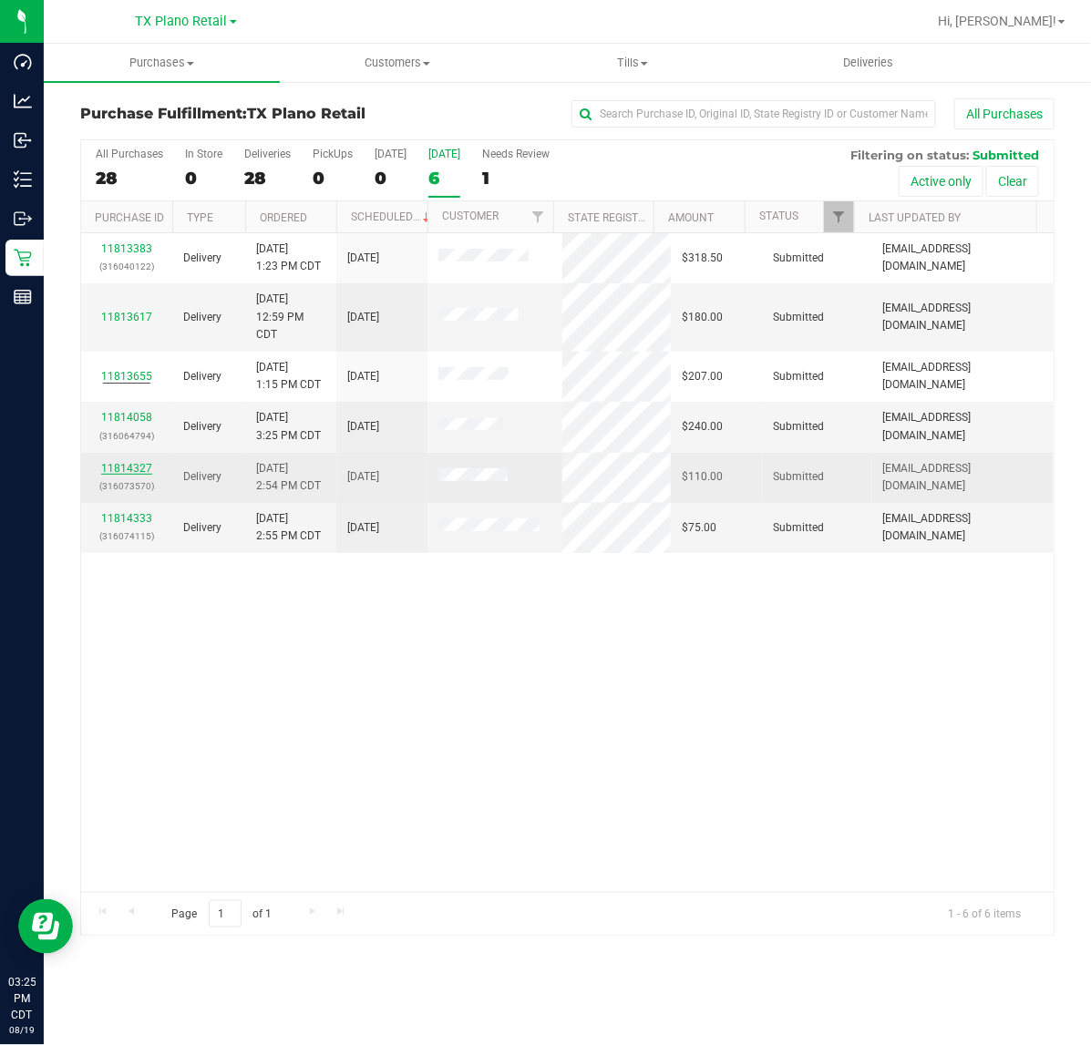
click at [135, 470] on link "11814327" at bounding box center [126, 468] width 51 height 13
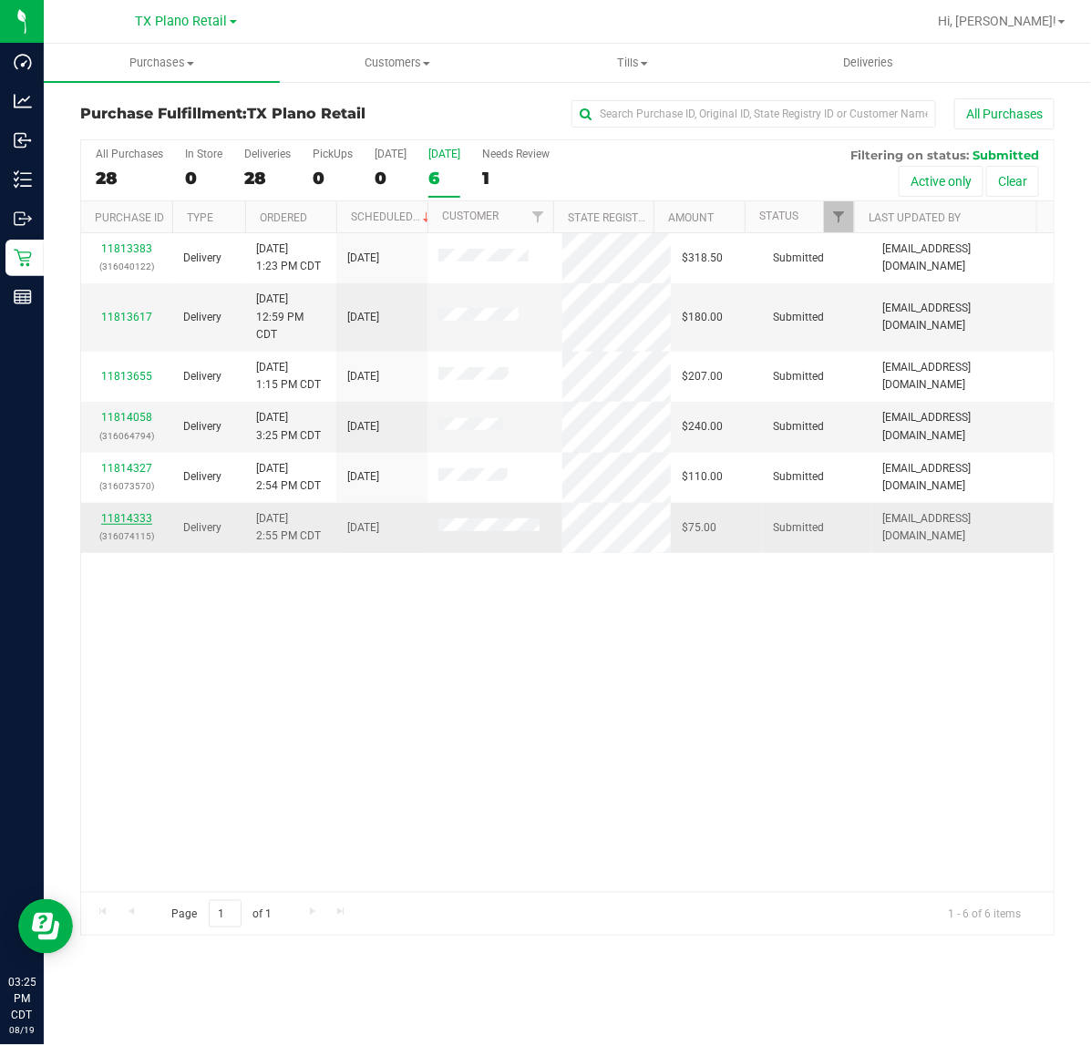
click at [128, 525] on link "11814333" at bounding box center [126, 518] width 51 height 13
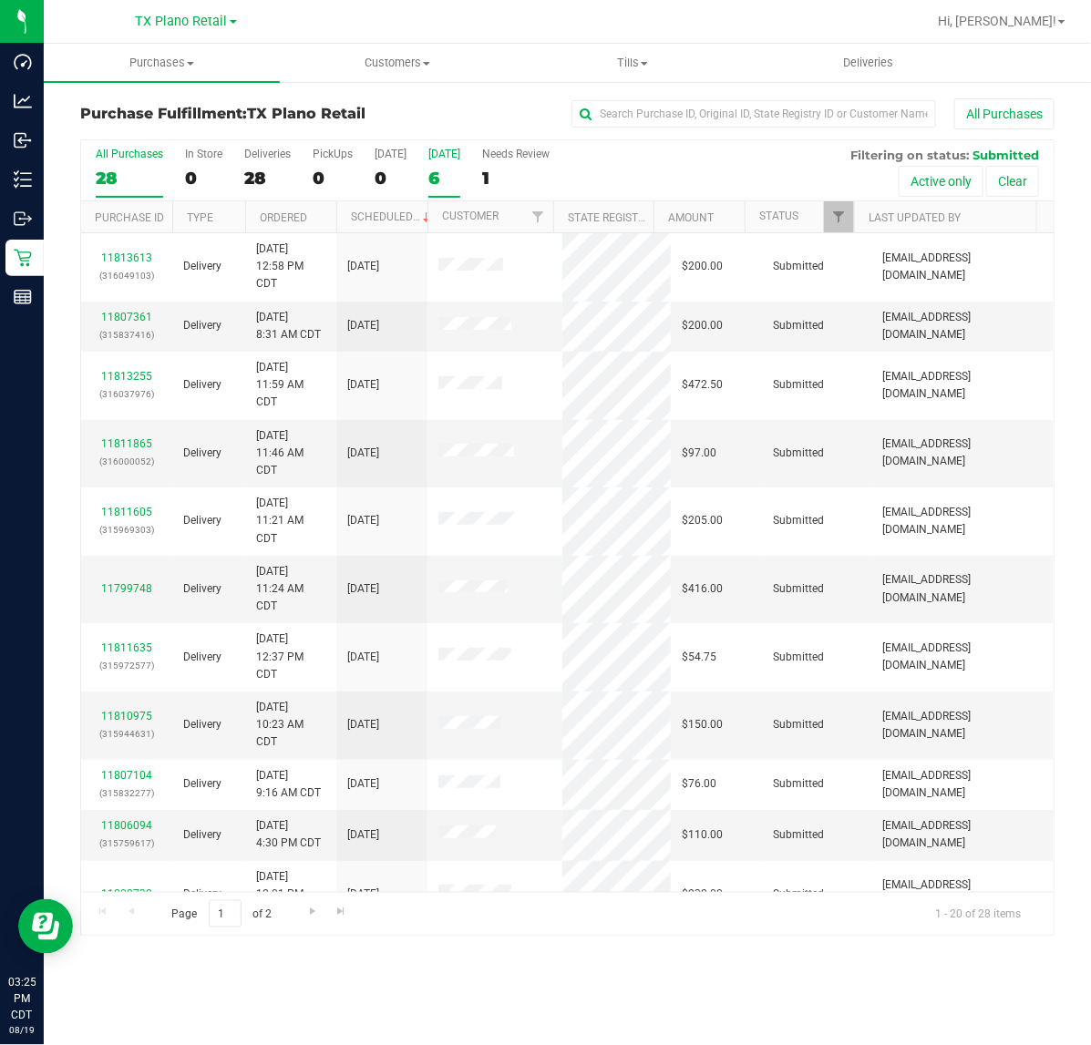
click at [437, 170] on div "6" at bounding box center [444, 178] width 32 height 21
click at [0, 0] on input "Tomorrow 6" at bounding box center [0, 0] width 0 height 0
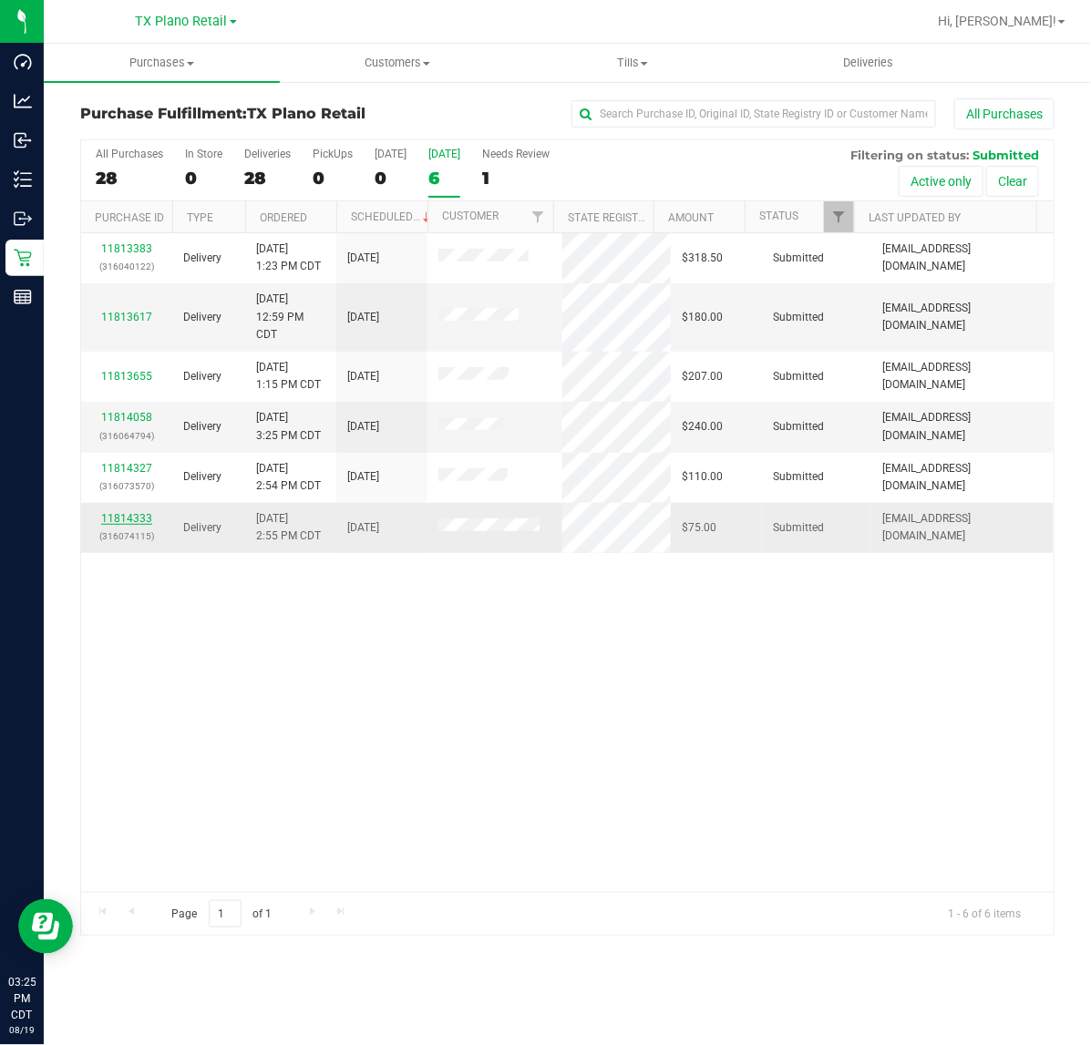
click at [133, 518] on link "11814333" at bounding box center [126, 518] width 51 height 13
click at [460, 155] on div "[DATE]" at bounding box center [444, 154] width 32 height 13
click at [0, 0] on input "Tomorrow 6" at bounding box center [0, 0] width 0 height 0
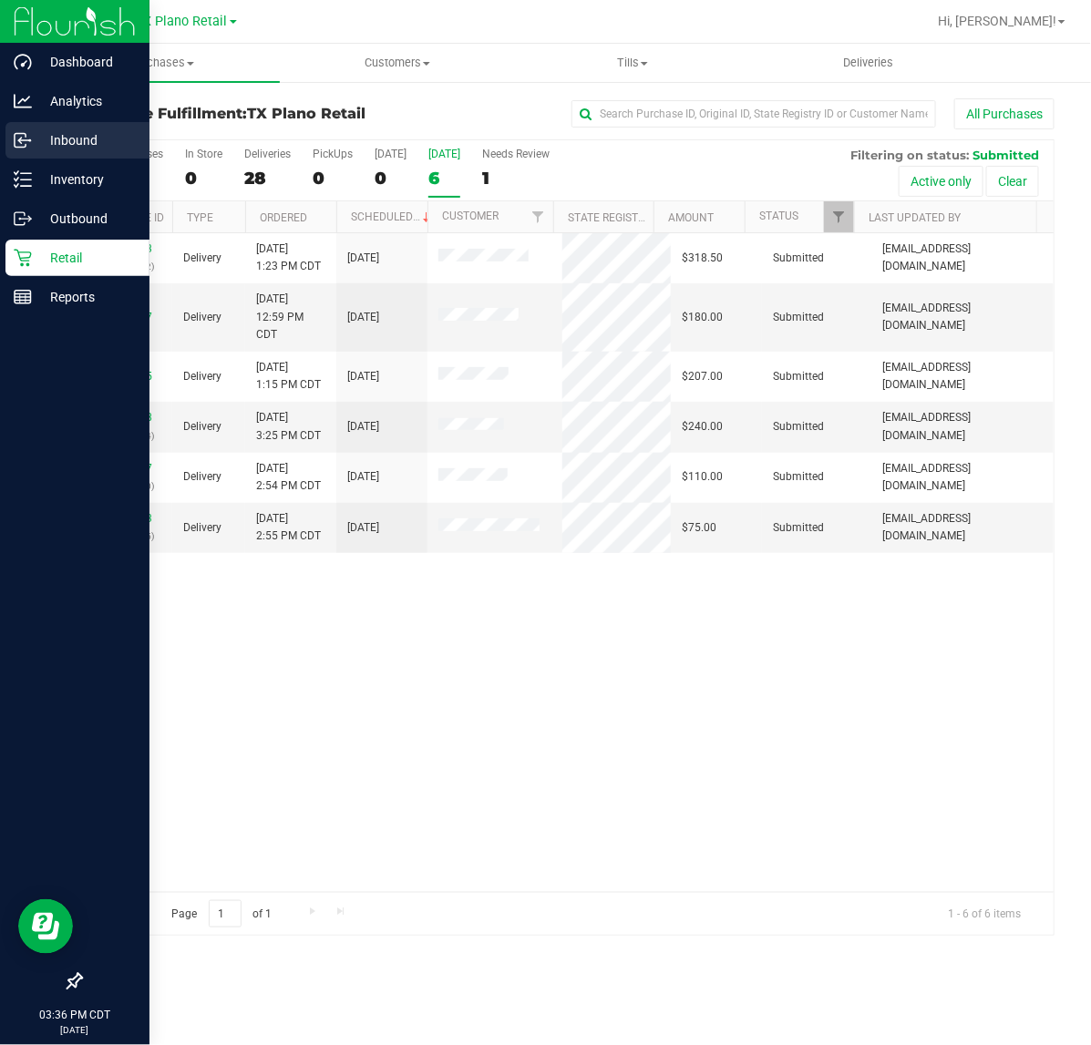
click at [15, 135] on icon at bounding box center [20, 141] width 11 height 14
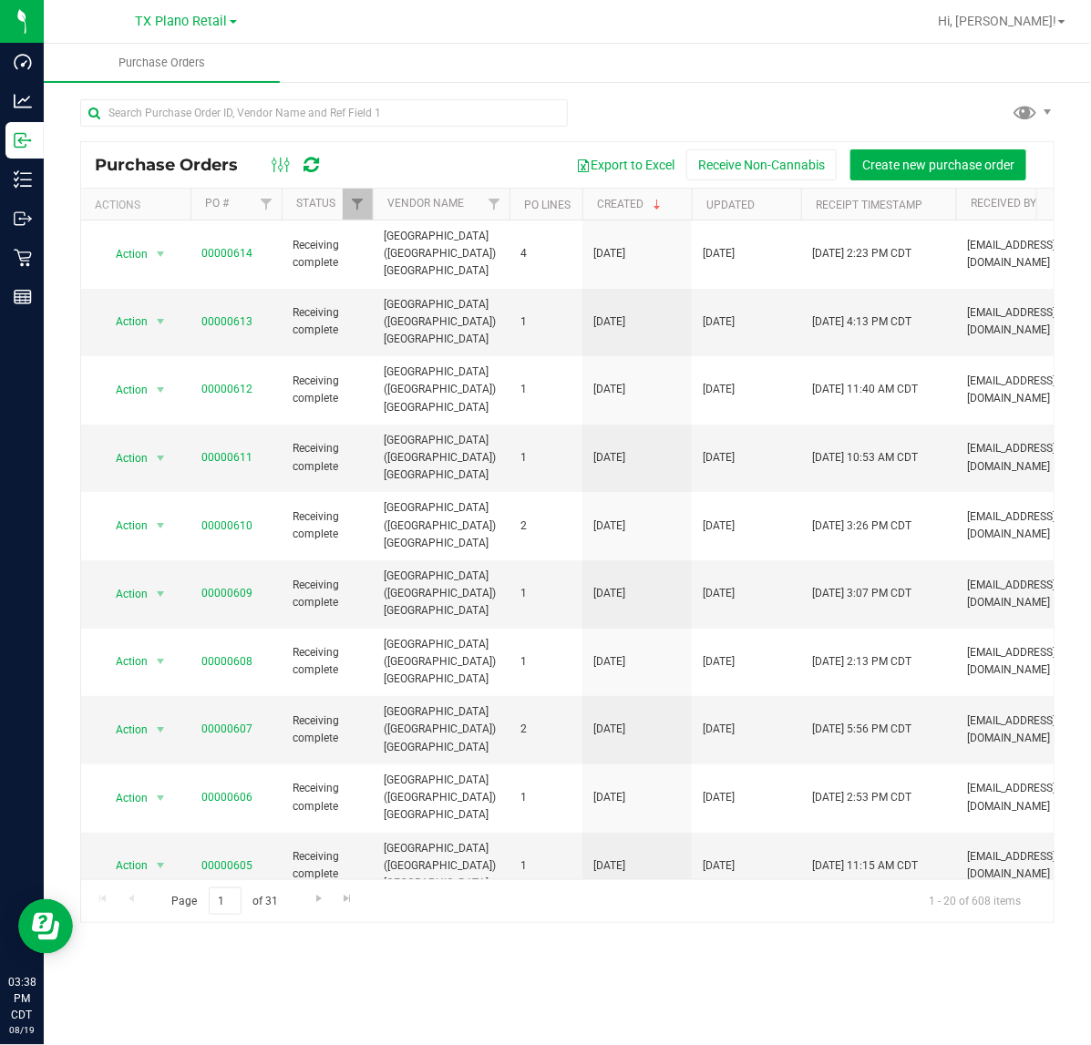
click at [303, 156] on div at bounding box center [295, 165] width 61 height 22
click at [322, 170] on div at bounding box center [295, 165] width 61 height 22
click at [320, 169] on div at bounding box center [295, 165] width 61 height 22
click at [313, 166] on icon at bounding box center [311, 165] width 15 height 18
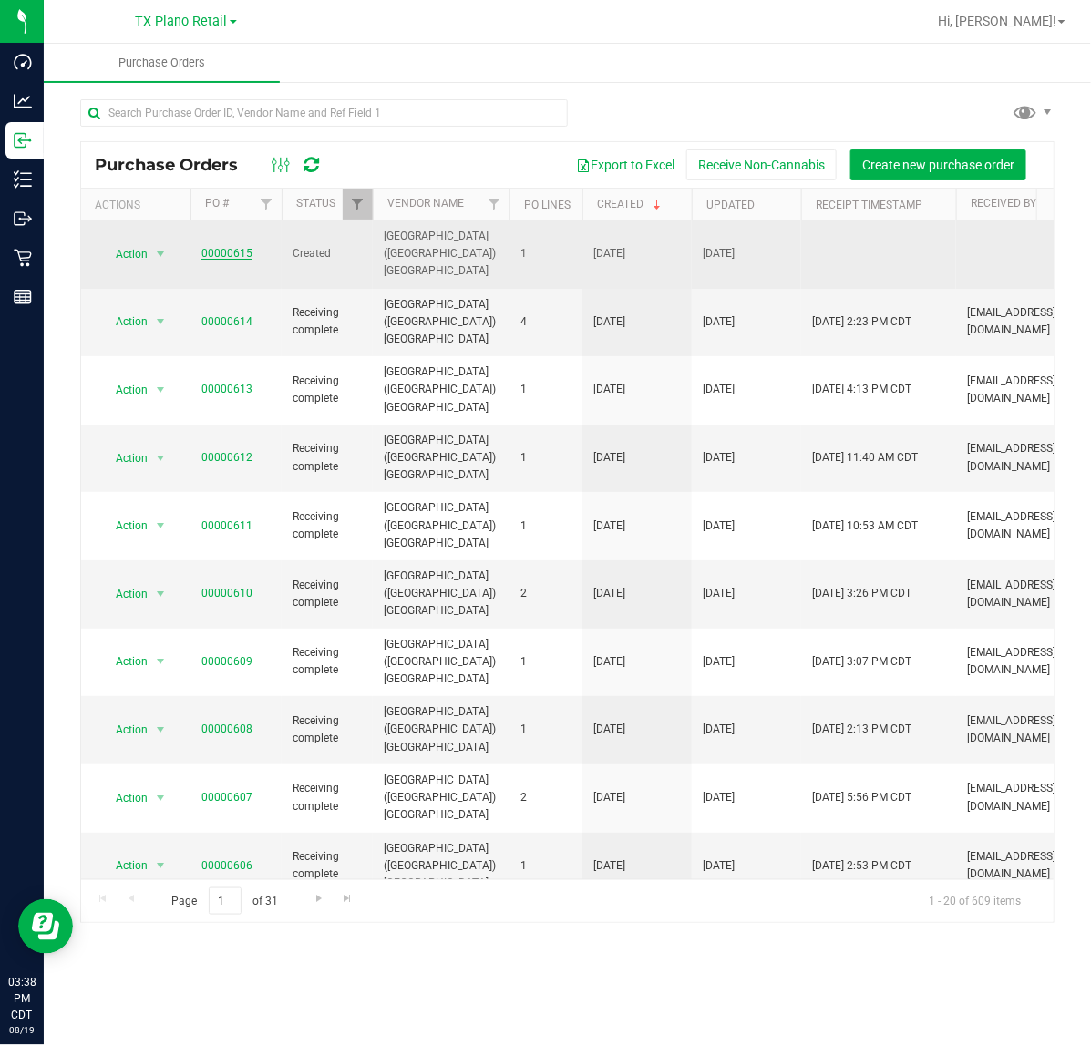
click at [219, 247] on link "00000615" at bounding box center [226, 253] width 51 height 13
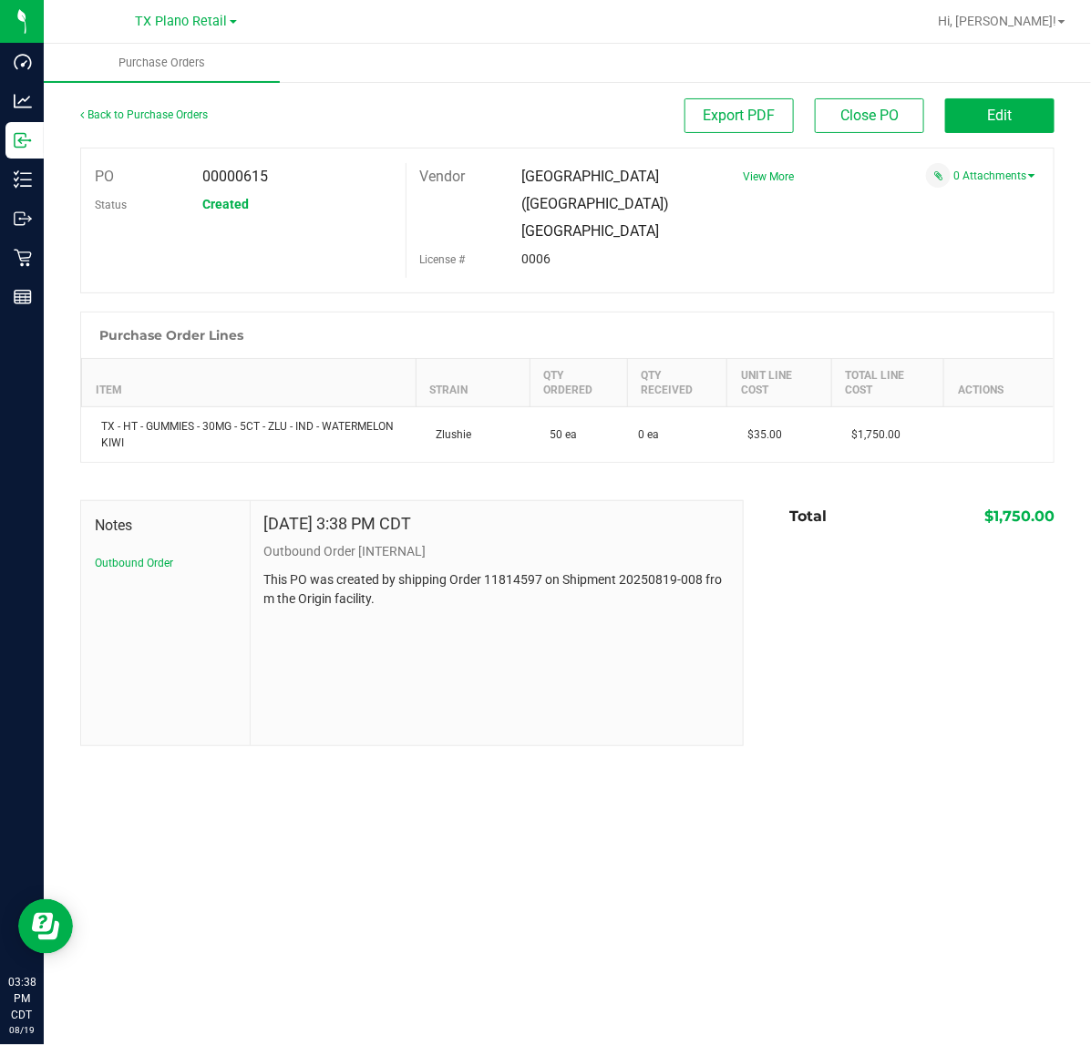
click at [991, 134] on div "Back to Purchase Orders Export PDF Close PO Edit" at bounding box center [567, 122] width 974 height 49
click at [1000, 128] on button "Edit" at bounding box center [999, 115] width 109 height 35
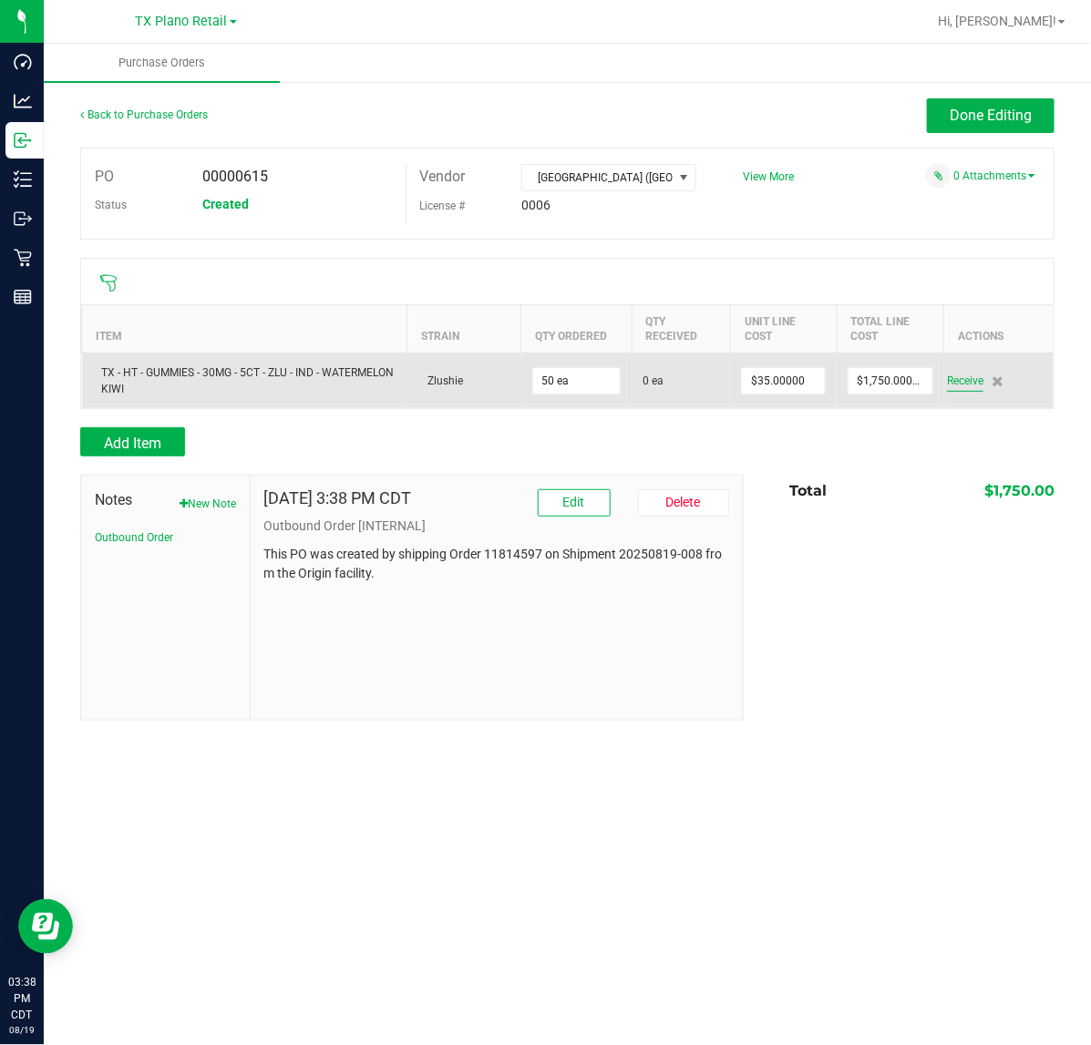
click at [952, 380] on span "Receive" at bounding box center [965, 381] width 36 height 22
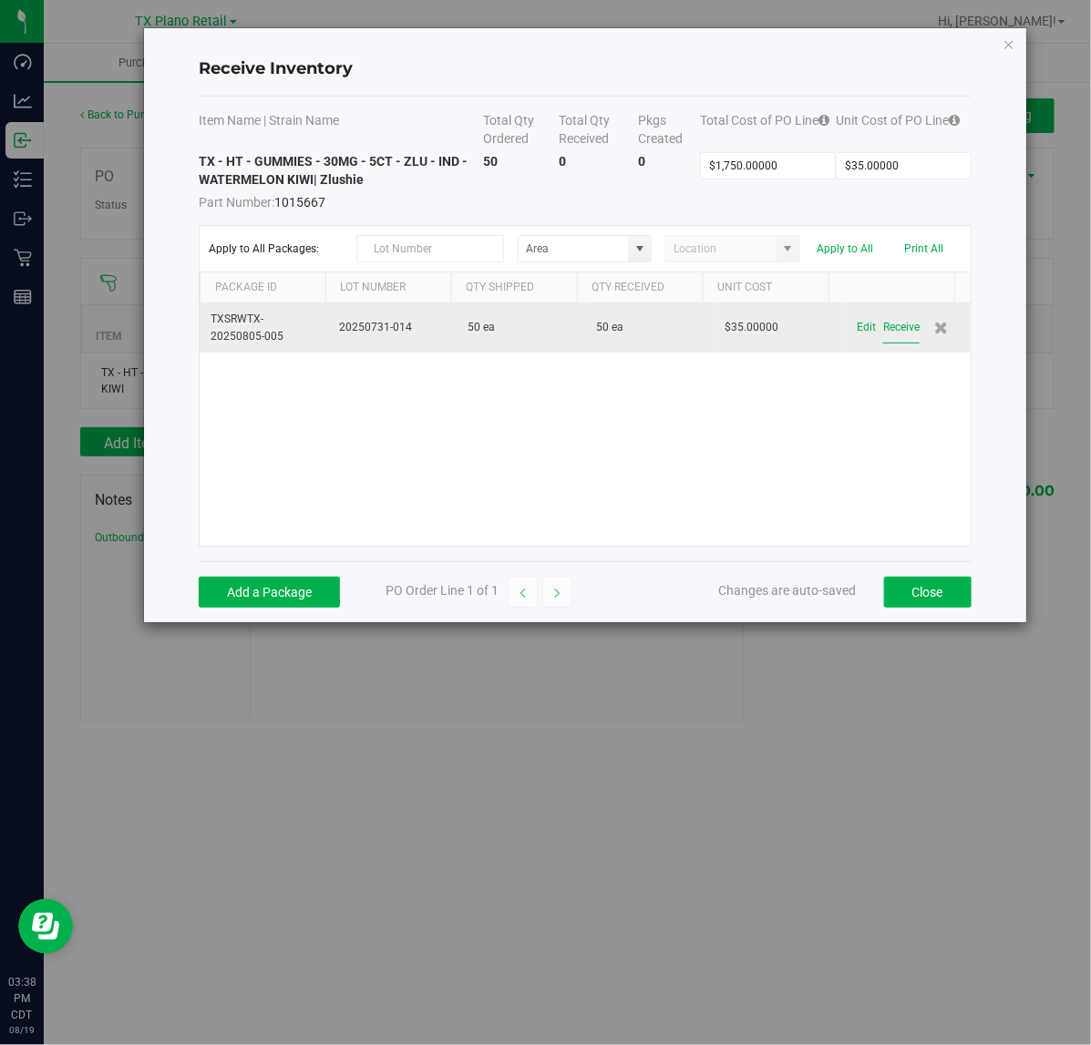
click at [896, 325] on button "Receive" at bounding box center [901, 328] width 36 height 32
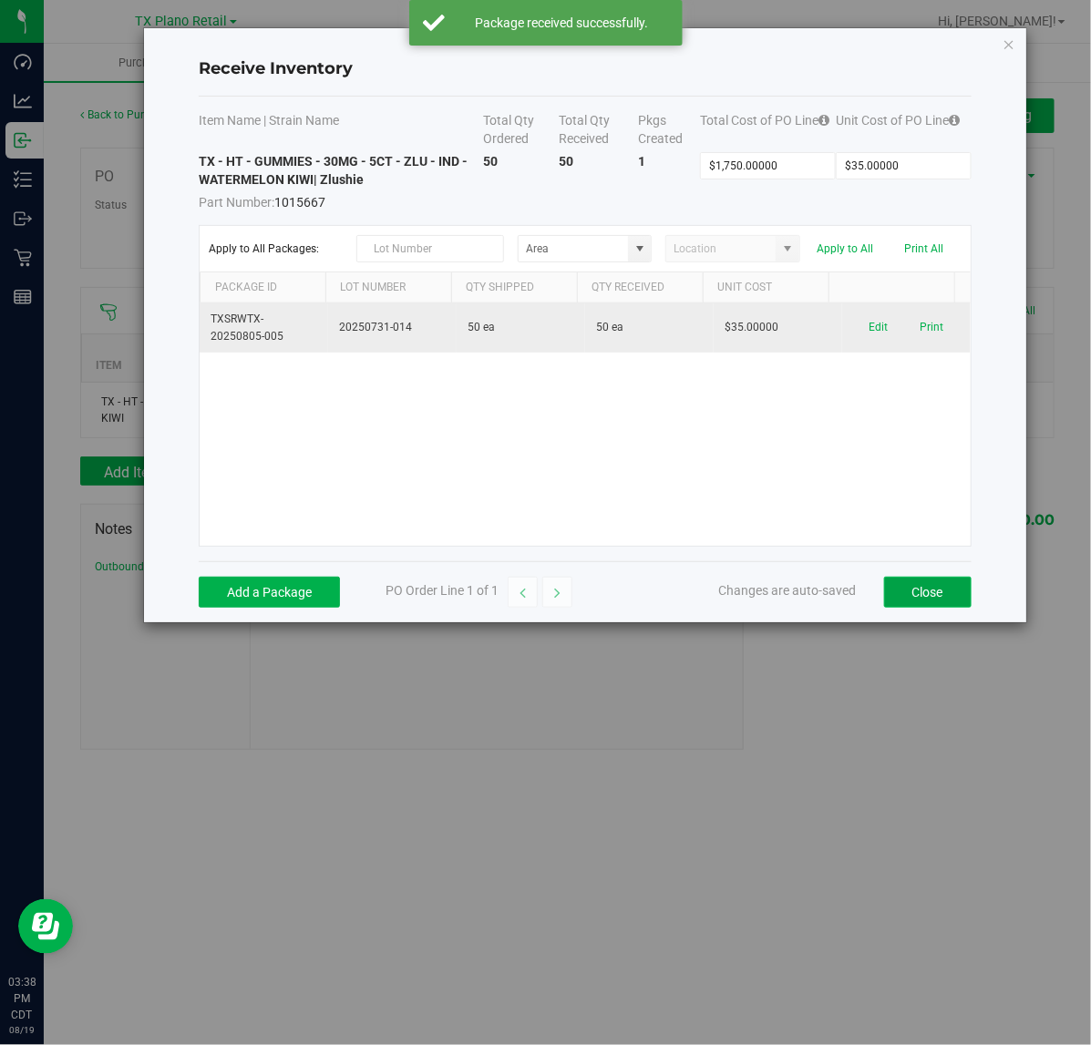
click at [919, 585] on button "Close" at bounding box center [927, 592] width 87 height 31
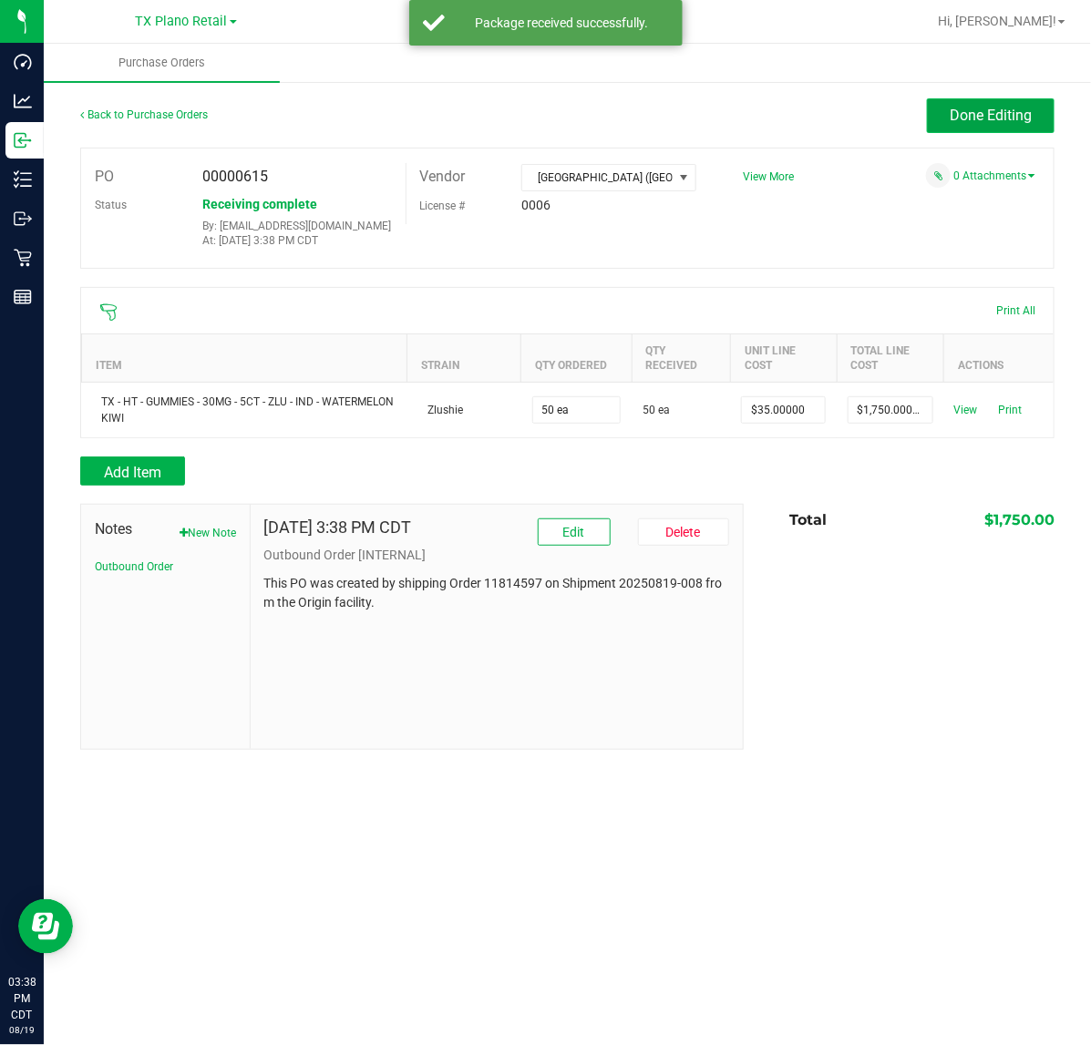
click at [985, 129] on button "Done Editing" at bounding box center [991, 115] width 128 height 35
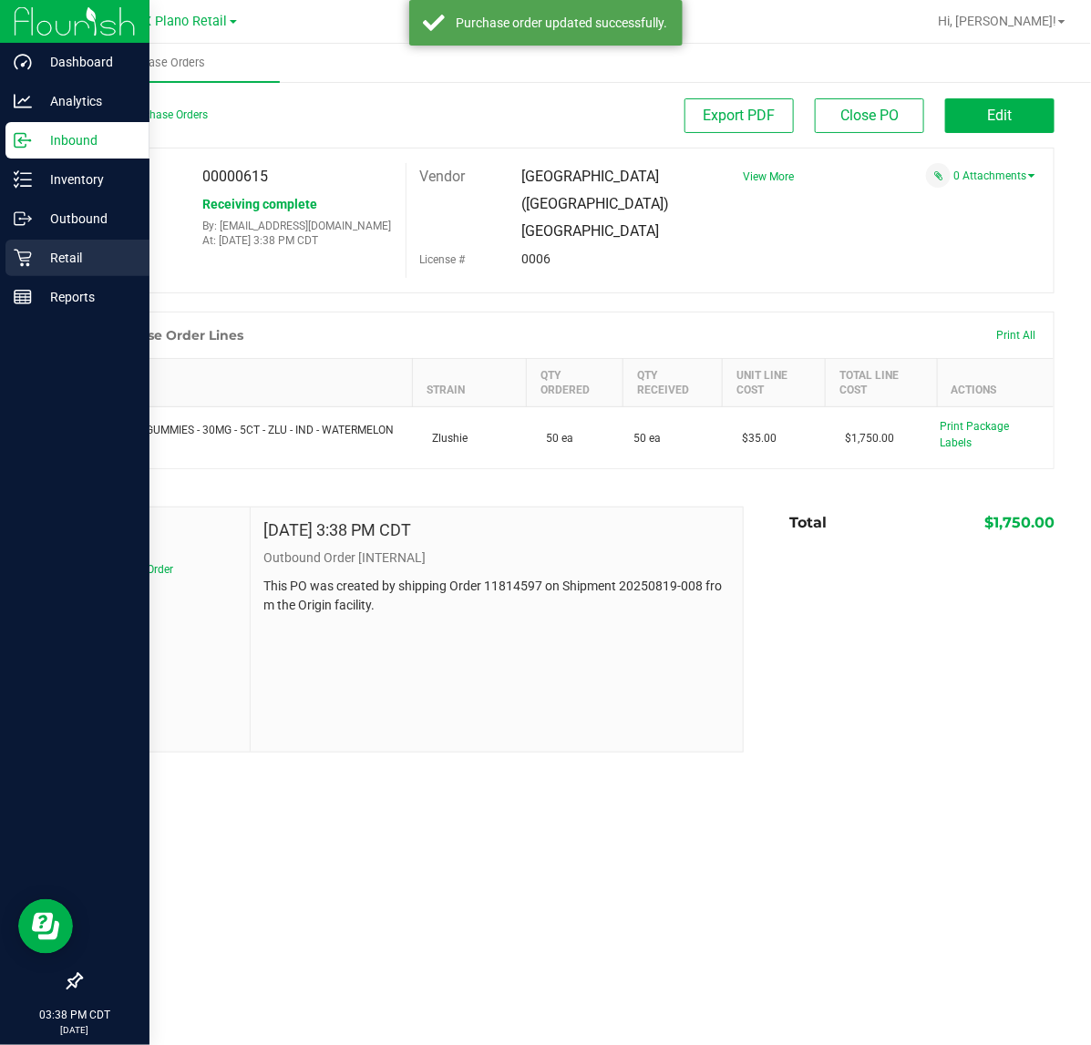
click at [14, 244] on div "Retail" at bounding box center [77, 258] width 144 height 36
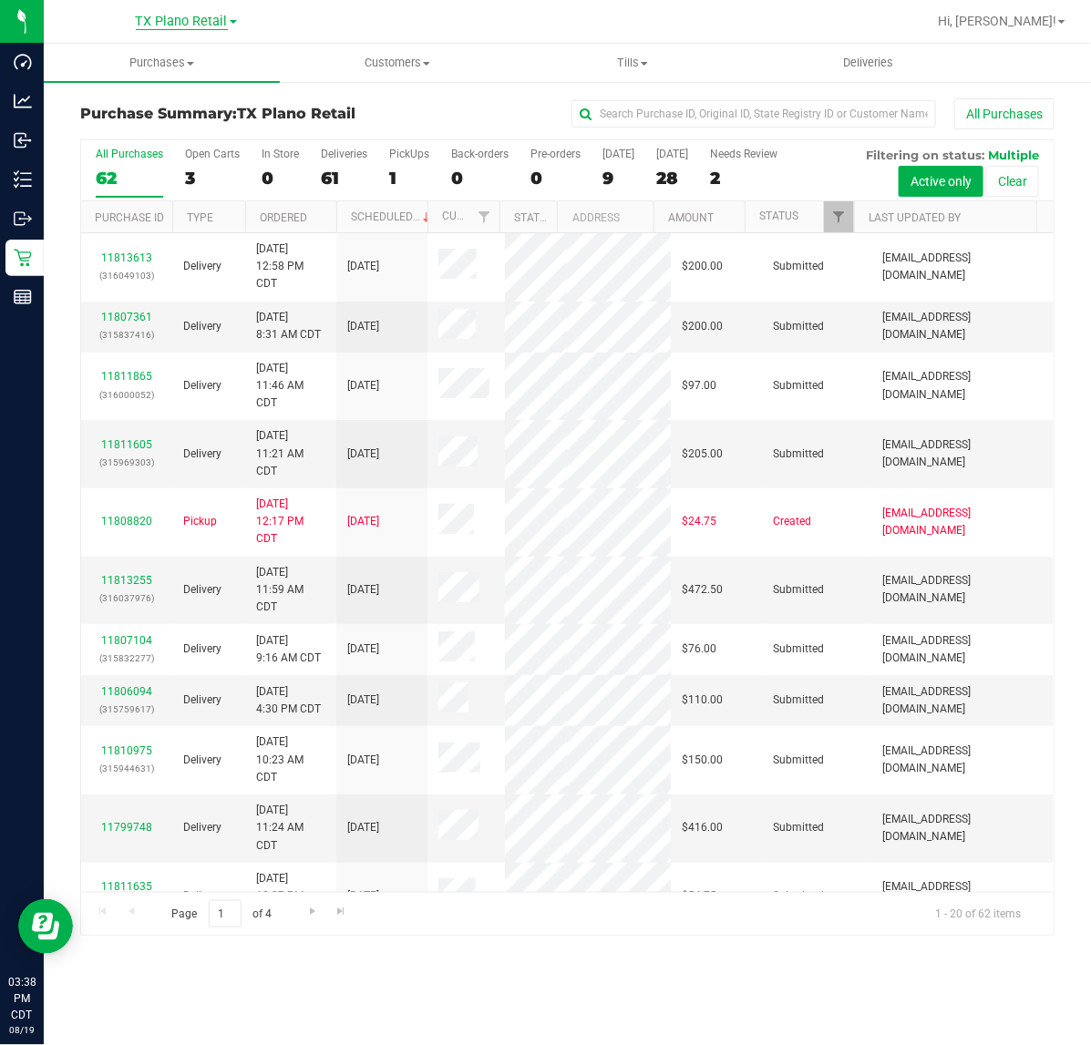
click at [171, 21] on span "TX Plano Retail" at bounding box center [182, 22] width 92 height 16
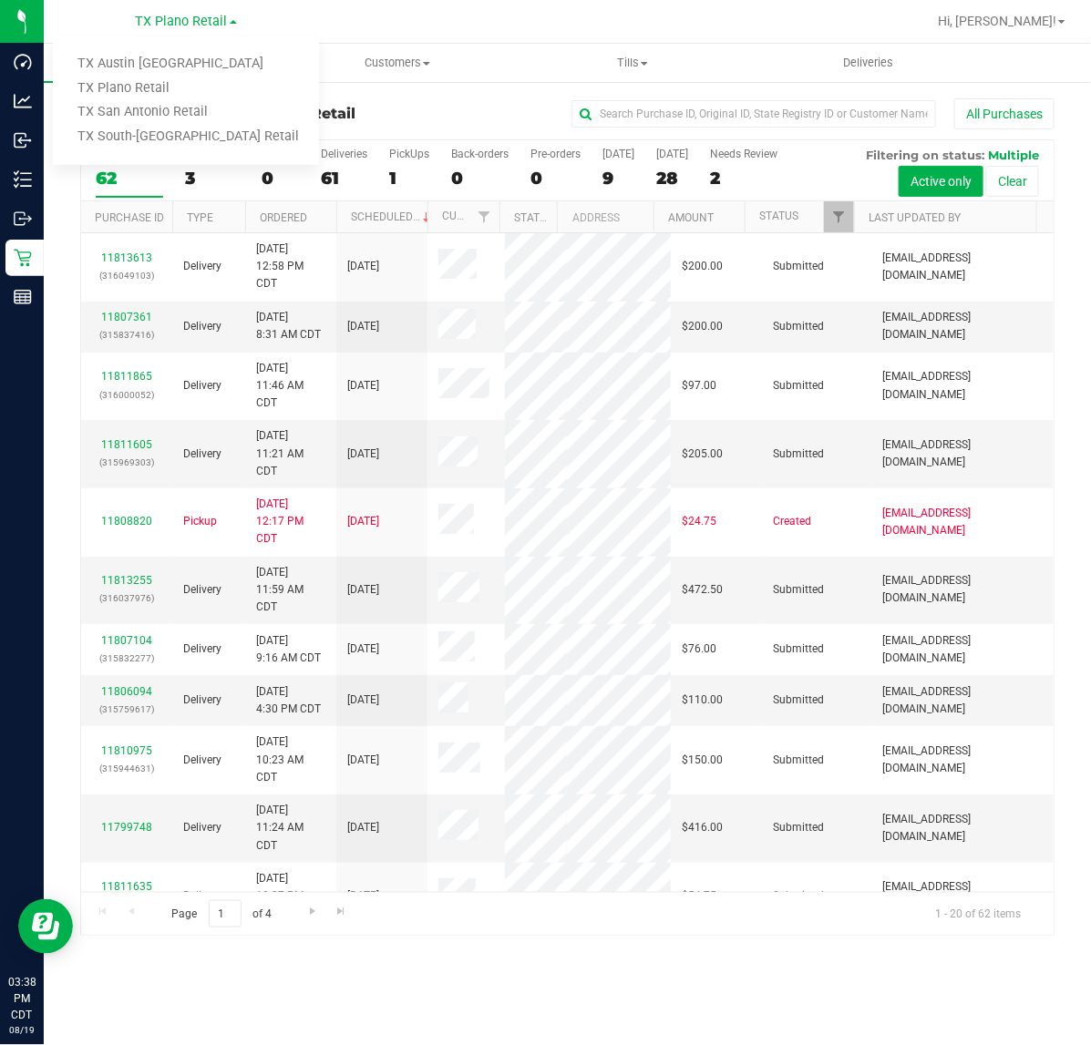
click at [334, 23] on div at bounding box center [626, 22] width 600 height 36
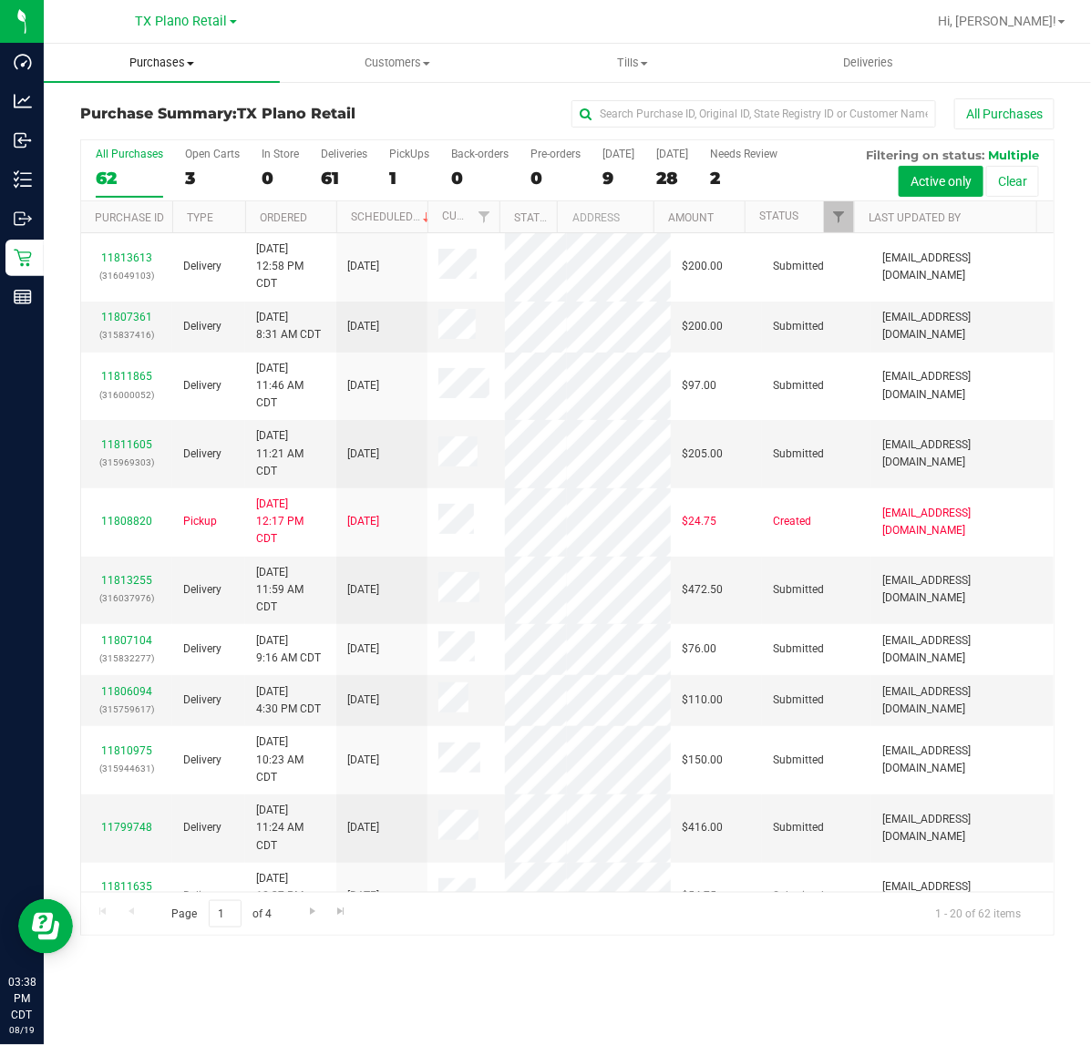
click at [153, 70] on span "Purchases" at bounding box center [162, 63] width 236 height 16
click at [146, 133] on span "Fulfillment" at bounding box center [100, 131] width 113 height 15
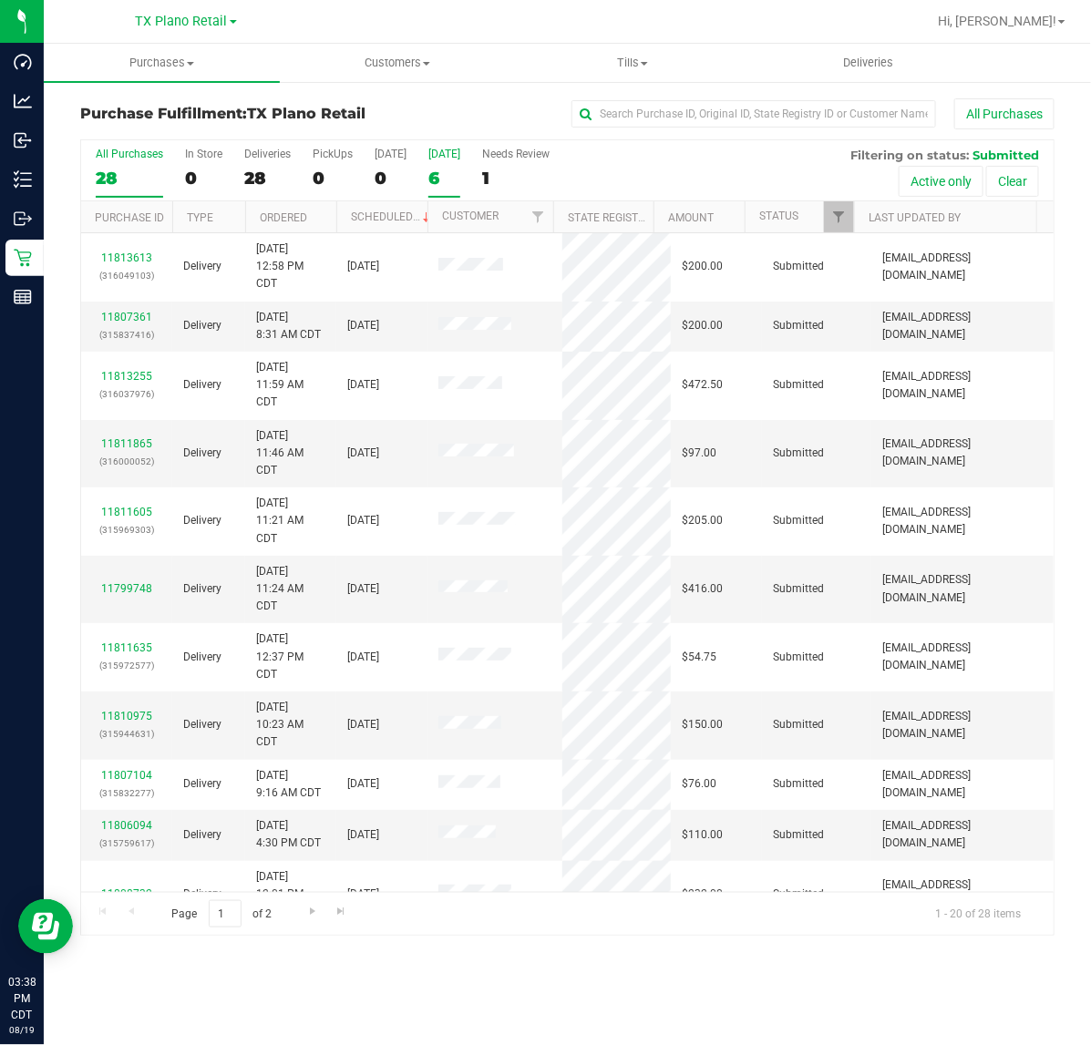
click at [454, 161] on label "Tomorrow 6" at bounding box center [444, 173] width 32 height 50
click at [0, 0] on input "Tomorrow 6" at bounding box center [0, 0] width 0 height 0
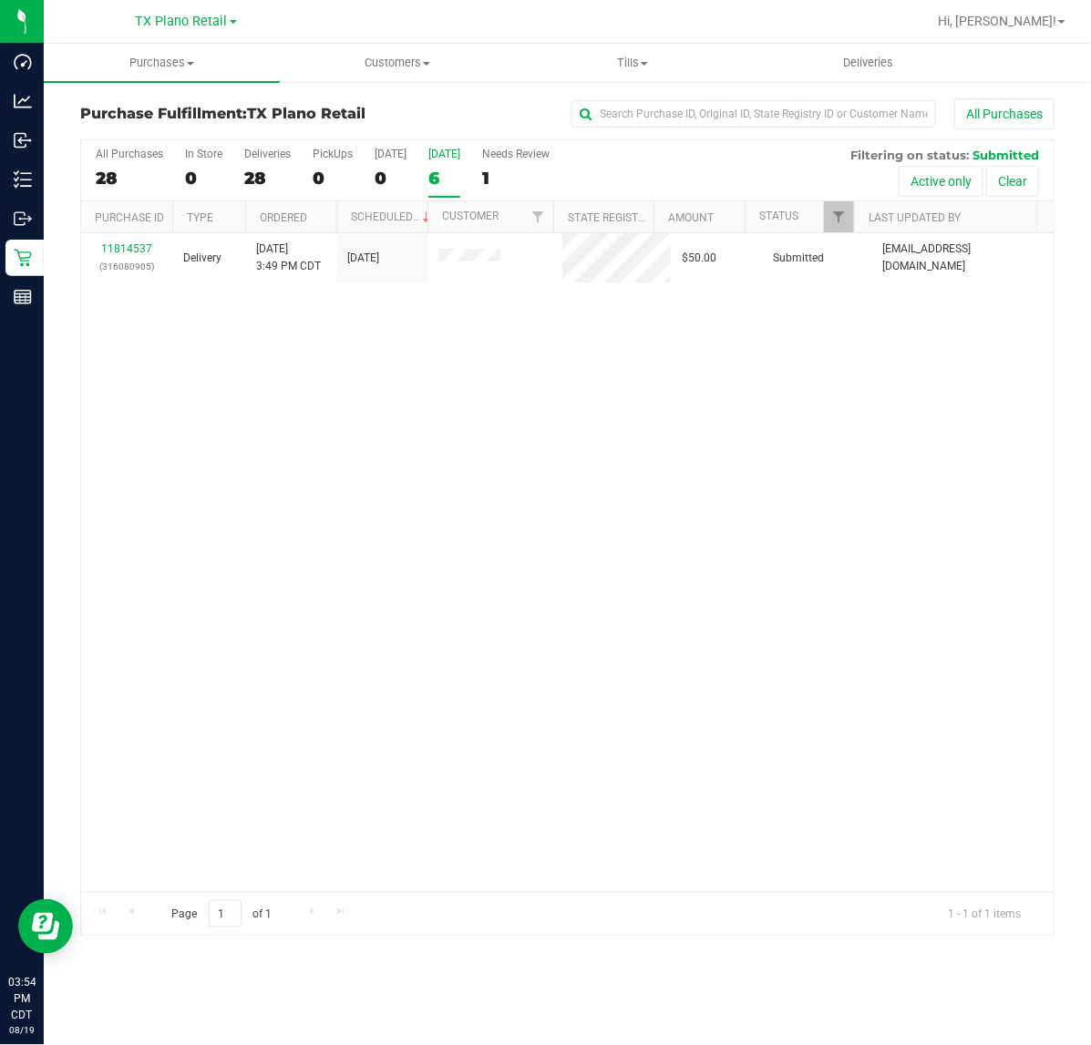
click at [444, 179] on div "6" at bounding box center [444, 178] width 32 height 21
click at [0, 0] on input "Tomorrow 6" at bounding box center [0, 0] width 0 height 0
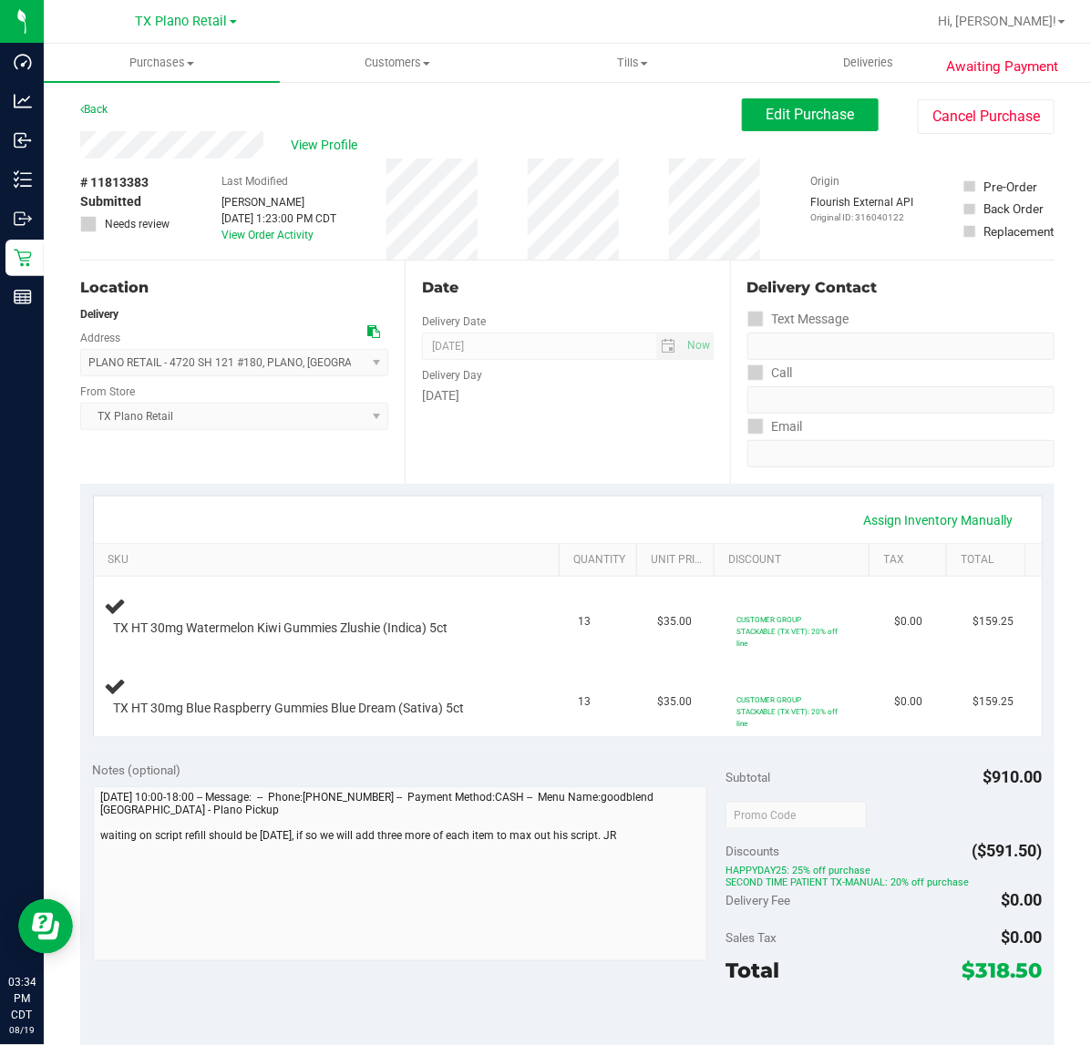
click at [527, 431] on div "Date Delivery Date [DATE] Now [DATE] 07:00 AM Now Delivery Day [DATE]" at bounding box center [567, 372] width 324 height 223
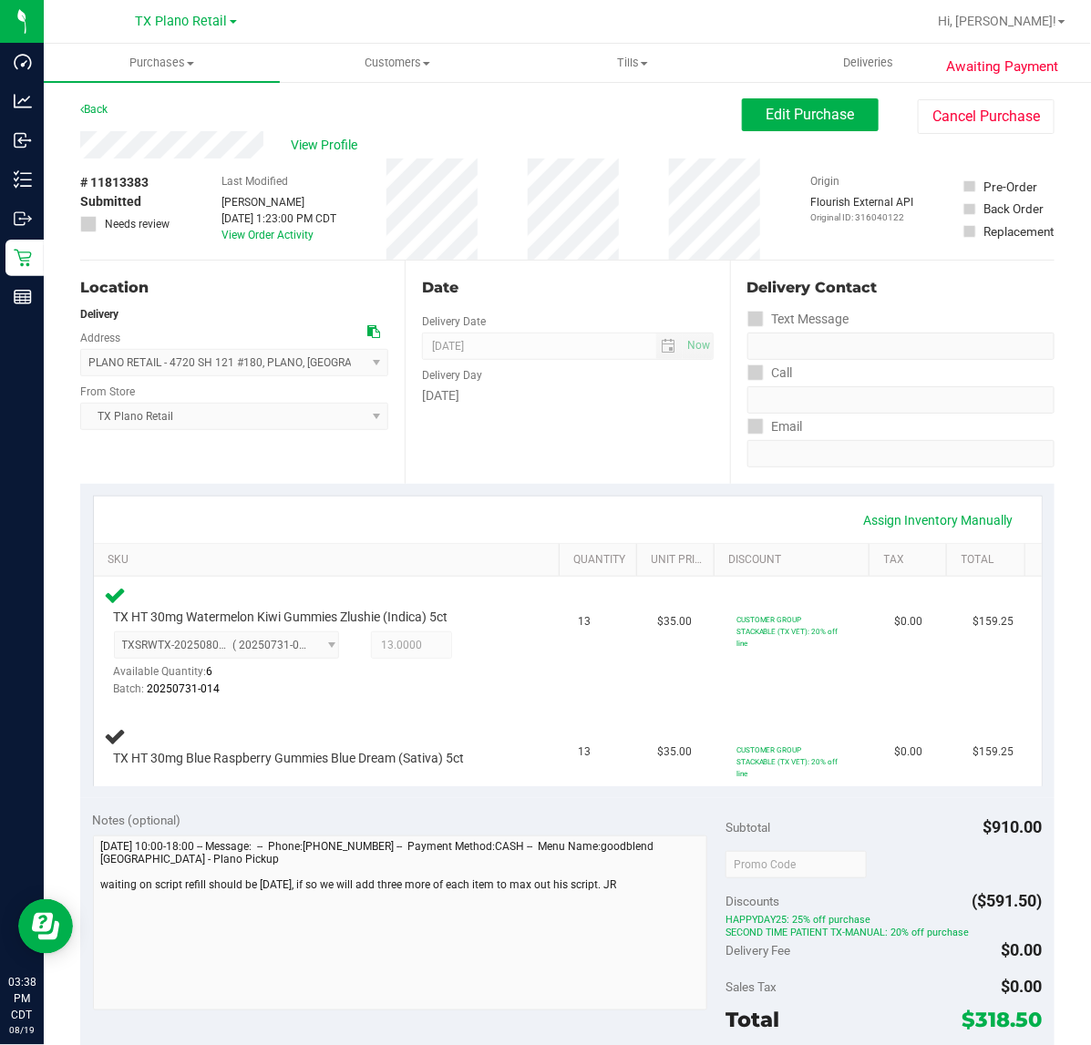
click at [511, 413] on div "Date Delivery Date [DATE] Now [DATE] 07:00 AM Now Delivery Day [DATE]" at bounding box center [567, 372] width 324 height 223
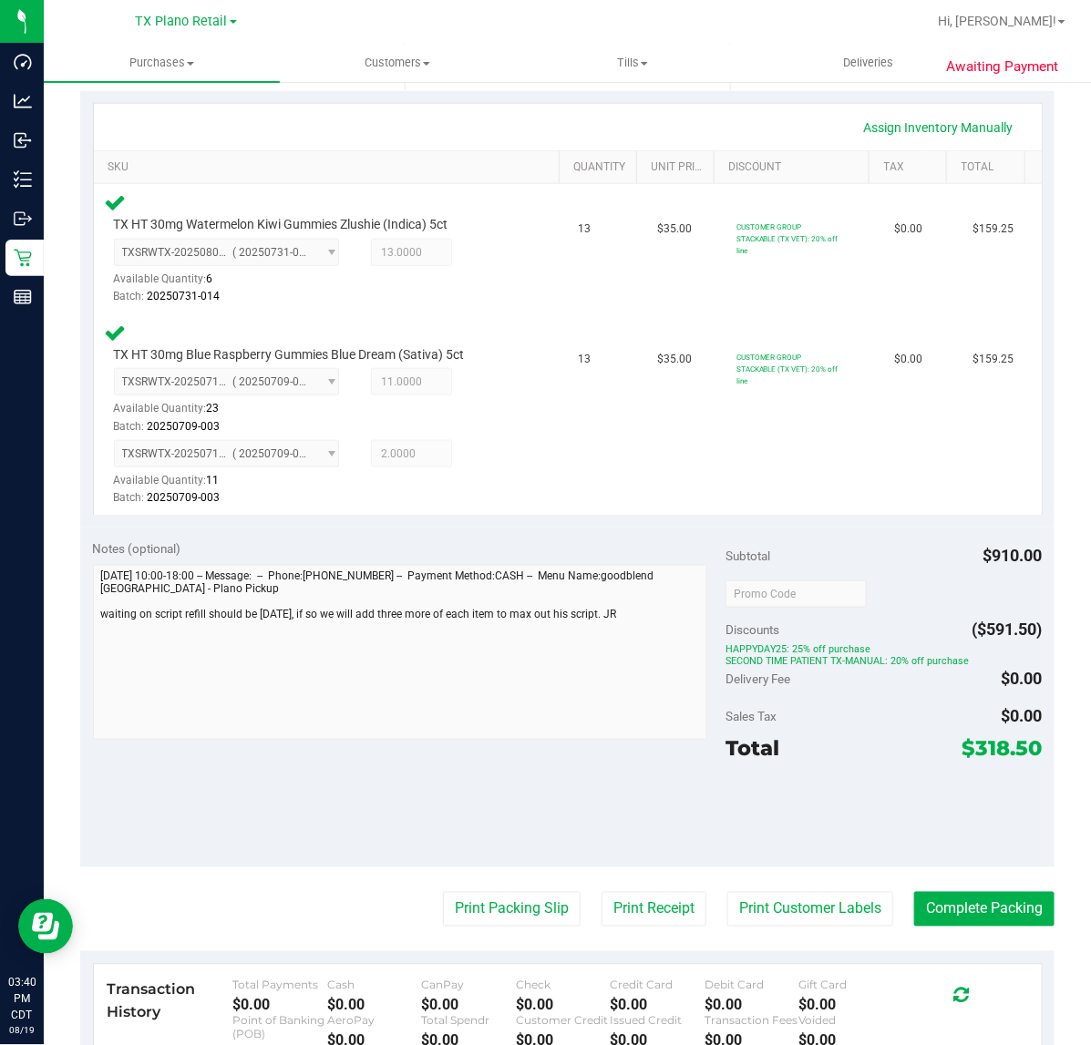
scroll to position [392, 0]
click at [785, 919] on button "Print Customer Labels" at bounding box center [810, 910] width 166 height 35
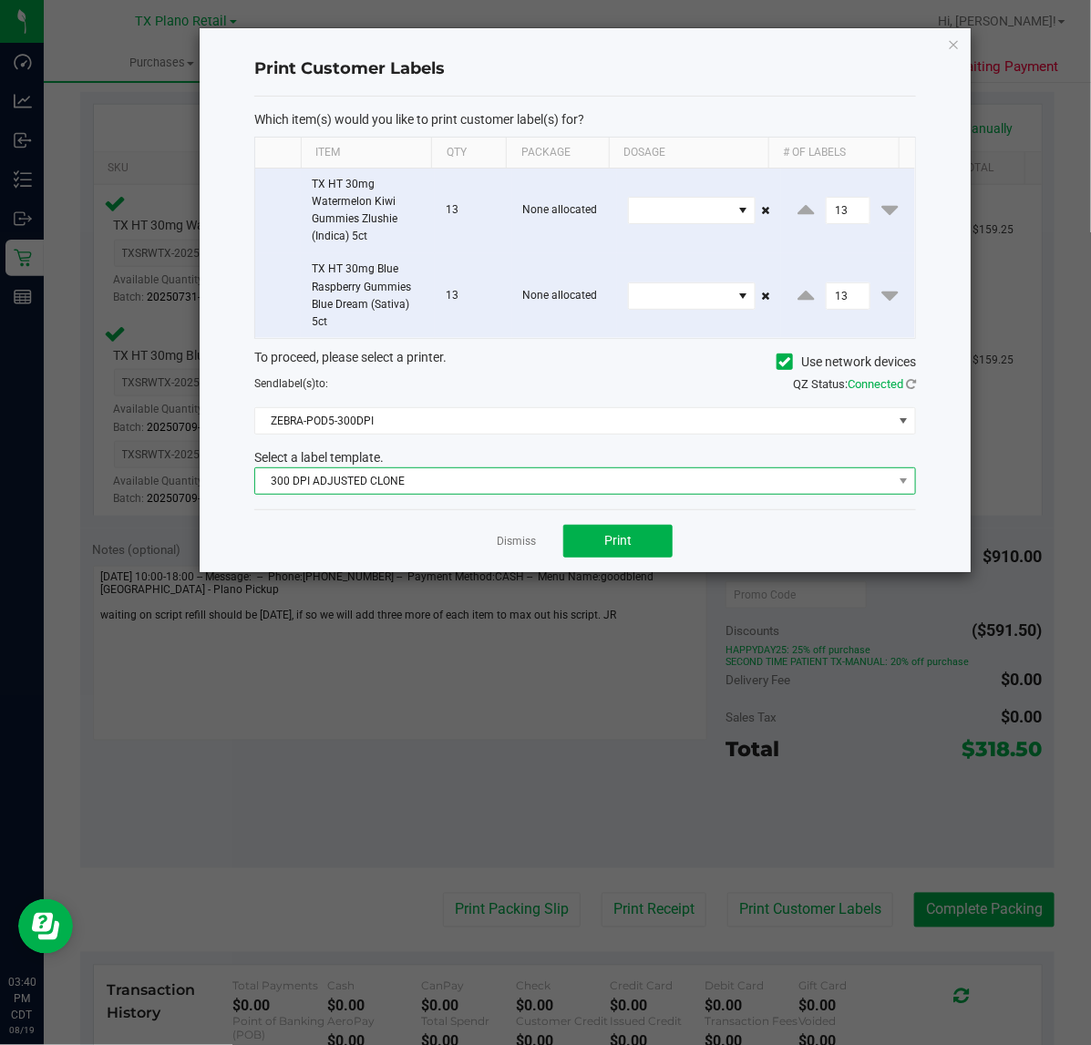
click at [542, 490] on span "300 DPI ADJUSTED CLONE" at bounding box center [573, 481] width 637 height 26
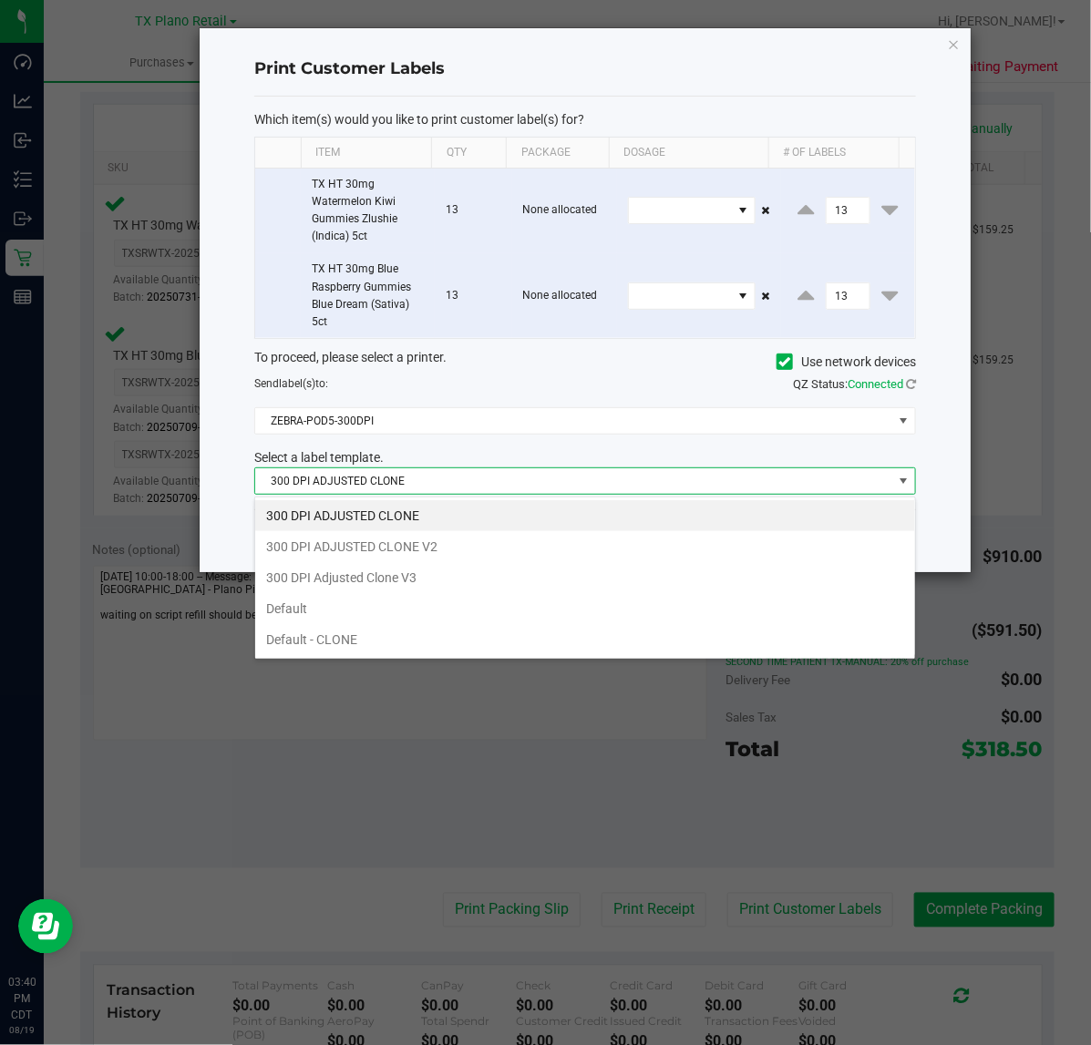
scroll to position [28, 662]
click at [484, 575] on li "300 DPI Adjusted Clone V3" at bounding box center [585, 577] width 660 height 31
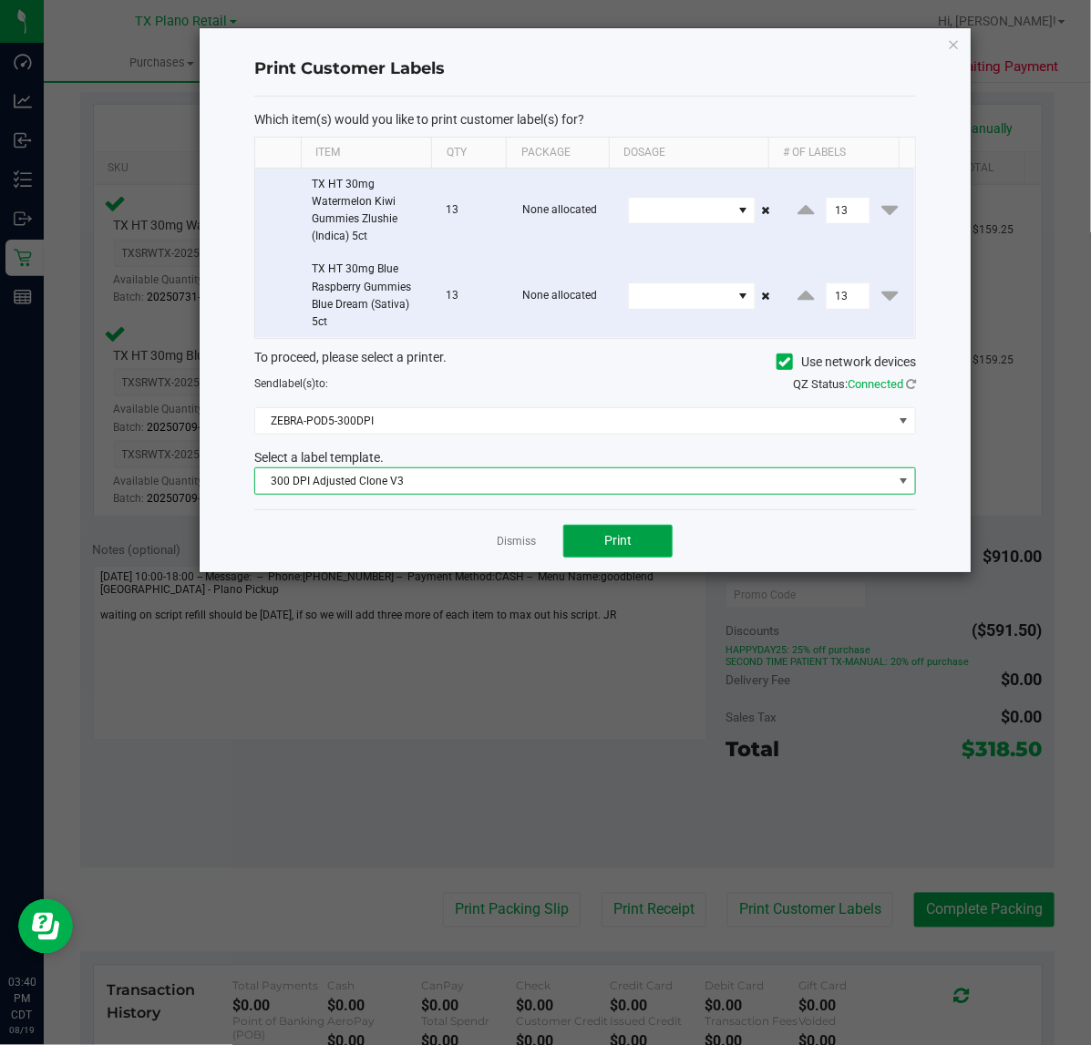
click at [618, 543] on span "Print" at bounding box center [617, 540] width 27 height 15
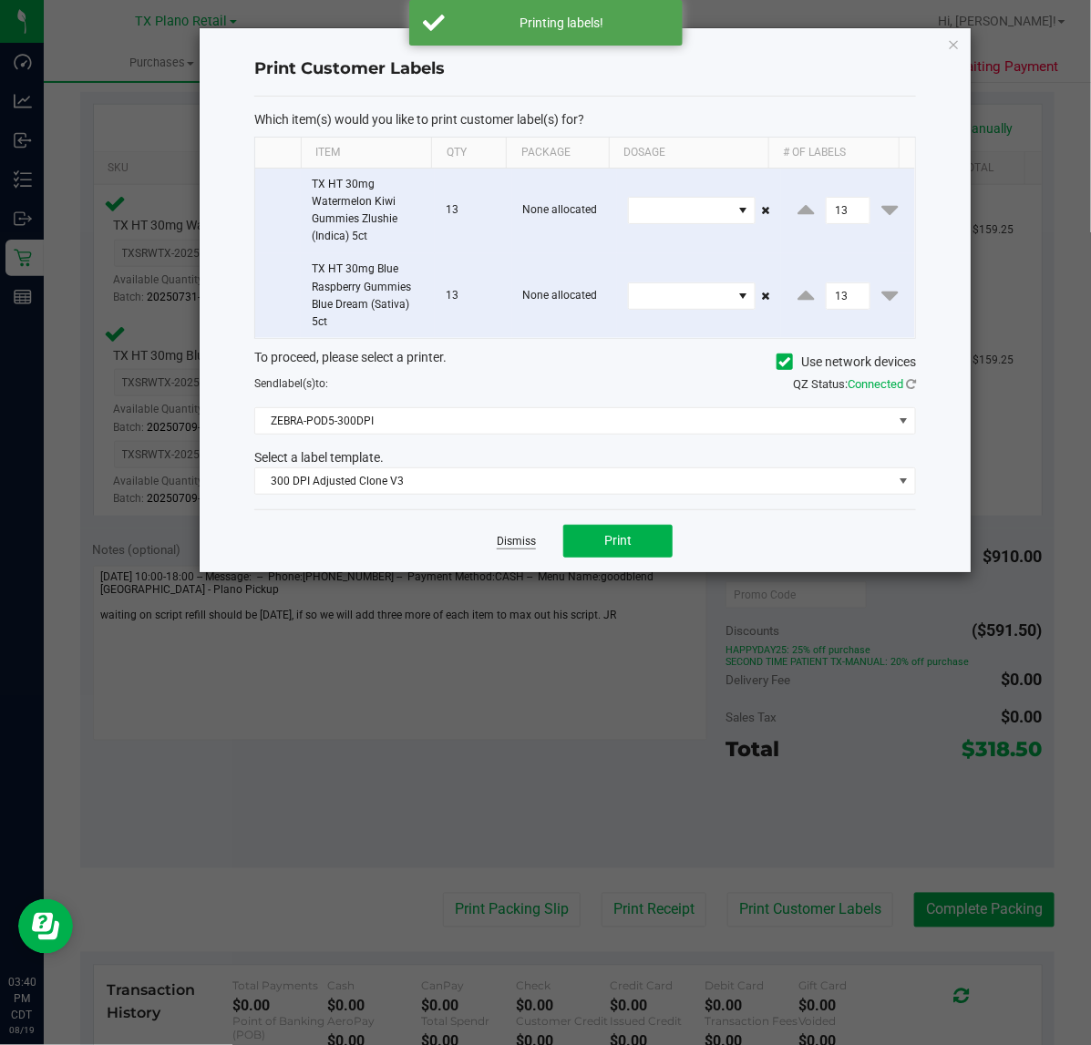
click at [511, 543] on link "Dismiss" at bounding box center [516, 541] width 39 height 15
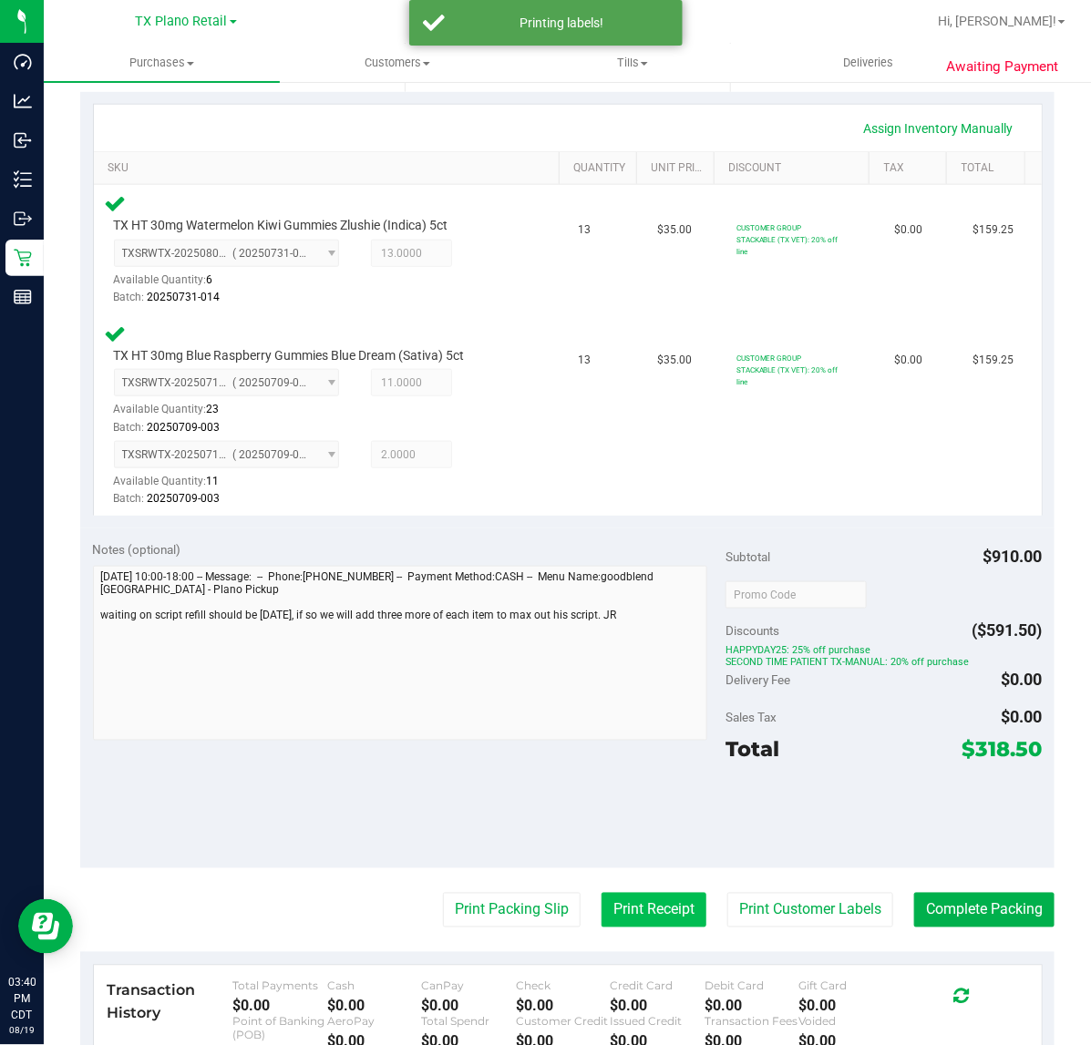
click at [643, 894] on button "Print Receipt" at bounding box center [653, 910] width 105 height 35
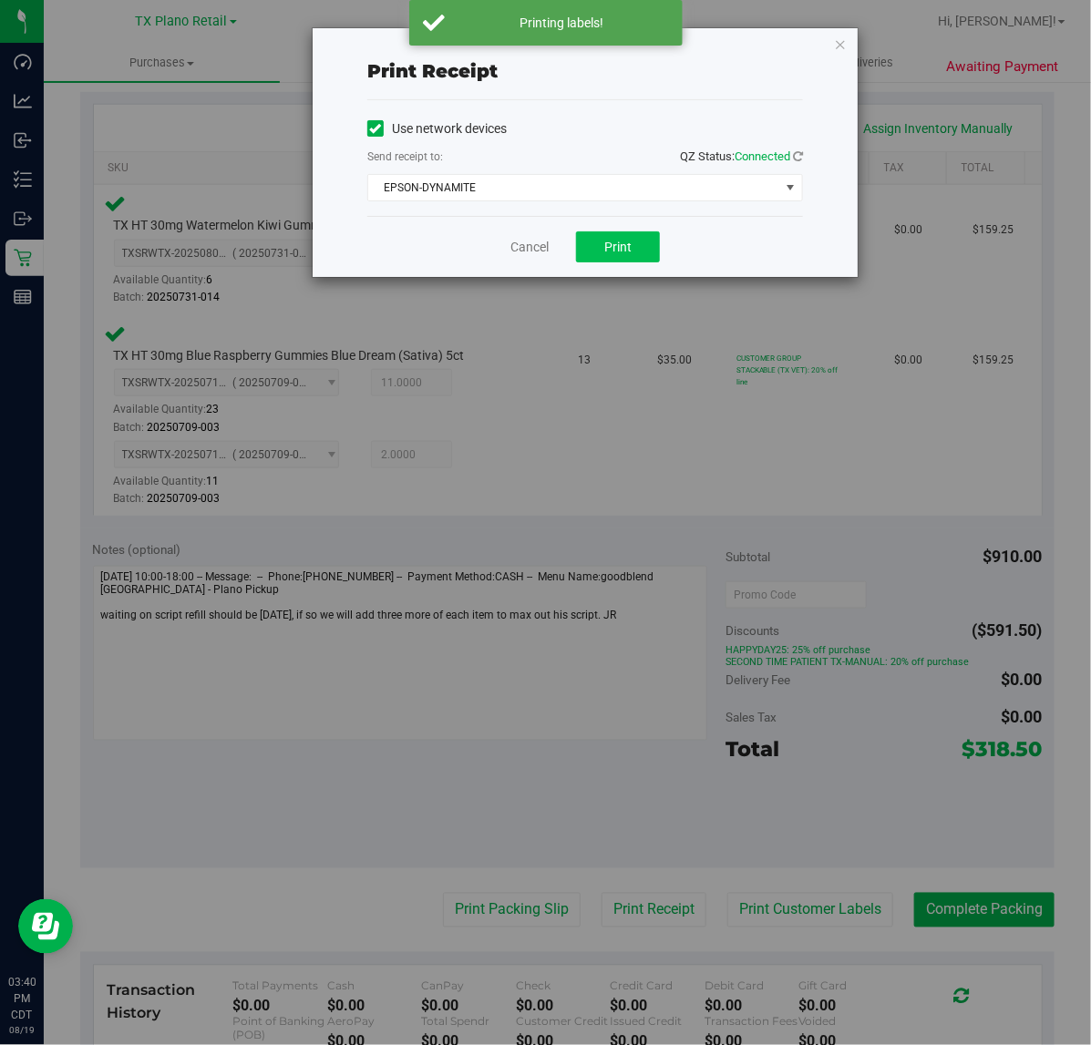
click at [603, 256] on button "Print" at bounding box center [618, 246] width 84 height 31
click at [525, 248] on link "Cancel" at bounding box center [522, 247] width 38 height 19
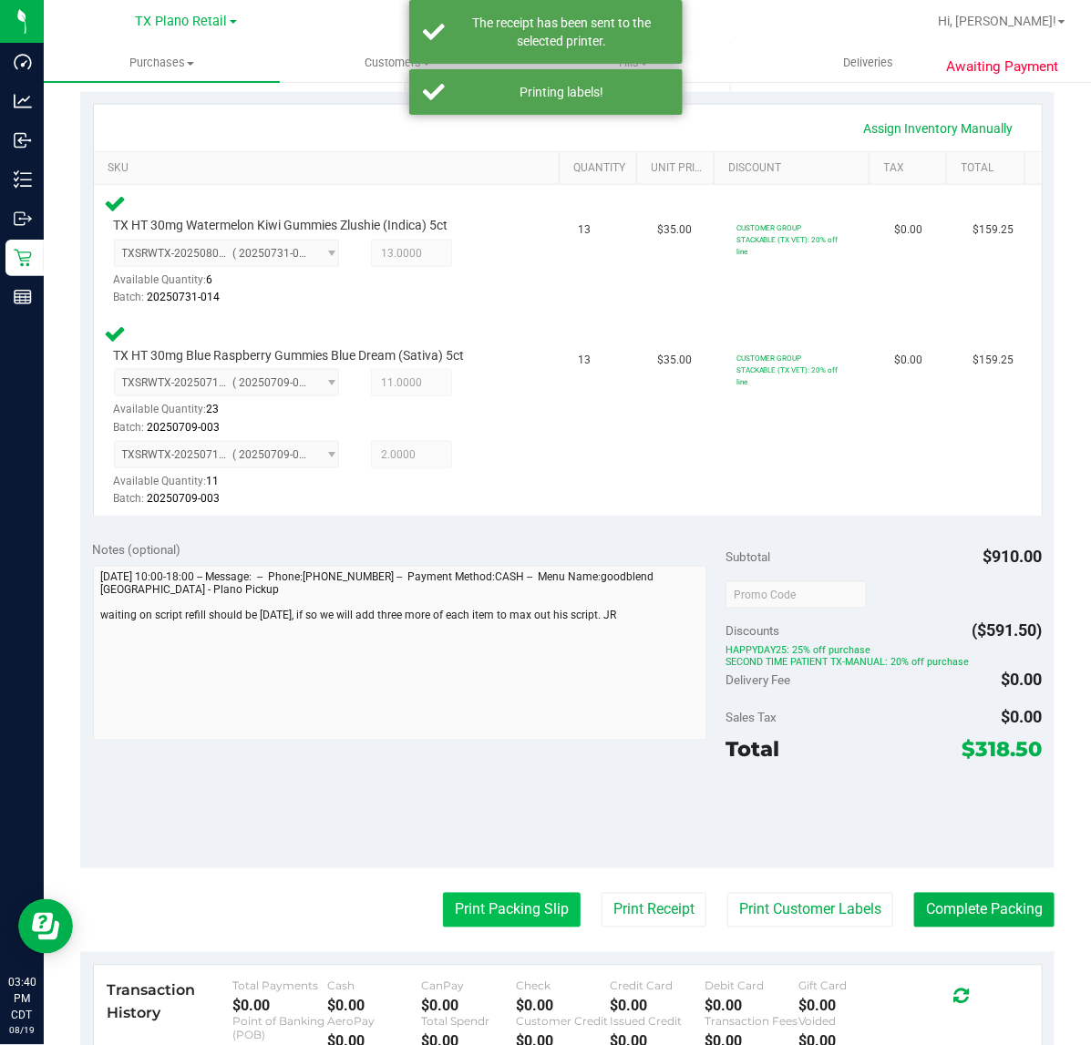
click at [483, 895] on button "Print Packing Slip" at bounding box center [512, 910] width 138 height 35
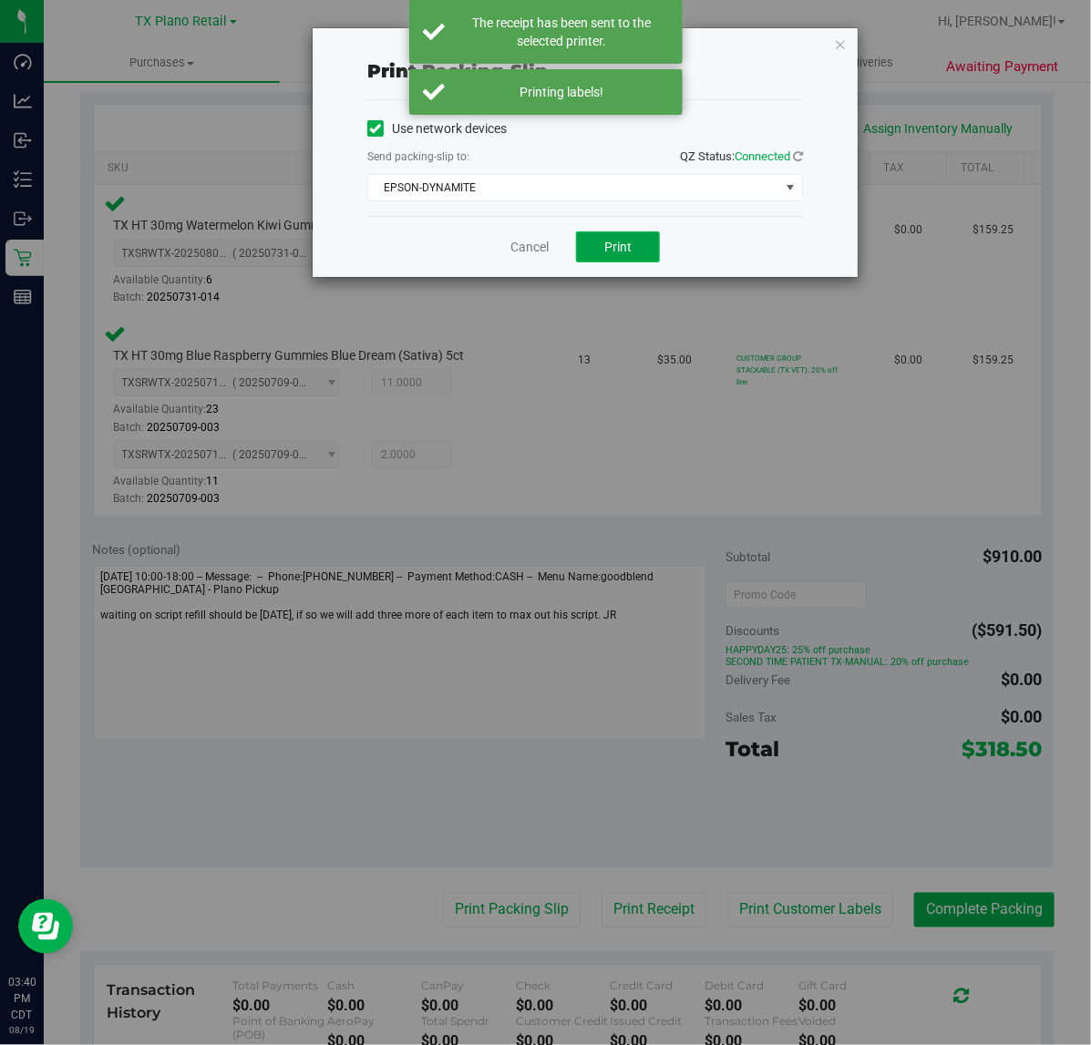
click at [622, 258] on button "Print" at bounding box center [618, 246] width 84 height 31
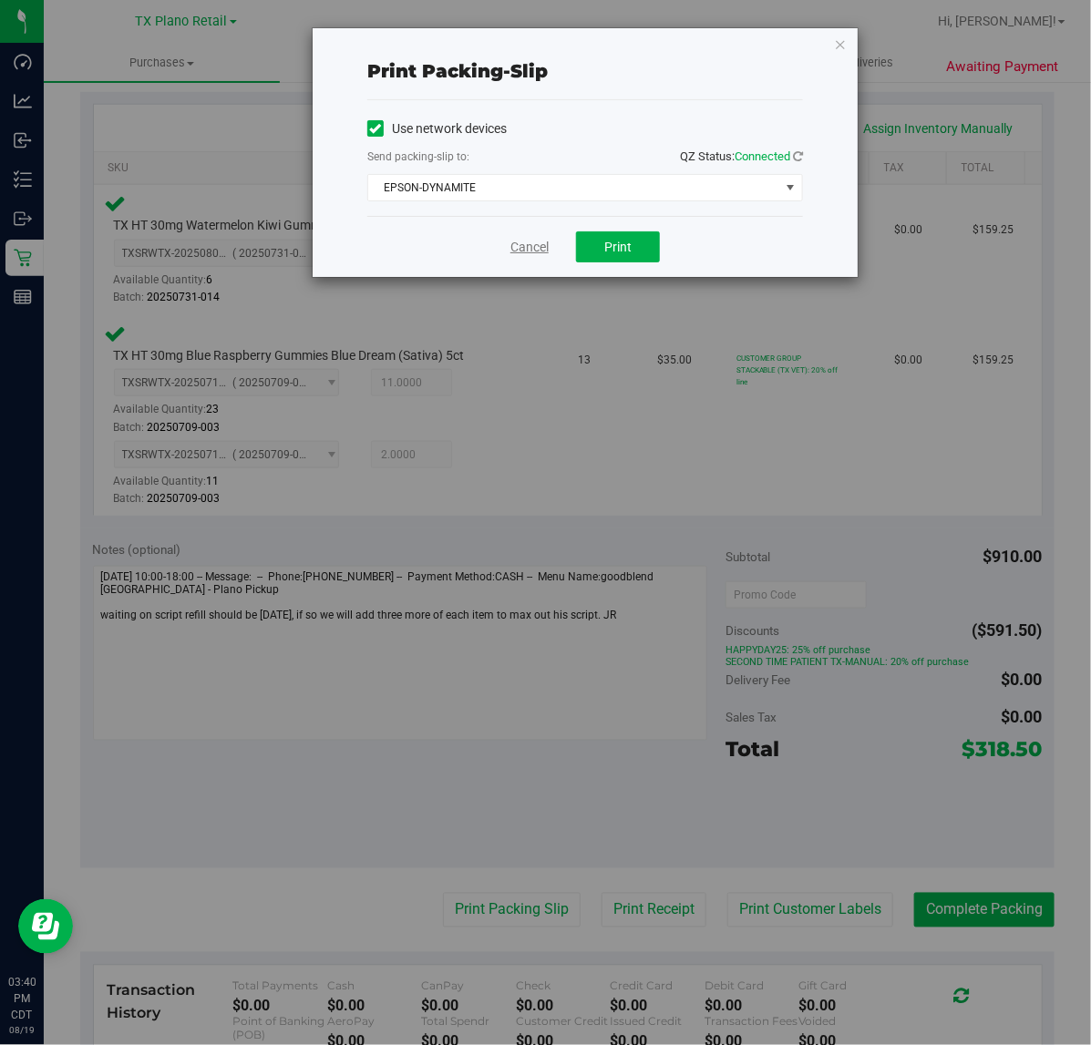
click at [512, 247] on link "Cancel" at bounding box center [529, 247] width 38 height 19
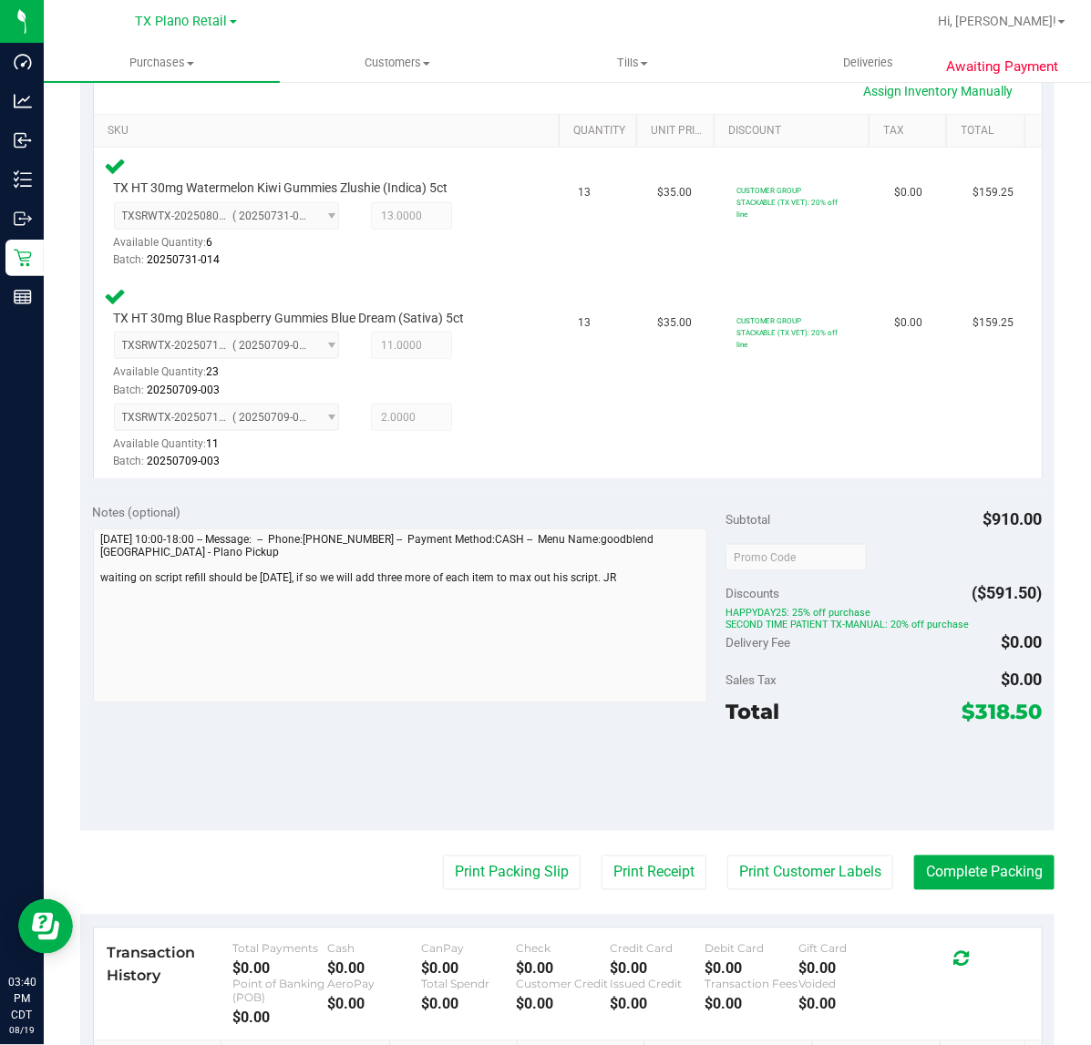
scroll to position [428, 0]
click at [959, 872] on button "Complete Packing" at bounding box center [984, 874] width 140 height 35
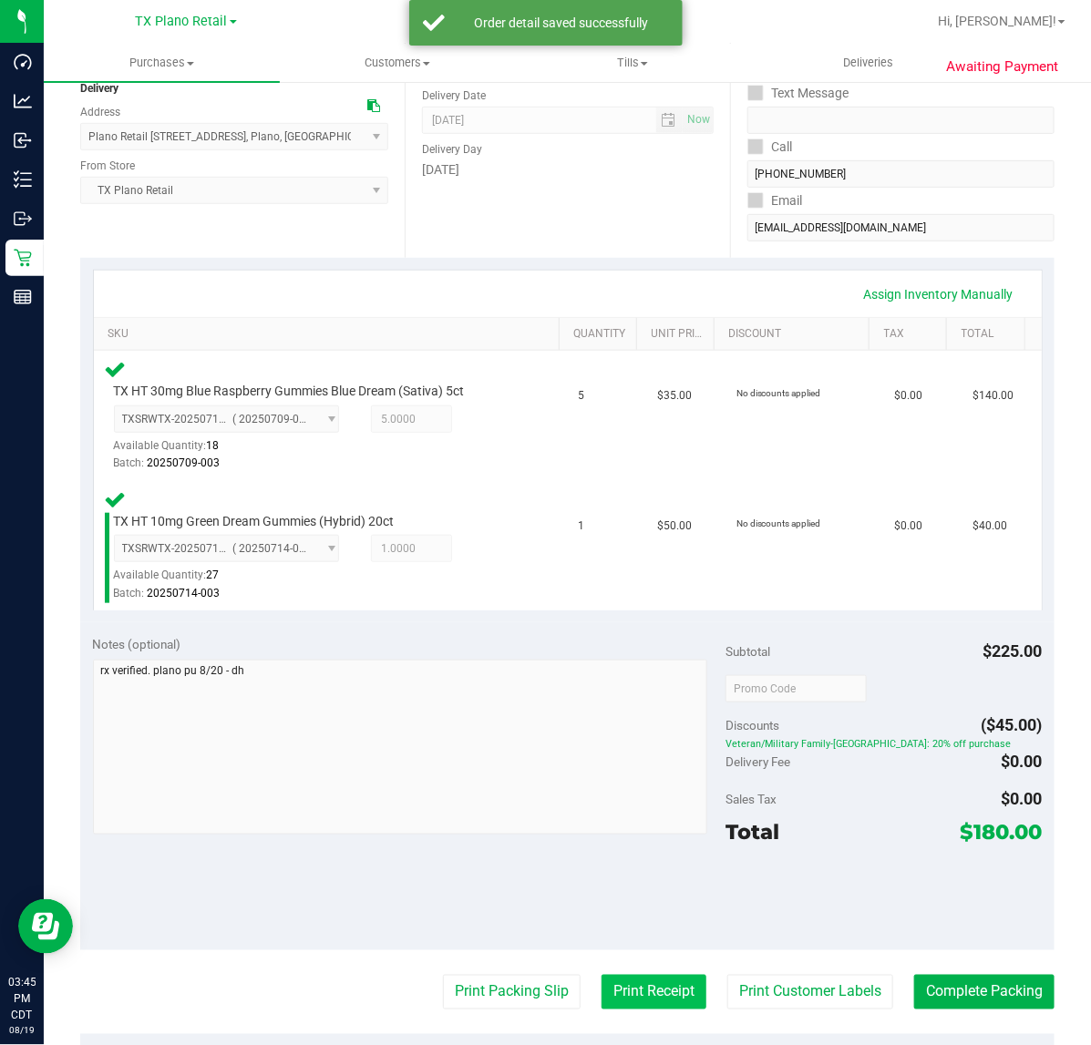
scroll to position [228, 0]
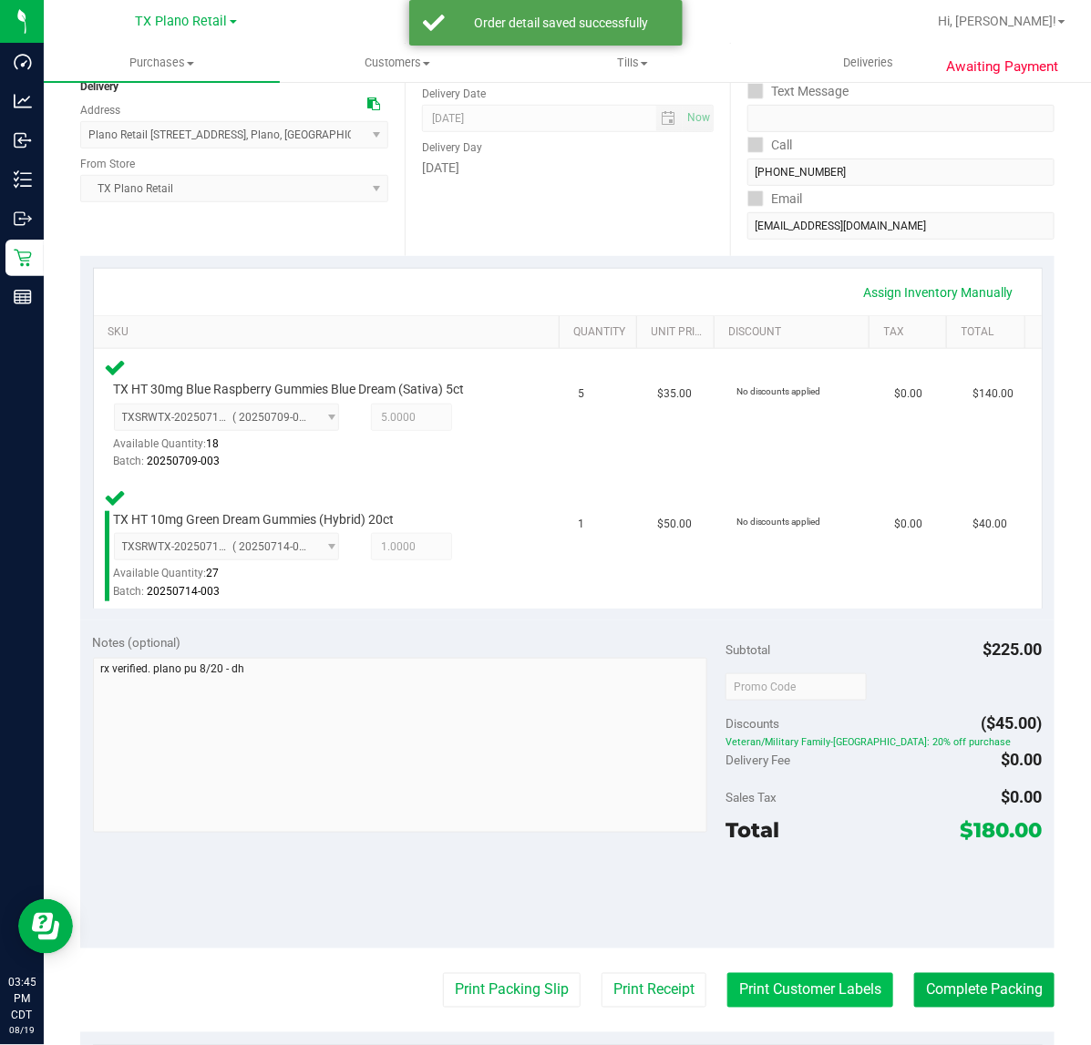
click at [791, 973] on button "Print Customer Labels" at bounding box center [810, 990] width 166 height 35
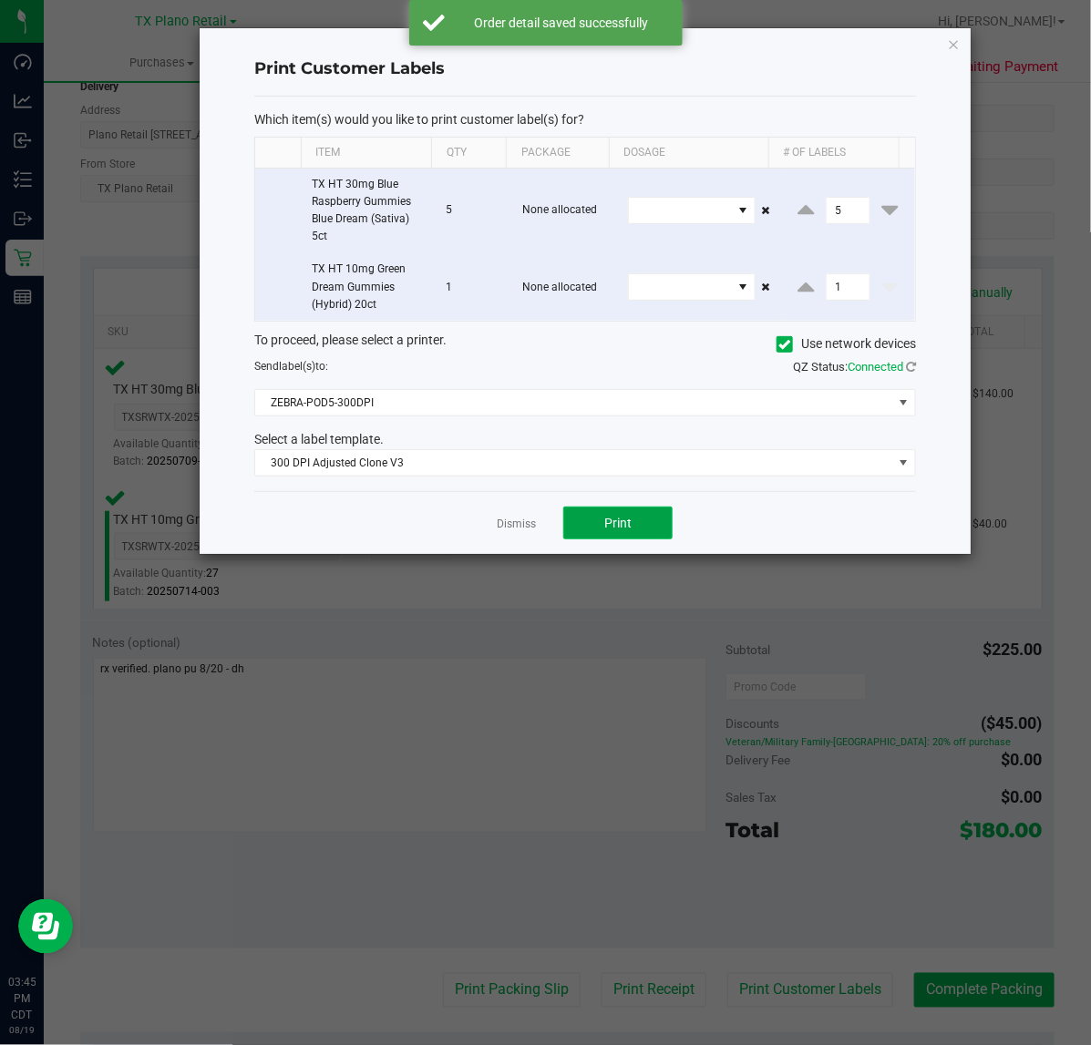
click at [589, 539] on button "Print" at bounding box center [617, 523] width 109 height 33
click at [515, 529] on link "Dismiss" at bounding box center [516, 524] width 39 height 15
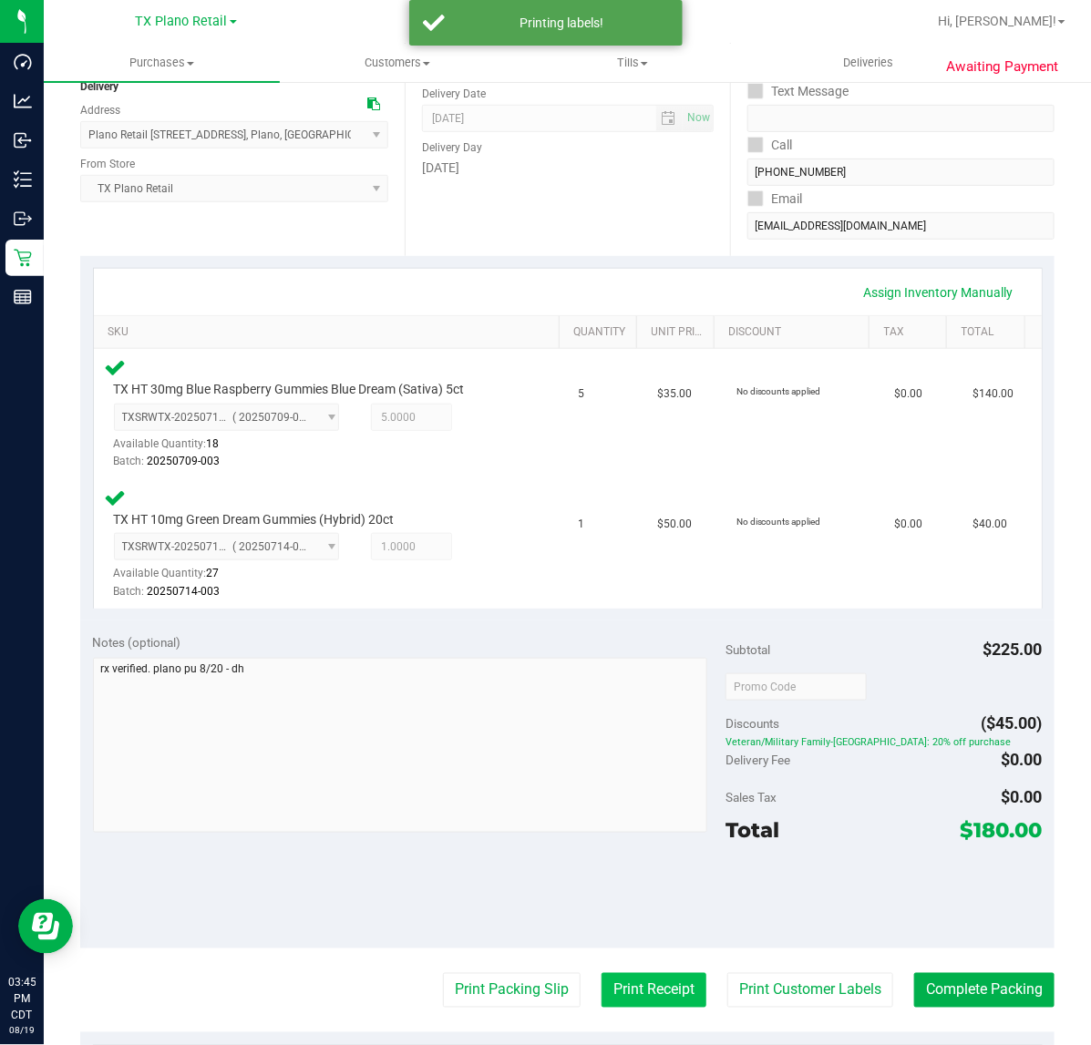
click at [602, 986] on button "Print Receipt" at bounding box center [653, 990] width 105 height 35
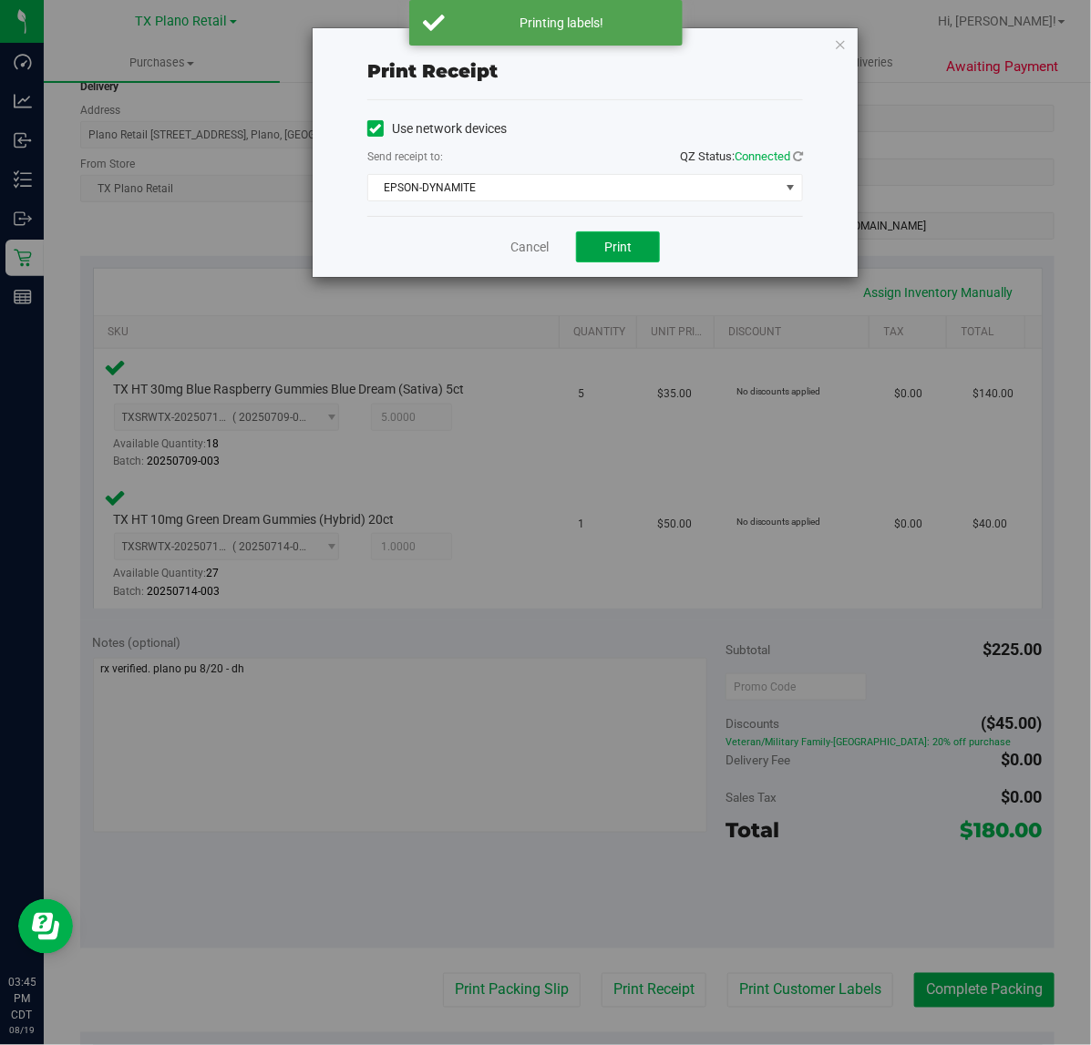
click at [590, 253] on button "Print" at bounding box center [618, 246] width 84 height 31
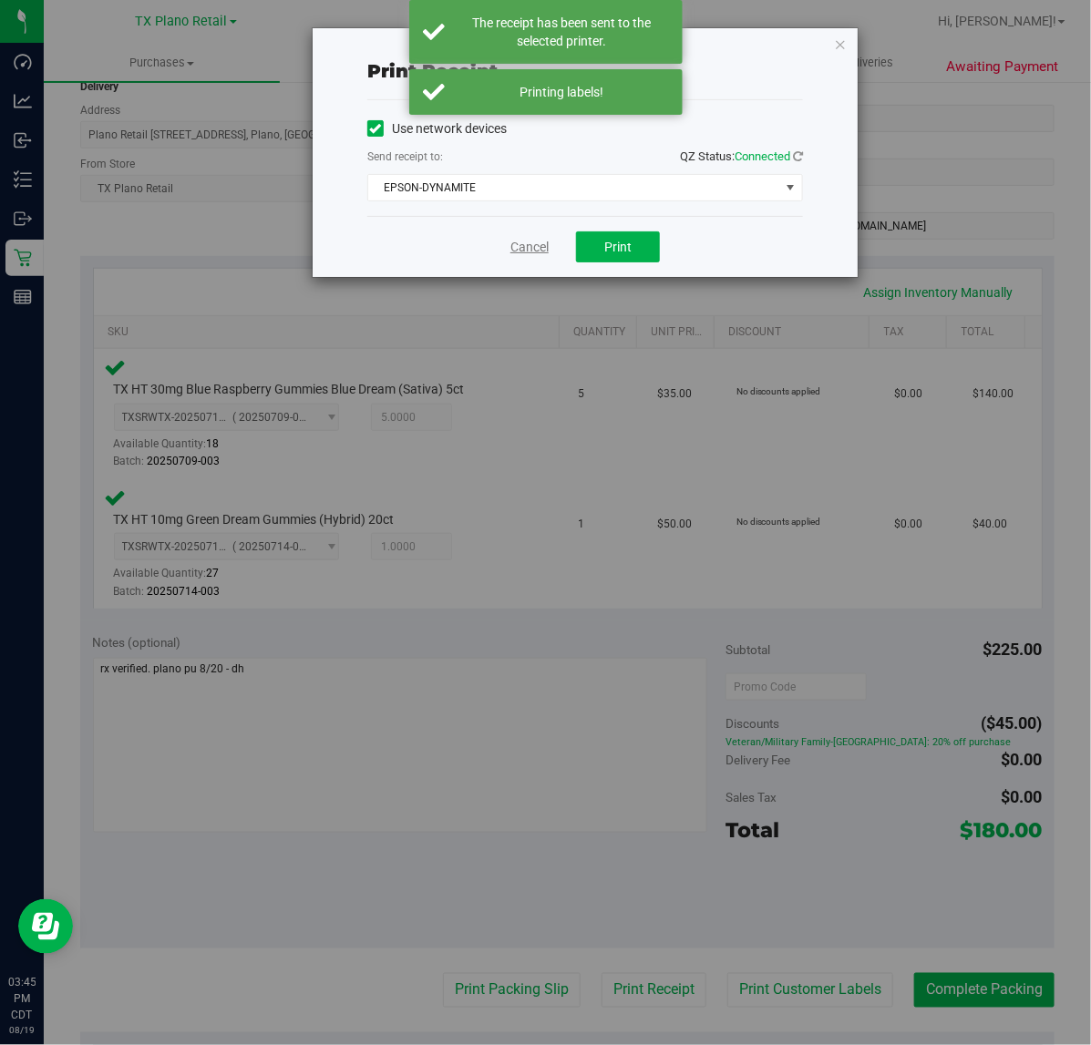
click at [531, 244] on link "Cancel" at bounding box center [529, 247] width 38 height 19
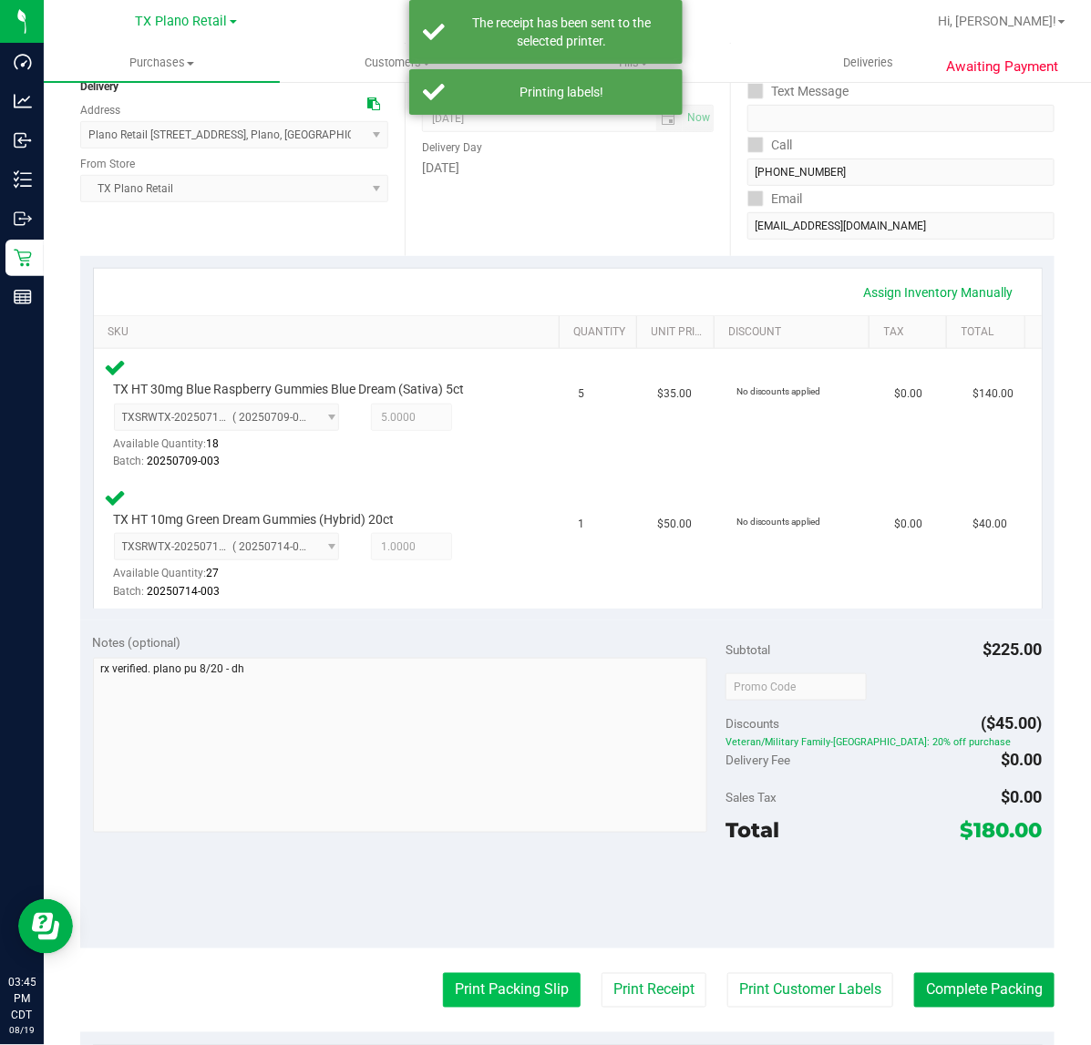
click at [481, 993] on button "Print Packing Slip" at bounding box center [512, 990] width 138 height 35
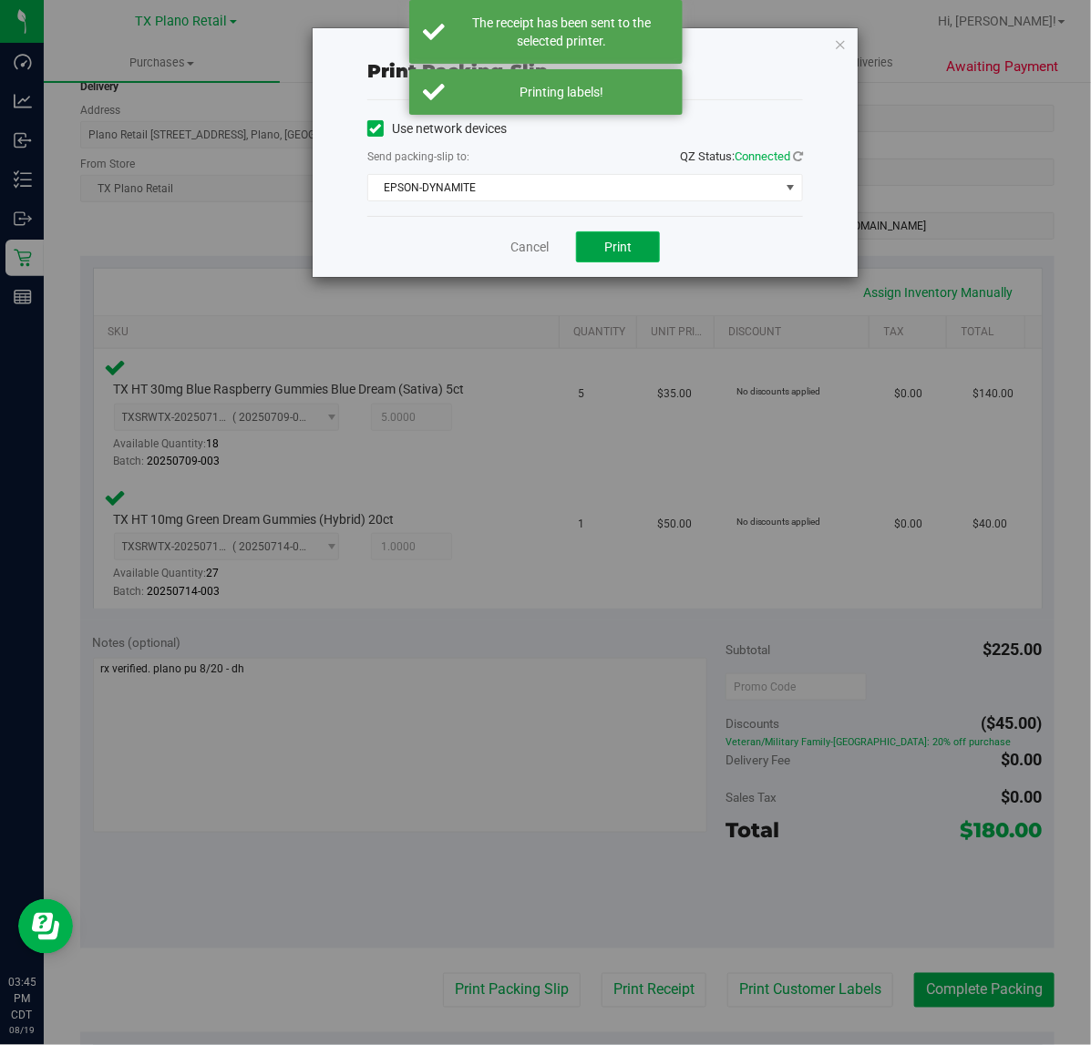
click at [645, 247] on button "Print" at bounding box center [618, 246] width 84 height 31
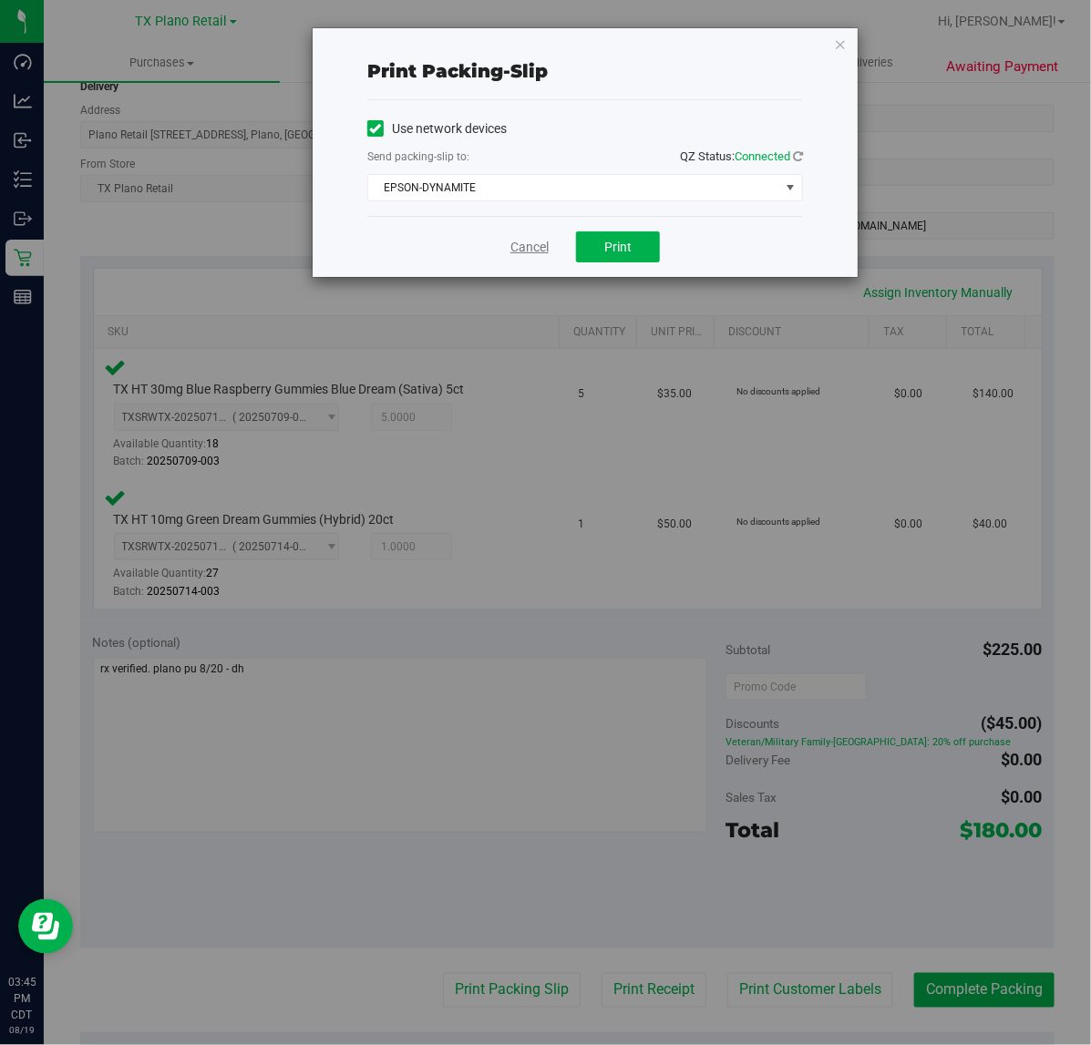
click at [530, 243] on link "Cancel" at bounding box center [529, 247] width 38 height 19
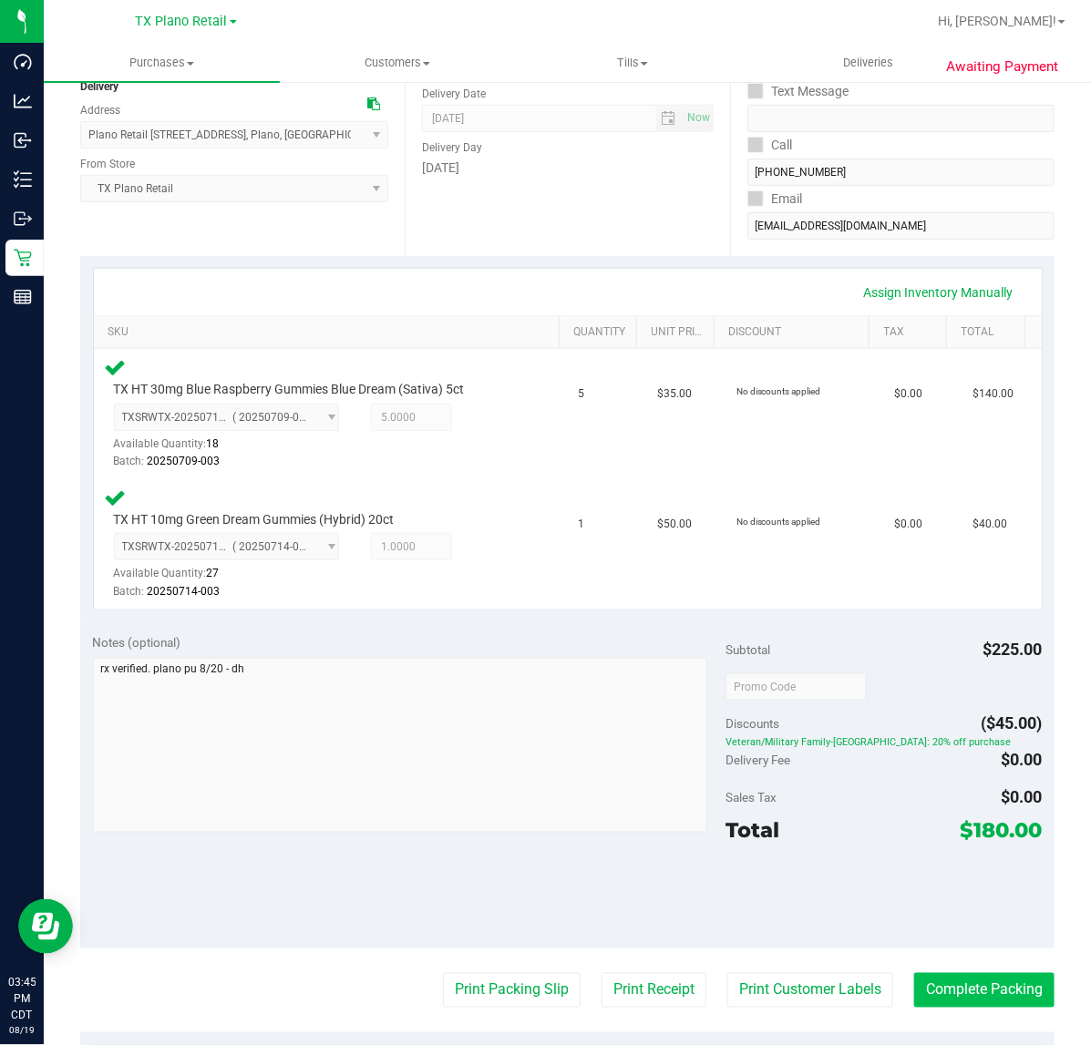
click at [990, 986] on button "Complete Packing" at bounding box center [984, 990] width 140 height 35
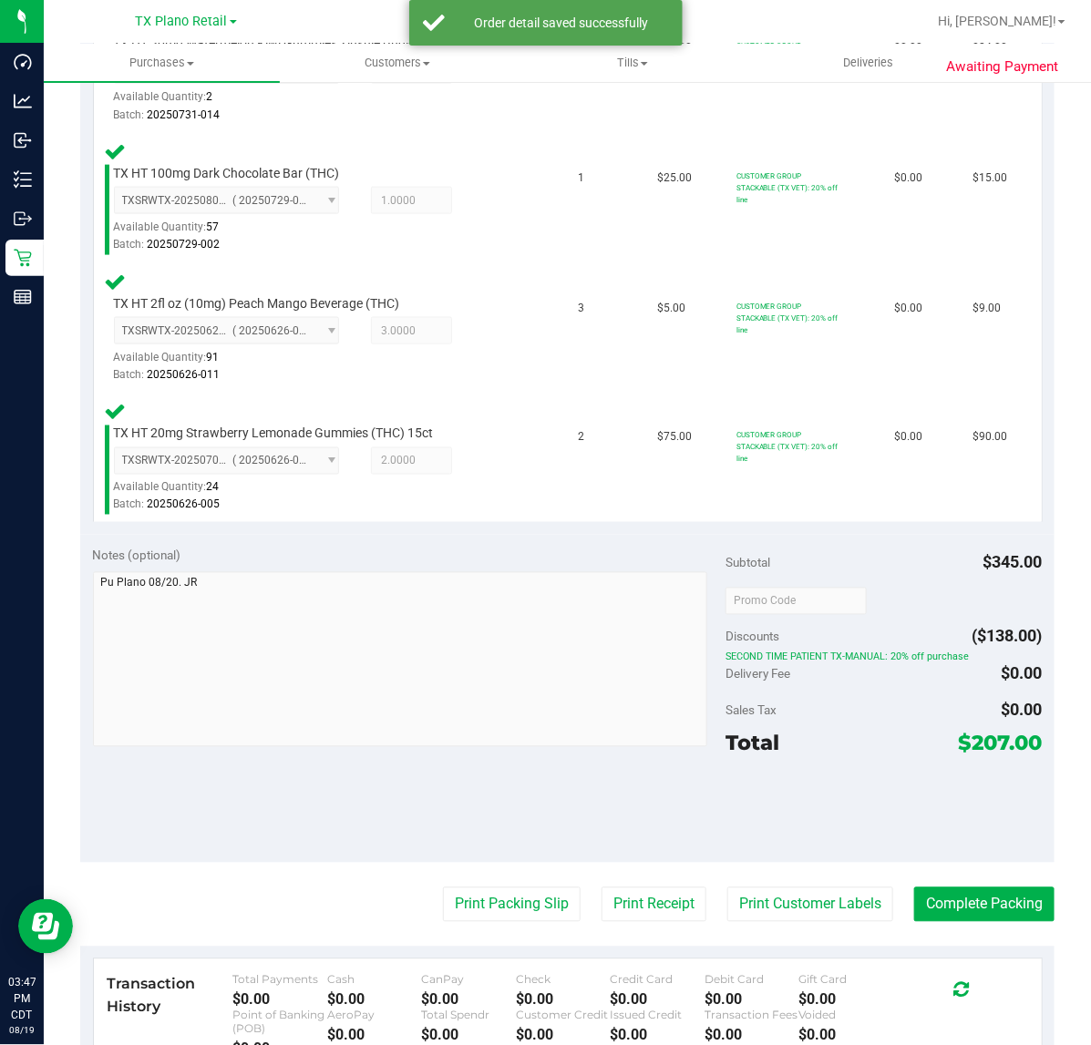
scroll to position [739, 0]
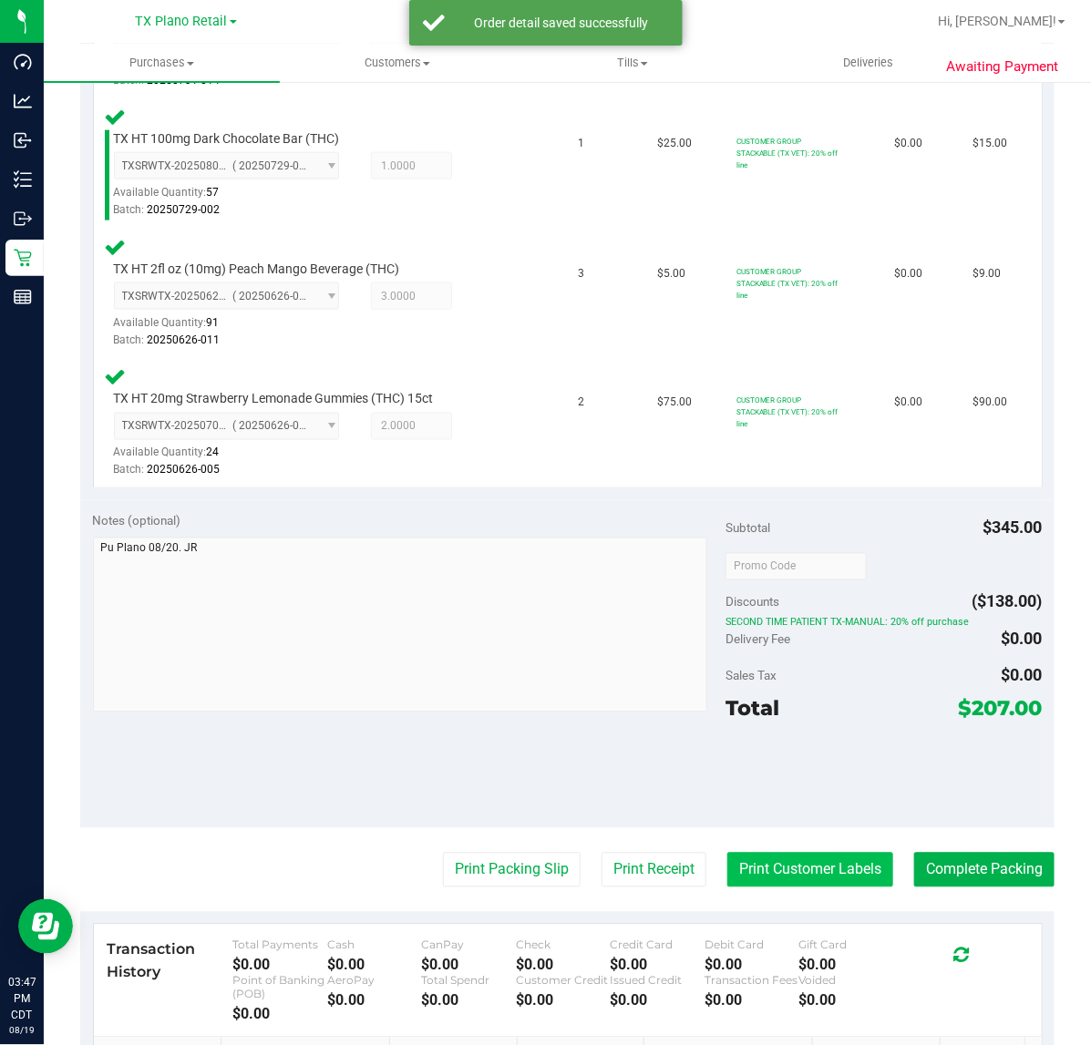
click at [821, 861] on button "Print Customer Labels" at bounding box center [810, 870] width 166 height 35
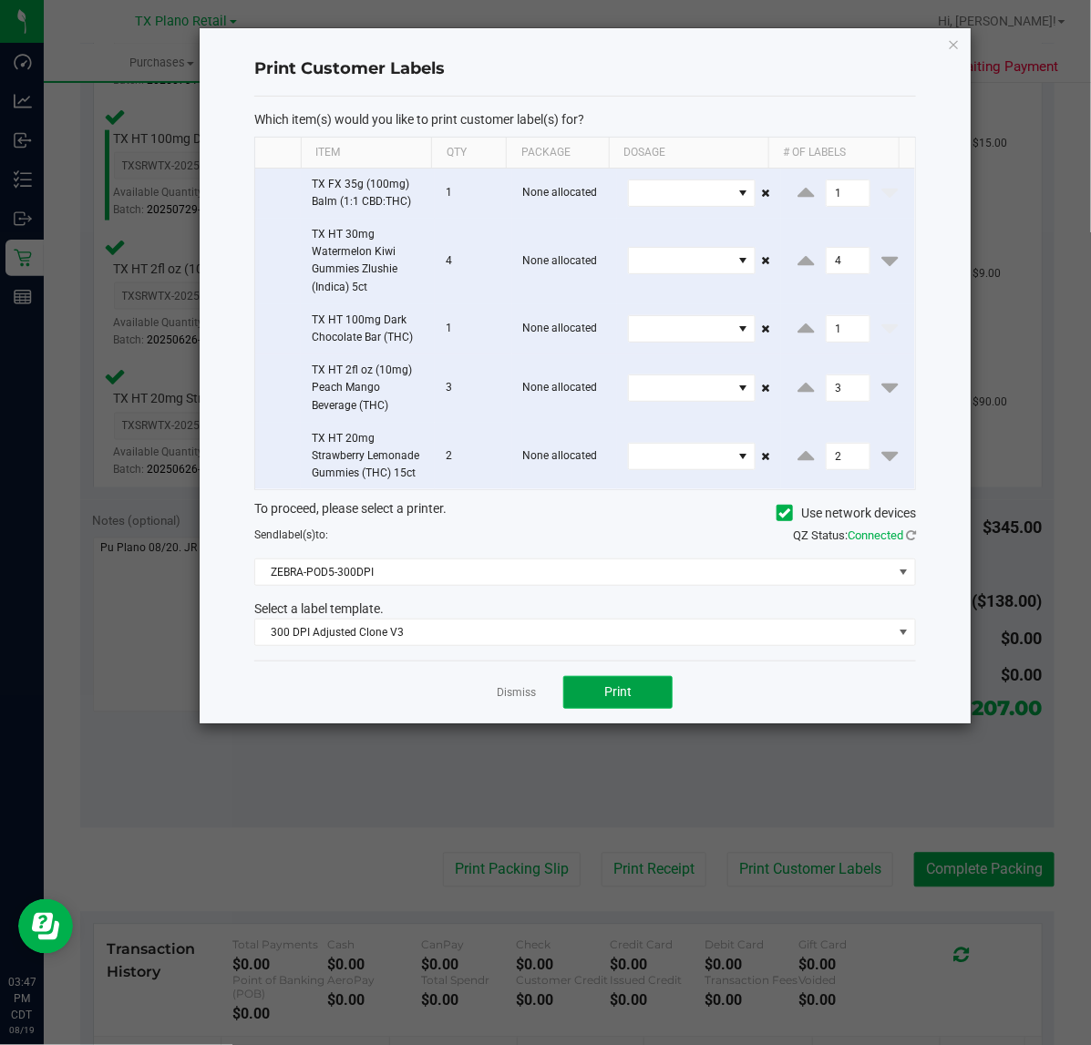
click at [629, 694] on span "Print" at bounding box center [617, 691] width 27 height 15
click at [530, 691] on link "Dismiss" at bounding box center [516, 692] width 39 height 15
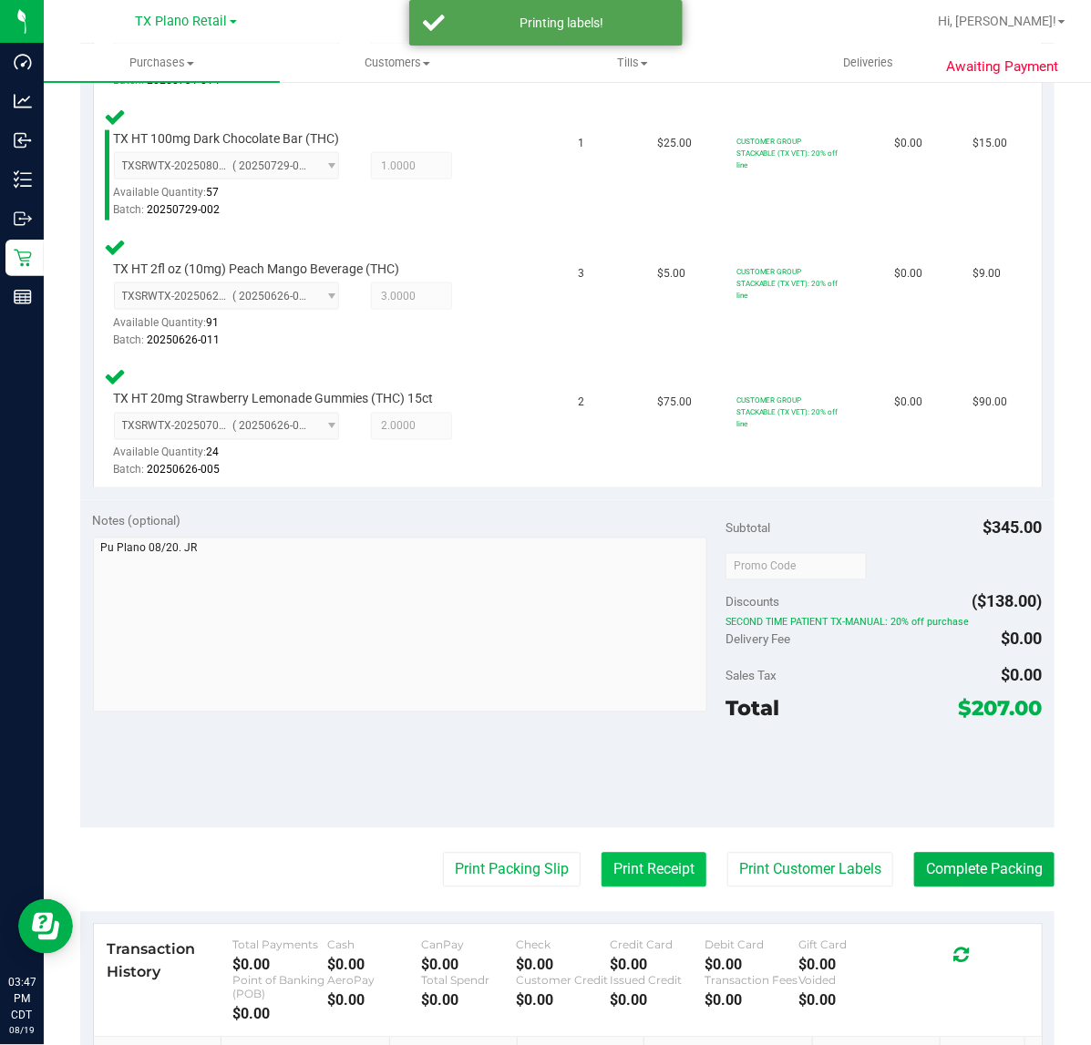
click at [652, 871] on button "Print Receipt" at bounding box center [653, 870] width 105 height 35
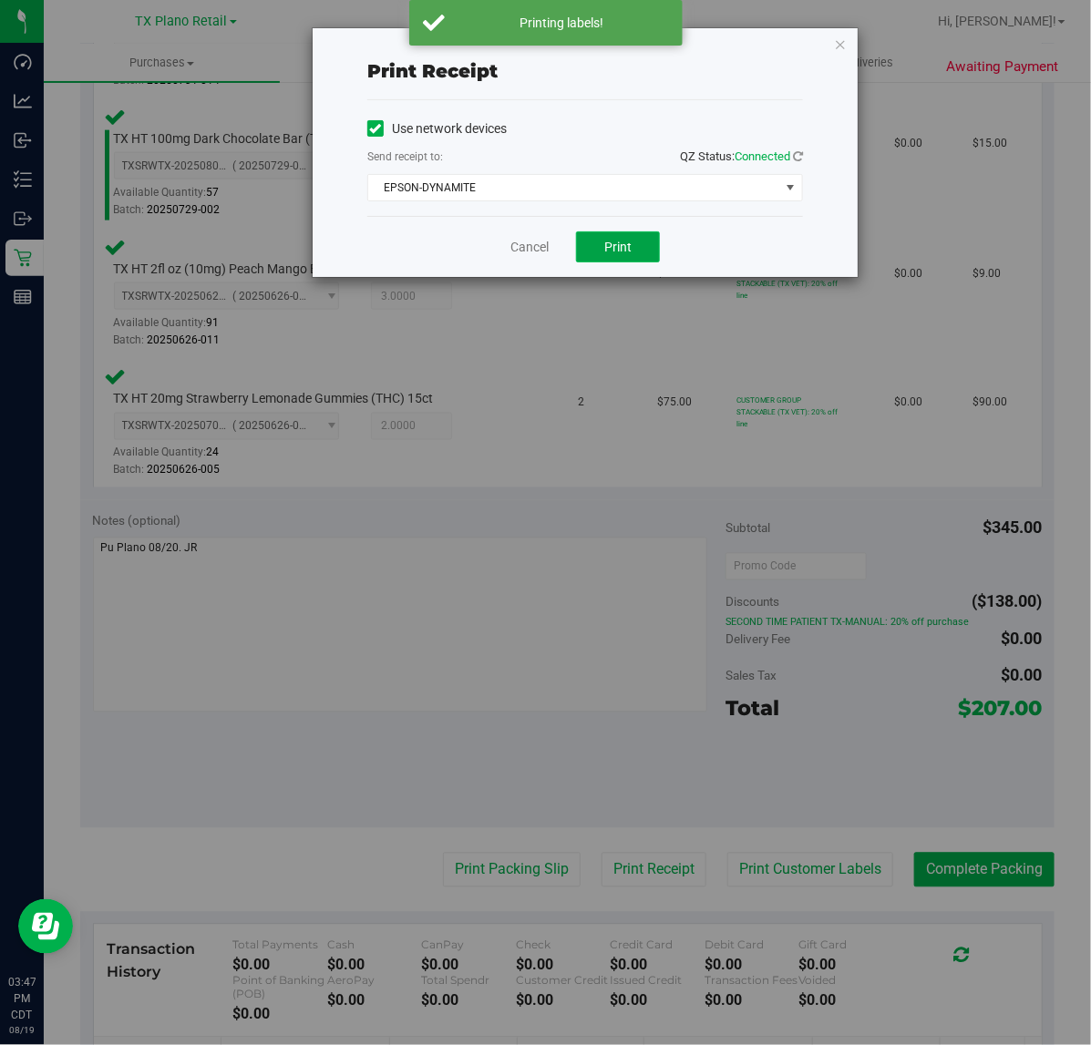
click at [622, 257] on button "Print" at bounding box center [618, 246] width 84 height 31
click at [524, 247] on link "Cancel" at bounding box center [522, 247] width 38 height 19
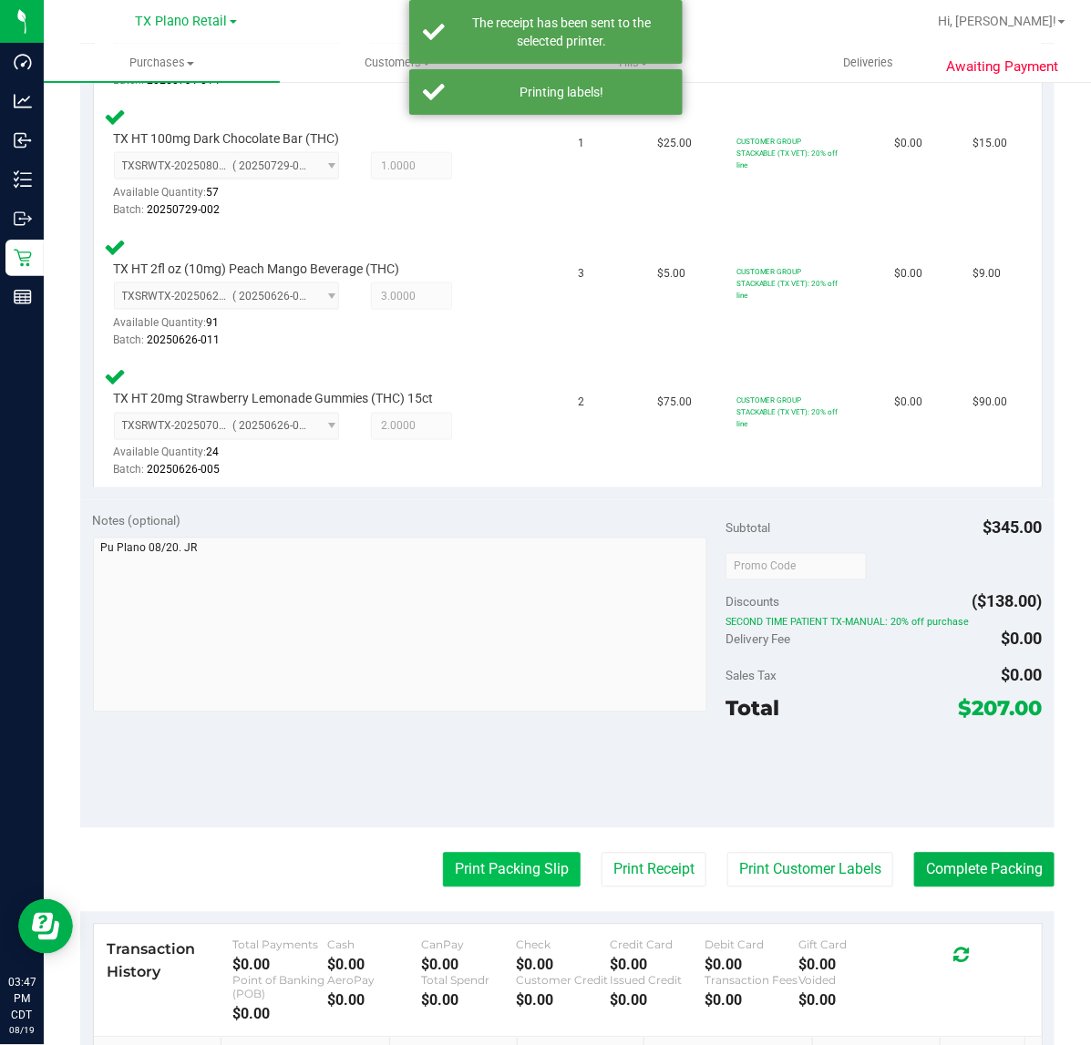
click at [494, 857] on button "Print Packing Slip" at bounding box center [512, 870] width 138 height 35
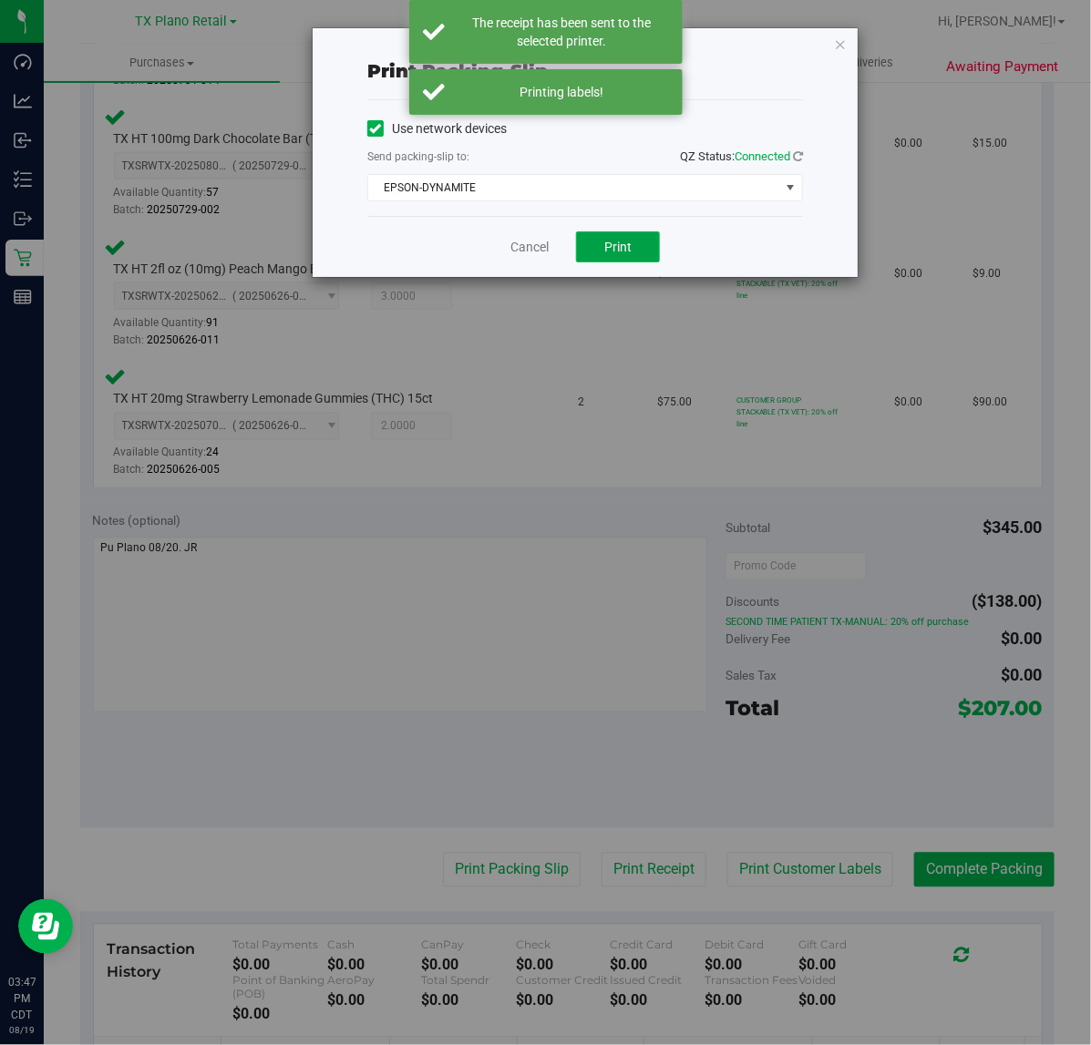
click at [624, 247] on span "Print" at bounding box center [617, 247] width 27 height 15
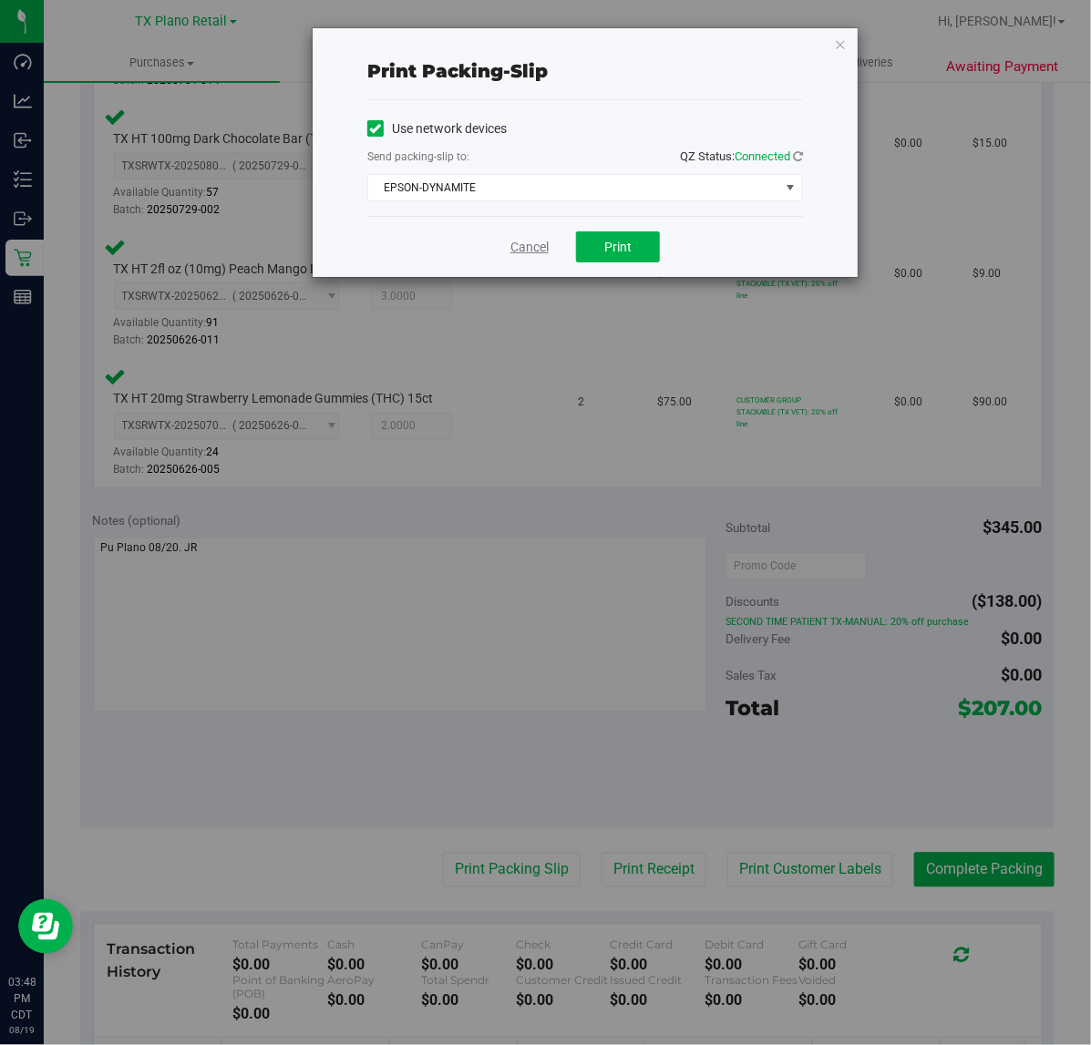
click at [525, 251] on link "Cancel" at bounding box center [529, 247] width 38 height 19
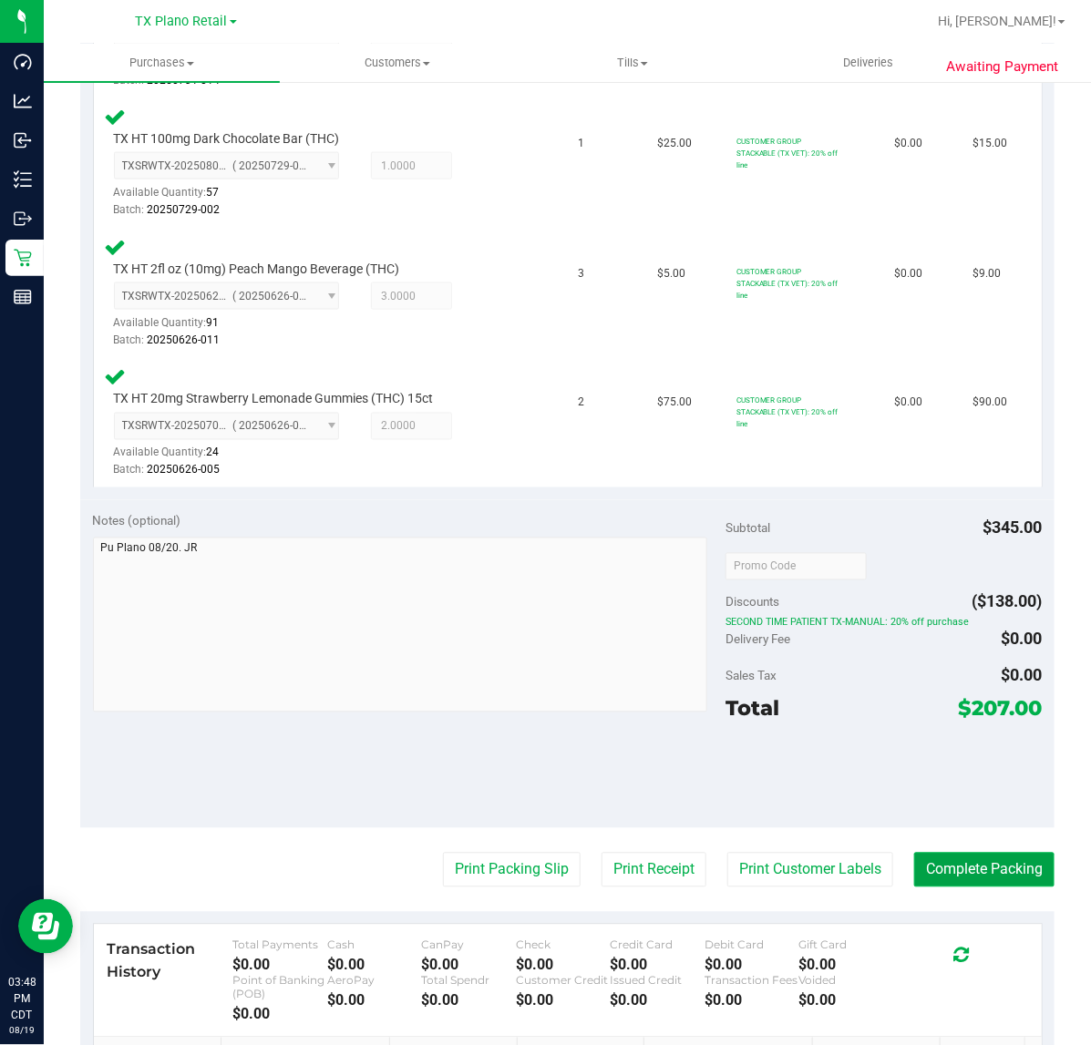
click at [970, 853] on button "Complete Packing" at bounding box center [984, 870] width 140 height 35
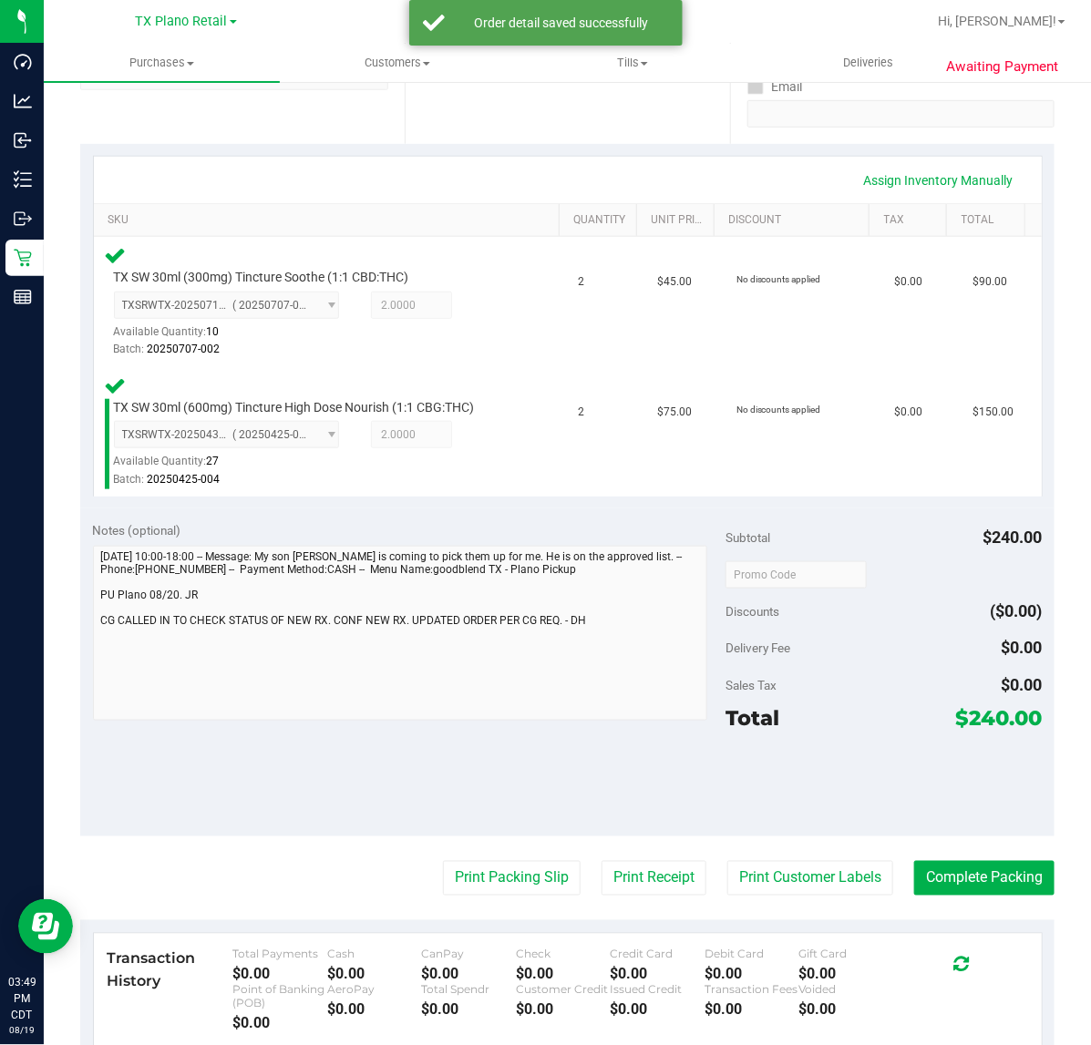
scroll to position [337, 0]
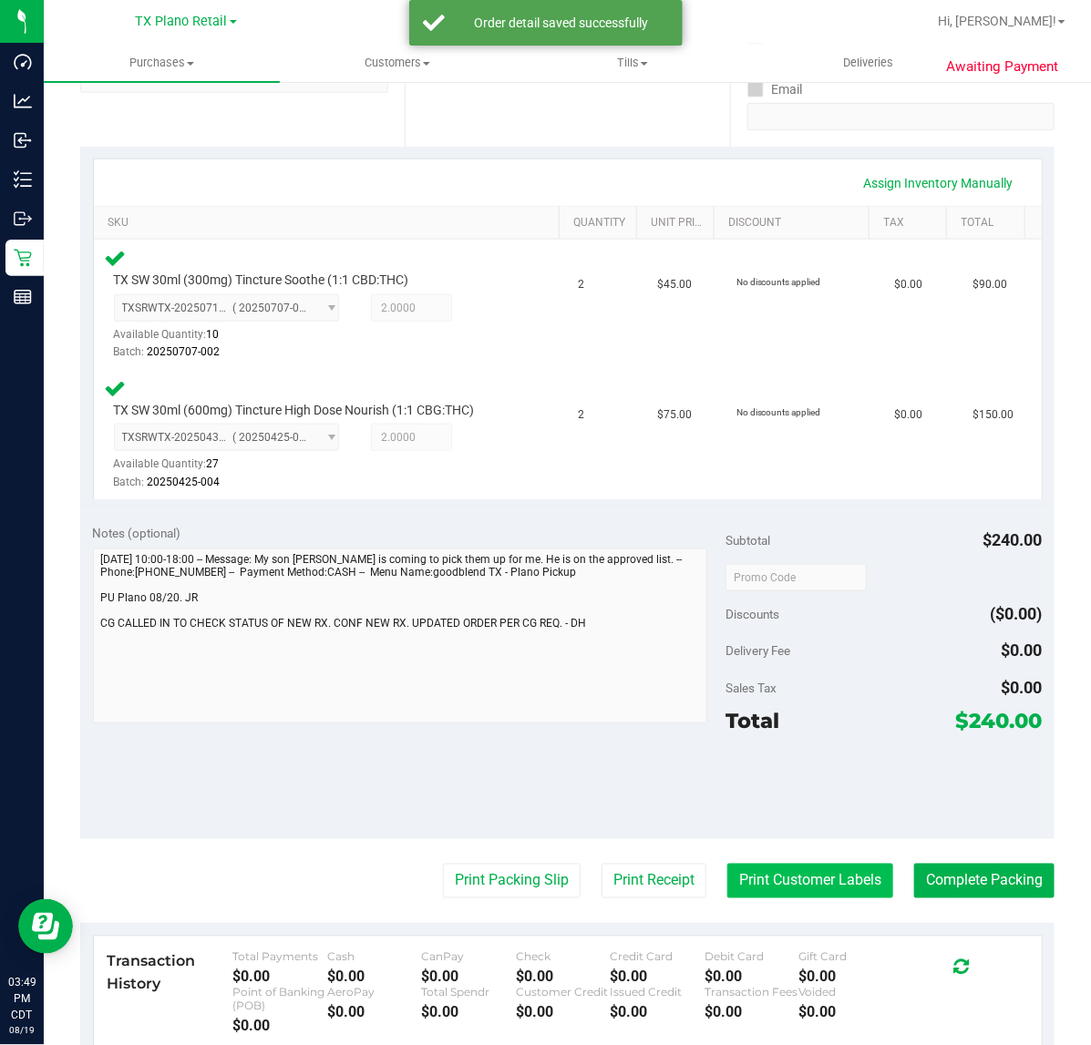
click at [790, 879] on button "Print Customer Labels" at bounding box center [810, 881] width 166 height 35
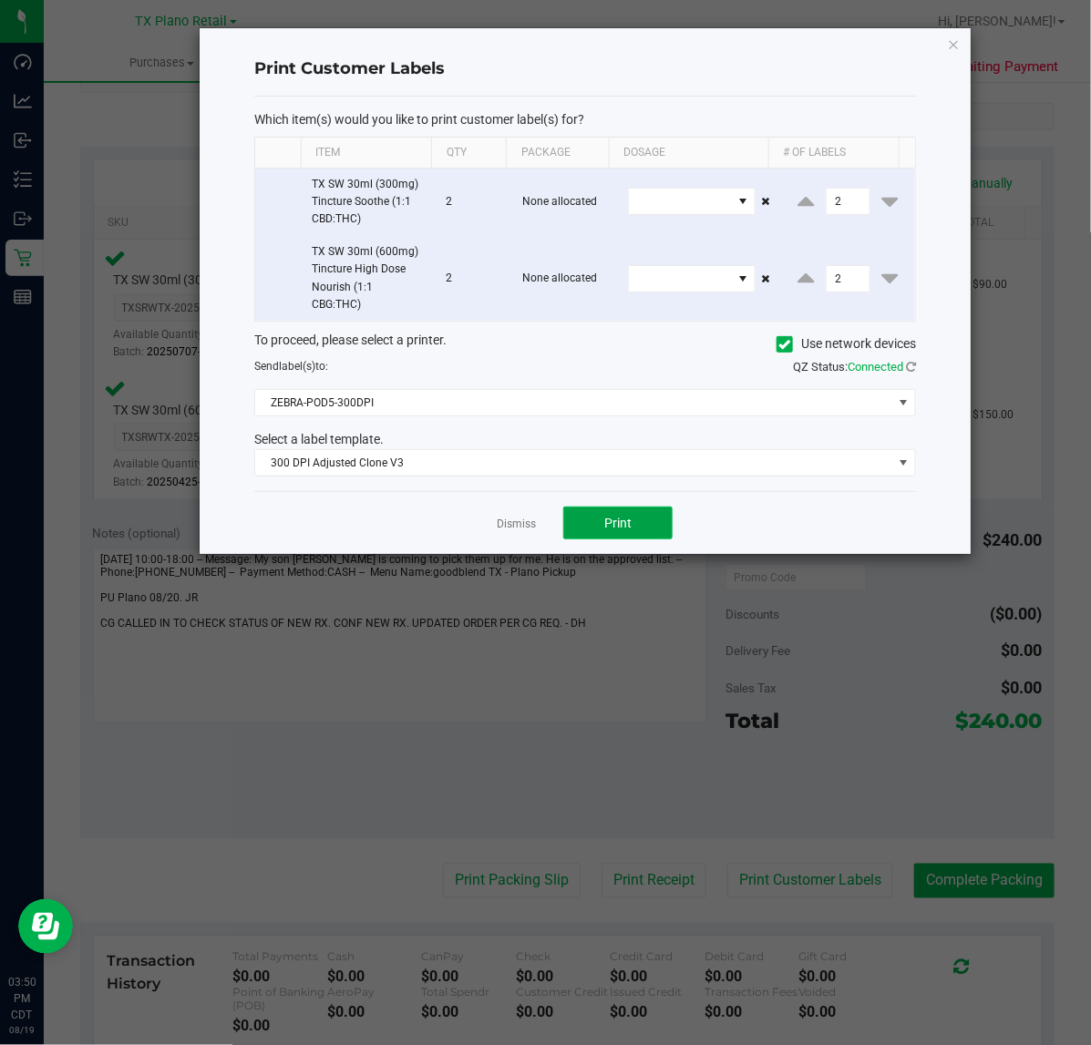
click at [624, 535] on button "Print" at bounding box center [617, 523] width 109 height 33
click at [512, 529] on link "Dismiss" at bounding box center [516, 524] width 39 height 15
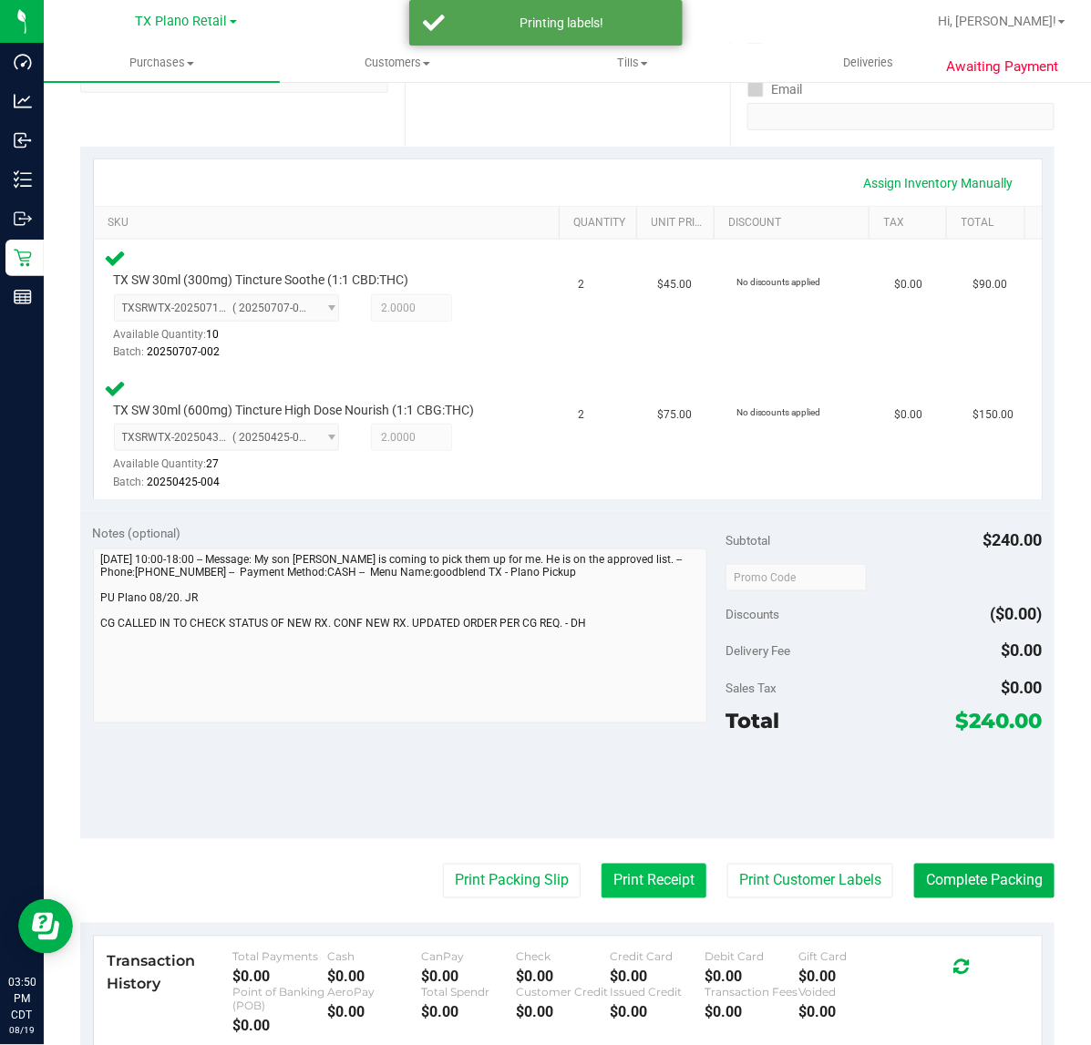
click at [634, 896] on button "Print Receipt" at bounding box center [653, 881] width 105 height 35
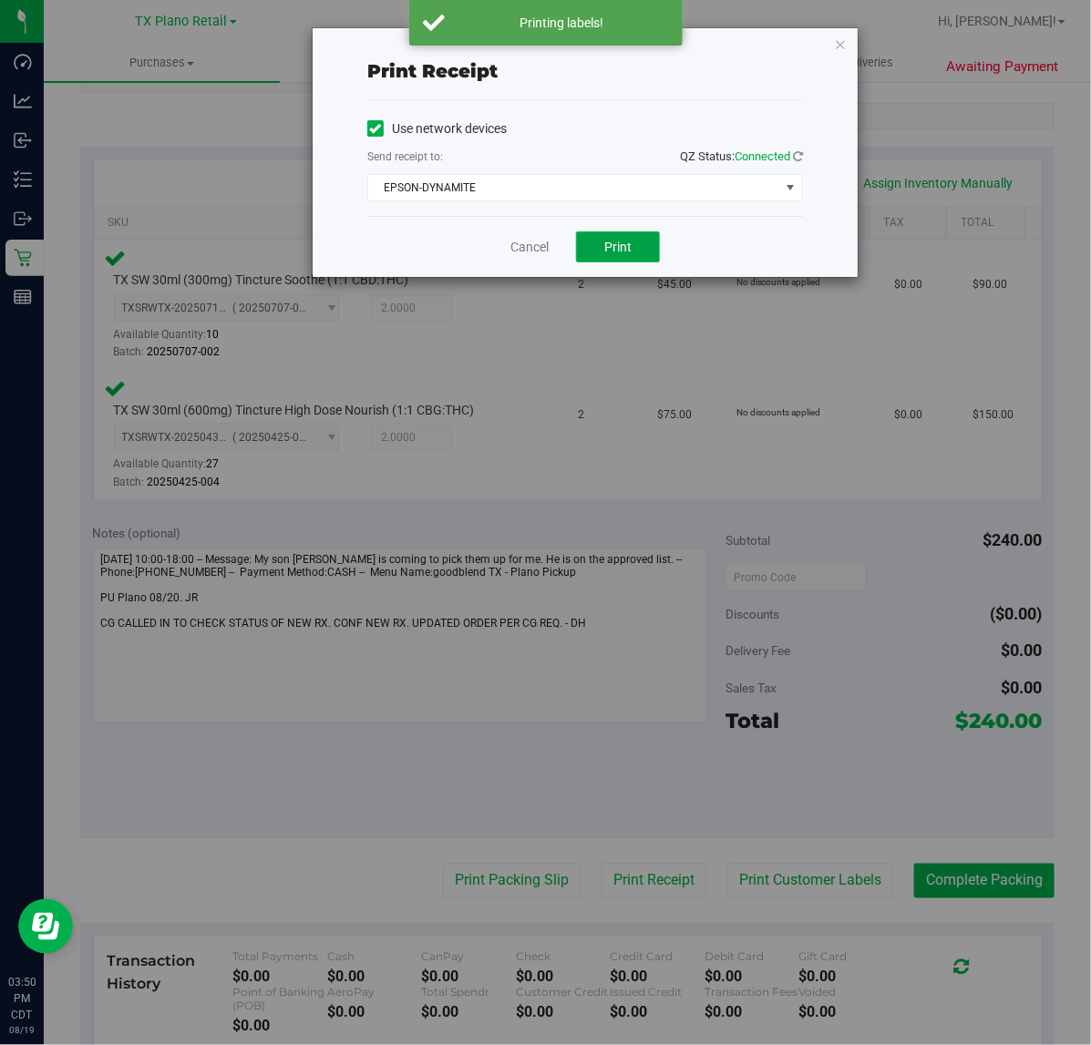
click at [652, 237] on button "Print" at bounding box center [618, 246] width 84 height 31
click at [529, 249] on link "Cancel" at bounding box center [522, 247] width 38 height 19
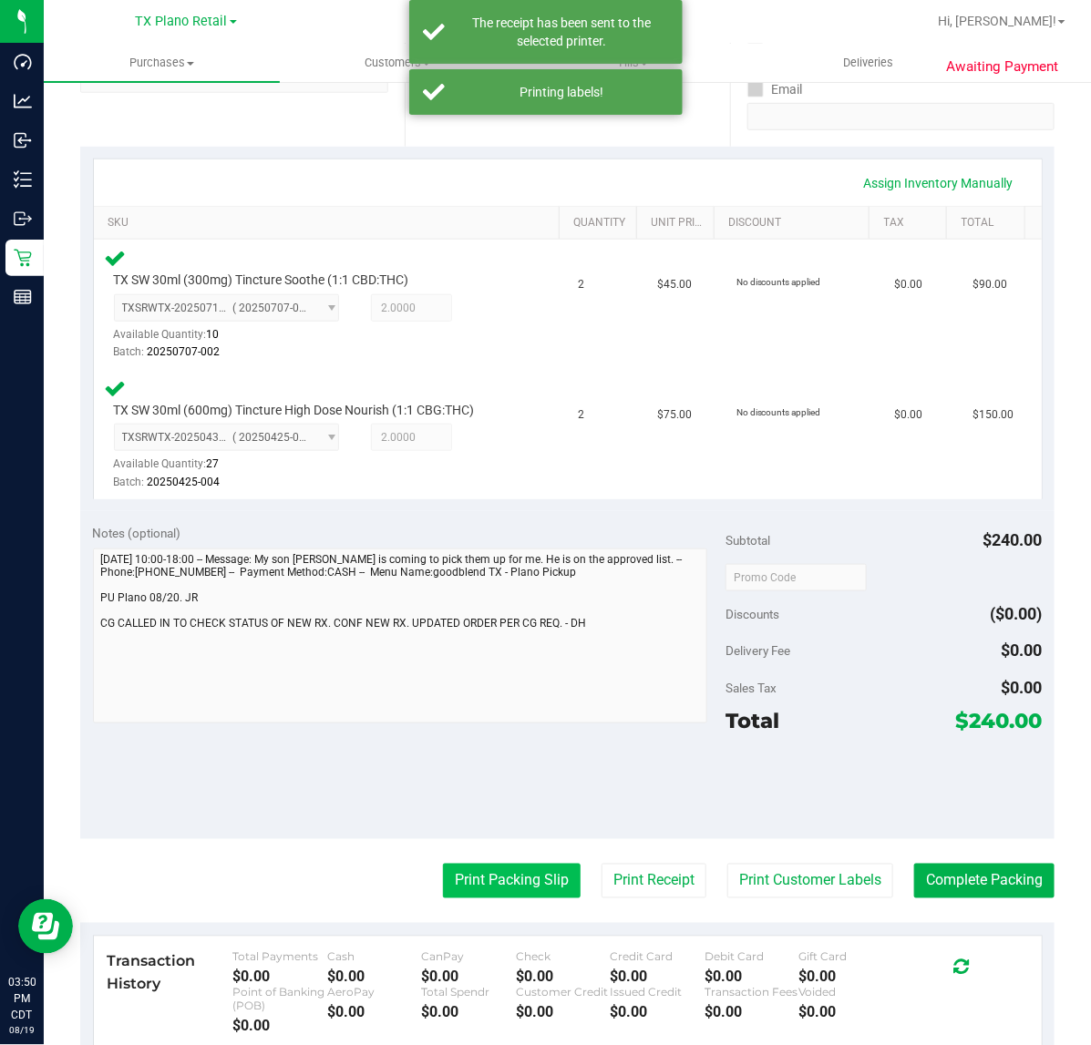
click at [511, 885] on button "Print Packing Slip" at bounding box center [512, 881] width 138 height 35
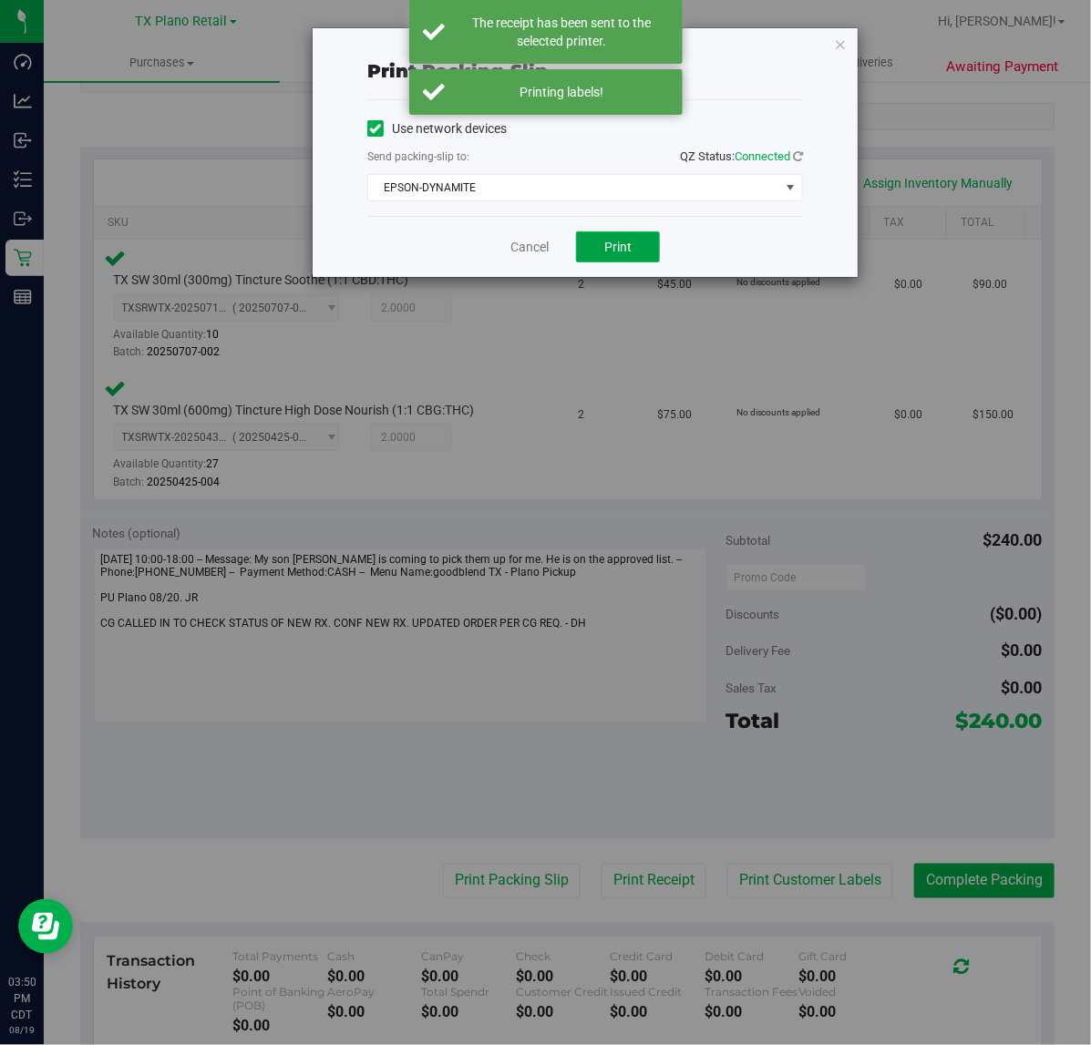
click at [636, 260] on button "Print" at bounding box center [618, 246] width 84 height 31
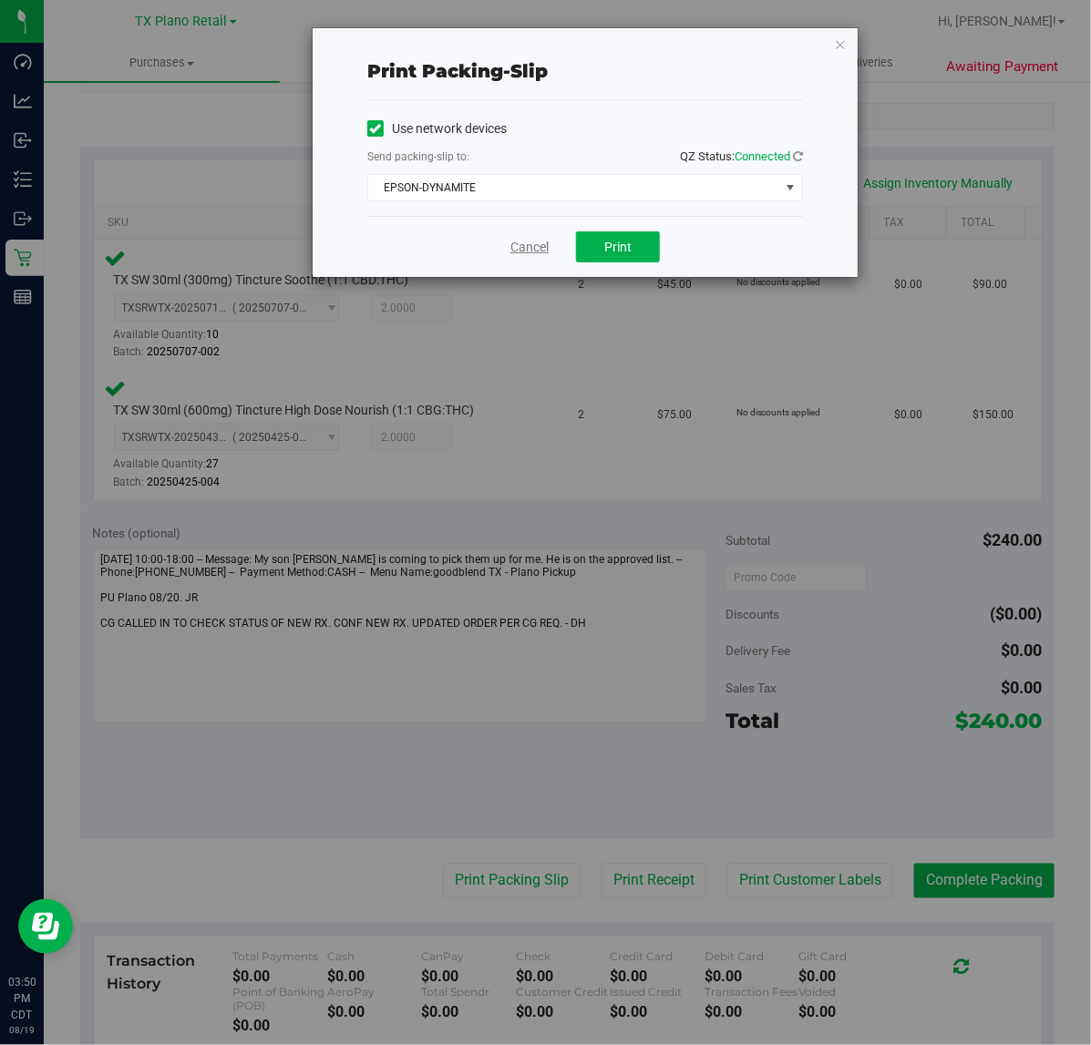
click at [536, 246] on link "Cancel" at bounding box center [529, 247] width 38 height 19
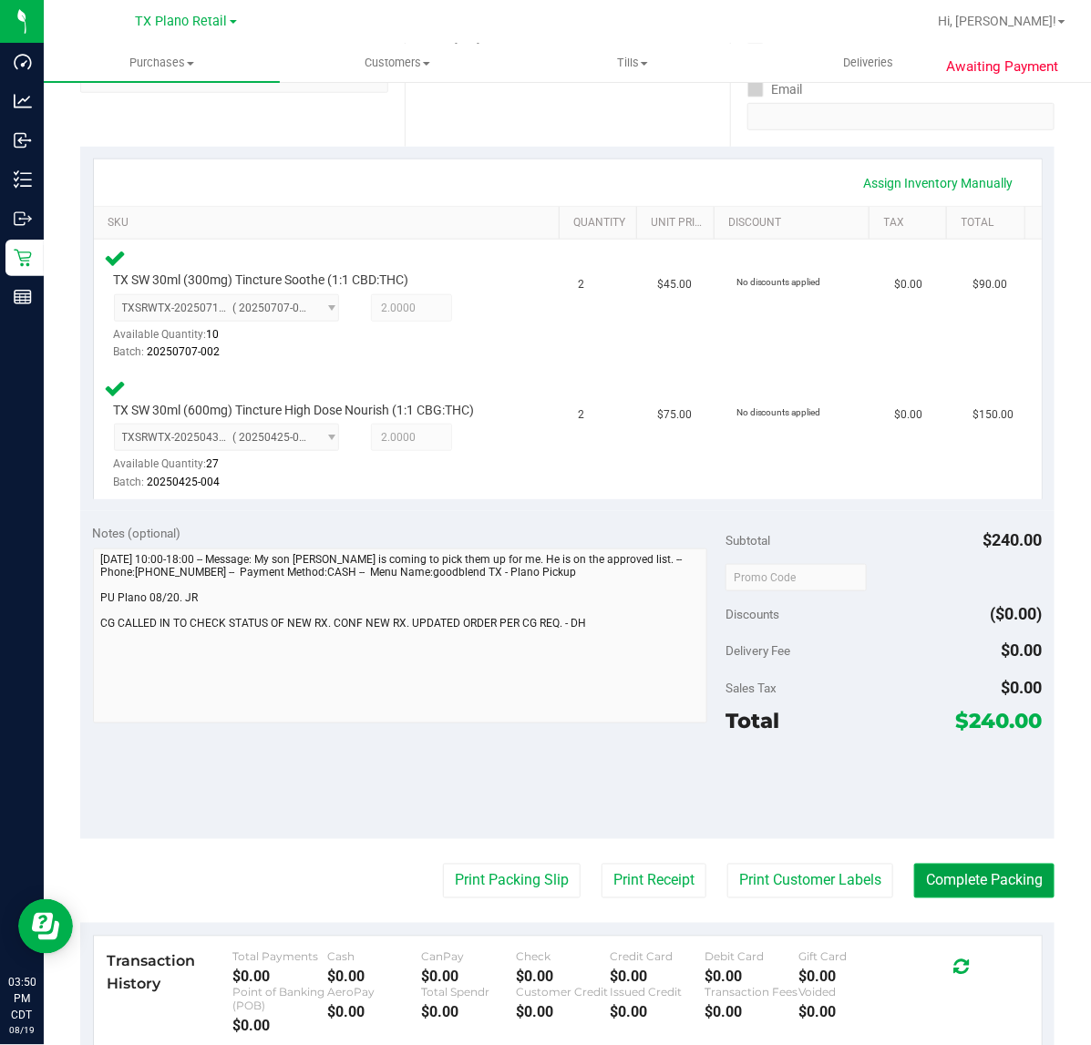
click at [925, 877] on button "Complete Packing" at bounding box center [984, 881] width 140 height 35
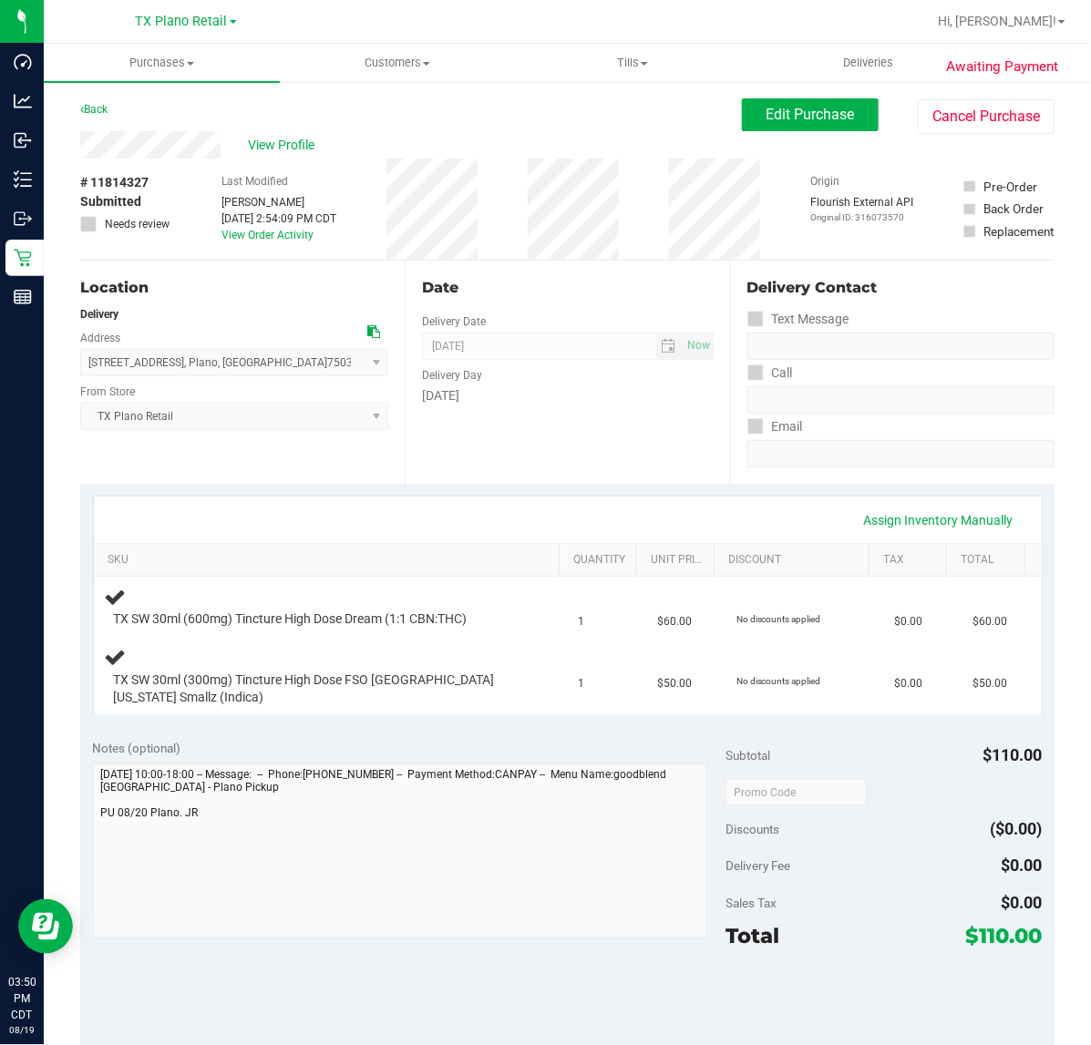
click at [548, 458] on div "Date Delivery Date [DATE] Now [DATE] 07:00 AM Now Delivery Day [DATE]" at bounding box center [567, 372] width 324 height 223
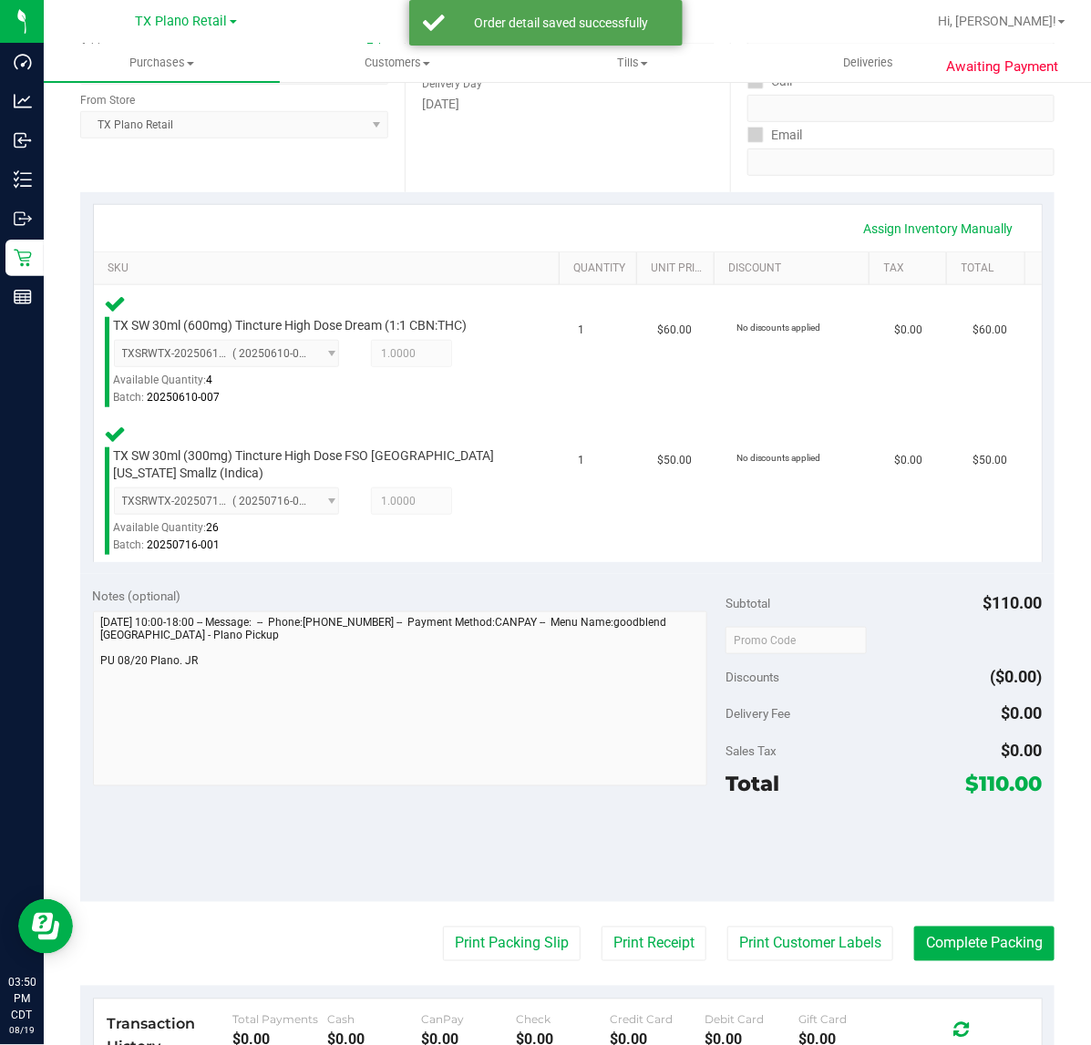
scroll to position [302, 0]
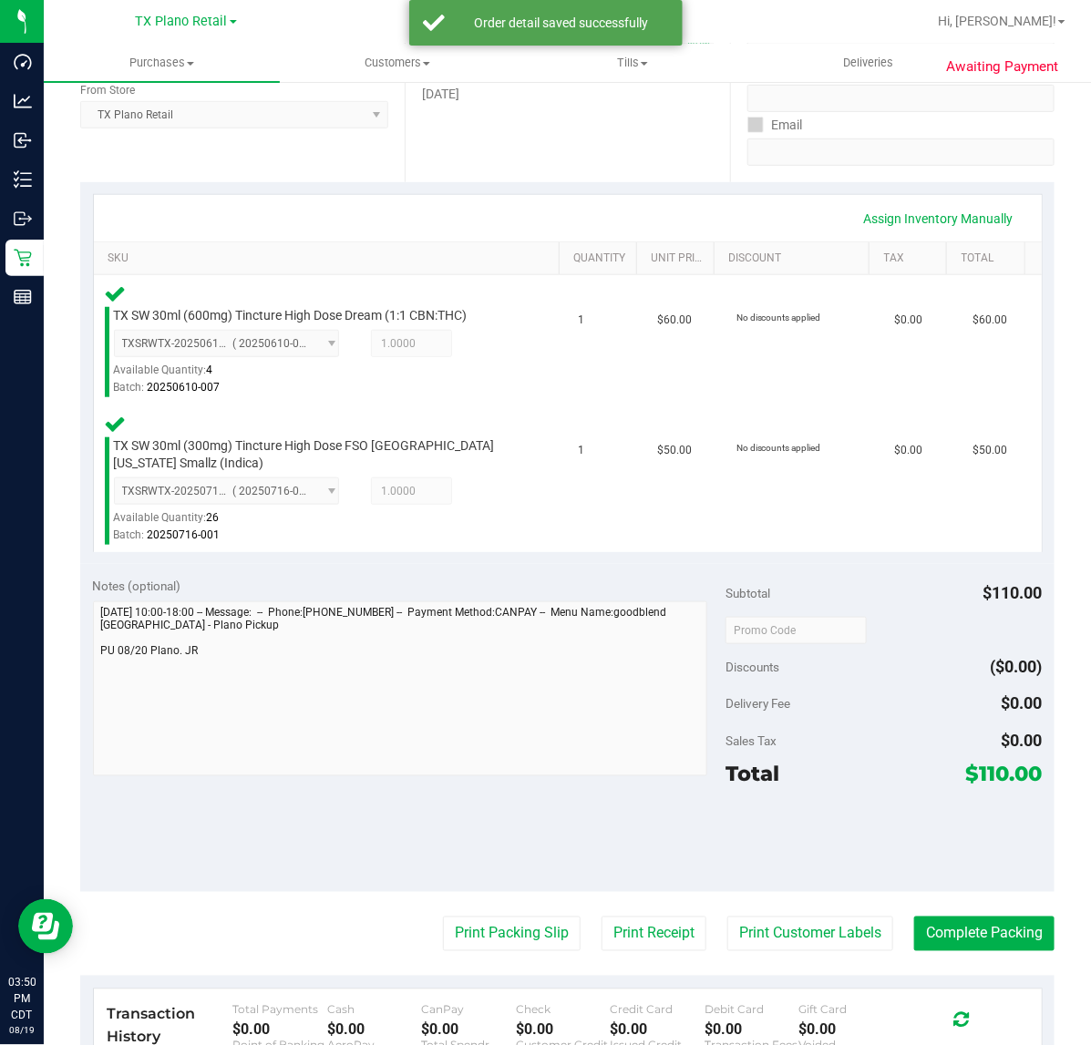
click at [793, 875] on div at bounding box center [883, 839] width 316 height 82
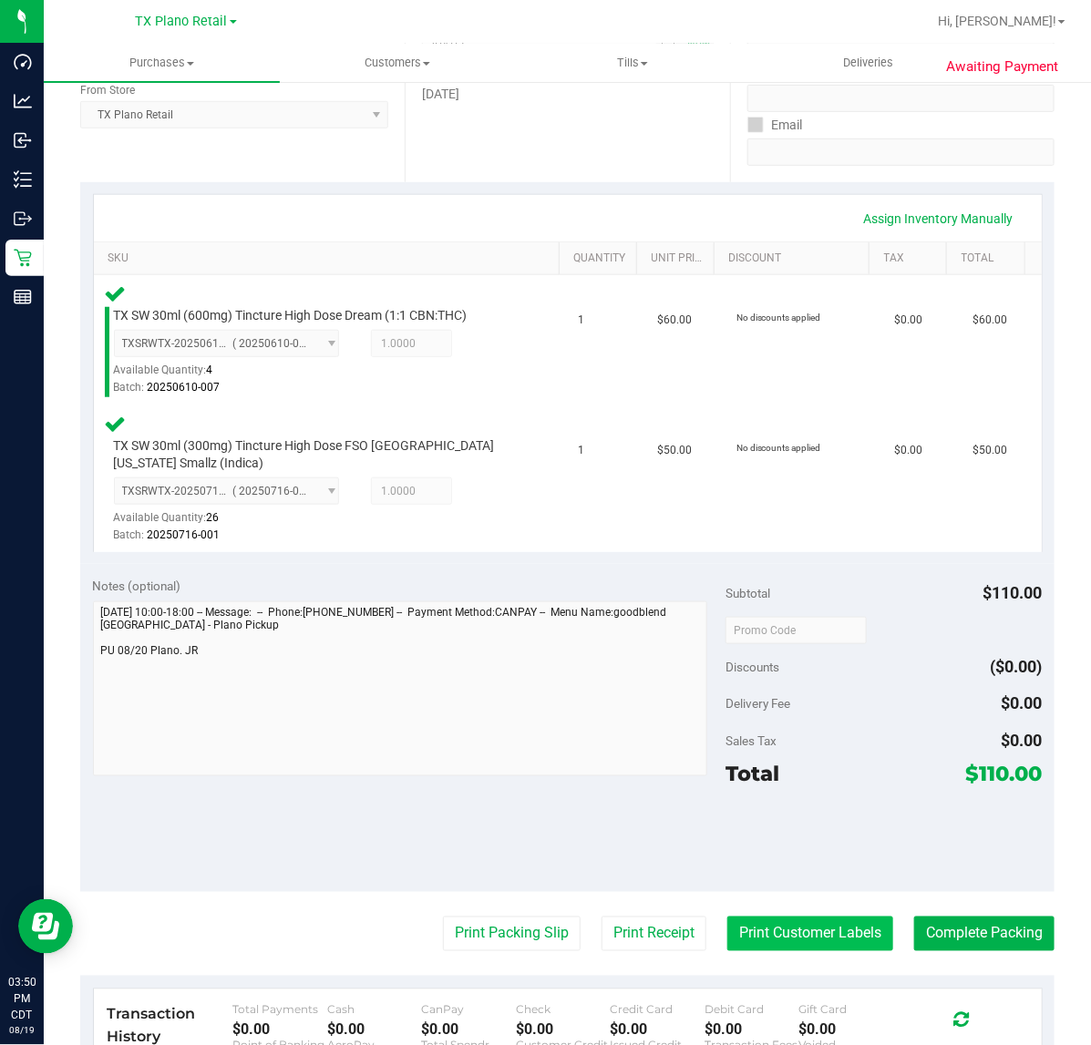
click at [775, 919] on button "Print Customer Labels" at bounding box center [810, 934] width 166 height 35
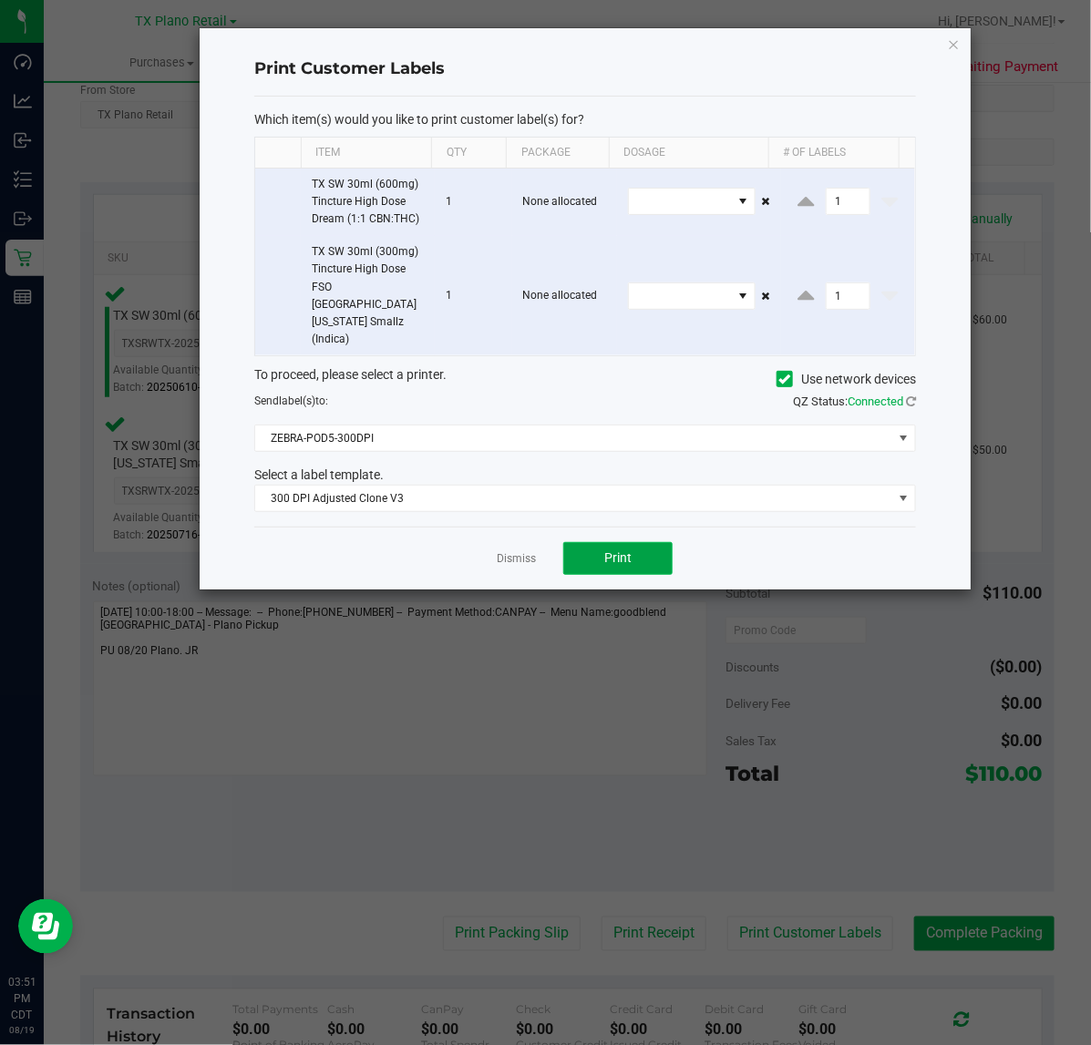
click at [630, 550] on span "Print" at bounding box center [617, 557] width 27 height 15
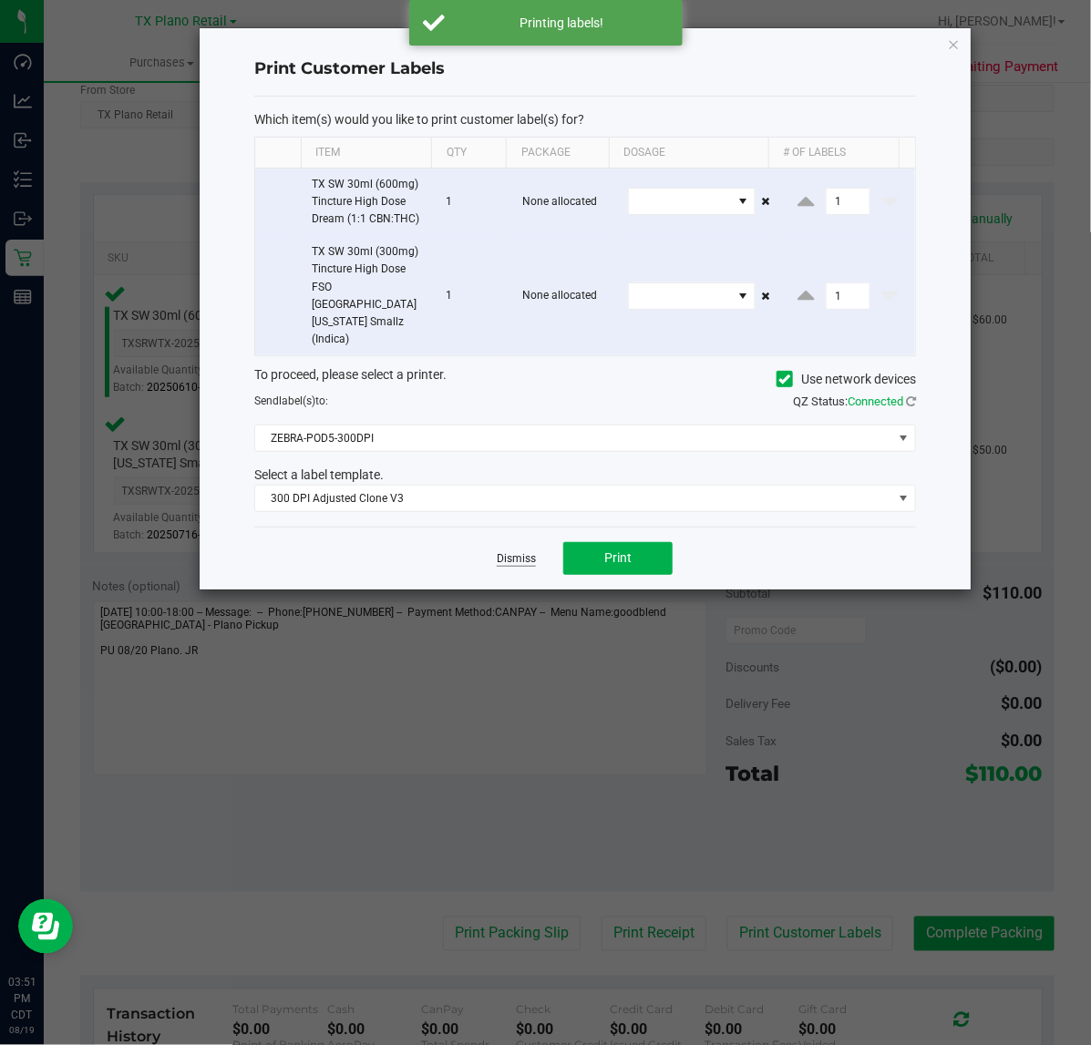
click at [518, 551] on link "Dismiss" at bounding box center [516, 558] width 39 height 15
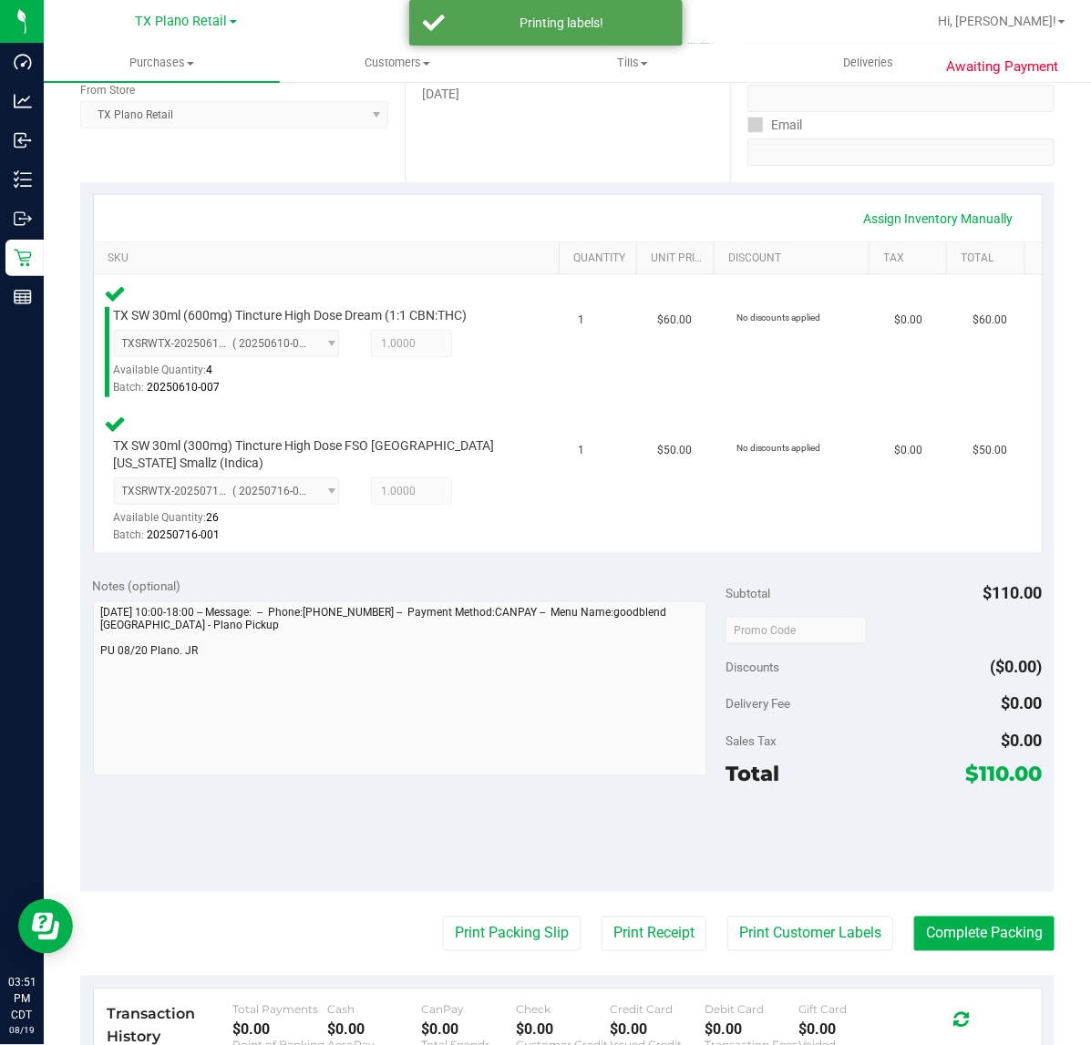
click at [636, 873] on div "Notes (optional) Subtotal $110.00 Discounts ($0.00) Delivery Fee $0.00 Sales Ta…" at bounding box center [567, 728] width 974 height 328
click at [627, 934] on button "Print Receipt" at bounding box center [653, 934] width 105 height 35
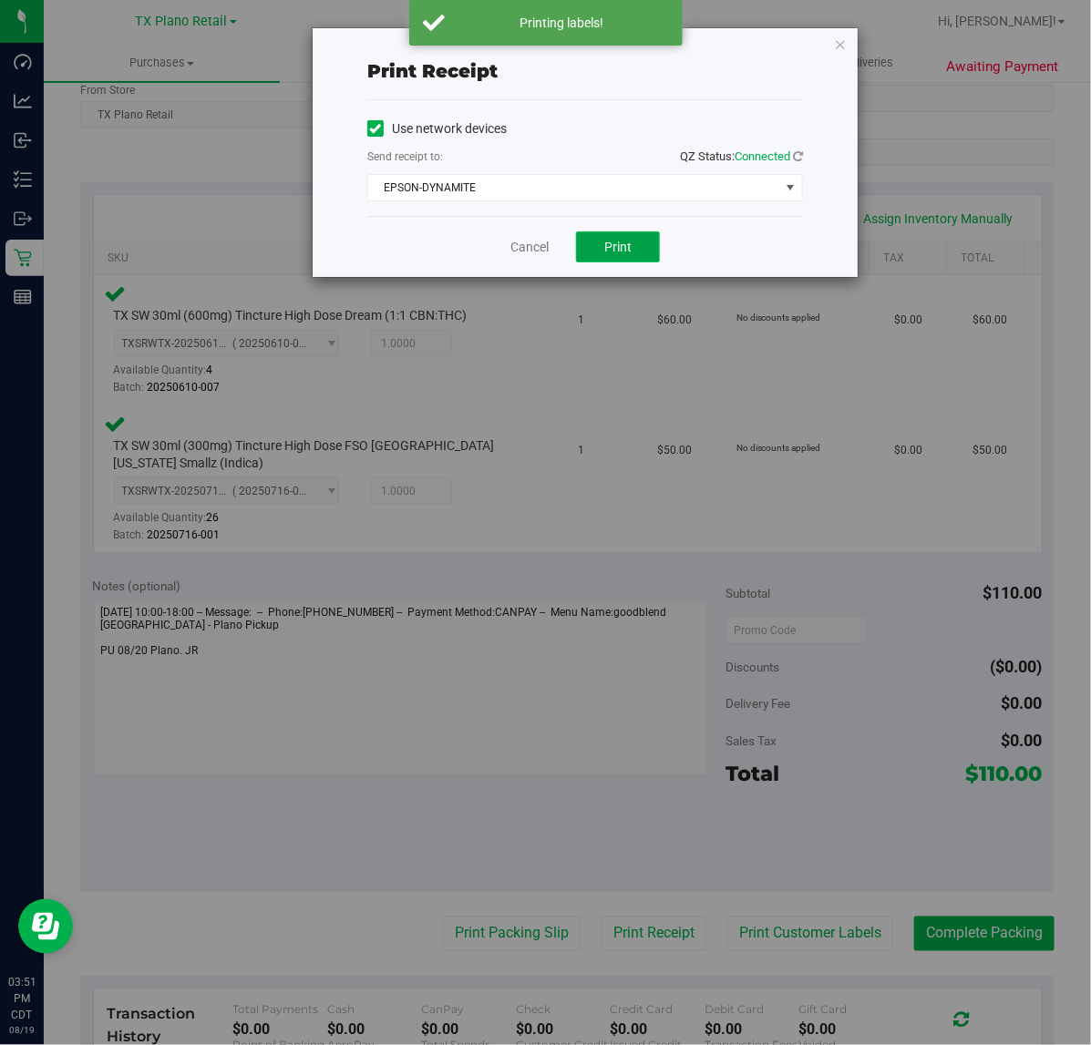
click at [633, 246] on button "Print" at bounding box center [618, 246] width 84 height 31
click at [524, 255] on link "Cancel" at bounding box center [529, 247] width 38 height 19
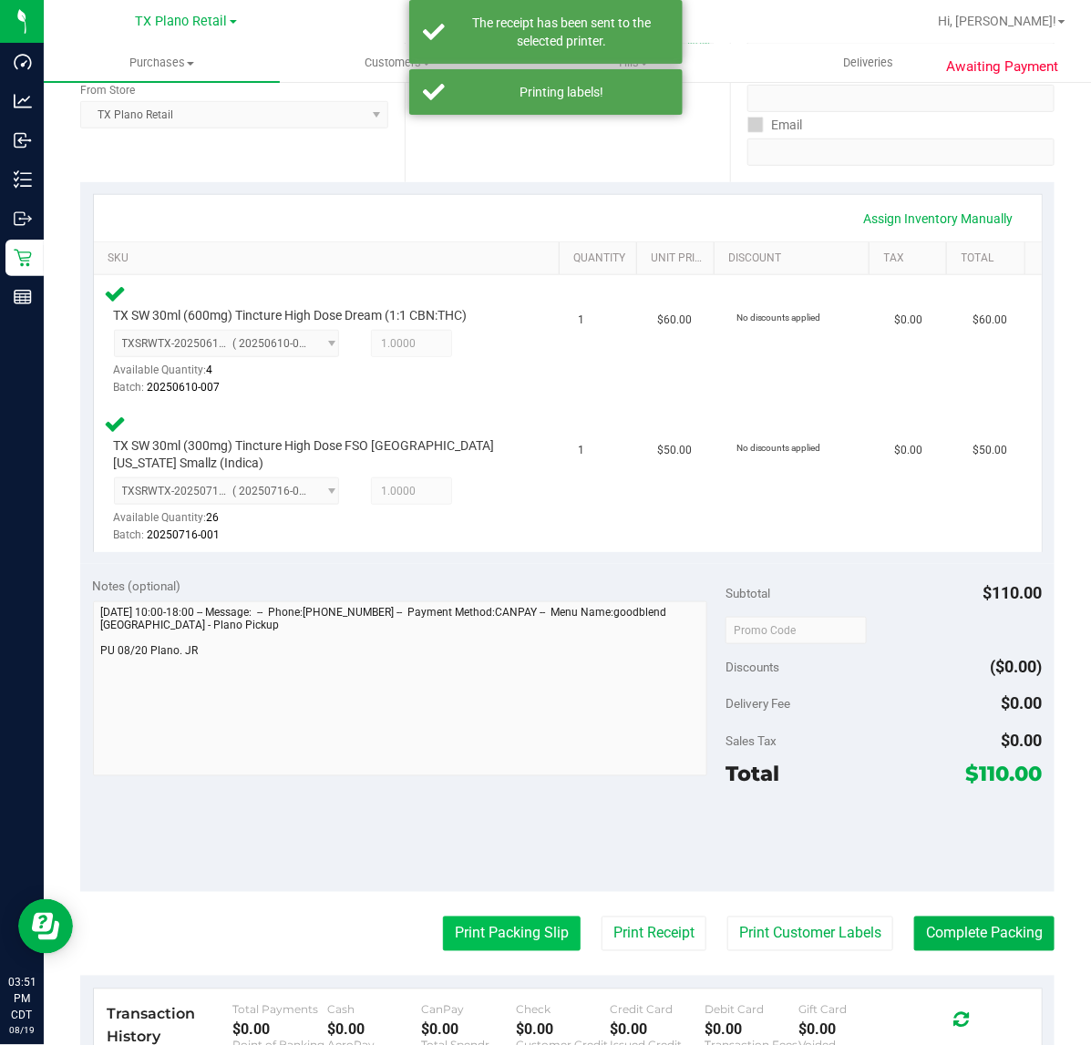
click at [495, 941] on button "Print Packing Slip" at bounding box center [512, 934] width 138 height 35
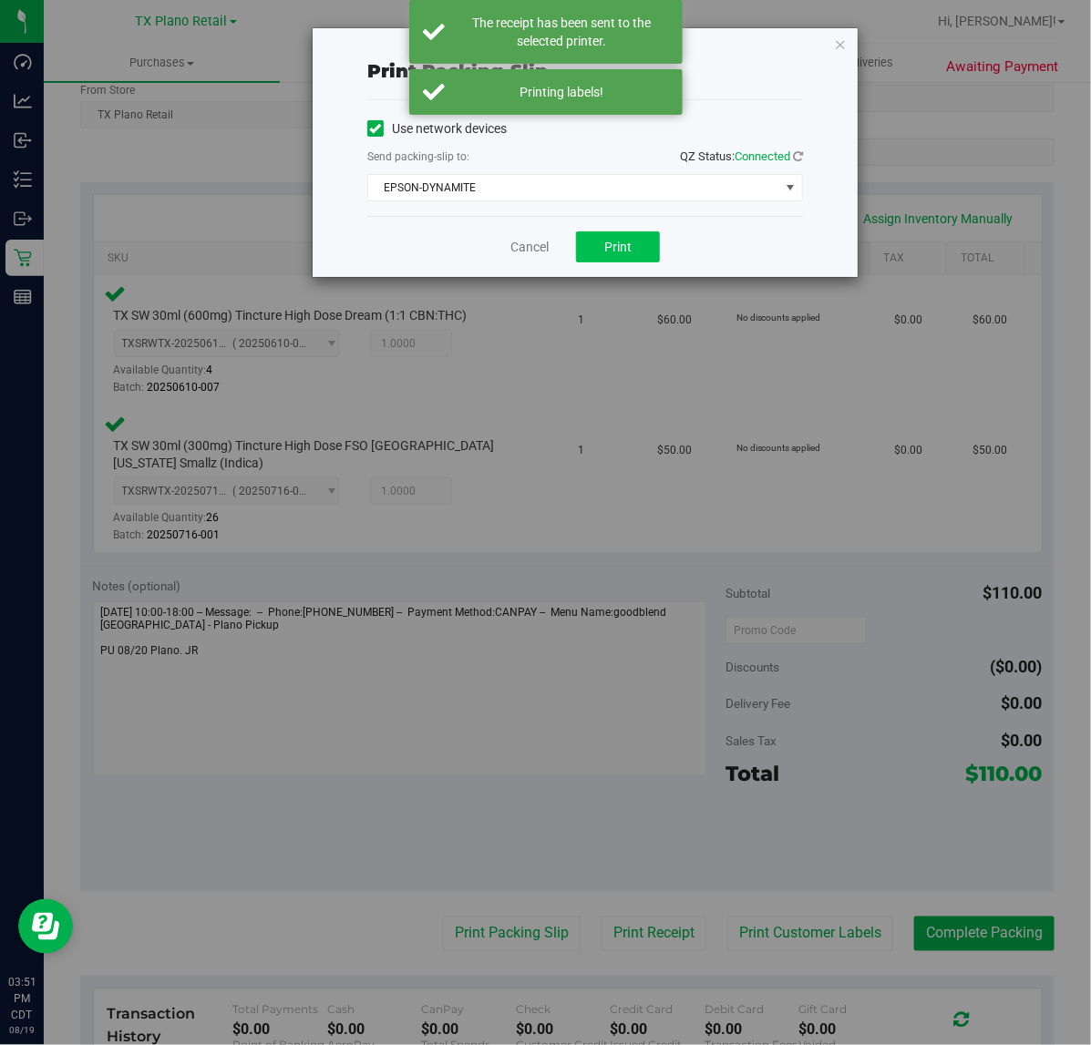
click at [606, 254] on span "Print" at bounding box center [617, 247] width 27 height 15
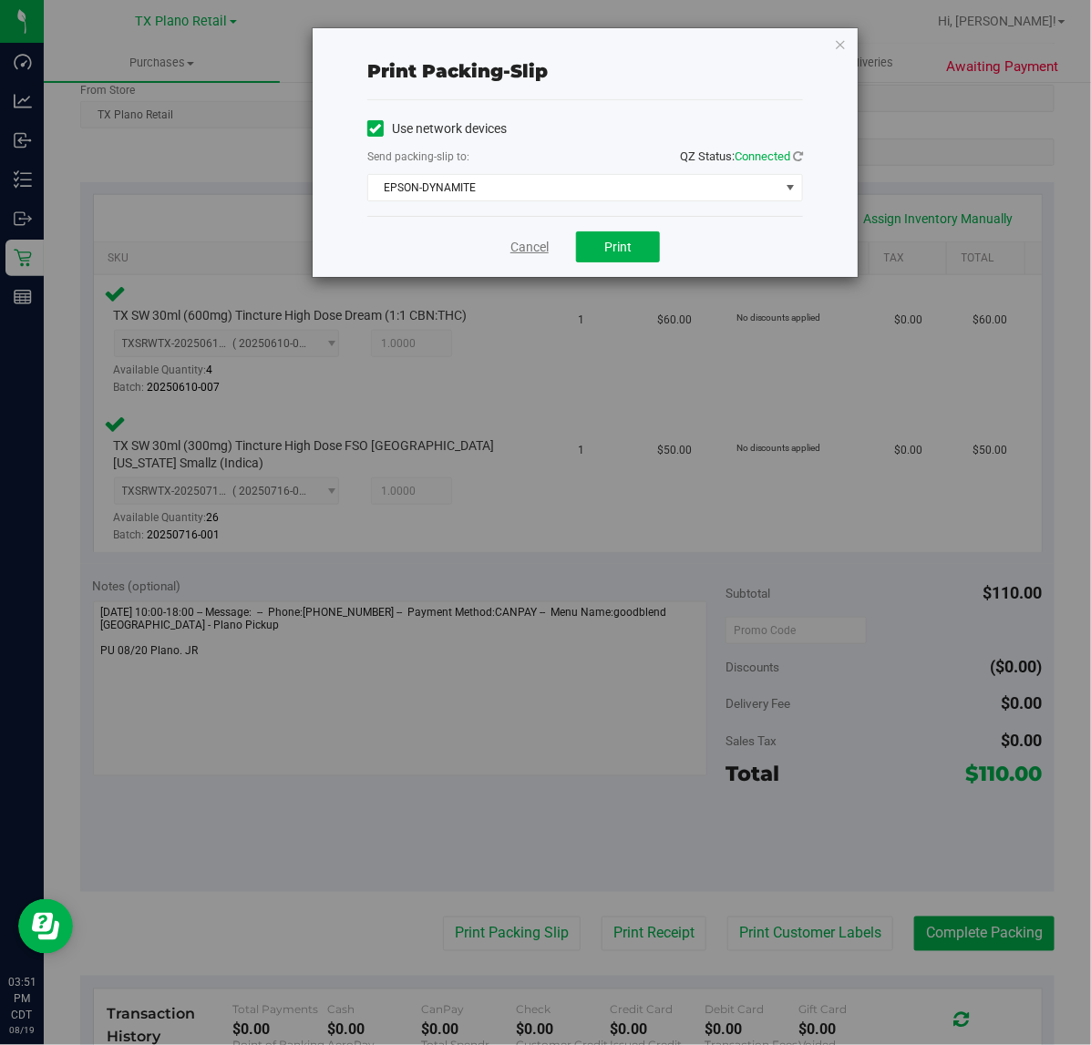
click at [517, 242] on link "Cancel" at bounding box center [529, 247] width 38 height 19
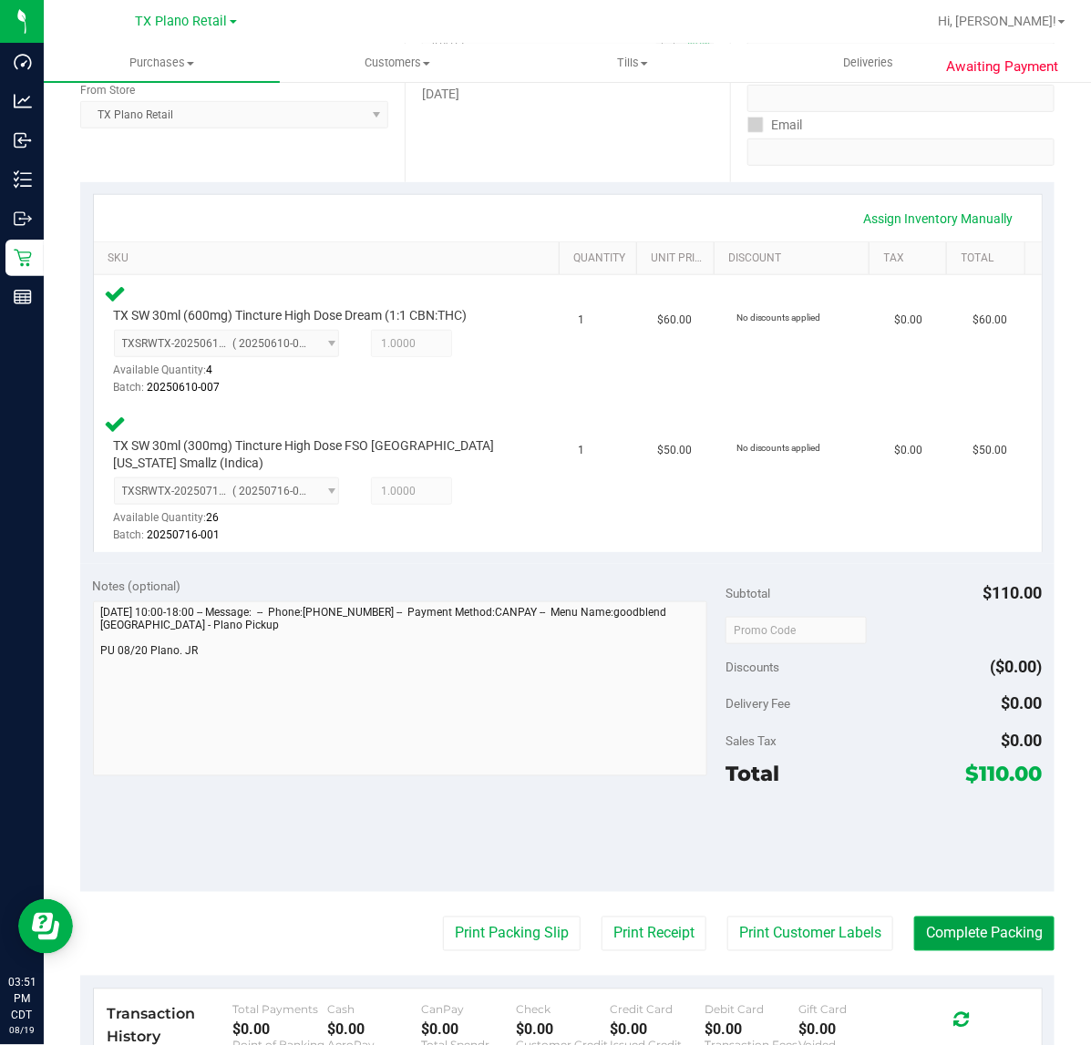
click at [993, 926] on button "Complete Packing" at bounding box center [984, 934] width 140 height 35
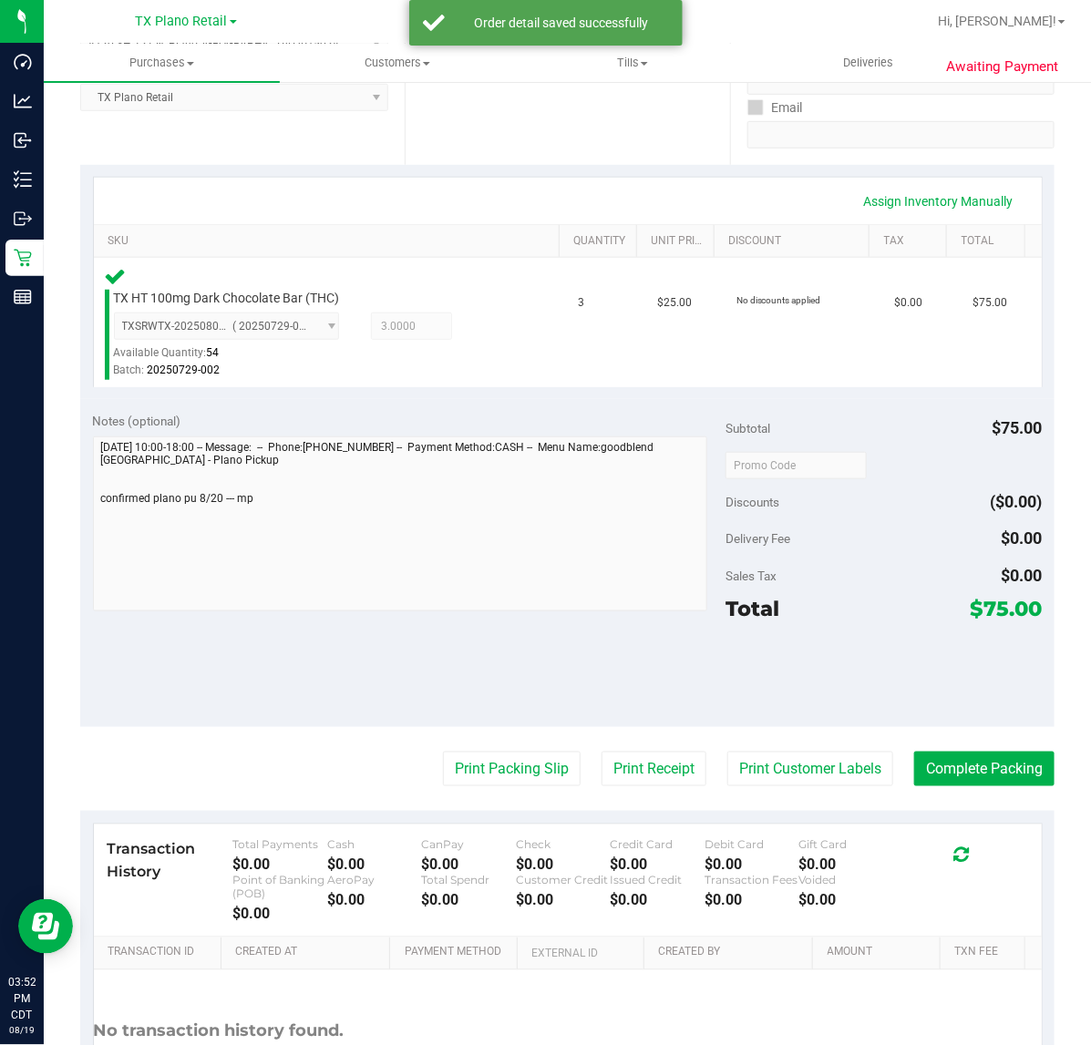
scroll to position [342, 0]
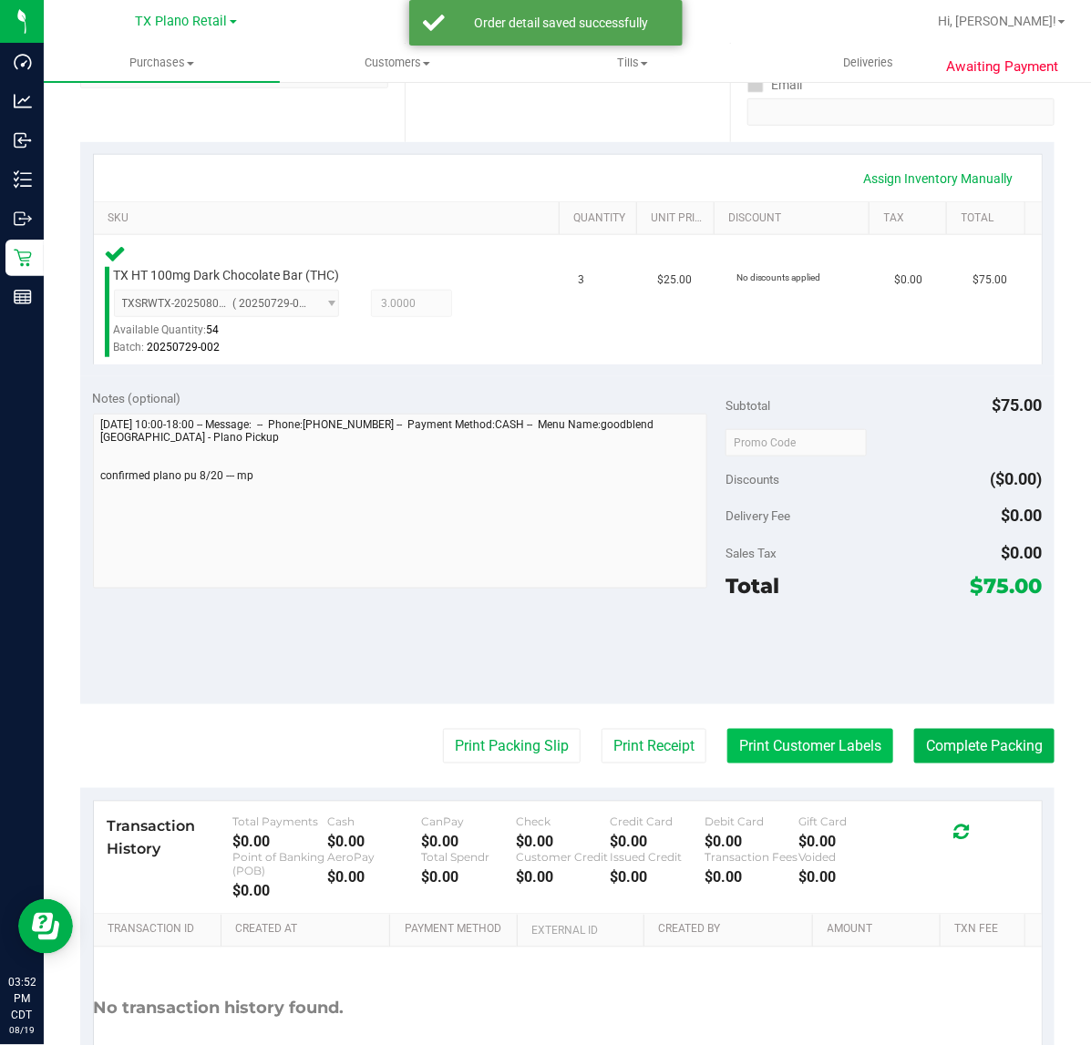
click at [822, 730] on button "Print Customer Labels" at bounding box center [810, 746] width 166 height 35
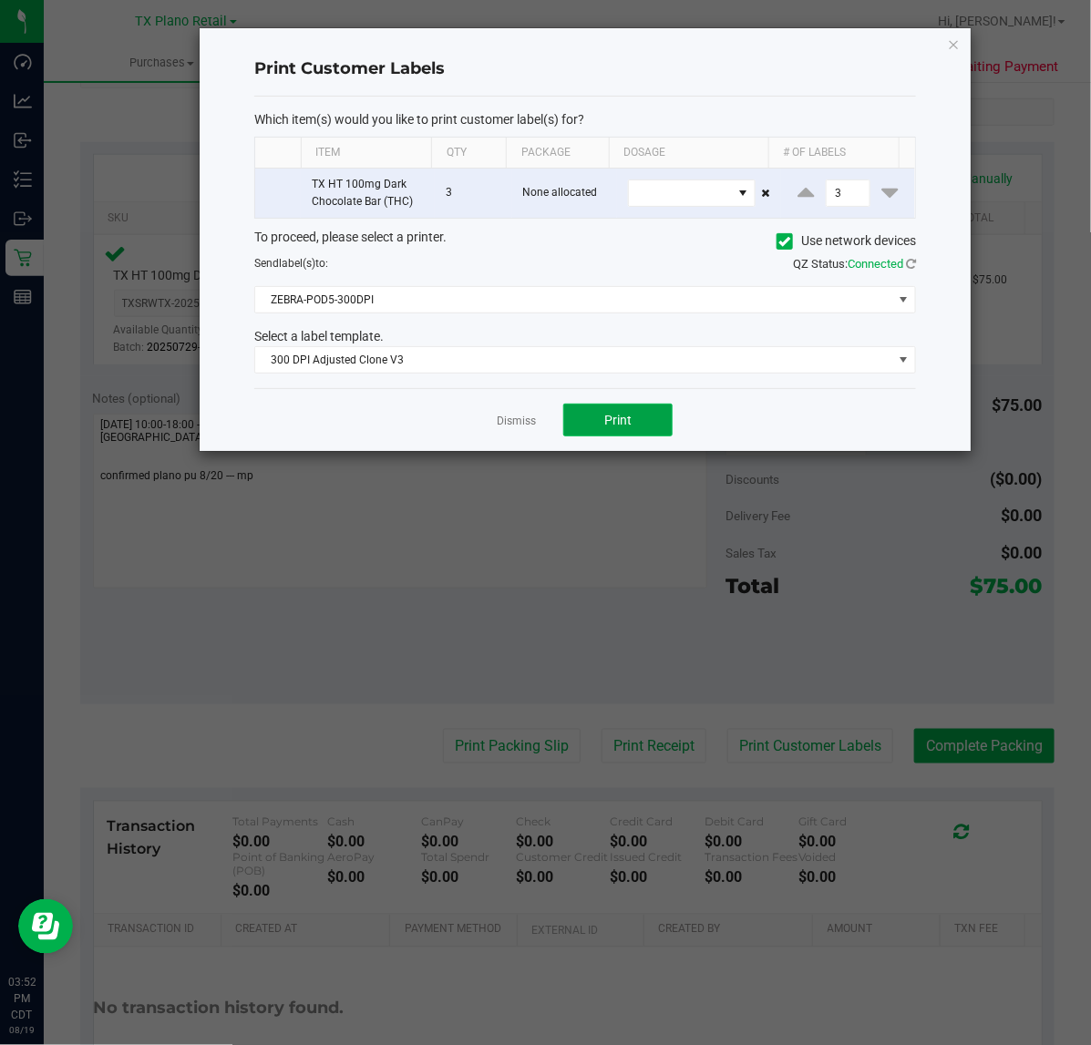
click at [604, 412] on button "Print" at bounding box center [617, 420] width 109 height 33
click at [508, 420] on div at bounding box center [585, 239] width 771 height 423
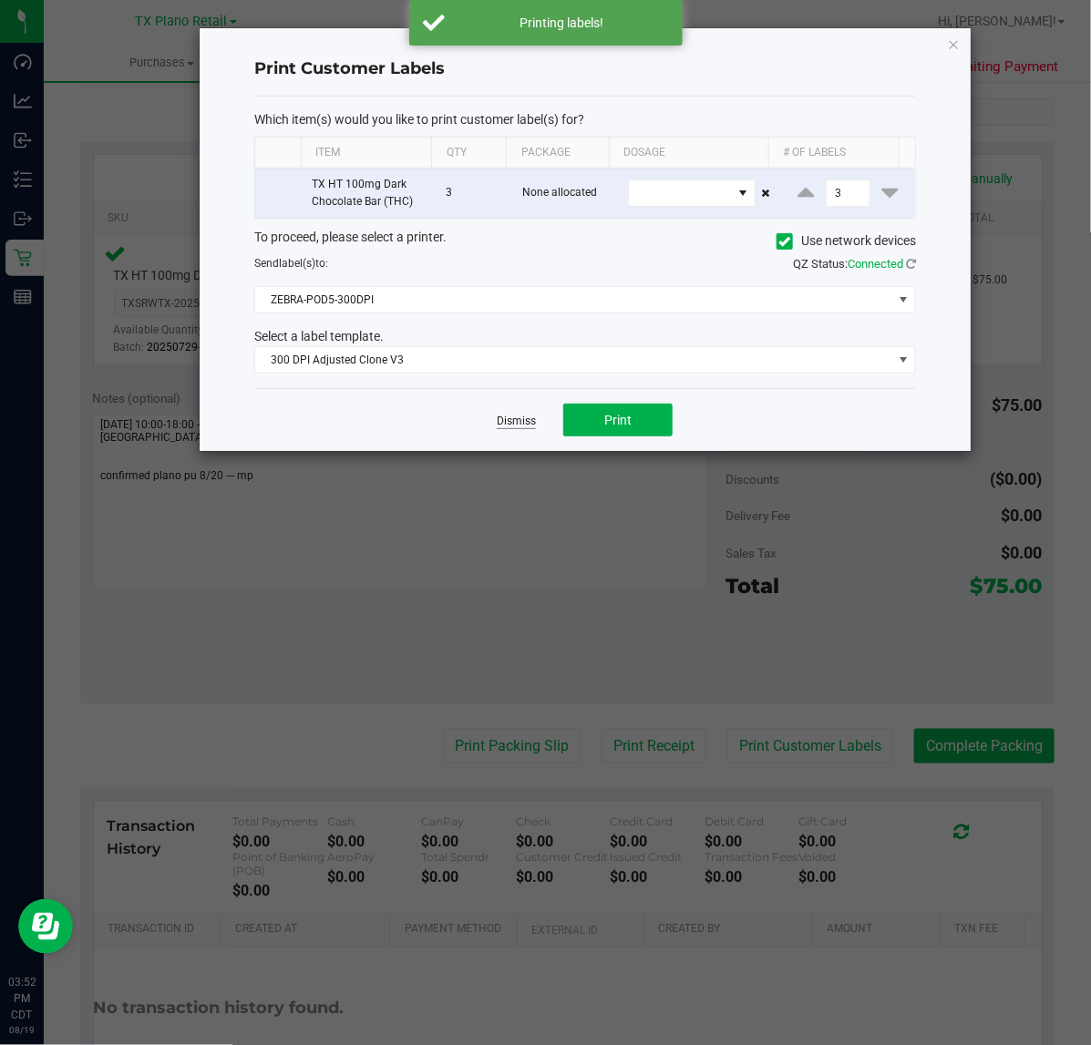
click at [515, 419] on link "Dismiss" at bounding box center [516, 421] width 39 height 15
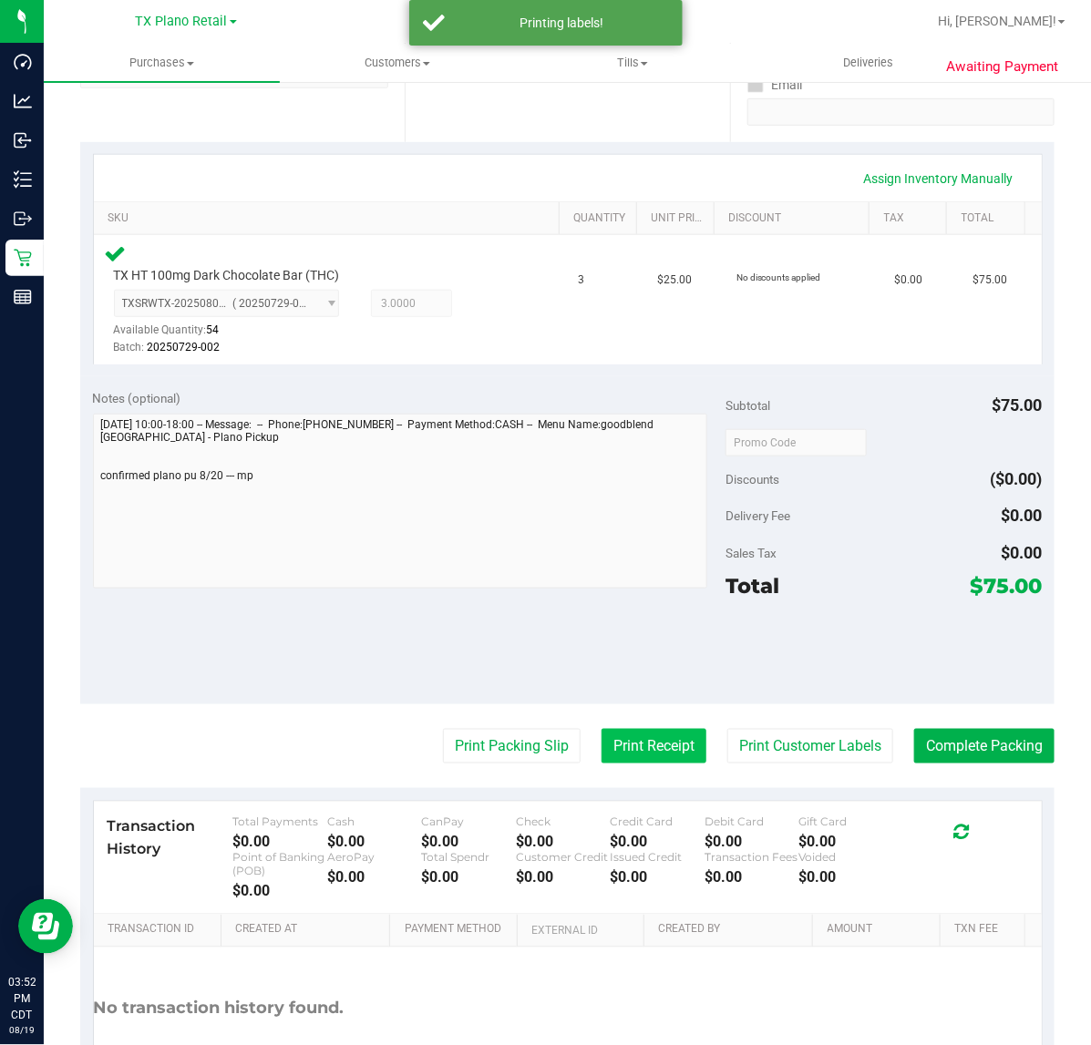
click at [612, 729] on button "Print Receipt" at bounding box center [653, 746] width 105 height 35
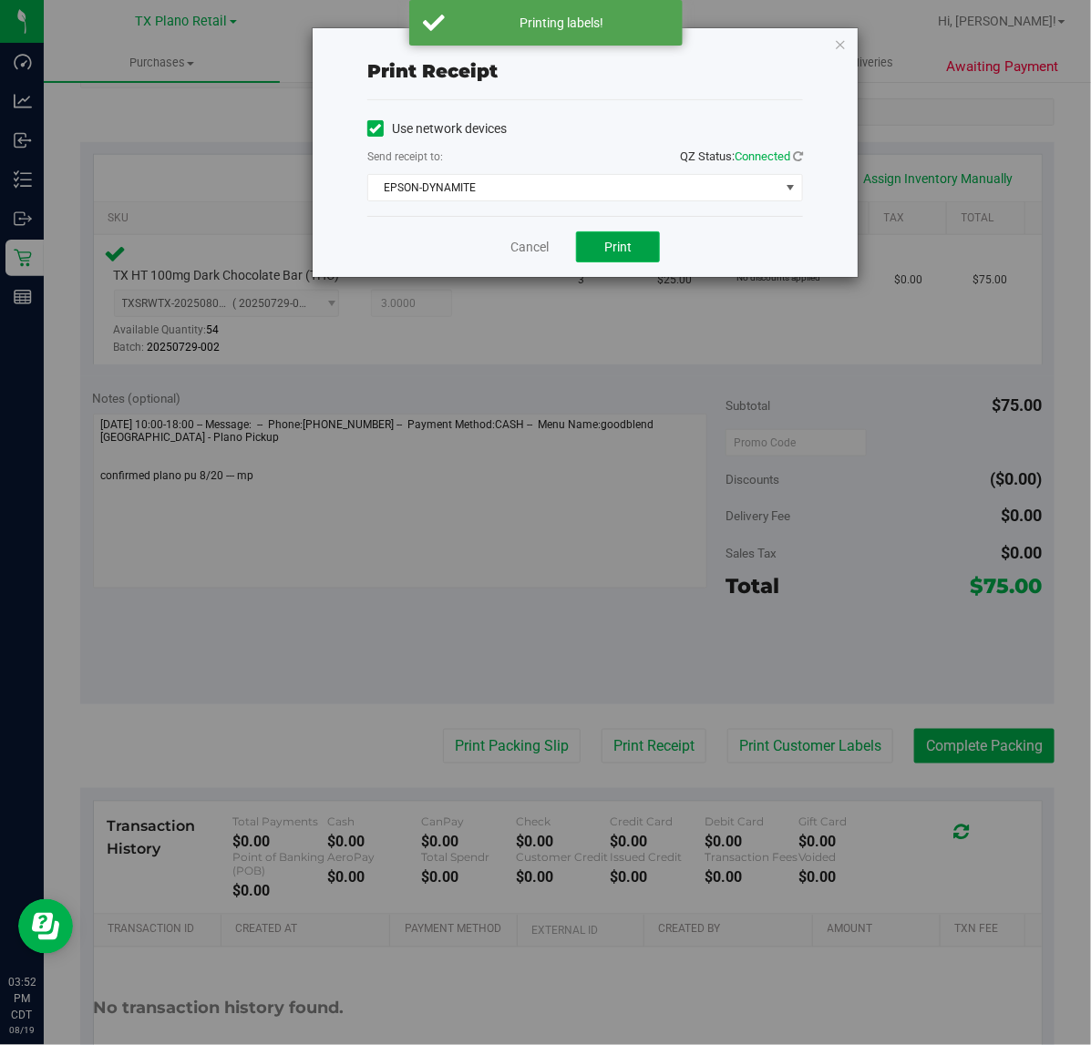
click at [631, 239] on button "Print" at bounding box center [618, 246] width 84 height 31
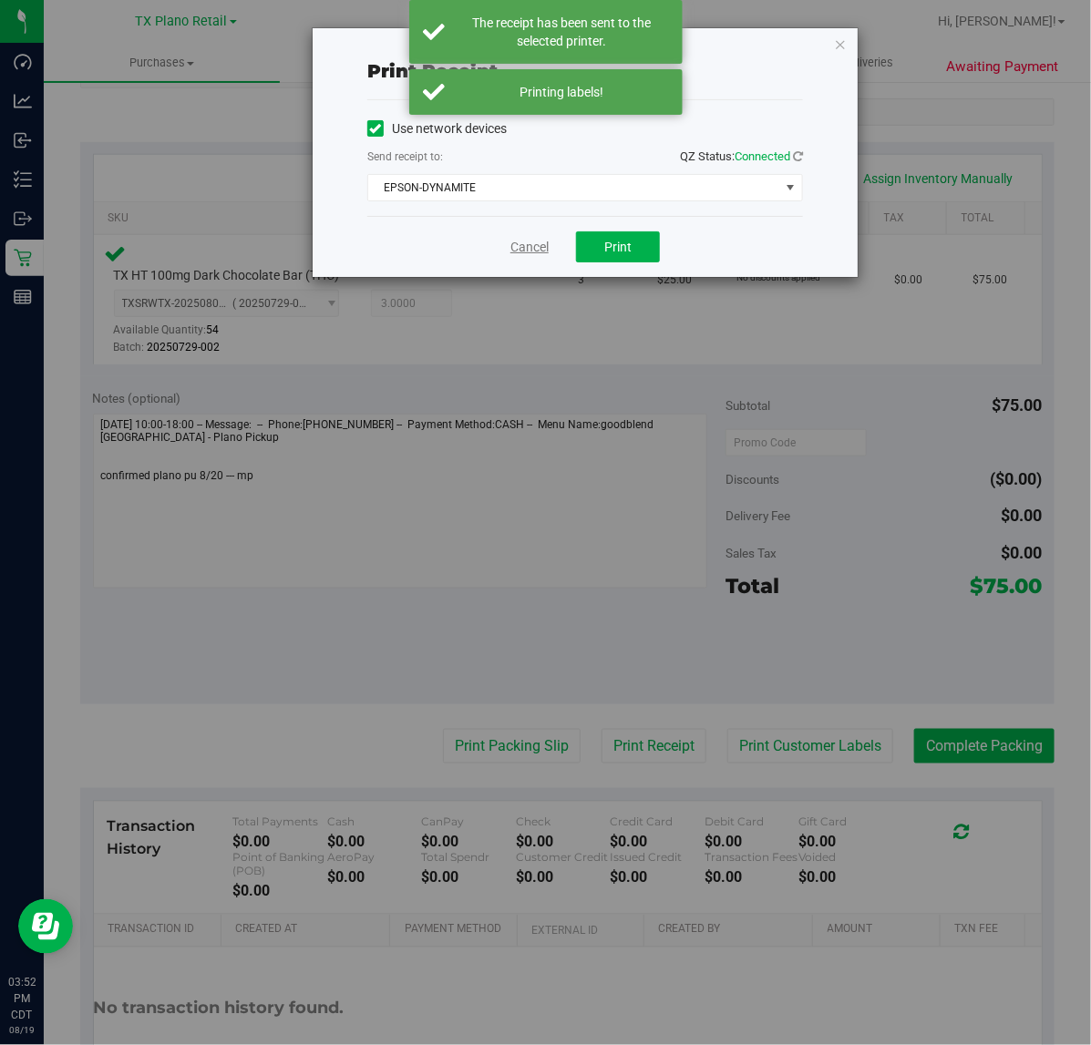
click at [511, 252] on link "Cancel" at bounding box center [529, 247] width 38 height 19
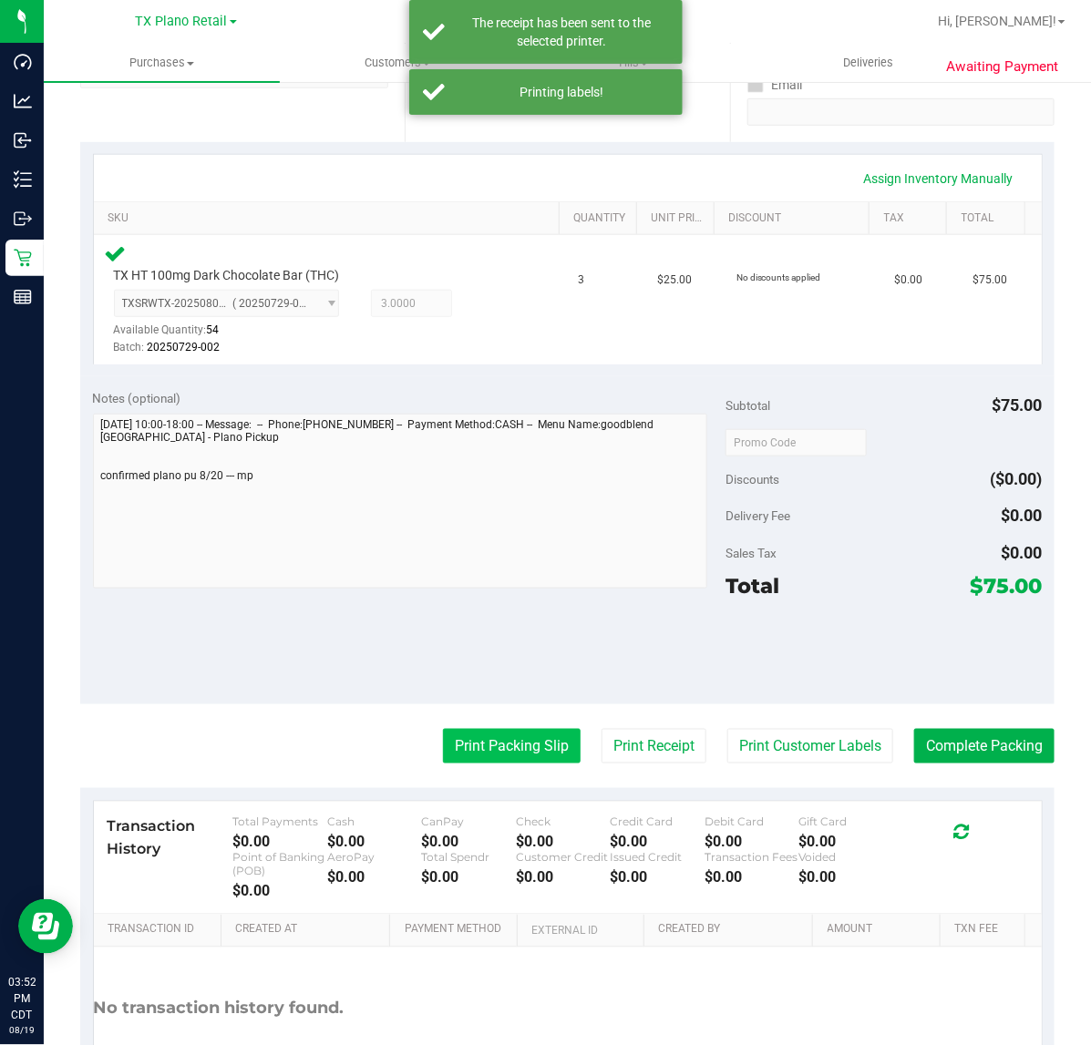
click at [534, 731] on button "Print Packing Slip" at bounding box center [512, 746] width 138 height 35
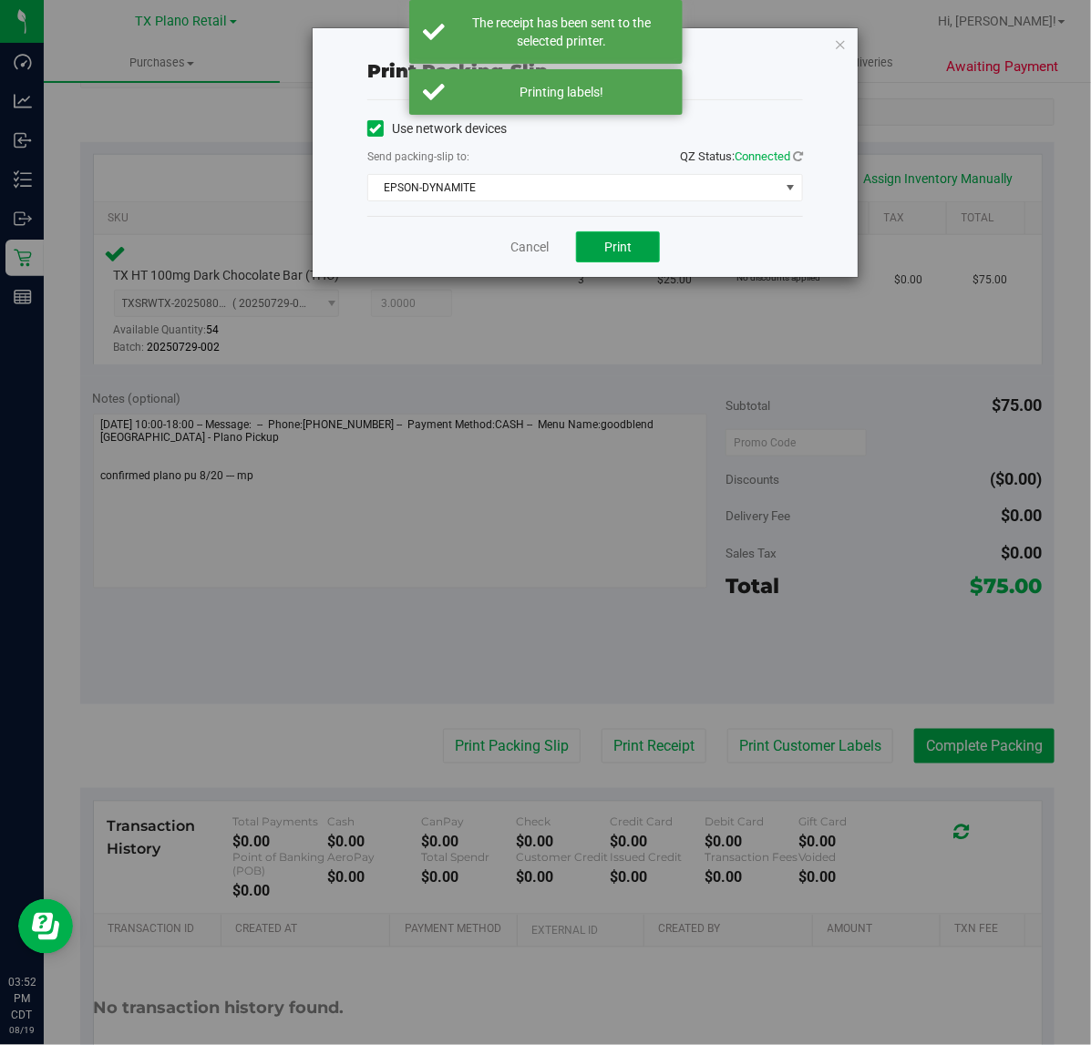
click at [640, 258] on button "Print" at bounding box center [618, 246] width 84 height 31
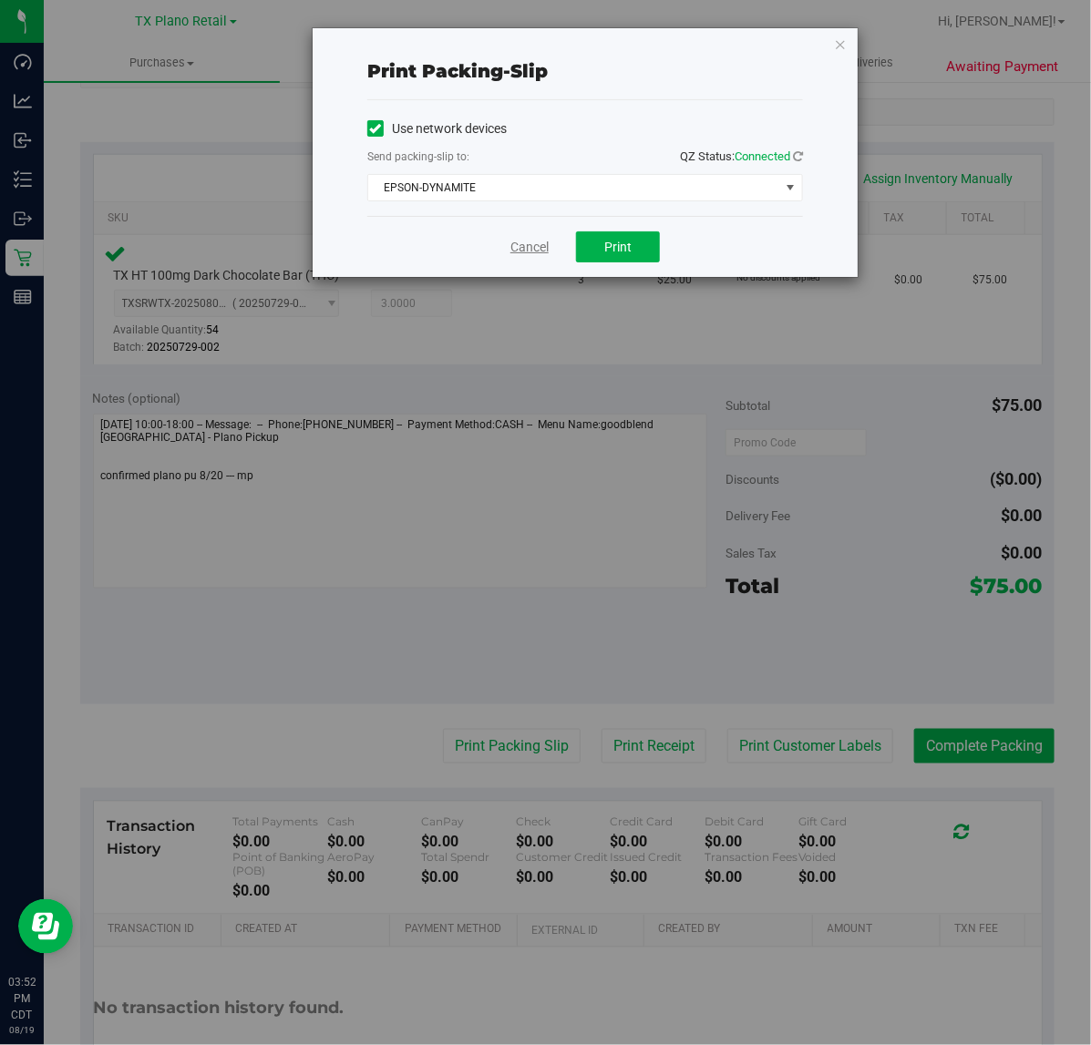
click at [518, 255] on link "Cancel" at bounding box center [529, 247] width 38 height 19
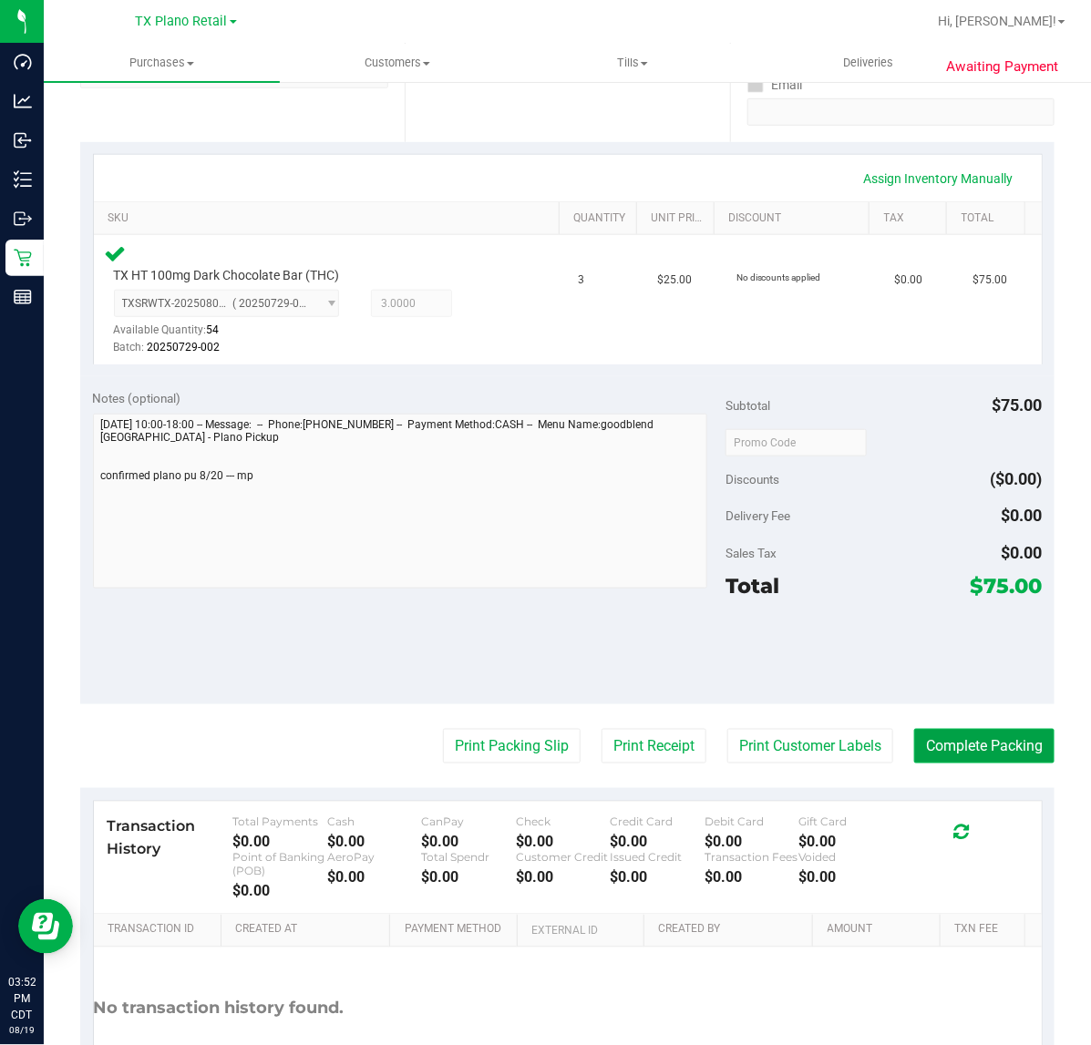
click at [976, 744] on button "Complete Packing" at bounding box center [984, 746] width 140 height 35
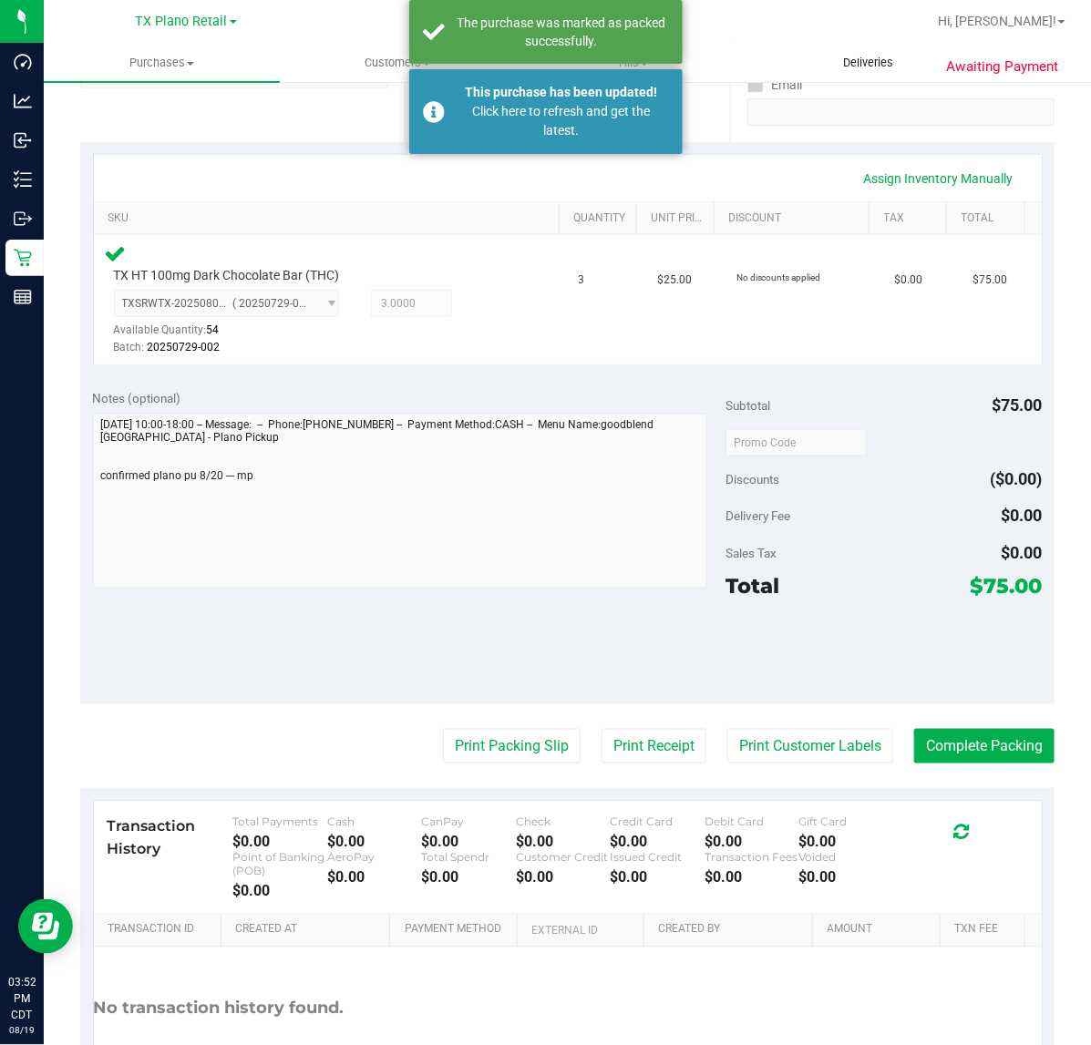
click at [847, 55] on span "Deliveries" at bounding box center [867, 63] width 99 height 16
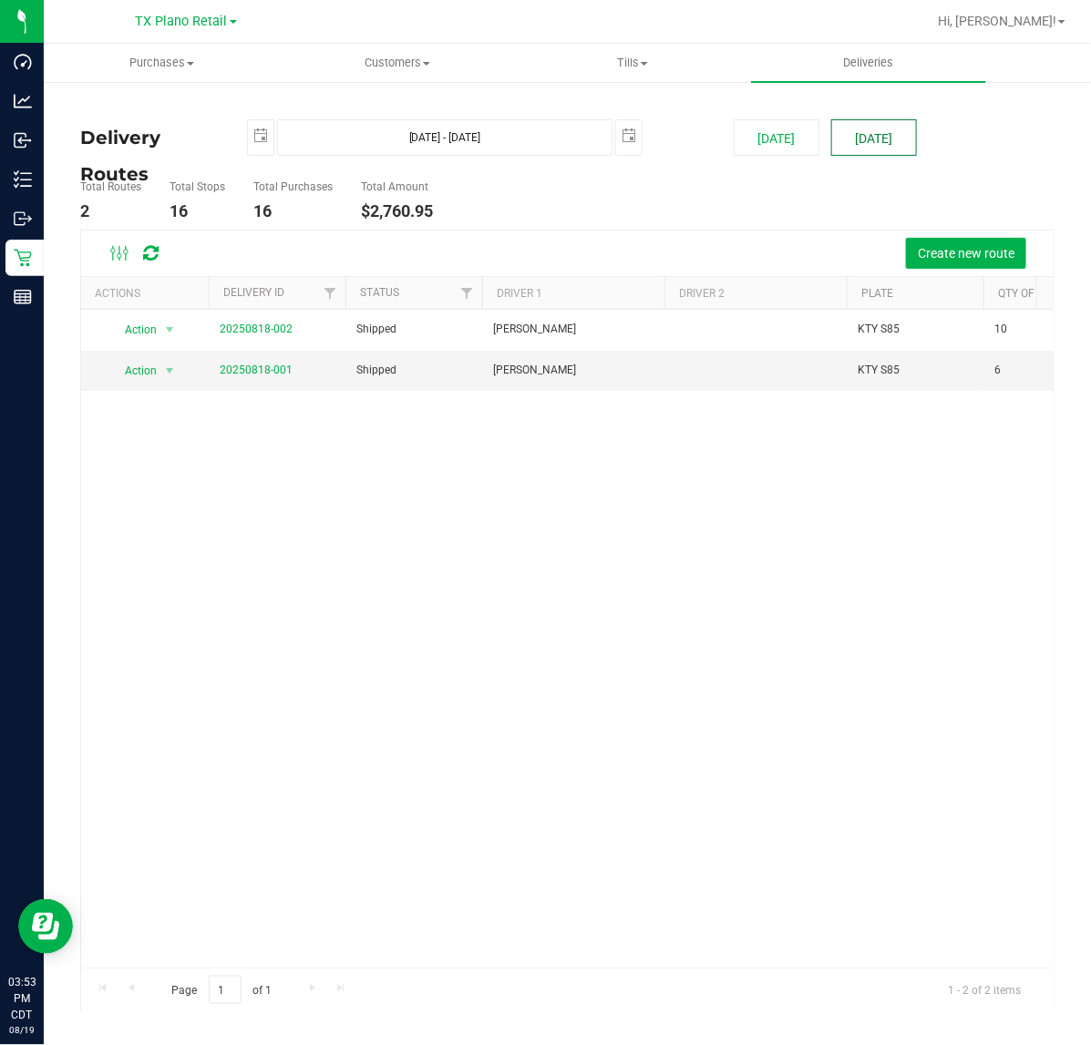
click at [889, 133] on button "Tomorrow" at bounding box center [874, 137] width 86 height 36
type input "Aug 20, 2025 - Aug 20, 2025"
type input "2025-08-20"
click at [253, 374] on link "20250819-001" at bounding box center [256, 370] width 73 height 13
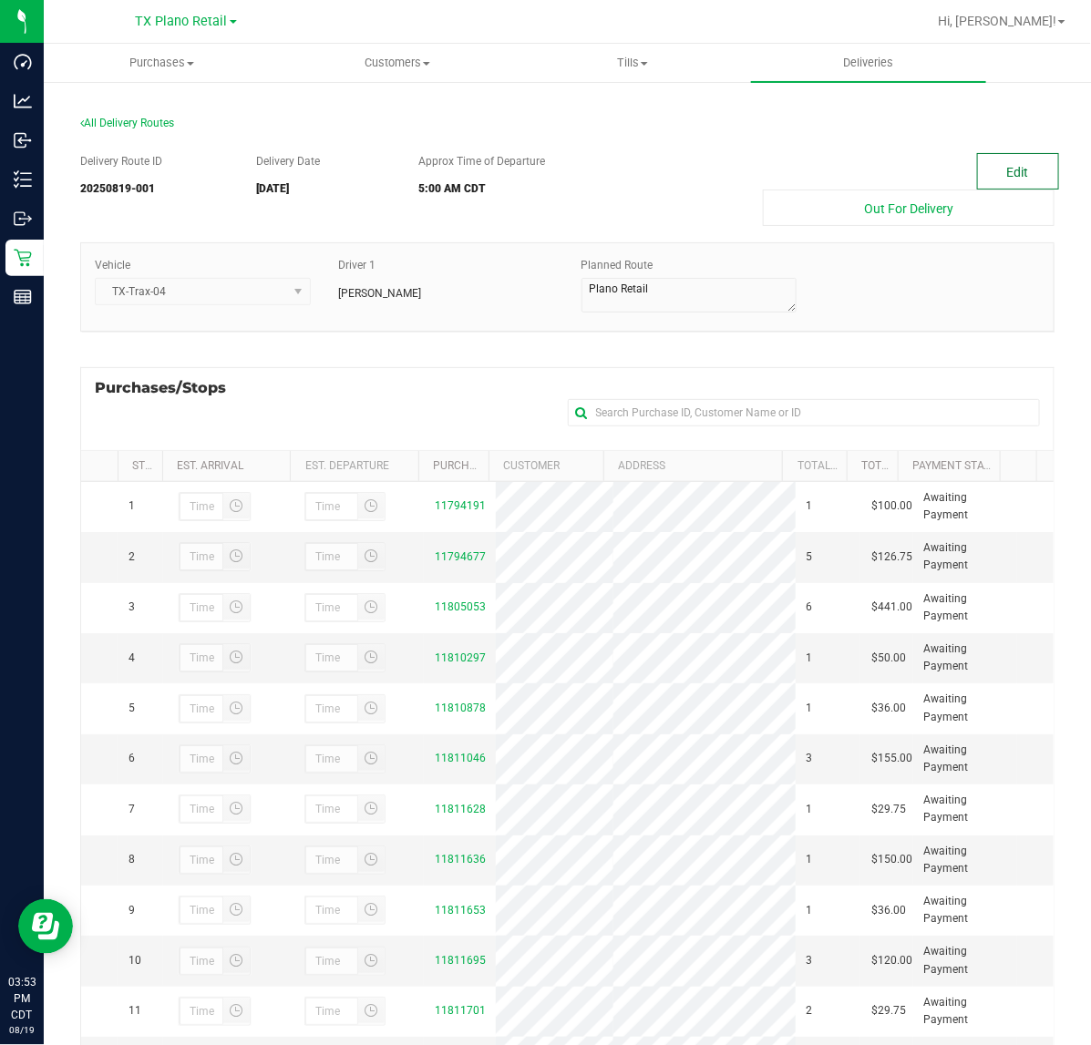
click at [1014, 153] on button "Edit" at bounding box center [1018, 171] width 82 height 36
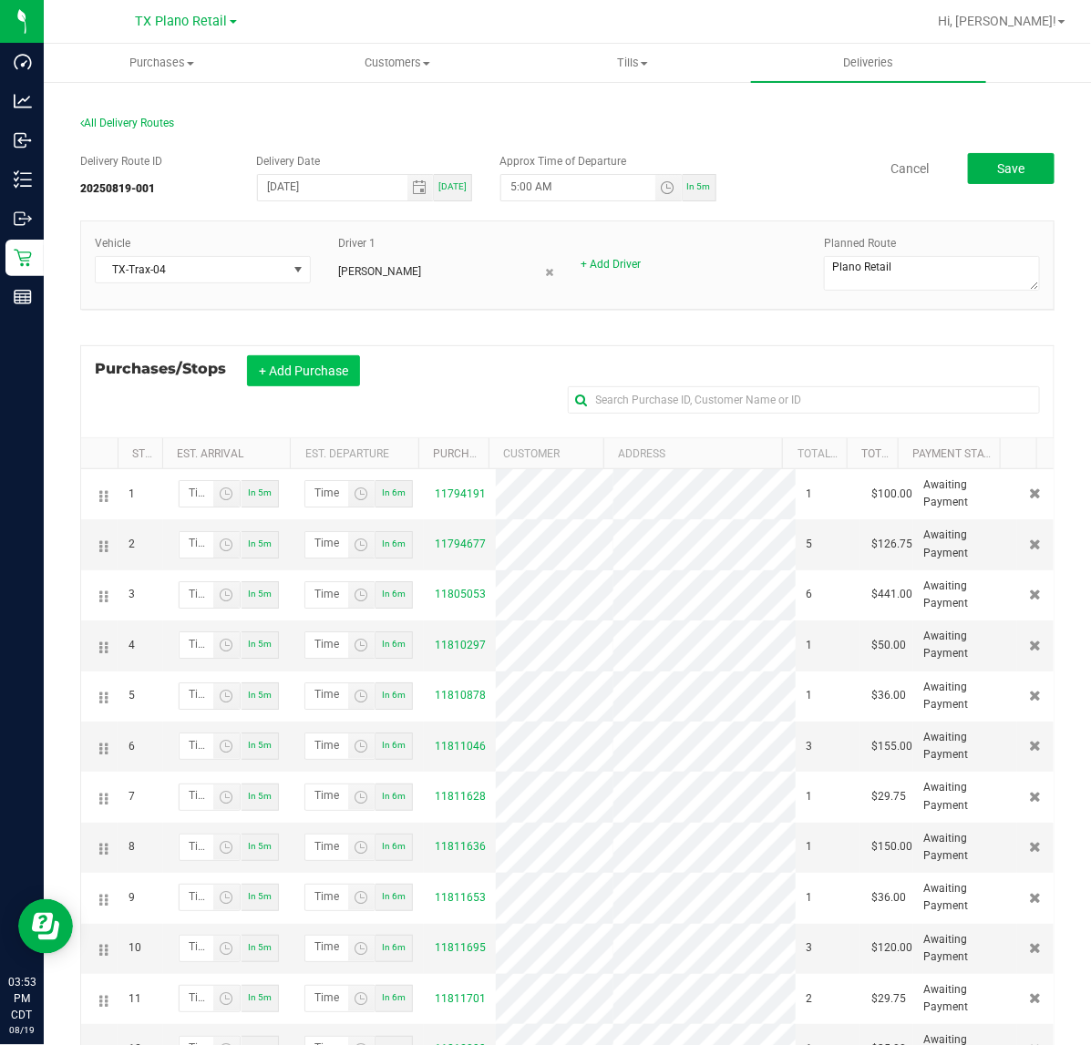
click at [352, 364] on button "+ Add Purchase" at bounding box center [303, 370] width 113 height 31
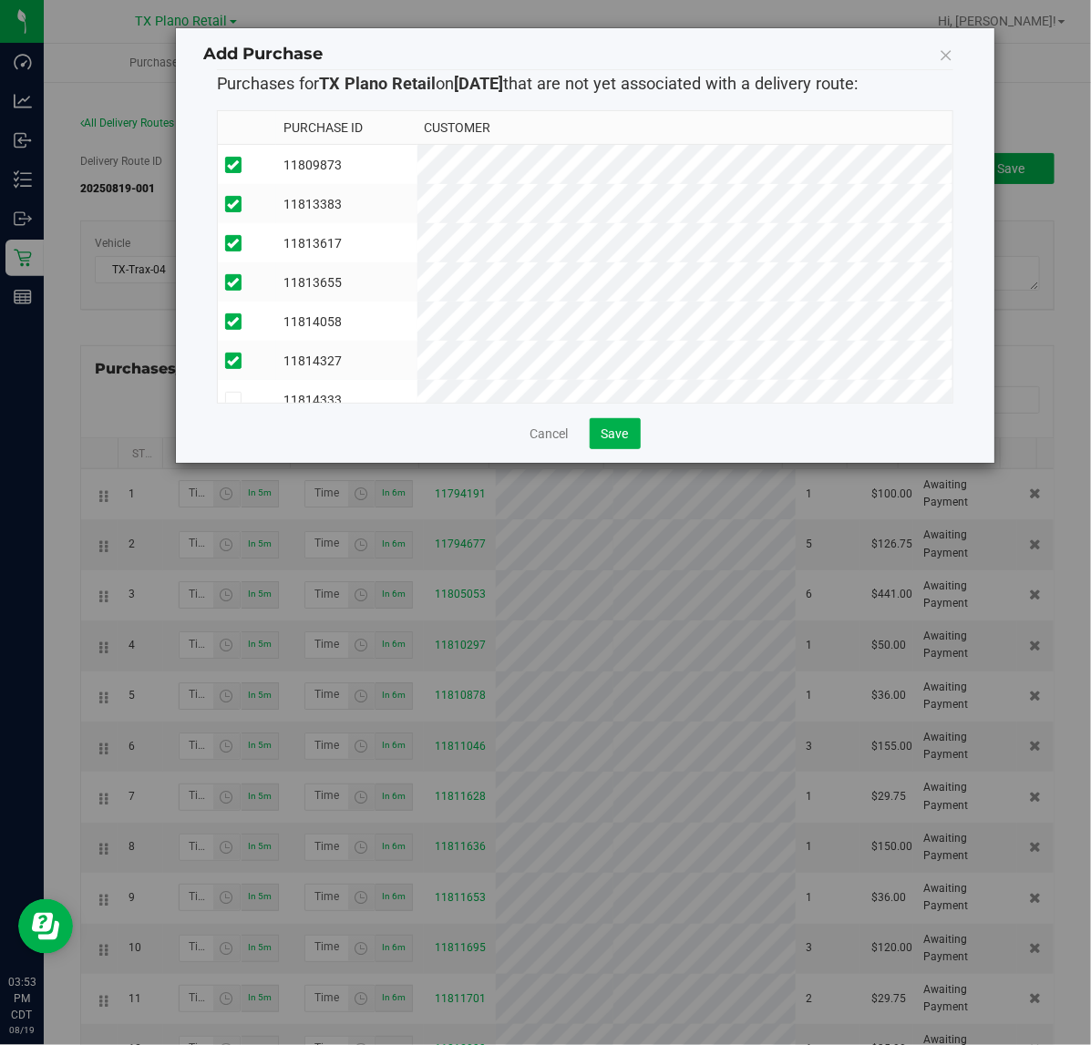
scroll to position [33, 0]
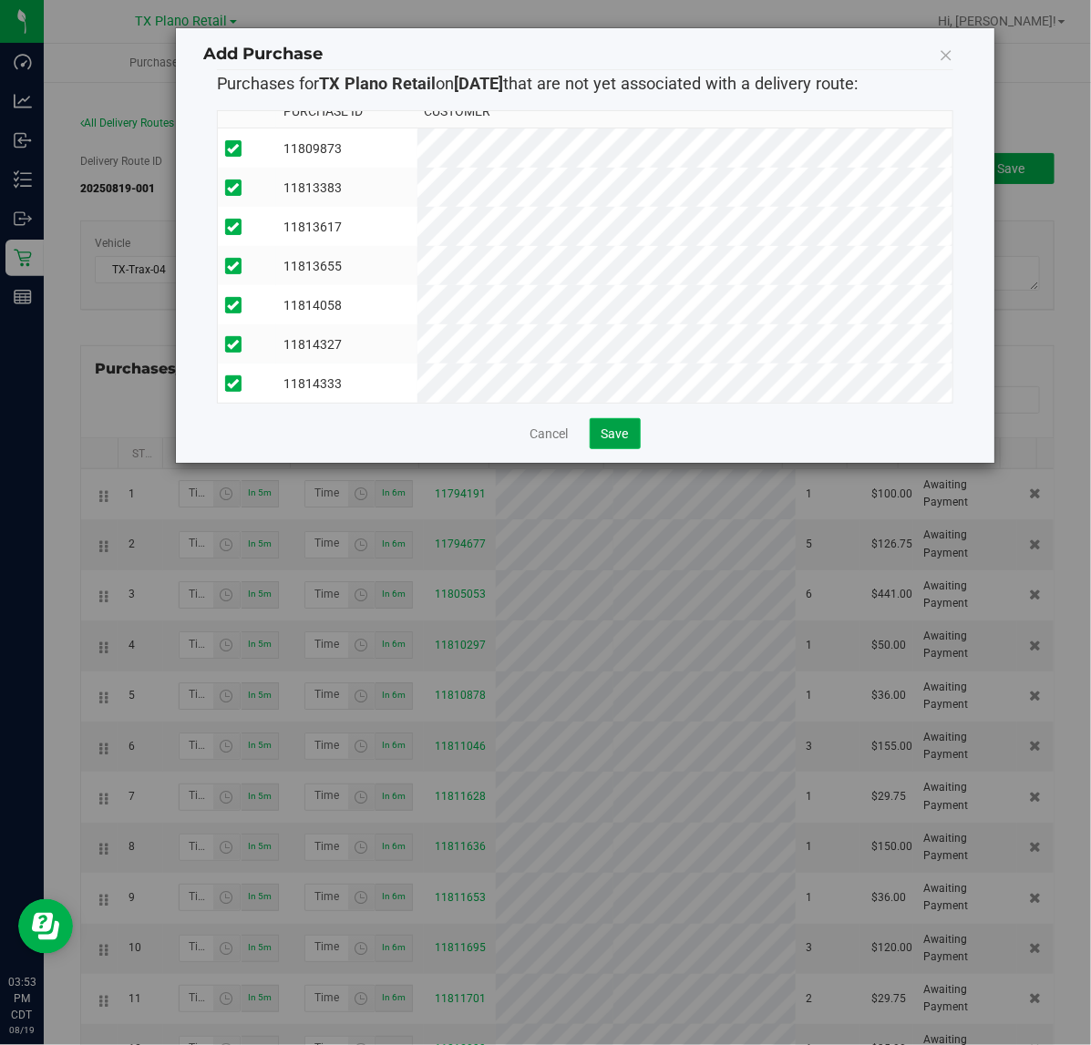
click at [625, 433] on span "Save" at bounding box center [614, 433] width 27 height 15
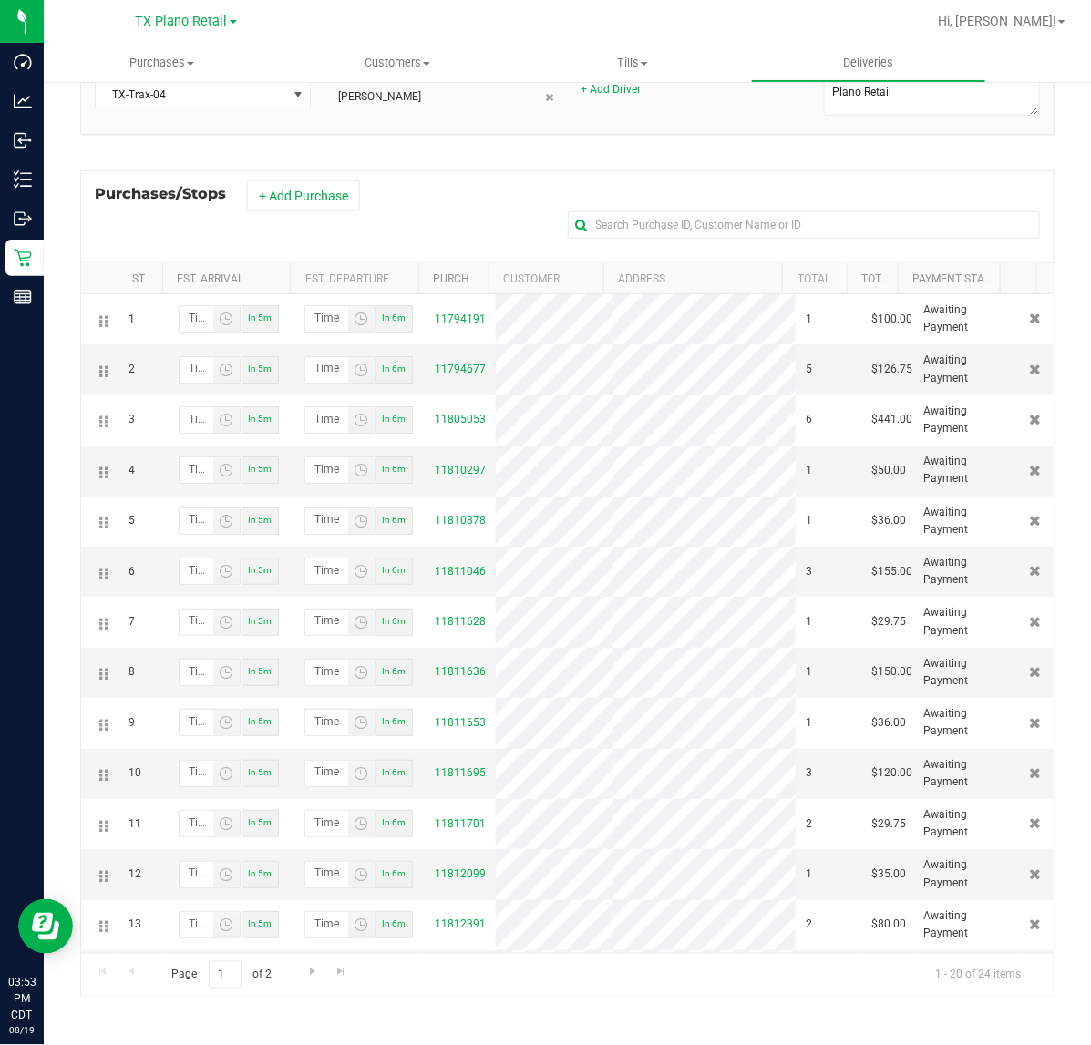
scroll to position [0, 0]
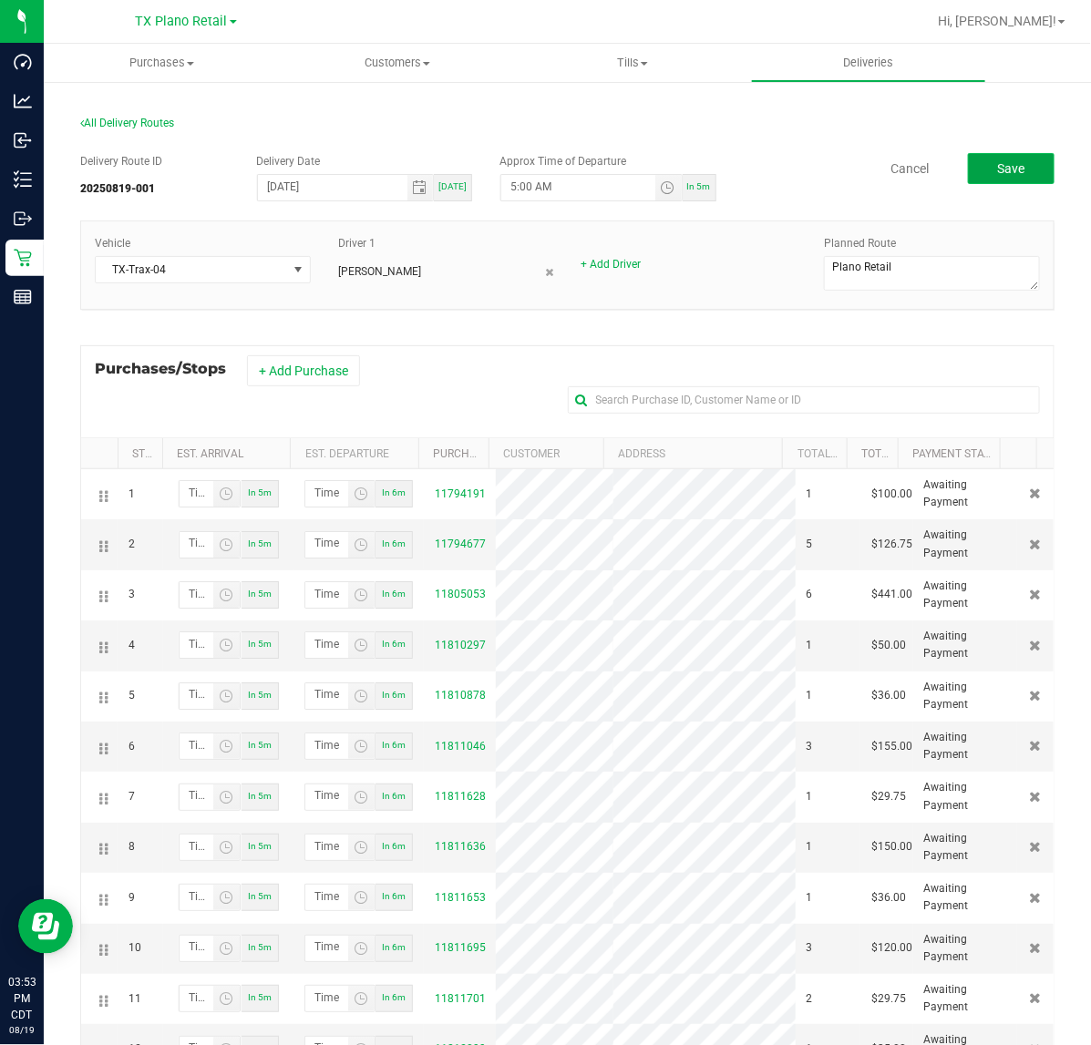
click at [975, 178] on button "Save" at bounding box center [1011, 168] width 87 height 31
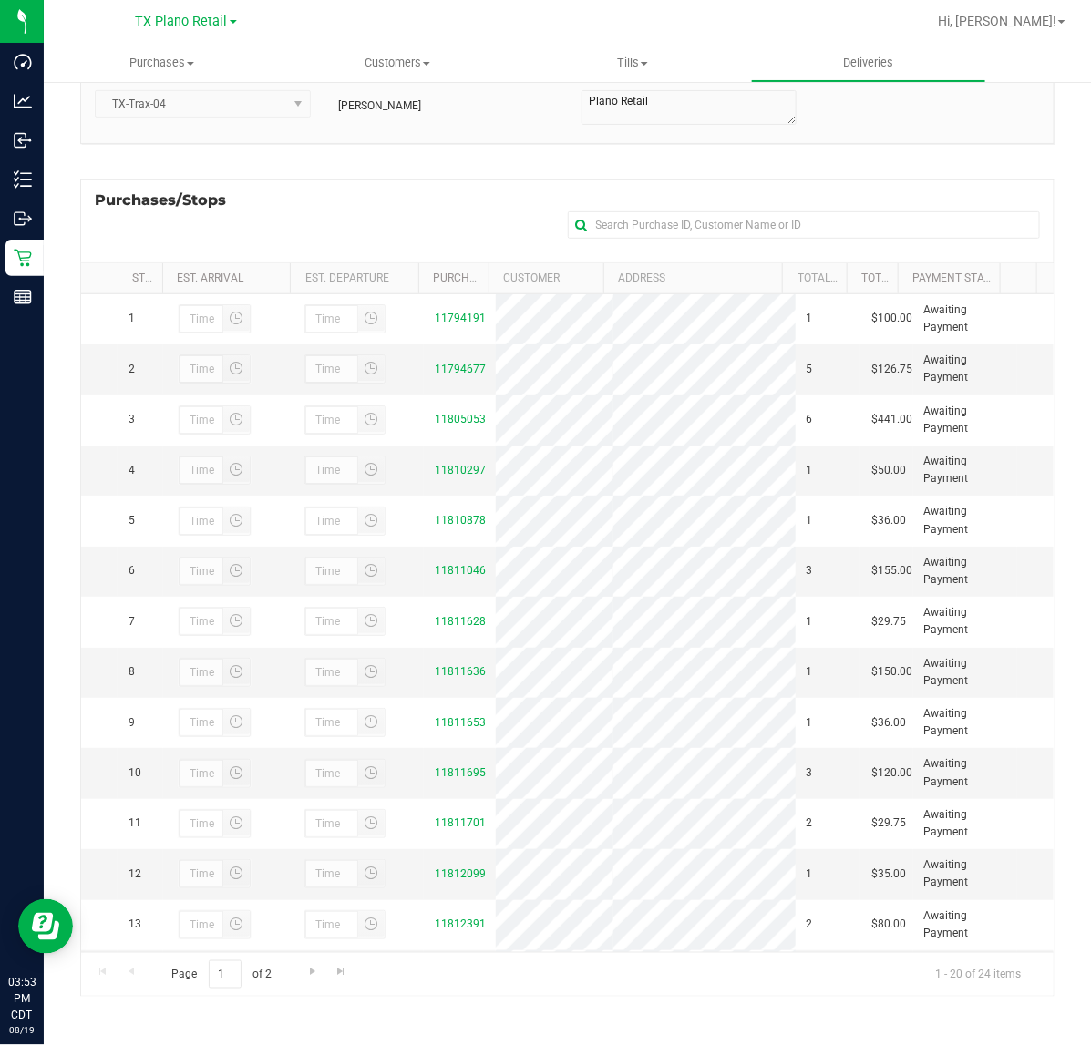
scroll to position [608, 0]
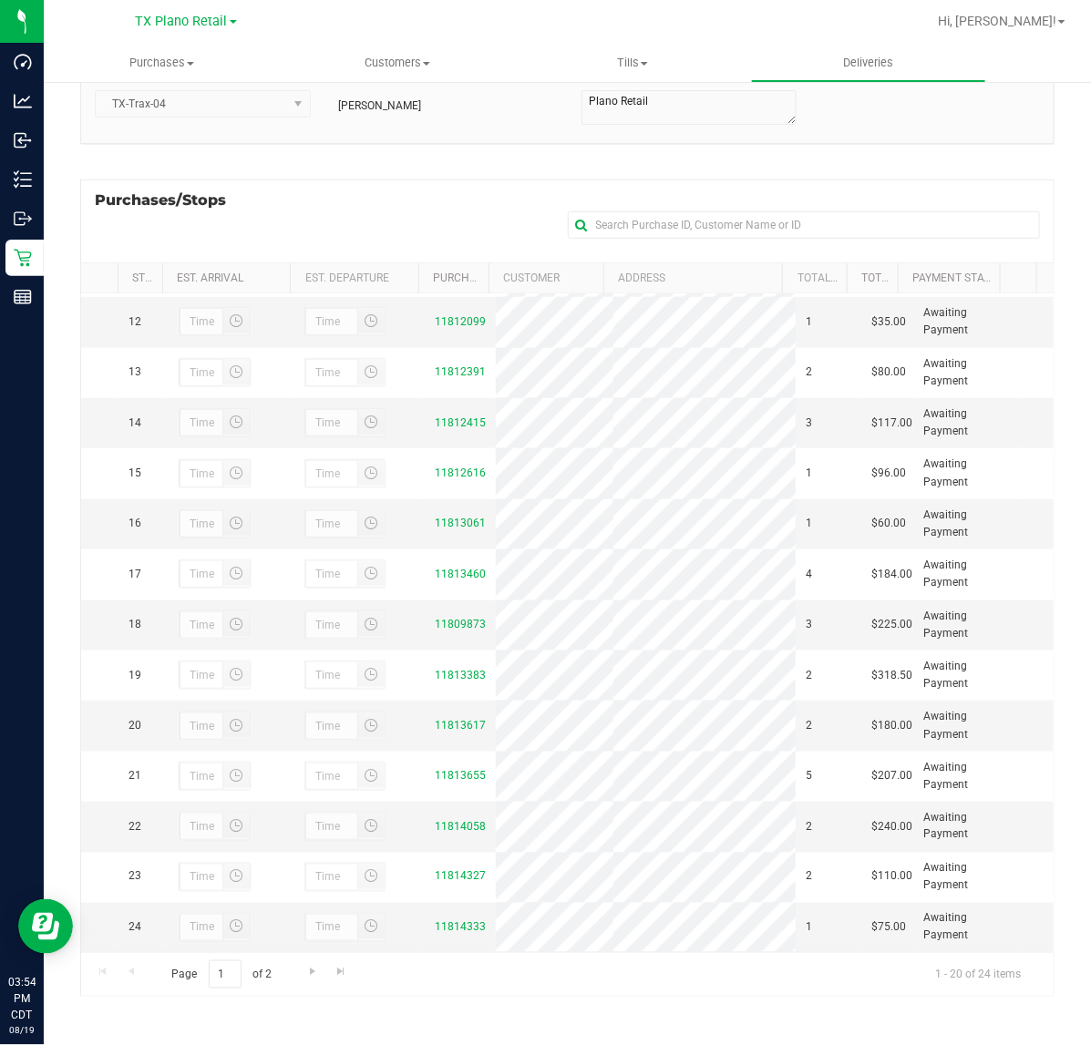
click at [903, 78] on link "Deliveries" at bounding box center [869, 63] width 236 height 38
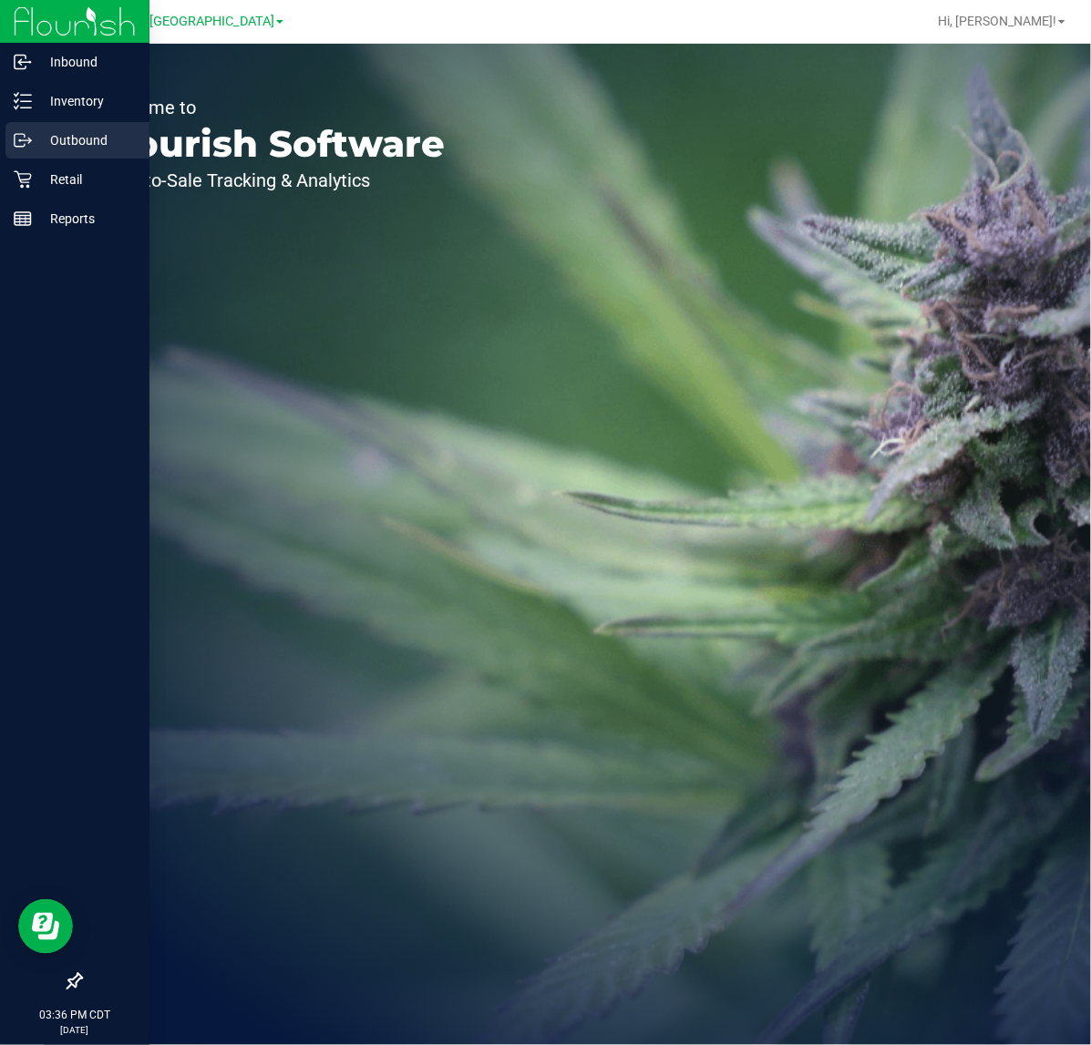
click at [23, 132] on icon at bounding box center [23, 140] width 18 height 18
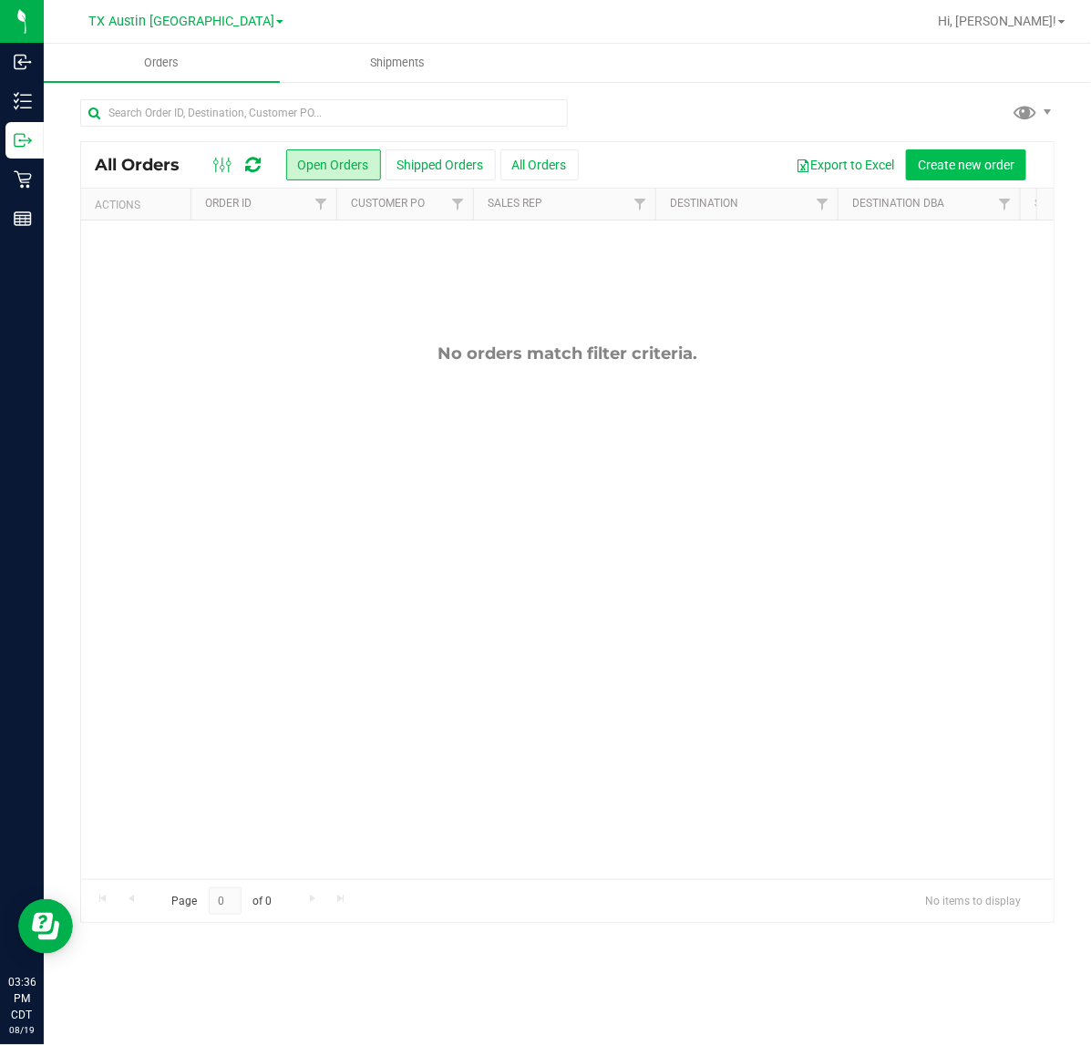
drag, startPoint x: 926, startPoint y: 188, endPoint x: 957, endPoint y: 159, distance: 41.9
click at [930, 183] on div "All Orders Open Orders Shipped Orders All Orders Export to Excel Create new ord…" at bounding box center [567, 532] width 974 height 783
click at [957, 159] on span "Create new order" at bounding box center [966, 165] width 97 height 15
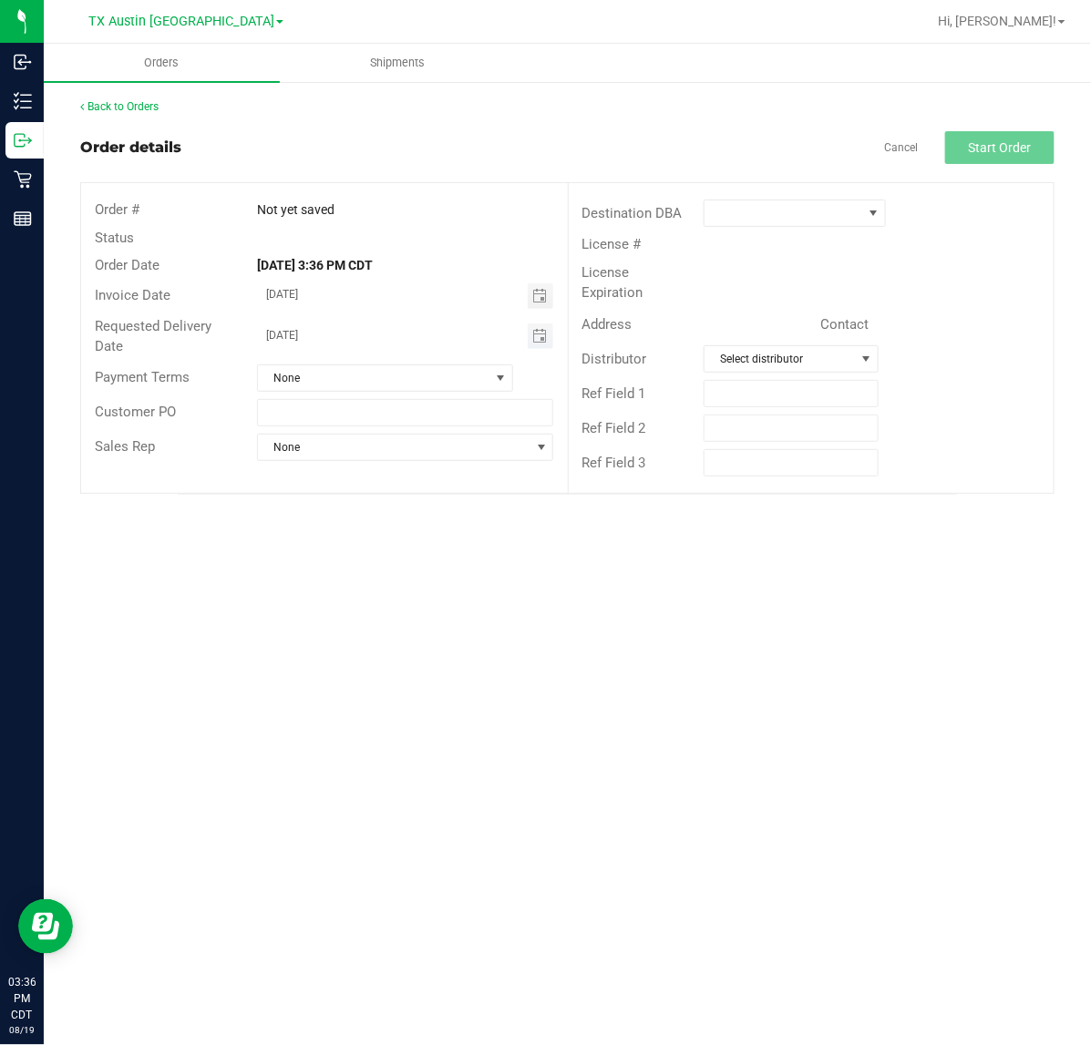
click at [549, 328] on span "Toggle calendar" at bounding box center [541, 336] width 26 height 26
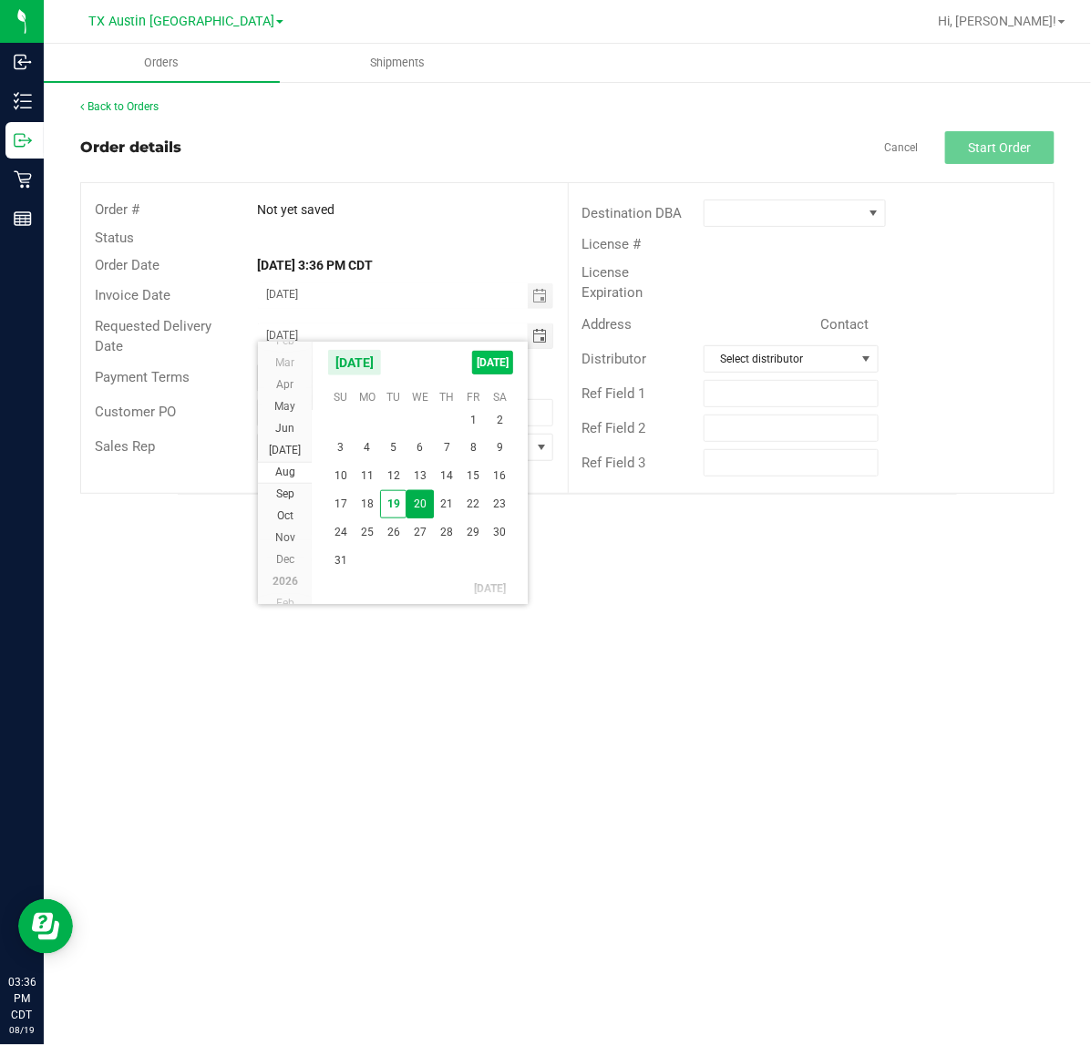
click at [506, 358] on span "[DATE]" at bounding box center [492, 363] width 41 height 24
type input "[DATE]"
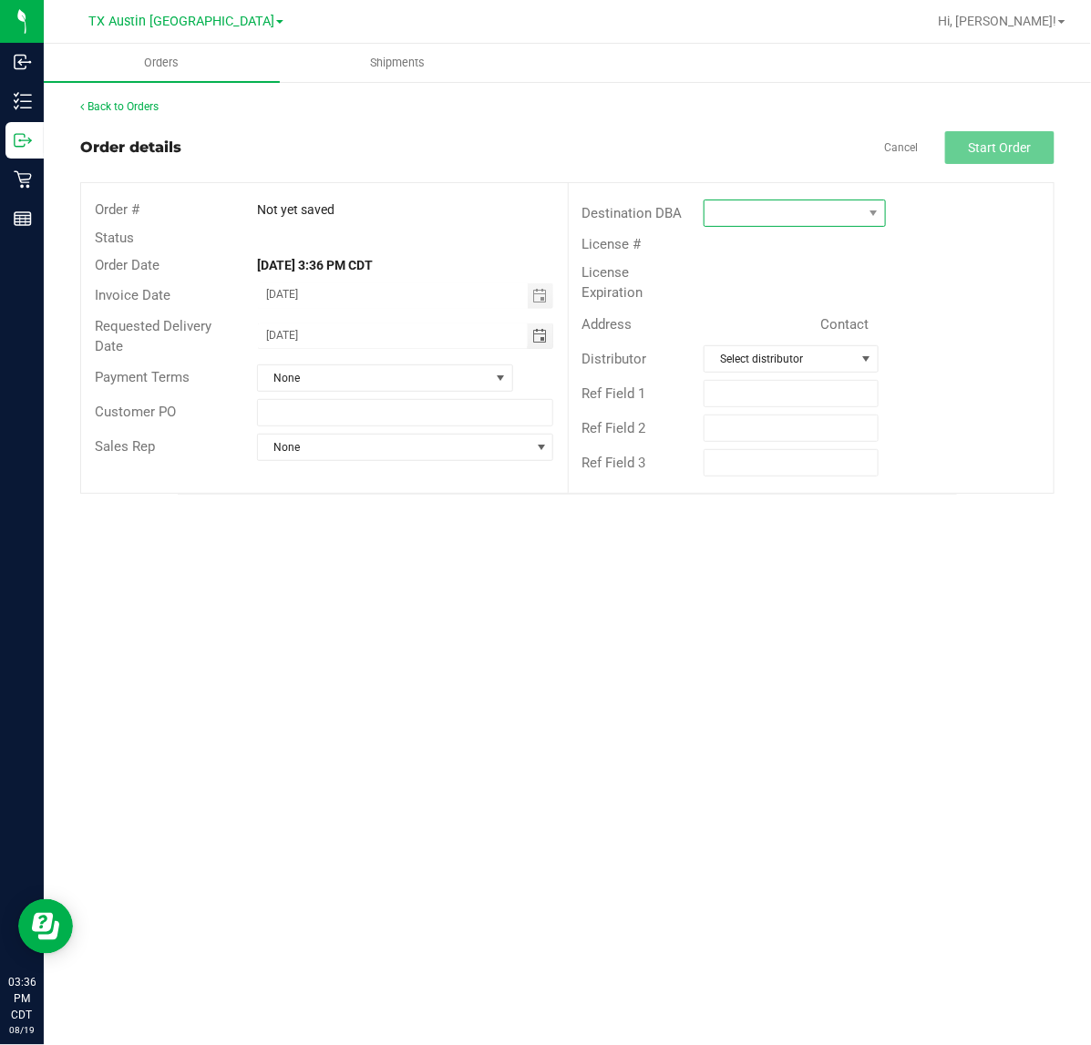
click at [859, 212] on span at bounding box center [783, 213] width 159 height 26
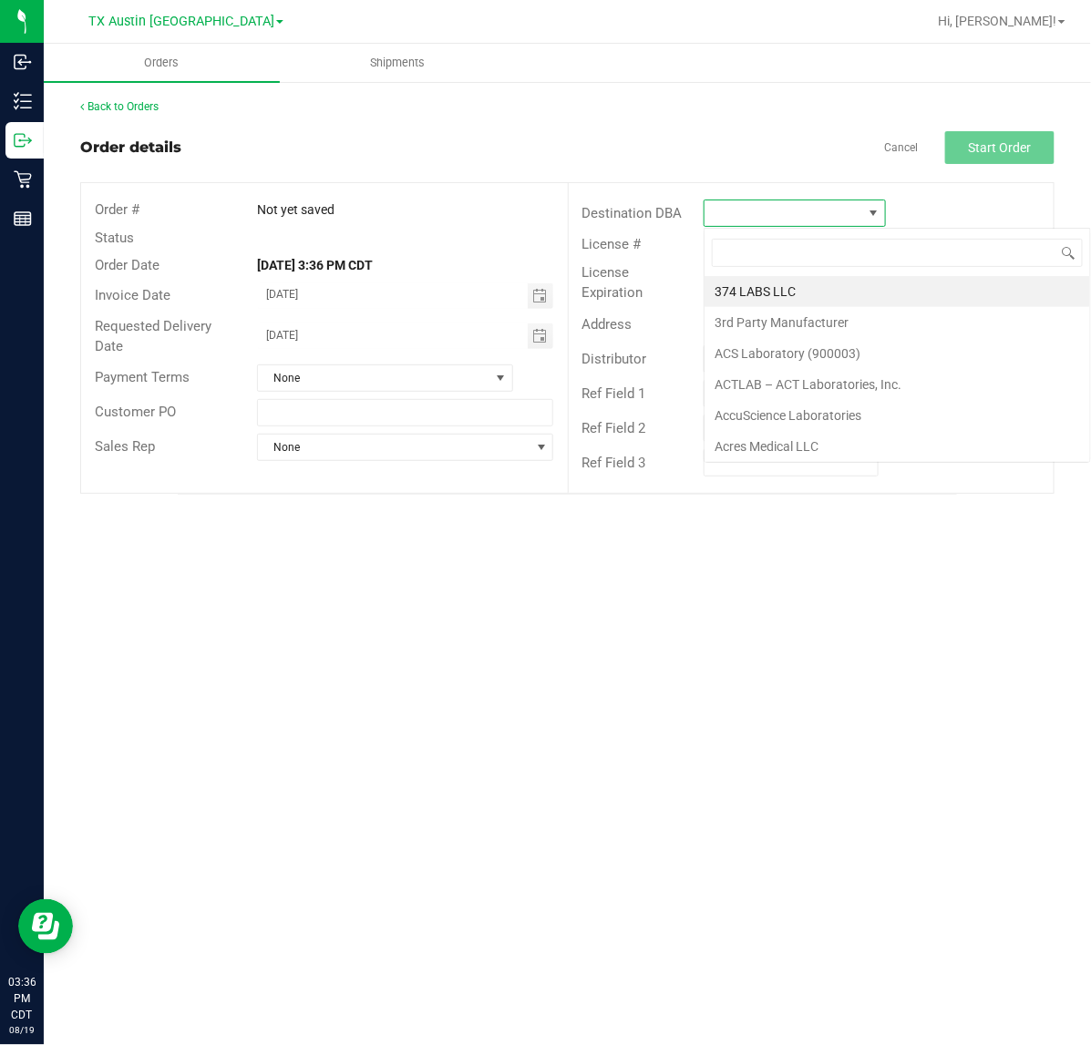
scroll to position [28, 182]
type input "tx"
click at [829, 283] on li "TX Plano Retail" at bounding box center [821, 291] width 235 height 31
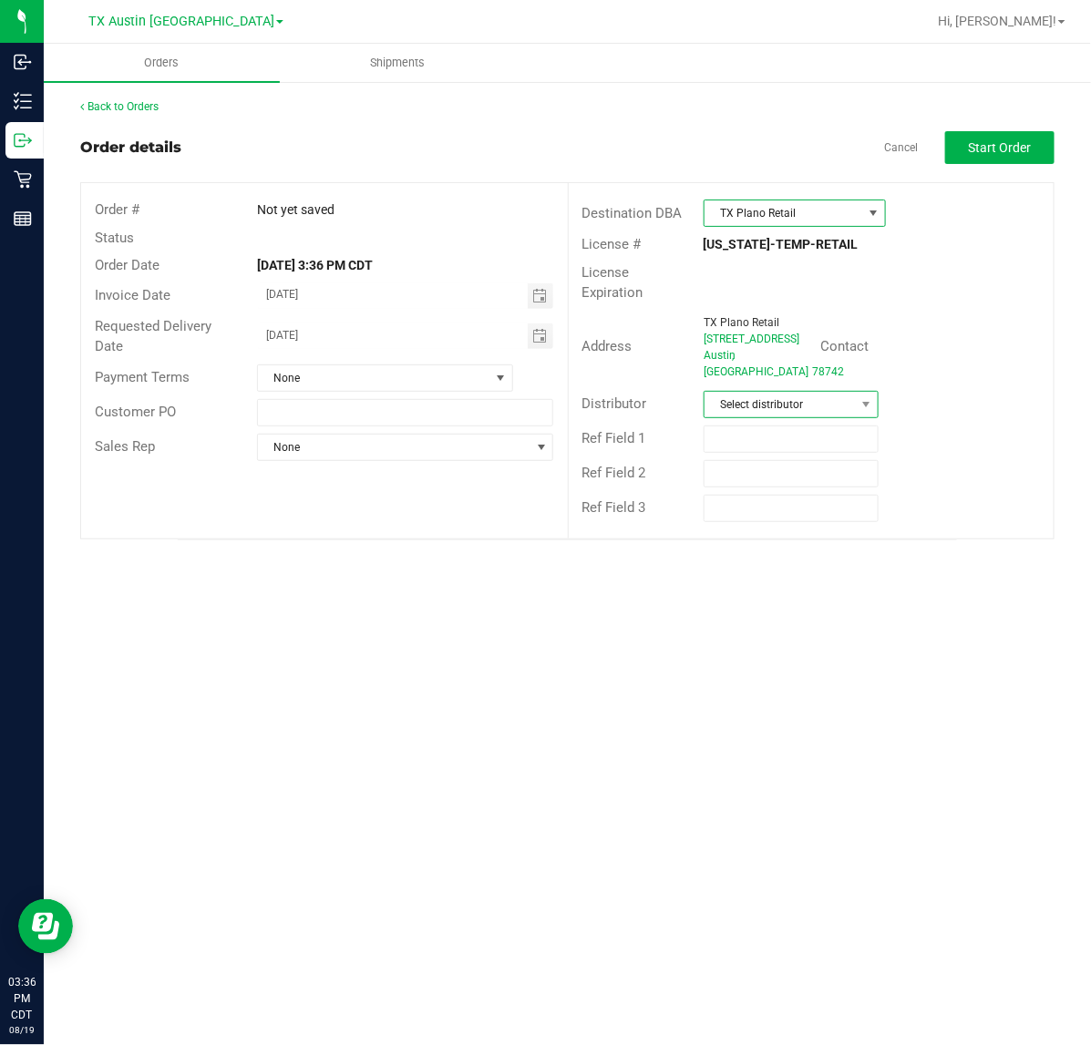
click at [813, 394] on span "Select distributor" at bounding box center [779, 405] width 150 height 26
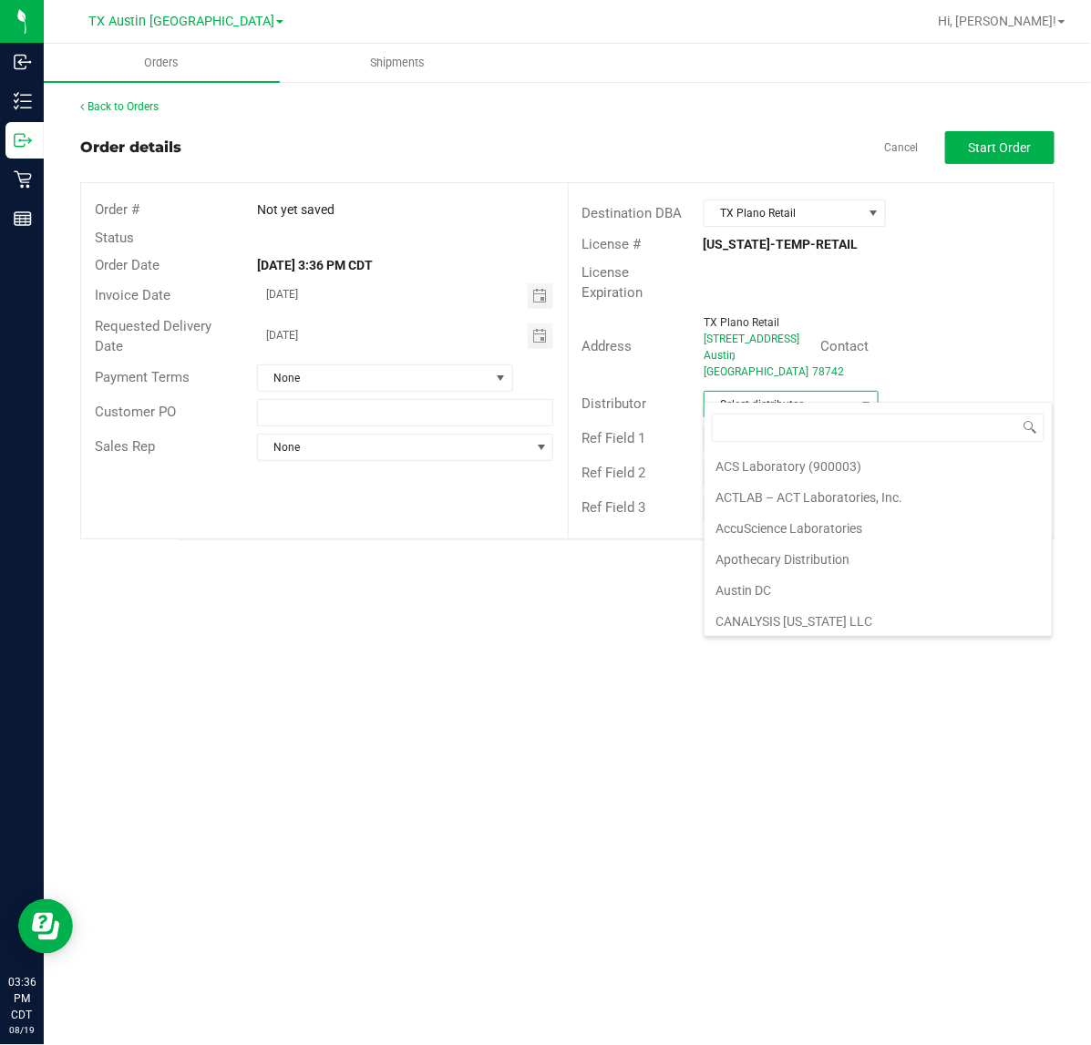
scroll to position [114, 0]
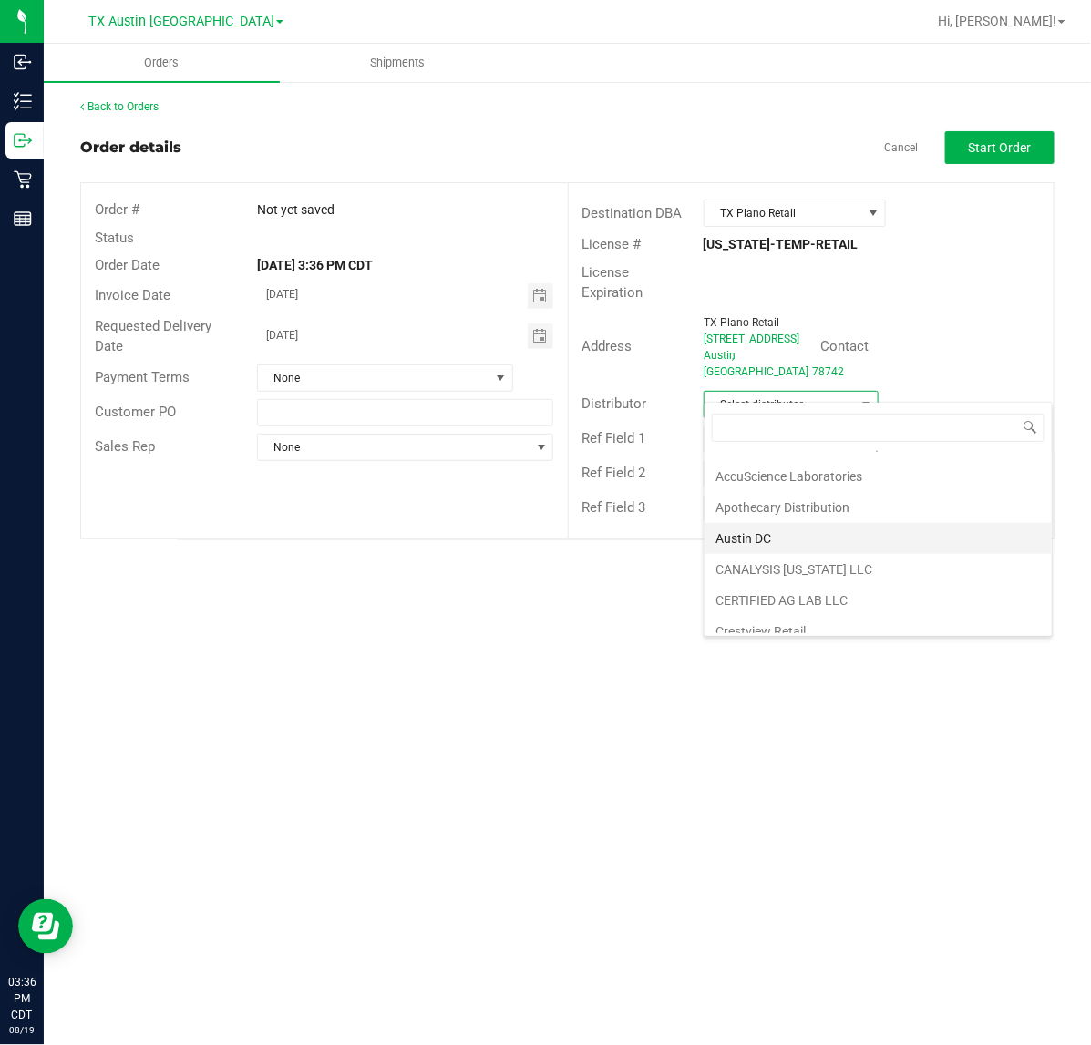
click at [793, 530] on li "Austin DC" at bounding box center [877, 538] width 347 height 31
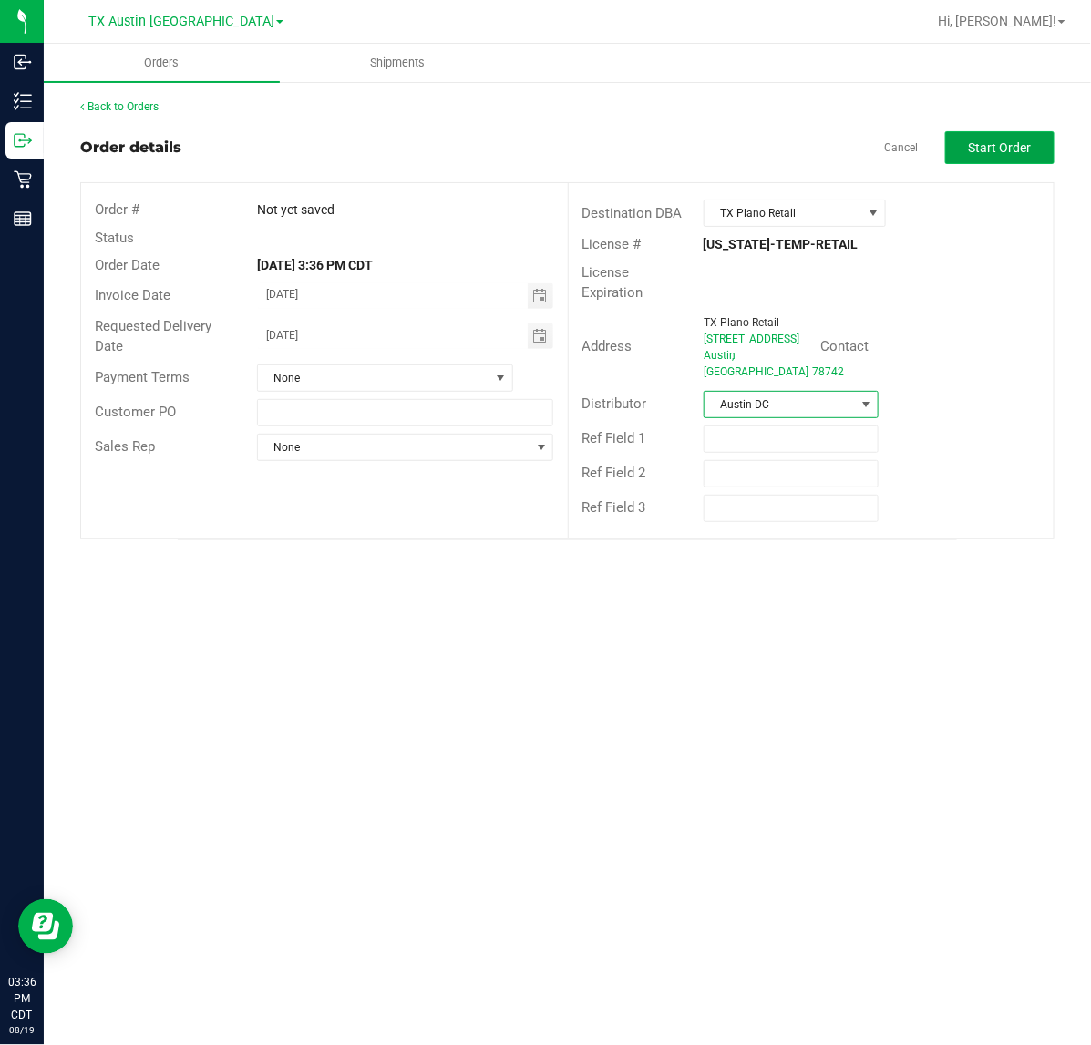
click at [985, 142] on span "Start Order" at bounding box center [1000, 147] width 63 height 15
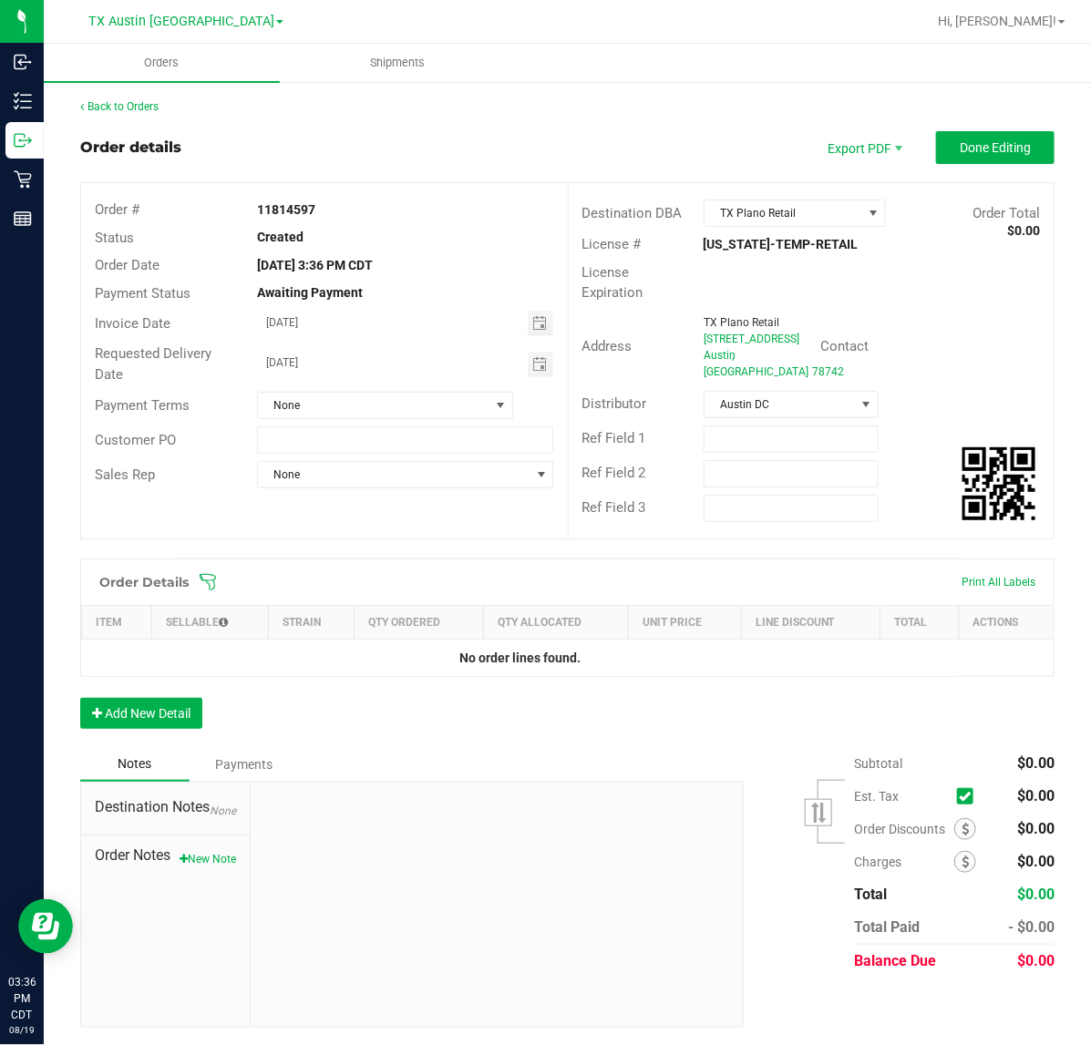
click at [219, 573] on span at bounding box center [686, 582] width 974 height 18
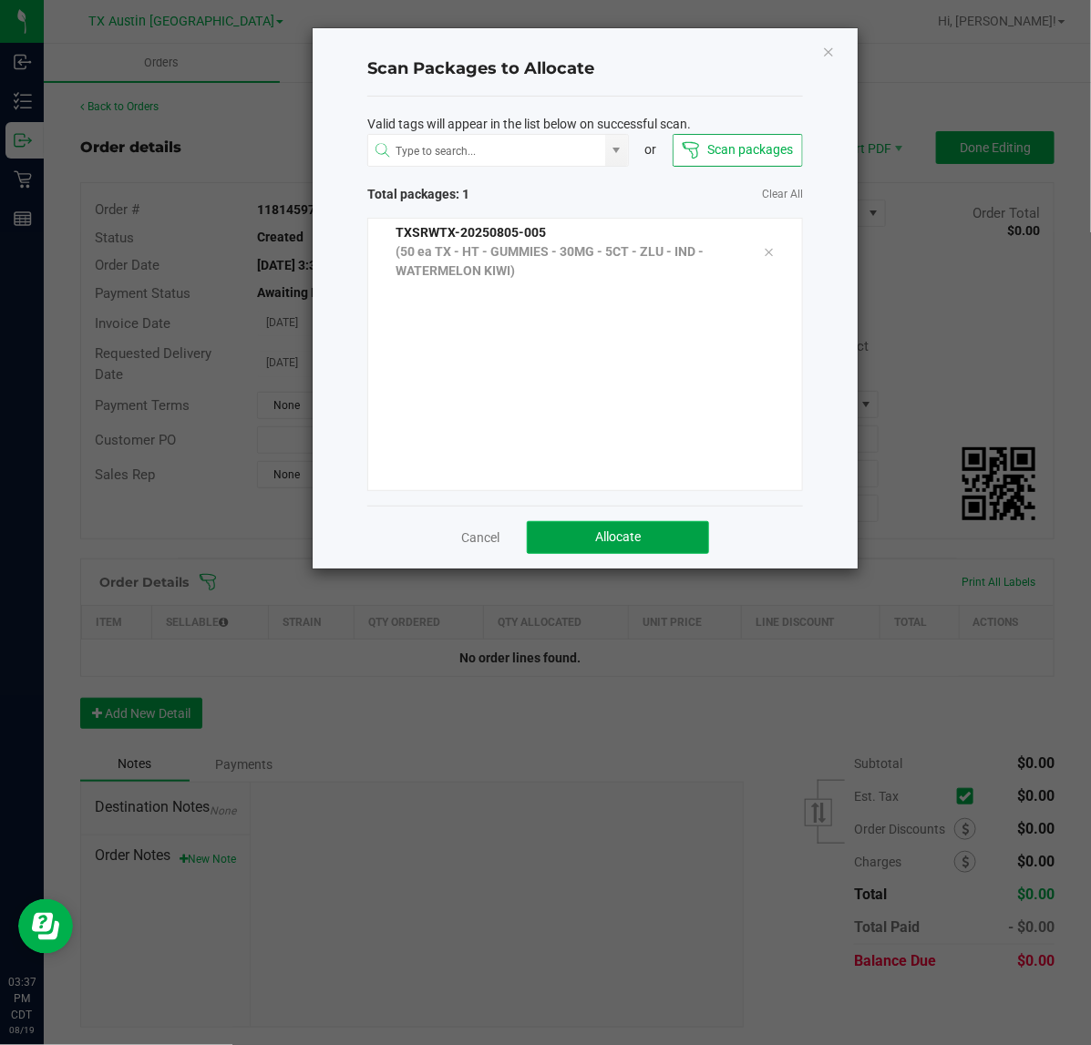
click at [680, 524] on button "Allocate" at bounding box center [618, 537] width 182 height 33
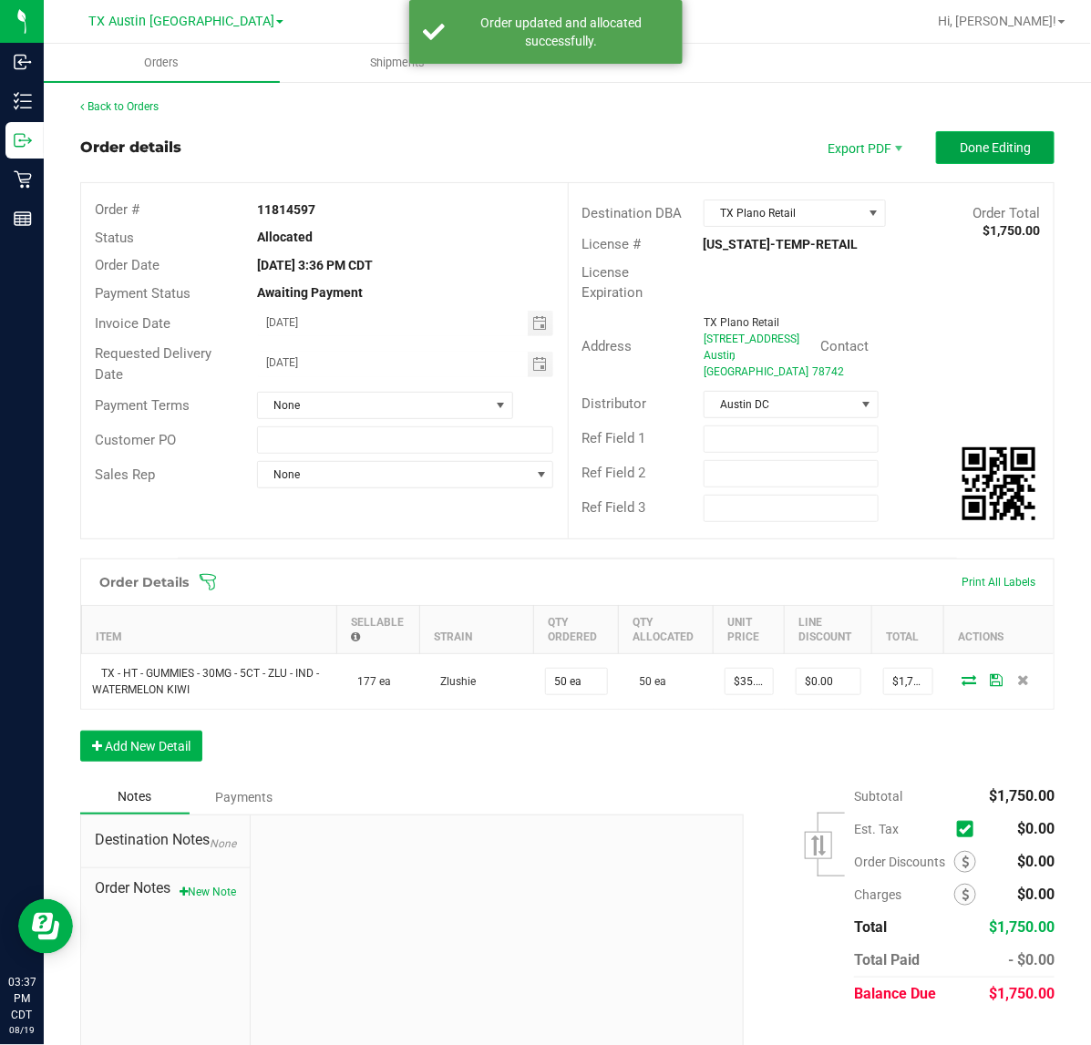
click at [1018, 148] on button "Done Editing" at bounding box center [995, 147] width 118 height 33
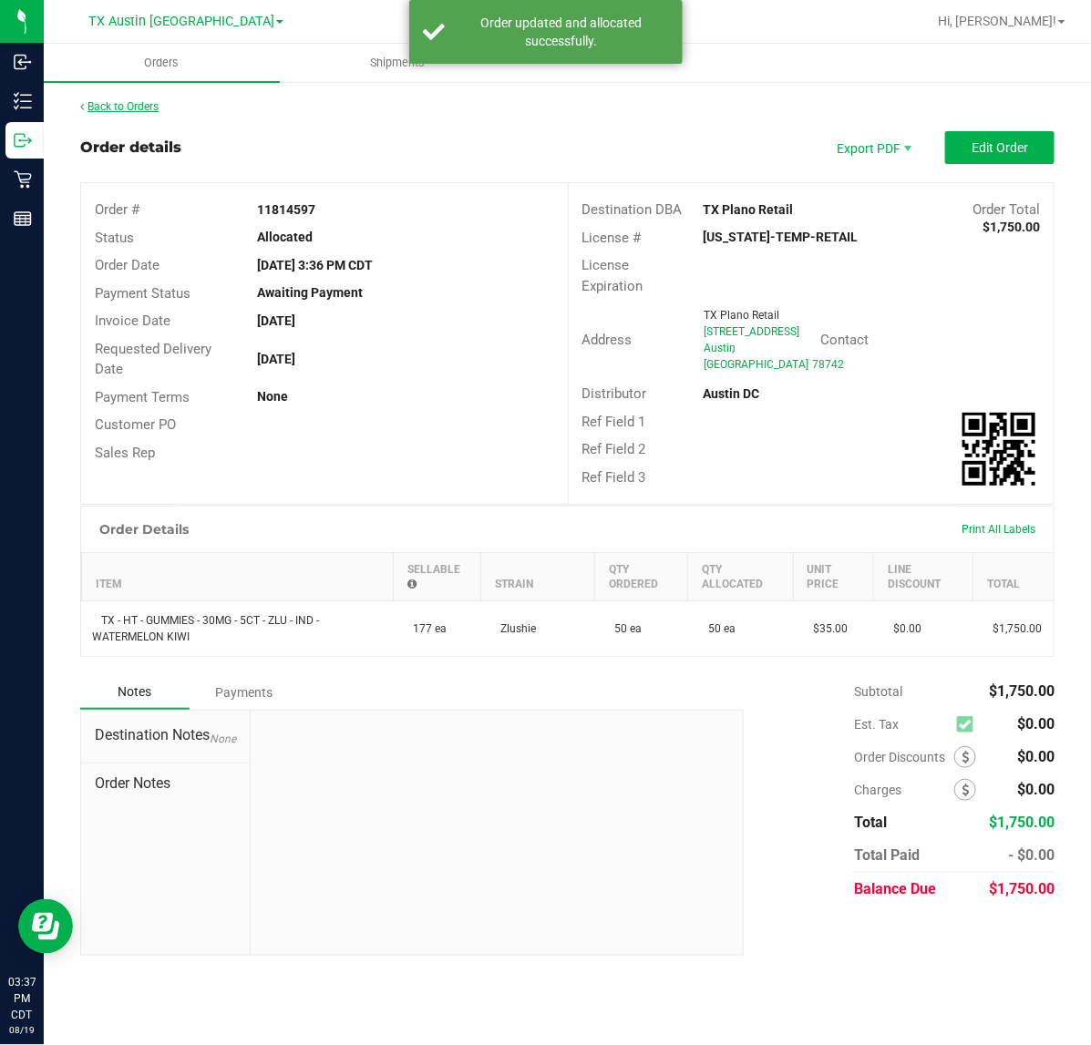
click at [137, 107] on link "Back to Orders" at bounding box center [119, 106] width 78 height 13
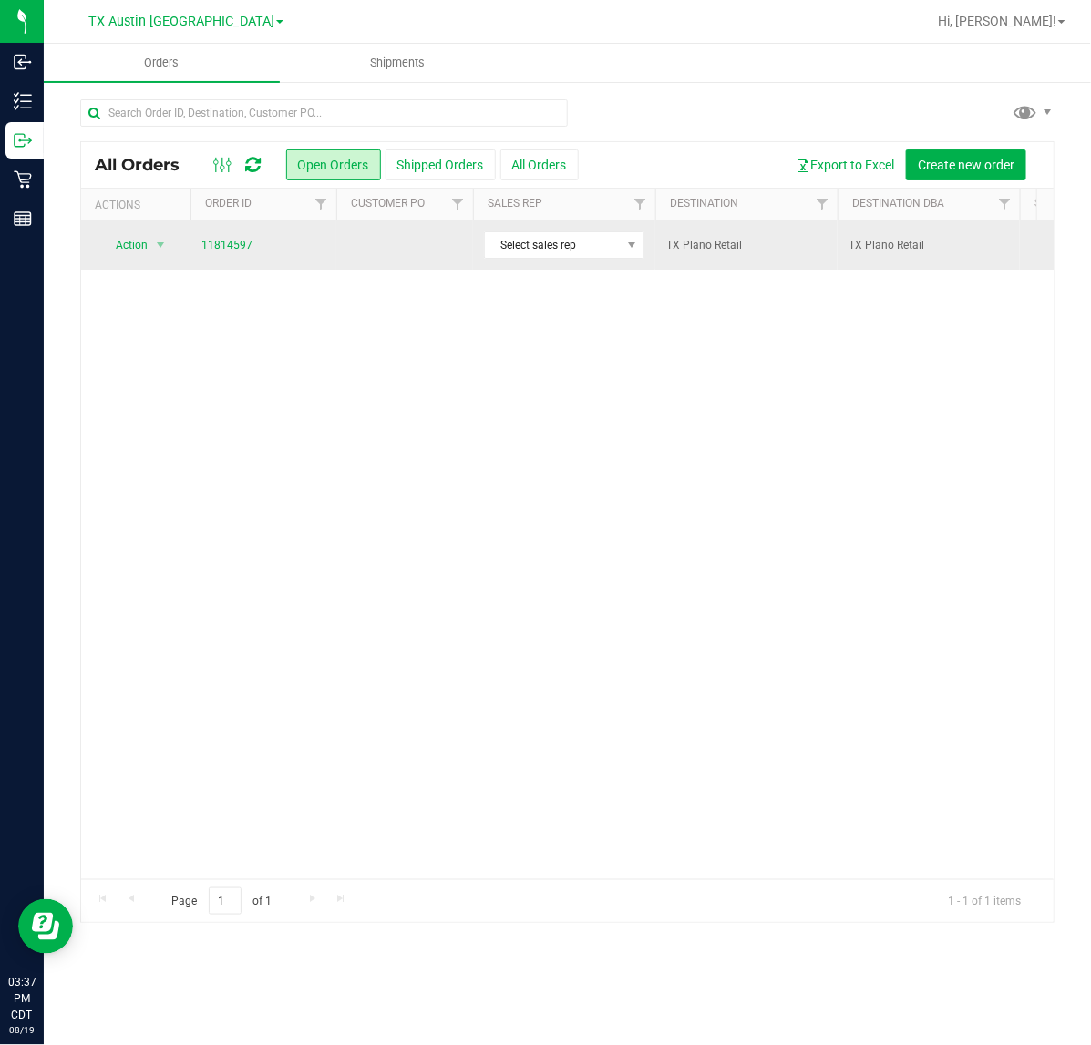
click at [444, 246] on td at bounding box center [404, 245] width 137 height 49
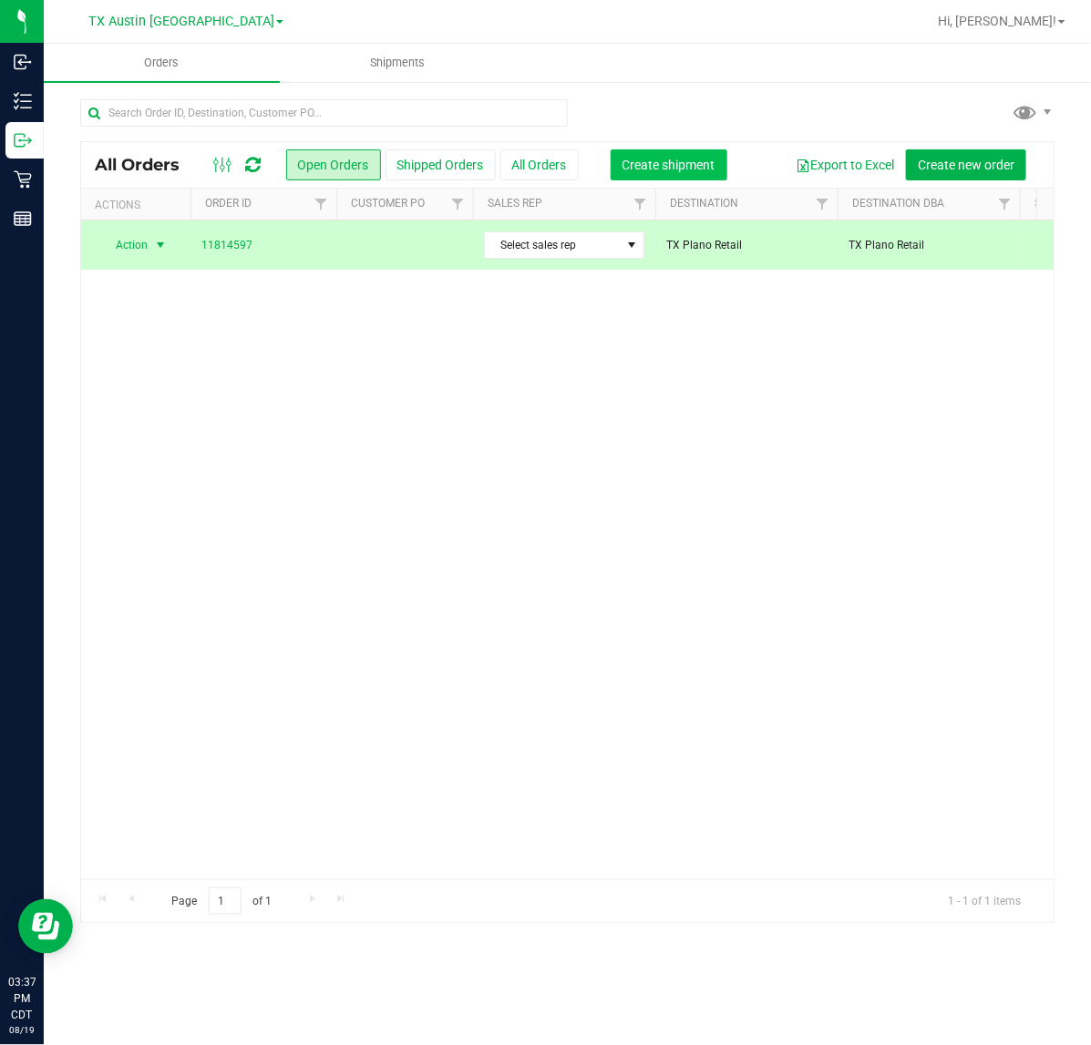
click at [675, 166] on span "Create shipment" at bounding box center [668, 165] width 93 height 15
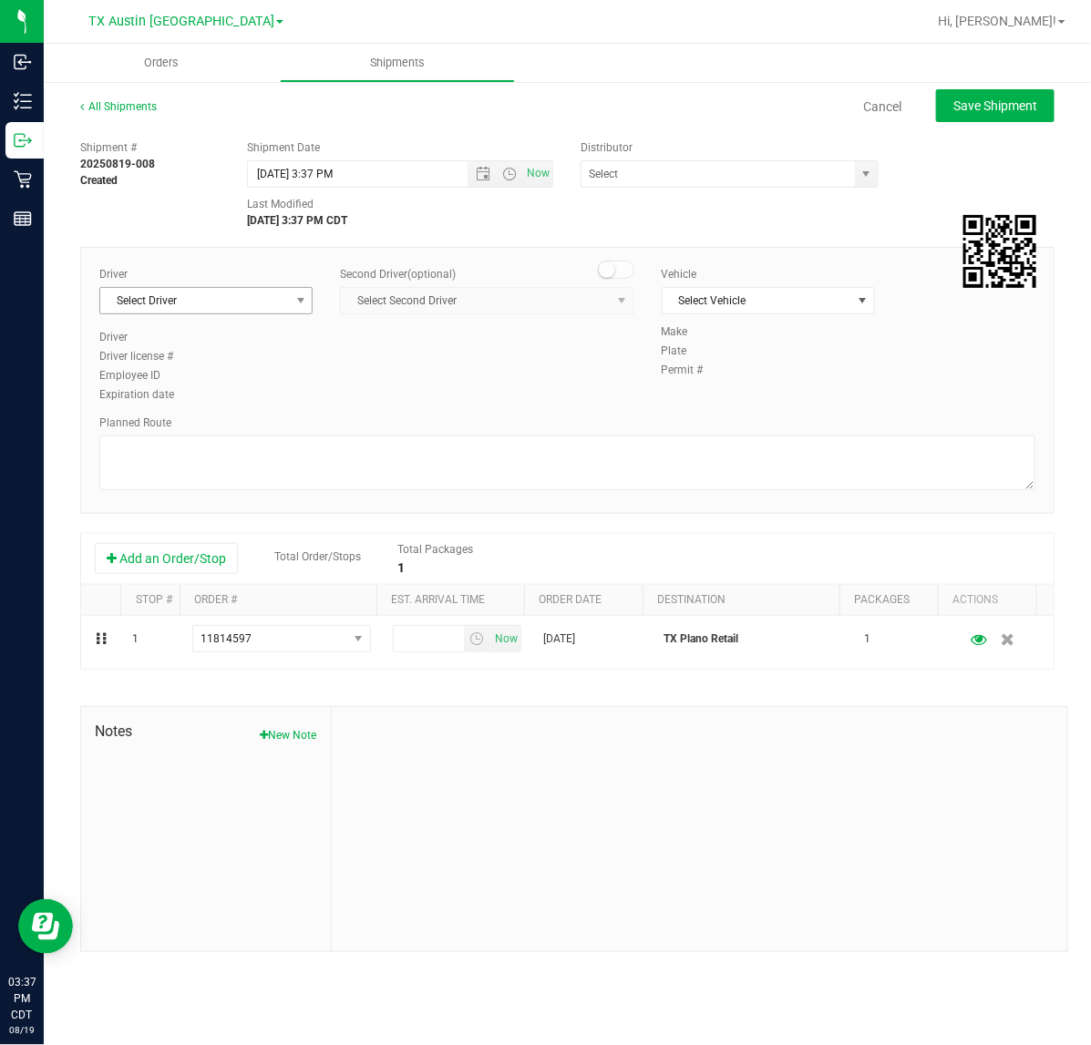
click at [220, 299] on span "Select Driver" at bounding box center [194, 301] width 189 height 26
click at [229, 389] on li "[PERSON_NAME]" at bounding box center [205, 377] width 211 height 27
type input "sherm"
click at [533, 180] on span "Now" at bounding box center [538, 173] width 31 height 26
type input "[DATE] 3:38 PM"
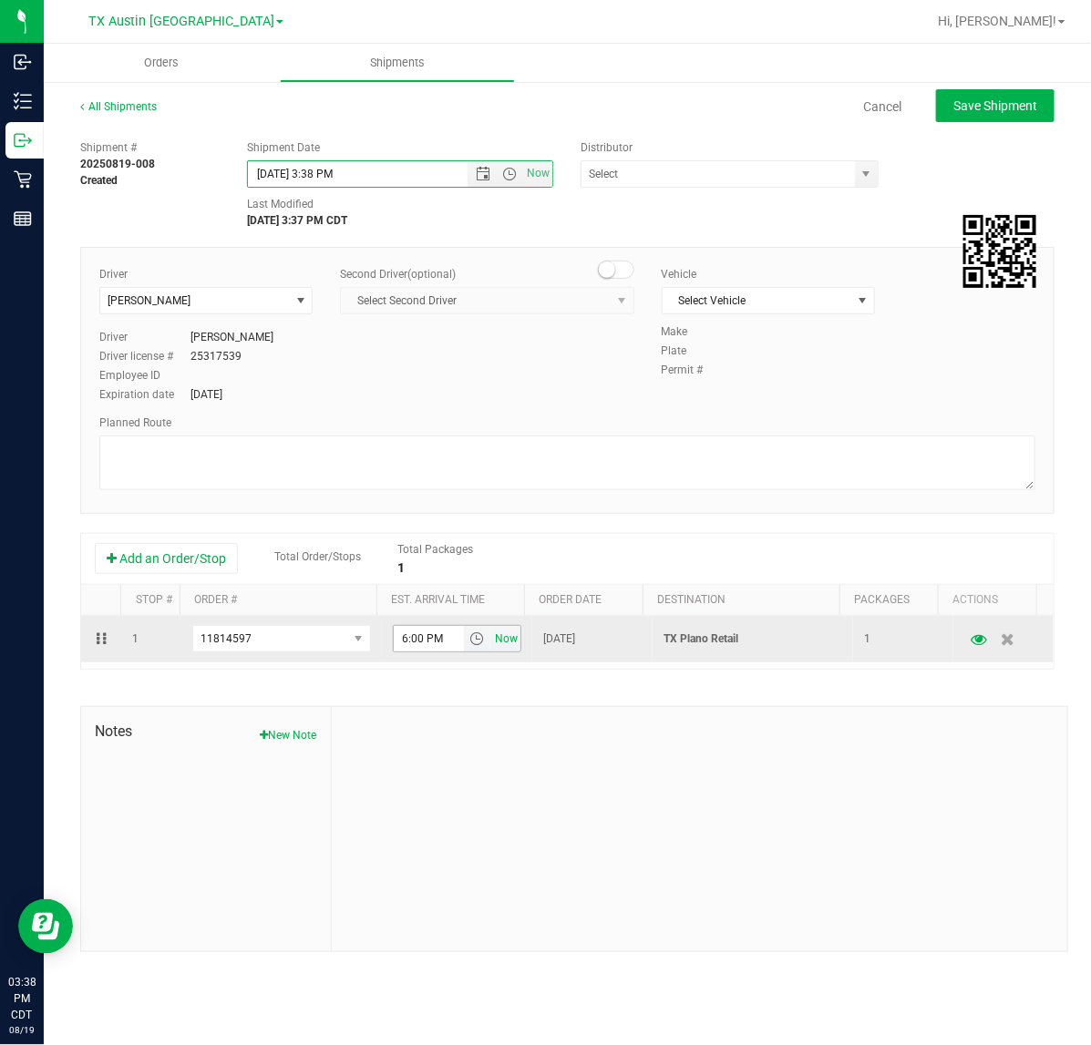
click at [493, 635] on span "Now" at bounding box center [506, 639] width 31 height 26
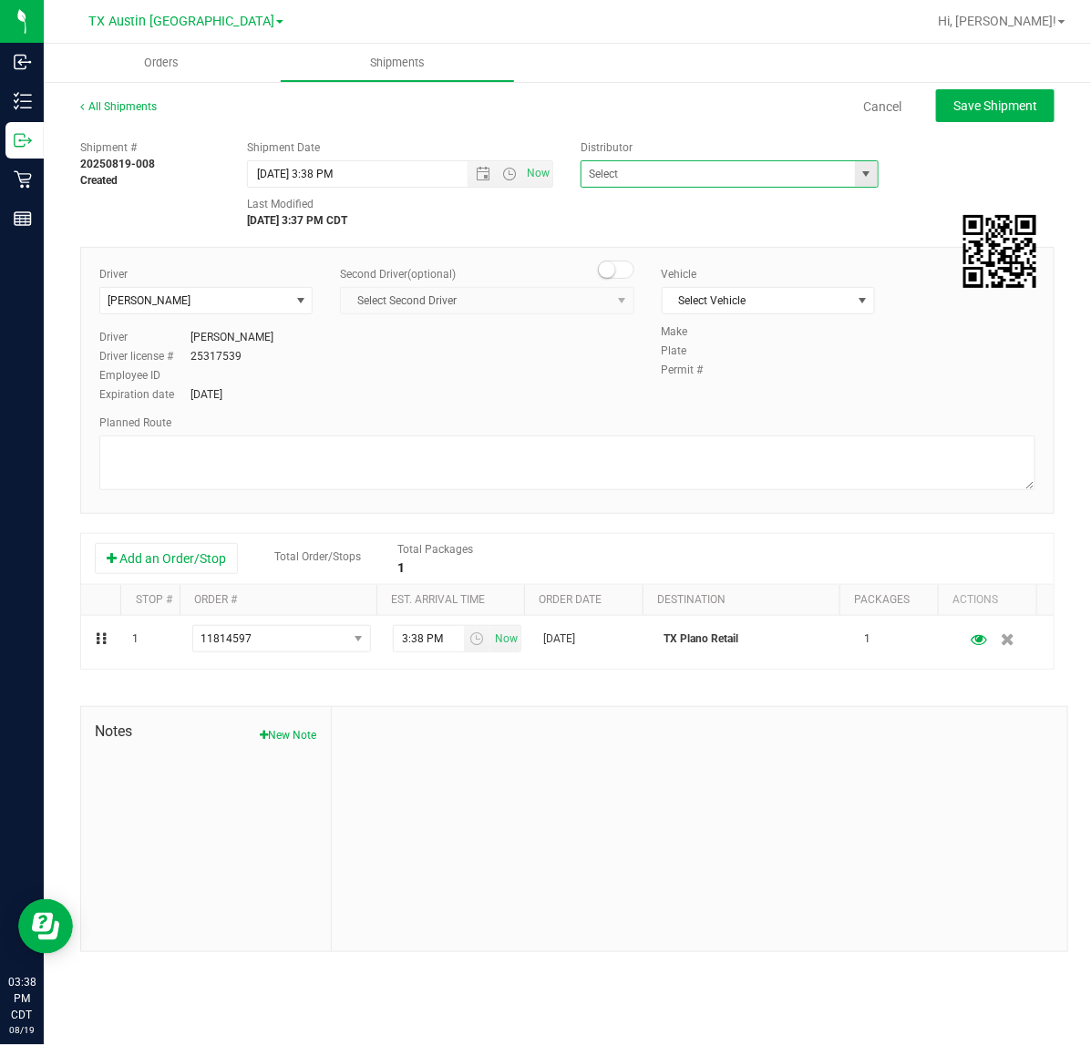
click at [877, 185] on span at bounding box center [728, 173] width 297 height 27
click at [858, 169] on span "select" at bounding box center [865, 174] width 15 height 15
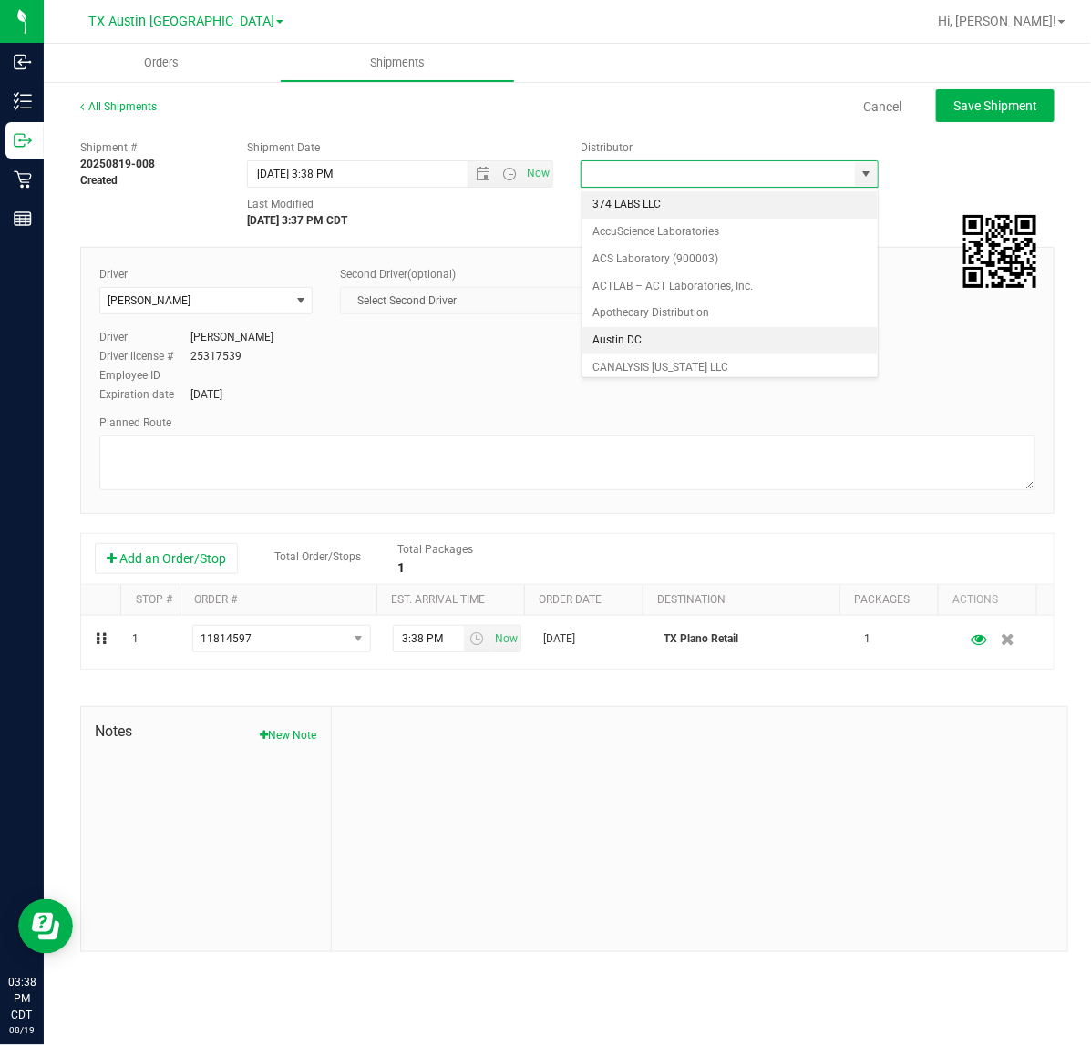
click at [754, 334] on li "Austin DC" at bounding box center [729, 340] width 295 height 27
type input "Austin DC"
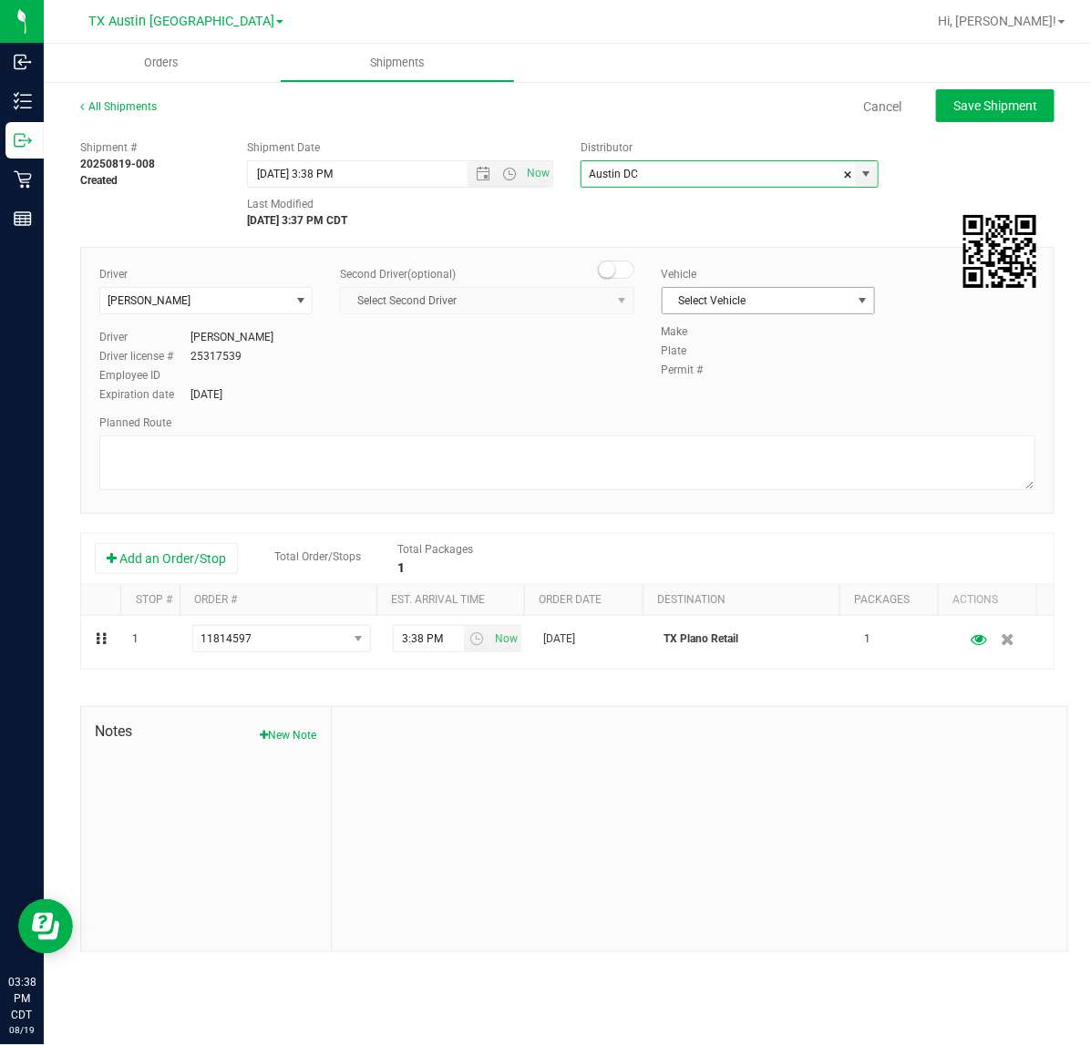
click at [775, 296] on span "Select Vehicle" at bounding box center [756, 301] width 189 height 26
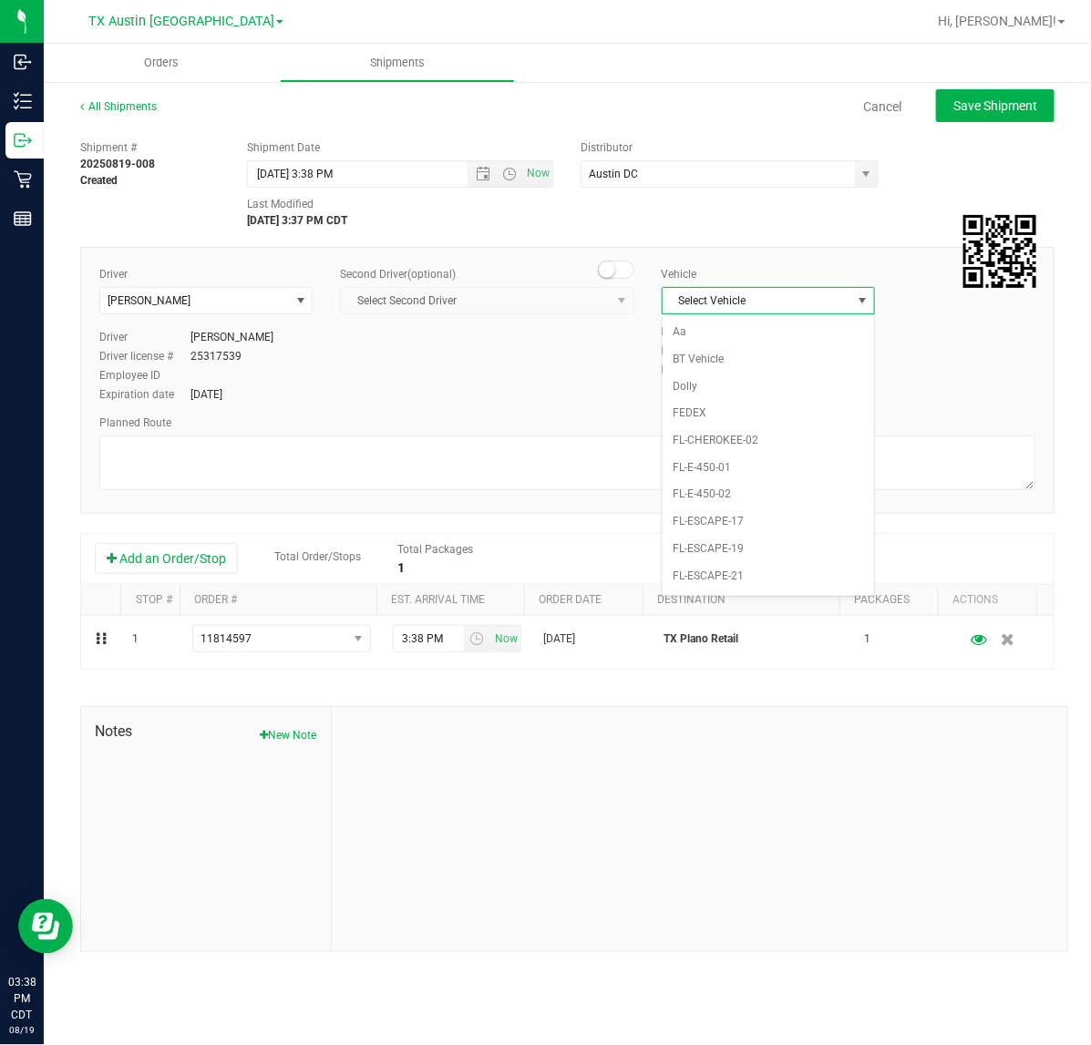
scroll to position [1213, 0]
click at [731, 569] on li "NO VEHICLE" at bounding box center [767, 554] width 211 height 27
click at [986, 101] on span "Save Shipment" at bounding box center [995, 105] width 84 height 15
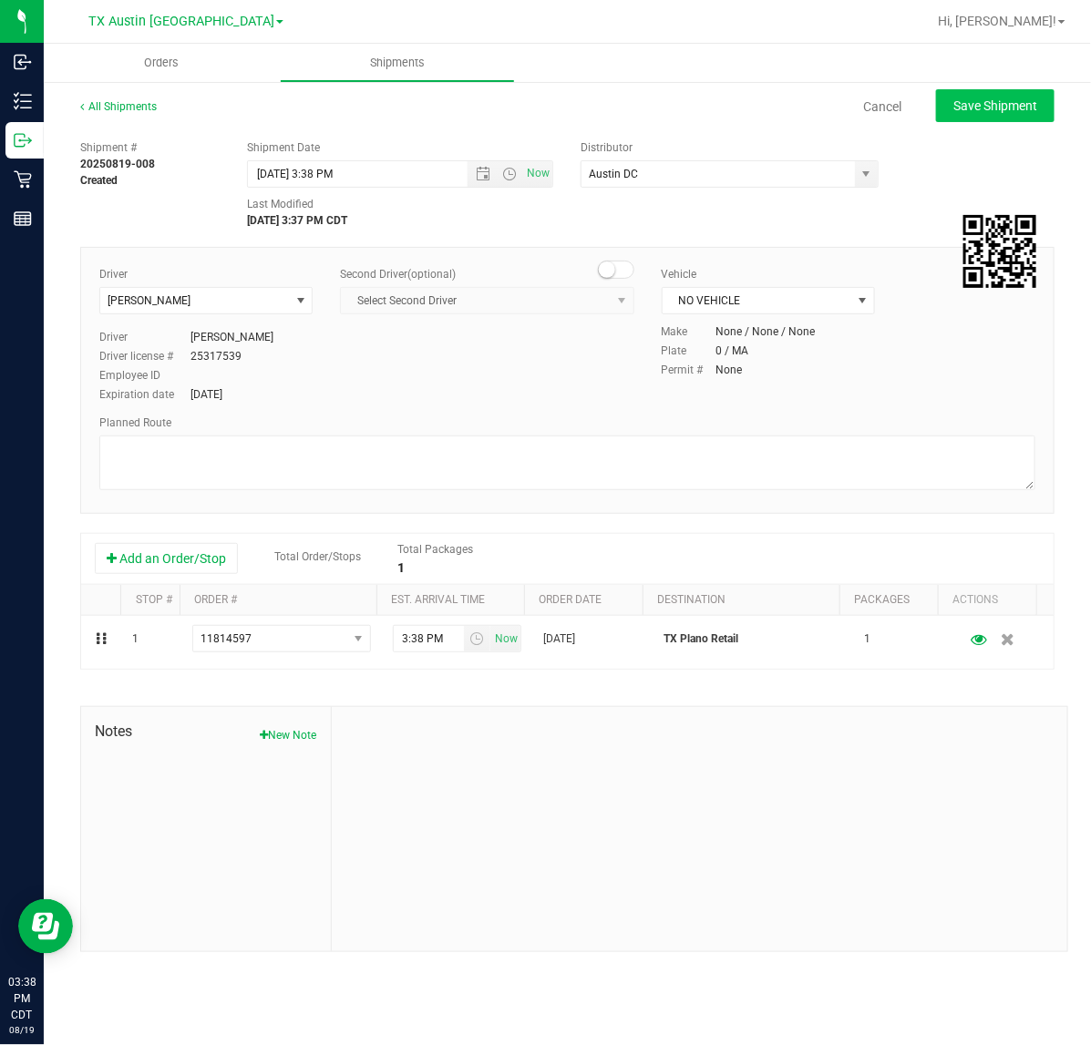
type input "[DATE] 8:38 PM"
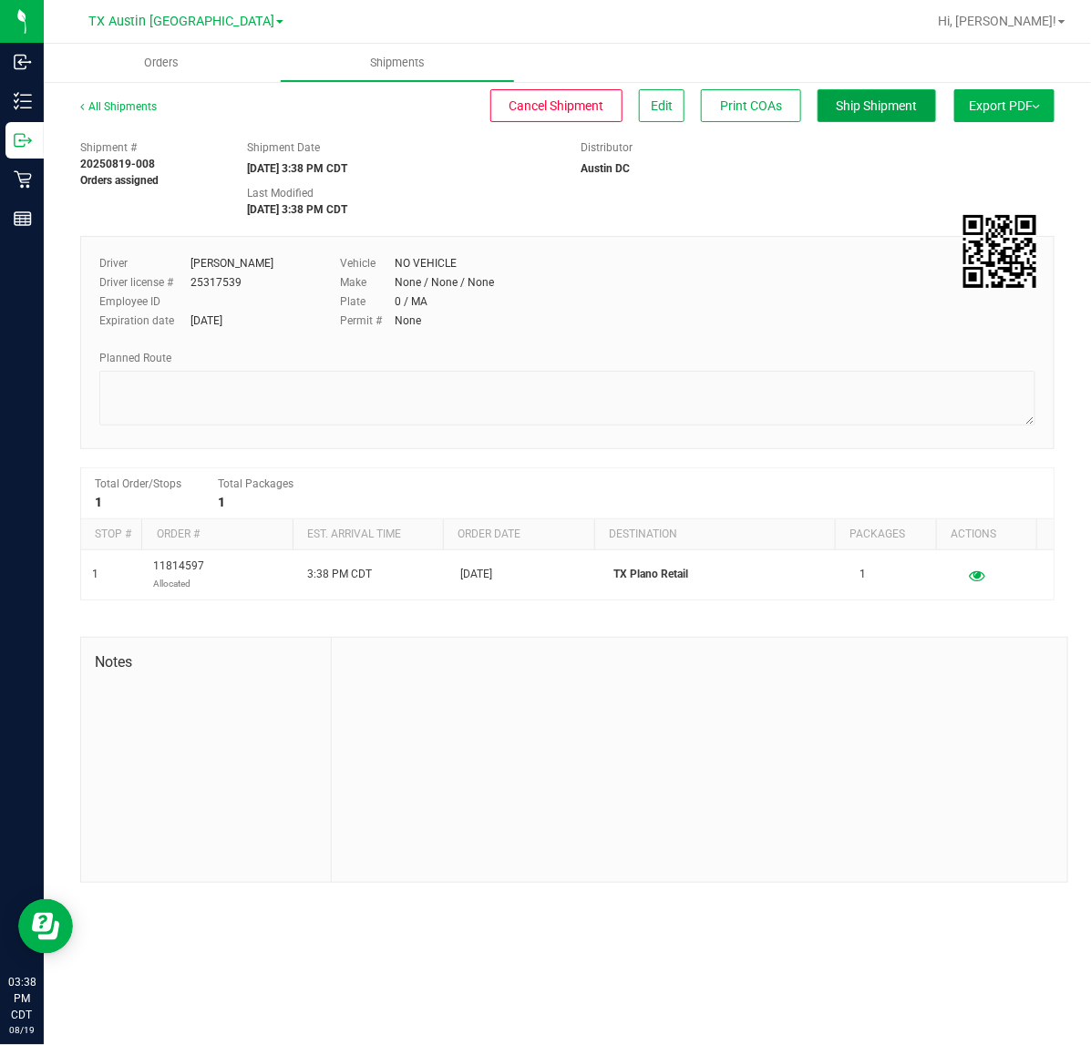
click at [840, 93] on button "Ship Shipment" at bounding box center [876, 105] width 118 height 33
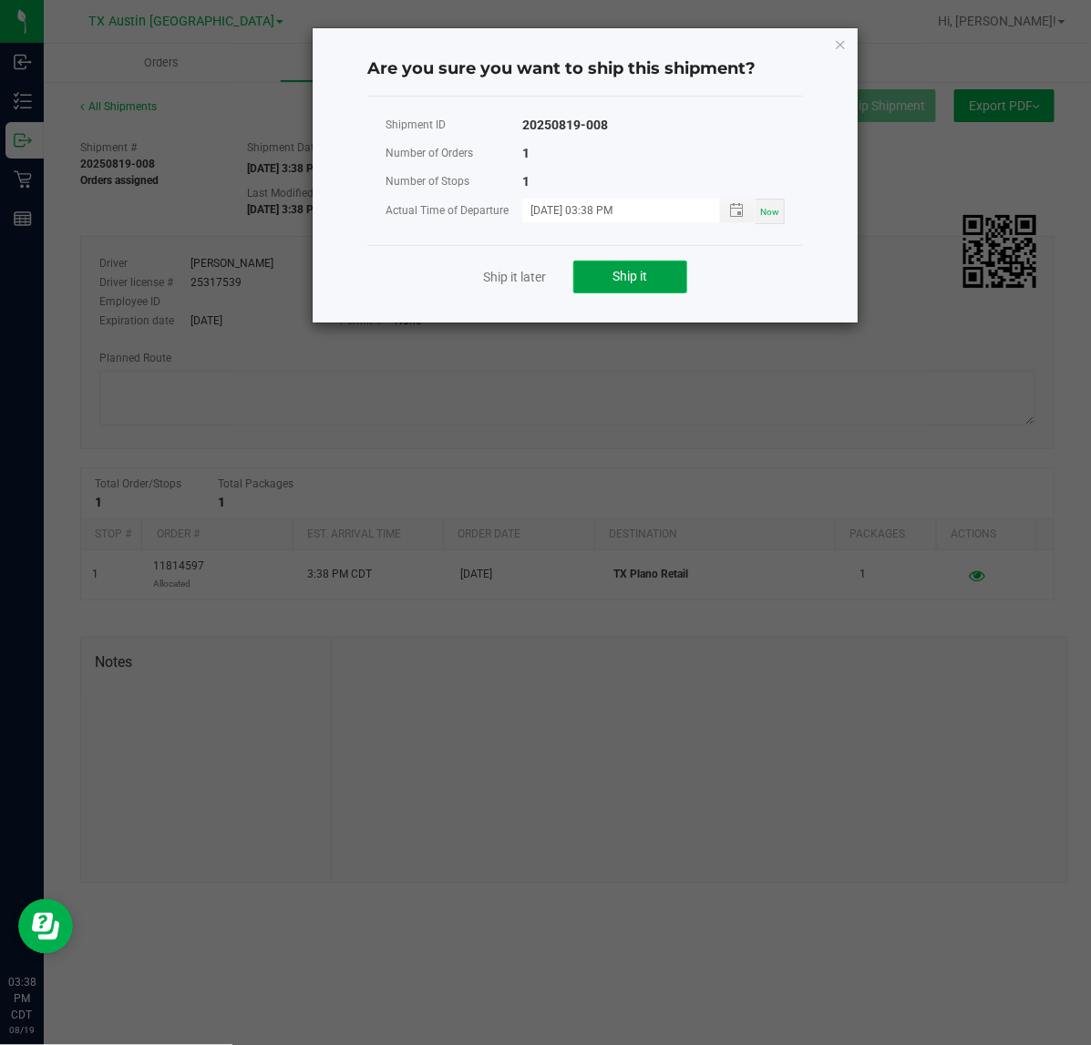
click at [639, 282] on span "Ship it" at bounding box center [630, 276] width 35 height 15
